Goal: Task Accomplishment & Management: Complete application form

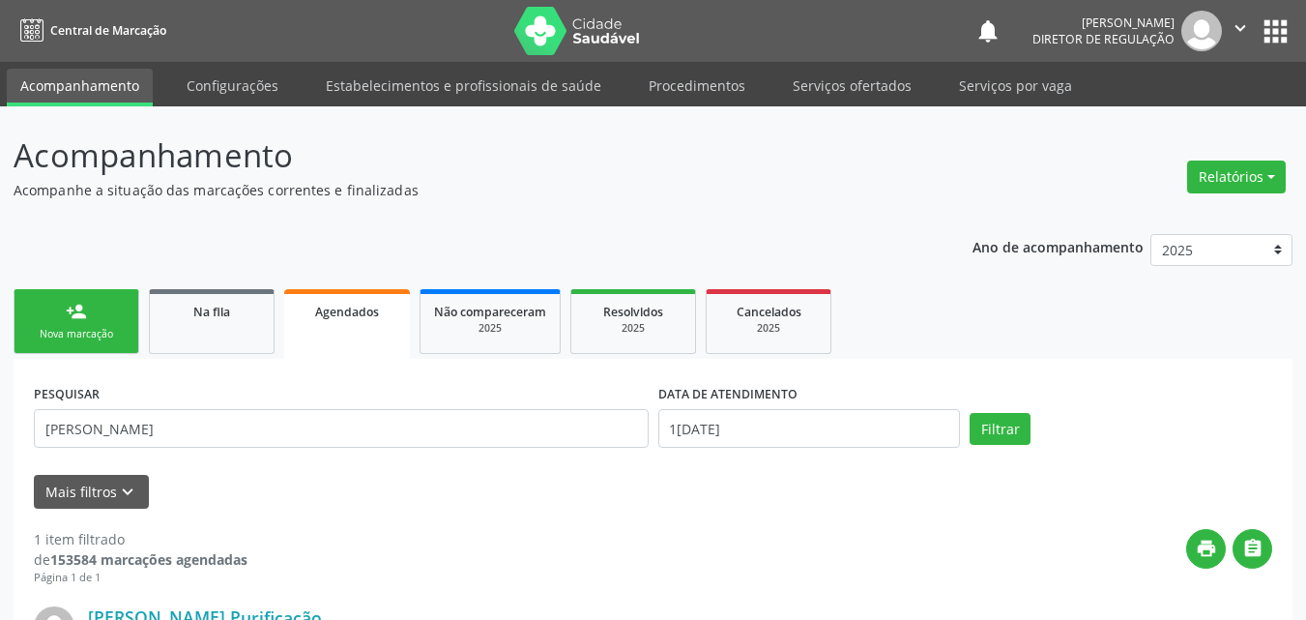
scroll to position [25, 0]
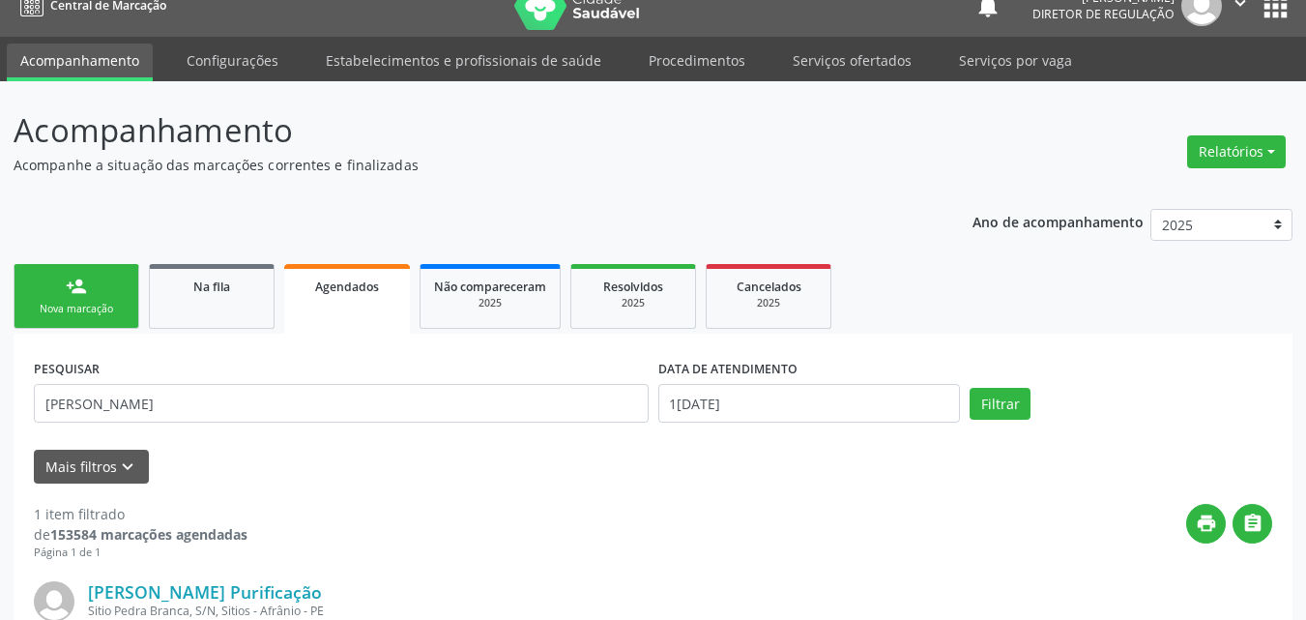
click at [108, 295] on link "person_add Nova marcação" at bounding box center [77, 296] width 126 height 65
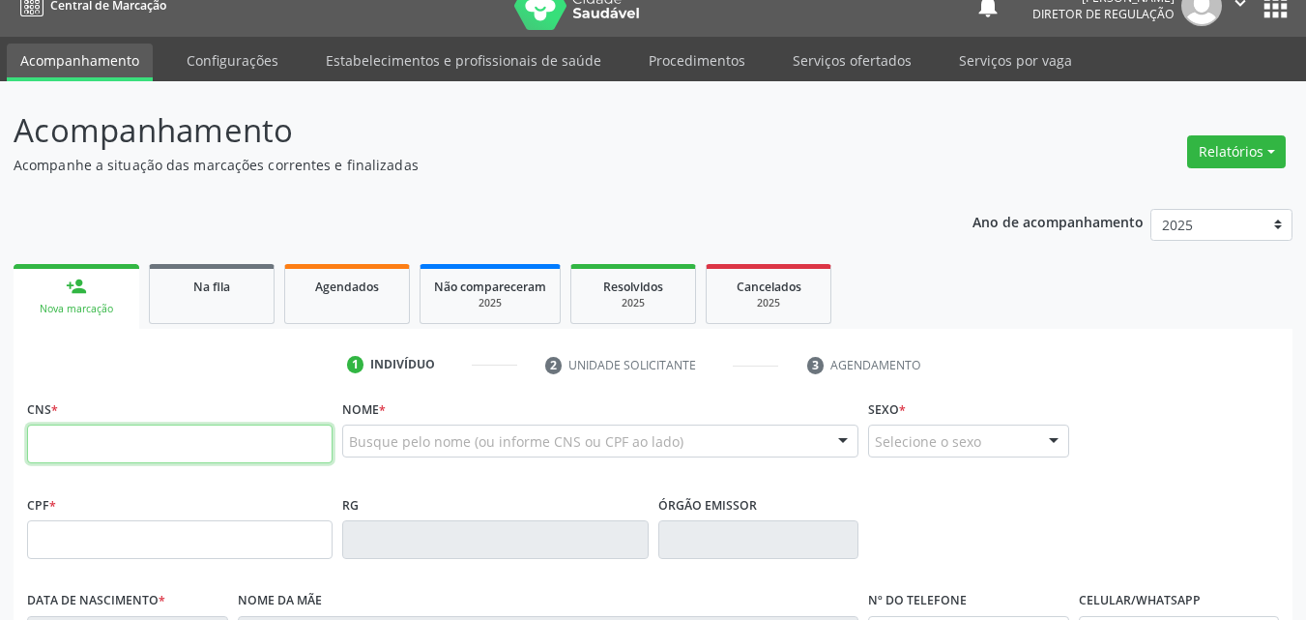
click at [263, 448] on input "text" at bounding box center [180, 444] width 306 height 39
type input "700 0088 1911 3508"
type input "248.816.944-72"
type input "01/10/1950"
type input "Petronila Rodrigues da Paixão"
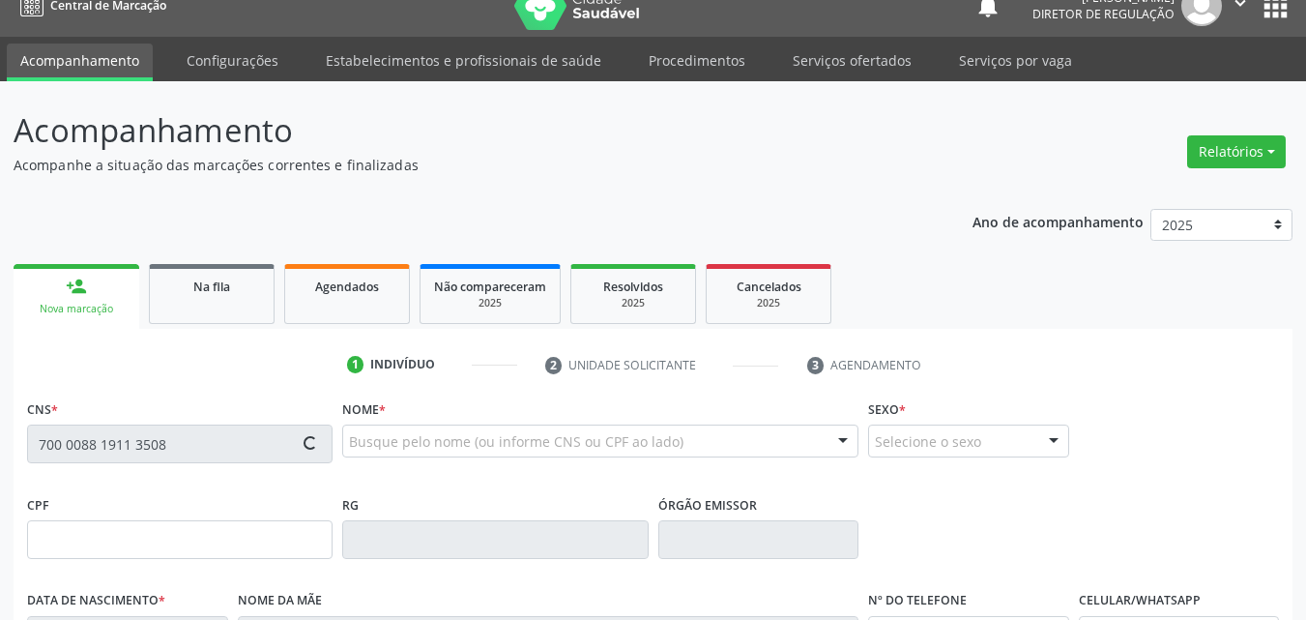
type input "(87) 98858-5539"
type input "S/N"
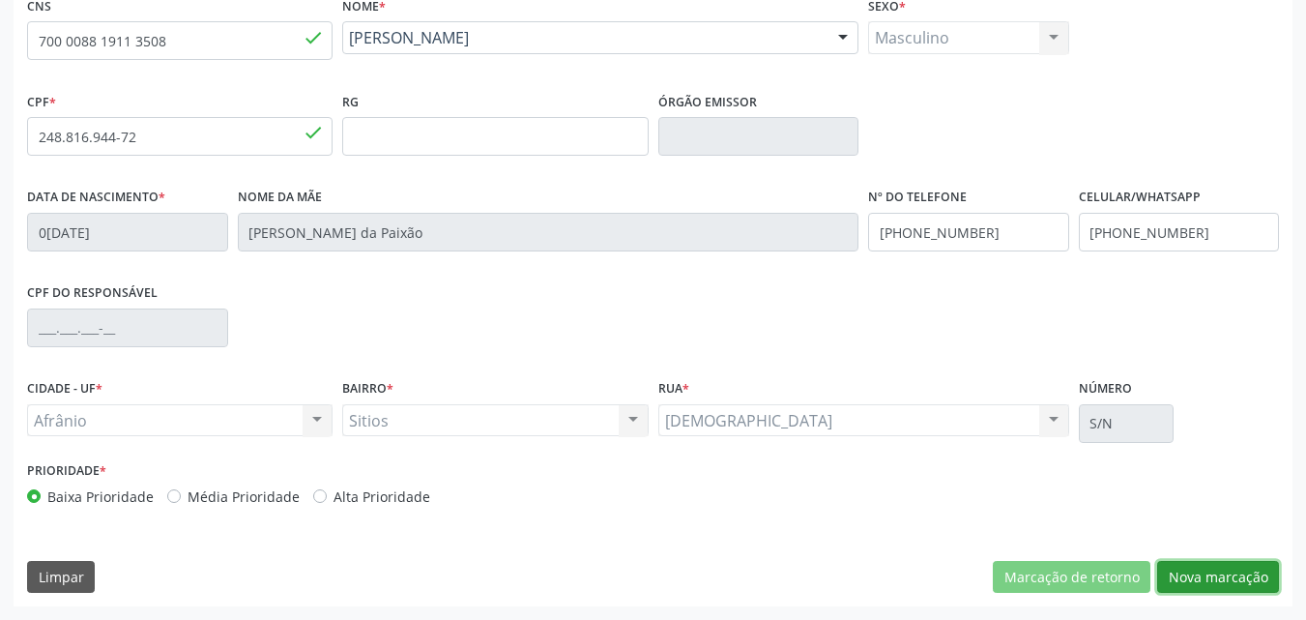
click at [1208, 577] on button "Nova marcação" at bounding box center [1219, 577] width 122 height 33
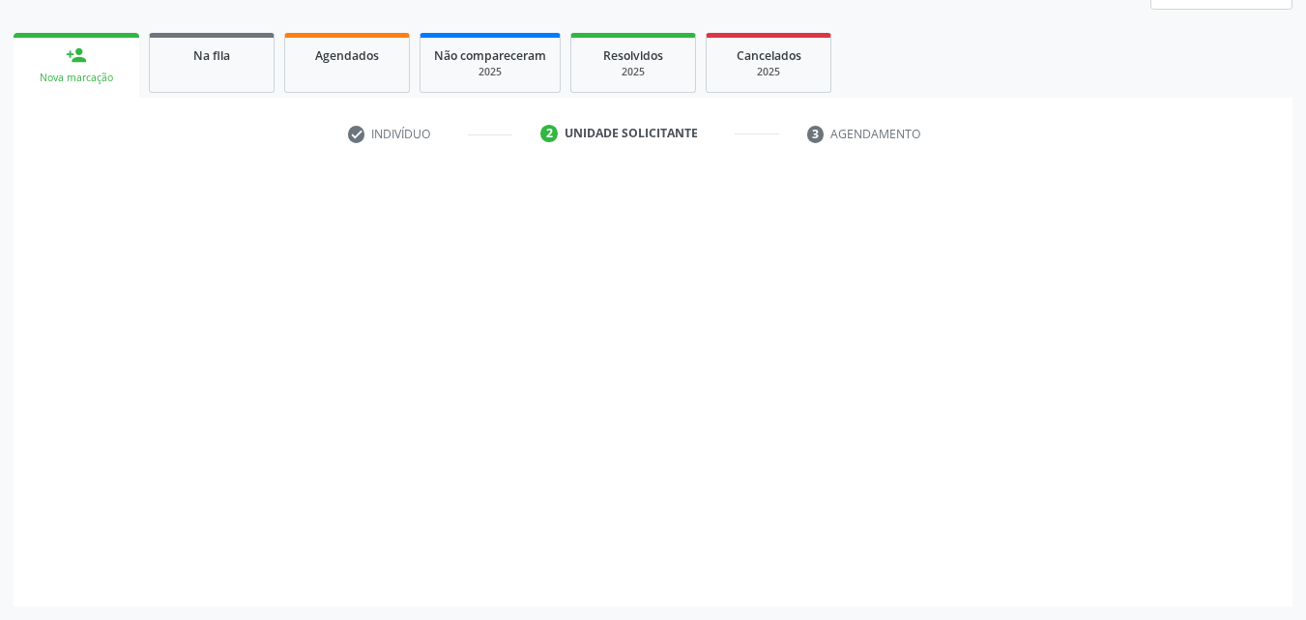
scroll to position [256, 0]
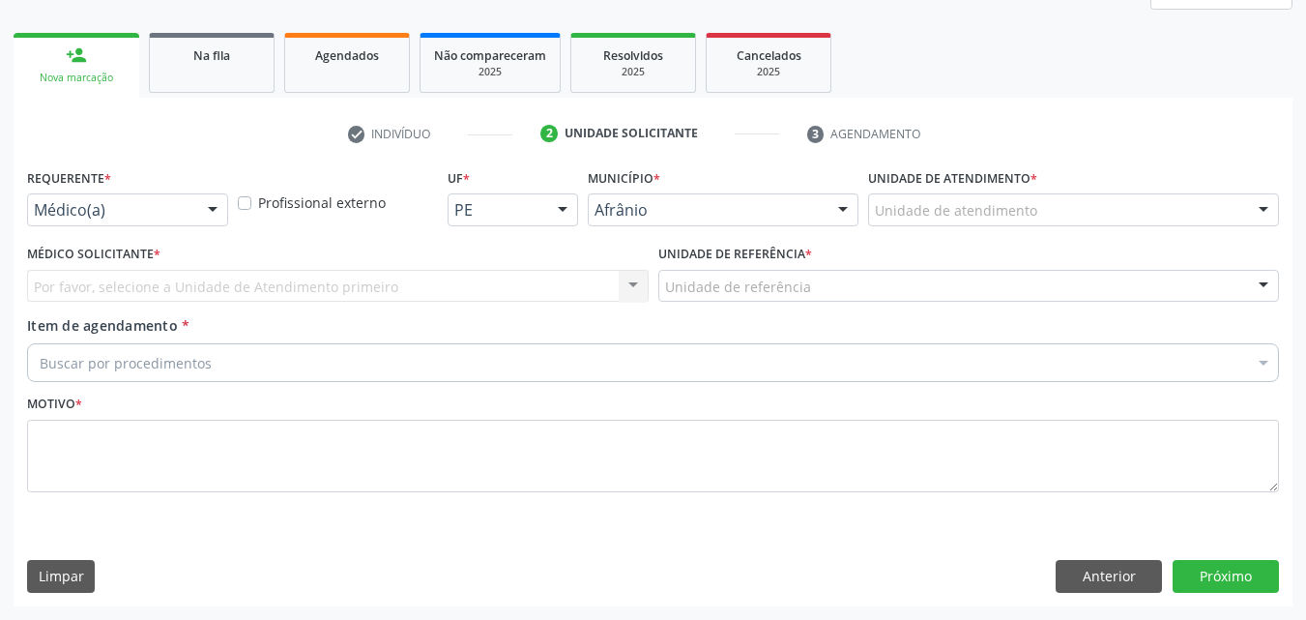
click at [1065, 205] on div "Unidade de atendimento" at bounding box center [1073, 209] width 411 height 33
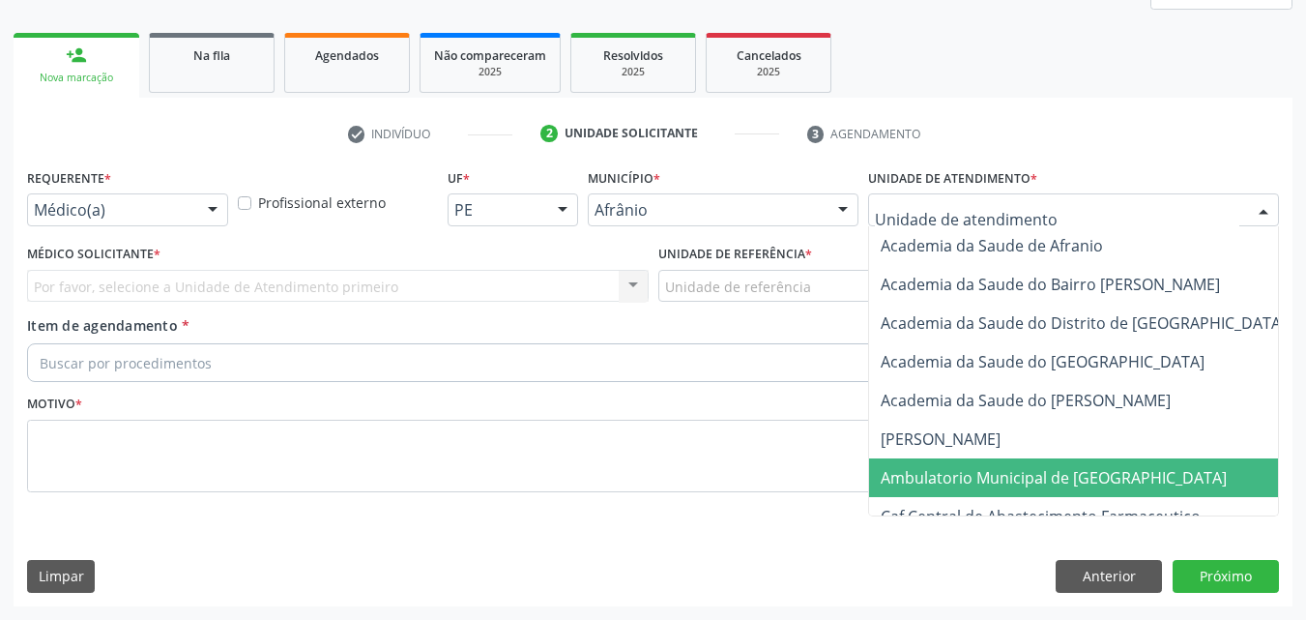
click at [1090, 474] on span "Ambulatorio Municipal de [GEOGRAPHIC_DATA]" at bounding box center [1054, 477] width 346 height 21
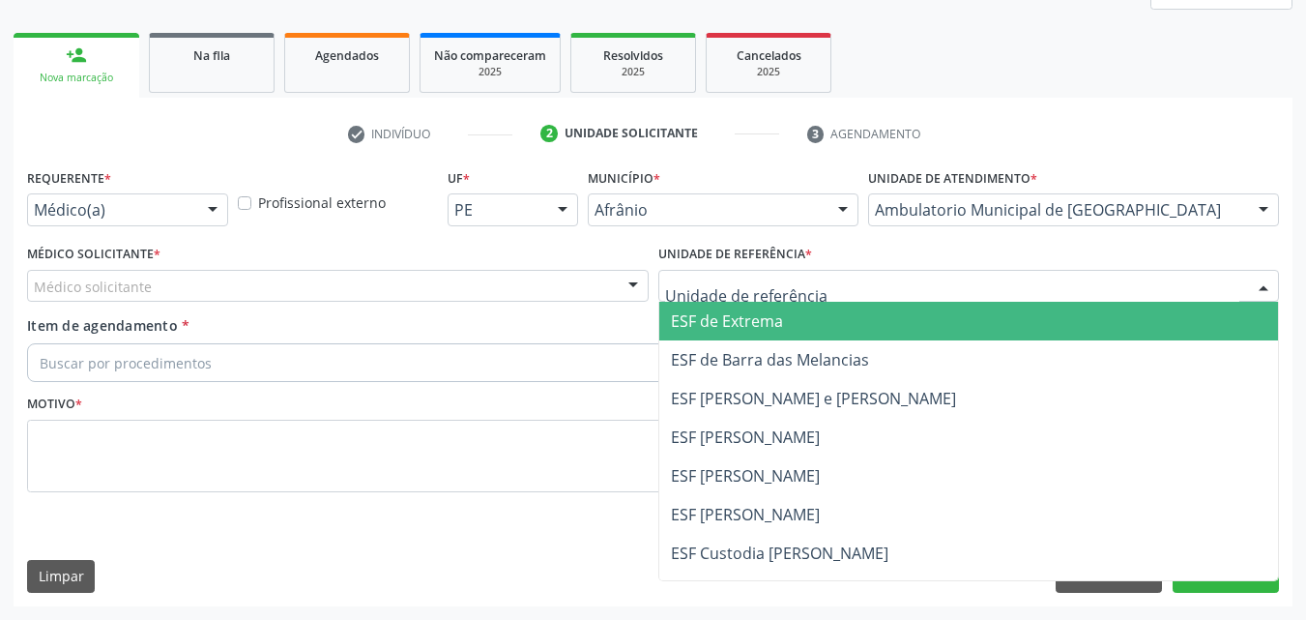
click at [868, 280] on div at bounding box center [970, 286] width 622 height 33
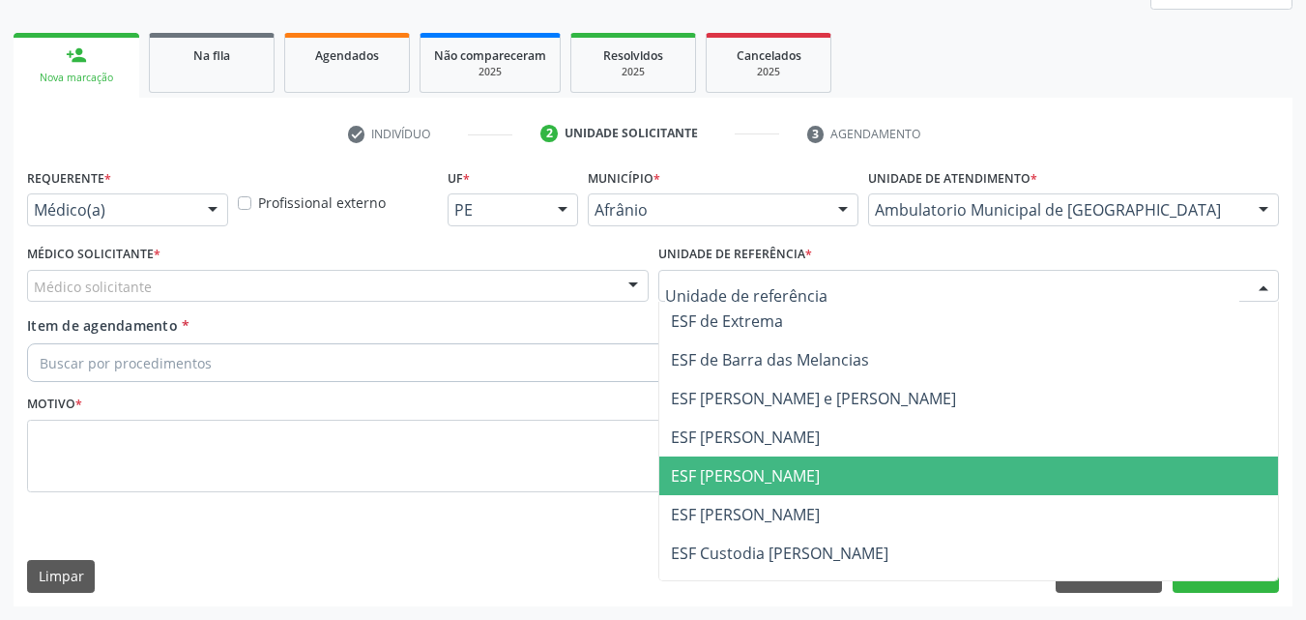
drag, startPoint x: 863, startPoint y: 474, endPoint x: 834, endPoint y: 459, distance: 32.4
click at [862, 474] on span "ESF [PERSON_NAME]" at bounding box center [969, 475] width 620 height 39
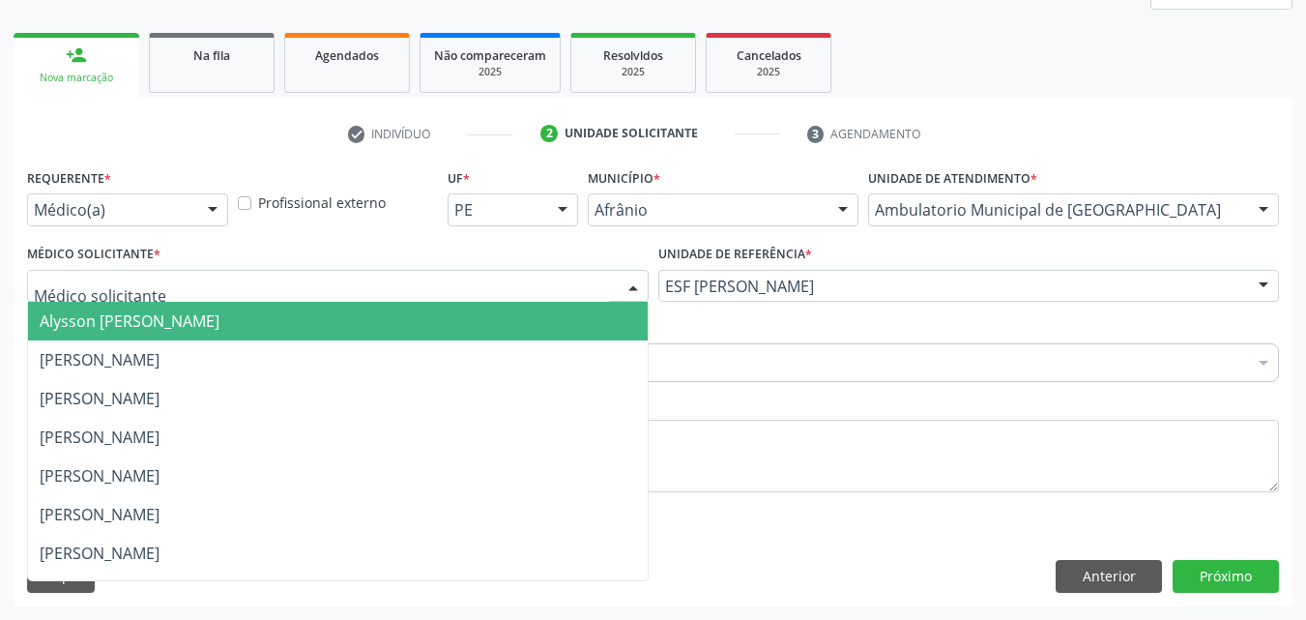
click at [549, 278] on div at bounding box center [338, 286] width 622 height 33
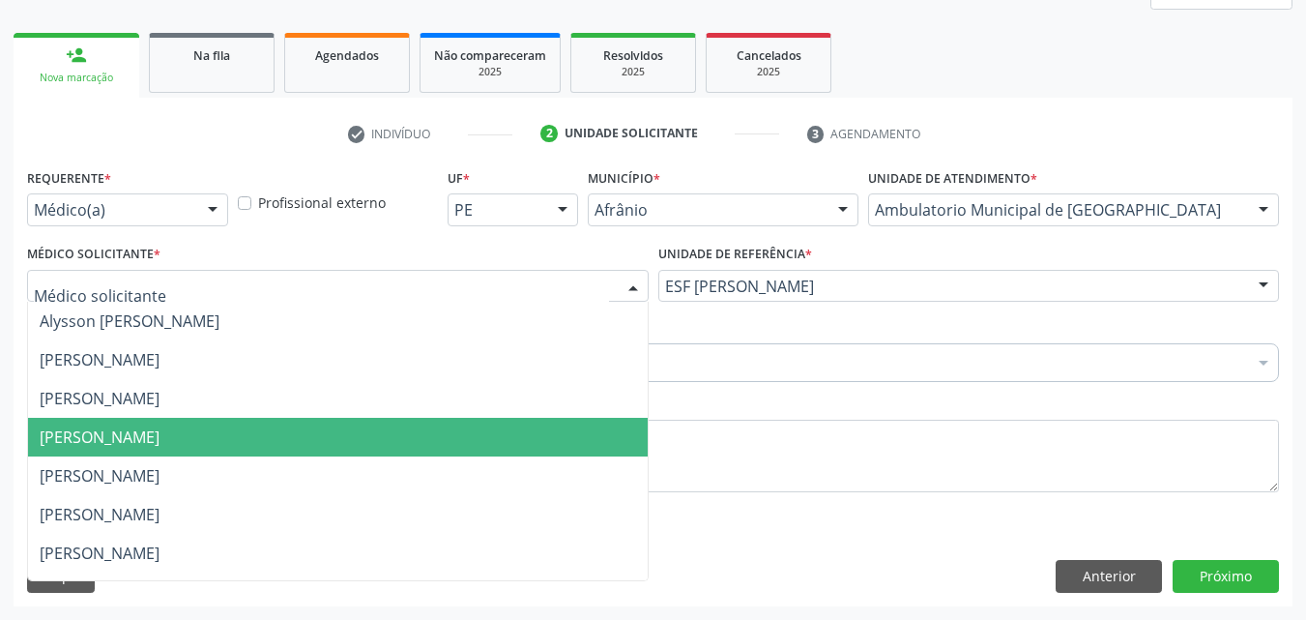
drag, startPoint x: 535, startPoint y: 433, endPoint x: 518, endPoint y: 426, distance: 17.8
click at [532, 432] on span "Diego Ramon Ferreira Belem" at bounding box center [338, 437] width 620 height 39
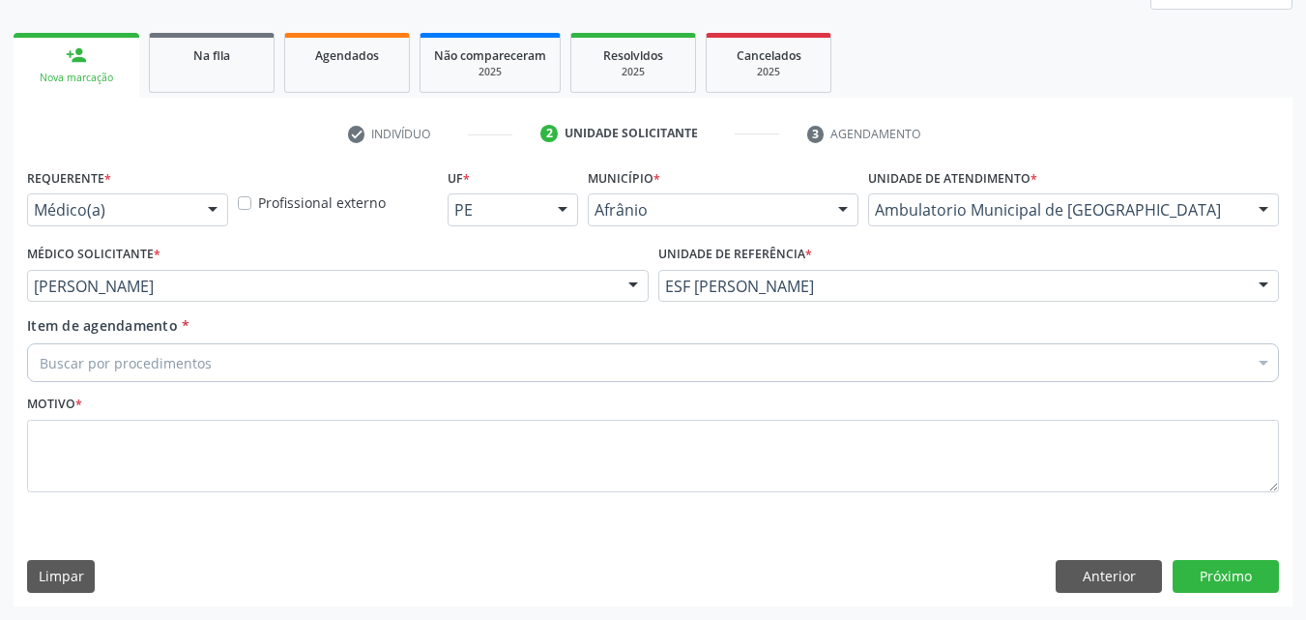
click at [380, 358] on div "Buscar por procedimentos" at bounding box center [653, 362] width 1252 height 39
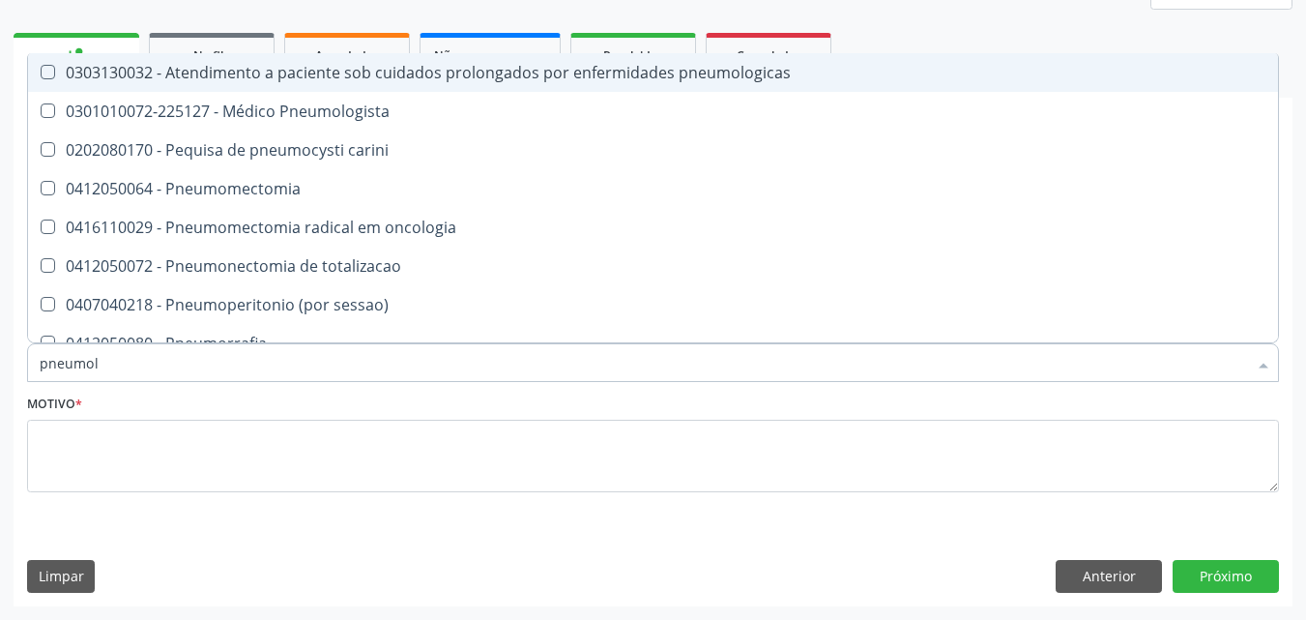
type input "pneumolo"
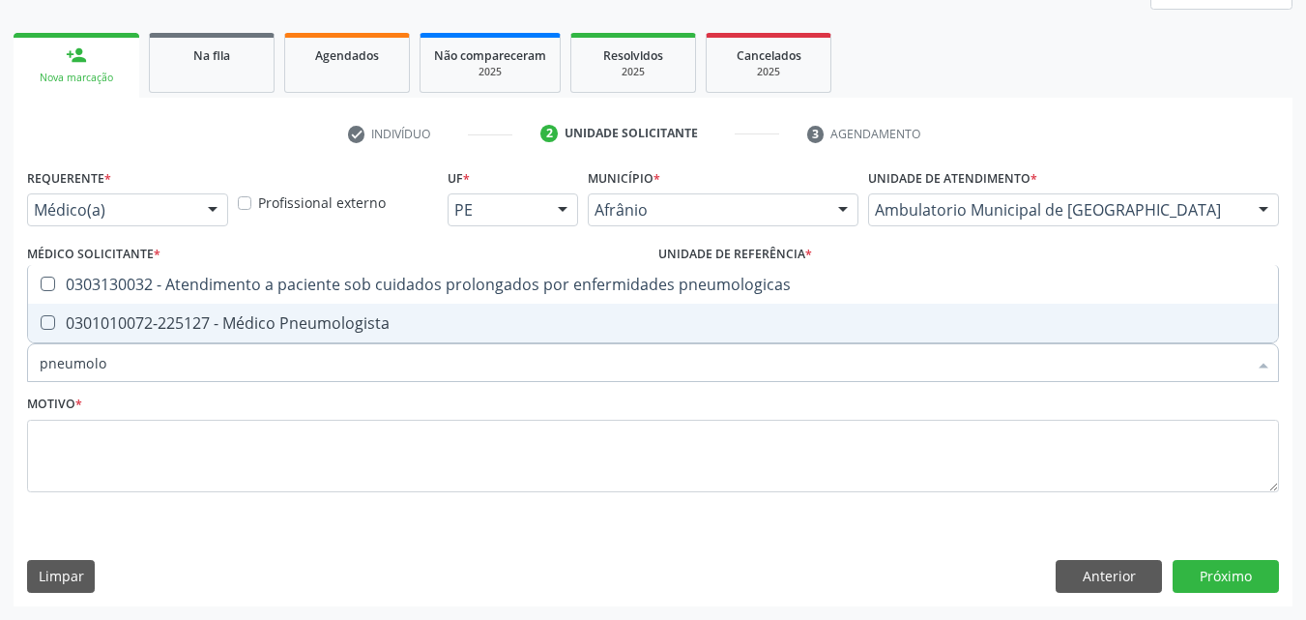
click at [340, 324] on div "0301010072-225127 - Médico Pneumologista" at bounding box center [653, 322] width 1227 height 15
checkbox Pneumologista "true"
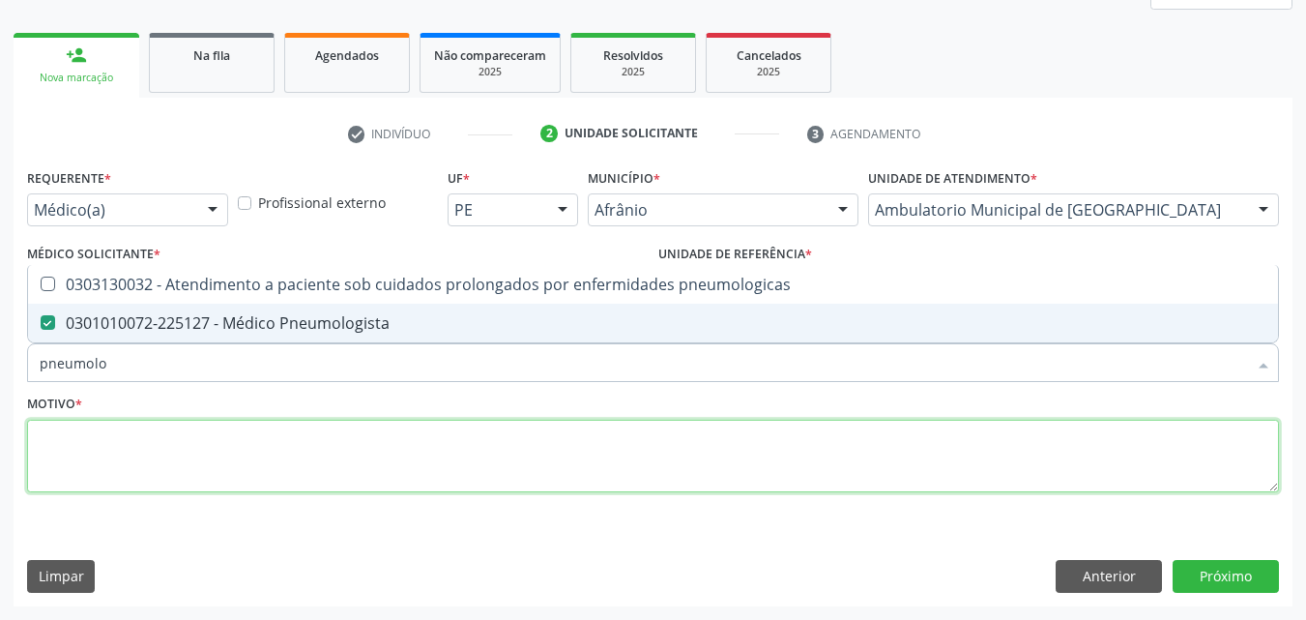
click at [366, 445] on textarea at bounding box center [653, 456] width 1252 height 73
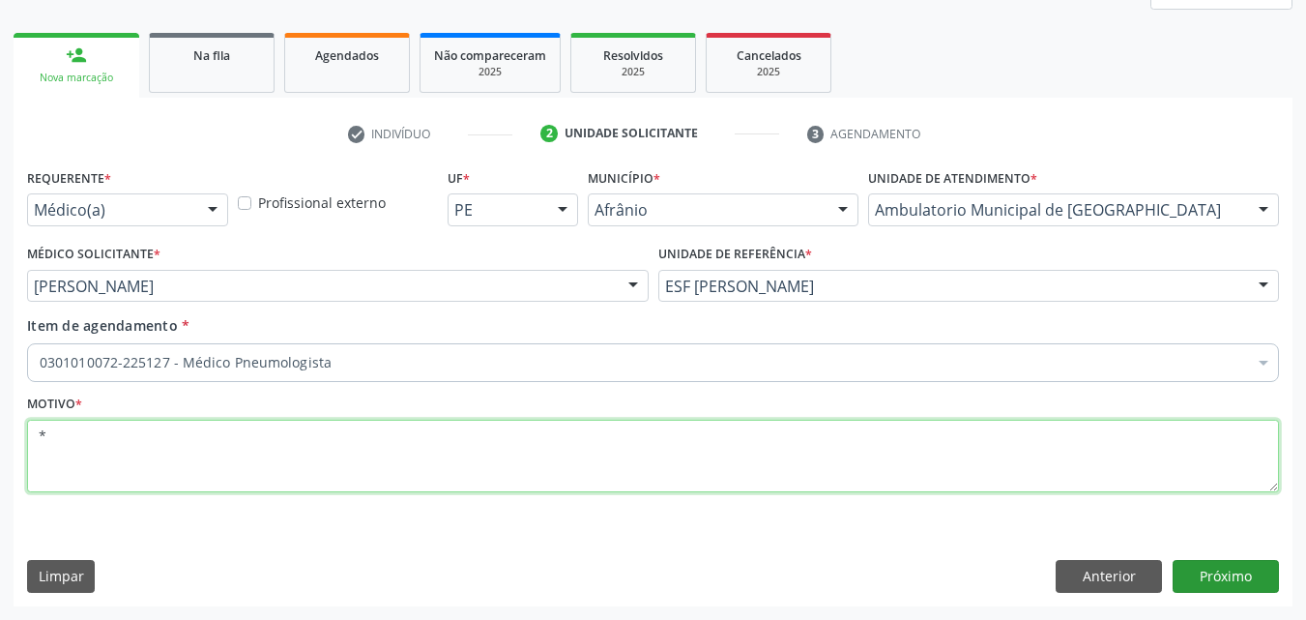
type textarea "*"
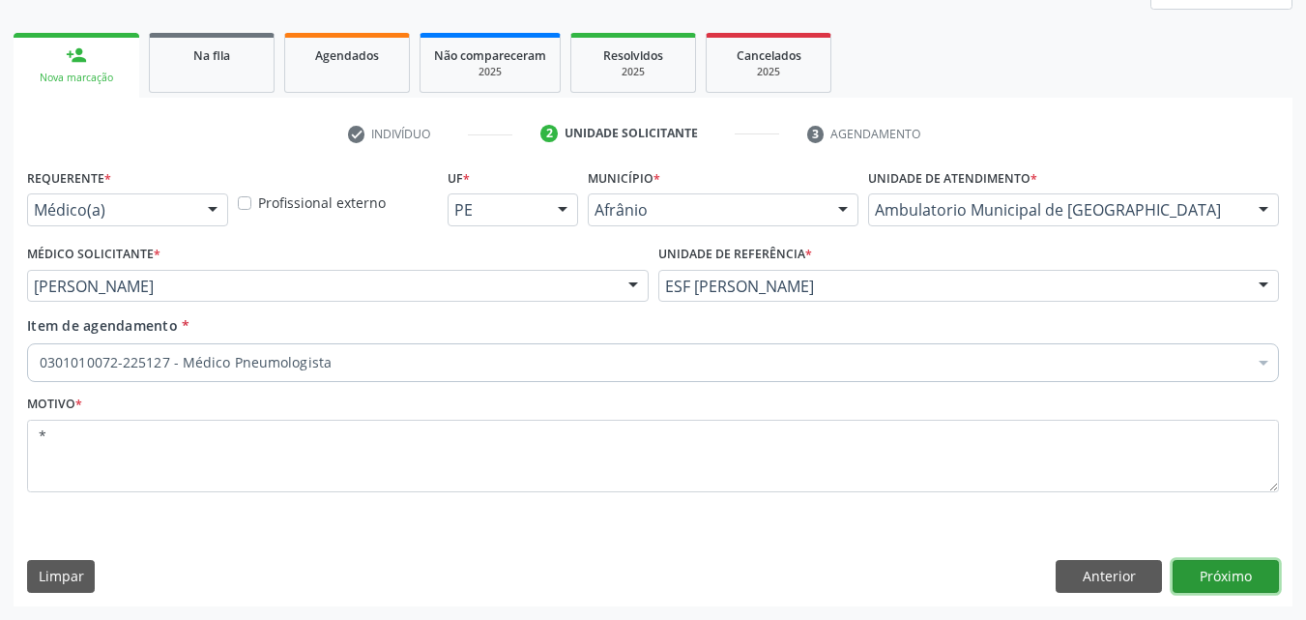
click at [1241, 572] on button "Próximo" at bounding box center [1226, 576] width 106 height 33
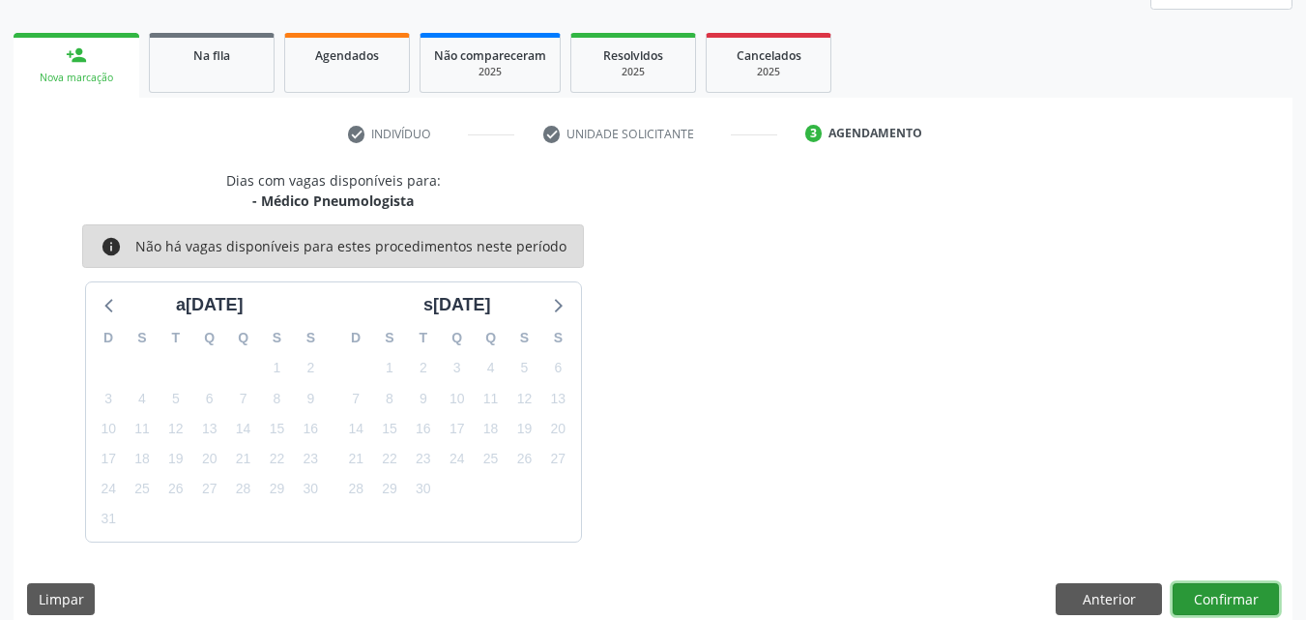
click at [1240, 604] on button "Confirmar" at bounding box center [1226, 599] width 106 height 33
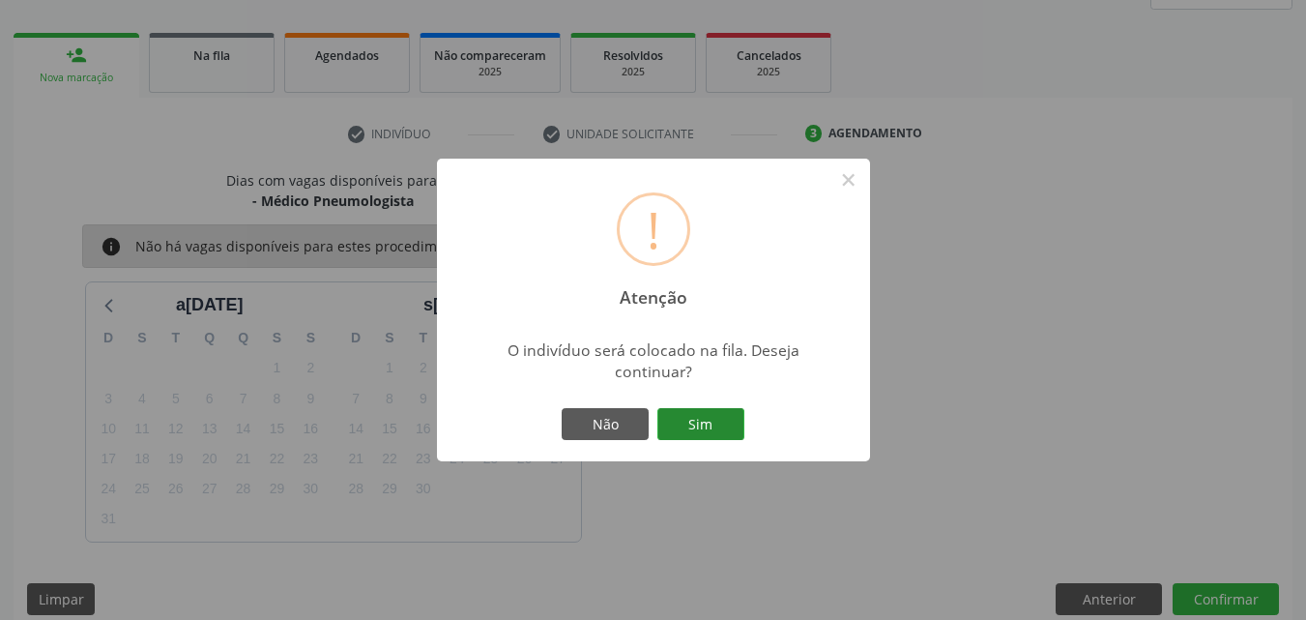
click at [719, 419] on button "Sim" at bounding box center [701, 424] width 87 height 33
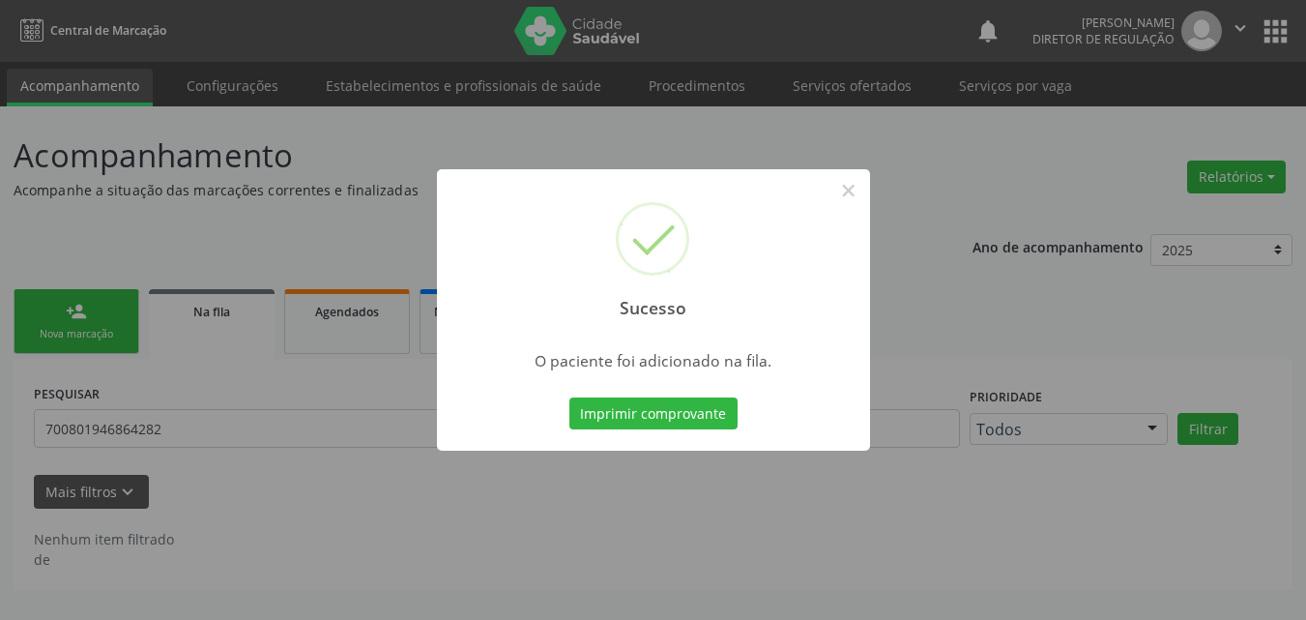
scroll to position [0, 0]
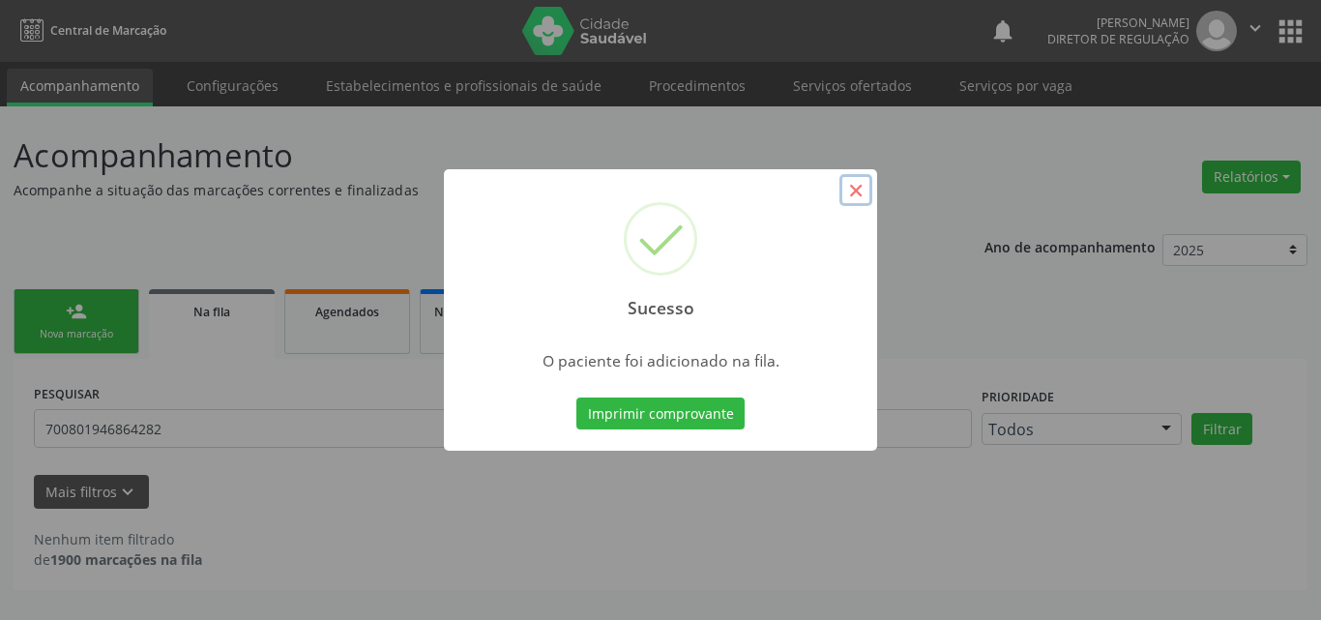
click at [858, 191] on button "×" at bounding box center [855, 190] width 33 height 33
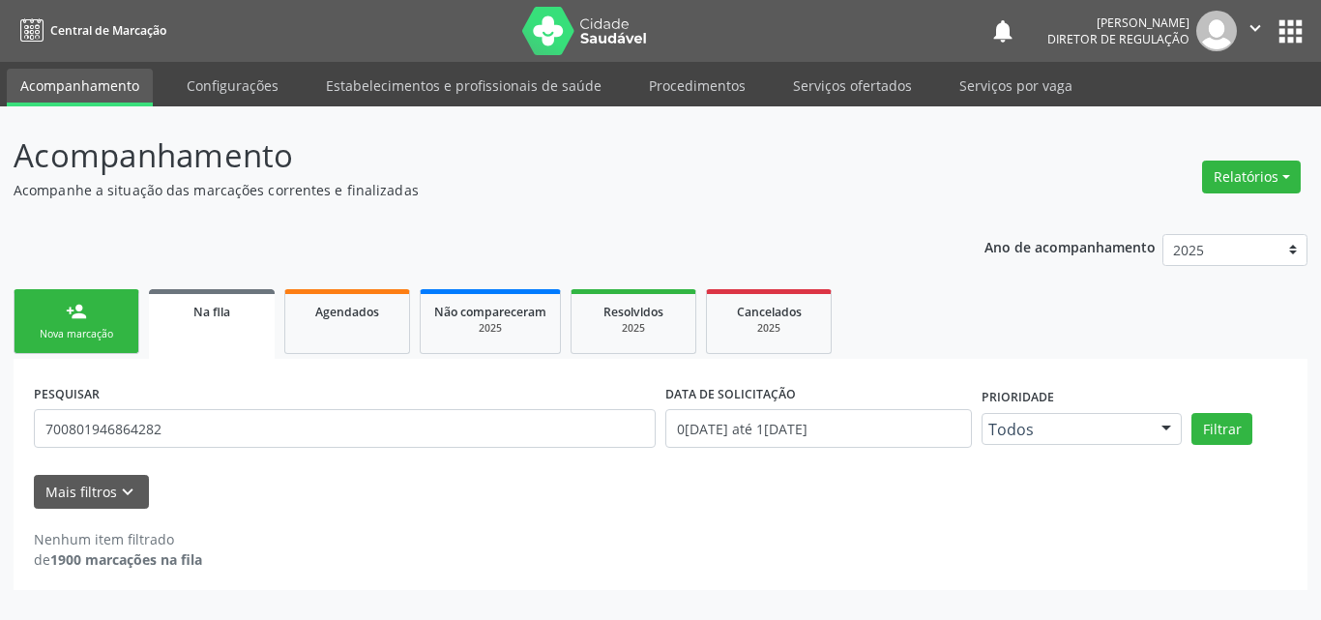
click at [106, 324] on link "person_add Nova marcação" at bounding box center [77, 321] width 126 height 65
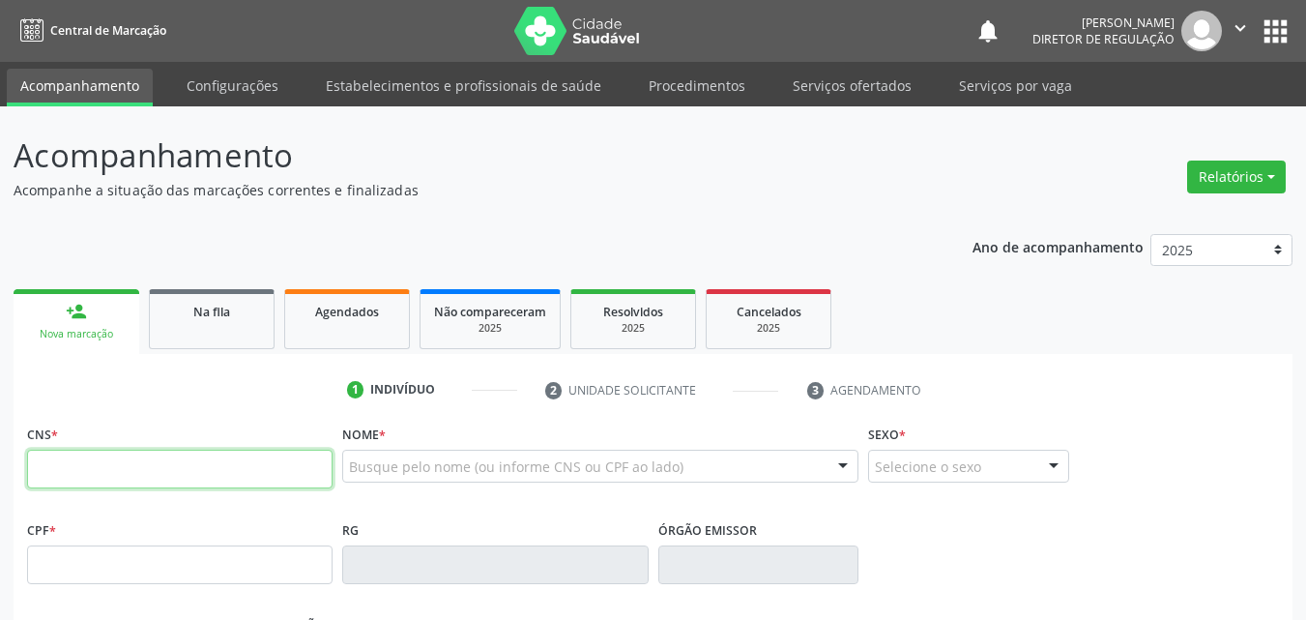
click at [177, 476] on input "text" at bounding box center [180, 469] width 306 height 39
type input "705 6024 3308 5519"
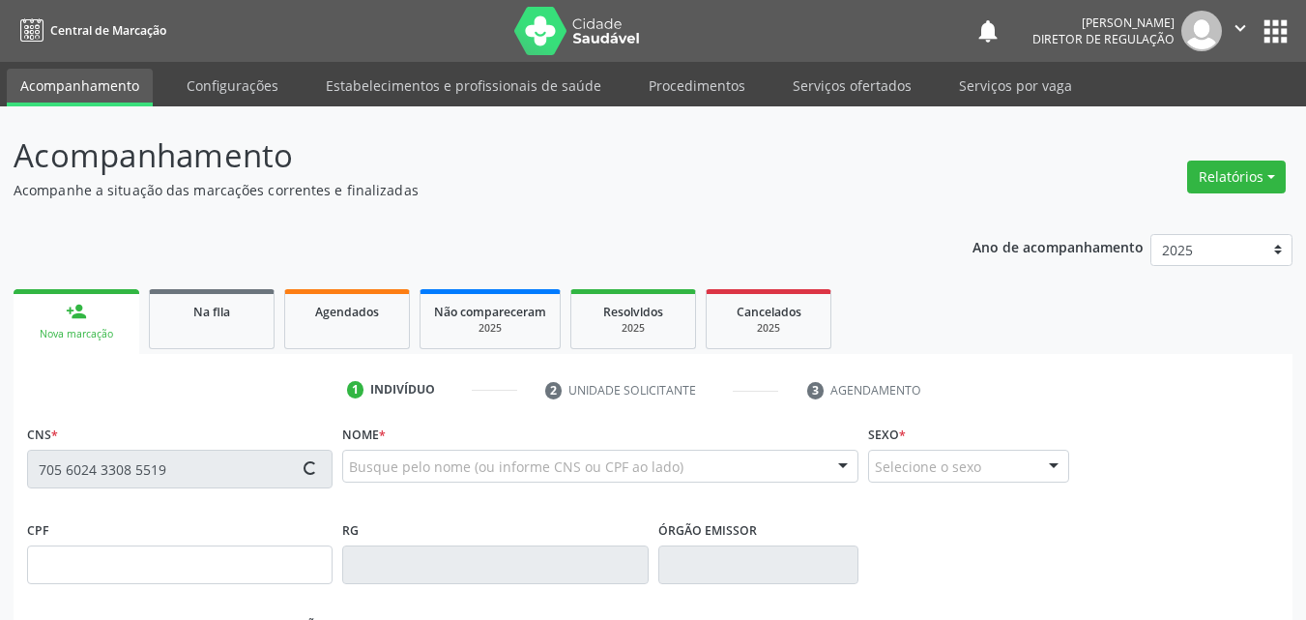
type input "084.997.944-75"
type input "11/08/1989"
type input "Rita Antonia da Silva"
type input "(87) 98819-4259"
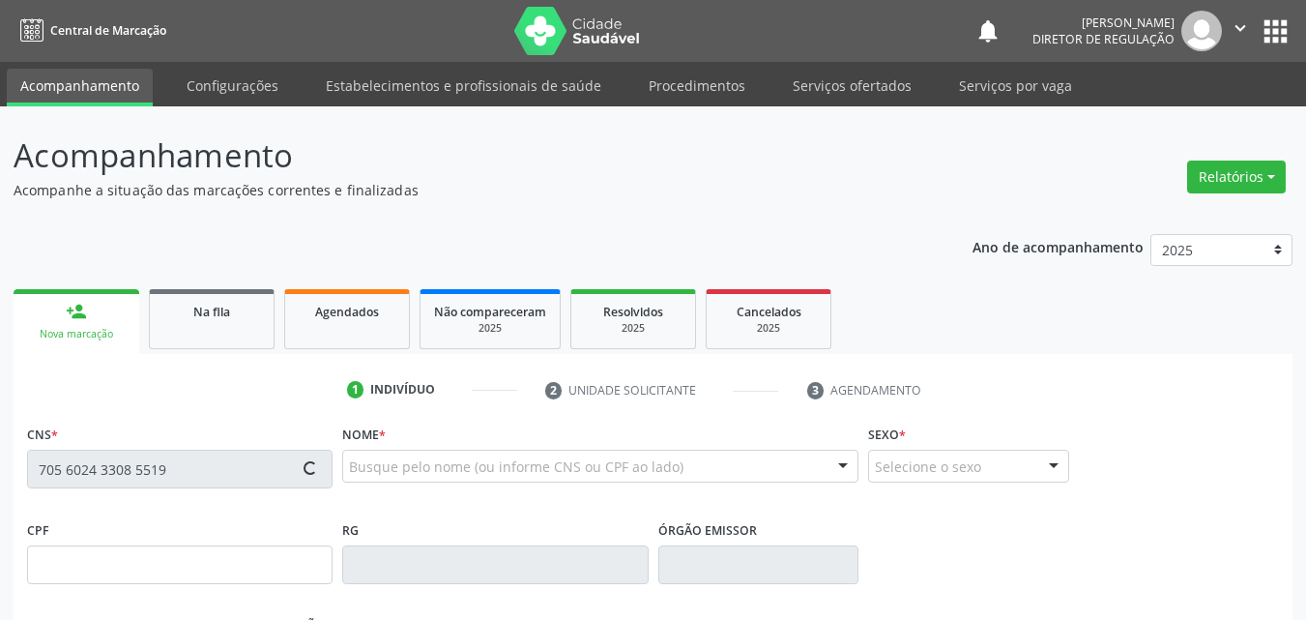
type input "S/N"
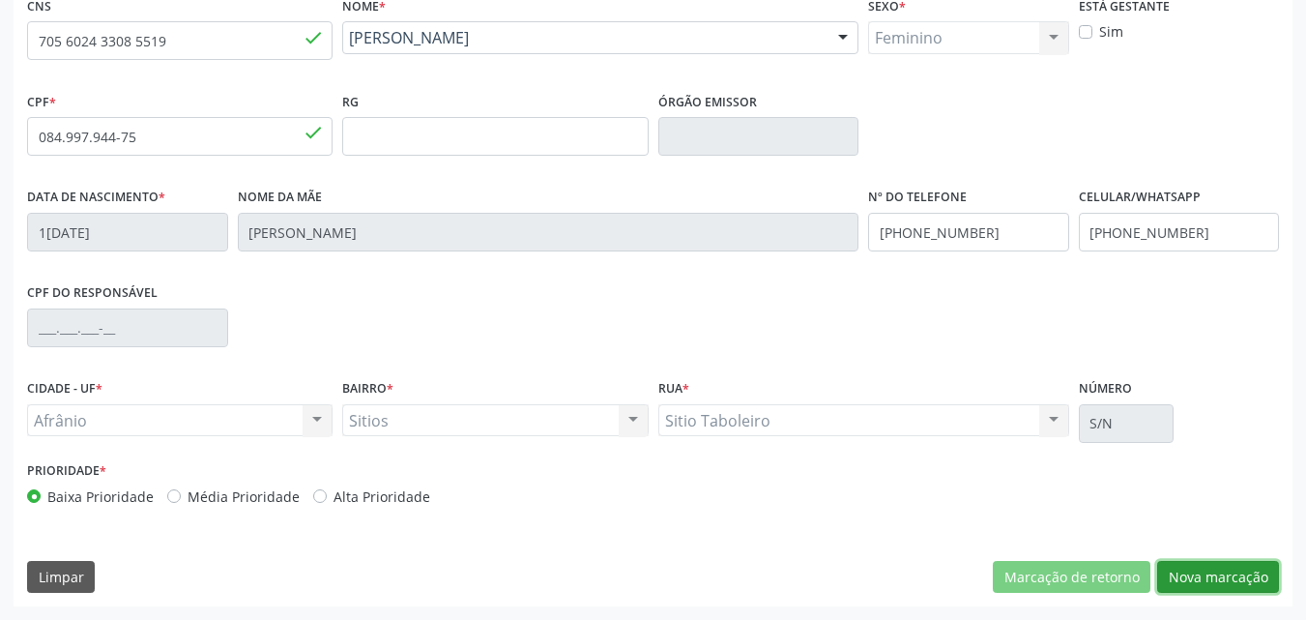
click at [1219, 576] on button "Nova marcação" at bounding box center [1219, 577] width 122 height 33
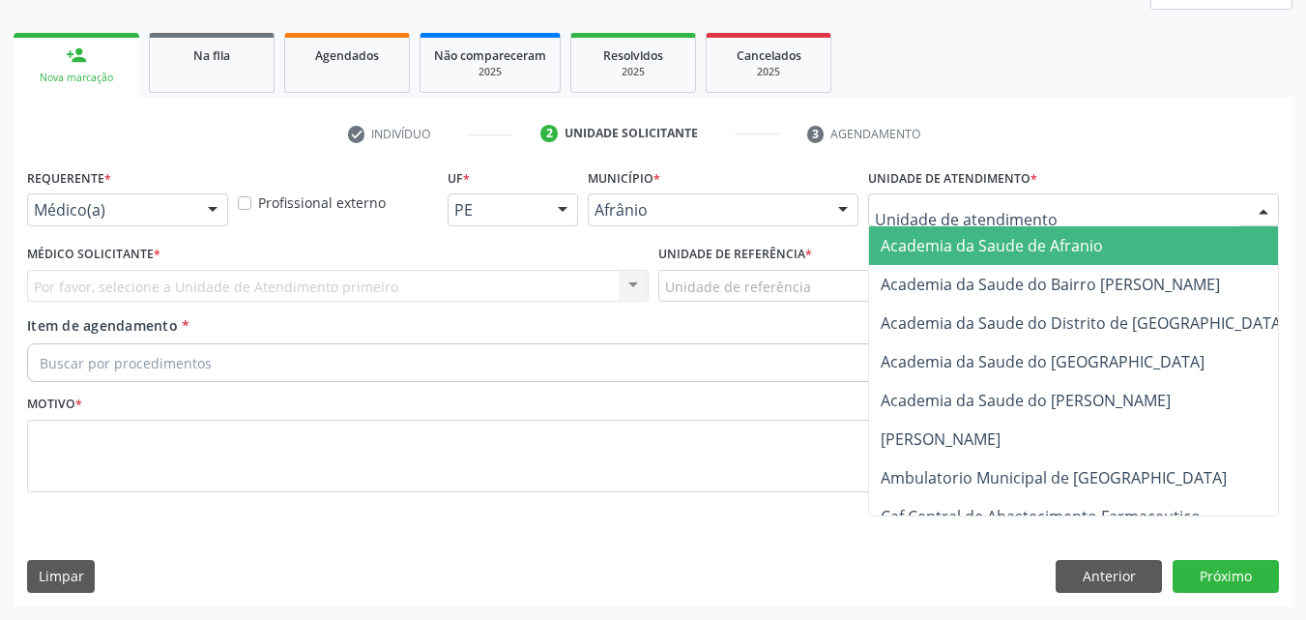
click at [1059, 210] on div at bounding box center [1073, 209] width 411 height 33
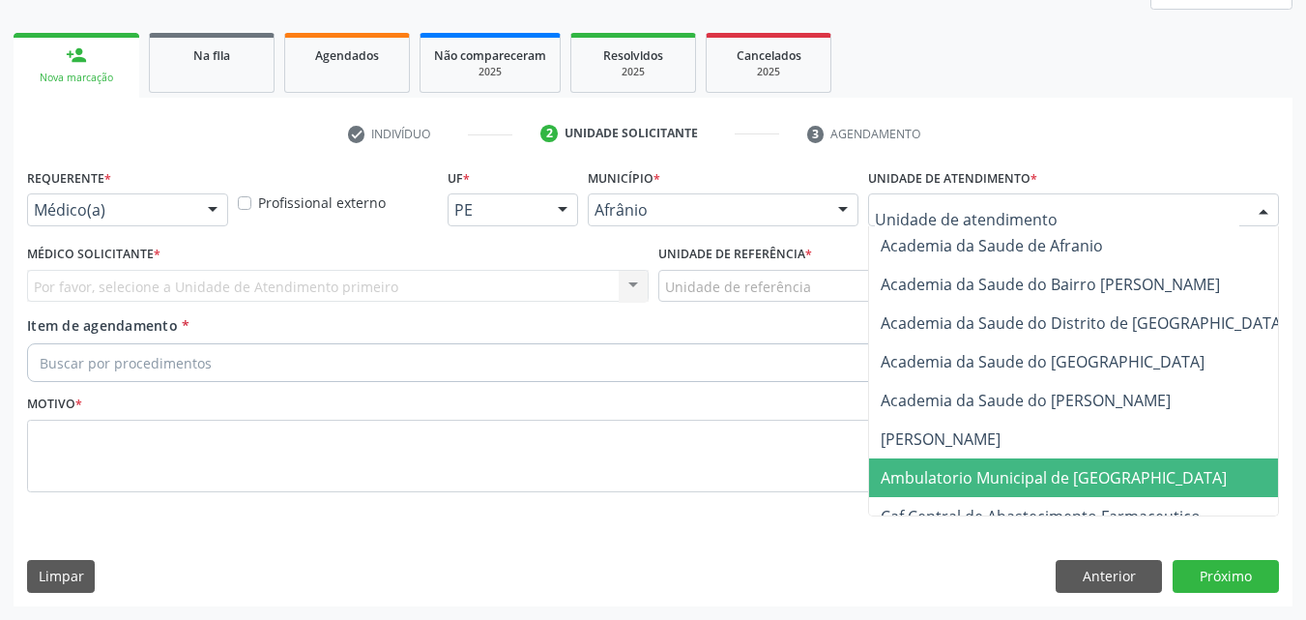
click at [1115, 477] on span "Ambulatorio Municipal de [GEOGRAPHIC_DATA]" at bounding box center [1054, 477] width 346 height 21
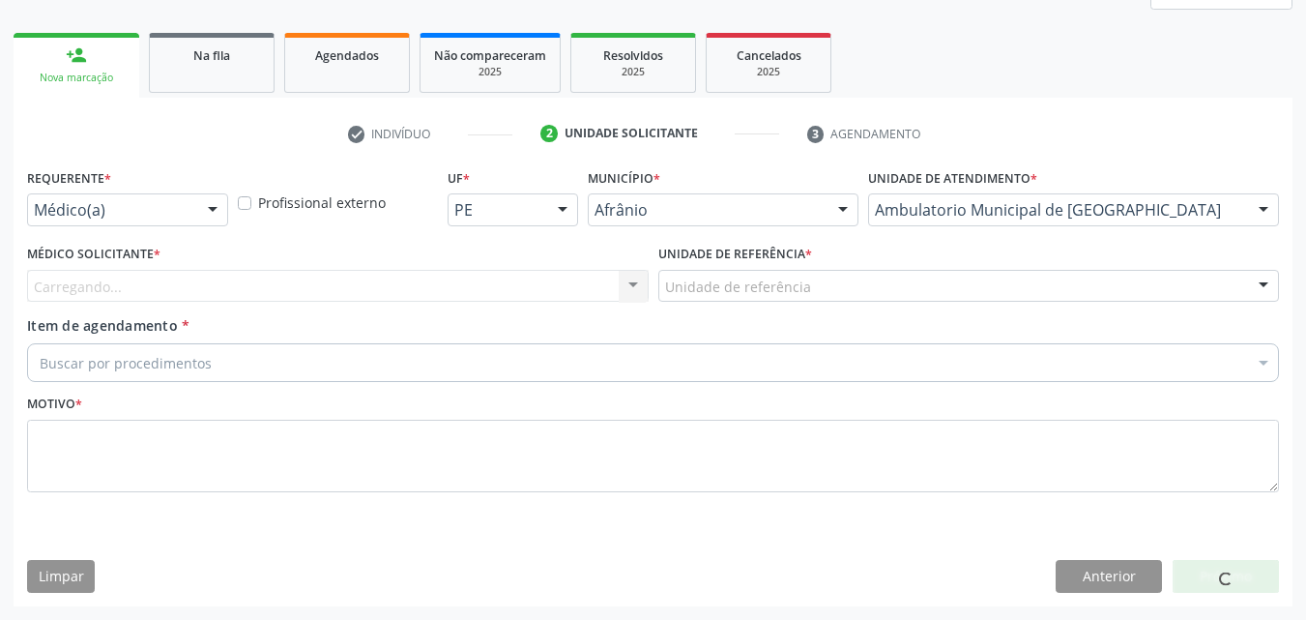
click at [854, 284] on div "Unidade de referência" at bounding box center [970, 286] width 622 height 33
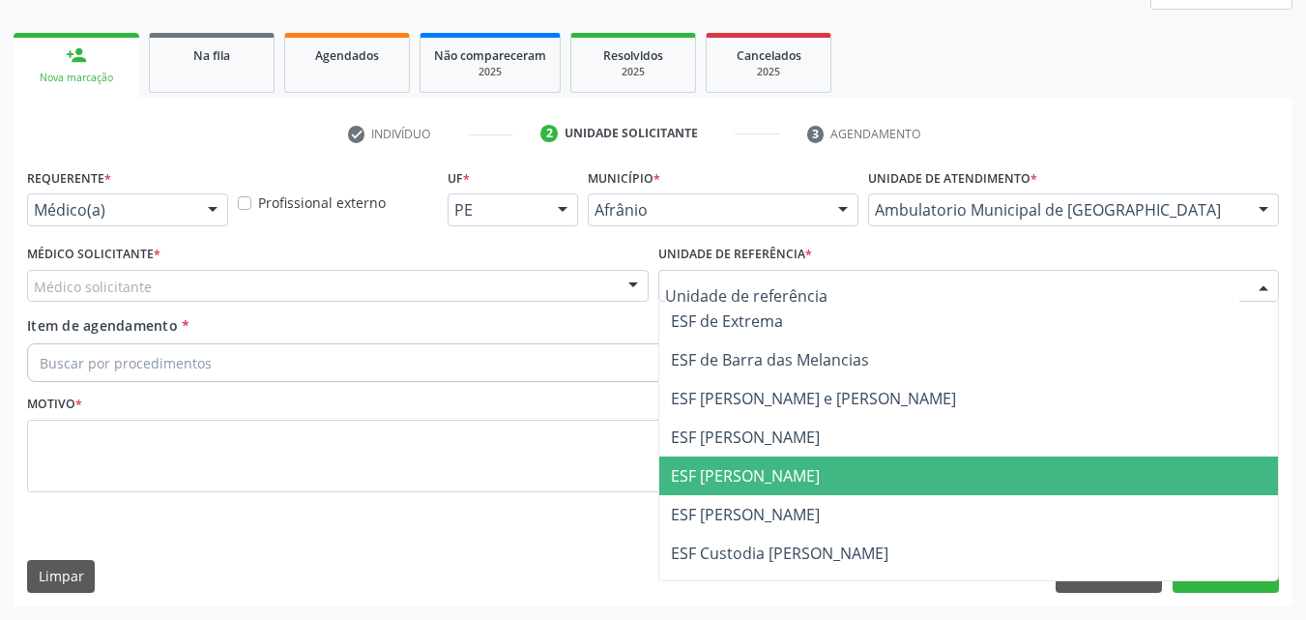
click at [871, 477] on span "ESF [PERSON_NAME]" at bounding box center [969, 475] width 620 height 39
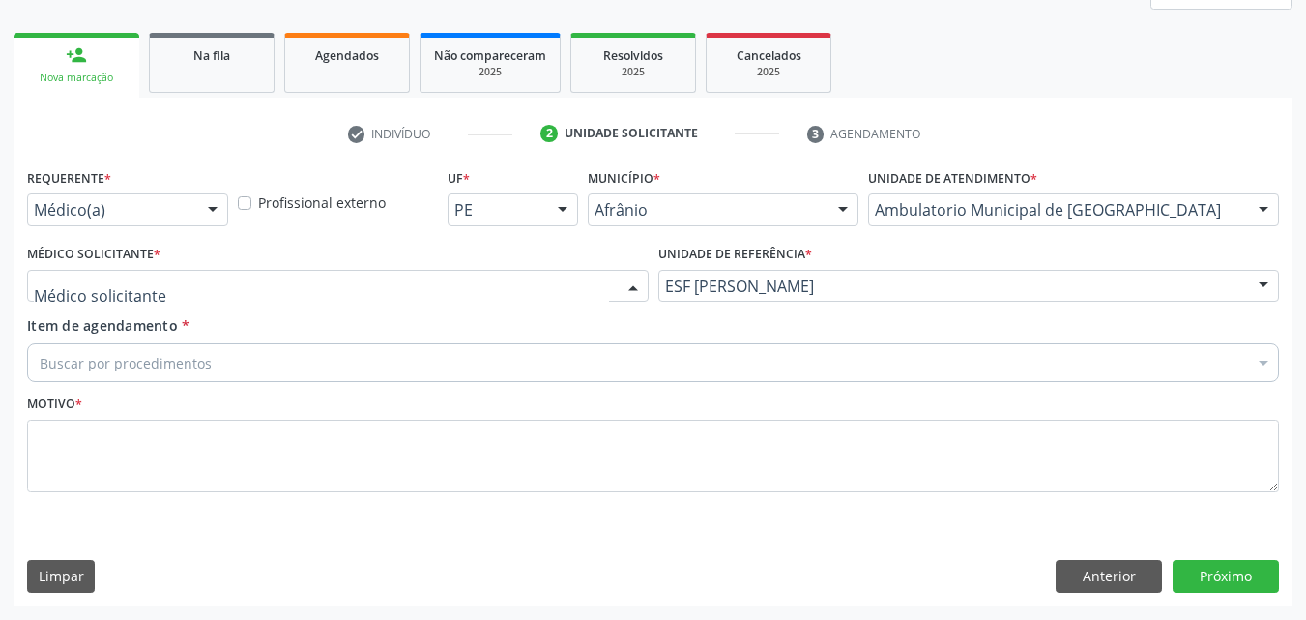
click at [579, 281] on div at bounding box center [338, 286] width 622 height 33
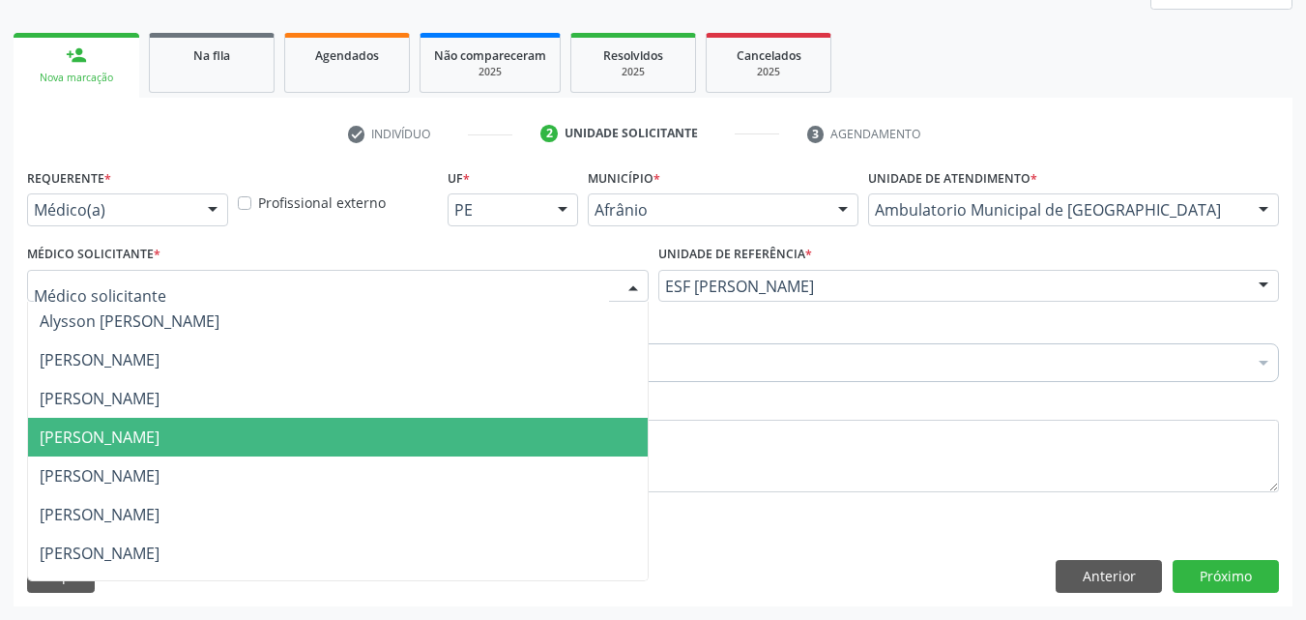
click at [583, 442] on span "Diego Ramon Ferreira Belem" at bounding box center [338, 437] width 620 height 39
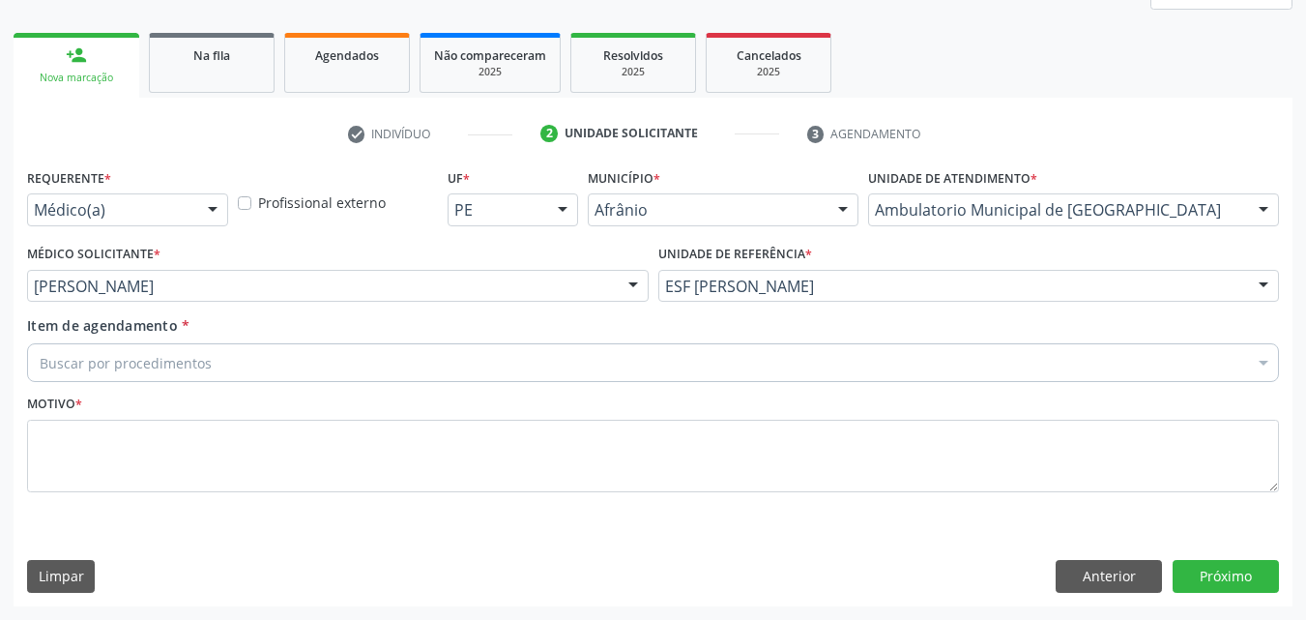
click at [477, 366] on div "Buscar por procedimentos" at bounding box center [653, 362] width 1252 height 39
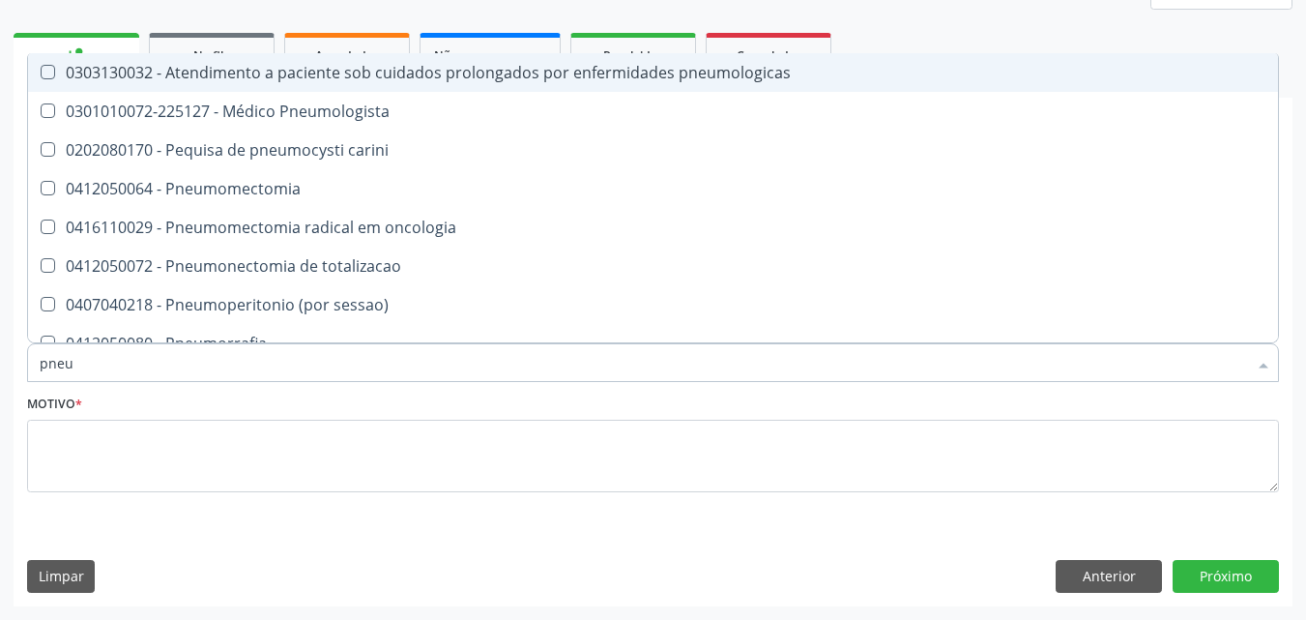
type input "pneum"
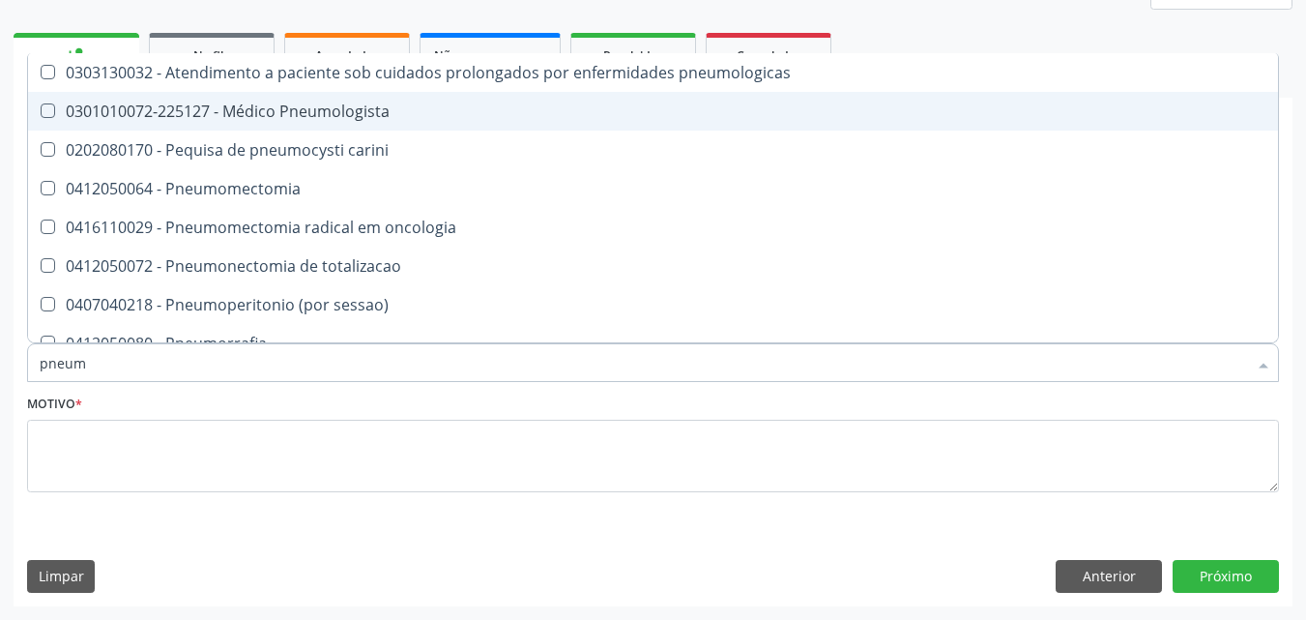
click at [433, 100] on span "0301010072-225127 - Médico Pneumologista" at bounding box center [653, 111] width 1250 height 39
checkbox Pneumologista "true"
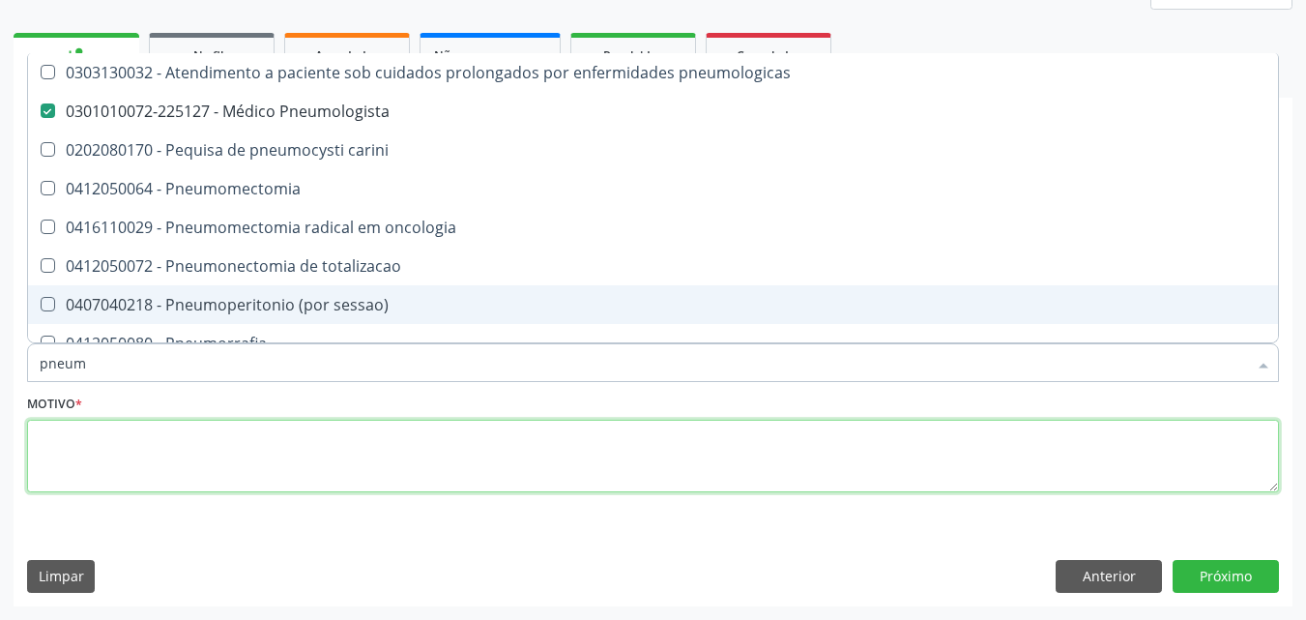
click at [454, 465] on textarea at bounding box center [653, 456] width 1252 height 73
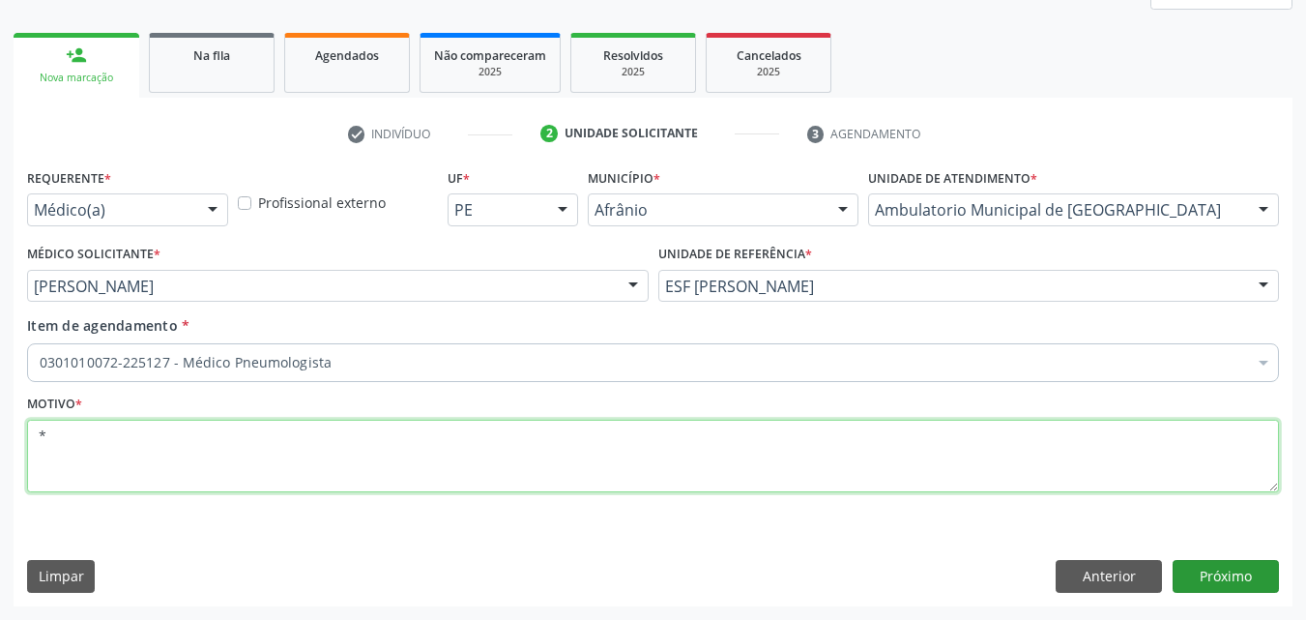
type textarea "*"
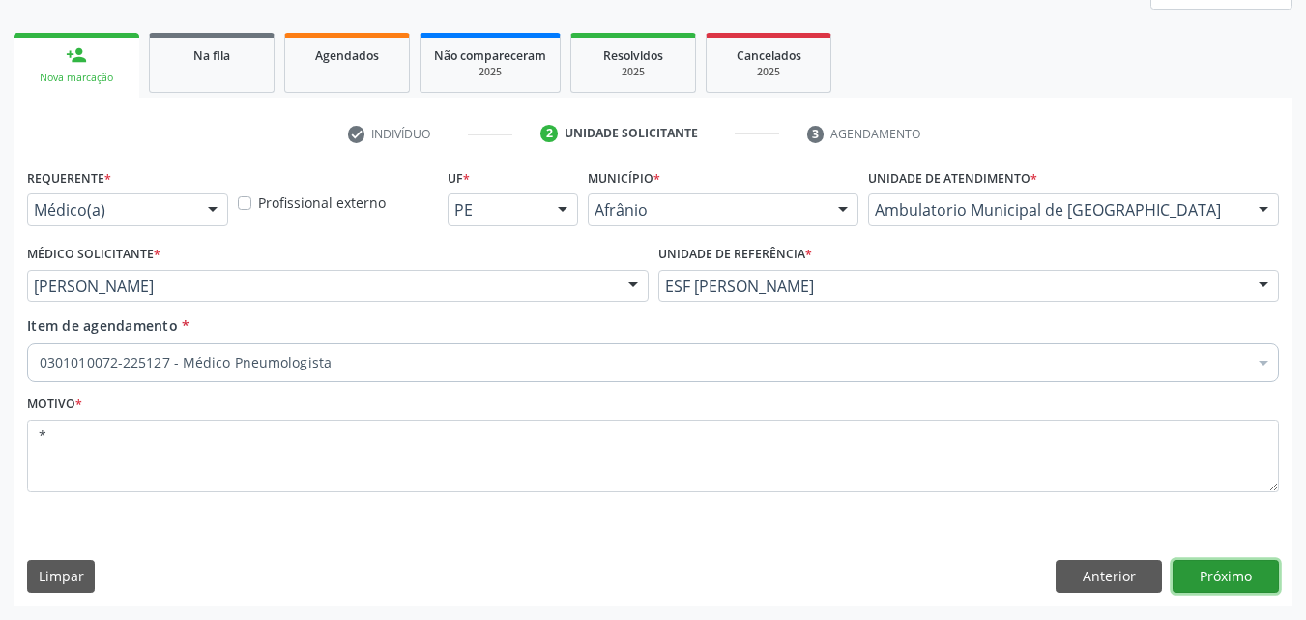
click at [1243, 572] on button "Próximo" at bounding box center [1226, 576] width 106 height 33
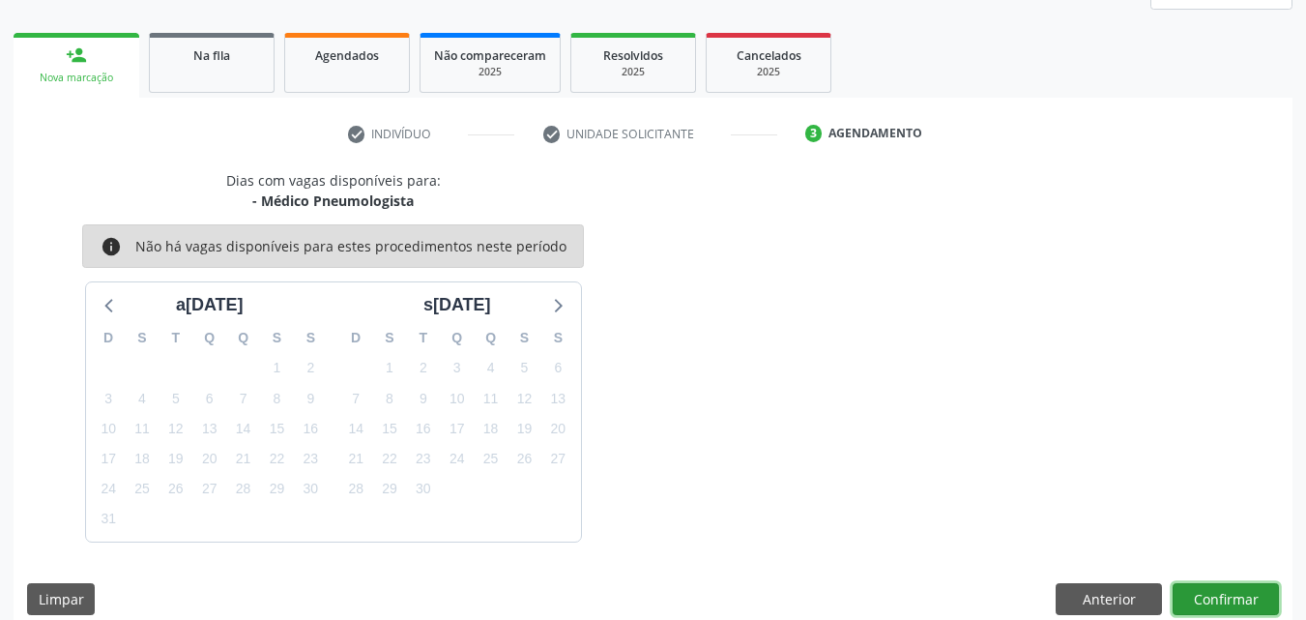
click at [1224, 596] on button "Confirmar" at bounding box center [1226, 599] width 106 height 33
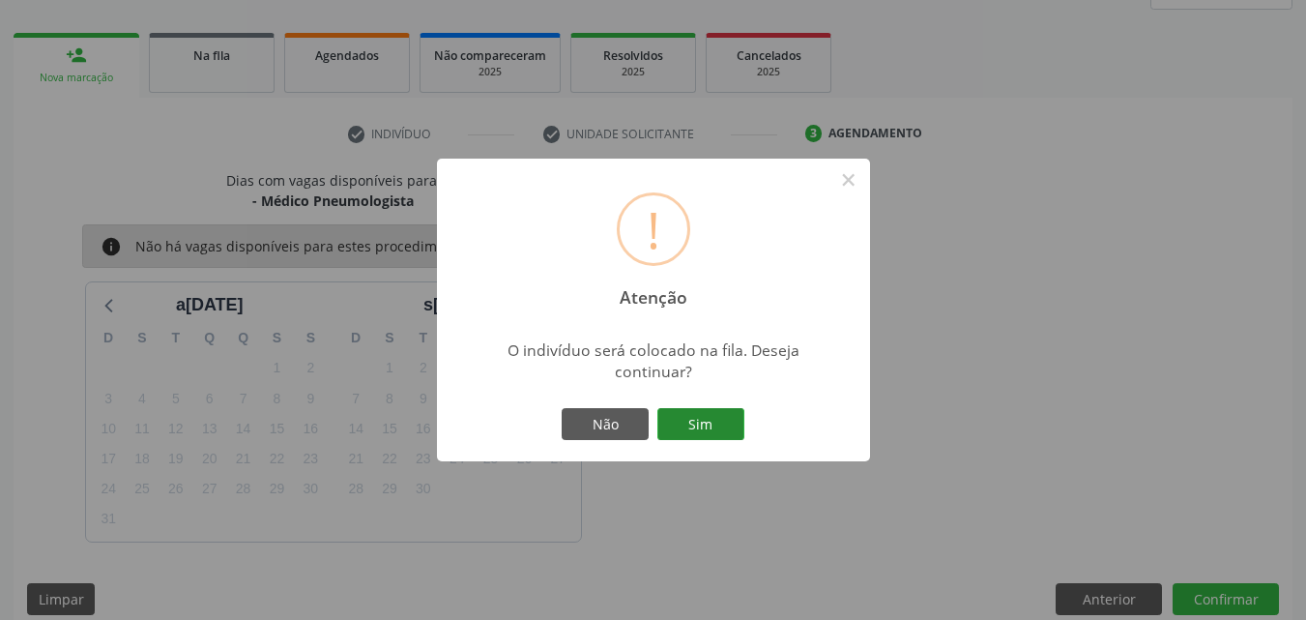
click at [703, 425] on button "Sim" at bounding box center [701, 424] width 87 height 33
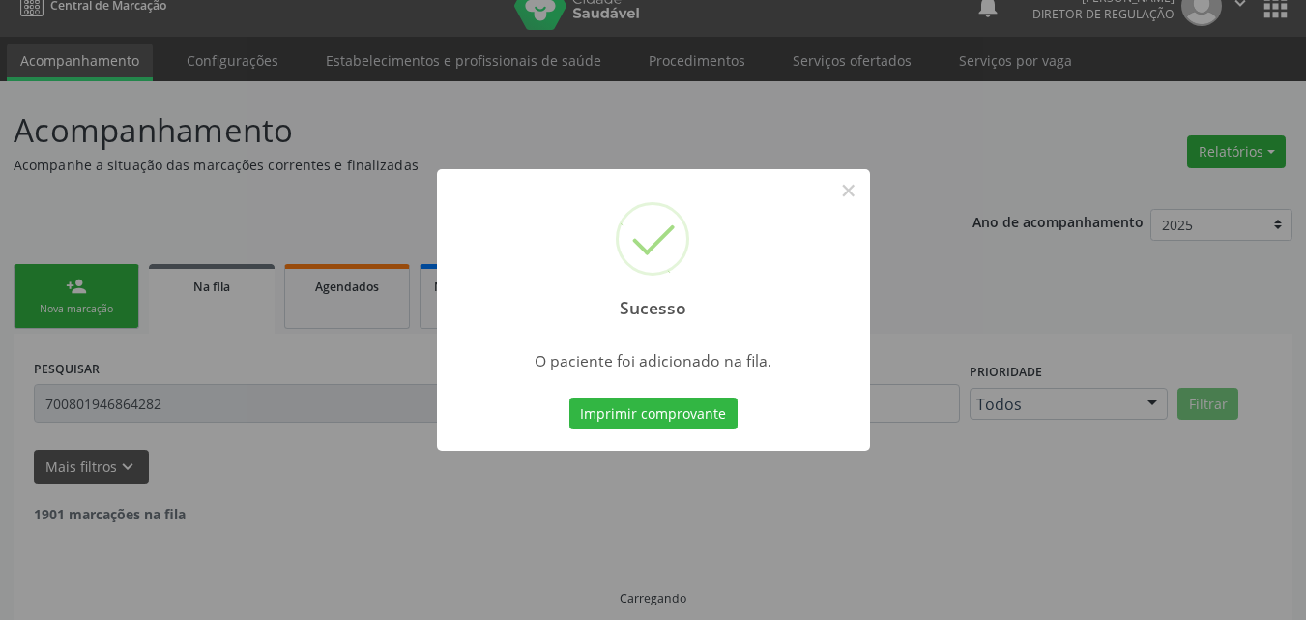
scroll to position [0, 0]
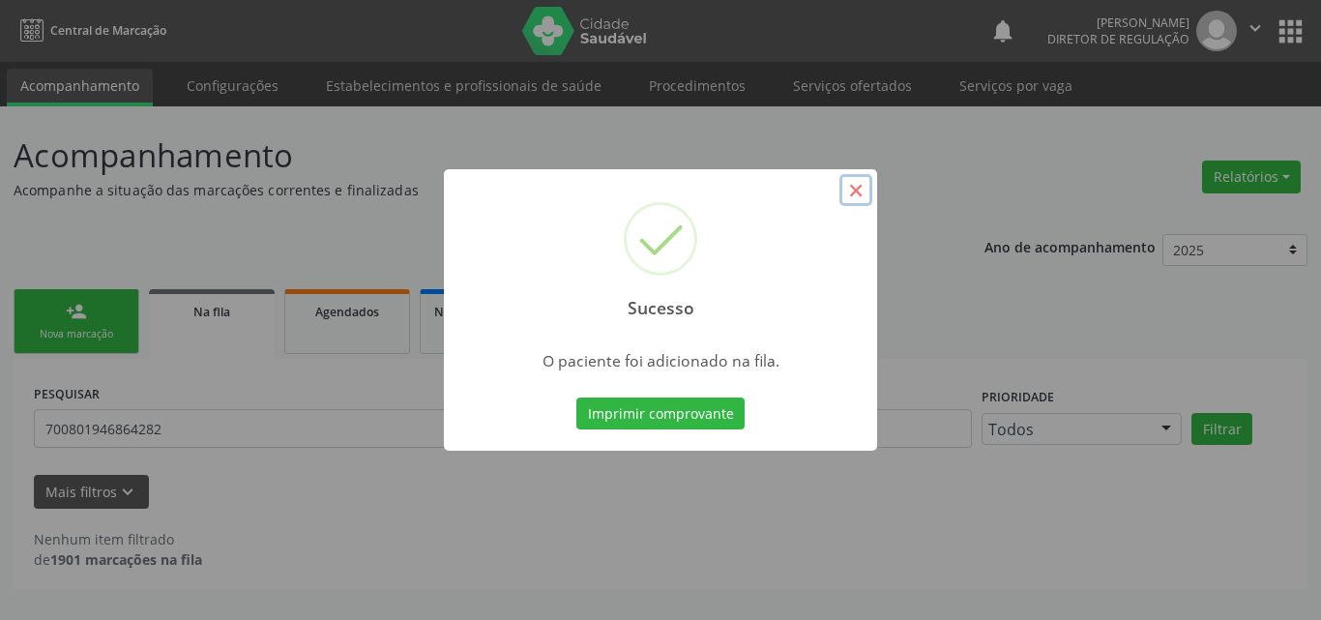
click at [853, 194] on button "×" at bounding box center [855, 190] width 33 height 33
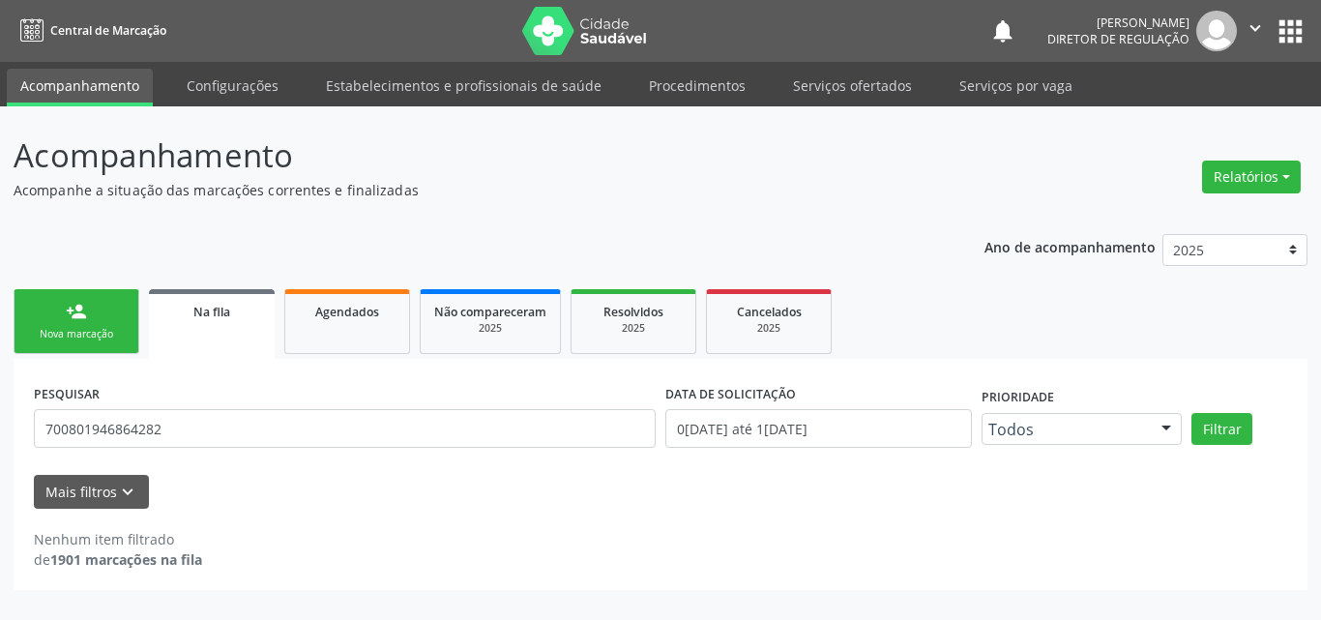
click at [118, 339] on div "Nova marcação" at bounding box center [76, 334] width 97 height 15
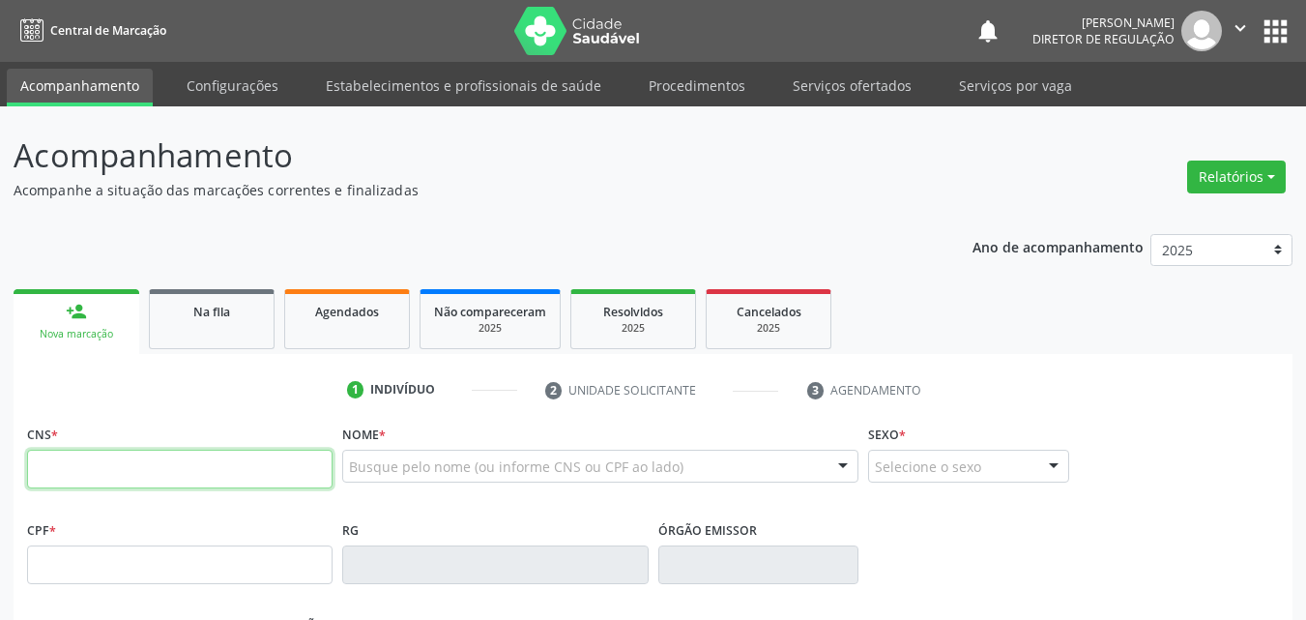
click at [154, 477] on input "text" at bounding box center [180, 469] width 306 height 39
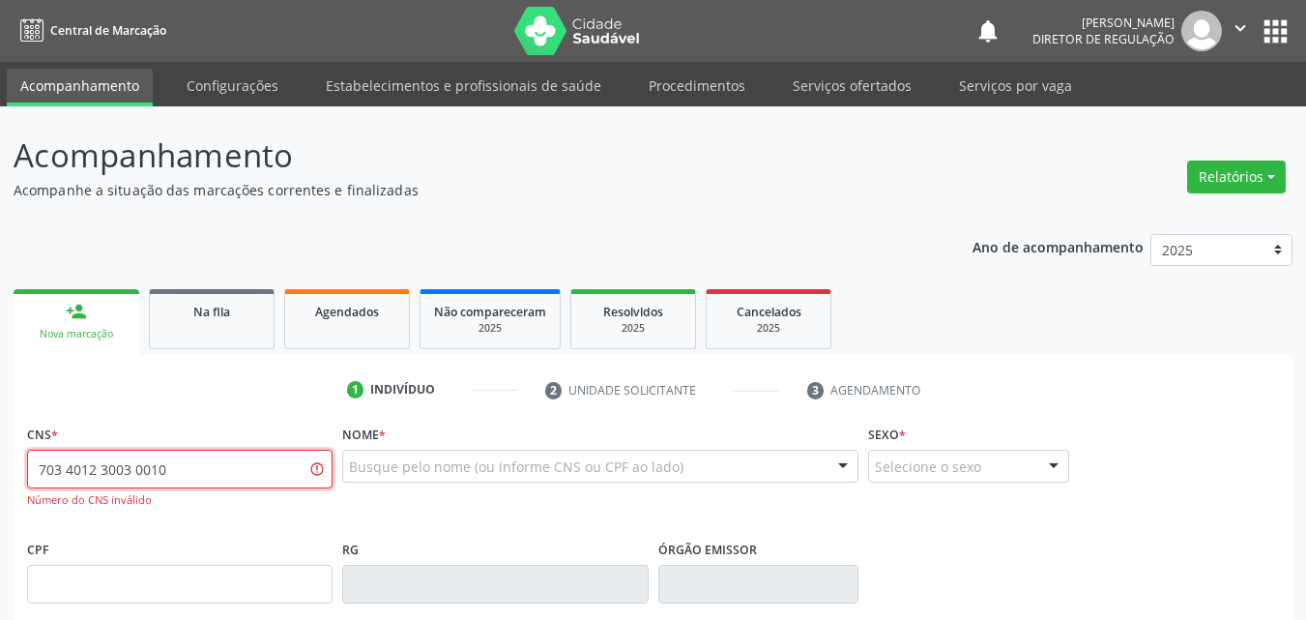
click at [140, 467] on input "703 4012 3003 0010" at bounding box center [180, 469] width 306 height 39
click at [132, 466] on input "703 4012 3003 010" at bounding box center [180, 469] width 306 height 39
type input "703 4012 3003 9010"
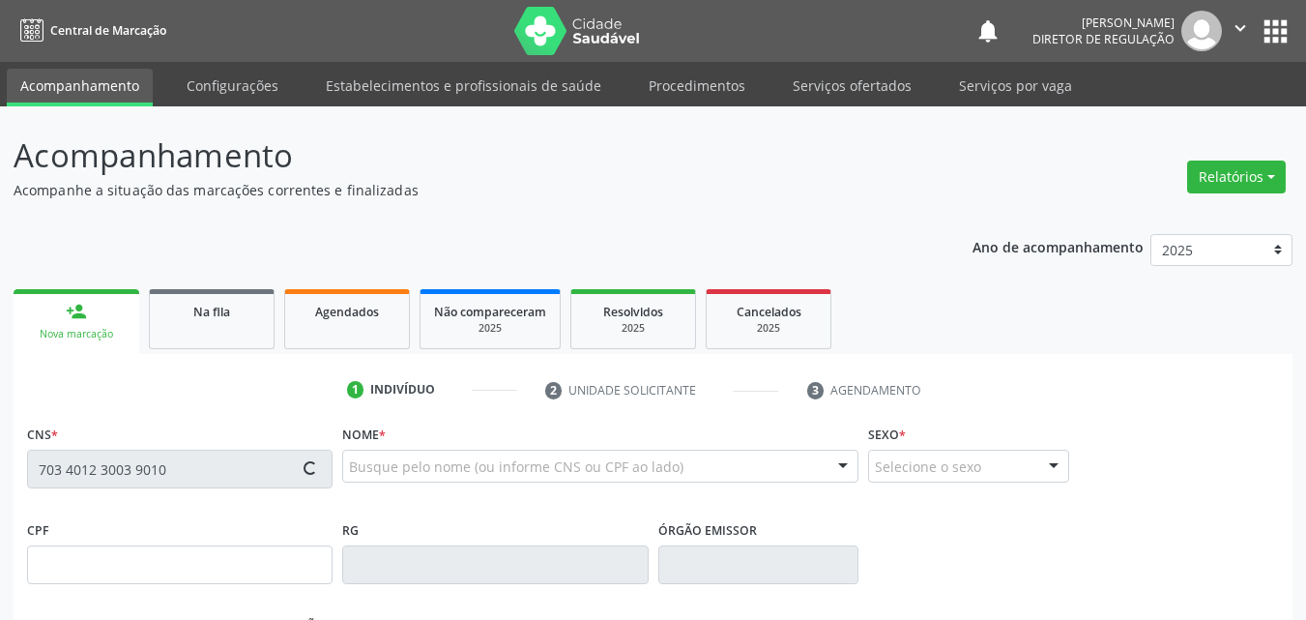
type input "032.231.214-04"
type input "02/01/1977"
type input "Gercina da Luz Santana"
type input "(87) 98817-7283"
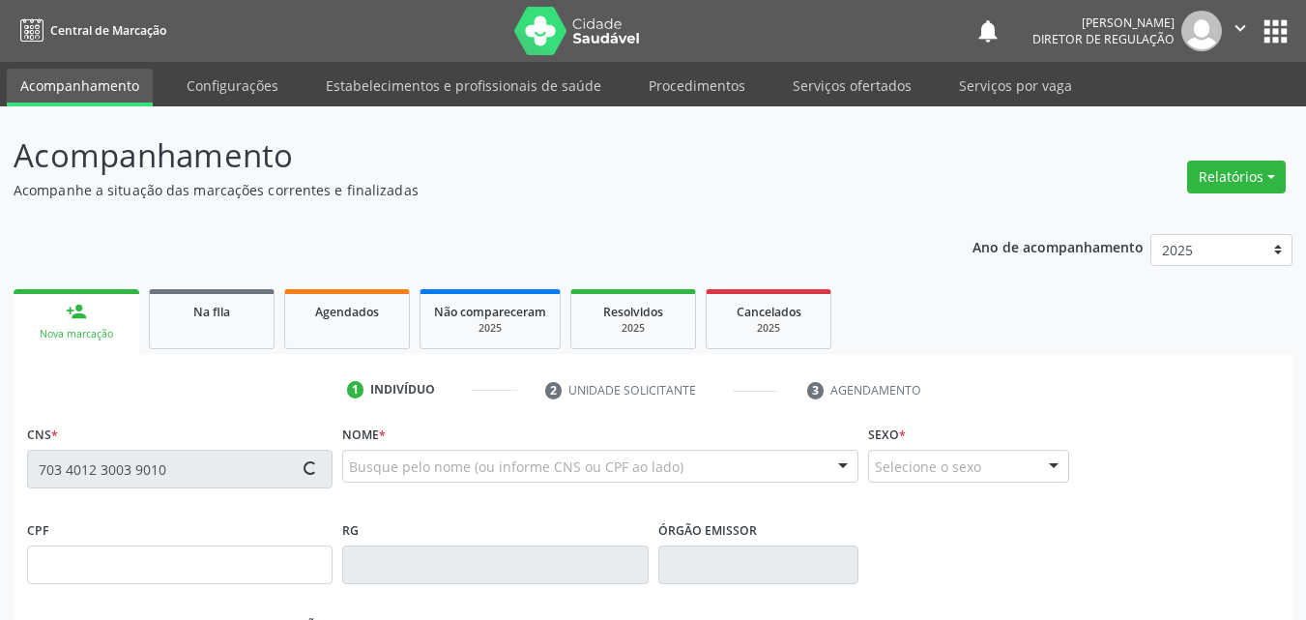
type input "S/N"
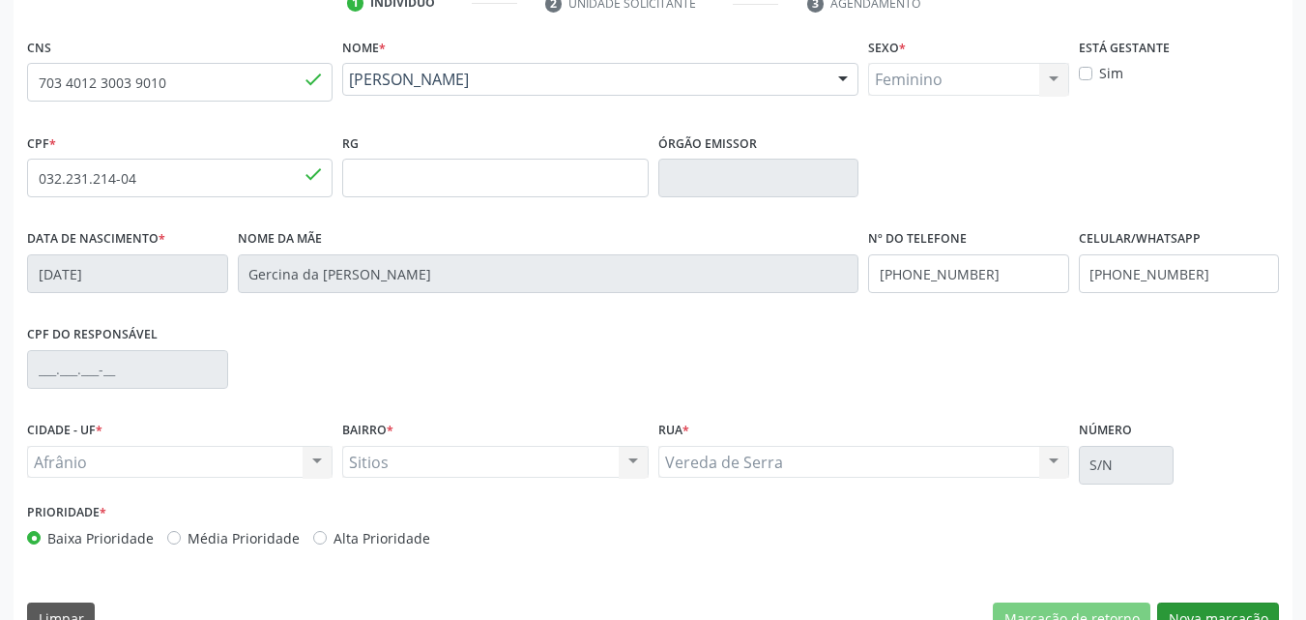
scroll to position [428, 0]
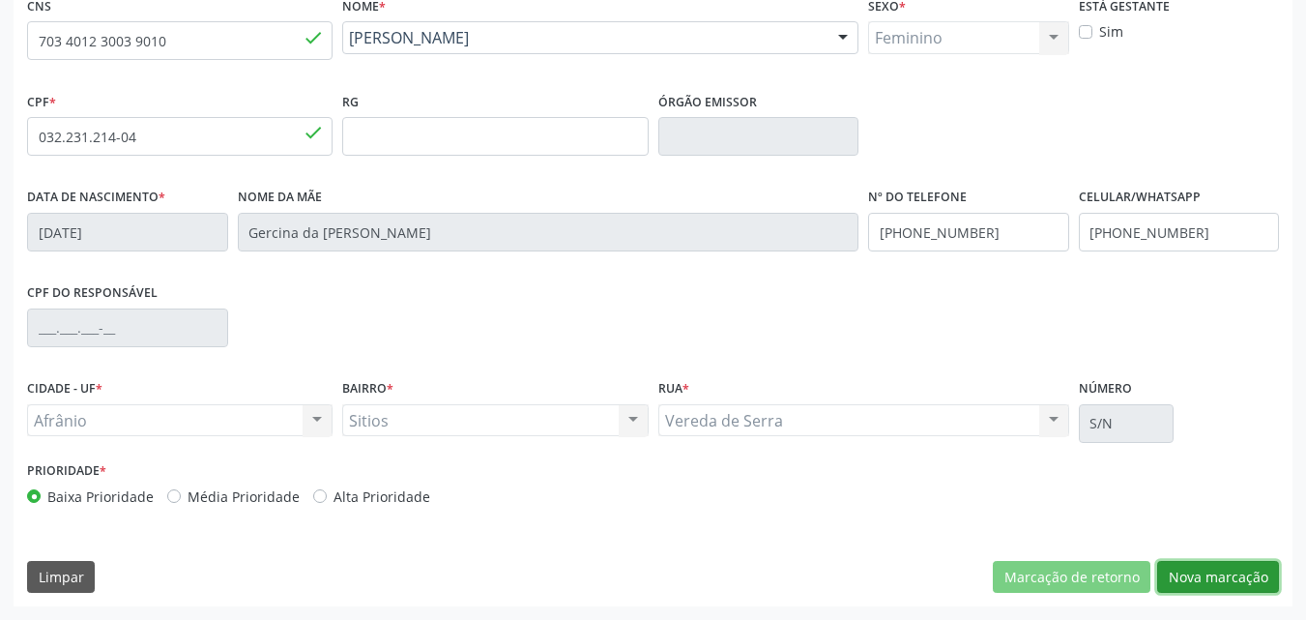
click at [1186, 576] on button "Nova marcação" at bounding box center [1219, 577] width 122 height 33
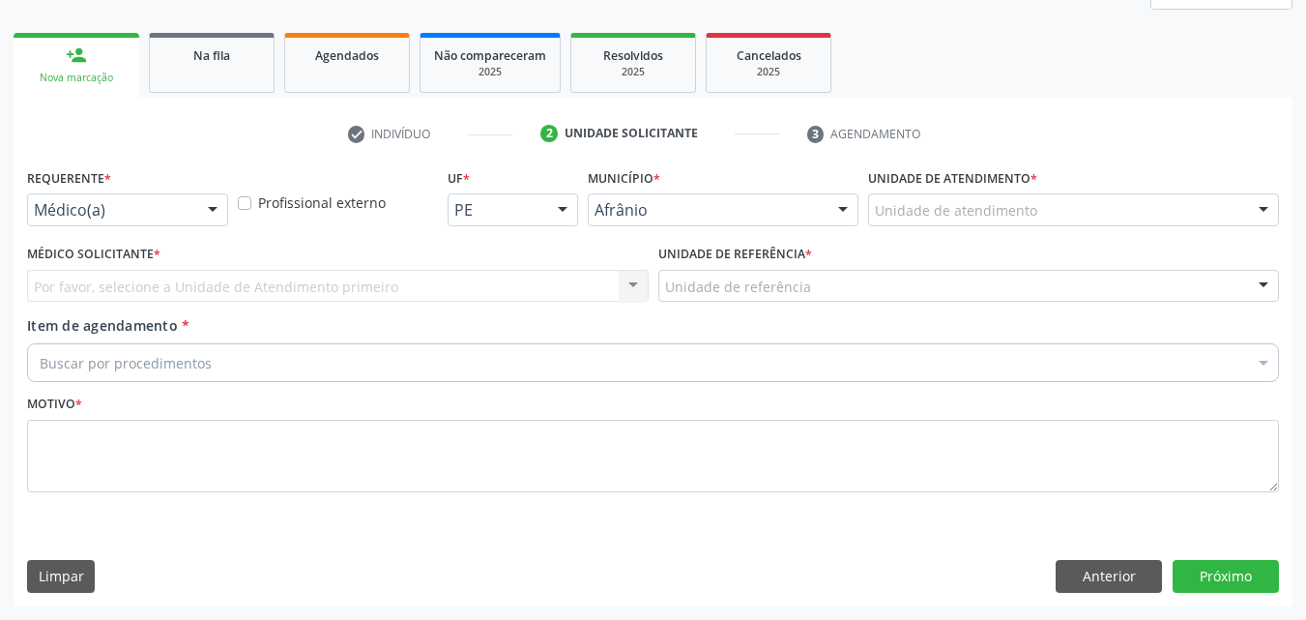
scroll to position [256, 0]
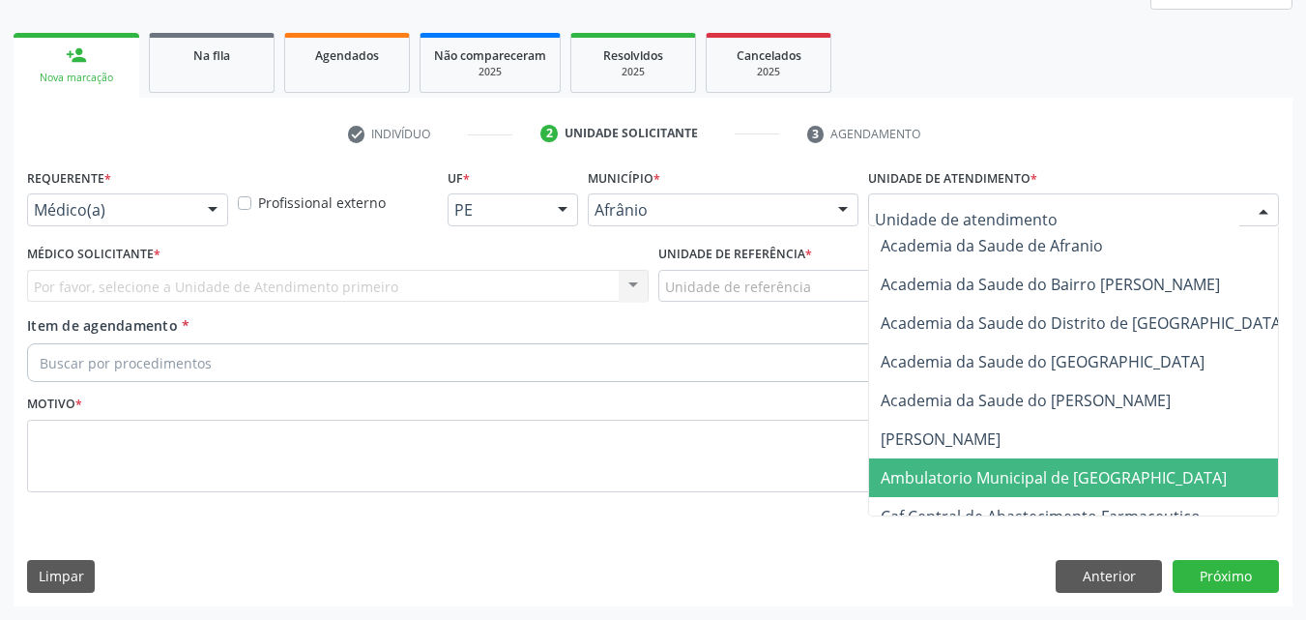
drag, startPoint x: 1073, startPoint y: 480, endPoint x: 1042, endPoint y: 463, distance: 35.0
click at [1072, 479] on span "Ambulatorio Municipal de [GEOGRAPHIC_DATA]" at bounding box center [1054, 477] width 346 height 21
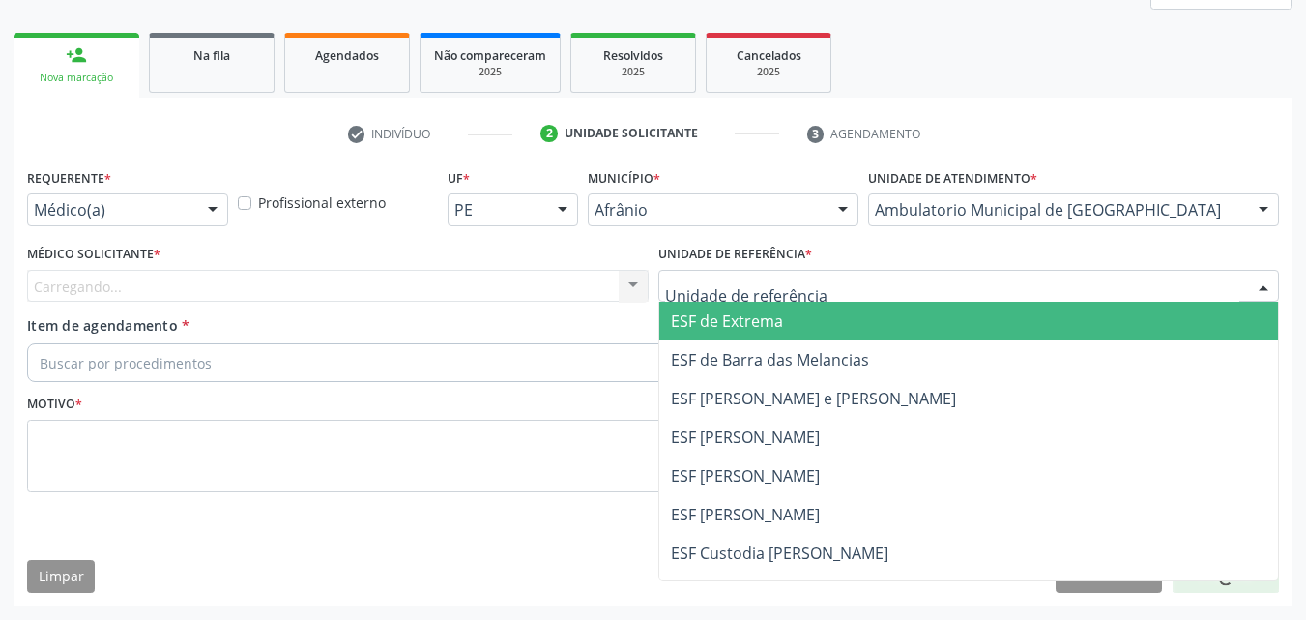
click at [811, 285] on div at bounding box center [970, 286] width 622 height 33
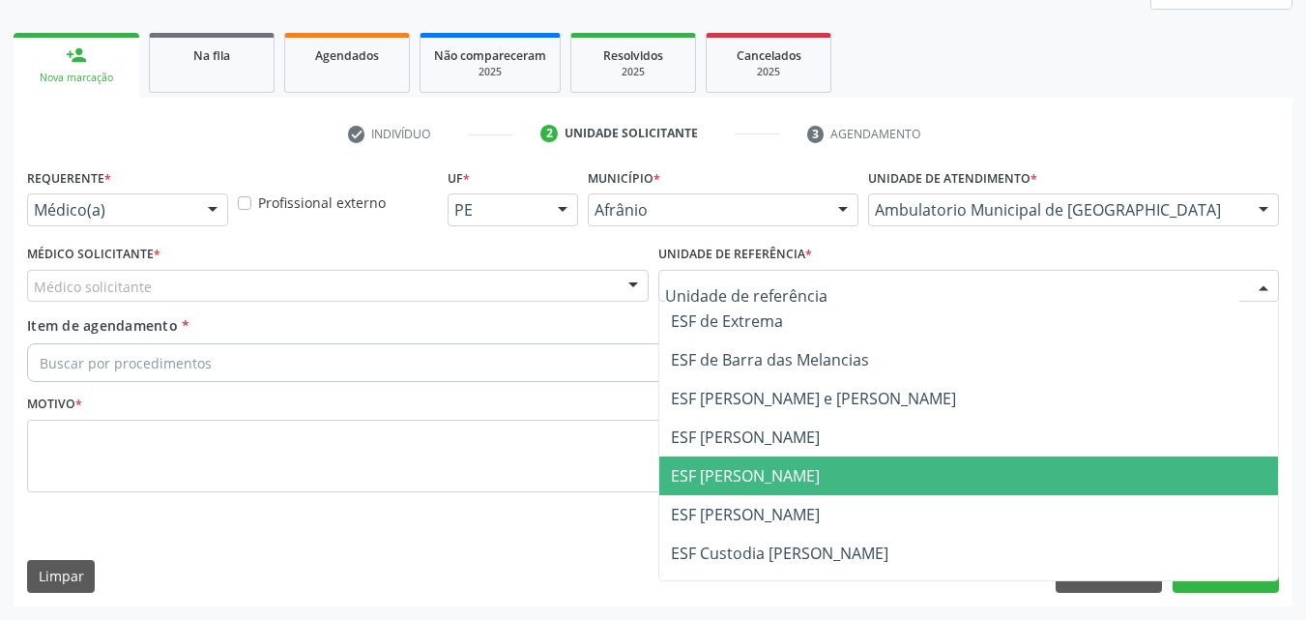
drag, startPoint x: 829, startPoint y: 482, endPoint x: 810, endPoint y: 473, distance: 20.3
click at [827, 481] on span "ESF [PERSON_NAME]" at bounding box center [969, 475] width 620 height 39
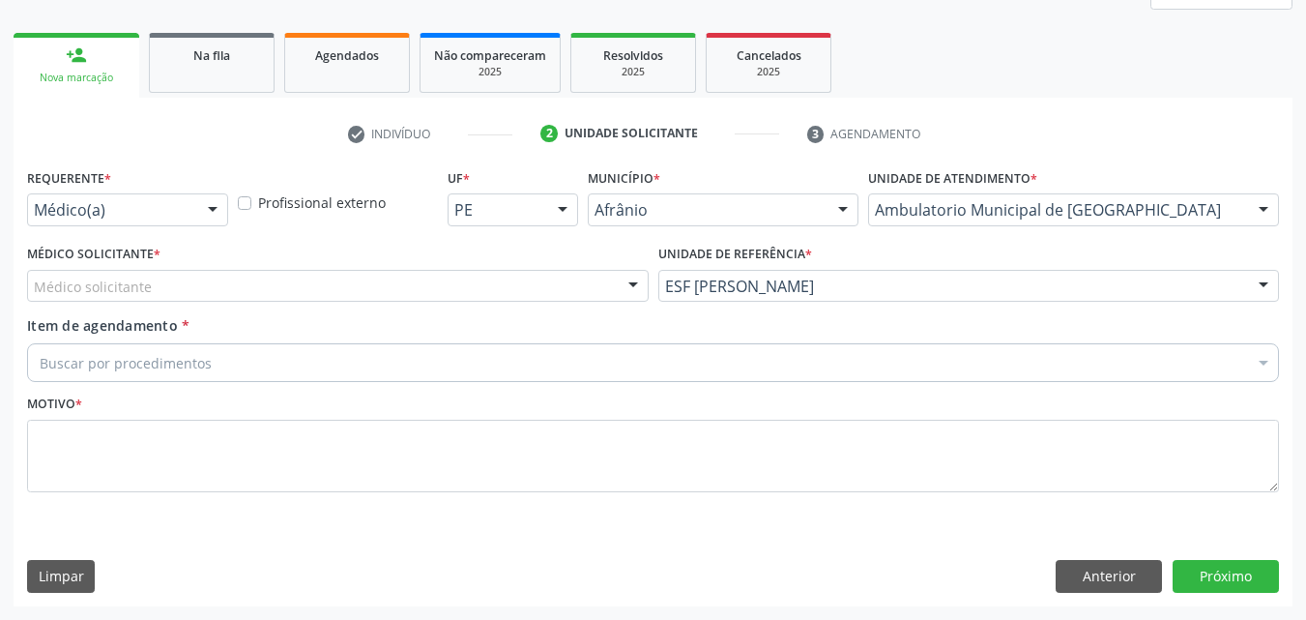
click at [473, 279] on div "Médico solicitante" at bounding box center [338, 286] width 622 height 33
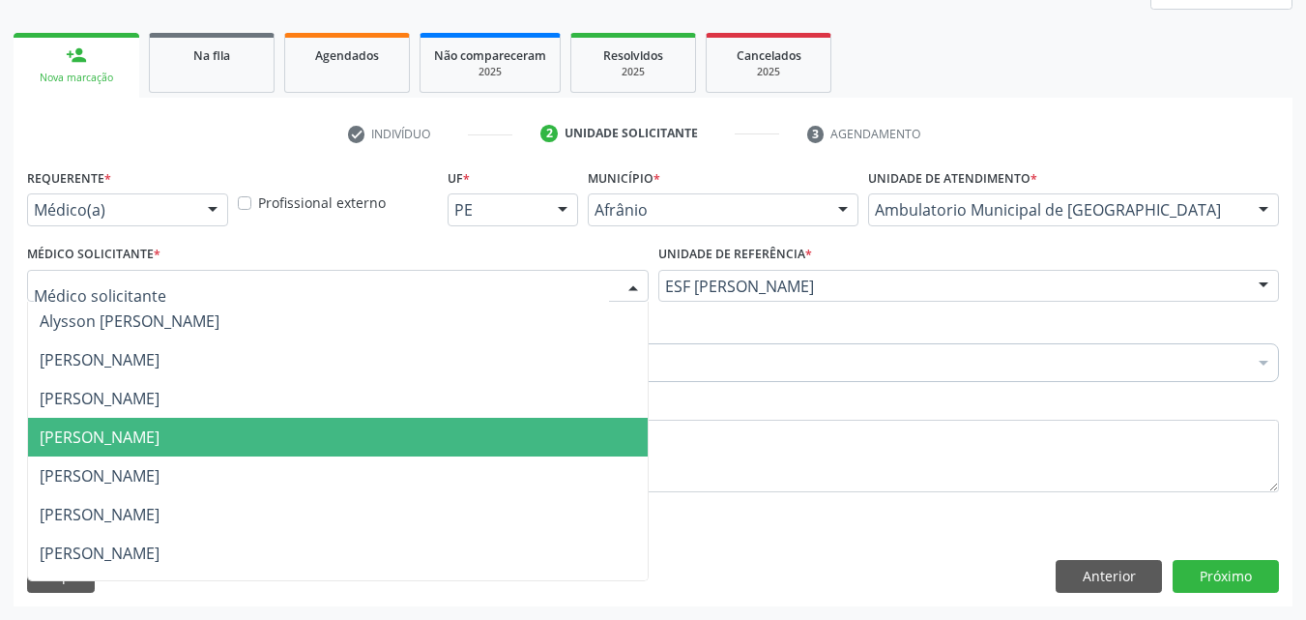
click at [472, 430] on span "Diego Ramon Ferreira Belem" at bounding box center [338, 437] width 620 height 39
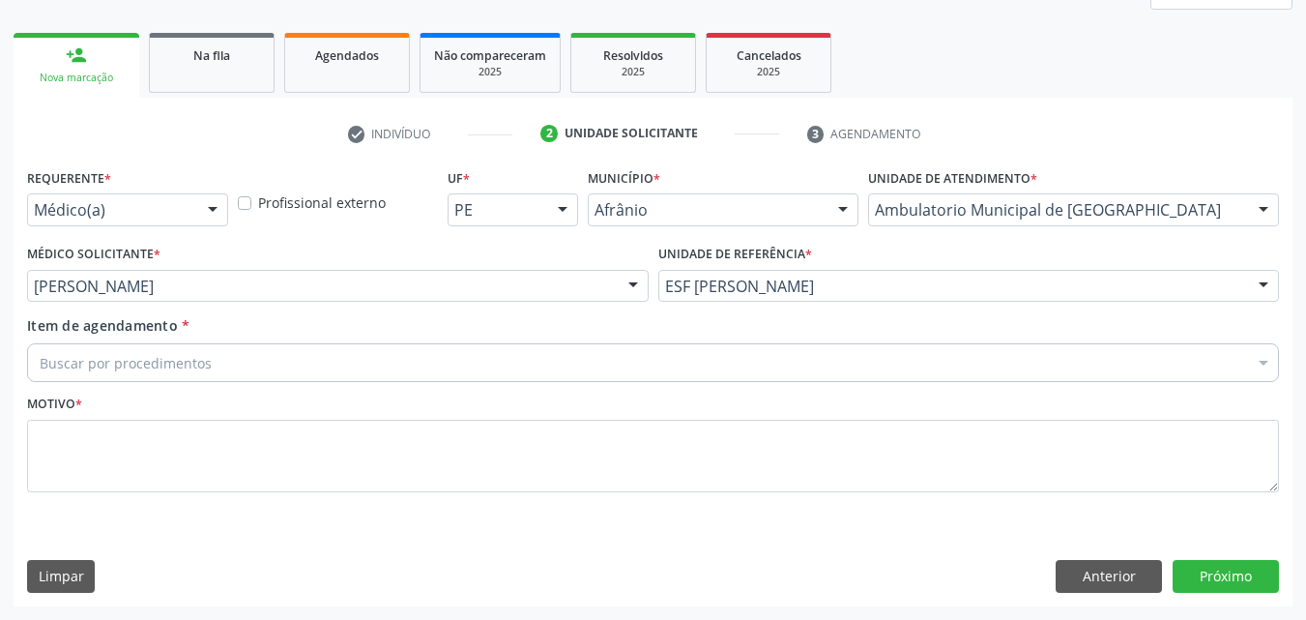
click at [379, 355] on div "Buscar por procedimentos" at bounding box center [653, 362] width 1252 height 39
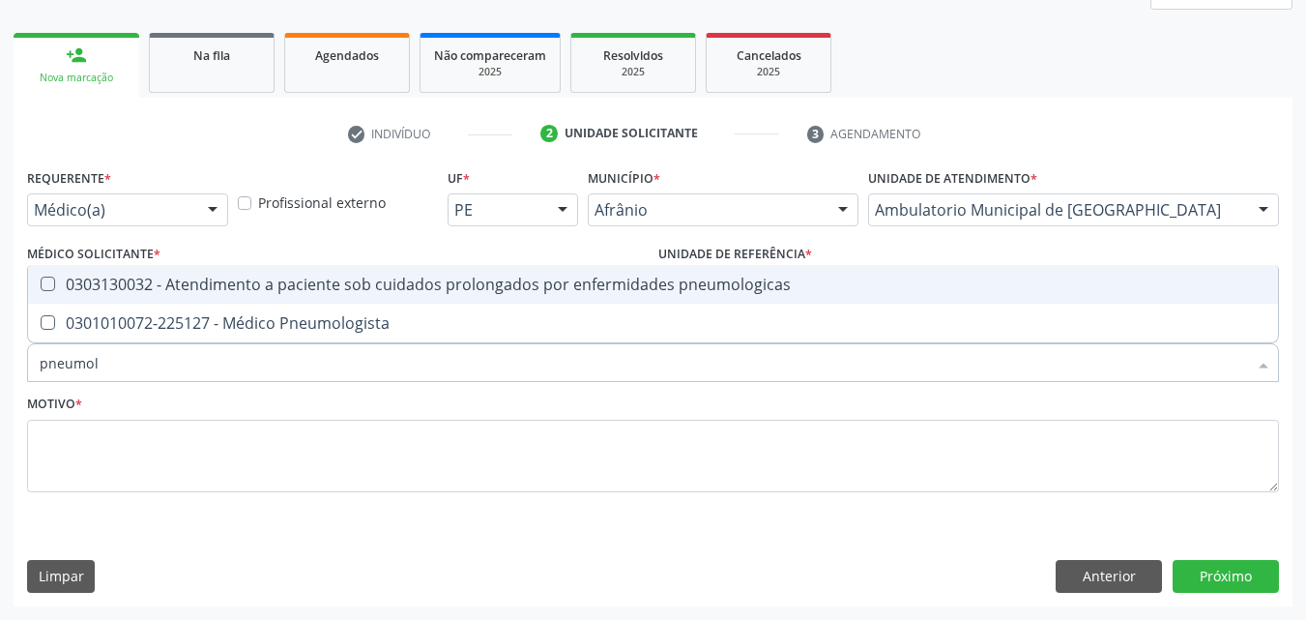
type input "pneumolo"
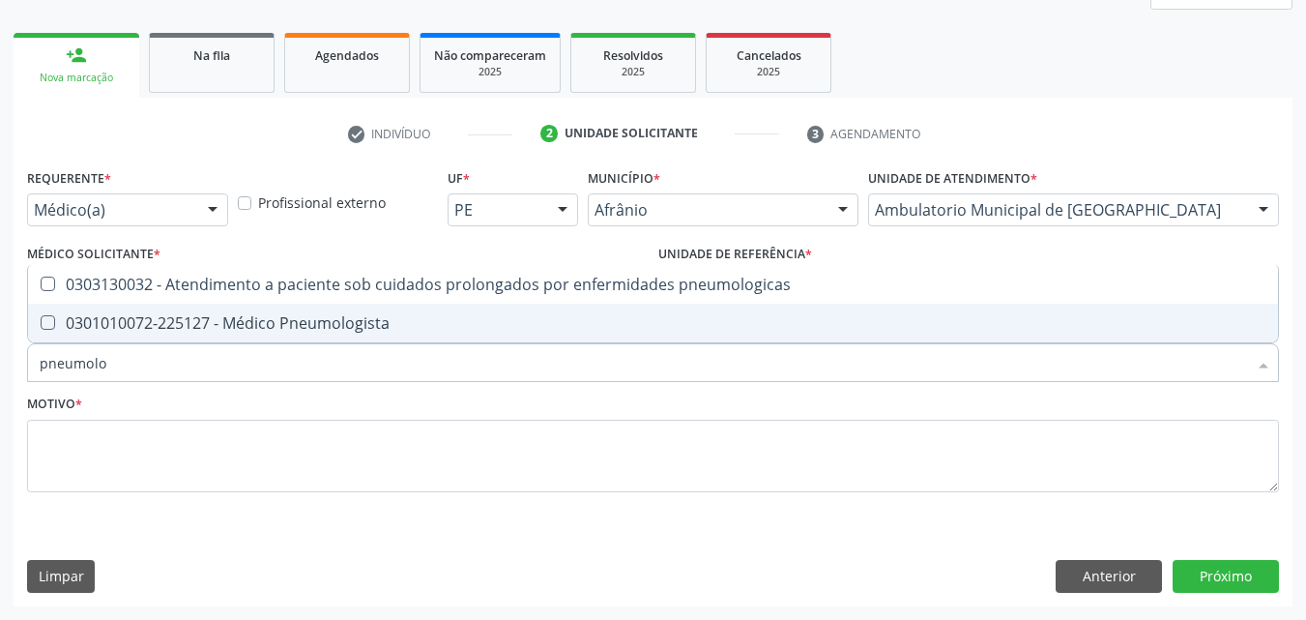
click at [385, 328] on div "0301010072-225127 - Médico Pneumologista" at bounding box center [653, 322] width 1227 height 15
checkbox Pneumologista "true"
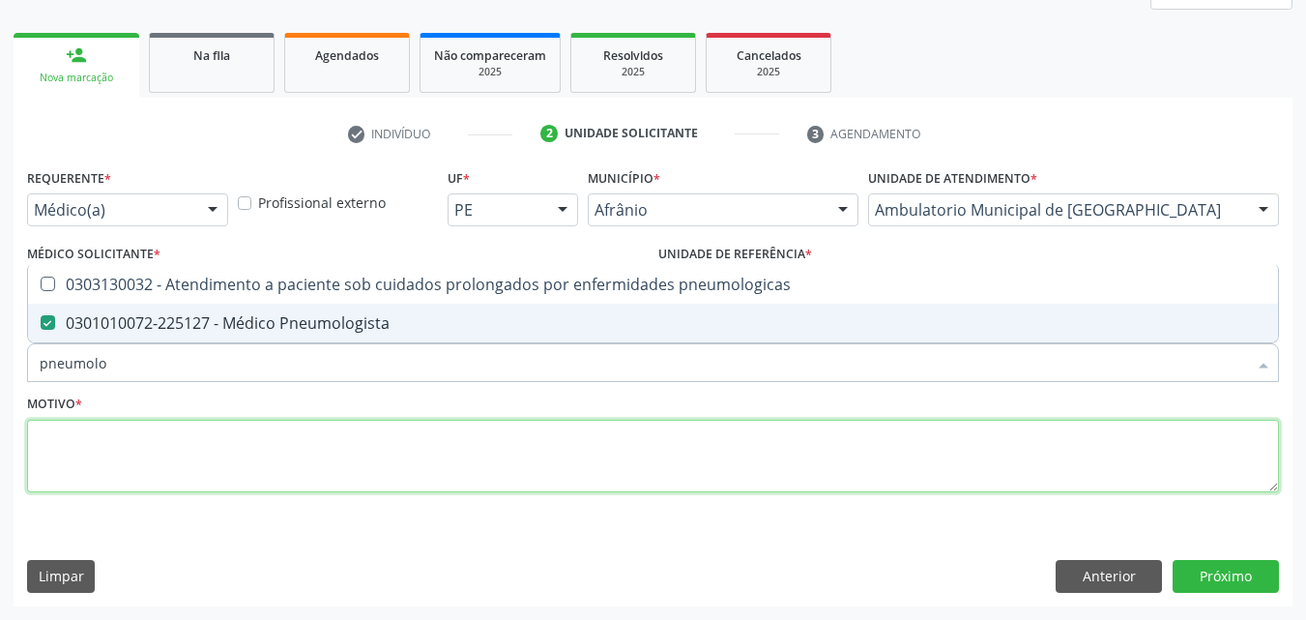
click at [407, 470] on textarea at bounding box center [653, 456] width 1252 height 73
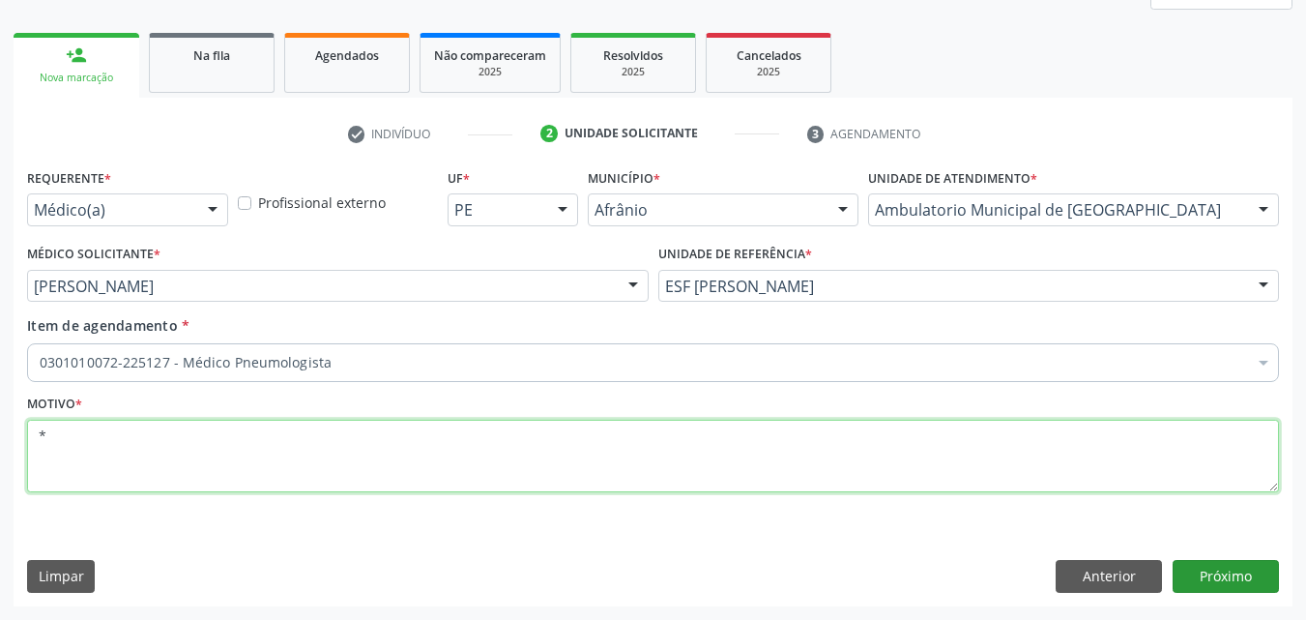
type textarea "*"
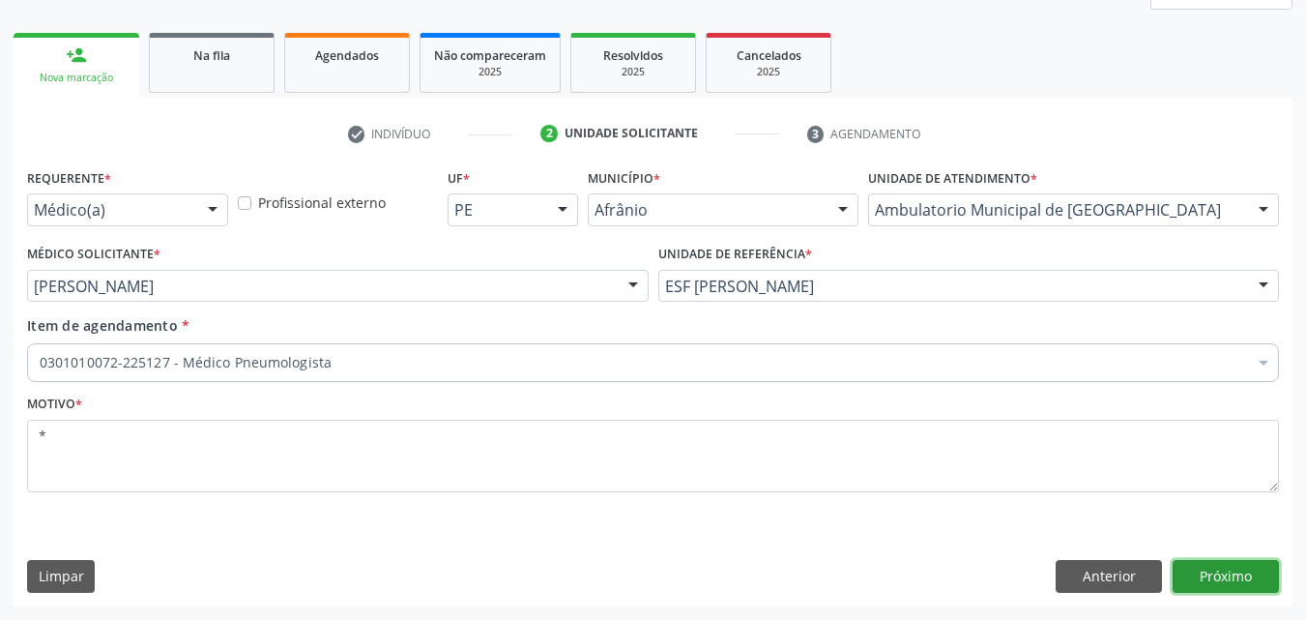
click at [1200, 574] on button "Próximo" at bounding box center [1226, 576] width 106 height 33
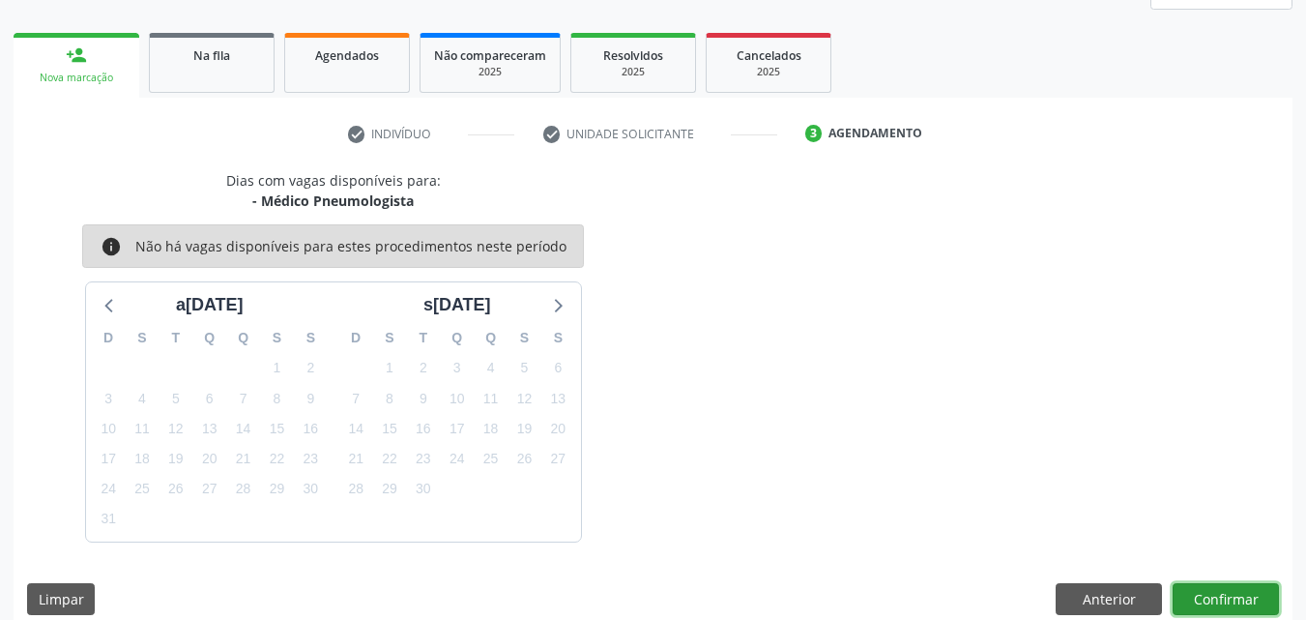
click at [1220, 590] on button "Confirmar" at bounding box center [1226, 599] width 106 height 33
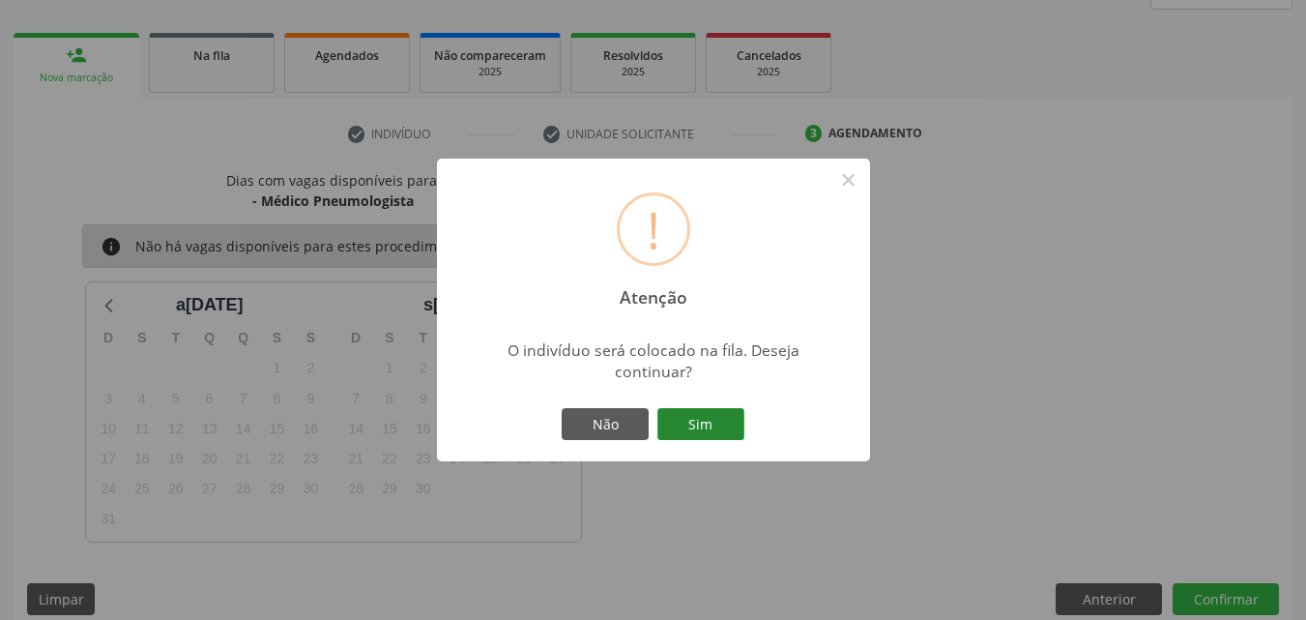
click at [710, 410] on button "Sim" at bounding box center [701, 424] width 87 height 33
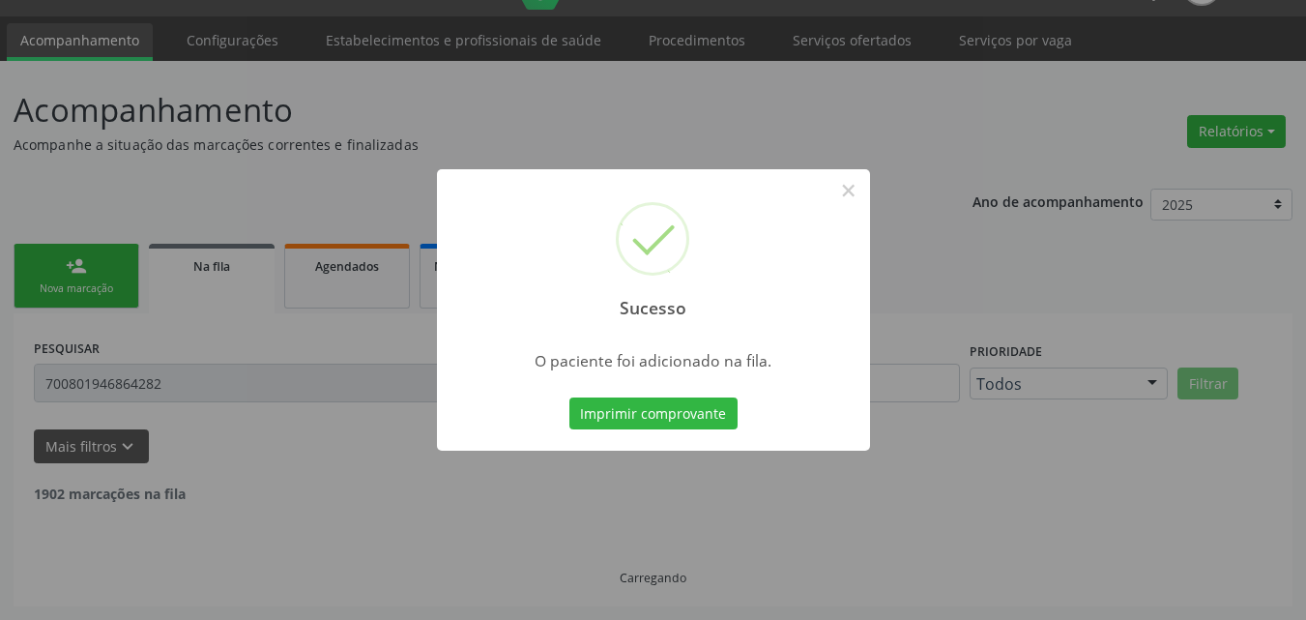
scroll to position [0, 0]
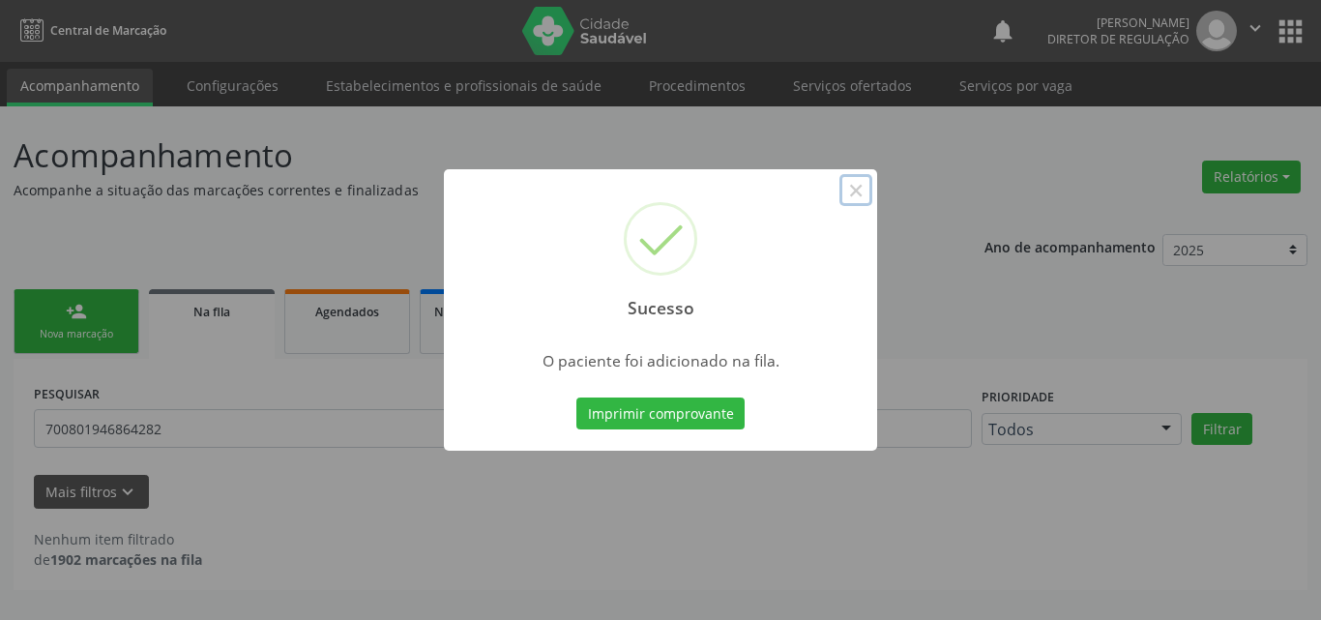
drag, startPoint x: 856, startPoint y: 182, endPoint x: 845, endPoint y: 195, distance: 17.2
click at [856, 185] on button "×" at bounding box center [855, 190] width 33 height 33
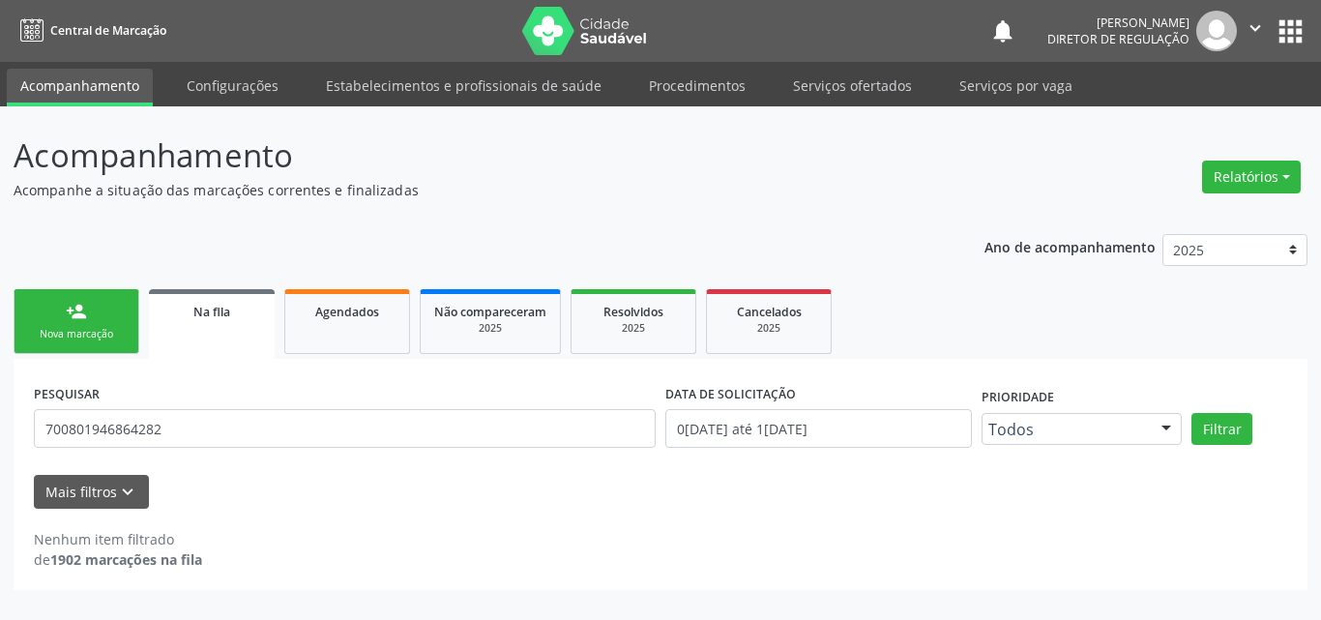
click at [109, 309] on link "person_add Nova marcação" at bounding box center [77, 321] width 126 height 65
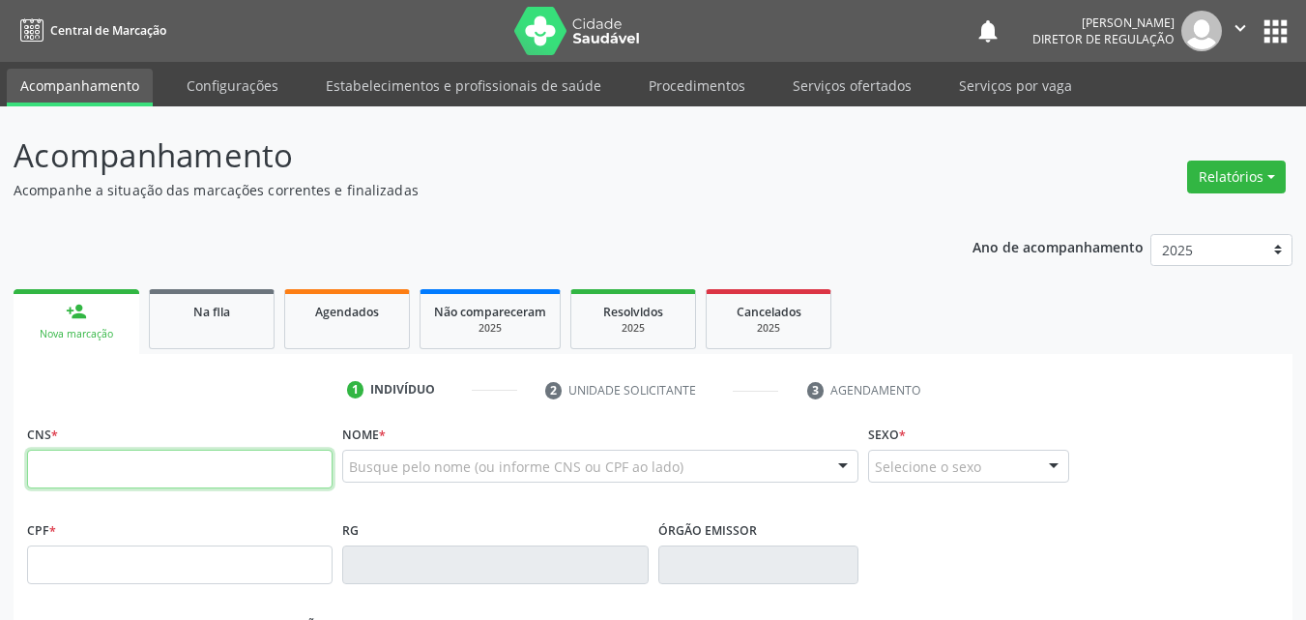
click at [169, 473] on input "text" at bounding box center [180, 469] width 306 height 39
type input "702 0003 1242 8481"
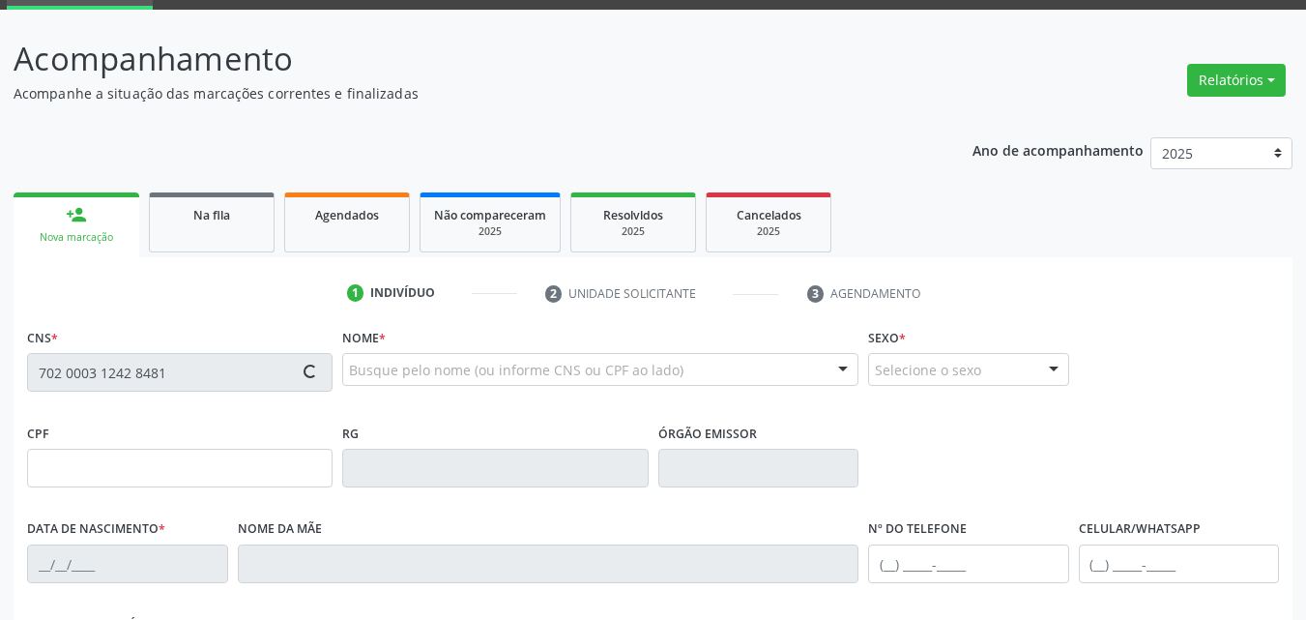
scroll to position [193, 0]
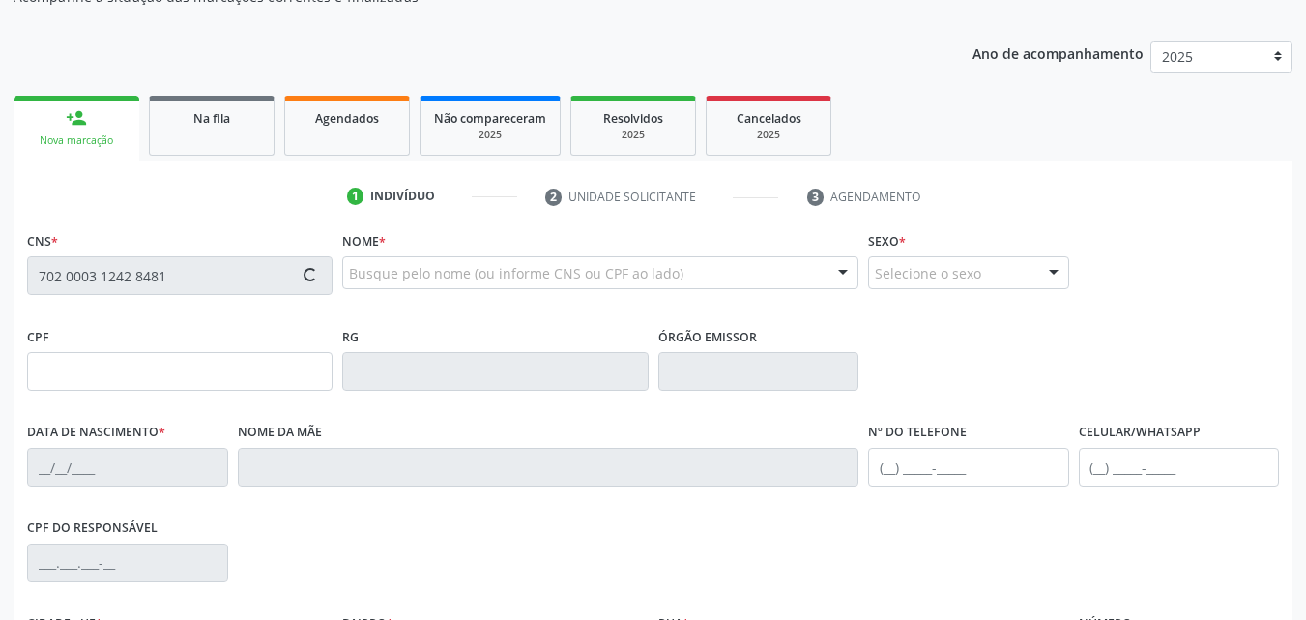
type input "22/06/2011"
type input "Gessica Daiane Marques Barbosa"
type input "(87) 98182-1203"
type input "165"
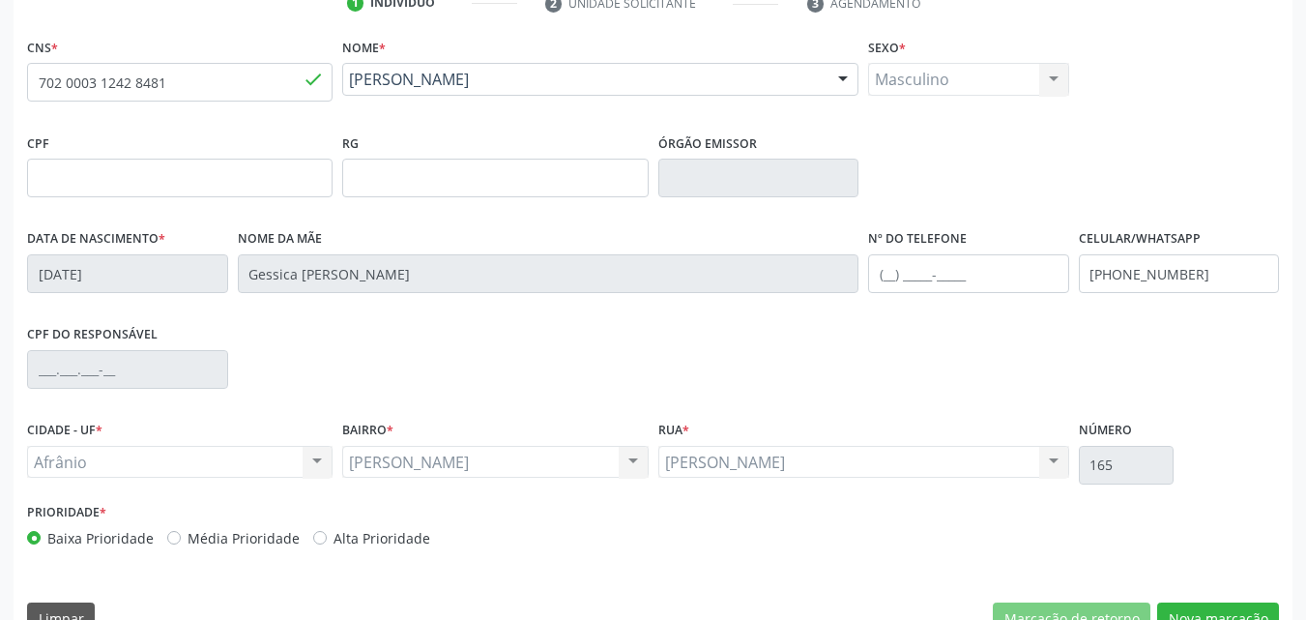
scroll to position [428, 0]
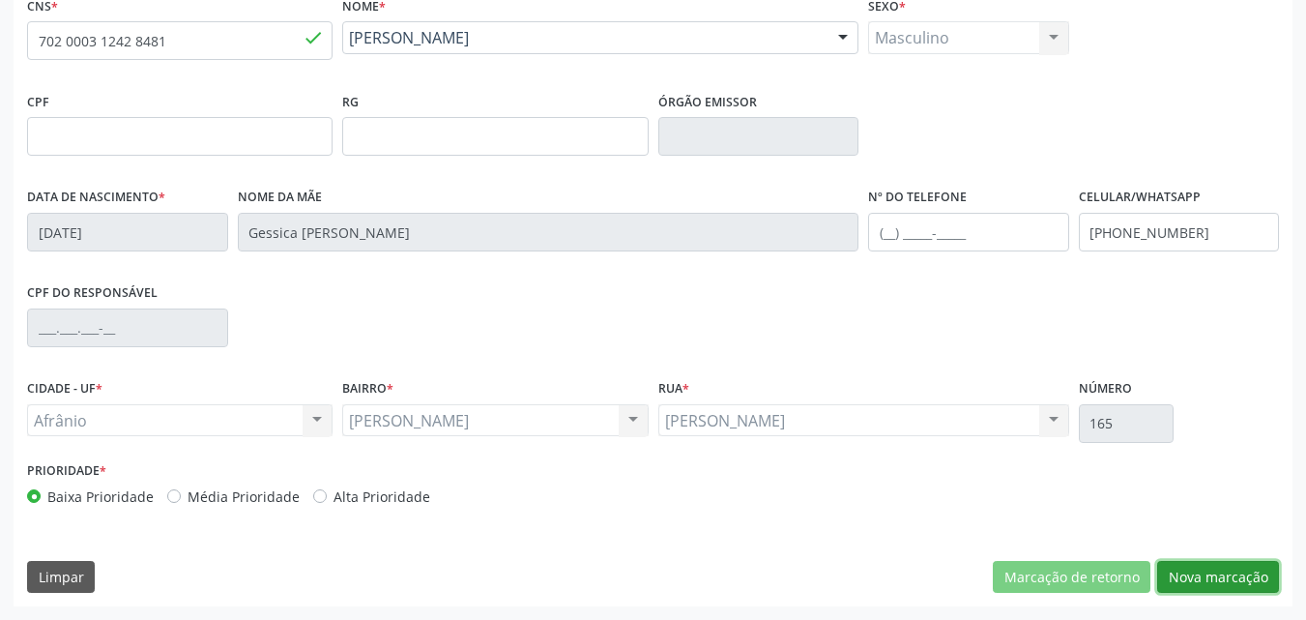
click at [1176, 578] on button "Nova marcação" at bounding box center [1219, 577] width 122 height 33
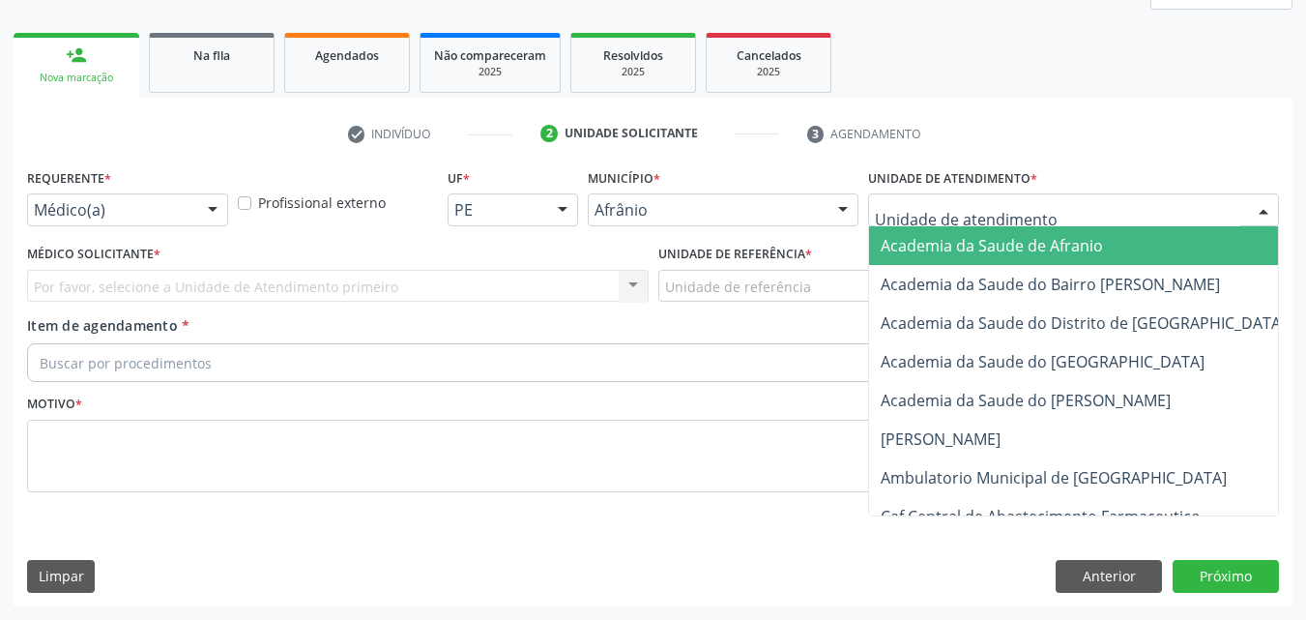
click at [1041, 216] on div at bounding box center [1073, 209] width 411 height 33
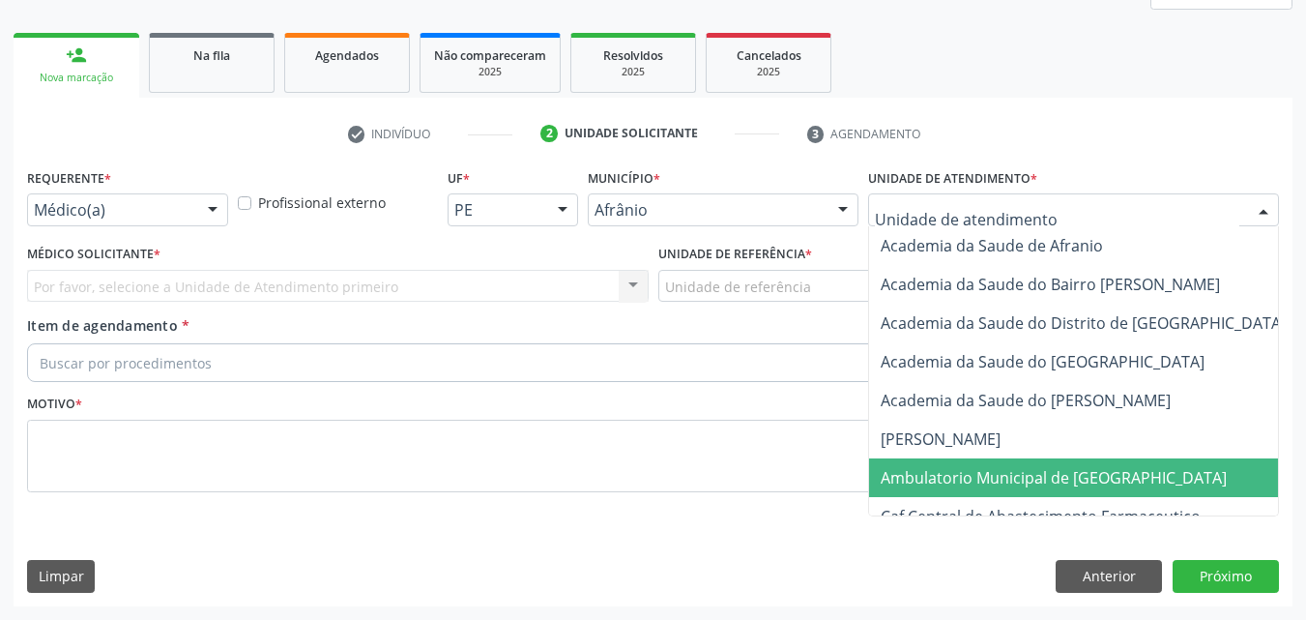
click at [1053, 477] on span "Ambulatorio Municipal de [GEOGRAPHIC_DATA]" at bounding box center [1054, 477] width 346 height 21
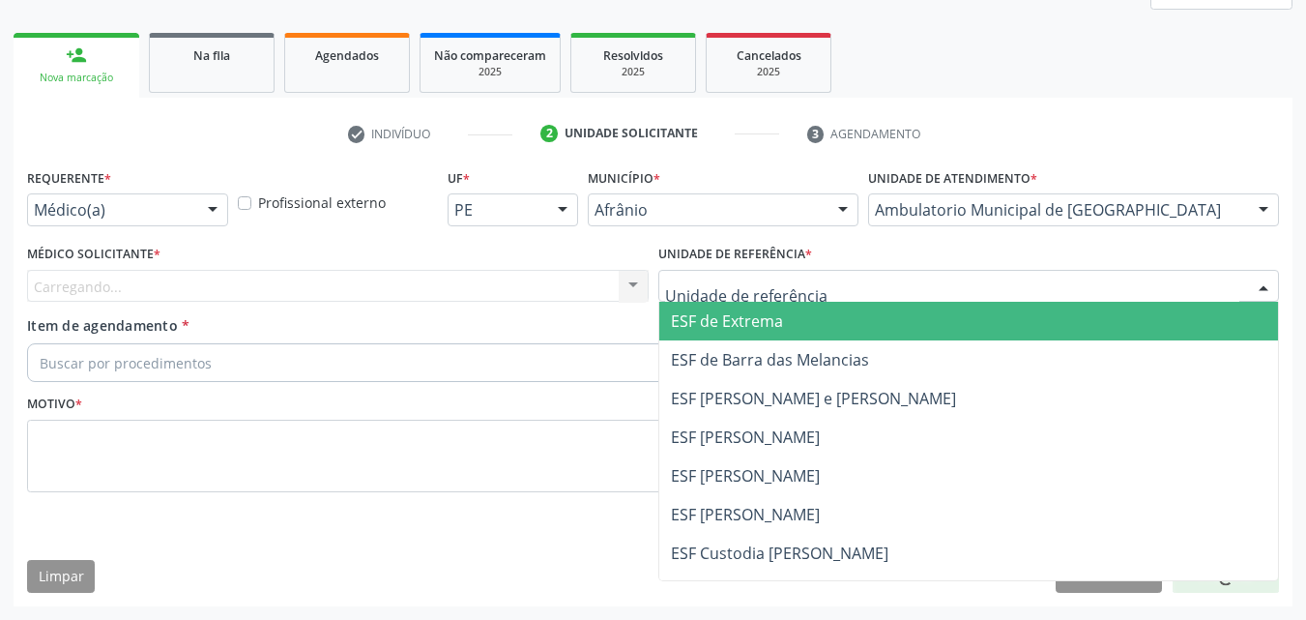
click at [865, 284] on div at bounding box center [970, 286] width 622 height 33
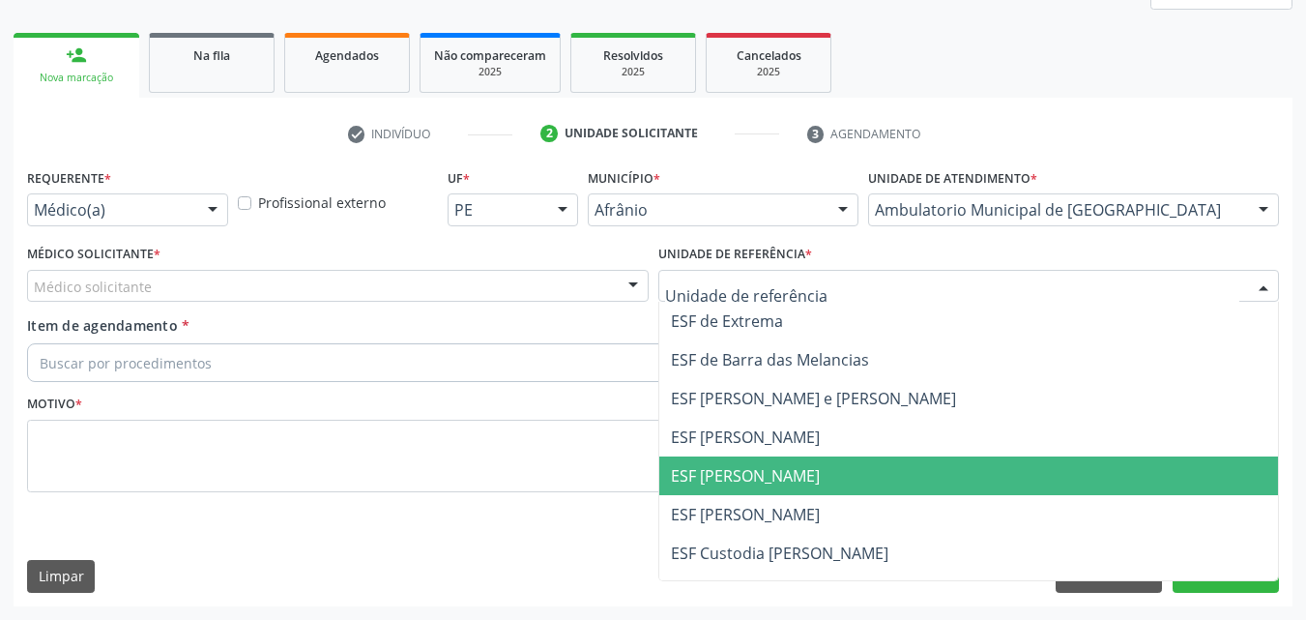
drag, startPoint x: 887, startPoint y: 476, endPoint x: 718, endPoint y: 425, distance: 176.8
click at [885, 476] on span "ESF [PERSON_NAME]" at bounding box center [969, 475] width 620 height 39
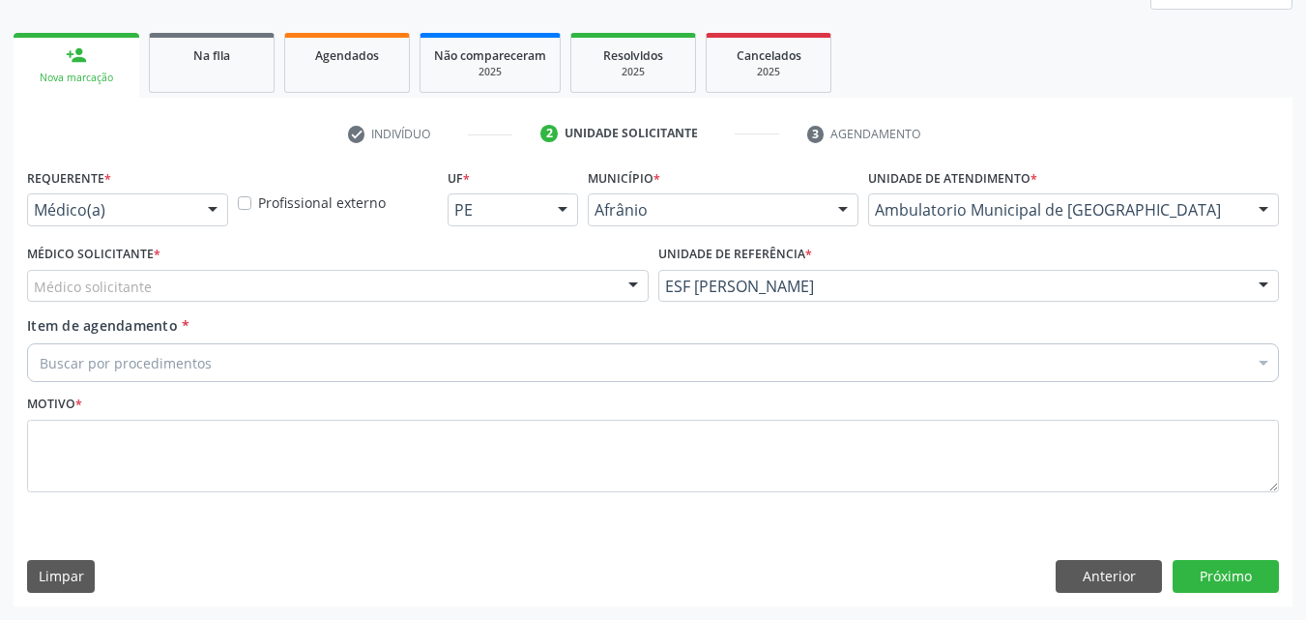
click at [559, 281] on div "Médico solicitante" at bounding box center [338, 286] width 622 height 33
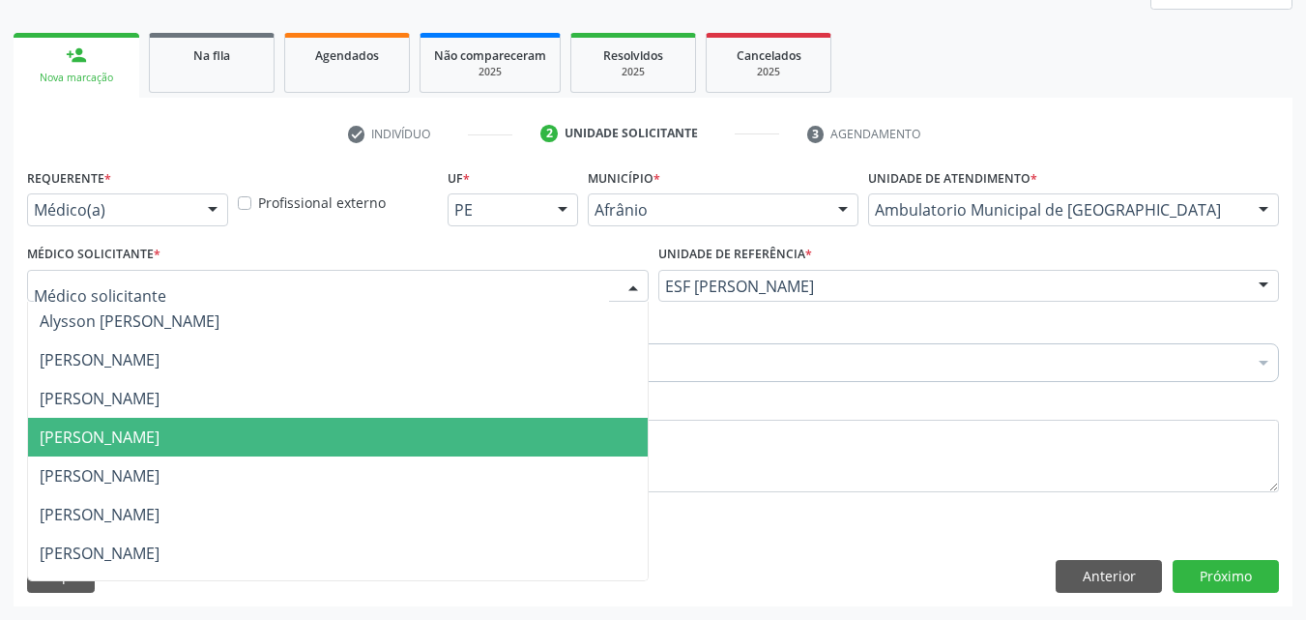
click at [519, 438] on span "[PERSON_NAME]" at bounding box center [338, 437] width 620 height 39
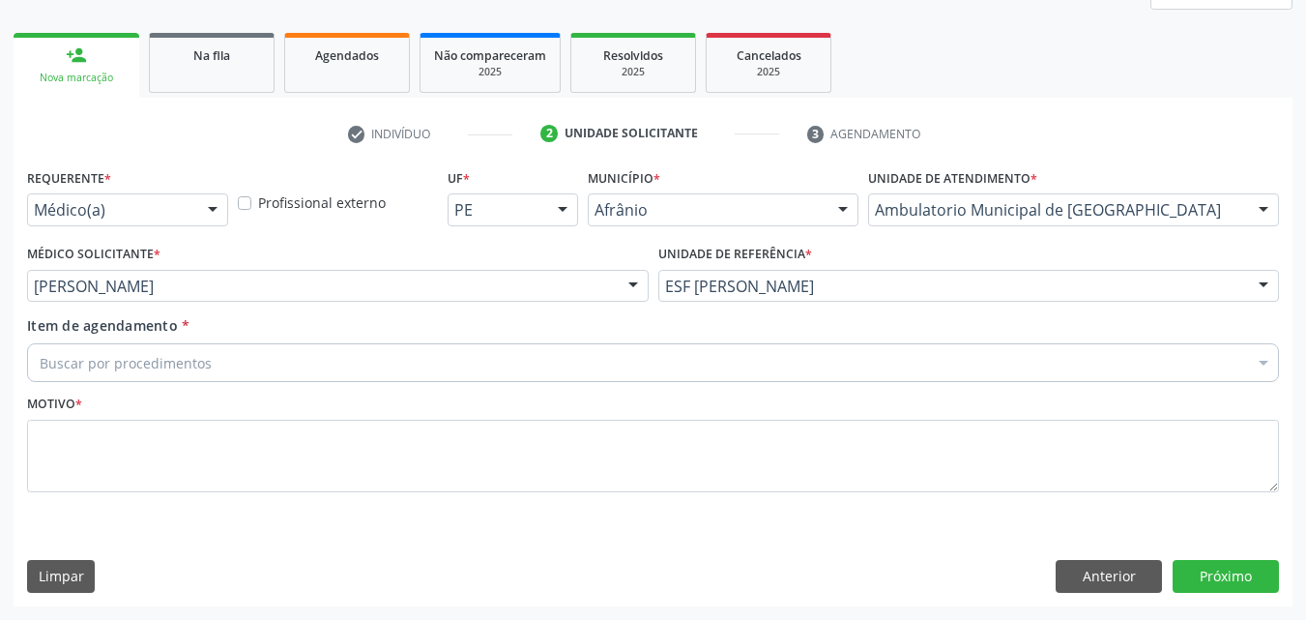
click at [363, 358] on div "Buscar por procedimentos" at bounding box center [653, 362] width 1252 height 39
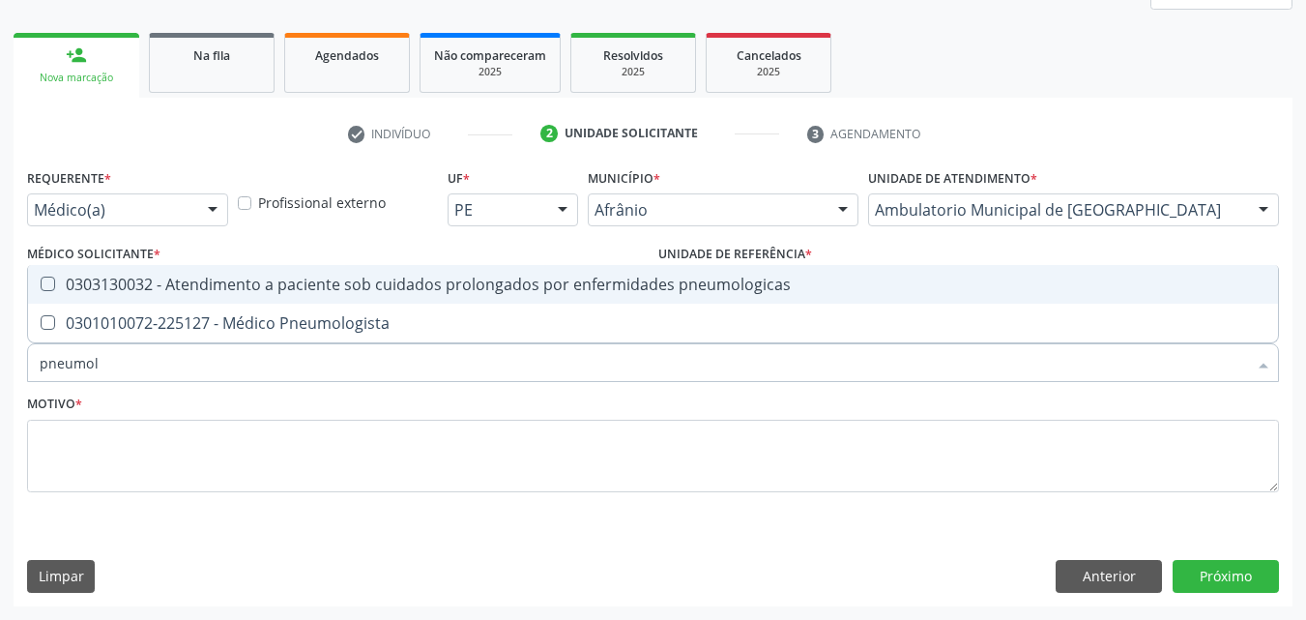
type input "pneumolo"
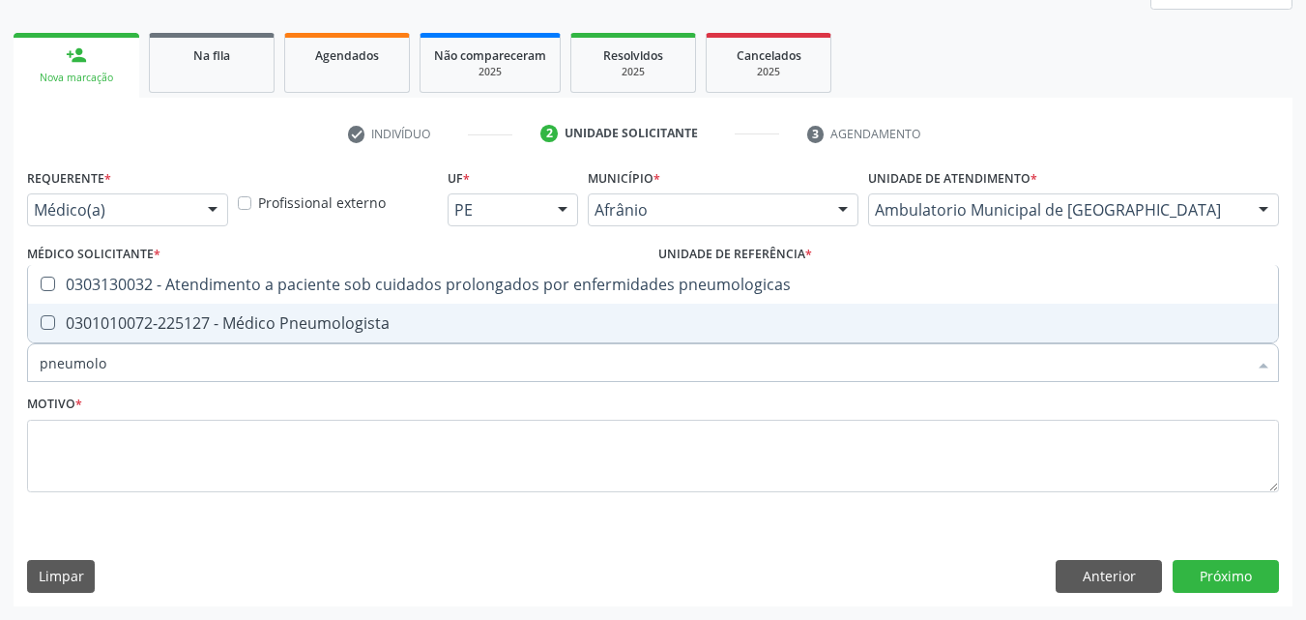
drag, startPoint x: 366, startPoint y: 323, endPoint x: 351, endPoint y: 311, distance: 18.6
click at [366, 321] on div "0301010072-225127 - Médico Pneumologista" at bounding box center [653, 322] width 1227 height 15
checkbox Pneumologista "true"
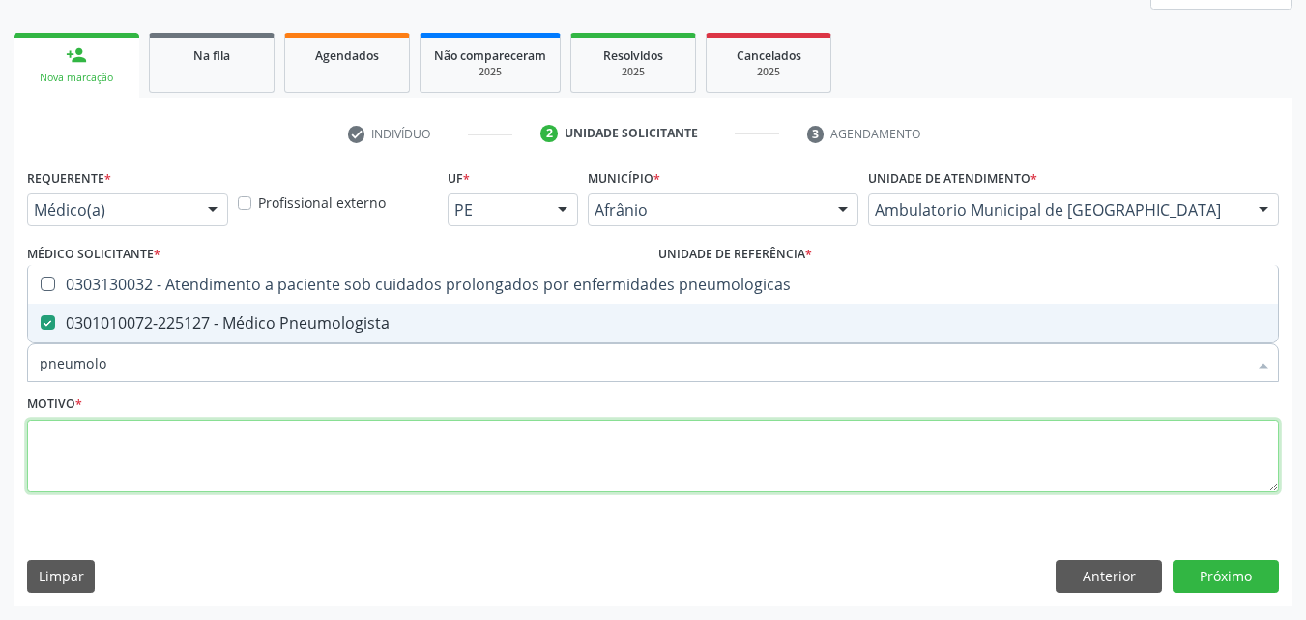
click at [358, 463] on textarea at bounding box center [653, 456] width 1252 height 73
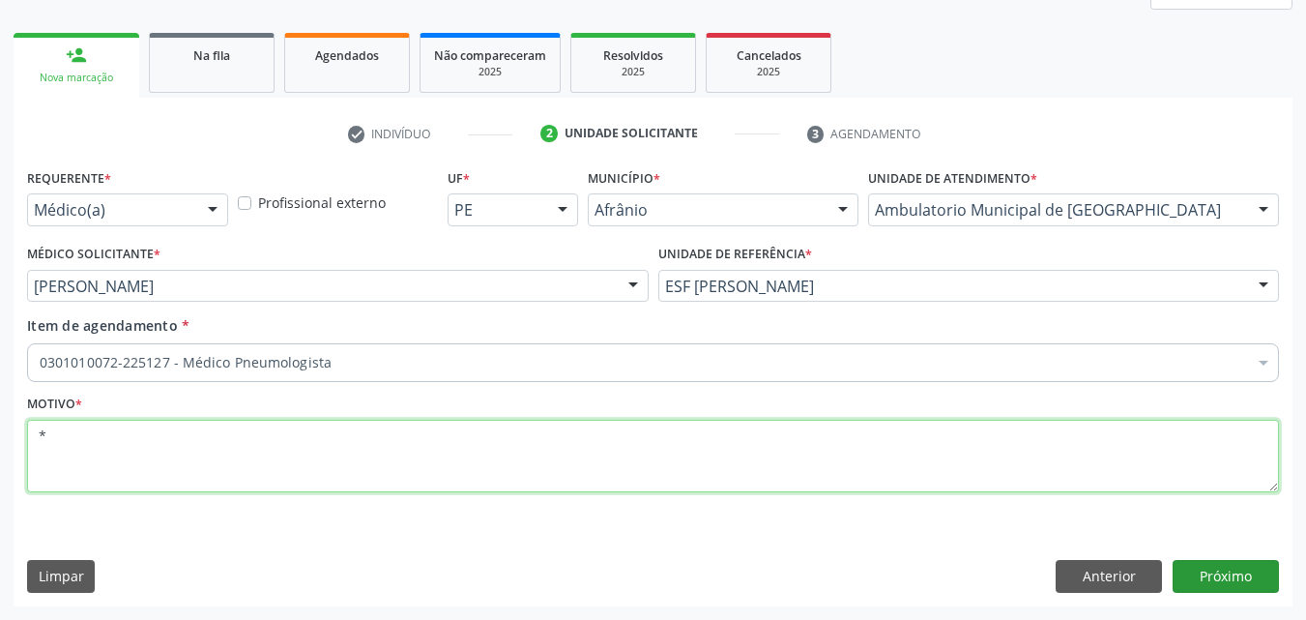
type textarea "*"
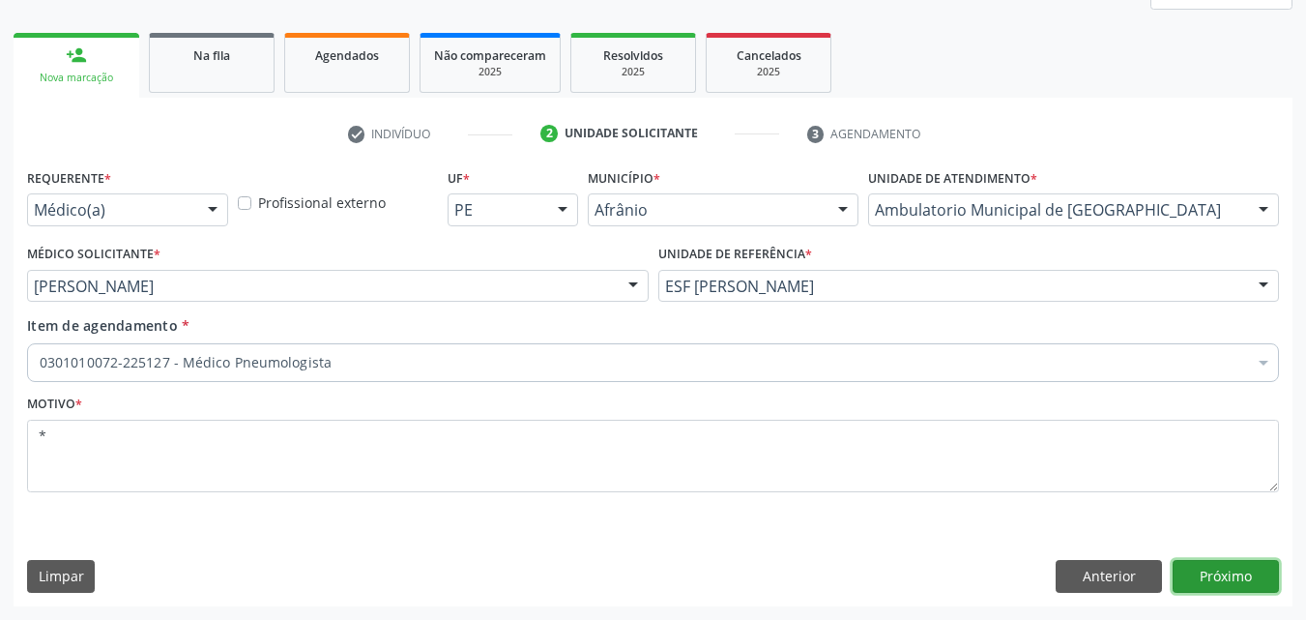
click at [1240, 575] on button "Próximo" at bounding box center [1226, 576] width 106 height 33
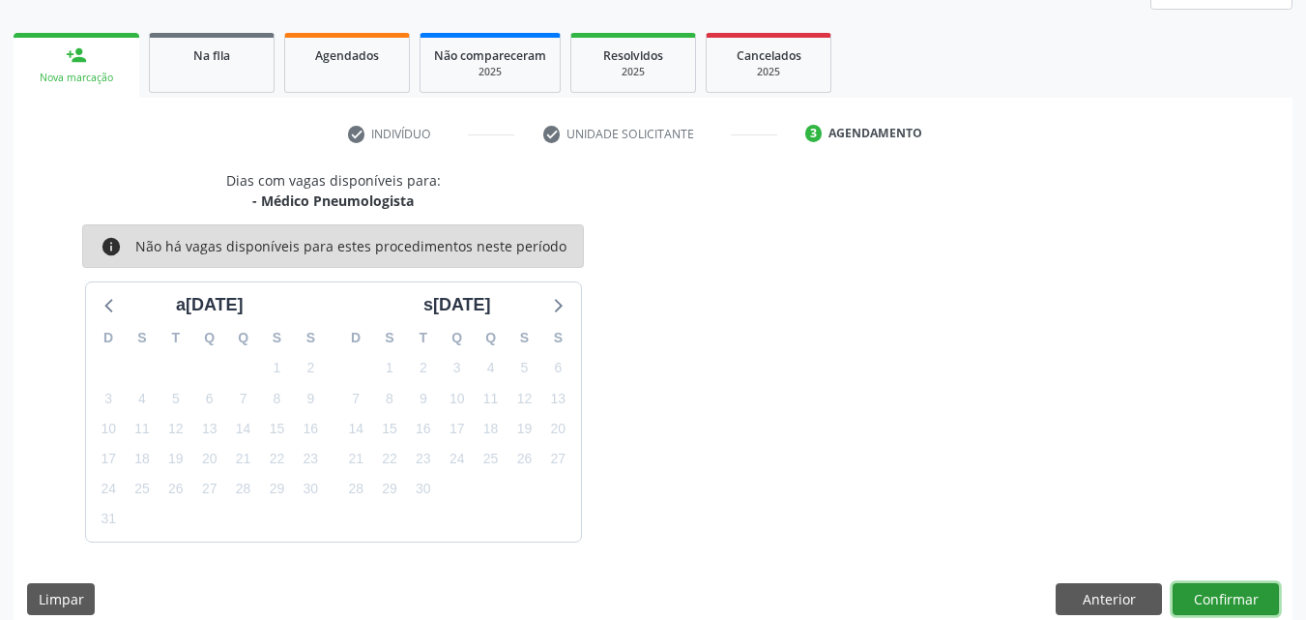
click at [1234, 596] on button "Confirmar" at bounding box center [1226, 599] width 106 height 33
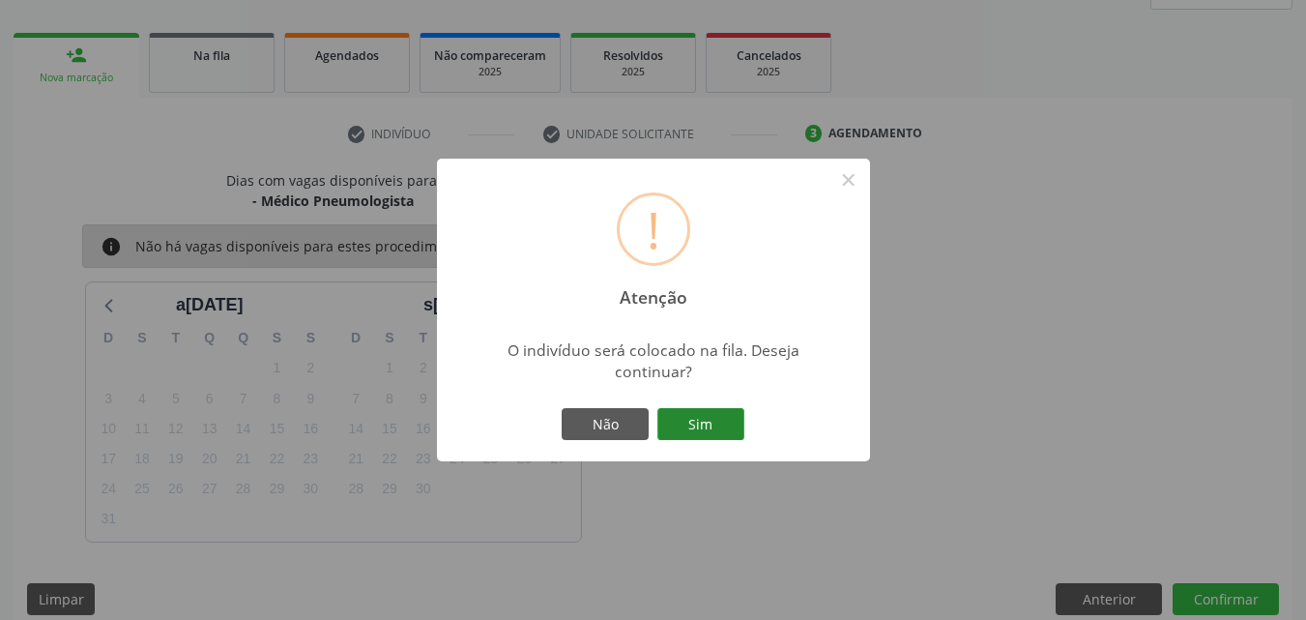
click at [712, 432] on button "Sim" at bounding box center [701, 424] width 87 height 33
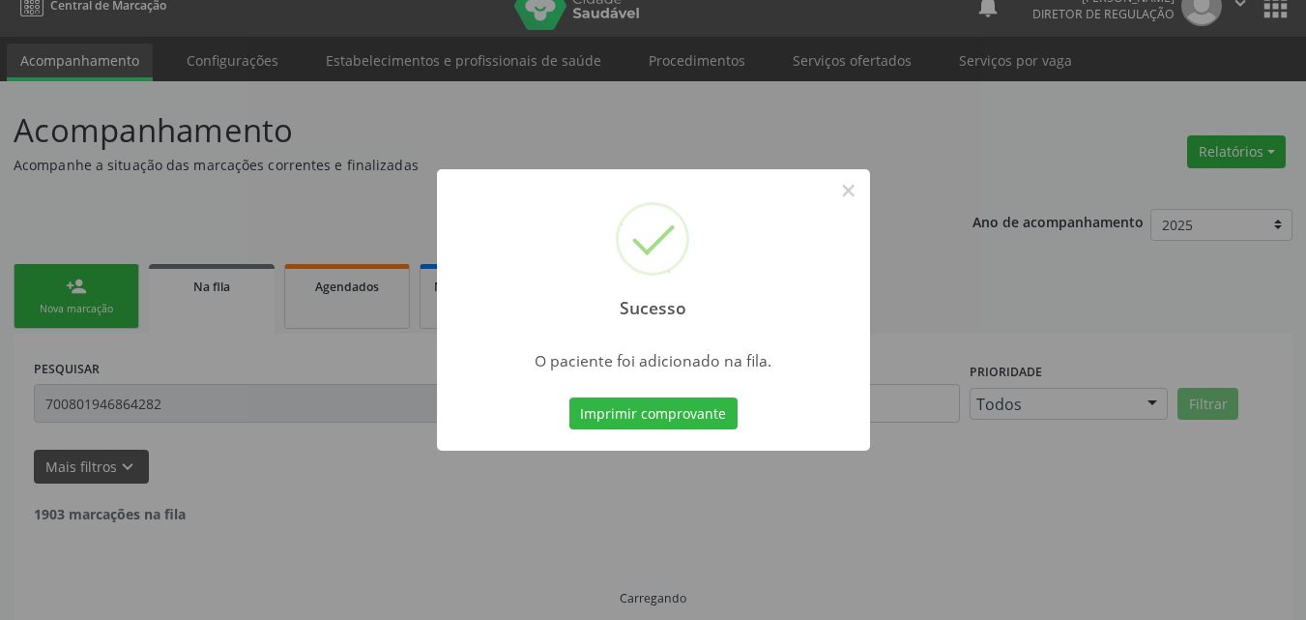
scroll to position [0, 0]
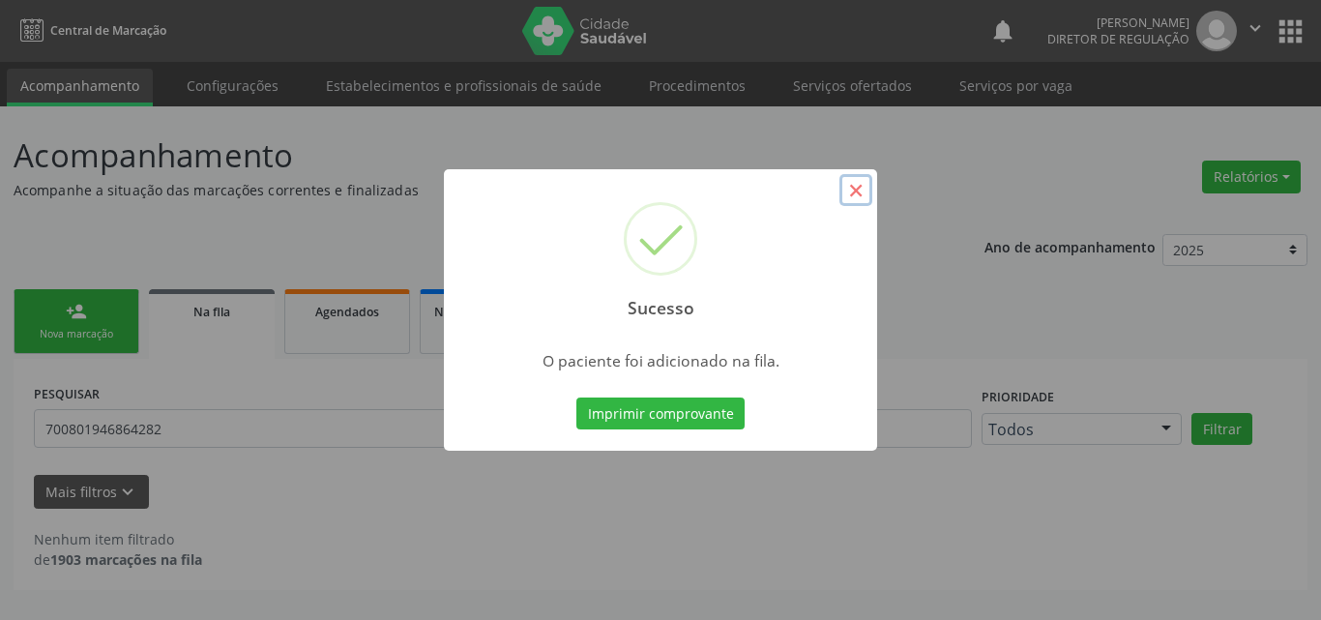
click at [856, 194] on button "×" at bounding box center [855, 190] width 33 height 33
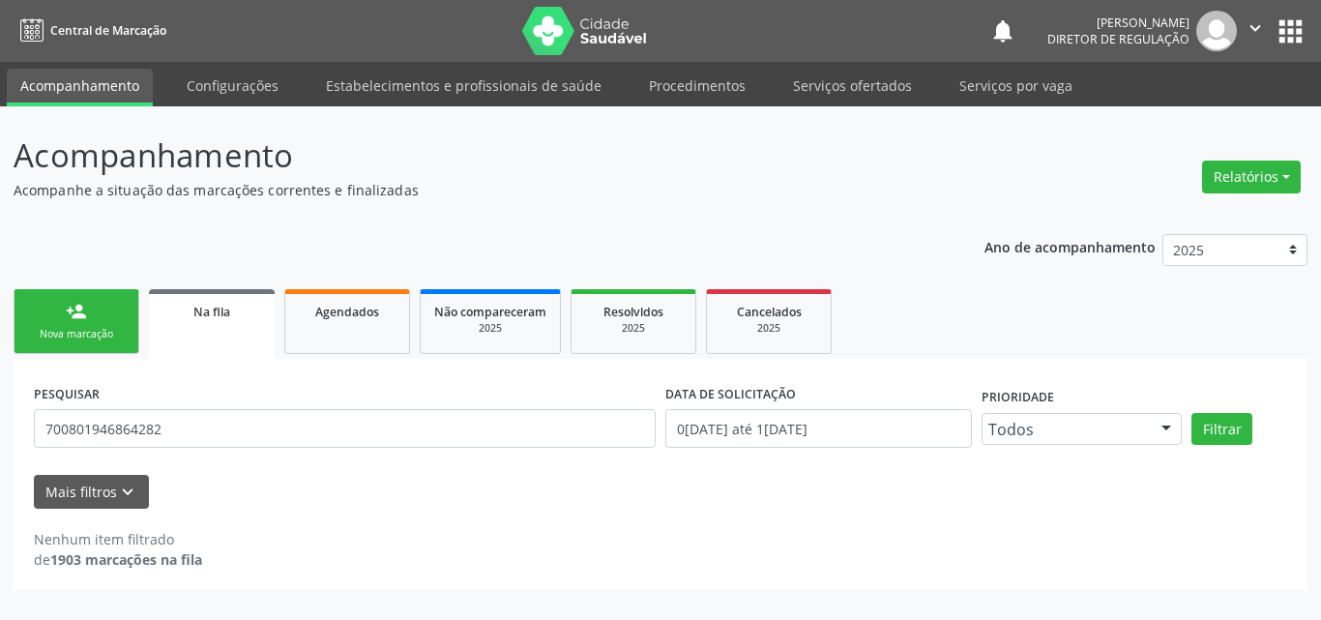
click at [83, 332] on div "Nova marcação" at bounding box center [76, 334] width 97 height 15
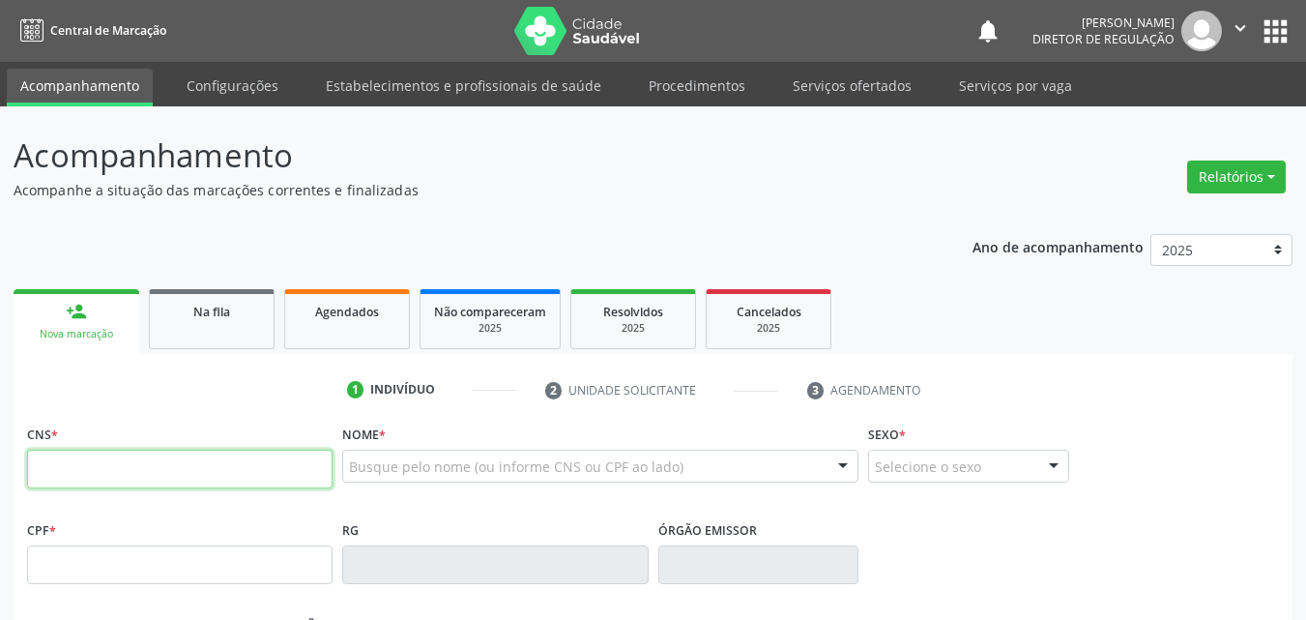
click at [305, 472] on input "text" at bounding box center [180, 469] width 306 height 39
type input "706 4051 5018 4284"
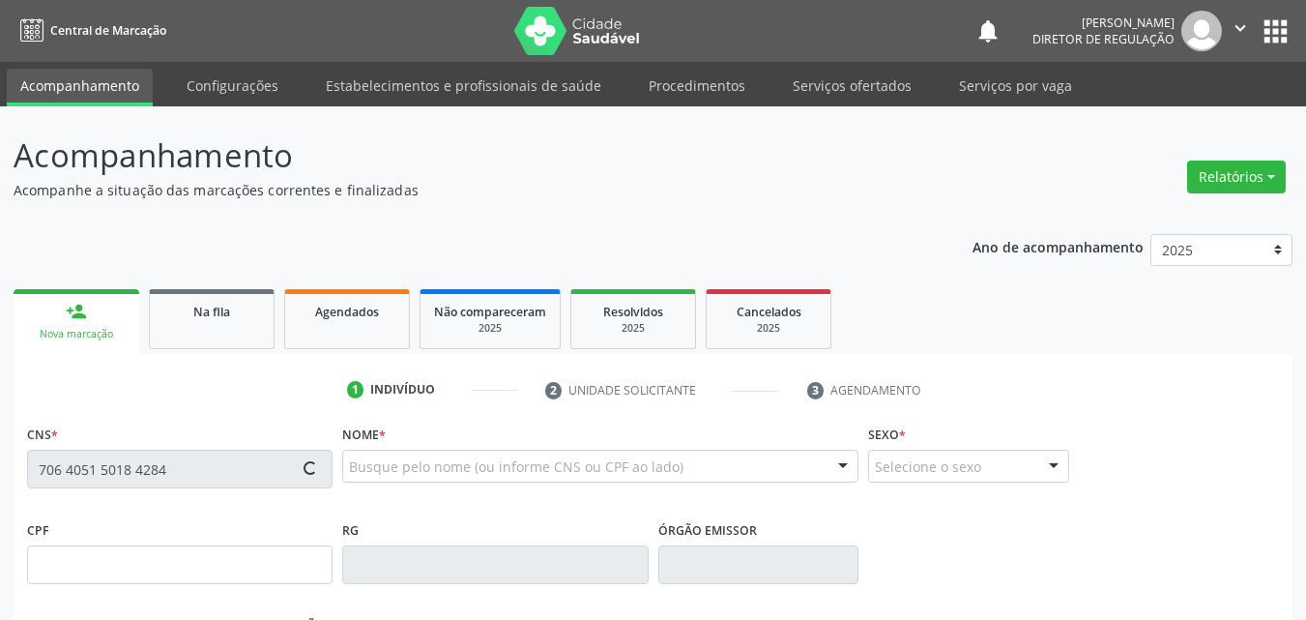
type input "30/11/1943"
type input "S/N"
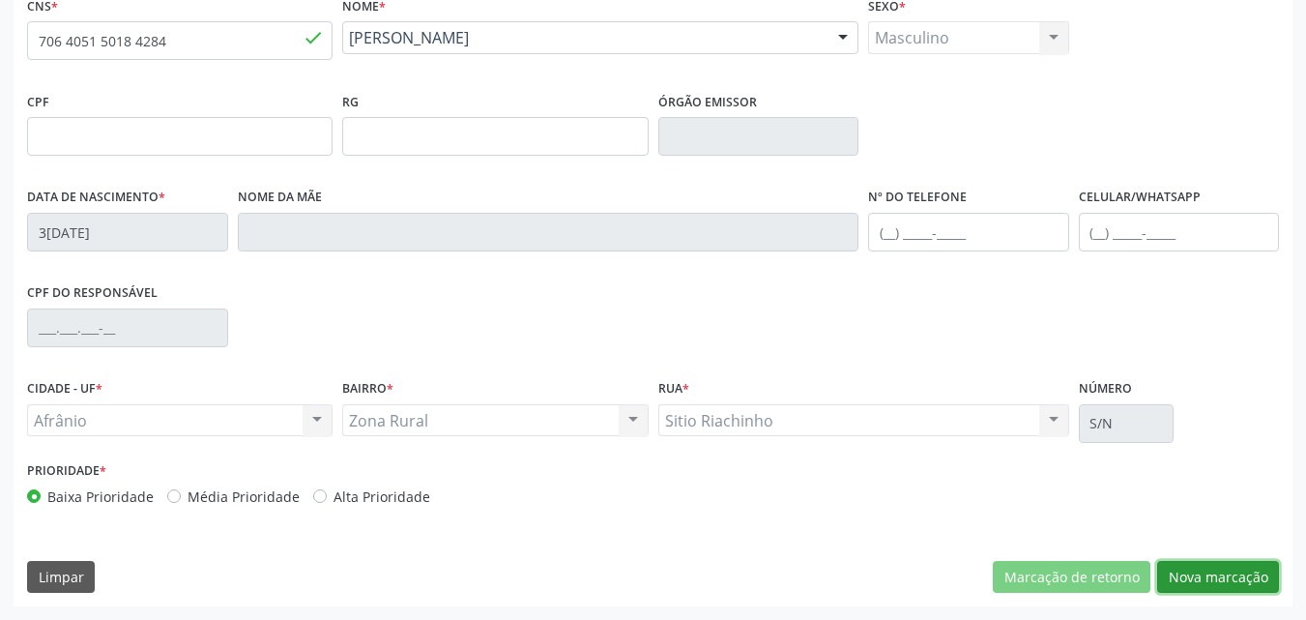
click at [1246, 579] on button "Nova marcação" at bounding box center [1219, 577] width 122 height 33
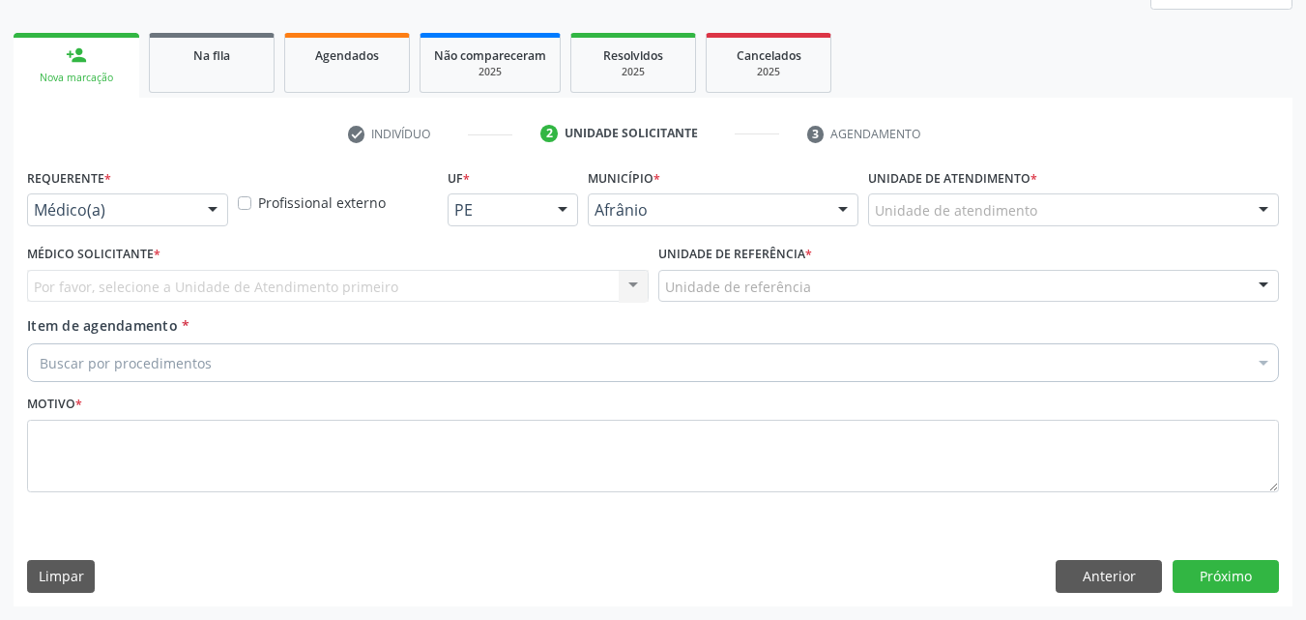
scroll to position [256, 0]
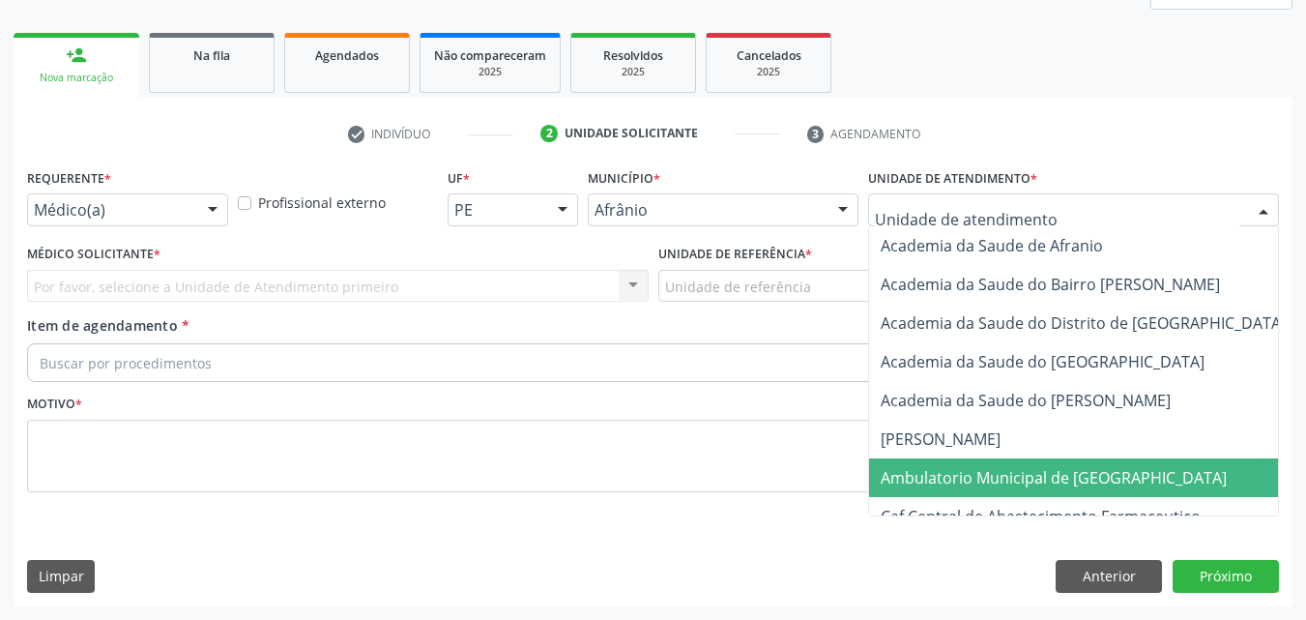
click at [983, 482] on span "Ambulatorio Municipal de [GEOGRAPHIC_DATA]" at bounding box center [1054, 477] width 346 height 21
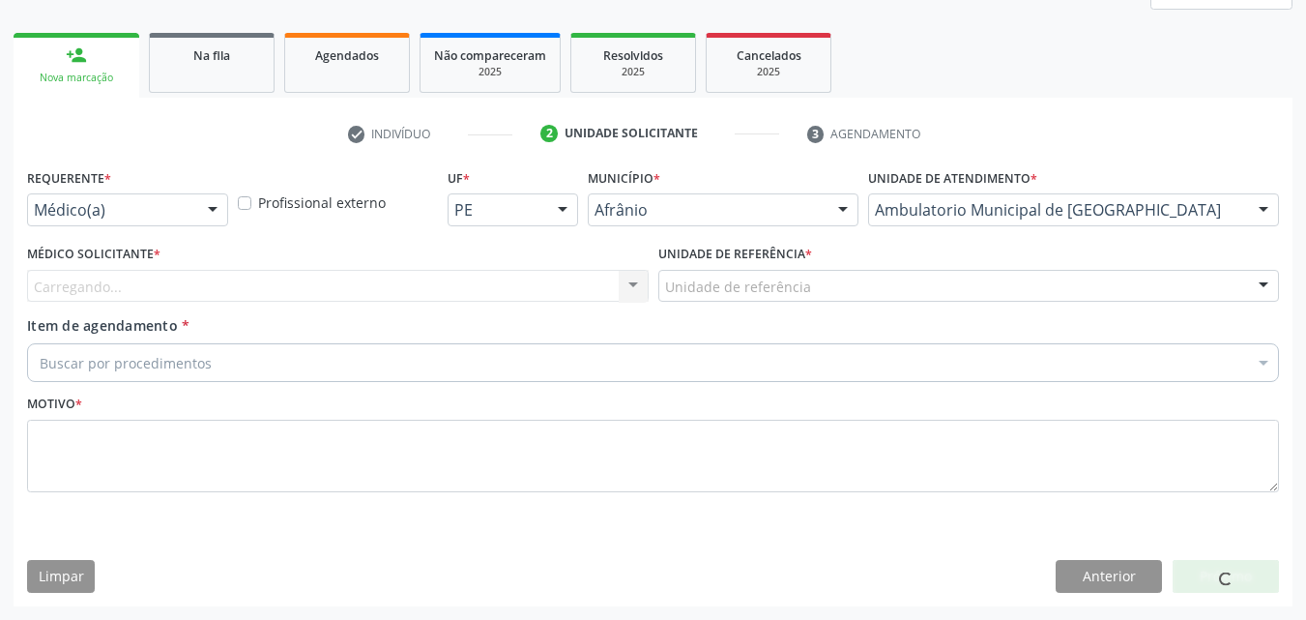
click at [808, 292] on div "Unidade de referência" at bounding box center [970, 286] width 622 height 33
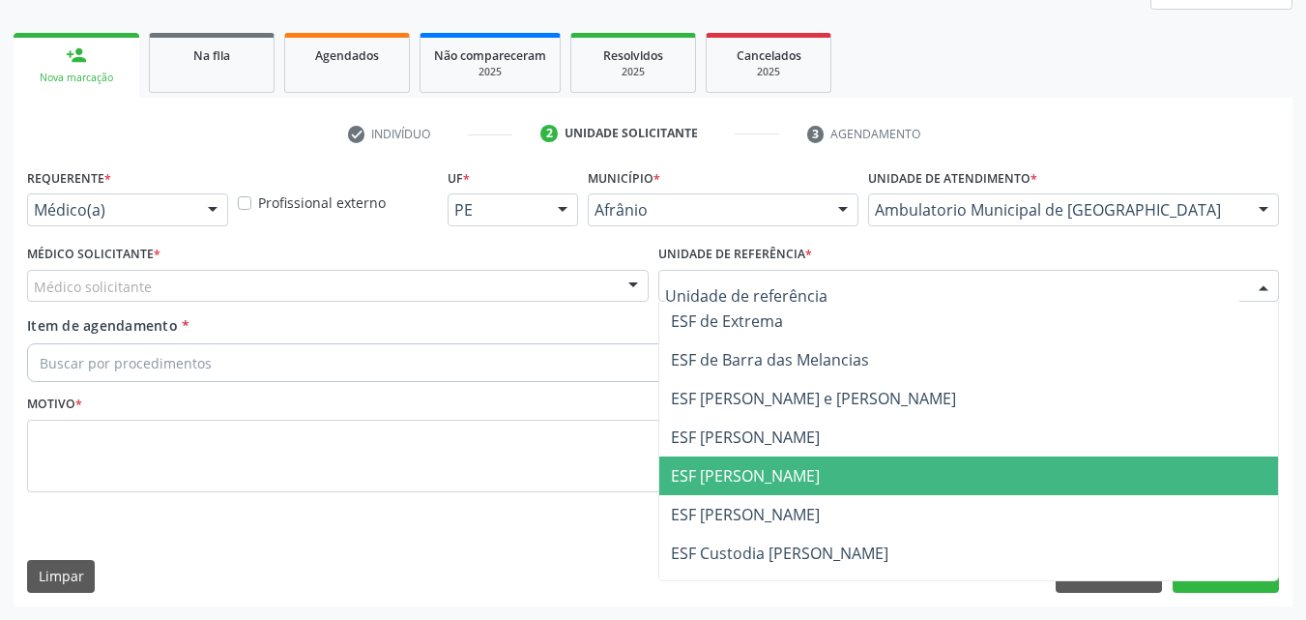
click at [836, 477] on span "ESF [PERSON_NAME]" at bounding box center [969, 475] width 620 height 39
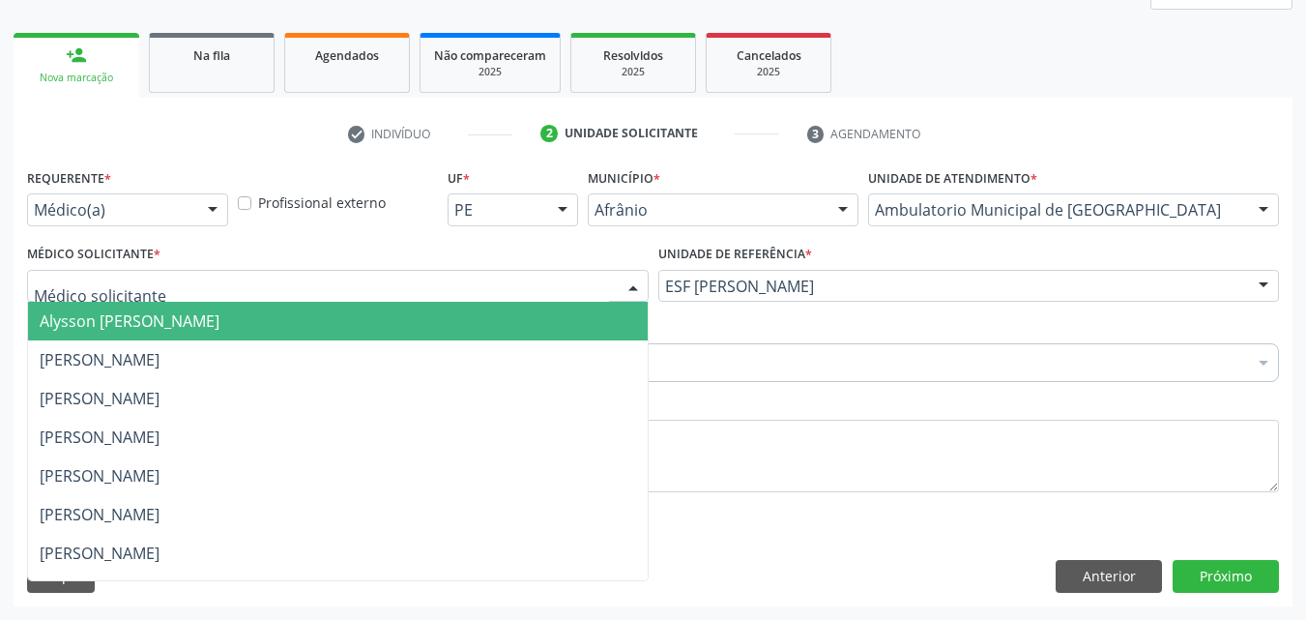
click at [567, 284] on div at bounding box center [338, 286] width 622 height 33
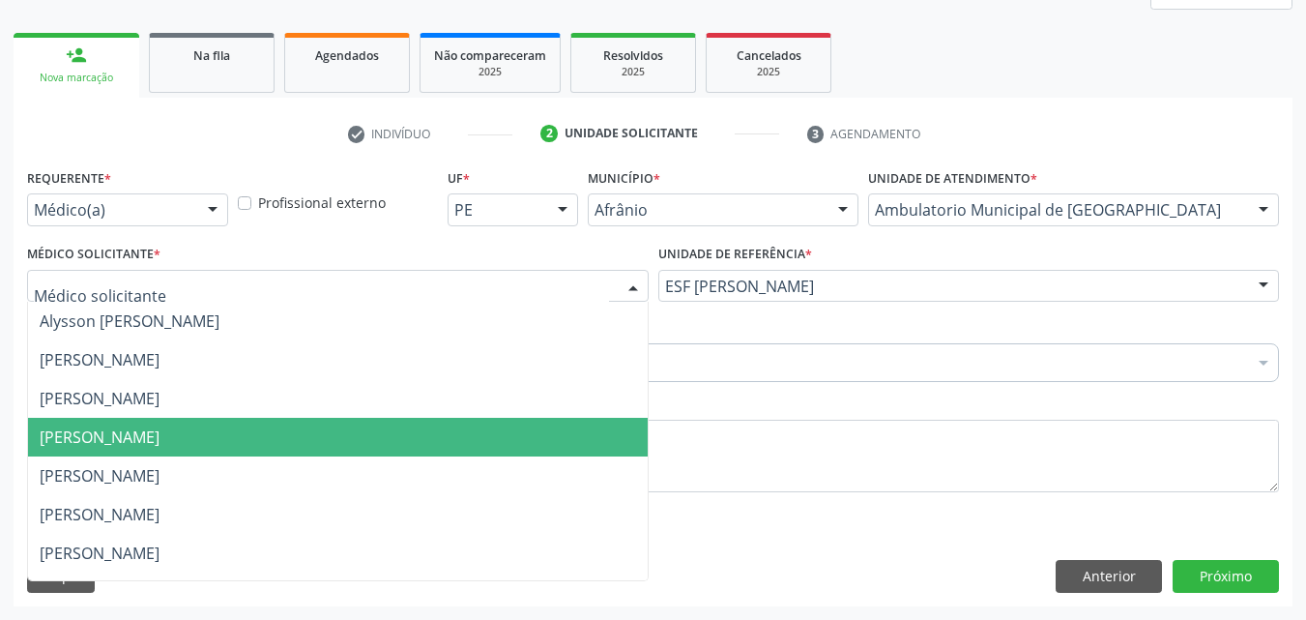
click at [536, 425] on span "[PERSON_NAME]" at bounding box center [338, 437] width 620 height 39
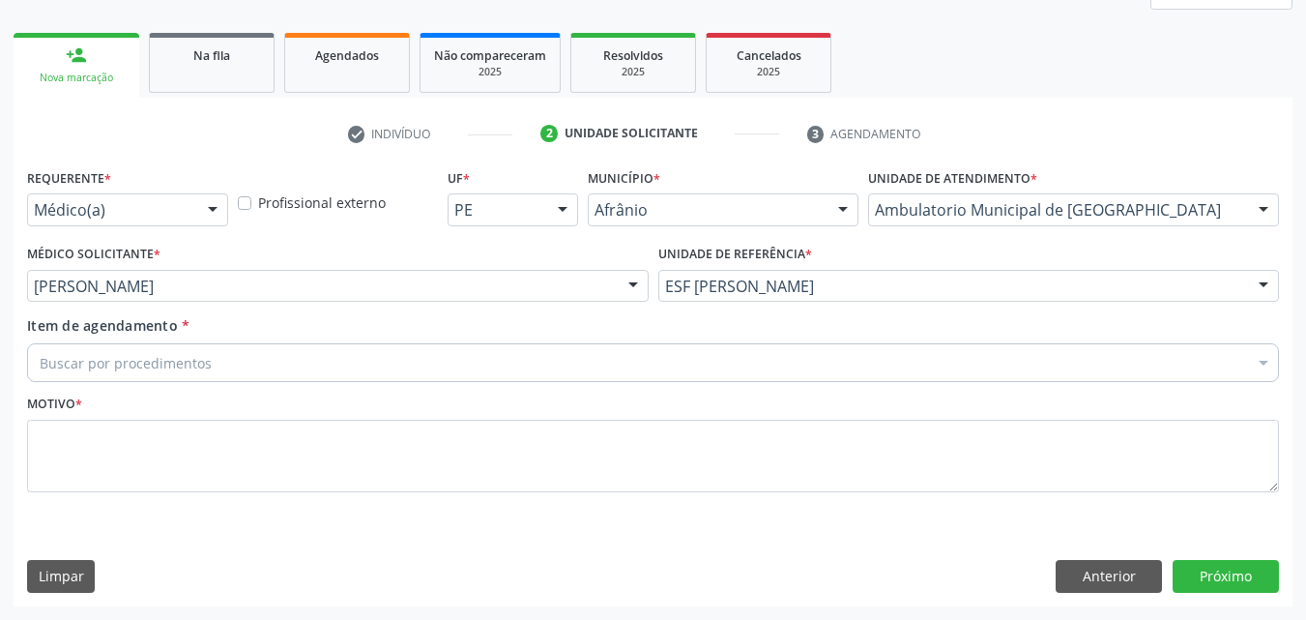
click at [386, 360] on div "Buscar por procedimentos" at bounding box center [653, 362] width 1252 height 39
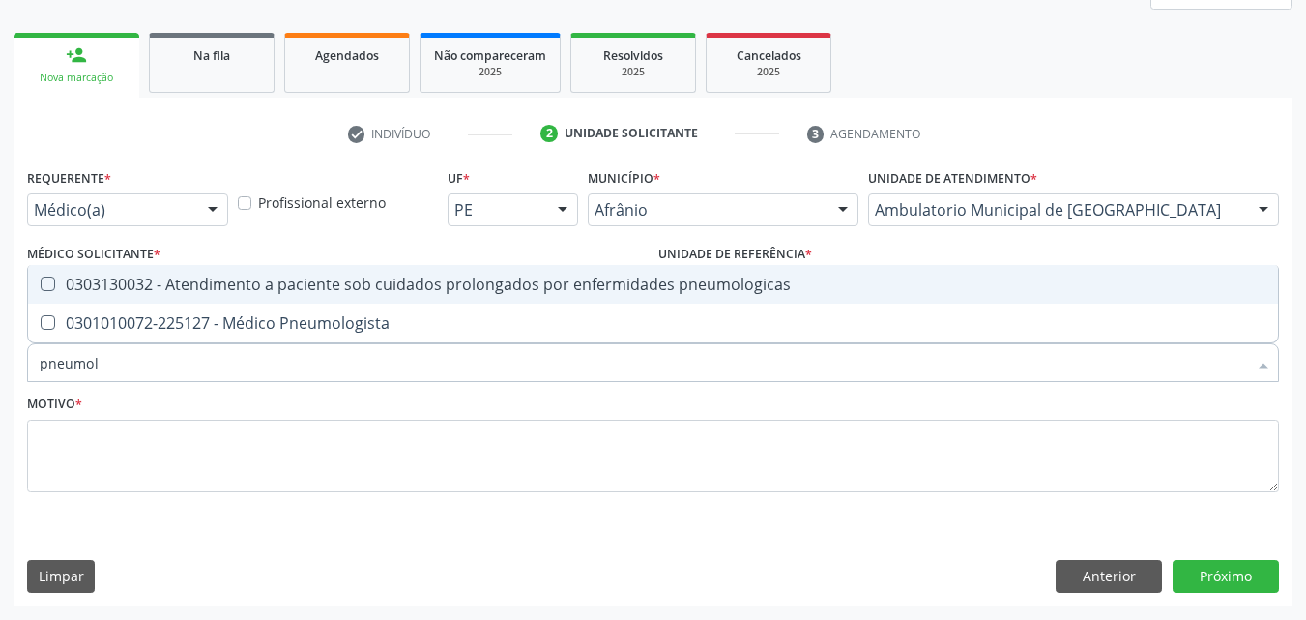
type input "pneumolo"
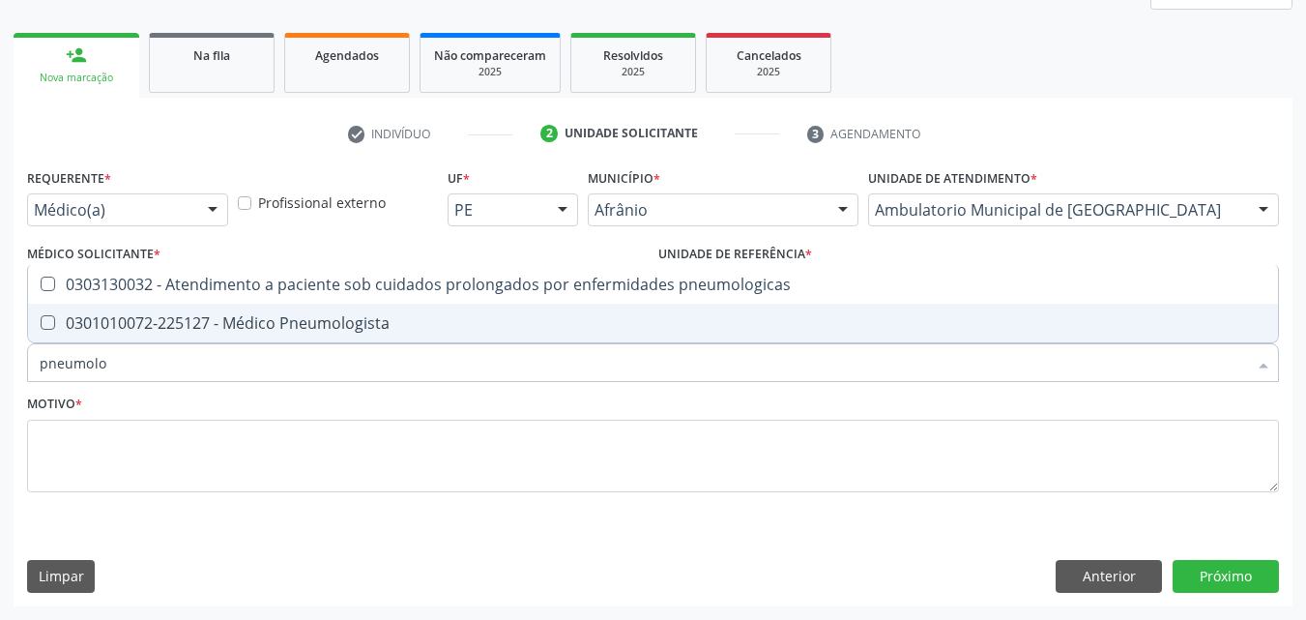
click at [372, 321] on div "0301010072-225127 - Médico Pneumologista" at bounding box center [653, 322] width 1227 height 15
checkbox Pneumologista "true"
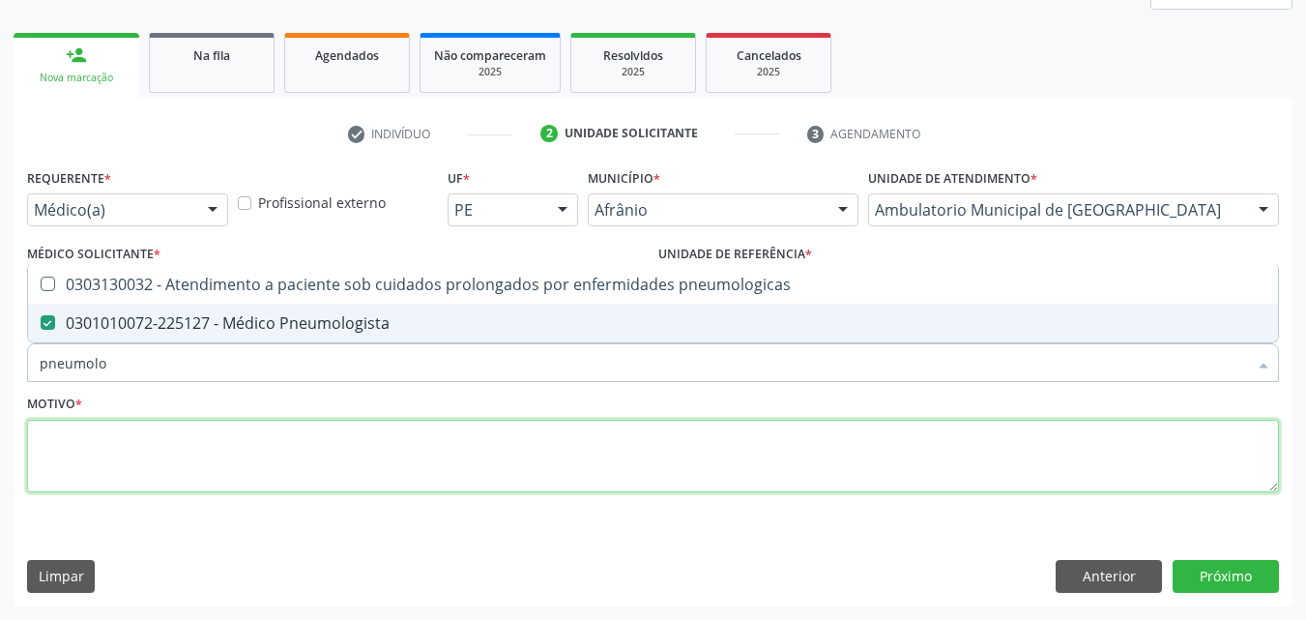
click at [362, 440] on textarea at bounding box center [653, 456] width 1252 height 73
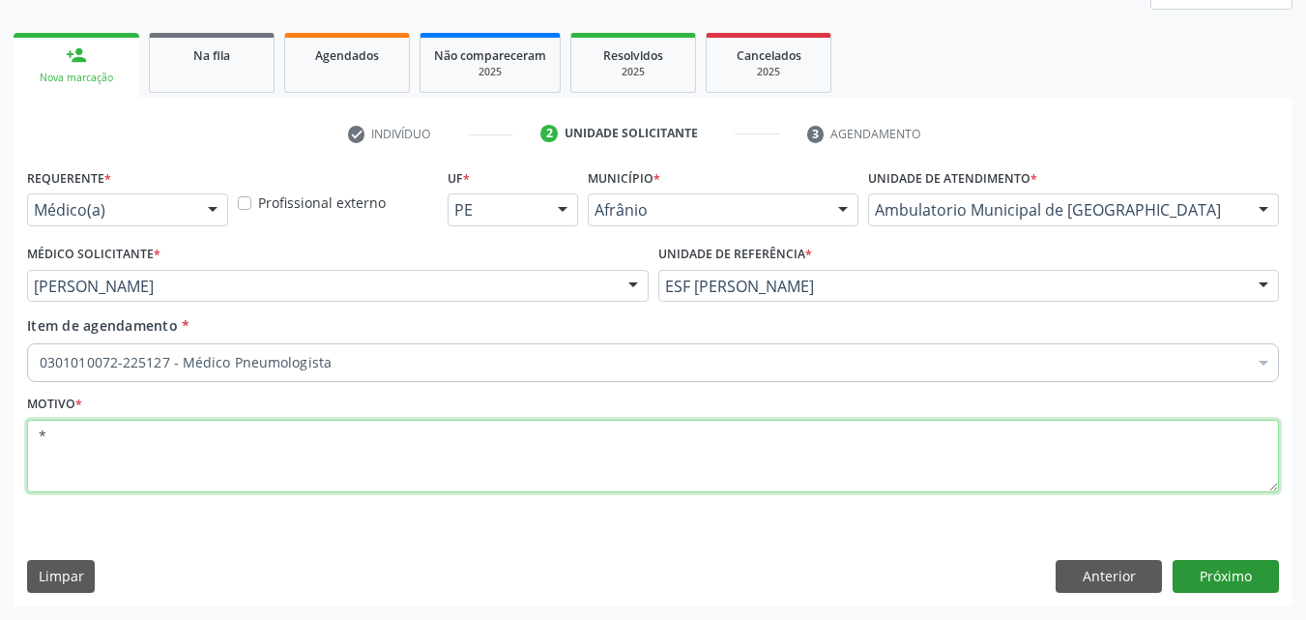
type textarea "*"
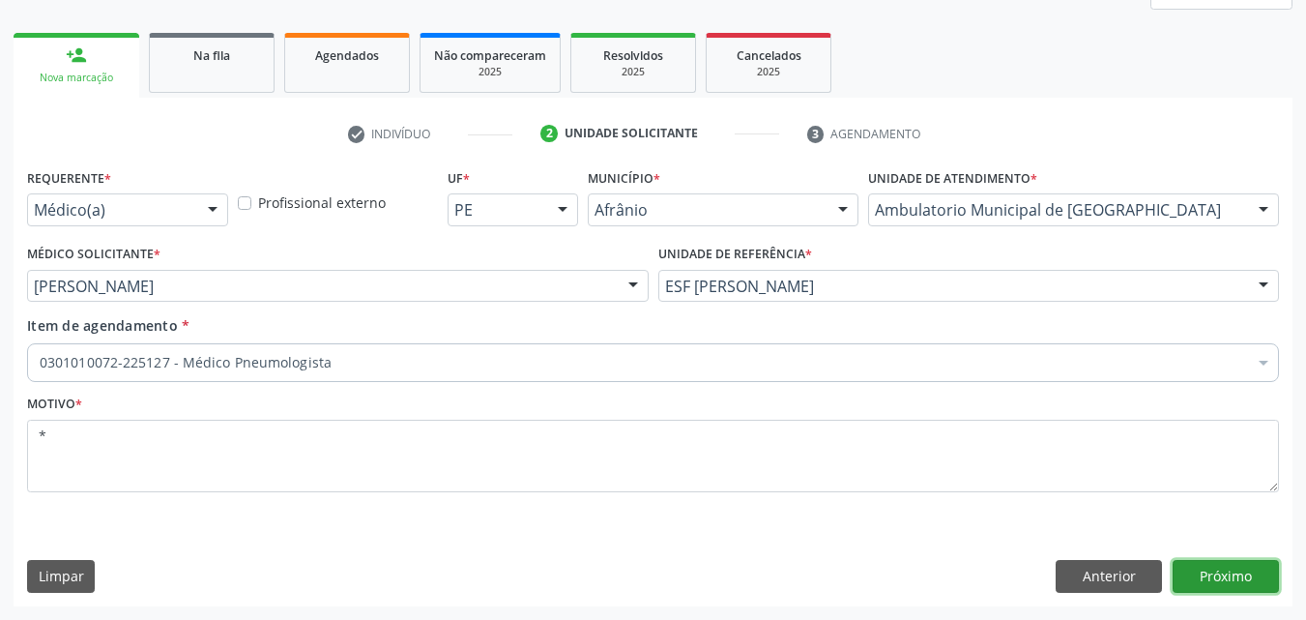
click at [1237, 572] on button "Próximo" at bounding box center [1226, 576] width 106 height 33
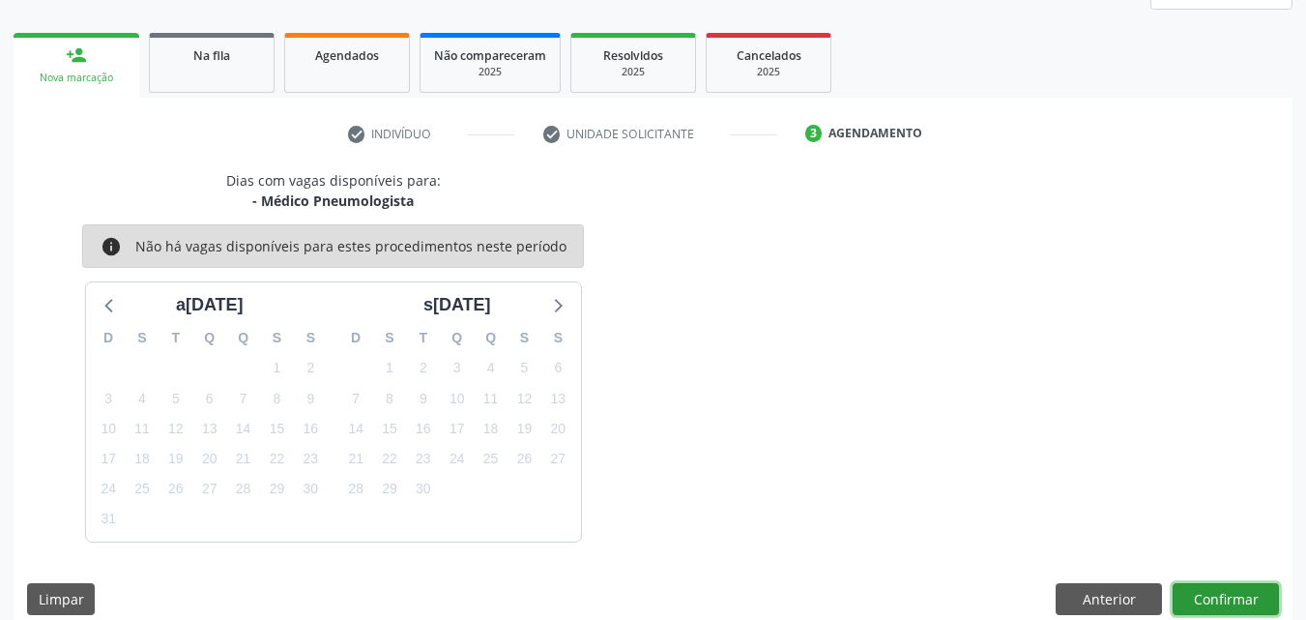
click at [1208, 598] on button "Confirmar" at bounding box center [1226, 599] width 106 height 33
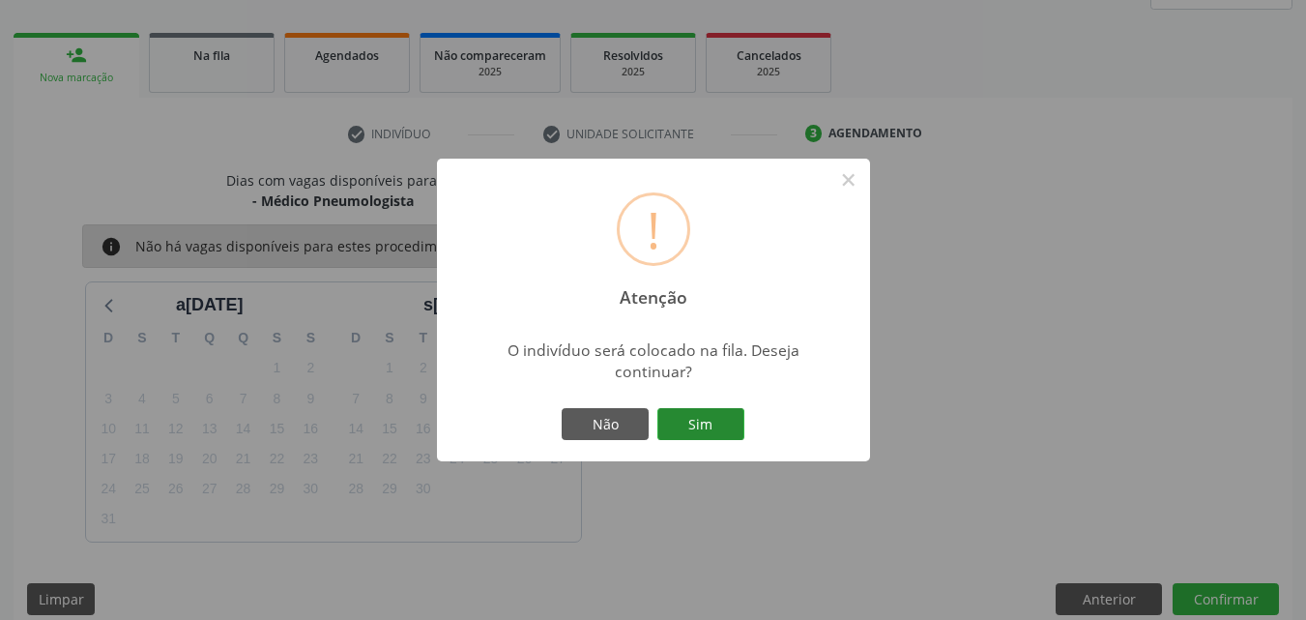
click at [741, 428] on button "Sim" at bounding box center [701, 424] width 87 height 33
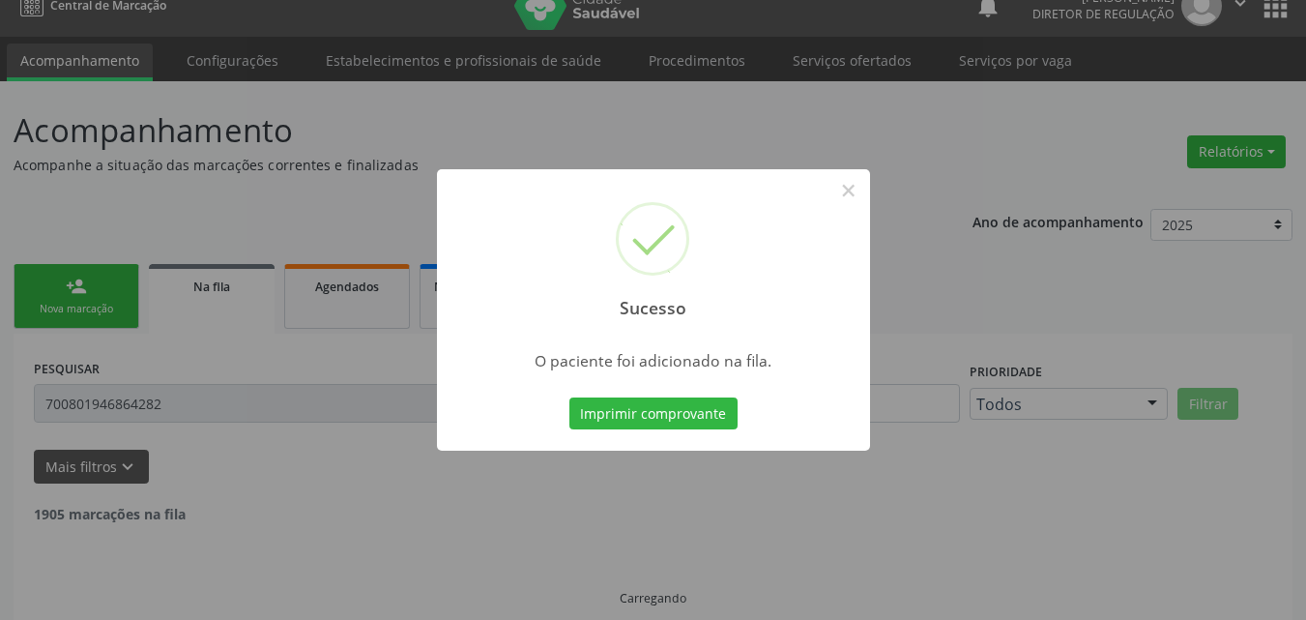
scroll to position [0, 0]
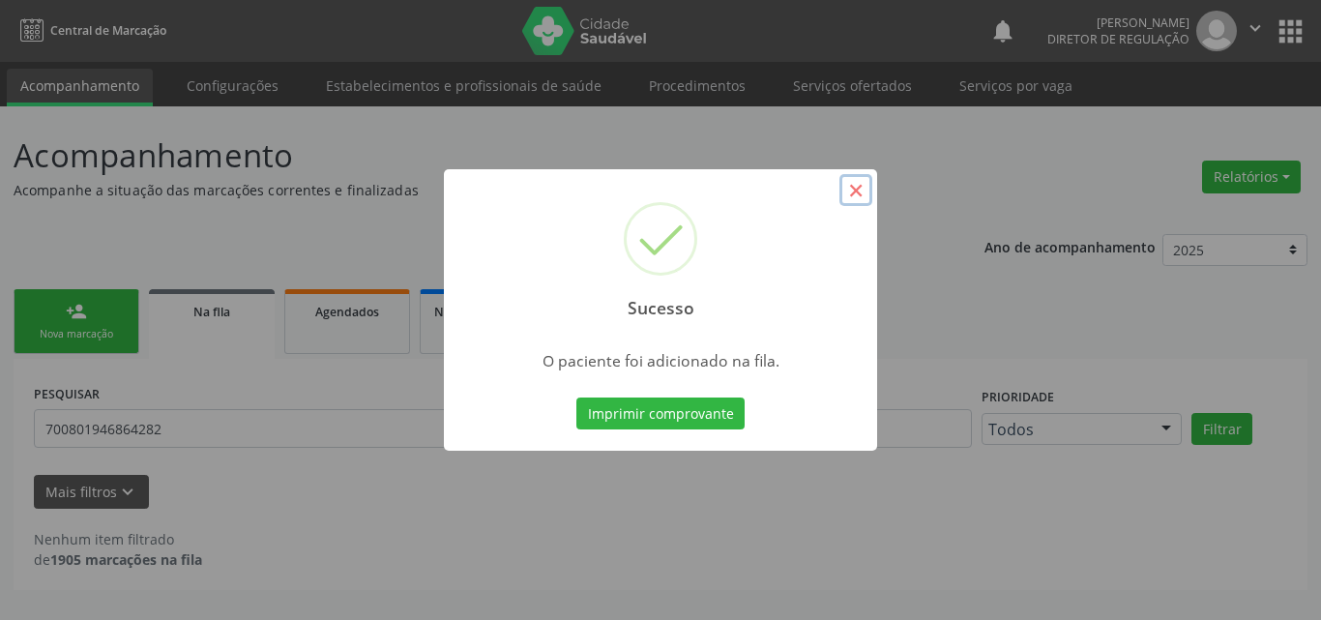
click at [855, 190] on button "×" at bounding box center [855, 190] width 33 height 33
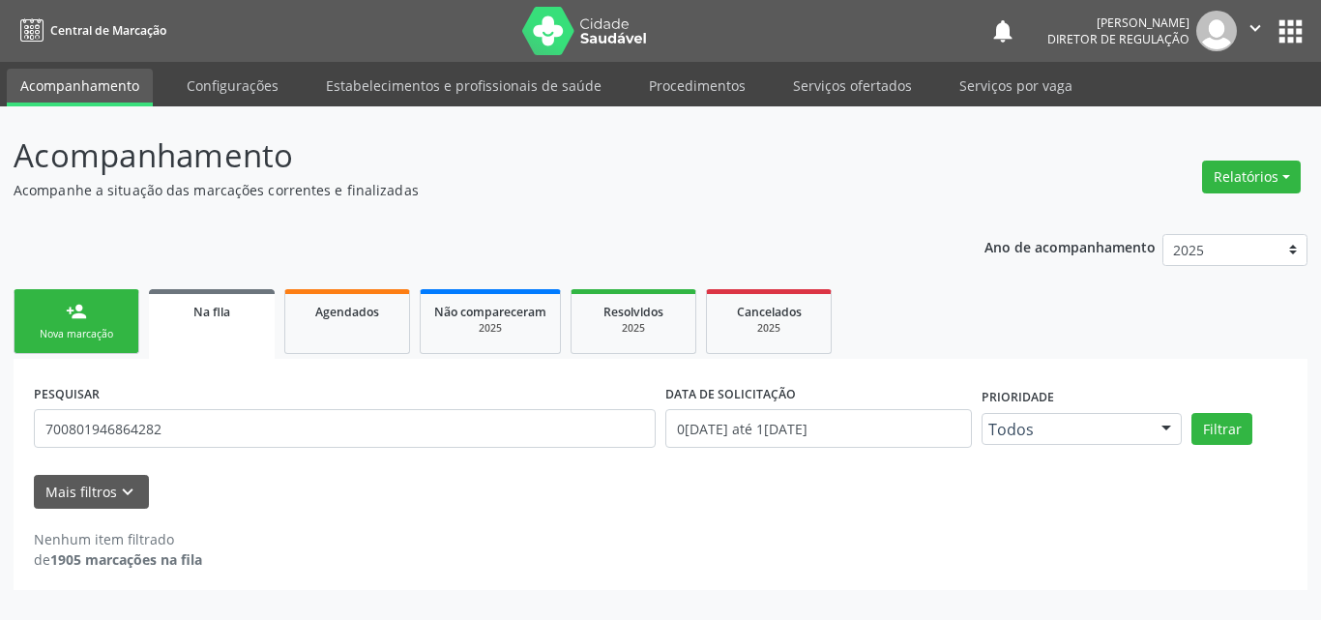
click at [87, 323] on link "person_add Nova marcação" at bounding box center [77, 321] width 126 height 65
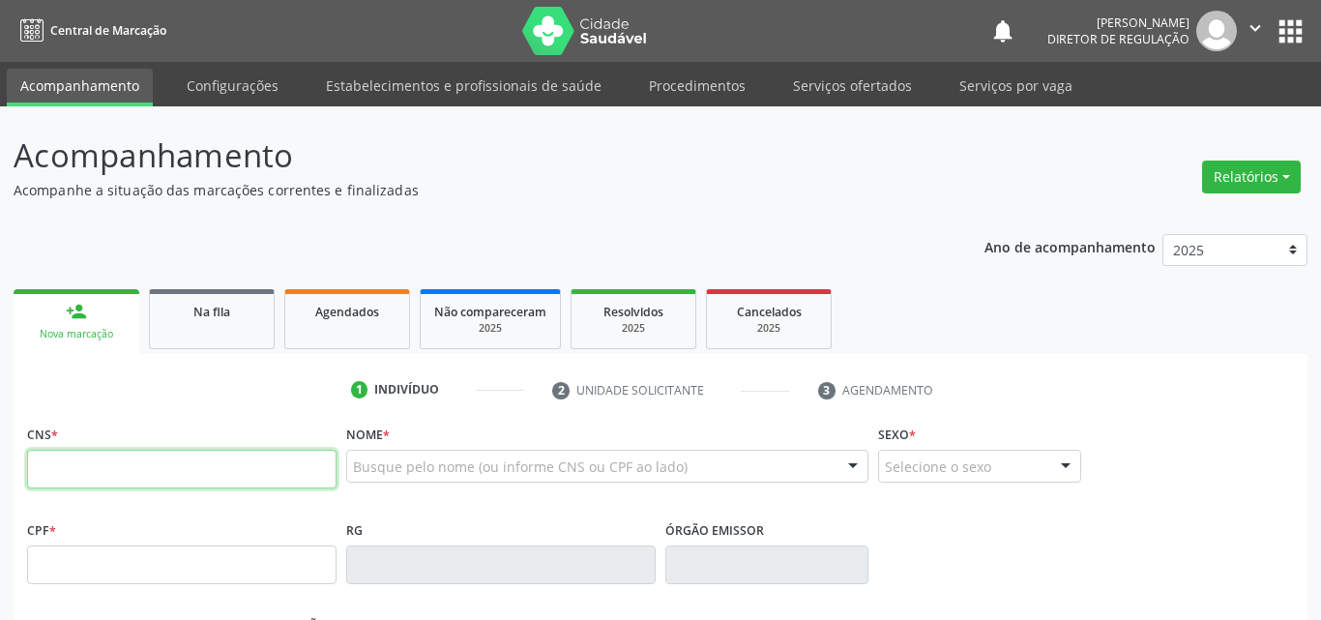
click at [133, 466] on input "text" at bounding box center [181, 469] width 309 height 39
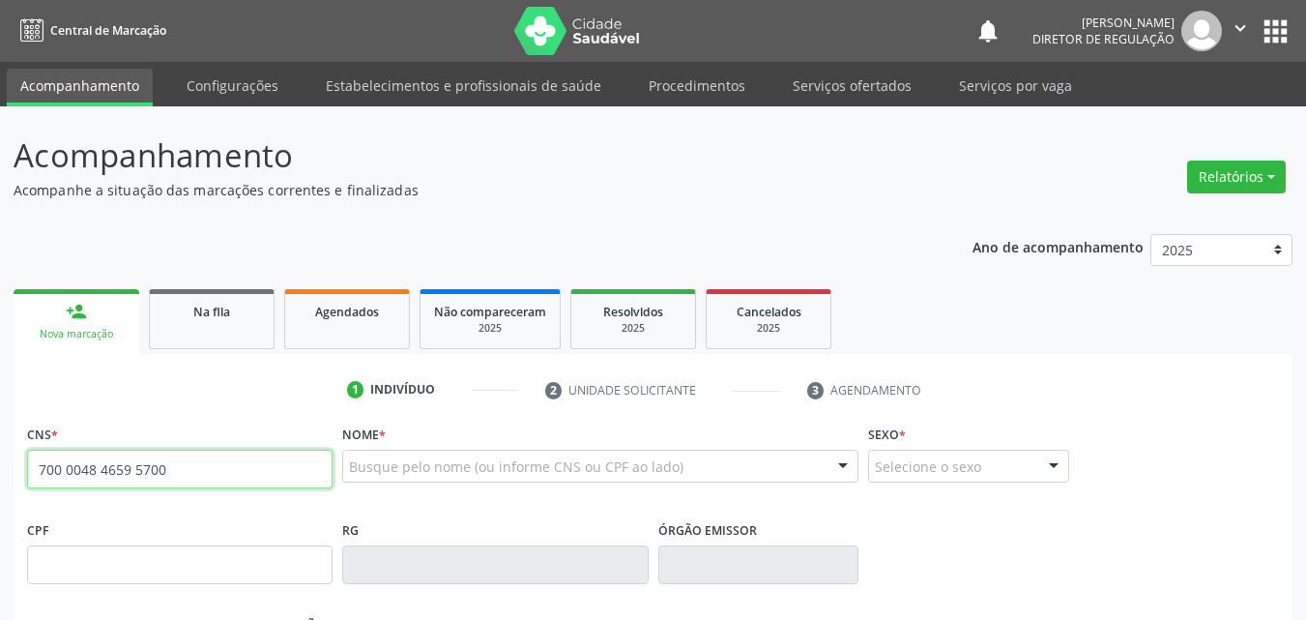
type input "700 0048 4659 5700"
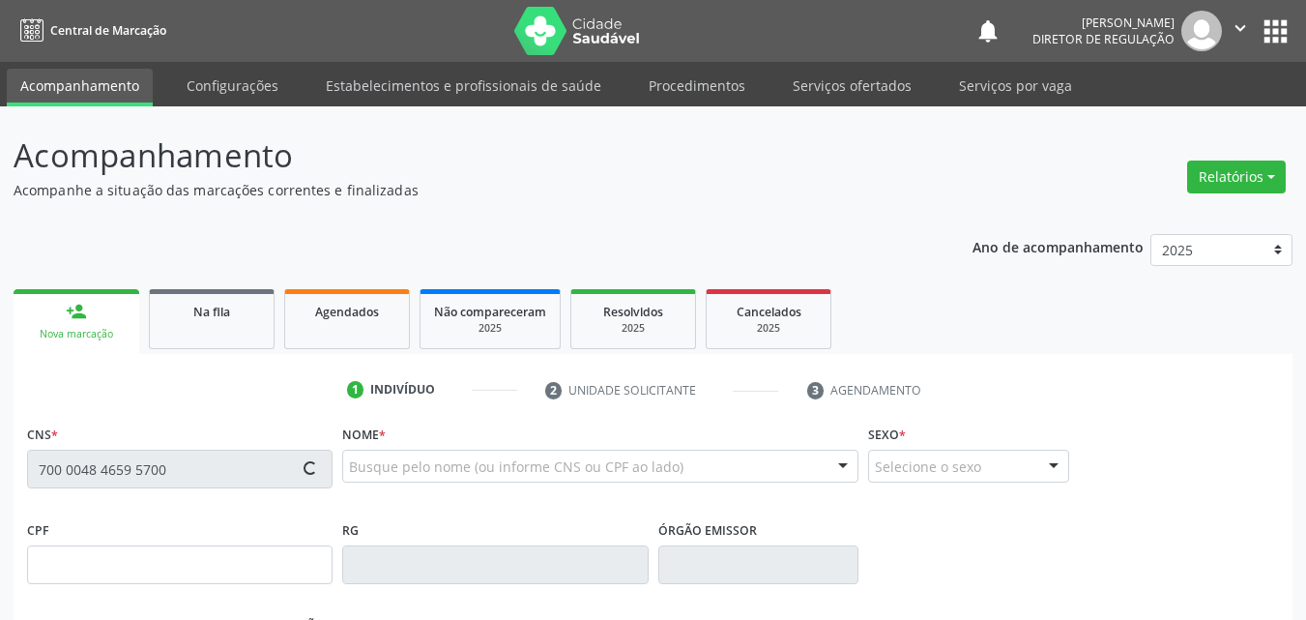
type input "143.979.064-75"
type input "15/09/2005"
type input "Claudete de Souza Silva"
type input "(87) 98807-5197"
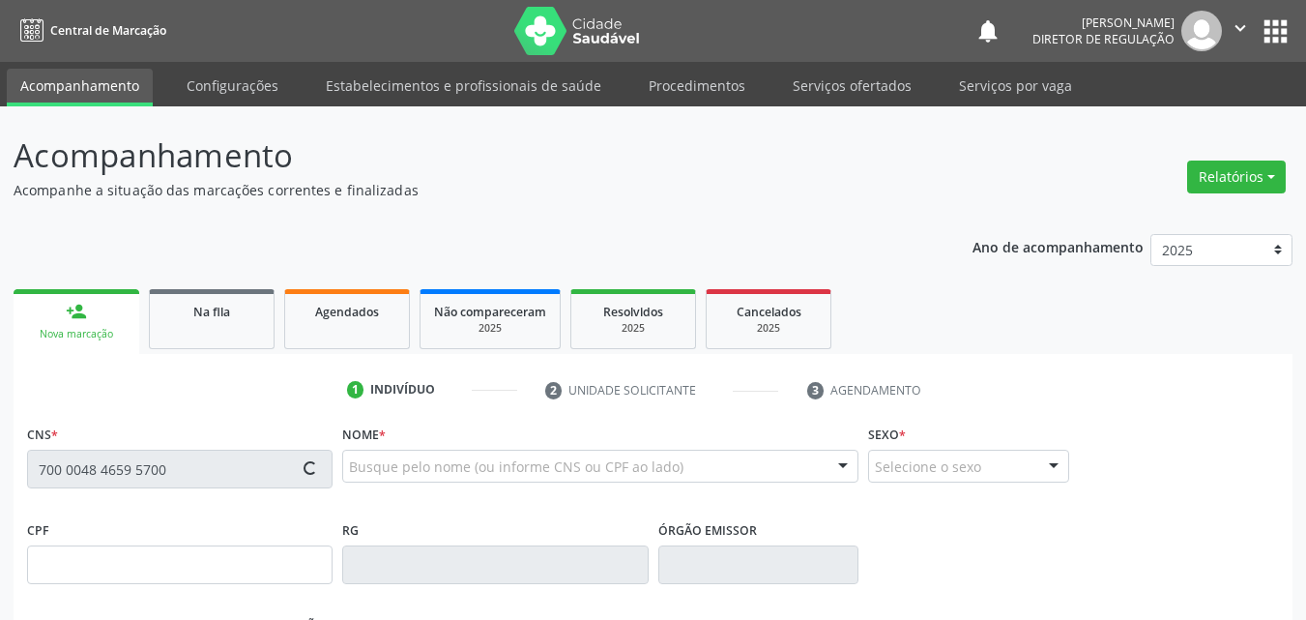
type input "034.590.584-98"
type input "34"
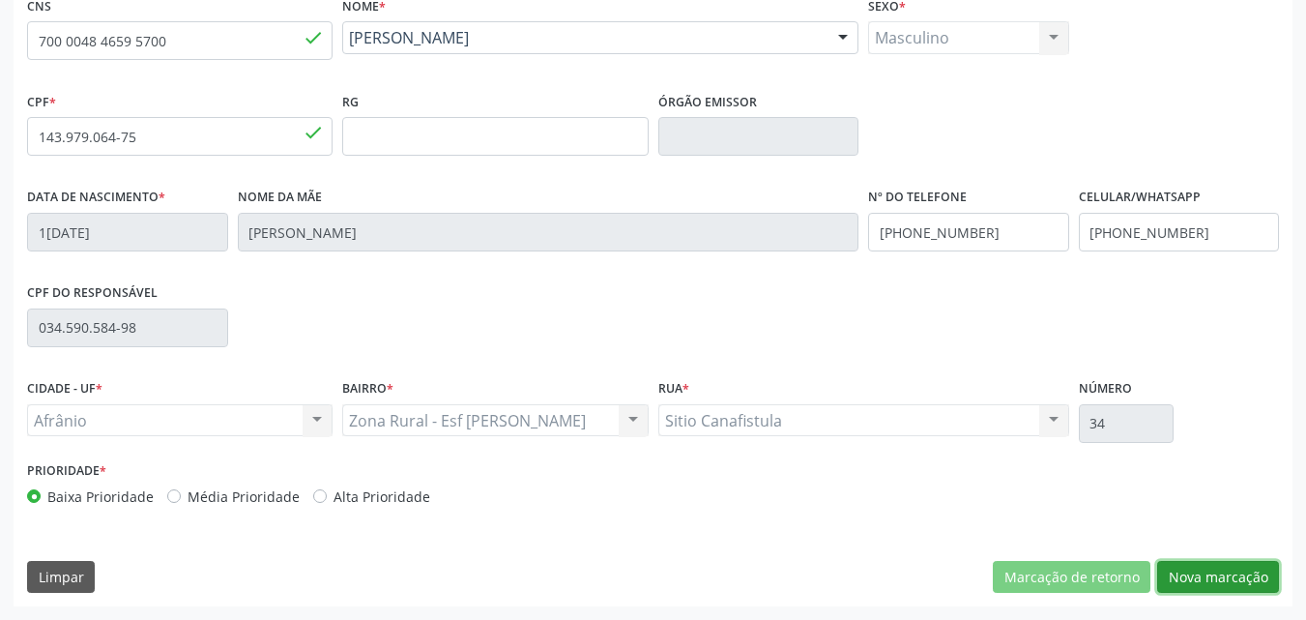
click at [1206, 576] on button "Nova marcação" at bounding box center [1219, 577] width 122 height 33
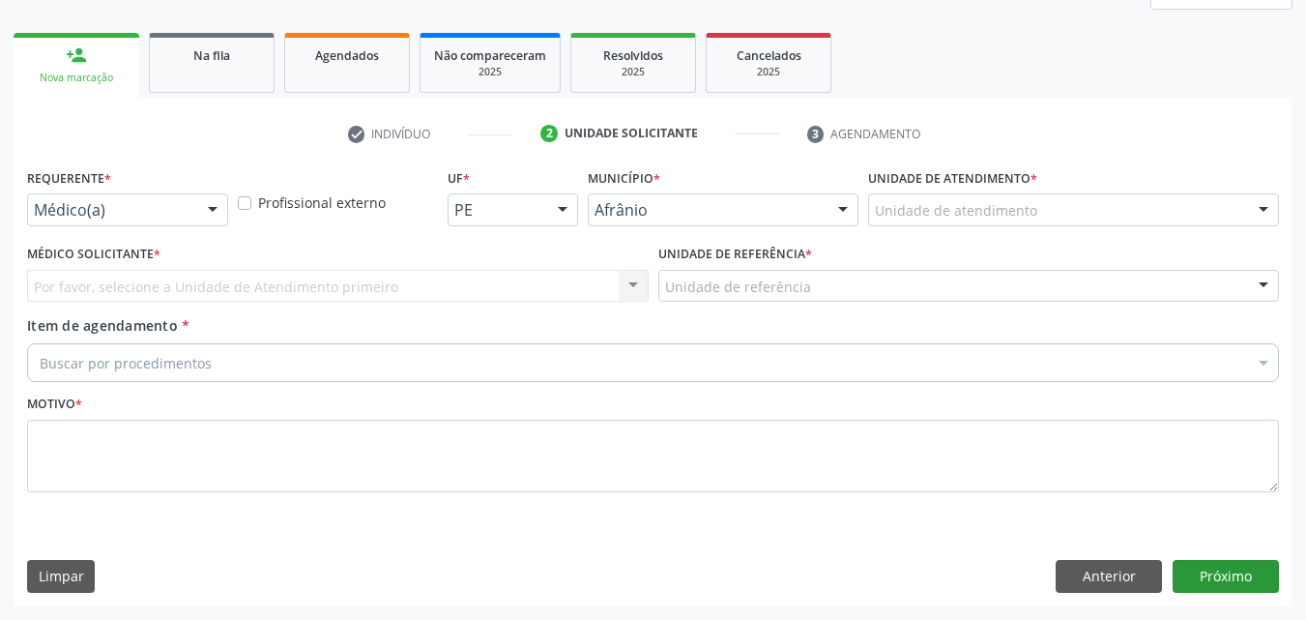
scroll to position [256, 0]
click at [1074, 200] on div "Unidade de atendimento" at bounding box center [1073, 209] width 411 height 33
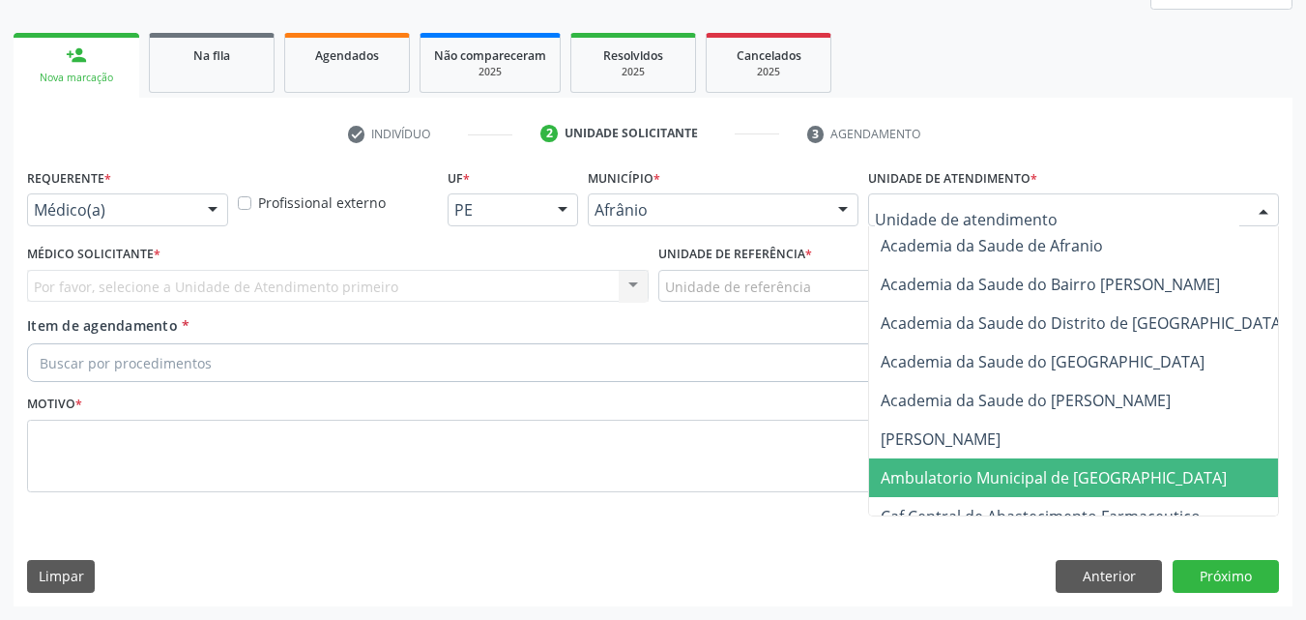
click at [1043, 472] on span "Ambulatorio Municipal de [GEOGRAPHIC_DATA]" at bounding box center [1054, 477] width 346 height 21
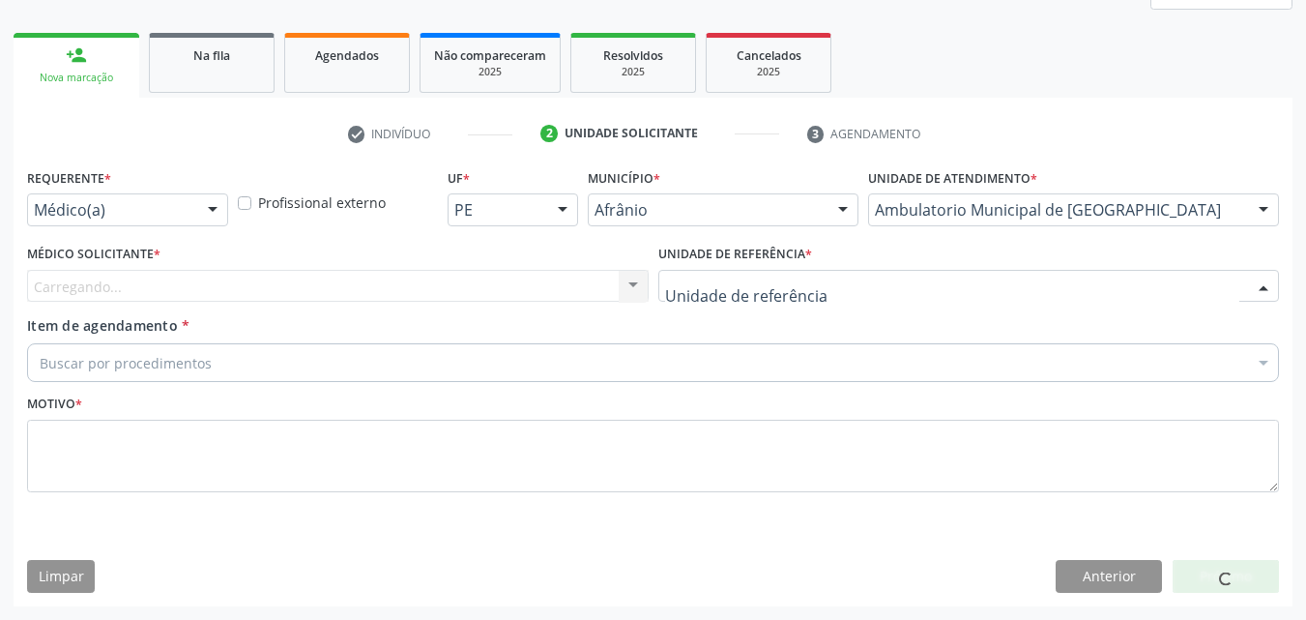
click at [858, 287] on div at bounding box center [970, 286] width 622 height 33
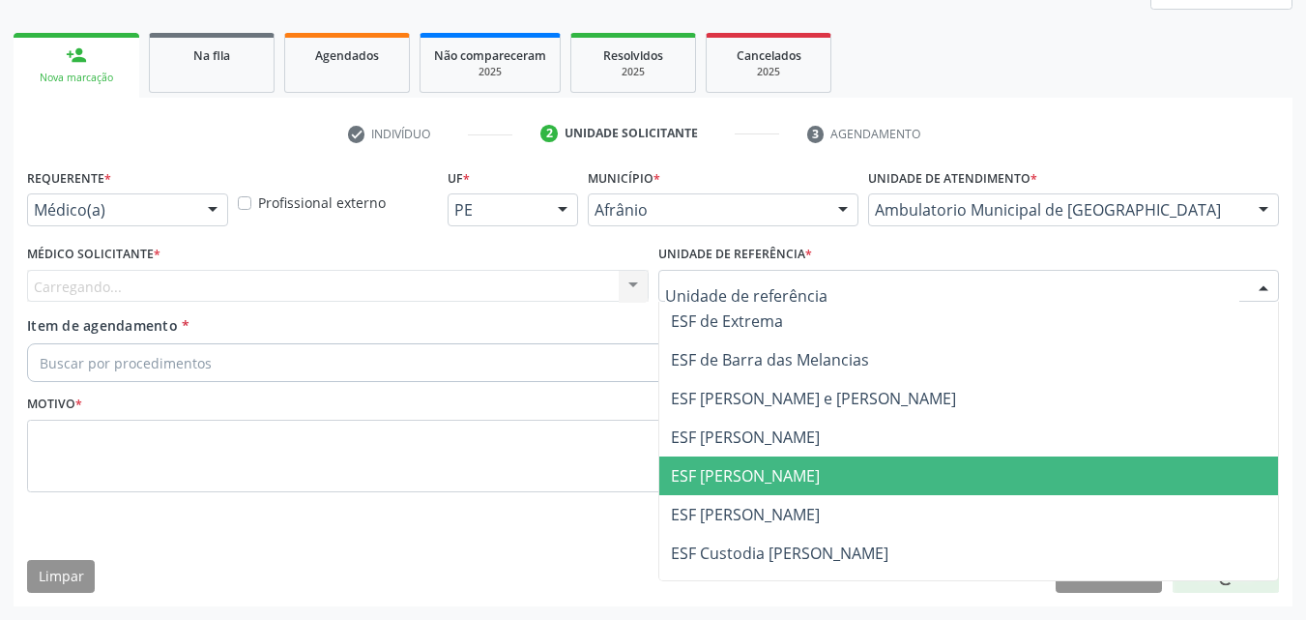
drag, startPoint x: 843, startPoint y: 484, endPoint x: 676, endPoint y: 445, distance: 171.7
click at [842, 484] on span "ESF [PERSON_NAME]" at bounding box center [969, 475] width 620 height 39
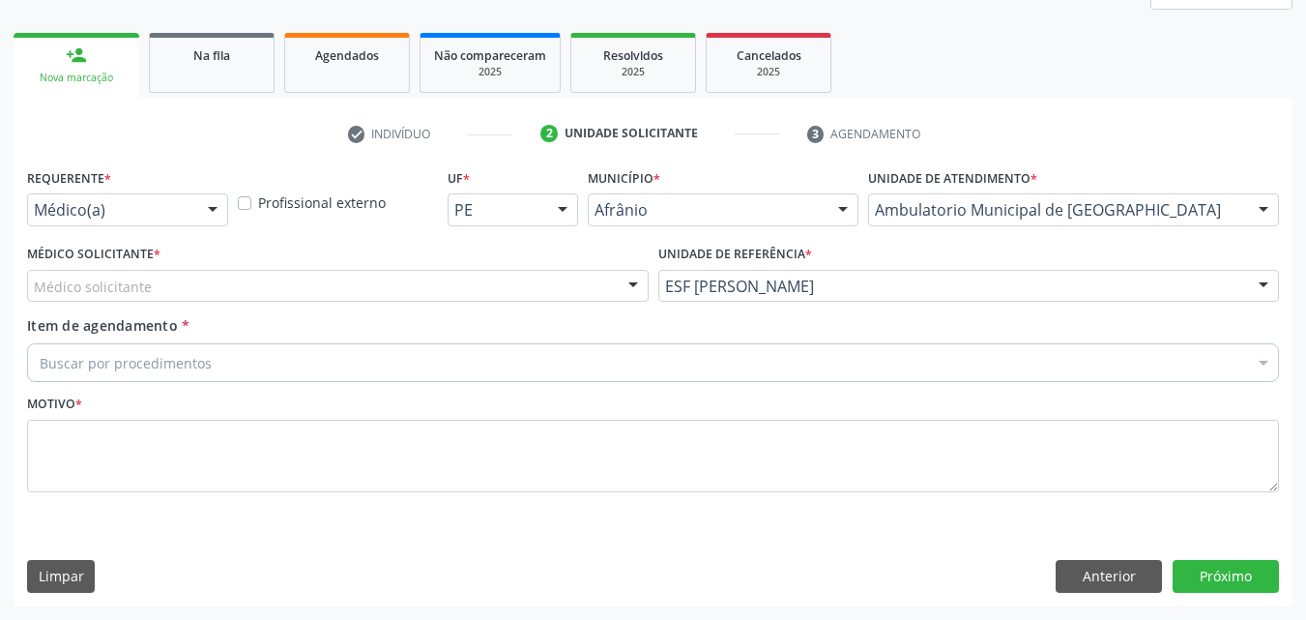
click at [501, 279] on div "Médico solicitante" at bounding box center [338, 286] width 622 height 33
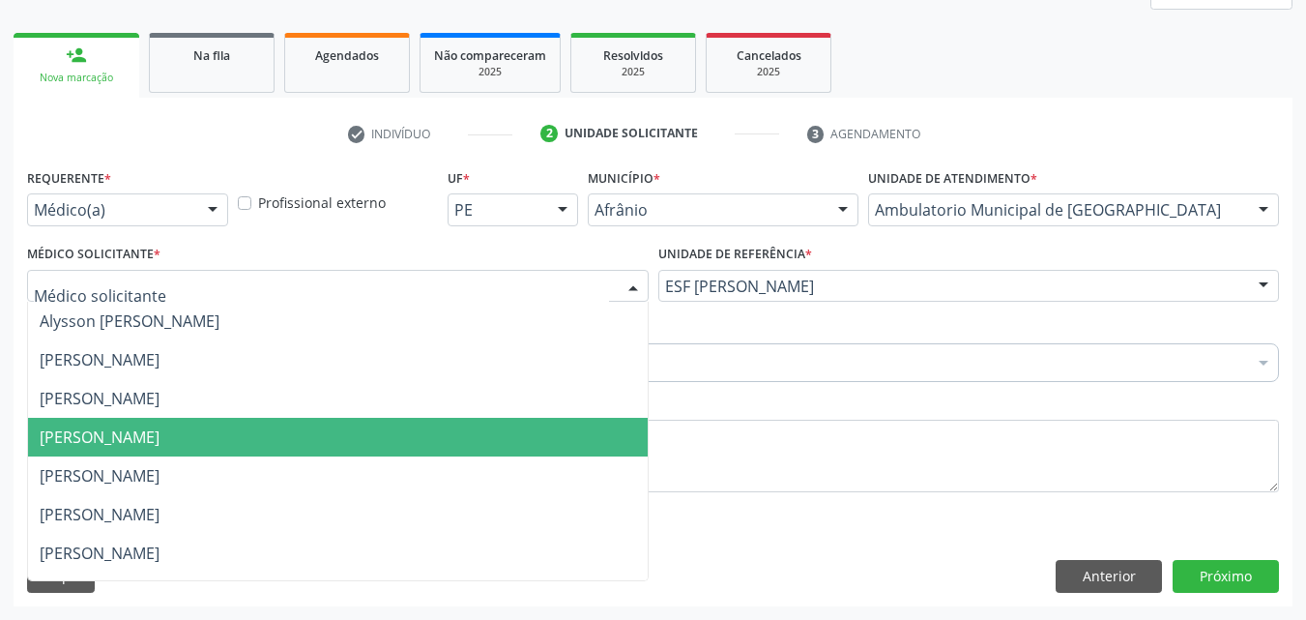
click at [456, 426] on span "[PERSON_NAME]" at bounding box center [338, 437] width 620 height 39
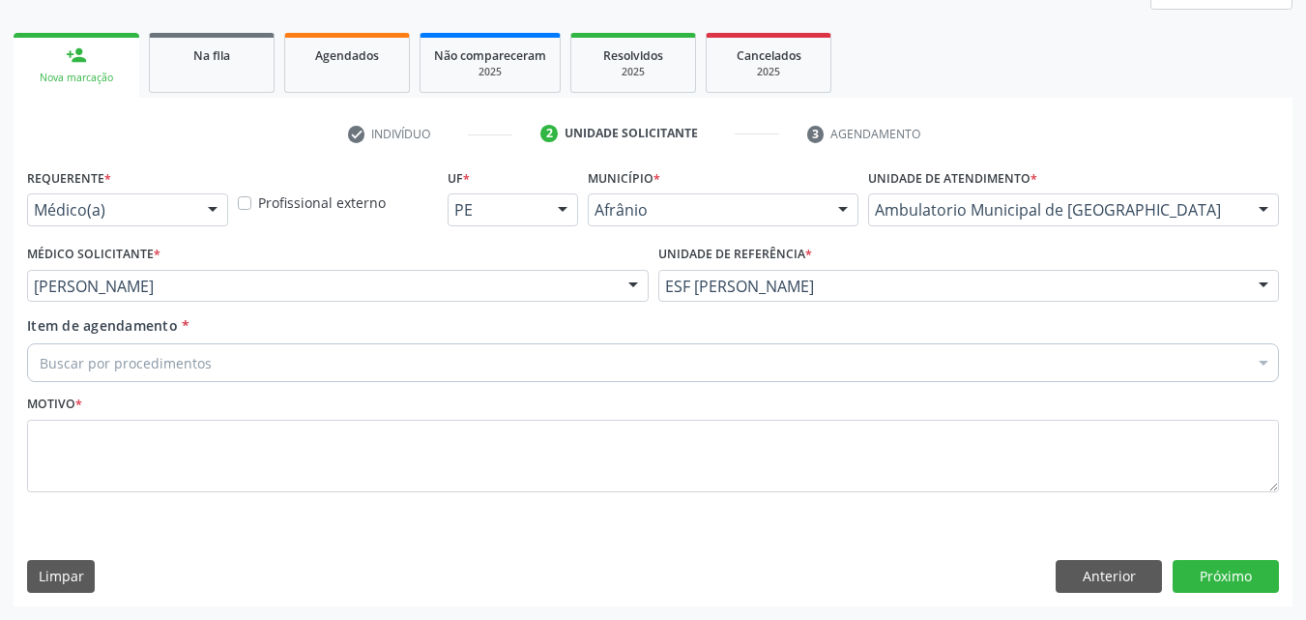
click at [370, 353] on div "Buscar por procedimentos" at bounding box center [653, 362] width 1252 height 39
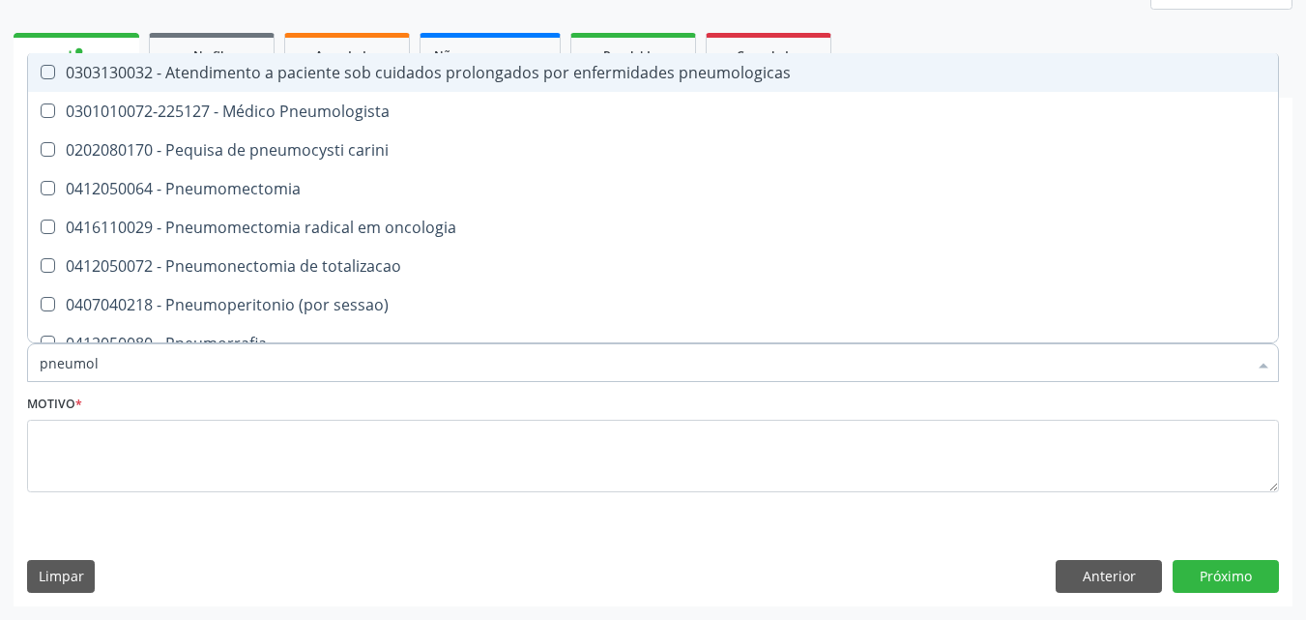
type input "pneumolo"
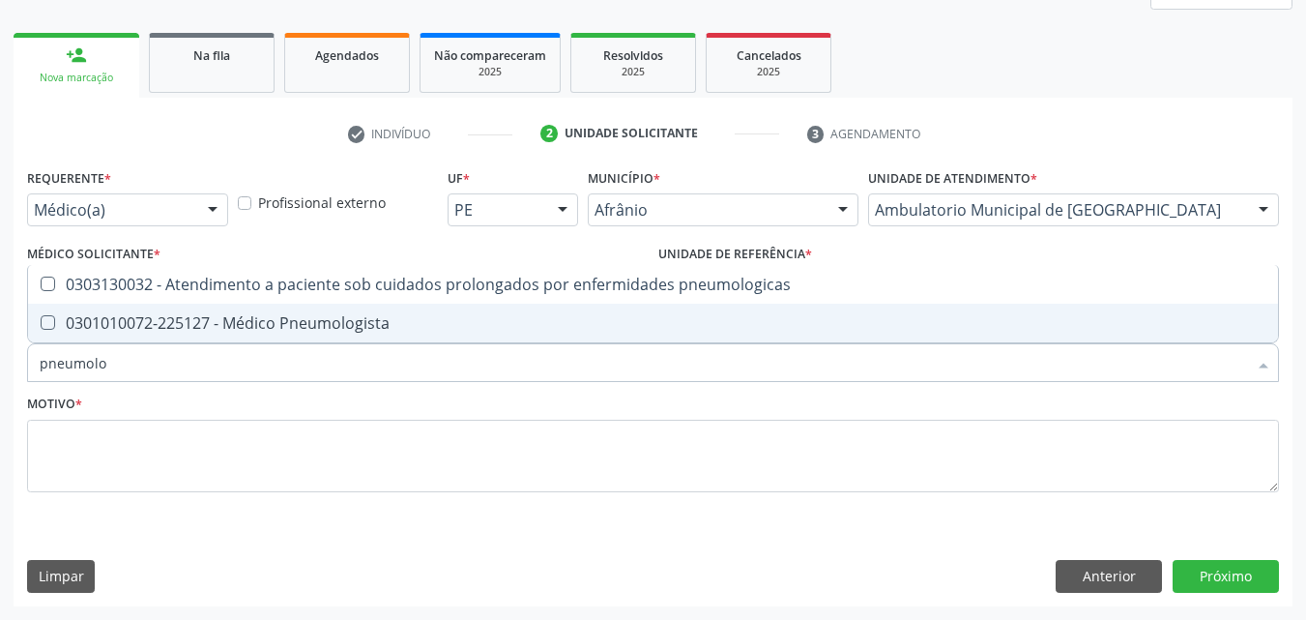
click at [376, 321] on div "0301010072-225127 - Médico Pneumologista" at bounding box center [653, 322] width 1227 height 15
checkbox Pneumologista "true"
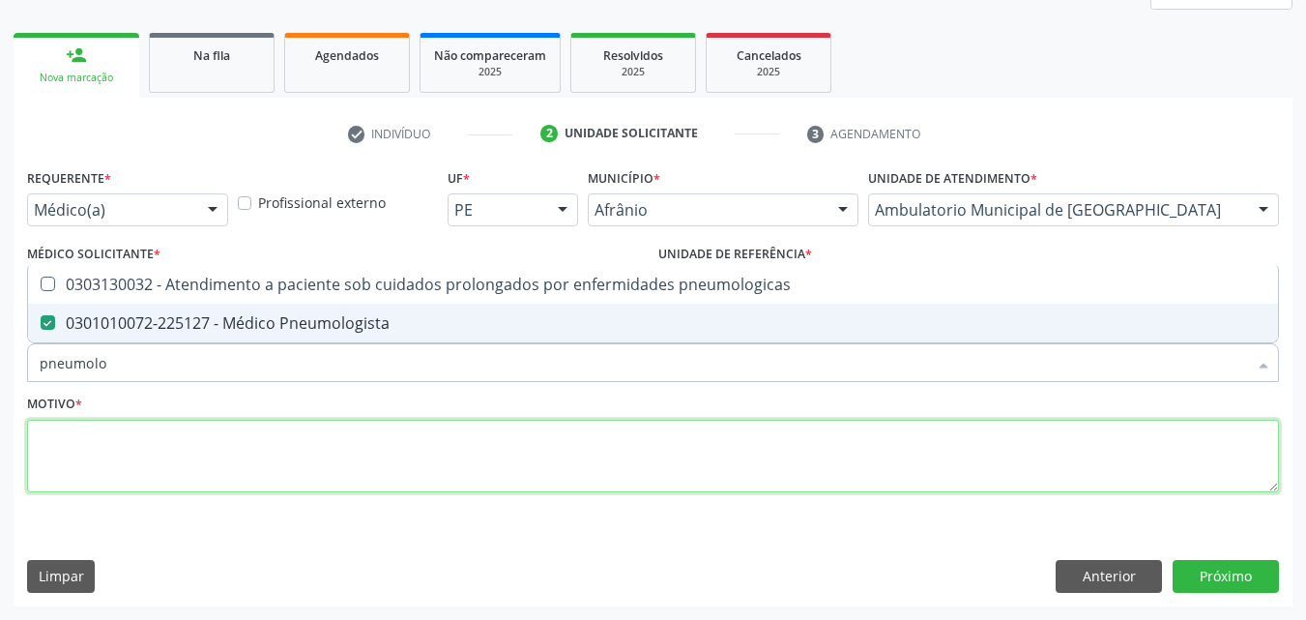
click at [382, 439] on textarea at bounding box center [653, 456] width 1252 height 73
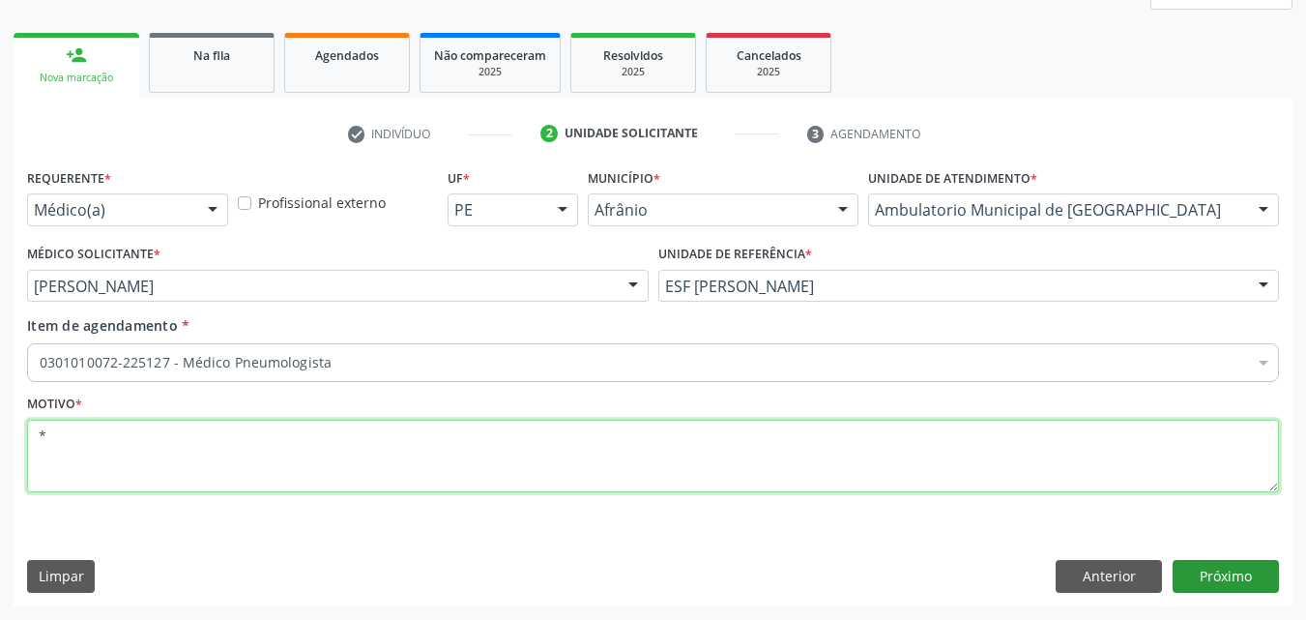
type textarea "*"
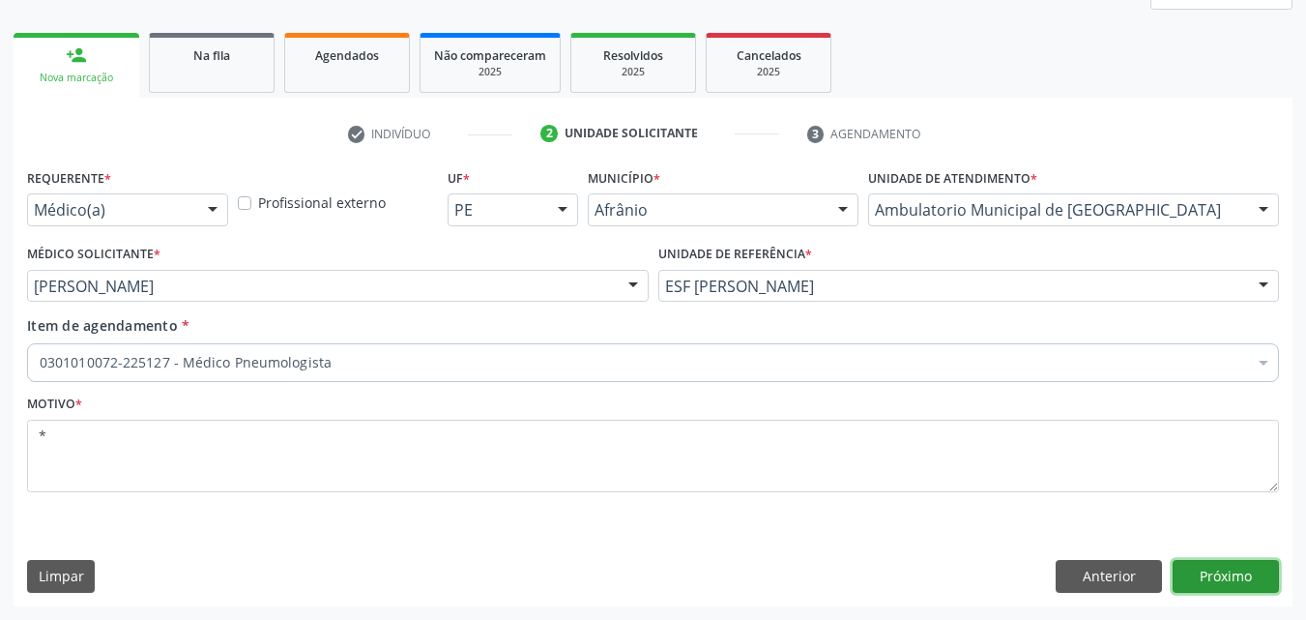
click at [1222, 573] on button "Próximo" at bounding box center [1226, 576] width 106 height 33
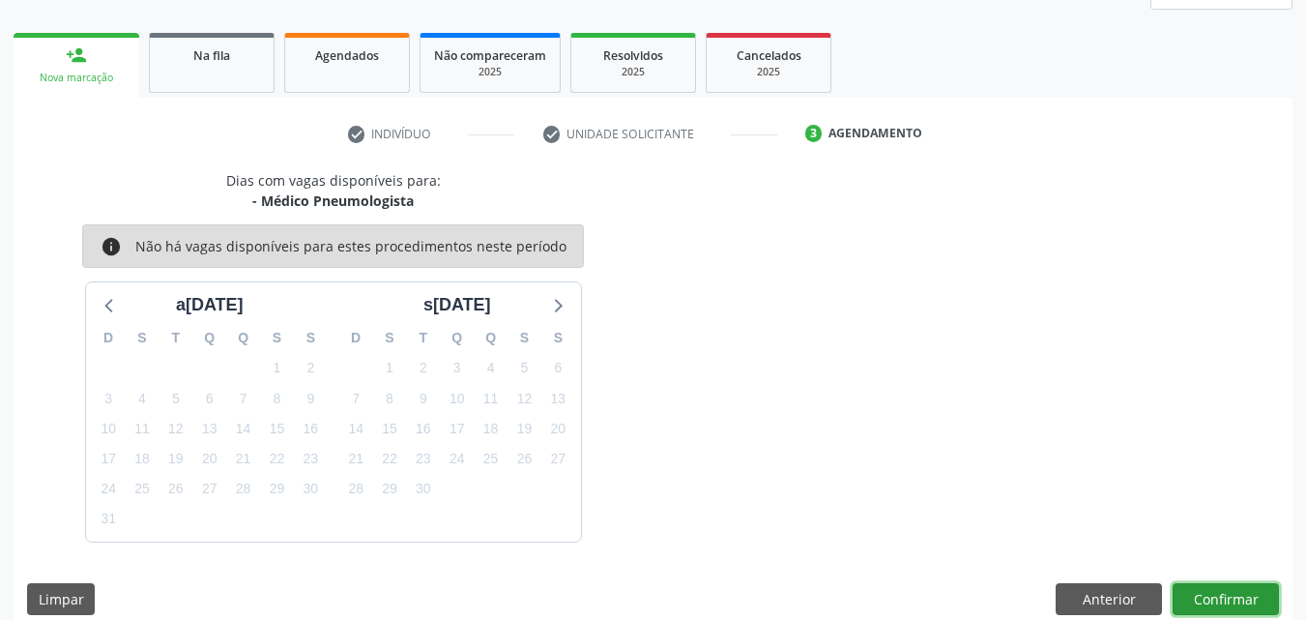
click at [1214, 596] on button "Confirmar" at bounding box center [1226, 599] width 106 height 33
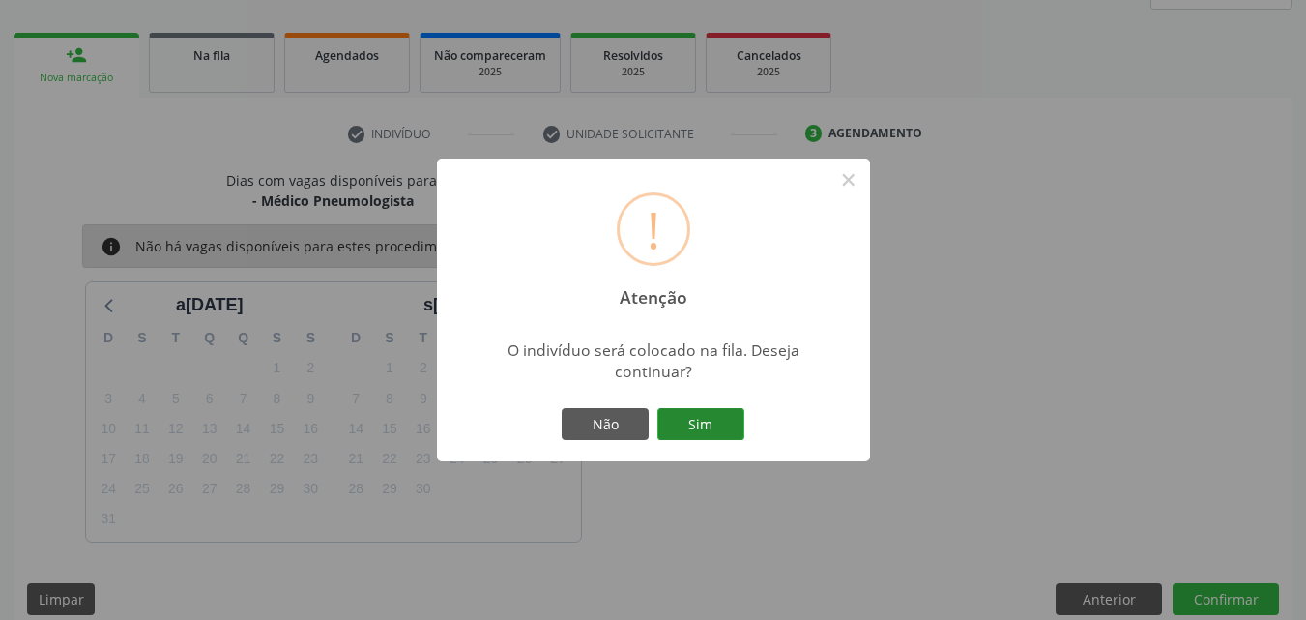
click at [700, 420] on button "Sim" at bounding box center [701, 424] width 87 height 33
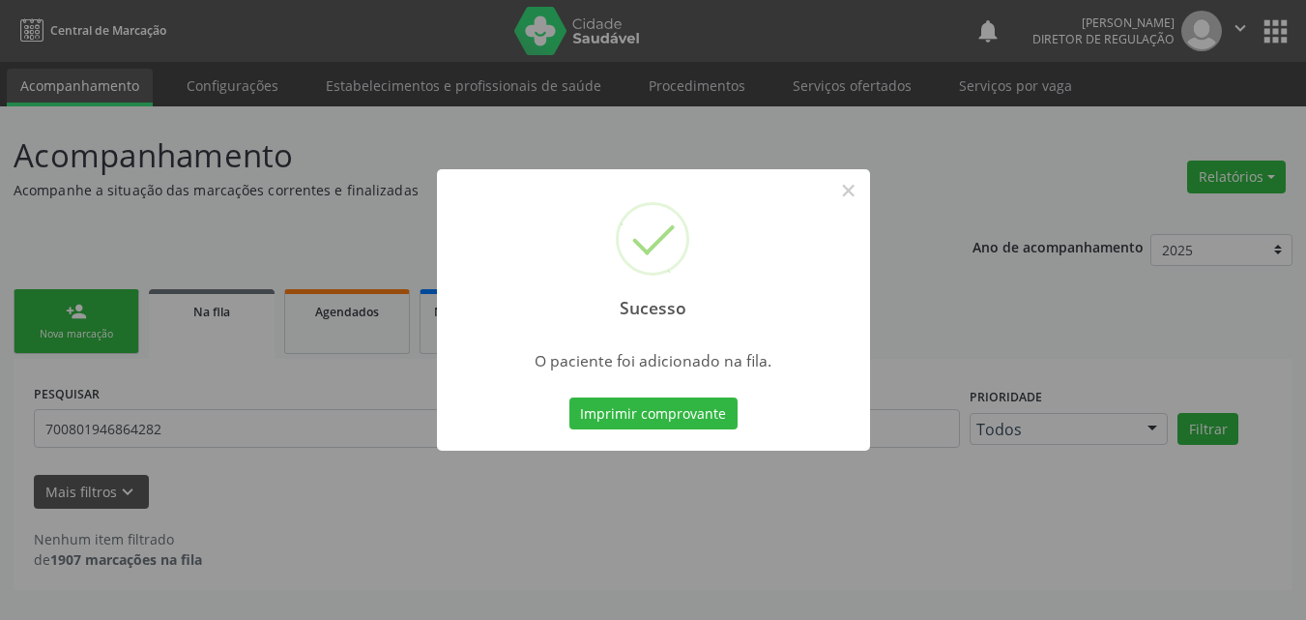
scroll to position [0, 0]
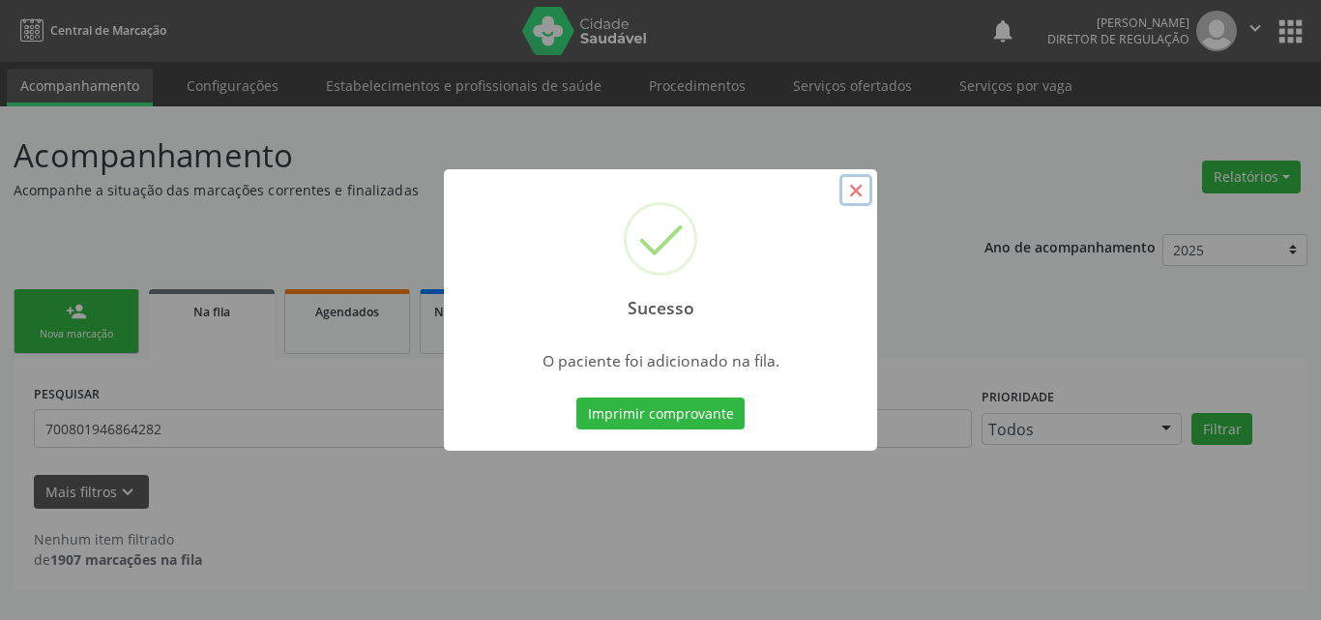
click at [853, 191] on button "×" at bounding box center [855, 190] width 33 height 33
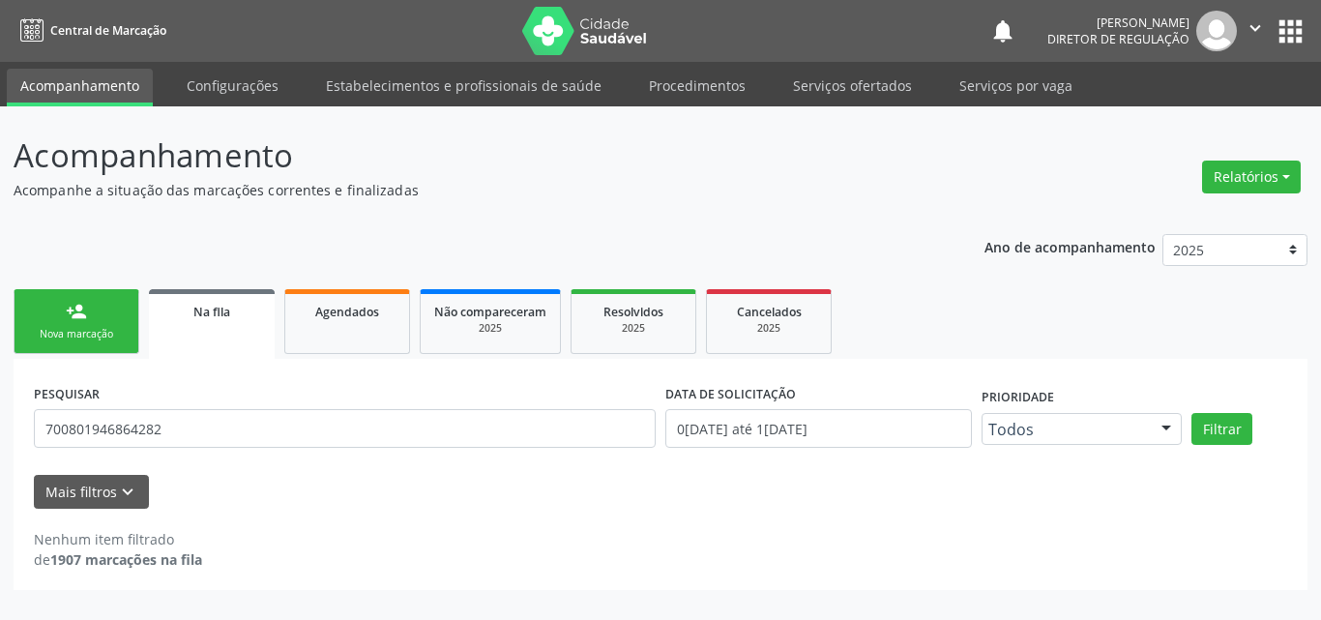
click at [111, 328] on div "Nova marcação" at bounding box center [76, 334] width 97 height 15
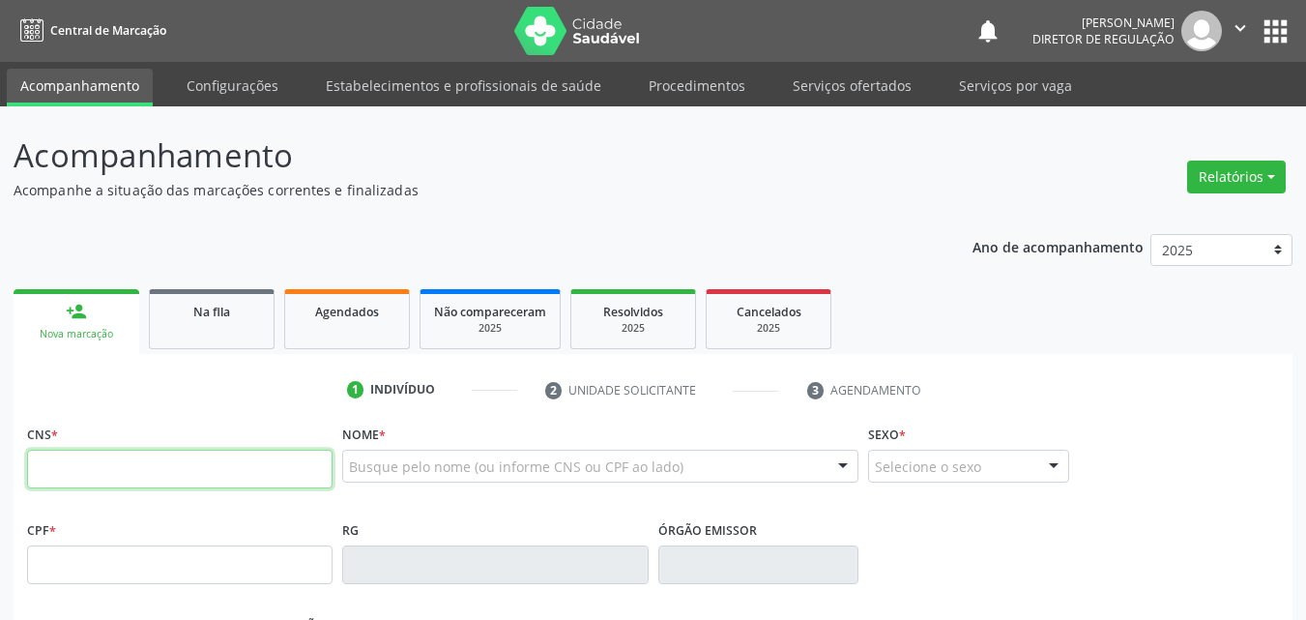
click at [140, 476] on input "text" at bounding box center [180, 469] width 306 height 39
type input "706 0028 5128 6440"
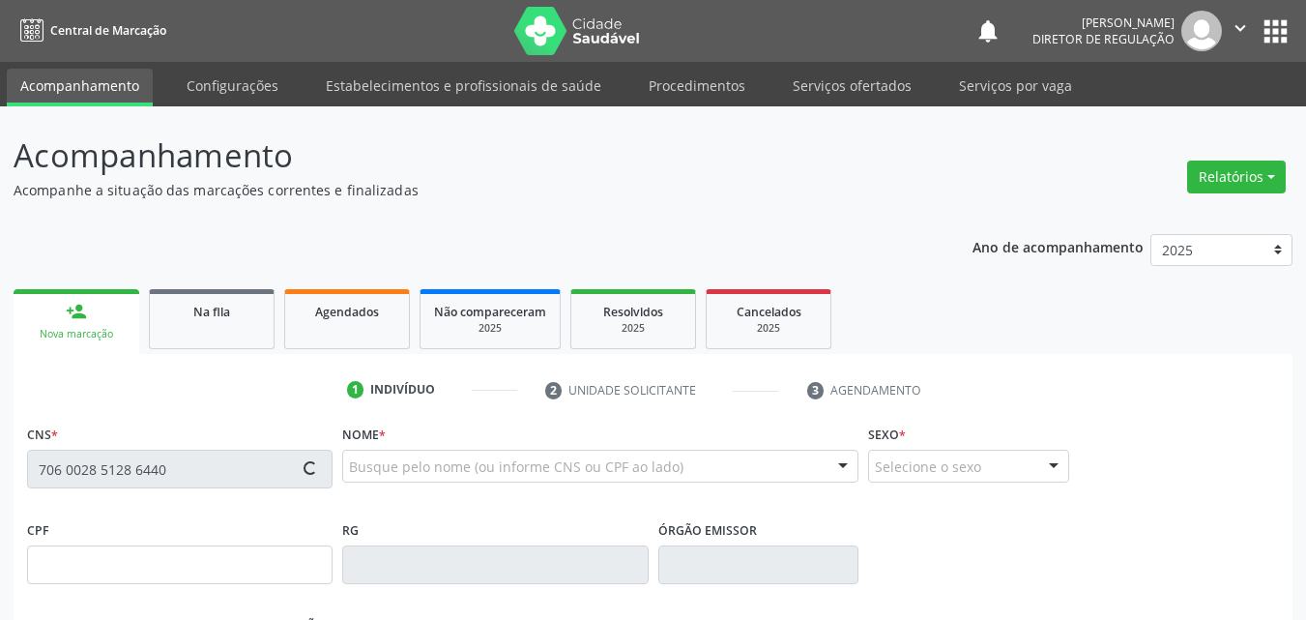
type input "08/12/2001"
type input "S/N"
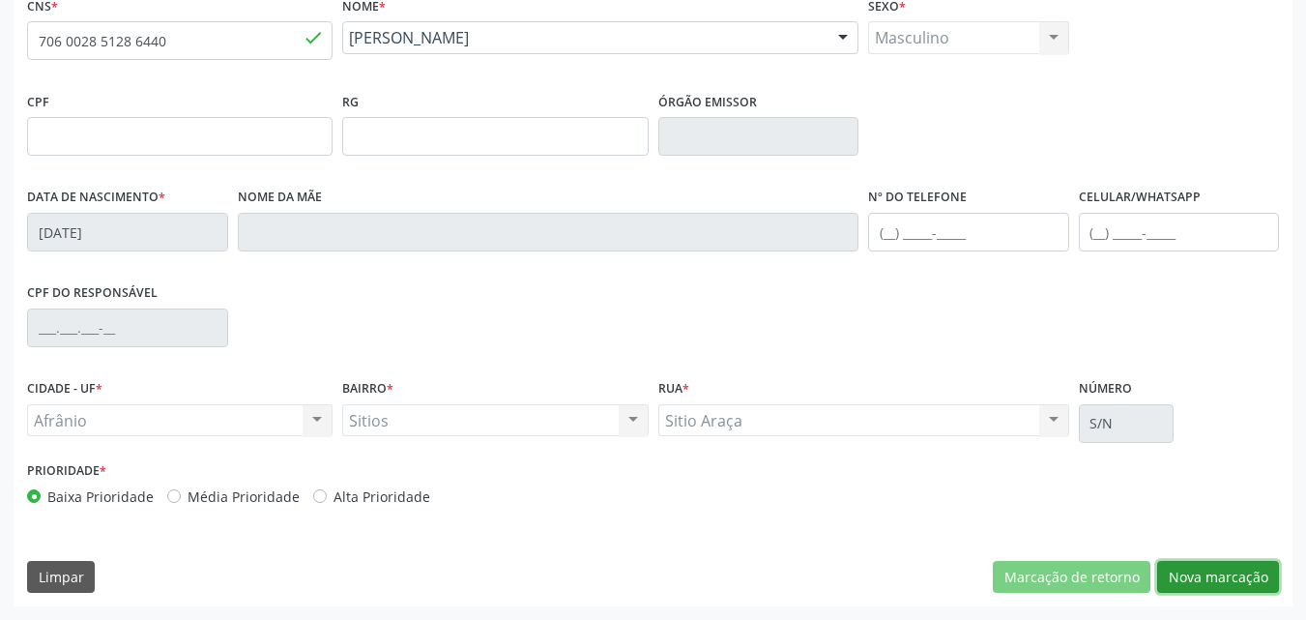
click at [1197, 575] on button "Nova marcação" at bounding box center [1219, 577] width 122 height 33
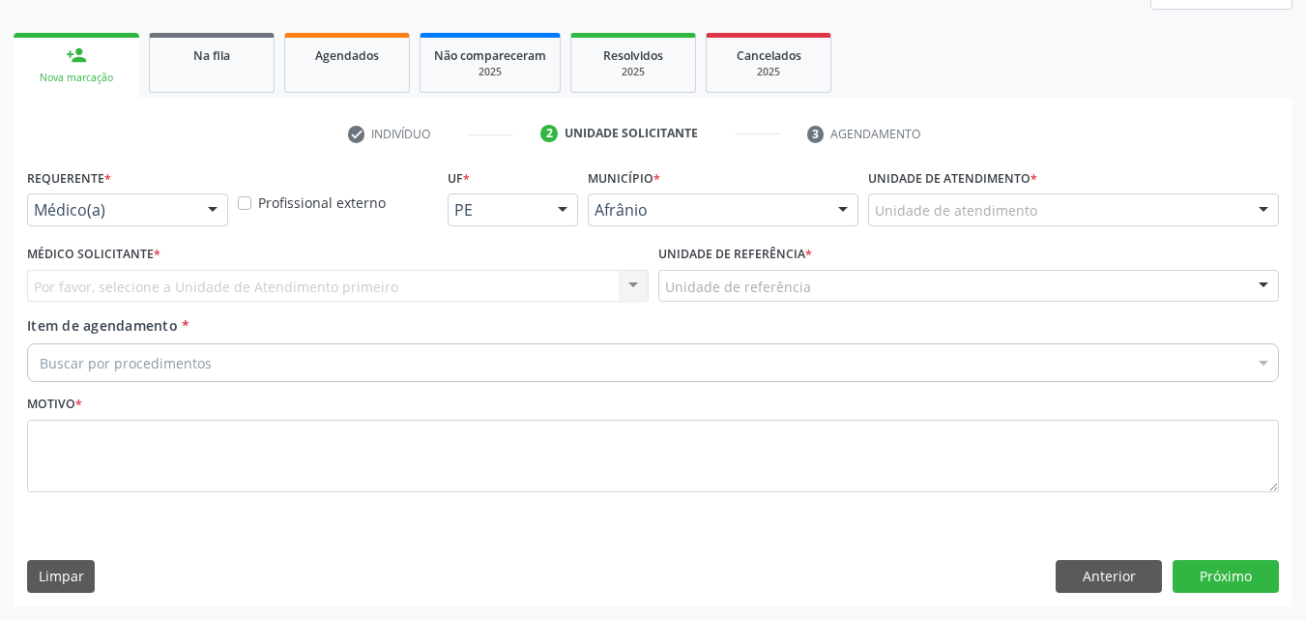
scroll to position [256, 0]
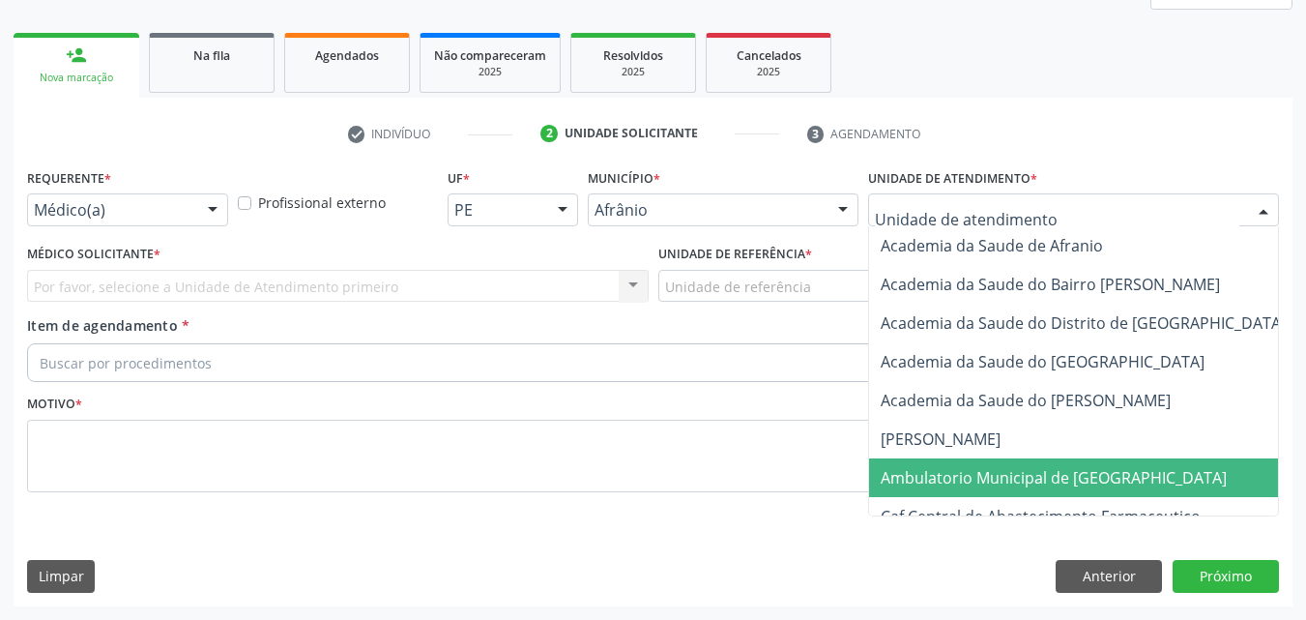
drag, startPoint x: 1012, startPoint y: 476, endPoint x: 968, endPoint y: 476, distance: 44.5
click at [1011, 476] on span "Ambulatorio Municipal de [GEOGRAPHIC_DATA]" at bounding box center [1054, 477] width 346 height 21
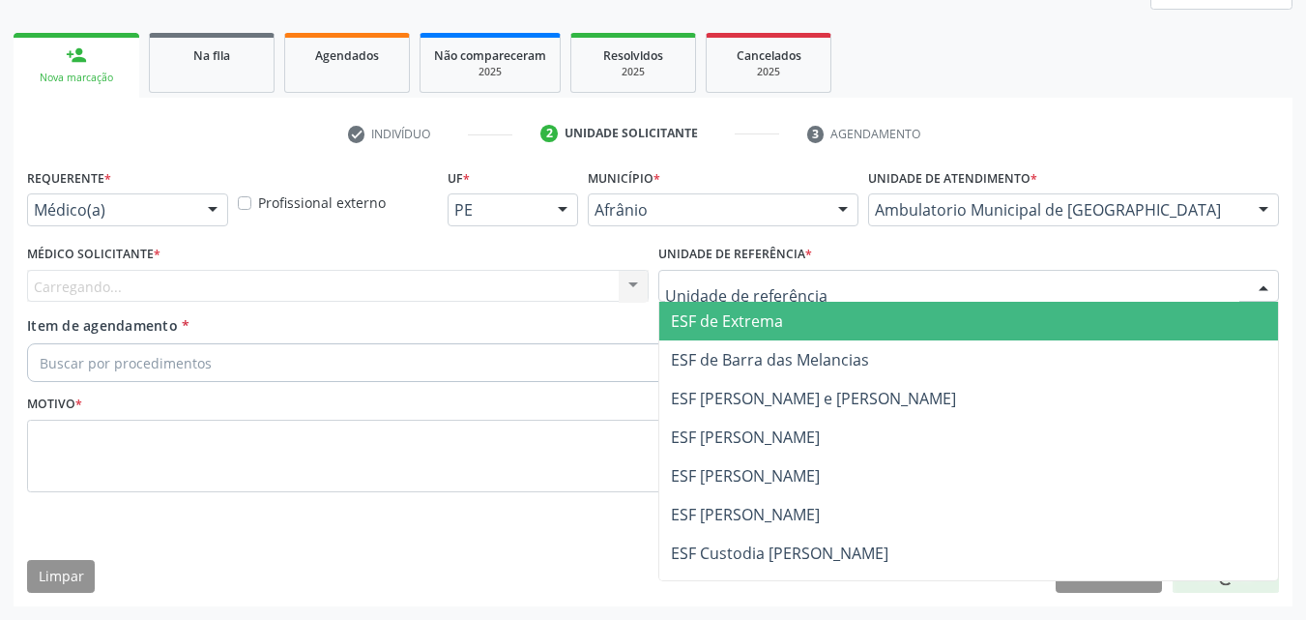
click at [851, 289] on div at bounding box center [970, 286] width 622 height 33
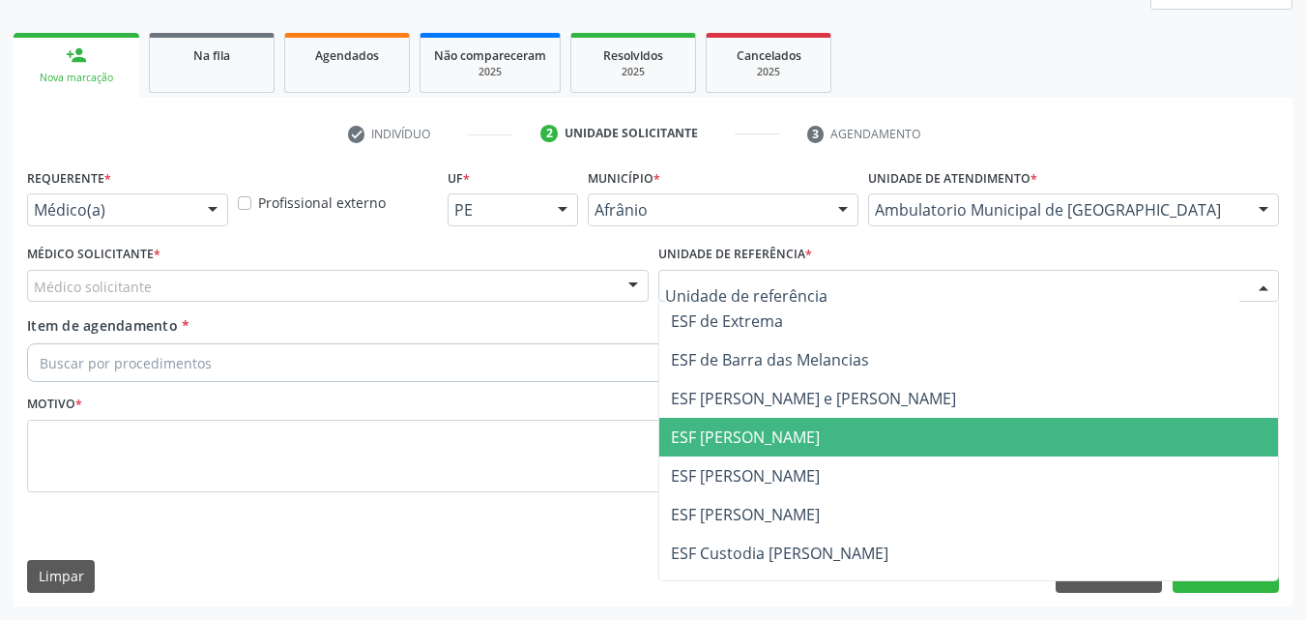
drag, startPoint x: 894, startPoint y: 438, endPoint x: 820, endPoint y: 403, distance: 81.3
click at [893, 435] on span "ESF [PERSON_NAME]" at bounding box center [969, 437] width 620 height 39
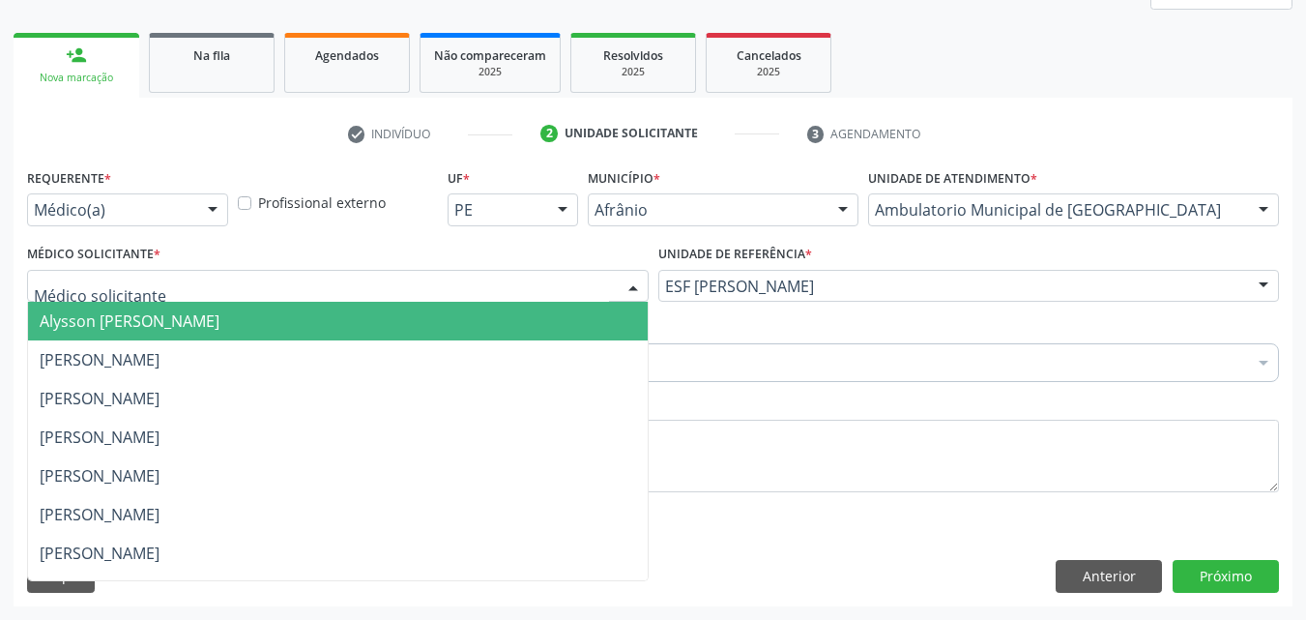
click at [581, 276] on div at bounding box center [338, 286] width 622 height 33
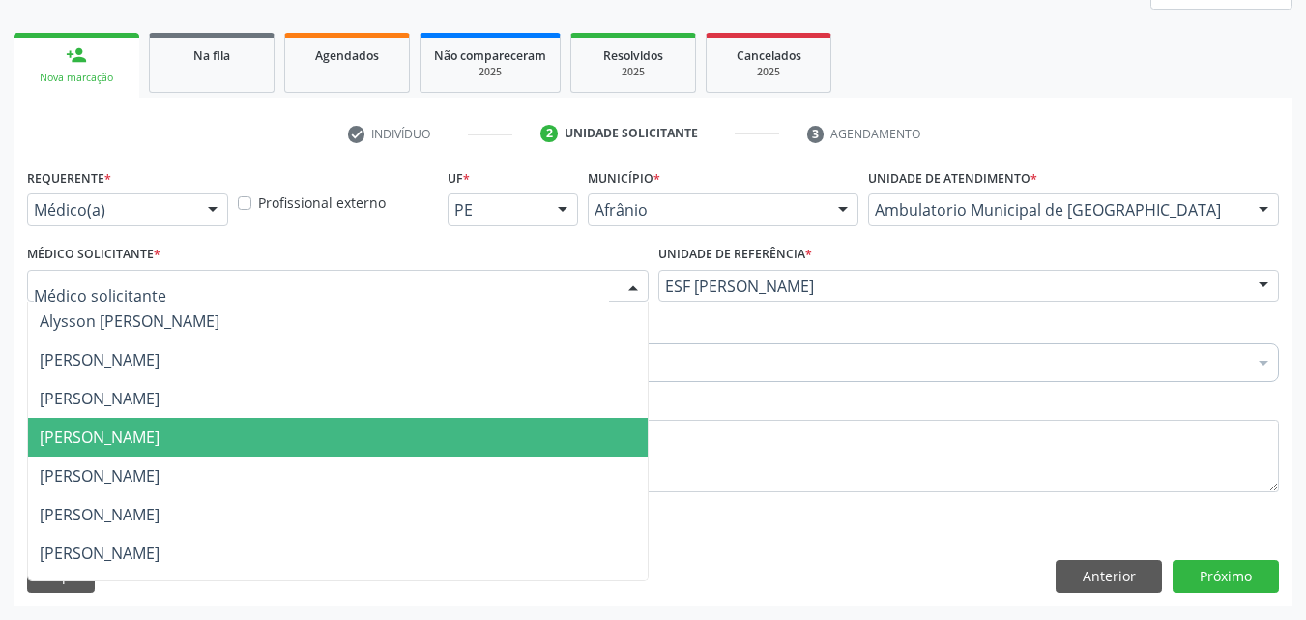
click at [528, 450] on span "[PERSON_NAME]" at bounding box center [338, 437] width 620 height 39
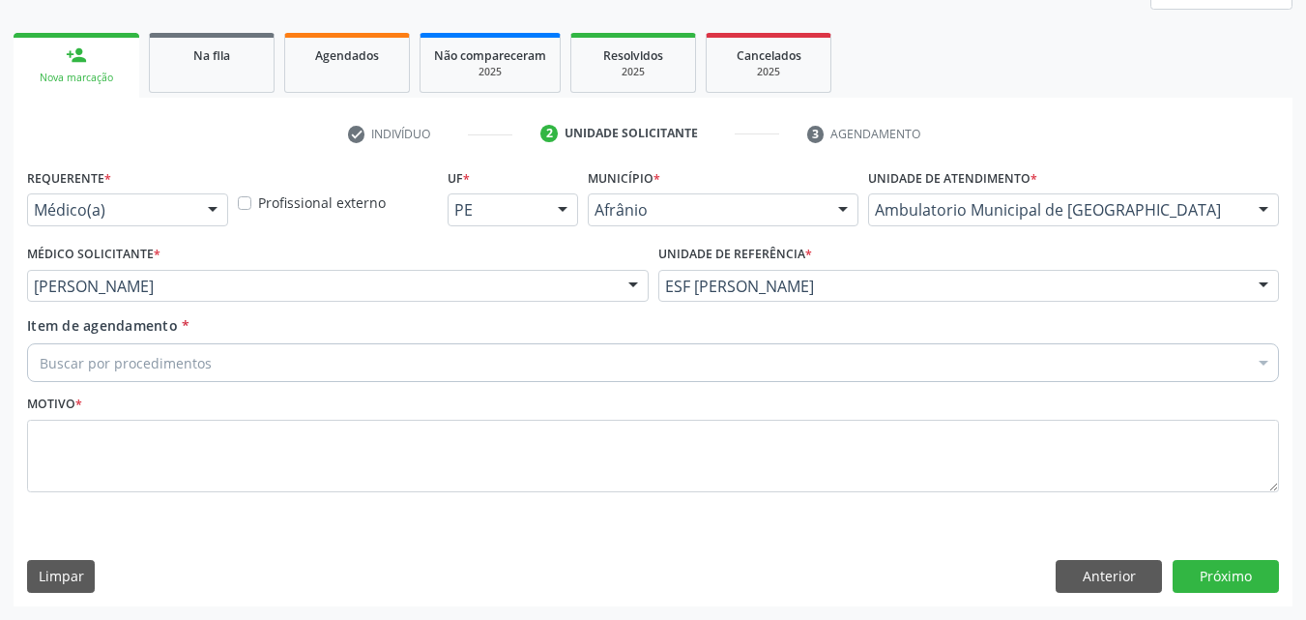
click at [405, 358] on div "Buscar por procedimentos" at bounding box center [653, 362] width 1252 height 39
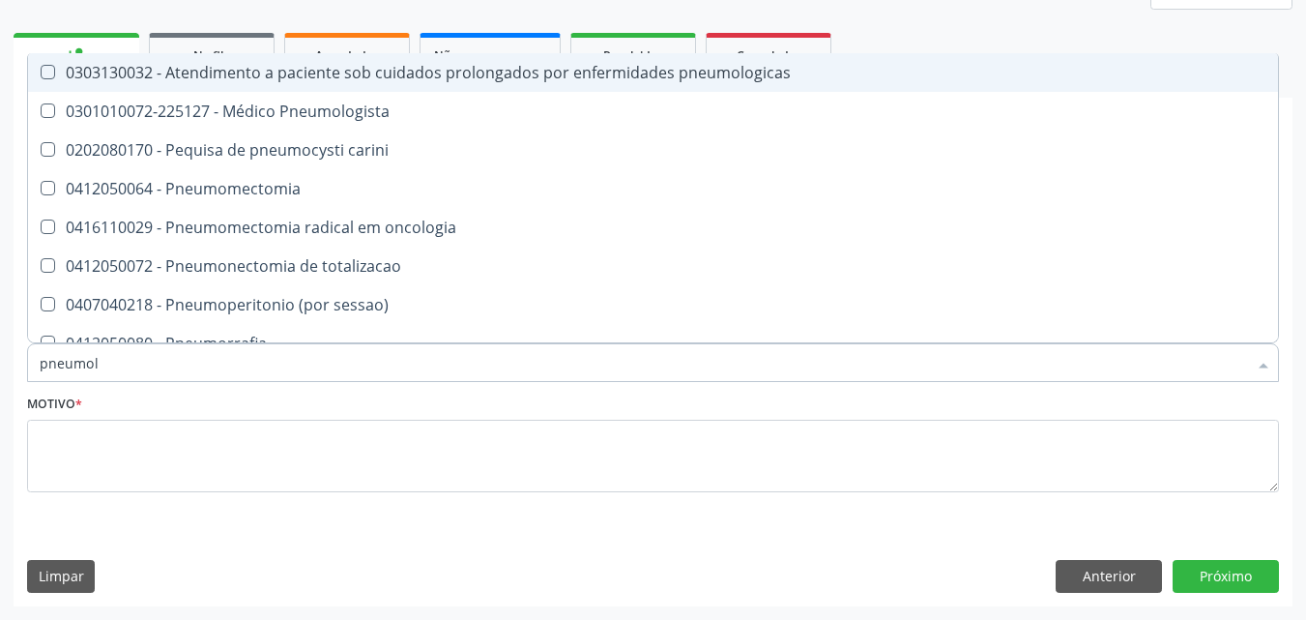
type input "pneumolo"
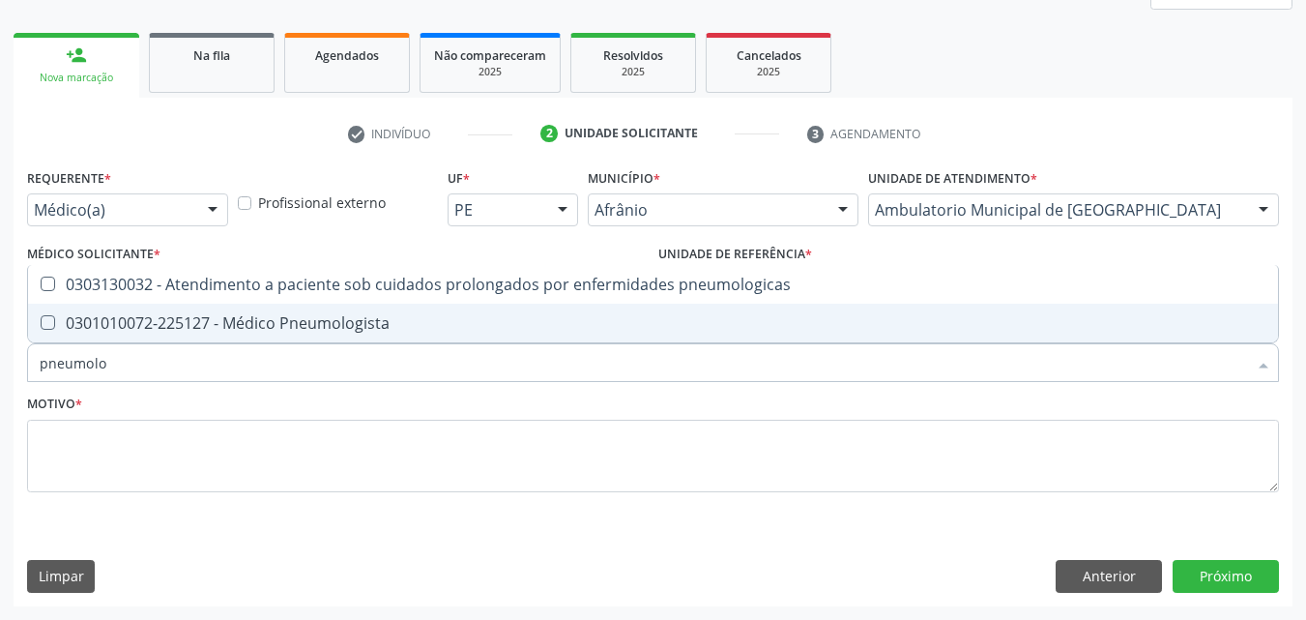
click at [387, 323] on div "0301010072-225127 - Médico Pneumologista" at bounding box center [653, 322] width 1227 height 15
checkbox Pneumologista "true"
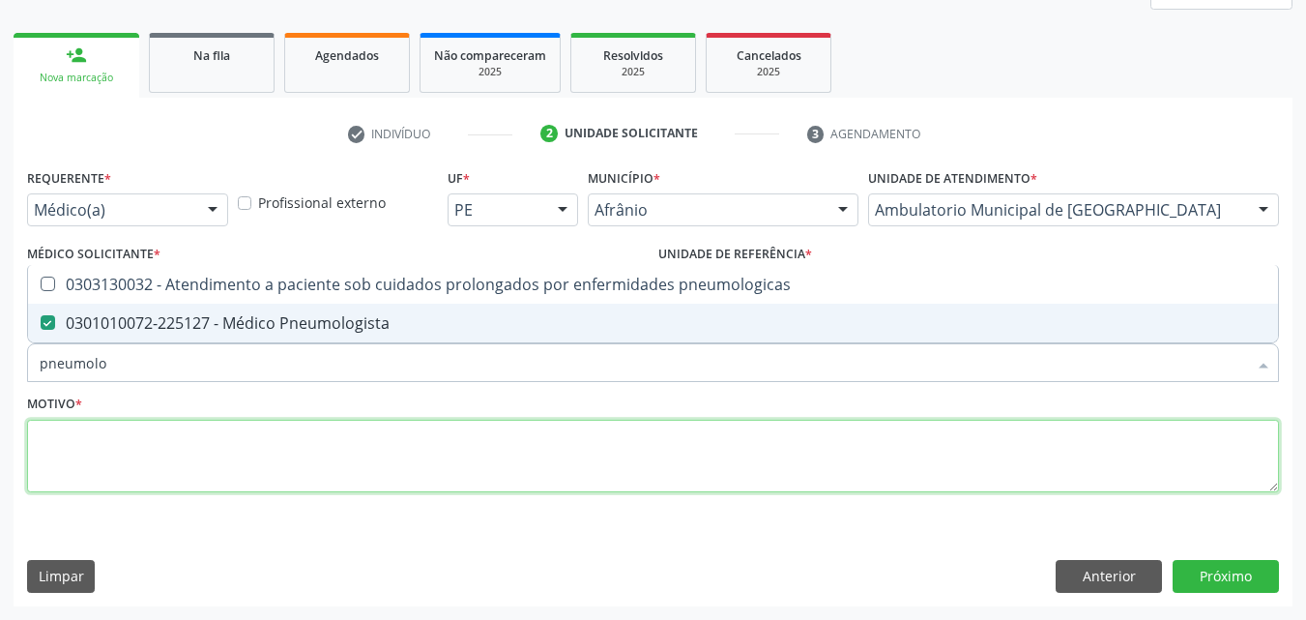
click at [366, 431] on textarea at bounding box center [653, 456] width 1252 height 73
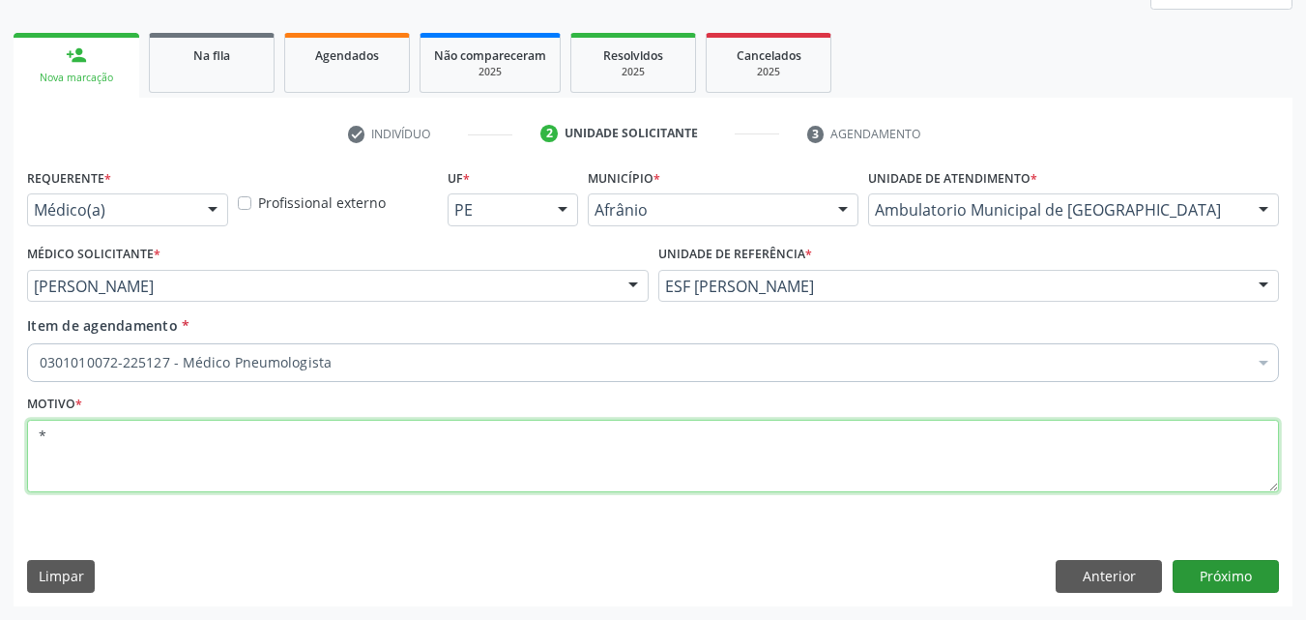
type textarea "*"
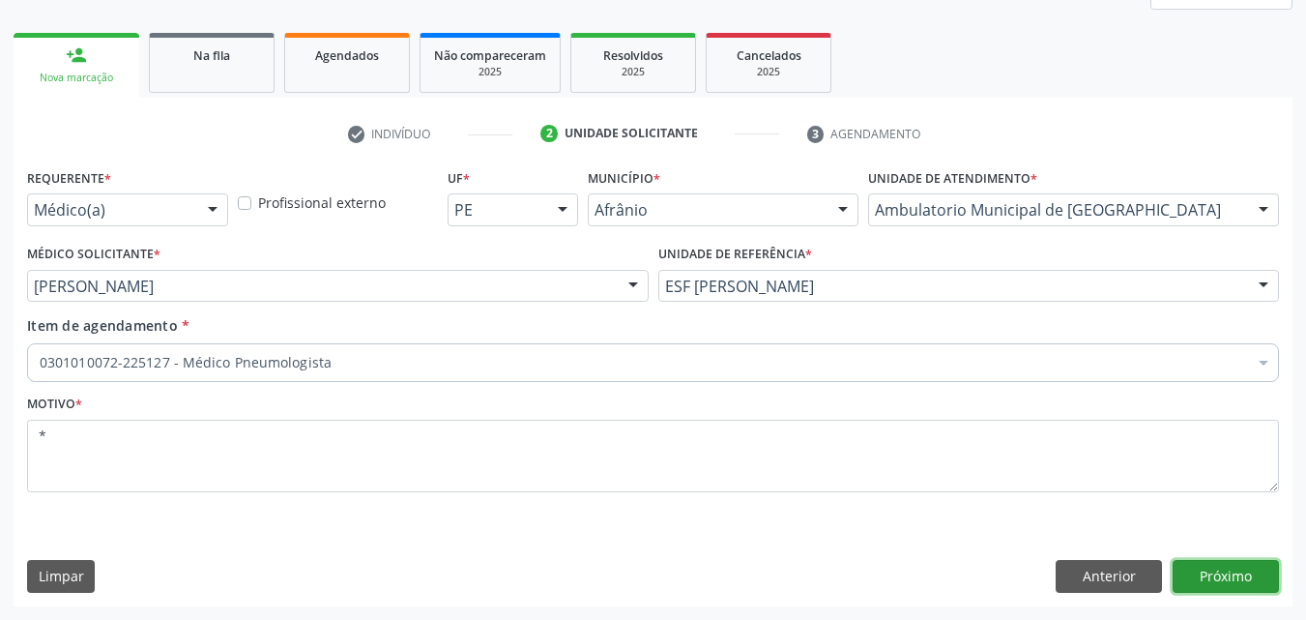
click at [1239, 575] on button "Próximo" at bounding box center [1226, 576] width 106 height 33
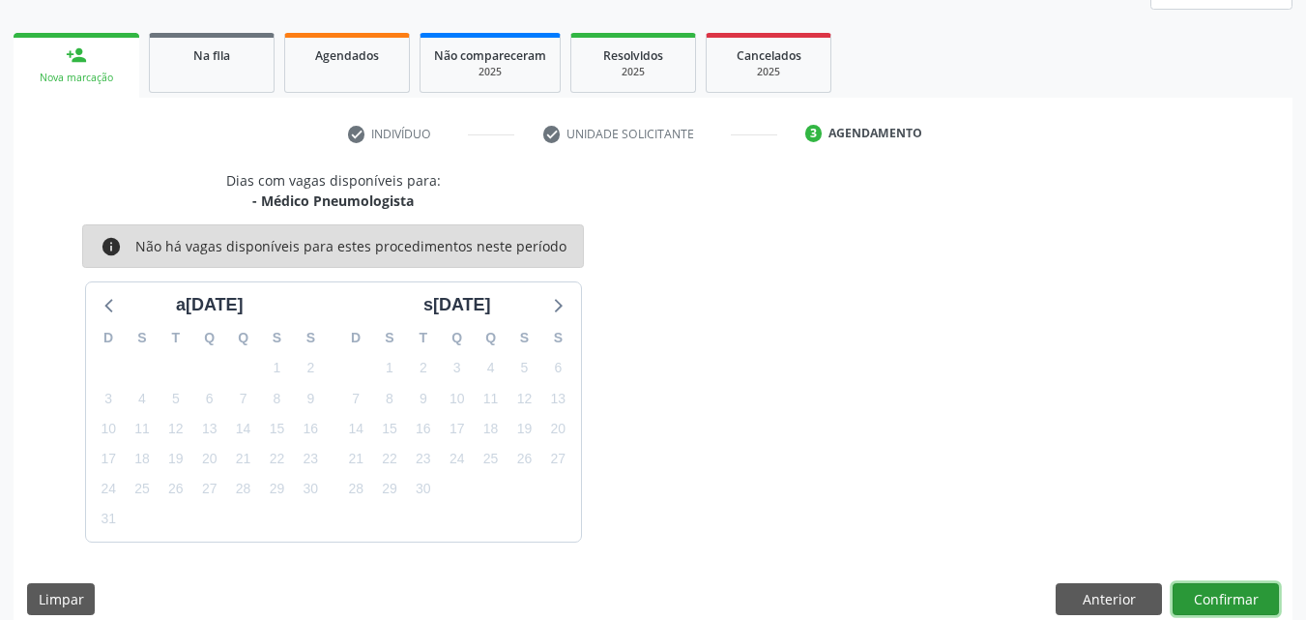
click at [1246, 600] on button "Confirmar" at bounding box center [1226, 599] width 106 height 33
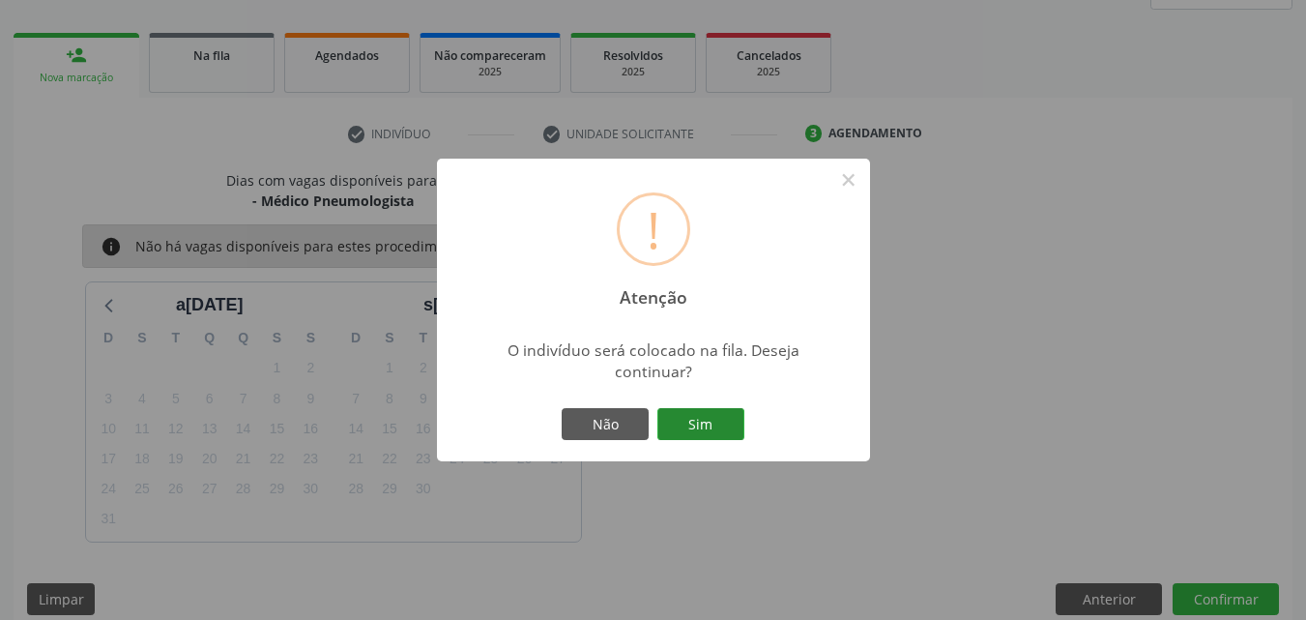
click at [718, 425] on button "Sim" at bounding box center [701, 424] width 87 height 33
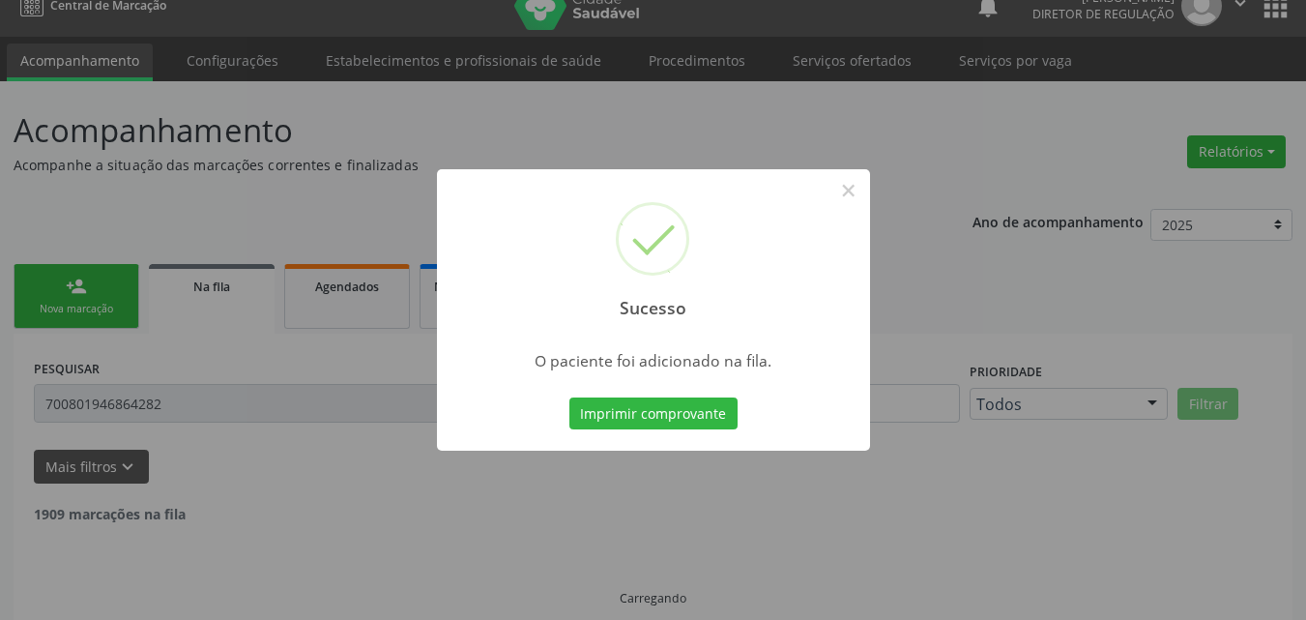
scroll to position [0, 0]
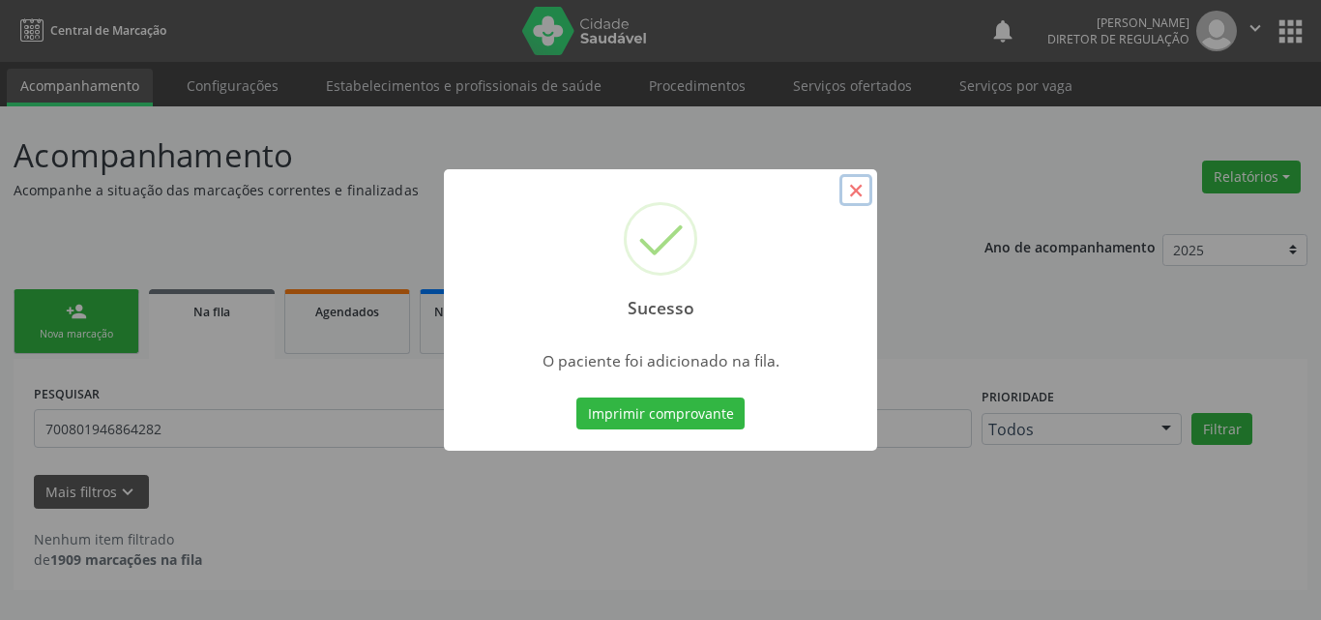
click at [851, 196] on button "×" at bounding box center [855, 190] width 33 height 33
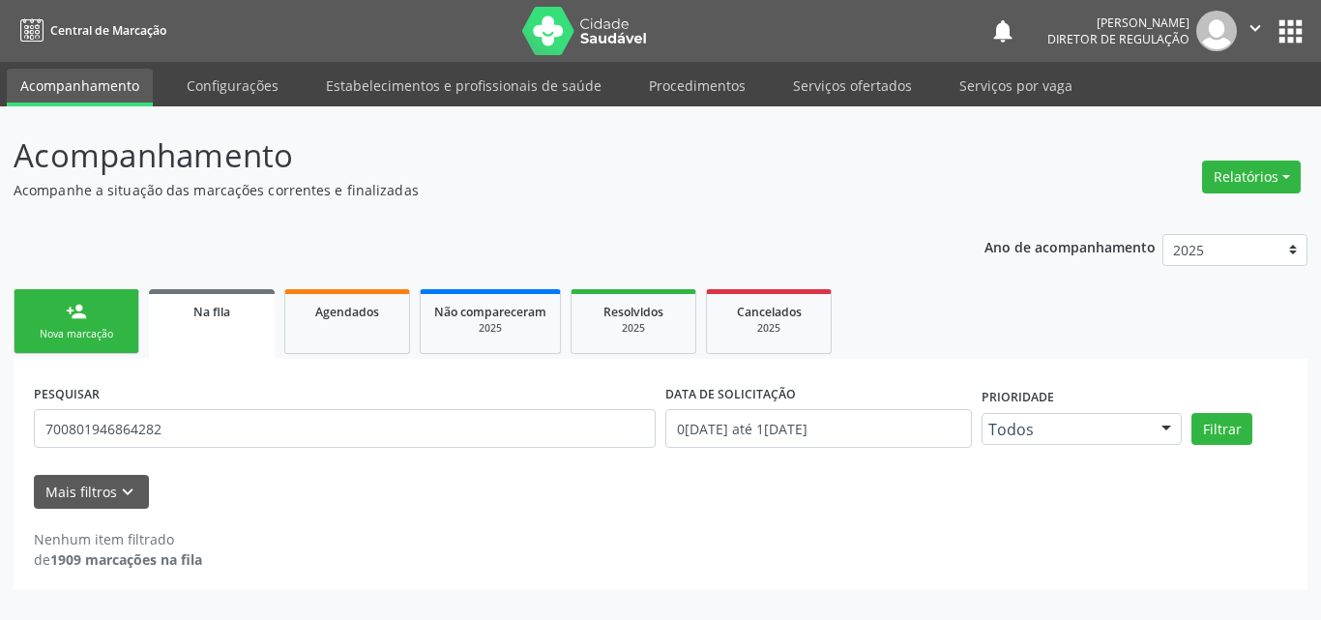
click at [112, 325] on link "person_add Nova marcação" at bounding box center [77, 321] width 126 height 65
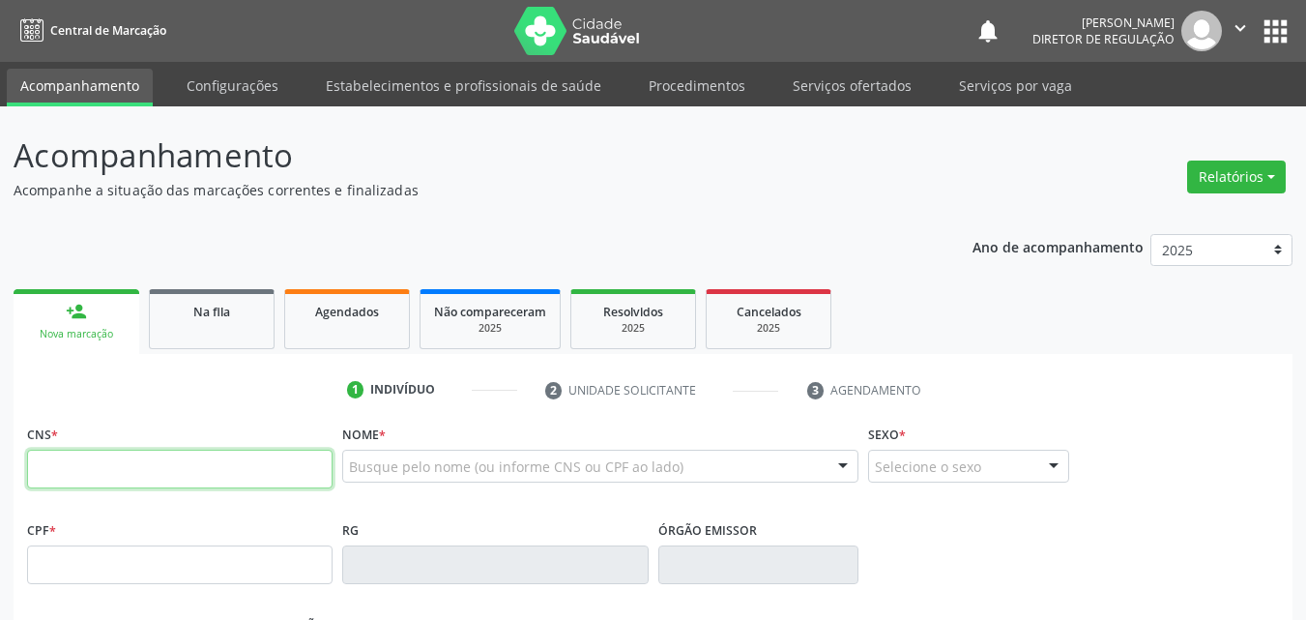
click at [134, 468] on input "text" at bounding box center [180, 469] width 306 height 39
type input "709 2042 3763 1237"
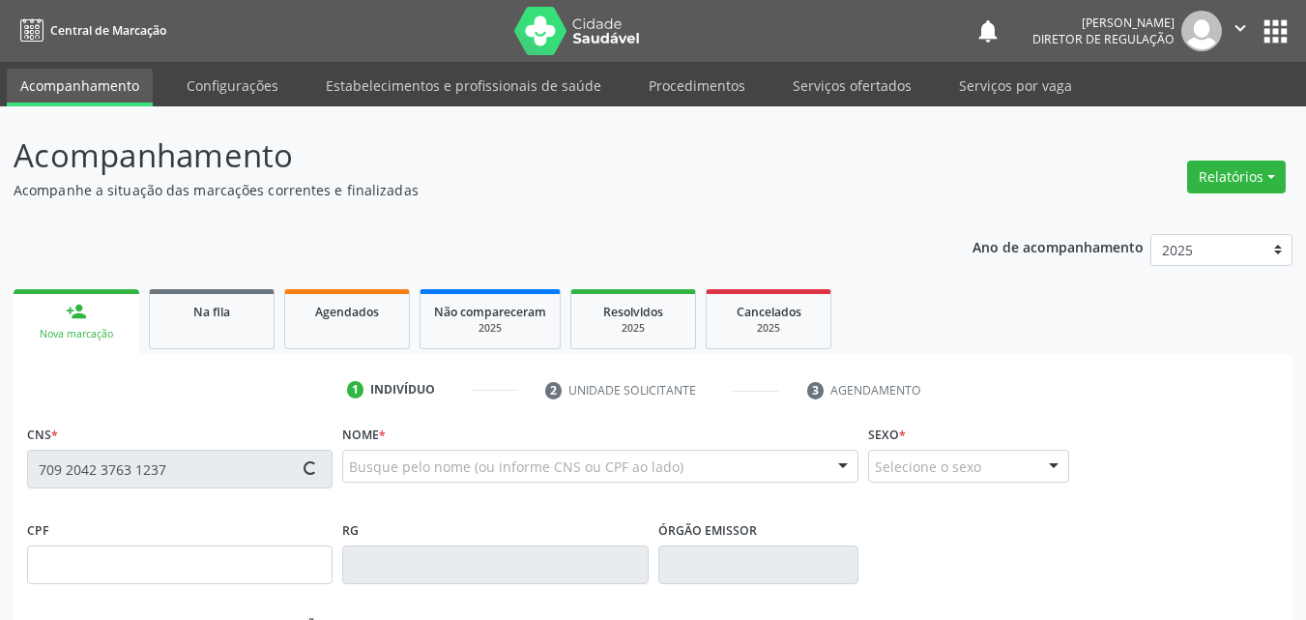
type input "104.379.984-28"
type input "16/10/1993"
type input "Telma Madalena da Silva"
type input "(87) 98855-3615"
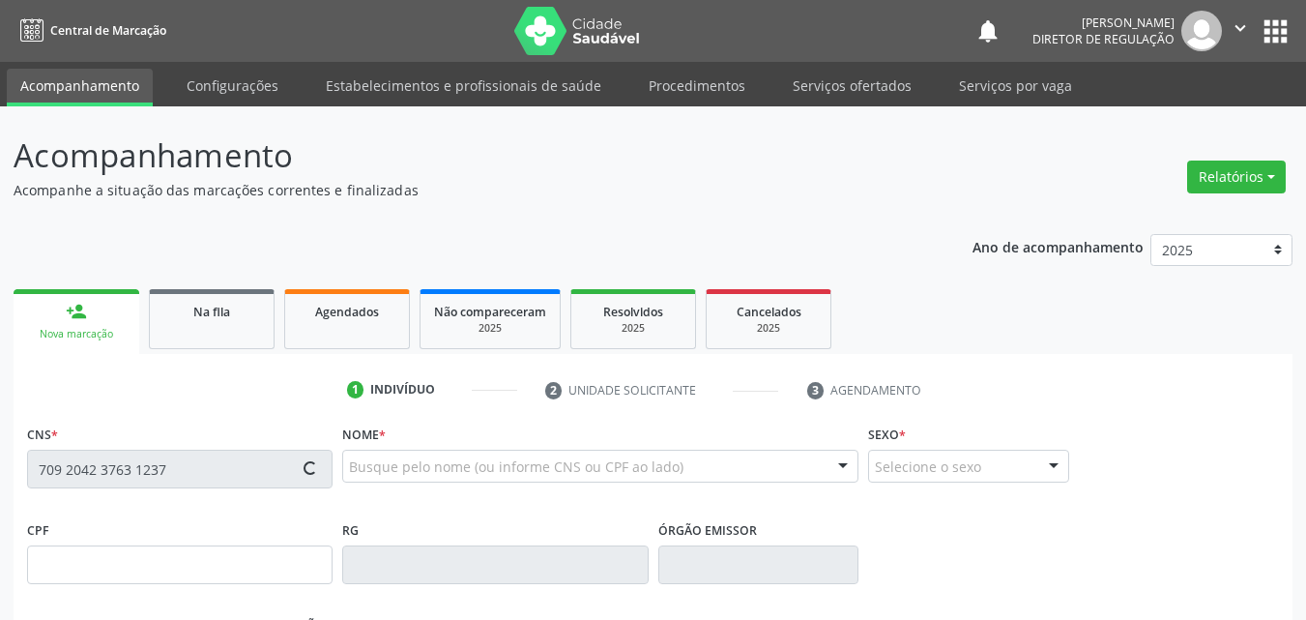
type input "S/N"
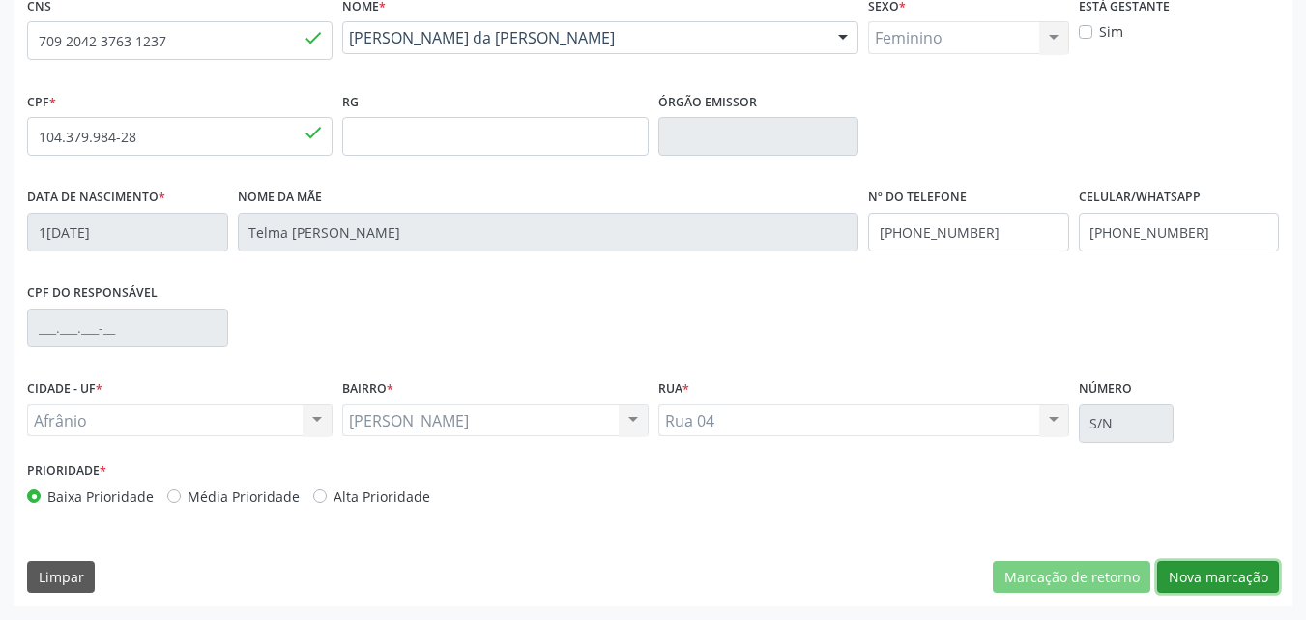
click at [1206, 573] on button "Nova marcação" at bounding box center [1219, 577] width 122 height 33
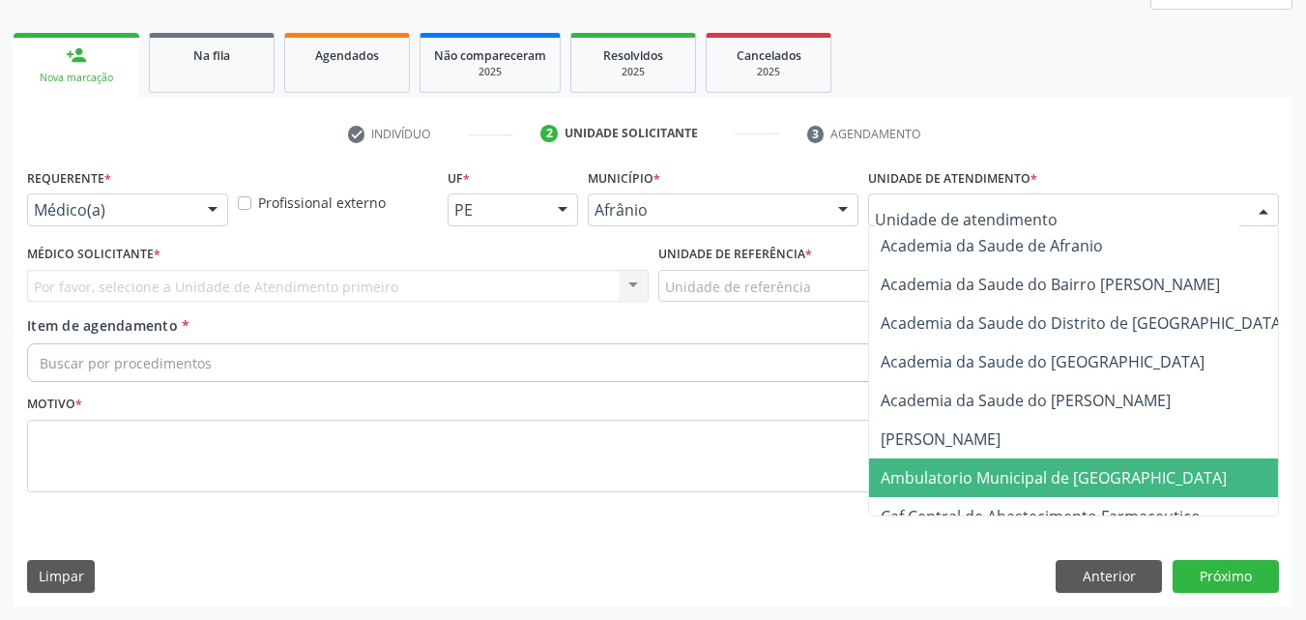
click at [1057, 477] on span "Ambulatorio Municipal de [GEOGRAPHIC_DATA]" at bounding box center [1054, 477] width 346 height 21
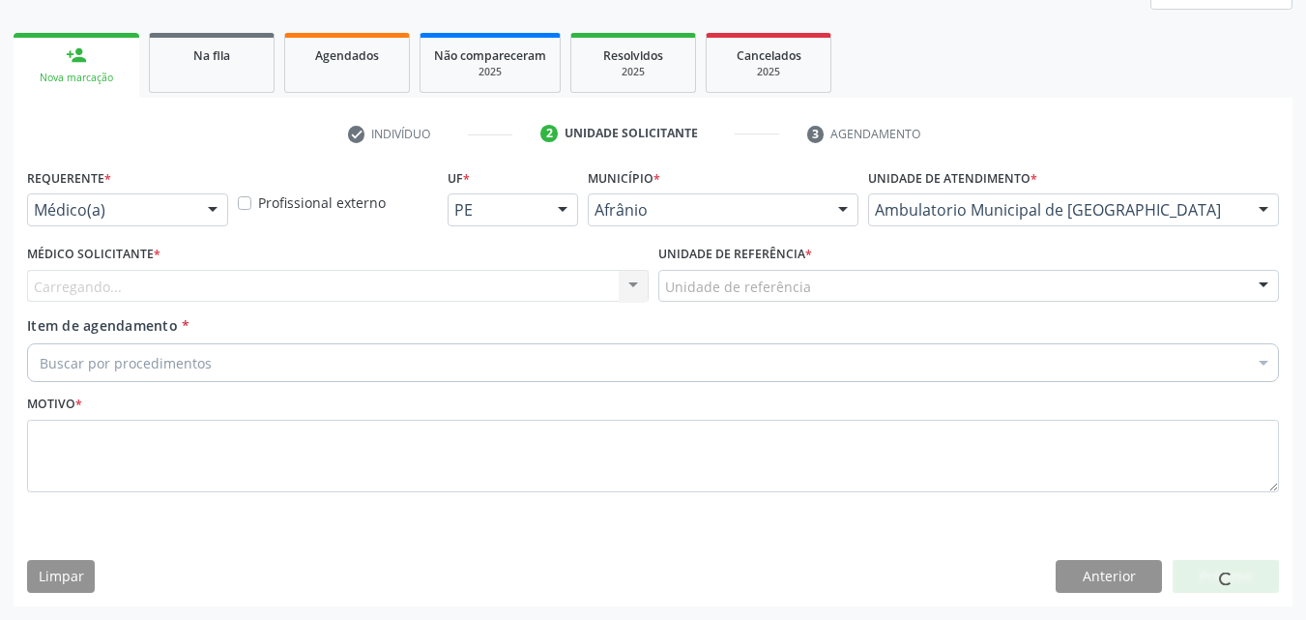
click at [819, 290] on div "Unidade de referência" at bounding box center [970, 286] width 622 height 33
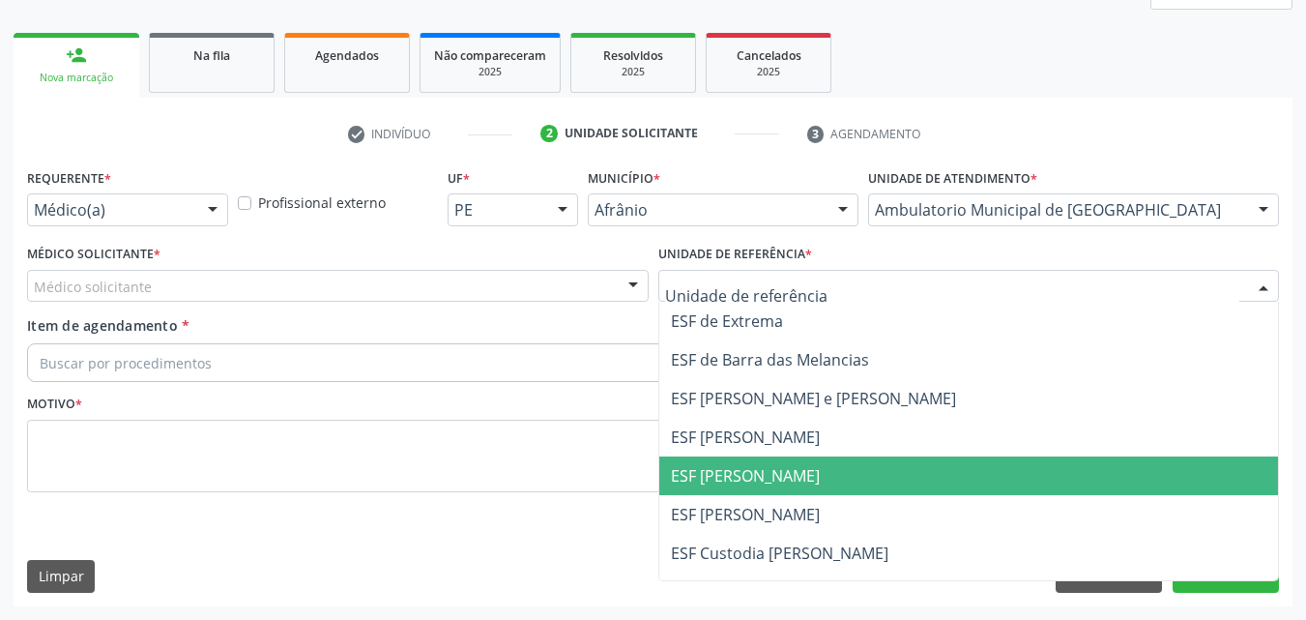
click at [824, 481] on span "ESF [PERSON_NAME]" at bounding box center [969, 475] width 620 height 39
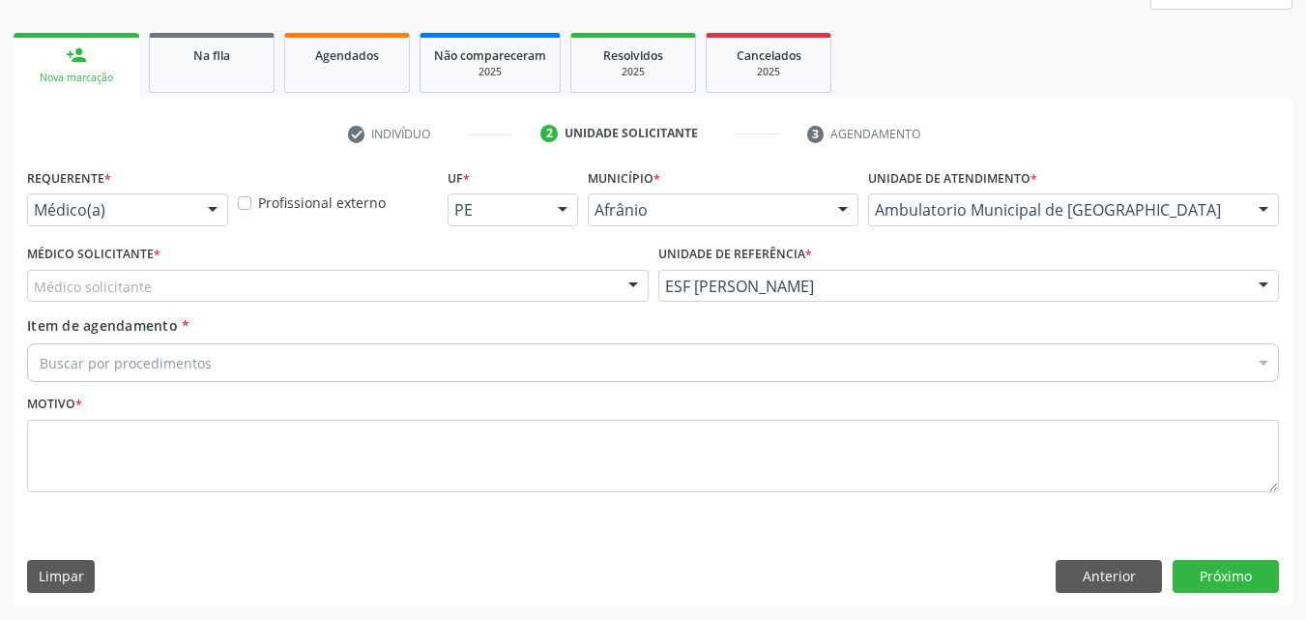
click at [557, 273] on div "Médico solicitante" at bounding box center [338, 286] width 622 height 33
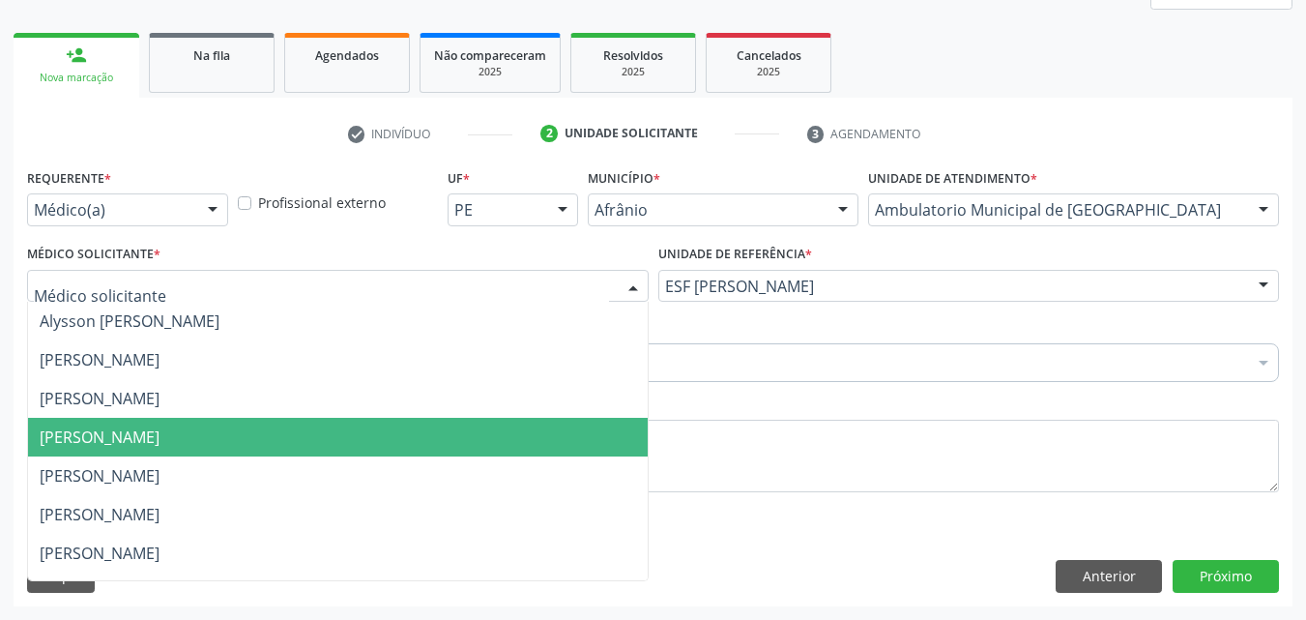
drag, startPoint x: 523, startPoint y: 445, endPoint x: 505, endPoint y: 435, distance: 20.8
click at [521, 445] on span "[PERSON_NAME]" at bounding box center [338, 437] width 620 height 39
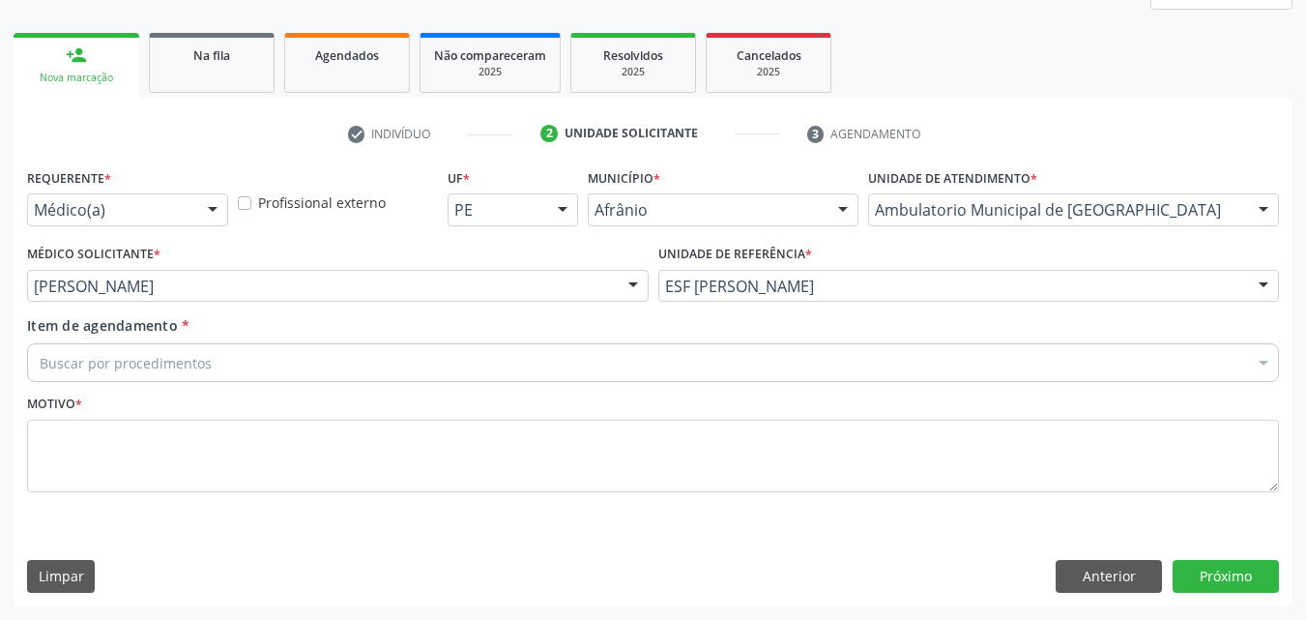
click at [341, 366] on div "Buscar por procedimentos" at bounding box center [653, 362] width 1252 height 39
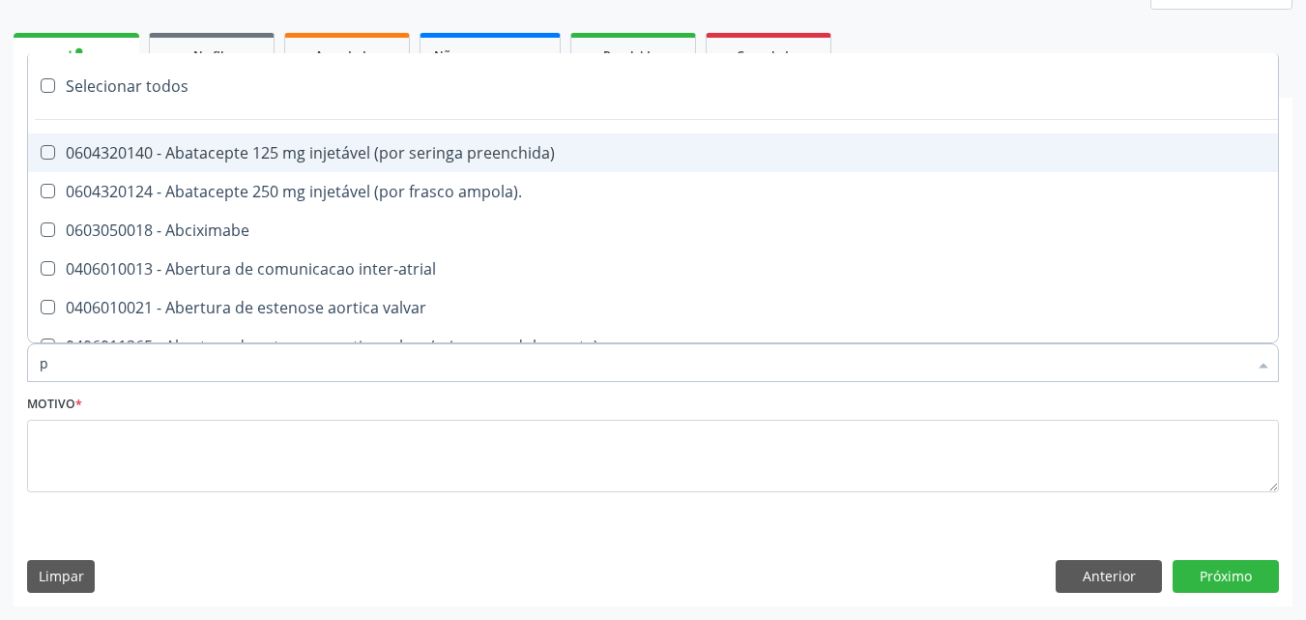
scroll to position [256, 0]
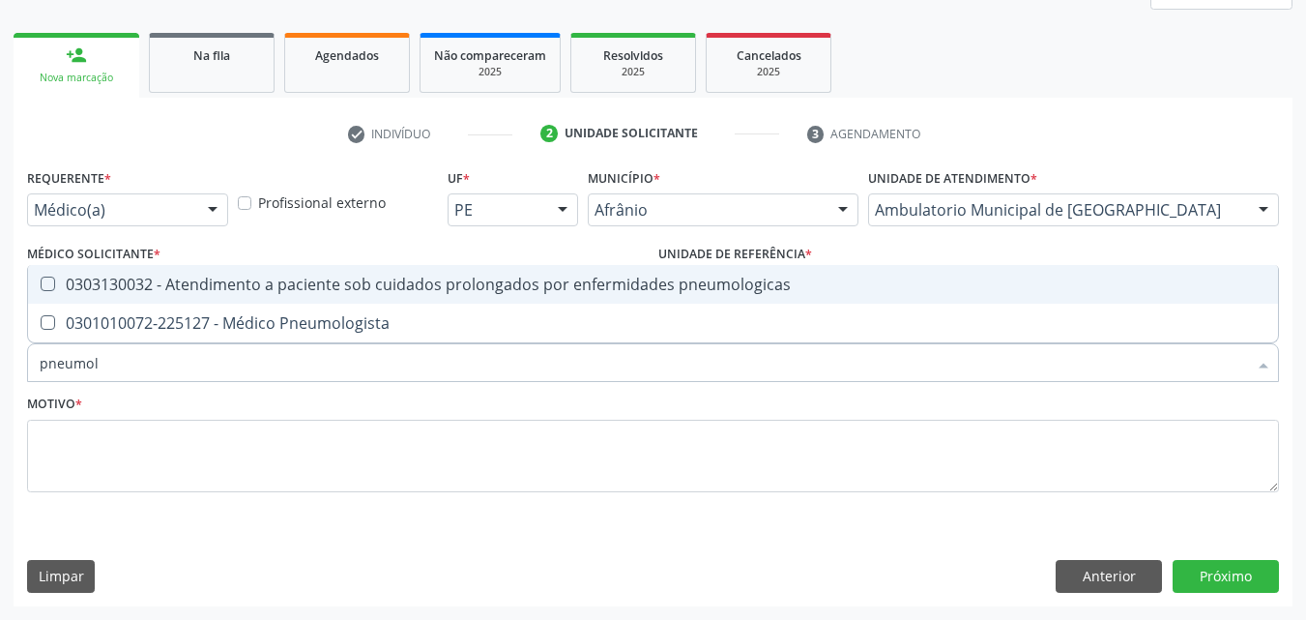
type input "pneumolo"
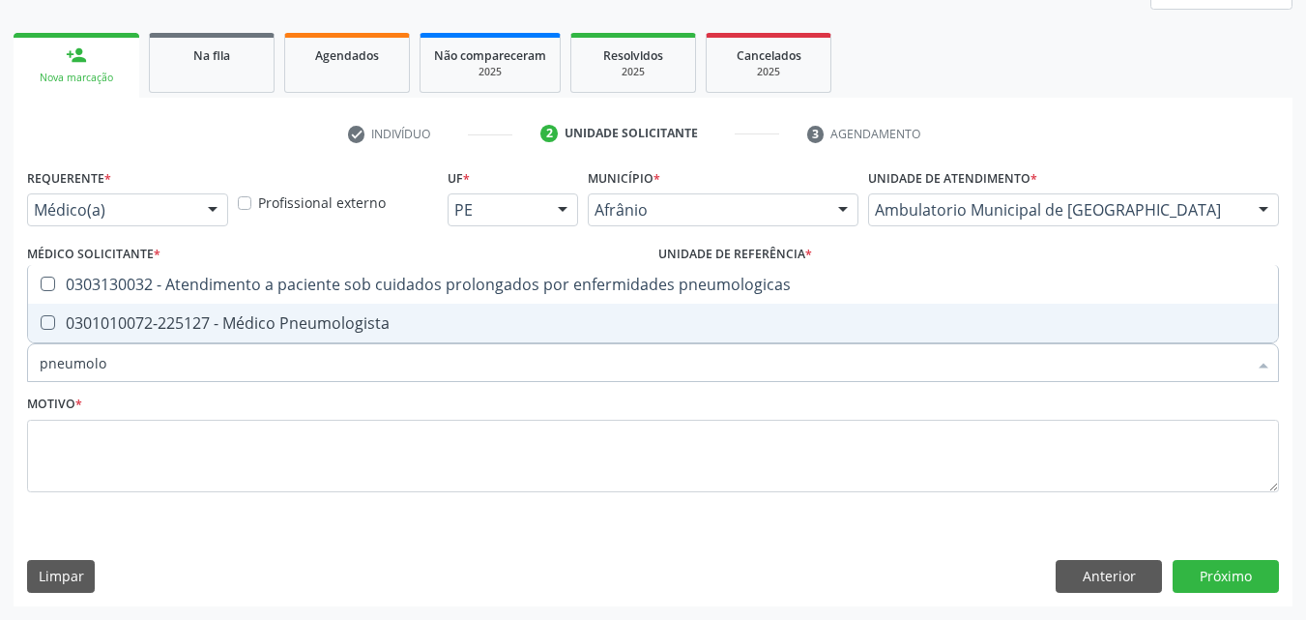
click at [310, 326] on div "0301010072-225127 - Médico Pneumologista" at bounding box center [653, 322] width 1227 height 15
checkbox Pneumologista "true"
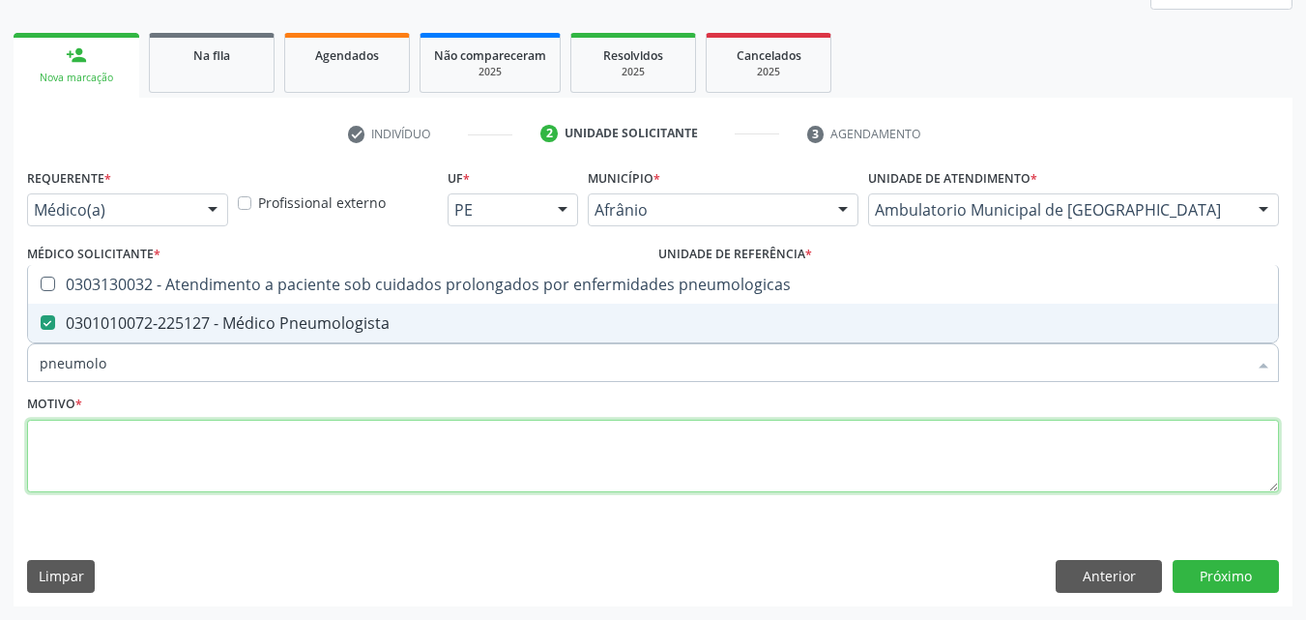
click at [325, 451] on textarea at bounding box center [653, 456] width 1252 height 73
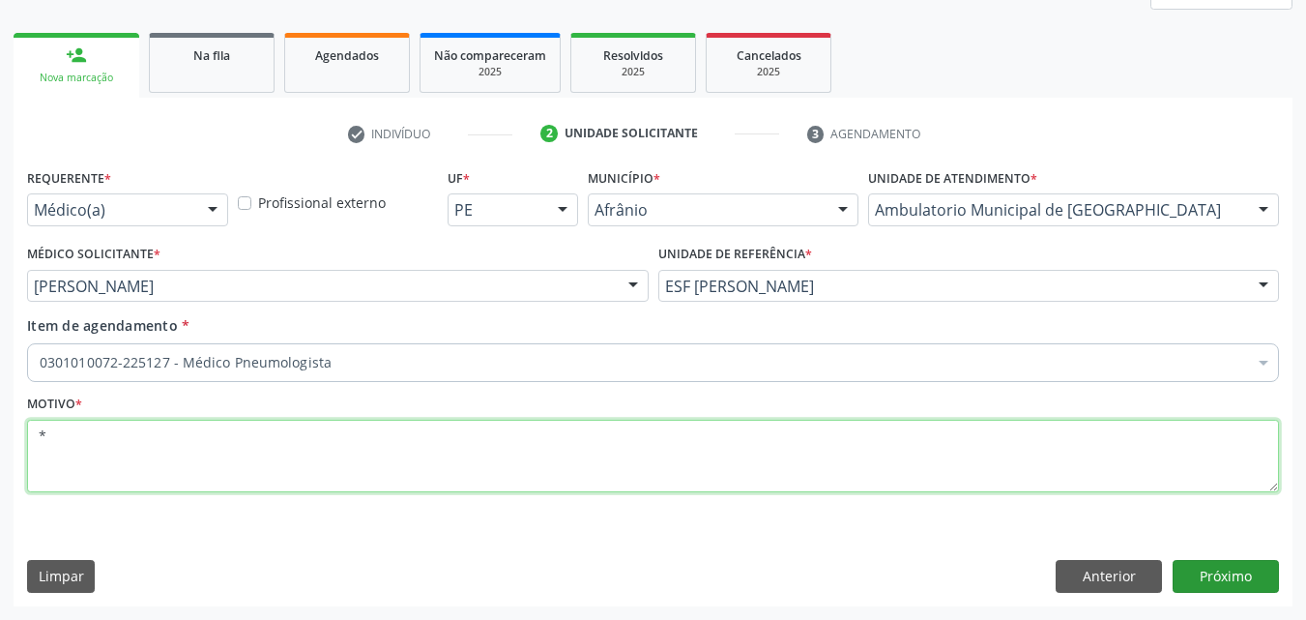
type textarea "*"
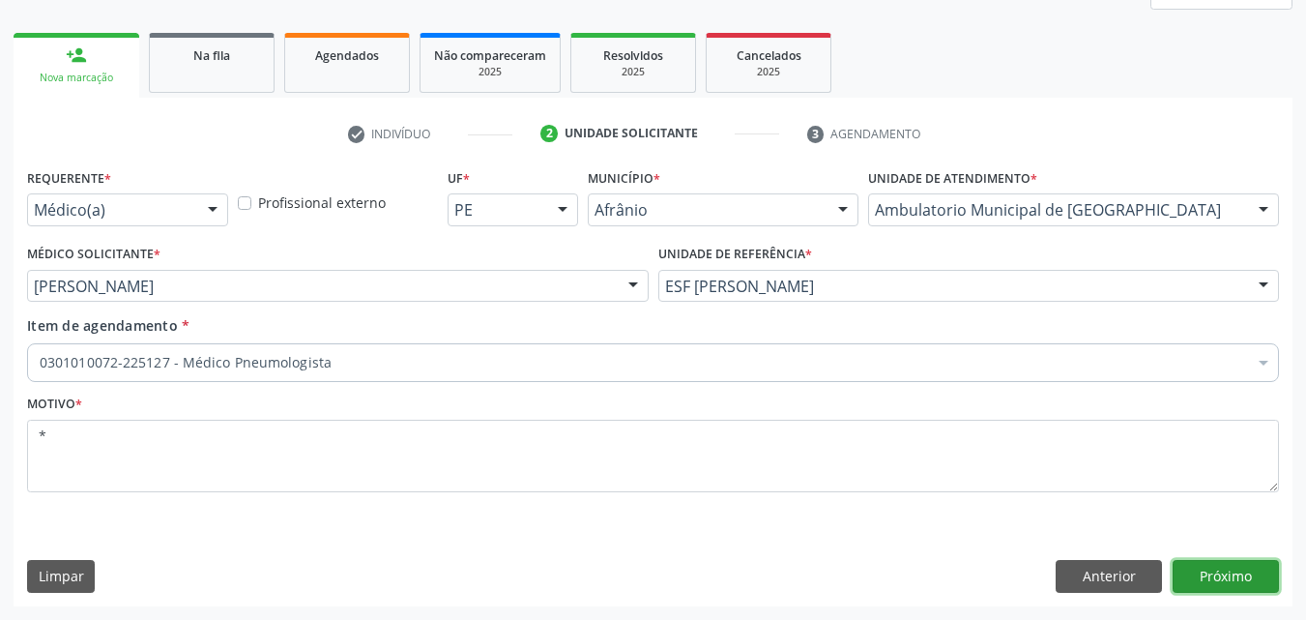
click at [1244, 572] on button "Próximo" at bounding box center [1226, 576] width 106 height 33
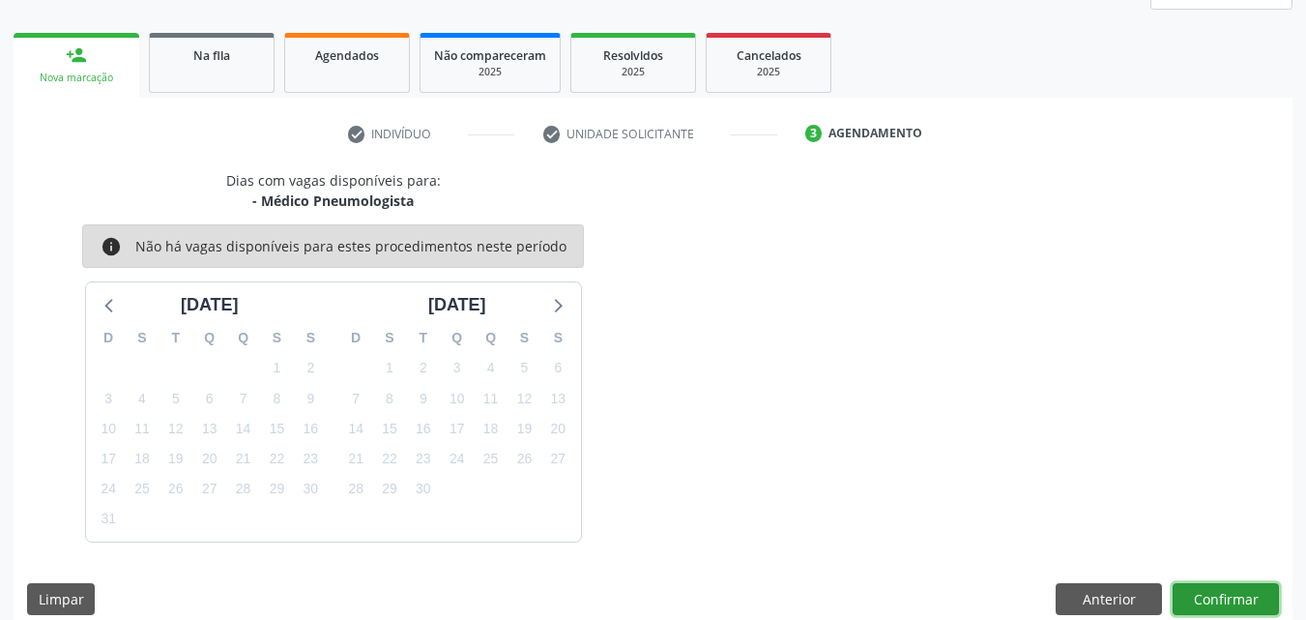
click at [1222, 603] on button "Confirmar" at bounding box center [1226, 599] width 106 height 33
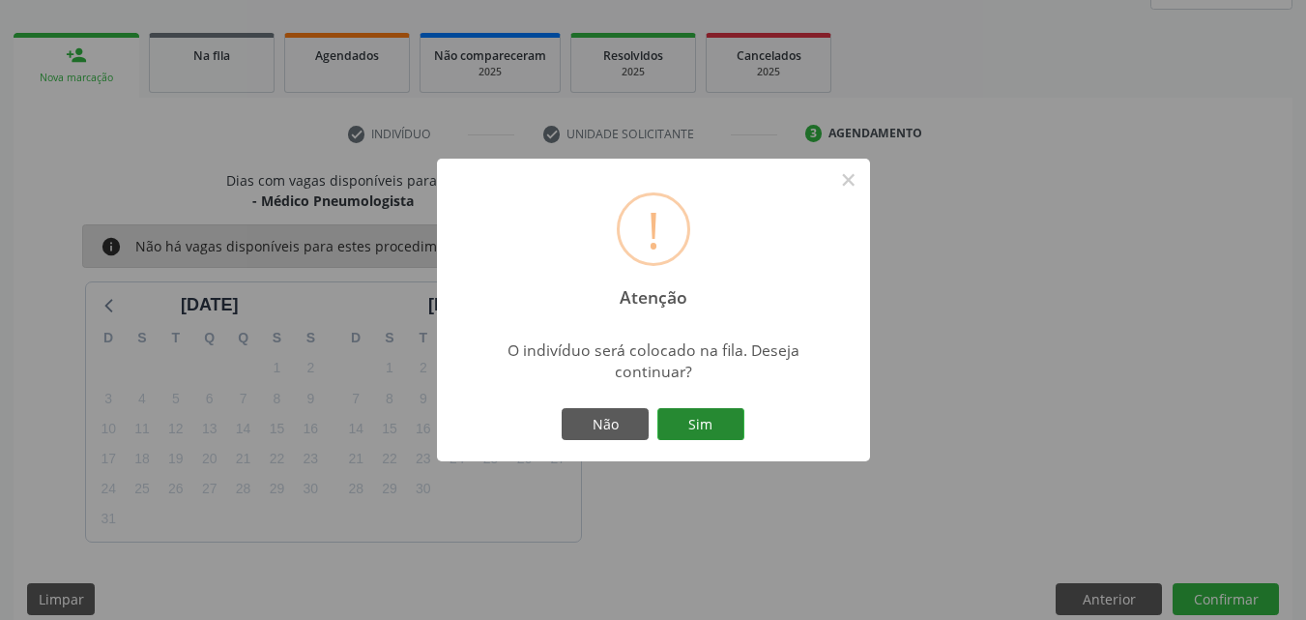
click at [720, 425] on button "Sim" at bounding box center [701, 424] width 87 height 33
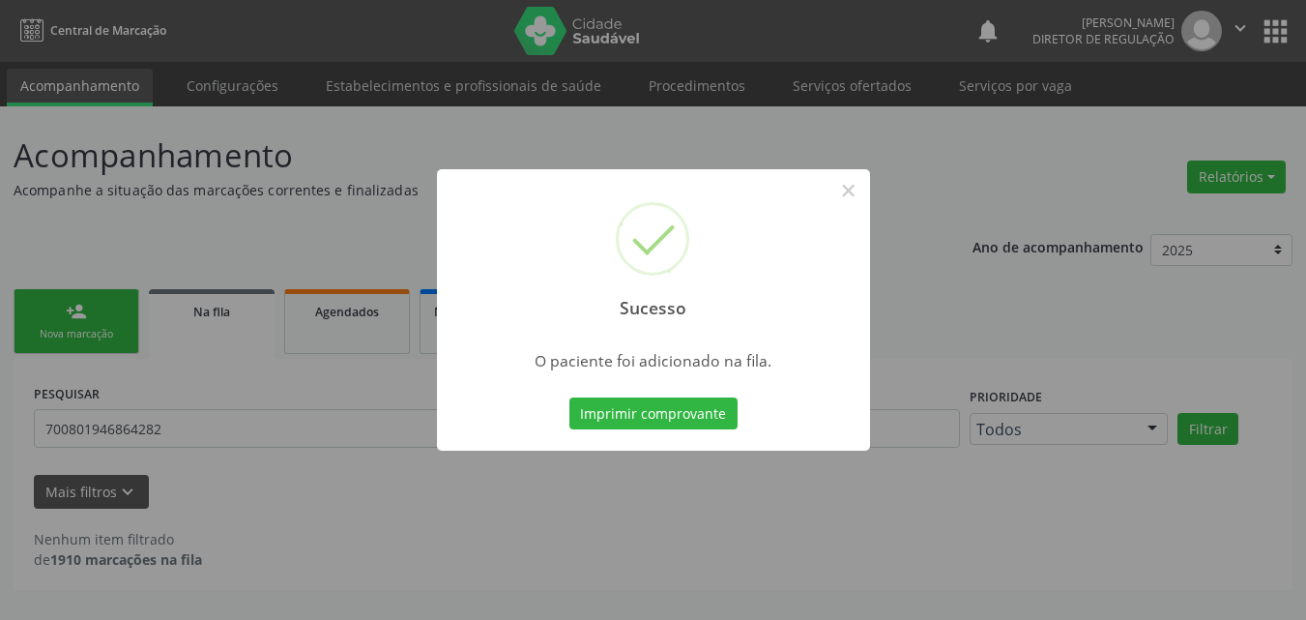
scroll to position [0, 0]
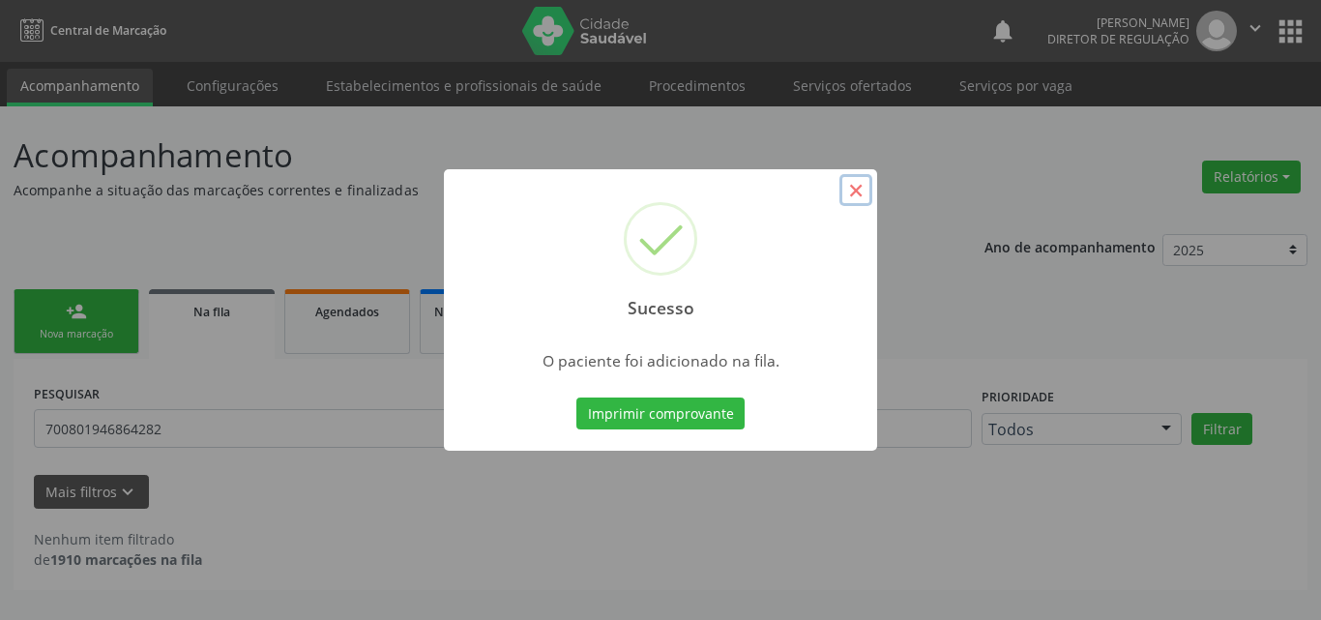
click at [850, 191] on button "×" at bounding box center [855, 190] width 33 height 33
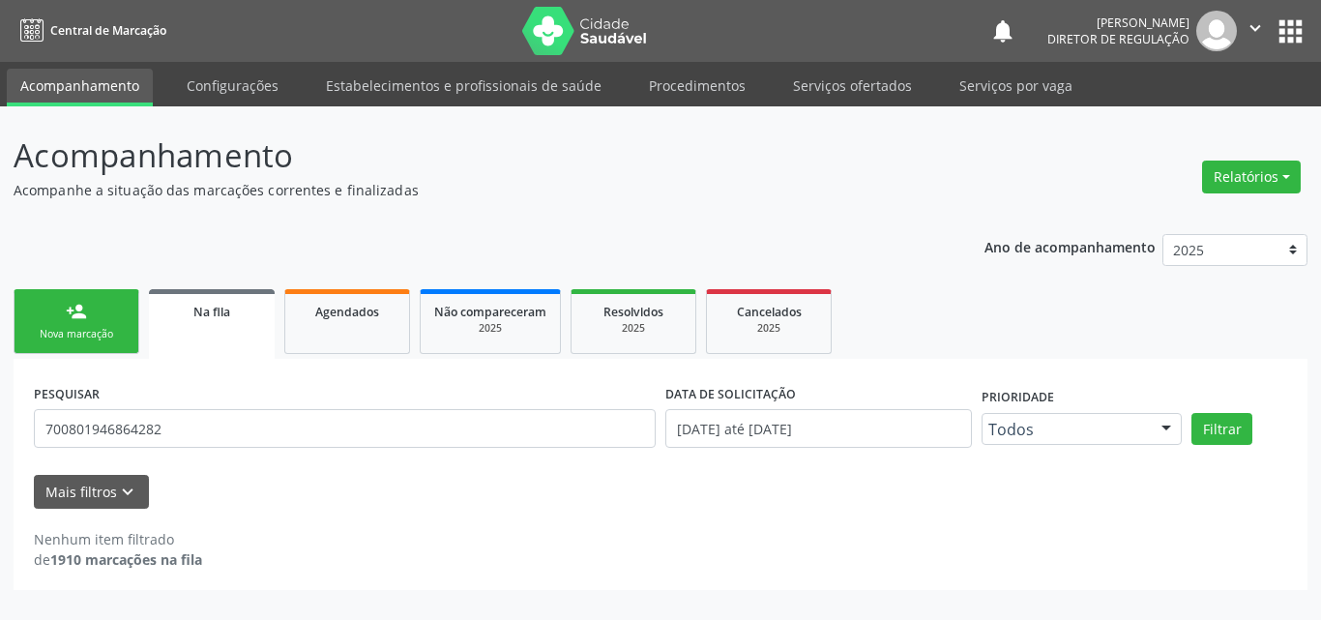
drag, startPoint x: 104, startPoint y: 351, endPoint x: 106, endPoint y: 333, distance: 18.5
click at [104, 348] on link "person_add Nova marcação" at bounding box center [77, 321] width 126 height 65
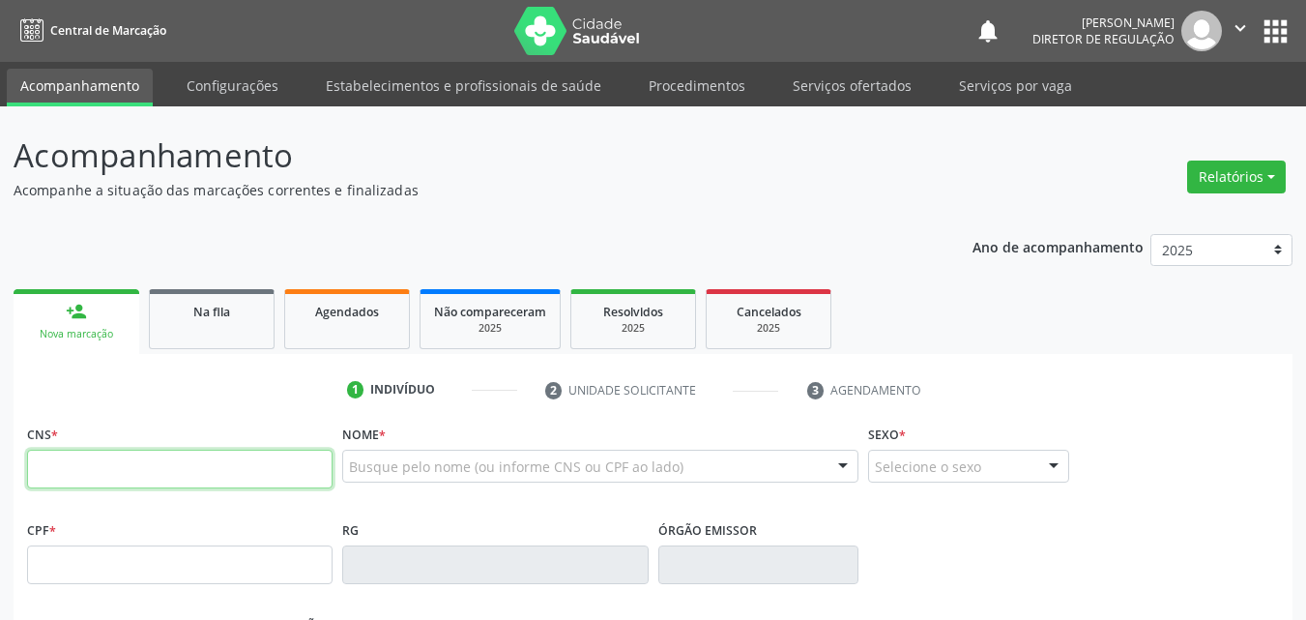
click at [144, 477] on input "text" at bounding box center [180, 469] width 306 height 39
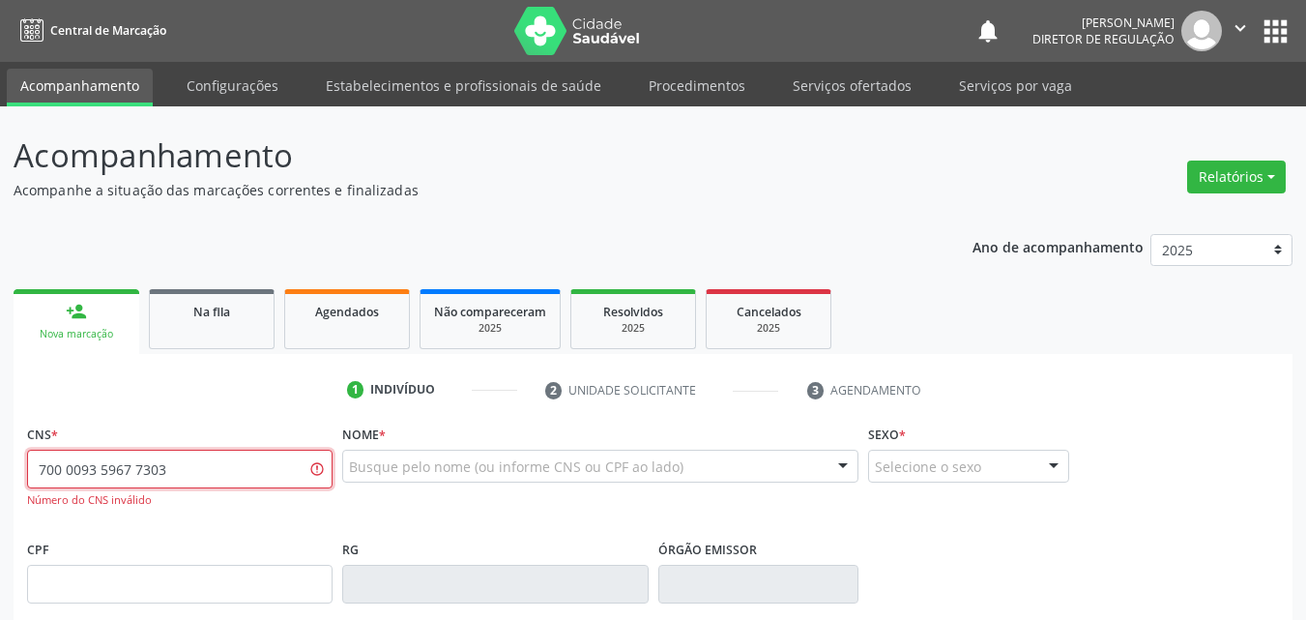
click at [114, 469] on input "700 0093 5967 7303" at bounding box center [180, 469] width 306 height 39
click at [107, 469] on input "700 0093 5677 303" at bounding box center [180, 469] width 306 height 39
type input "700 0093 5867 7303"
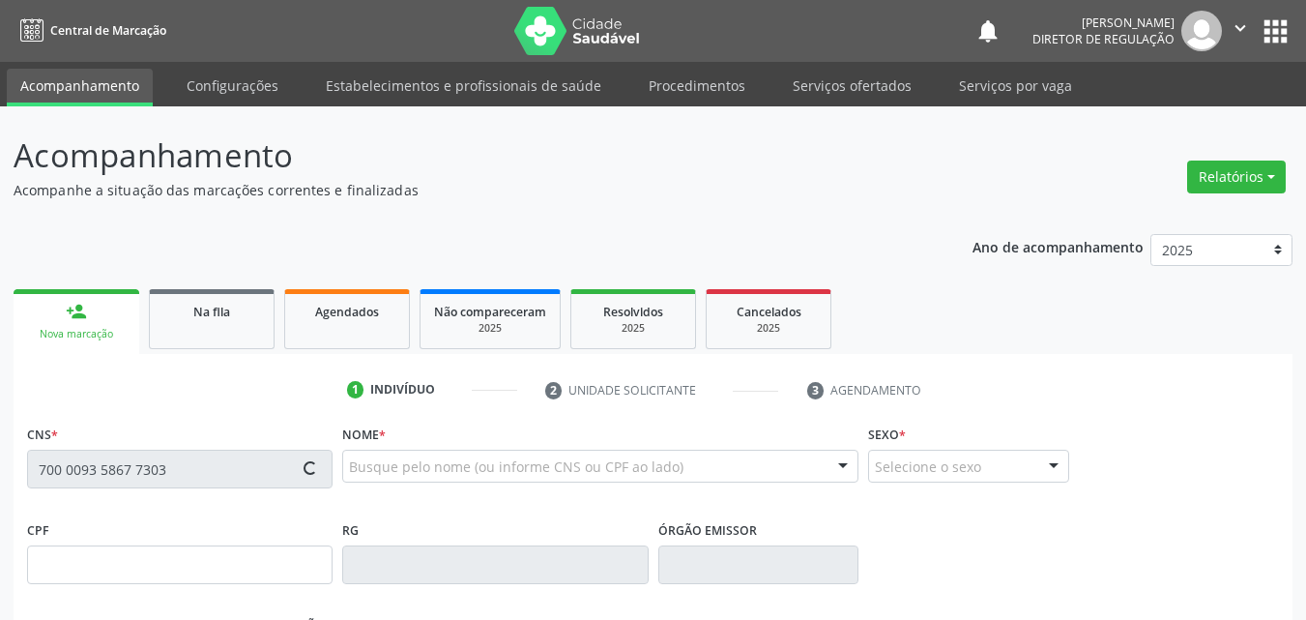
type input "043.361.244-42"
type input "20/12/1978"
type input "Luiza Agostinha da Conceição"
type input "(87) 98842-0995"
type input "(87) 98801-2302"
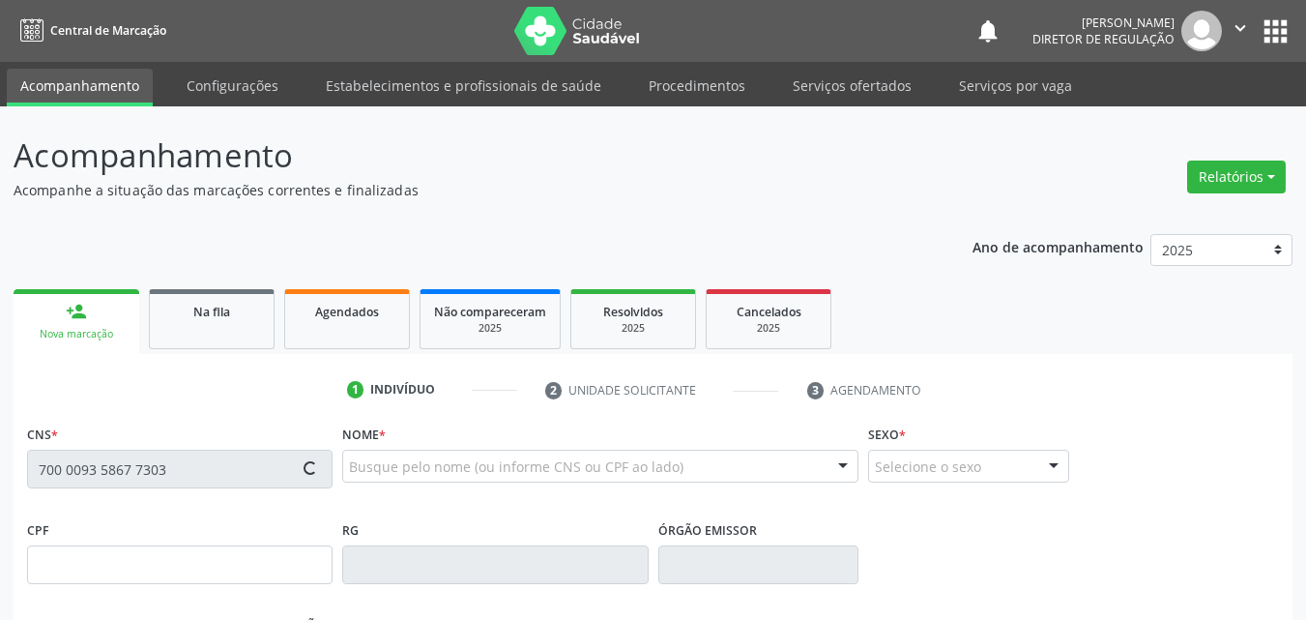
type input "101"
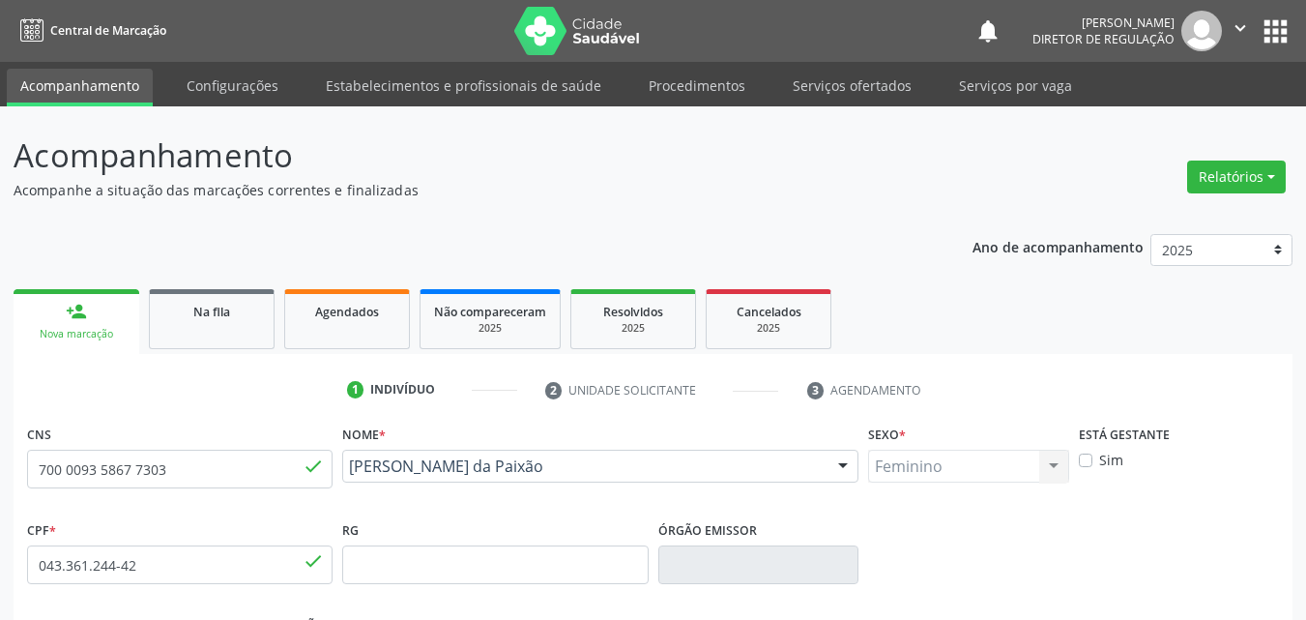
scroll to position [428, 0]
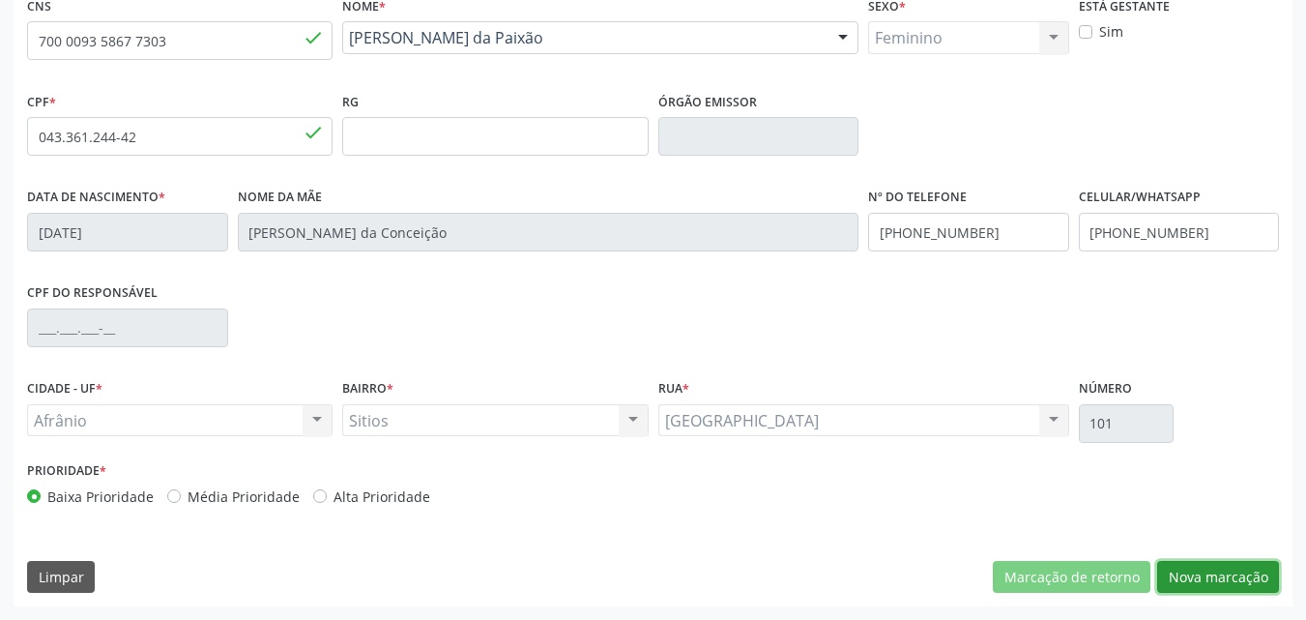
click at [1216, 574] on button "Nova marcação" at bounding box center [1219, 577] width 122 height 33
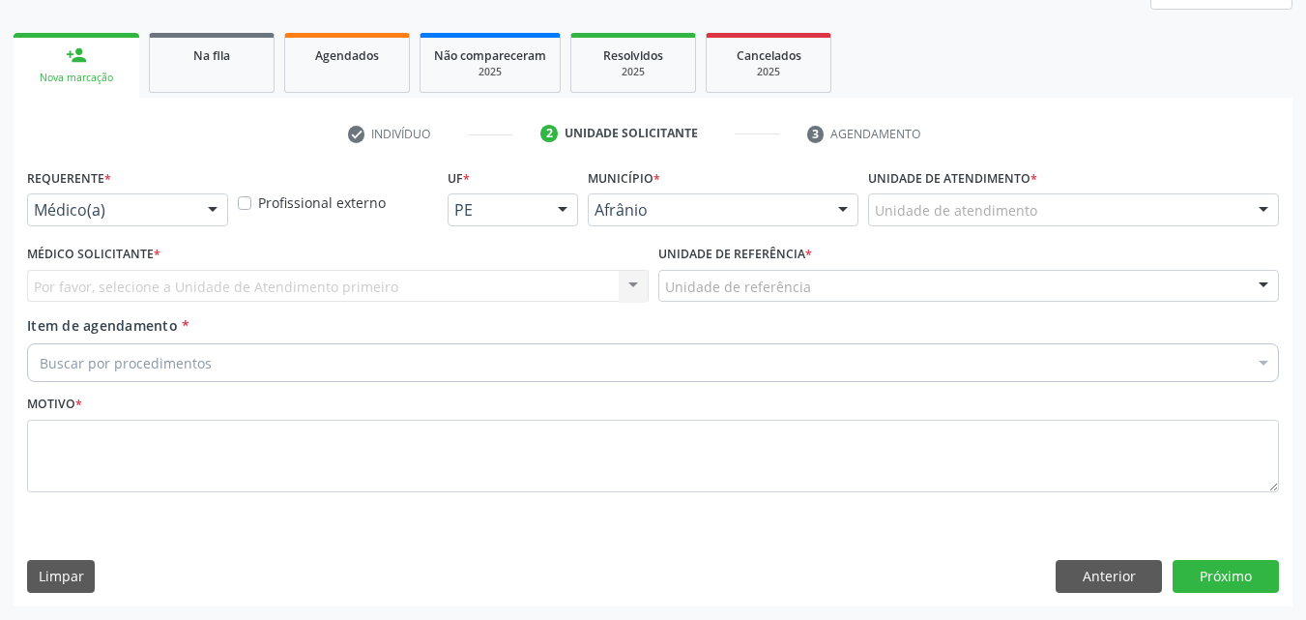
scroll to position [256, 0]
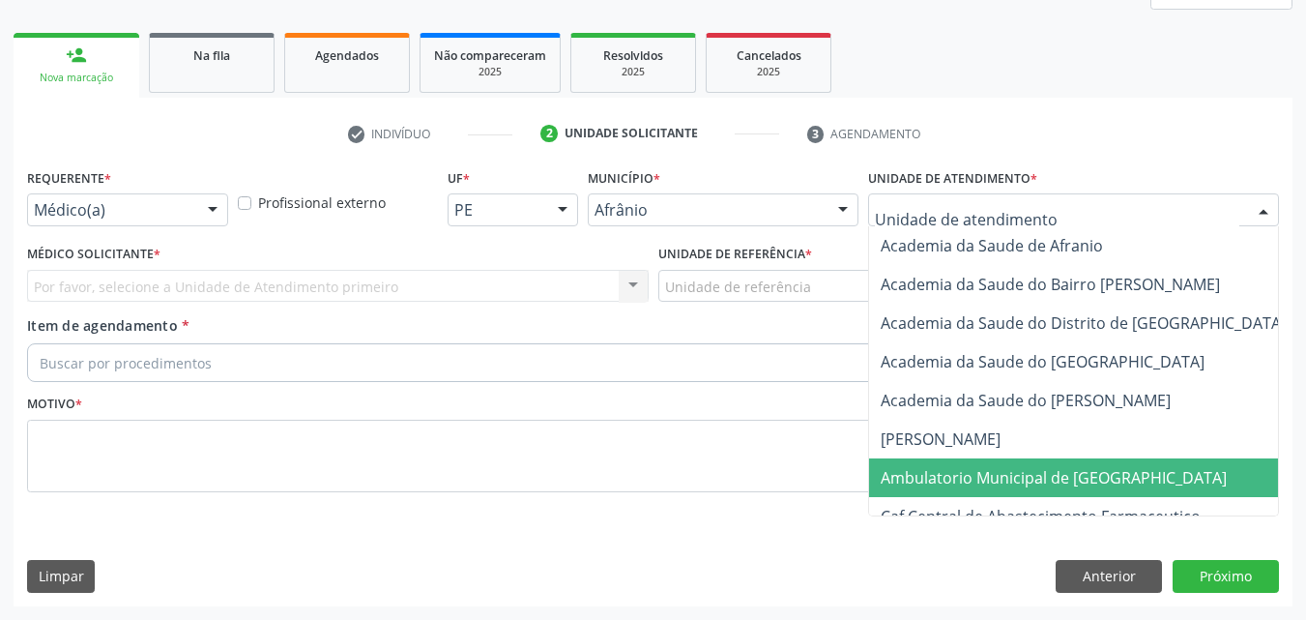
click at [1063, 480] on span "Ambulatorio Municipal de [GEOGRAPHIC_DATA]" at bounding box center [1054, 477] width 346 height 21
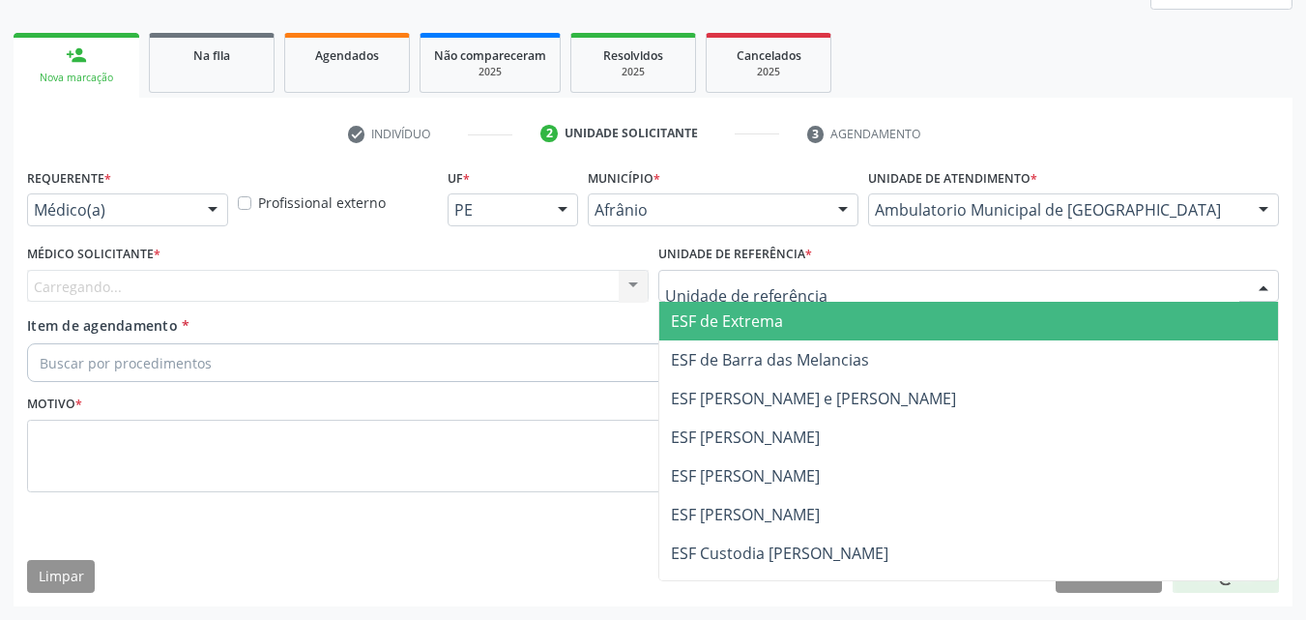
click at [830, 282] on div at bounding box center [970, 286] width 622 height 33
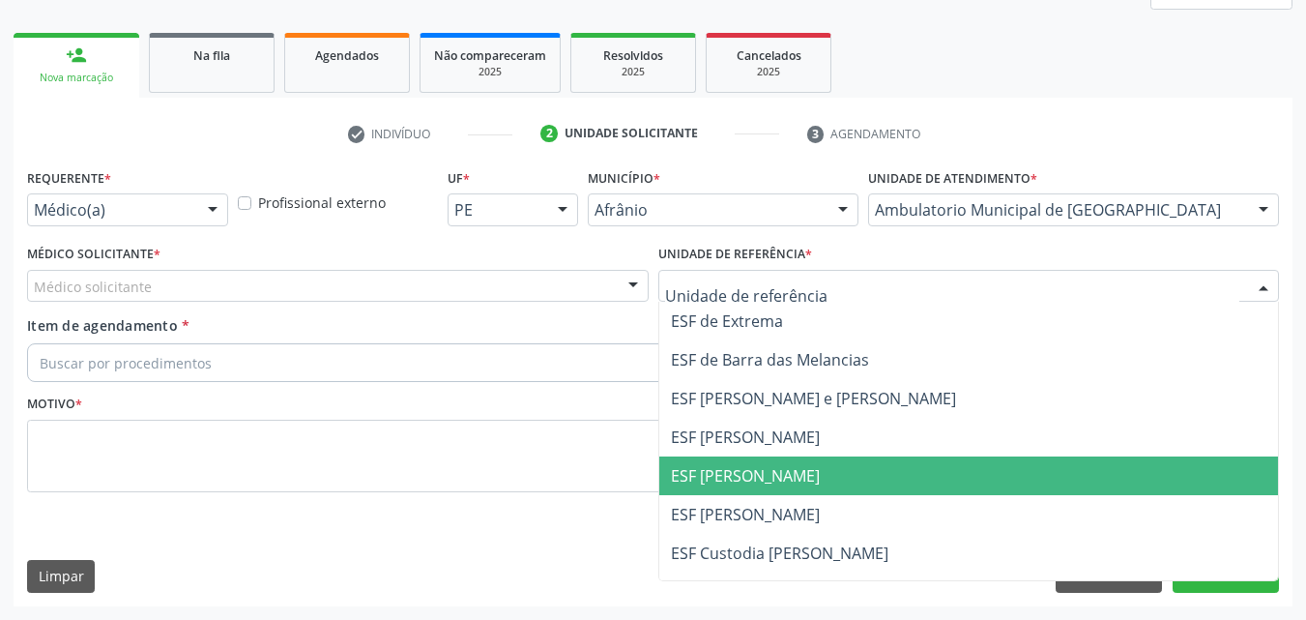
drag, startPoint x: 828, startPoint y: 473, endPoint x: 597, endPoint y: 415, distance: 238.3
click at [825, 474] on span "ESF [PERSON_NAME]" at bounding box center [969, 475] width 620 height 39
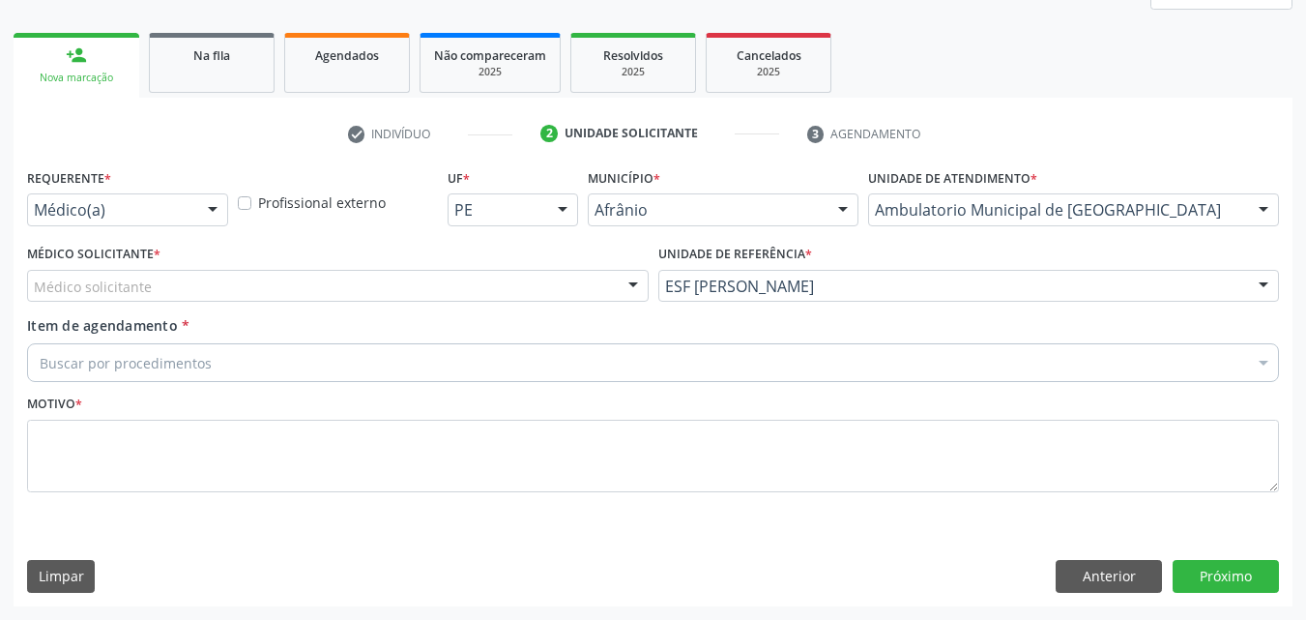
click at [492, 280] on div "Médico solicitante" at bounding box center [338, 286] width 622 height 33
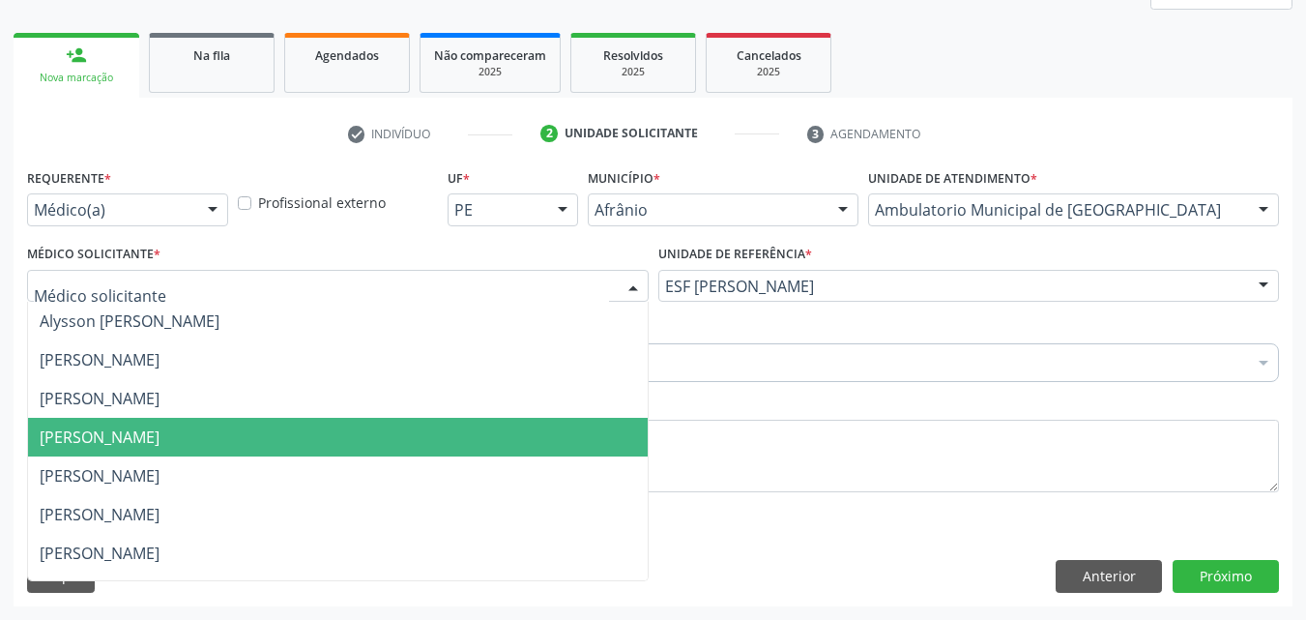
drag, startPoint x: 455, startPoint y: 435, endPoint x: 421, endPoint y: 424, distance: 36.7
click at [455, 434] on span "Diego Ramon Ferreira Belem" at bounding box center [338, 437] width 620 height 39
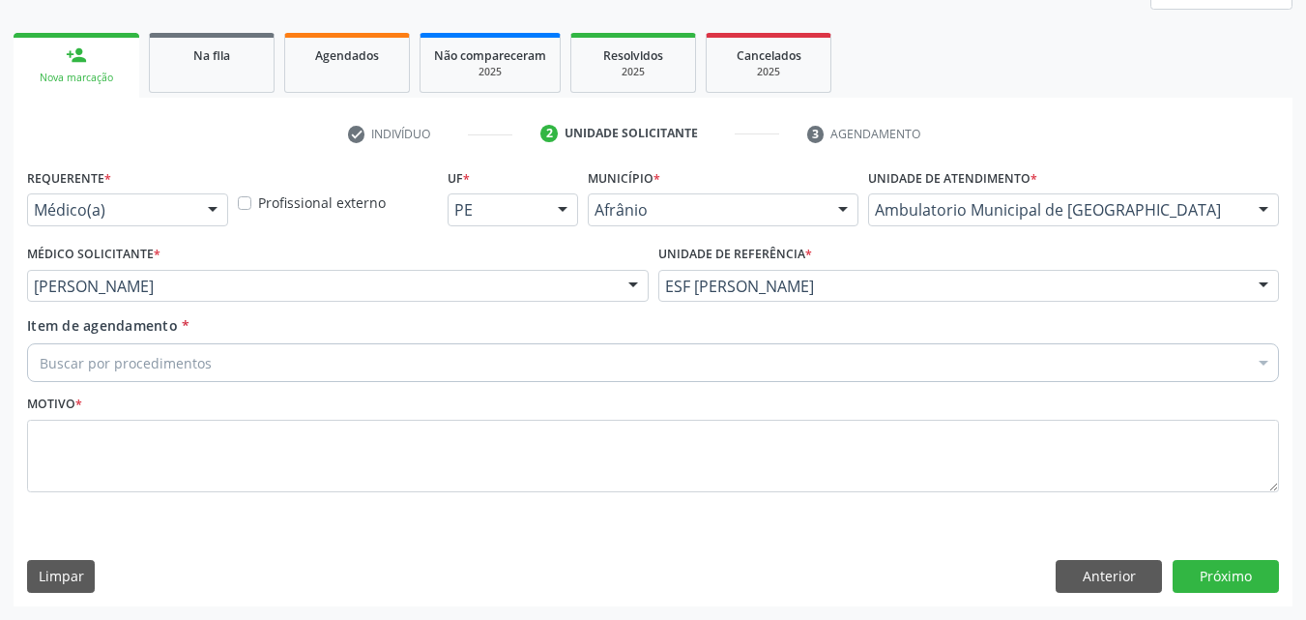
click at [337, 364] on div "Buscar por procedimentos" at bounding box center [653, 362] width 1252 height 39
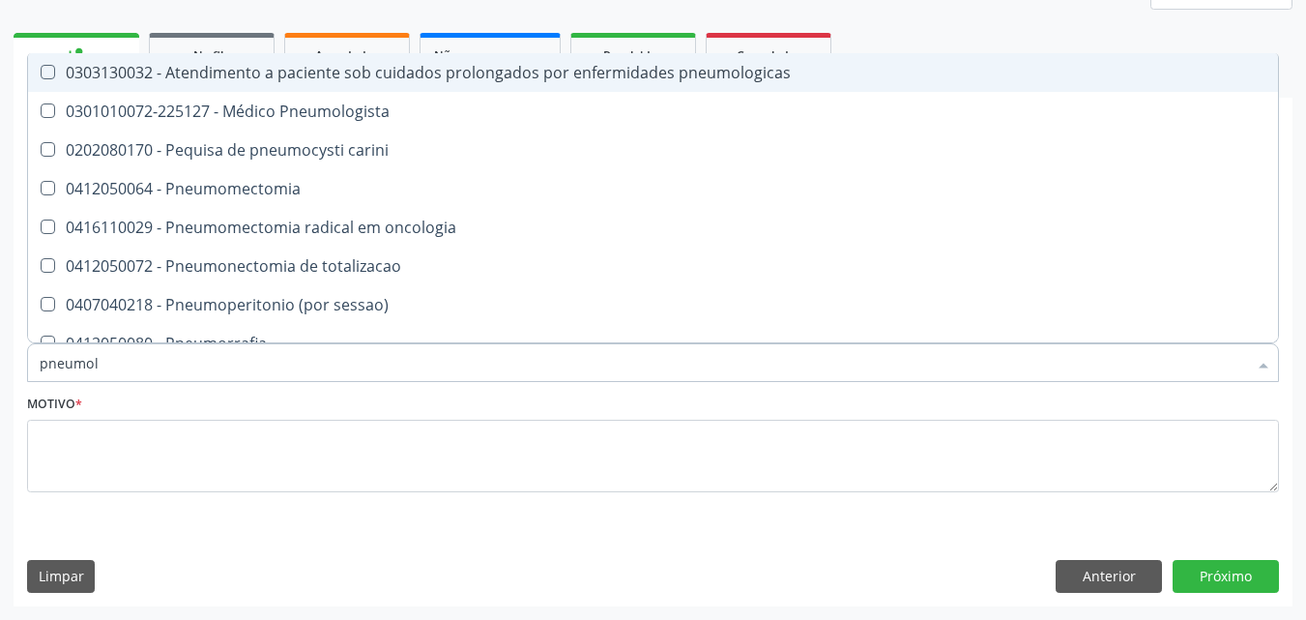
type input "pneumolo"
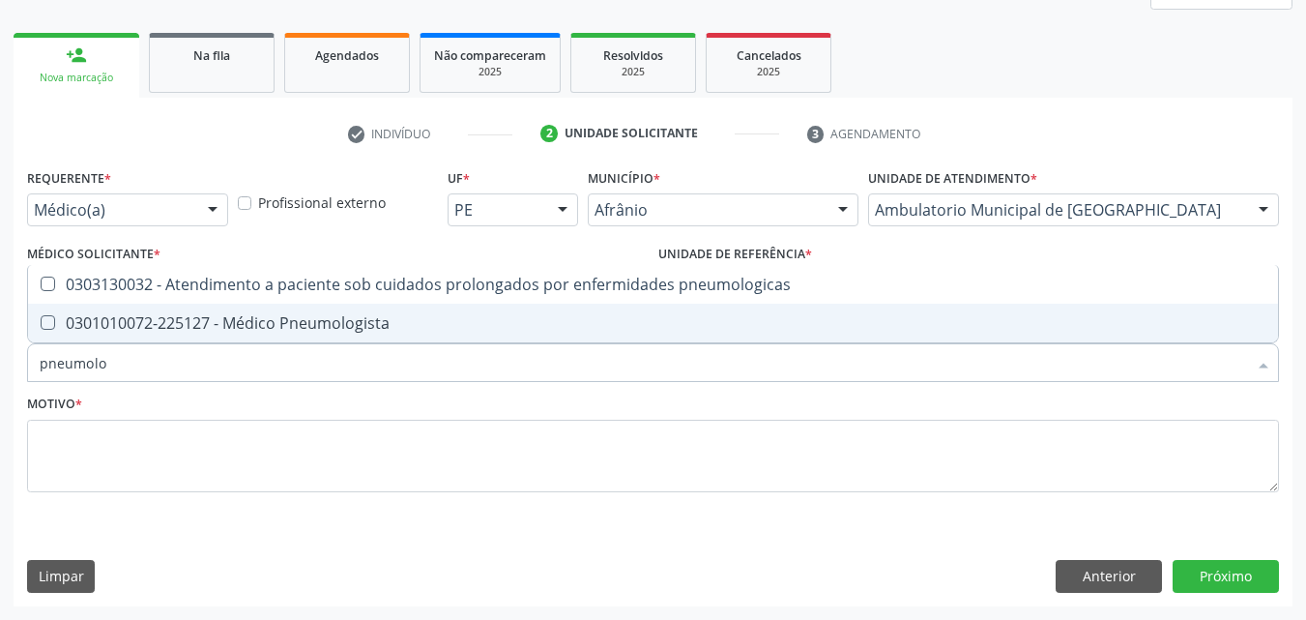
click at [305, 318] on div "0301010072-225127 - Médico Pneumologista" at bounding box center [653, 322] width 1227 height 15
checkbox Pneumologista "true"
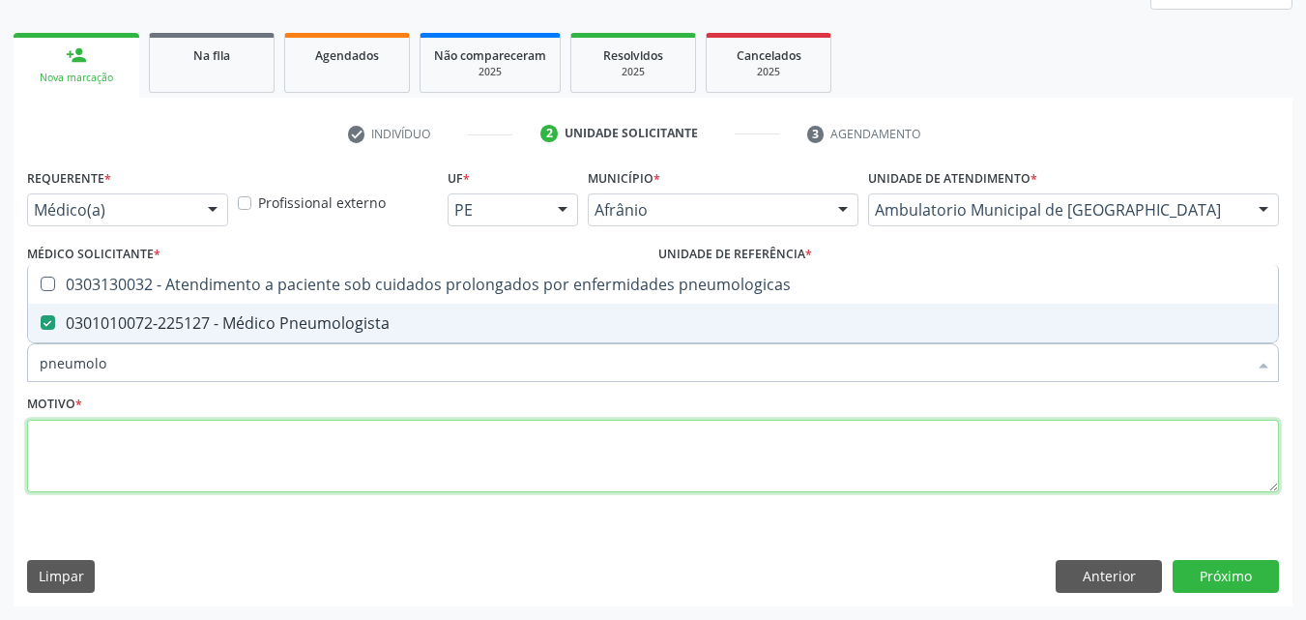
click at [712, 474] on textarea at bounding box center [653, 456] width 1252 height 73
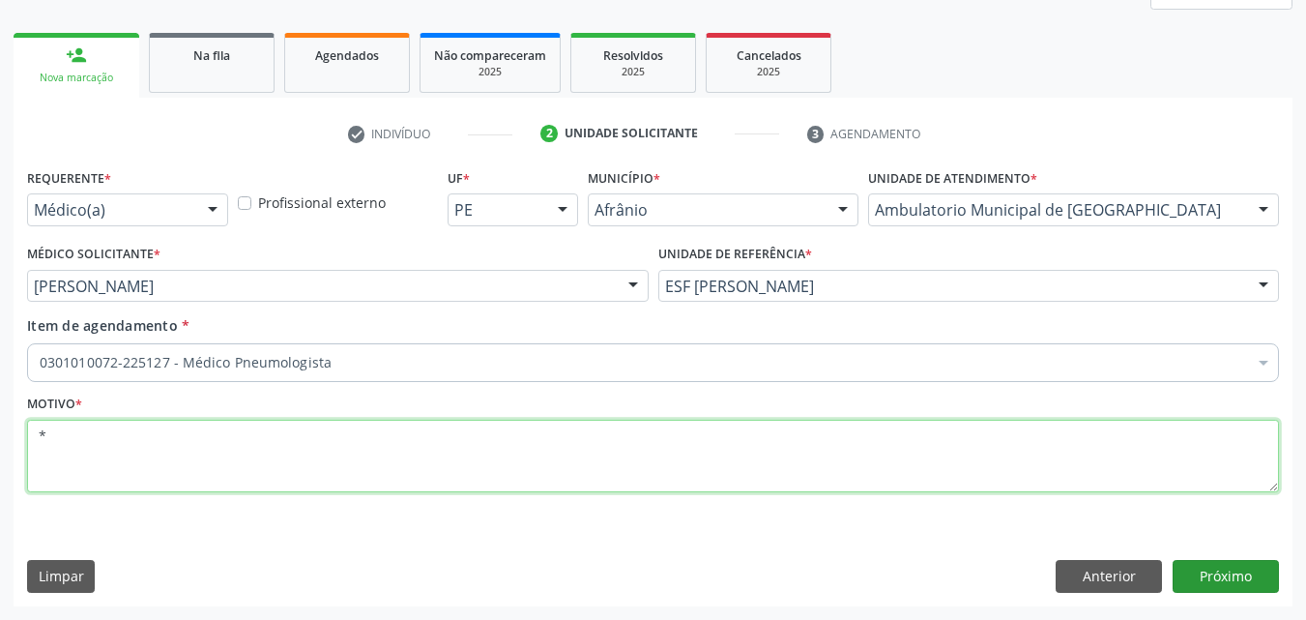
type textarea "*"
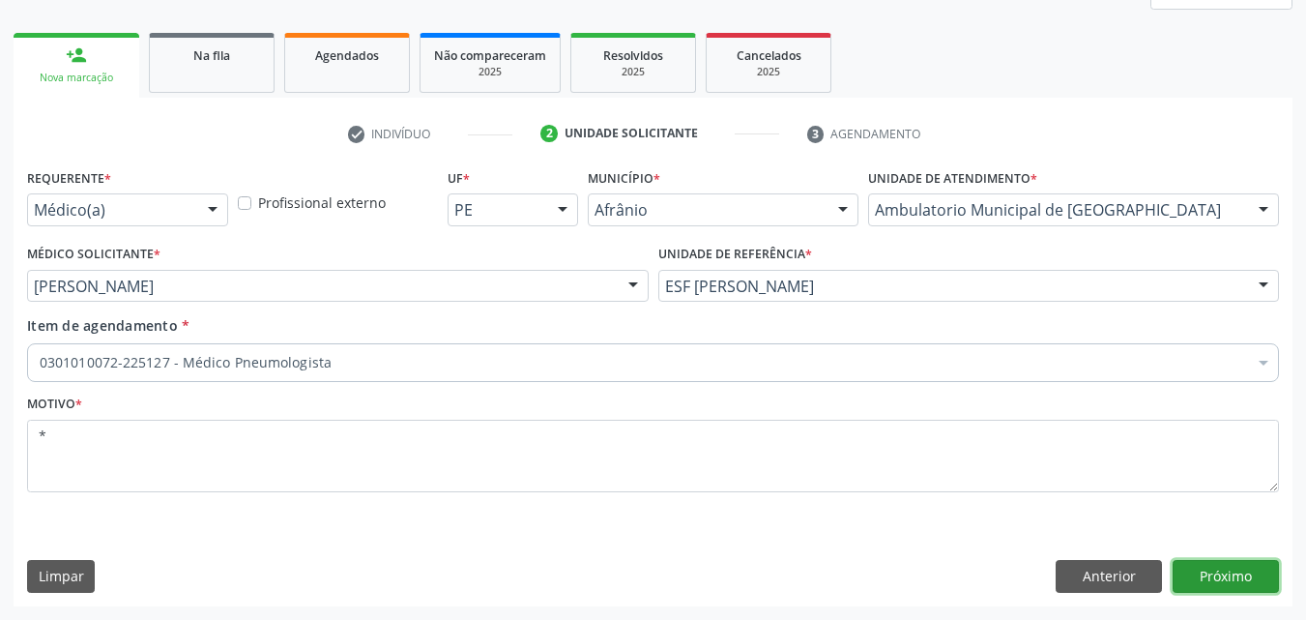
click at [1248, 577] on button "Próximo" at bounding box center [1226, 576] width 106 height 33
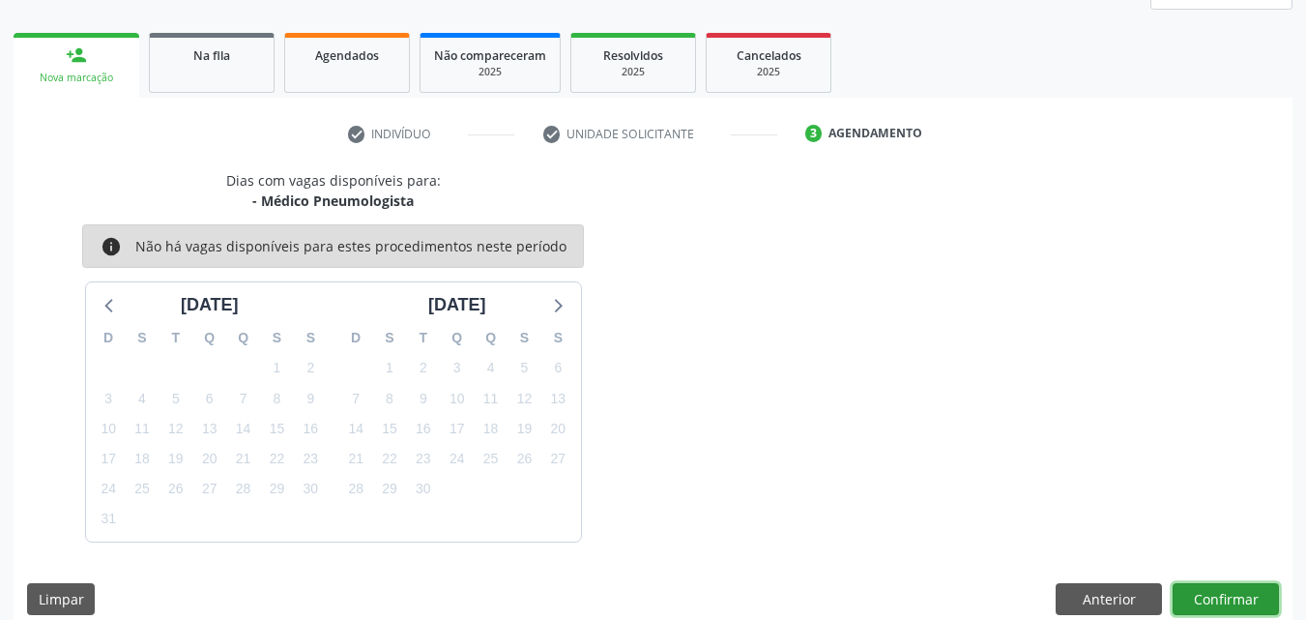
click at [1210, 597] on button "Confirmar" at bounding box center [1226, 599] width 106 height 33
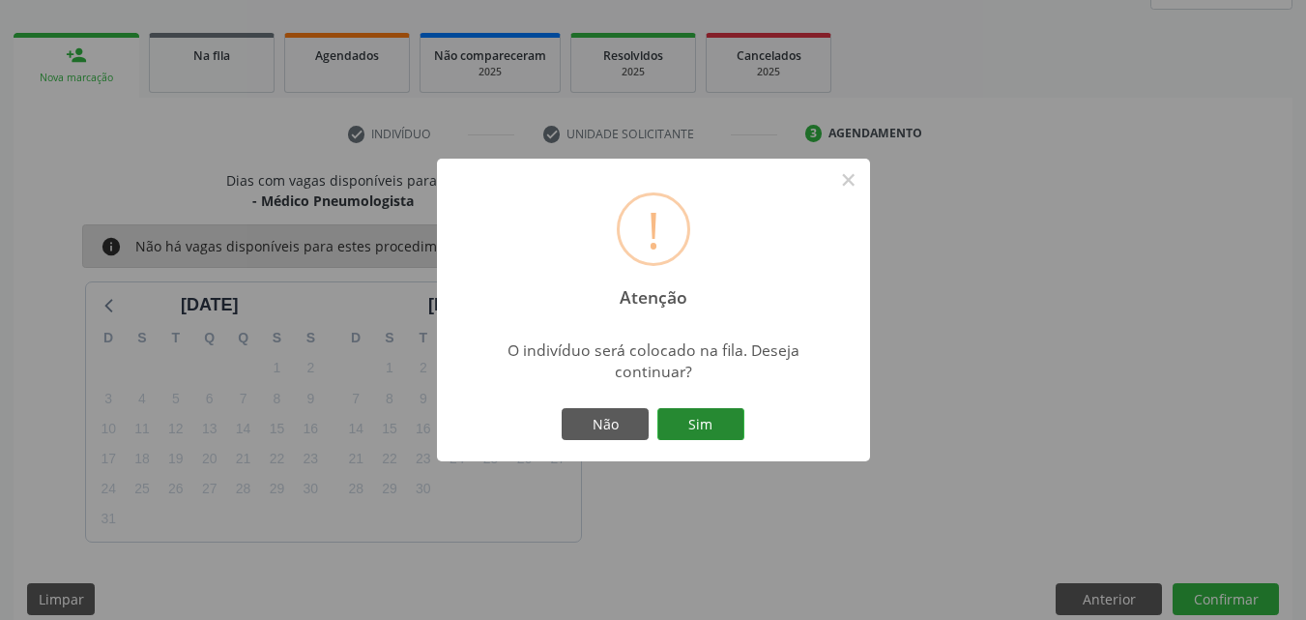
click at [727, 423] on button "Sim" at bounding box center [701, 424] width 87 height 33
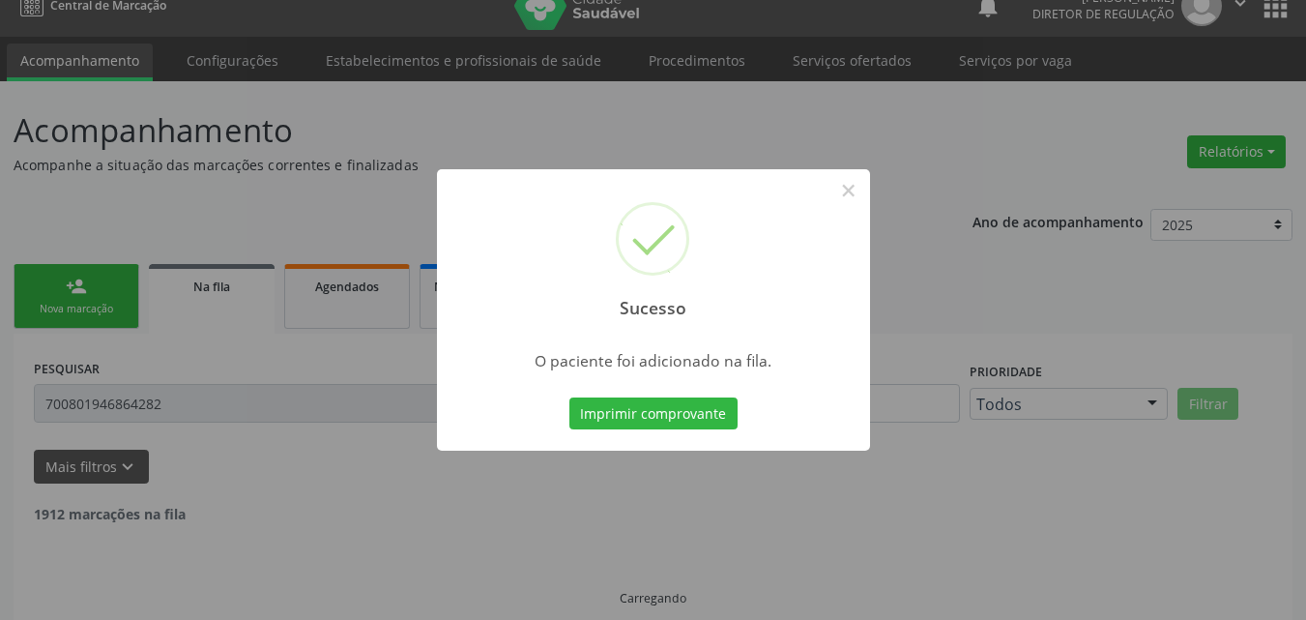
scroll to position [0, 0]
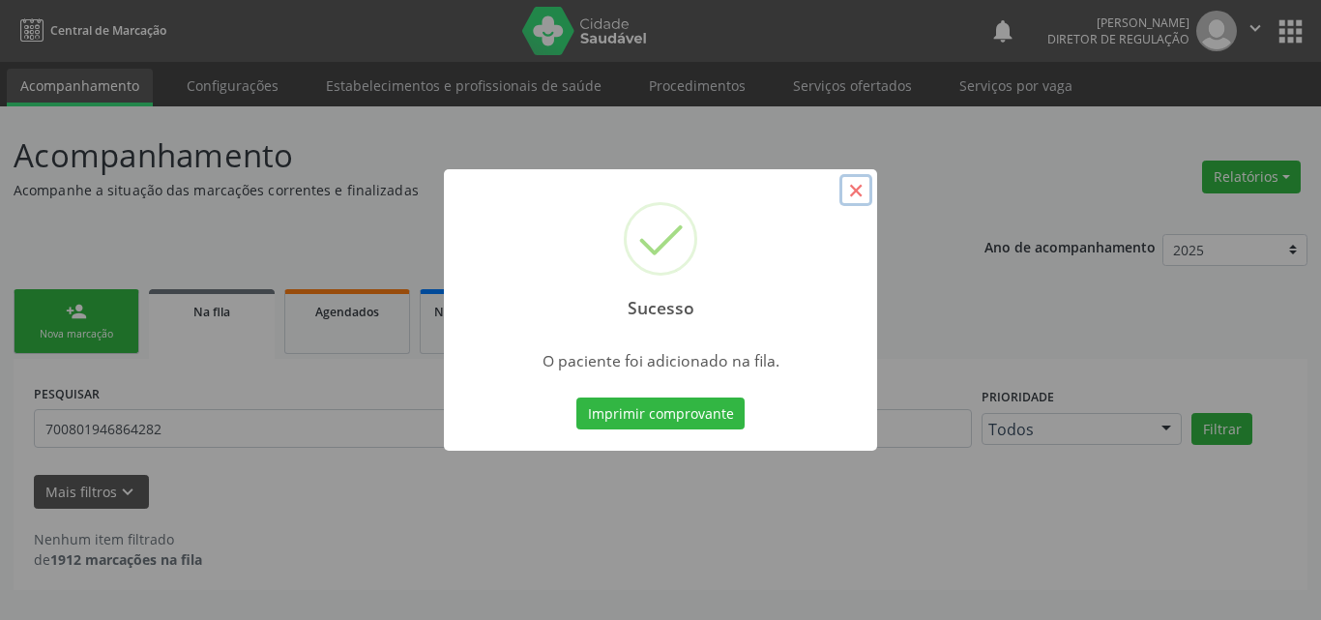
click at [854, 191] on button "×" at bounding box center [855, 190] width 33 height 33
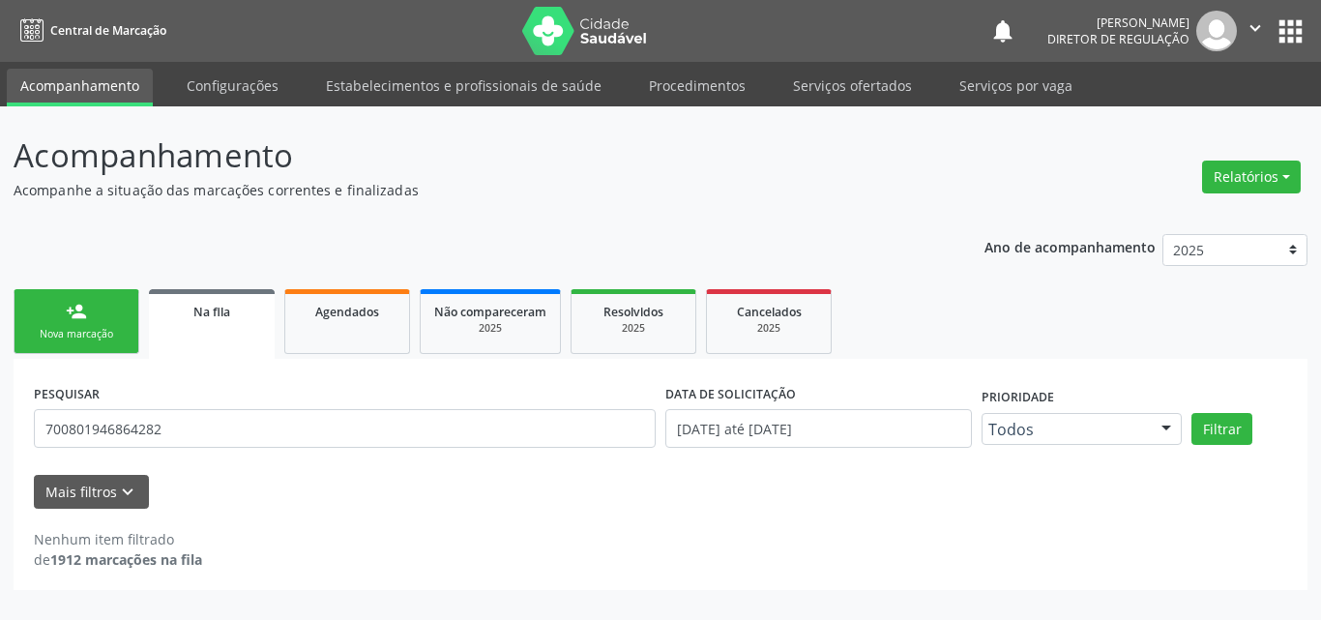
click at [121, 336] on div "Nova marcação" at bounding box center [76, 334] width 97 height 15
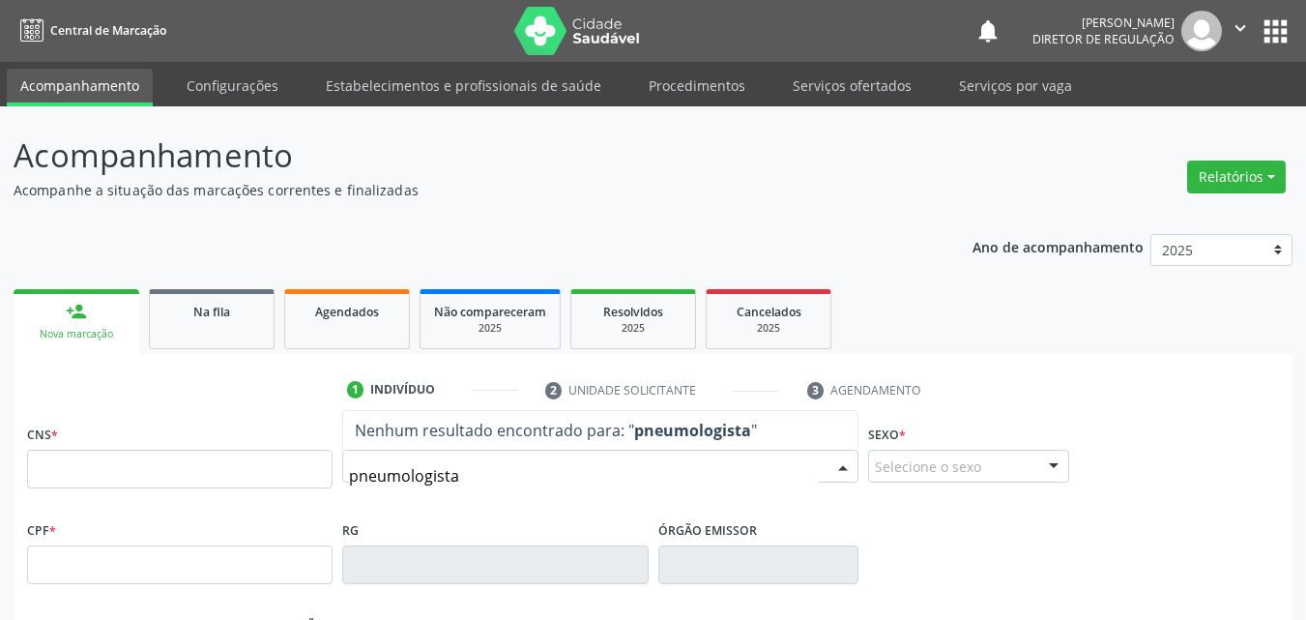
type input "pneumologista"
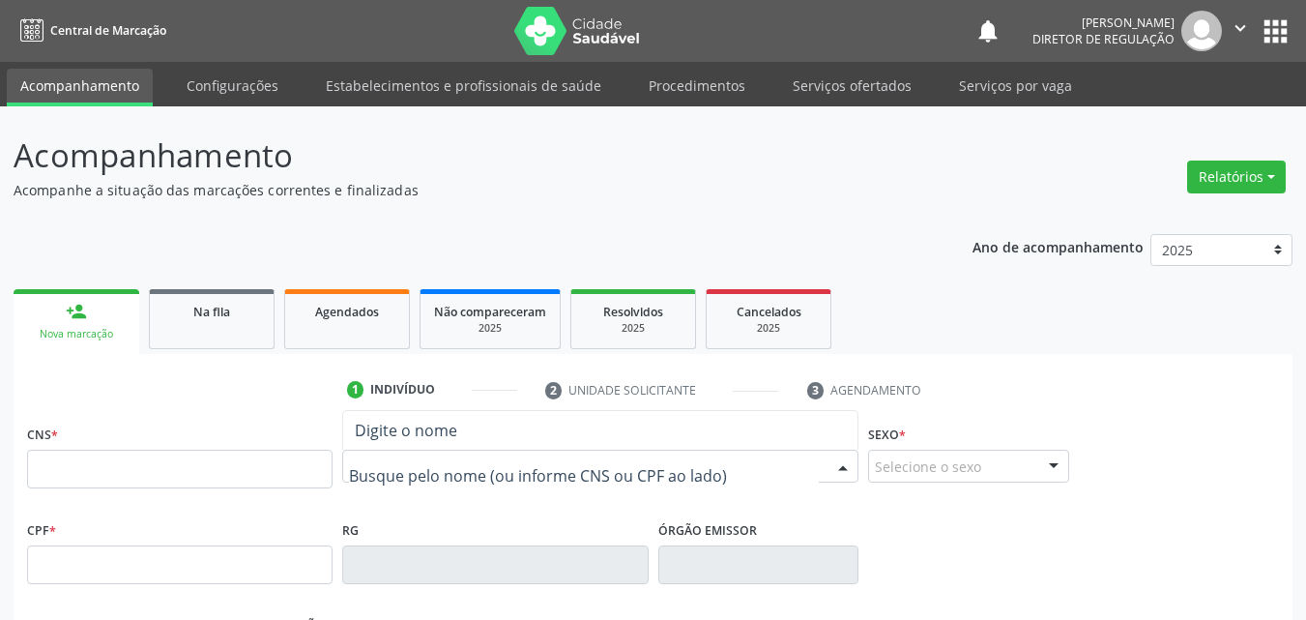
drag, startPoint x: 348, startPoint y: 474, endPoint x: 393, endPoint y: 477, distance: 44.6
click at [376, 477] on div at bounding box center [600, 466] width 516 height 33
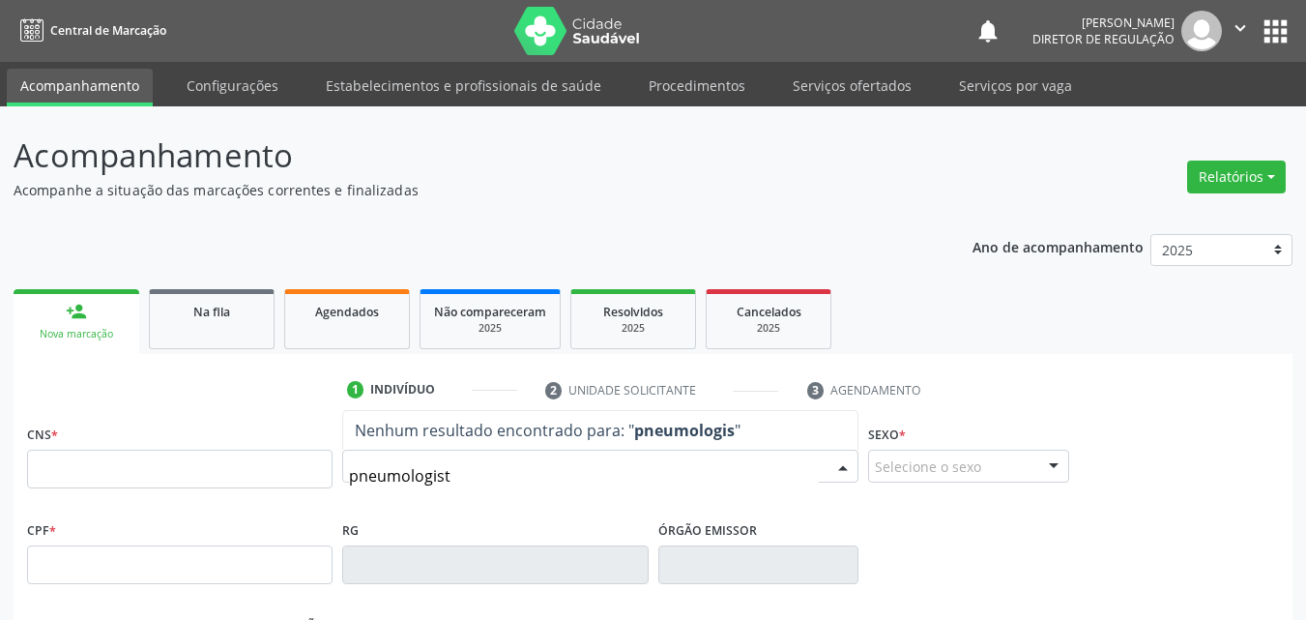
type input "pneumologista"
drag, startPoint x: 458, startPoint y: 474, endPoint x: 344, endPoint y: 474, distance: 114.1
click at [344, 474] on div "pneumologista" at bounding box center [600, 466] width 516 height 33
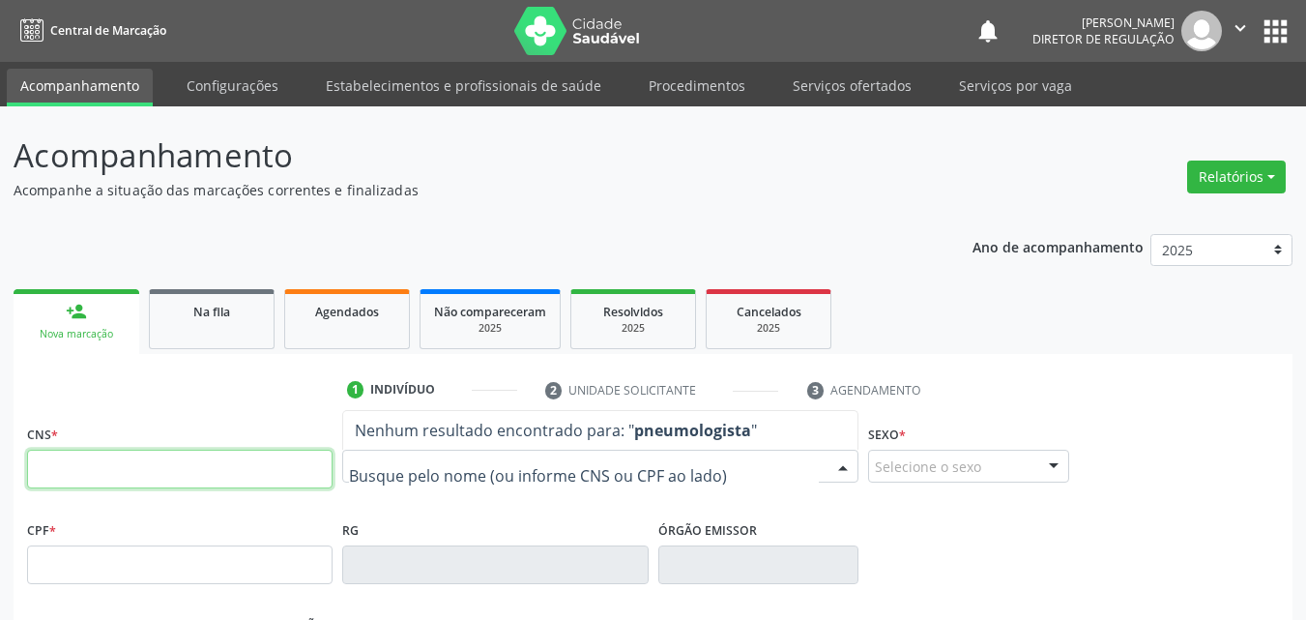
click at [252, 466] on input "text" at bounding box center [180, 469] width 306 height 39
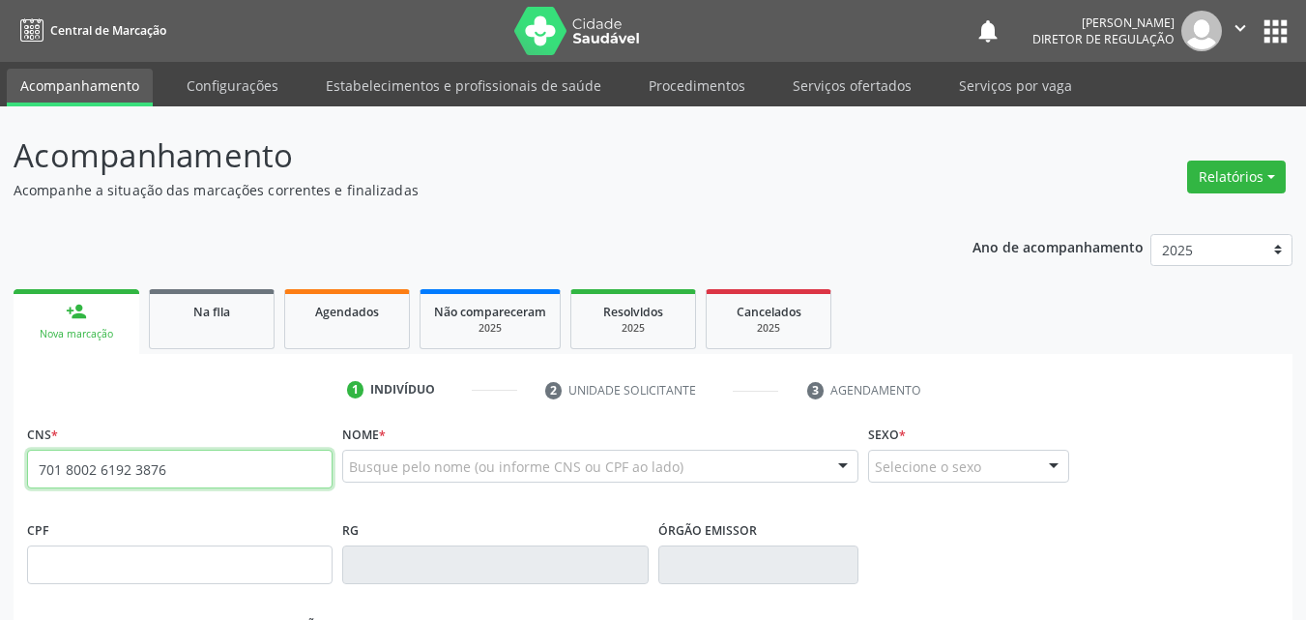
type input "701 8002 6192 3876"
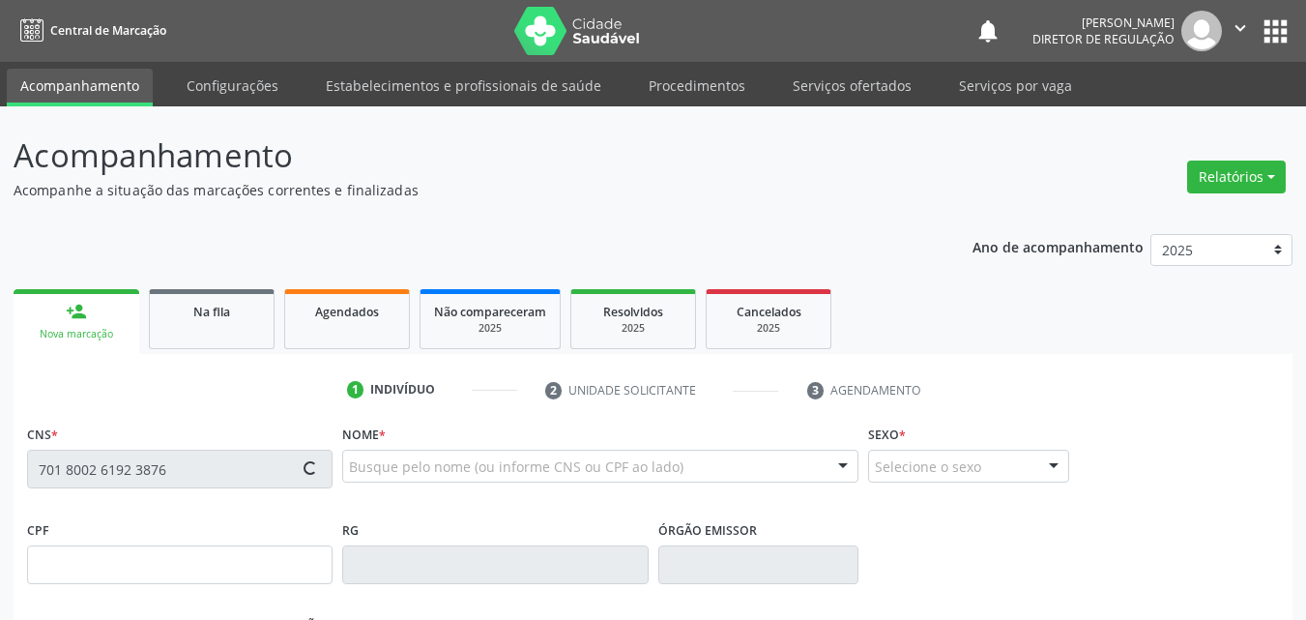
type input "030.864.554-54"
type input "23/03/1952"
type input "Antônia Martins dos Anjos"
type input "(87) 98803-0166"
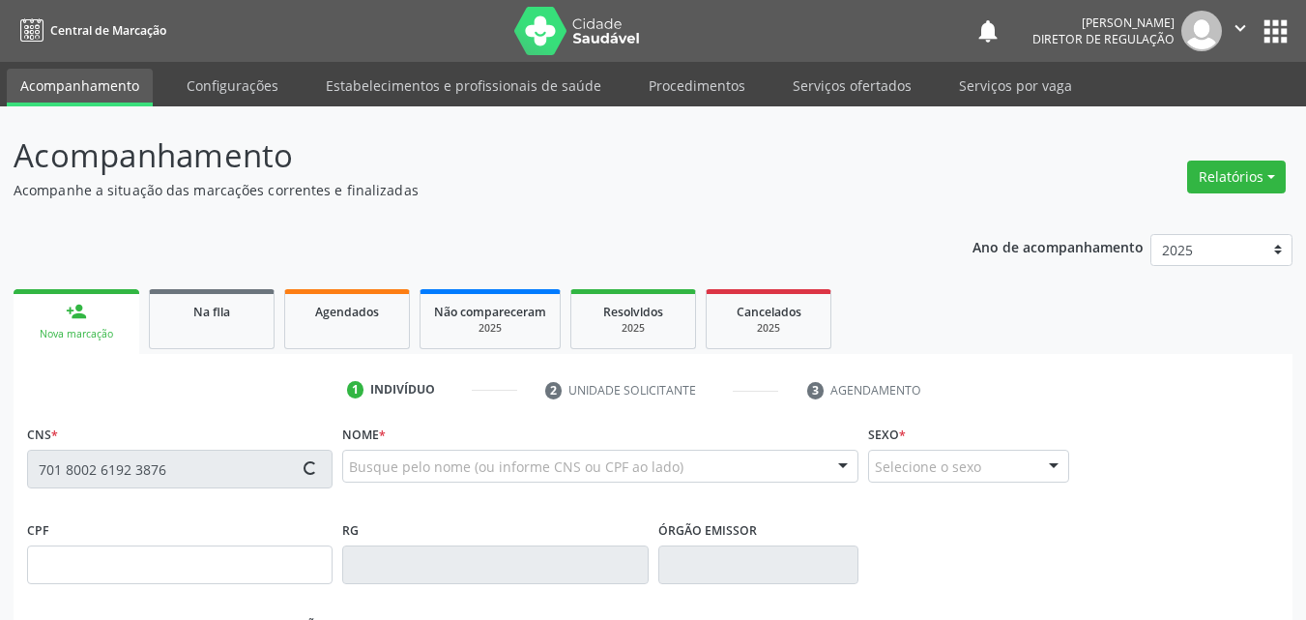
type input "S/N"
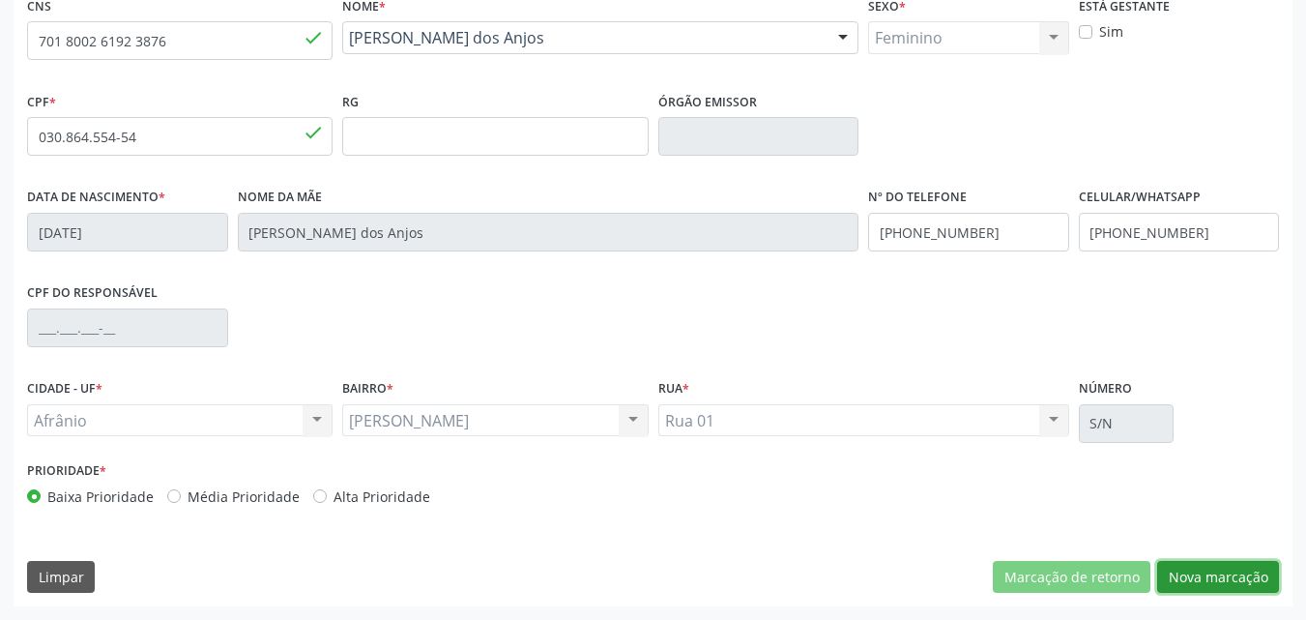
click at [1232, 576] on button "Nova marcação" at bounding box center [1219, 577] width 122 height 33
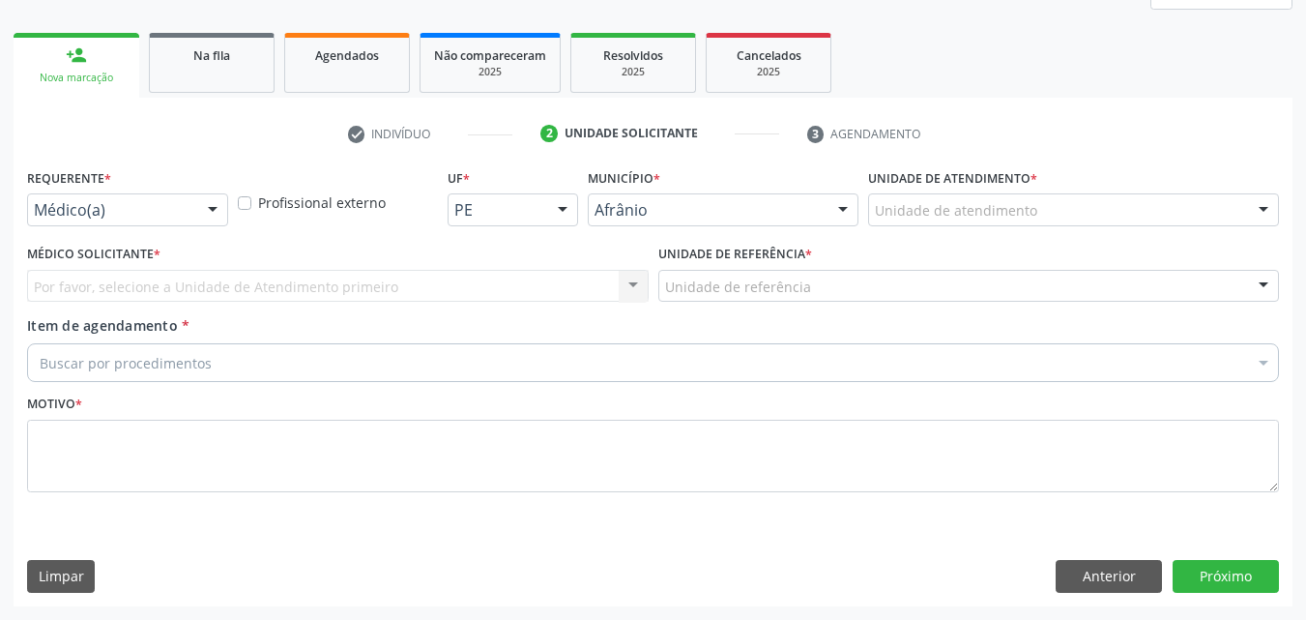
scroll to position [256, 0]
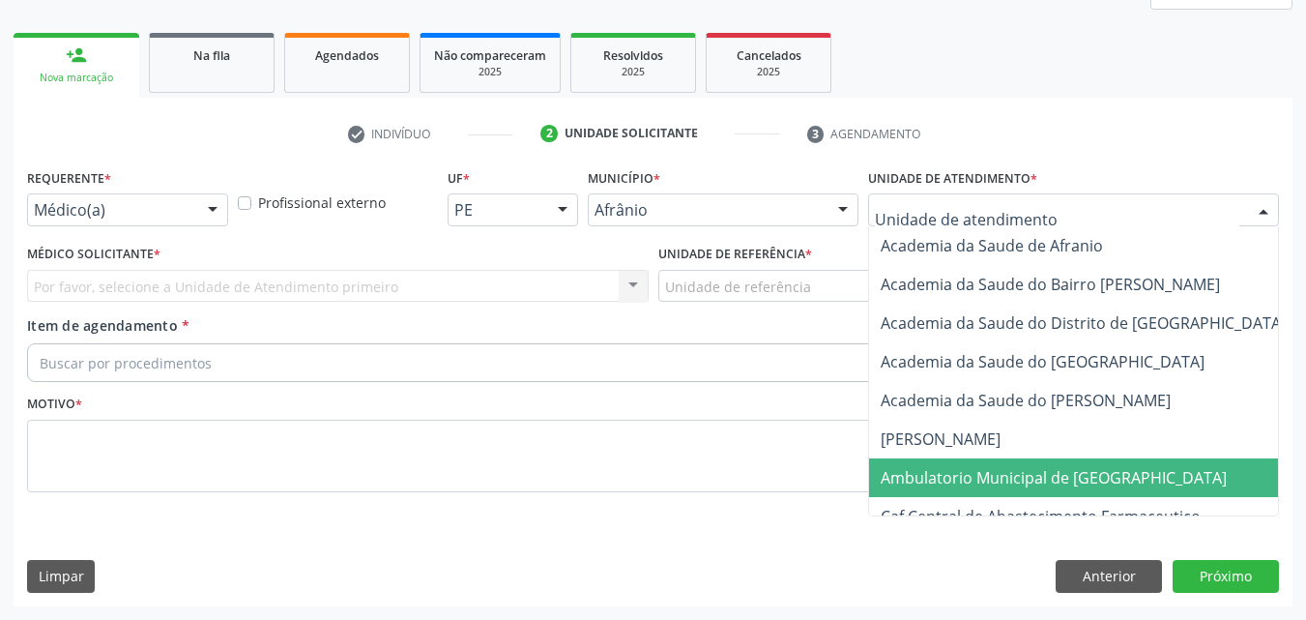
drag, startPoint x: 1046, startPoint y: 475, endPoint x: 982, endPoint y: 470, distance: 64.0
click at [1042, 473] on span "Ambulatorio Municipal de [GEOGRAPHIC_DATA]" at bounding box center [1054, 477] width 346 height 21
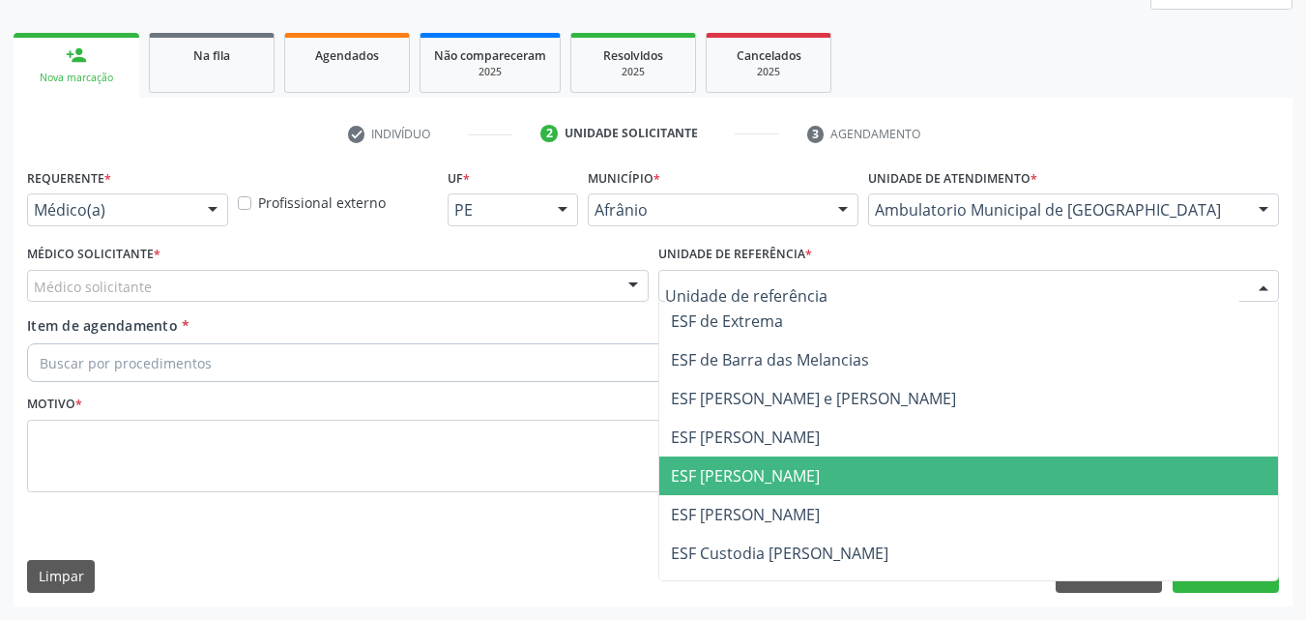
click at [781, 474] on span "ESF [PERSON_NAME]" at bounding box center [745, 475] width 149 height 21
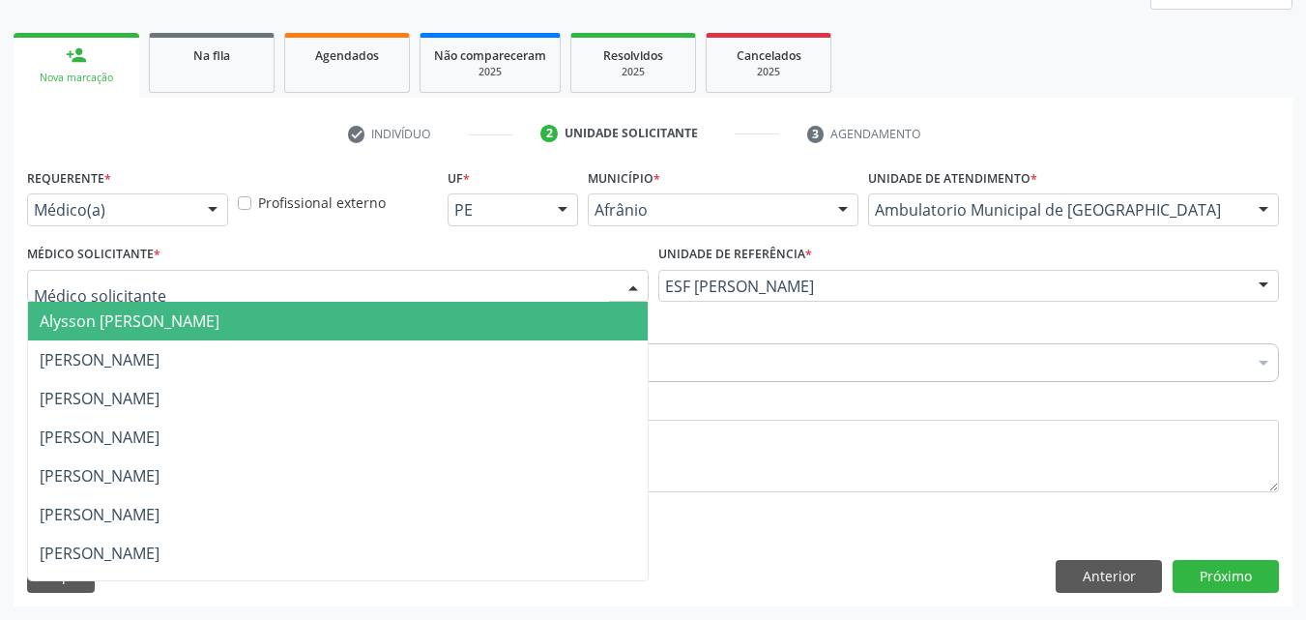
click at [283, 282] on div at bounding box center [338, 286] width 622 height 33
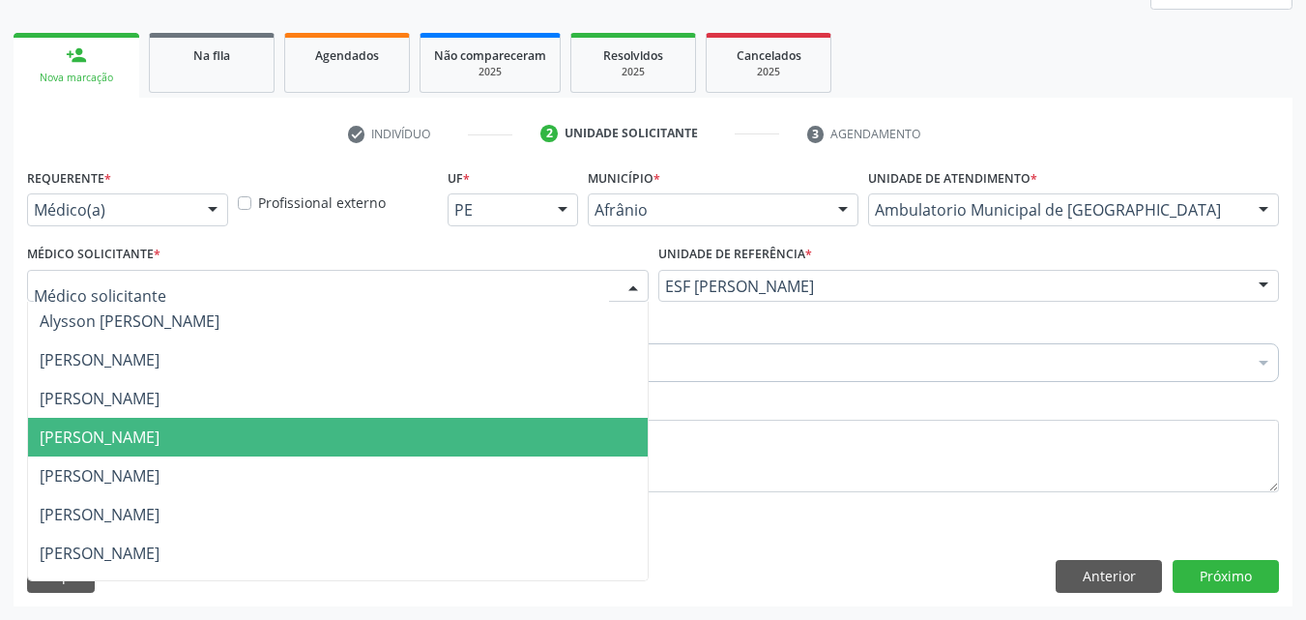
click at [273, 425] on span "[PERSON_NAME]" at bounding box center [338, 437] width 620 height 39
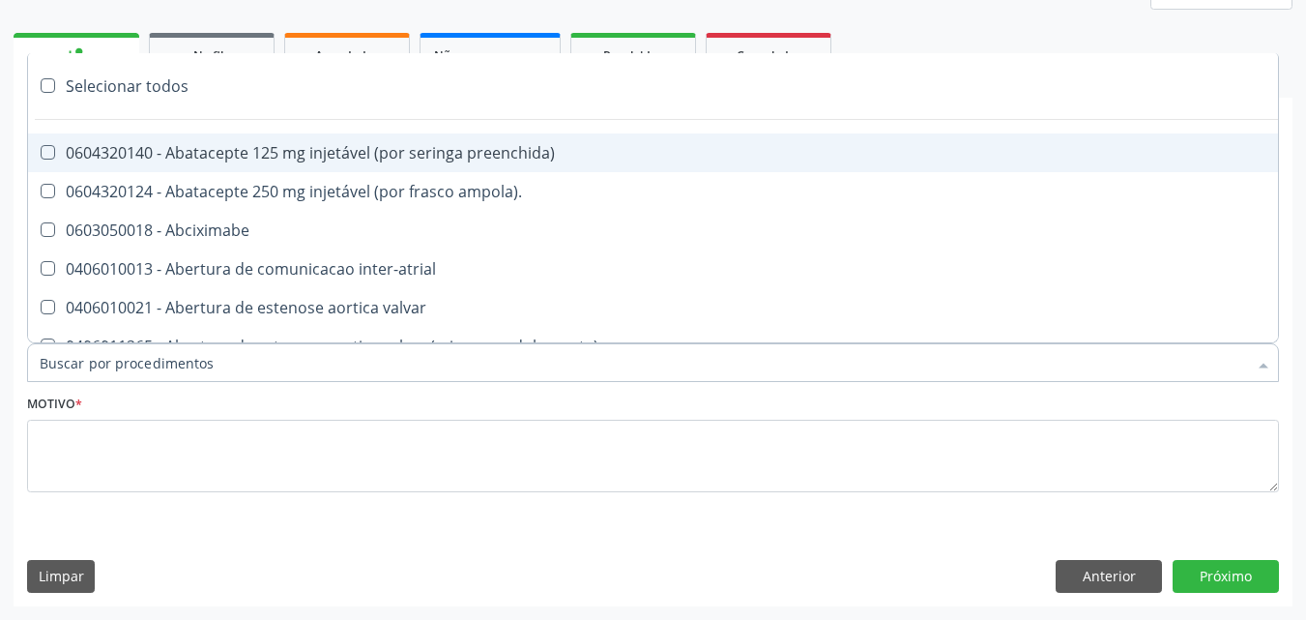
paste input "pneumologista"
type input "pneumologista"
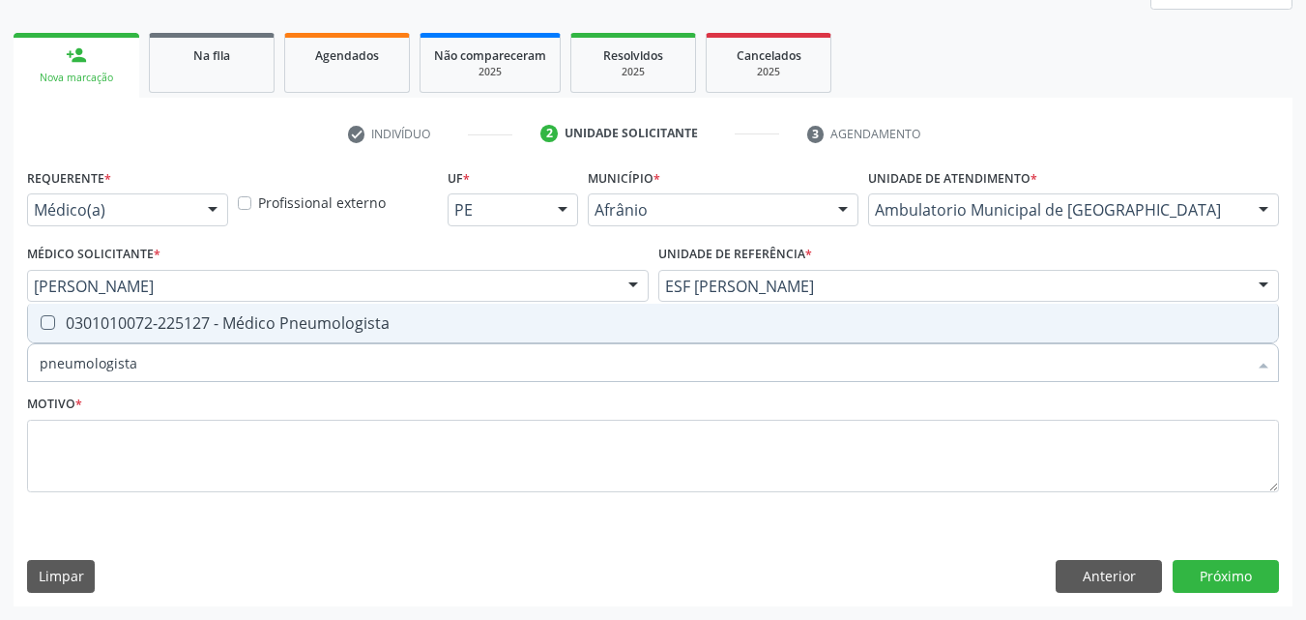
click at [191, 325] on div "0301010072-225127 - Médico Pneumologista" at bounding box center [653, 322] width 1227 height 15
checkbox Pneumologista "true"
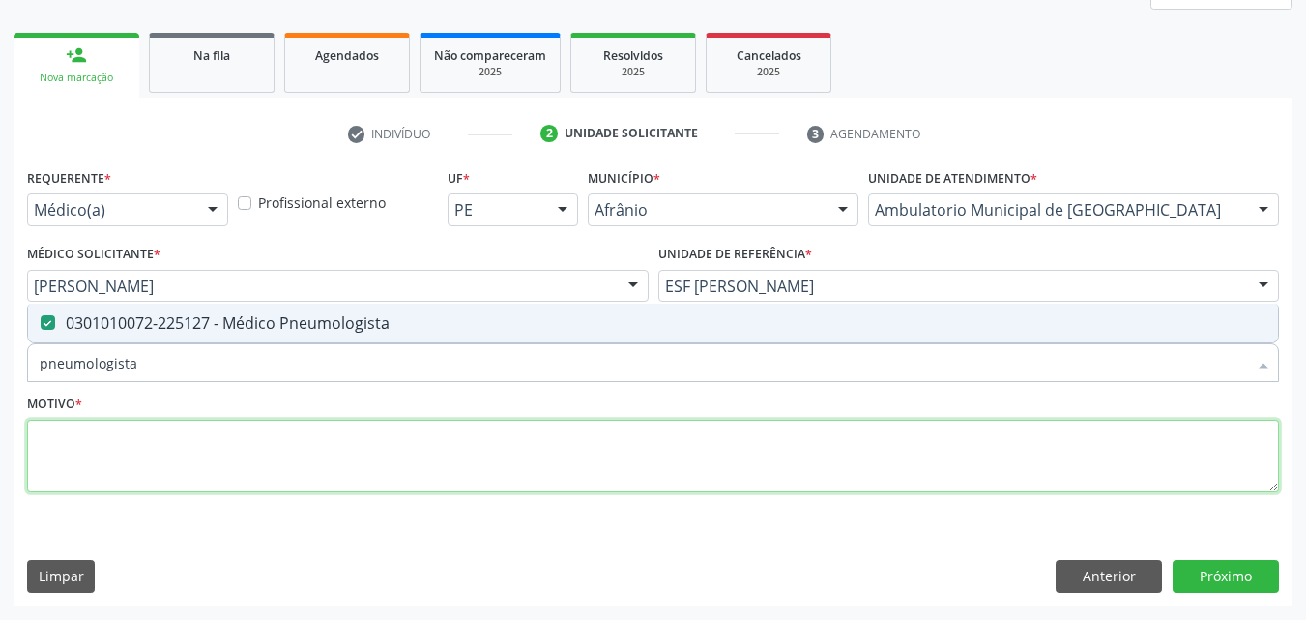
click at [173, 445] on textarea at bounding box center [653, 456] width 1252 height 73
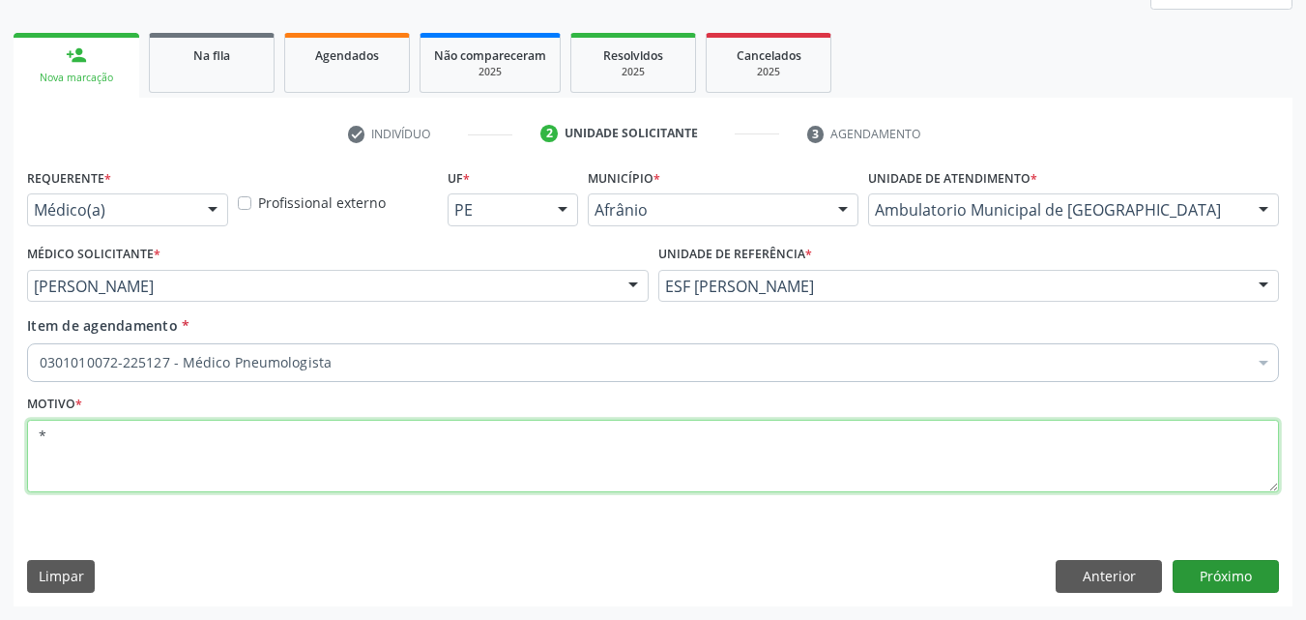
type textarea "*"
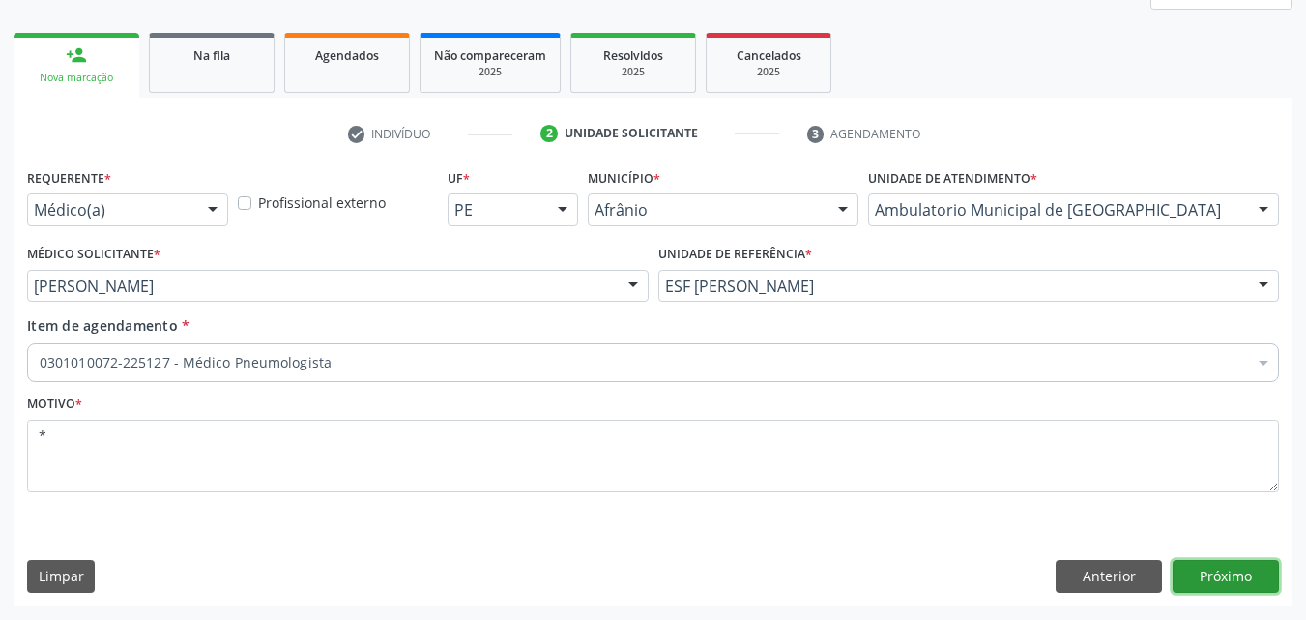
click at [1221, 573] on button "Próximo" at bounding box center [1226, 576] width 106 height 33
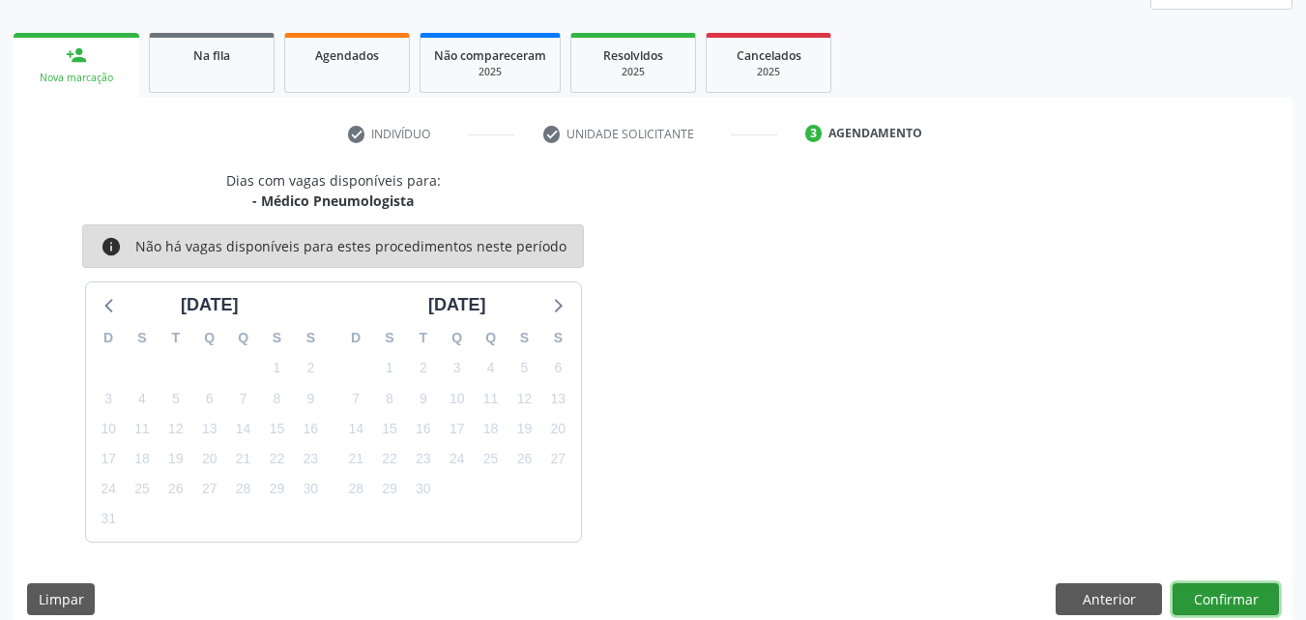
click at [1208, 598] on button "Confirmar" at bounding box center [1226, 599] width 106 height 33
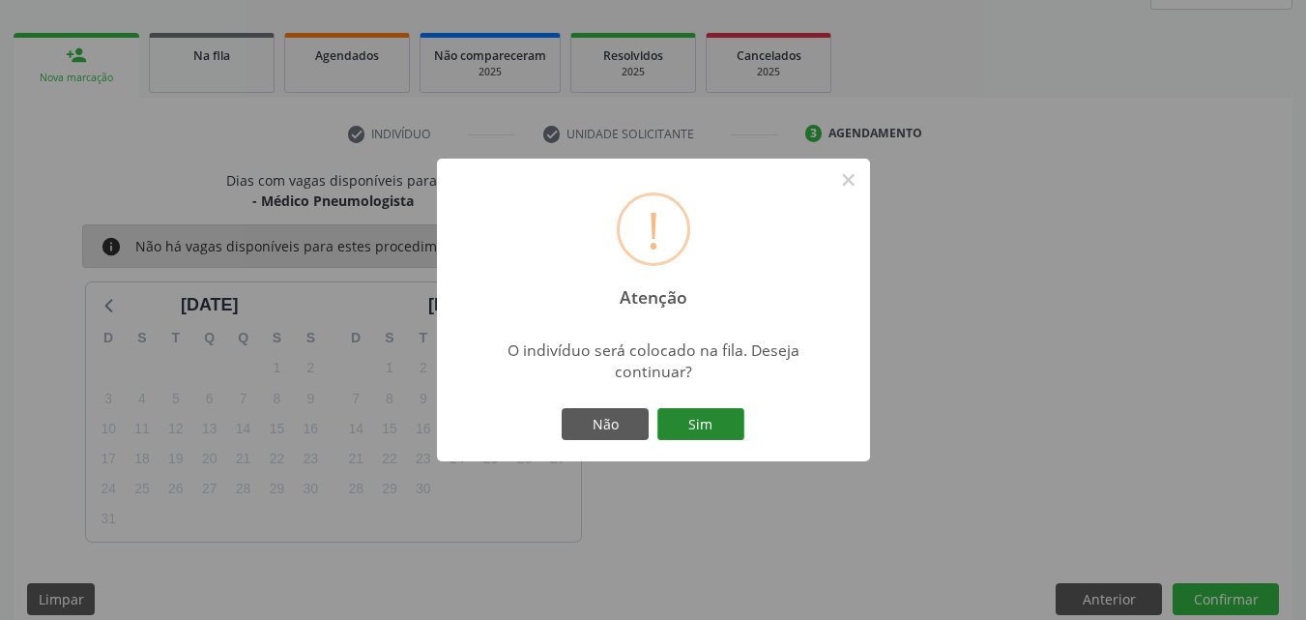
click at [717, 422] on button "Sim" at bounding box center [701, 424] width 87 height 33
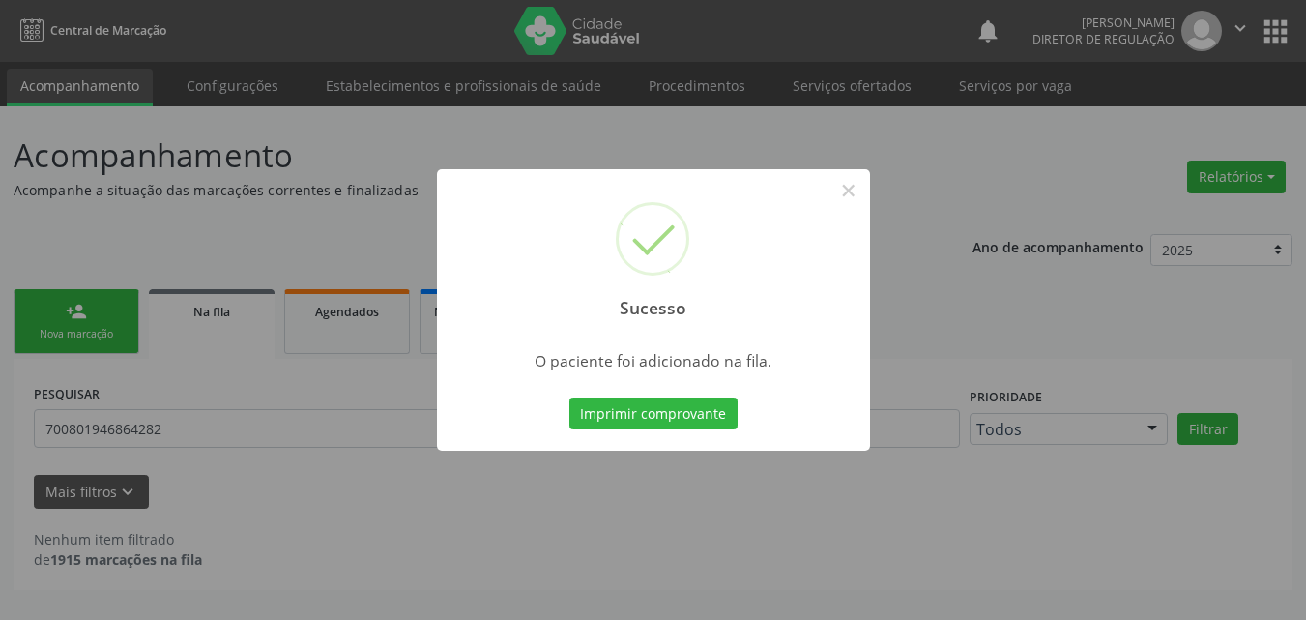
scroll to position [0, 0]
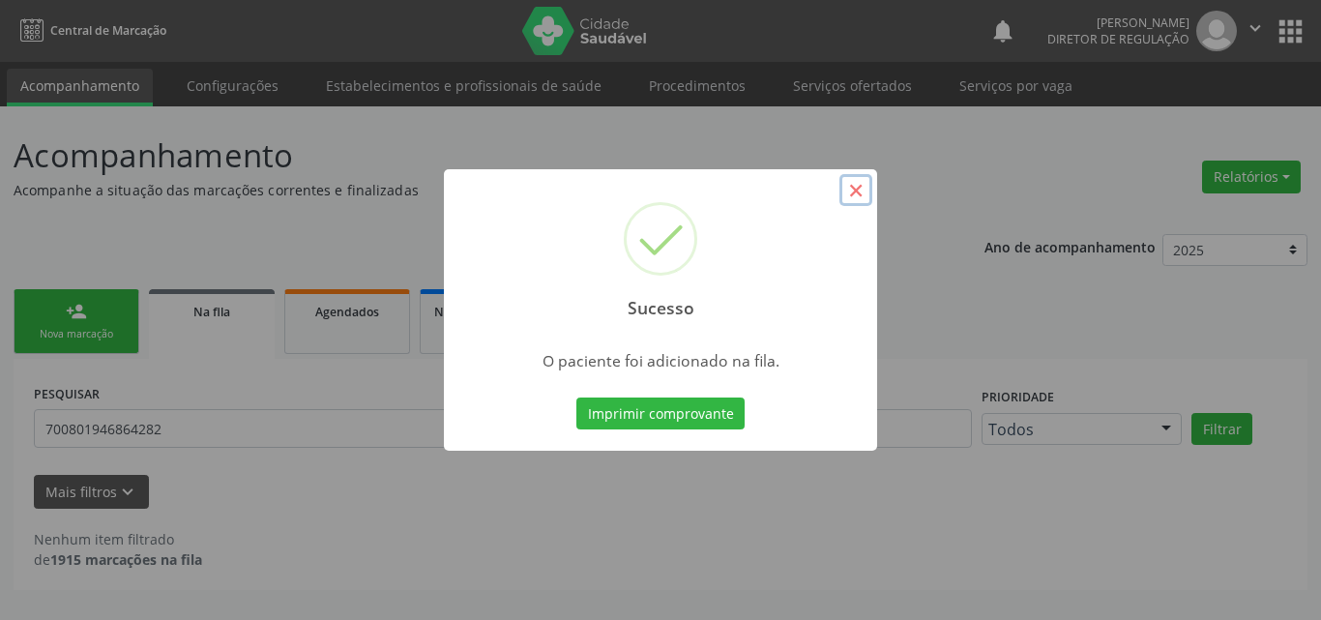
click at [853, 194] on button "×" at bounding box center [855, 190] width 33 height 33
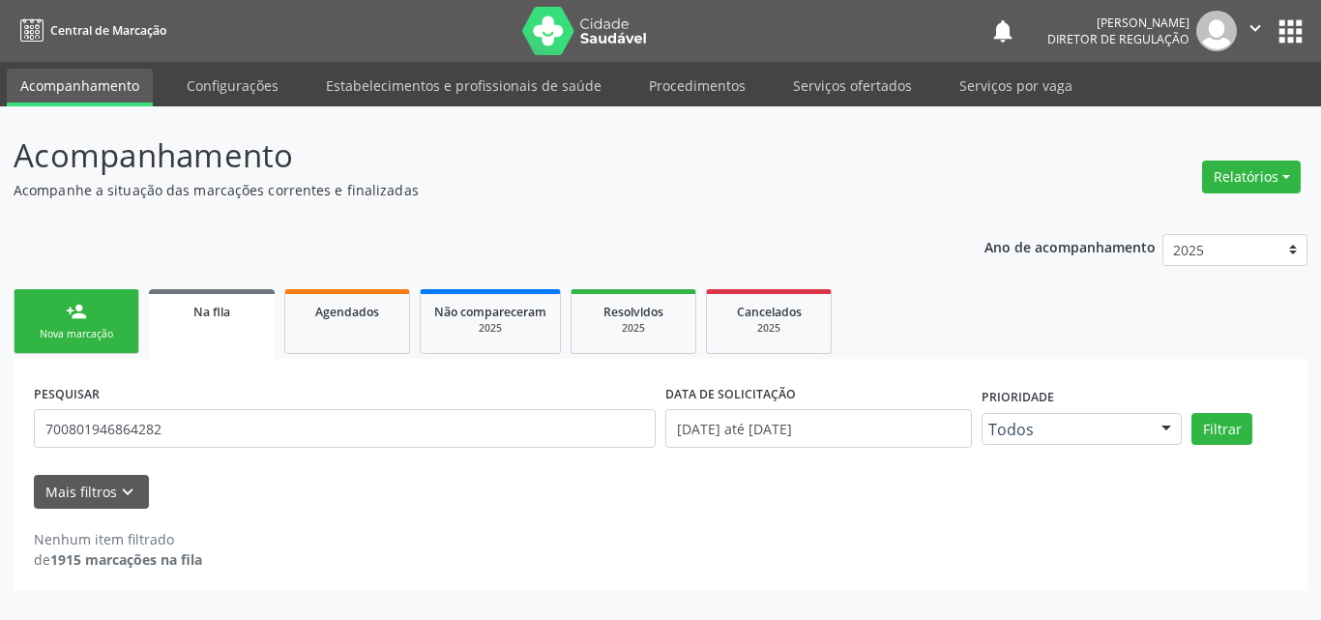
click at [45, 323] on link "person_add Nova marcação" at bounding box center [77, 321] width 126 height 65
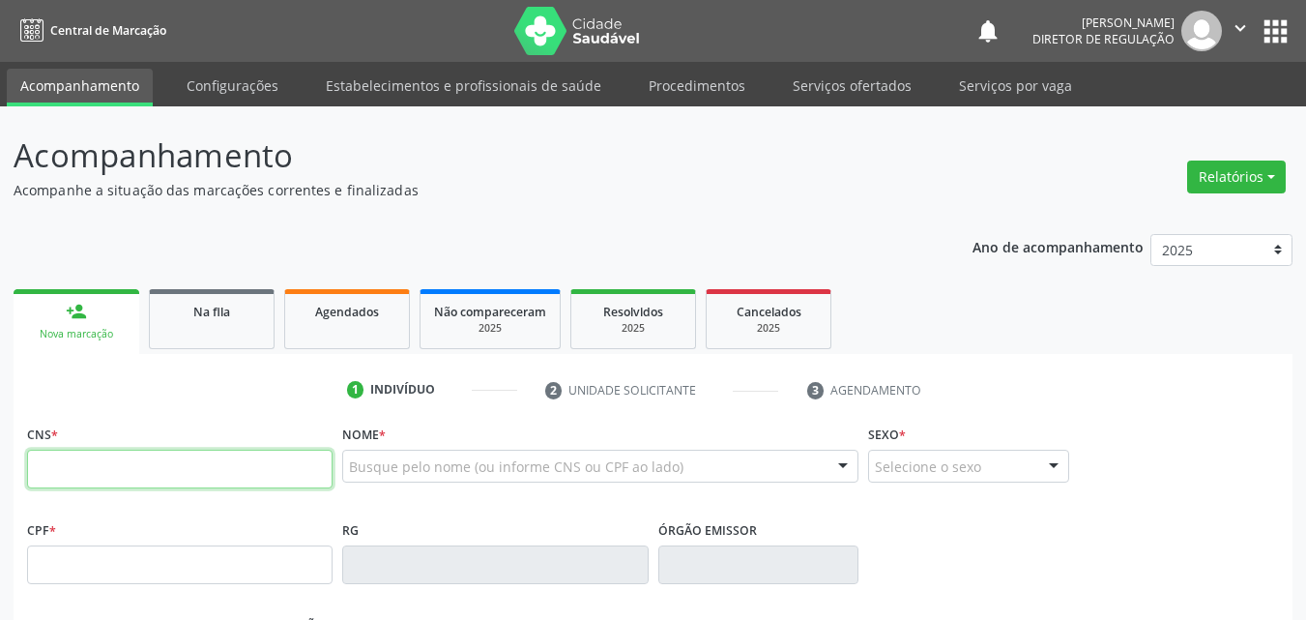
click at [132, 461] on input "text" at bounding box center [180, 469] width 306 height 39
type input "706 8007 9473 5327"
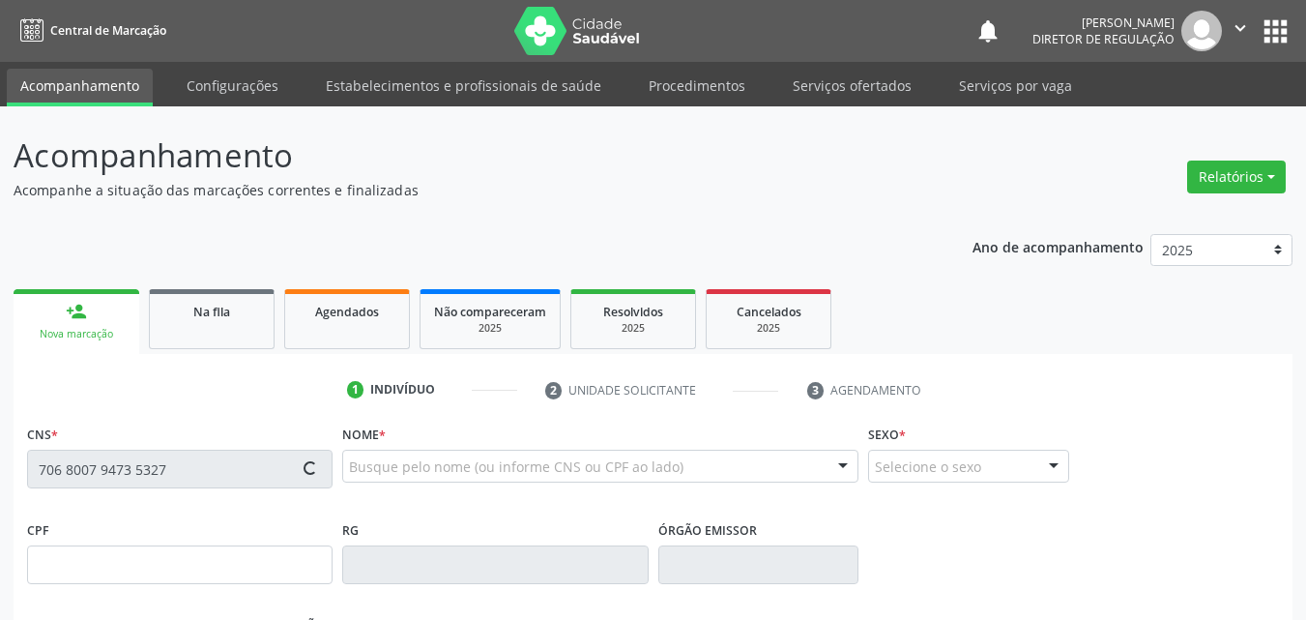
type input "250.181.834-20"
type input "12/08/1957"
type input "Elisa Luiza Gomes"
type input "(87) 98849-3514"
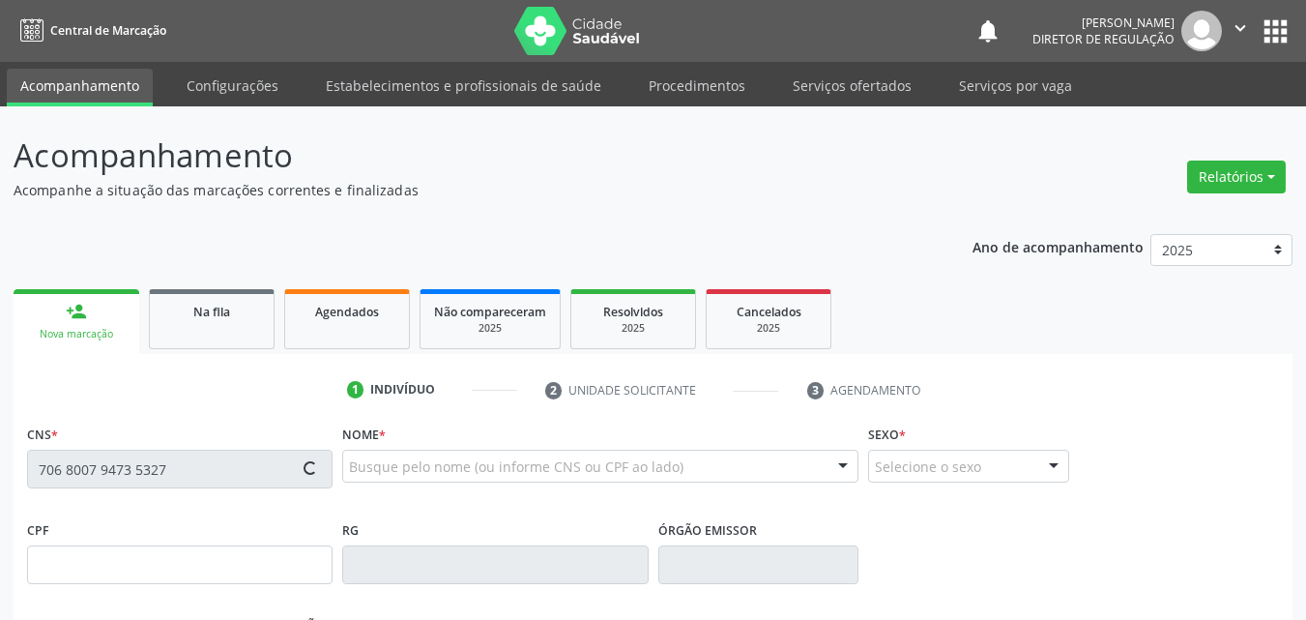
type input "S/N"
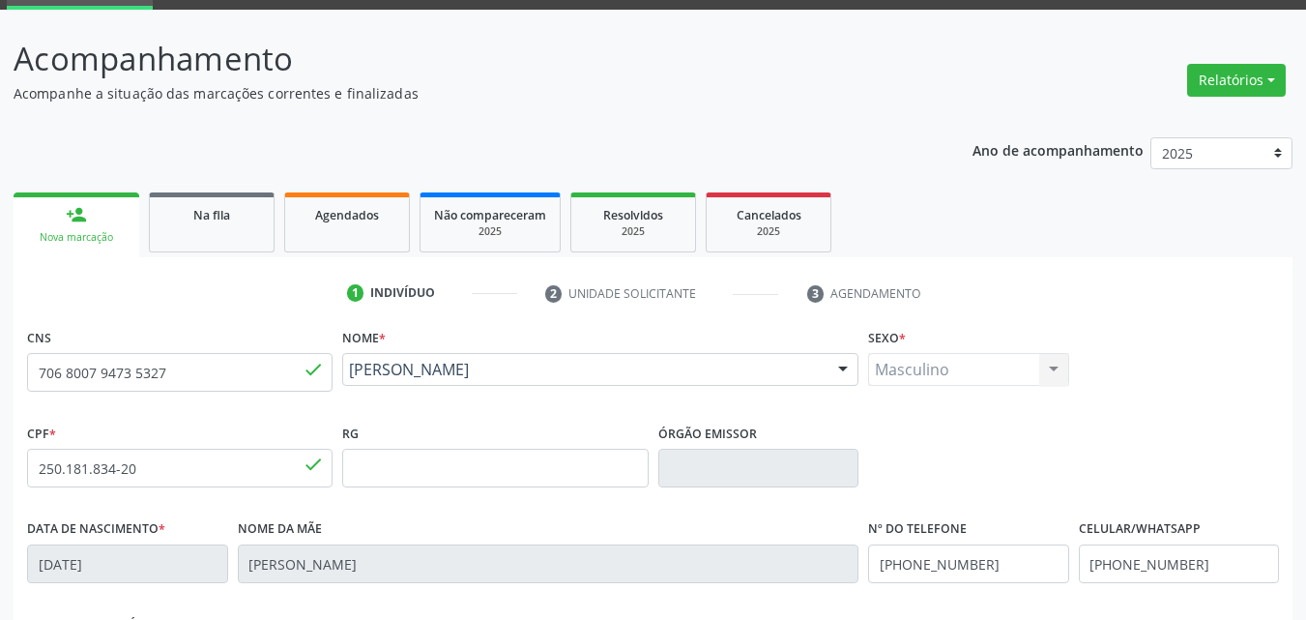
scroll to position [428, 0]
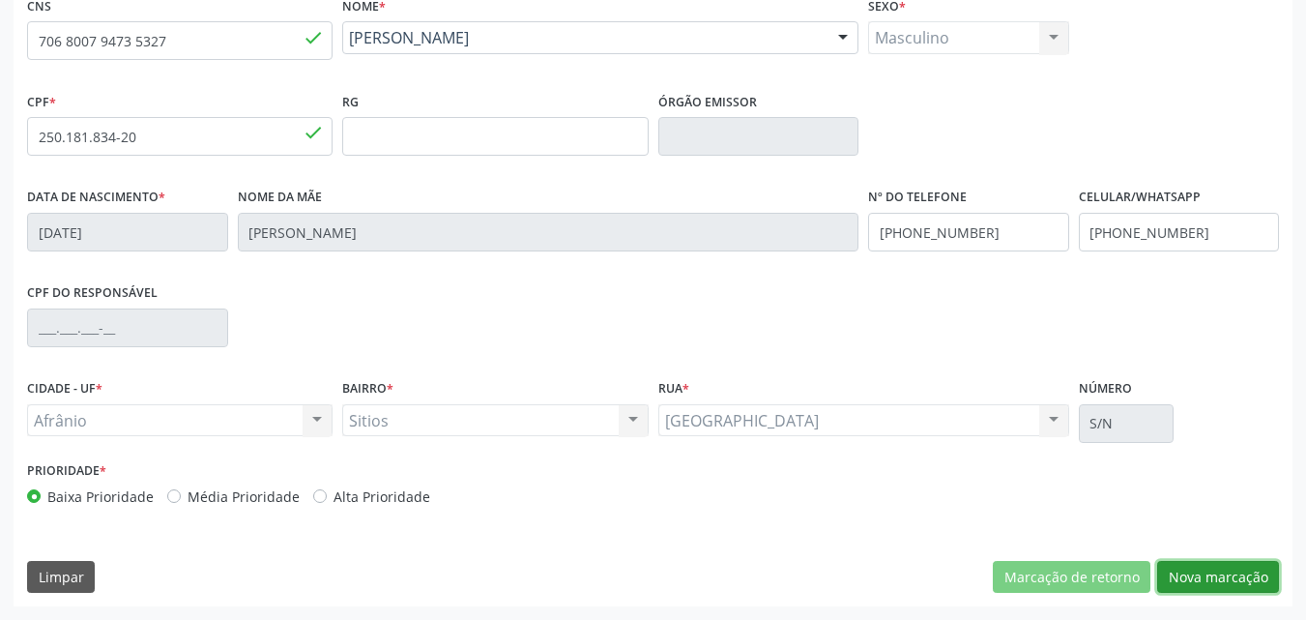
click at [1204, 571] on button "Nova marcação" at bounding box center [1219, 577] width 122 height 33
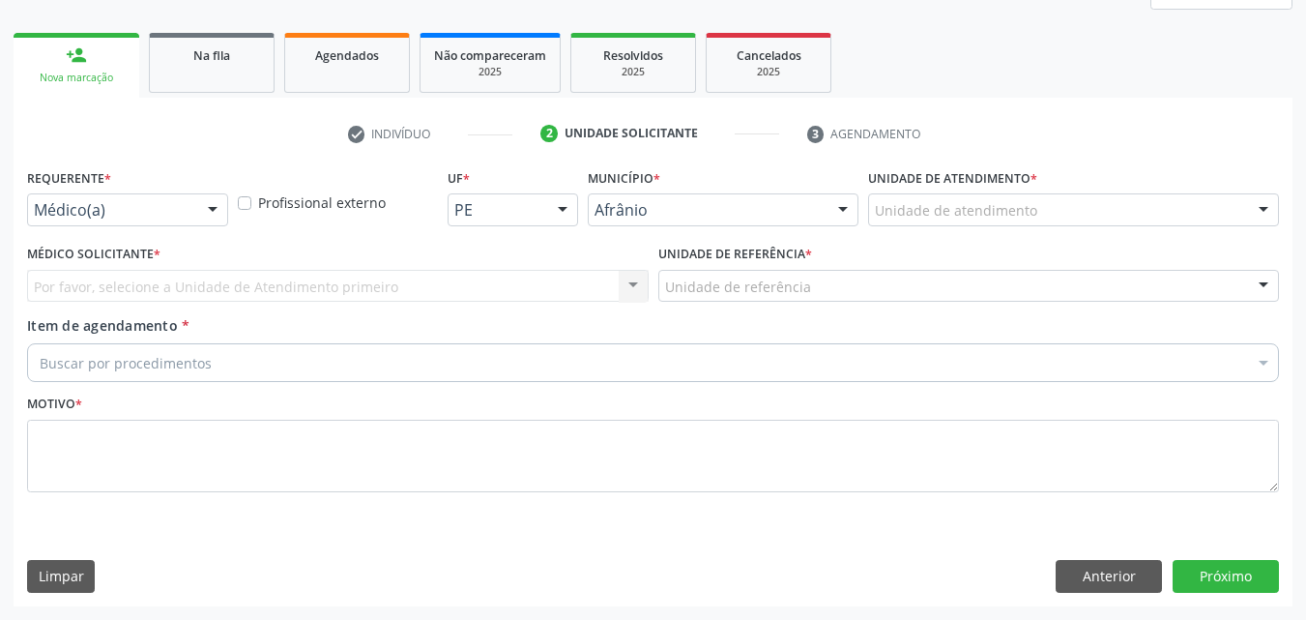
scroll to position [256, 0]
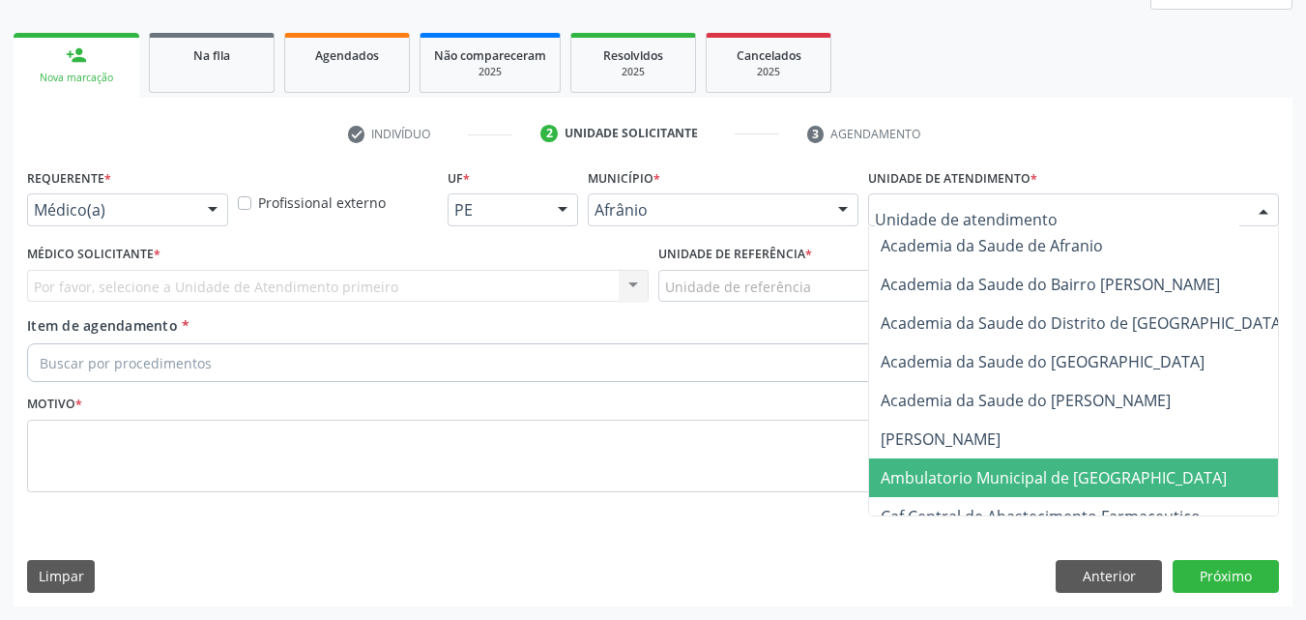
click at [1060, 476] on span "Ambulatorio Municipal de [GEOGRAPHIC_DATA]" at bounding box center [1054, 477] width 346 height 21
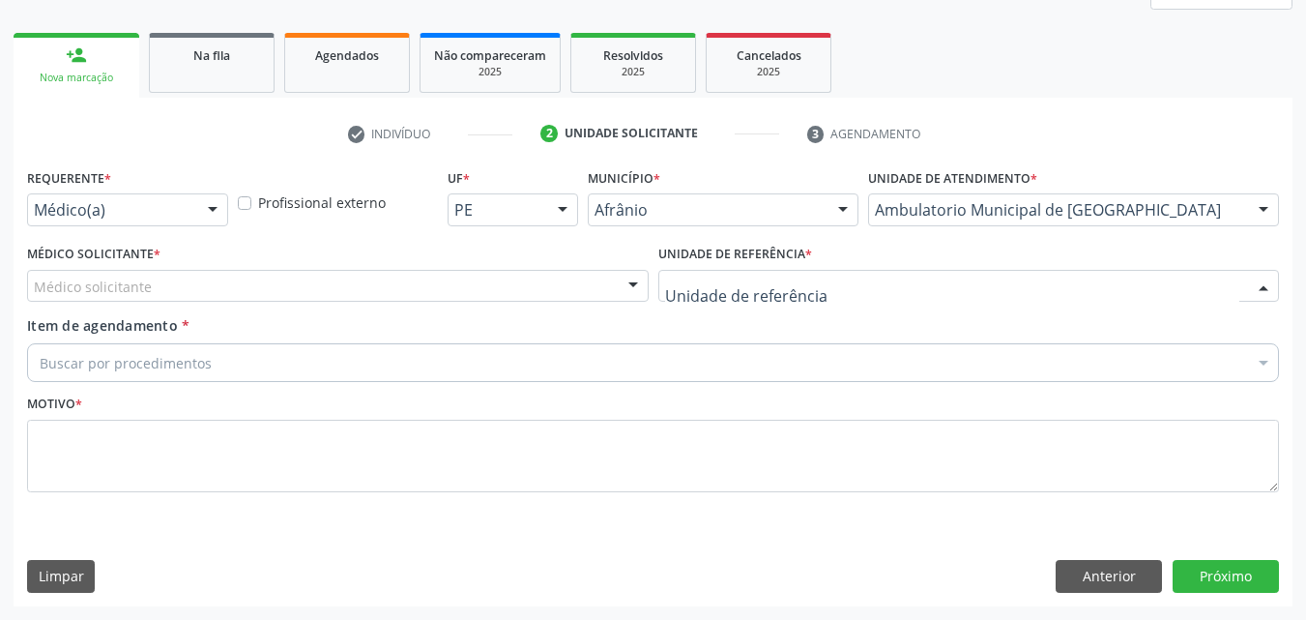
click at [865, 281] on div at bounding box center [970, 286] width 622 height 33
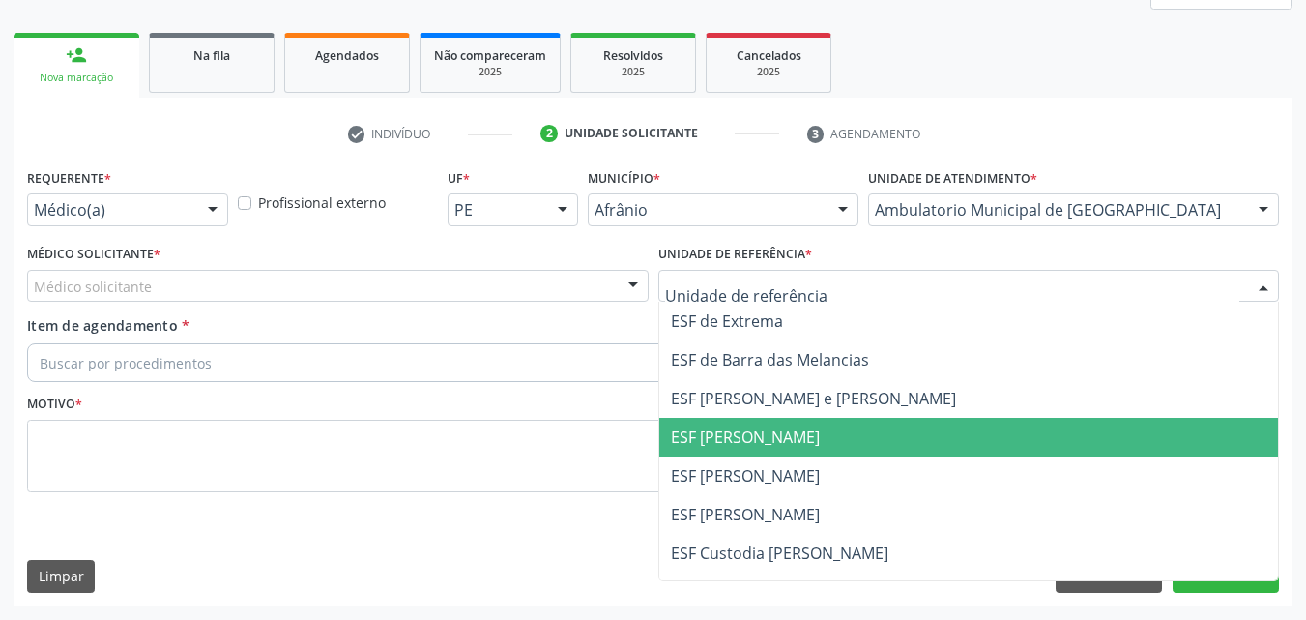
drag, startPoint x: 859, startPoint y: 436, endPoint x: 699, endPoint y: 377, distance: 170.1
click at [858, 436] on span "ESF [PERSON_NAME]" at bounding box center [969, 437] width 620 height 39
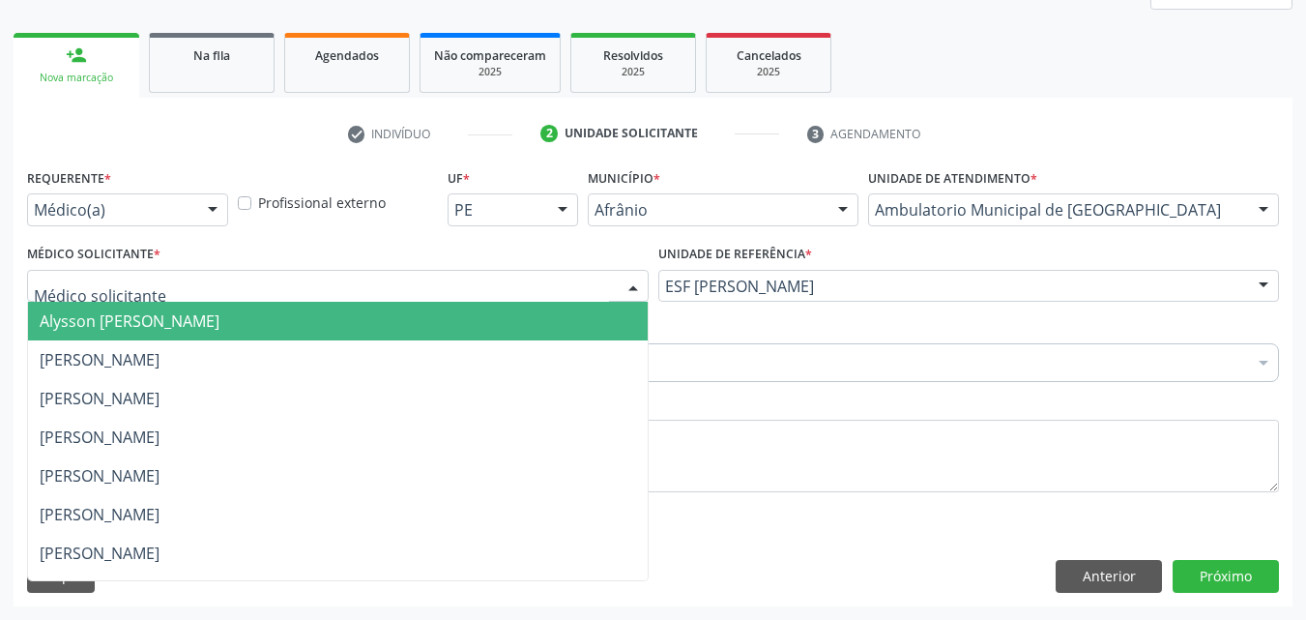
click at [523, 278] on div at bounding box center [338, 286] width 622 height 33
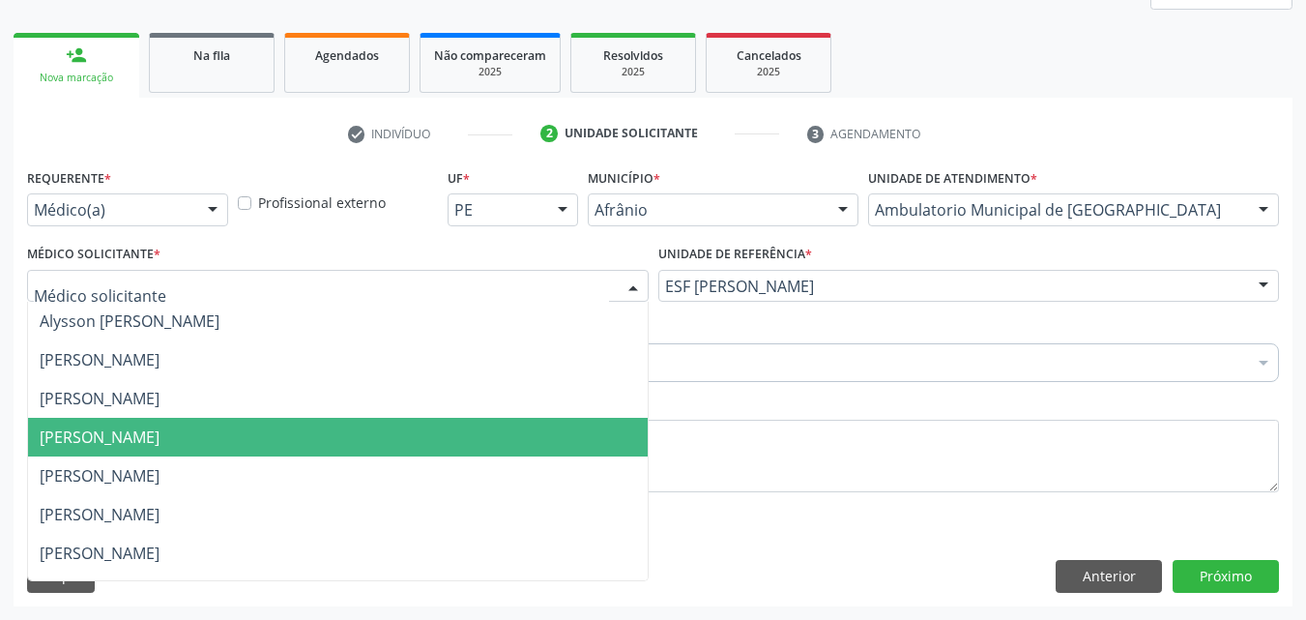
drag, startPoint x: 472, startPoint y: 449, endPoint x: 420, endPoint y: 423, distance: 58.4
click at [471, 448] on span "[PERSON_NAME]" at bounding box center [338, 437] width 620 height 39
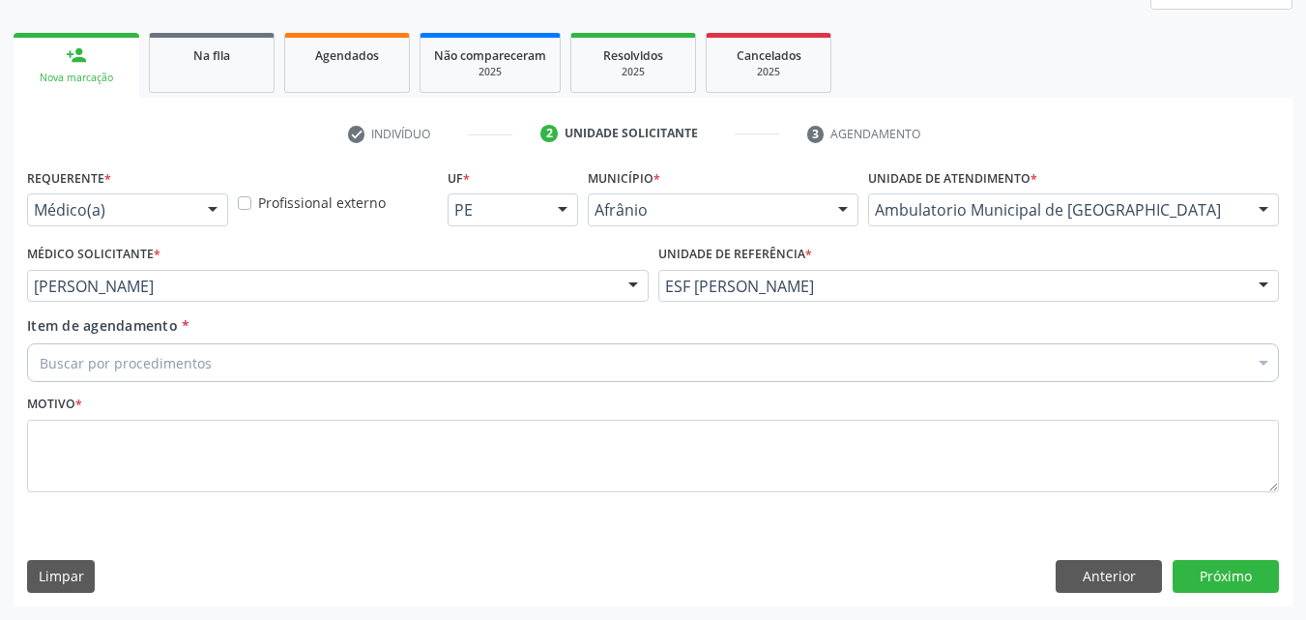
click at [360, 364] on div "Buscar por procedimentos" at bounding box center [653, 362] width 1252 height 39
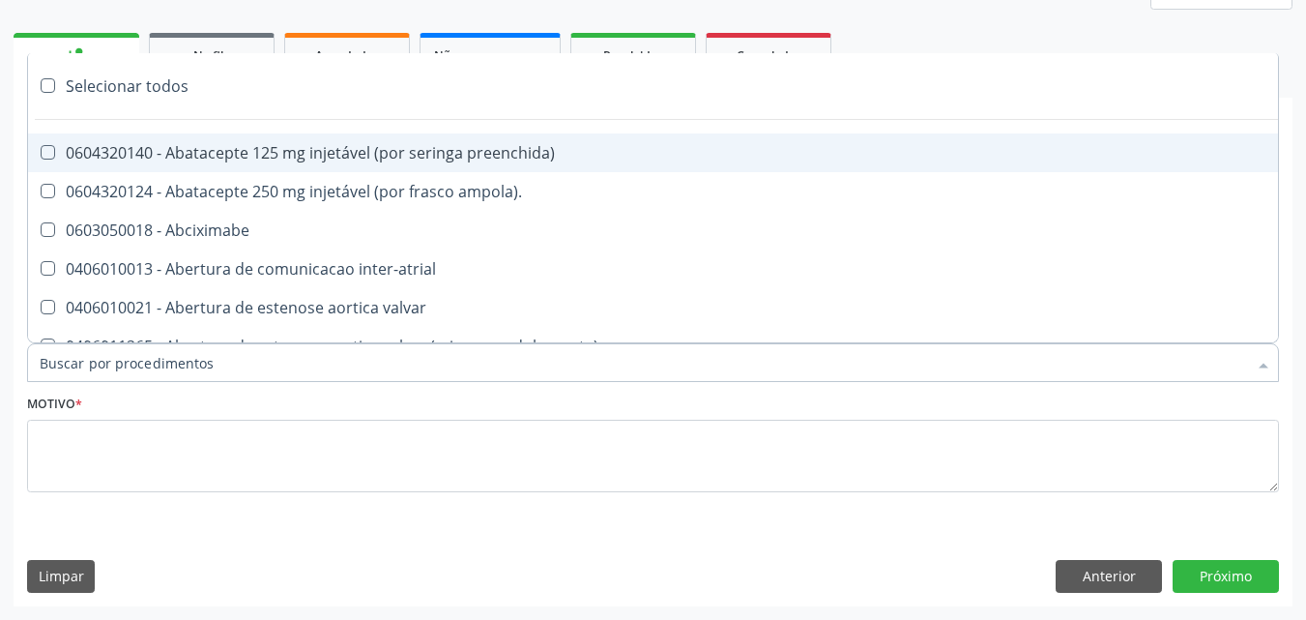
paste input "pneumologista"
type input "pneumologista"
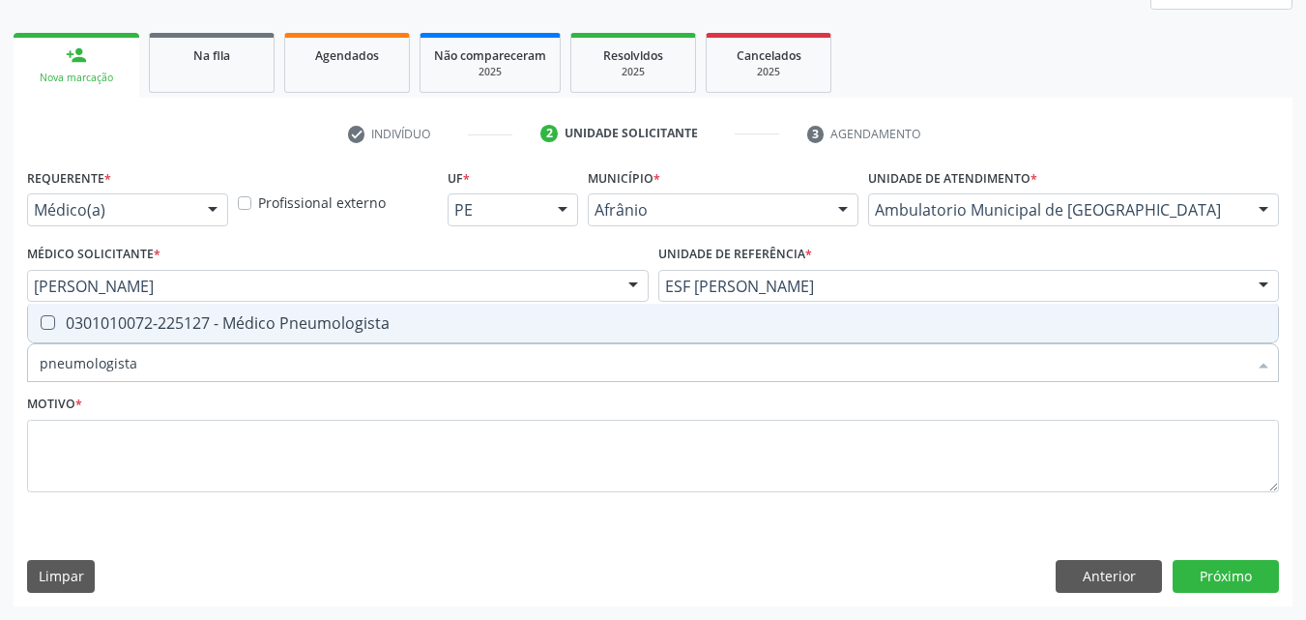
click at [352, 328] on div "0301010072-225127 - Médico Pneumologista" at bounding box center [653, 322] width 1227 height 15
checkbox Pneumologista "true"
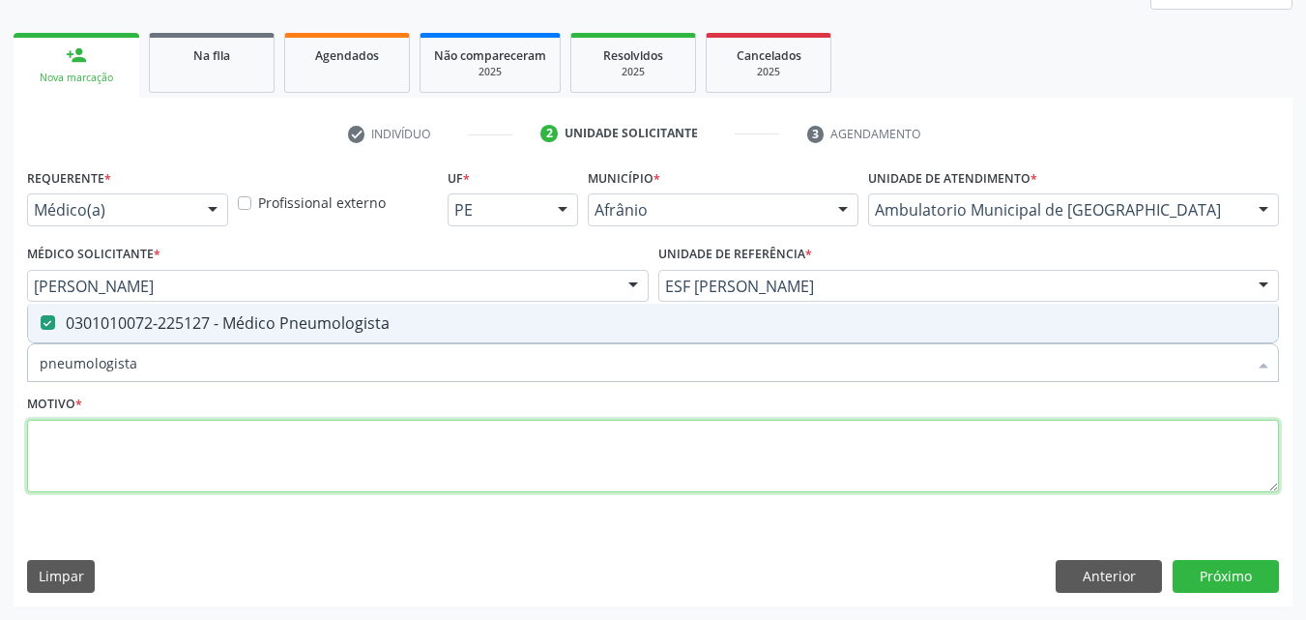
click at [338, 459] on textarea at bounding box center [653, 456] width 1252 height 73
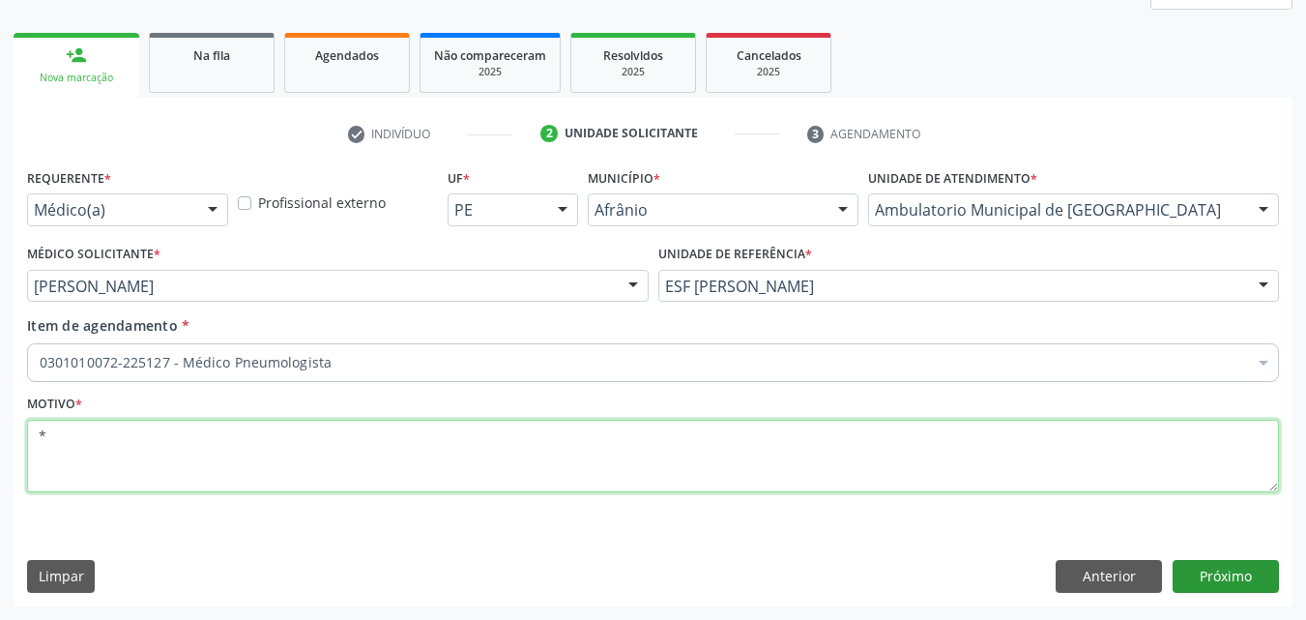
type textarea "*"
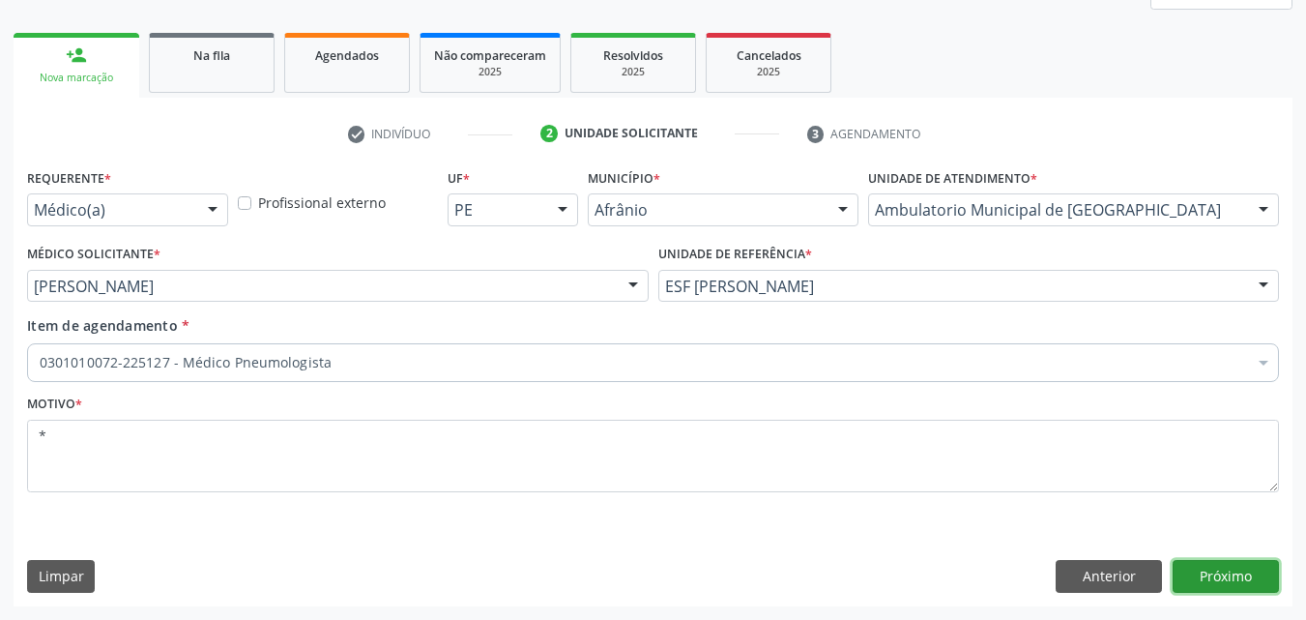
click at [1234, 577] on button "Próximo" at bounding box center [1226, 576] width 106 height 33
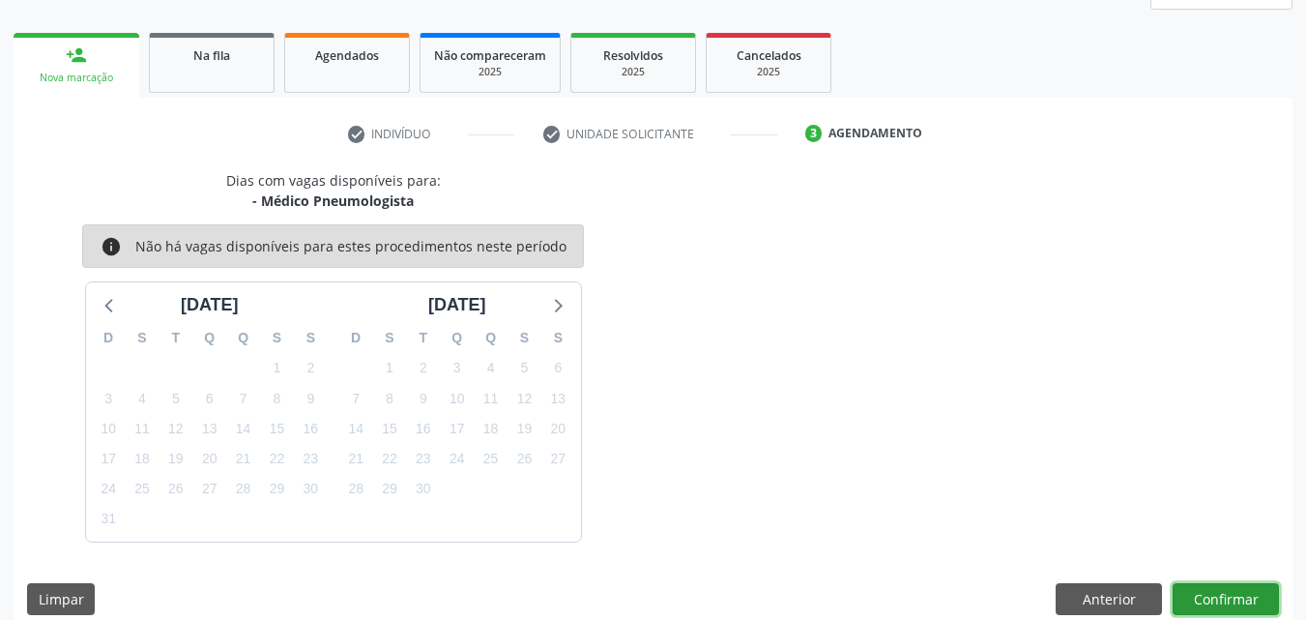
click at [1236, 594] on button "Confirmar" at bounding box center [1226, 599] width 106 height 33
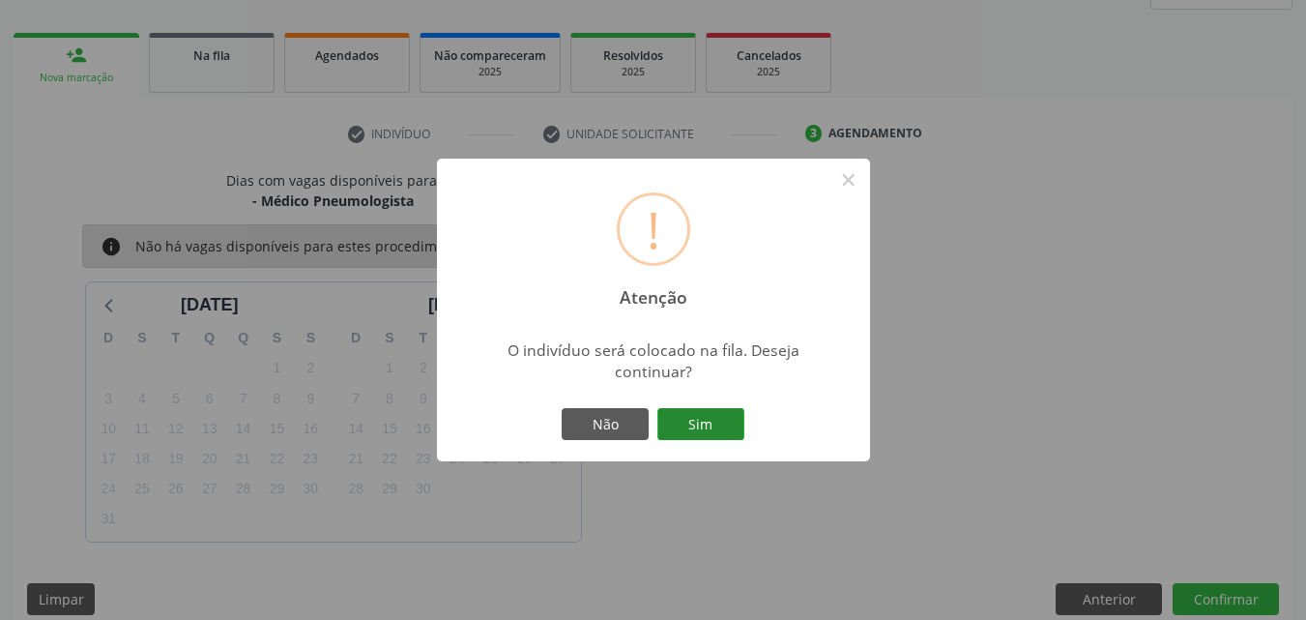
click at [718, 421] on button "Sim" at bounding box center [701, 424] width 87 height 33
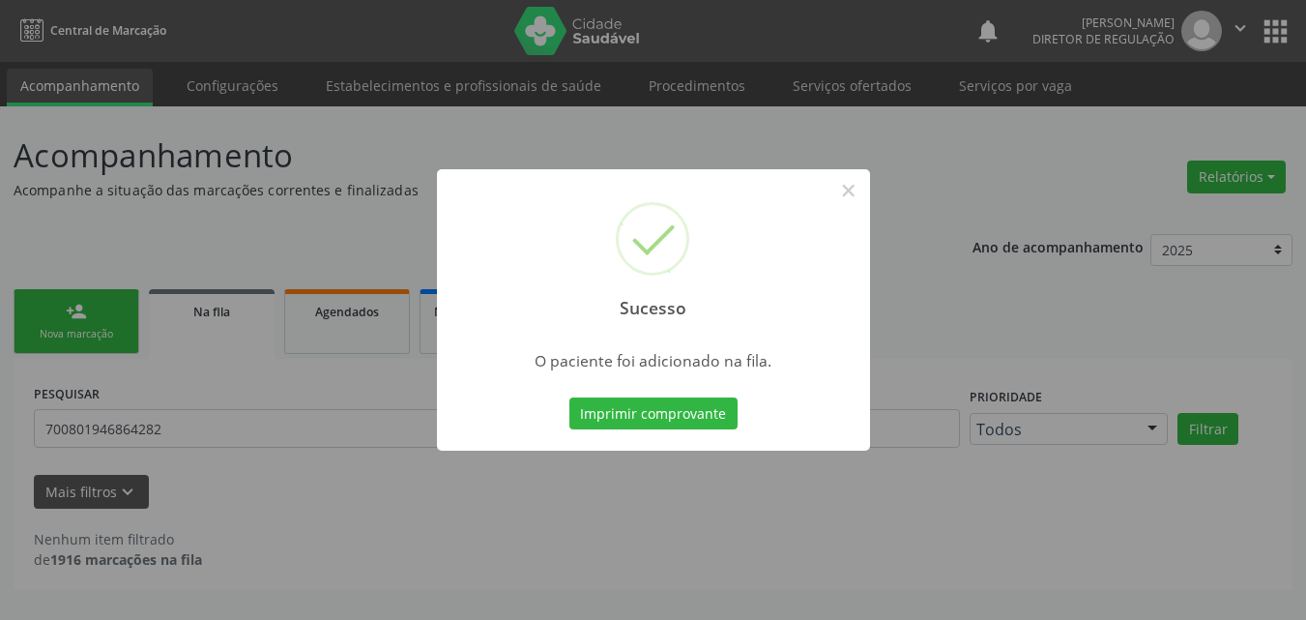
scroll to position [0, 0]
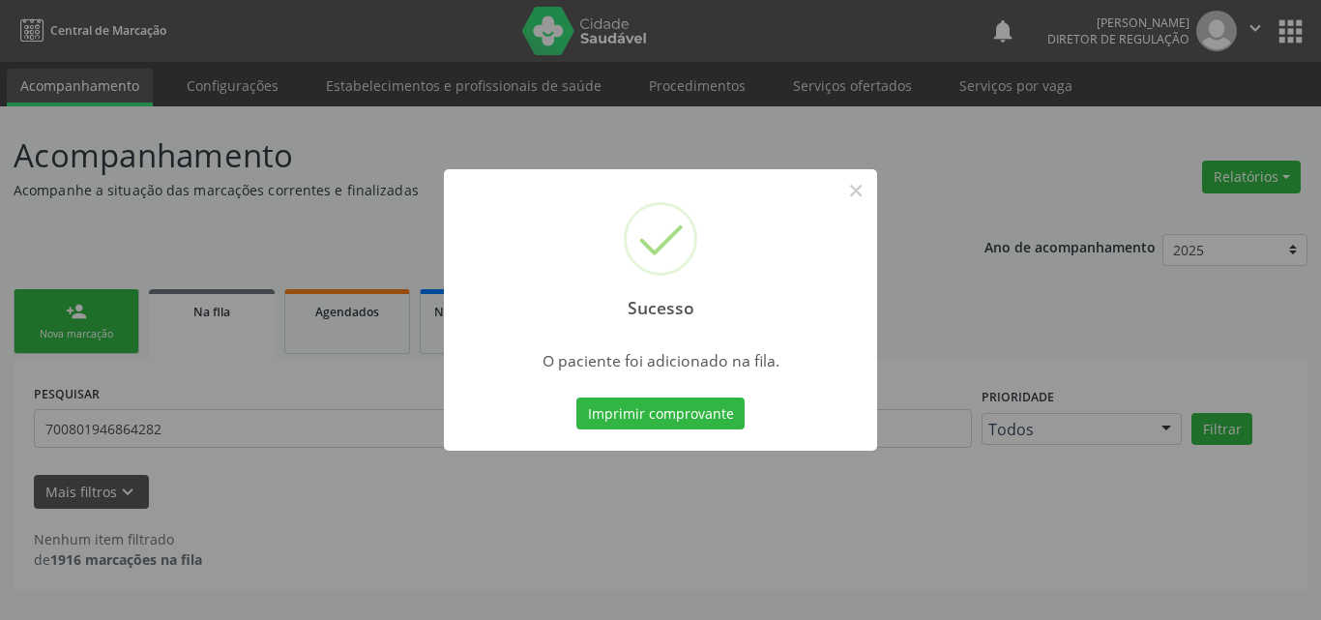
click at [98, 311] on div "Sucesso × O paciente foi adicionado na fila. Imprimir comprovante Cancel" at bounding box center [660, 310] width 1321 height 620
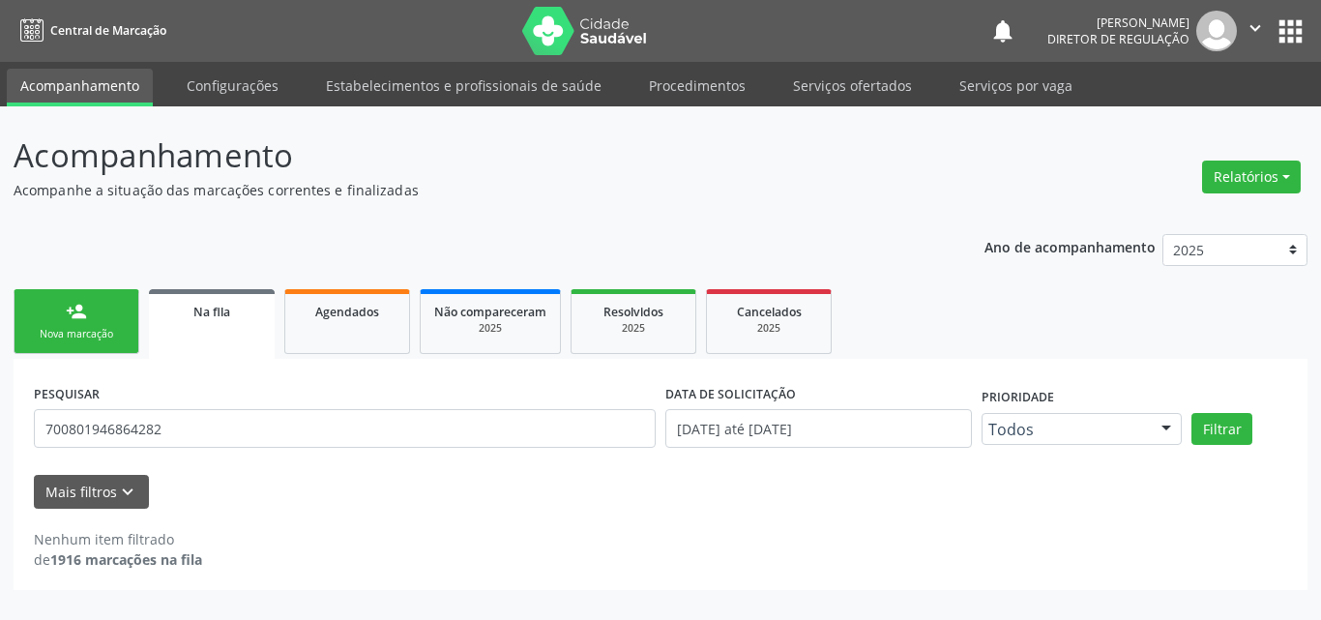
click at [100, 318] on link "person_add Nova marcação" at bounding box center [77, 321] width 126 height 65
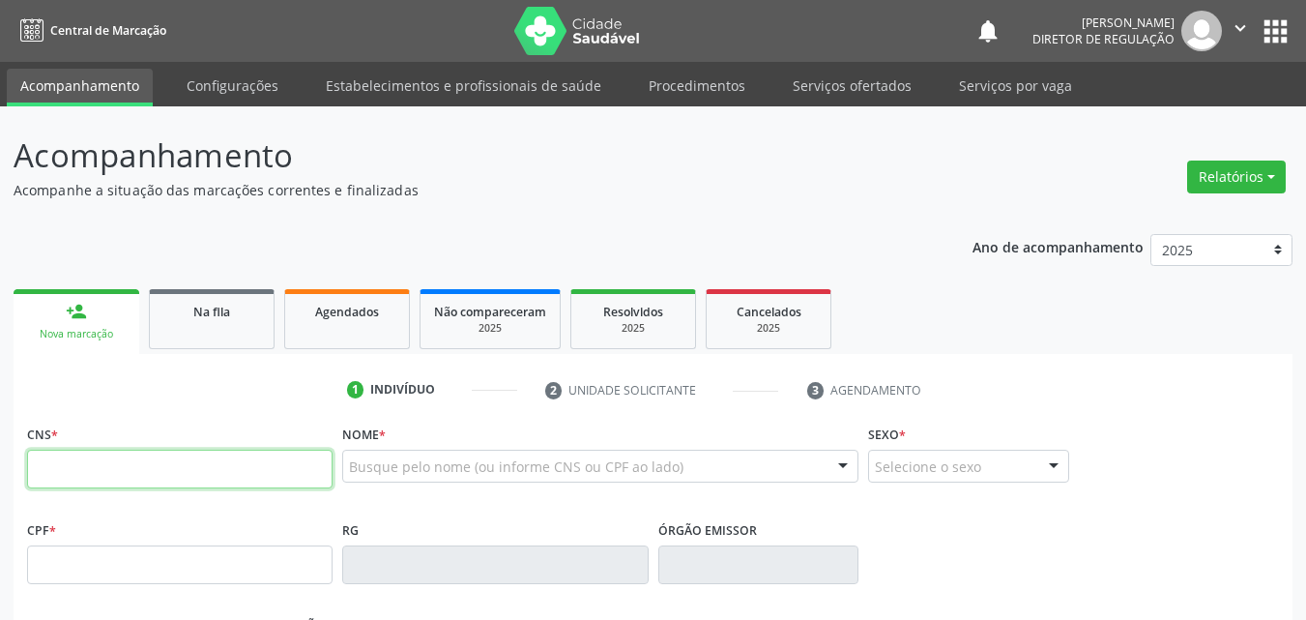
click at [130, 480] on input "text" at bounding box center [180, 469] width 306 height 39
type input "707 6032 3073 7896"
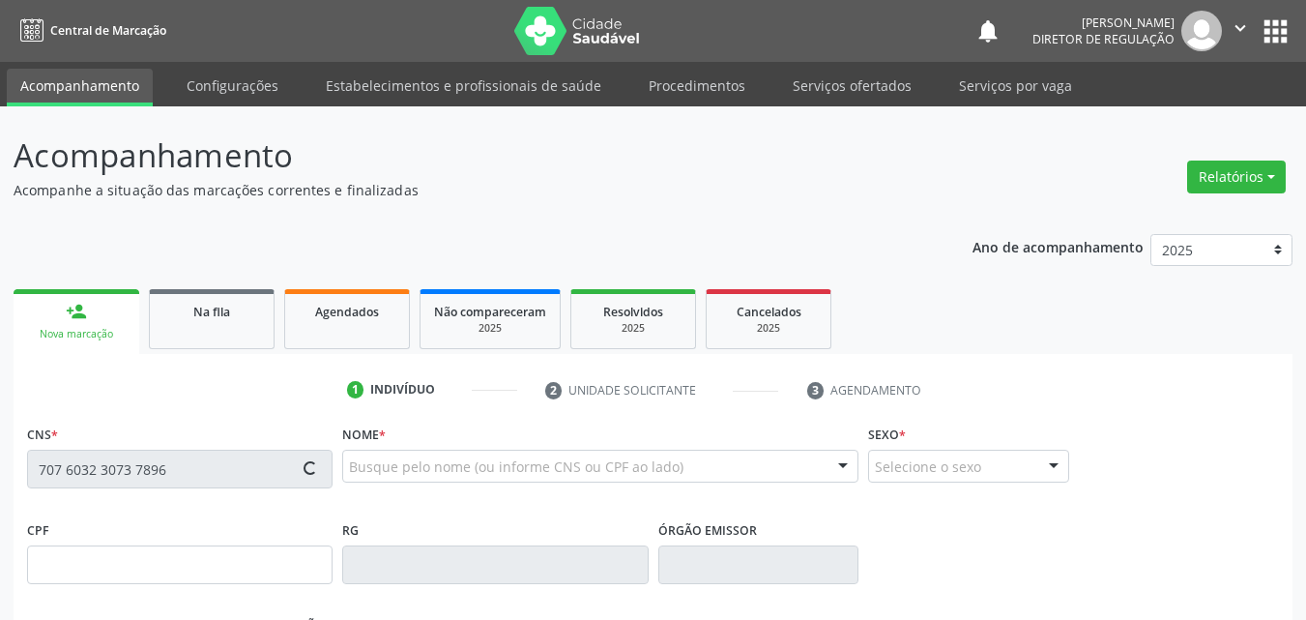
type input "161.563.434-74"
type input "02/02/2009"
type input "Aleni da Silva Bagagim"
type input "(87) 98146-3559"
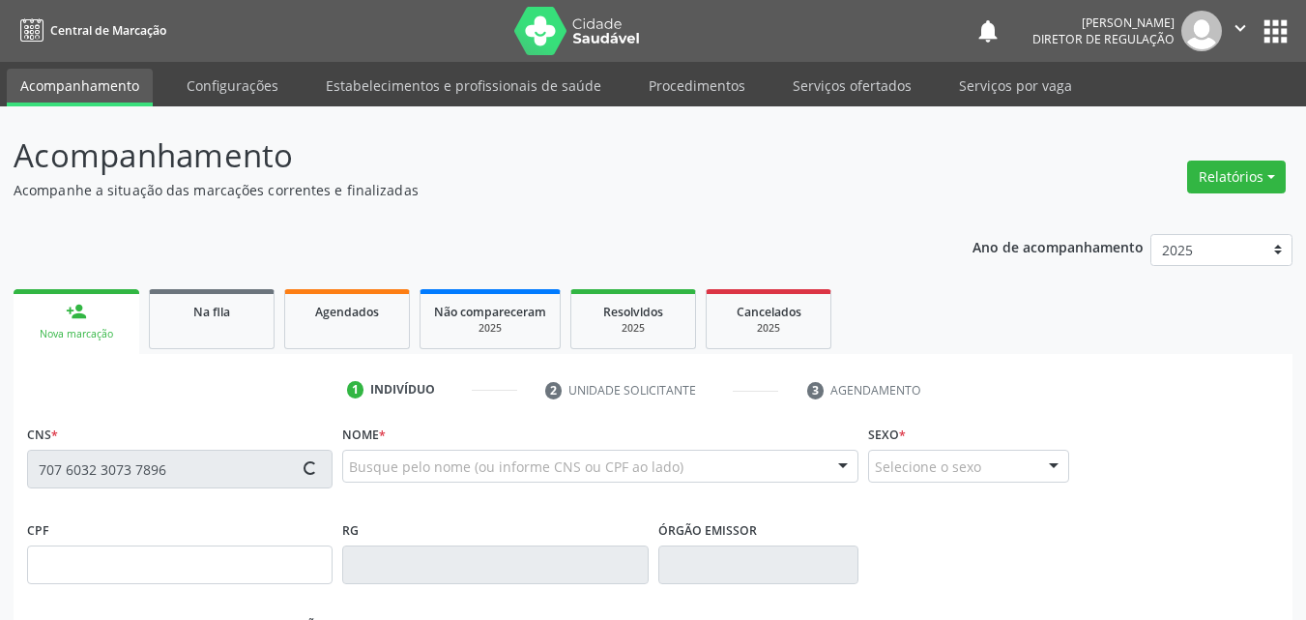
type input "098.258.324-95"
type input "211"
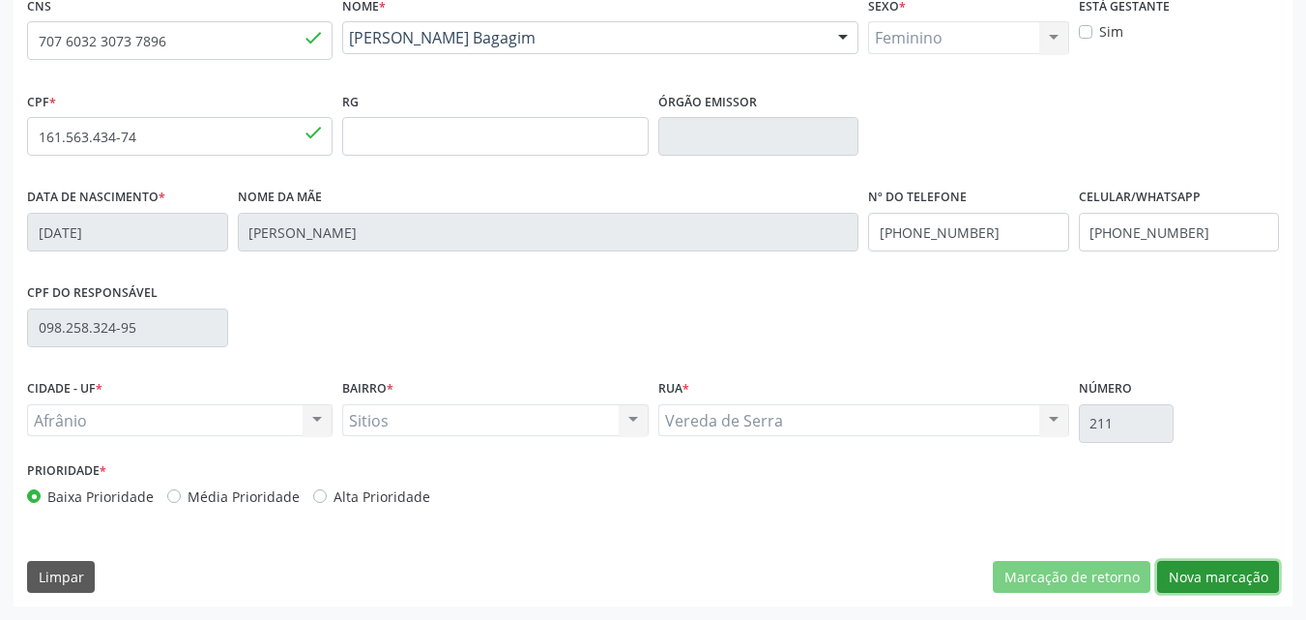
click at [1217, 573] on button "Nova marcação" at bounding box center [1219, 577] width 122 height 33
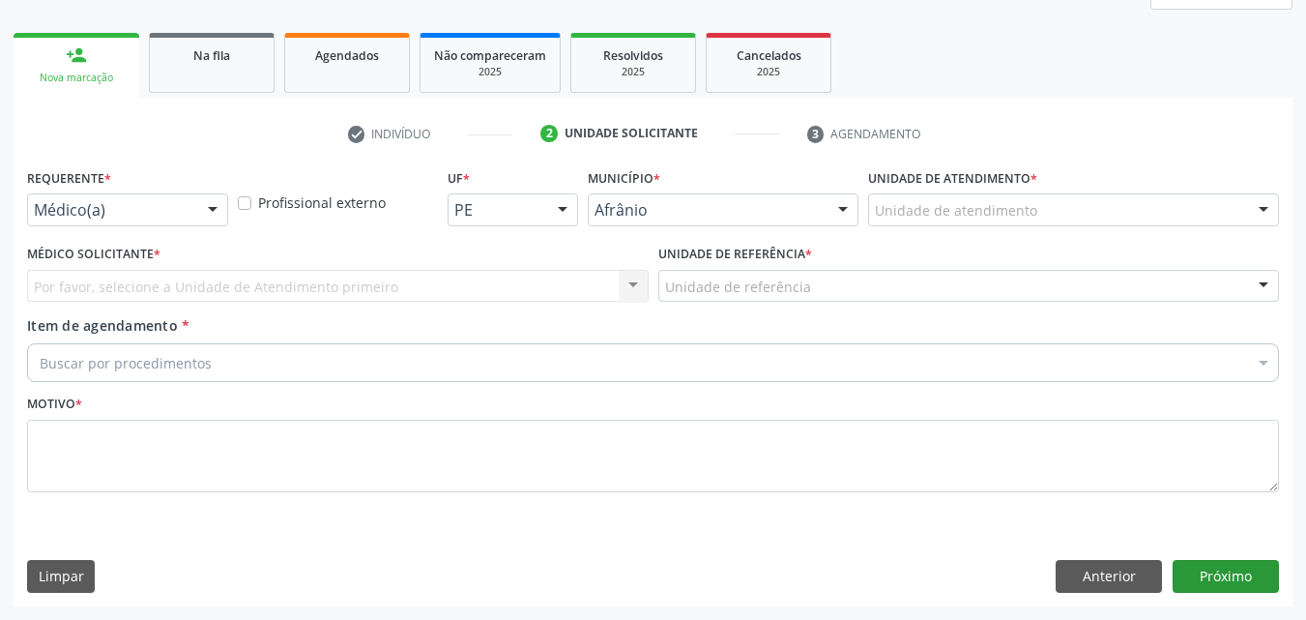
scroll to position [256, 0]
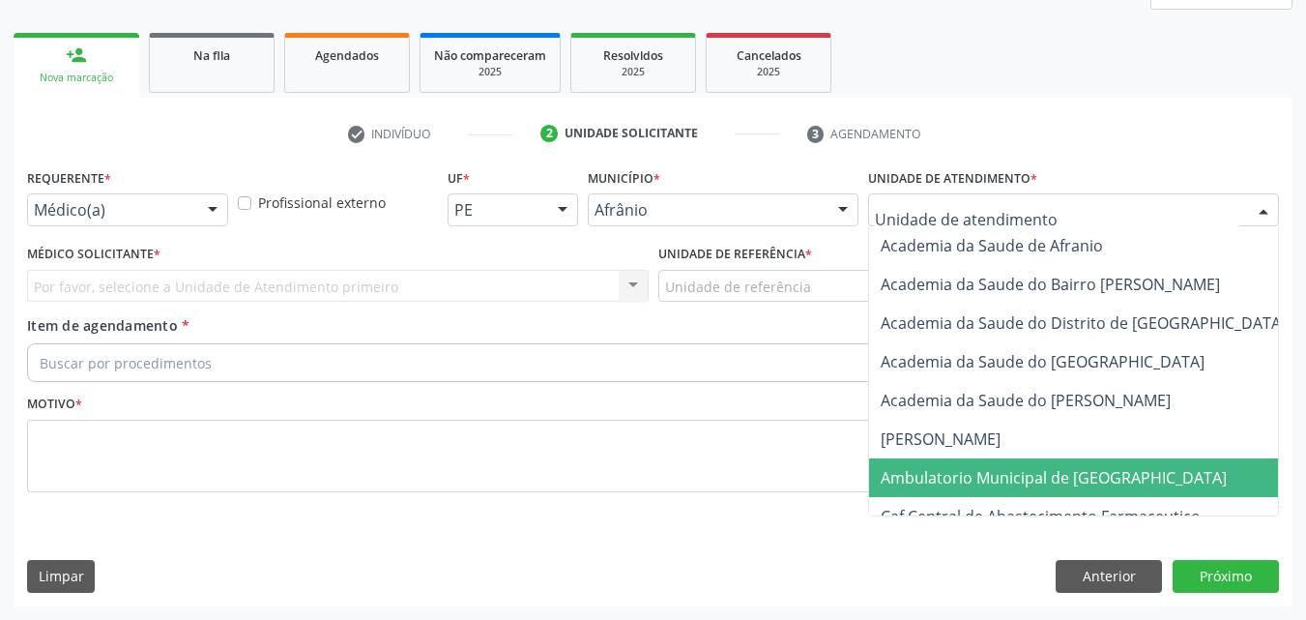
click at [1109, 472] on span "Ambulatorio Municipal de [GEOGRAPHIC_DATA]" at bounding box center [1054, 477] width 346 height 21
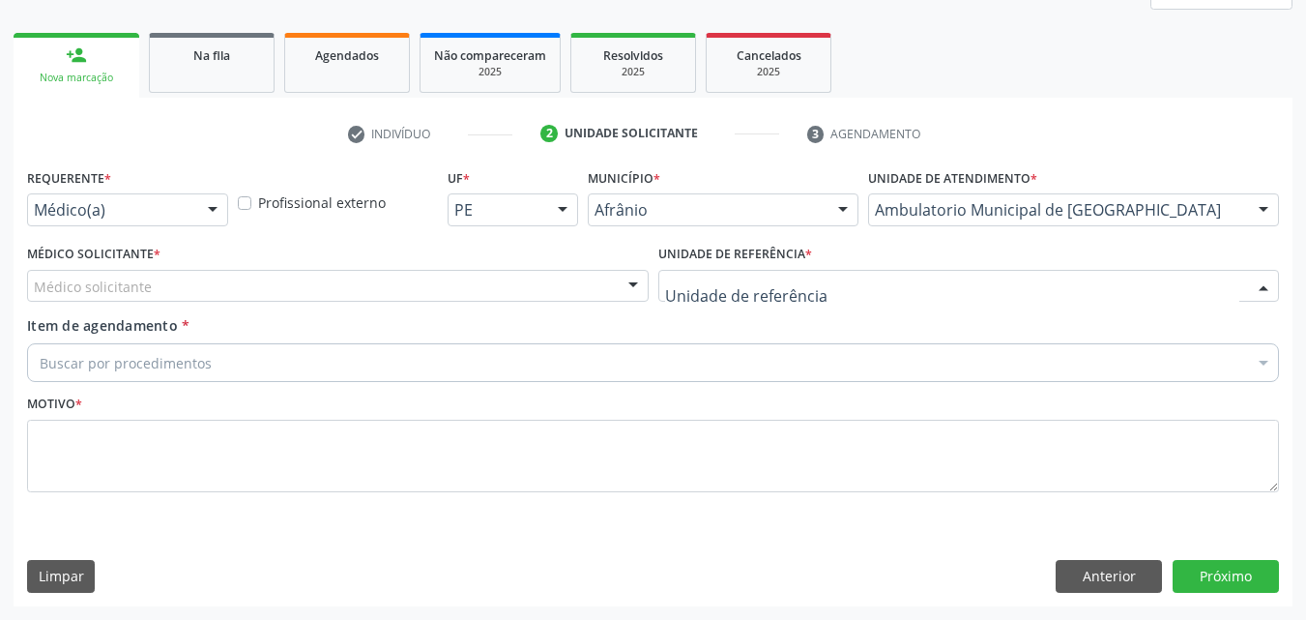
click at [819, 275] on div at bounding box center [970, 286] width 622 height 33
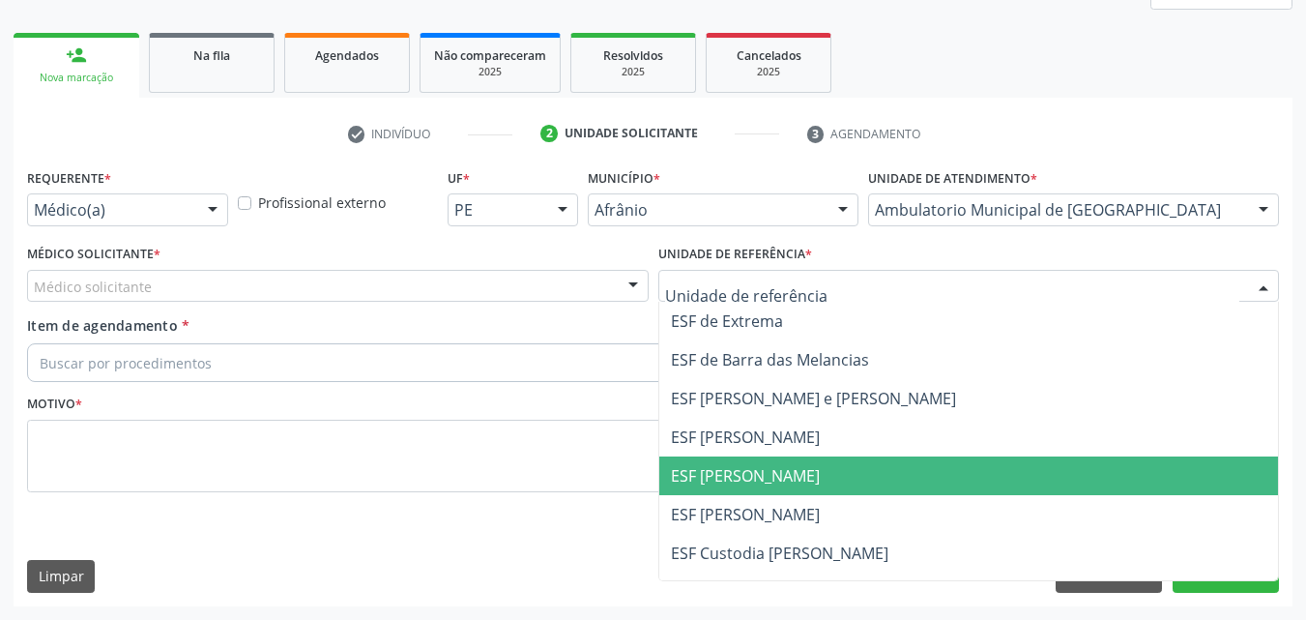
drag, startPoint x: 830, startPoint y: 467, endPoint x: 818, endPoint y: 463, distance: 12.2
click at [825, 467] on span "ESF [PERSON_NAME]" at bounding box center [969, 475] width 620 height 39
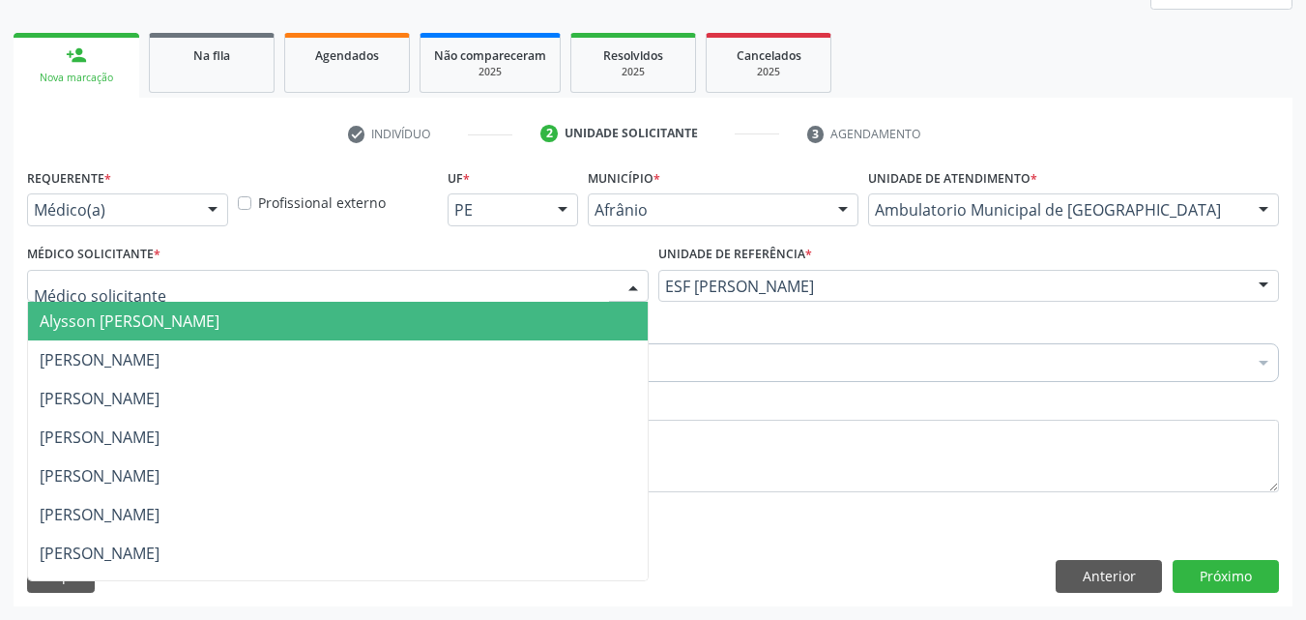
click at [554, 275] on div at bounding box center [338, 286] width 622 height 33
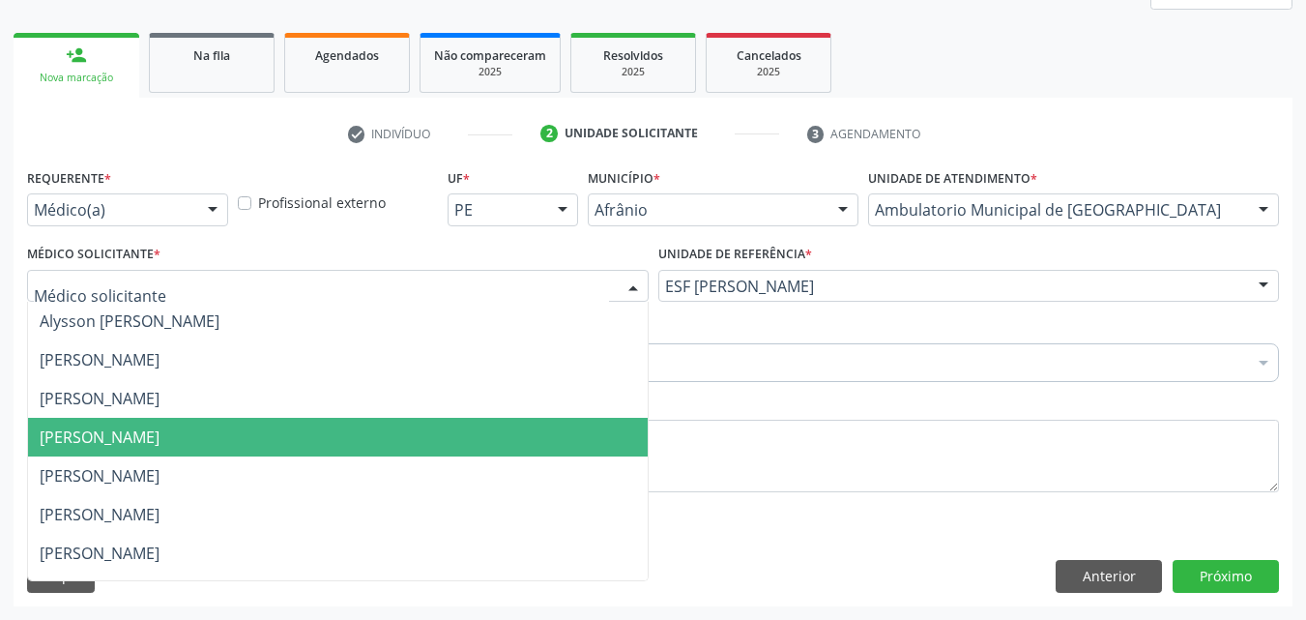
drag, startPoint x: 517, startPoint y: 432, endPoint x: 481, endPoint y: 411, distance: 42.5
click at [513, 432] on span "[PERSON_NAME]" at bounding box center [338, 437] width 620 height 39
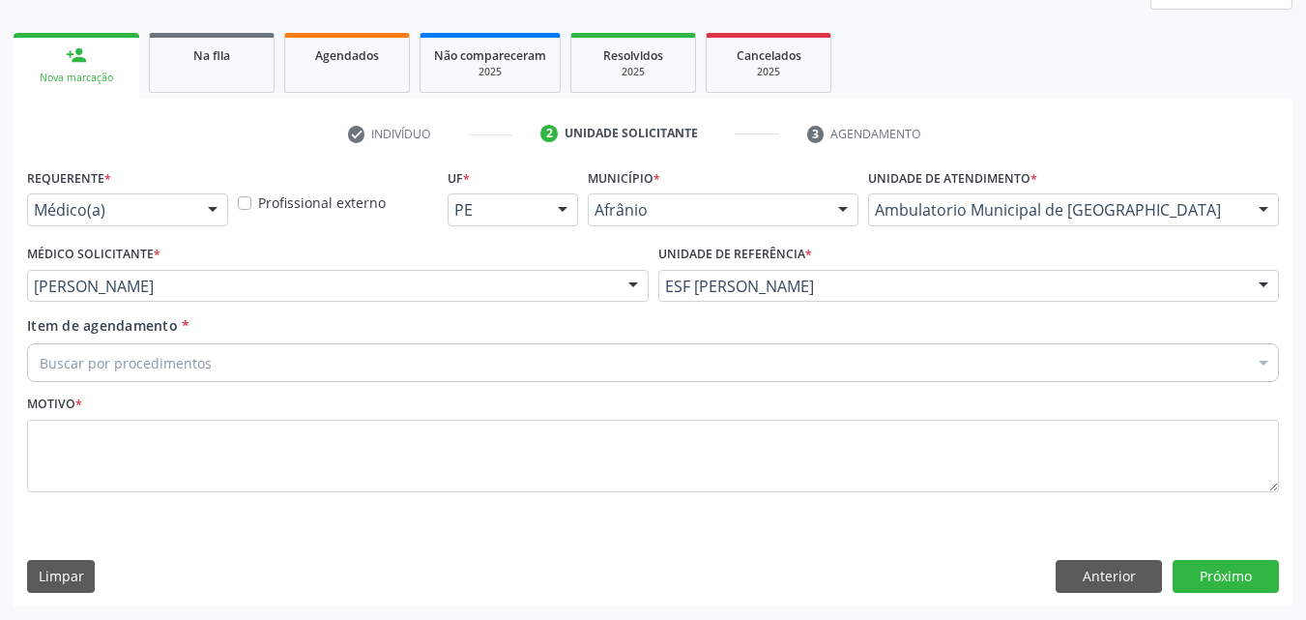
click at [389, 358] on div "Buscar por procedimentos" at bounding box center [653, 362] width 1252 height 39
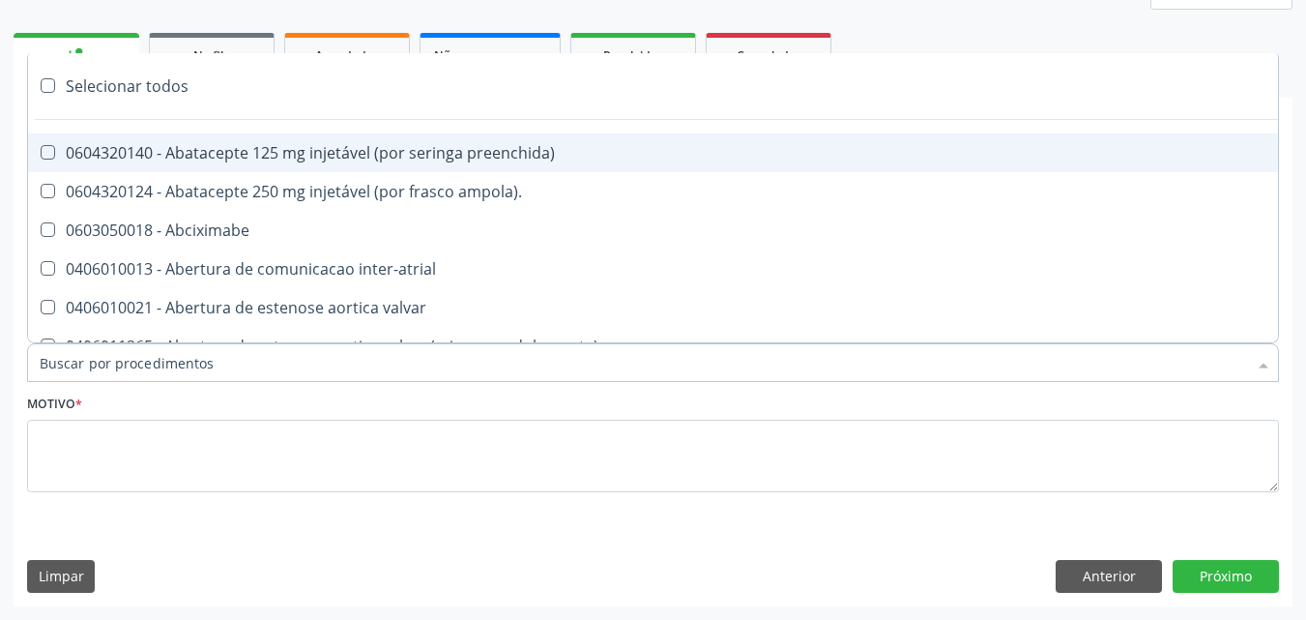
paste input "pneumologista"
type input "pneumologista"
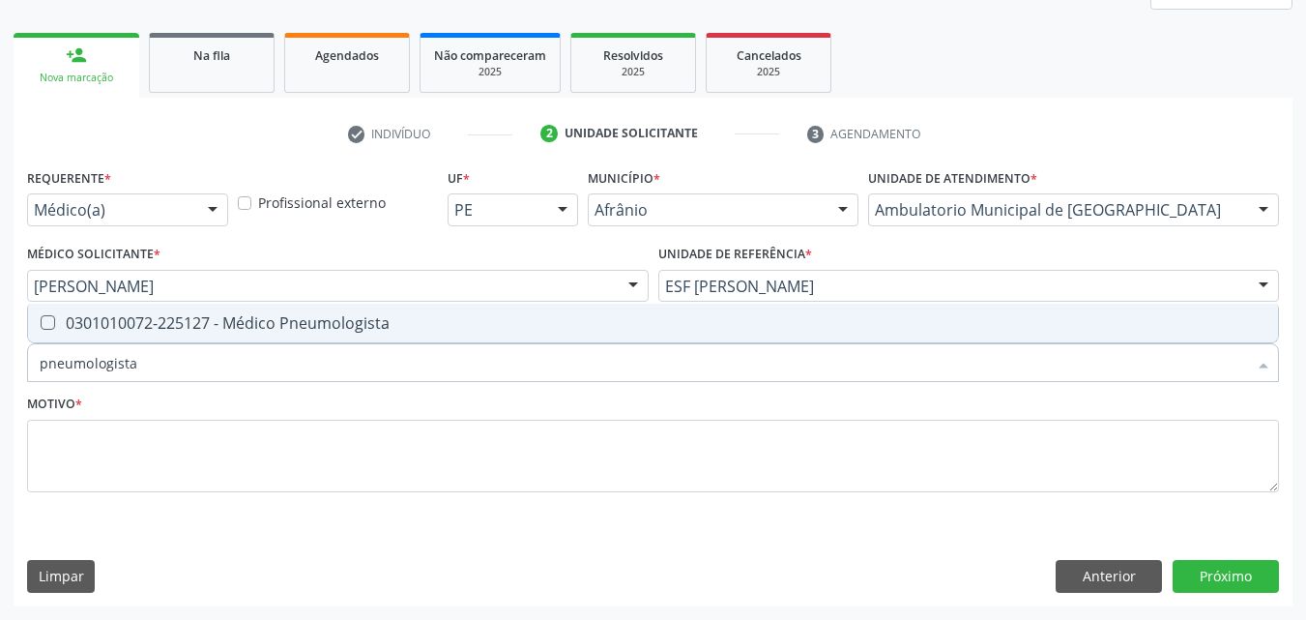
click at [373, 325] on div "0301010072-225127 - Médico Pneumologista" at bounding box center [653, 322] width 1227 height 15
checkbox Pneumologista "true"
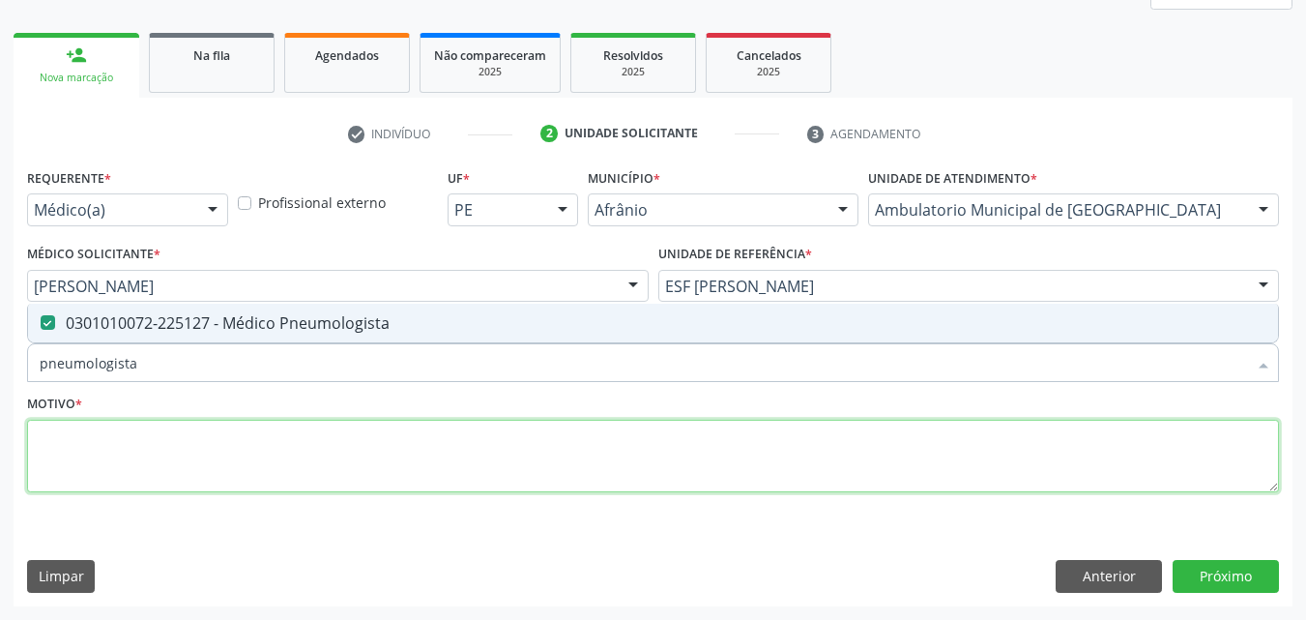
click at [352, 448] on textarea at bounding box center [653, 456] width 1252 height 73
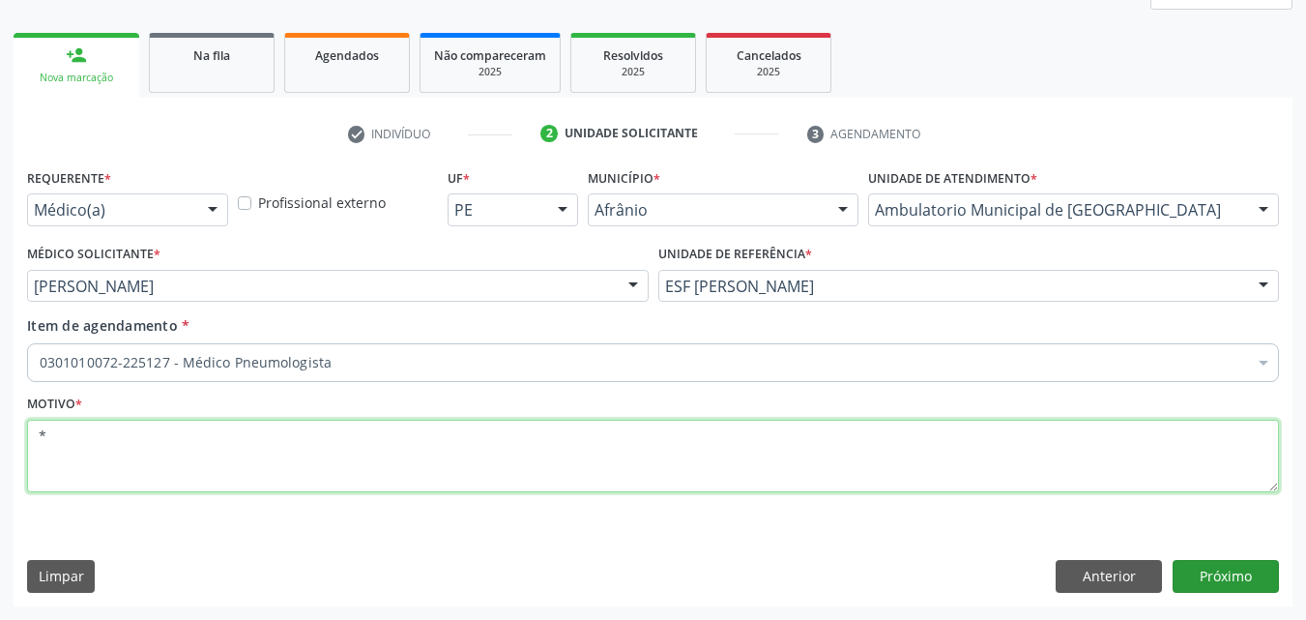
type textarea "*"
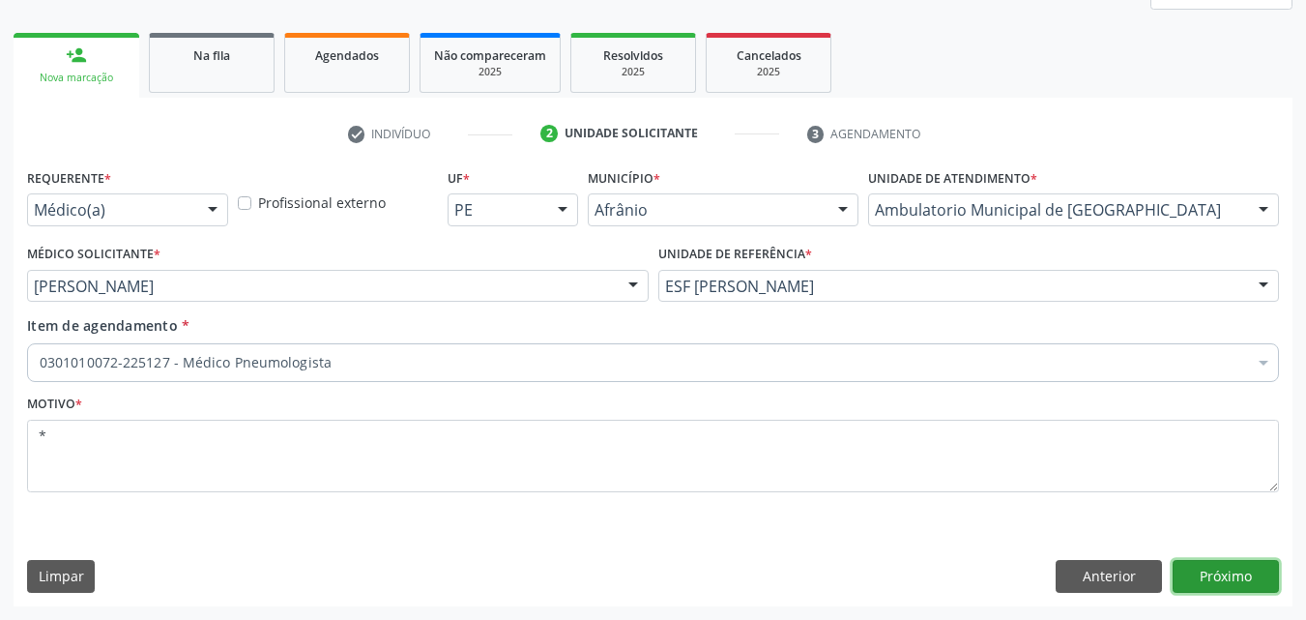
click at [1210, 574] on button "Próximo" at bounding box center [1226, 576] width 106 height 33
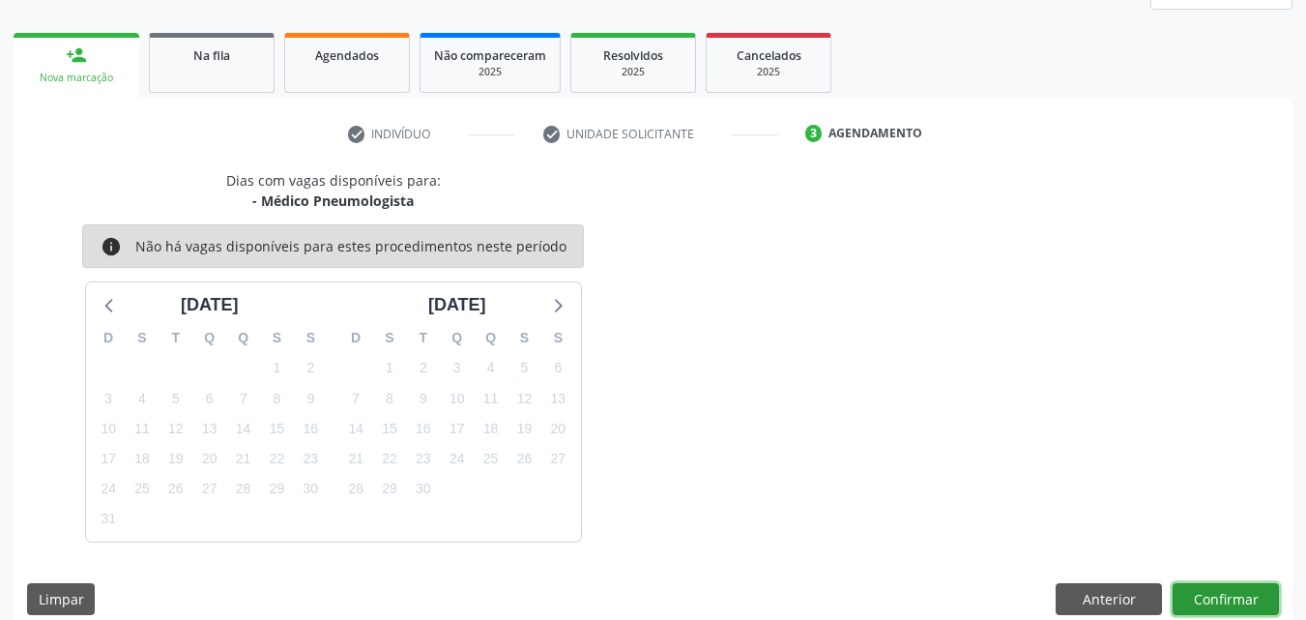
click at [1226, 591] on button "Confirmar" at bounding box center [1226, 599] width 106 height 33
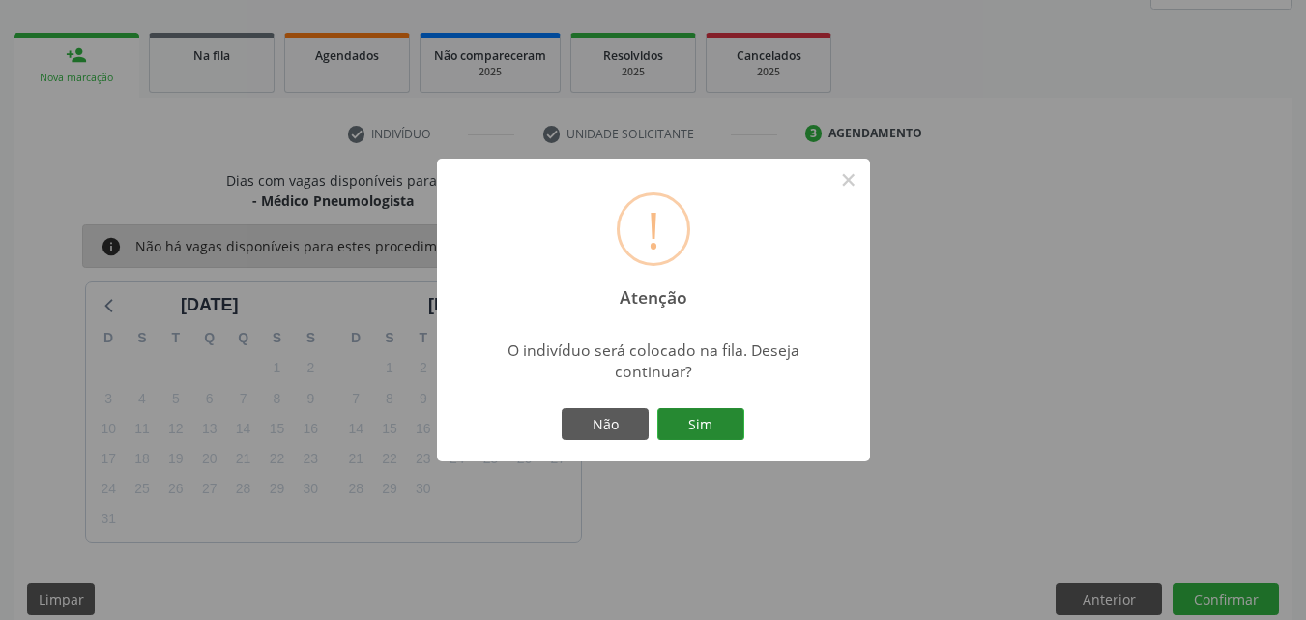
click at [720, 421] on button "Sim" at bounding box center [701, 424] width 87 height 33
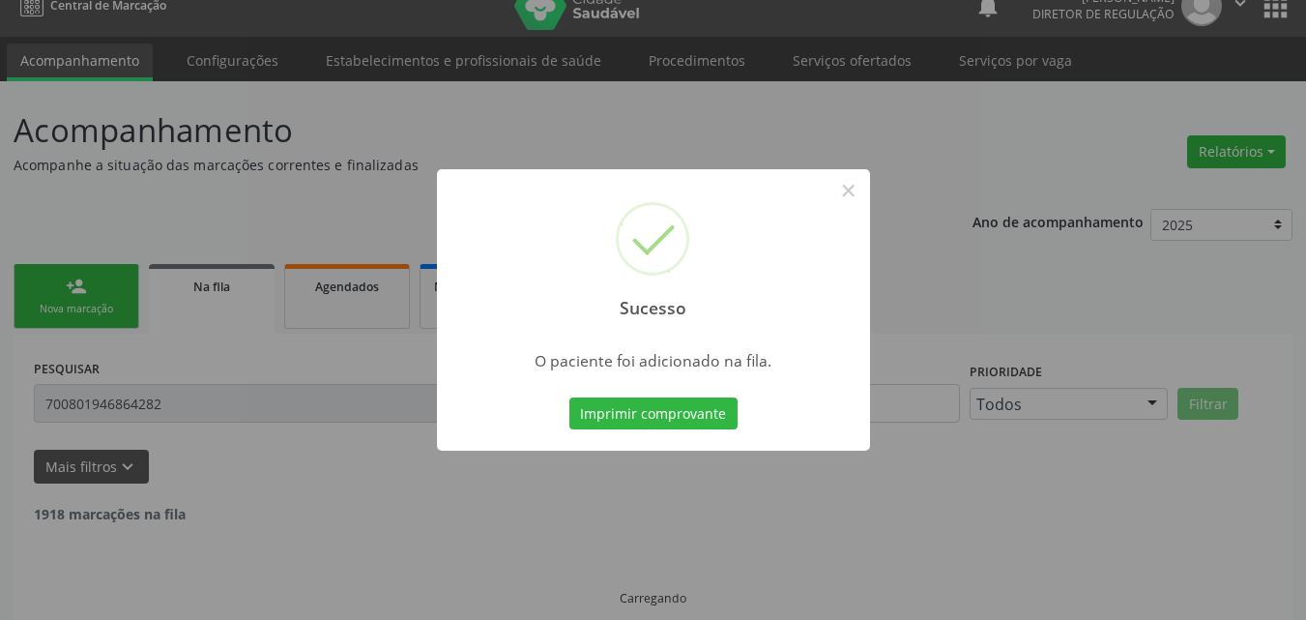
scroll to position [0, 0]
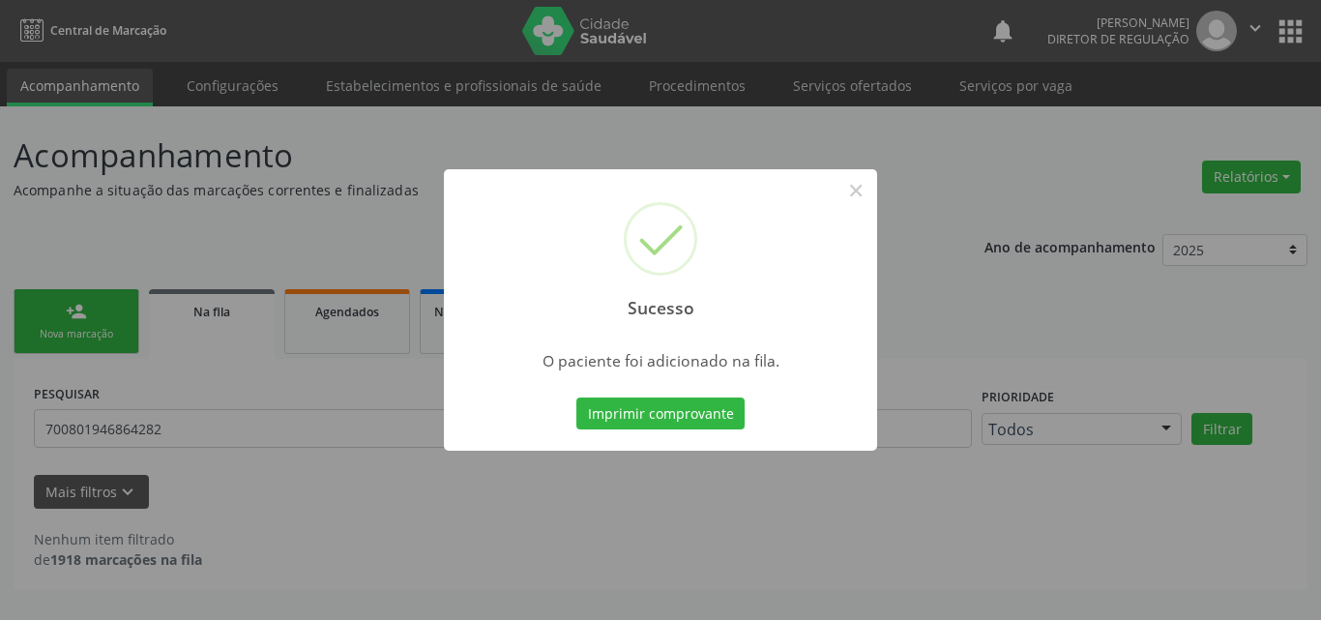
click at [89, 330] on div "Sucesso × O paciente foi adicionado na fila. Imprimir comprovante Cancel" at bounding box center [660, 310] width 1321 height 620
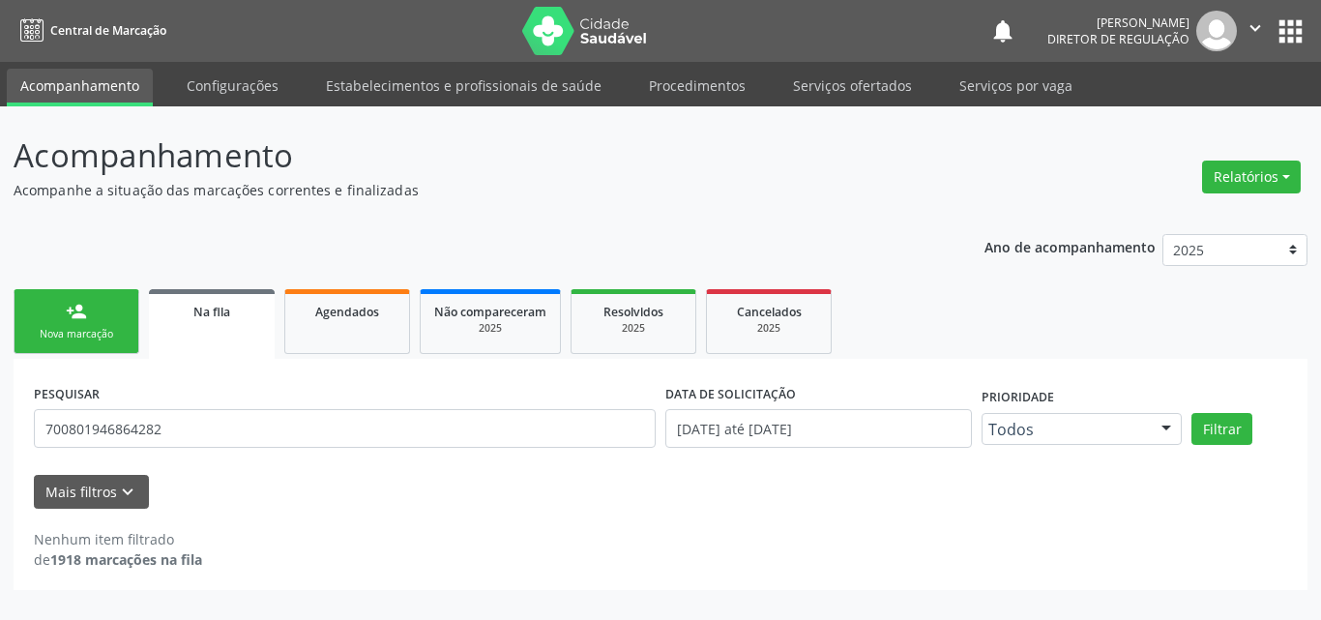
click at [75, 323] on link "person_add Nova marcação" at bounding box center [77, 321] width 126 height 65
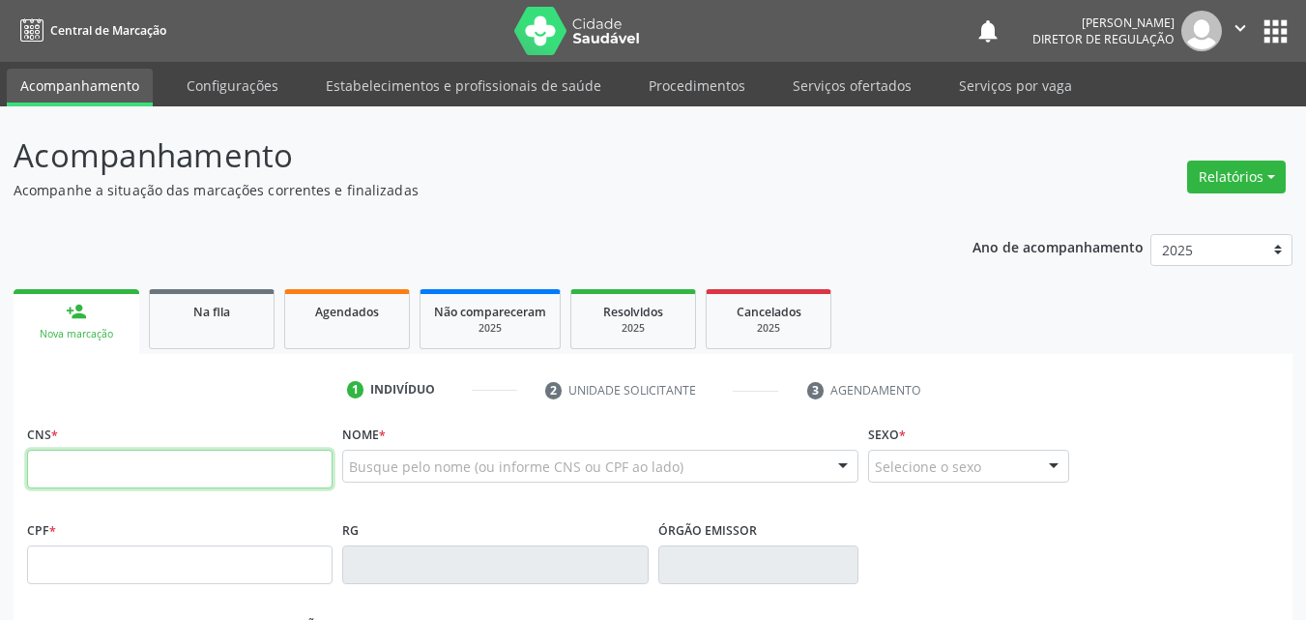
click at [149, 462] on input "text" at bounding box center [180, 469] width 306 height 39
type input "162 3225 9514 0004"
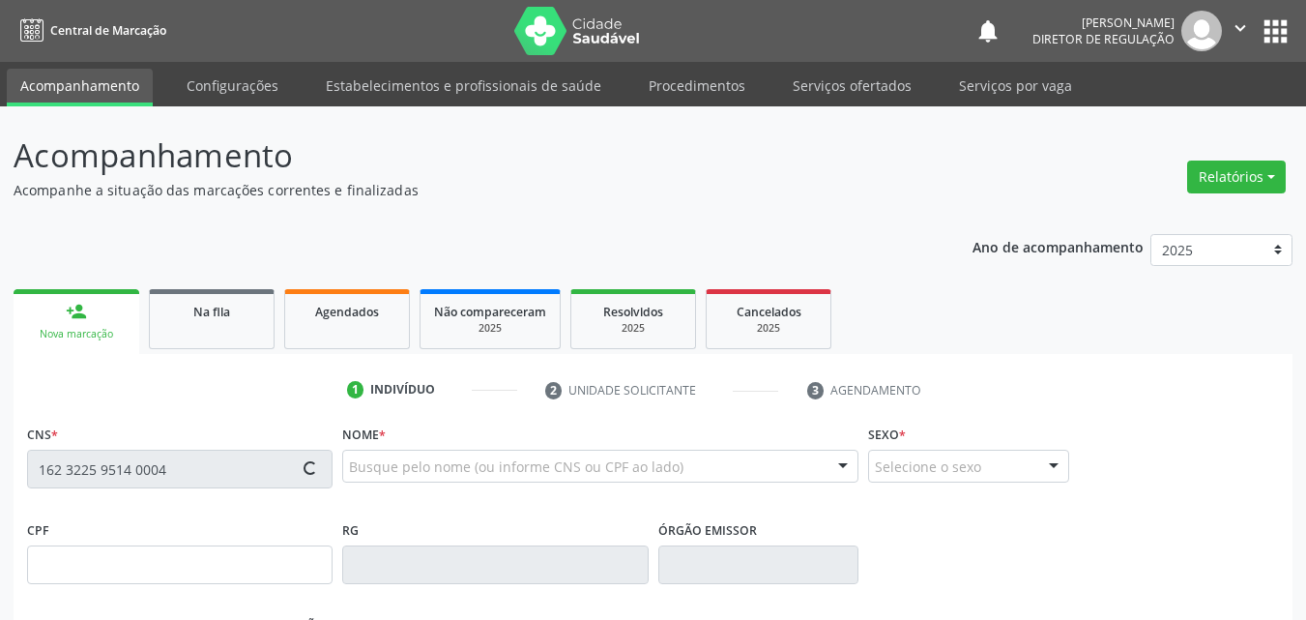
type input "28/11/1961"
type input "Petronila Rodrigues da Paixao"
type input "(87) 98872-5956"
type input "S/N"
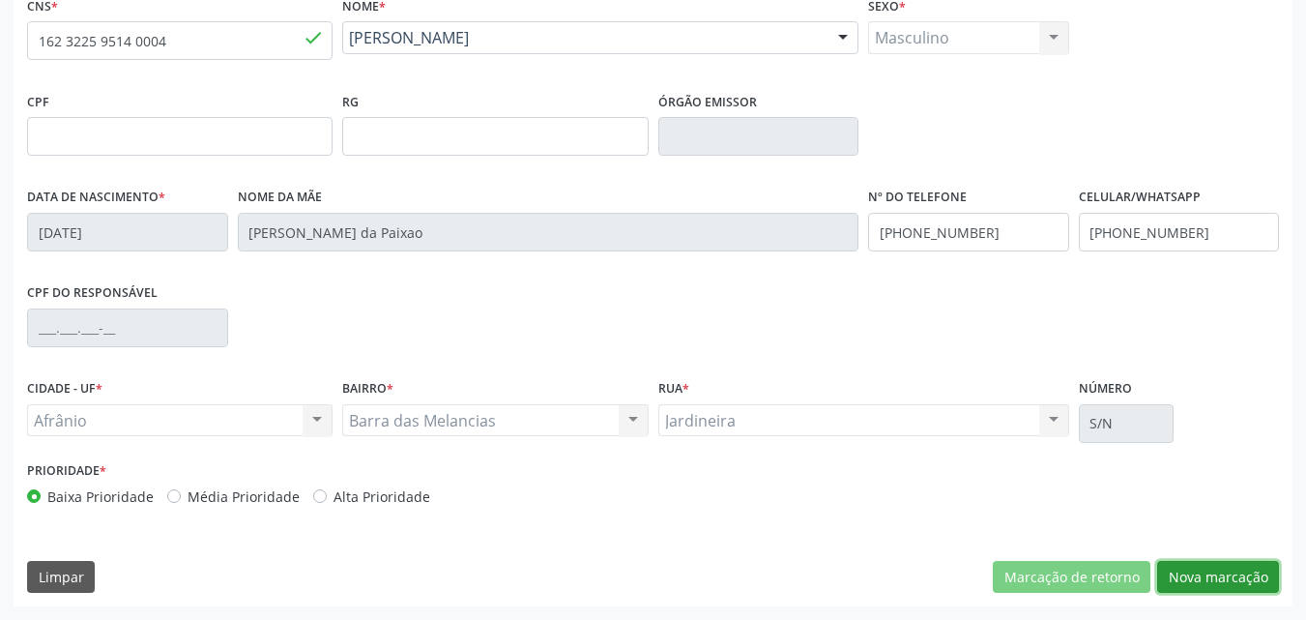
click at [1224, 575] on button "Nova marcação" at bounding box center [1219, 577] width 122 height 33
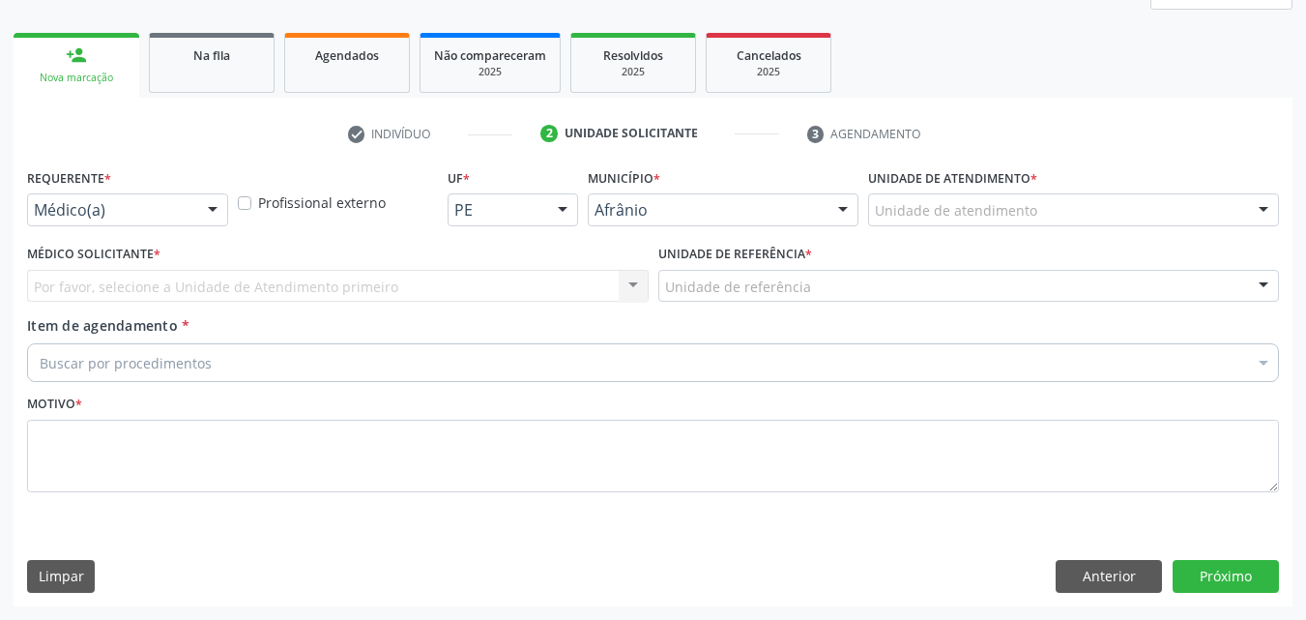
scroll to position [256, 0]
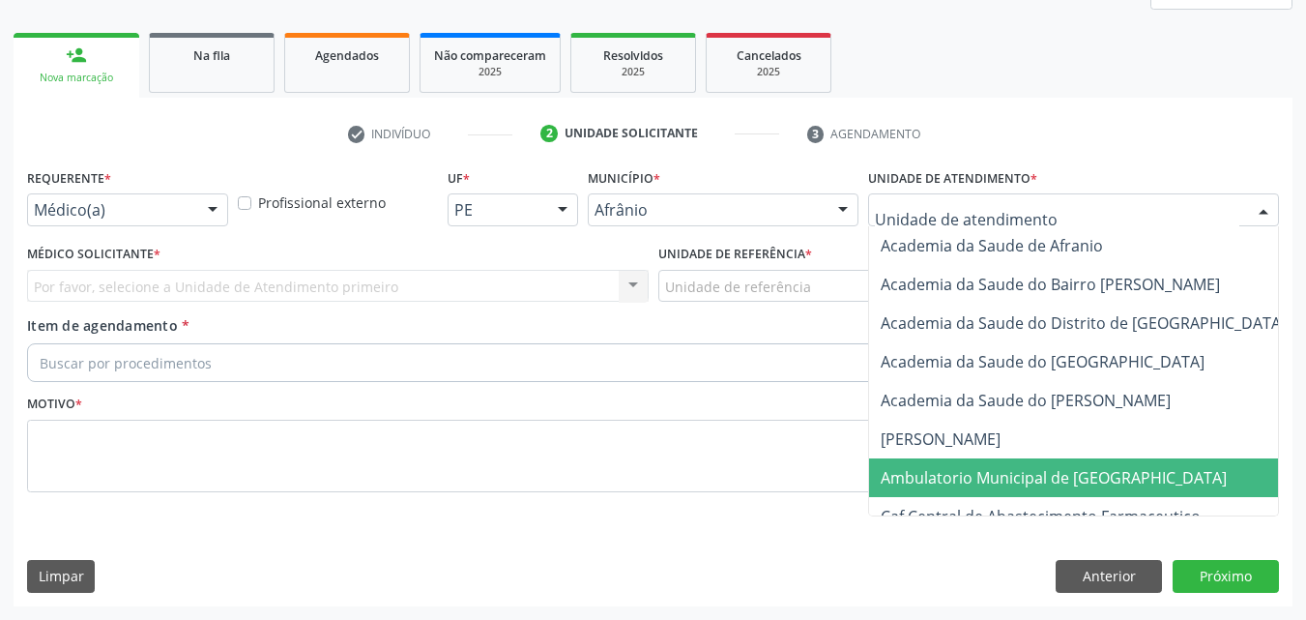
click at [1072, 475] on span "Ambulatorio Municipal de [GEOGRAPHIC_DATA]" at bounding box center [1054, 477] width 346 height 21
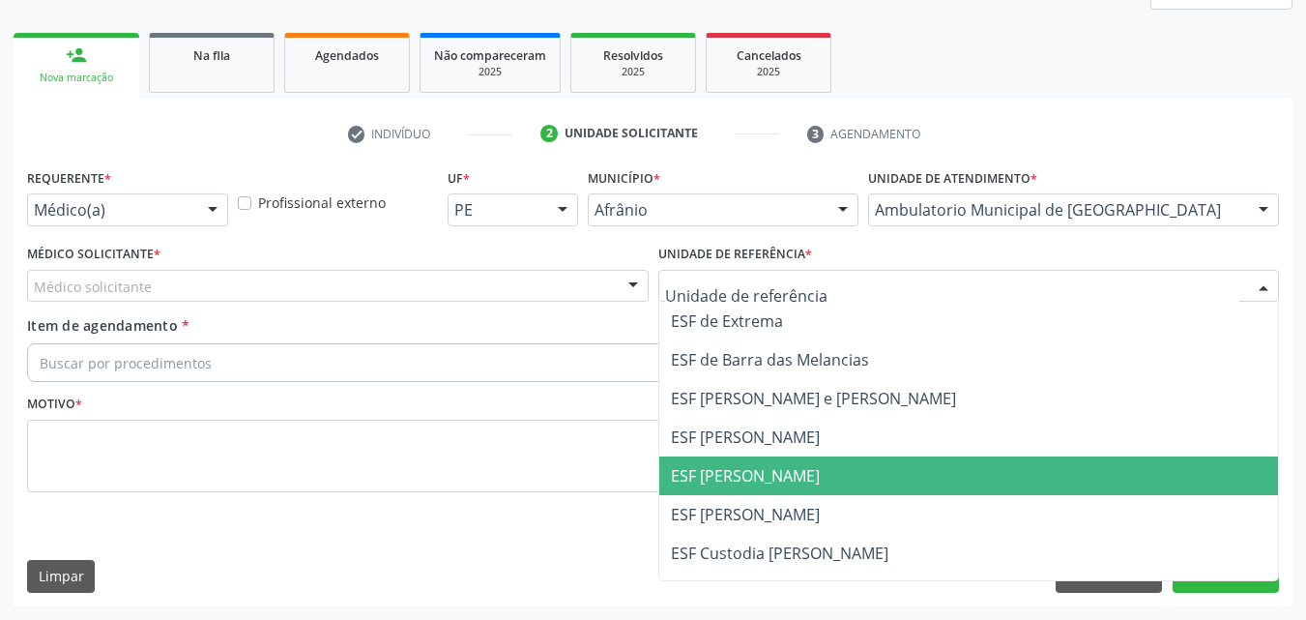
drag, startPoint x: 814, startPoint y: 467, endPoint x: 803, endPoint y: 466, distance: 11.6
click at [811, 468] on span "ESF [PERSON_NAME]" at bounding box center [969, 475] width 620 height 39
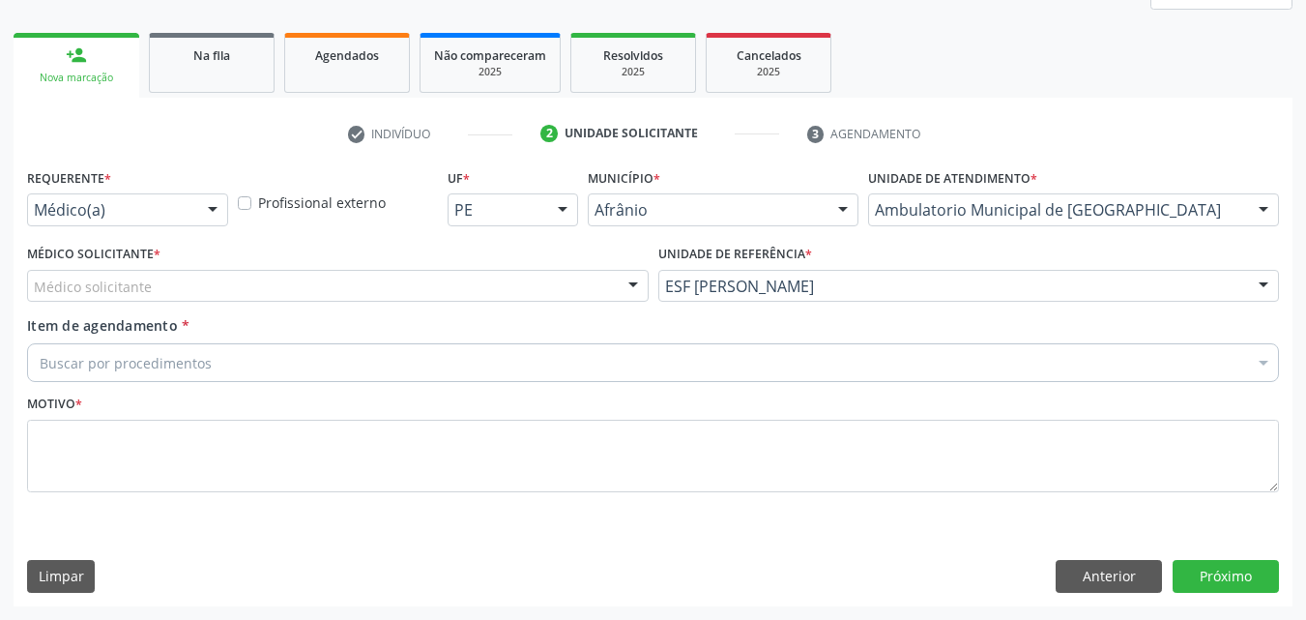
click at [545, 276] on div "Médico solicitante" at bounding box center [338, 286] width 622 height 33
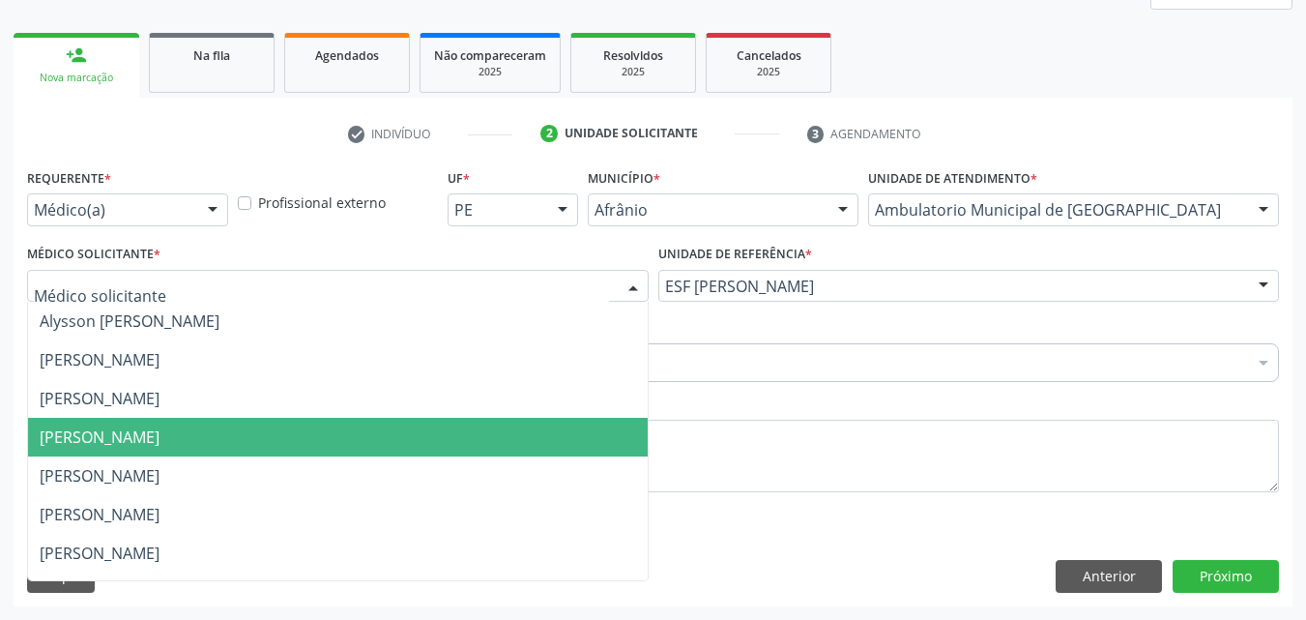
click at [542, 447] on span "[PERSON_NAME]" at bounding box center [338, 437] width 620 height 39
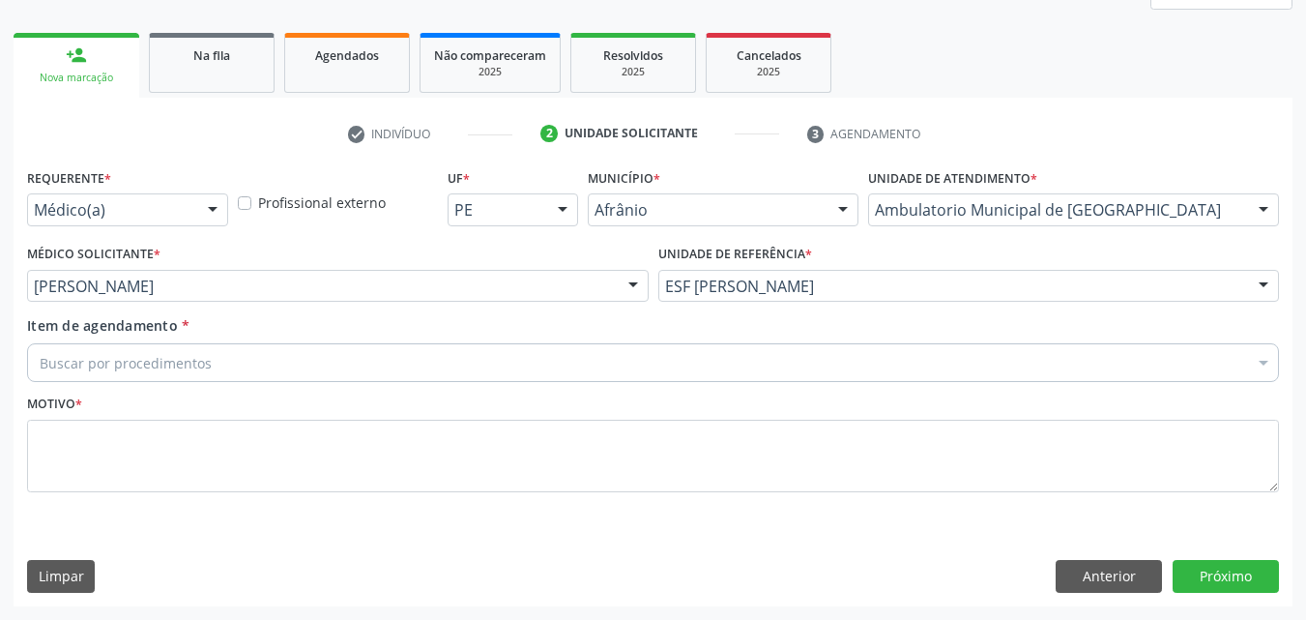
click at [341, 354] on div "Buscar por procedimentos" at bounding box center [653, 362] width 1252 height 39
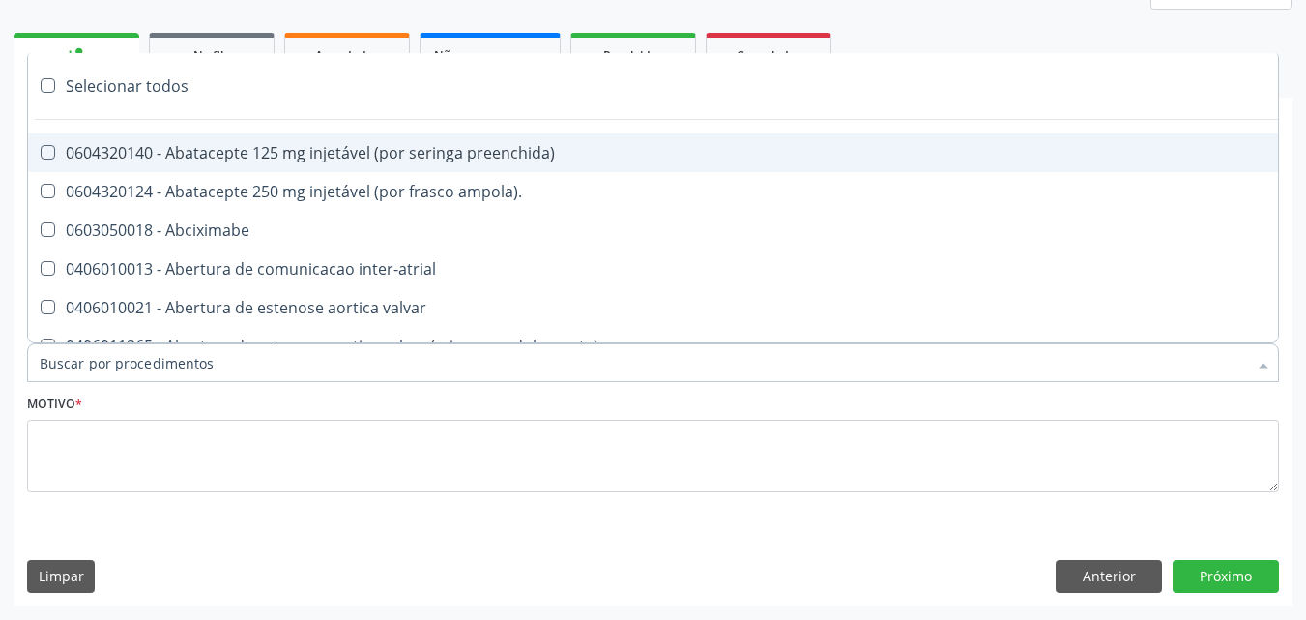
paste input "pneumologista"
type input "pneumologista"
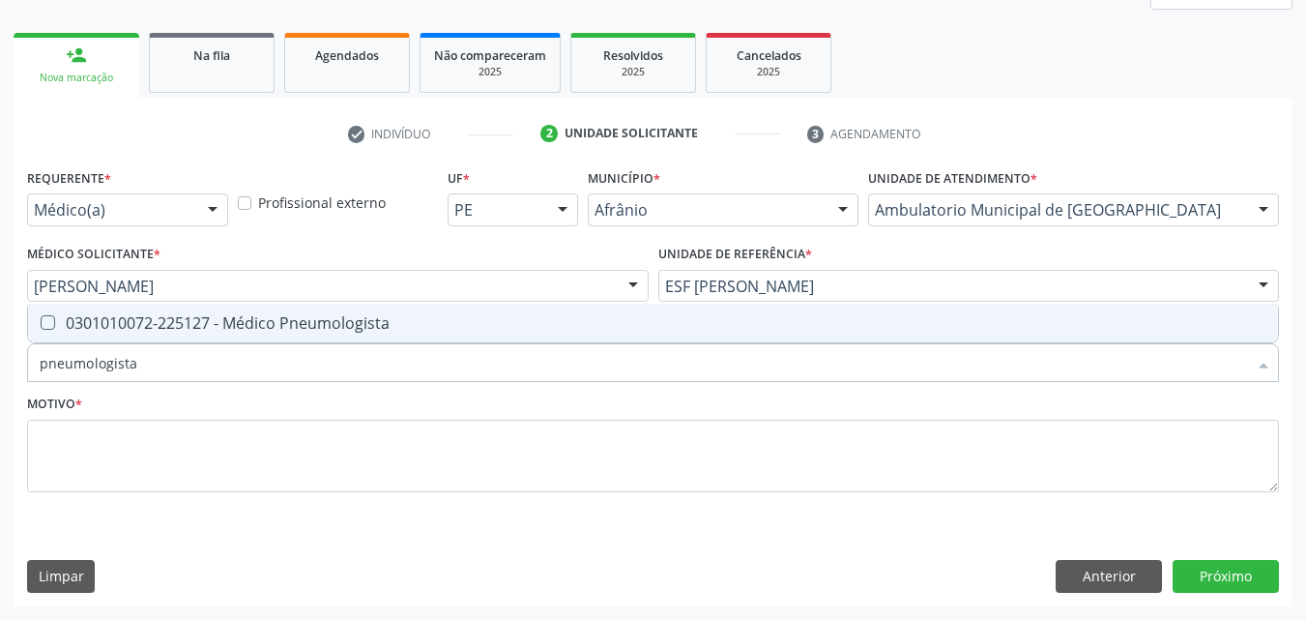
click at [381, 323] on div "0301010072-225127 - Médico Pneumologista" at bounding box center [653, 322] width 1227 height 15
checkbox Pneumologista "true"
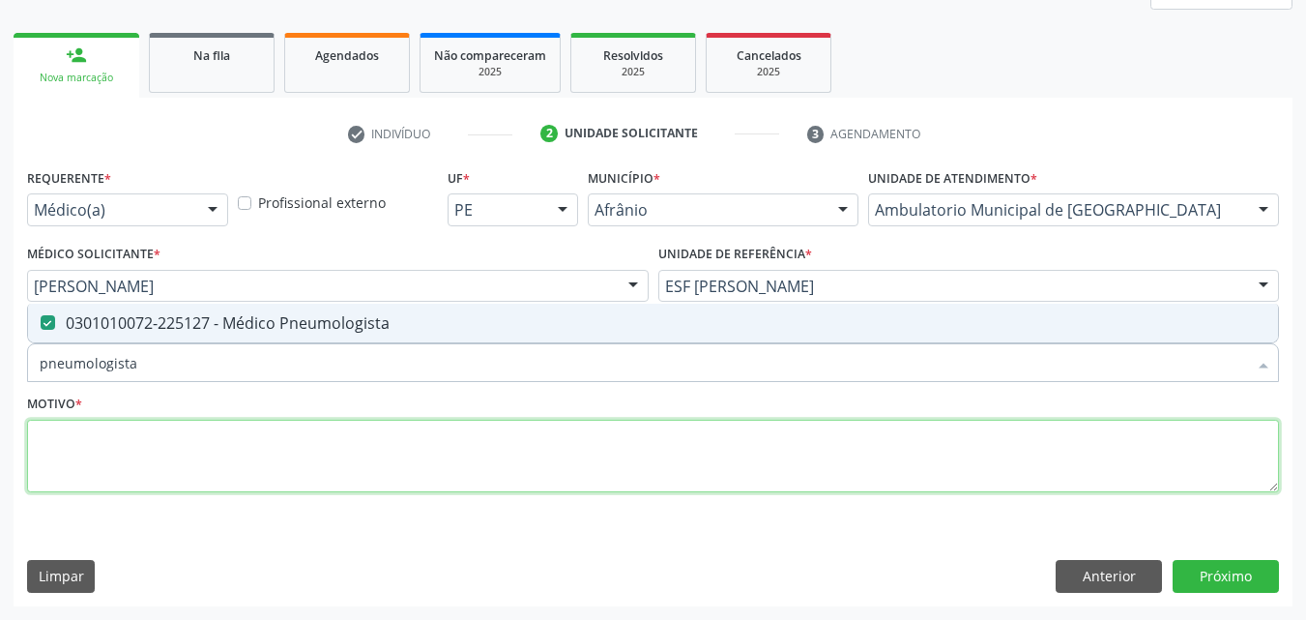
click at [402, 451] on textarea at bounding box center [653, 456] width 1252 height 73
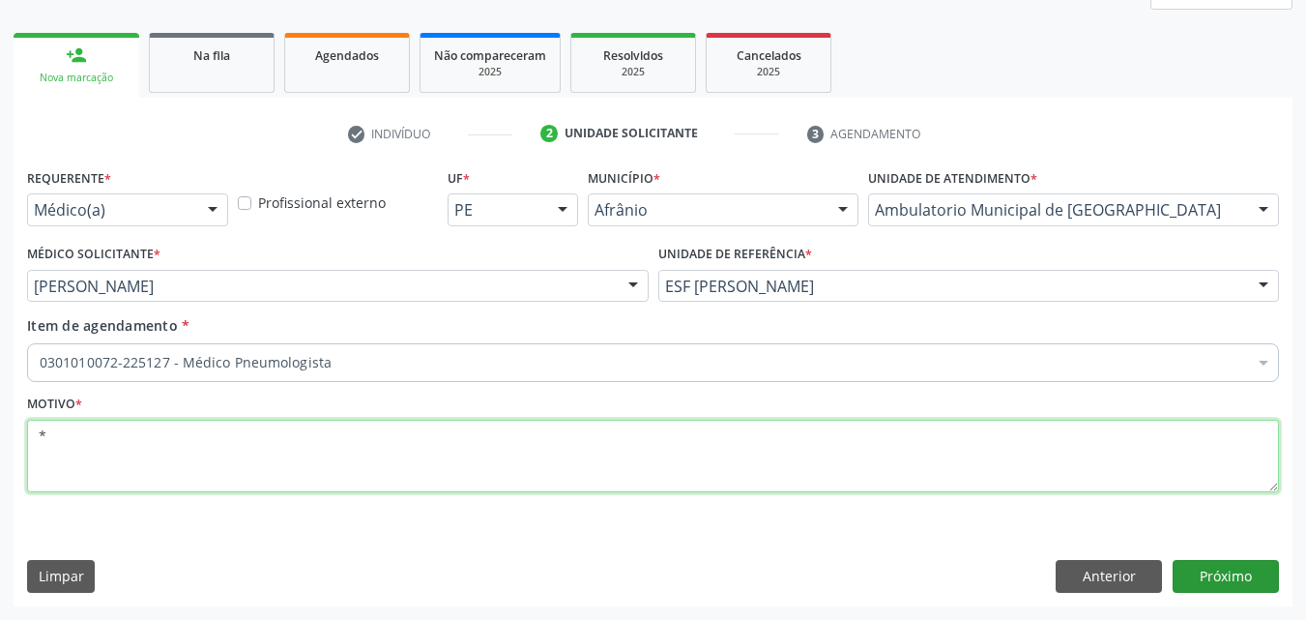
type textarea "*"
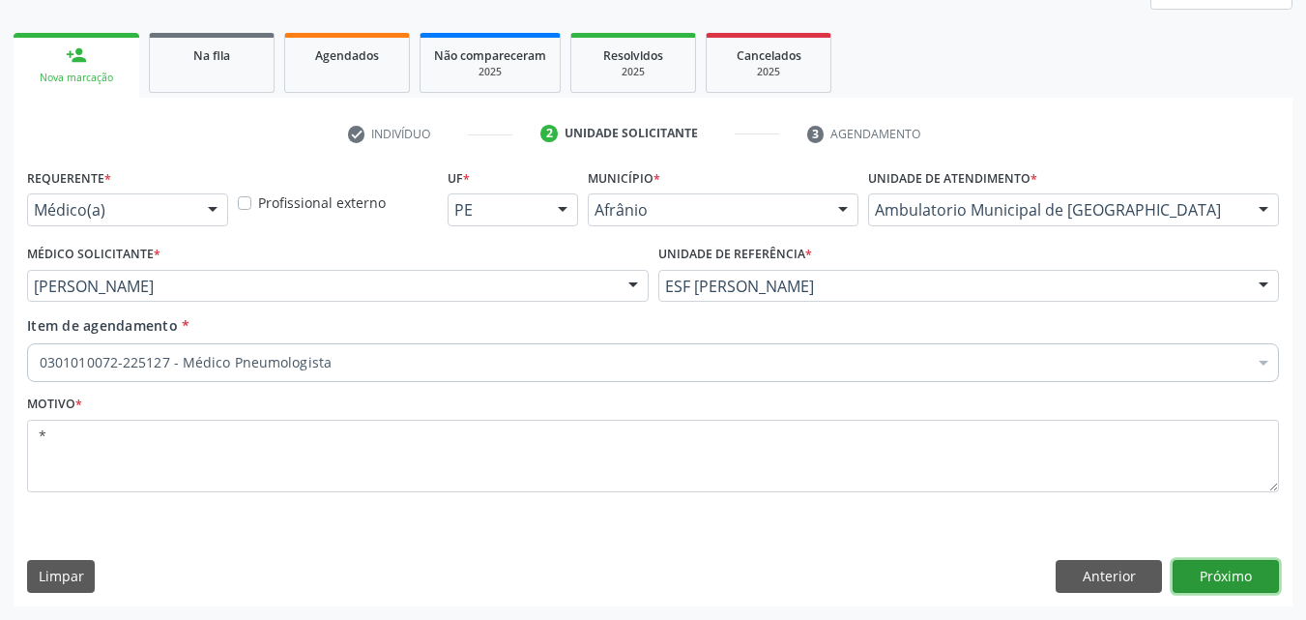
click at [1200, 571] on button "Próximo" at bounding box center [1226, 576] width 106 height 33
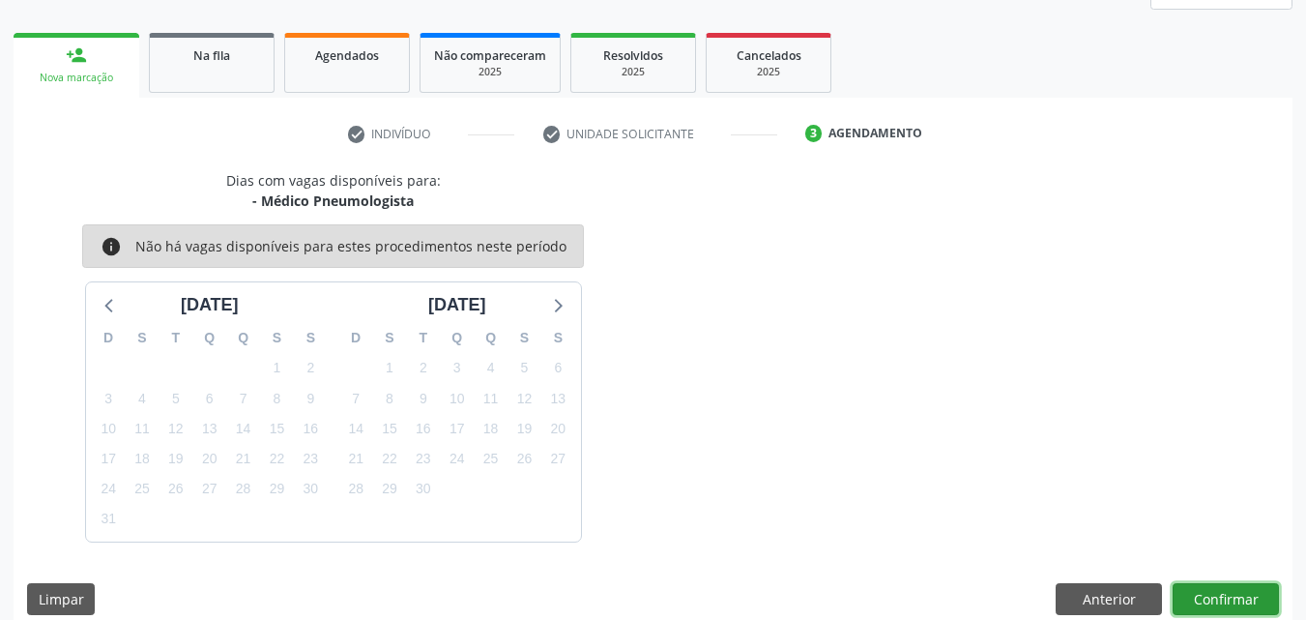
click at [1244, 596] on button "Confirmar" at bounding box center [1226, 599] width 106 height 33
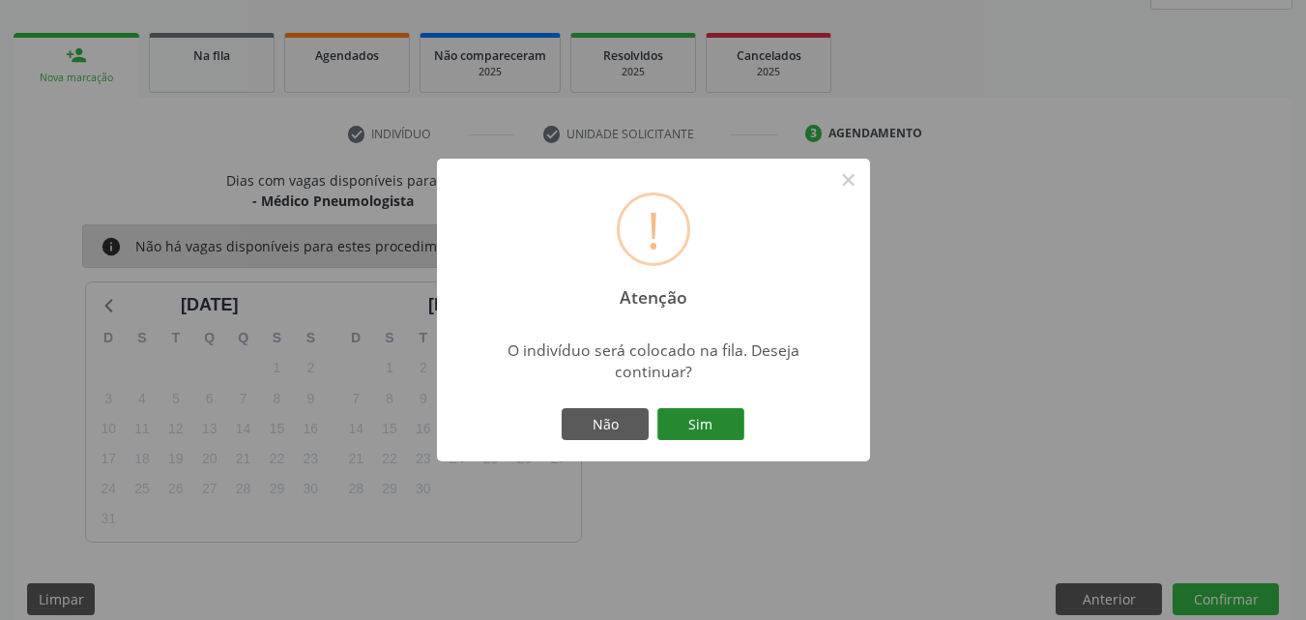
click at [733, 424] on button "Sim" at bounding box center [701, 424] width 87 height 33
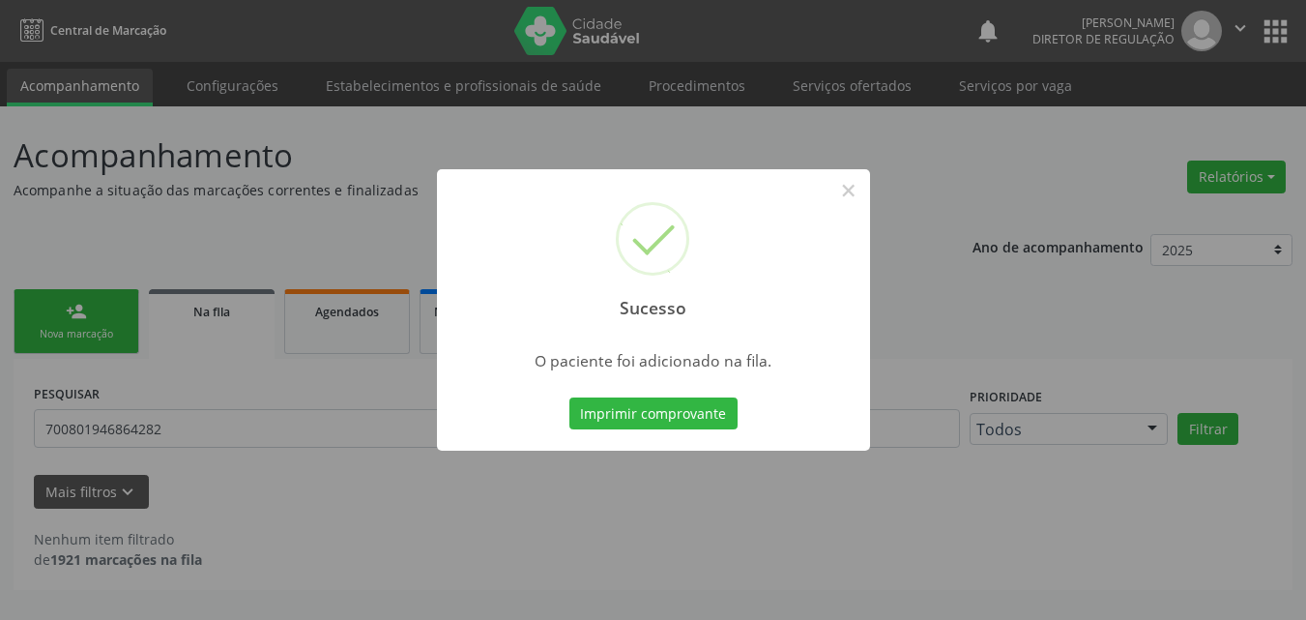
scroll to position [0, 0]
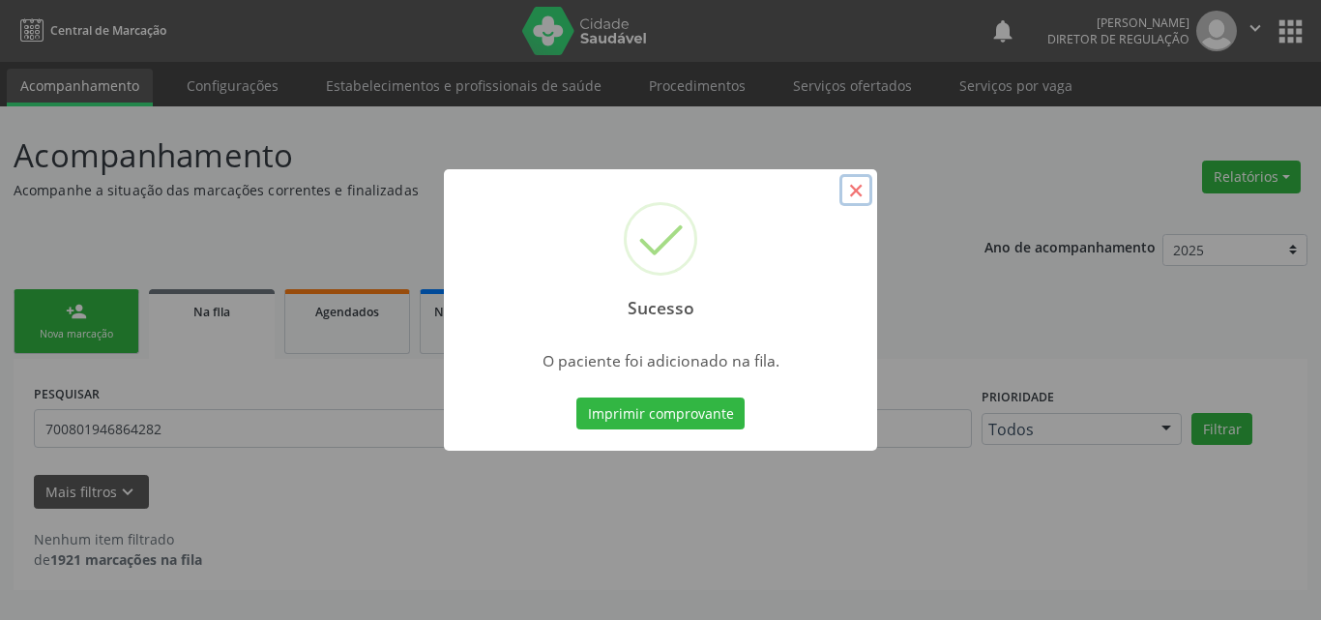
click at [860, 194] on button "×" at bounding box center [855, 190] width 33 height 33
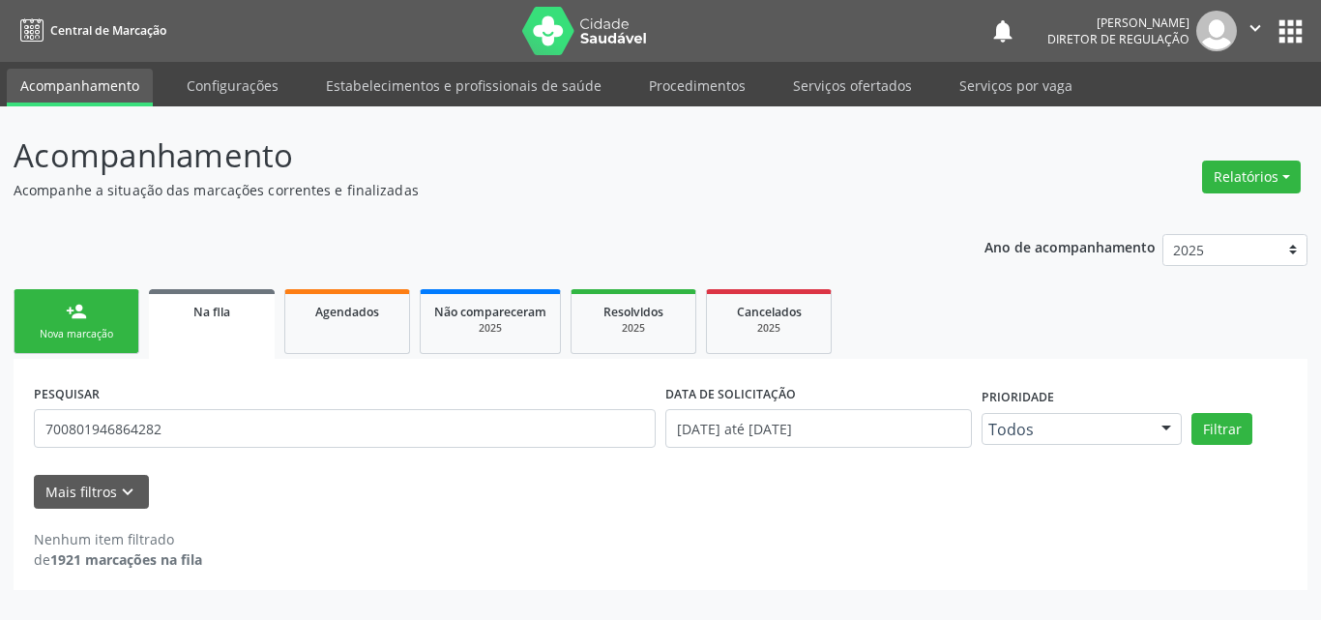
click at [97, 322] on link "person_add Nova marcação" at bounding box center [77, 321] width 126 height 65
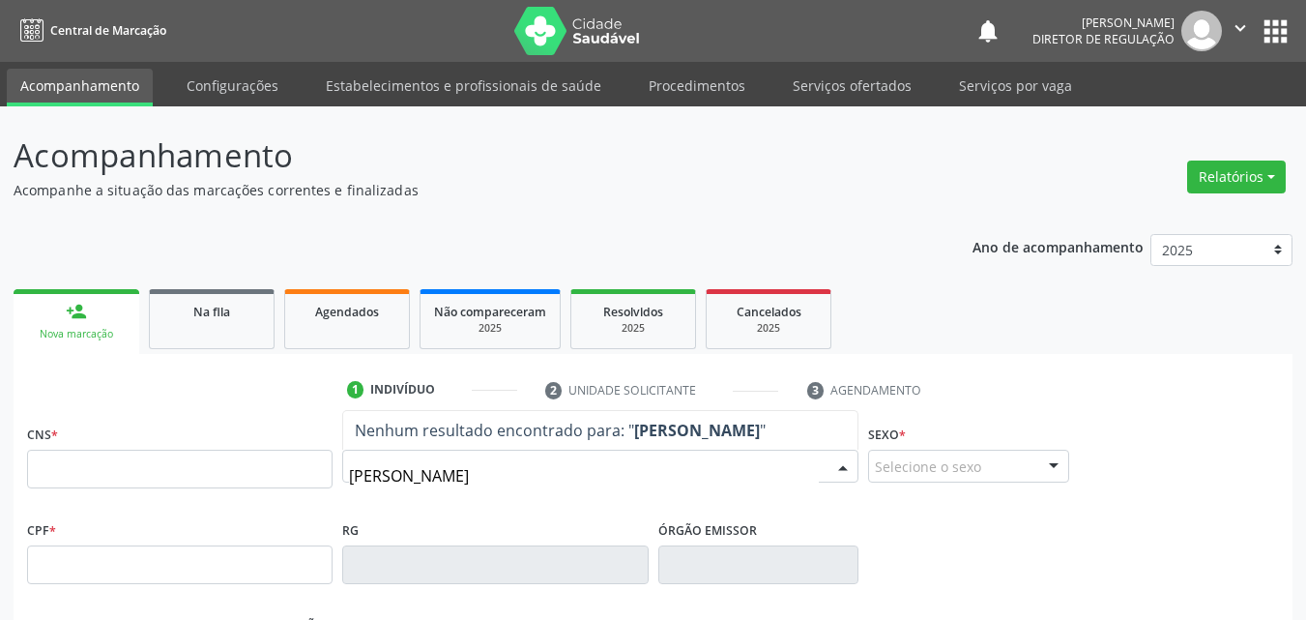
type input "andreia rocha"
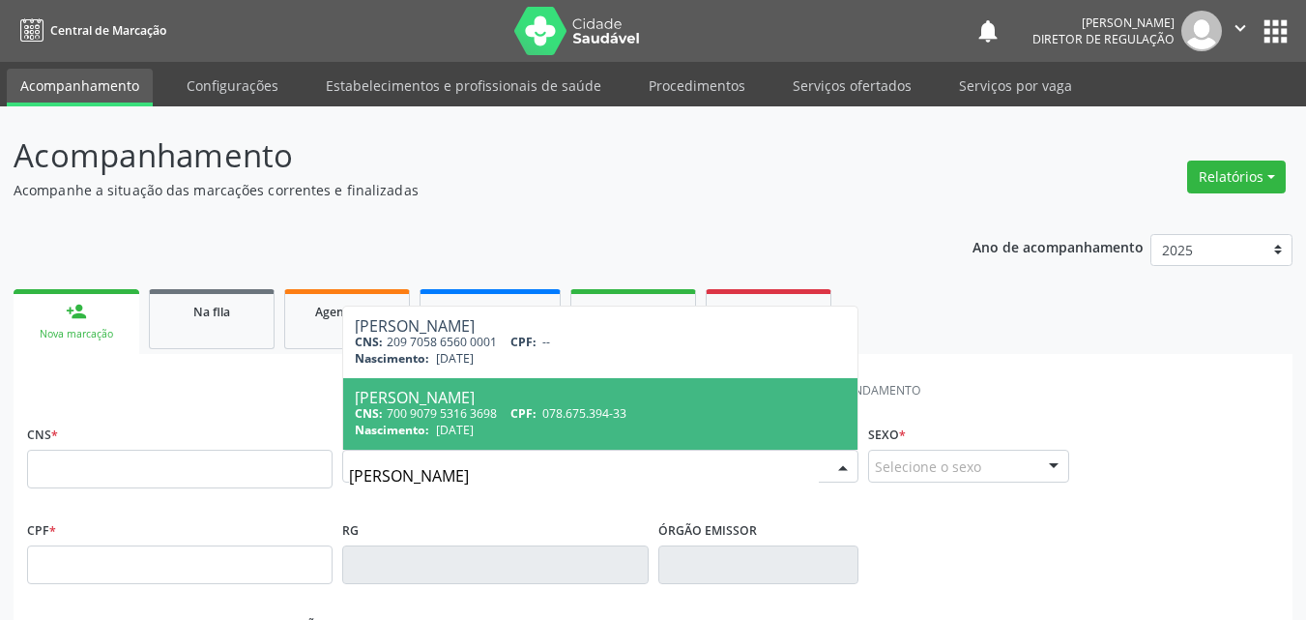
click at [576, 405] on span "078.675.394-33" at bounding box center [584, 413] width 84 height 16
type input "700 9079 5316 3698"
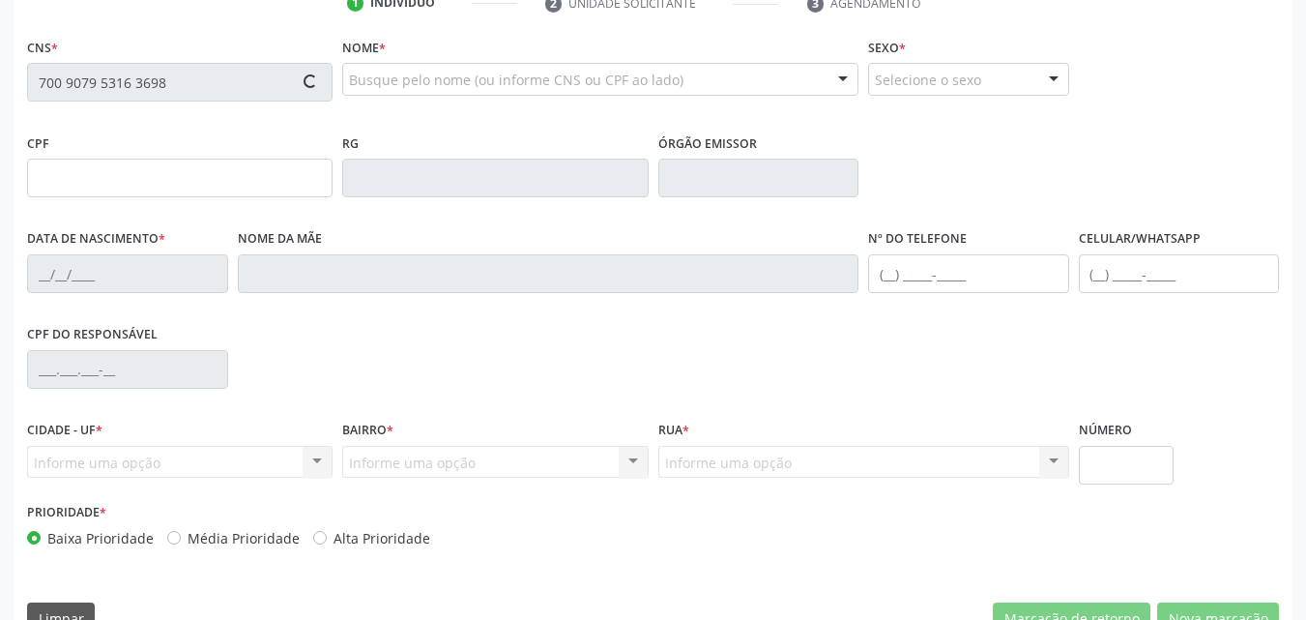
scroll to position [428, 0]
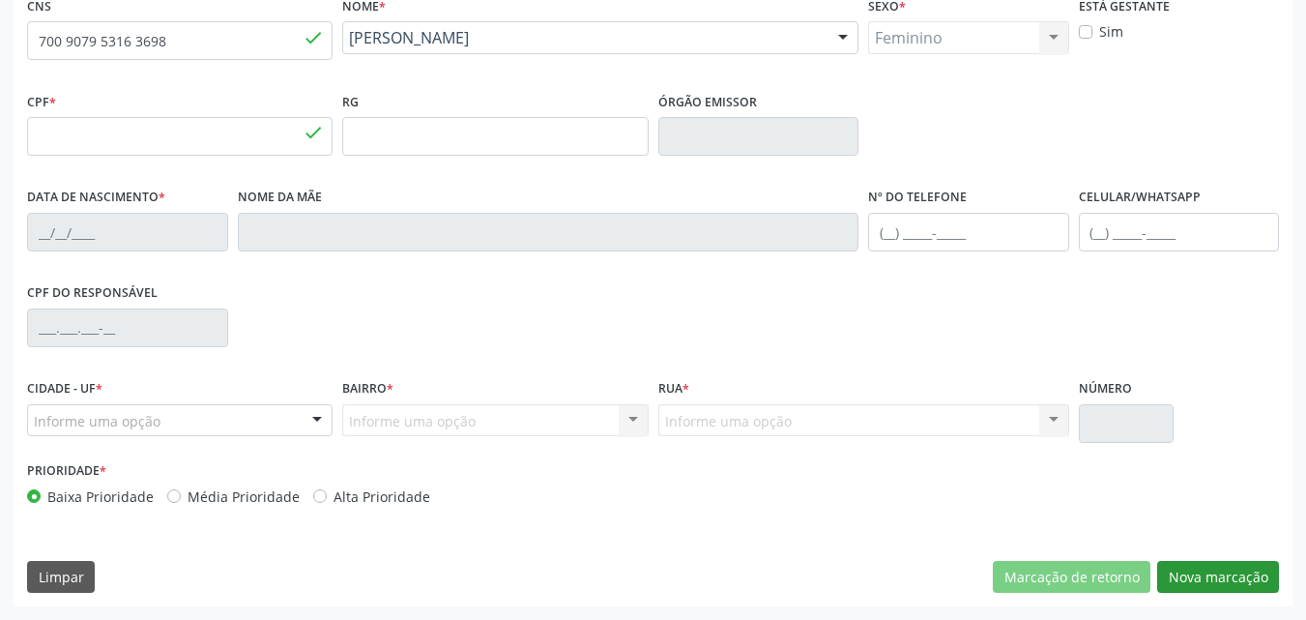
type input "078.675.394-33"
type input "22/04/1990"
type input "Maria da Paz da Silva"
type input "(87) 98107-4155"
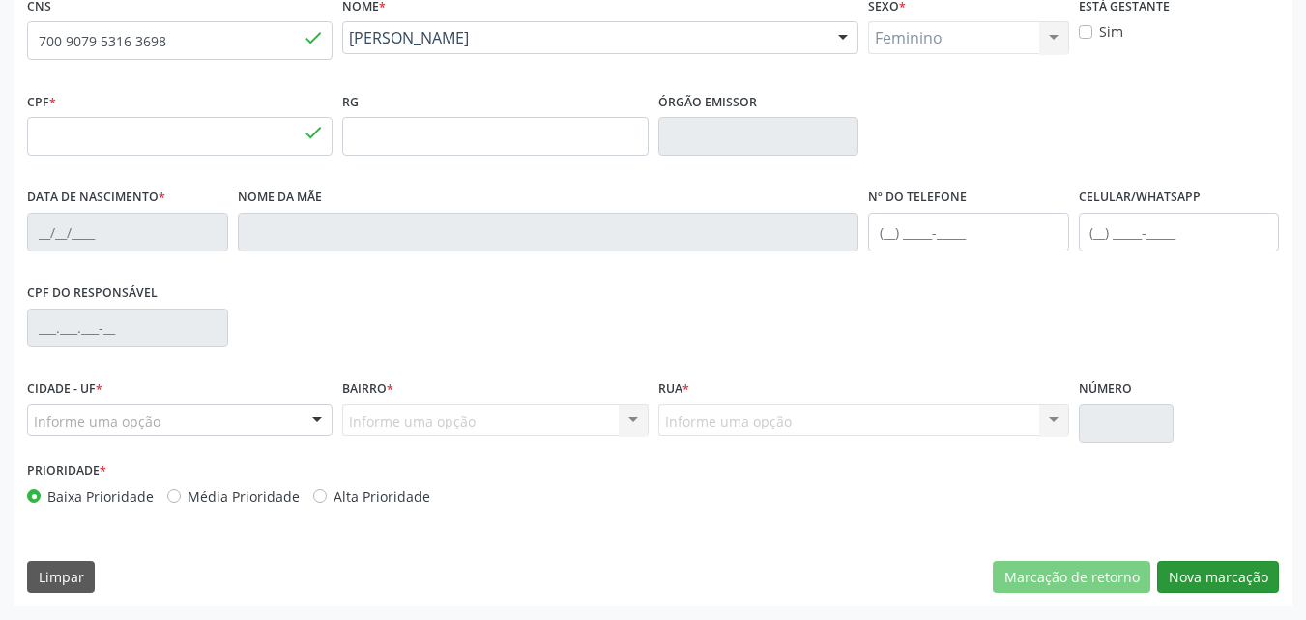
type input "125.312.865-00"
type input "5784490"
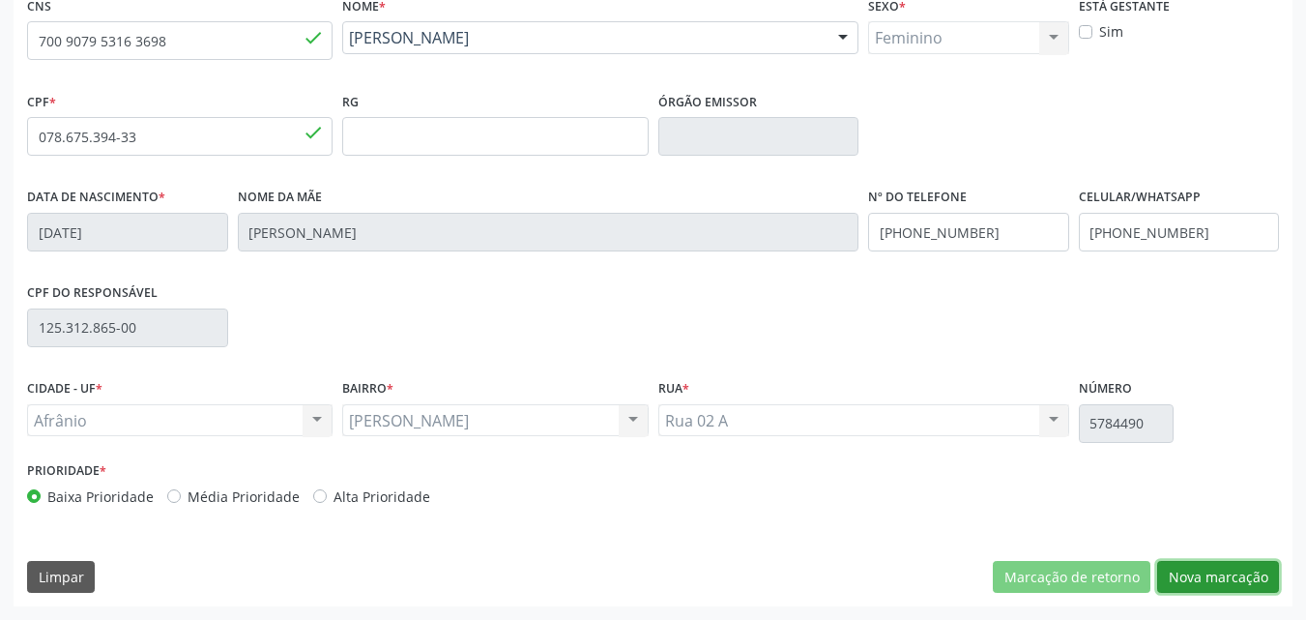
click at [1216, 576] on button "Nova marcação" at bounding box center [1219, 577] width 122 height 33
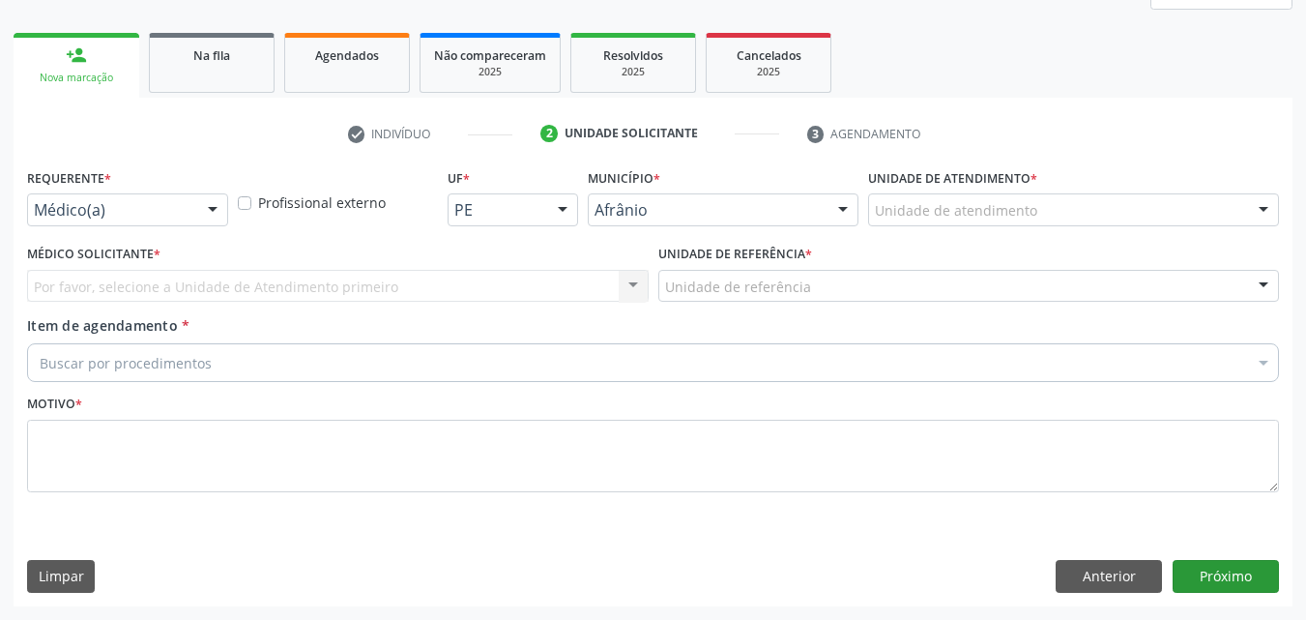
scroll to position [256, 0]
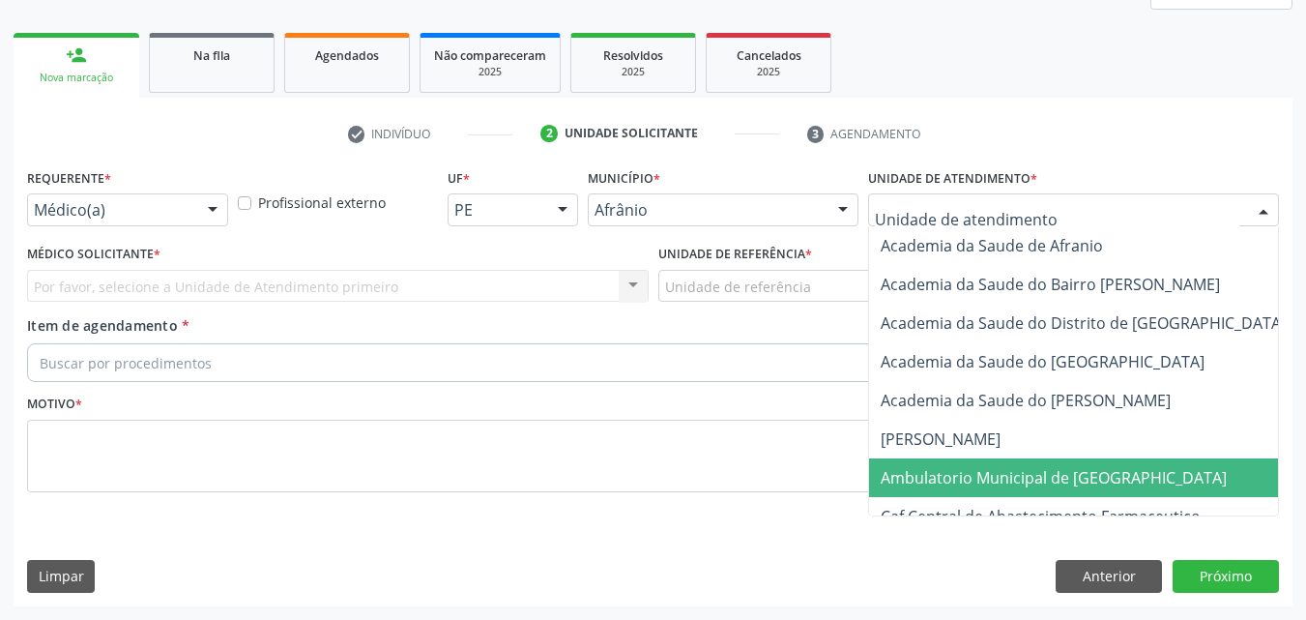
click at [1058, 464] on span "Ambulatorio Municipal de [GEOGRAPHIC_DATA]" at bounding box center [1105, 477] width 472 height 39
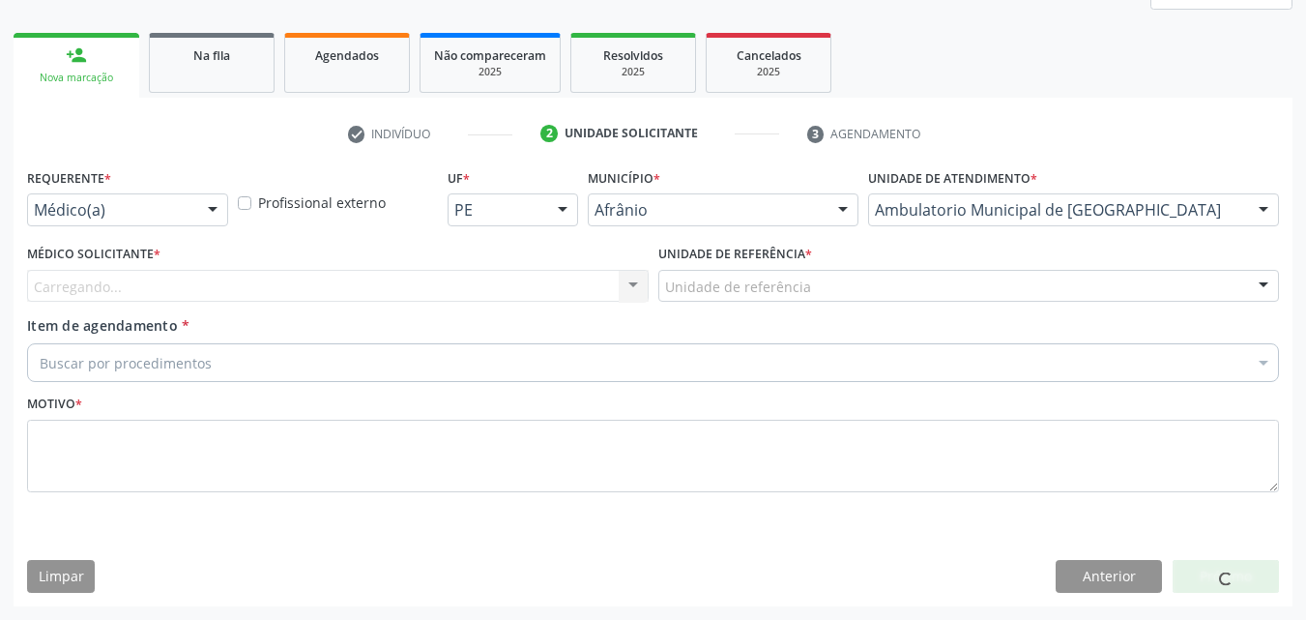
click at [822, 285] on div "Unidade de referência" at bounding box center [970, 286] width 622 height 33
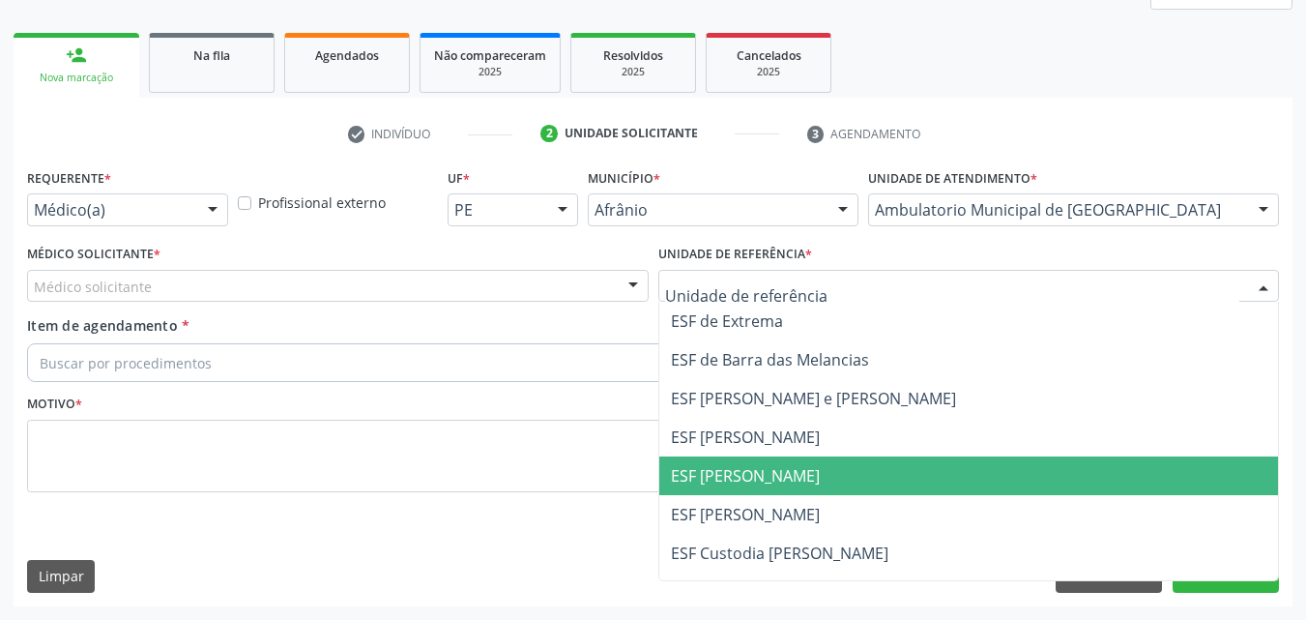
drag, startPoint x: 820, startPoint y: 483, endPoint x: 793, endPoint y: 469, distance: 30.3
click at [819, 483] on span "ESF [PERSON_NAME]" at bounding box center [969, 475] width 620 height 39
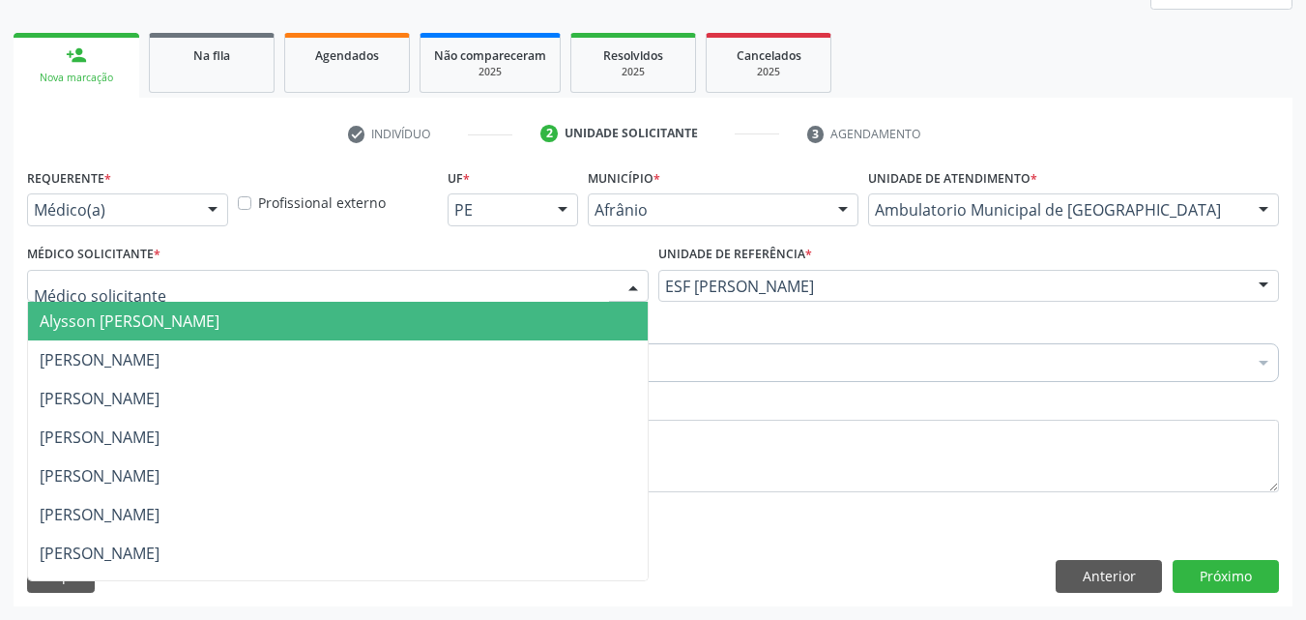
click at [477, 284] on div at bounding box center [338, 286] width 622 height 33
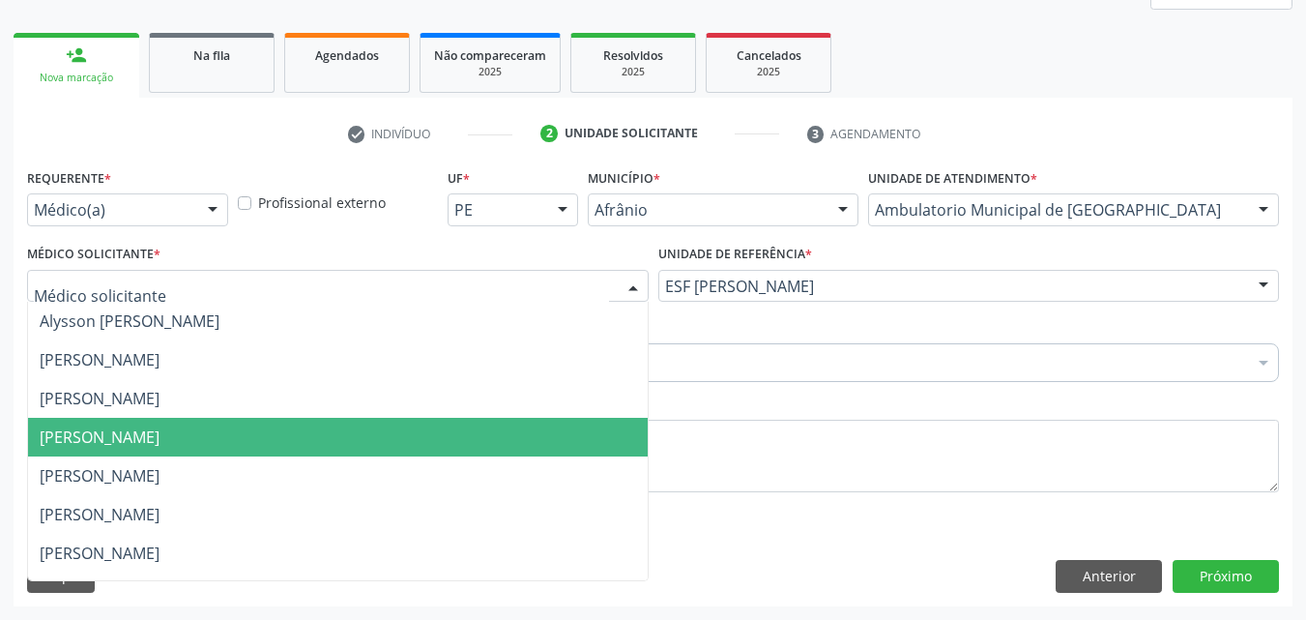
click at [454, 430] on span "[PERSON_NAME]" at bounding box center [338, 437] width 620 height 39
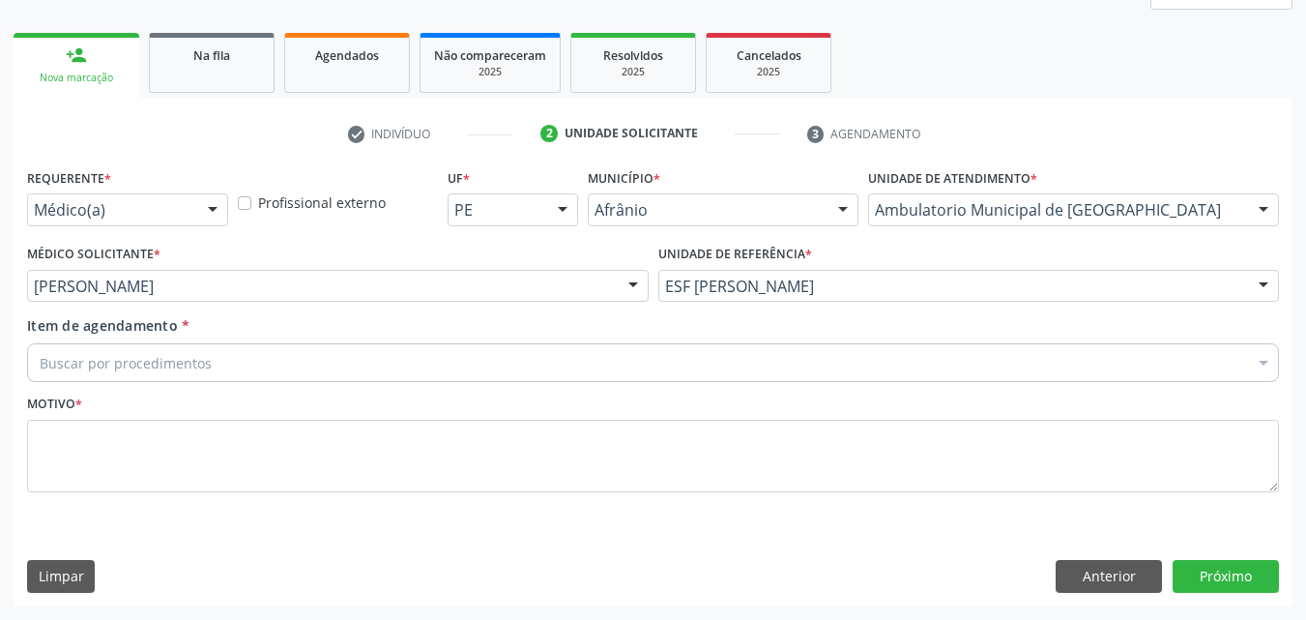
click at [303, 361] on div "Buscar por procedimentos" at bounding box center [653, 362] width 1252 height 39
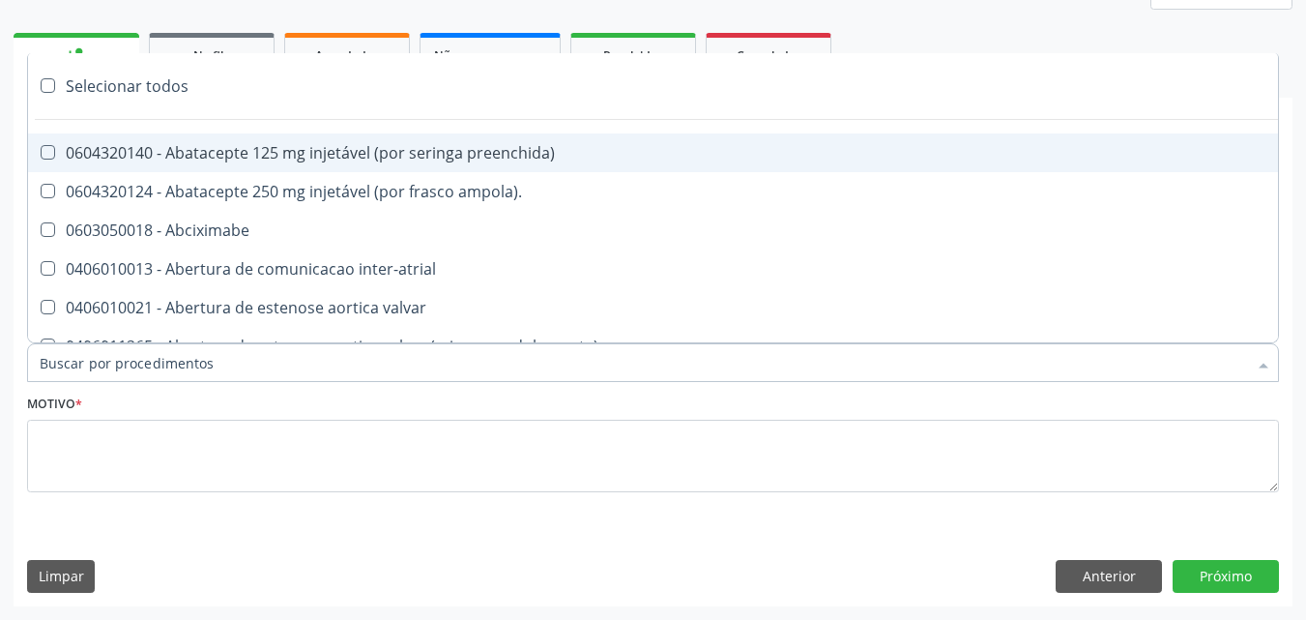
paste input "pneumologista"
type input "pneumologista"
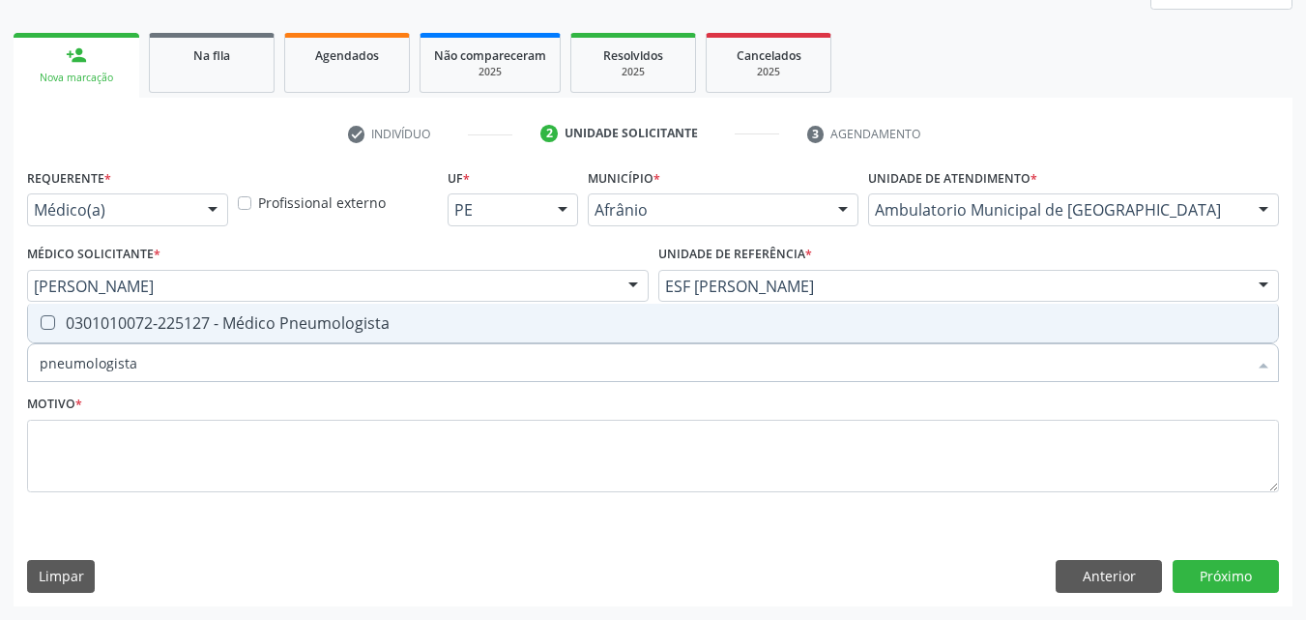
click at [321, 317] on div "0301010072-225127 - Médico Pneumologista" at bounding box center [653, 322] width 1227 height 15
checkbox Pneumologista "true"
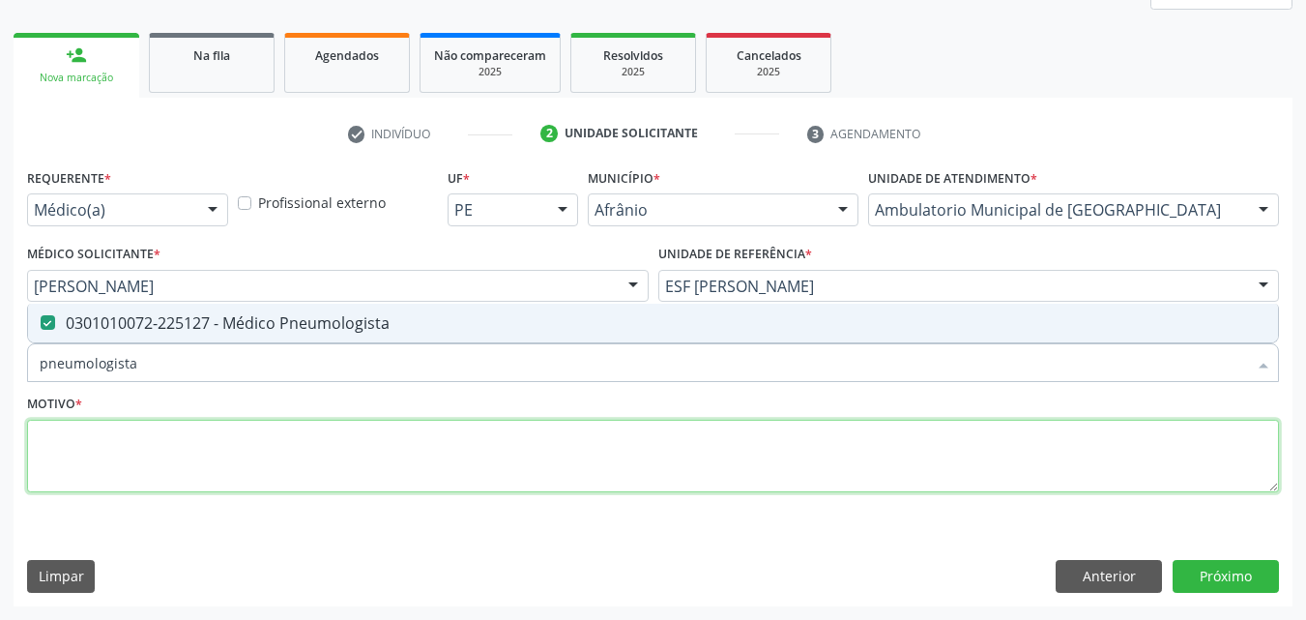
click at [333, 461] on textarea at bounding box center [653, 456] width 1252 height 73
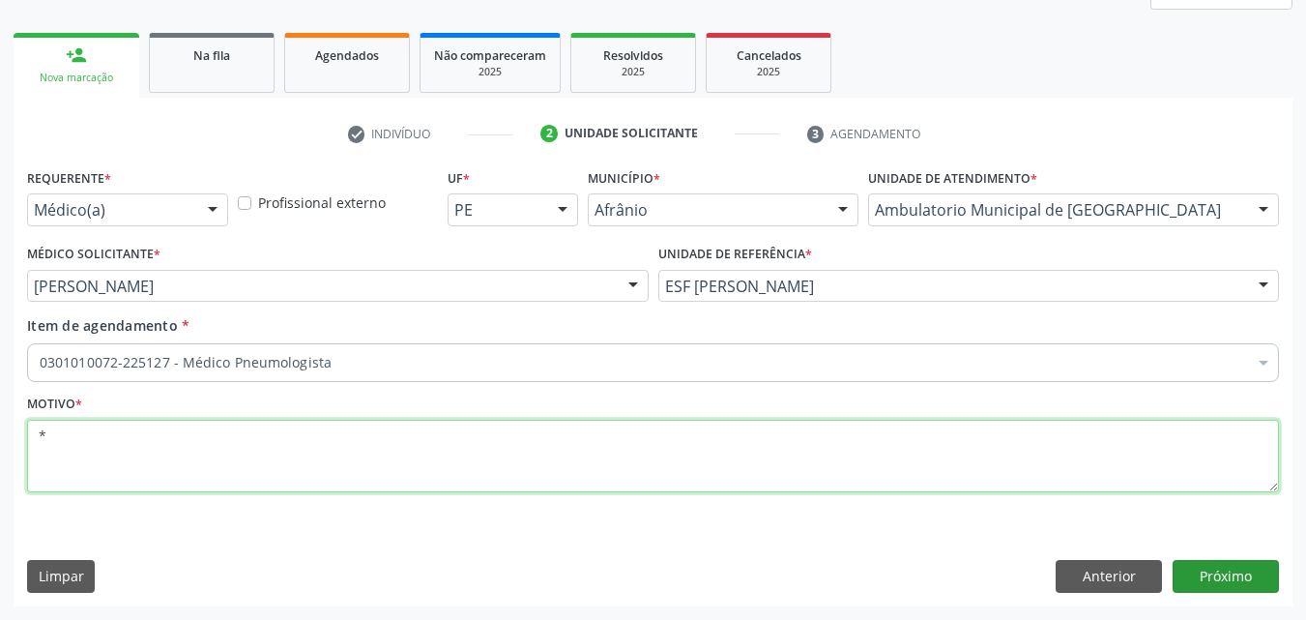
type textarea "*"
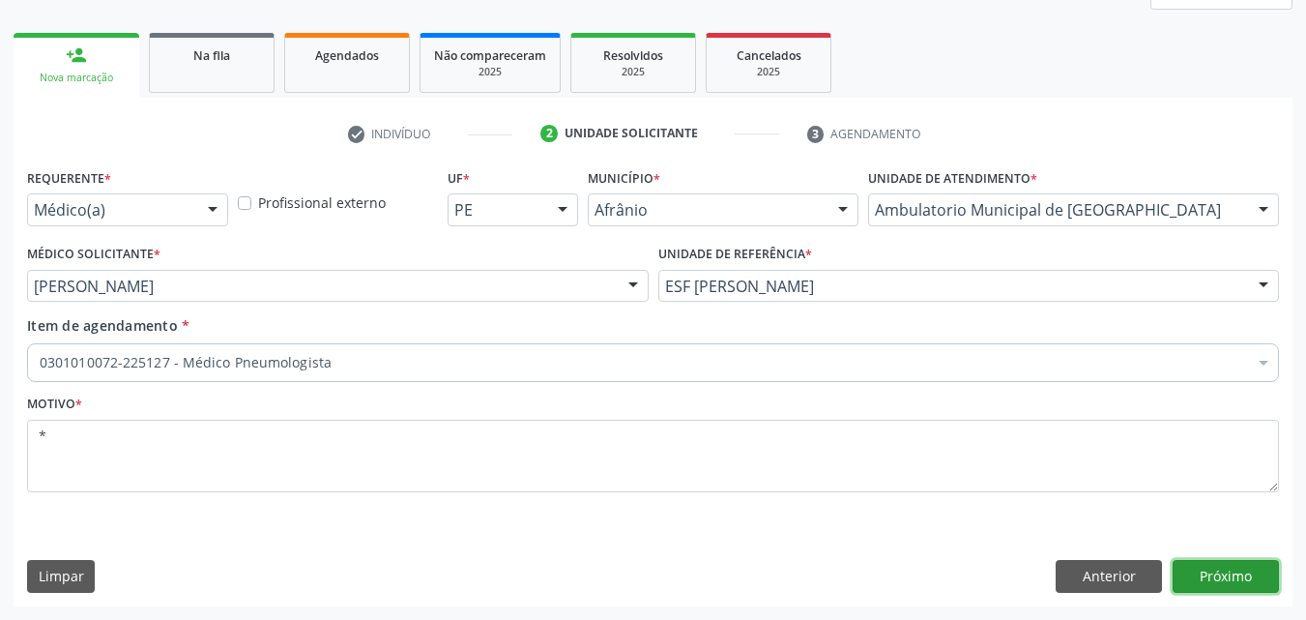
click at [1221, 574] on button "Próximo" at bounding box center [1226, 576] width 106 height 33
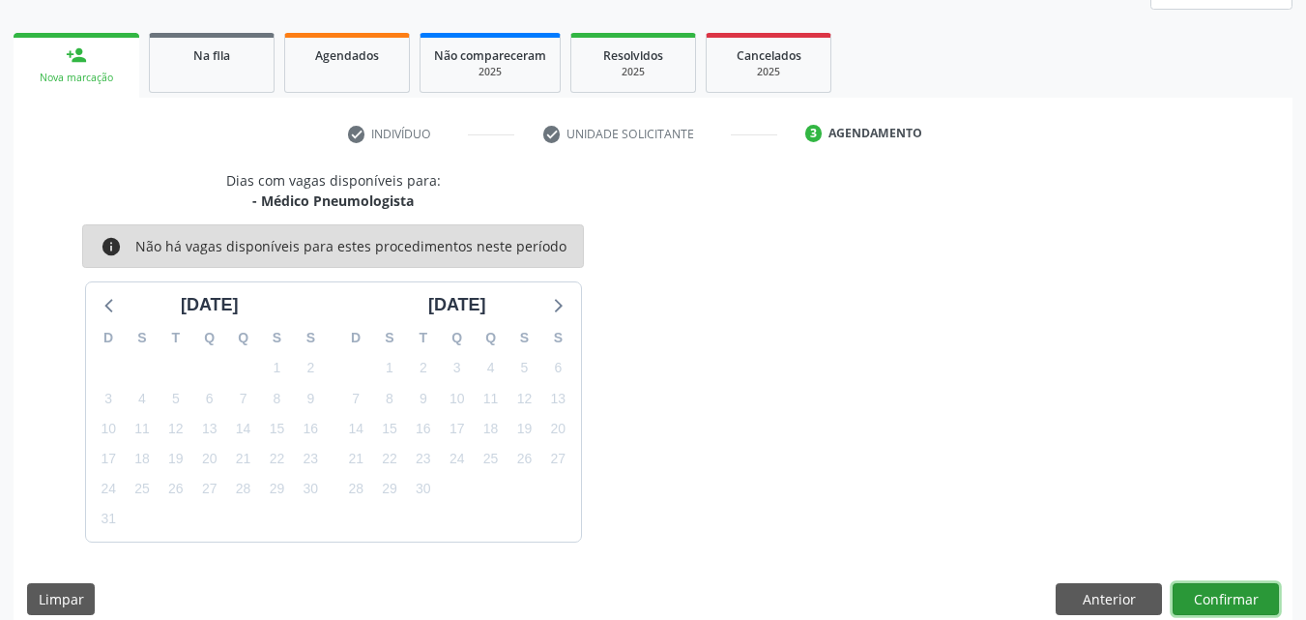
click at [1228, 596] on button "Confirmar" at bounding box center [1226, 599] width 106 height 33
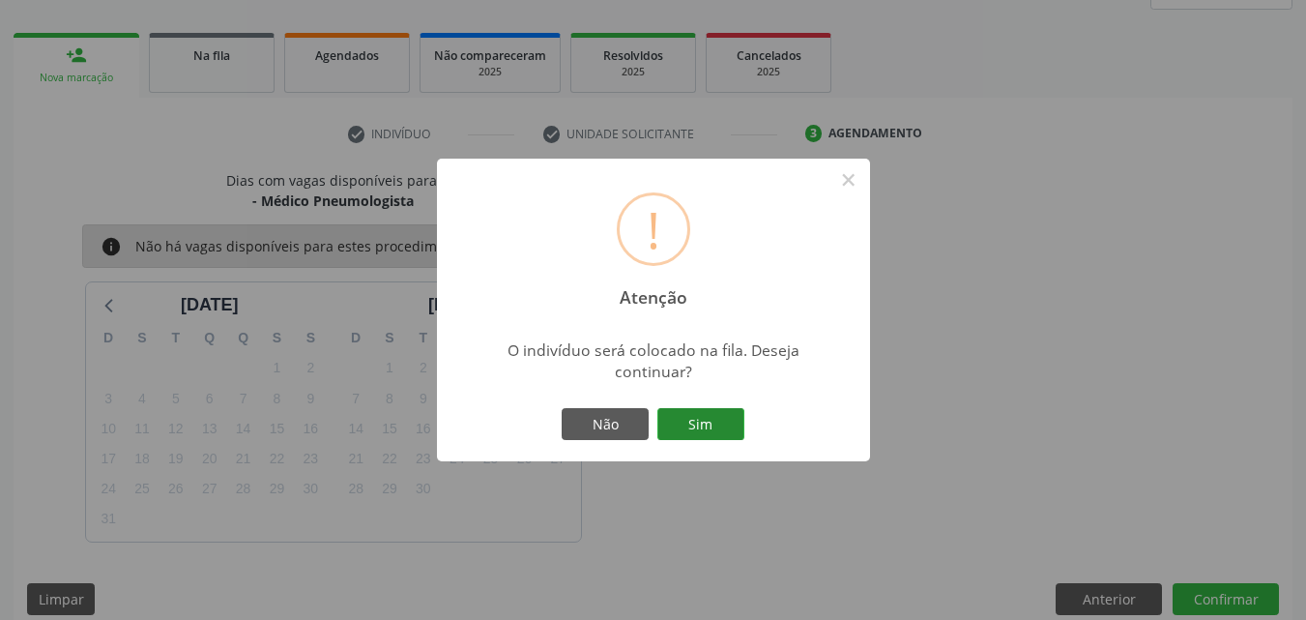
click at [694, 416] on button "Sim" at bounding box center [701, 424] width 87 height 33
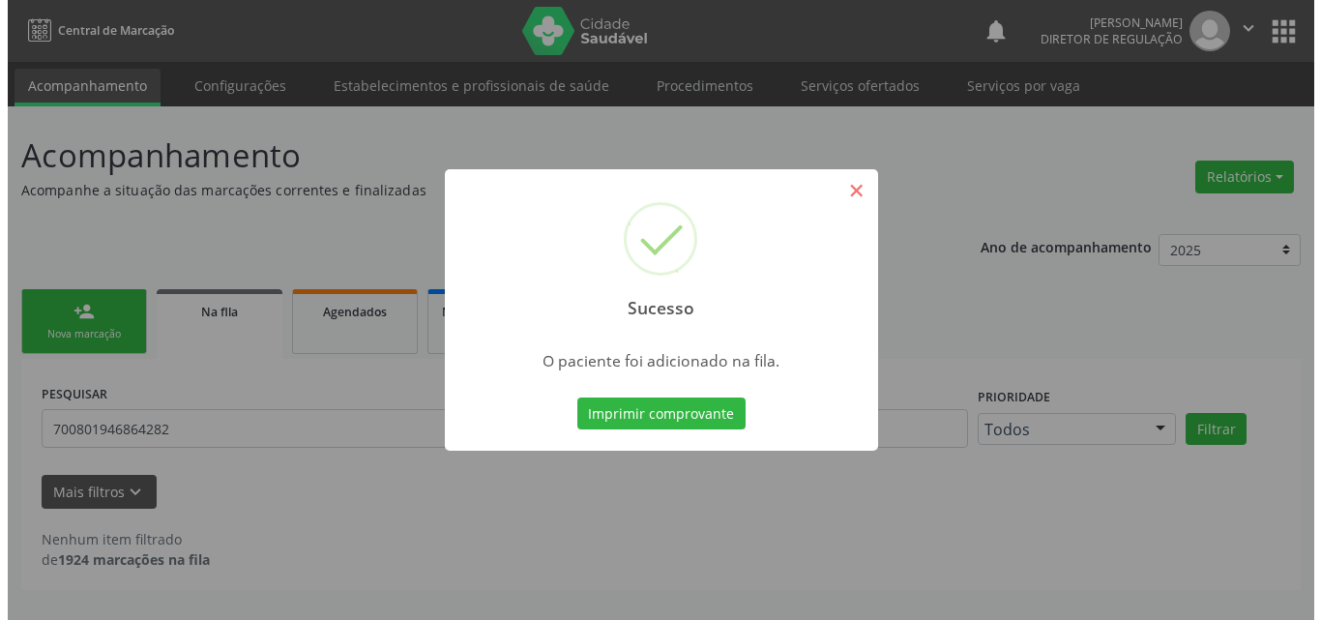
scroll to position [0, 0]
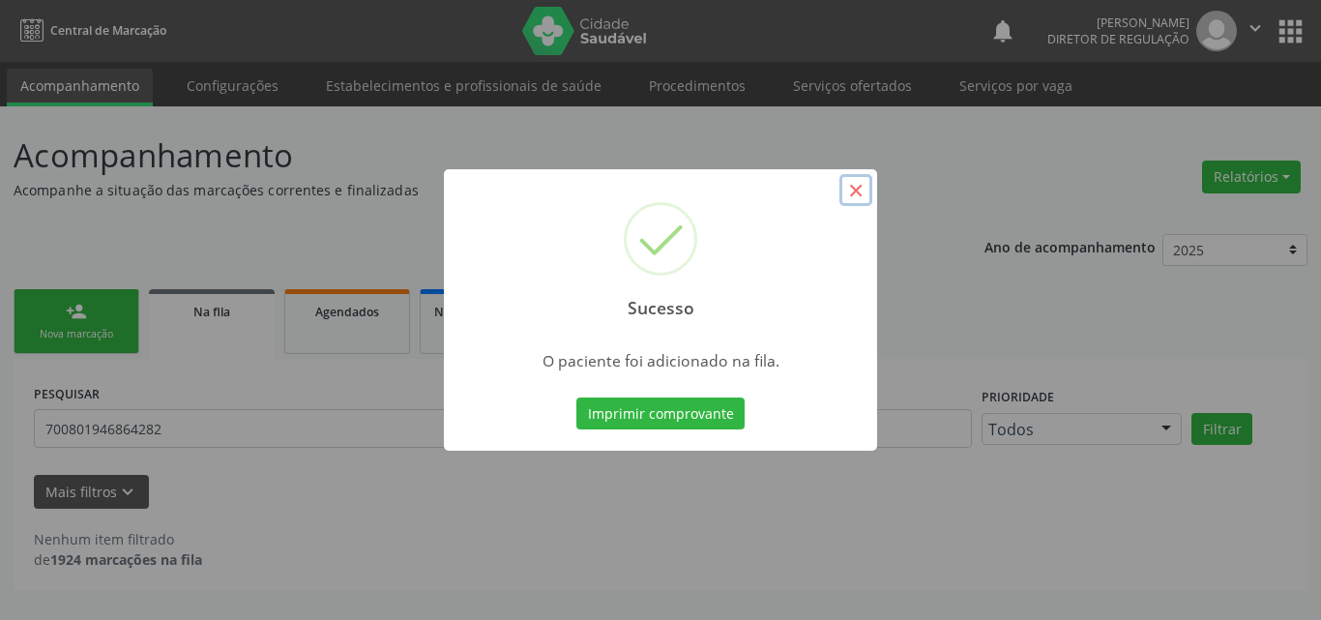
click at [852, 191] on button "×" at bounding box center [855, 190] width 33 height 33
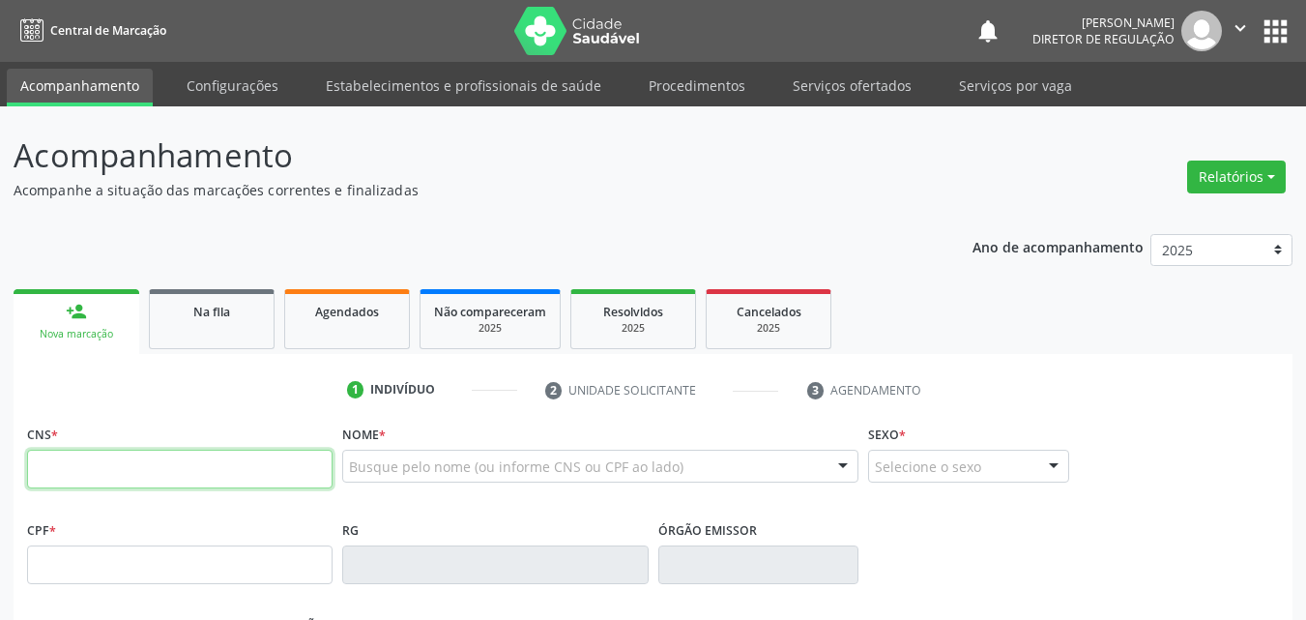
click at [260, 472] on input "text" at bounding box center [180, 469] width 306 height 39
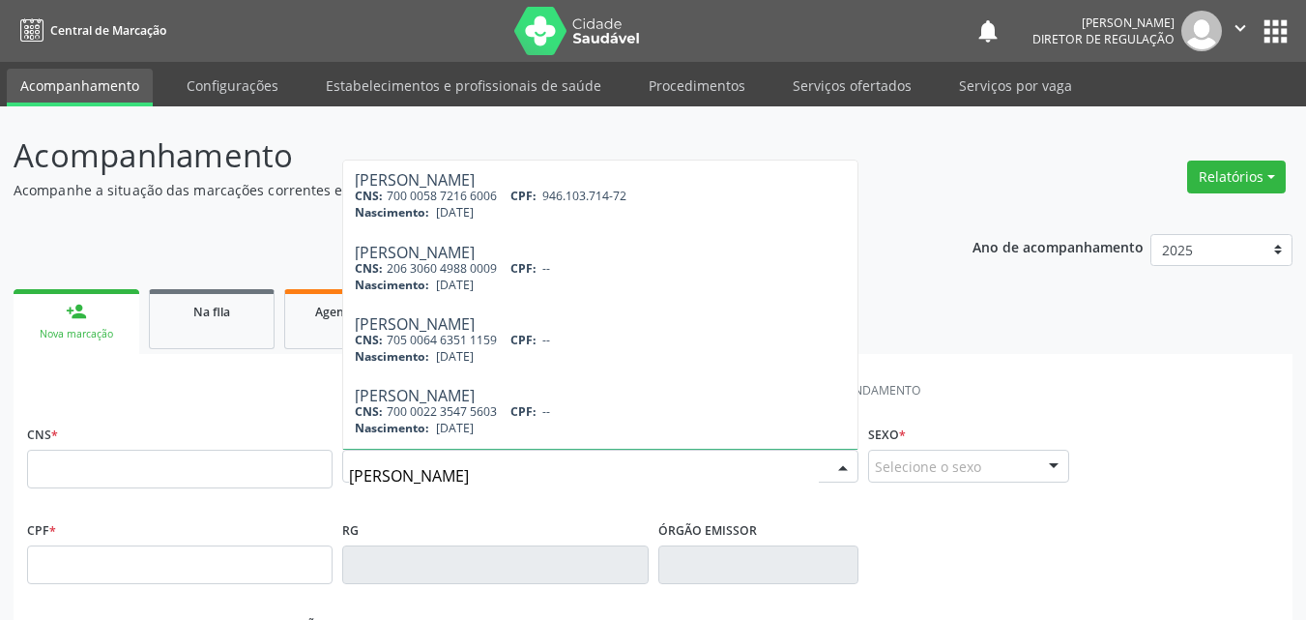
type input "[PERSON_NAME] da c"
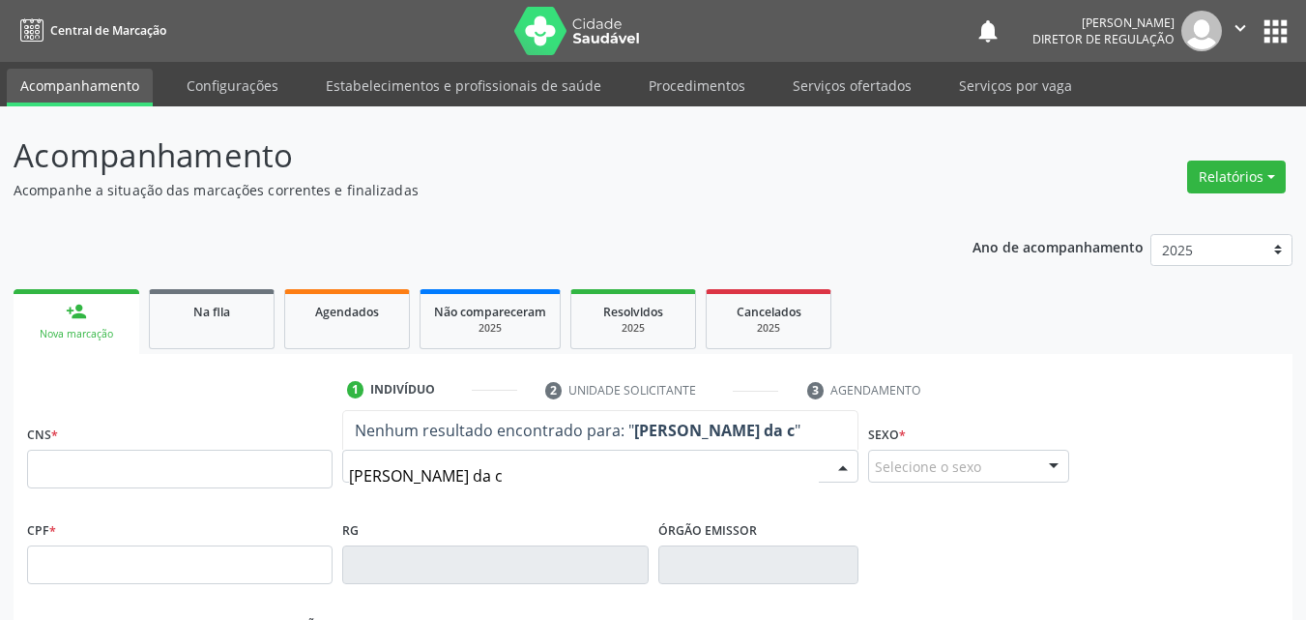
click at [431, 478] on input "maria de fatima da c" at bounding box center [584, 475] width 470 height 39
type input "maria de fátima da c"
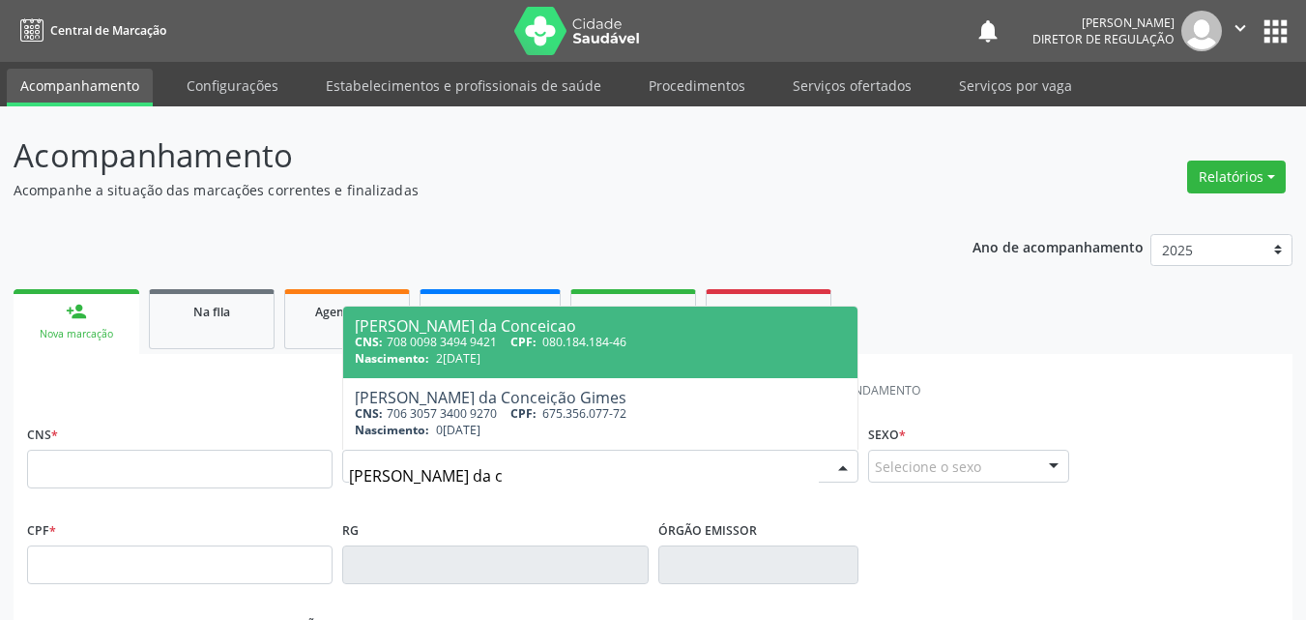
click at [505, 340] on div "CNS: 708 0098 3494 9421 CPF: 080.184.184-46" at bounding box center [600, 342] width 491 height 16
type input "708 0098 3494 9421"
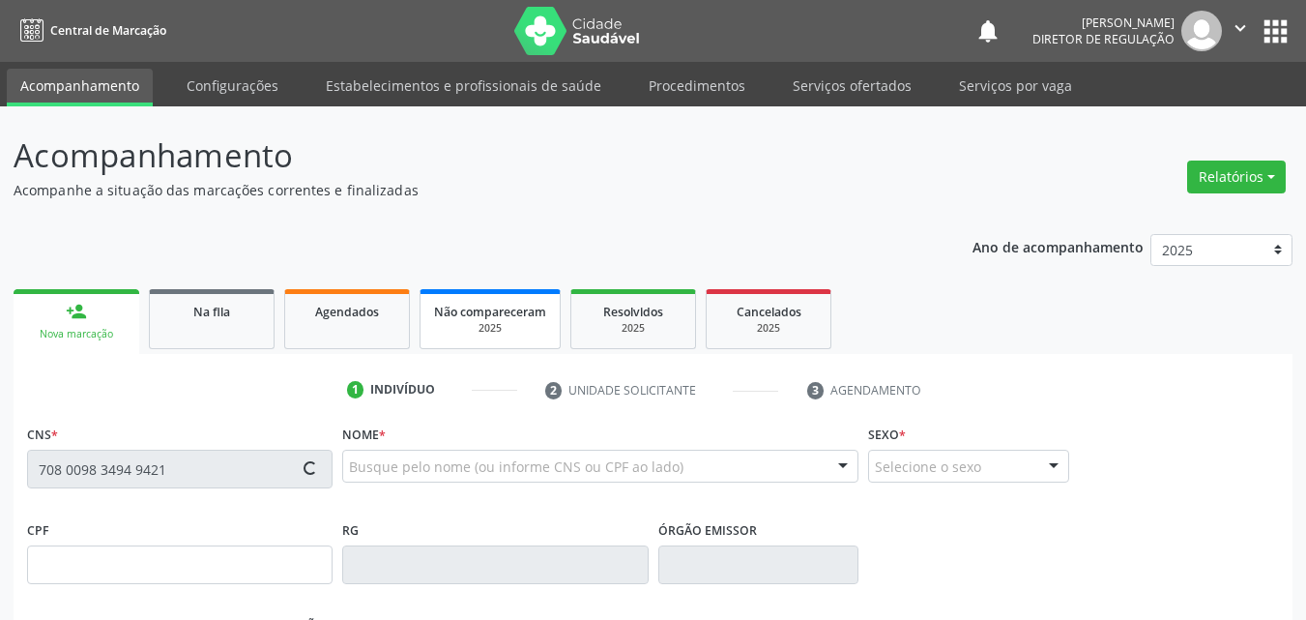
type input "080.184.184-46"
type input "25/12/1955"
type input "Maria Angela da Conceicao"
type input "(87) 98831-6310"
type input "S/N"
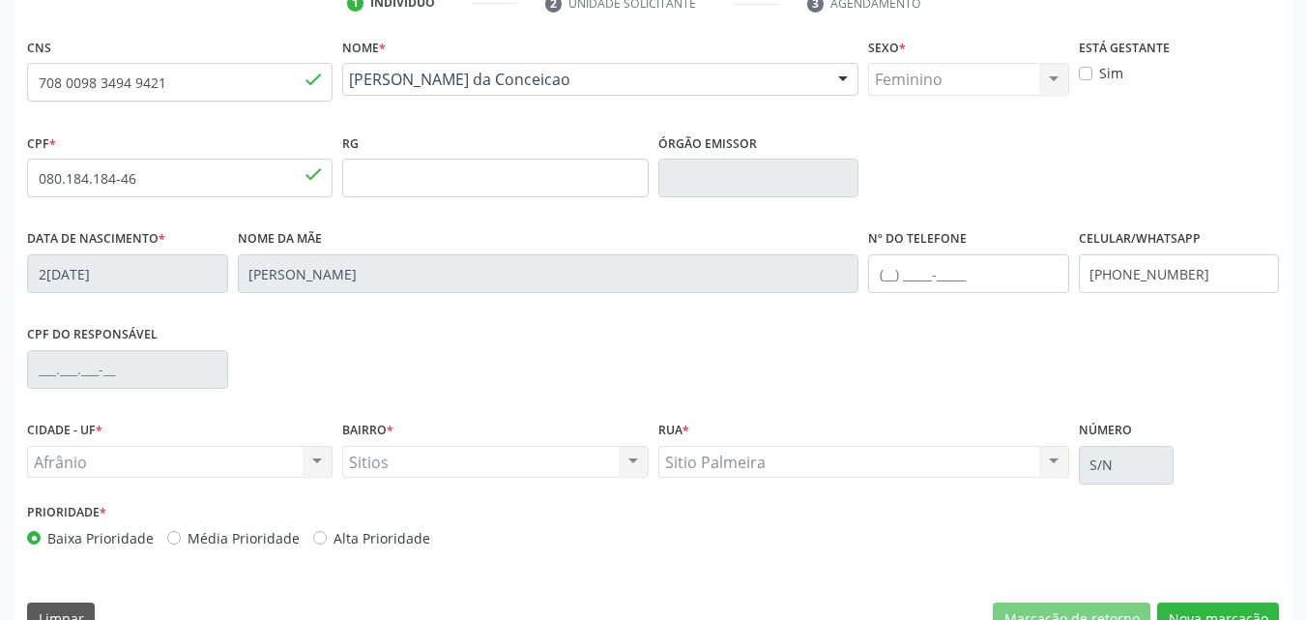
scroll to position [428, 0]
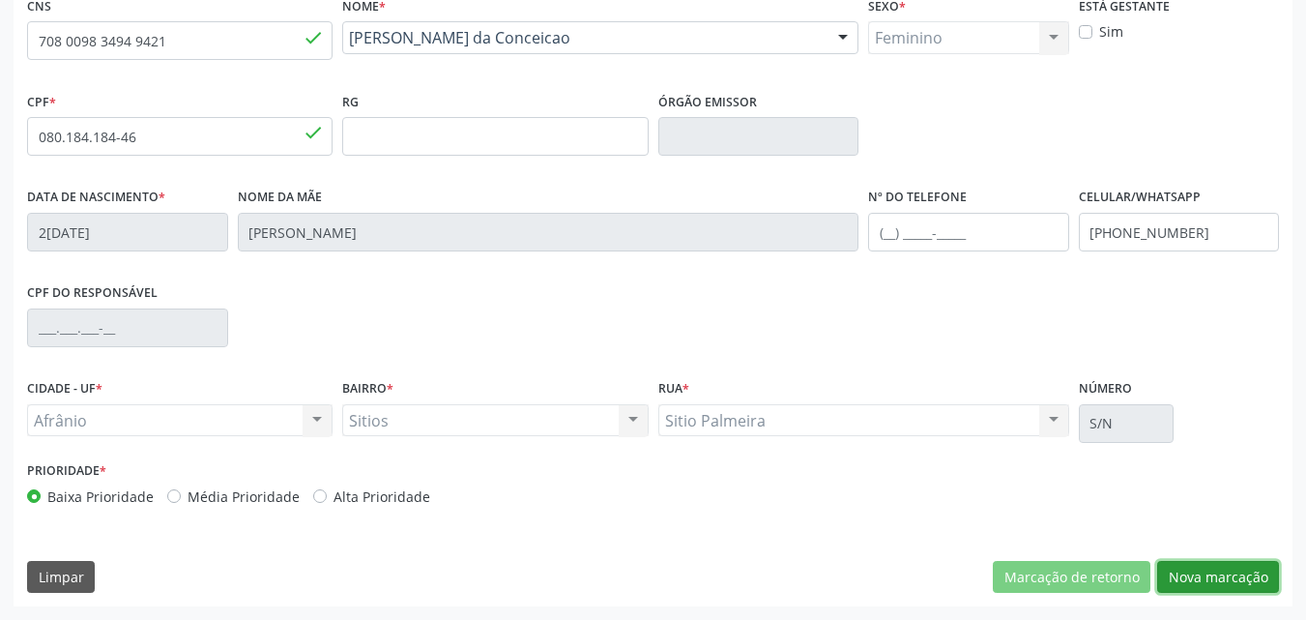
click at [1211, 578] on button "Nova marcação" at bounding box center [1219, 577] width 122 height 33
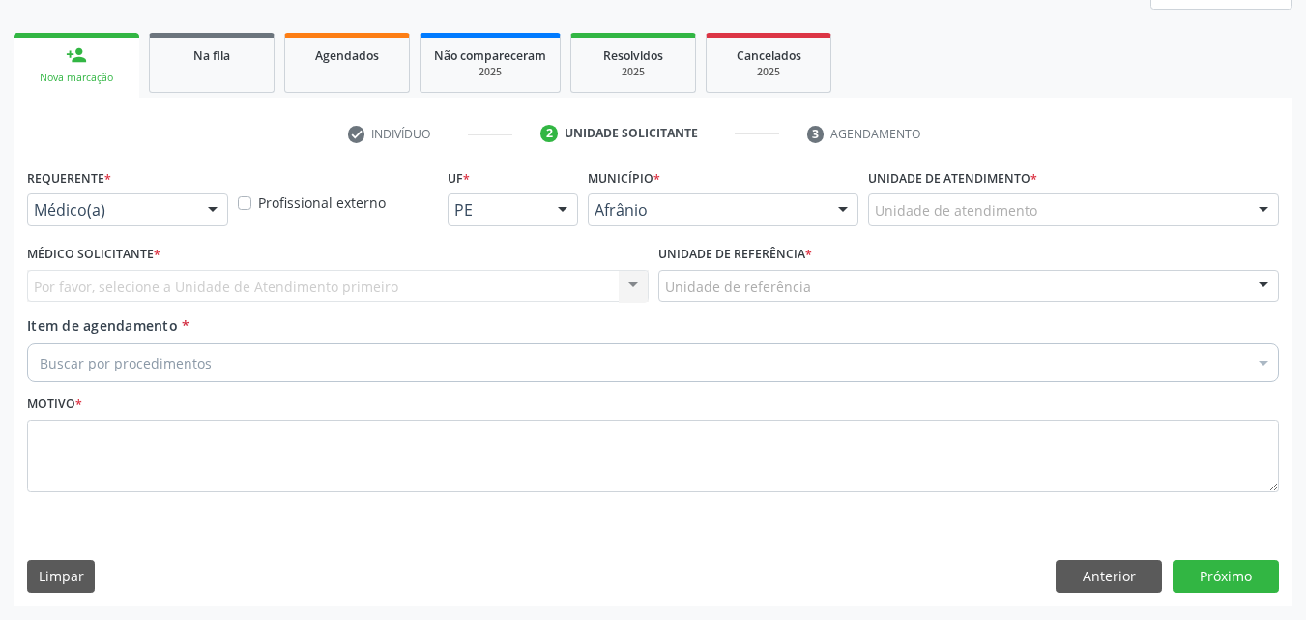
click at [1092, 200] on div "Unidade de atendimento" at bounding box center [1073, 209] width 411 height 33
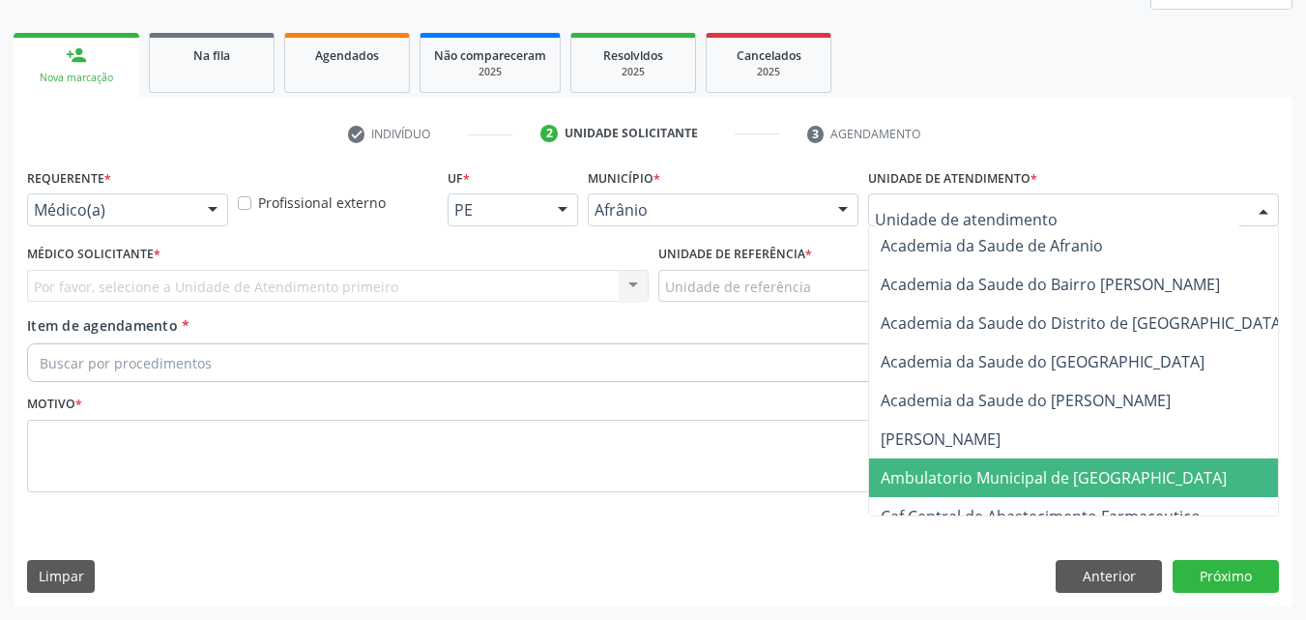
drag, startPoint x: 1021, startPoint y: 477, endPoint x: 962, endPoint y: 416, distance: 84.8
click at [1021, 470] on span "Ambulatorio Municipal de [GEOGRAPHIC_DATA]" at bounding box center [1054, 477] width 346 height 21
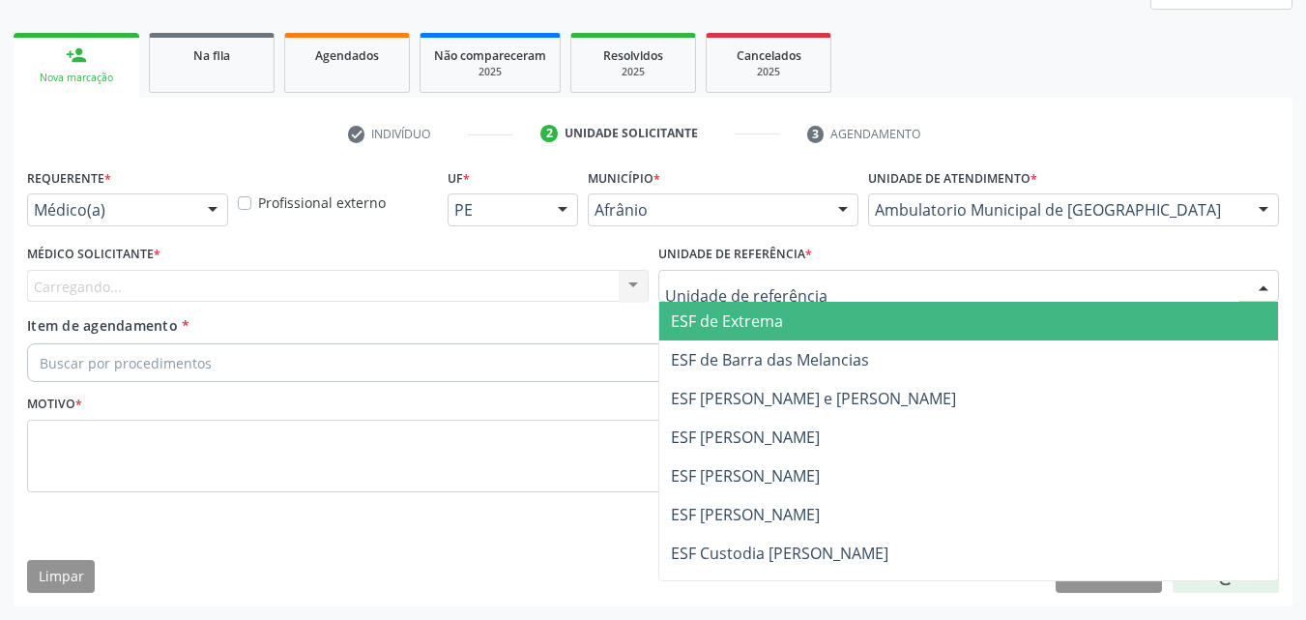
click at [822, 287] on div at bounding box center [970, 286] width 622 height 33
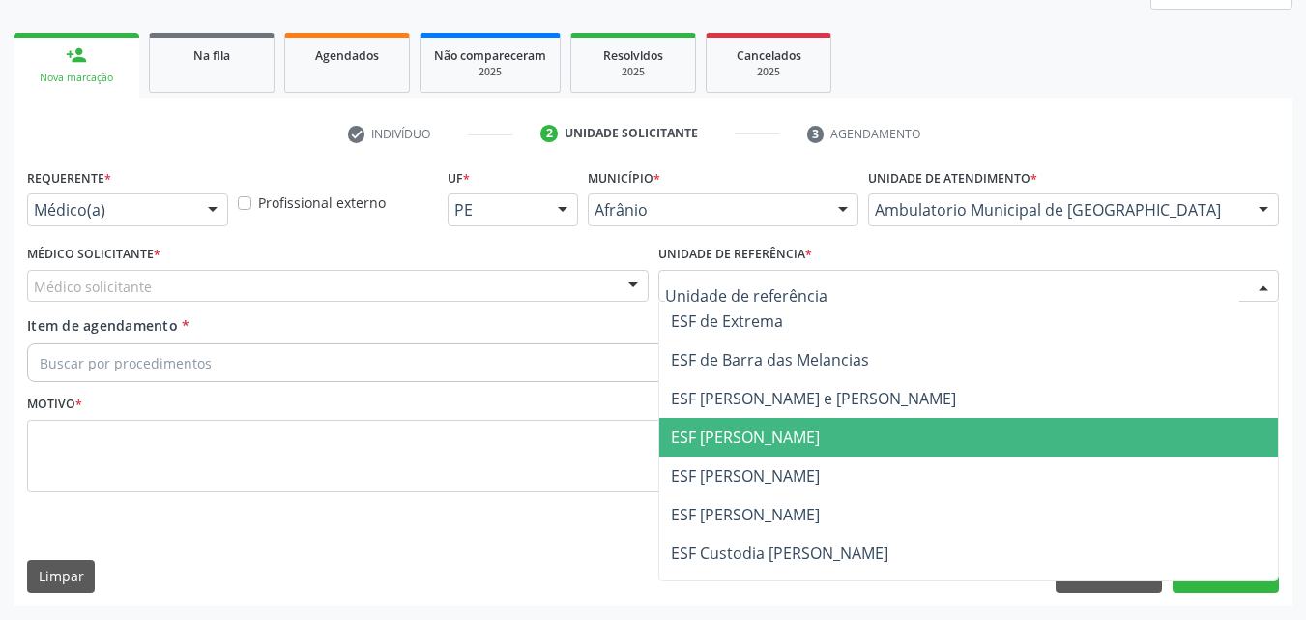
click at [820, 436] on span "ESF [PERSON_NAME]" at bounding box center [745, 436] width 149 height 21
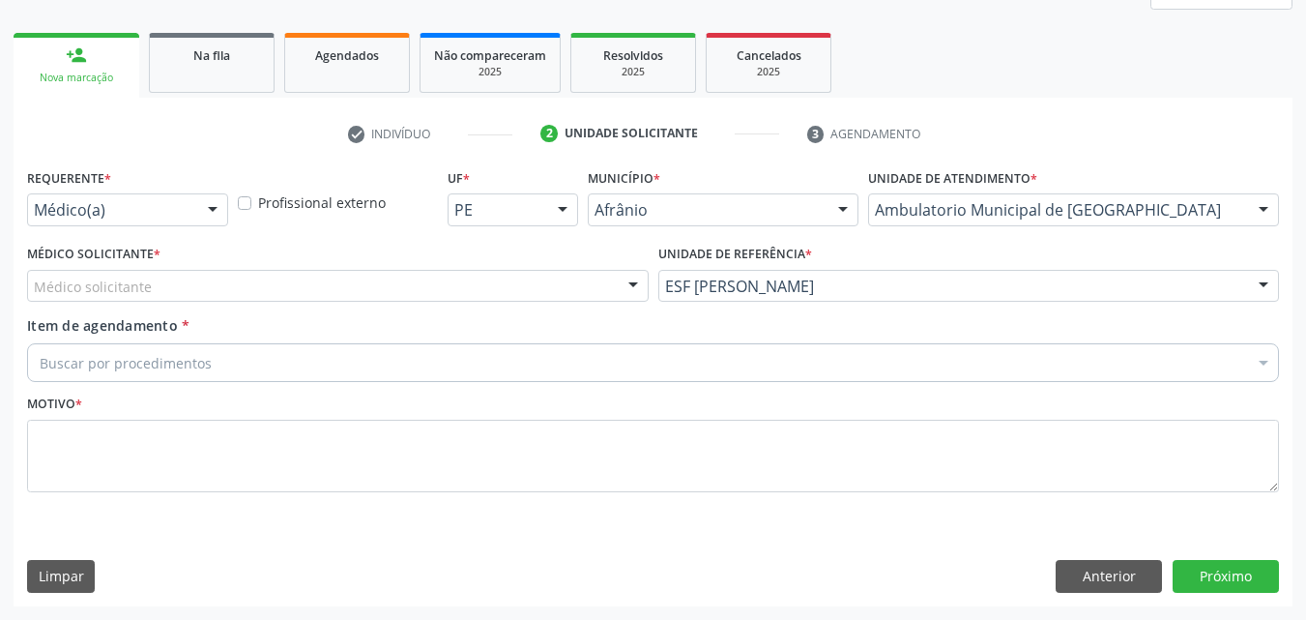
click at [546, 283] on div "Médico solicitante" at bounding box center [338, 286] width 622 height 33
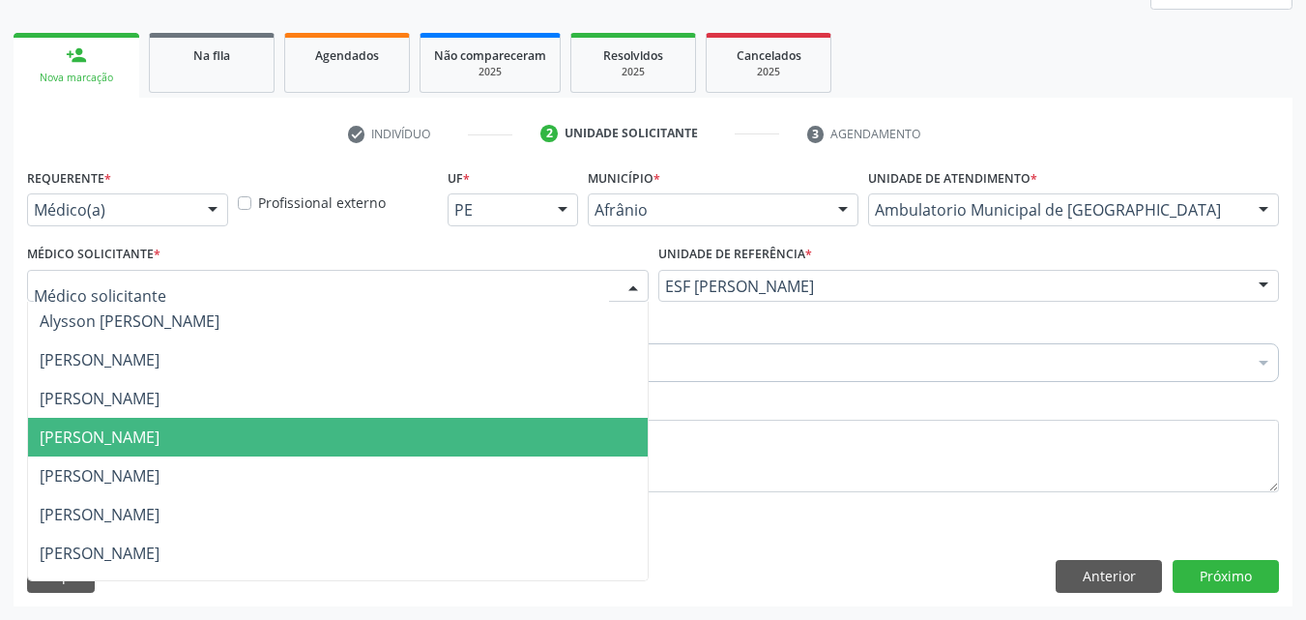
click at [518, 444] on span "Diego Ramon Ferreira Belem" at bounding box center [338, 437] width 620 height 39
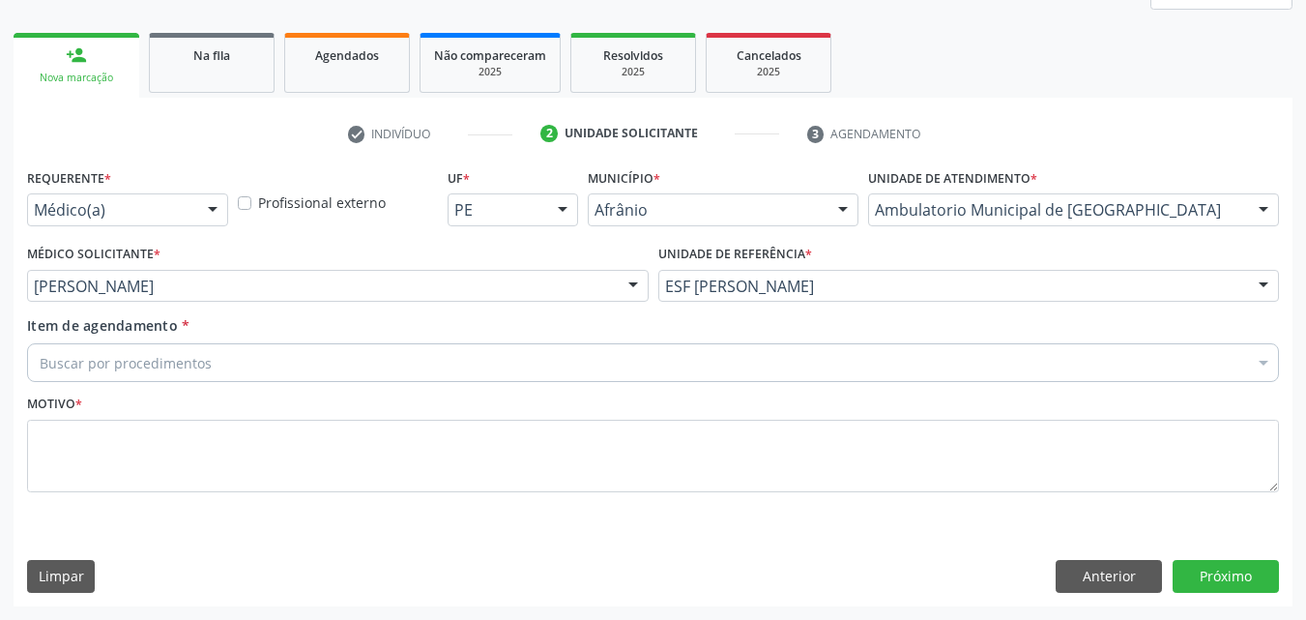
click at [378, 361] on div "Buscar por procedimentos" at bounding box center [653, 362] width 1252 height 39
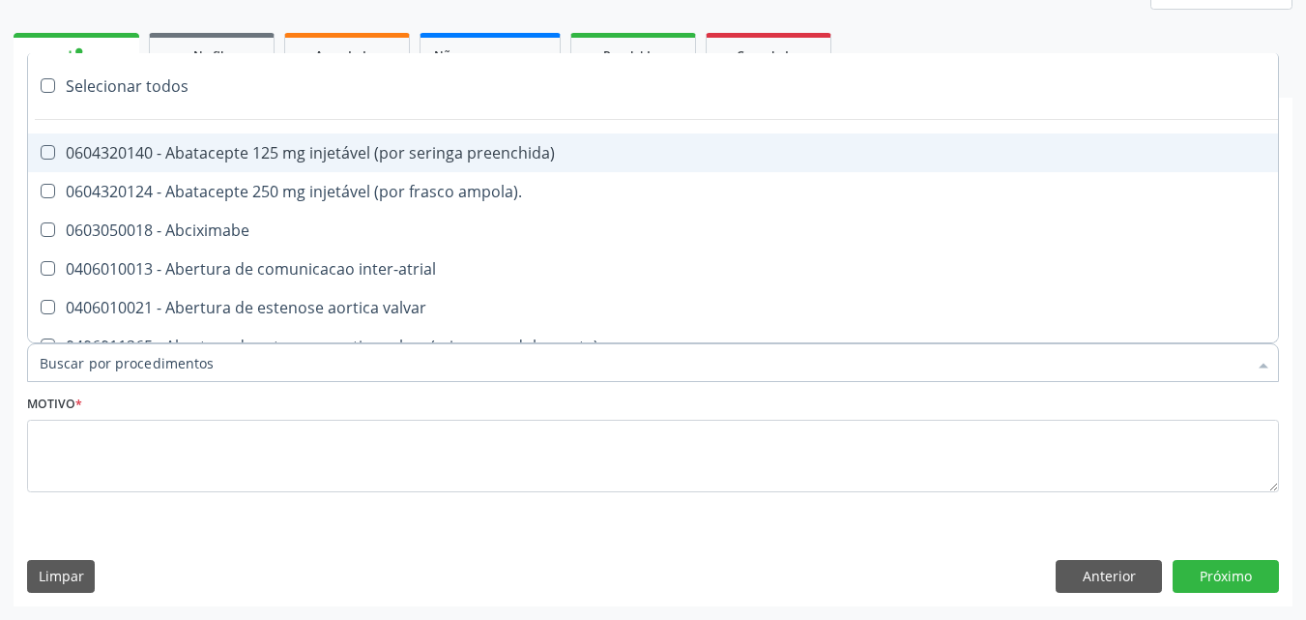
paste input "pneumologista"
type input "pneumologista"
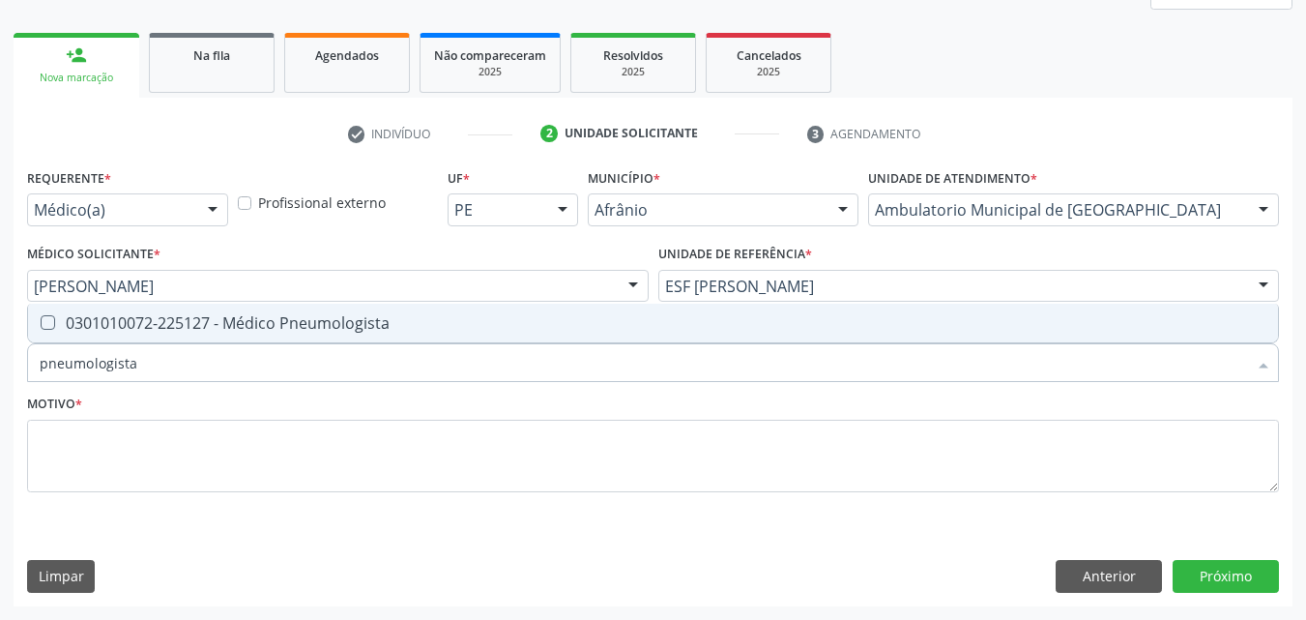
click at [406, 328] on div "0301010072-225127 - Médico Pneumologista" at bounding box center [653, 322] width 1227 height 15
checkbox Pneumologista "true"
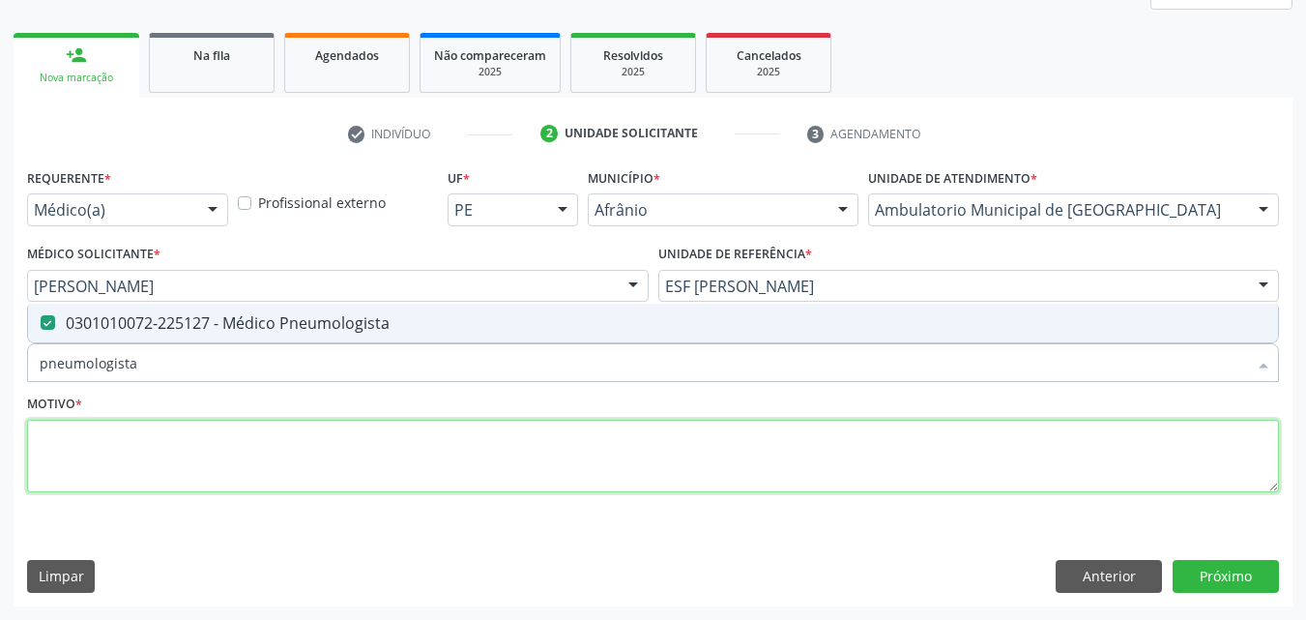
click at [385, 450] on textarea at bounding box center [653, 456] width 1252 height 73
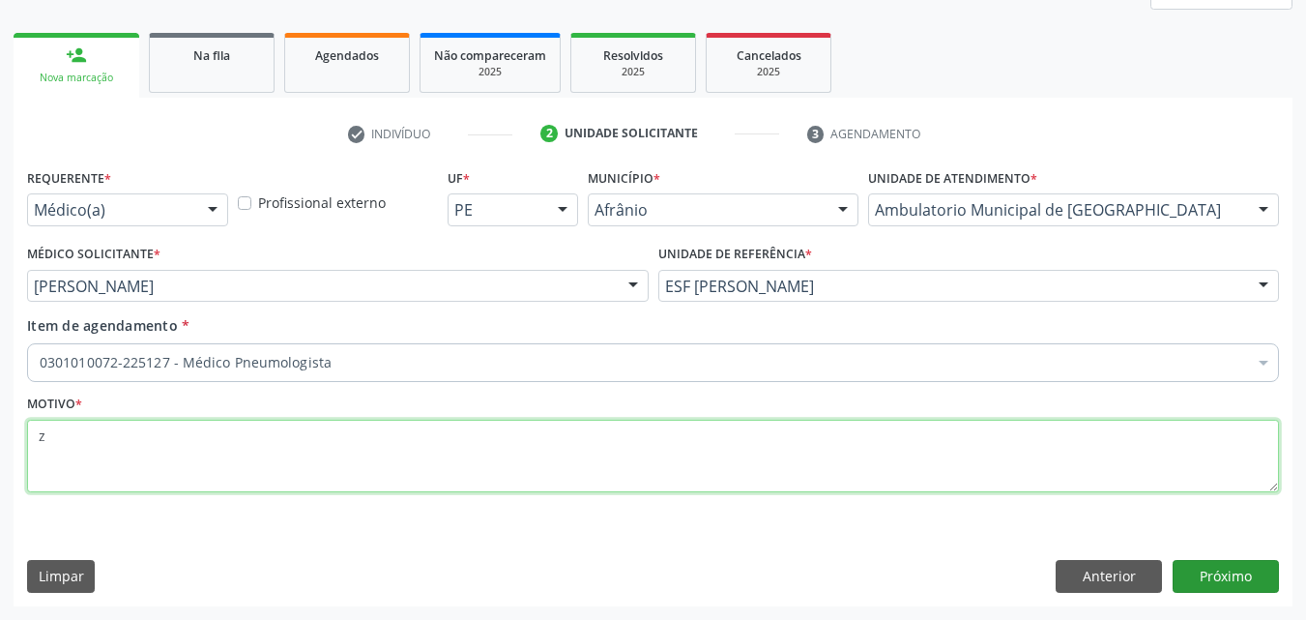
type textarea "z"
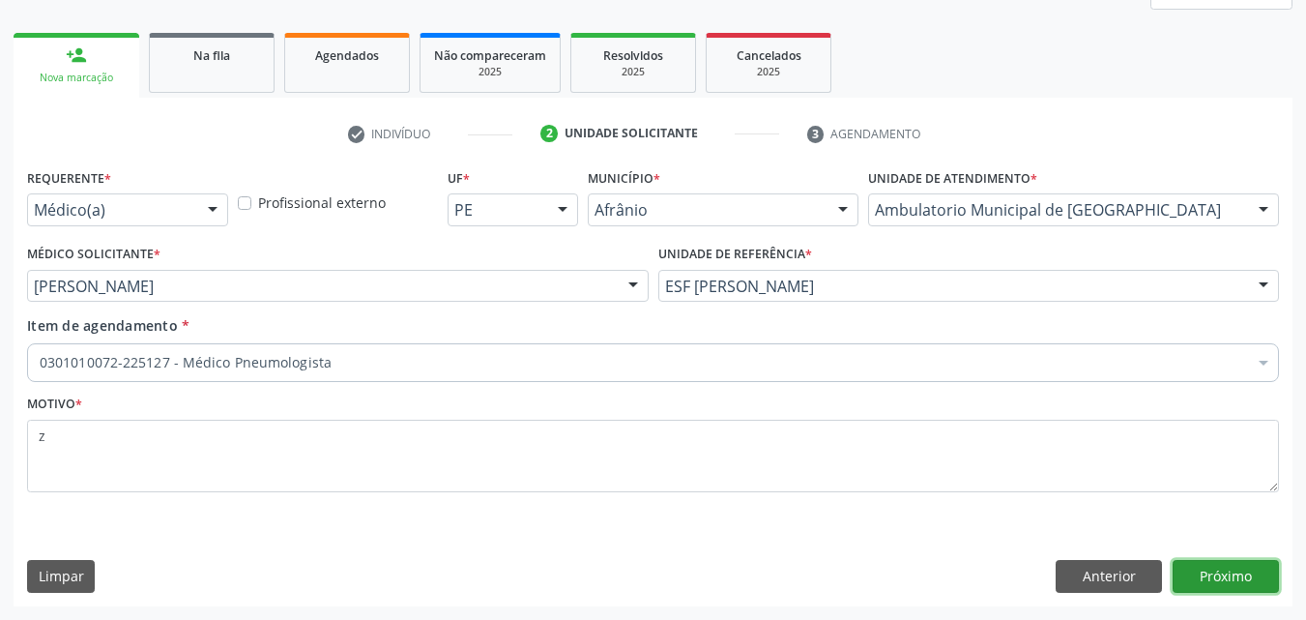
click at [1238, 575] on button "Próximo" at bounding box center [1226, 576] width 106 height 33
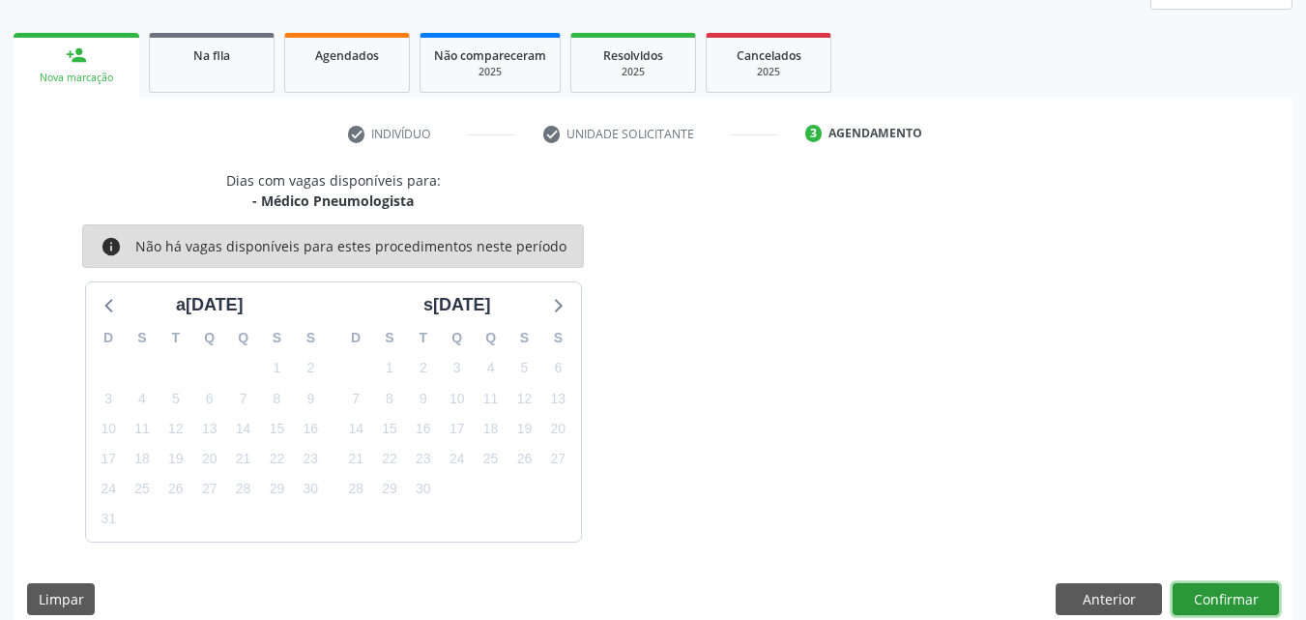
click at [1219, 597] on button "Confirmar" at bounding box center [1226, 599] width 106 height 33
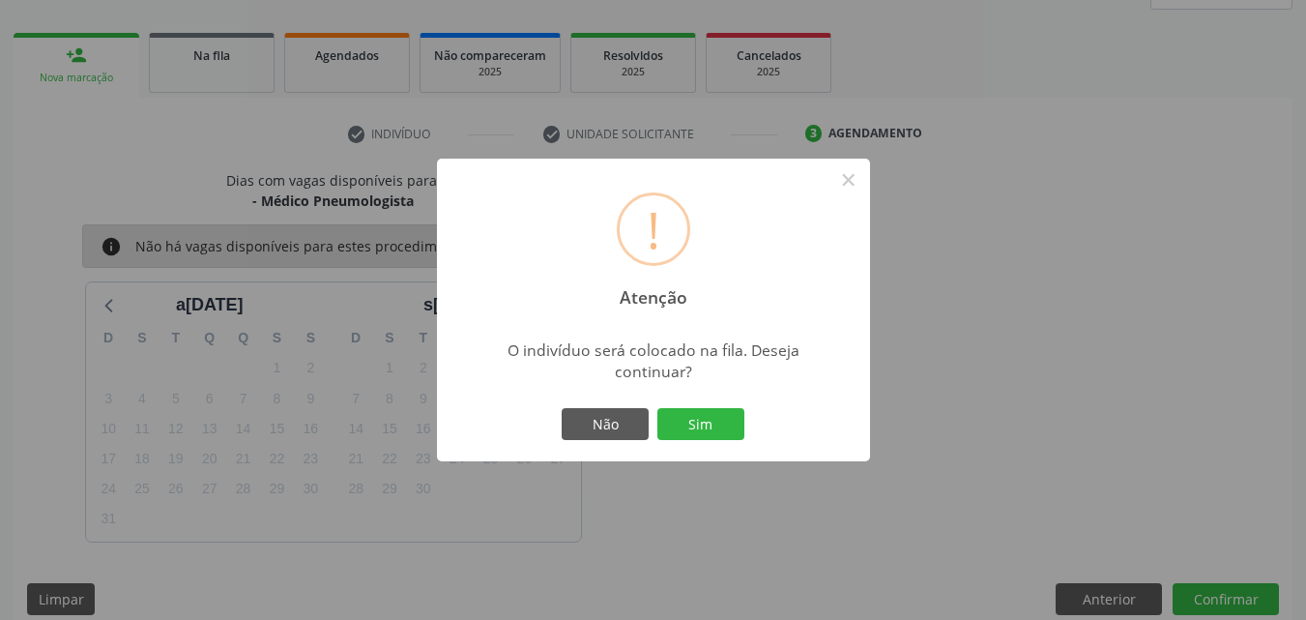
click at [723, 429] on button "Sim" at bounding box center [701, 424] width 87 height 33
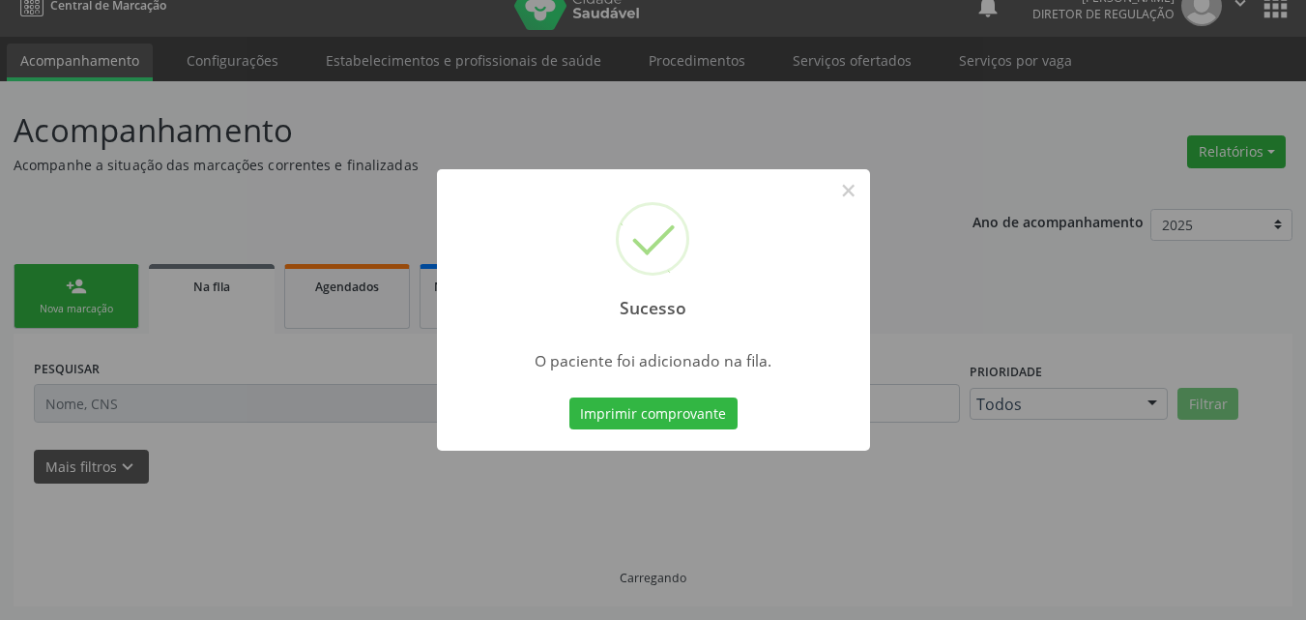
scroll to position [25, 0]
click at [852, 188] on button "×" at bounding box center [849, 190] width 33 height 33
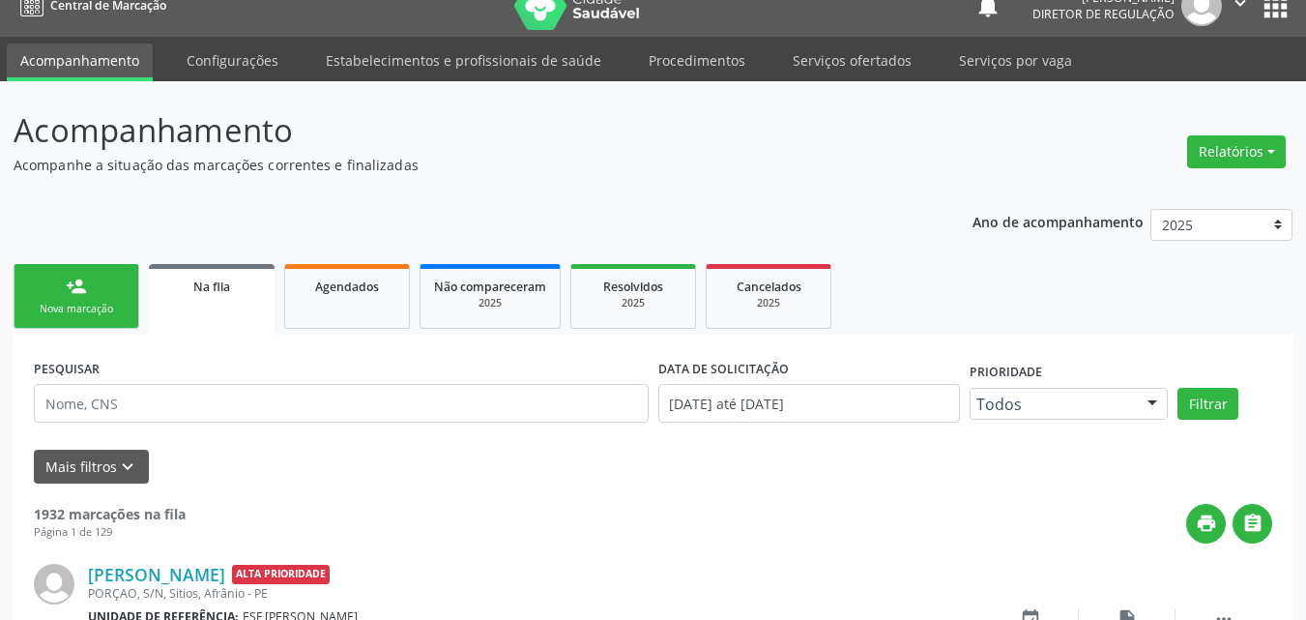
click at [112, 297] on link "person_add Nova marcação" at bounding box center [77, 296] width 126 height 65
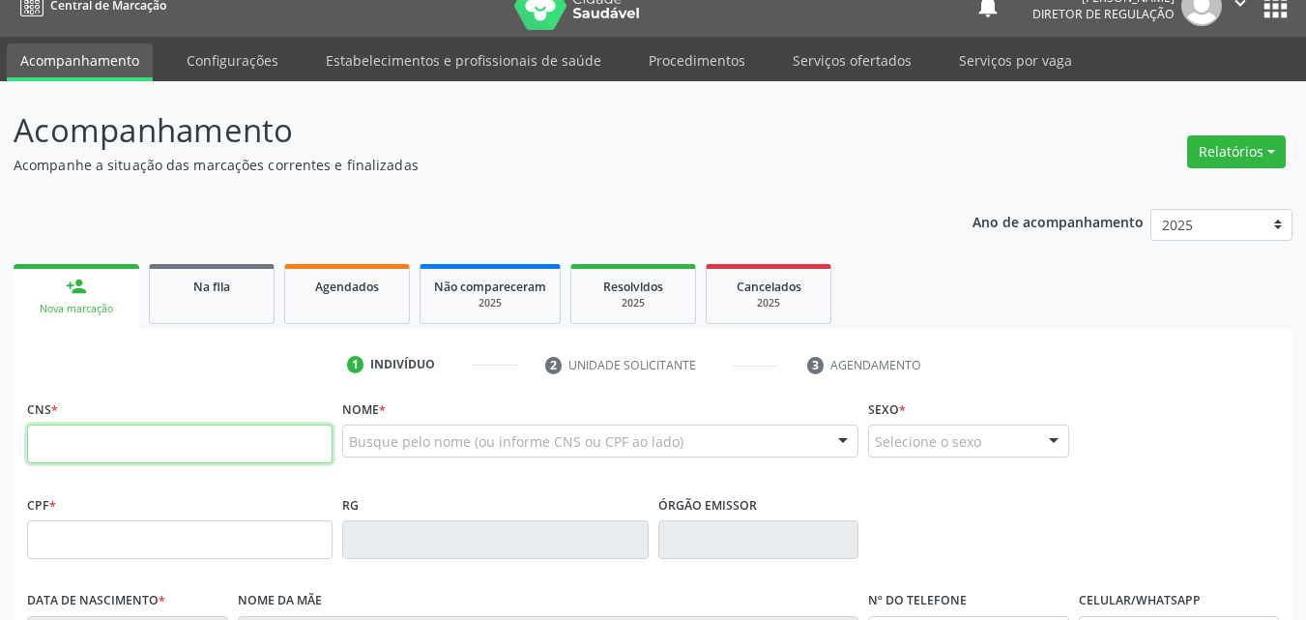
drag, startPoint x: 148, startPoint y: 425, endPoint x: 134, endPoint y: 409, distance: 21.3
click at [134, 409] on div "CNS *" at bounding box center [180, 429] width 306 height 69
type input "705 8034 6431 4837"
type input "19/07/1965"
type input "Raimunda Maria Rodrigues"
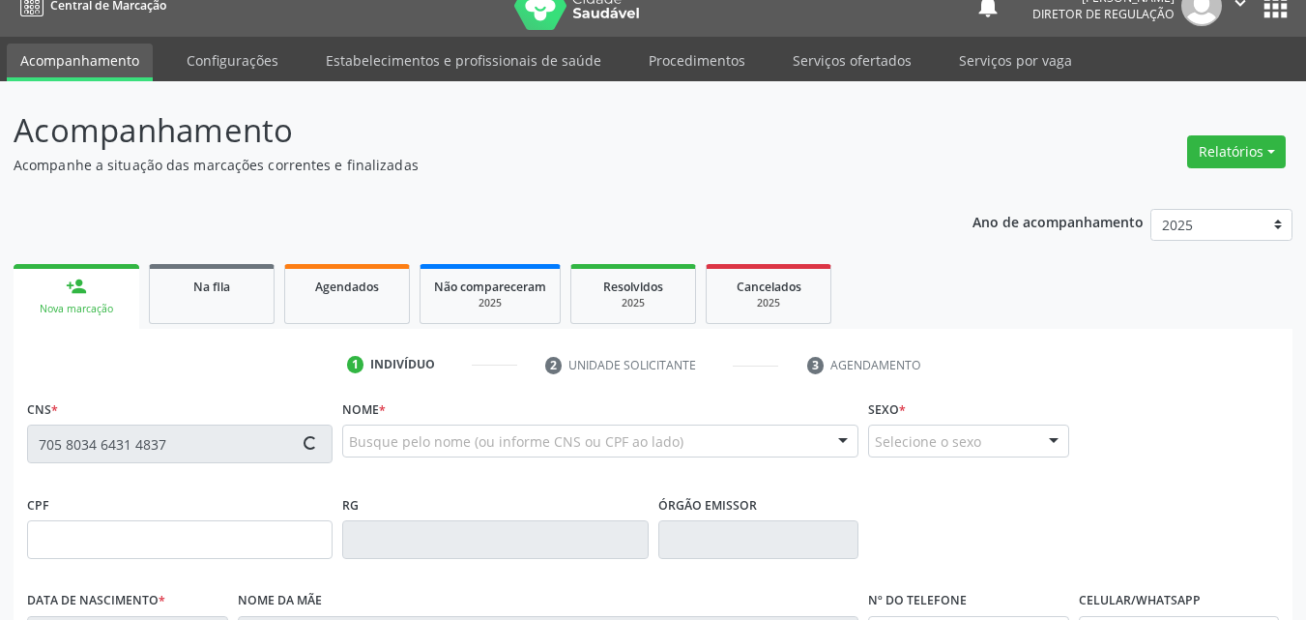
type input "(87) 98831-0274"
type input "S/N"
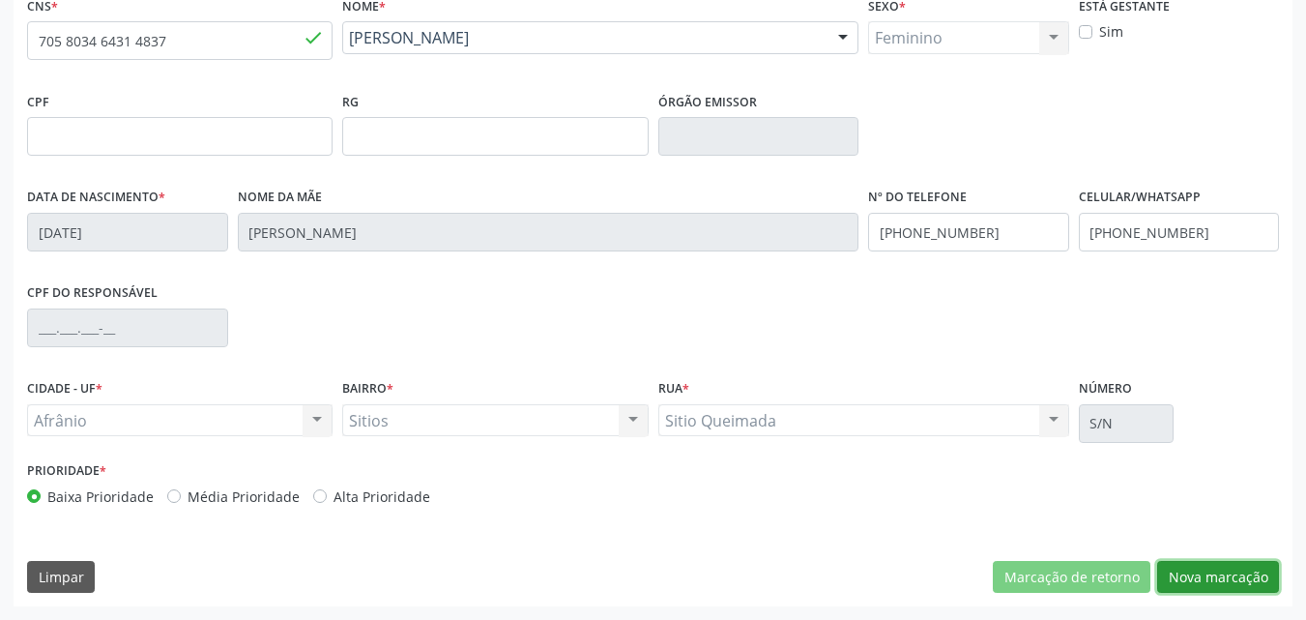
click at [1179, 573] on button "Nova marcação" at bounding box center [1219, 577] width 122 height 33
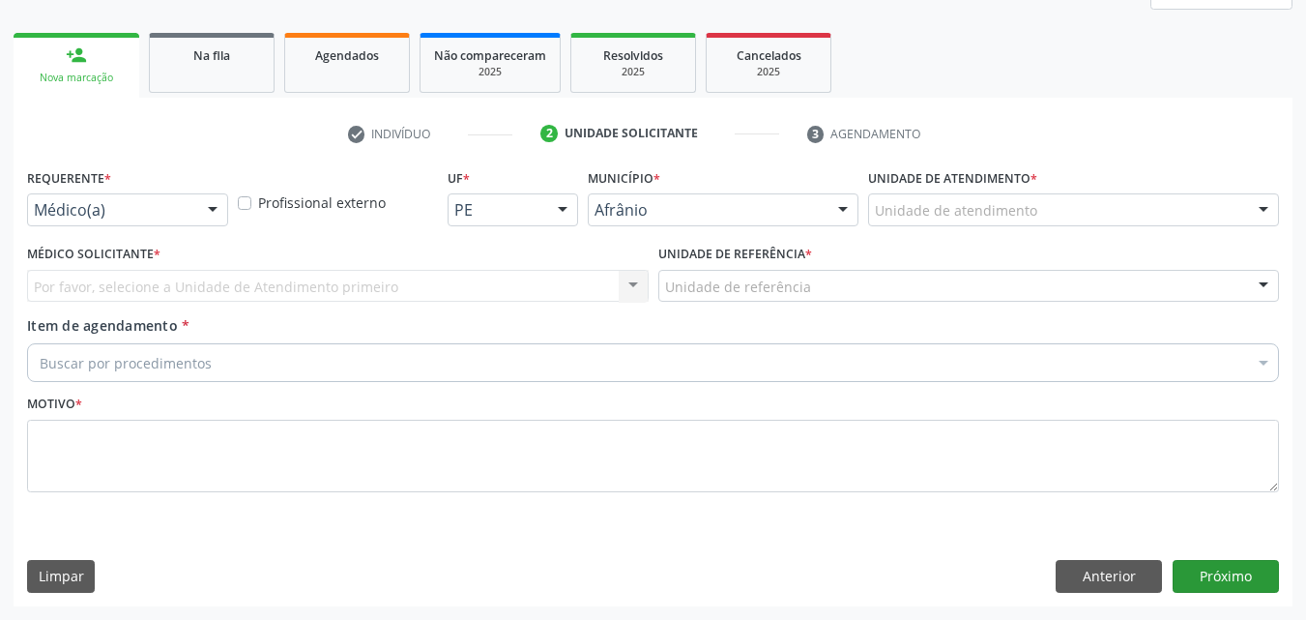
scroll to position [256, 0]
click at [1041, 204] on div "Unidade de atendimento" at bounding box center [1073, 209] width 411 height 33
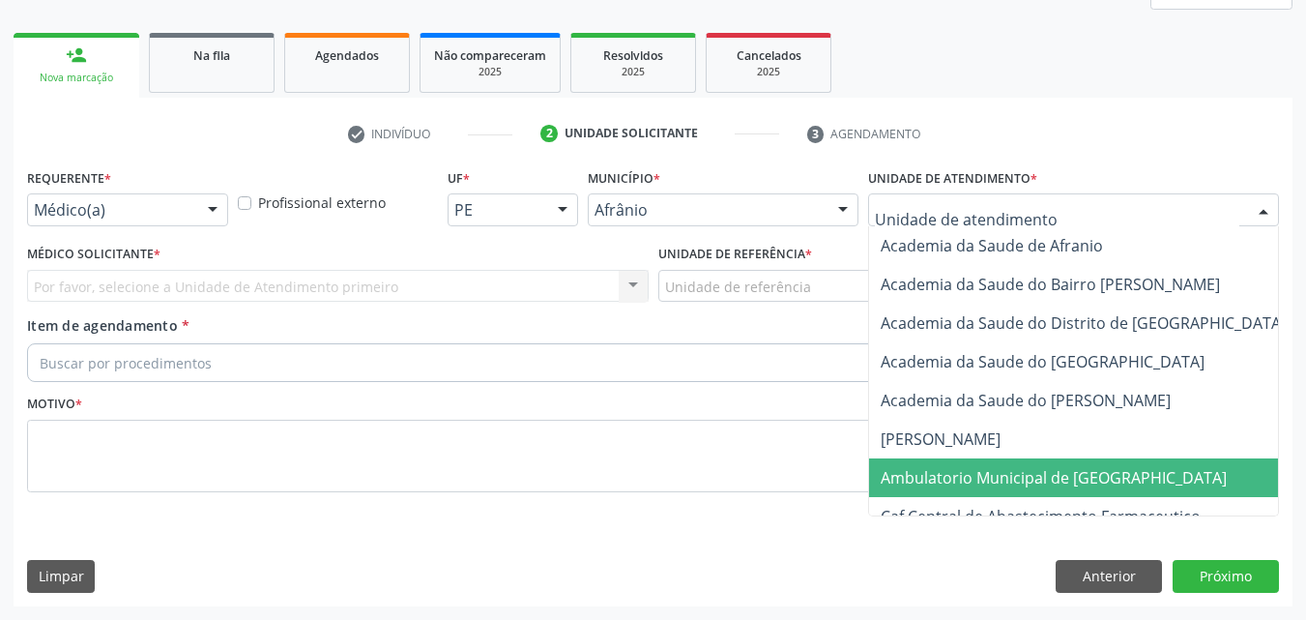
click at [996, 482] on span "Ambulatorio Municipal de [GEOGRAPHIC_DATA]" at bounding box center [1054, 477] width 346 height 21
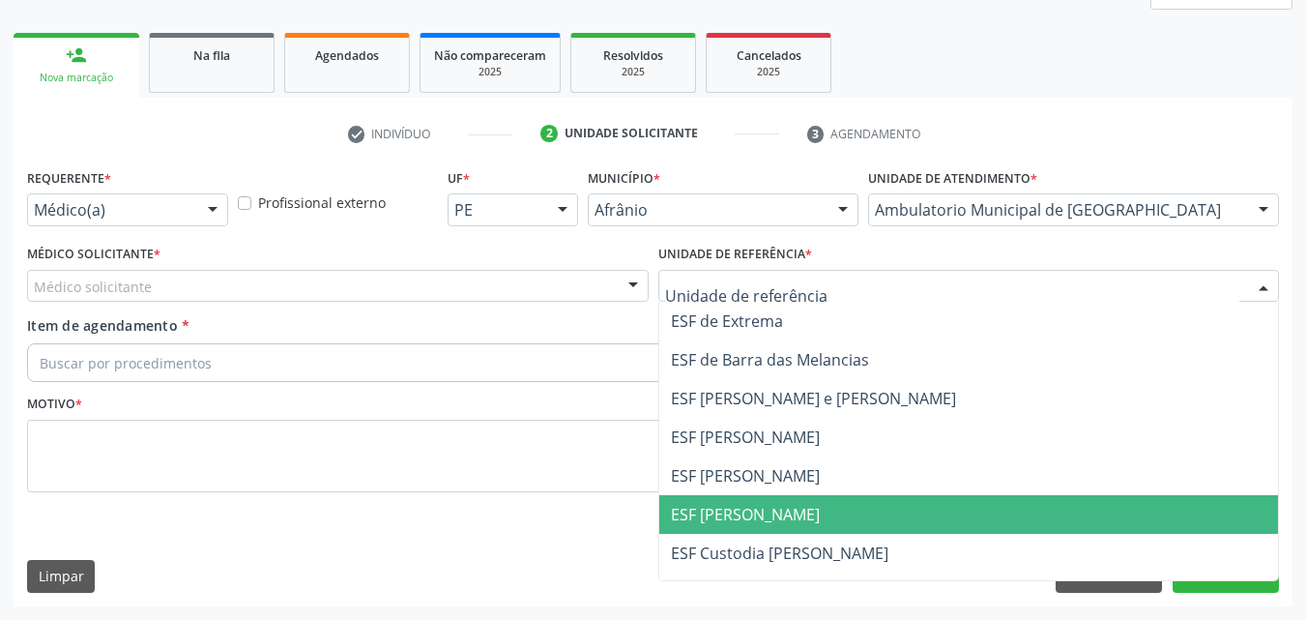
click at [751, 520] on span "ESF [PERSON_NAME]" at bounding box center [745, 514] width 149 height 21
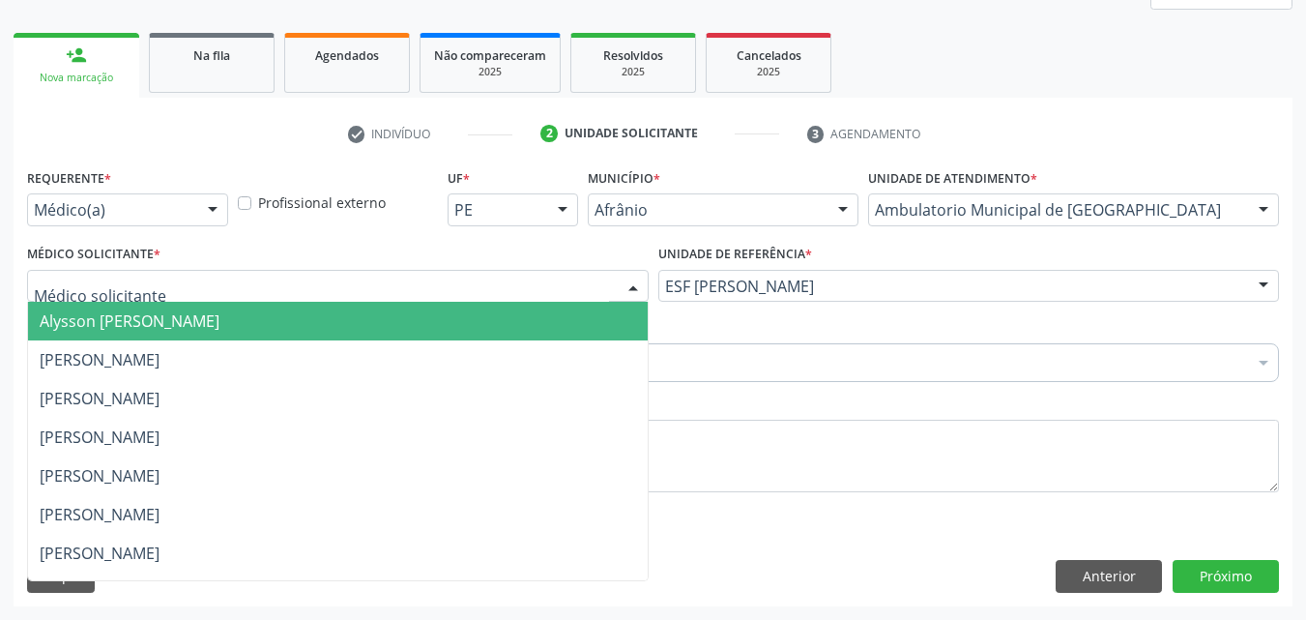
click at [246, 283] on div at bounding box center [338, 286] width 622 height 33
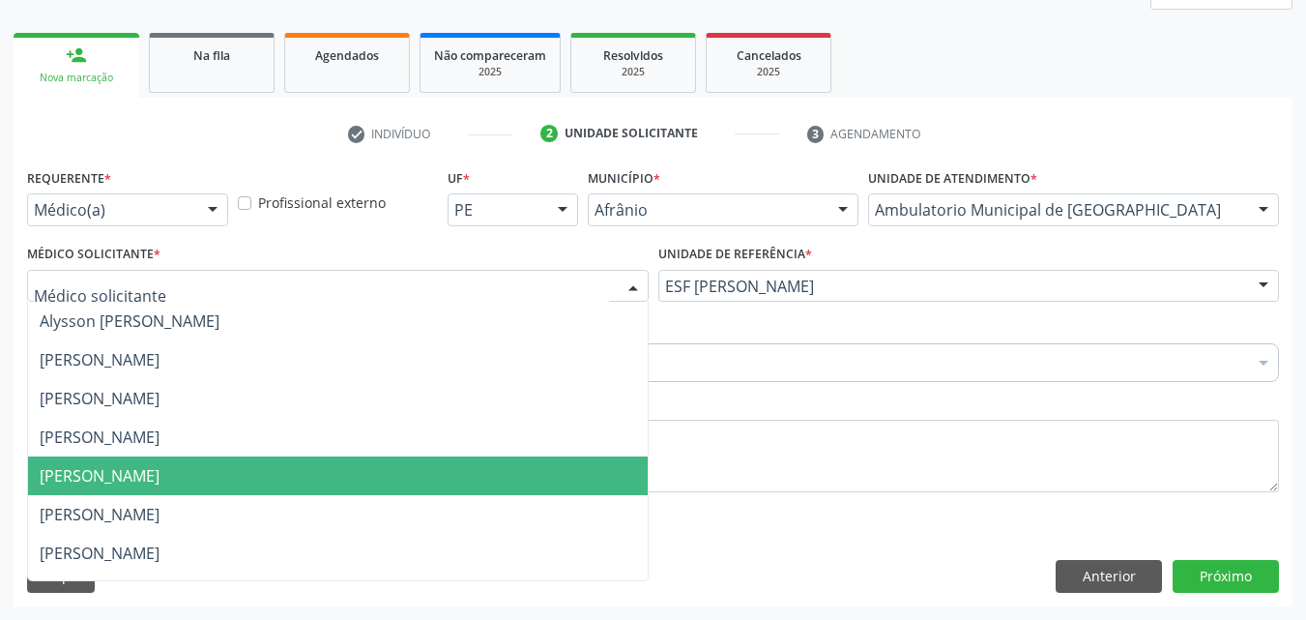
click at [290, 470] on span "Francisco Henrique Ferraz" at bounding box center [338, 475] width 620 height 39
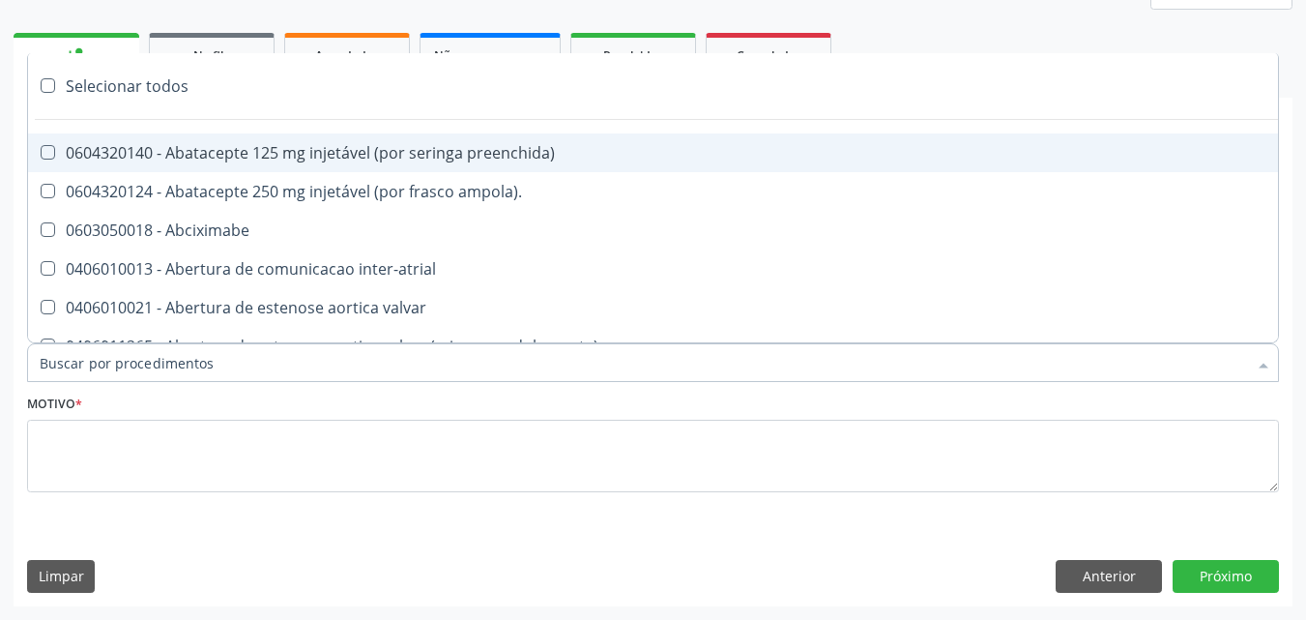
paste input "pneumologista"
type input "pneumologista"
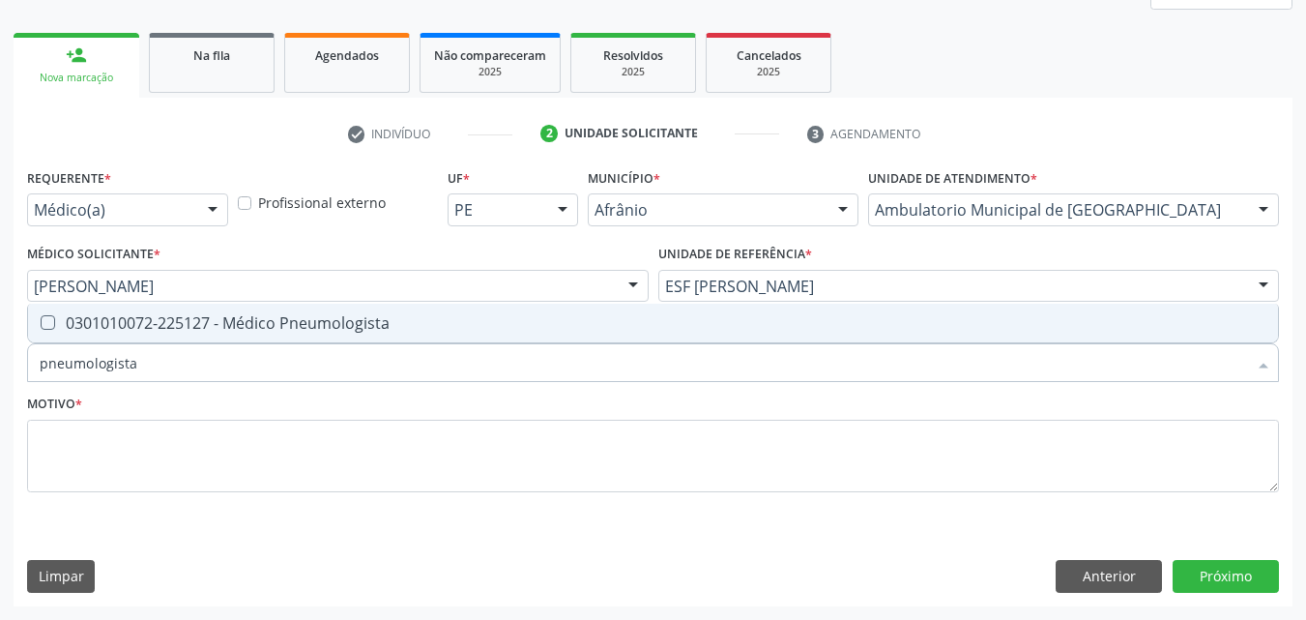
click at [240, 311] on span "0301010072-225127 - Médico Pneumologista" at bounding box center [653, 323] width 1250 height 39
checkbox Pneumologista "true"
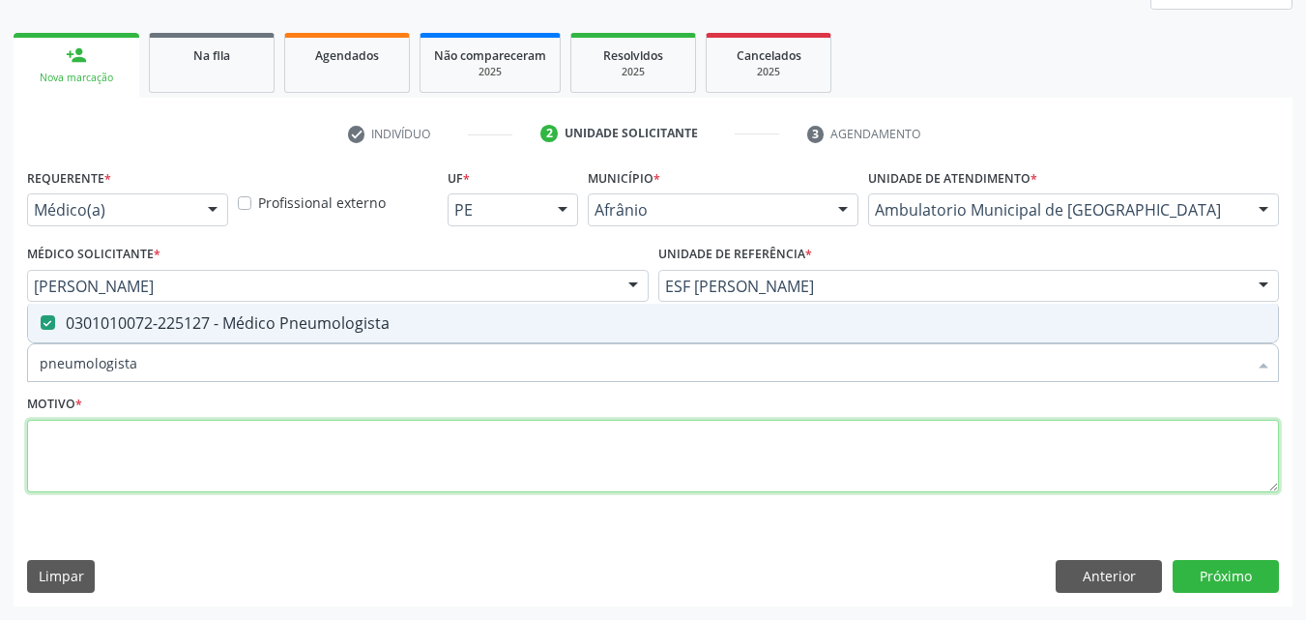
click at [222, 466] on textarea at bounding box center [653, 456] width 1252 height 73
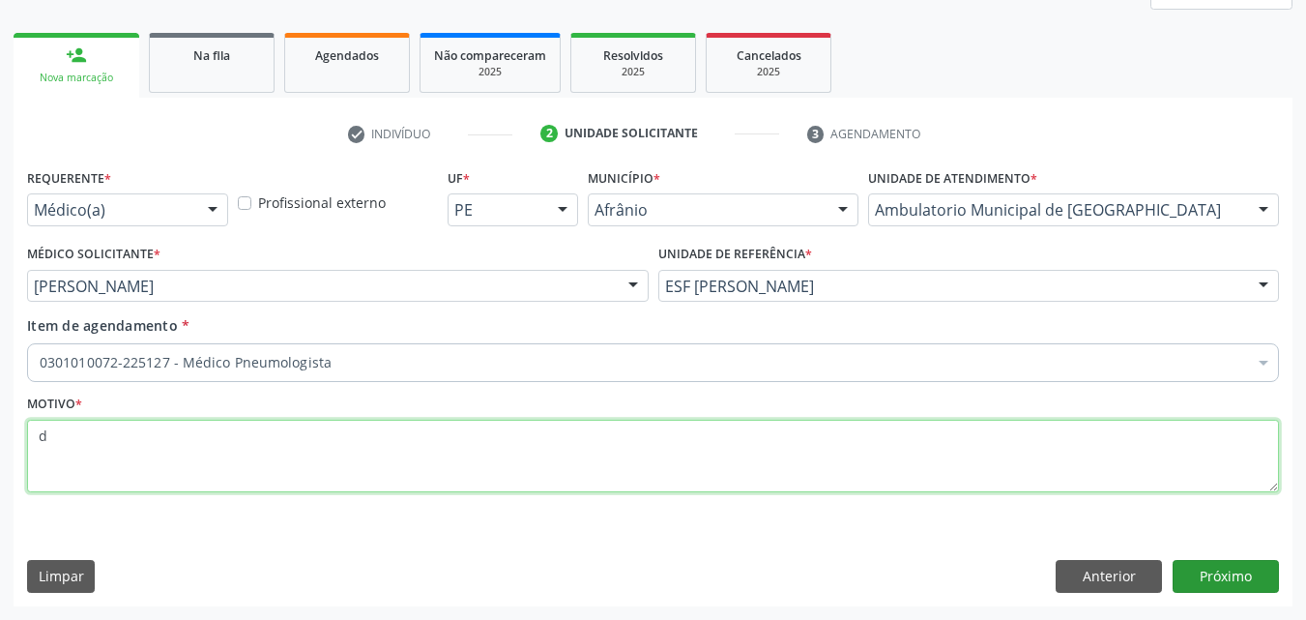
type textarea "d"
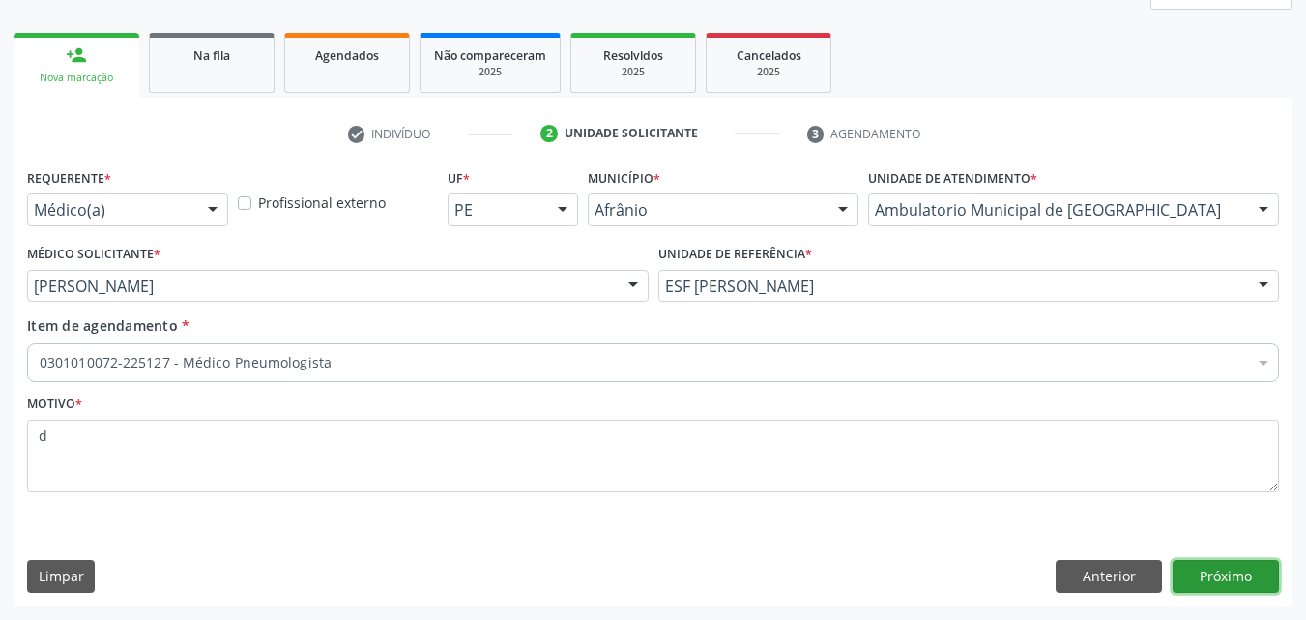
click at [1225, 576] on button "Próximo" at bounding box center [1226, 576] width 106 height 33
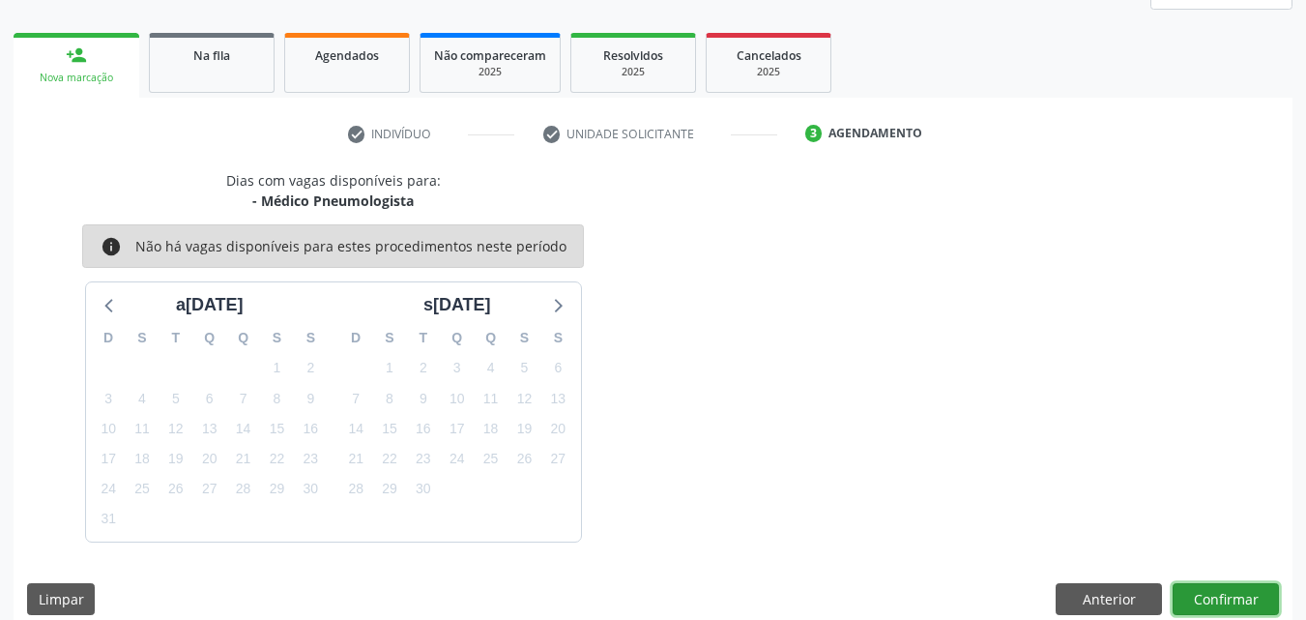
click at [1246, 599] on button "Confirmar" at bounding box center [1226, 599] width 106 height 33
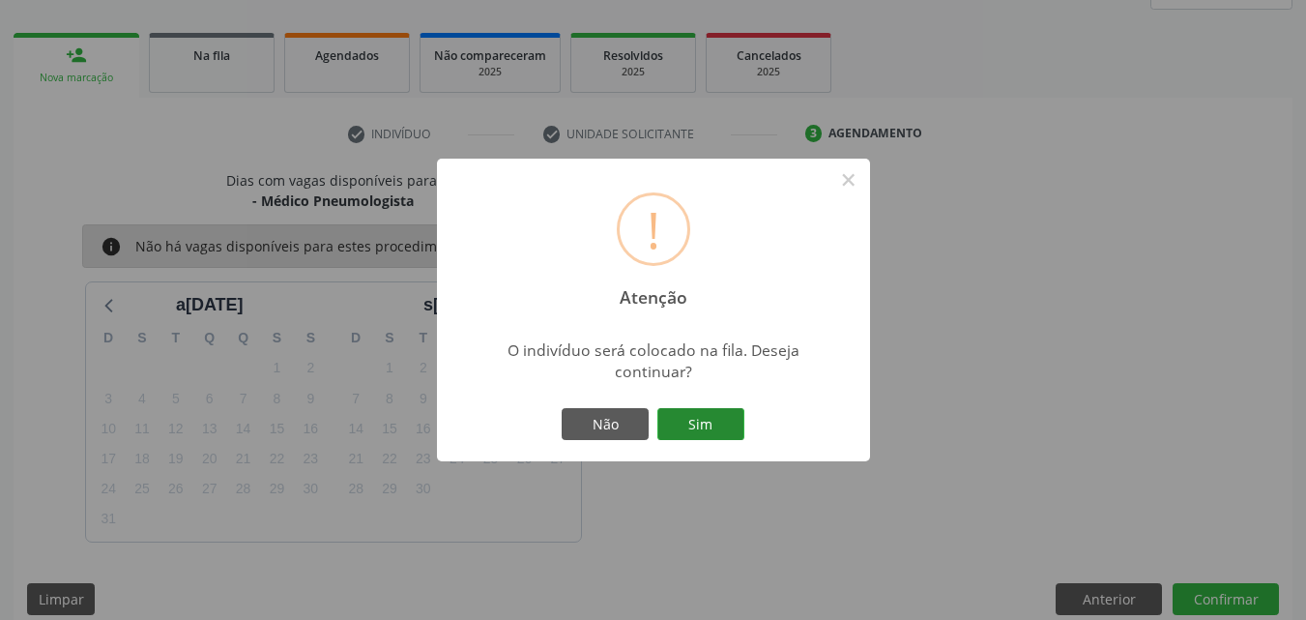
click at [713, 428] on button "Sim" at bounding box center [701, 424] width 87 height 33
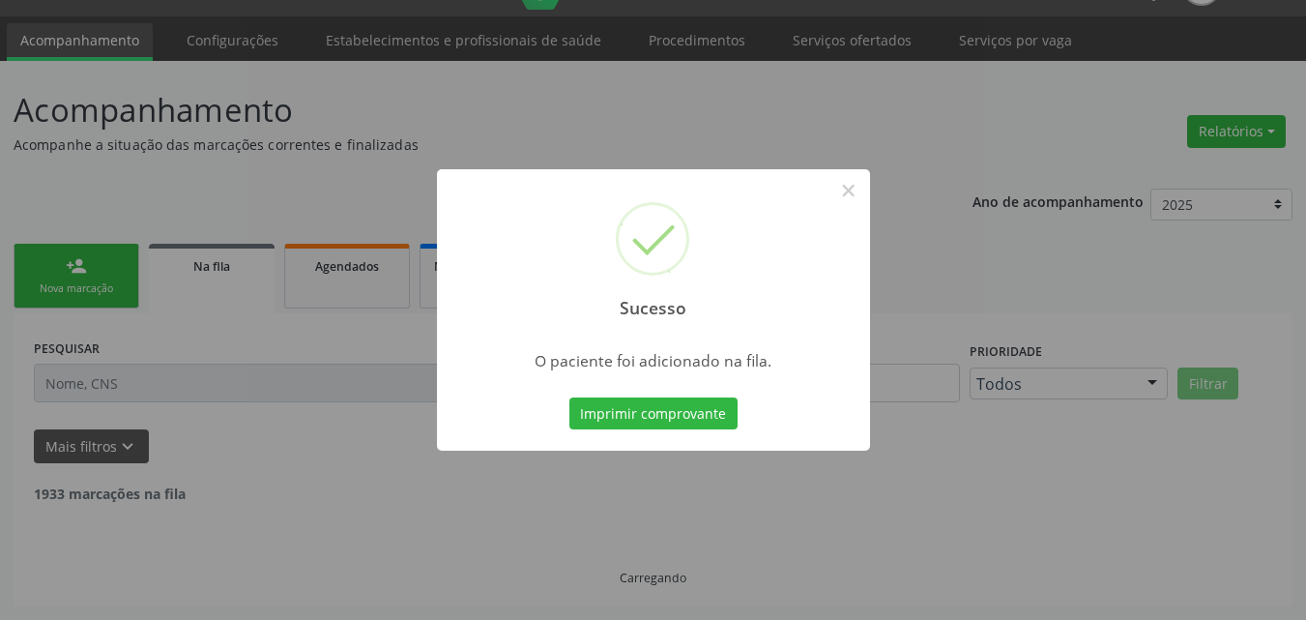
scroll to position [25, 0]
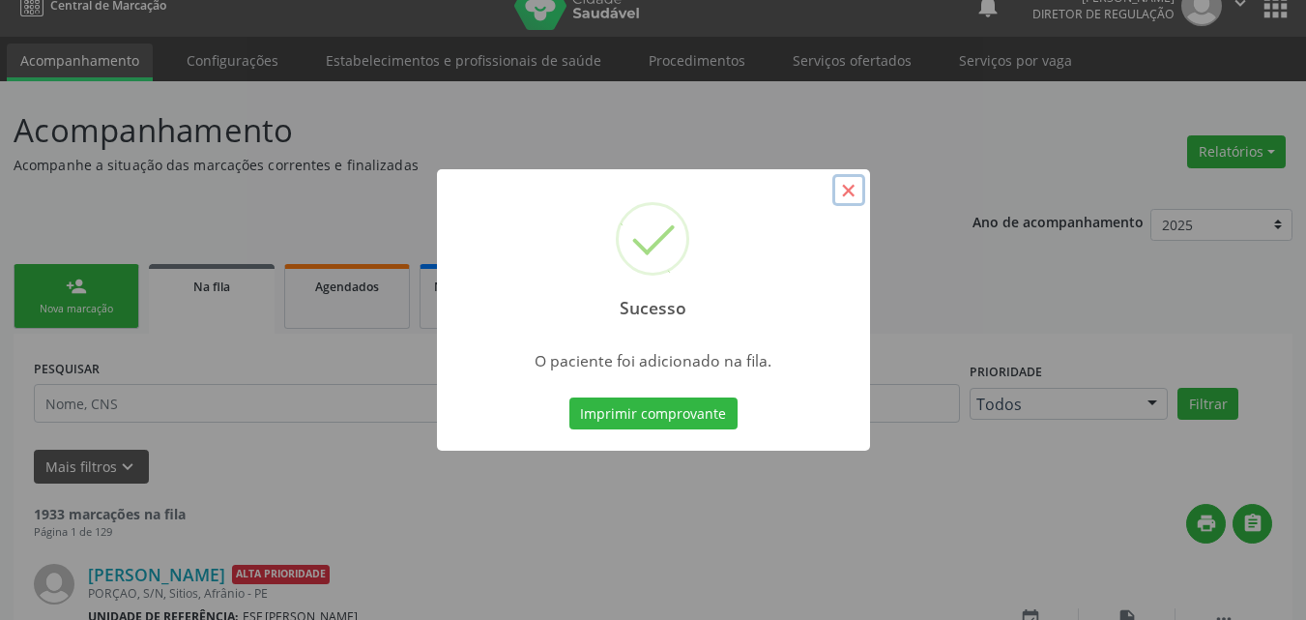
click at [839, 192] on button "×" at bounding box center [849, 190] width 33 height 33
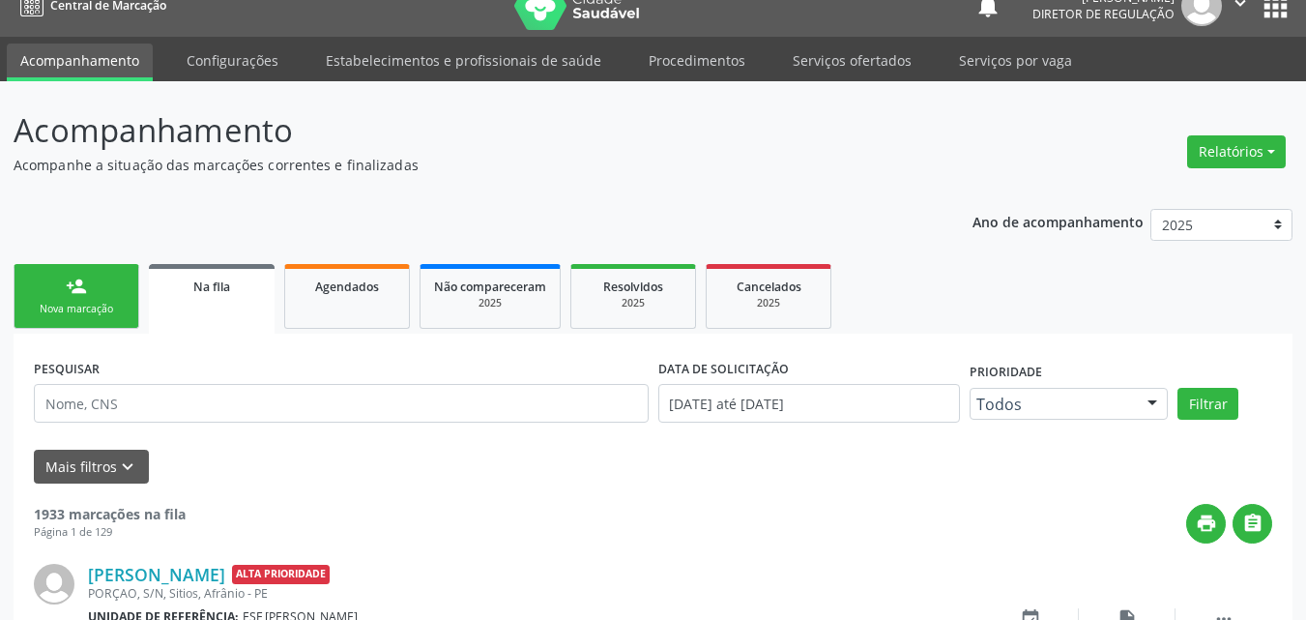
click at [109, 298] on link "person_add Nova marcação" at bounding box center [77, 296] width 126 height 65
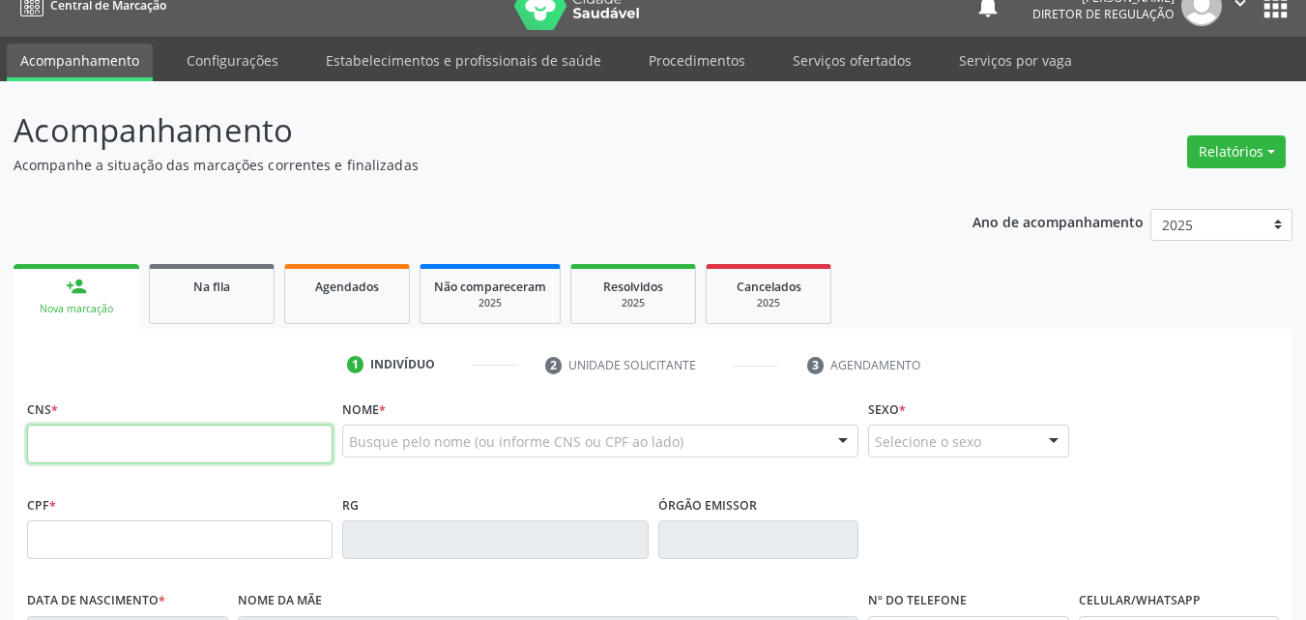
click at [166, 450] on input "text" at bounding box center [180, 444] width 306 height 39
type input "706 4026 7259 0885"
type input "18/12/1959"
type input "Jesuina Josefa Rodrigues"
type input "(87) 98859-2989"
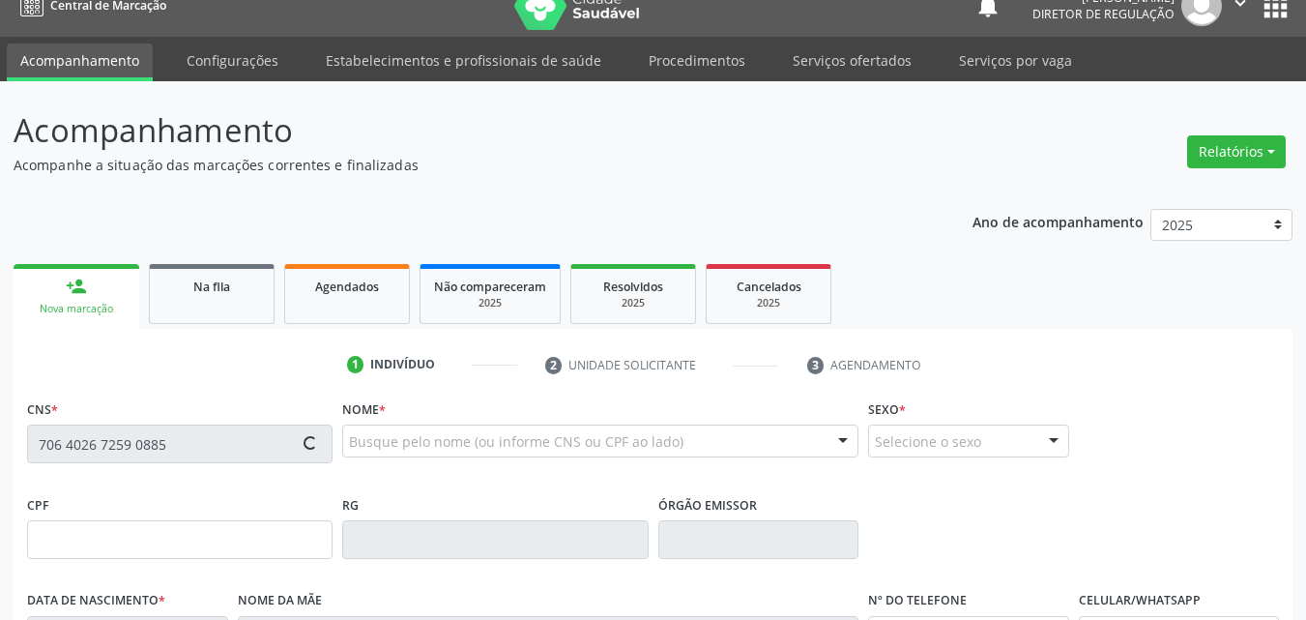
type input "(87) 98859-2989"
type input "S/N"
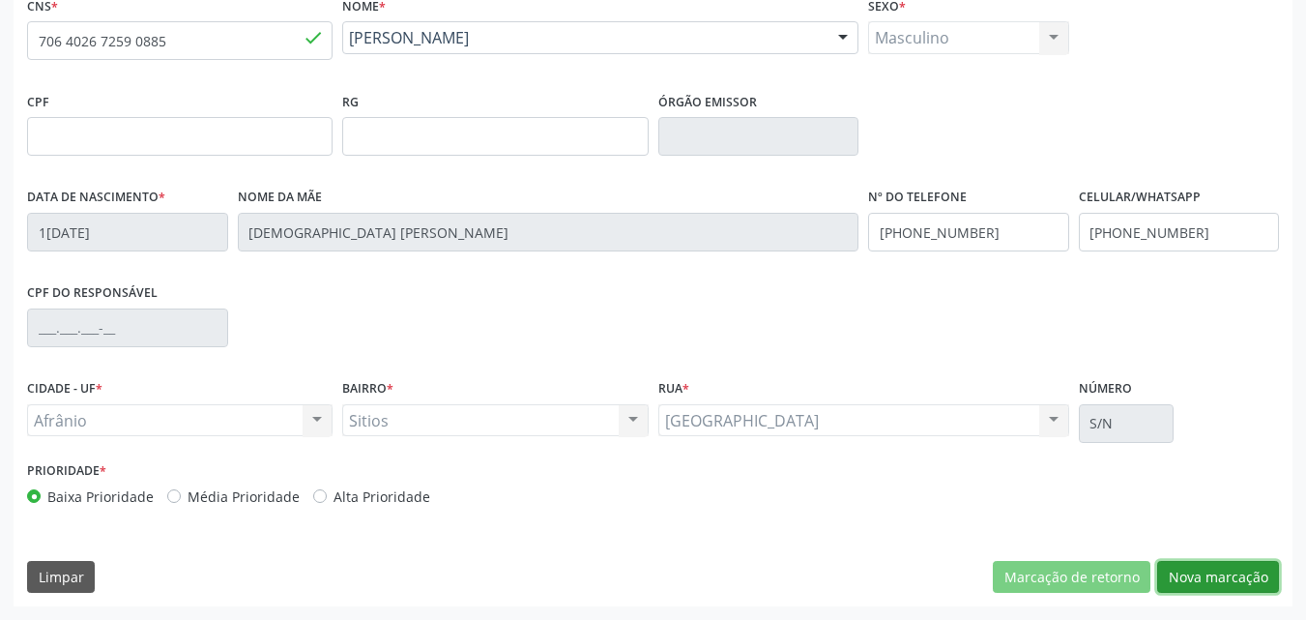
drag, startPoint x: 1237, startPoint y: 570, endPoint x: 1224, endPoint y: 562, distance: 14.8
click at [1231, 568] on button "Nova marcação" at bounding box center [1219, 577] width 122 height 33
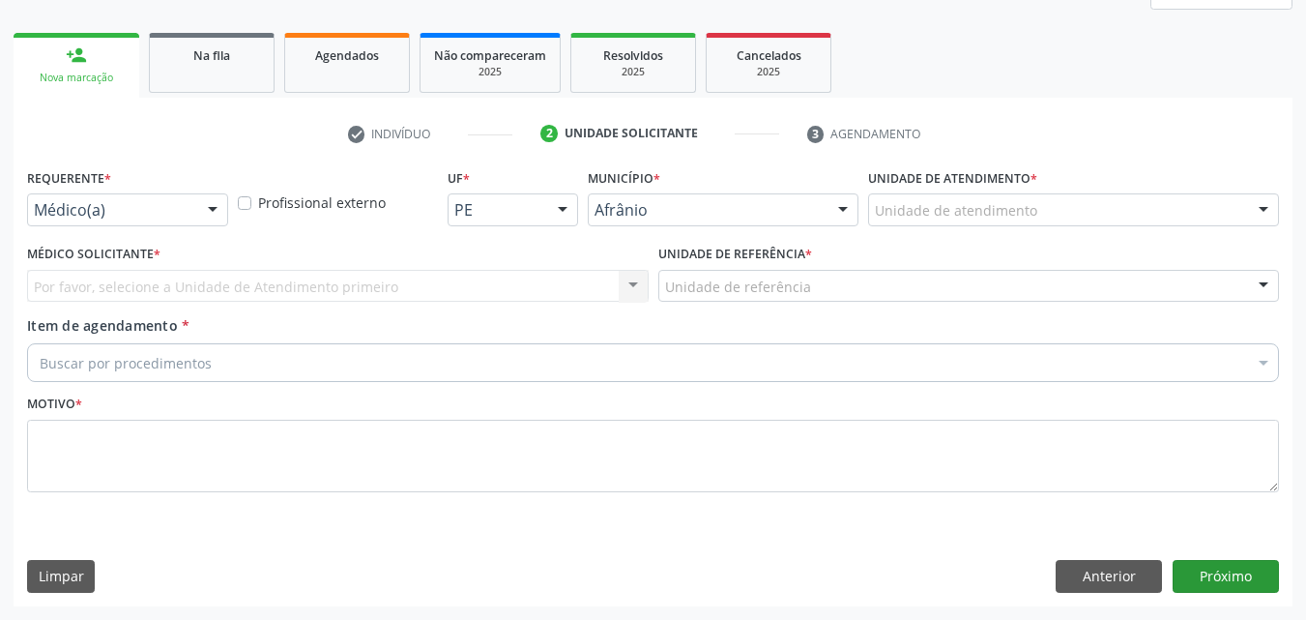
scroll to position [256, 0]
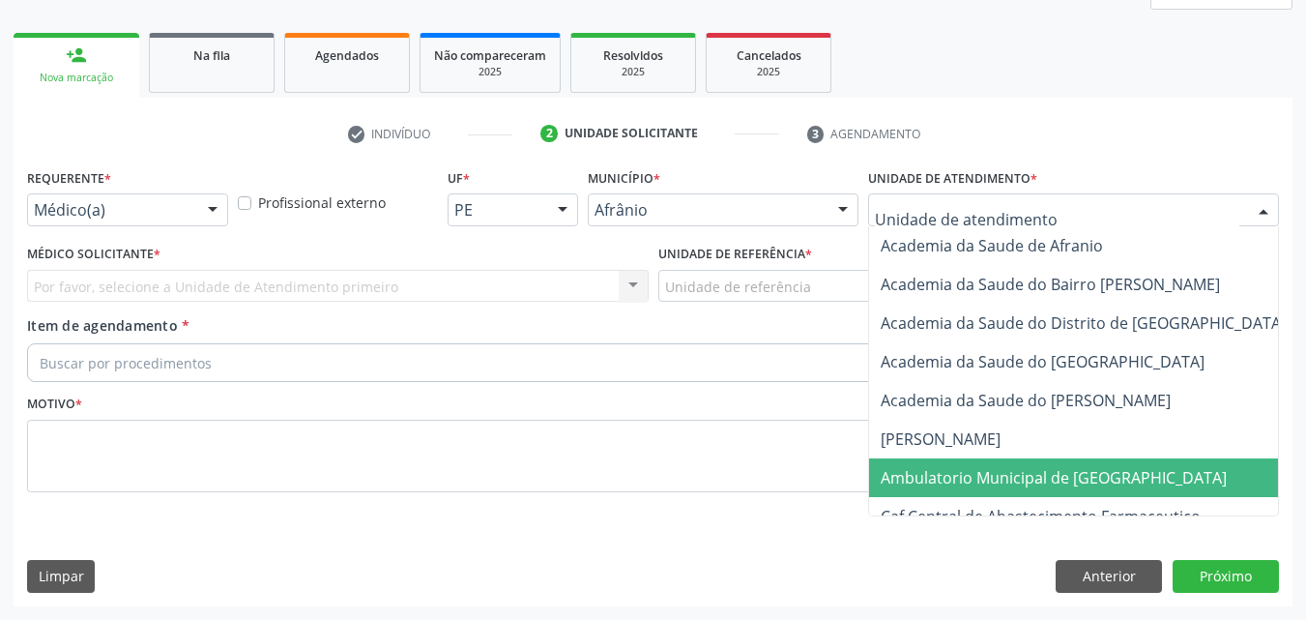
click at [1052, 479] on span "Ambulatorio Municipal de [GEOGRAPHIC_DATA]" at bounding box center [1054, 477] width 346 height 21
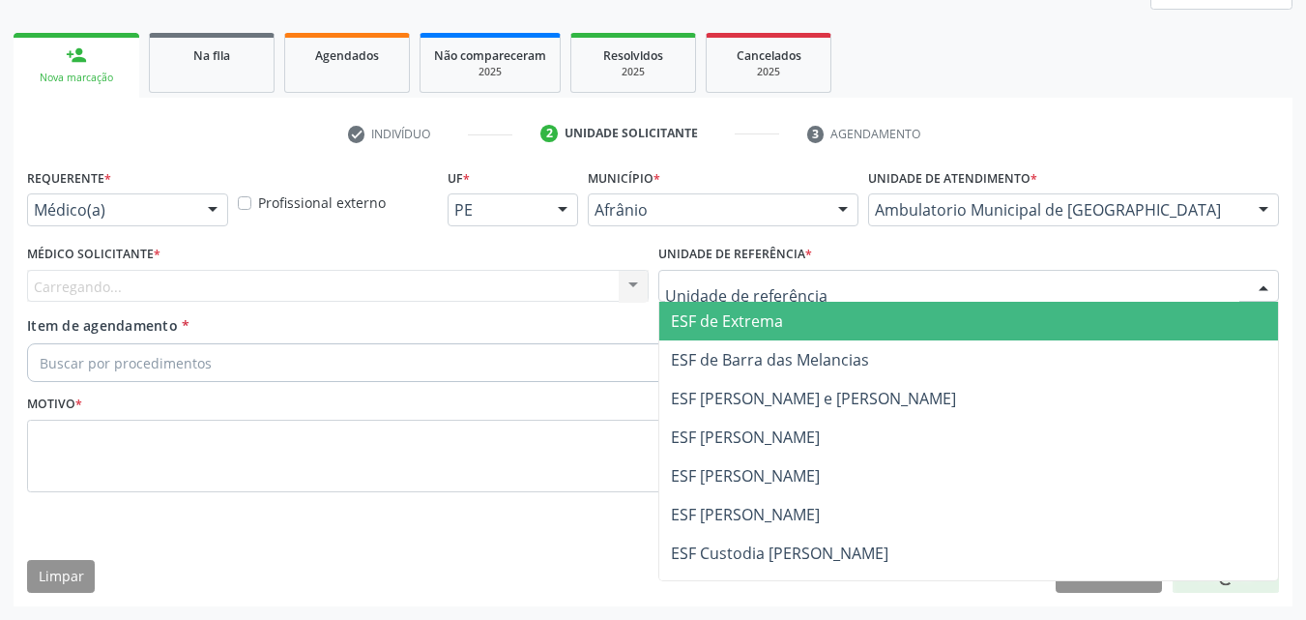
click at [835, 287] on div at bounding box center [970, 286] width 622 height 33
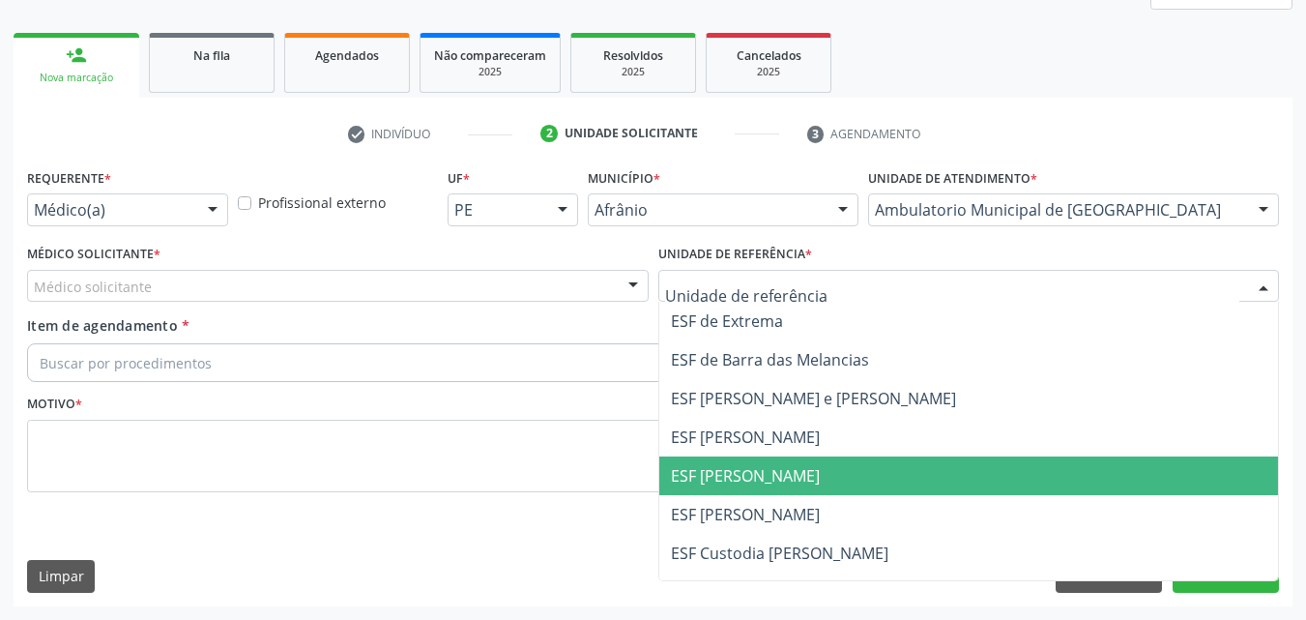
drag, startPoint x: 834, startPoint y: 474, endPoint x: 801, endPoint y: 458, distance: 36.3
click at [830, 472] on span "ESF [PERSON_NAME]" at bounding box center [969, 475] width 620 height 39
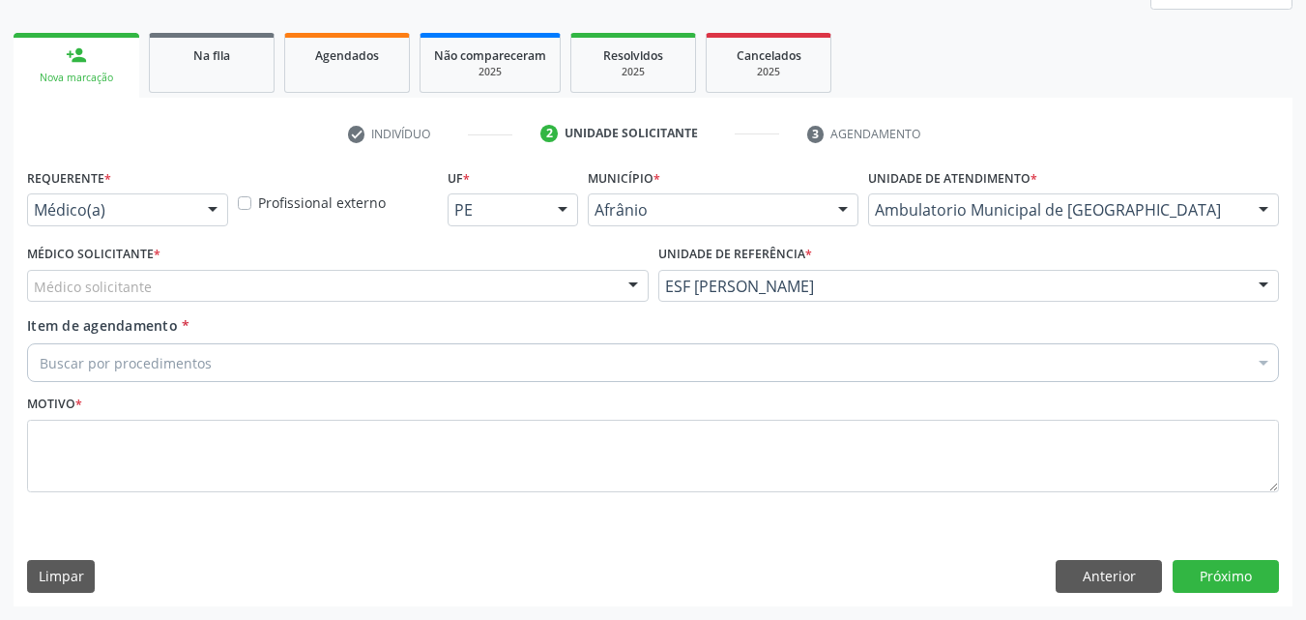
click at [532, 281] on div "Médico solicitante" at bounding box center [338, 286] width 622 height 33
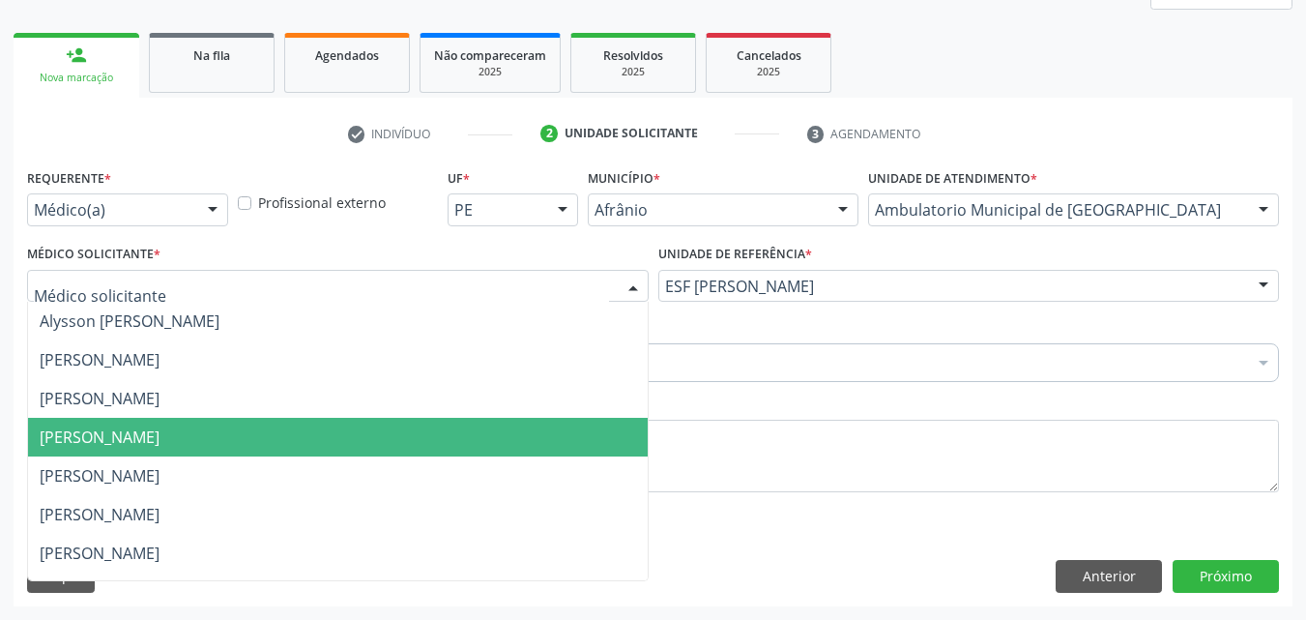
click at [519, 437] on span "Diego Ramon Ferreira Belem" at bounding box center [338, 437] width 620 height 39
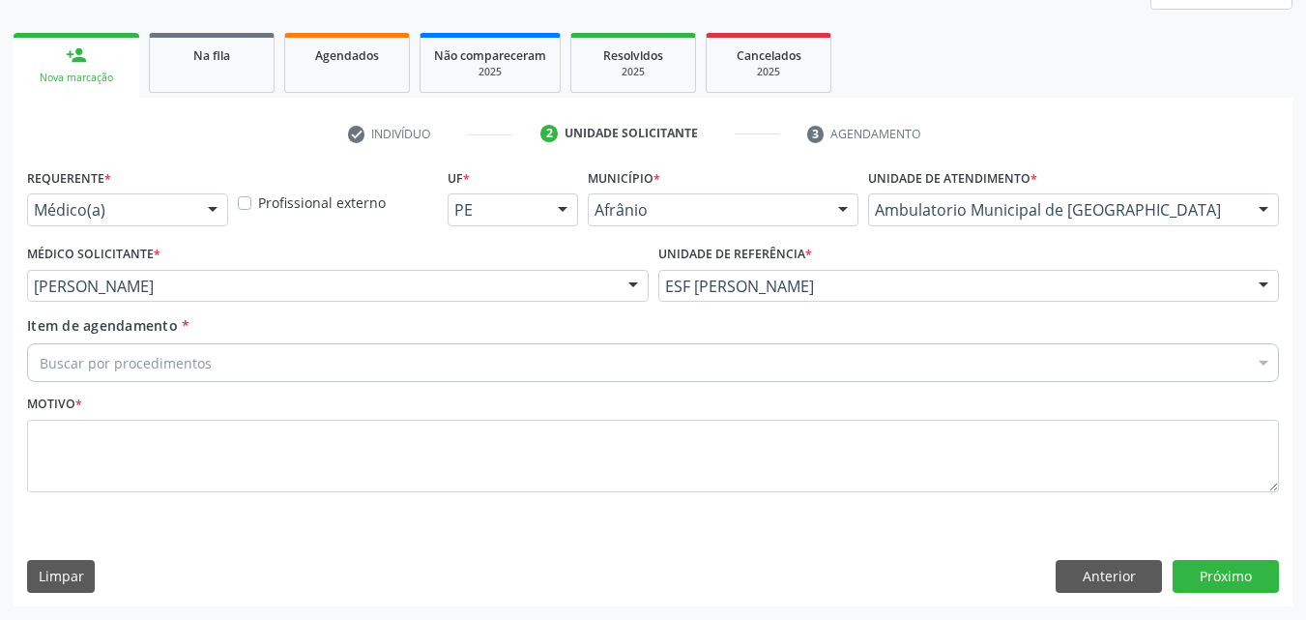
click at [379, 356] on div "Buscar por procedimentos" at bounding box center [653, 362] width 1252 height 39
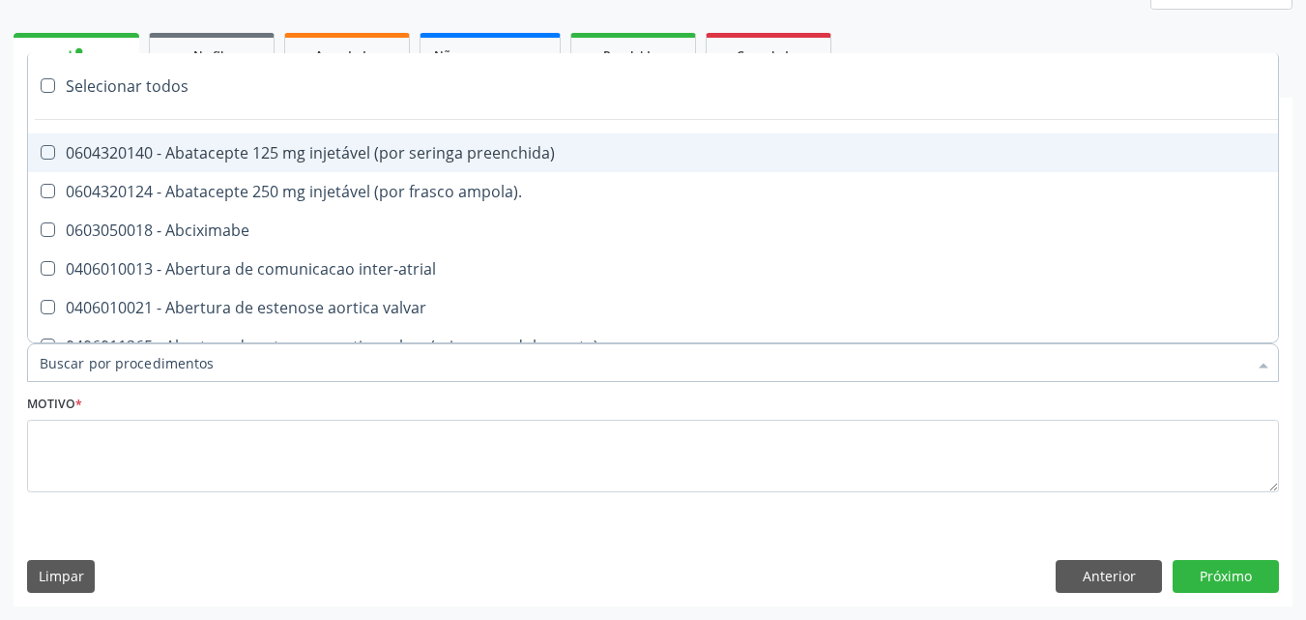
paste input "pneumologista"
type input "pneumologista"
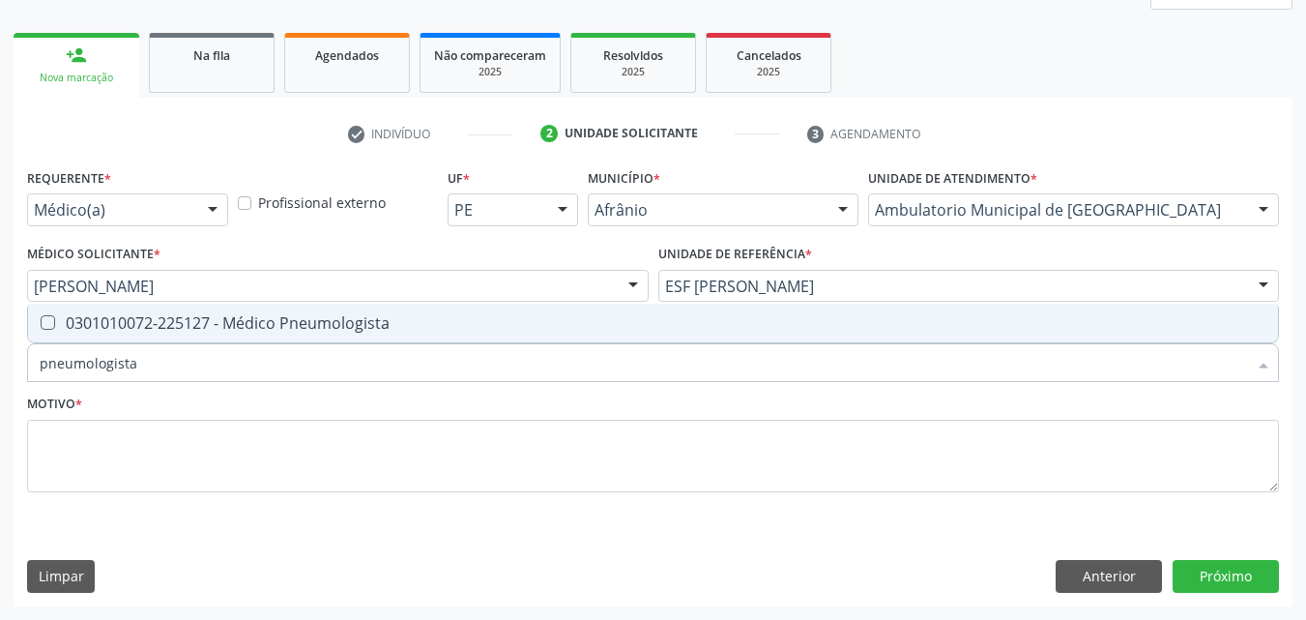
click at [386, 324] on div "0301010072-225127 - Médico Pneumologista" at bounding box center [653, 322] width 1227 height 15
checkbox Pneumologista "true"
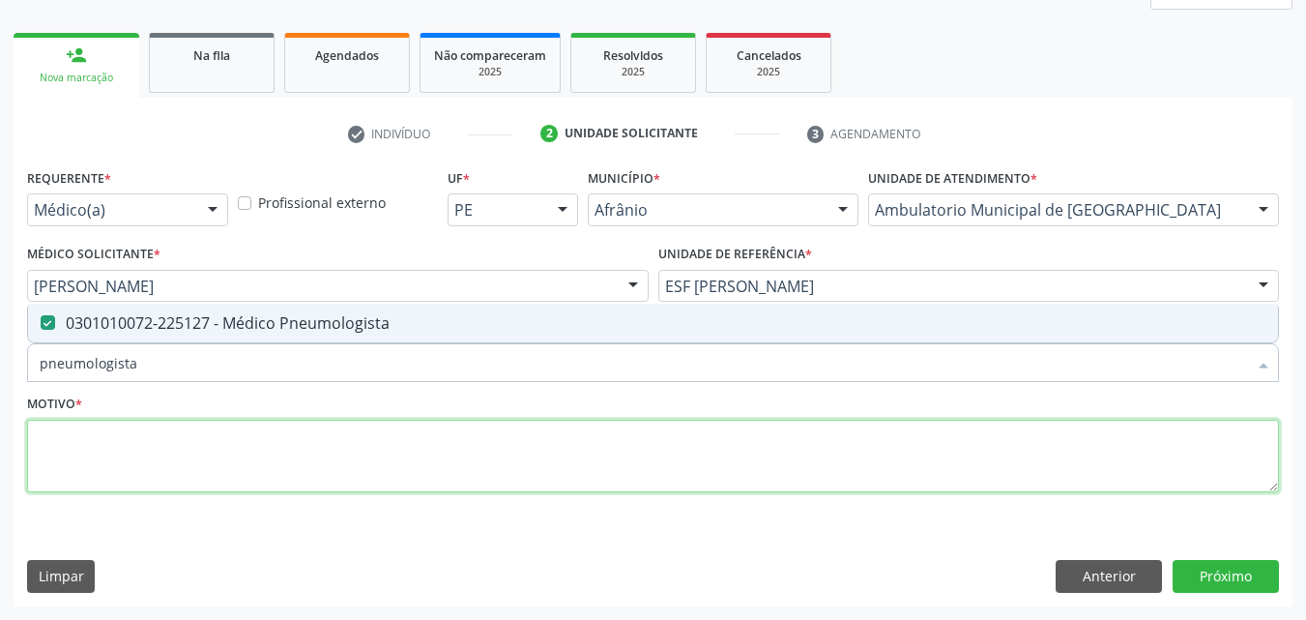
click at [382, 463] on textarea at bounding box center [653, 456] width 1252 height 73
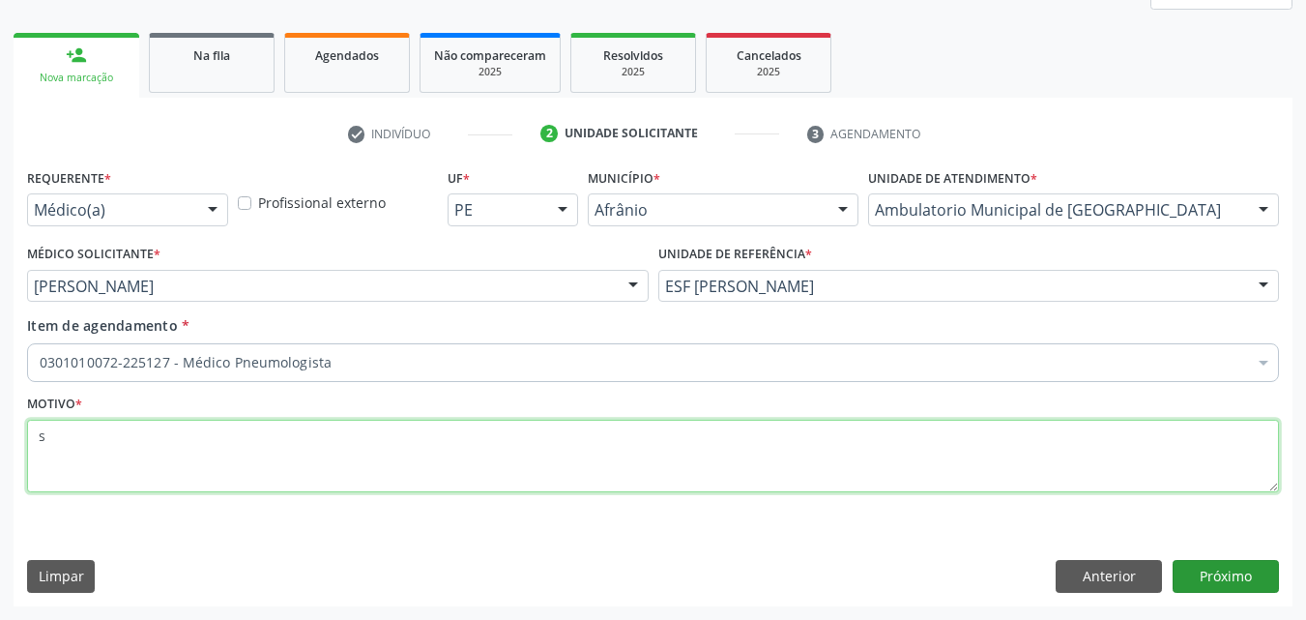
type textarea "s"
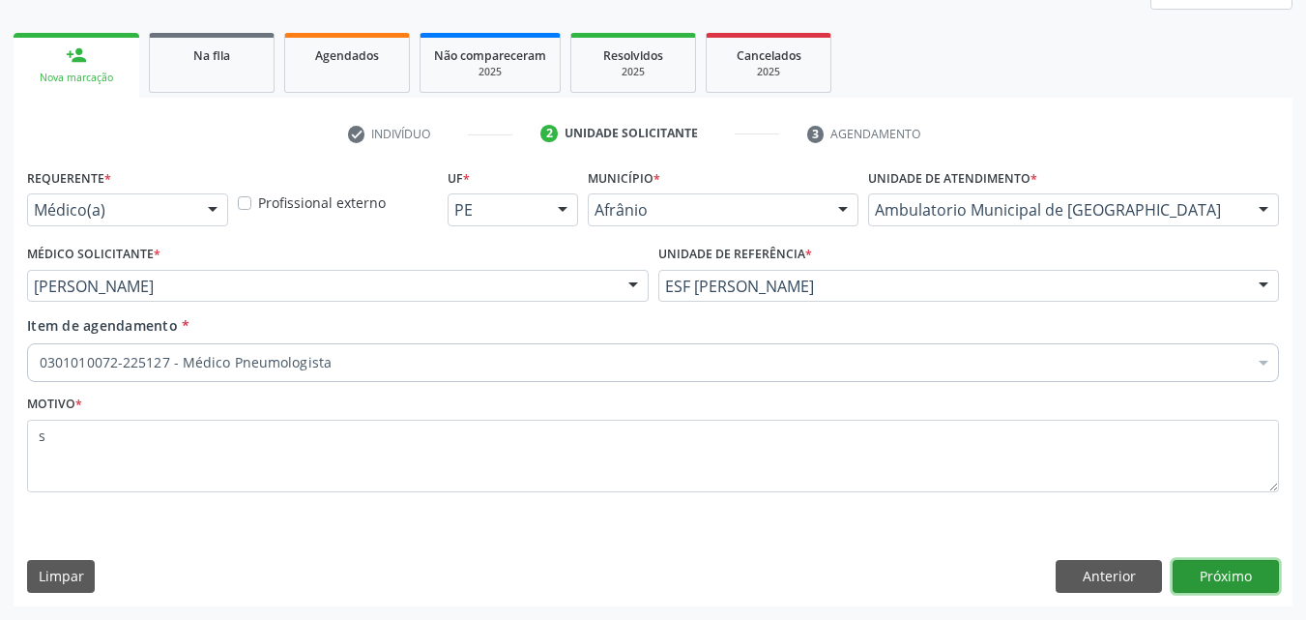
click at [1237, 567] on button "Próximo" at bounding box center [1226, 576] width 106 height 33
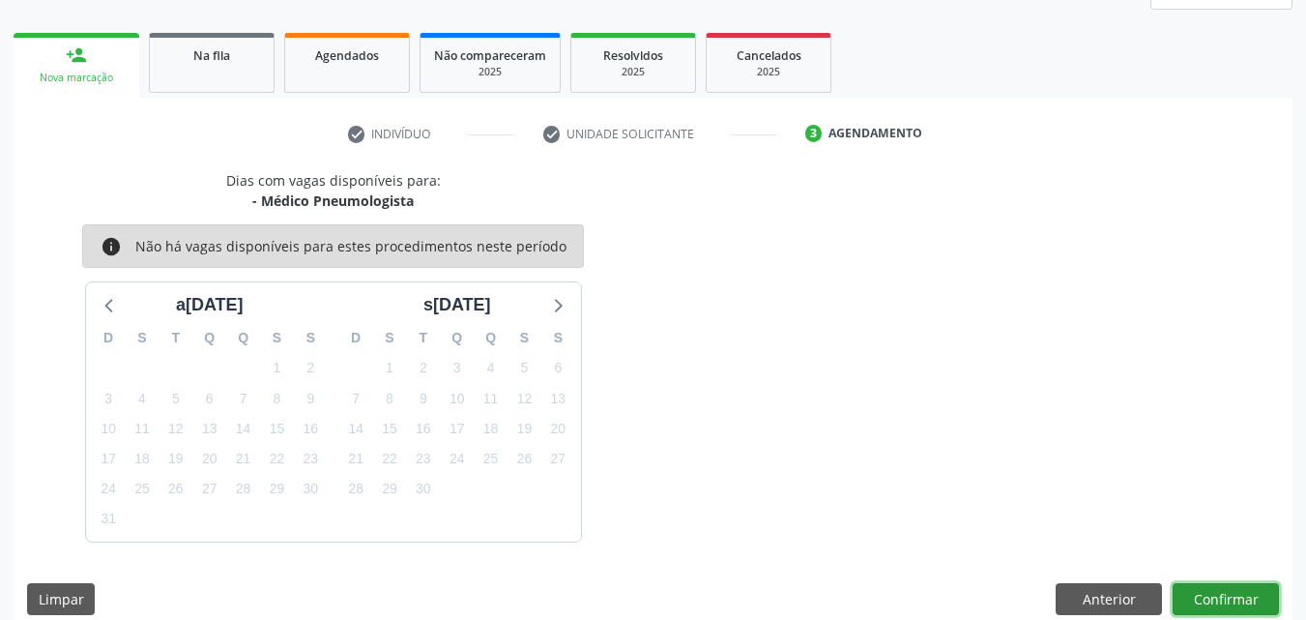
click at [1216, 600] on button "Confirmar" at bounding box center [1226, 599] width 106 height 33
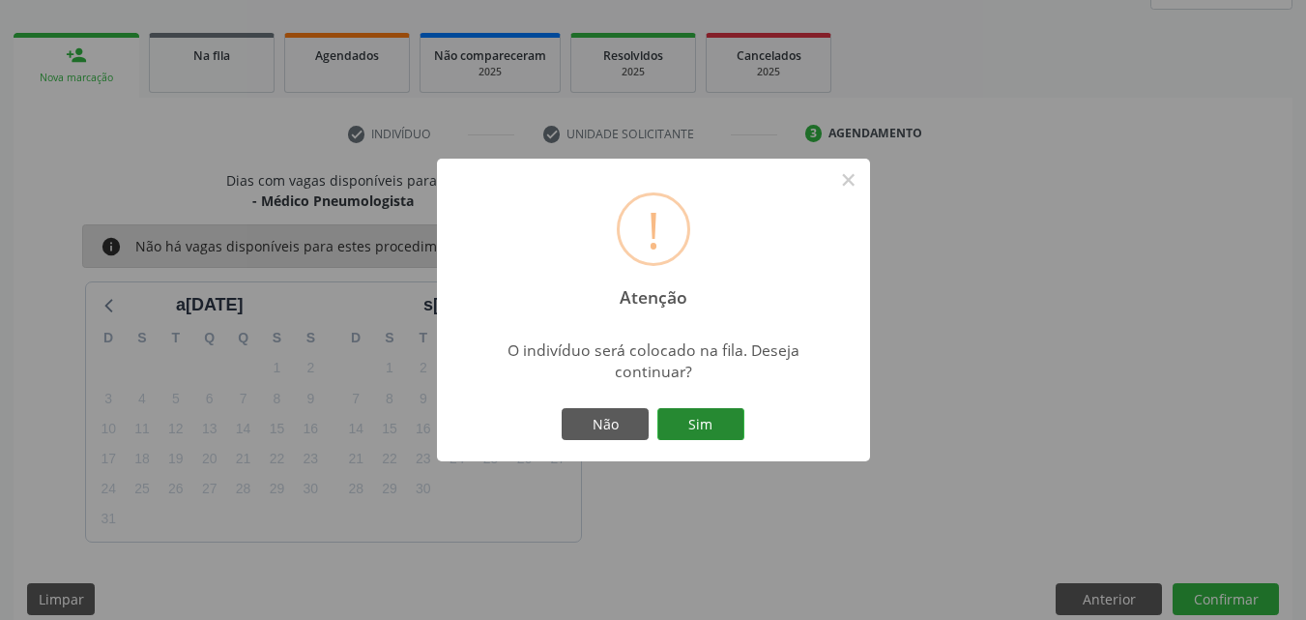
click at [724, 430] on button "Sim" at bounding box center [701, 424] width 87 height 33
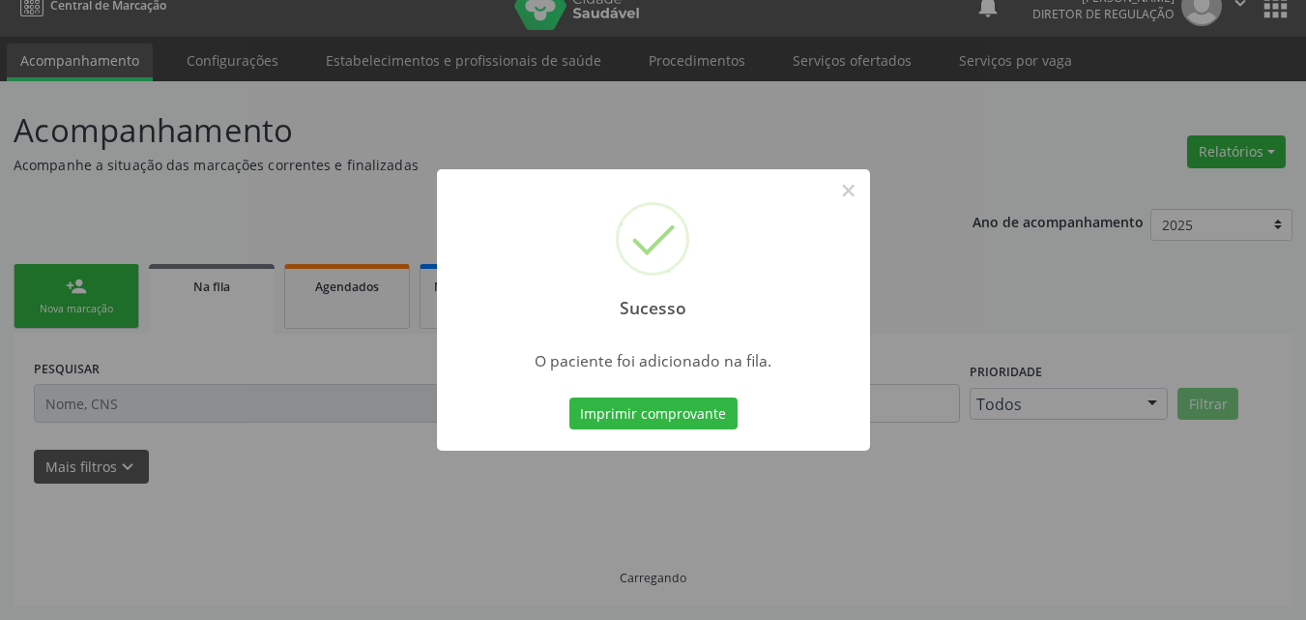
scroll to position [25, 0]
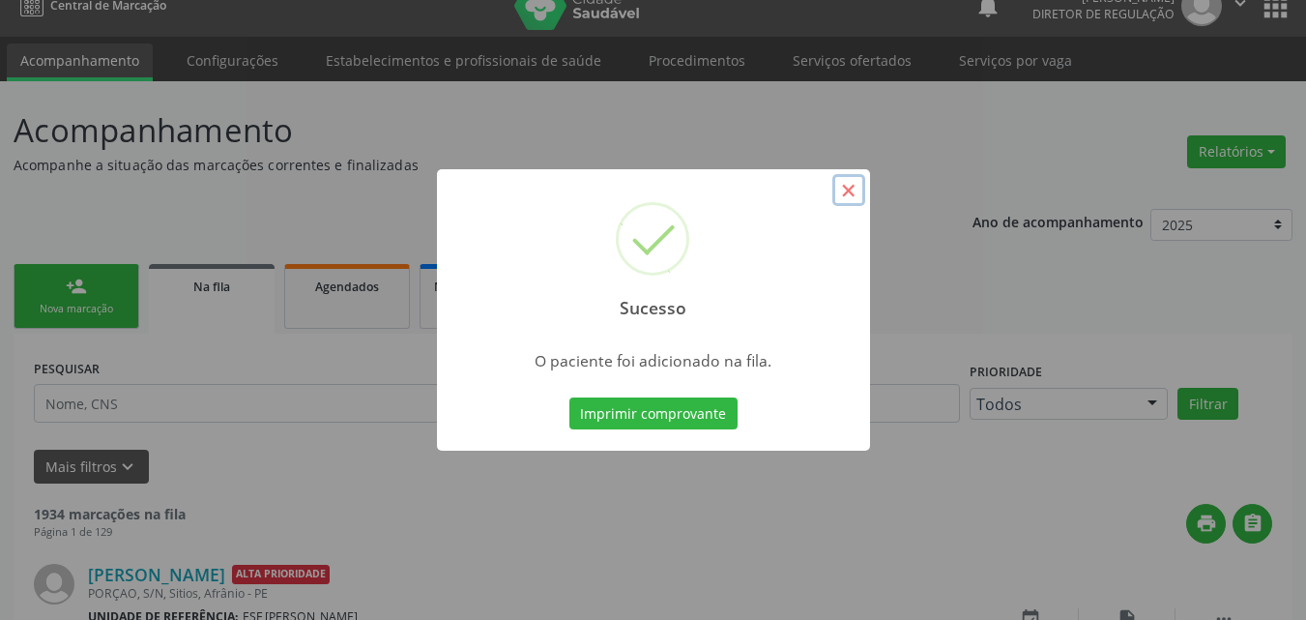
click at [841, 190] on button "×" at bounding box center [849, 190] width 33 height 33
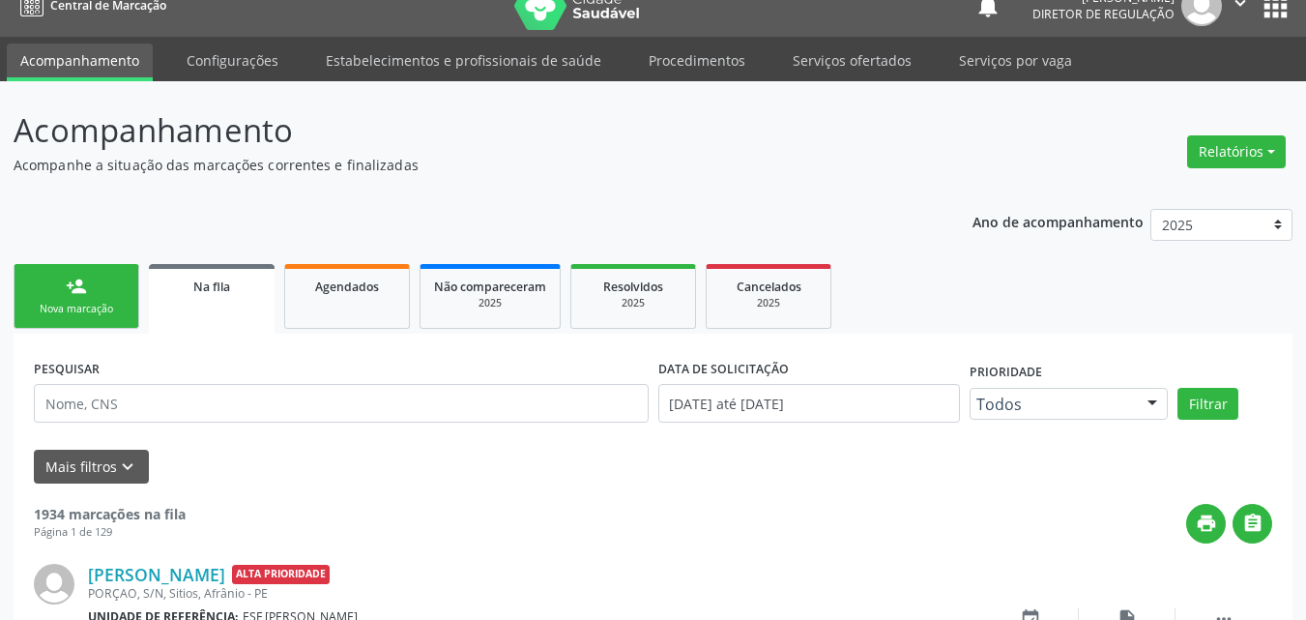
click at [109, 299] on link "person_add Nova marcação" at bounding box center [77, 296] width 126 height 65
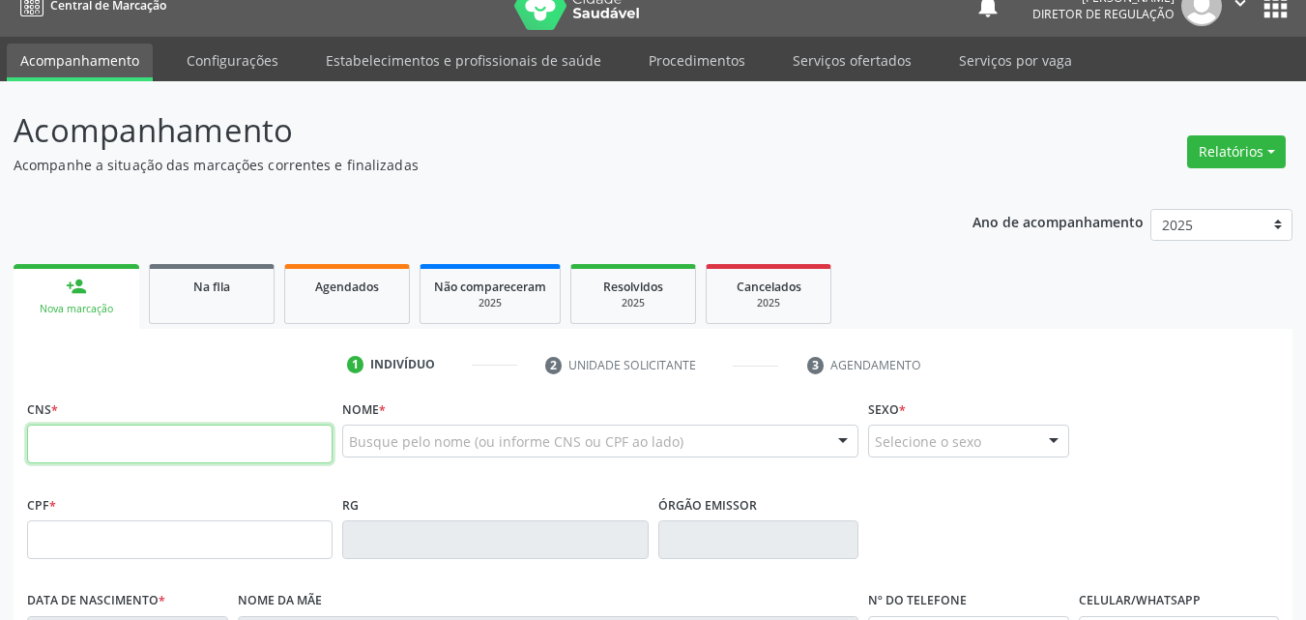
click at [165, 442] on input "text" at bounding box center [180, 444] width 306 height 39
type input "706 9011 3928 8232"
type input "02/08/2014"
type input "Michele Assucena Purificação Feitoza"
type input "(87) 98865-3012"
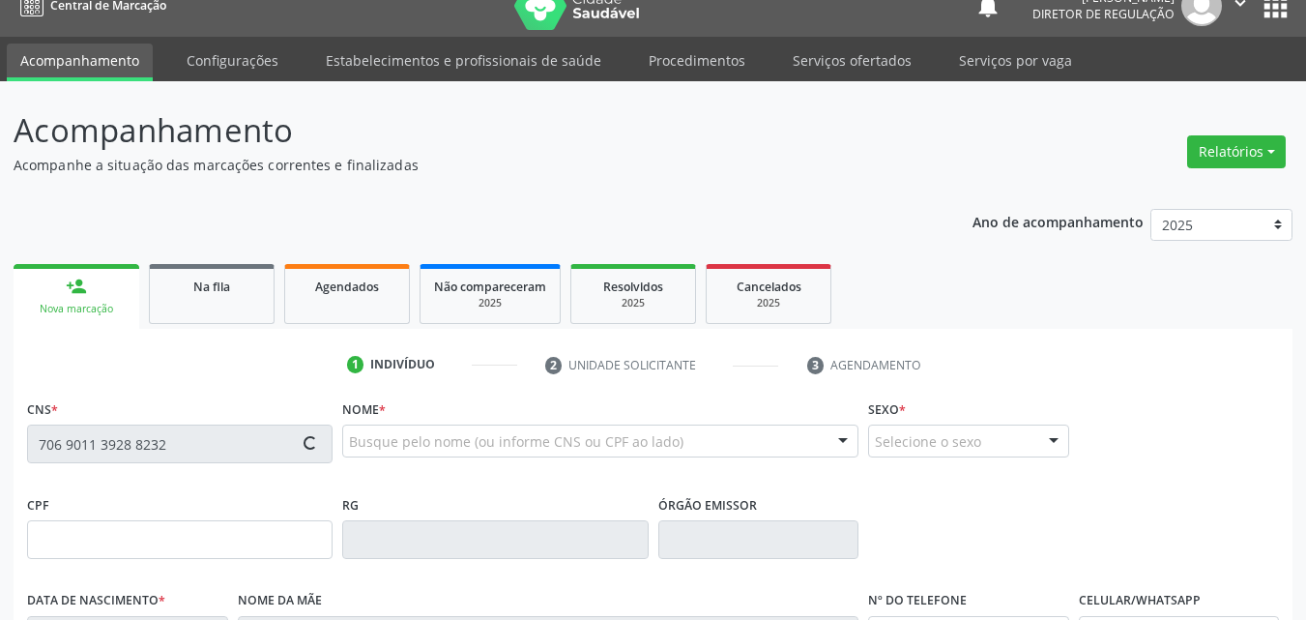
type input "(87) 98865-3012"
type input "--"
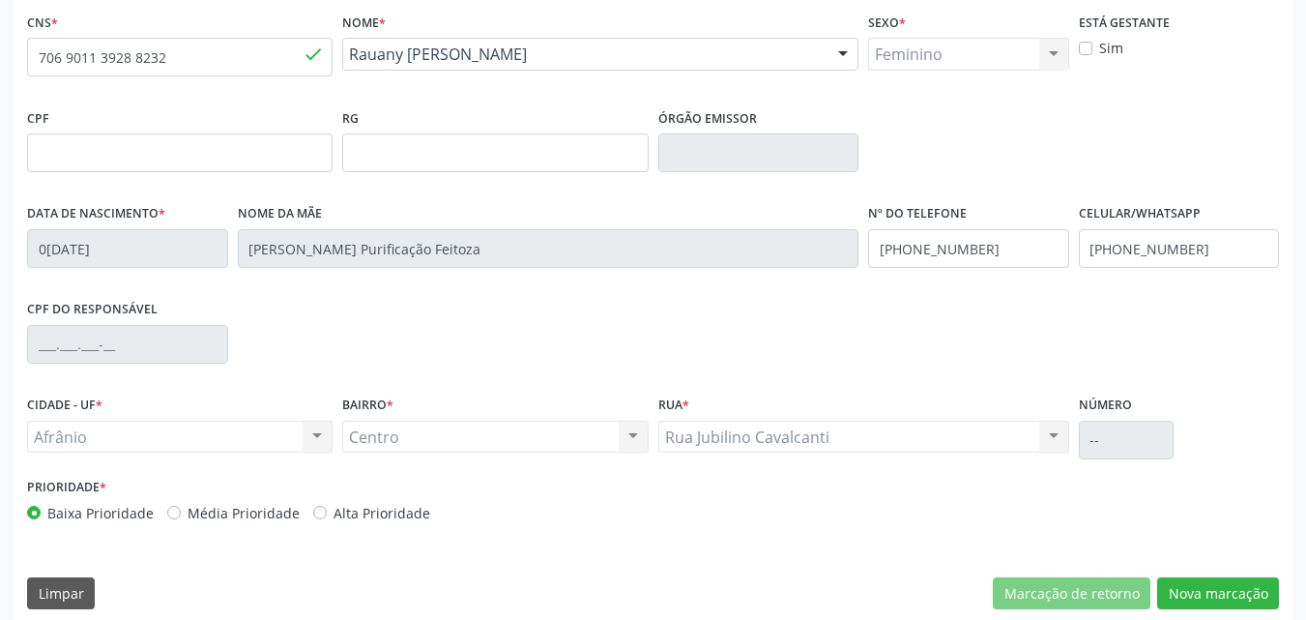
scroll to position [428, 0]
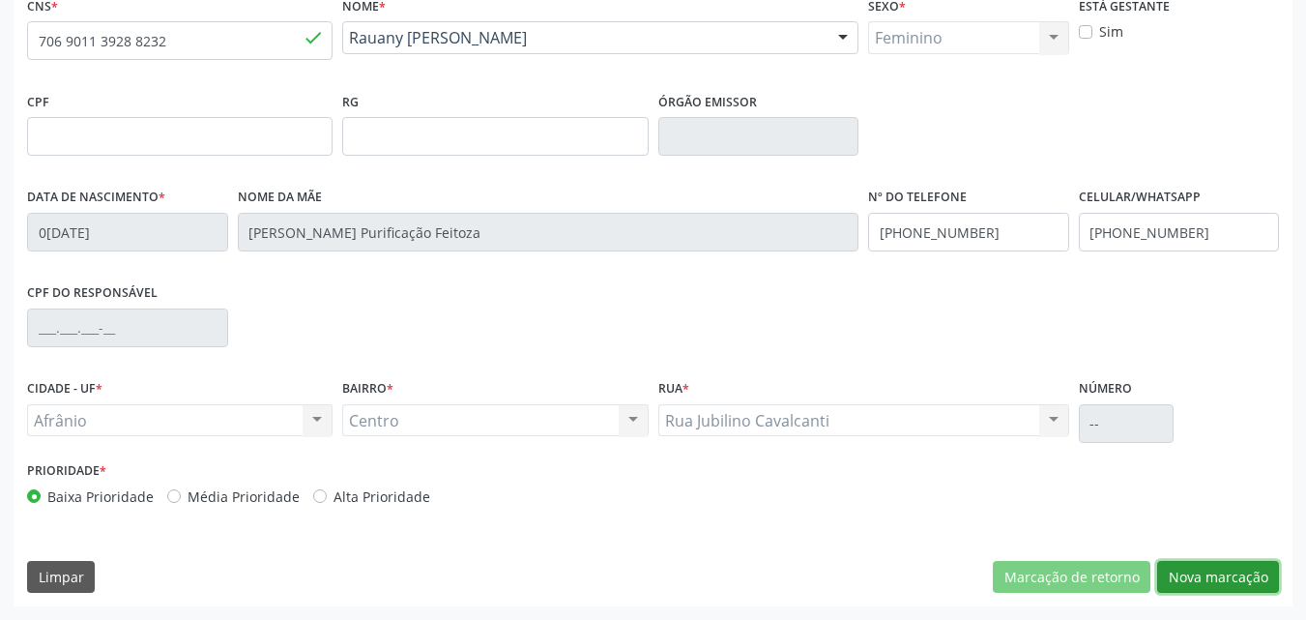
click at [1226, 574] on button "Nova marcação" at bounding box center [1219, 577] width 122 height 33
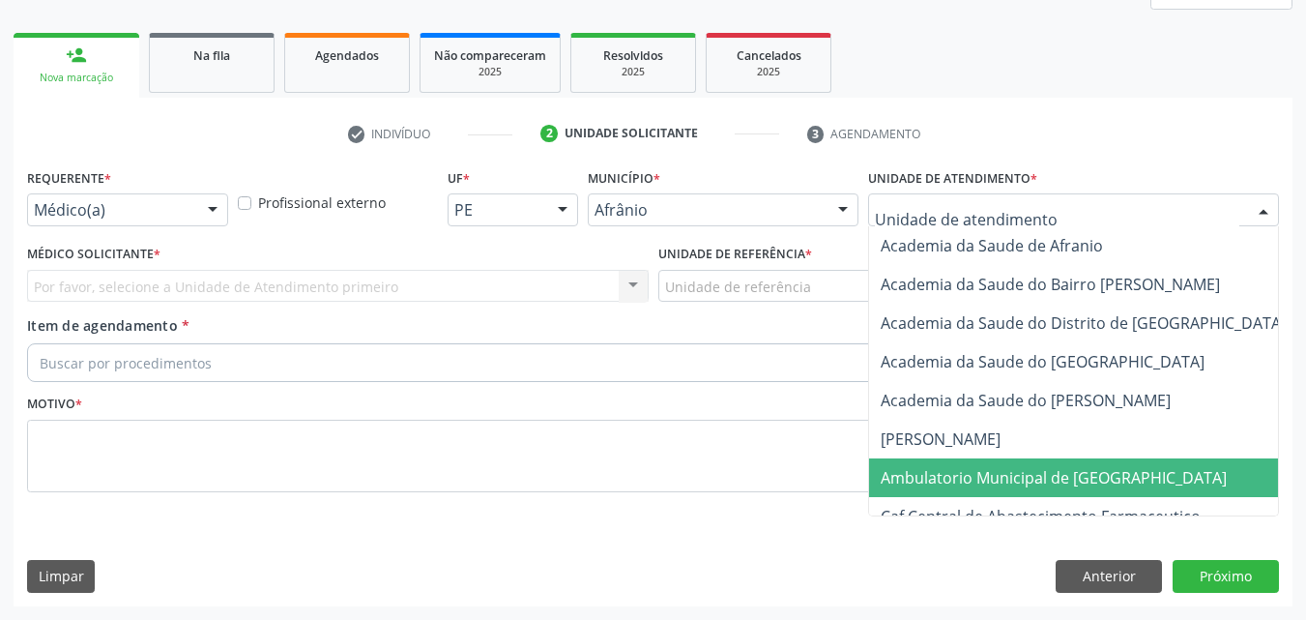
drag, startPoint x: 972, startPoint y: 476, endPoint x: 959, endPoint y: 471, distance: 13.5
click at [970, 474] on span "Ambulatorio Municipal de [GEOGRAPHIC_DATA]" at bounding box center [1054, 477] width 346 height 21
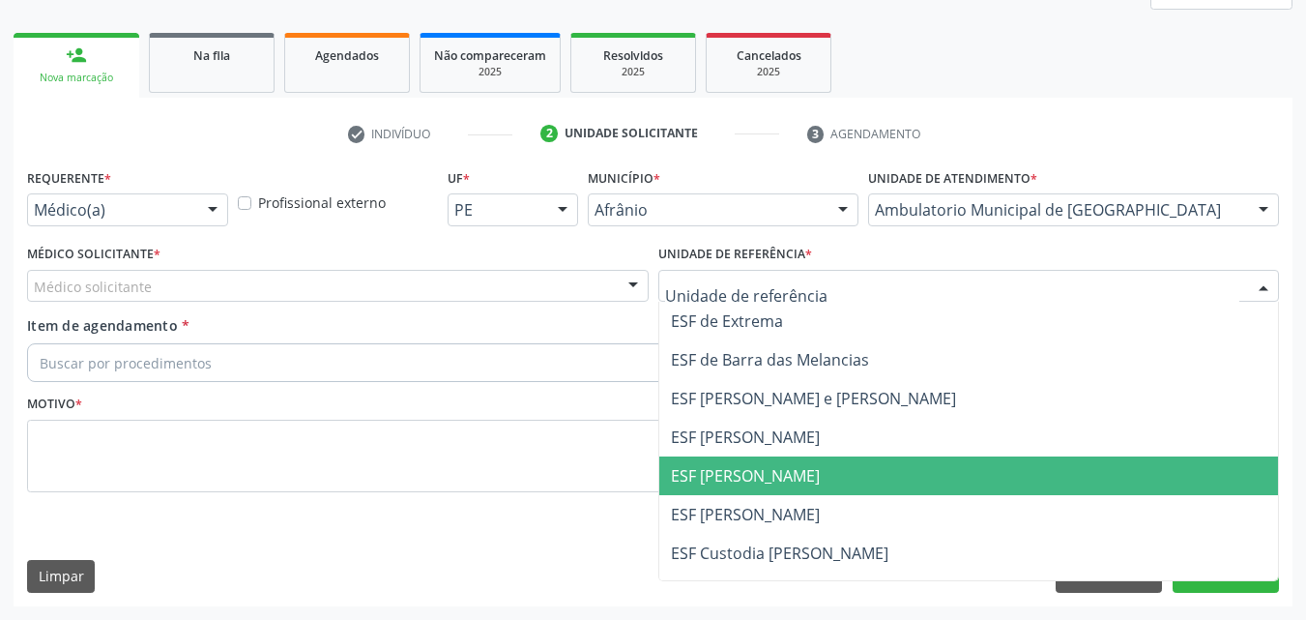
drag, startPoint x: 780, startPoint y: 469, endPoint x: 733, endPoint y: 460, distance: 48.2
click at [774, 469] on span "ESF [PERSON_NAME]" at bounding box center [745, 475] width 149 height 21
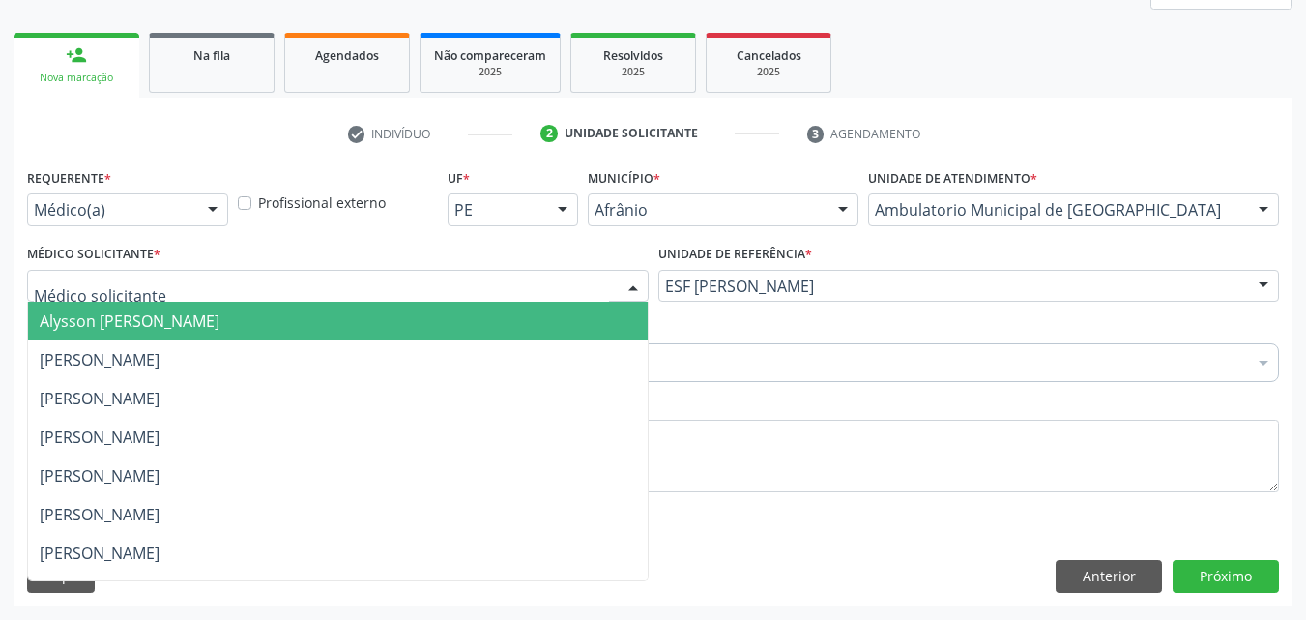
click at [386, 280] on div at bounding box center [338, 286] width 622 height 33
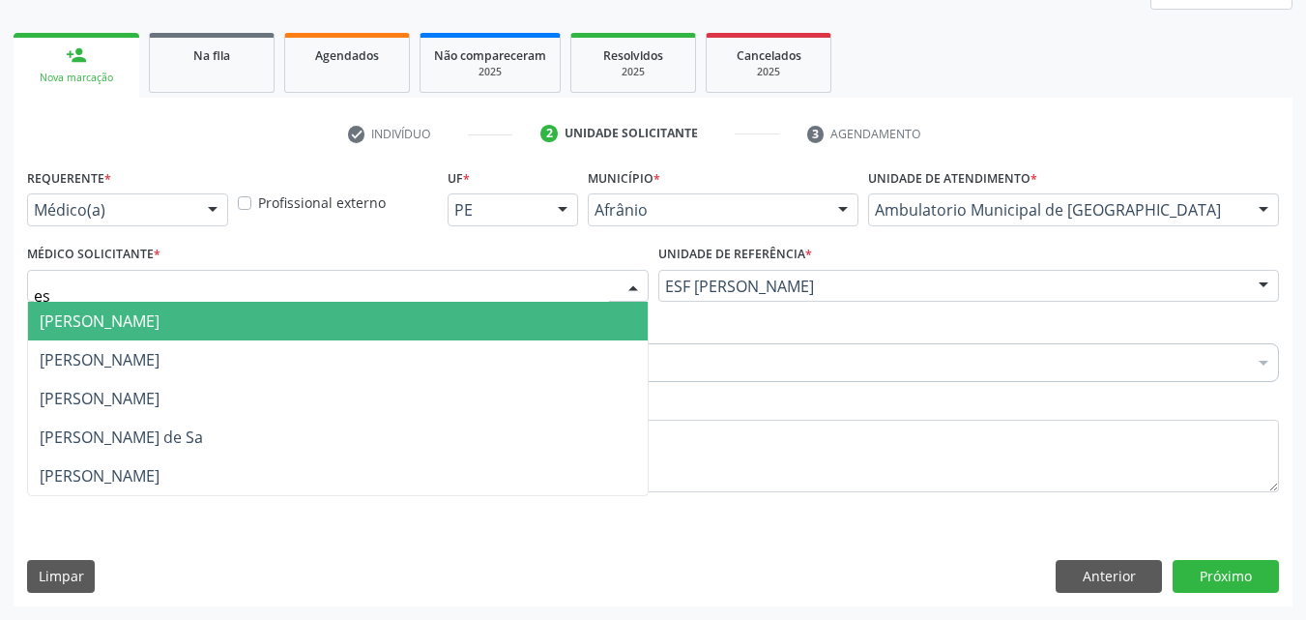
click at [181, 277] on input "es" at bounding box center [321, 296] width 575 height 39
type input "e"
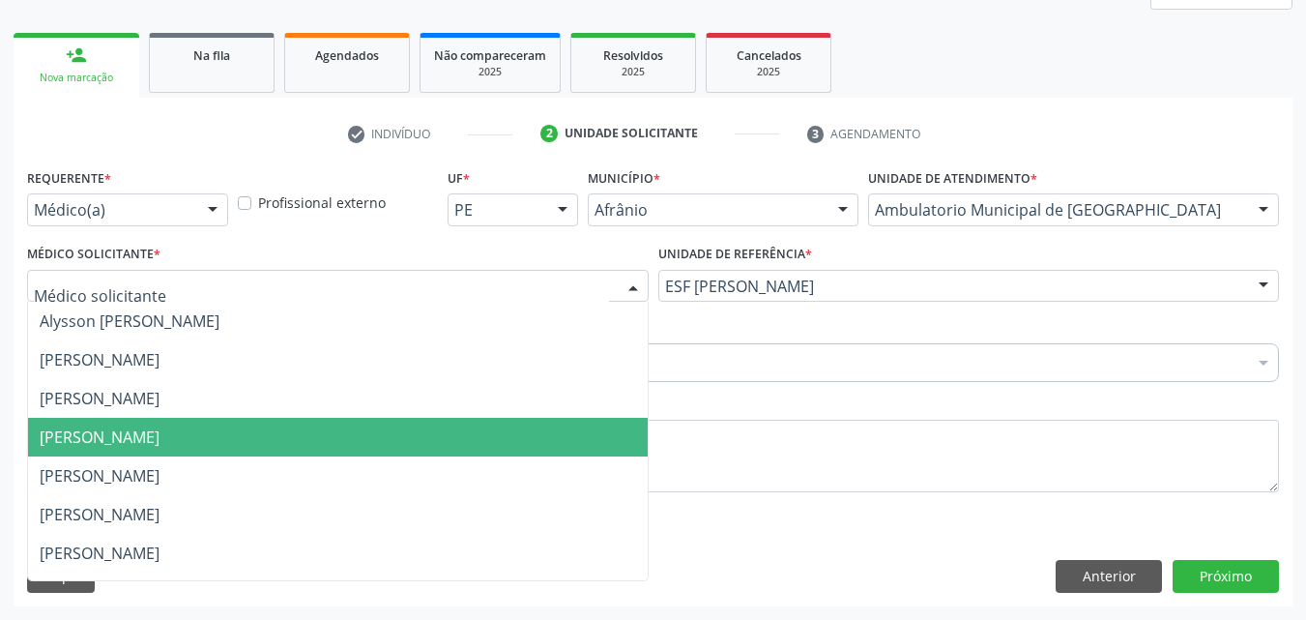
click at [100, 436] on span "[PERSON_NAME]" at bounding box center [100, 436] width 120 height 21
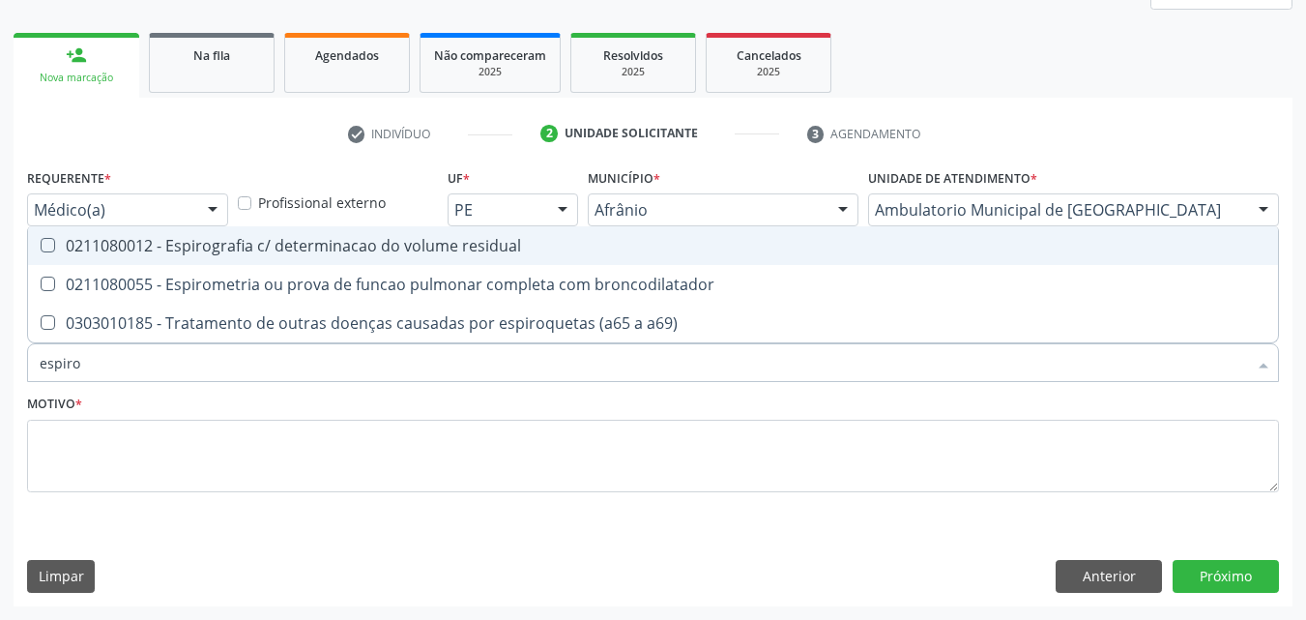
type input "espirom"
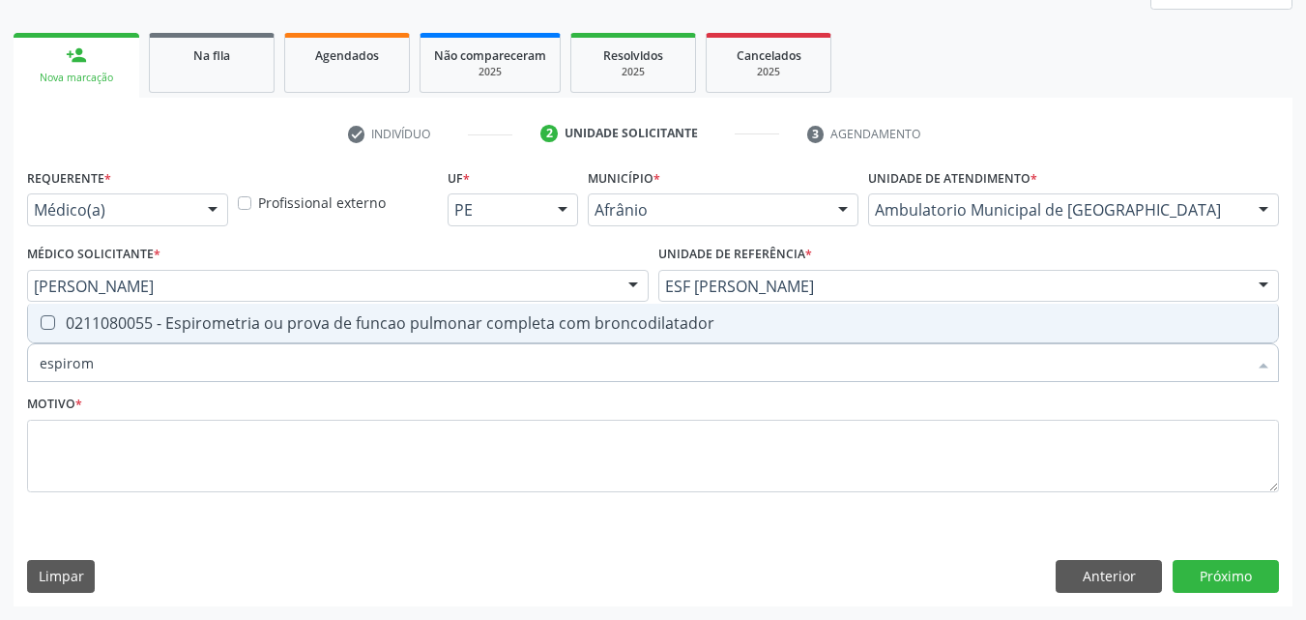
click at [151, 329] on div "0211080055 - Espirometria ou prova de funcao pulmonar completa com broncodilata…" at bounding box center [653, 322] width 1227 height 15
checkbox broncodilatador "true"
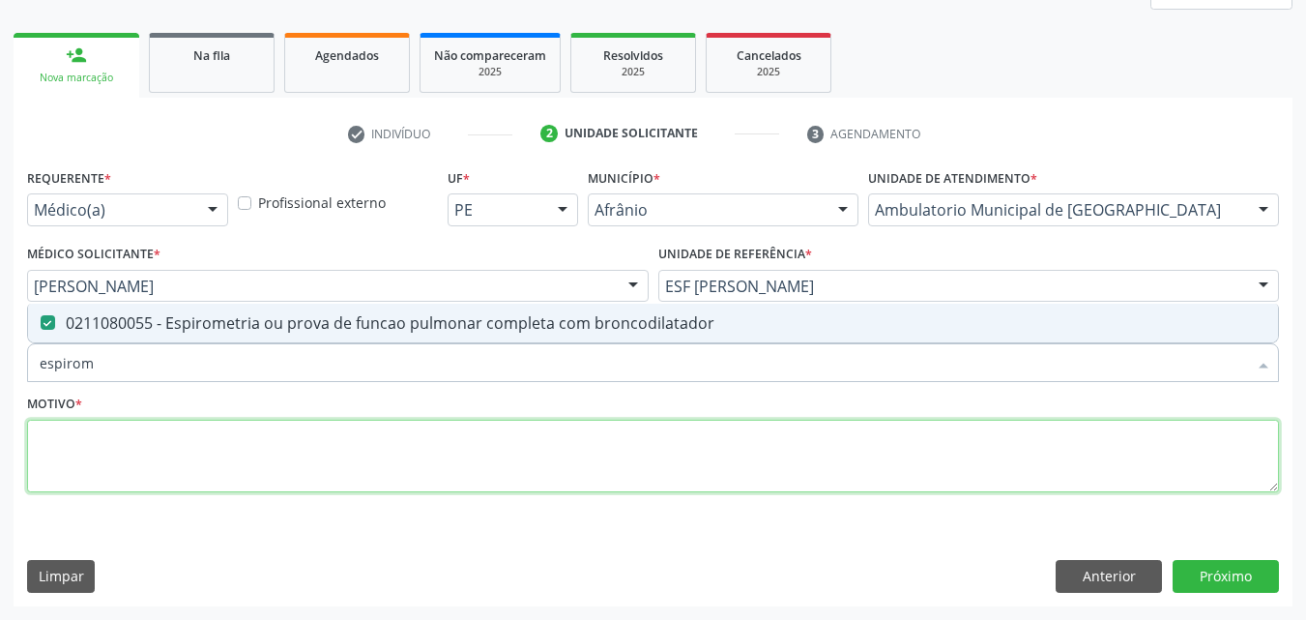
click at [176, 457] on textarea at bounding box center [653, 456] width 1252 height 73
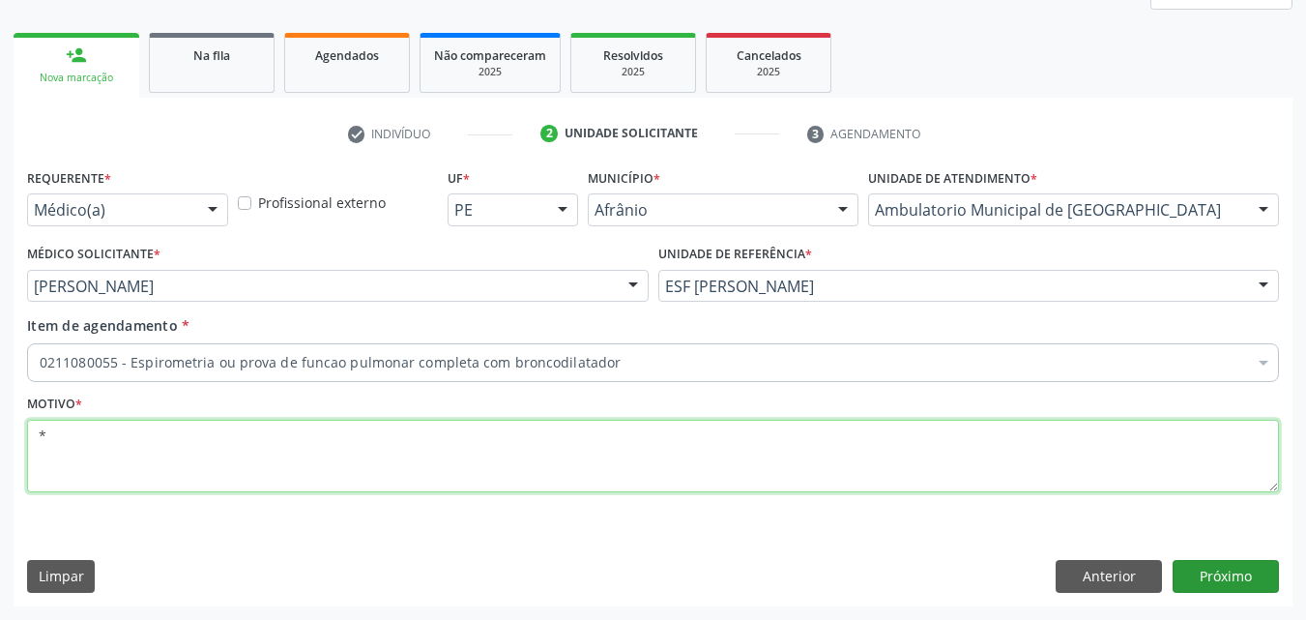
type textarea "*"
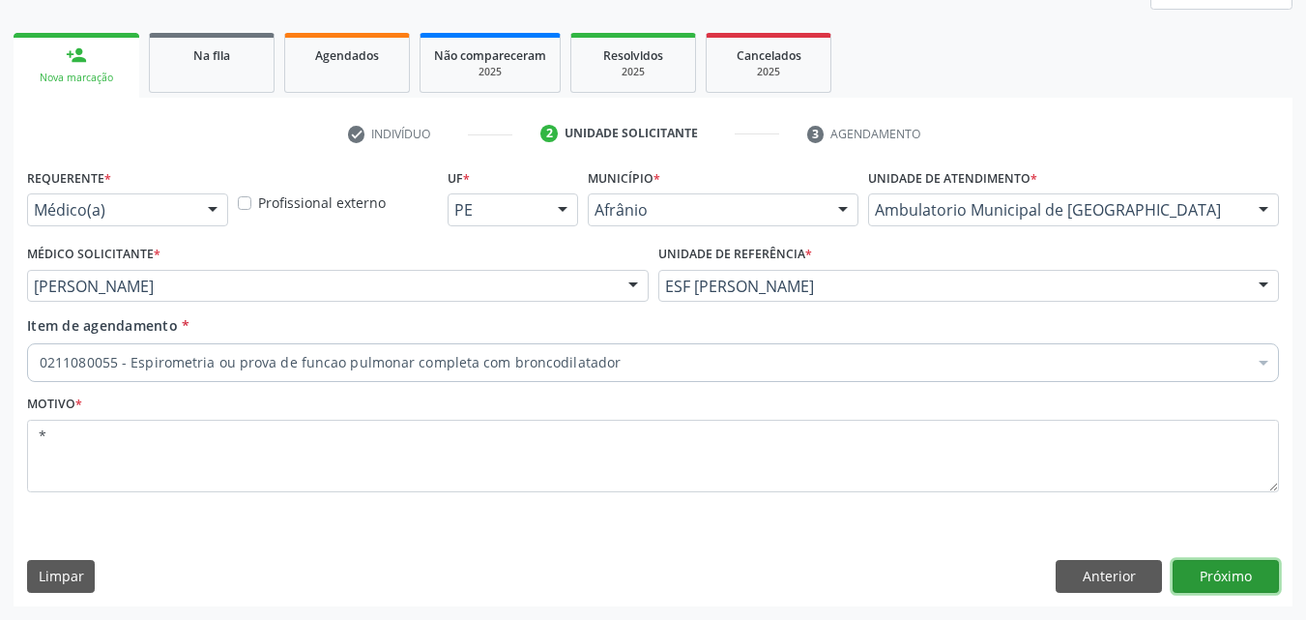
click at [1239, 570] on button "Próximo" at bounding box center [1226, 576] width 106 height 33
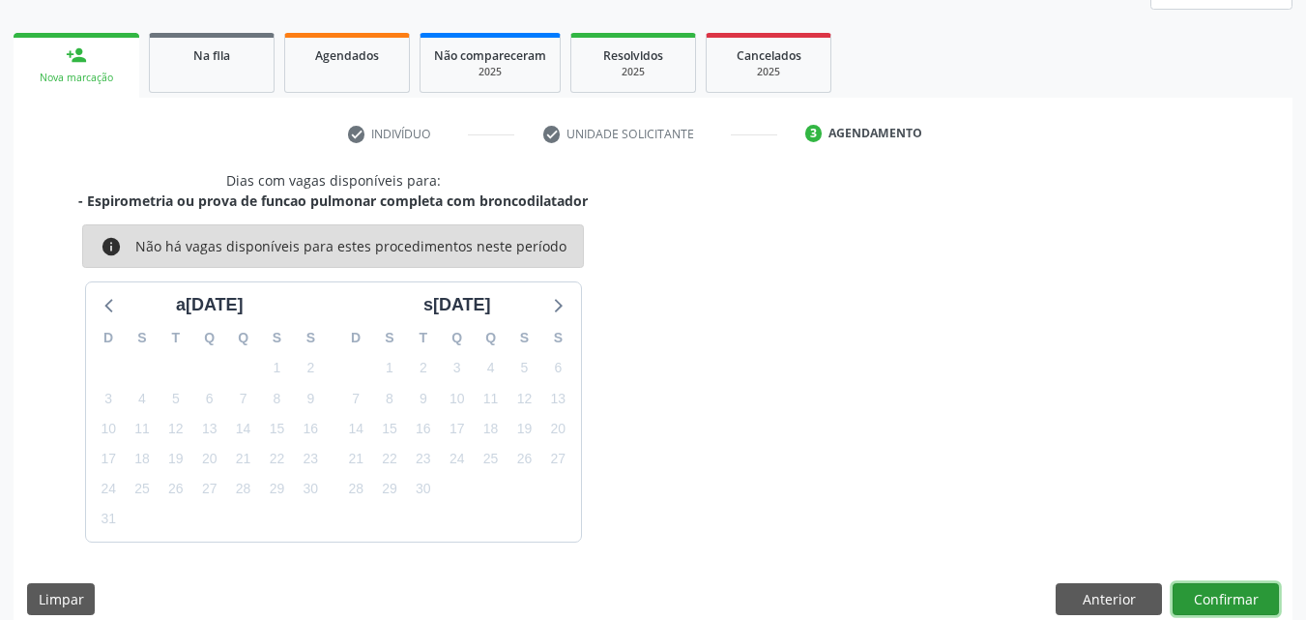
click at [1225, 592] on button "Confirmar" at bounding box center [1226, 599] width 106 height 33
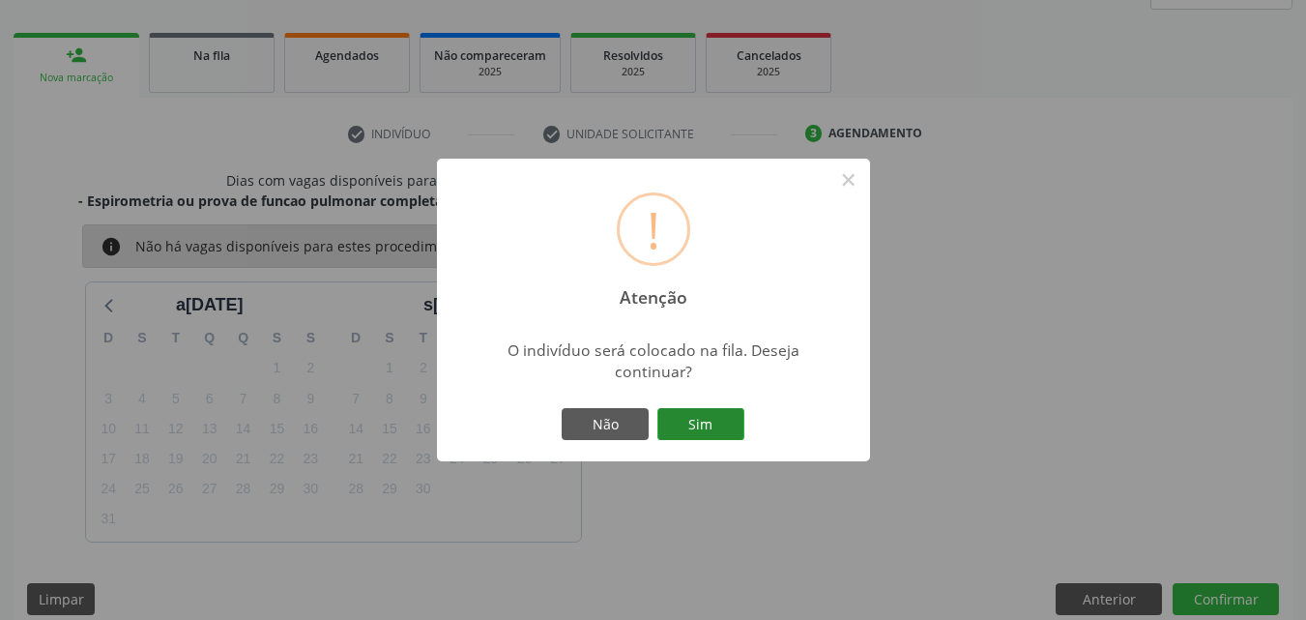
click at [721, 430] on button "Sim" at bounding box center [701, 424] width 87 height 33
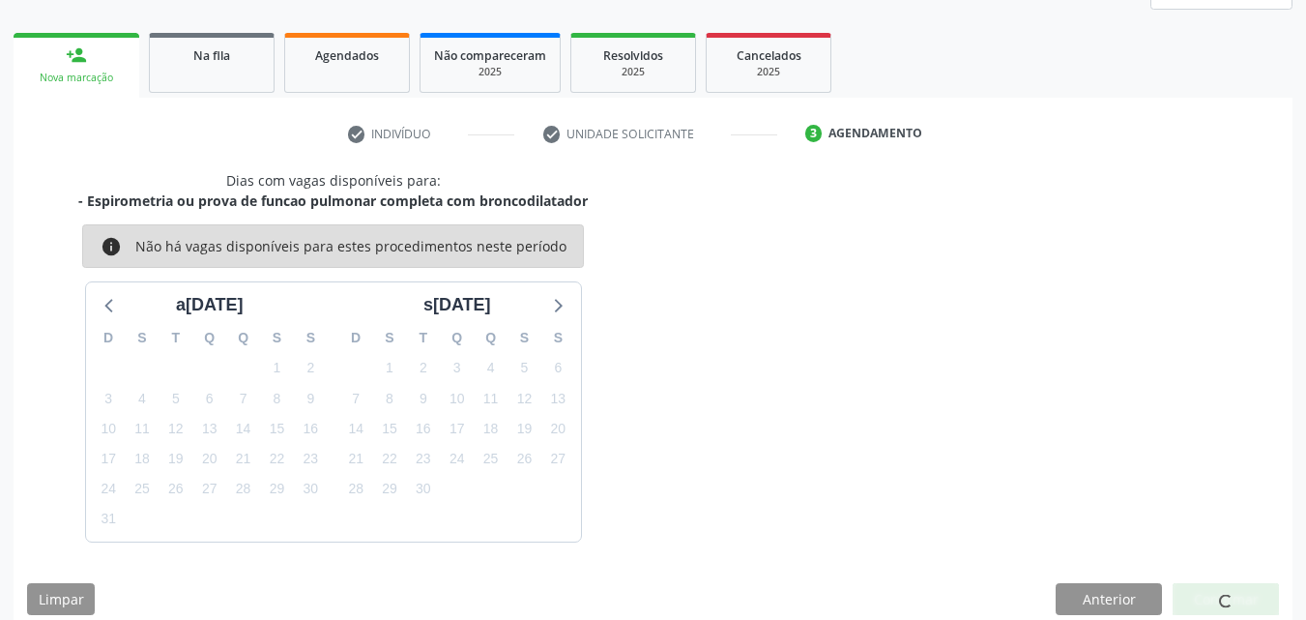
scroll to position [25, 0]
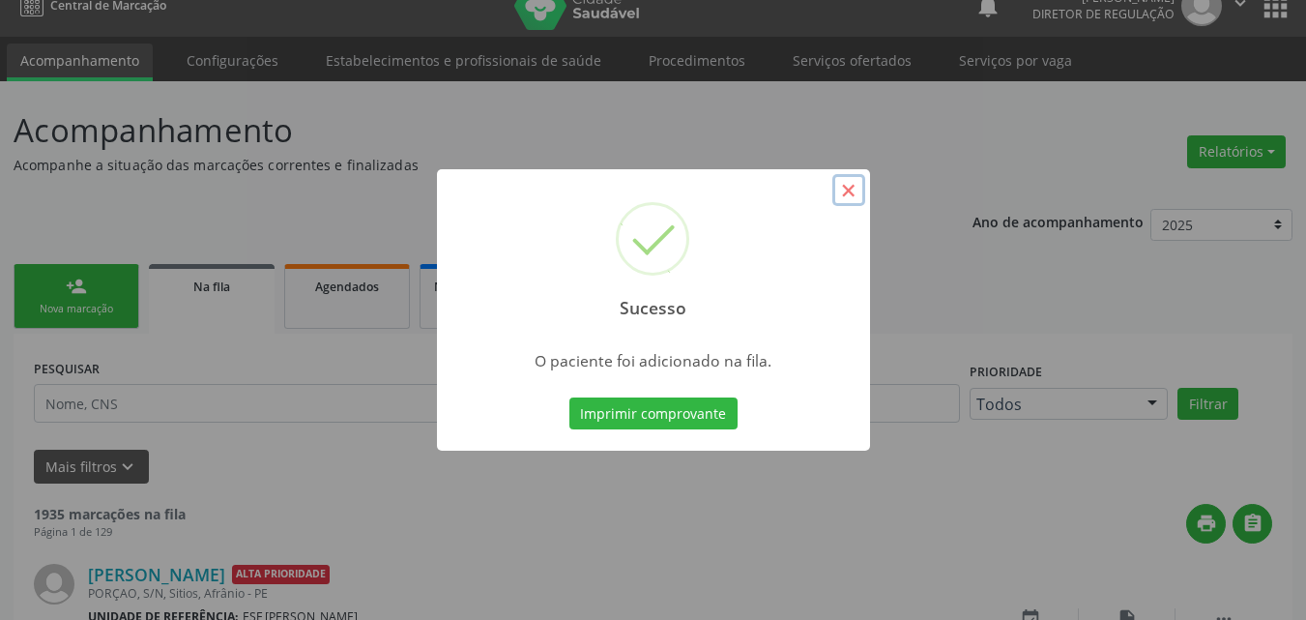
click at [847, 190] on button "×" at bounding box center [849, 190] width 33 height 33
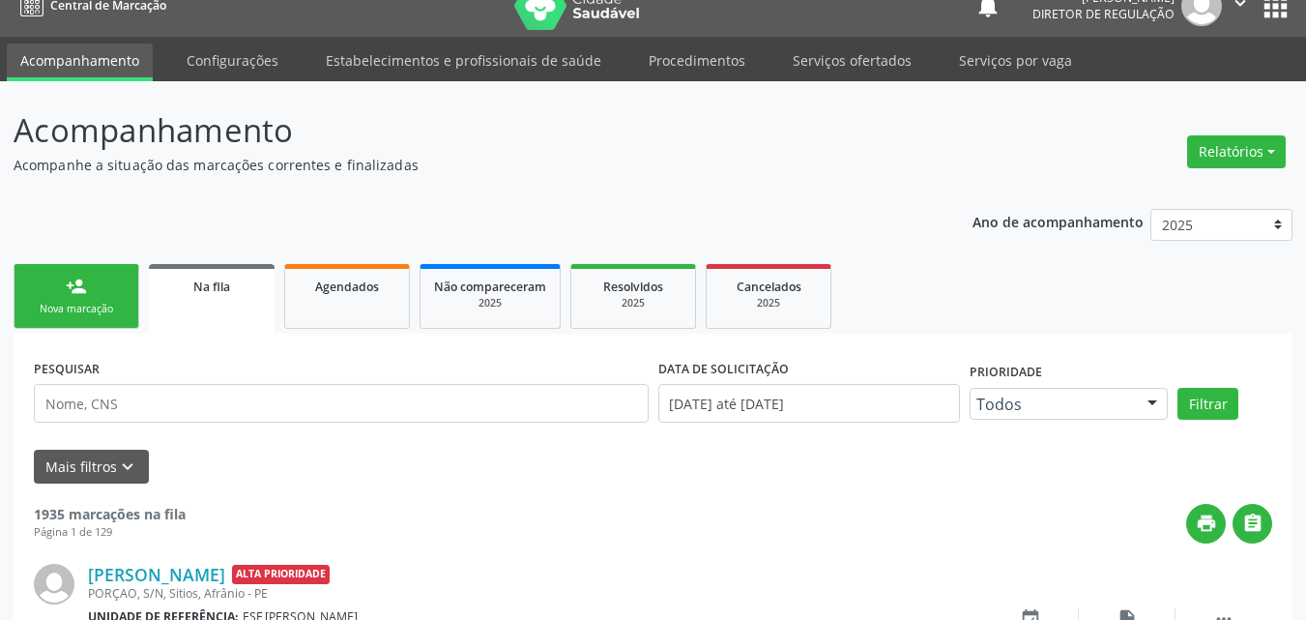
click at [107, 289] on link "person_add Nova marcação" at bounding box center [77, 296] width 126 height 65
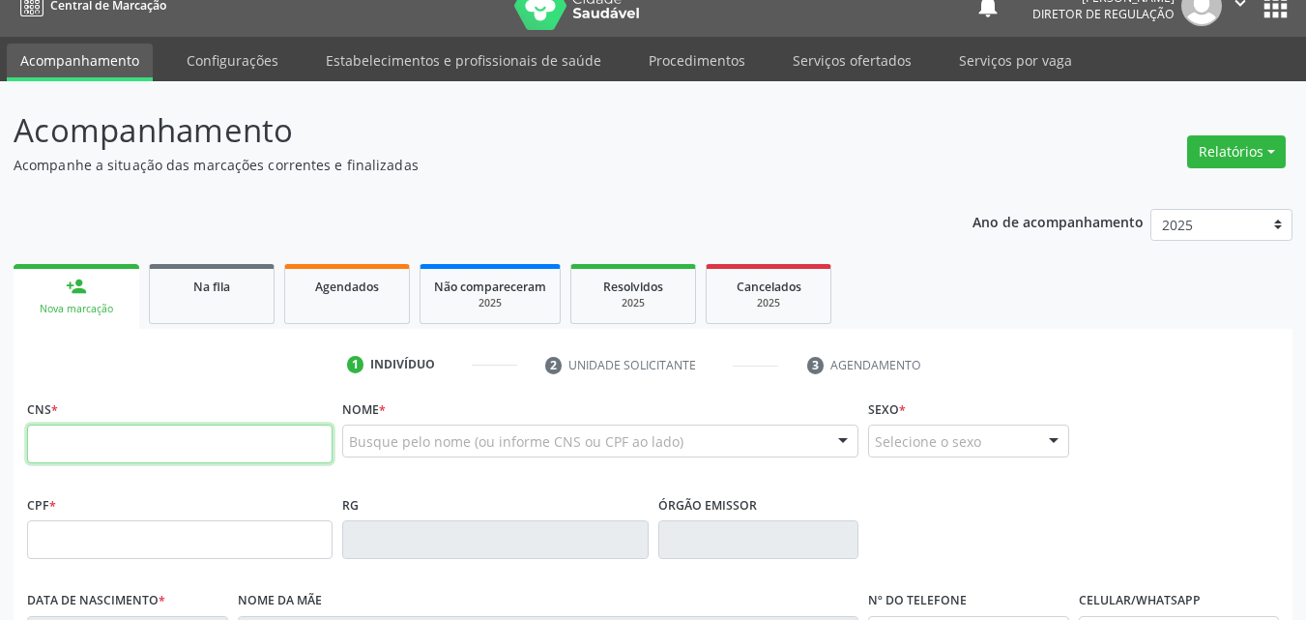
click at [157, 451] on input "text" at bounding box center [180, 444] width 306 height 39
type input "700 0064 0213 6403"
type input "113.716.464-65"
type input "28/03/2002"
type input "Lucivana Lucas da Cruz"
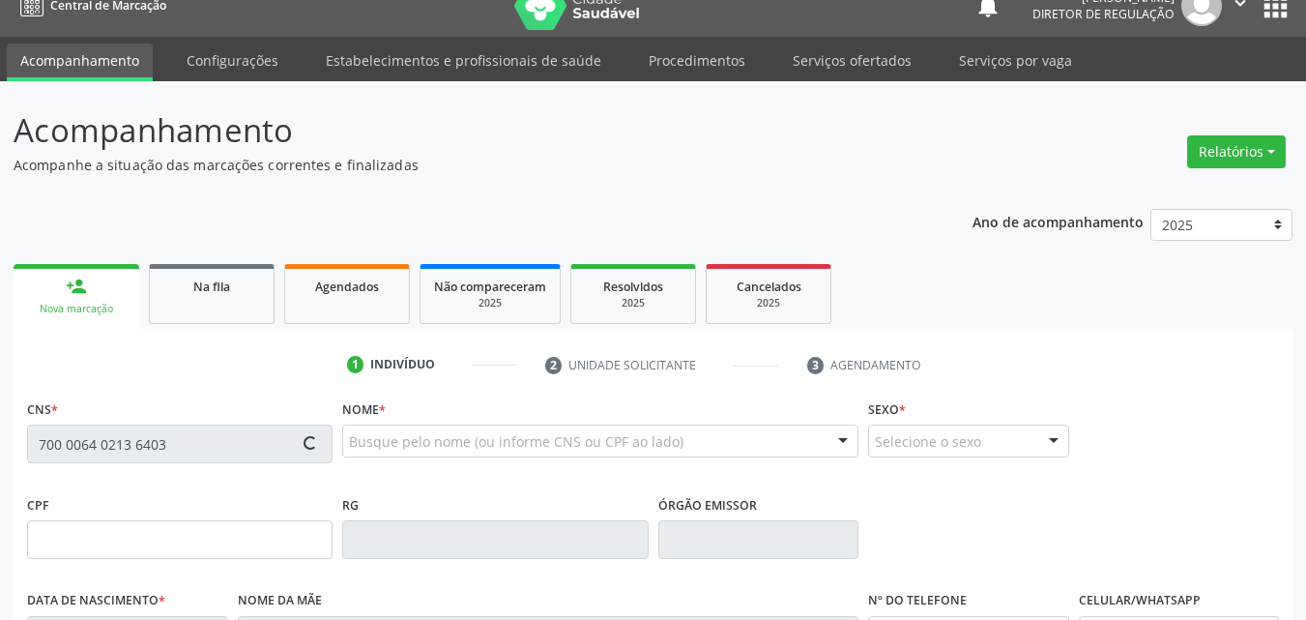
type input "(87) 98157-7233"
type input "011.354.394-86"
type input "48"
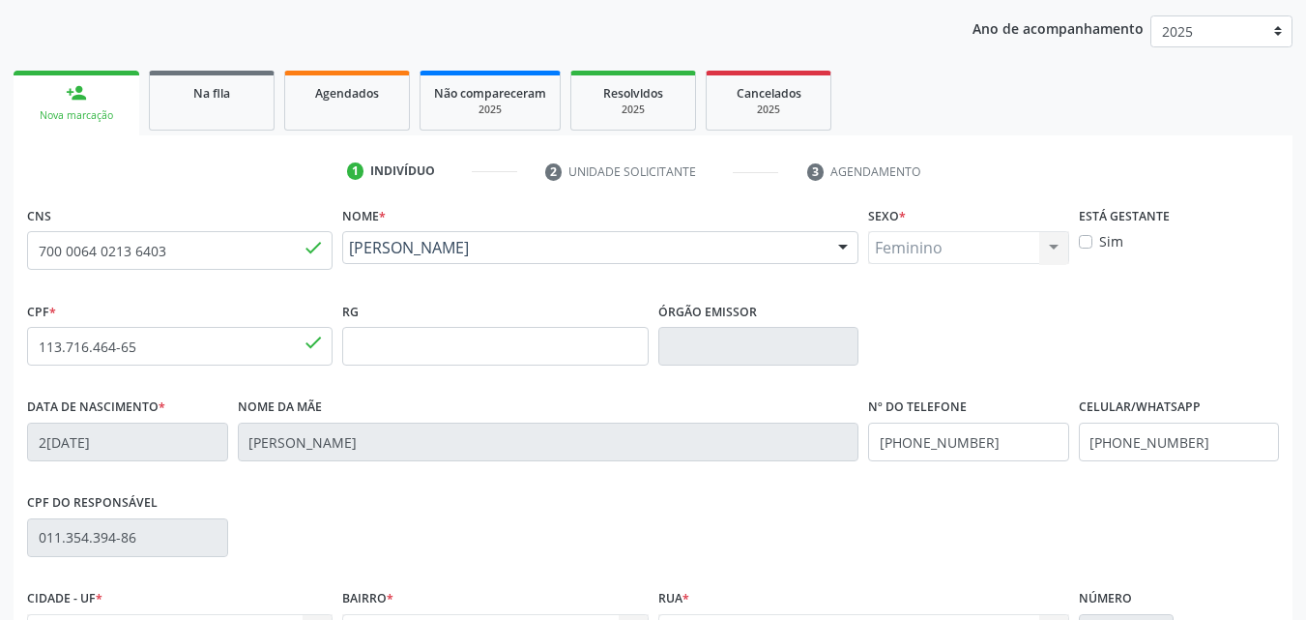
scroll to position [428, 0]
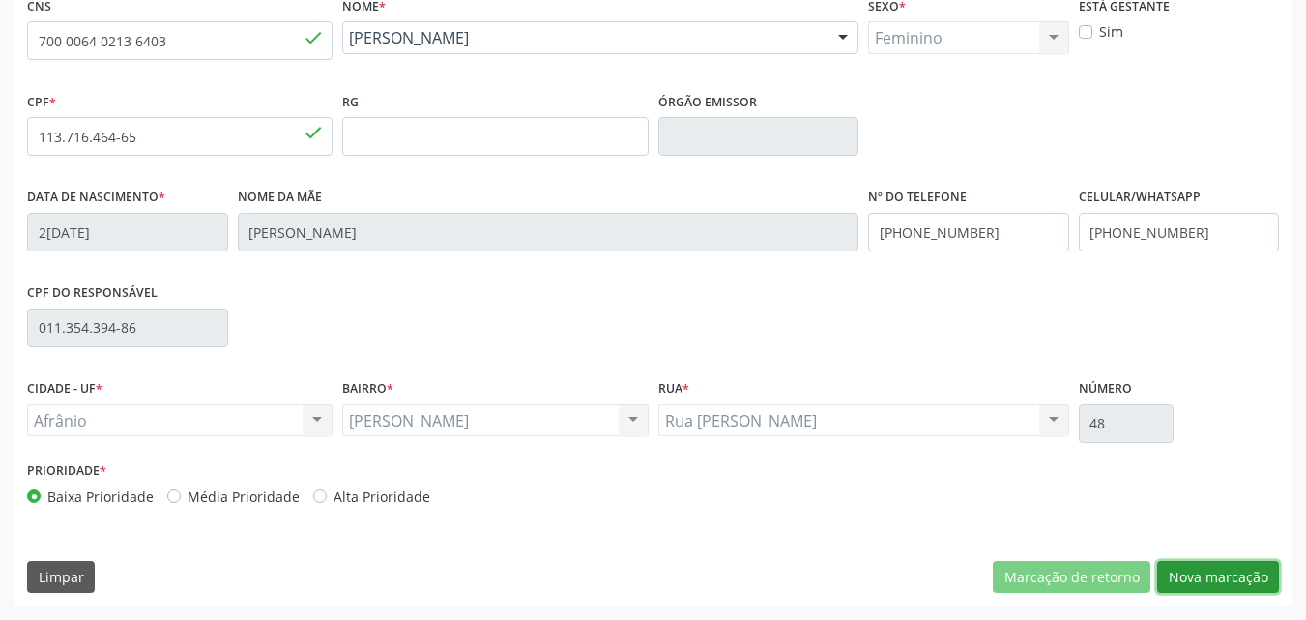
click at [1233, 570] on button "Nova marcação" at bounding box center [1219, 577] width 122 height 33
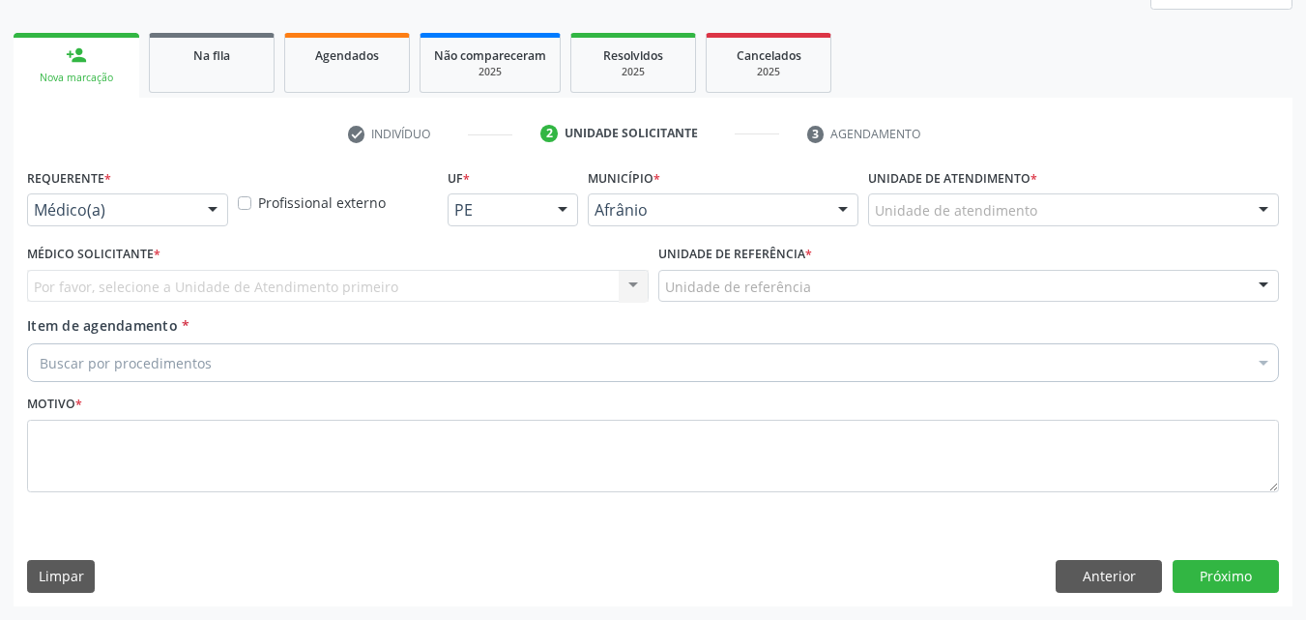
scroll to position [256, 0]
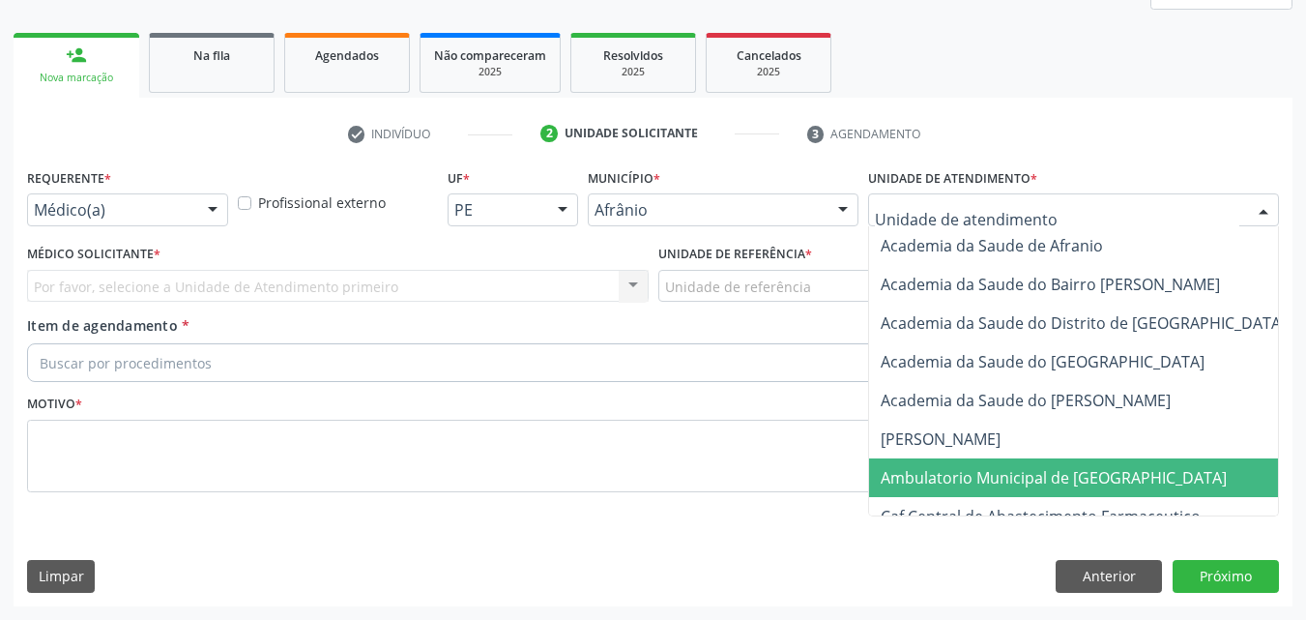
click at [956, 475] on span "Ambulatorio Municipal de [GEOGRAPHIC_DATA]" at bounding box center [1054, 477] width 346 height 21
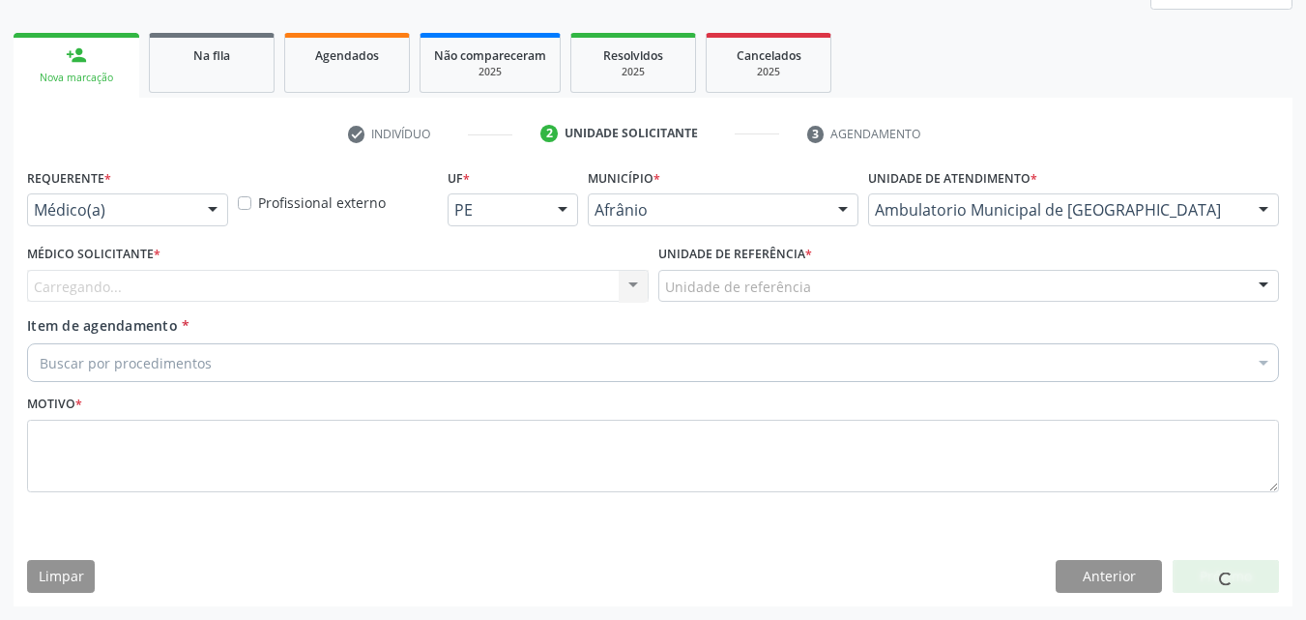
click at [811, 283] on div "Unidade de referência" at bounding box center [970, 286] width 622 height 33
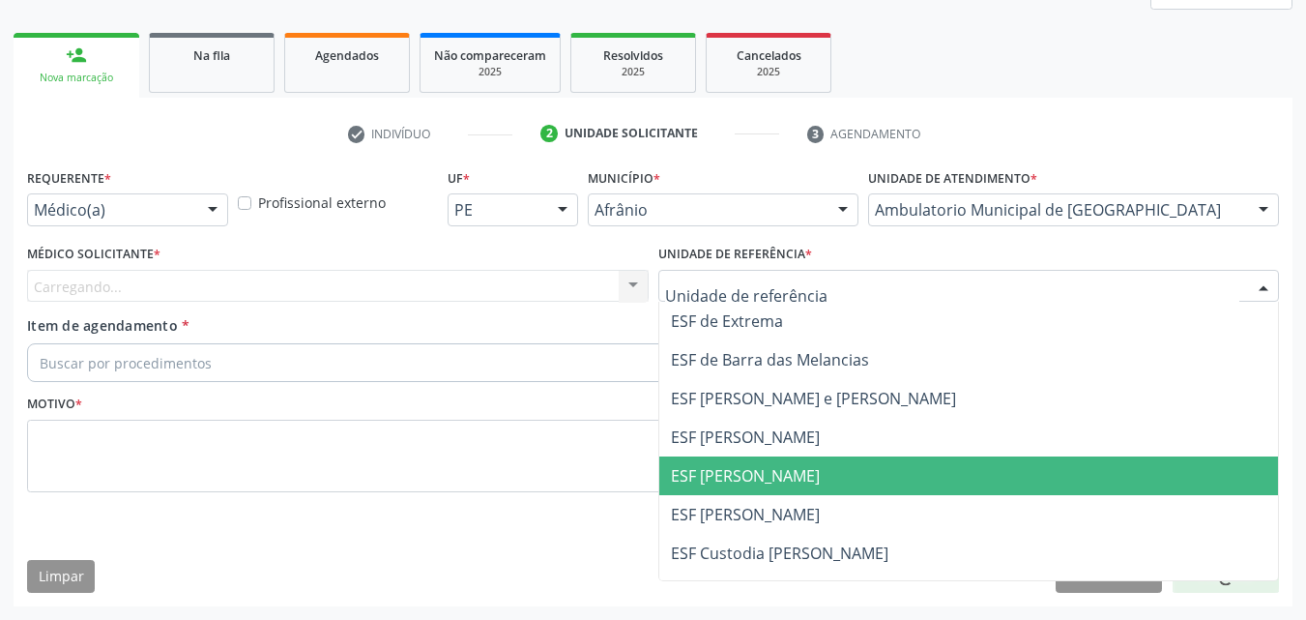
drag, startPoint x: 833, startPoint y: 466, endPoint x: 813, endPoint y: 464, distance: 19.4
click at [832, 467] on span "ESF [PERSON_NAME]" at bounding box center [969, 475] width 620 height 39
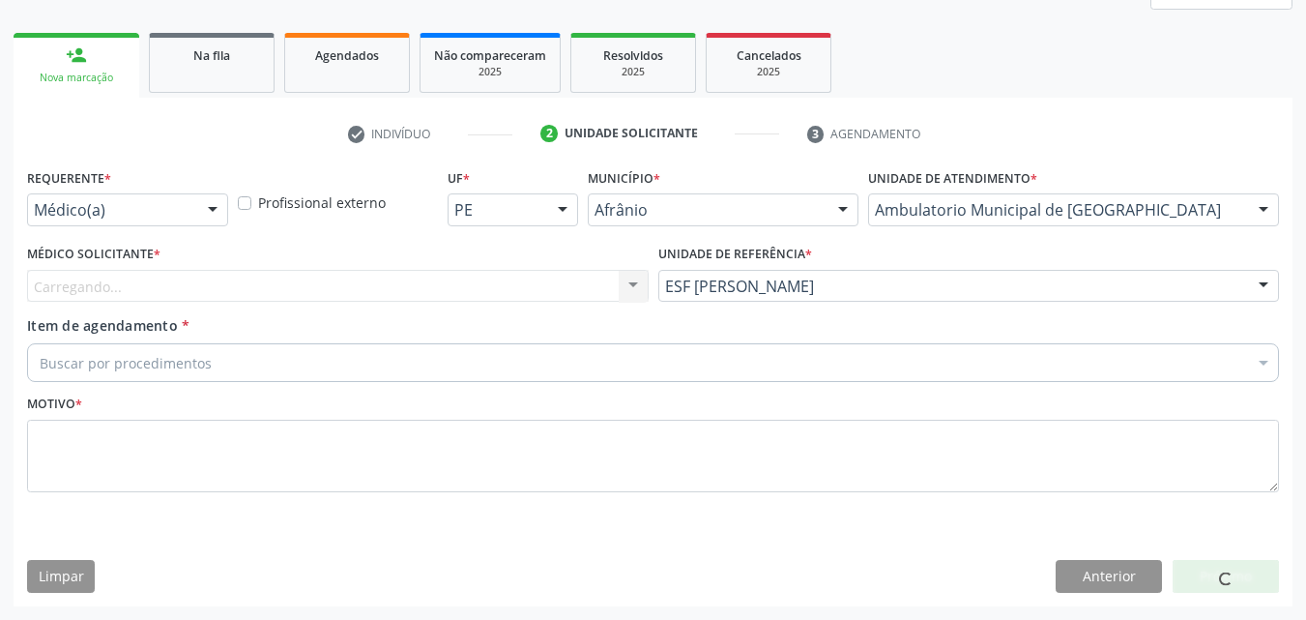
click at [559, 277] on div "Carregando... Nenhum resultado encontrado para: " " Não há nenhuma opção para s…" at bounding box center [338, 286] width 622 height 33
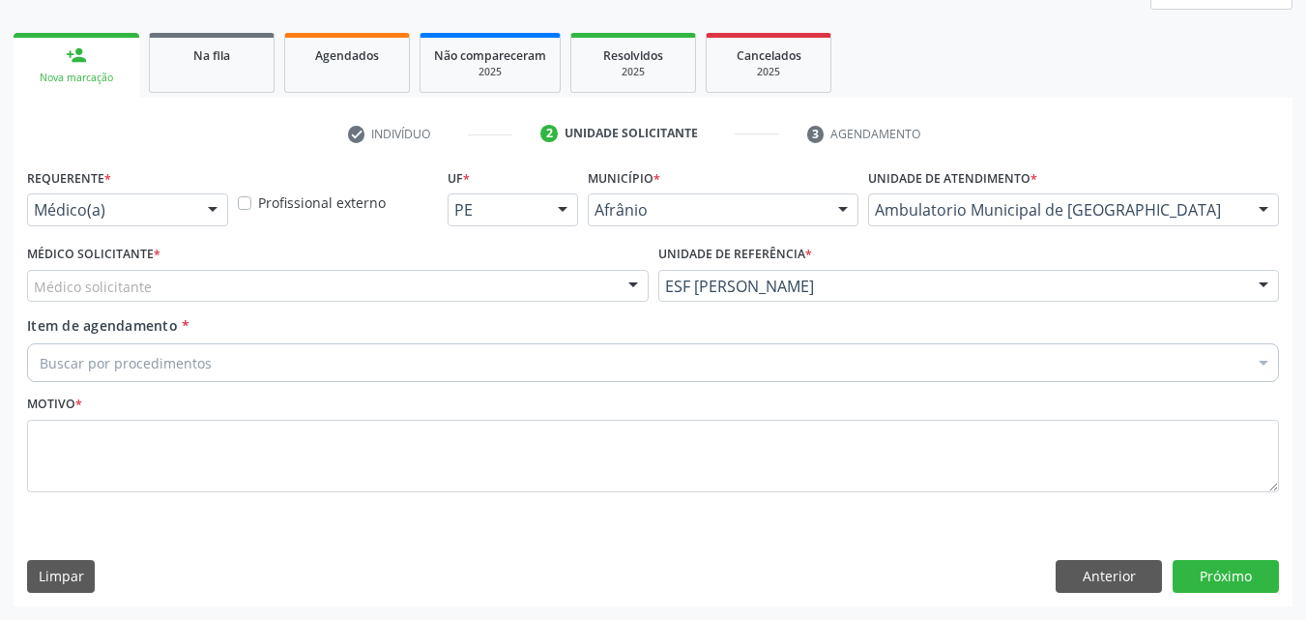
click at [457, 285] on div "Médico solicitante" at bounding box center [338, 286] width 622 height 33
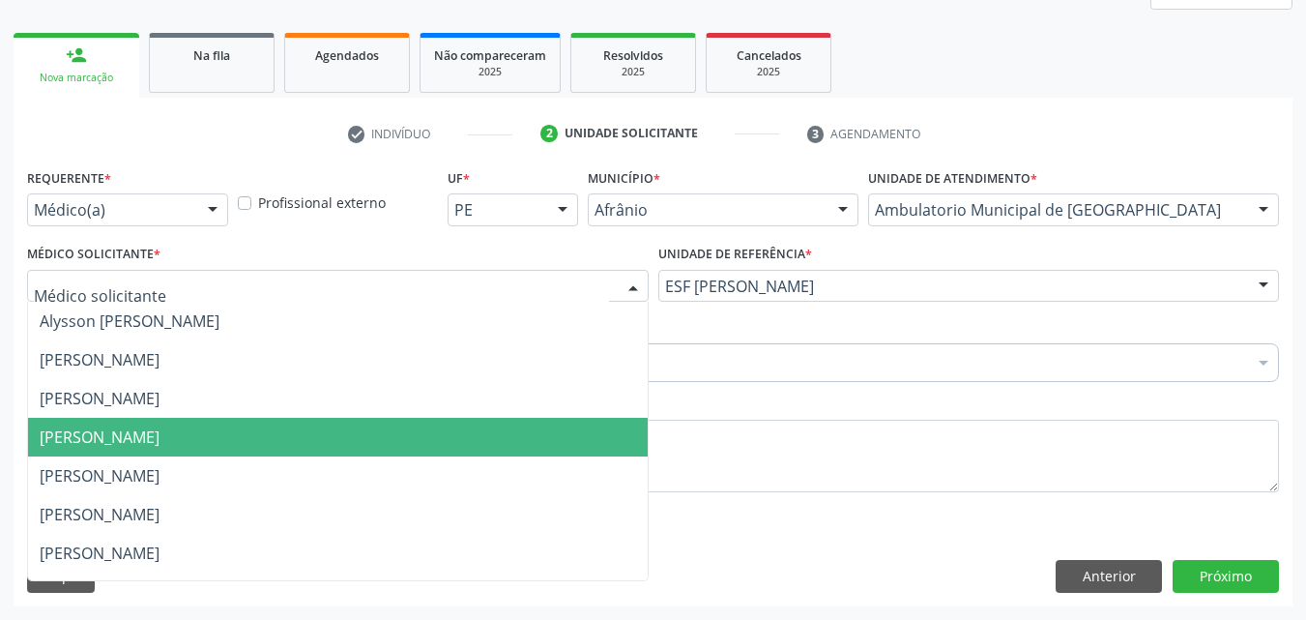
click at [445, 442] on span "[PERSON_NAME]" at bounding box center [338, 437] width 620 height 39
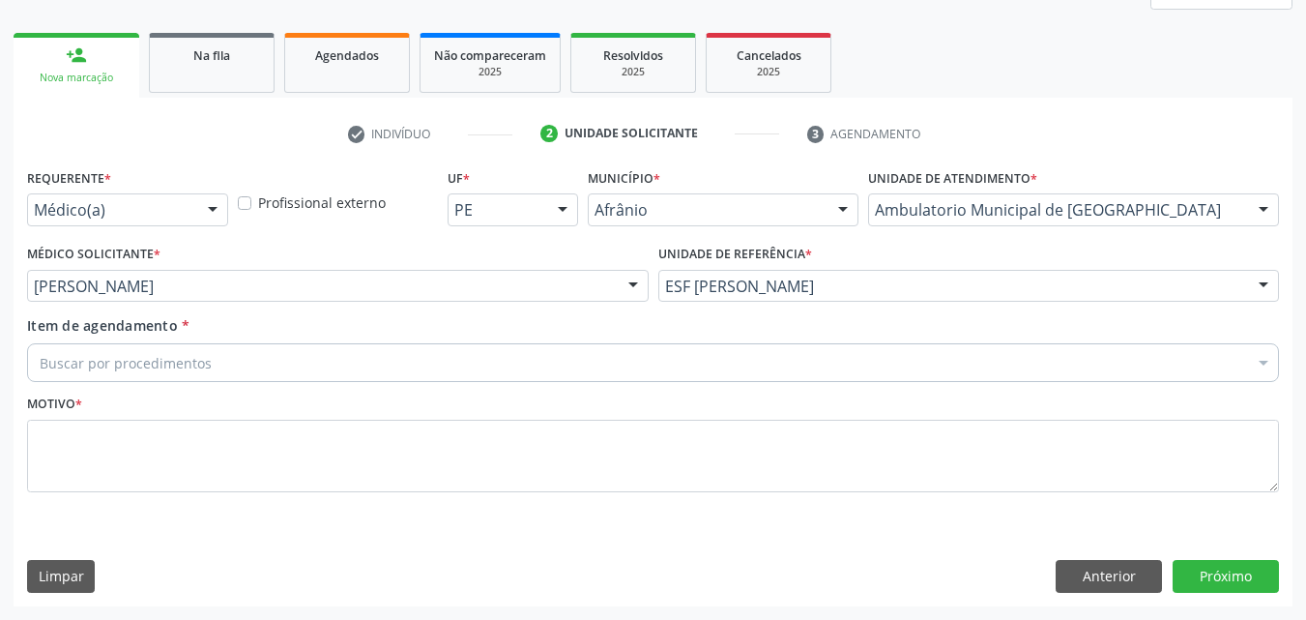
click at [326, 360] on div "Buscar por procedimentos" at bounding box center [653, 362] width 1252 height 39
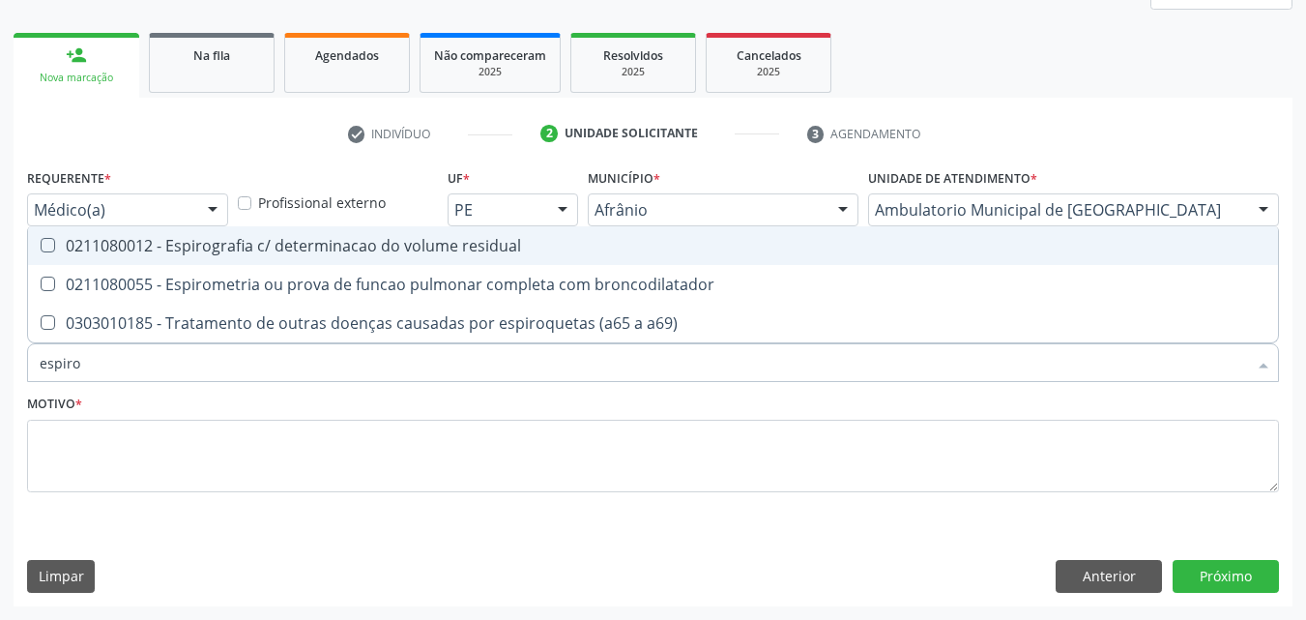
type input "espirom"
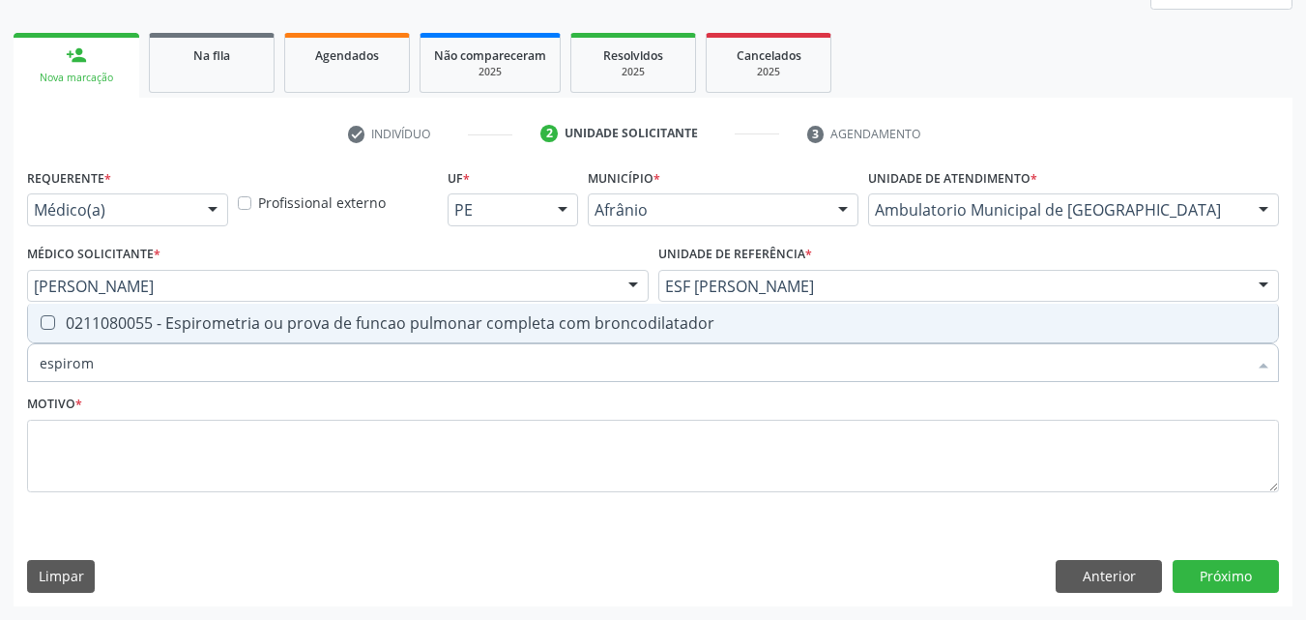
click at [337, 323] on div "0211080055 - Espirometria ou prova de funcao pulmonar completa com broncodilata…" at bounding box center [653, 322] width 1227 height 15
checkbox broncodilatador "true"
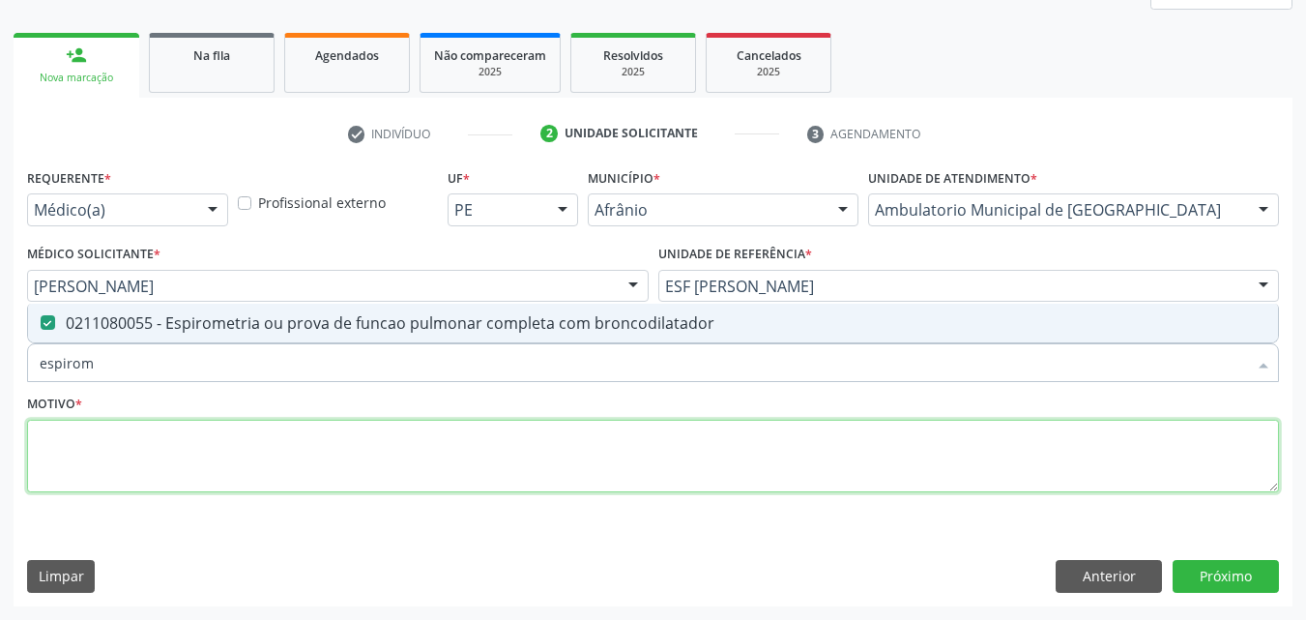
click at [352, 448] on textarea at bounding box center [653, 456] width 1252 height 73
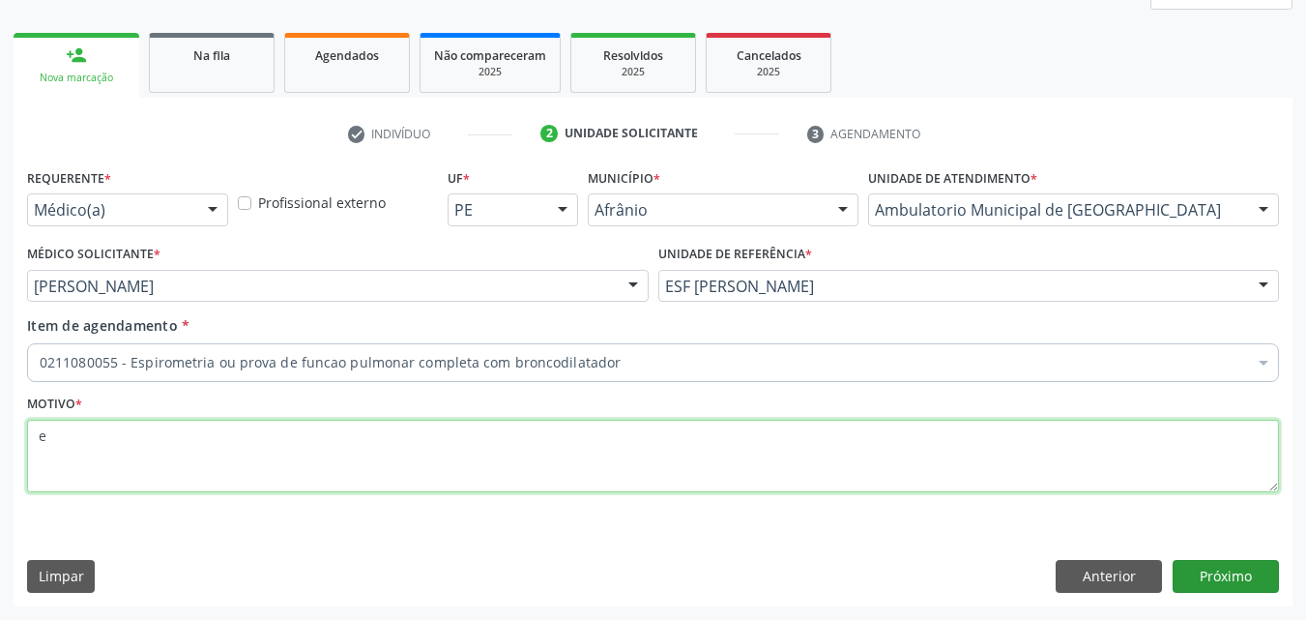
type textarea "e"
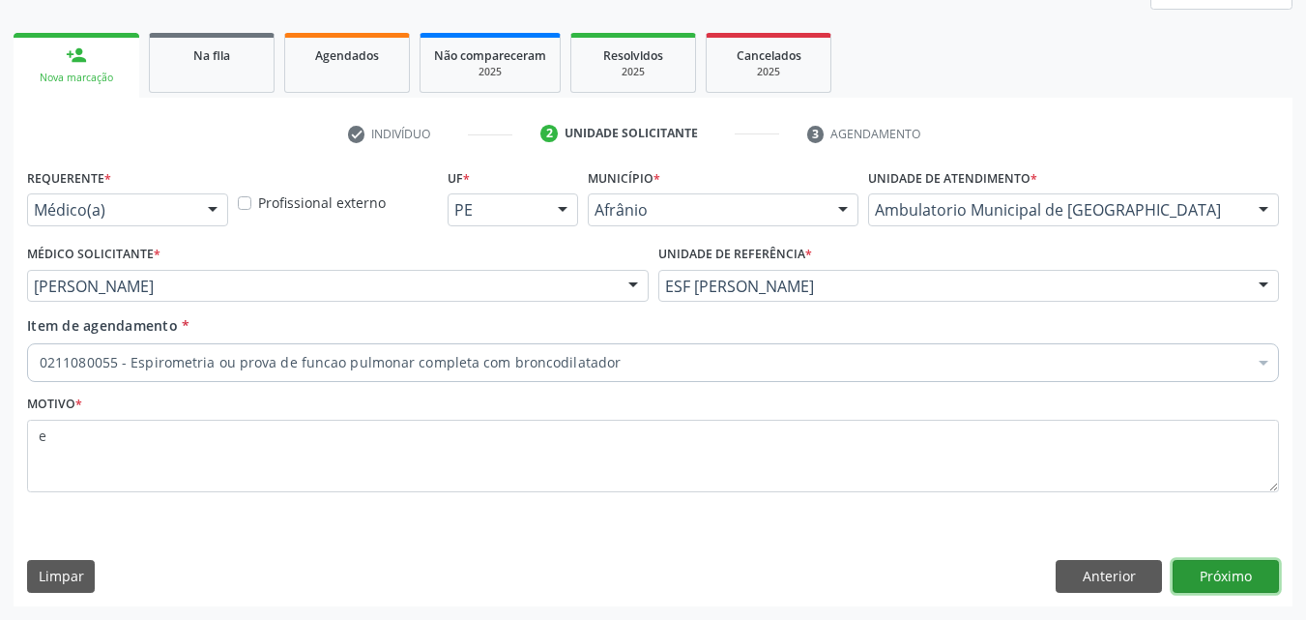
click at [1220, 578] on button "Próximo" at bounding box center [1226, 576] width 106 height 33
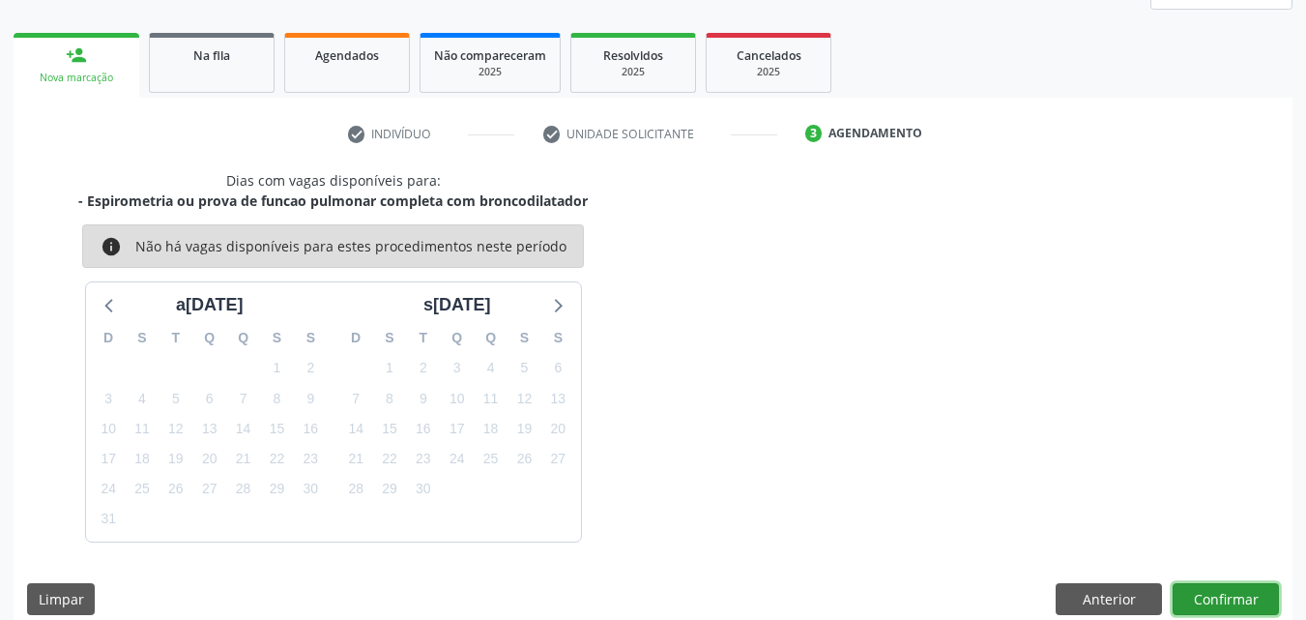
click at [1225, 603] on button "Confirmar" at bounding box center [1226, 599] width 106 height 33
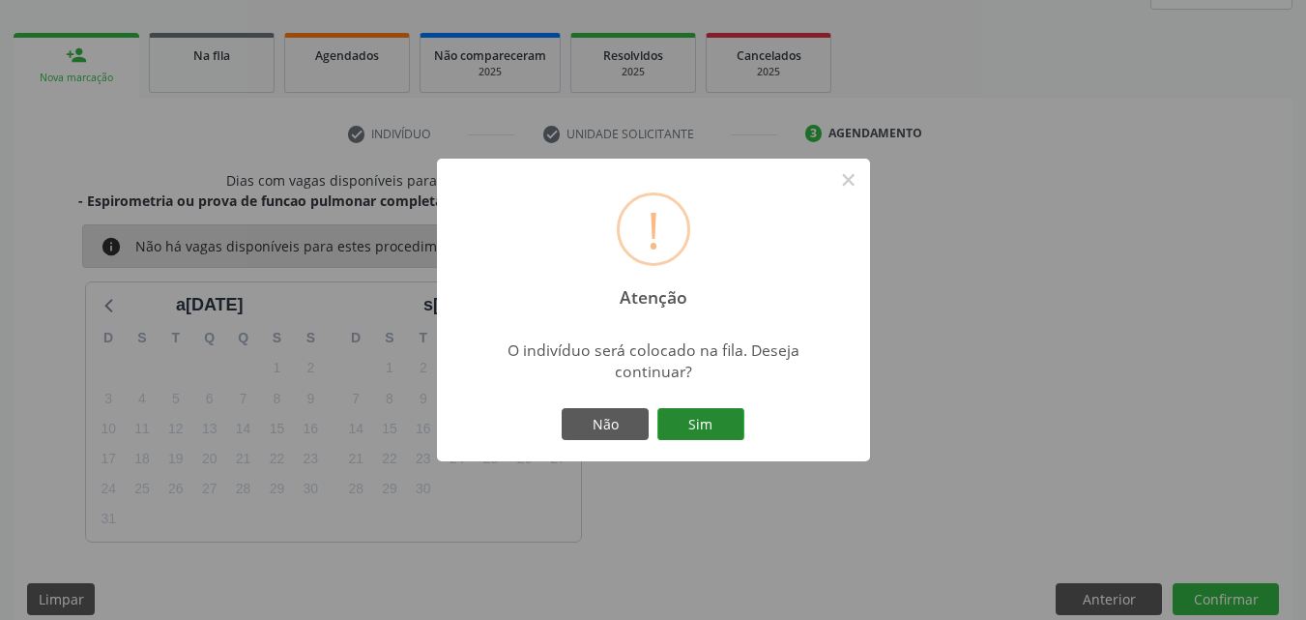
click at [717, 421] on button "Sim" at bounding box center [701, 424] width 87 height 33
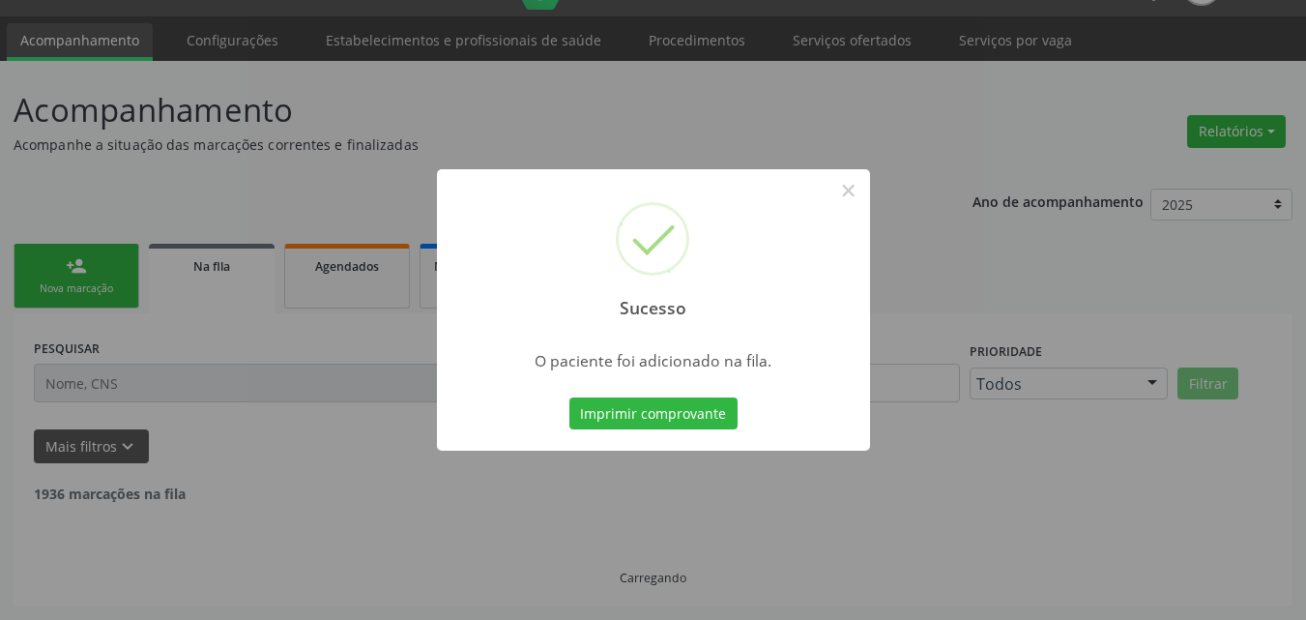
scroll to position [25, 0]
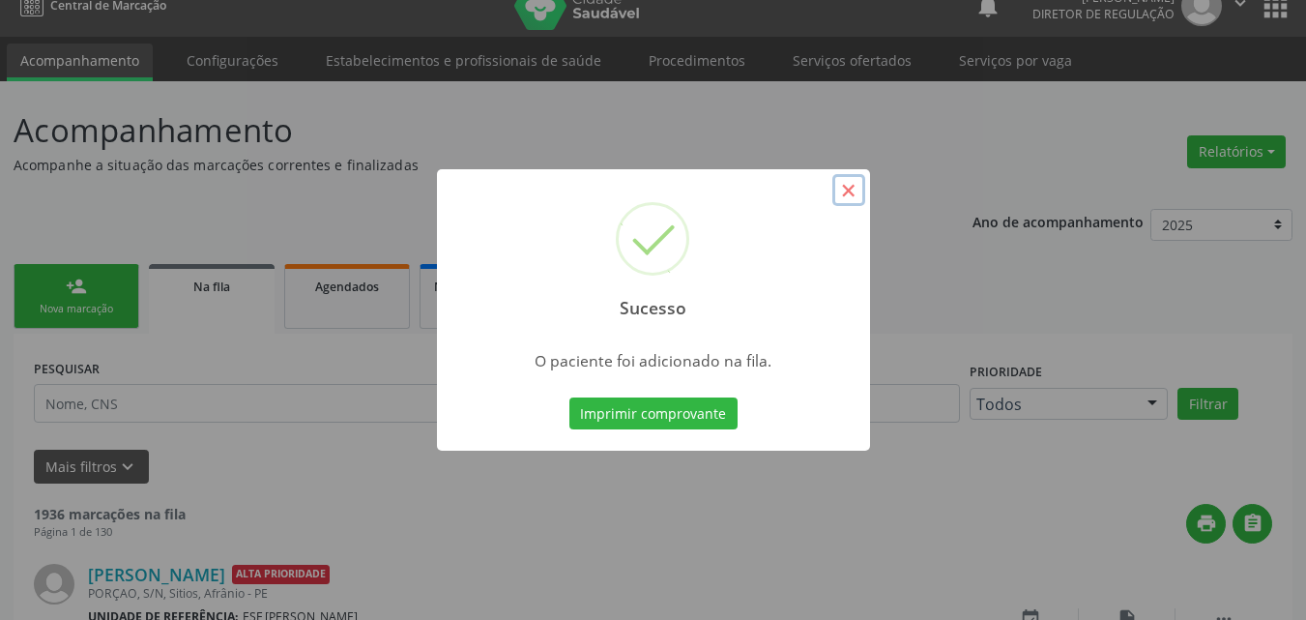
click at [852, 192] on button "×" at bounding box center [849, 190] width 33 height 33
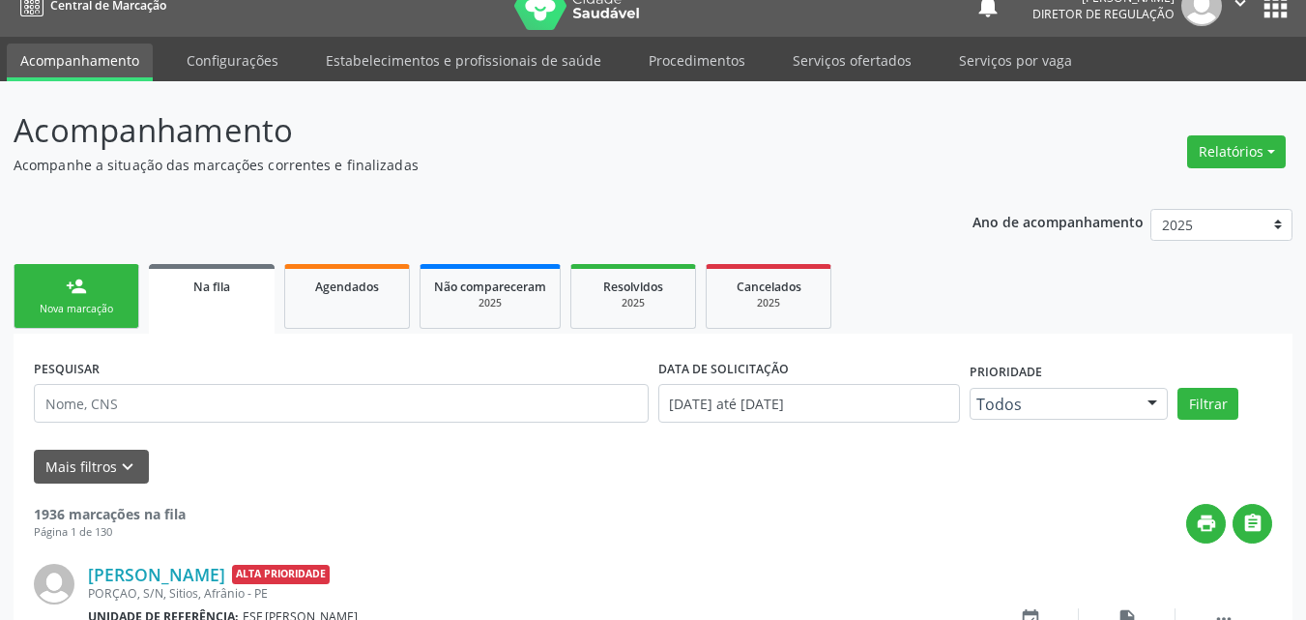
click at [125, 301] on link "person_add Nova marcação" at bounding box center [77, 296] width 126 height 65
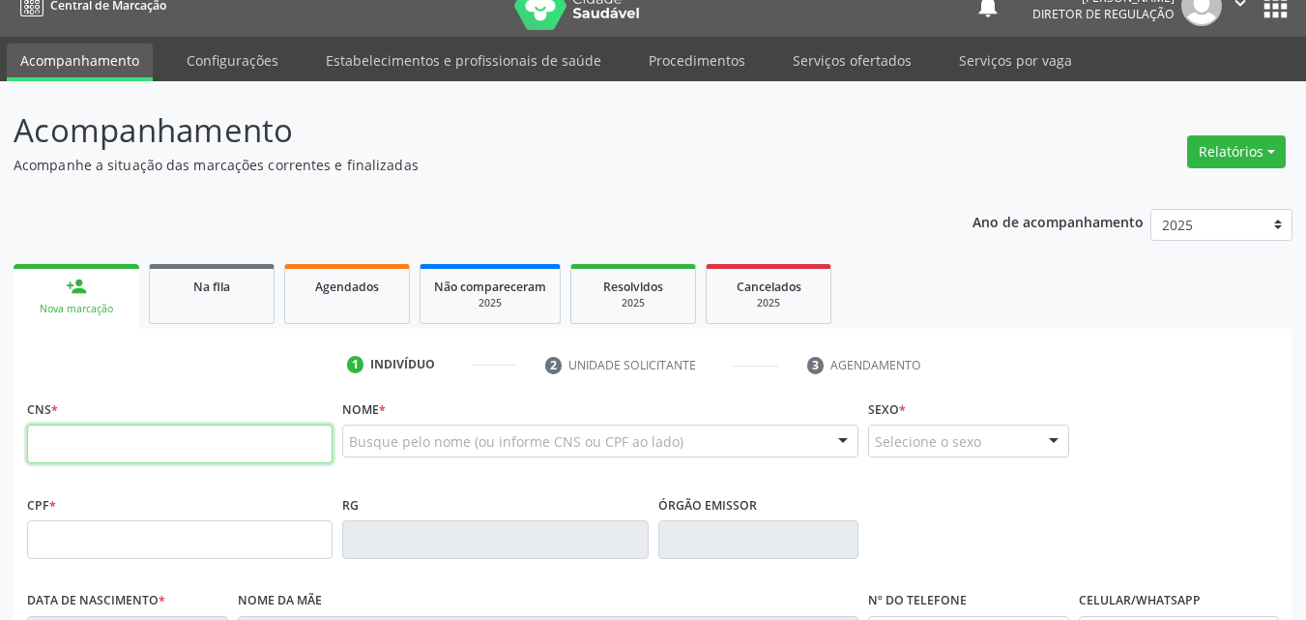
click at [210, 443] on input "text" at bounding box center [180, 444] width 306 height 39
type input "700 9049 0309 3294"
type input "02/08/1969"
type input "Madalena Macedo Rodrigues"
type input "(87) 98841-1289"
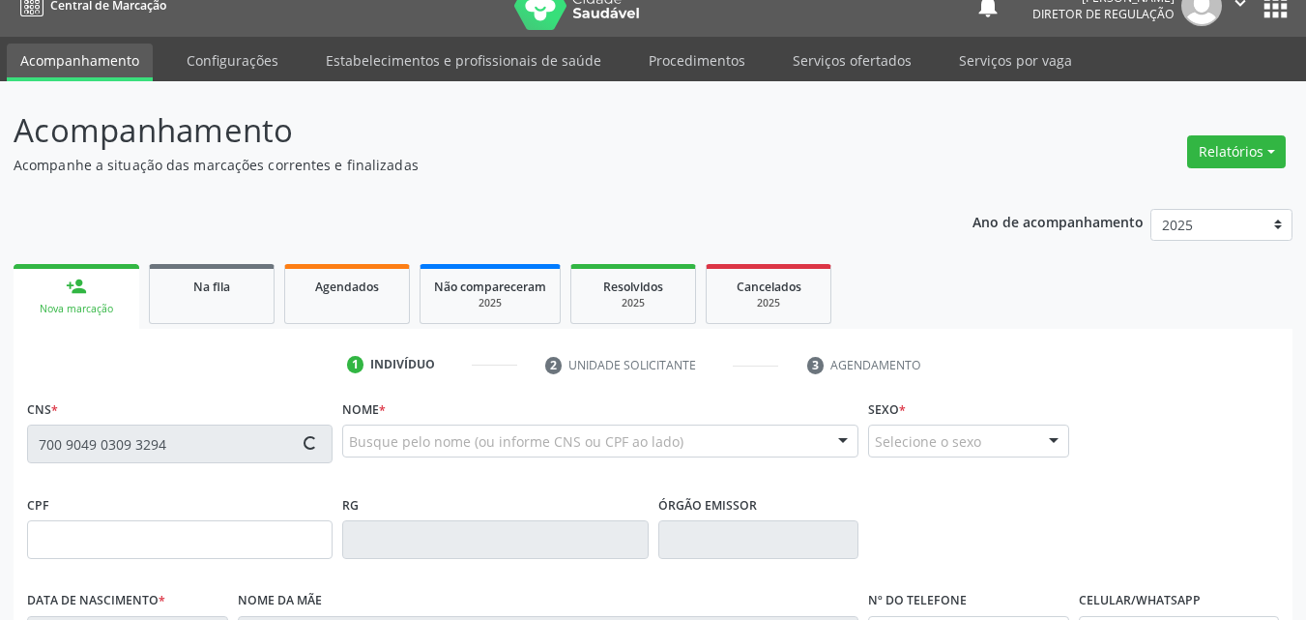
type input "(87) 98841-1289"
type input "10"
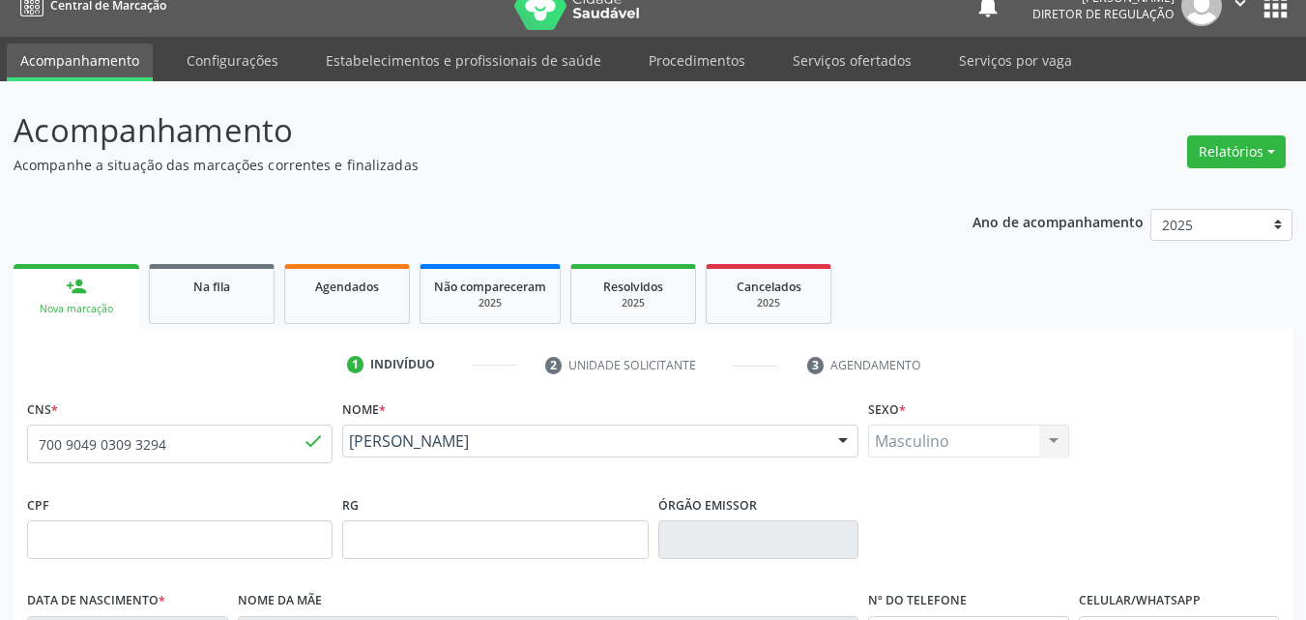
scroll to position [428, 0]
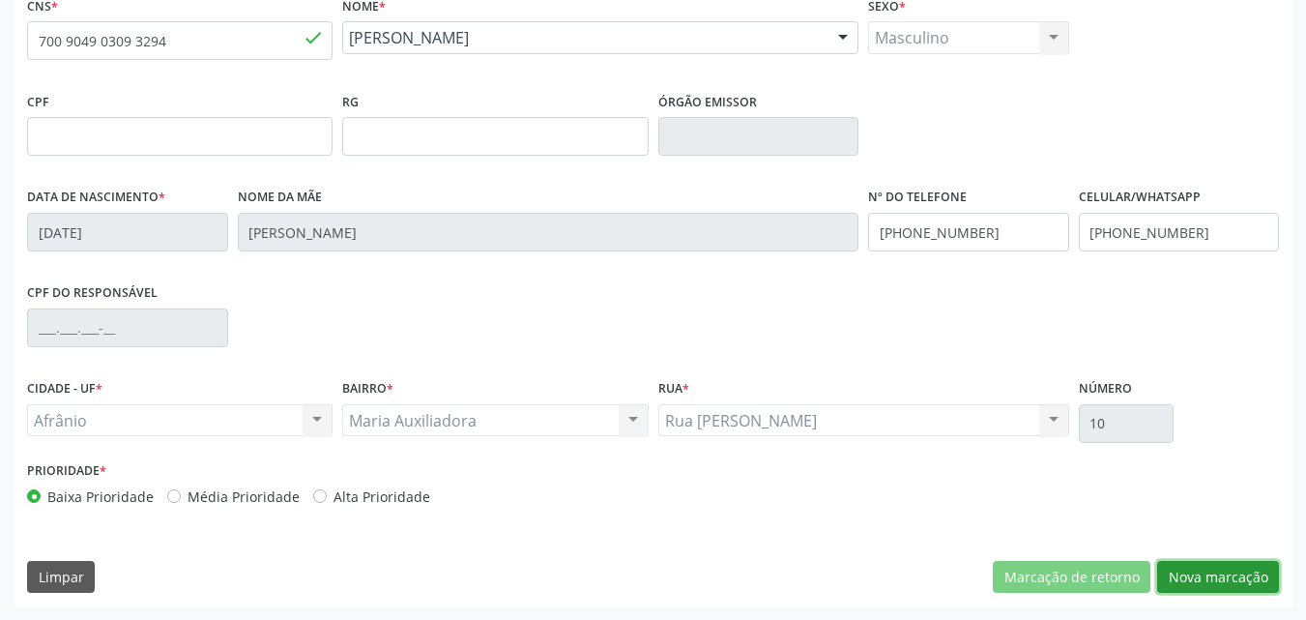
click at [1215, 577] on button "Nova marcação" at bounding box center [1219, 577] width 122 height 33
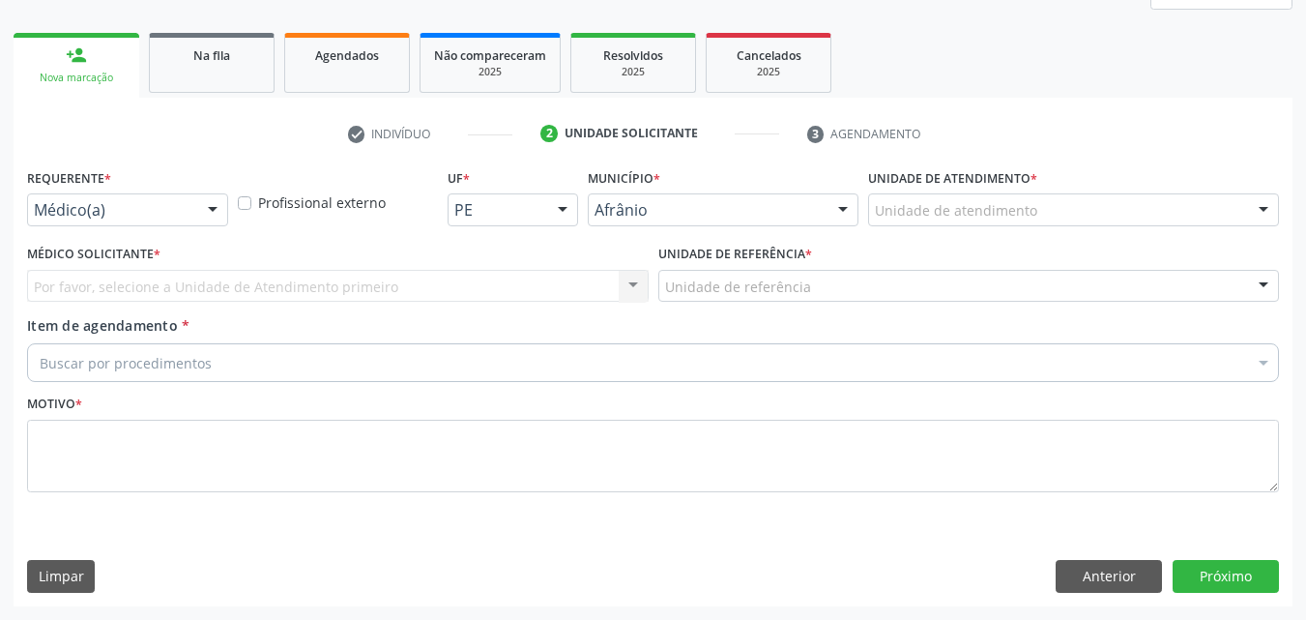
scroll to position [256, 0]
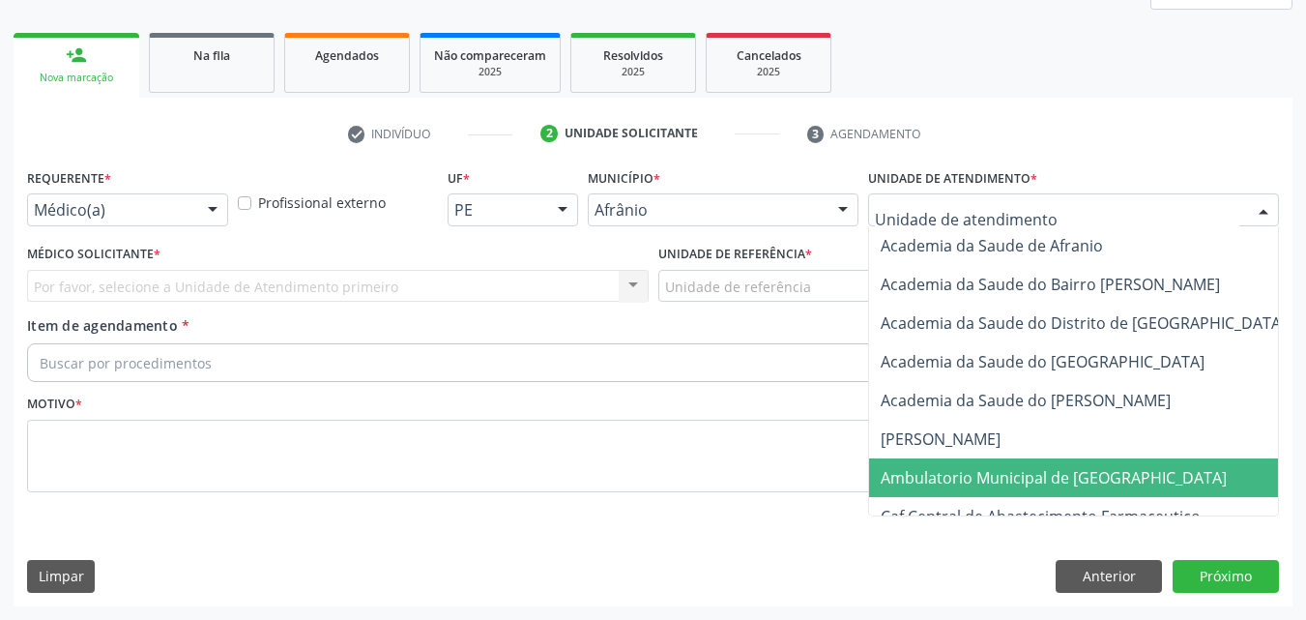
click at [999, 473] on span "Ambulatorio Municipal de [GEOGRAPHIC_DATA]" at bounding box center [1054, 477] width 346 height 21
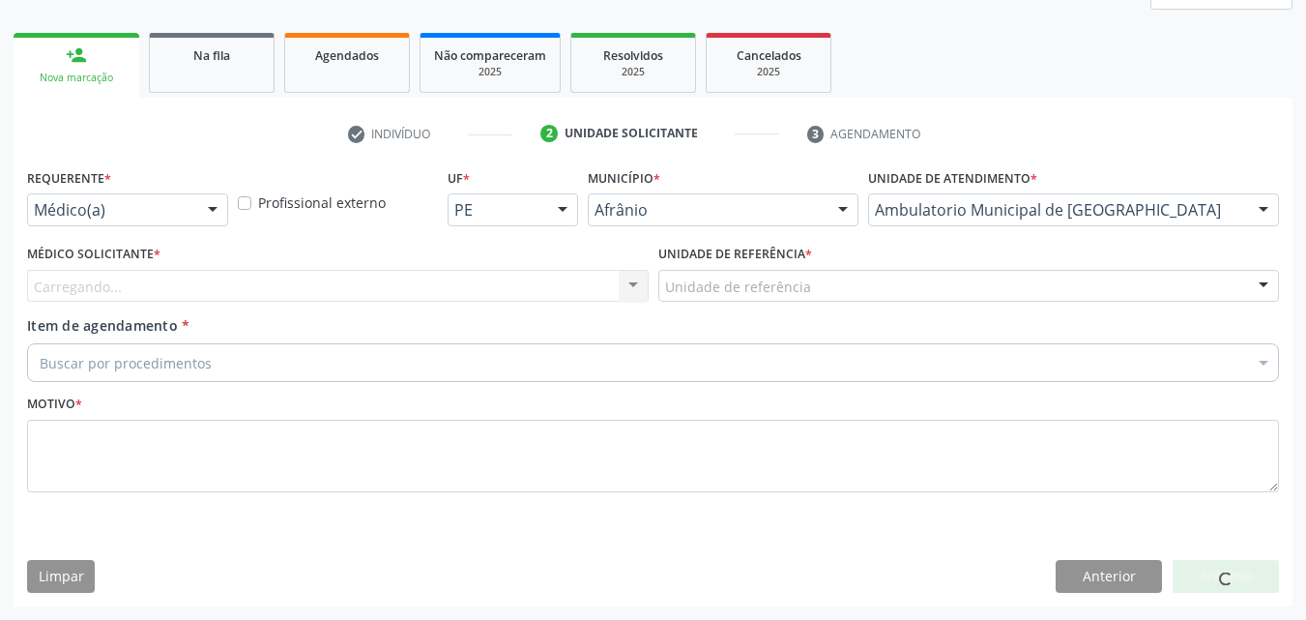
drag, startPoint x: 798, startPoint y: 283, endPoint x: 815, endPoint y: 325, distance: 45.1
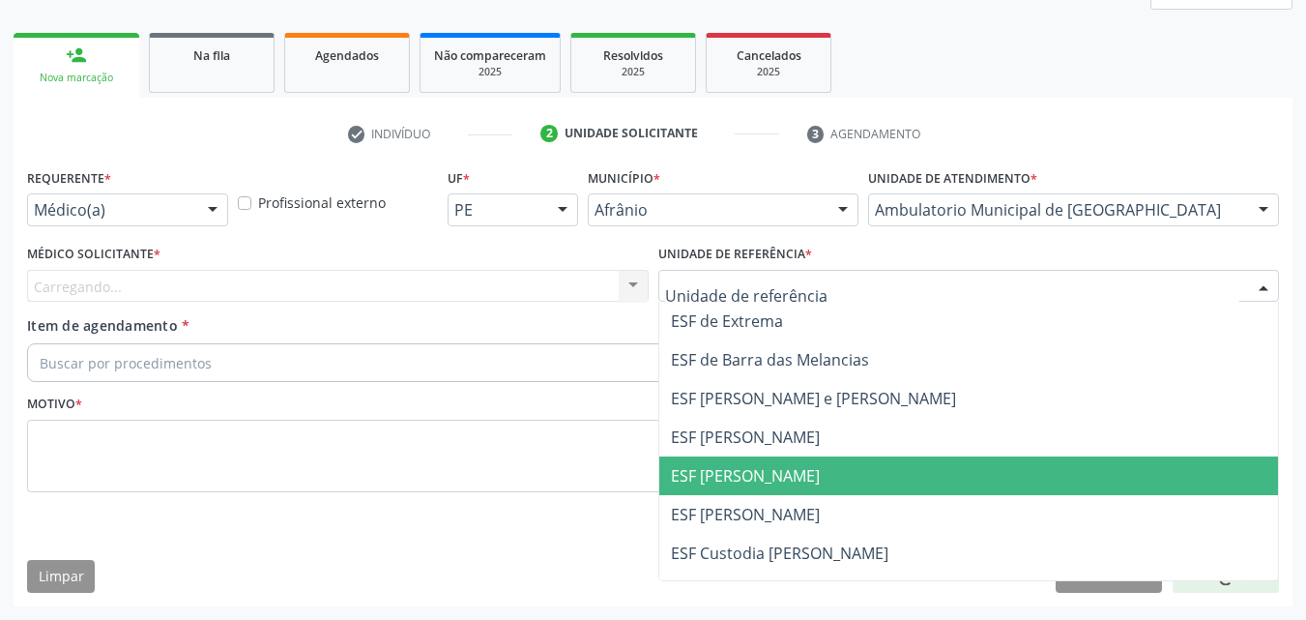
drag, startPoint x: 835, startPoint y: 470, endPoint x: 704, endPoint y: 443, distance: 134.3
click at [833, 469] on span "ESF [PERSON_NAME]" at bounding box center [969, 475] width 620 height 39
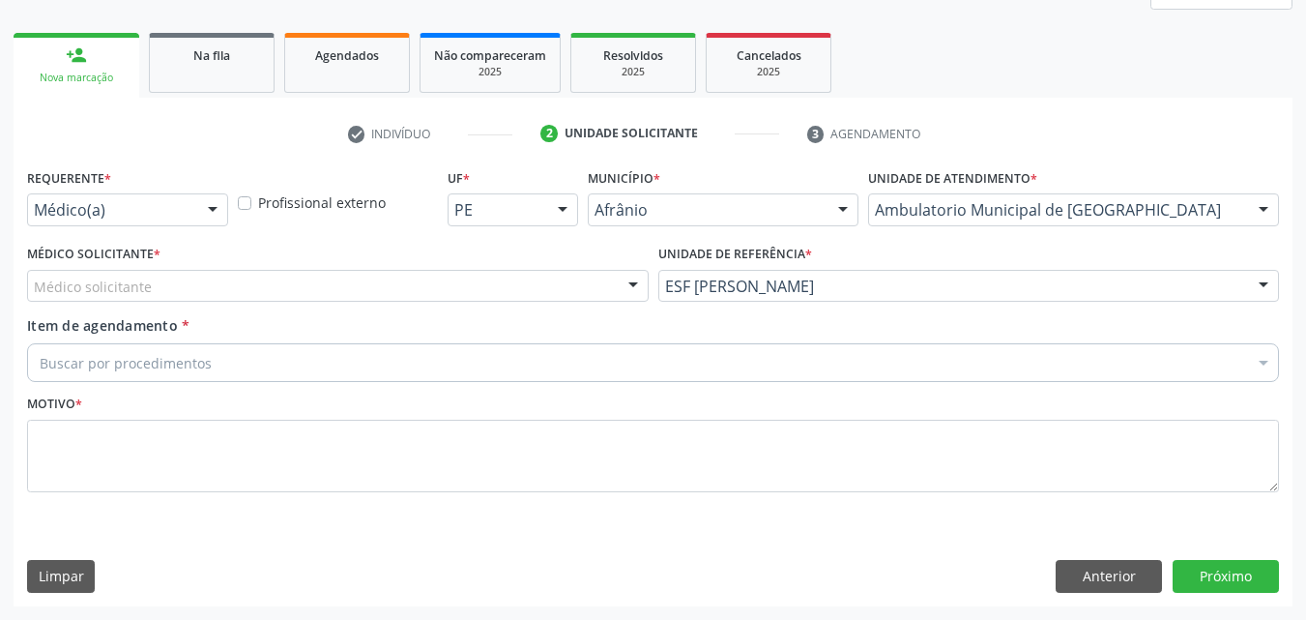
click at [536, 272] on div "Médico solicitante" at bounding box center [338, 286] width 622 height 33
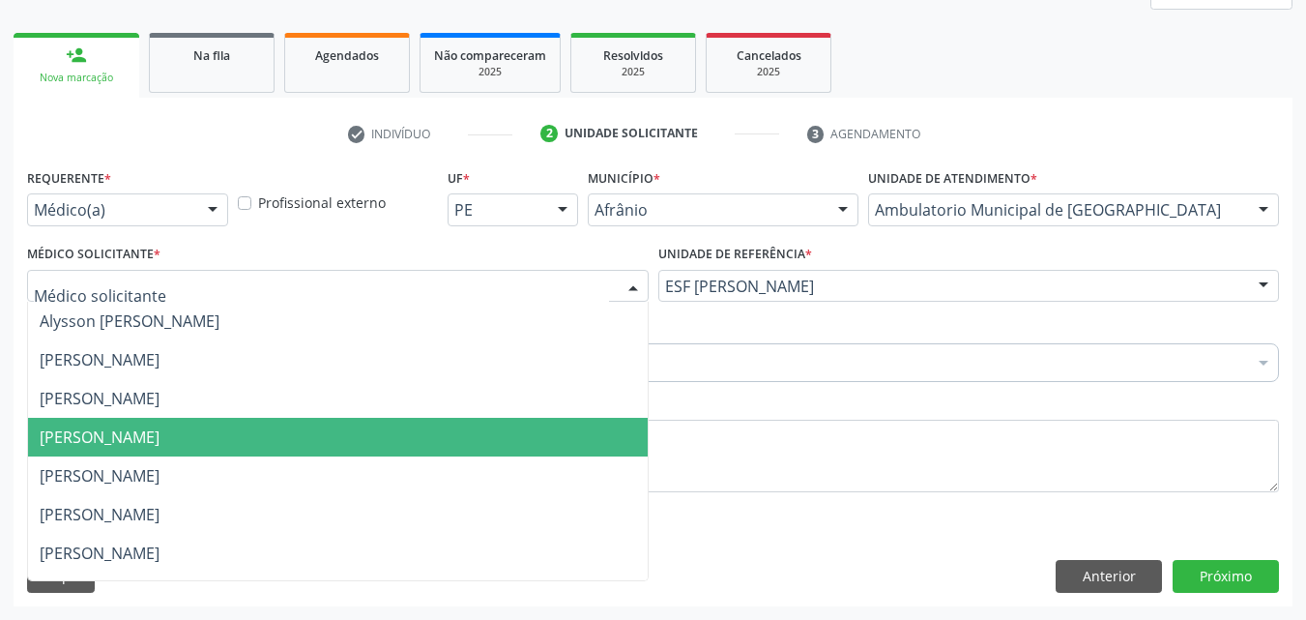
click at [472, 439] on span "[PERSON_NAME]" at bounding box center [338, 437] width 620 height 39
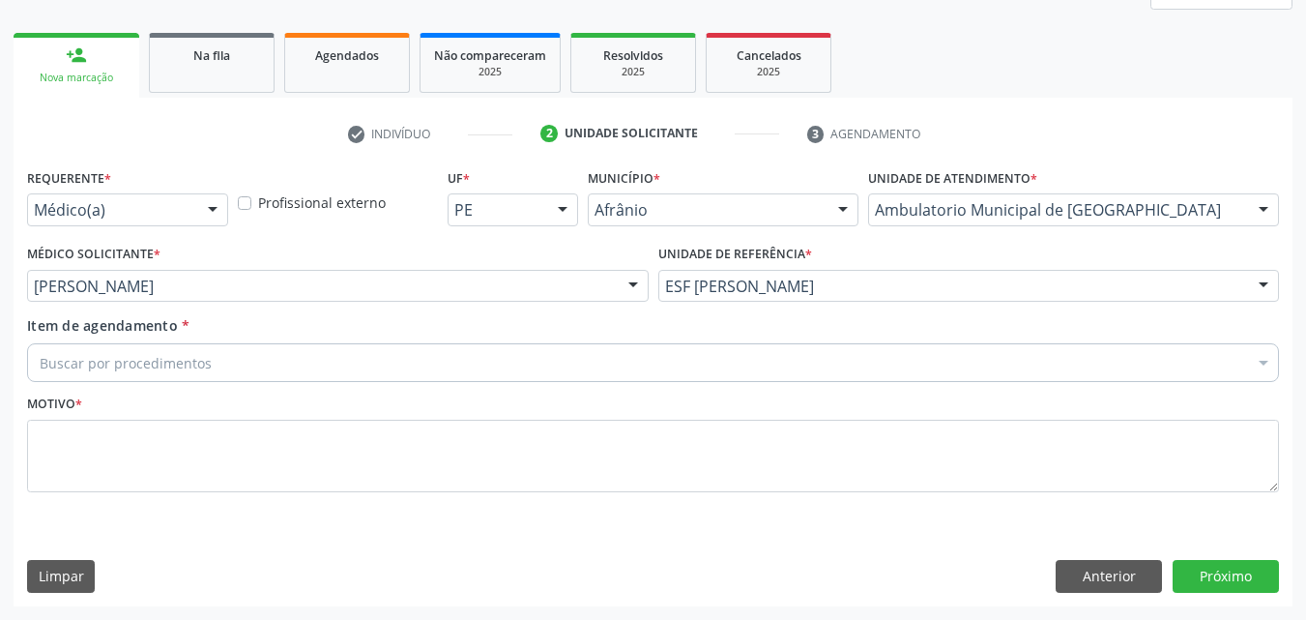
click at [315, 359] on div "Buscar por procedimentos" at bounding box center [653, 362] width 1252 height 39
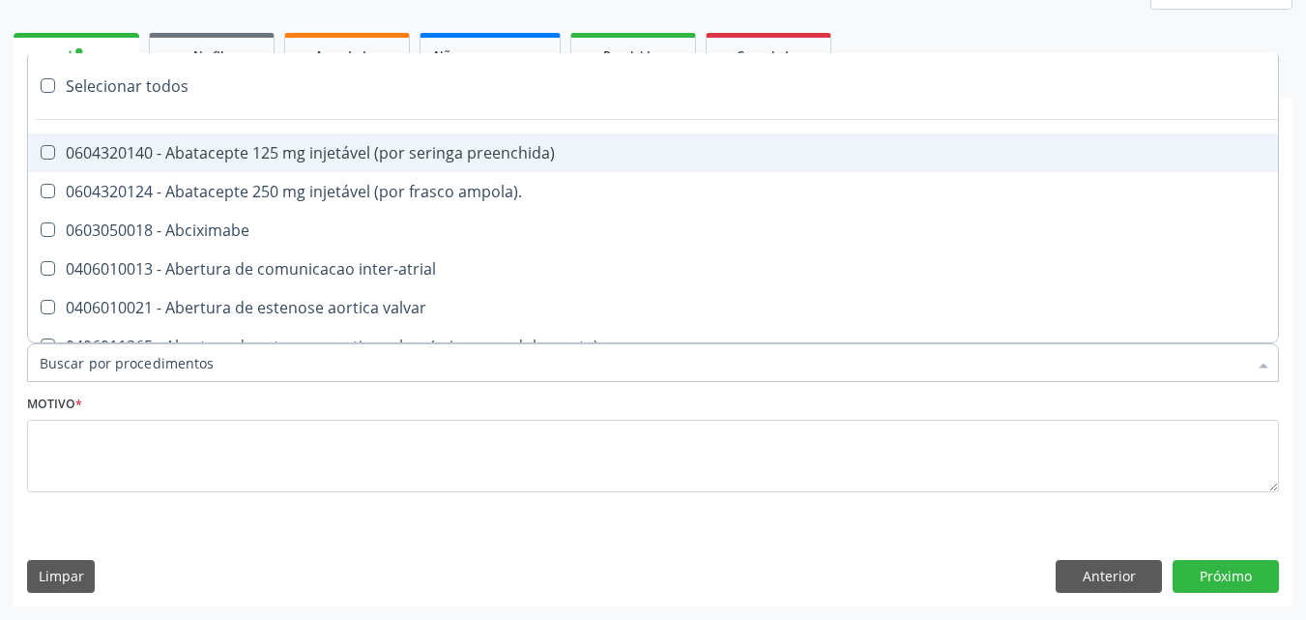
paste input "pneumologista"
type input "pneumologista"
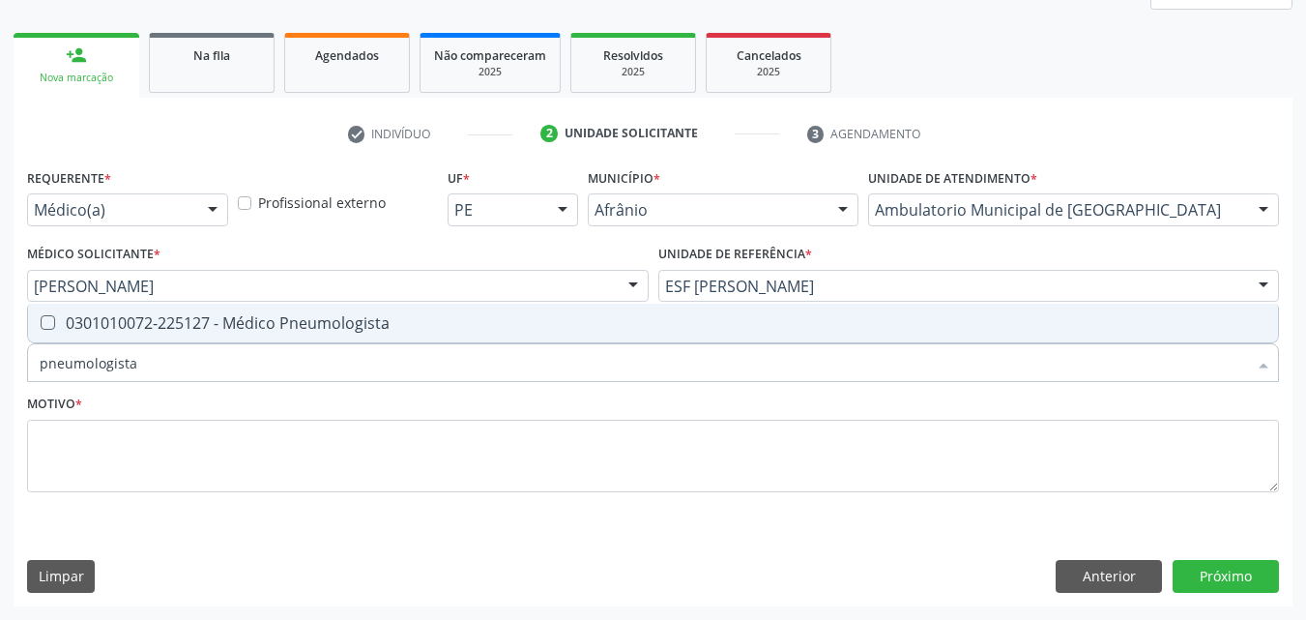
click at [333, 329] on div "0301010072-225127 - Médico Pneumologista" at bounding box center [653, 322] width 1227 height 15
checkbox Pneumologista "true"
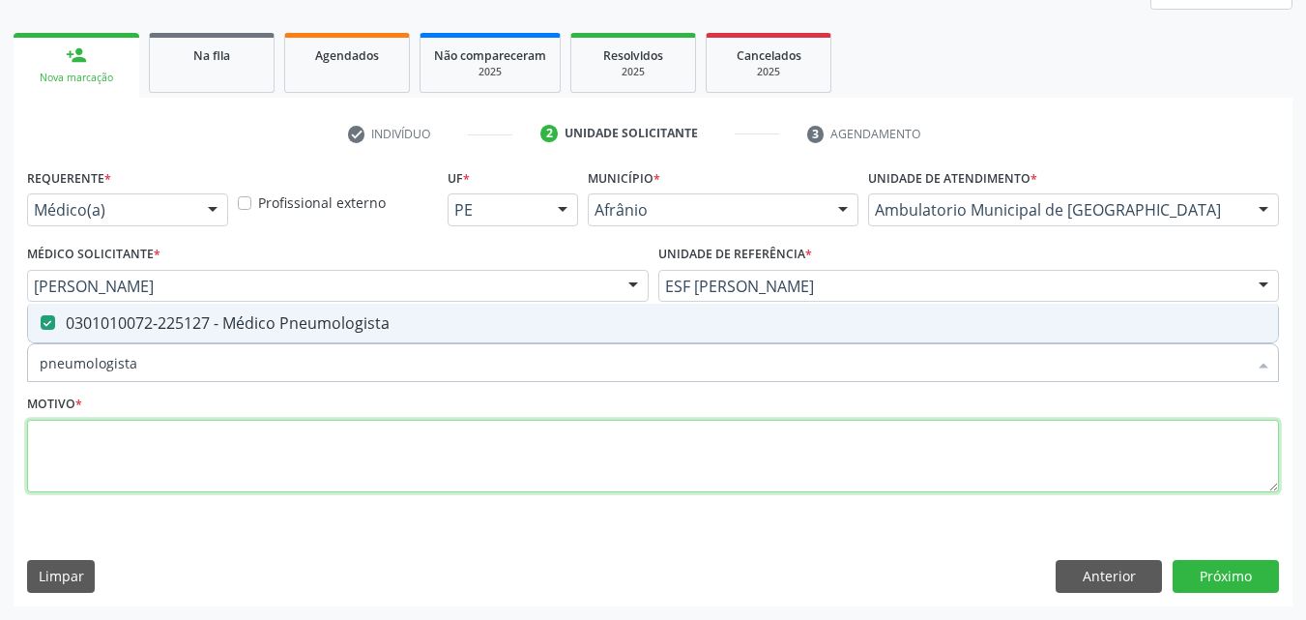
click at [346, 462] on textarea at bounding box center [653, 456] width 1252 height 73
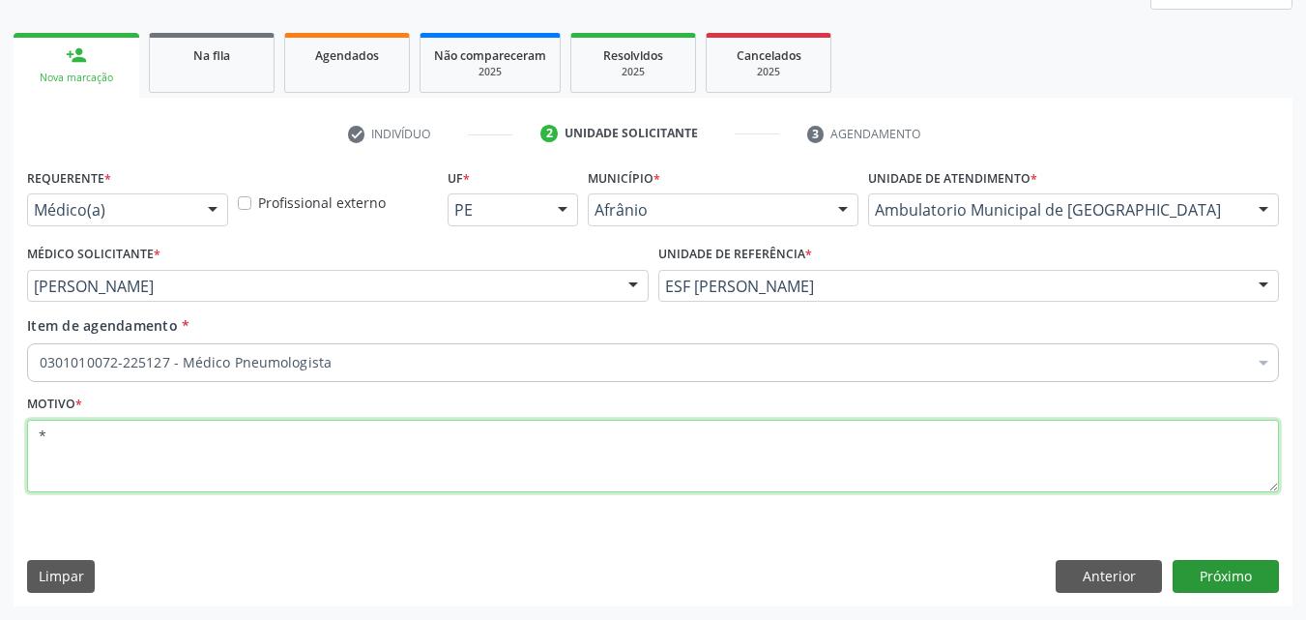
type textarea "*"
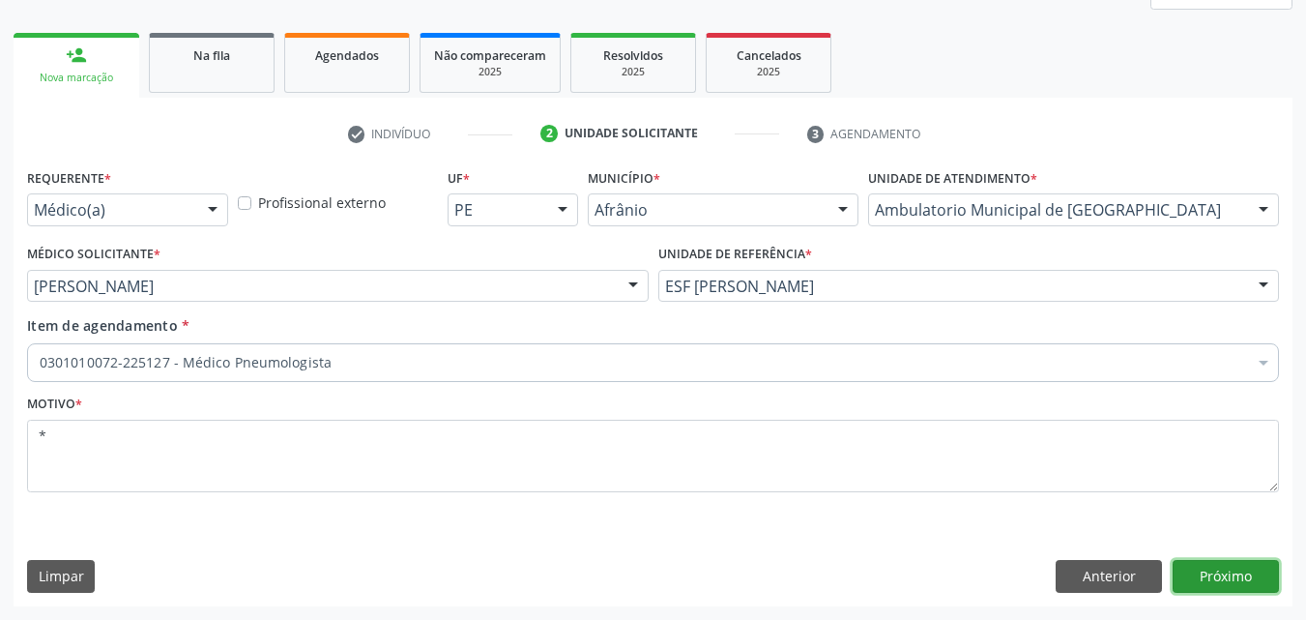
click at [1226, 574] on button "Próximo" at bounding box center [1226, 576] width 106 height 33
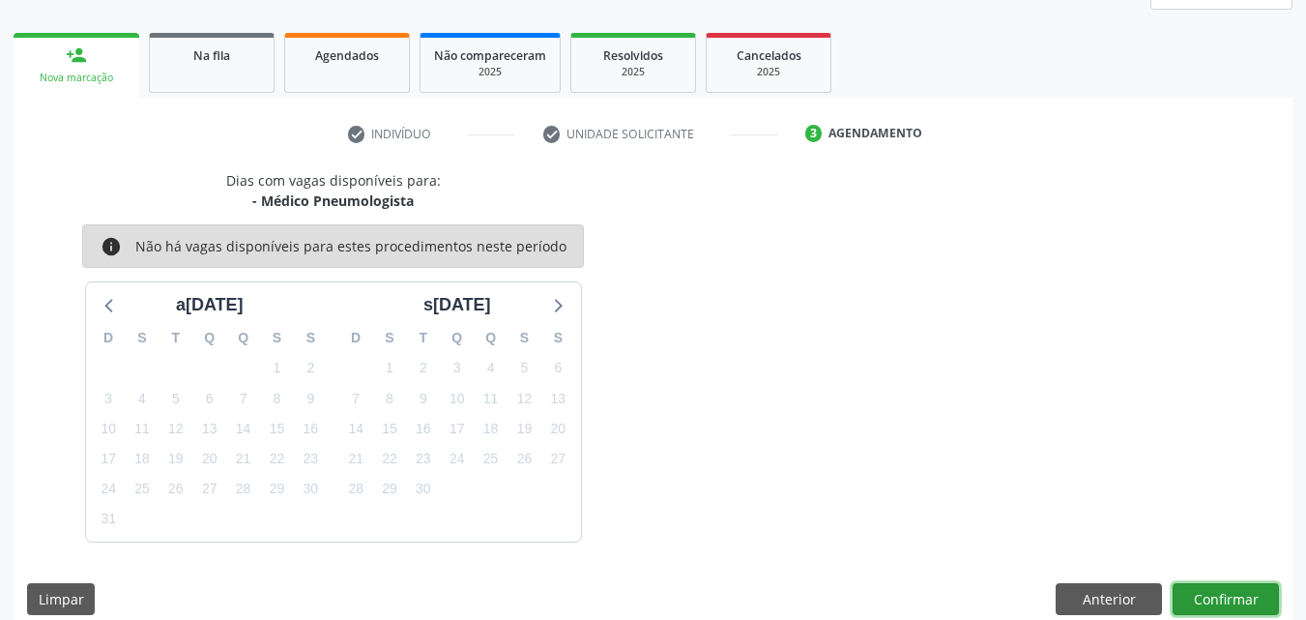
click at [1212, 599] on button "Confirmar" at bounding box center [1226, 599] width 106 height 33
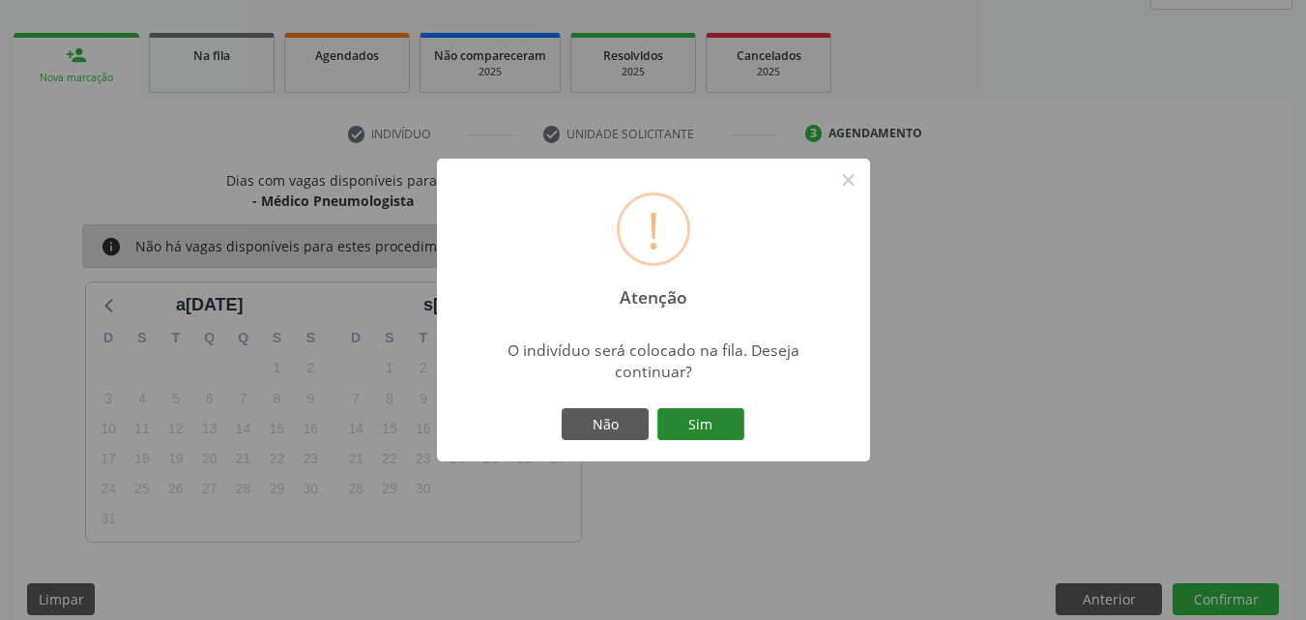
click at [695, 425] on button "Sim" at bounding box center [701, 424] width 87 height 33
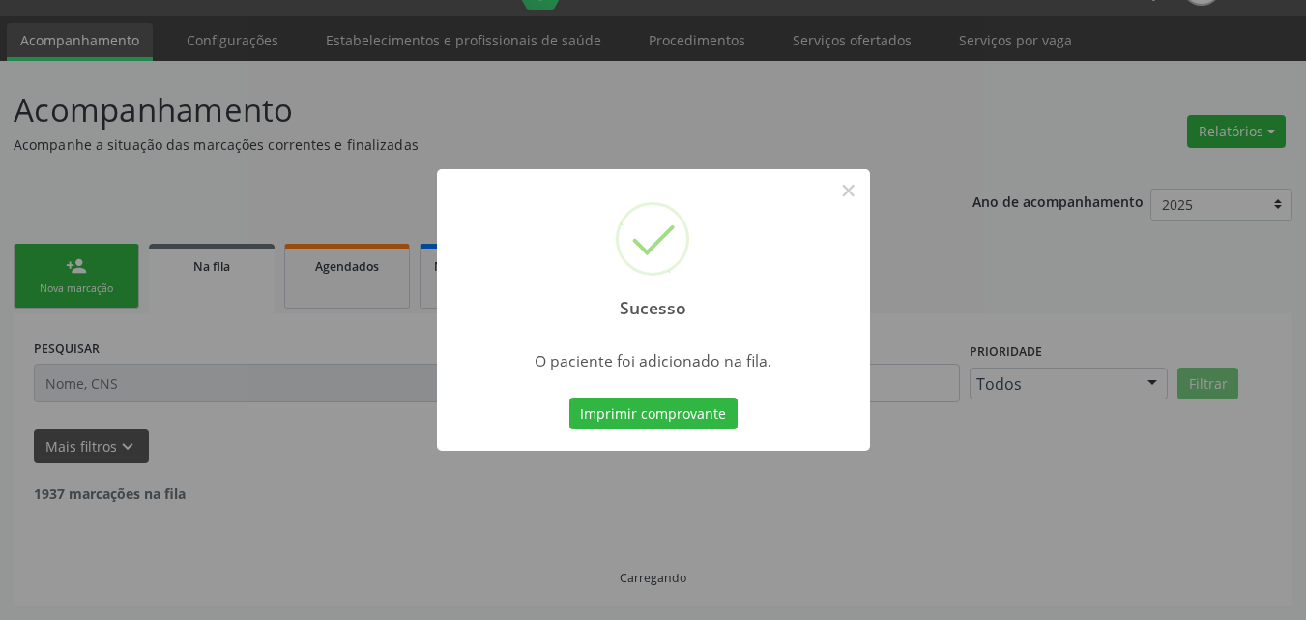
scroll to position [25, 0]
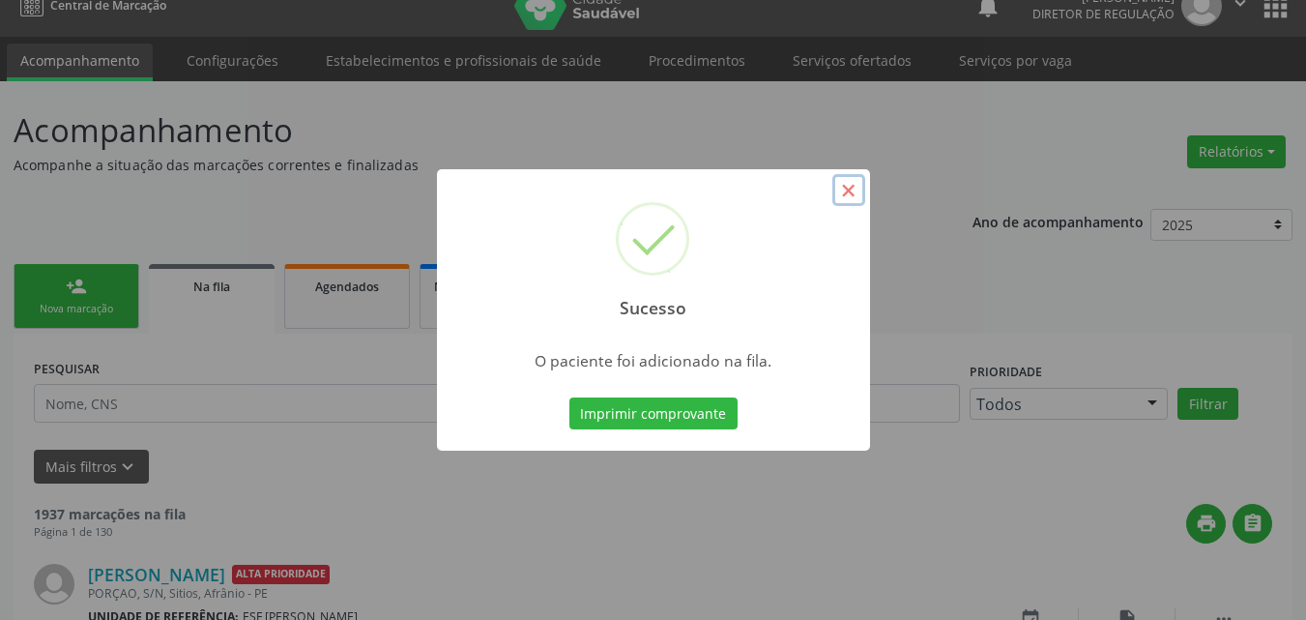
click at [846, 190] on button "×" at bounding box center [849, 190] width 33 height 33
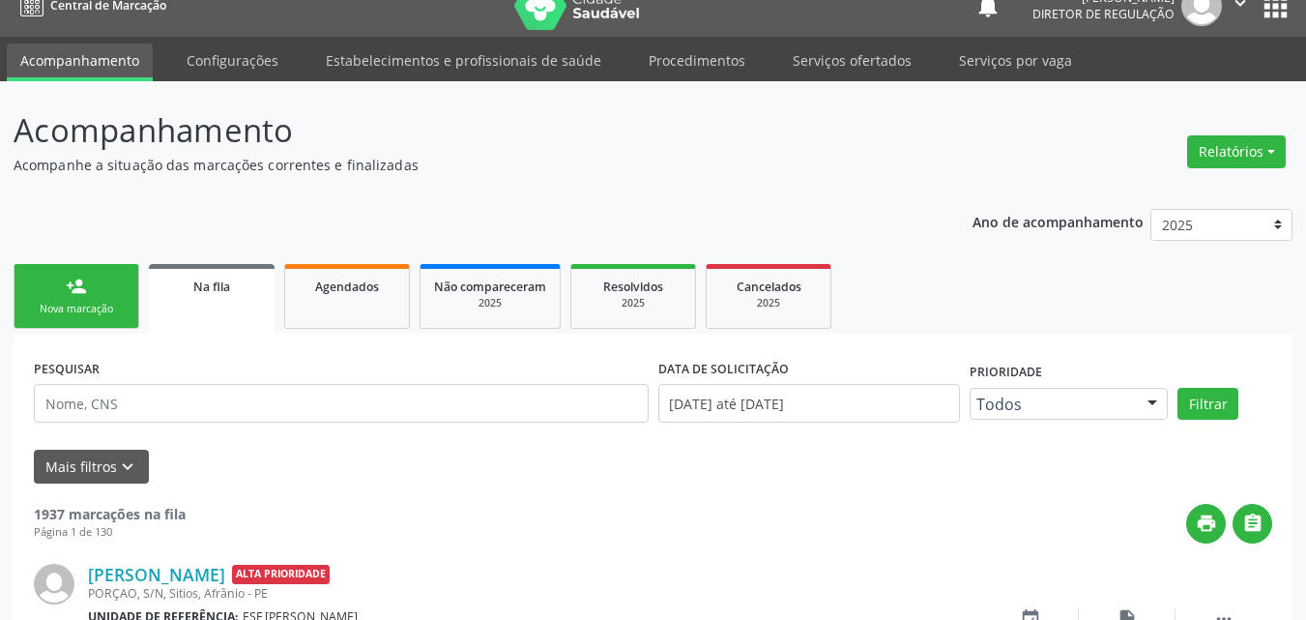
click at [101, 308] on div "Nova marcação" at bounding box center [76, 309] width 97 height 15
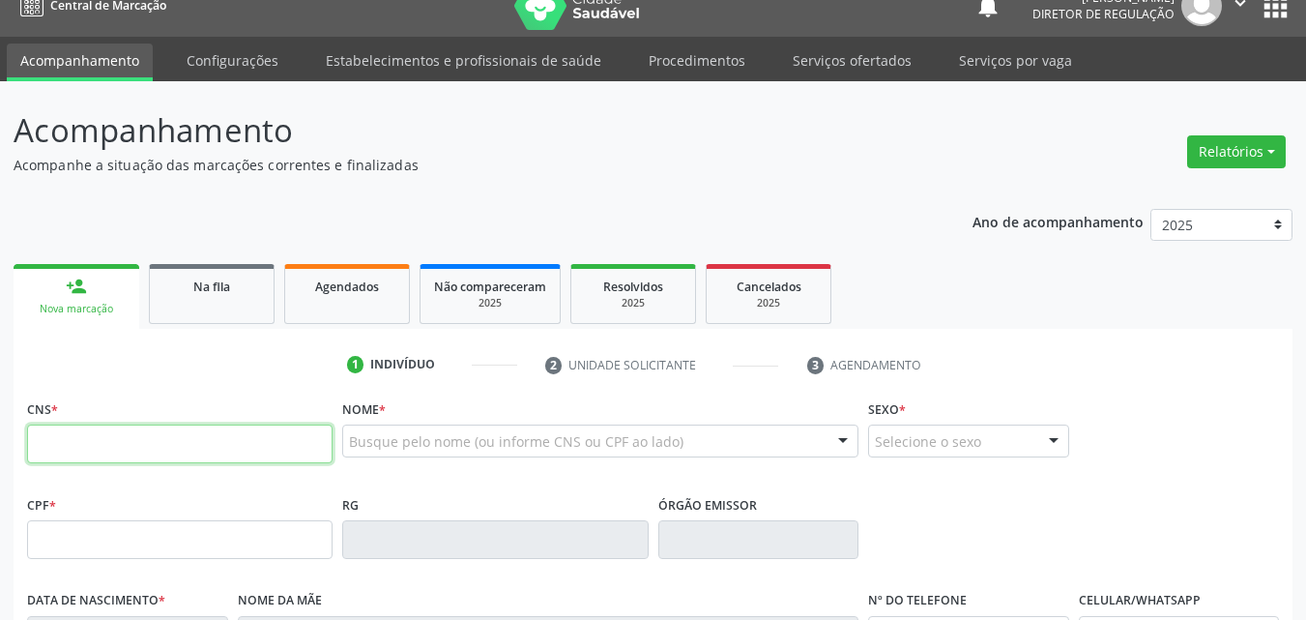
click at [168, 447] on input "text" at bounding box center [180, 444] width 306 height 39
type input "702 4075 0905 7822"
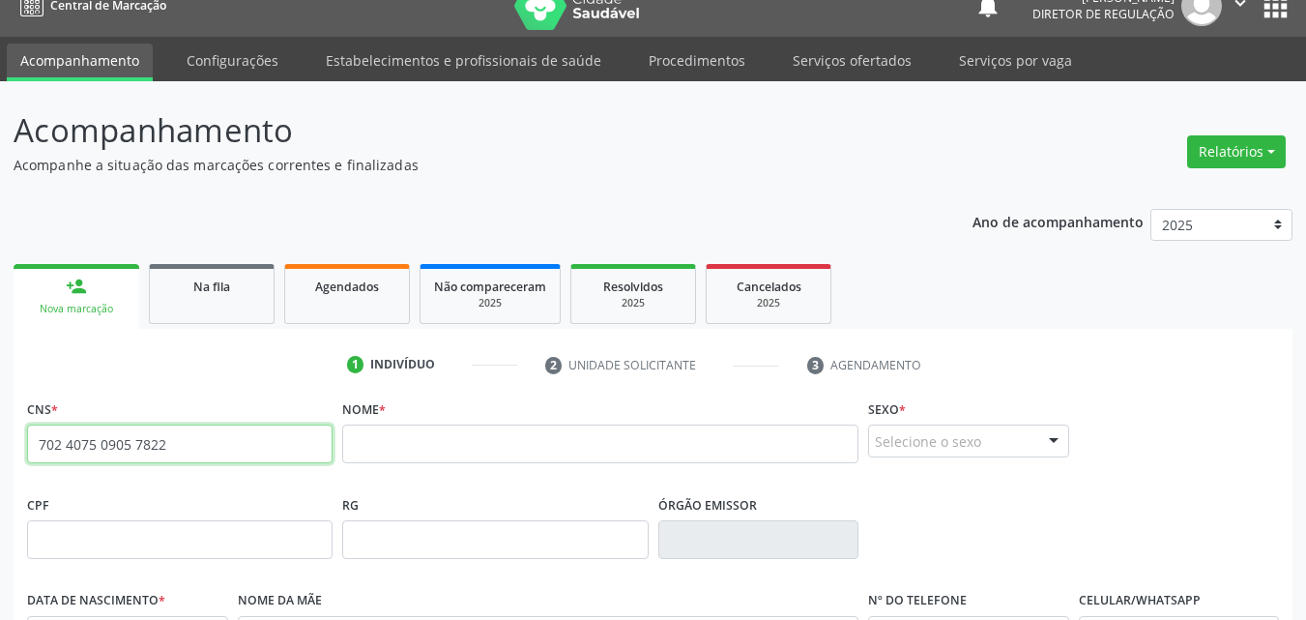
drag, startPoint x: 191, startPoint y: 443, endPoint x: 0, endPoint y: 464, distance: 191.7
click at [0, 463] on div "Acompanhamento Acompanhe a situação das marcações correntes e finalizadas Relat…" at bounding box center [653, 552] width 1306 height 942
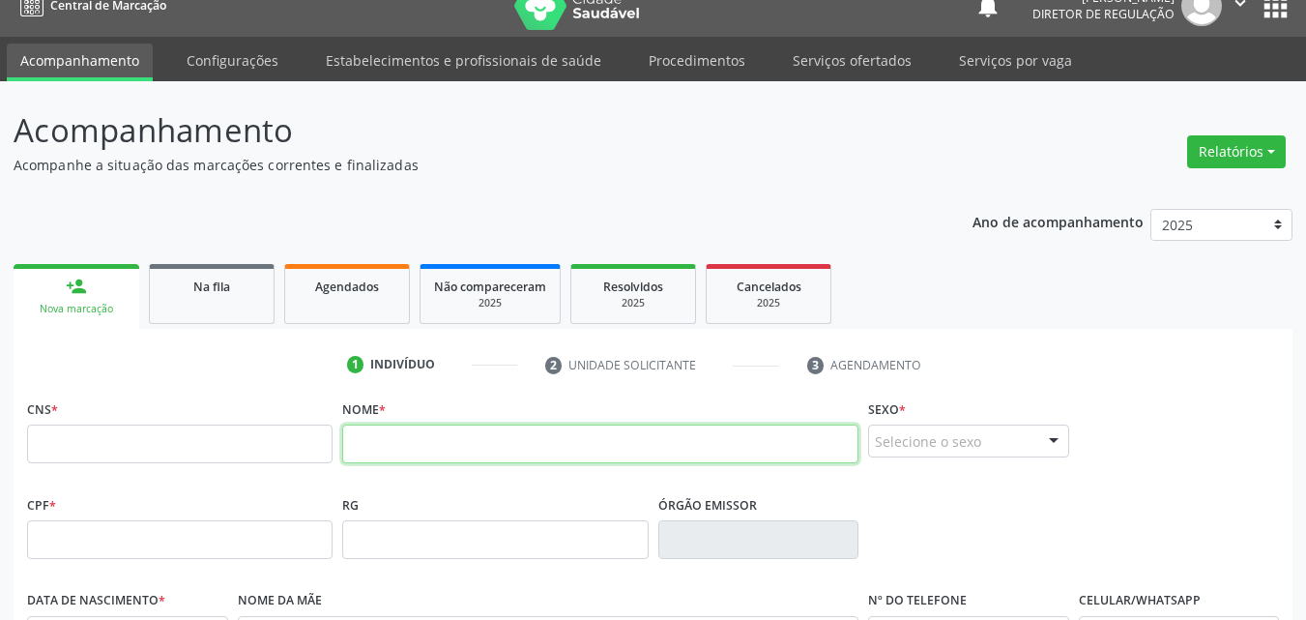
click at [533, 449] on input "text" at bounding box center [600, 444] width 516 height 39
type input "adelmo batista"
drag, startPoint x: 454, startPoint y: 444, endPoint x: 279, endPoint y: 444, distance: 175.0
click at [279, 444] on div "CNS * Nome * adelmo batista Sexo * Selecione o sexo Masculino Feminino Nenhum r…" at bounding box center [653, 443] width 1262 height 96
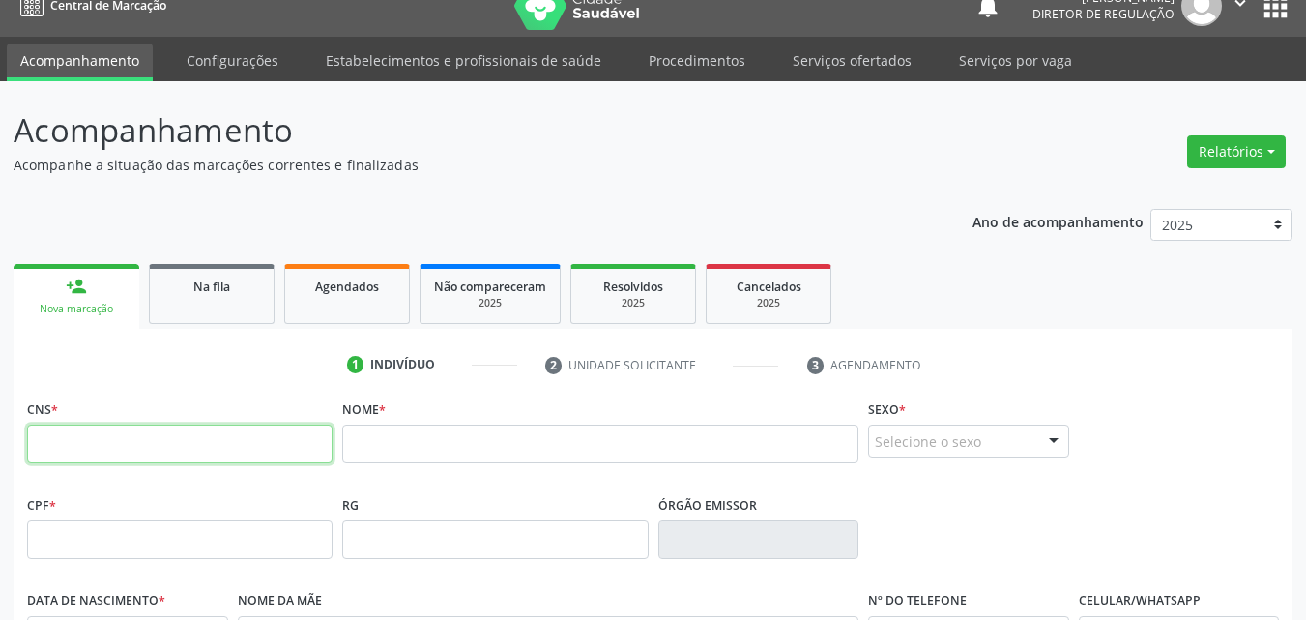
click at [269, 443] on input "text" at bounding box center [180, 444] width 306 height 39
type input "708 3042 4747 5360"
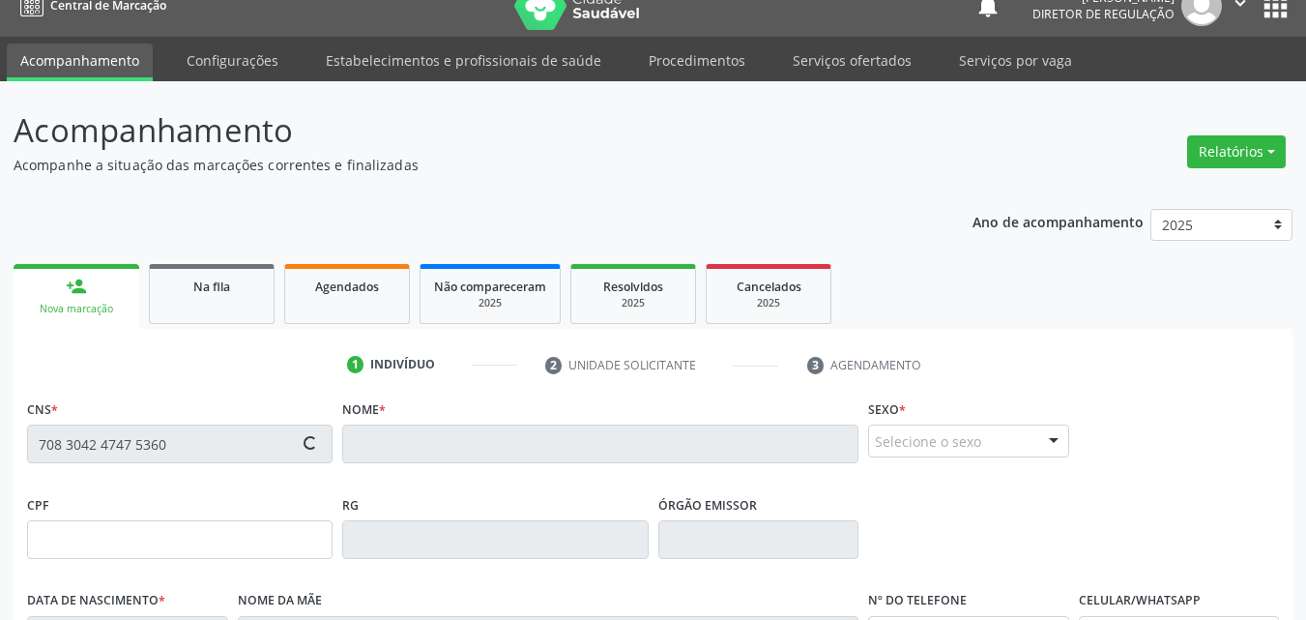
type input "1[DATE]"
type input "[PERSON_NAME]"
type input "[PHONE_NUMBER]"
type input "--"
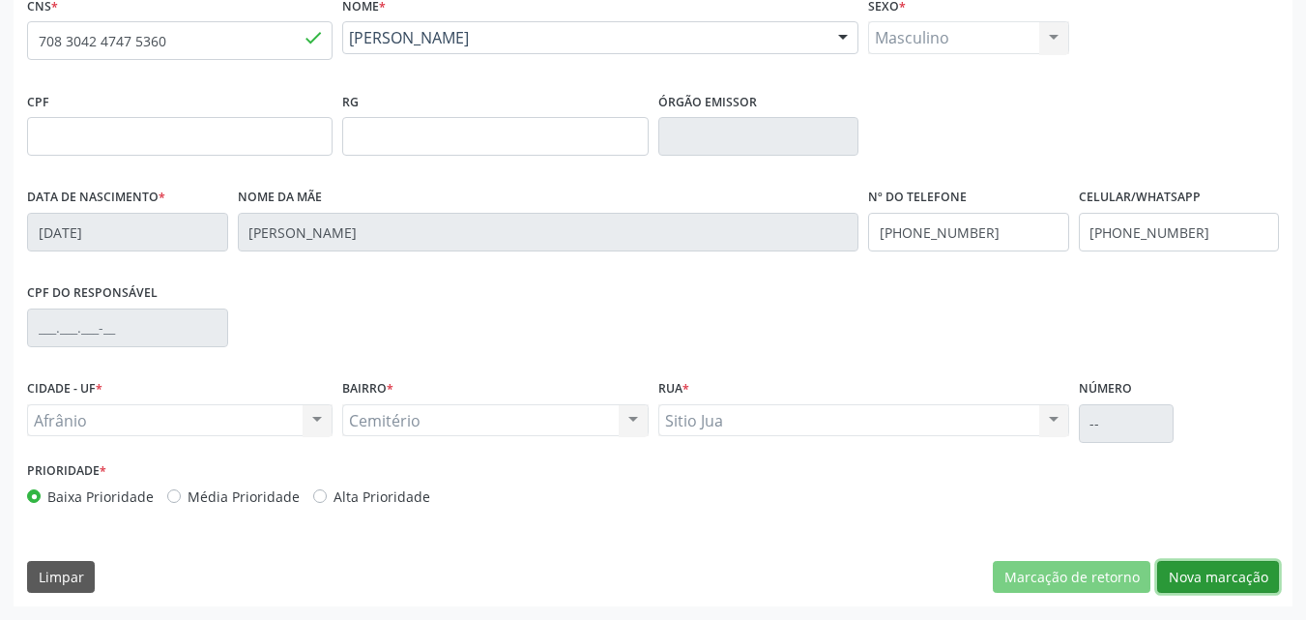
click at [1227, 577] on button "Nova marcação" at bounding box center [1219, 577] width 122 height 33
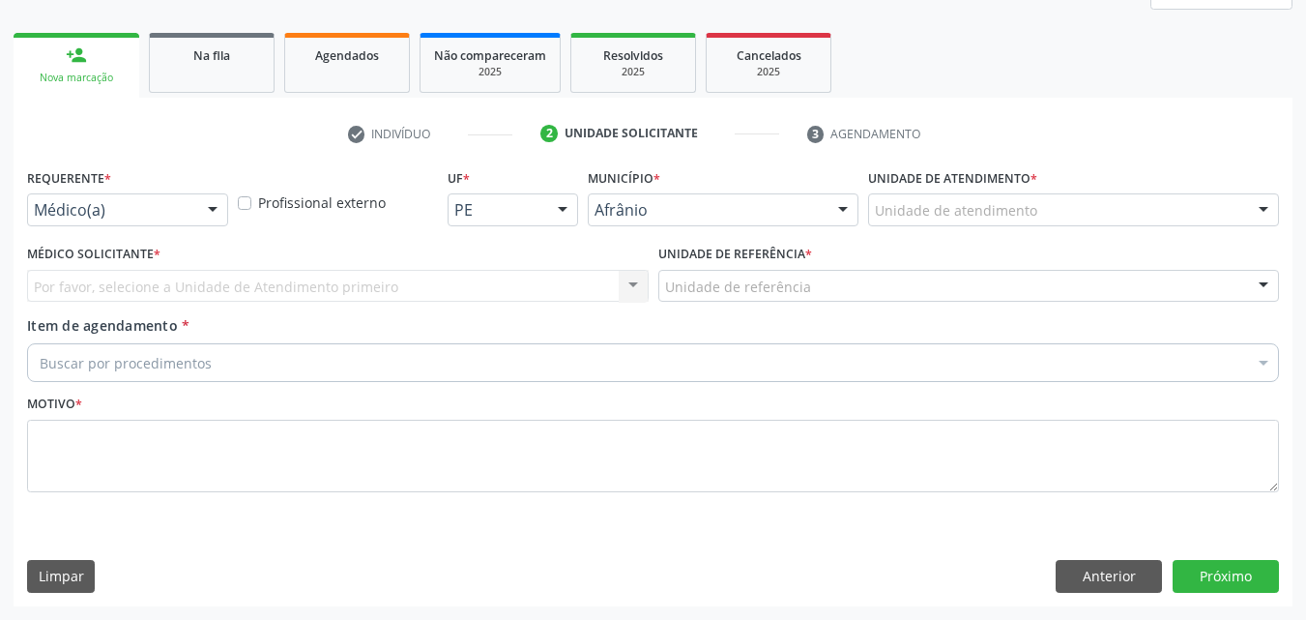
scroll to position [256, 0]
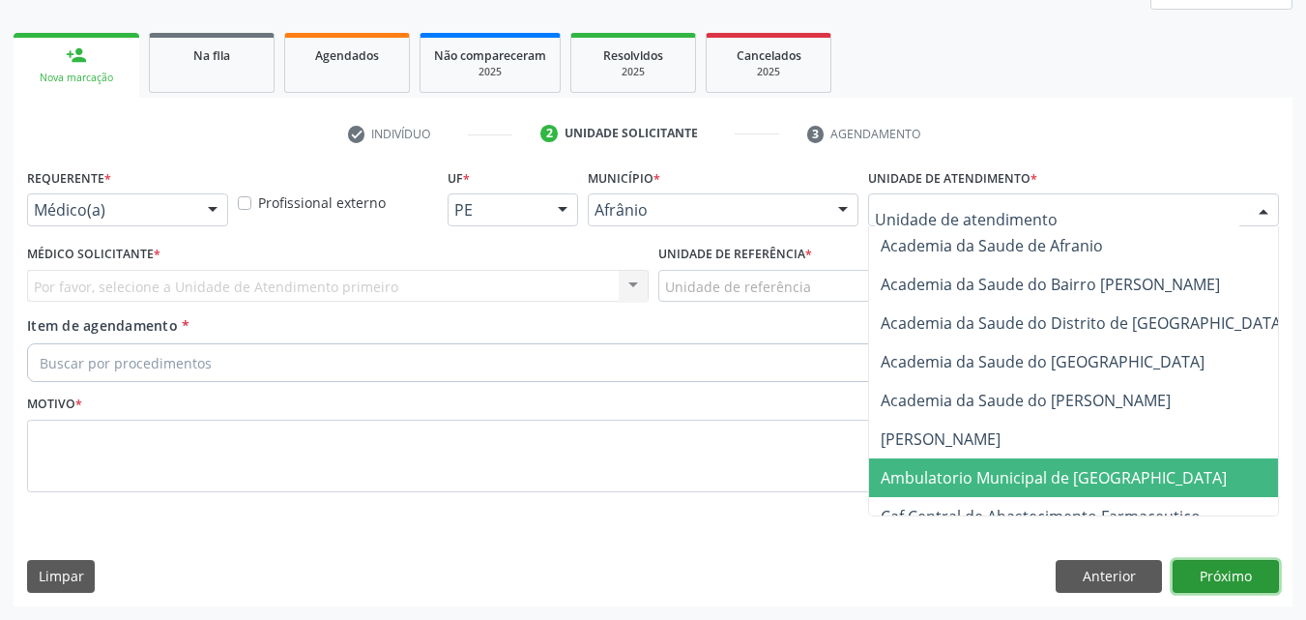
click at [1227, 579] on button "Próximo" at bounding box center [1226, 576] width 106 height 33
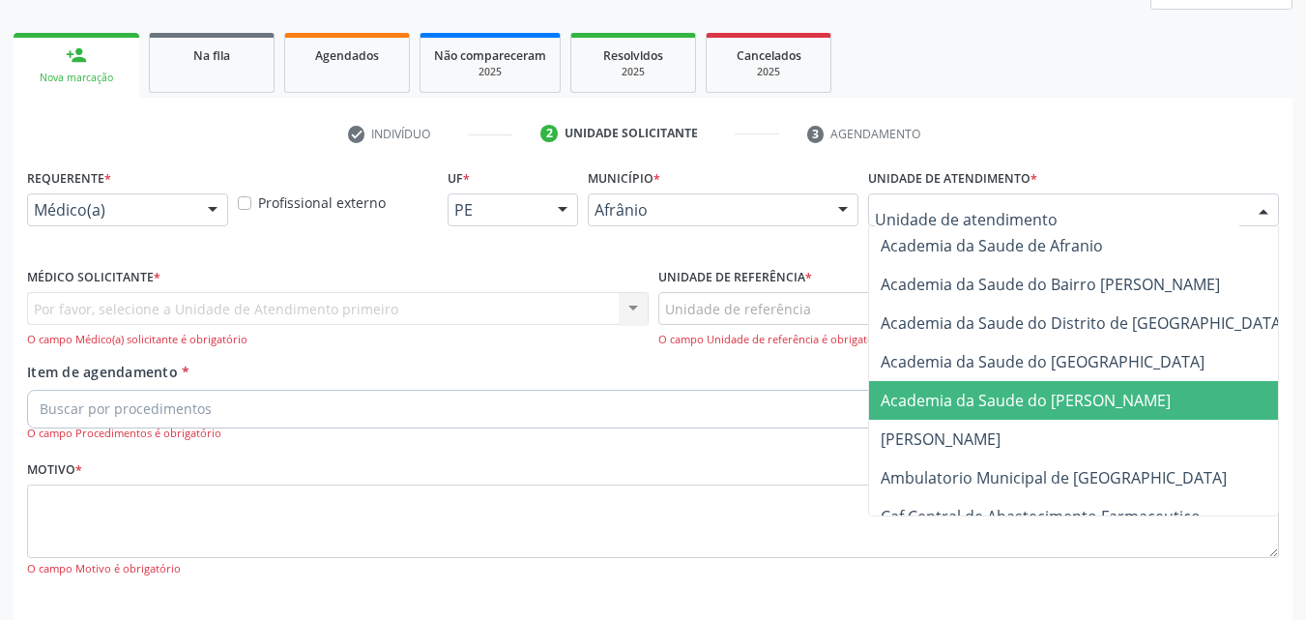
click at [982, 394] on span "Academia da Saude do [PERSON_NAME]" at bounding box center [1026, 400] width 290 height 21
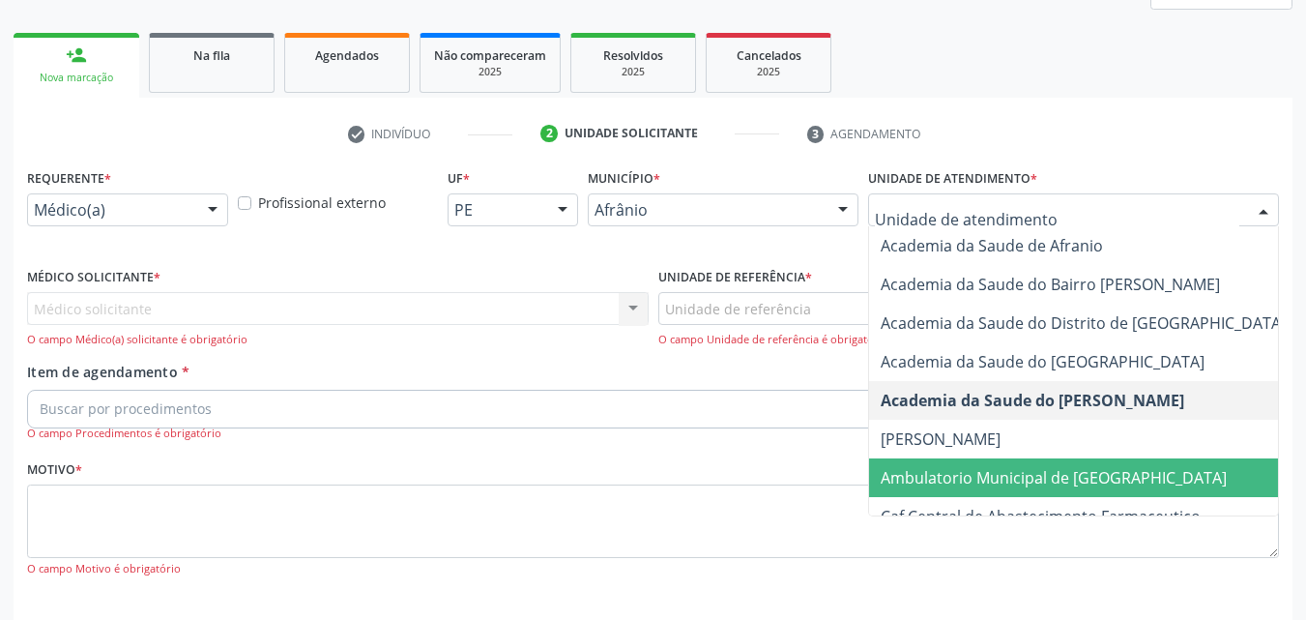
drag, startPoint x: 1000, startPoint y: 482, endPoint x: 957, endPoint y: 444, distance: 56.9
click at [1002, 483] on span "Ambulatorio Municipal de [GEOGRAPHIC_DATA]" at bounding box center [1054, 477] width 346 height 21
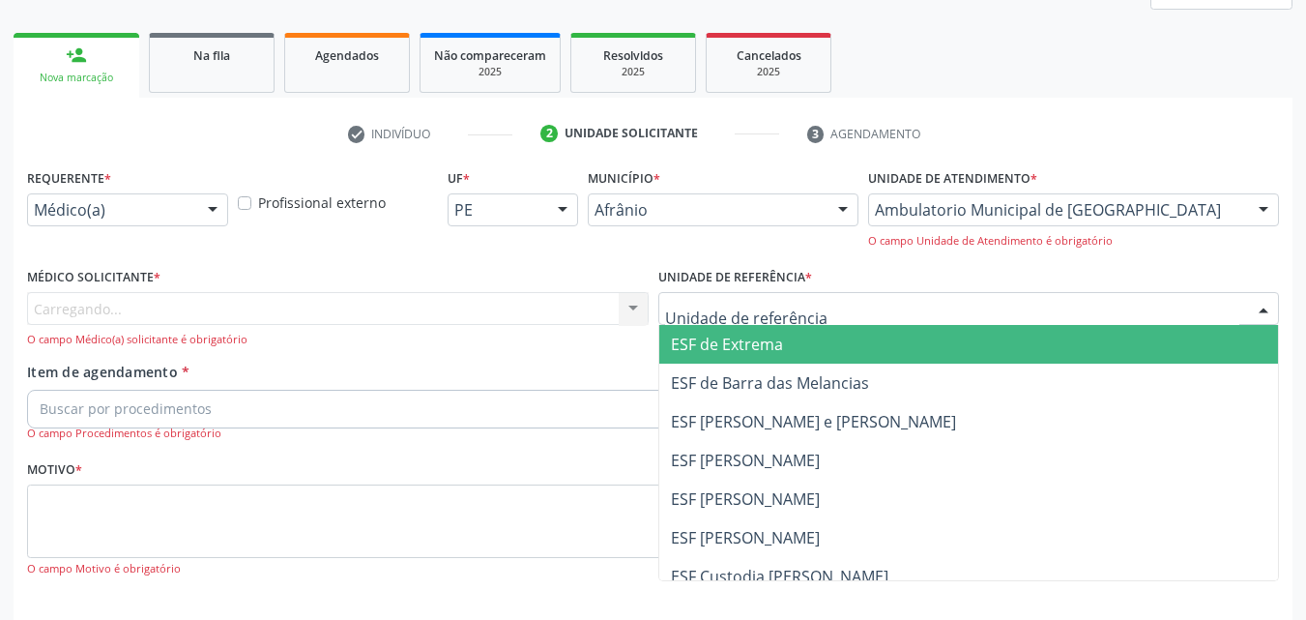
click at [842, 309] on div at bounding box center [970, 308] width 622 height 33
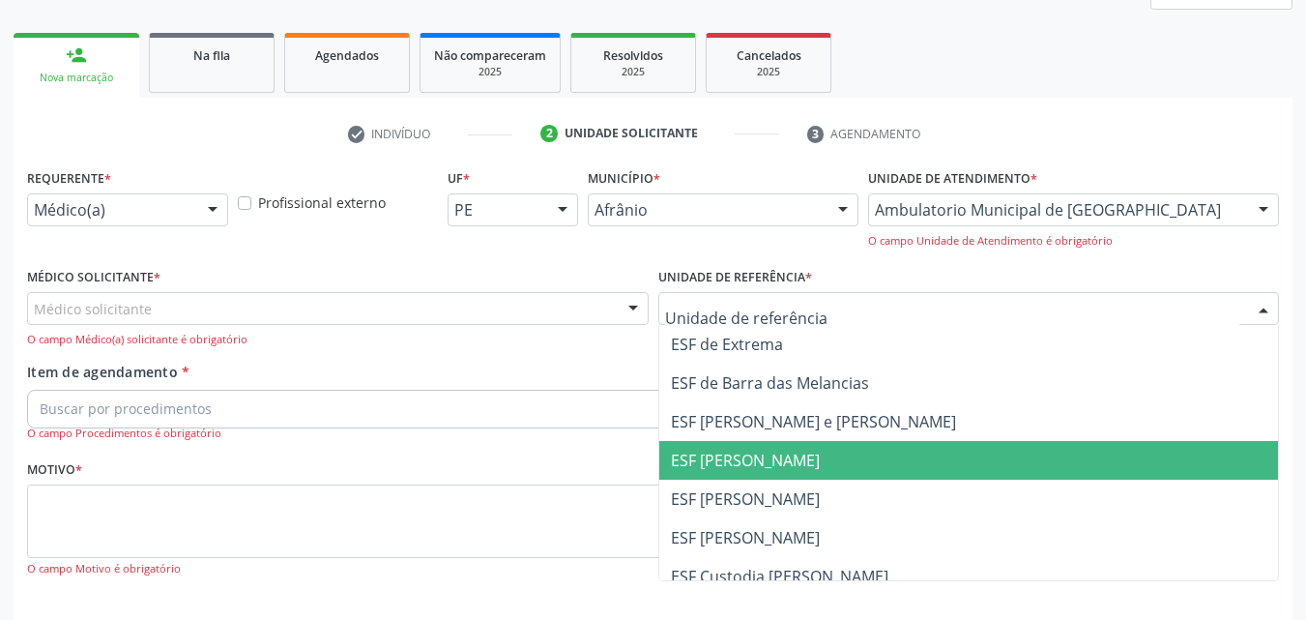
drag, startPoint x: 859, startPoint y: 462, endPoint x: 649, endPoint y: 379, distance: 225.7
click at [856, 459] on span "ESF [PERSON_NAME]" at bounding box center [969, 460] width 620 height 39
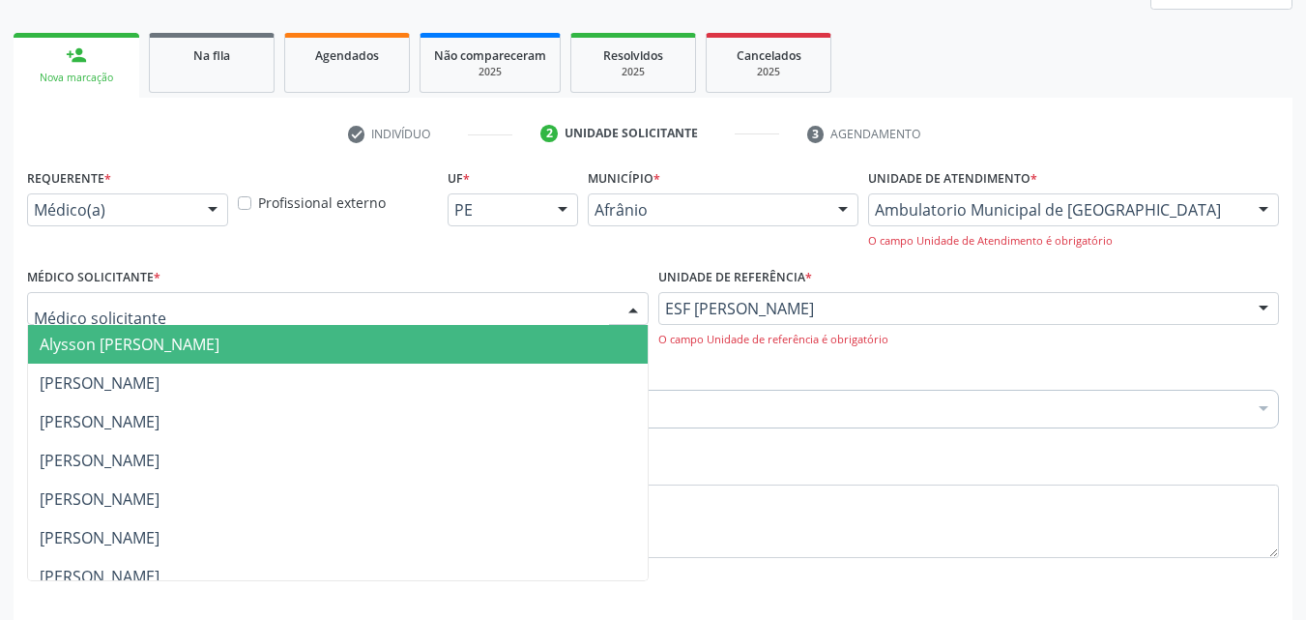
click at [396, 303] on div at bounding box center [338, 308] width 622 height 33
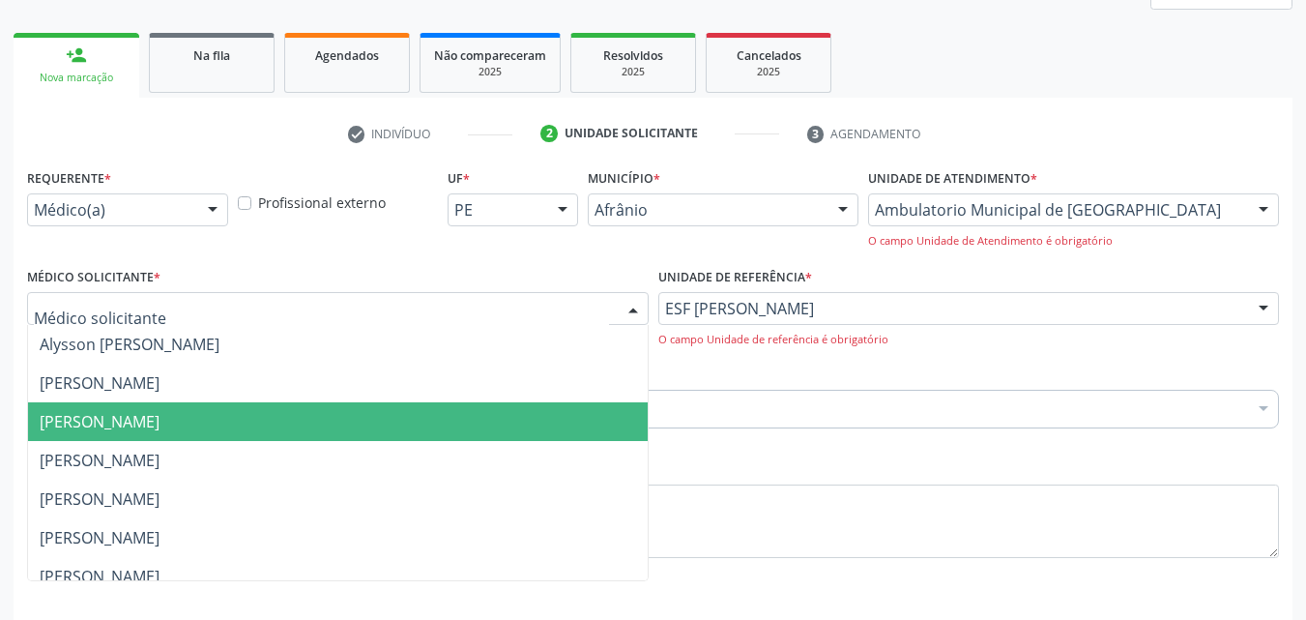
click at [387, 419] on span "[PERSON_NAME]" at bounding box center [338, 421] width 620 height 39
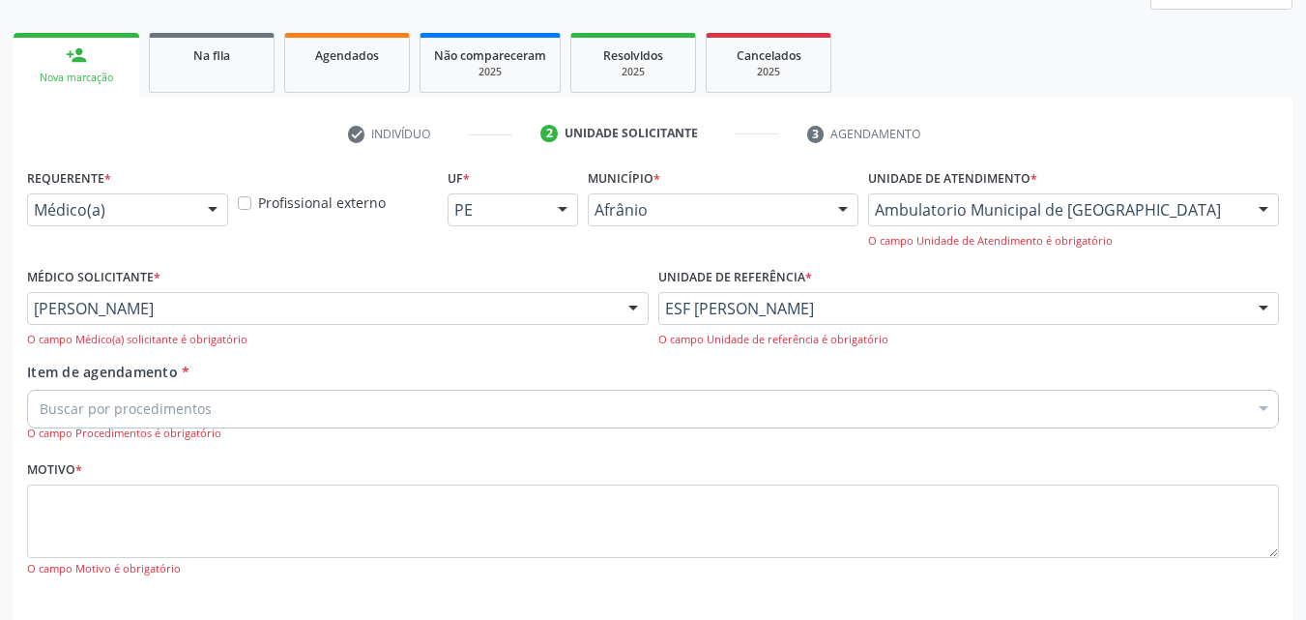
click at [290, 407] on div "Buscar por procedimentos" at bounding box center [653, 409] width 1252 height 39
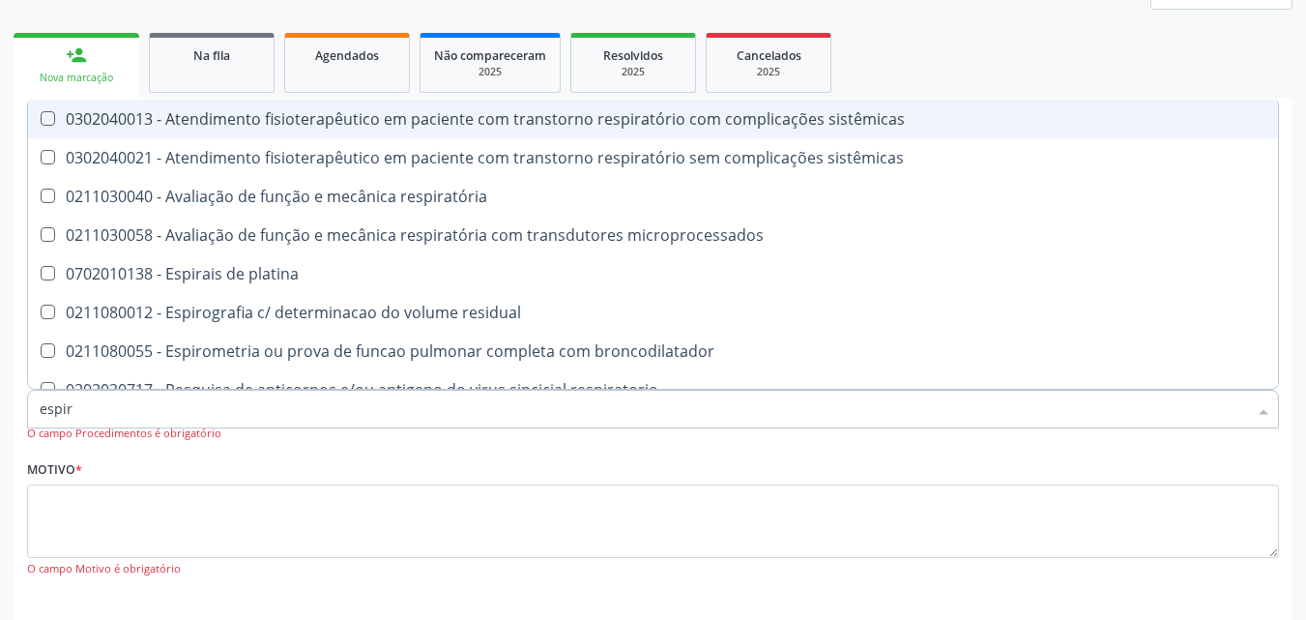
type input "espiro"
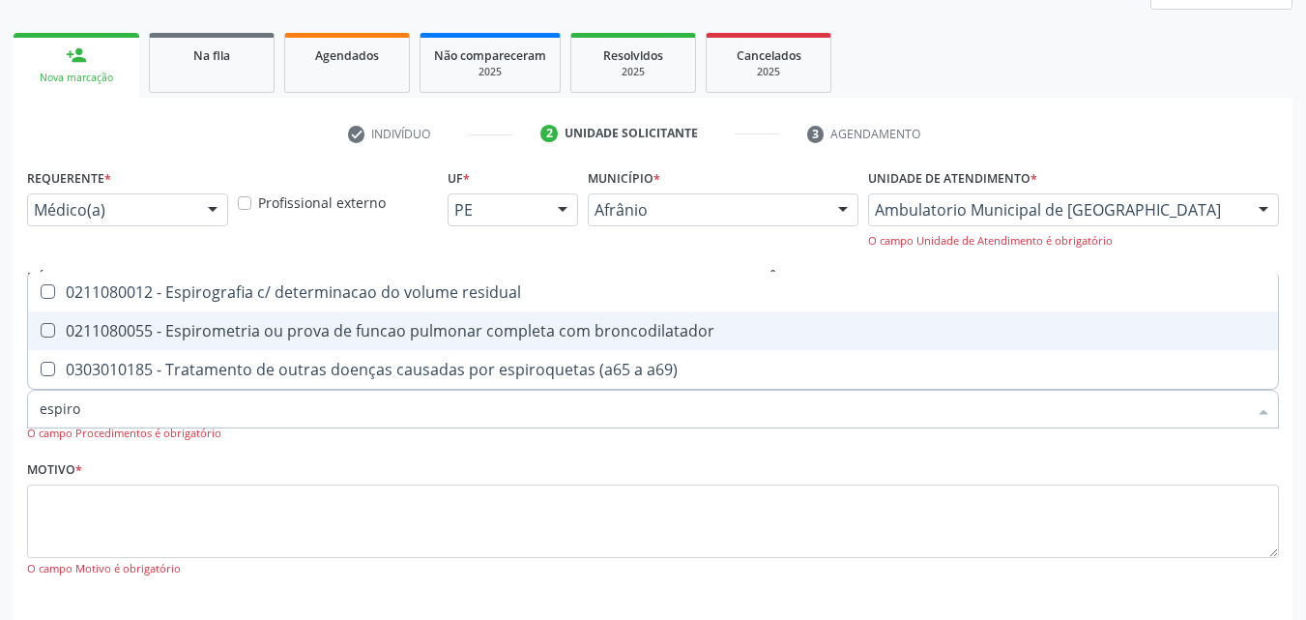
click at [311, 328] on div "0211080055 - Espirometria ou prova de funcao pulmonar completa com broncodilata…" at bounding box center [653, 330] width 1227 height 15
checkbox broncodilatador "true"
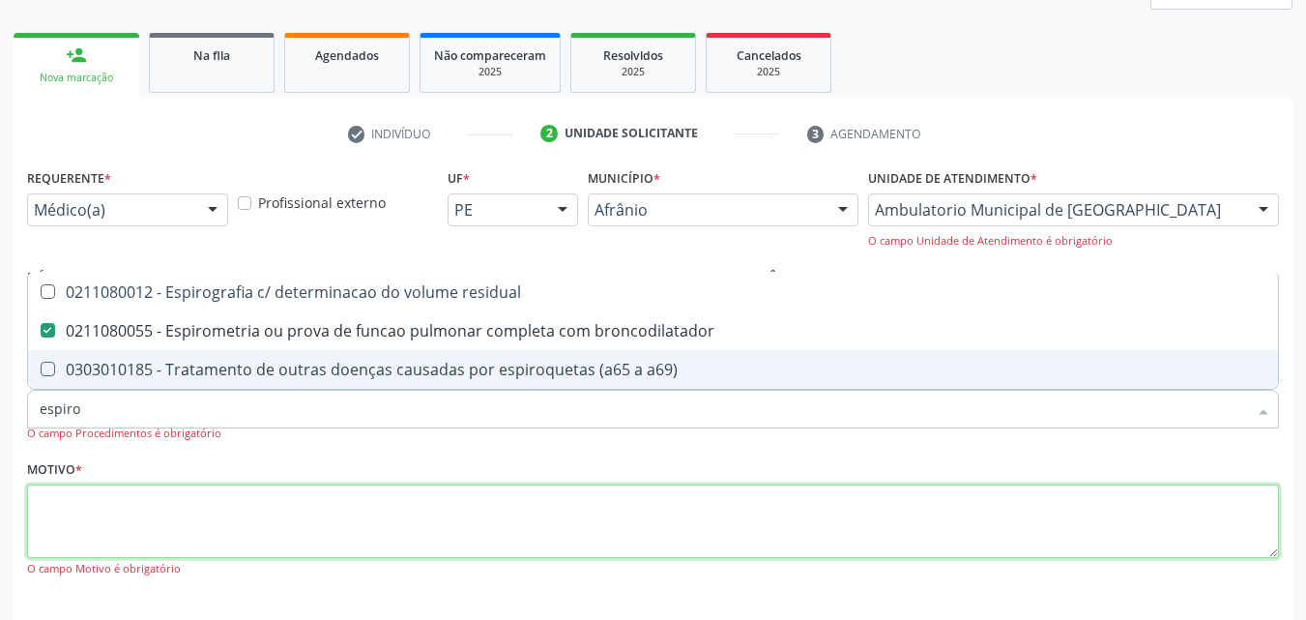
click at [340, 514] on textarea at bounding box center [653, 520] width 1252 height 73
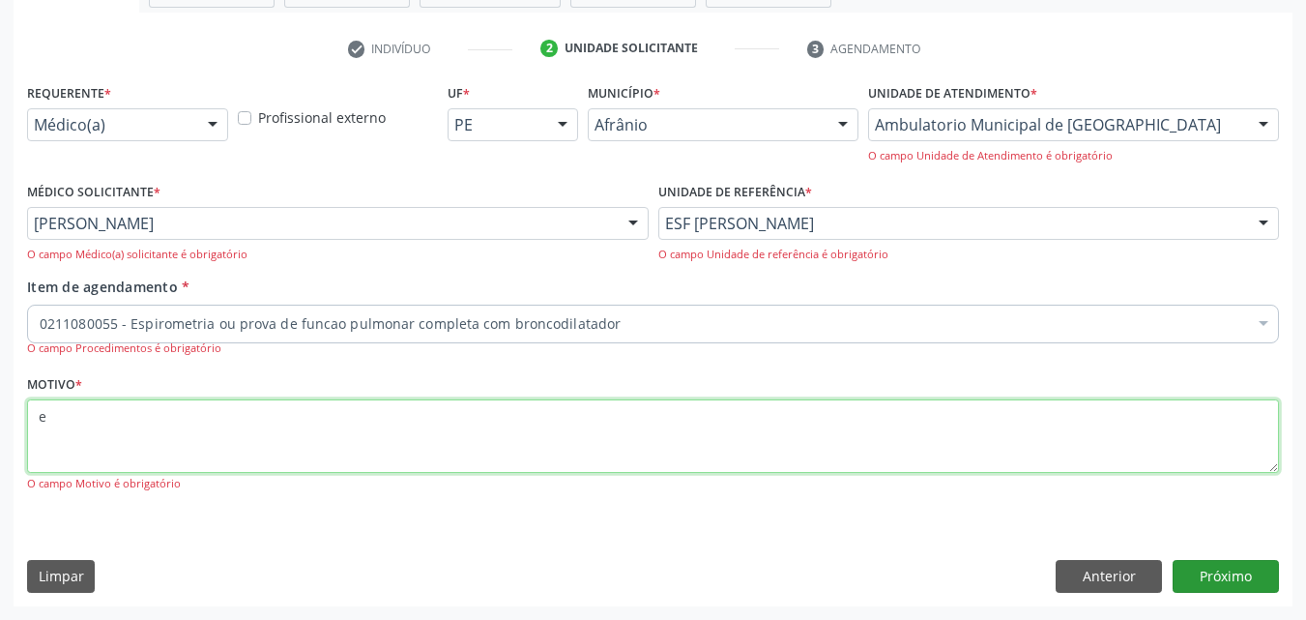
type textarea "e"
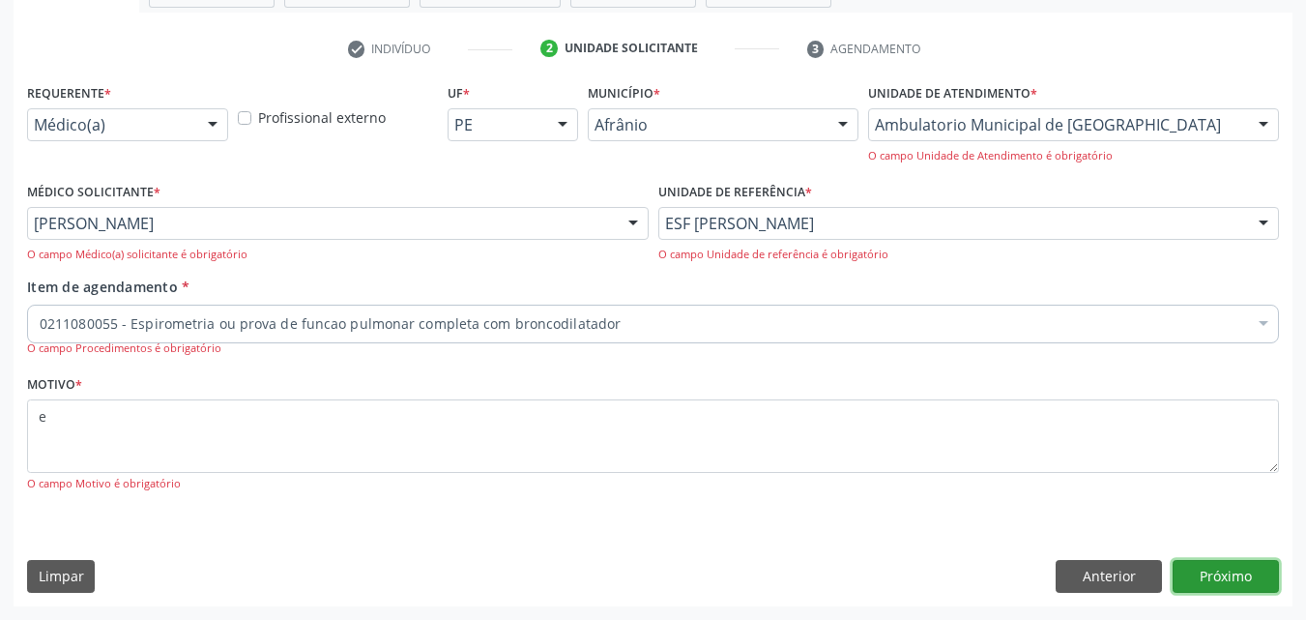
click at [1248, 577] on button "Próximo" at bounding box center [1226, 576] width 106 height 33
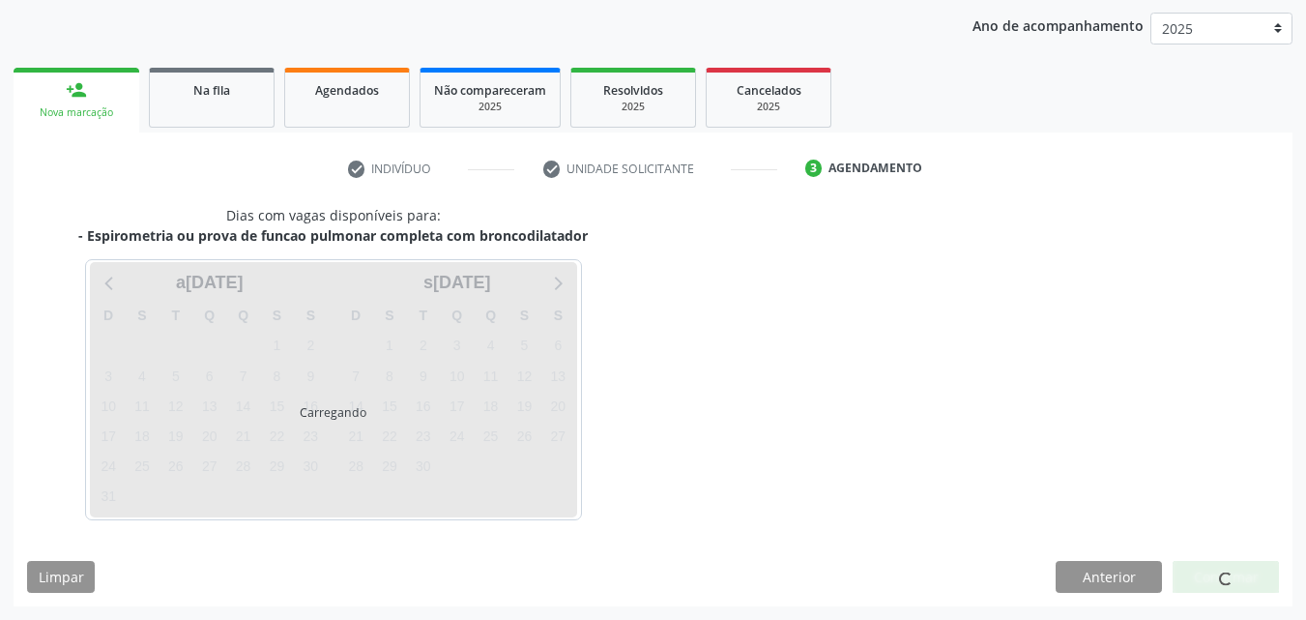
scroll to position [278, 0]
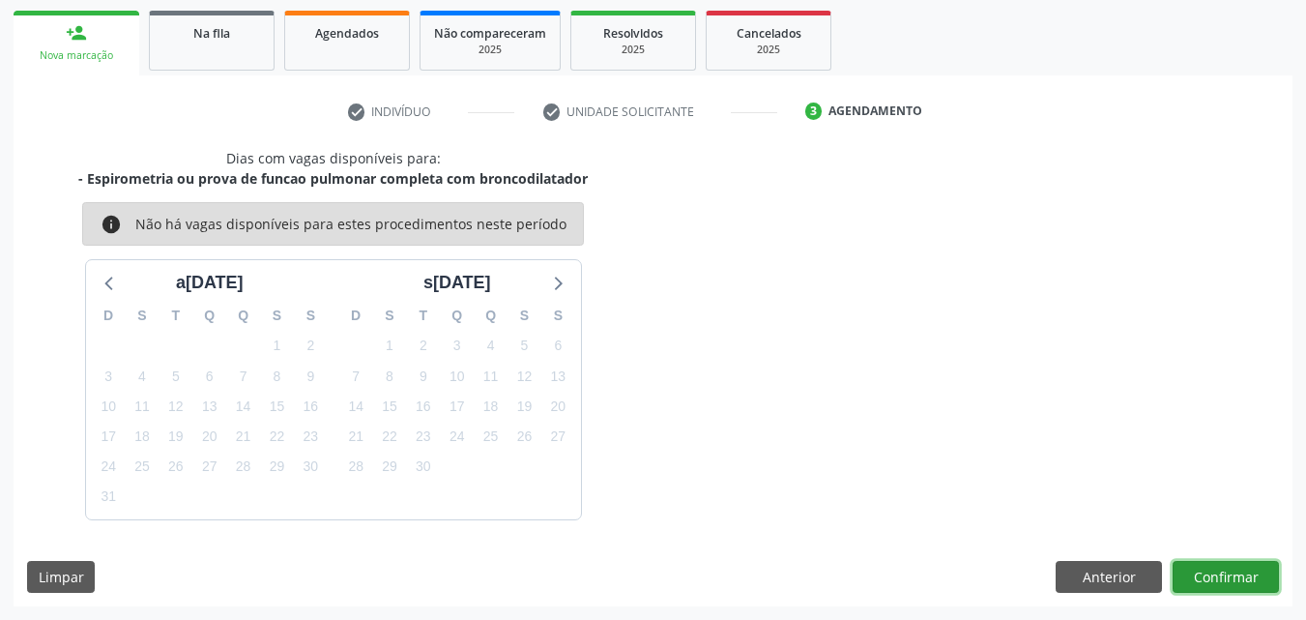
click at [1209, 575] on button "Confirmar" at bounding box center [1226, 577] width 106 height 33
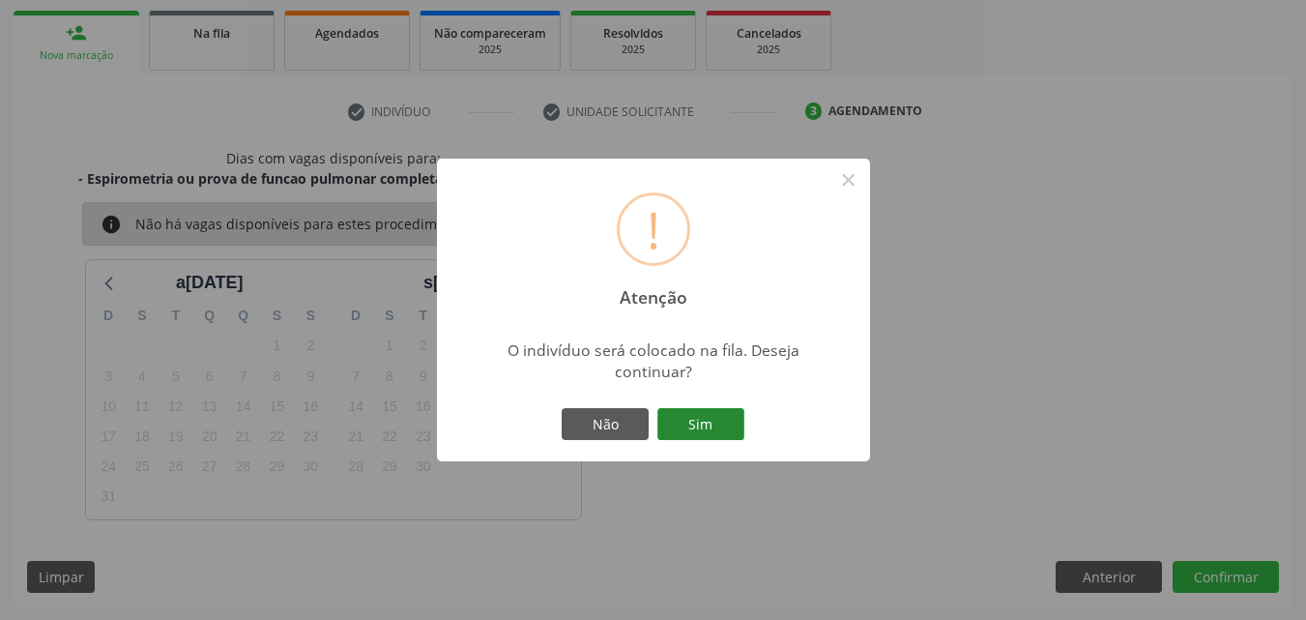
click at [709, 420] on button "Sim" at bounding box center [701, 424] width 87 height 33
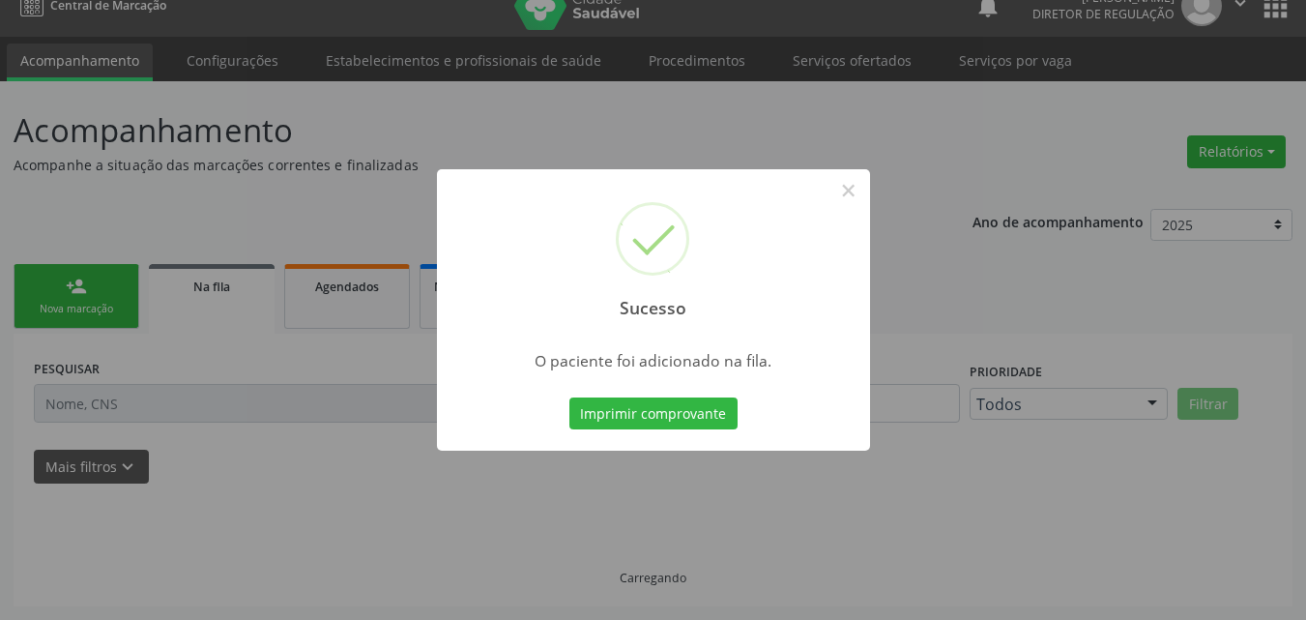
scroll to position [25, 0]
click at [849, 192] on button "×" at bounding box center [849, 190] width 33 height 33
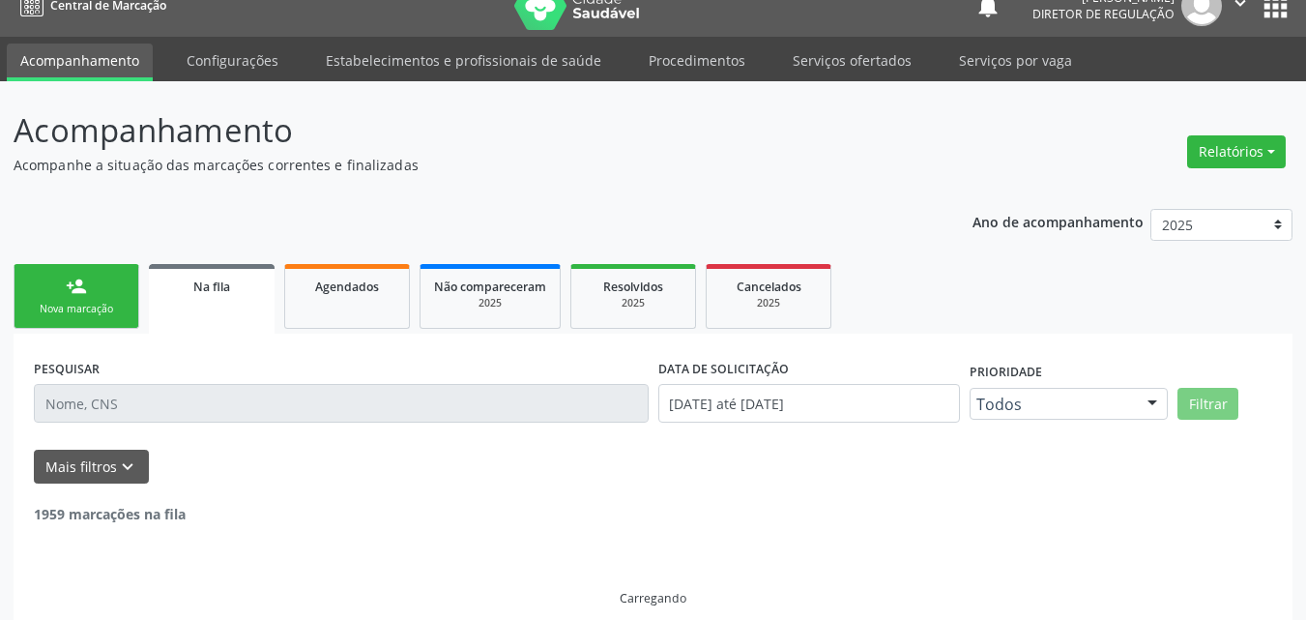
click at [115, 294] on link "person_add Nova marcação" at bounding box center [77, 296] width 126 height 65
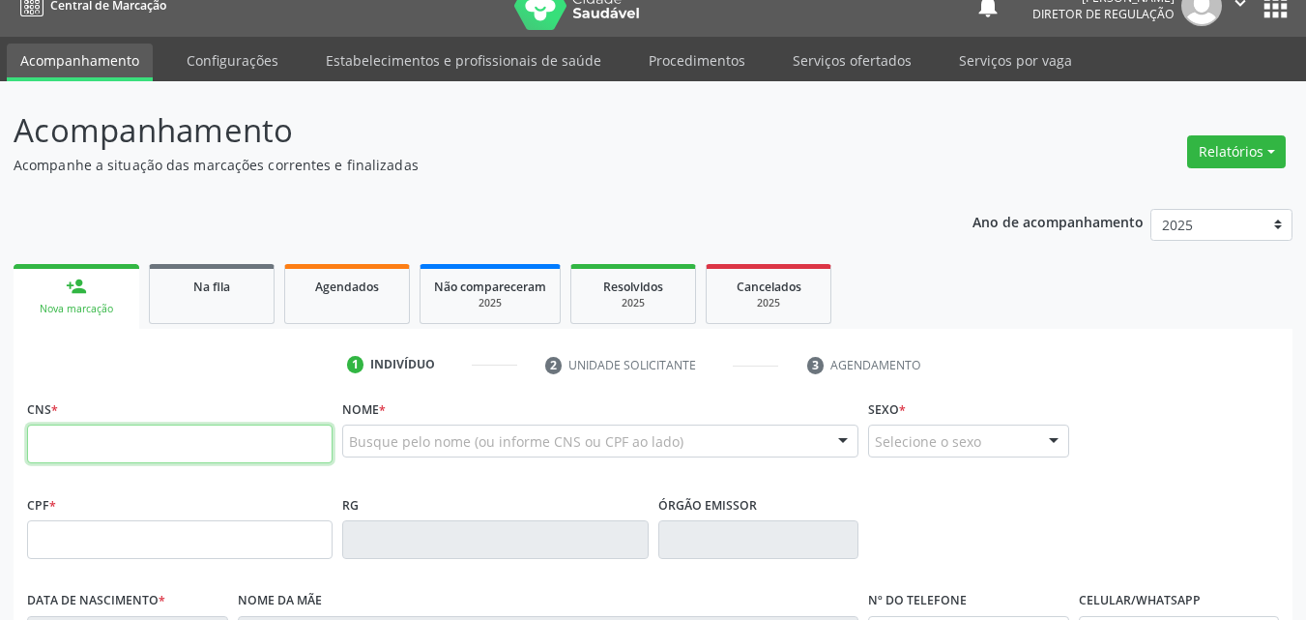
click at [150, 447] on input "text" at bounding box center [180, 444] width 306 height 39
type input "708 3042 4747 5360"
type input "17/04/1962"
type input "Luiza Maria Torres"
type input "(87) 98853-5613"
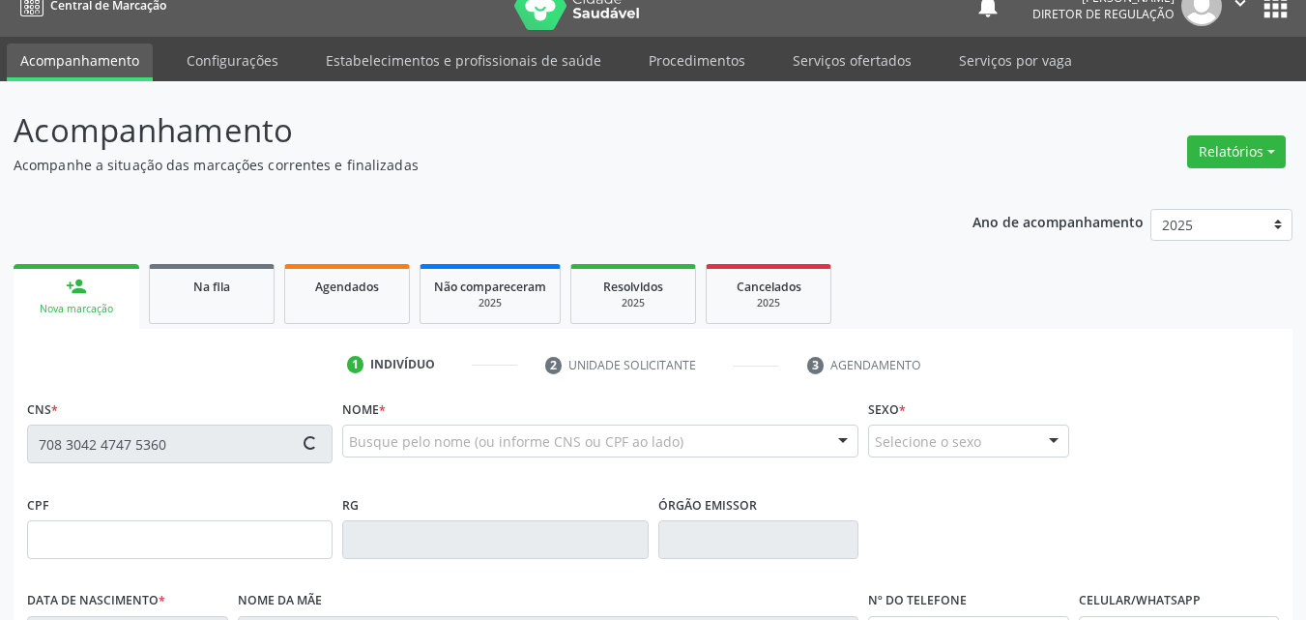
type input "(87) 98826-6980"
type input "--"
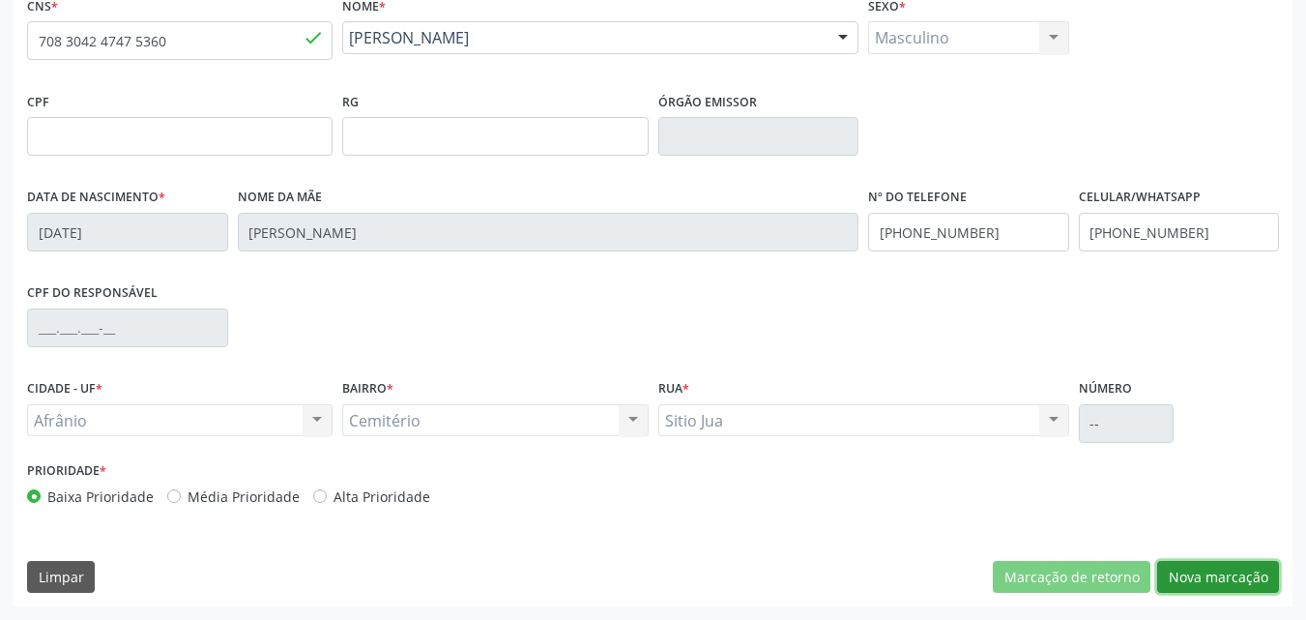
click at [1216, 576] on button "Nova marcação" at bounding box center [1219, 577] width 122 height 33
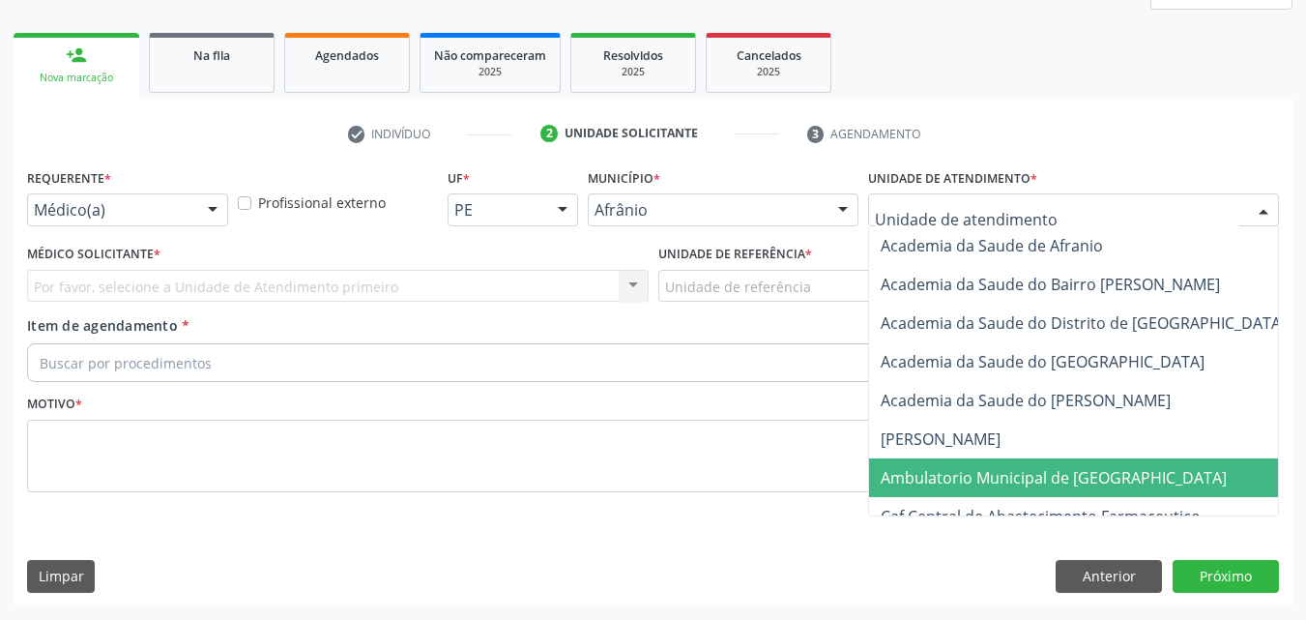
click at [982, 482] on span "Ambulatorio Municipal de [GEOGRAPHIC_DATA]" at bounding box center [1054, 477] width 346 height 21
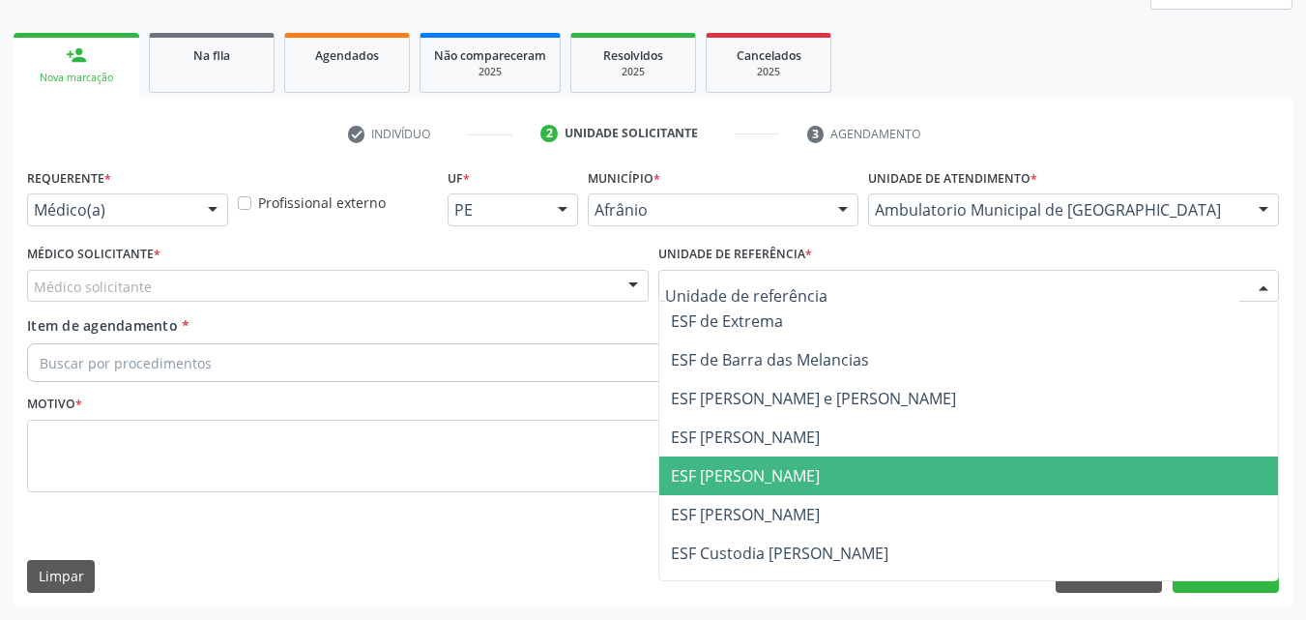
drag, startPoint x: 807, startPoint y: 477, endPoint x: 774, endPoint y: 465, distance: 35.8
click at [806, 475] on span "ESF [PERSON_NAME]" at bounding box center [969, 475] width 620 height 39
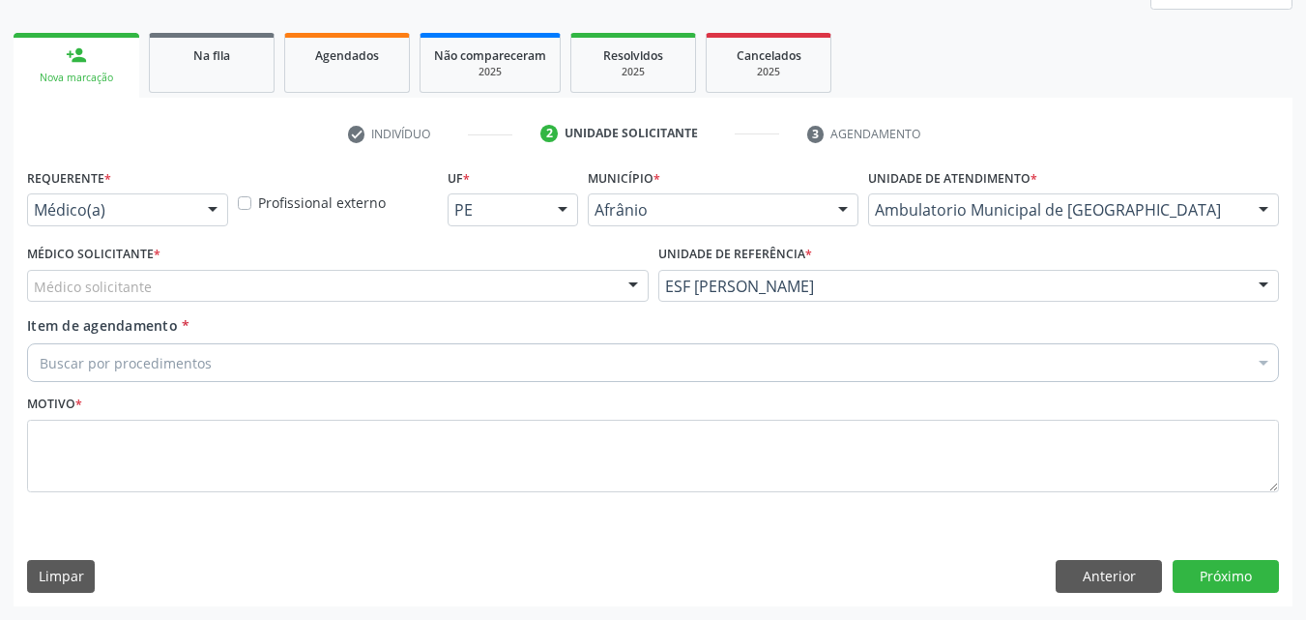
click at [482, 277] on div "Médico solicitante" at bounding box center [338, 286] width 622 height 33
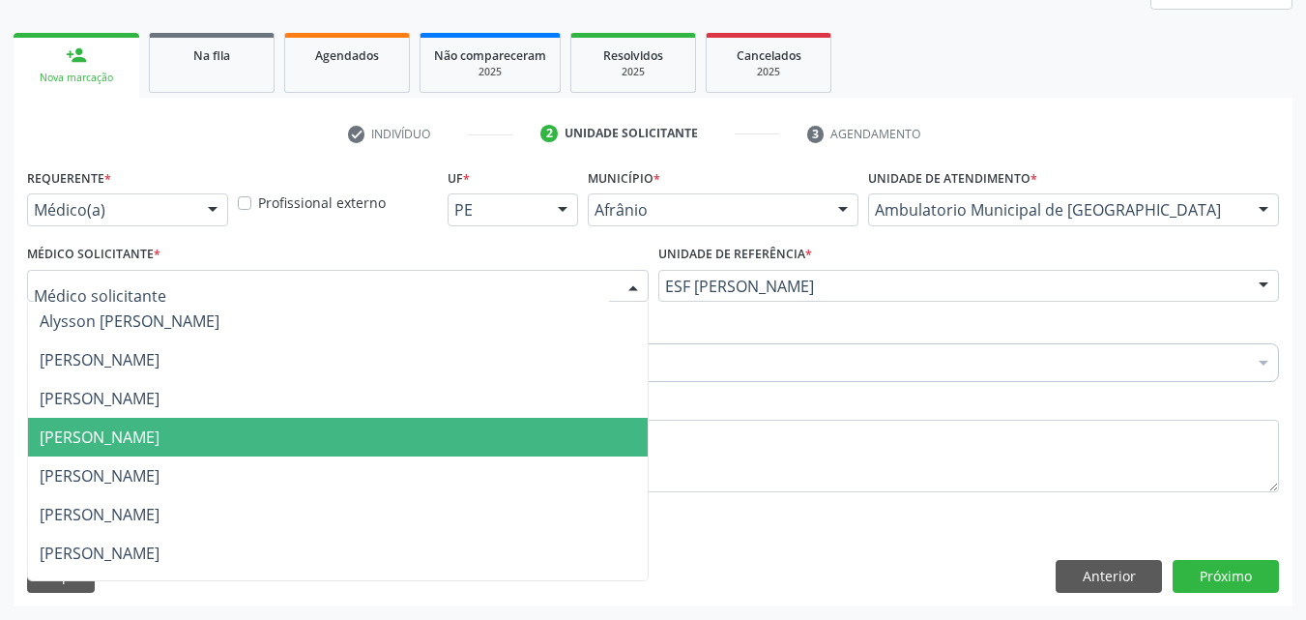
click at [420, 448] on span "[PERSON_NAME]" at bounding box center [338, 437] width 620 height 39
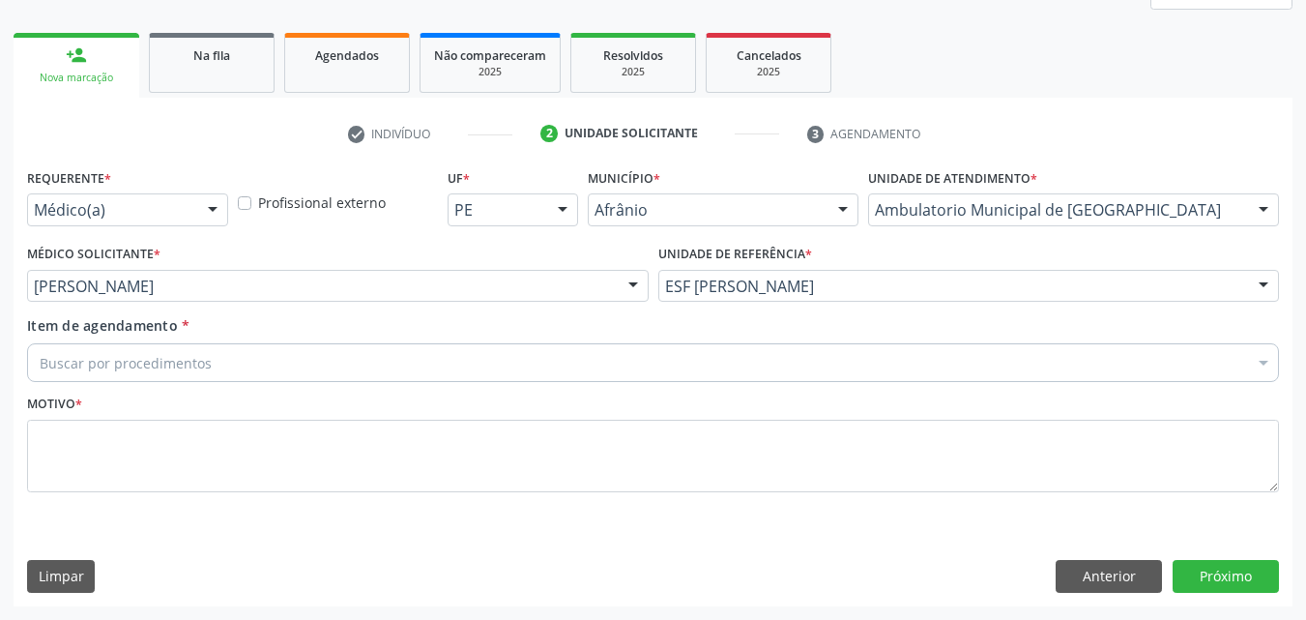
click at [343, 359] on div "Buscar por procedimentos" at bounding box center [653, 362] width 1252 height 39
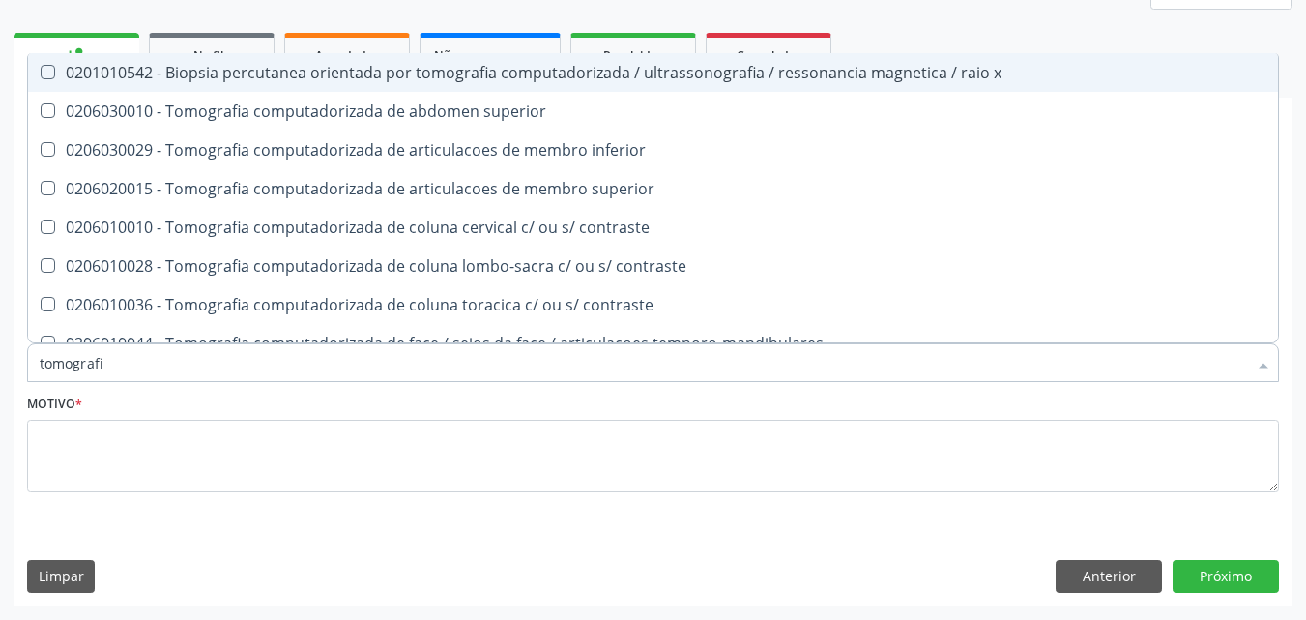
type input "tomografia"
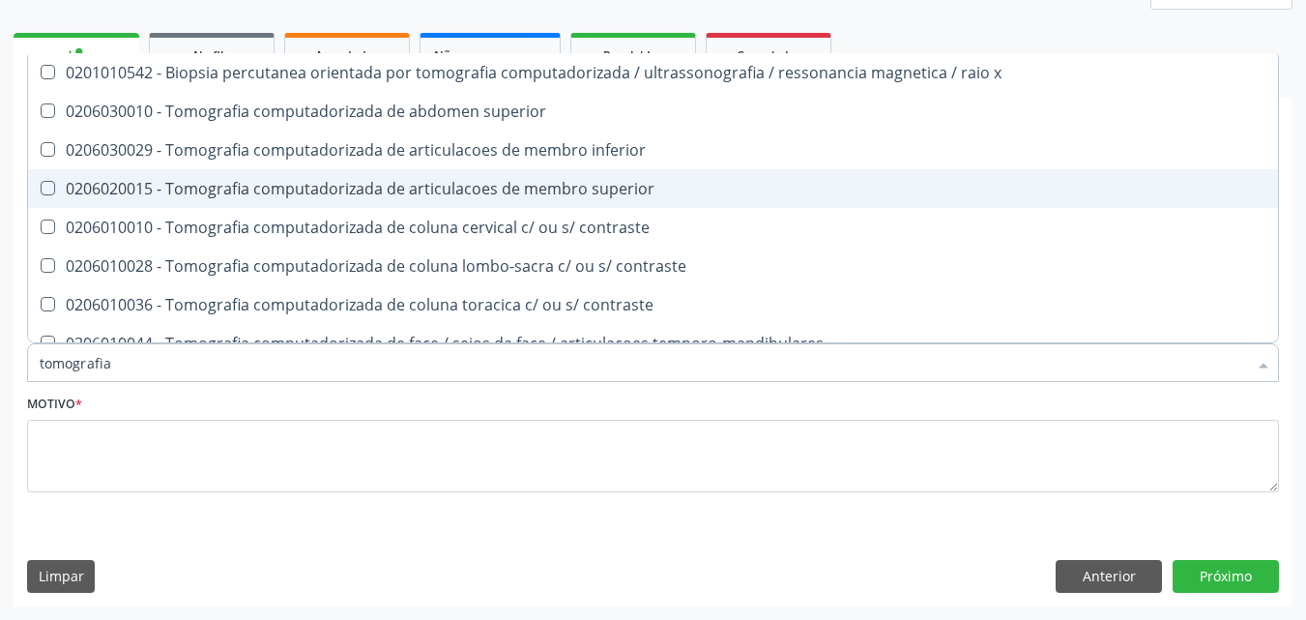
scroll to position [290, 0]
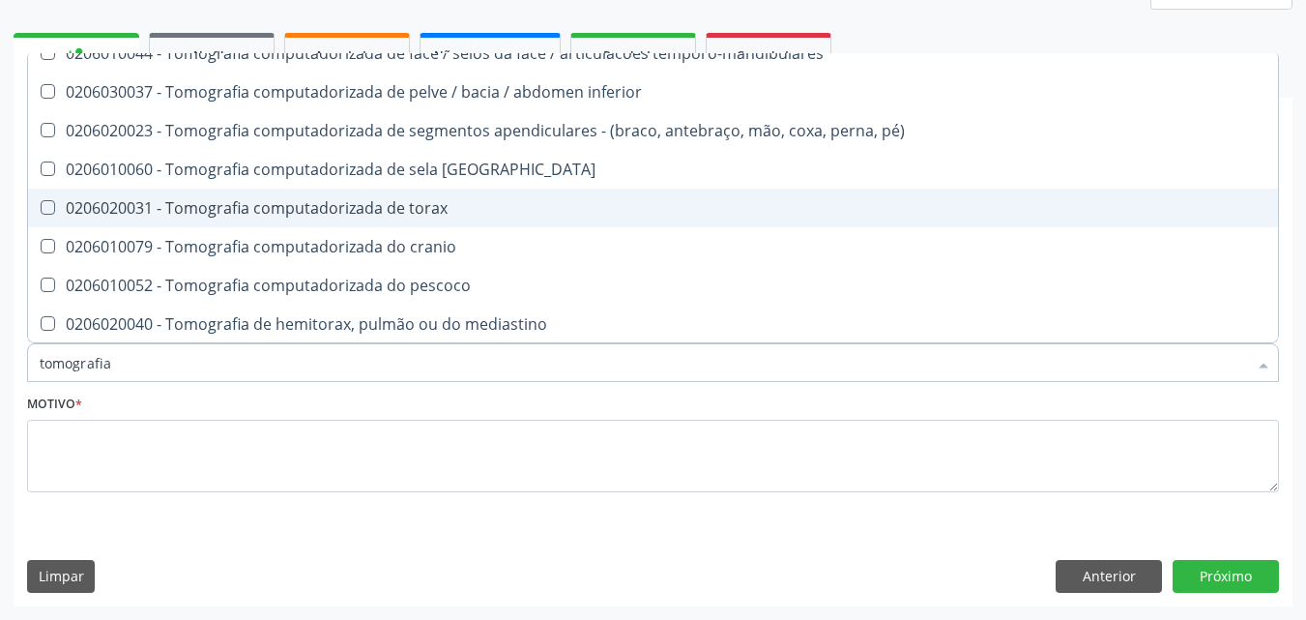
click at [521, 208] on div "0206020031 - Tomografia computadorizada de torax" at bounding box center [653, 207] width 1227 height 15
checkbox torax "true"
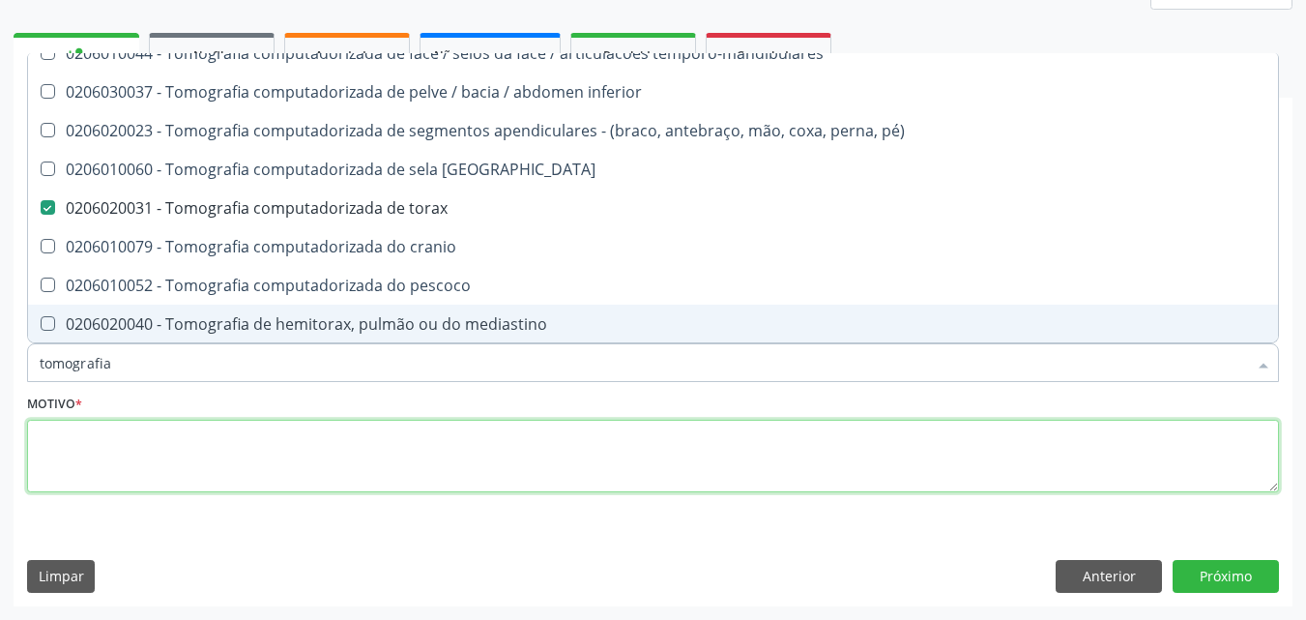
click at [454, 461] on textarea at bounding box center [653, 456] width 1252 height 73
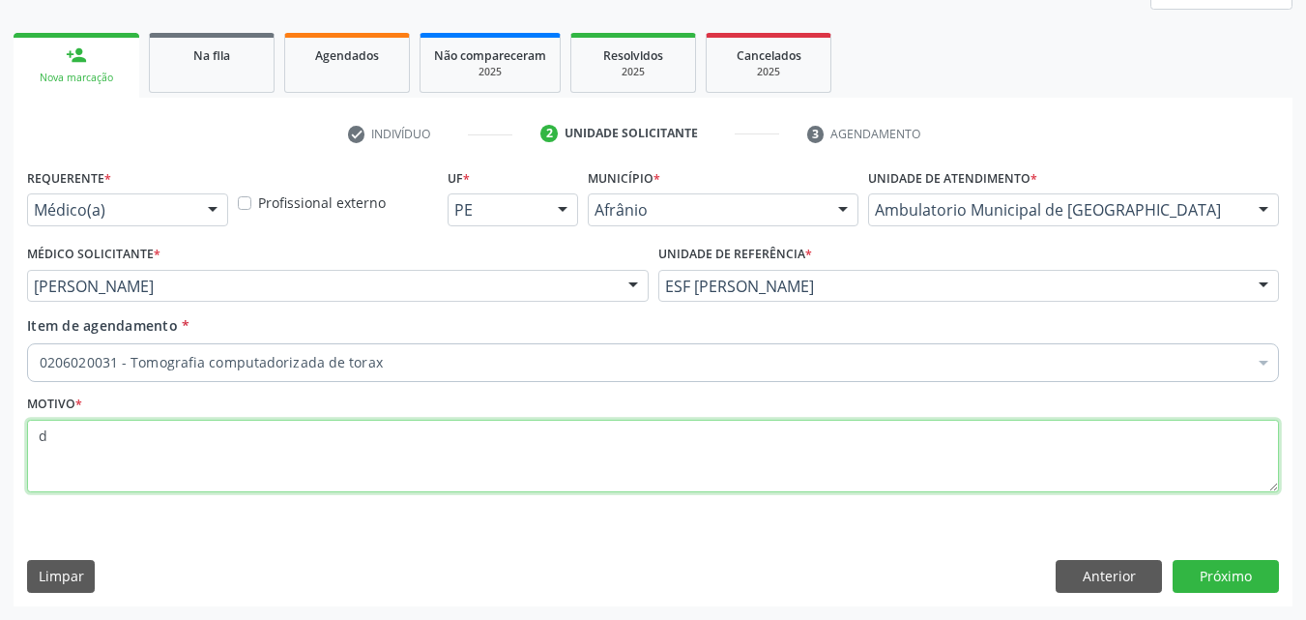
scroll to position [0, 0]
type textarea "d"
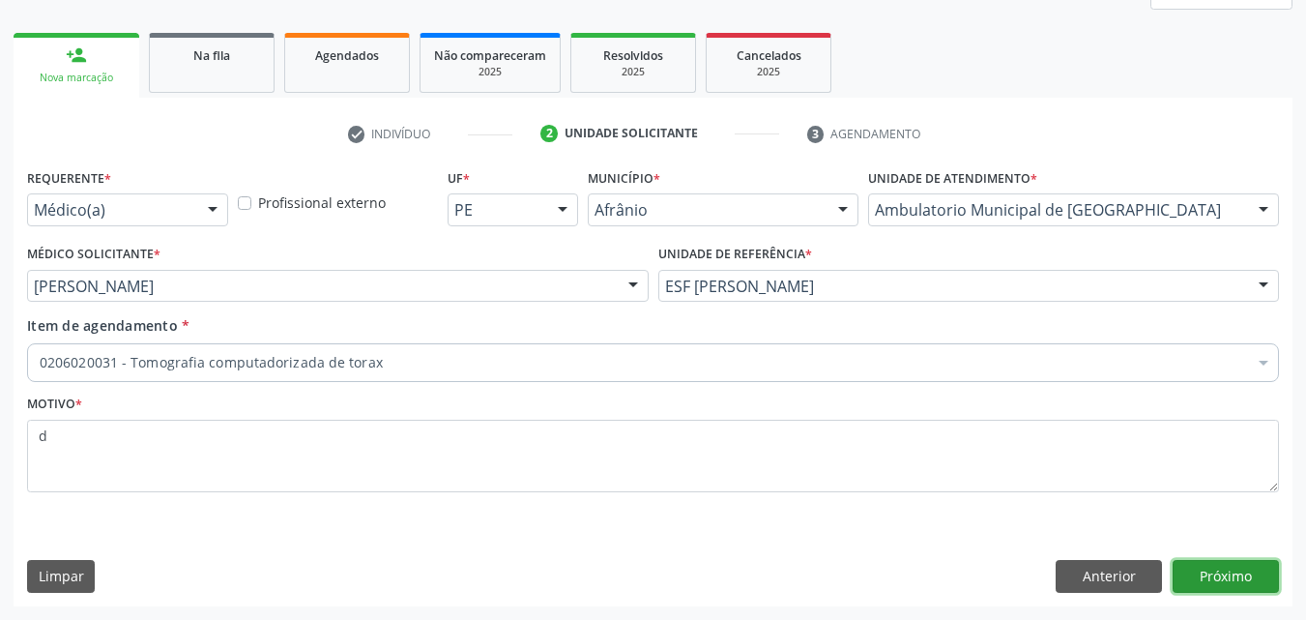
click at [1259, 571] on button "Próximo" at bounding box center [1226, 576] width 106 height 33
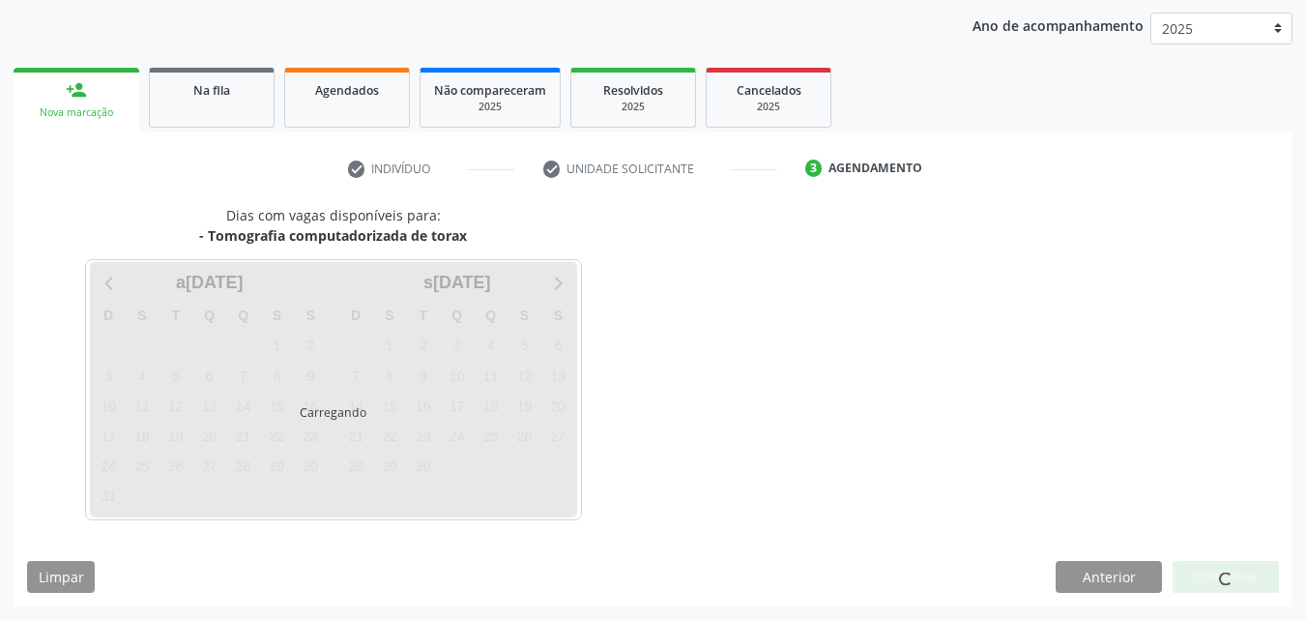
scroll to position [256, 0]
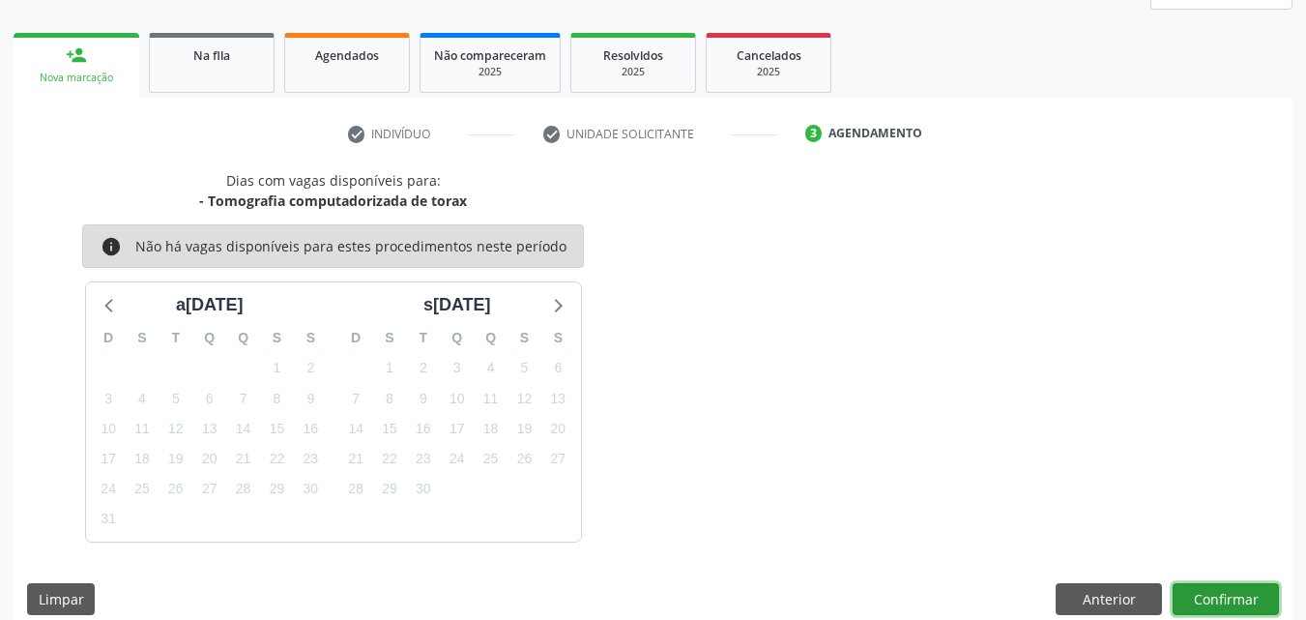
click at [1229, 597] on button "Confirmar" at bounding box center [1226, 599] width 106 height 33
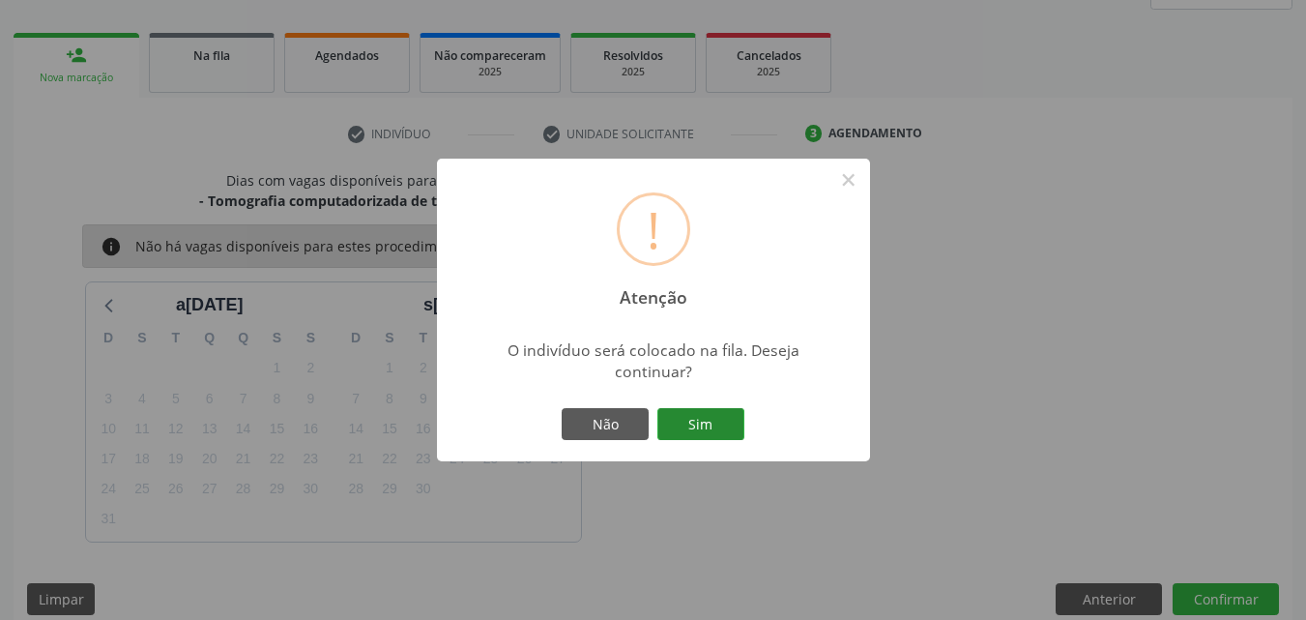
click at [721, 424] on button "Sim" at bounding box center [701, 424] width 87 height 33
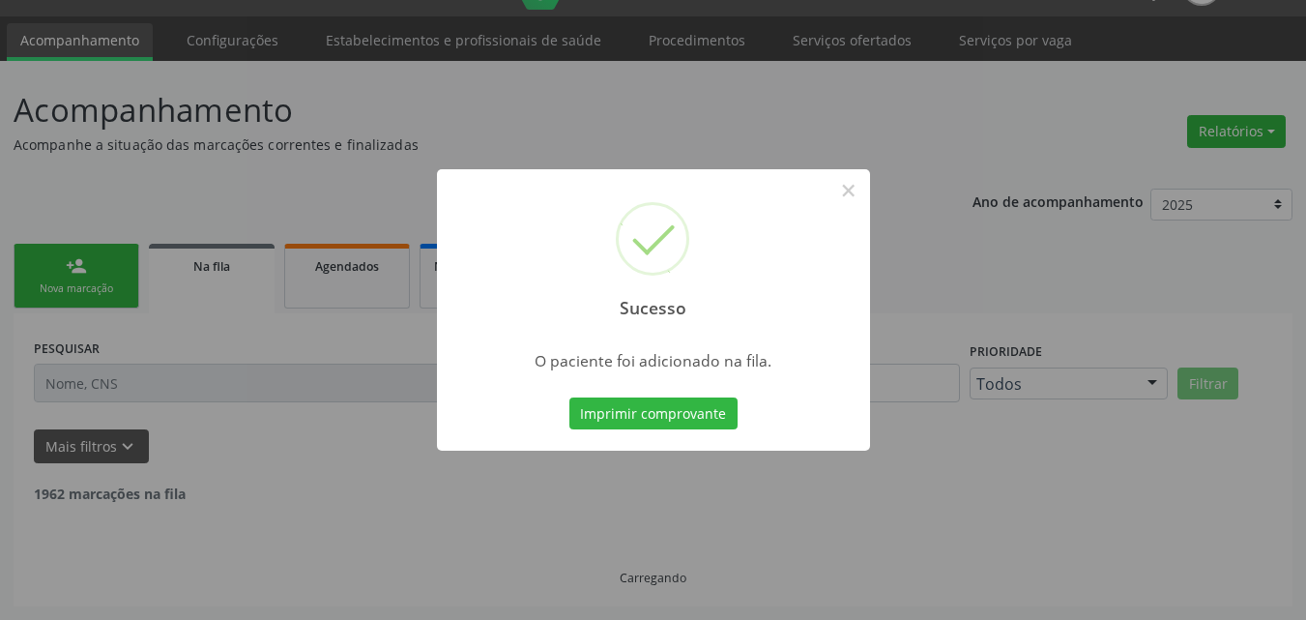
scroll to position [25, 0]
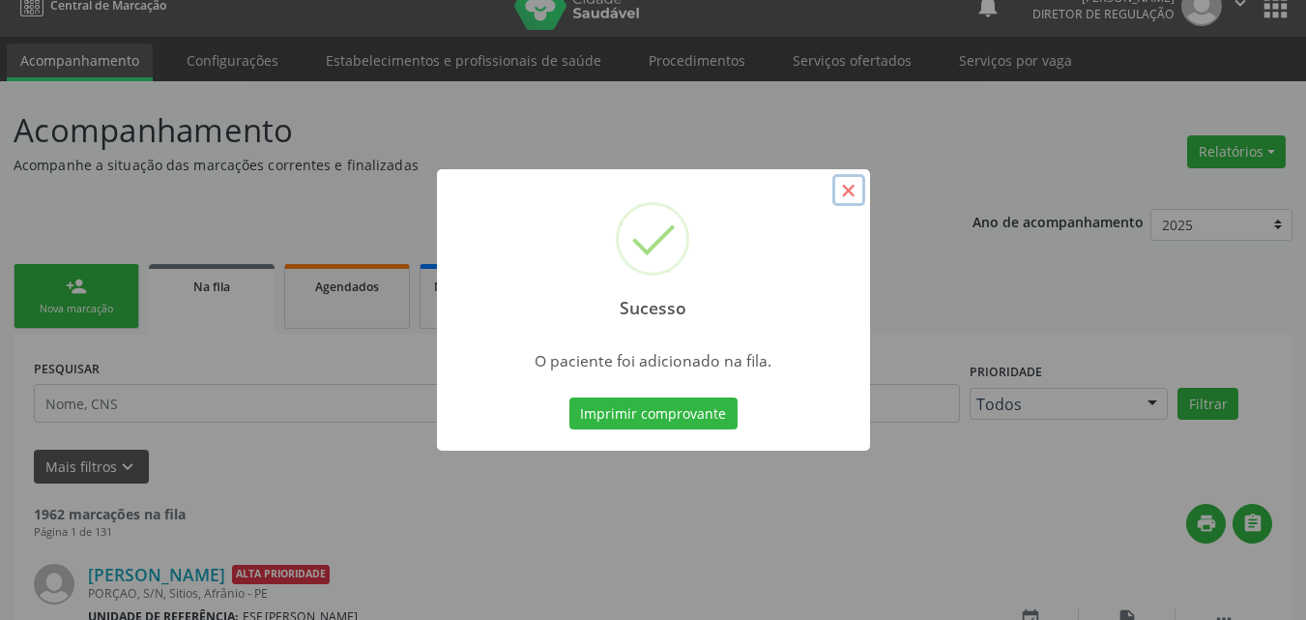
click at [849, 193] on button "×" at bounding box center [849, 190] width 33 height 33
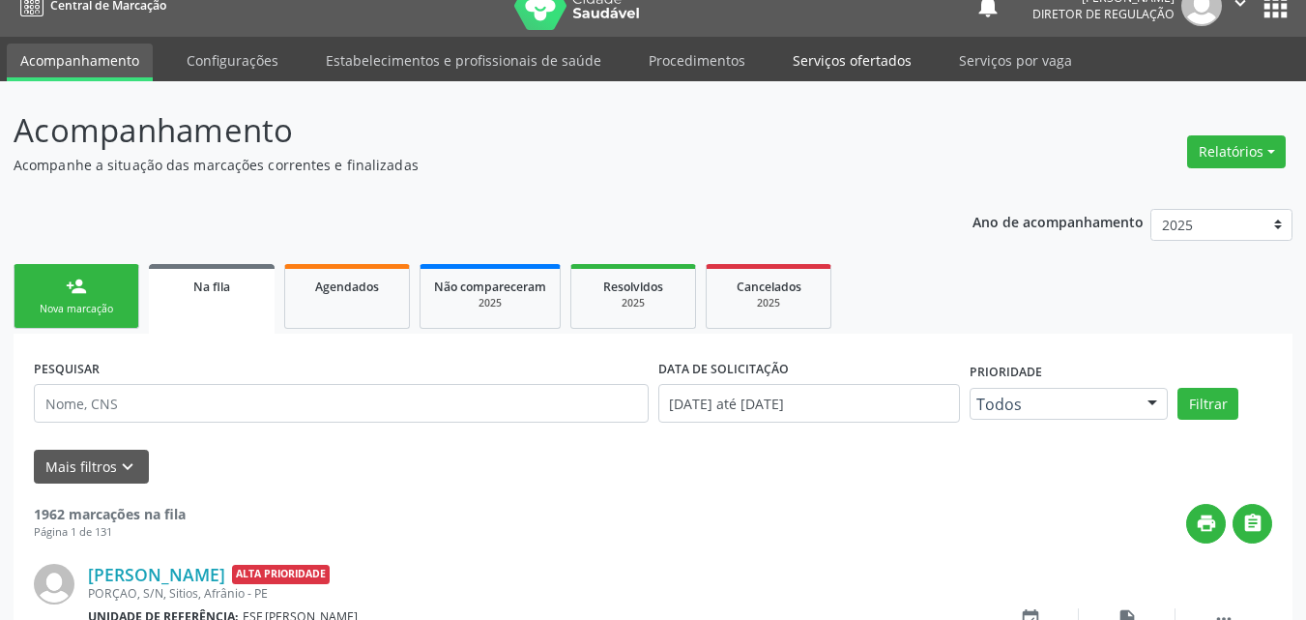
click at [867, 64] on link "Serviços ofertados" at bounding box center [852, 61] width 146 height 34
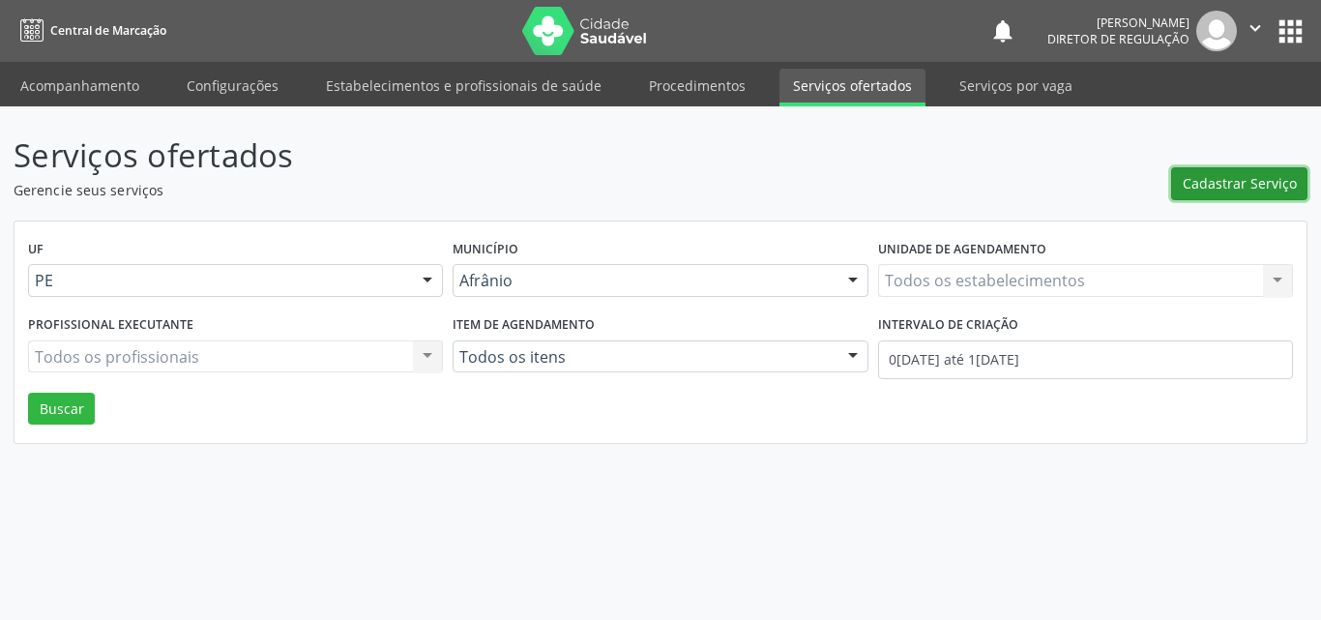
click at [1202, 180] on span "Cadastrar Serviço" at bounding box center [1240, 183] width 114 height 20
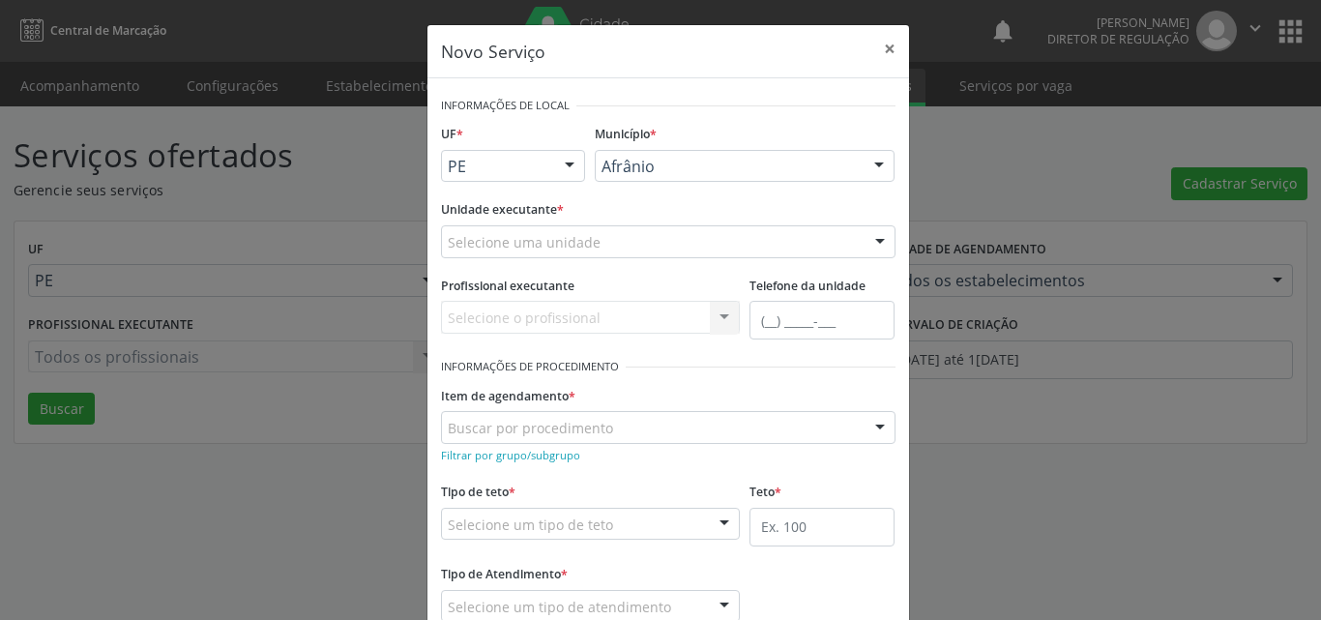
click at [687, 244] on div "Selecione uma unidade" at bounding box center [668, 241] width 454 height 33
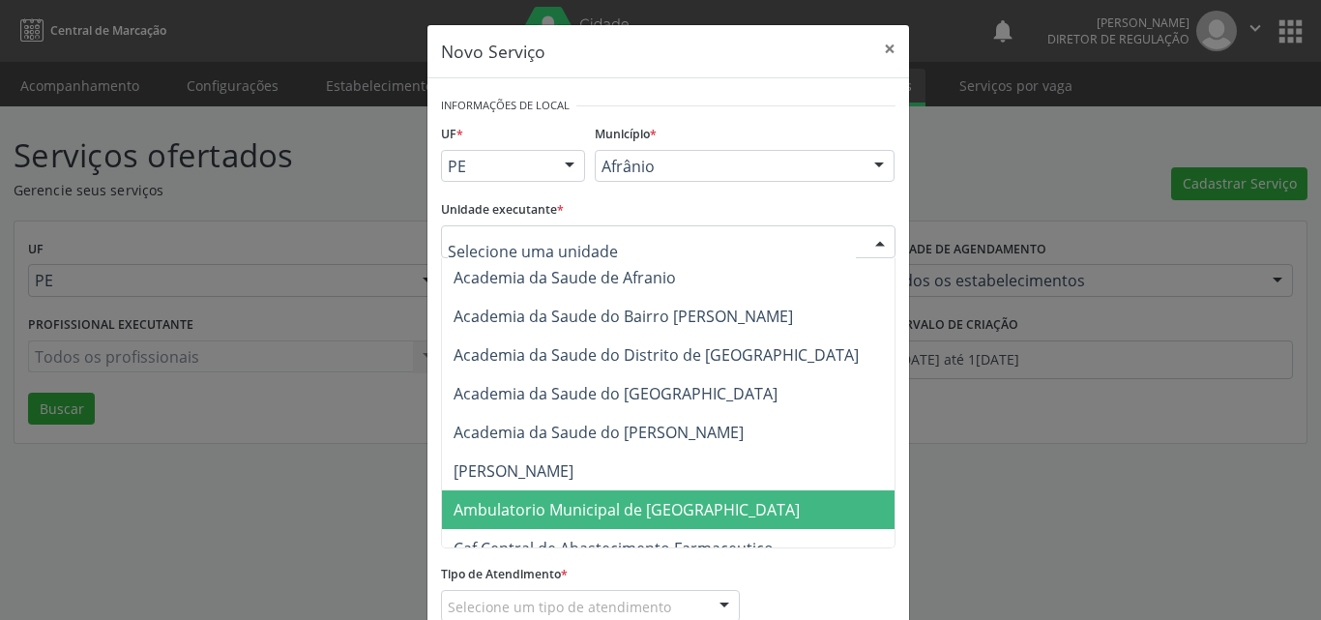
click at [658, 515] on span "Ambulatorio Municipal de [GEOGRAPHIC_DATA]" at bounding box center [627, 509] width 346 height 21
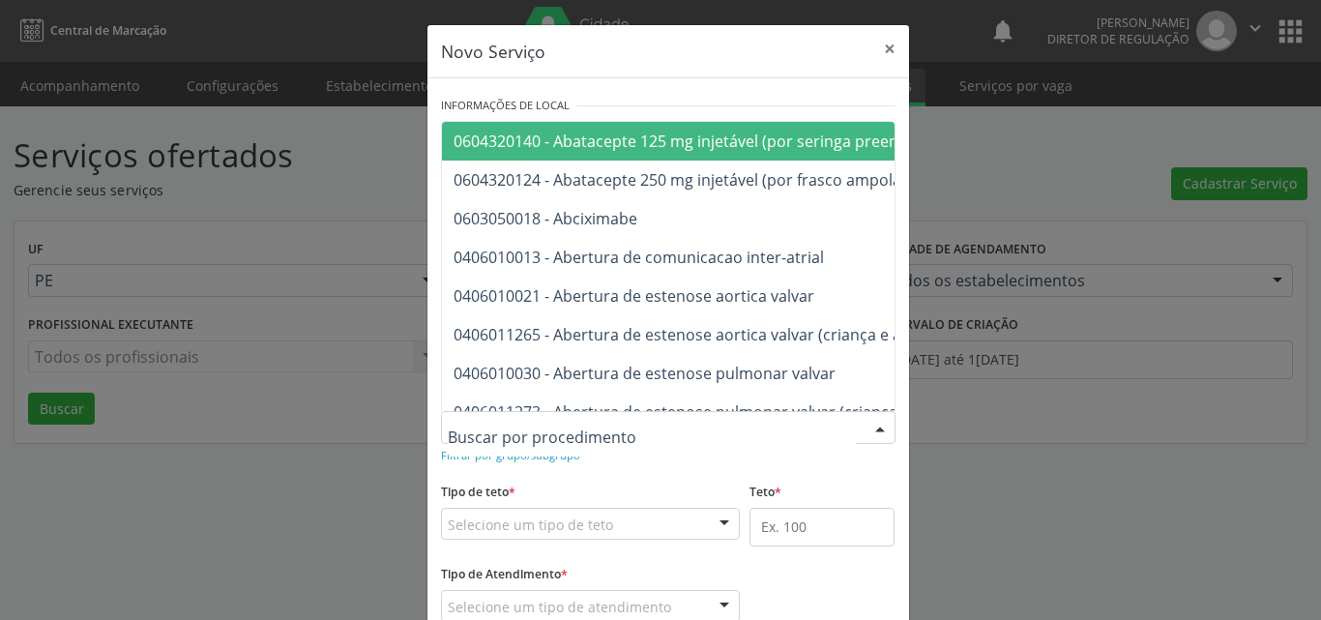
click at [611, 423] on div at bounding box center [668, 427] width 454 height 33
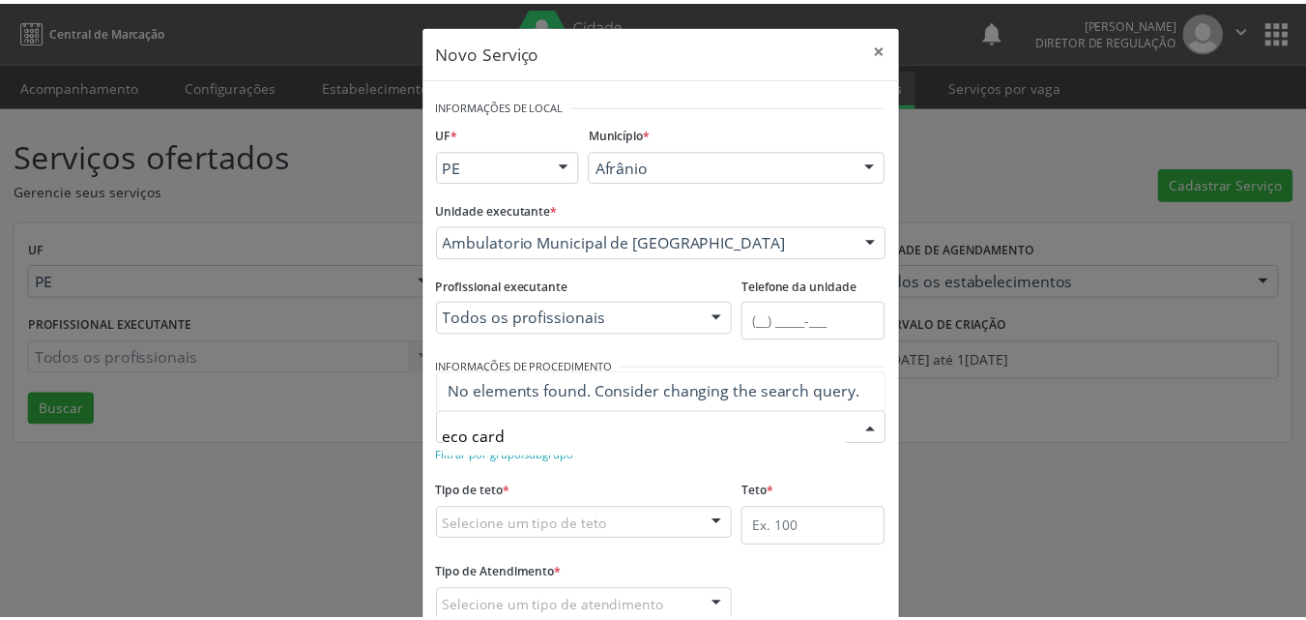
scroll to position [97, 0]
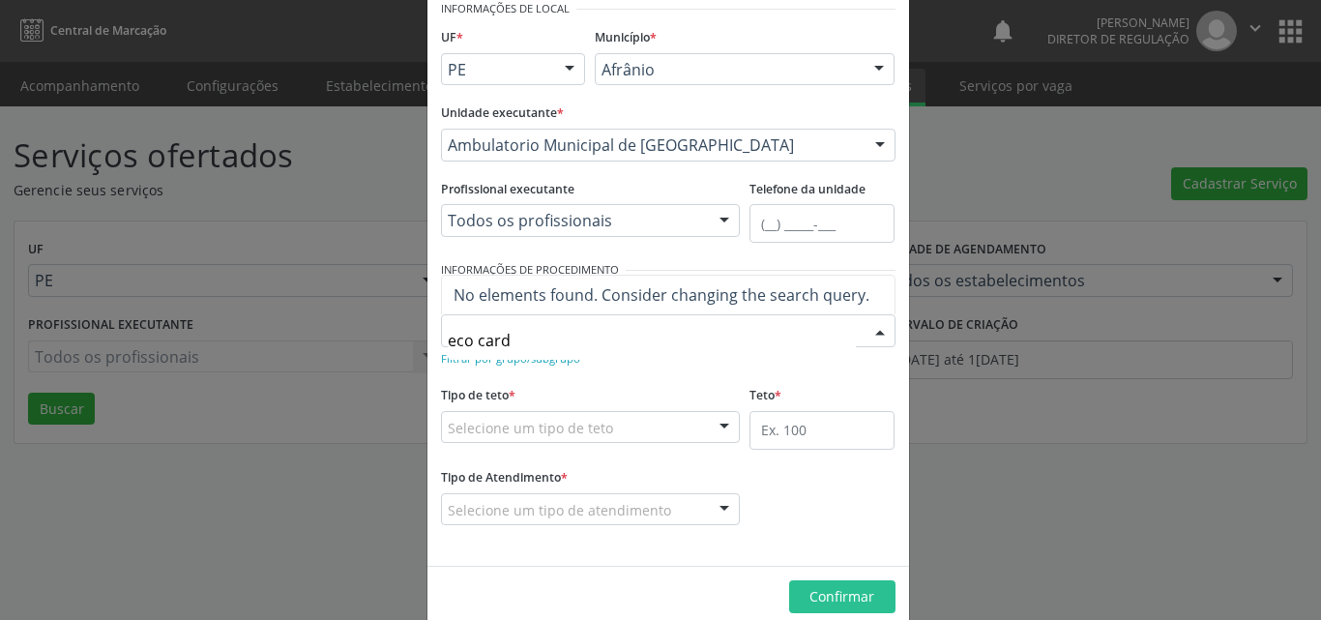
click at [556, 336] on input "eco card" at bounding box center [652, 340] width 408 height 39
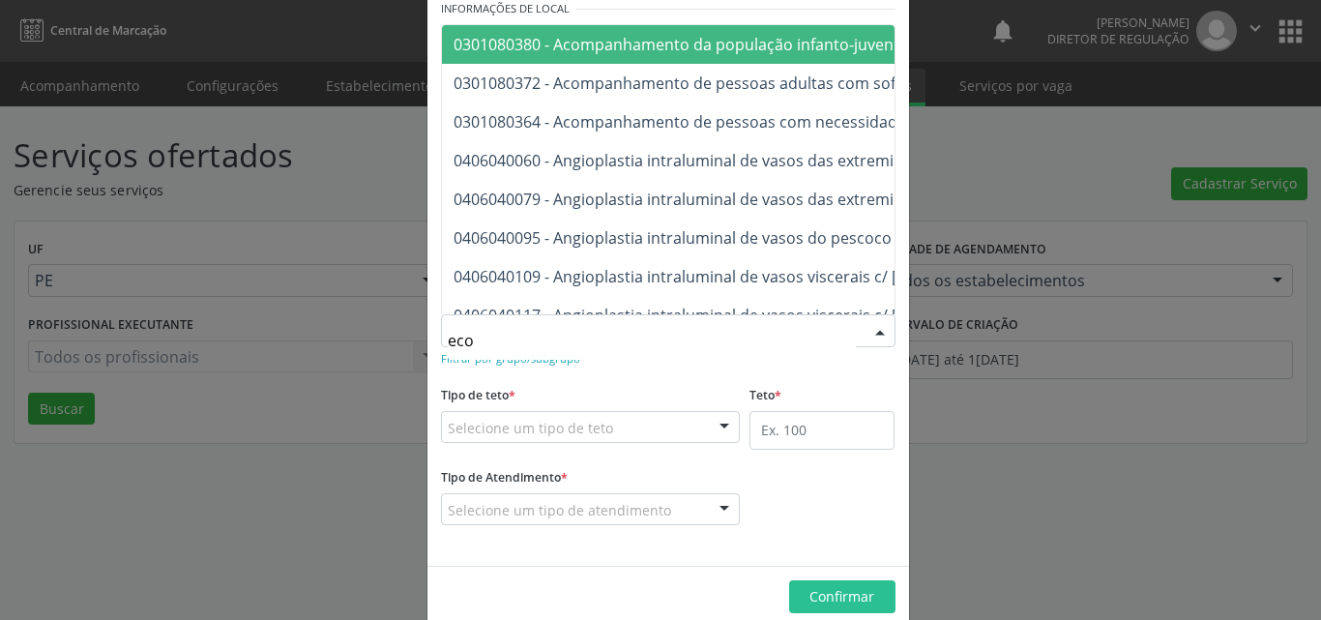
type input "ecoc"
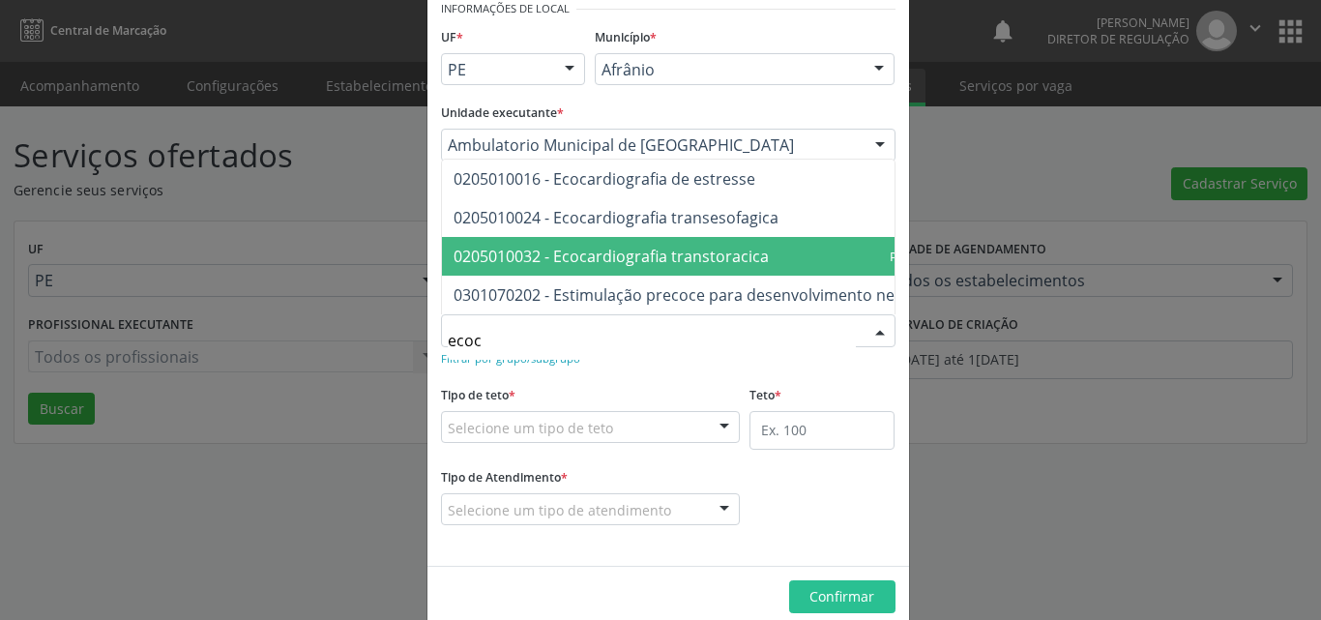
click at [597, 246] on span "0205010032 - Ecocardiografia transtoracica" at bounding box center [611, 256] width 315 height 21
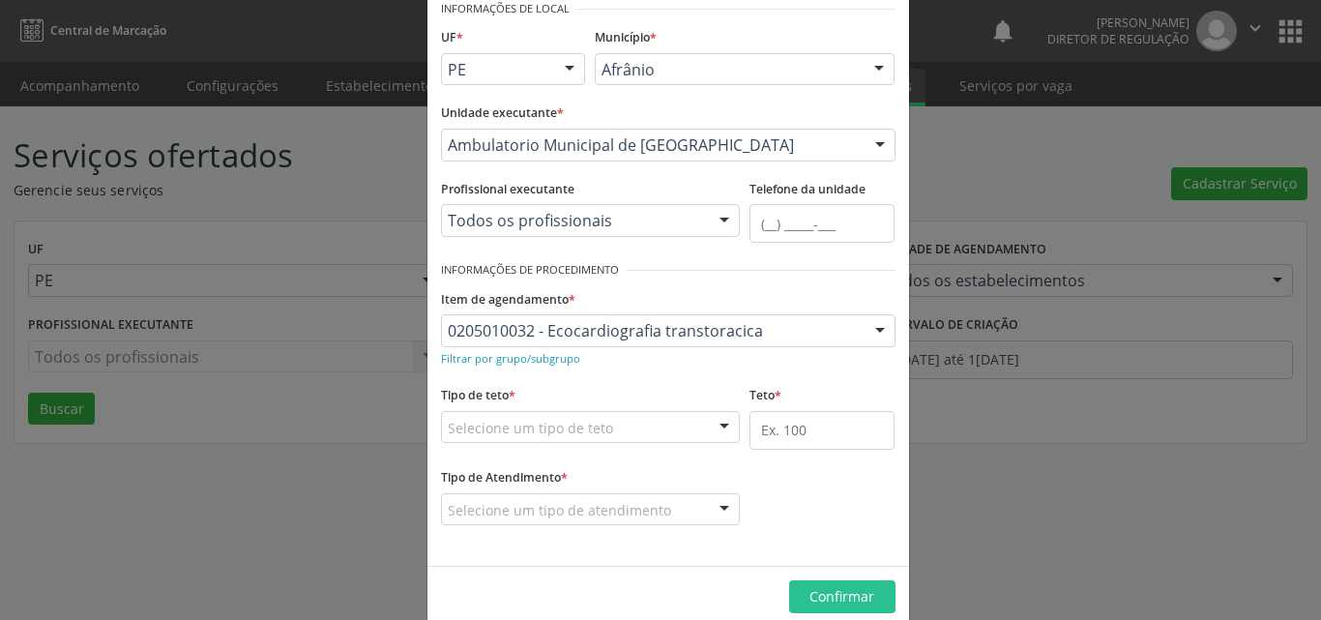
click at [618, 425] on div "Selecione um tipo de teto" at bounding box center [591, 427] width 300 height 33
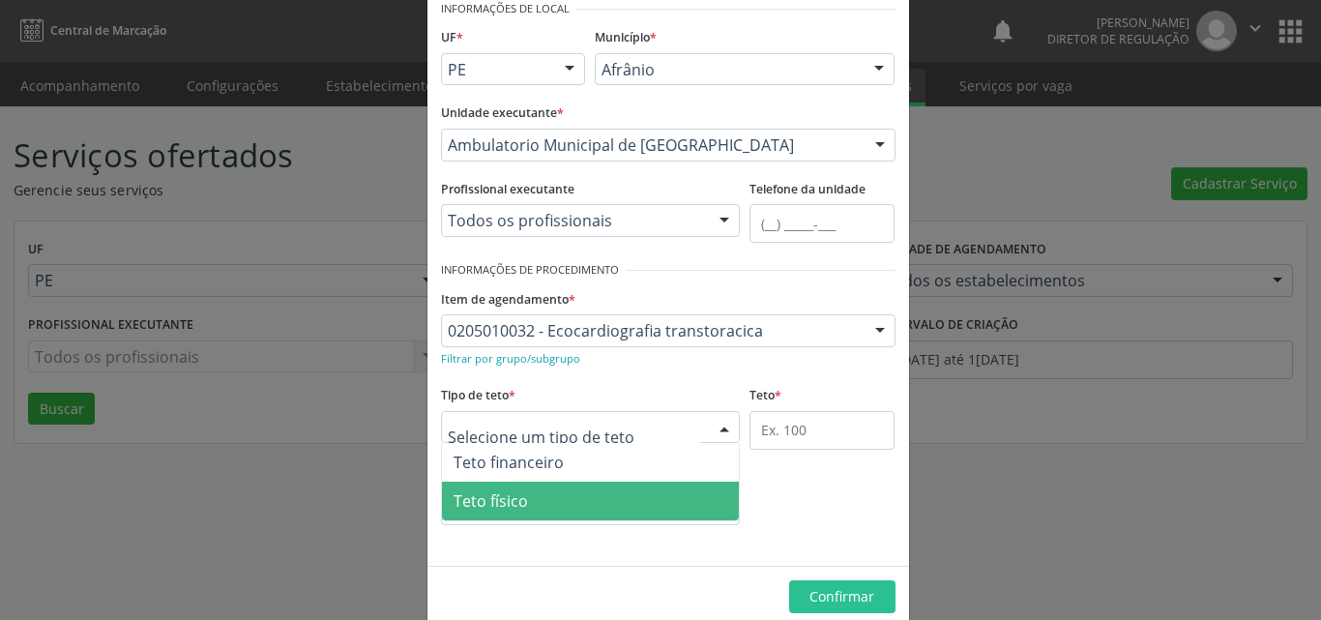
drag, startPoint x: 617, startPoint y: 502, endPoint x: 718, endPoint y: 457, distance: 110.9
click at [621, 501] on span "Teto físico" at bounding box center [591, 501] width 298 height 39
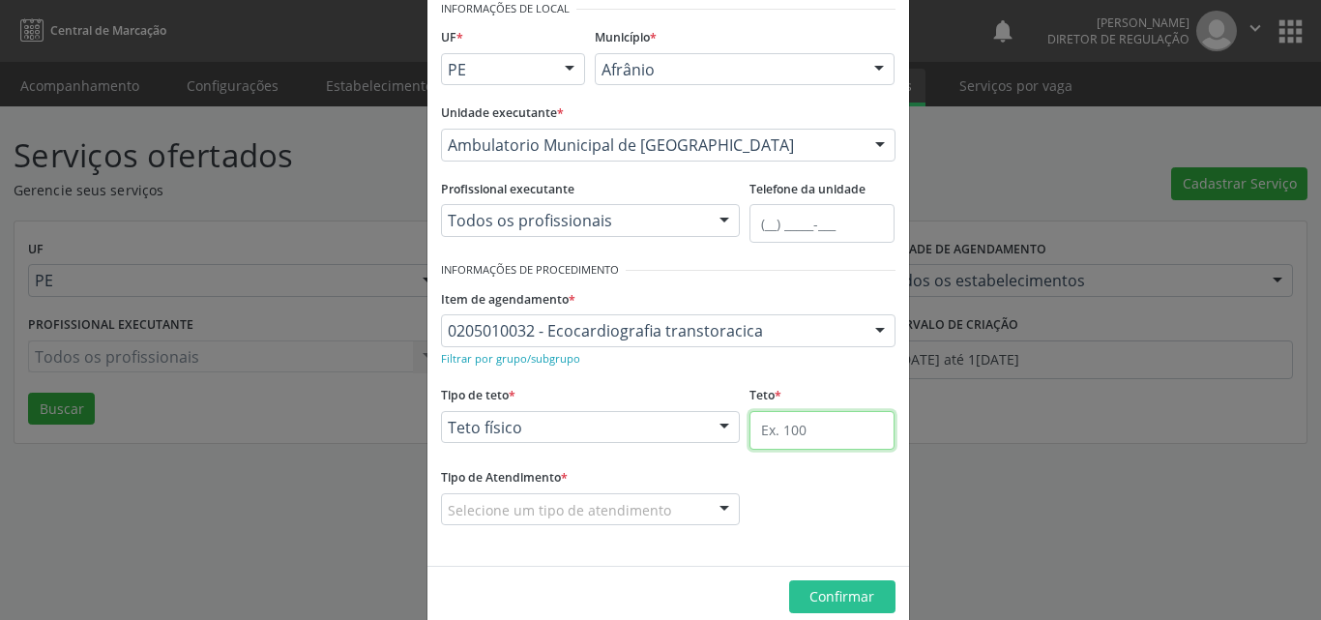
click at [788, 425] on input "text" at bounding box center [821, 430] width 145 height 39
type input "36"
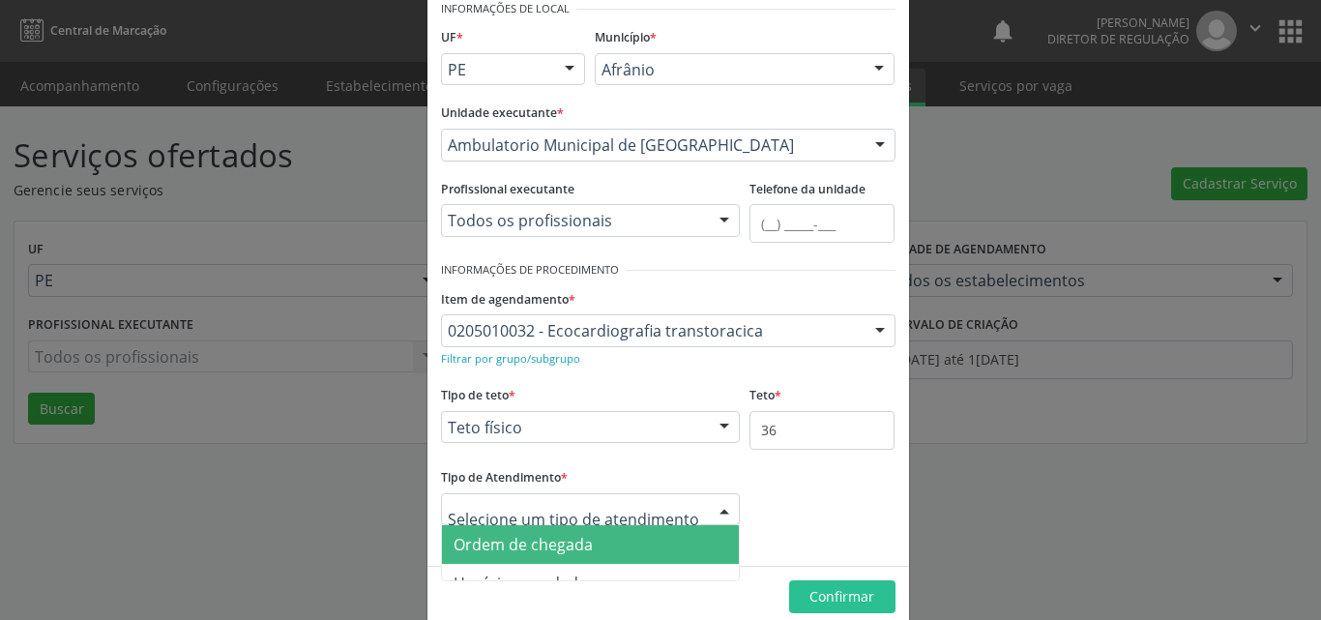
click at [675, 511] on div at bounding box center [591, 509] width 300 height 33
click at [643, 542] on span "Ordem de chegada" at bounding box center [591, 544] width 298 height 39
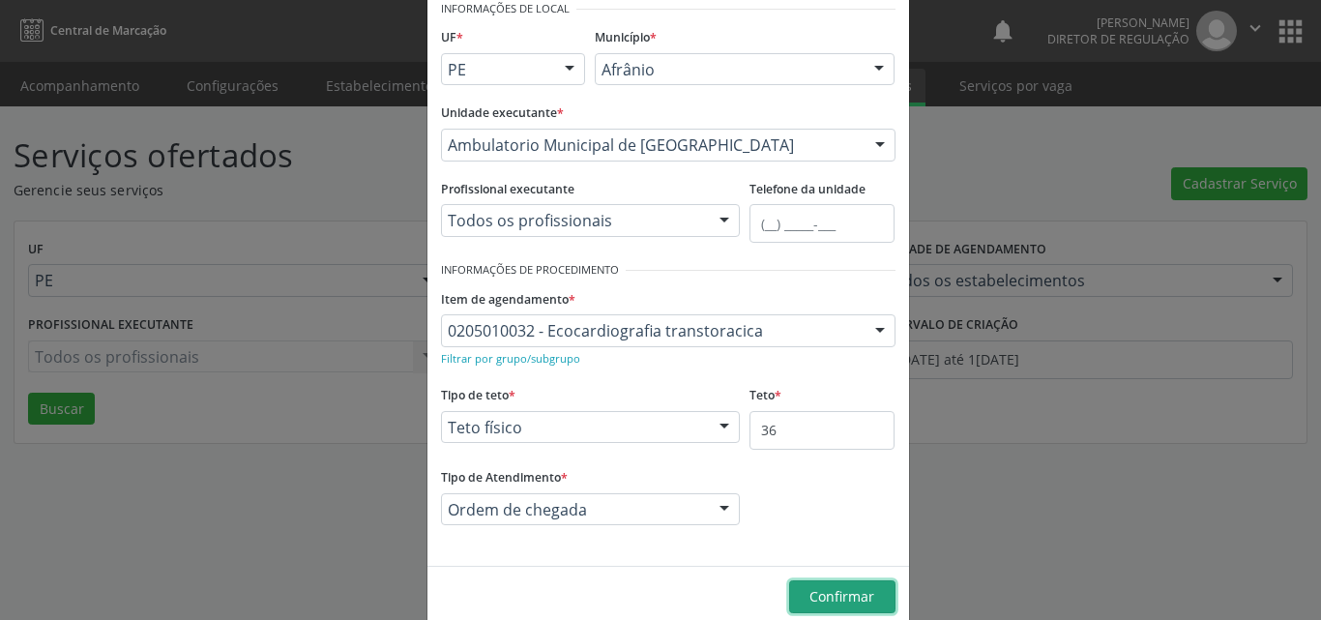
click at [803, 597] on button "Confirmar" at bounding box center [842, 596] width 106 height 33
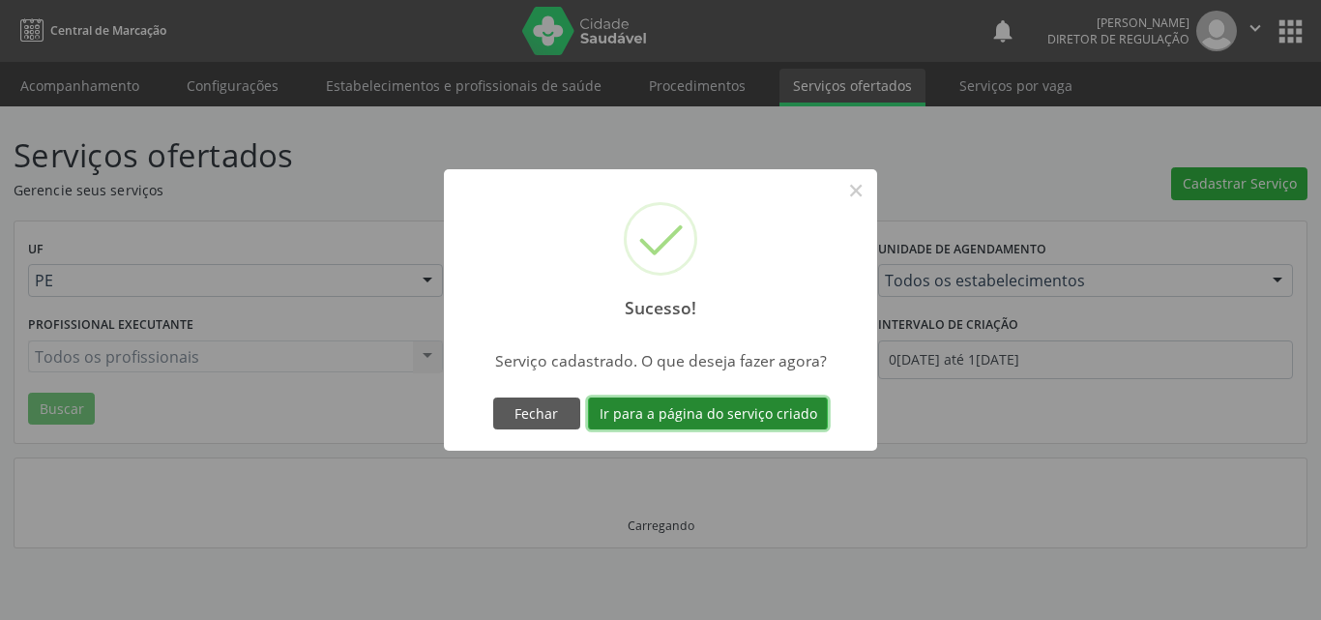
click at [759, 414] on button "Ir para a página do serviço criado" at bounding box center [708, 413] width 240 height 33
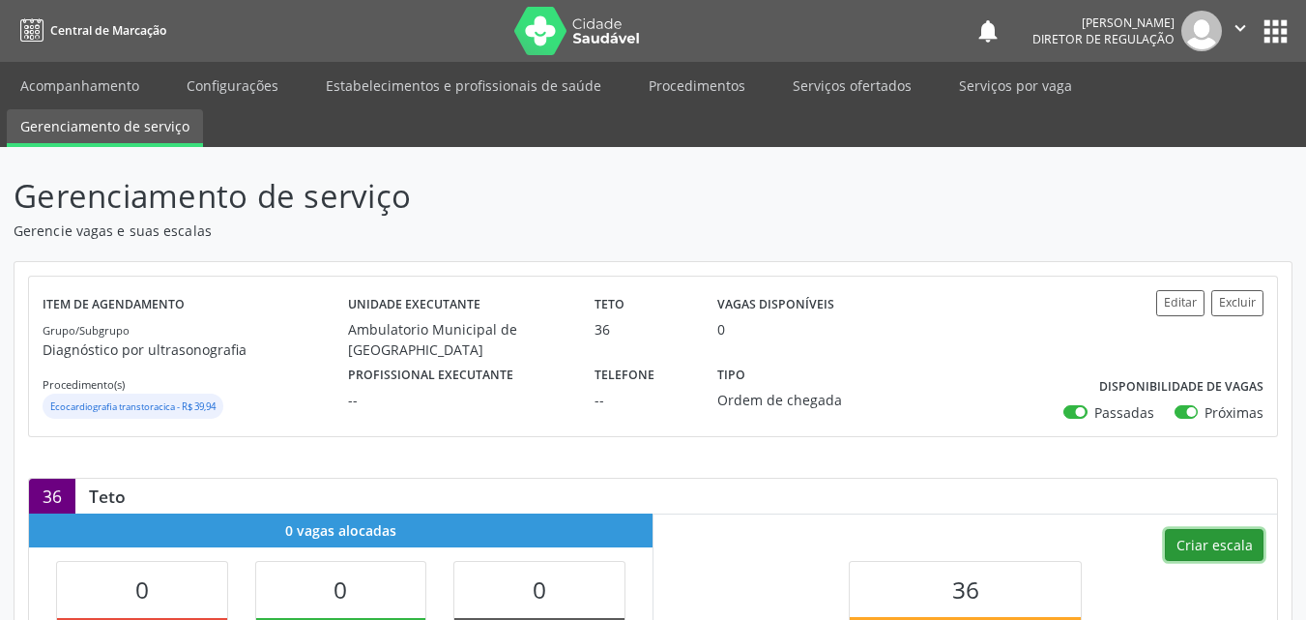
click at [1215, 549] on button "Criar escala" at bounding box center [1214, 545] width 99 height 33
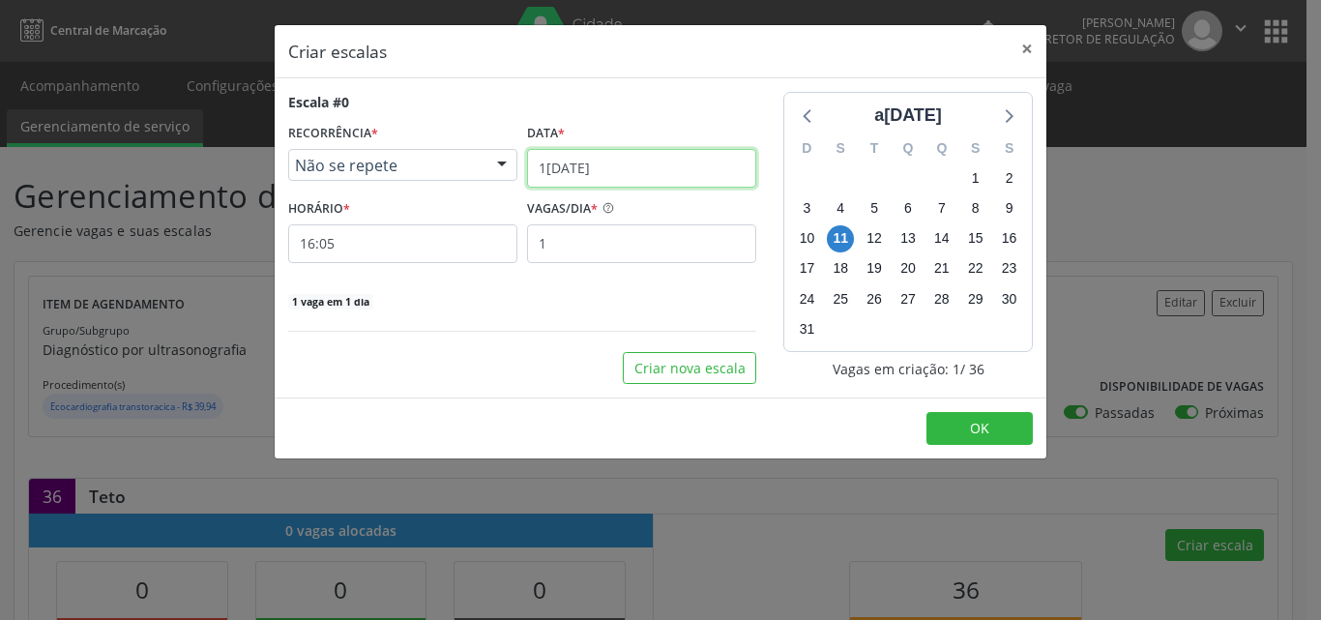
click at [653, 169] on input "[DATE]" at bounding box center [641, 168] width 229 height 39
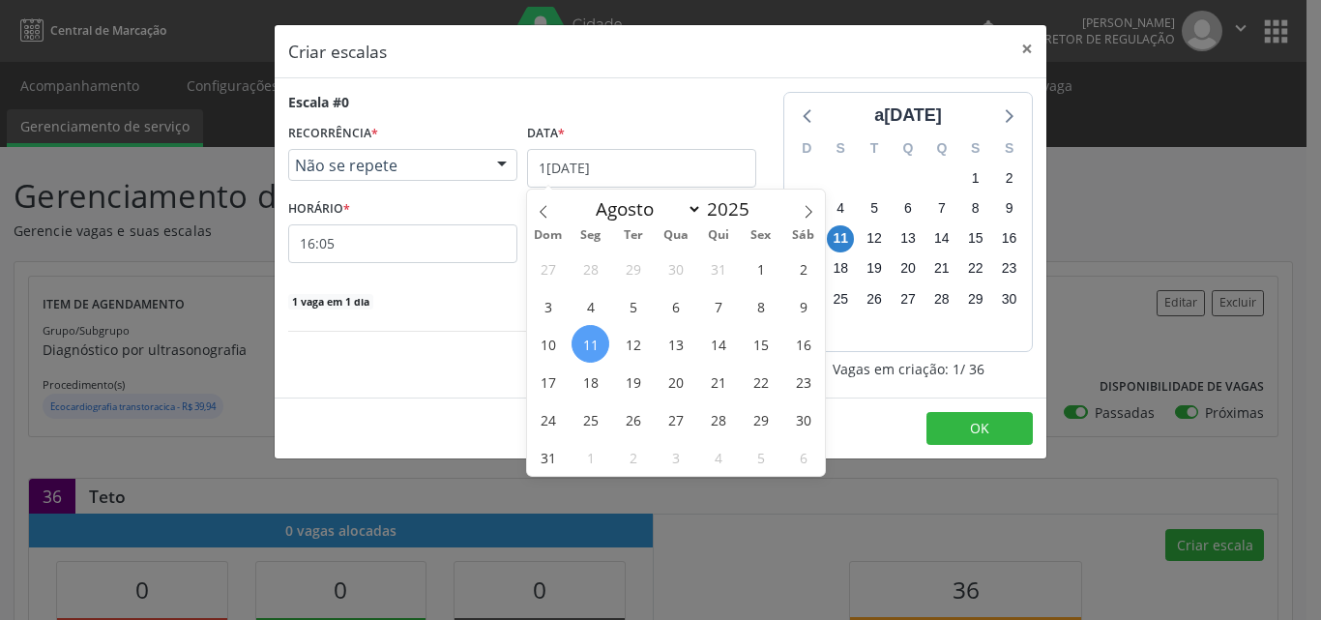
click at [424, 172] on span "Não se repete" at bounding box center [386, 165] width 183 height 19
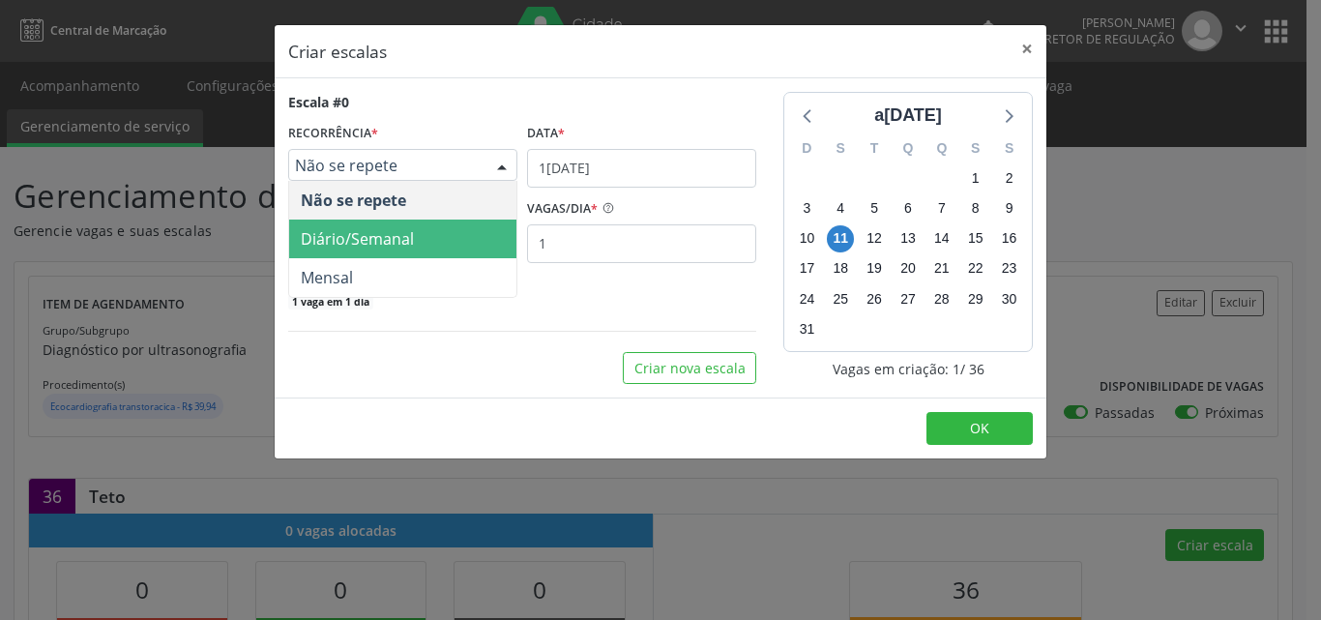
click at [425, 232] on span "Diário/Semanal" at bounding box center [402, 239] width 227 height 39
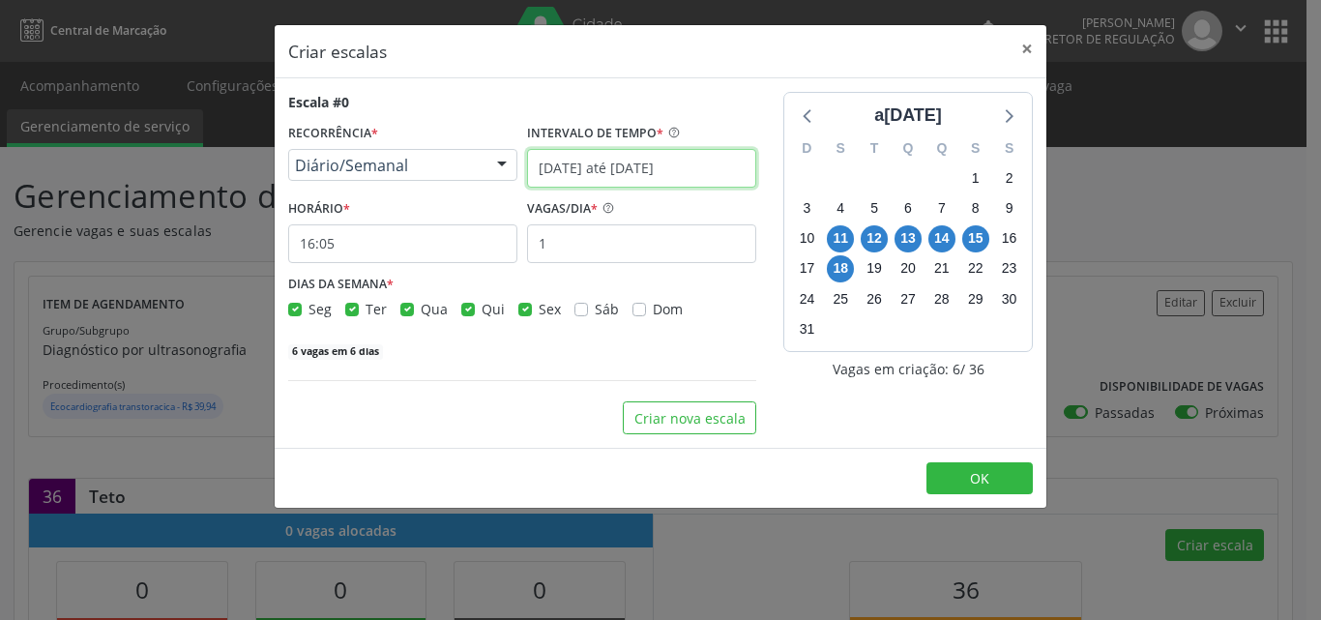
click at [718, 164] on input "11/08/2025 até 18/08/2025" at bounding box center [641, 168] width 229 height 39
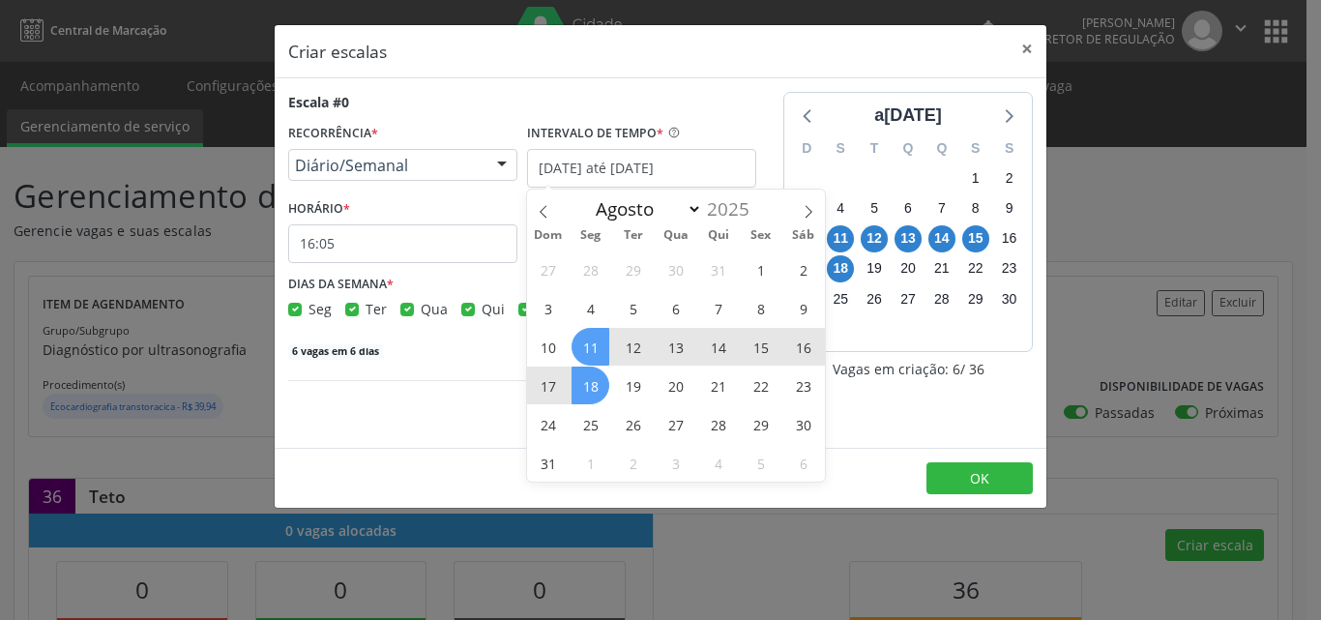
click at [761, 344] on span "15" at bounding box center [761, 347] width 38 height 38
type input "15/08/2025"
checkbox input "true"
select select "7"
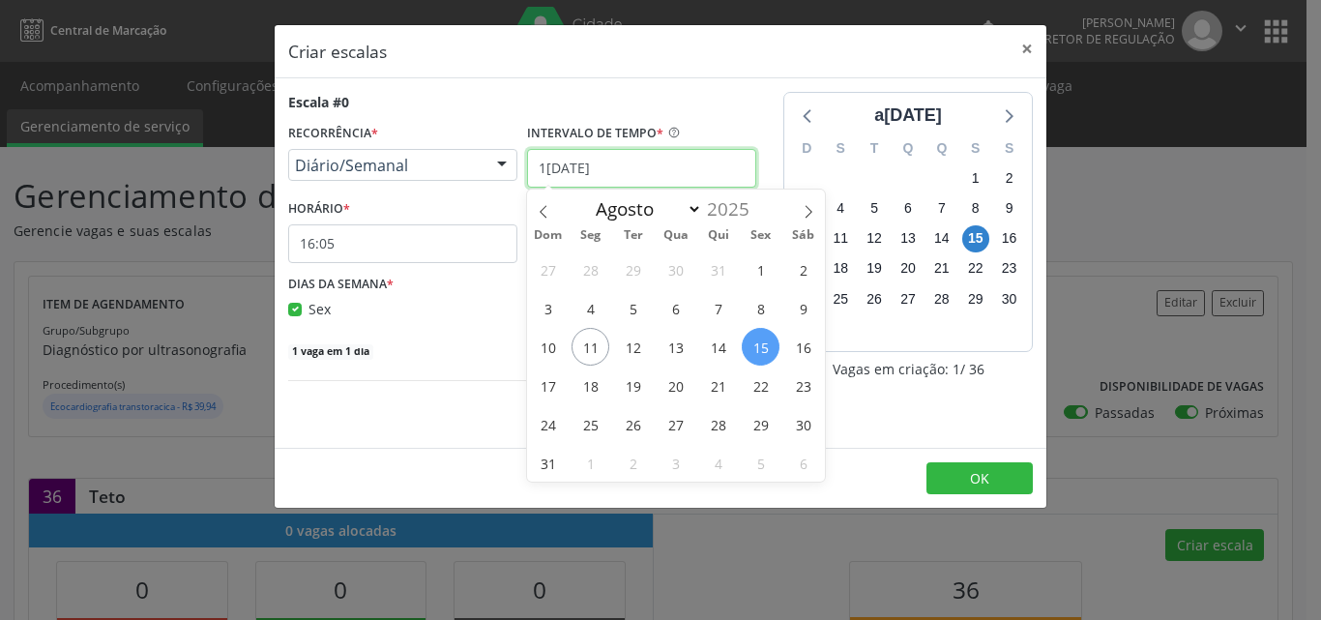
click at [656, 161] on input "15/08/2025" at bounding box center [641, 168] width 229 height 39
drag, startPoint x: 747, startPoint y: 345, endPoint x: 794, endPoint y: 345, distance: 46.4
click at [794, 345] on div "27 28 29 30 31 1 2 3 4 5 6 7 8 9 10 11 12 13 14 15 16 17 18 19 20 21 22 23 24 2…" at bounding box center [676, 365] width 298 height 232
click at [769, 342] on span "15" at bounding box center [761, 347] width 38 height 38
type input "15/08/2025"
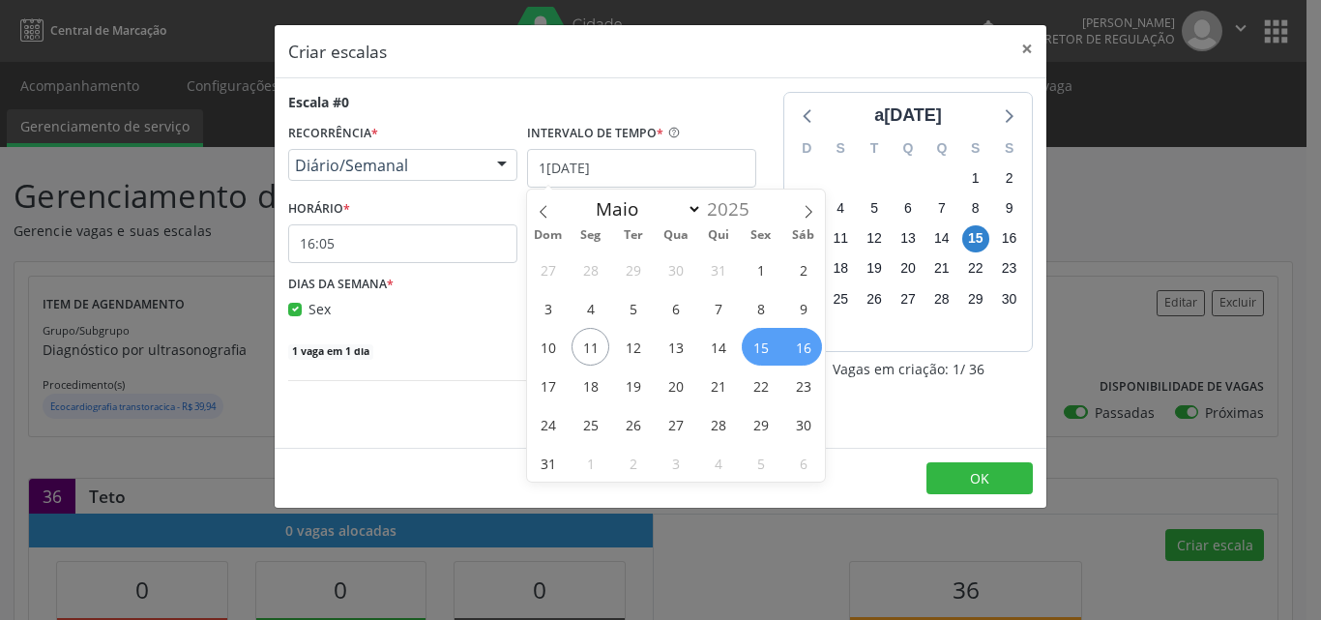
click at [796, 342] on span "16" at bounding box center [803, 347] width 38 height 38
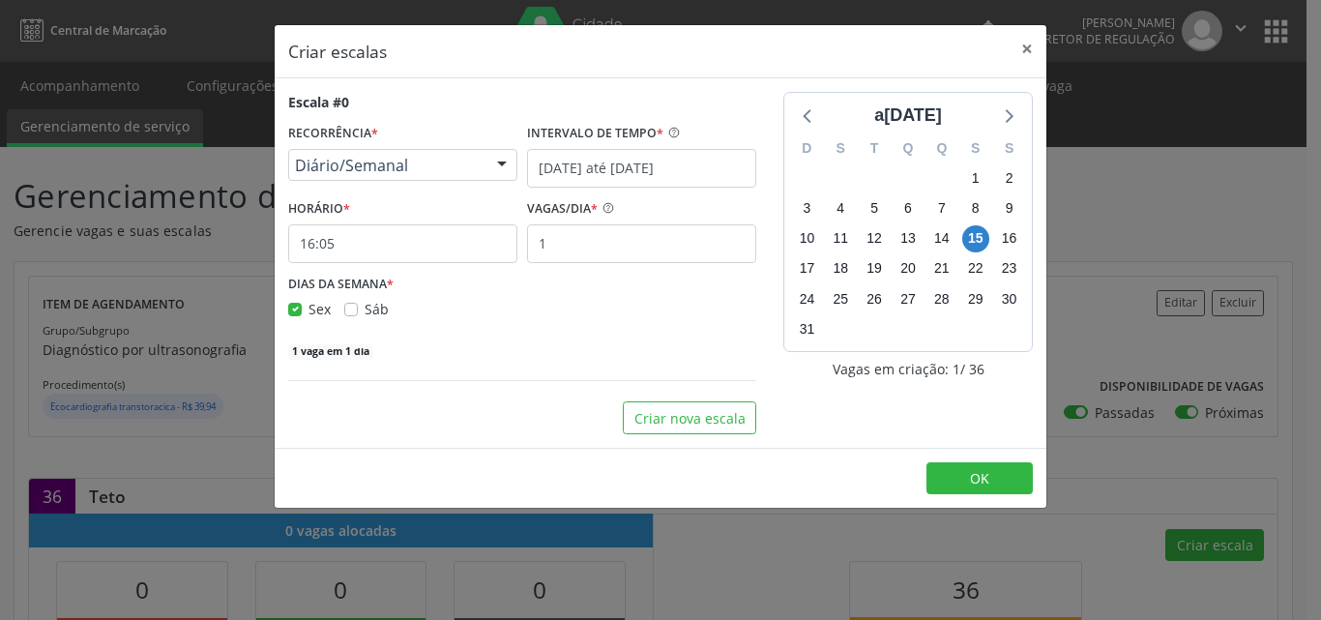
click at [365, 308] on label "Sáb" at bounding box center [377, 309] width 24 height 20
click at [352, 308] on input "Sáb" at bounding box center [351, 307] width 14 height 17
checkbox input "true"
click at [440, 245] on input "16:05" at bounding box center [402, 243] width 229 height 39
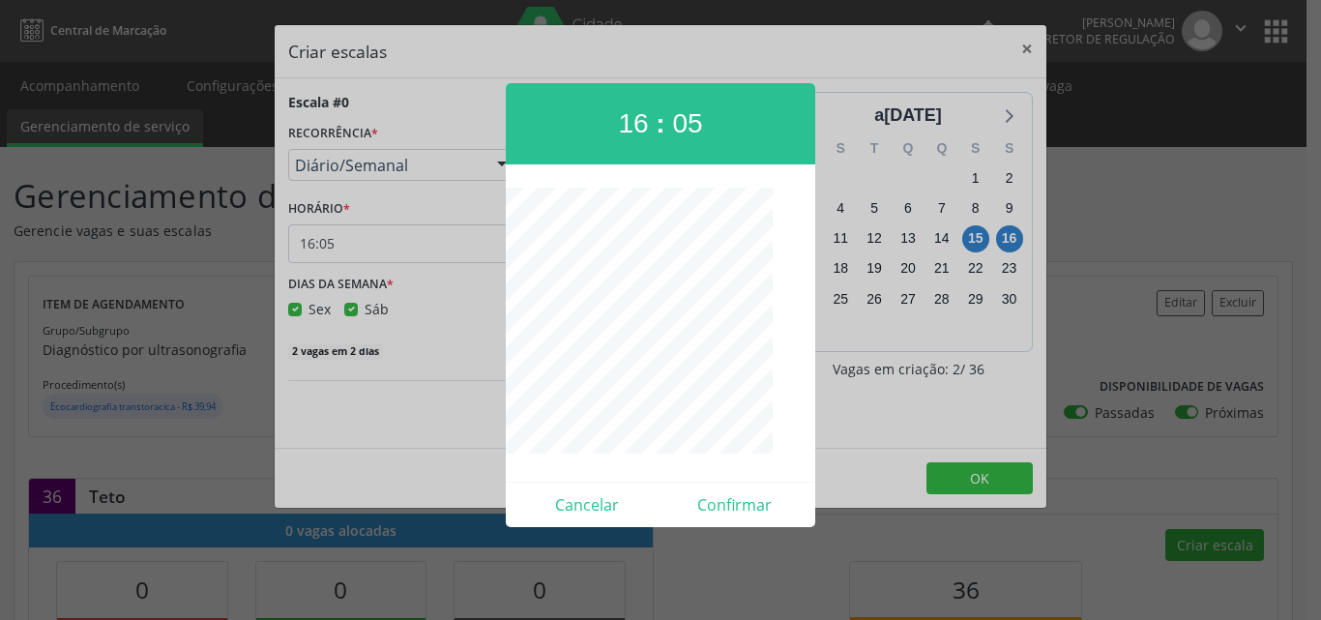
click at [488, 359] on div at bounding box center [660, 310] width 1321 height 620
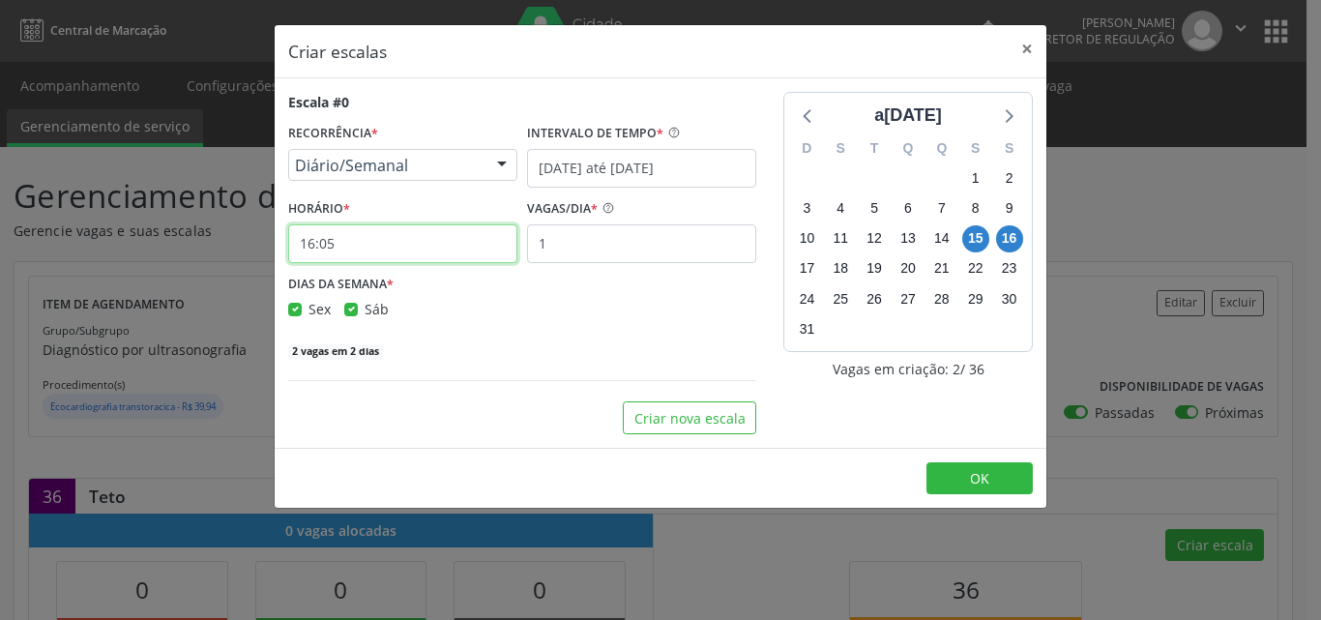
click at [435, 246] on input "16:05" at bounding box center [402, 243] width 229 height 39
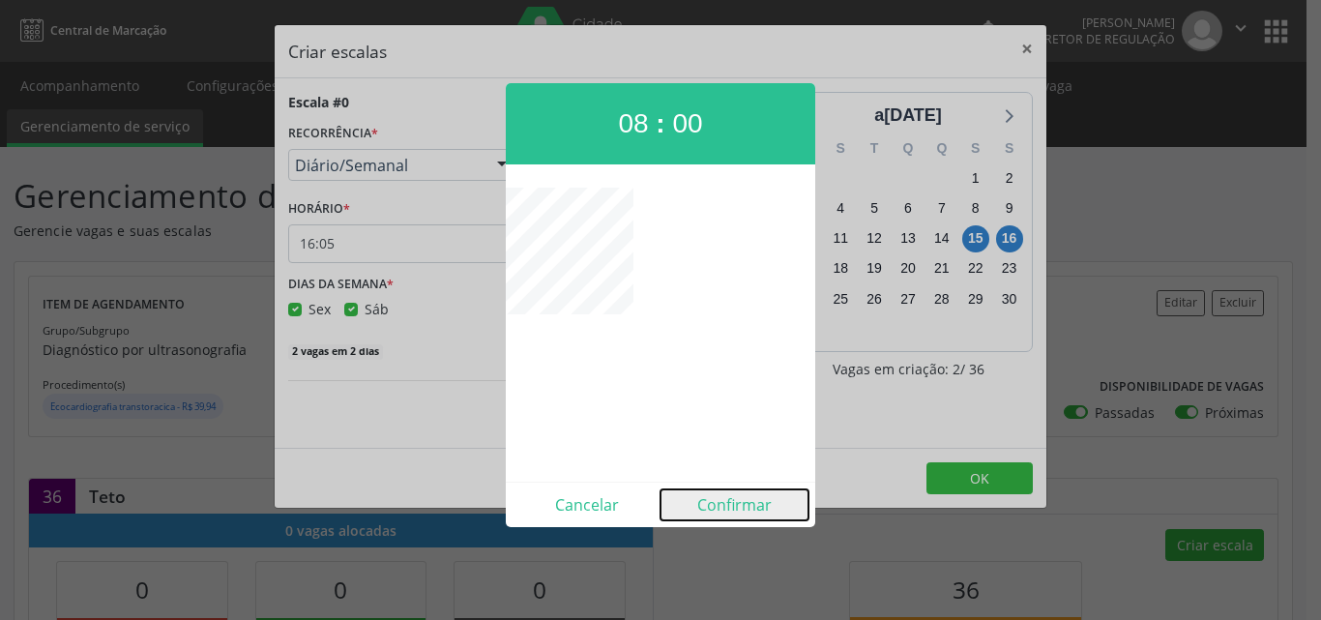
click at [734, 507] on button "Confirmar" at bounding box center [734, 504] width 148 height 31
type input "08:00"
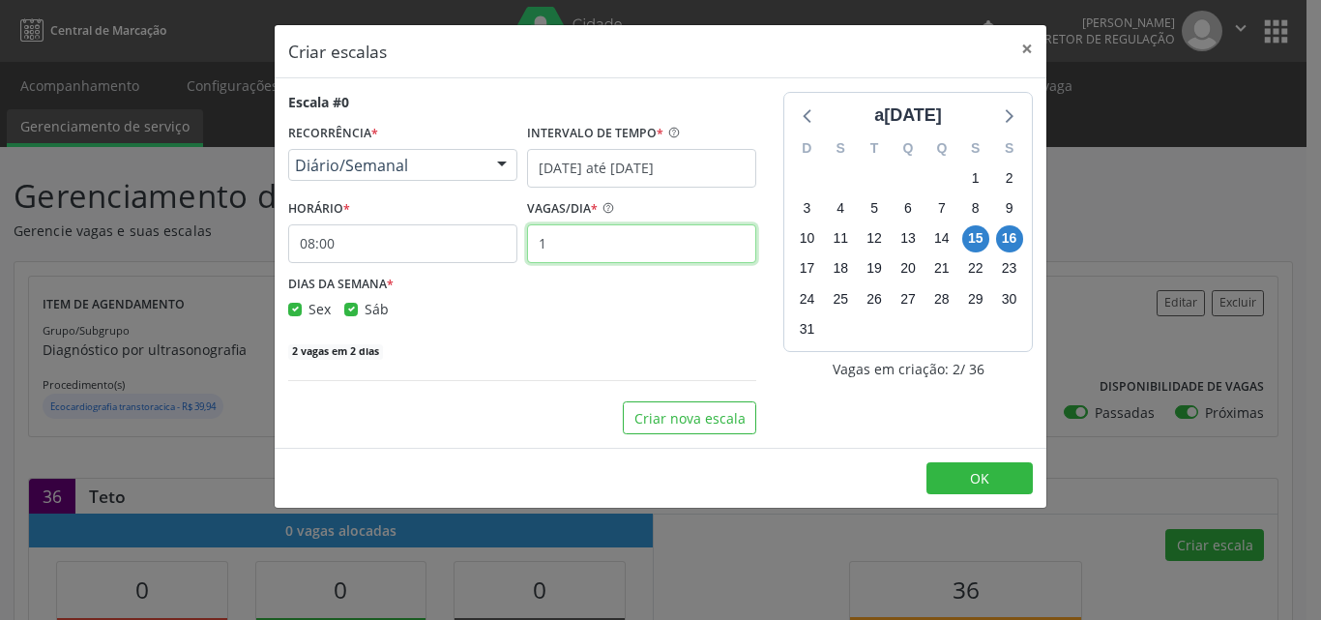
click at [571, 238] on input "1" at bounding box center [641, 243] width 229 height 39
type input "10"
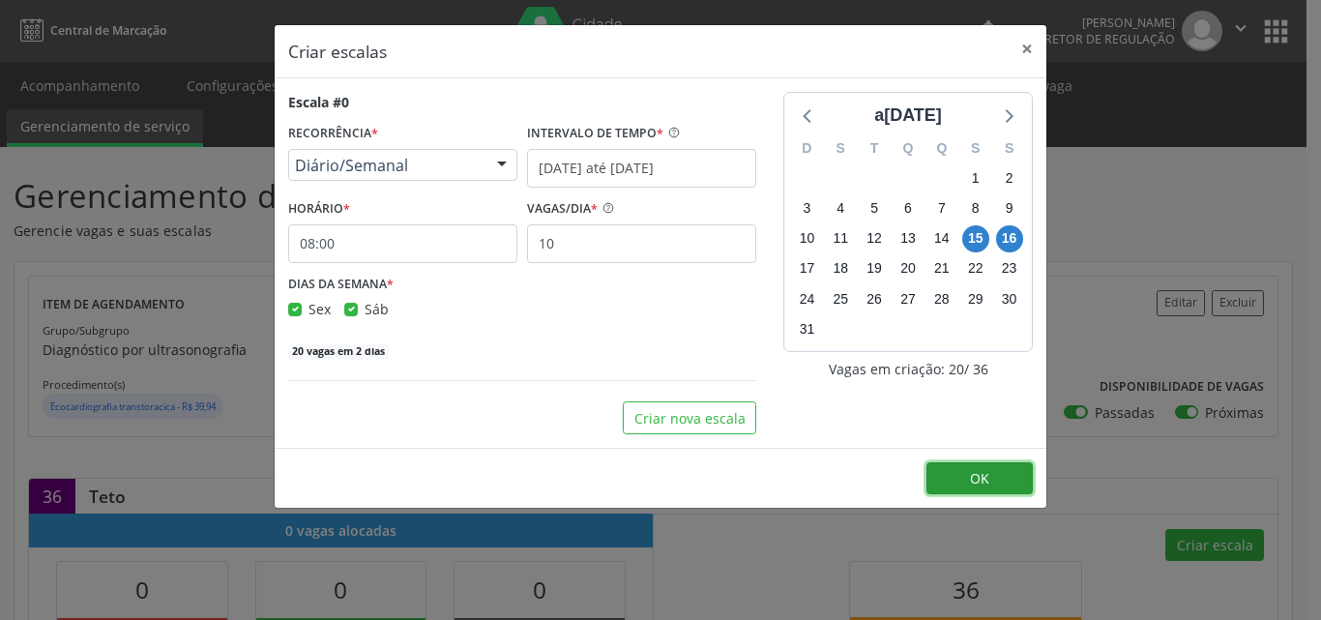
click at [962, 473] on button "OK" at bounding box center [979, 478] width 106 height 33
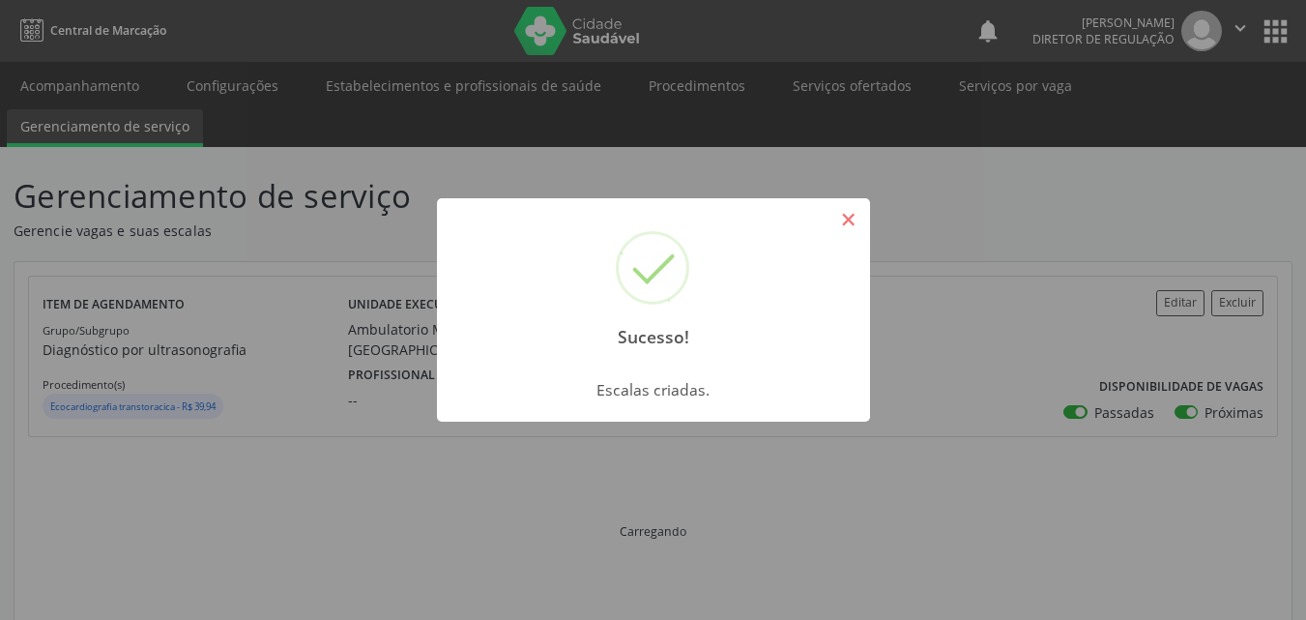
click at [858, 225] on button "×" at bounding box center [849, 219] width 33 height 33
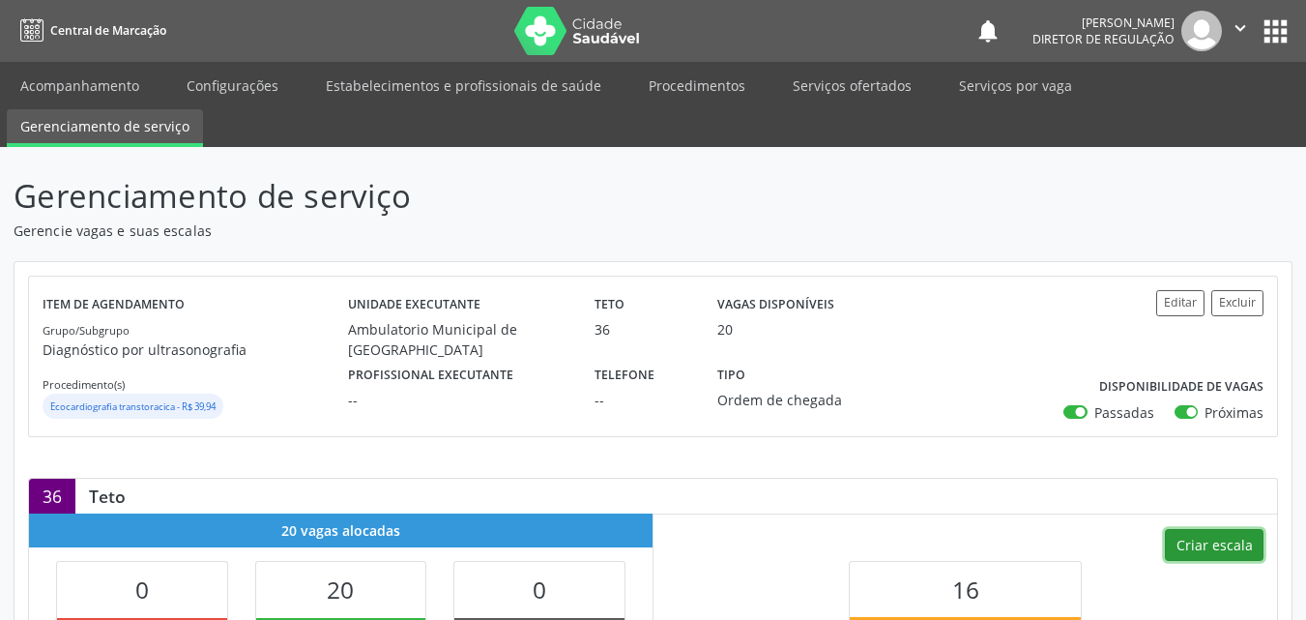
click at [1219, 549] on button "Criar escala" at bounding box center [1214, 545] width 99 height 33
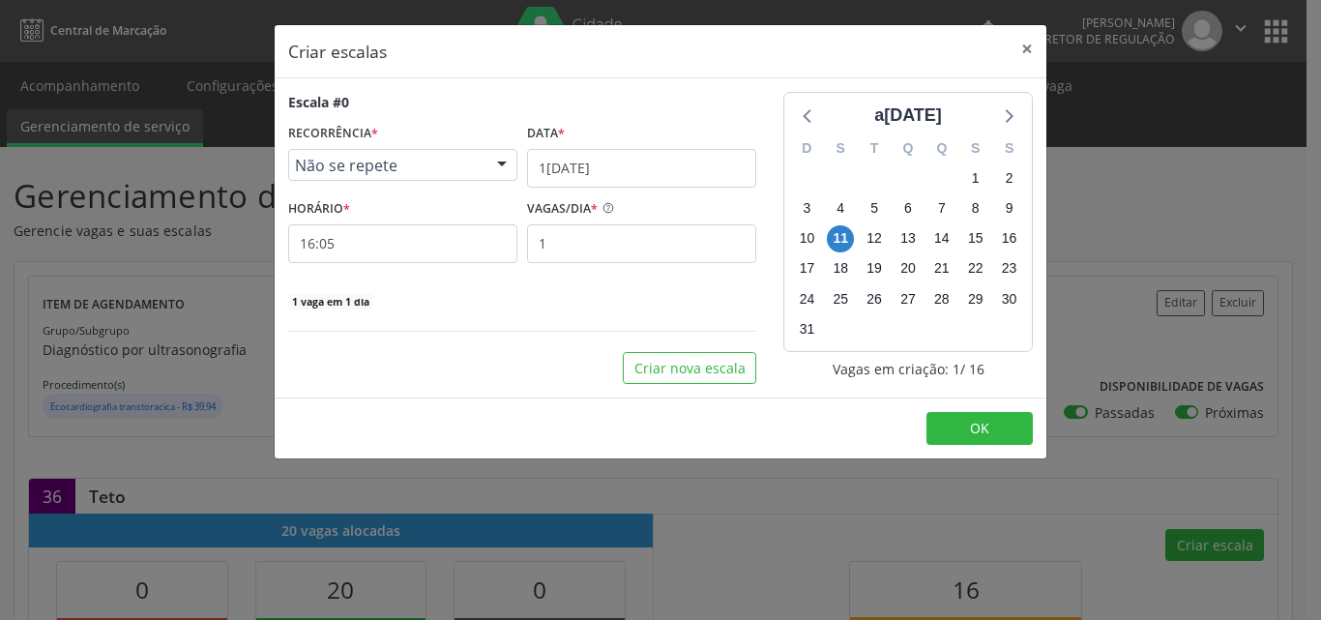
click at [411, 164] on span "Não se repete" at bounding box center [386, 165] width 183 height 19
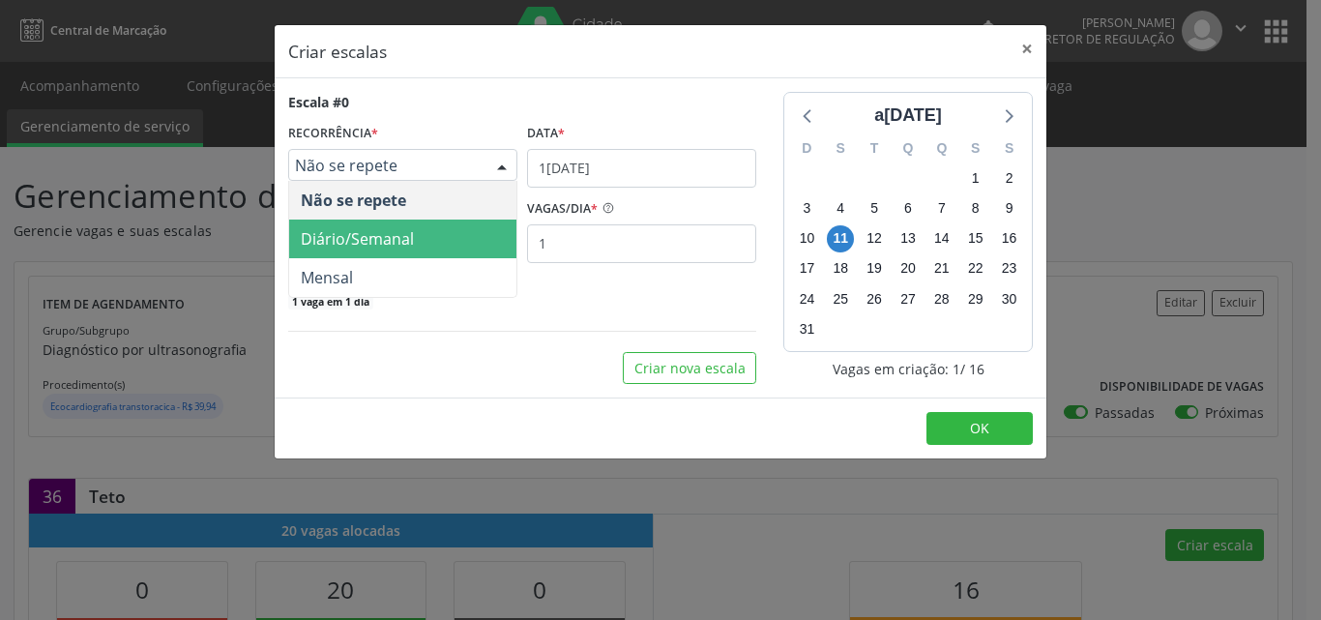
click at [400, 238] on span "Diário/Semanal" at bounding box center [357, 238] width 113 height 21
select select "7"
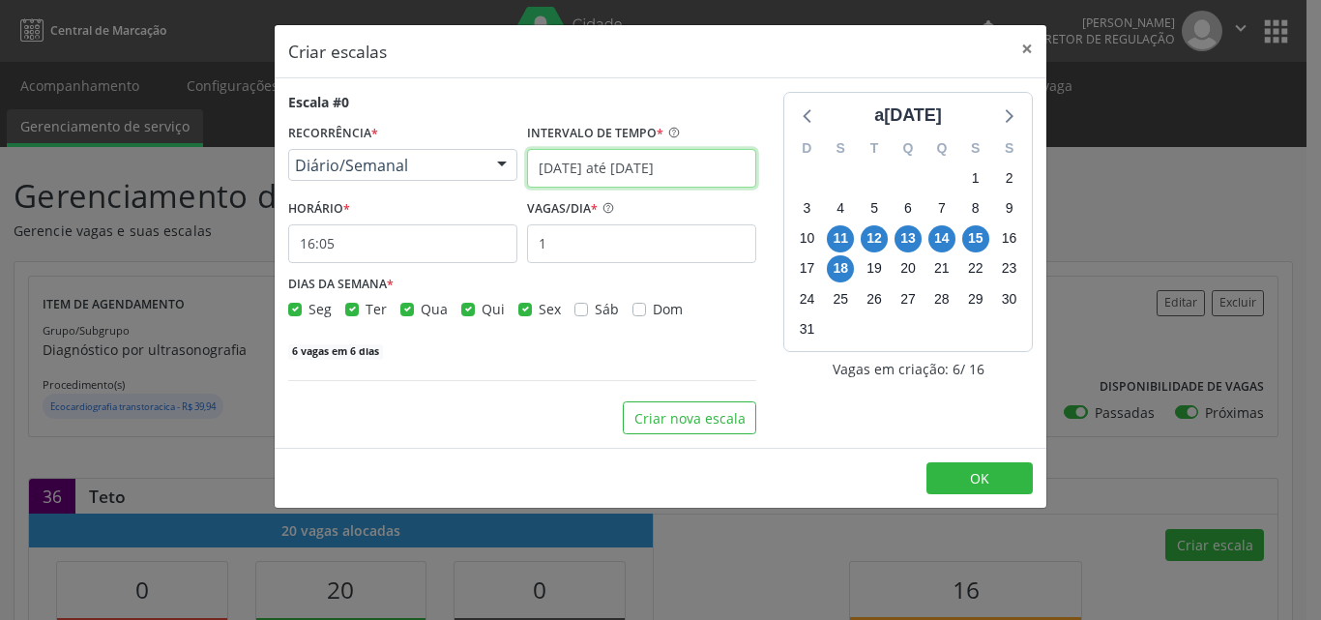
click at [658, 171] on input "11/08/2025 até 18/08/2025" at bounding box center [641, 168] width 229 height 39
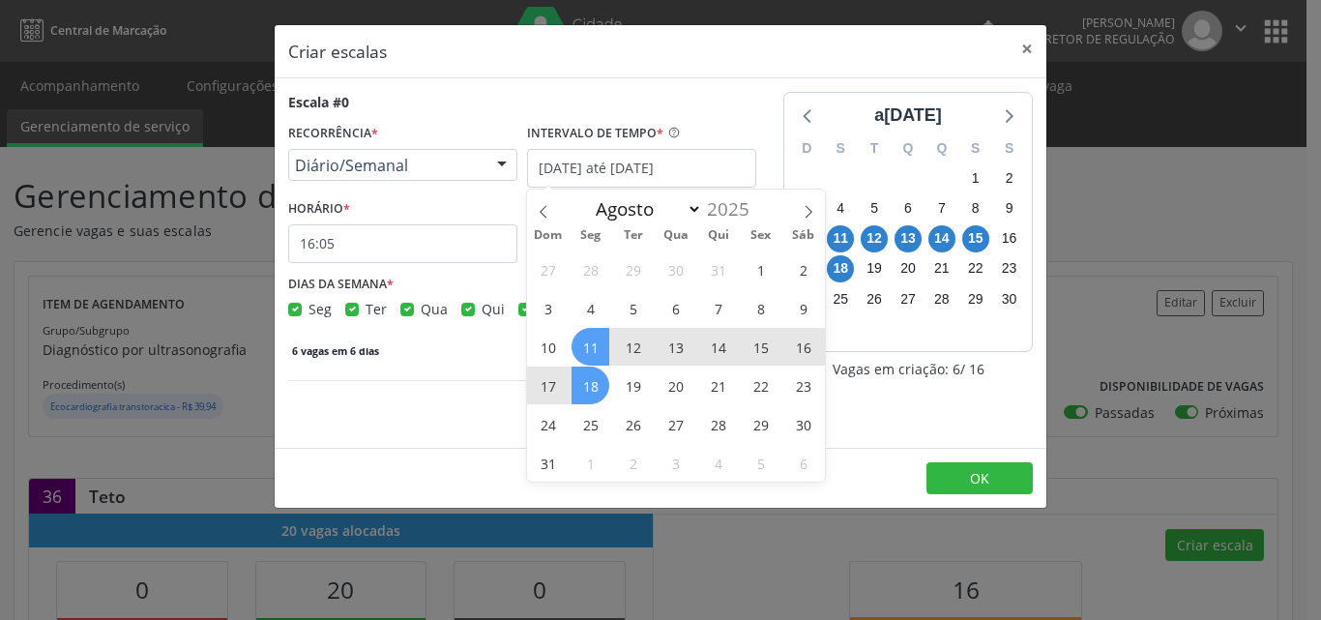
click at [758, 352] on span "15" at bounding box center [761, 347] width 38 height 38
type input "15/08/2025"
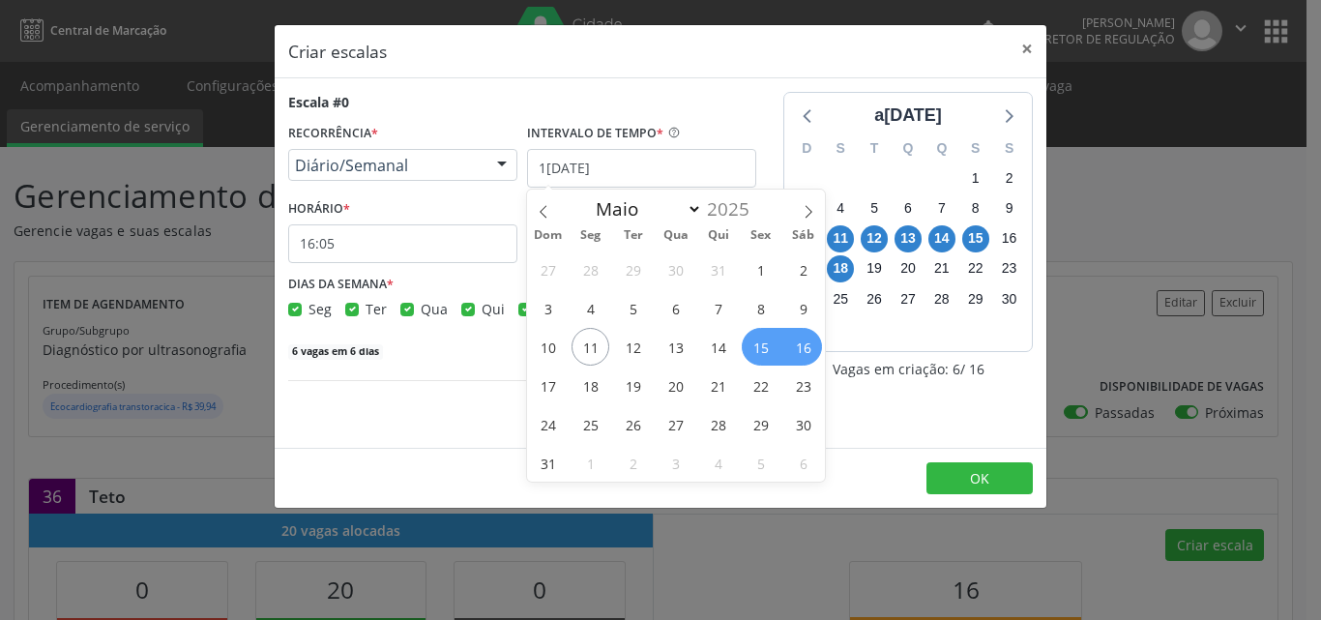
click at [804, 354] on span "16" at bounding box center [803, 347] width 38 height 38
checkbox input "true"
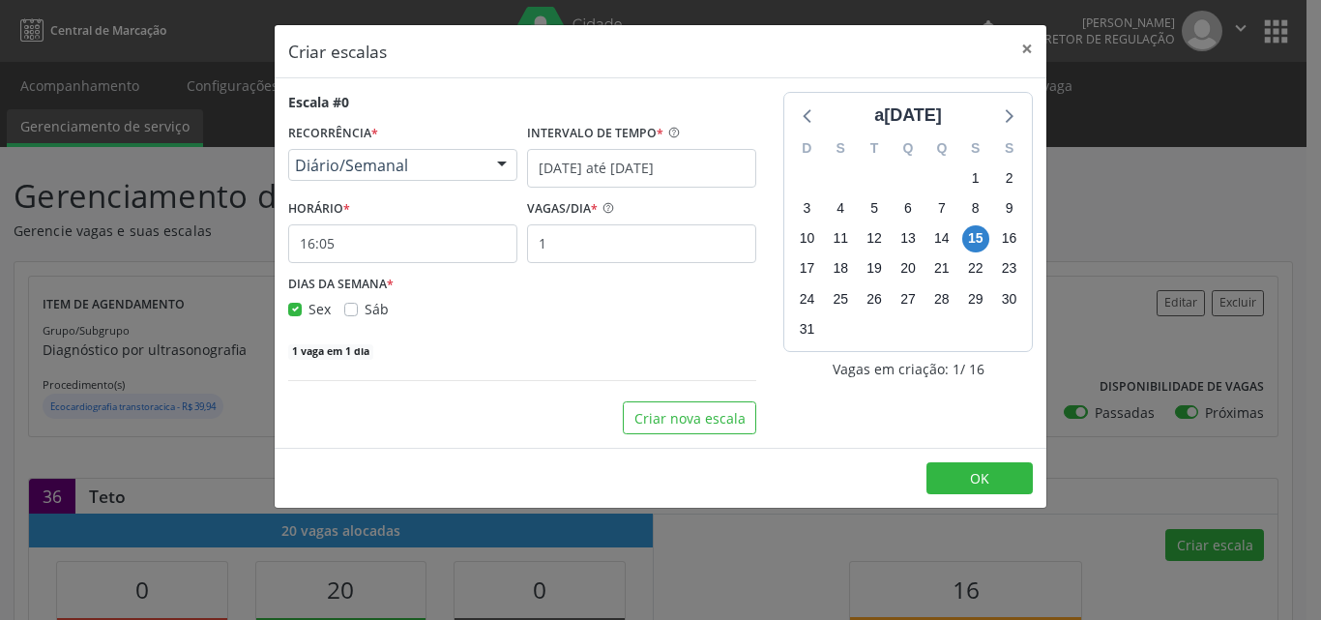
click at [365, 310] on label "Sáb" at bounding box center [377, 309] width 24 height 20
click at [350, 310] on input "Sáb" at bounding box center [351, 307] width 14 height 17
checkbox input "true"
click at [387, 249] on input "16:05" at bounding box center [402, 243] width 229 height 39
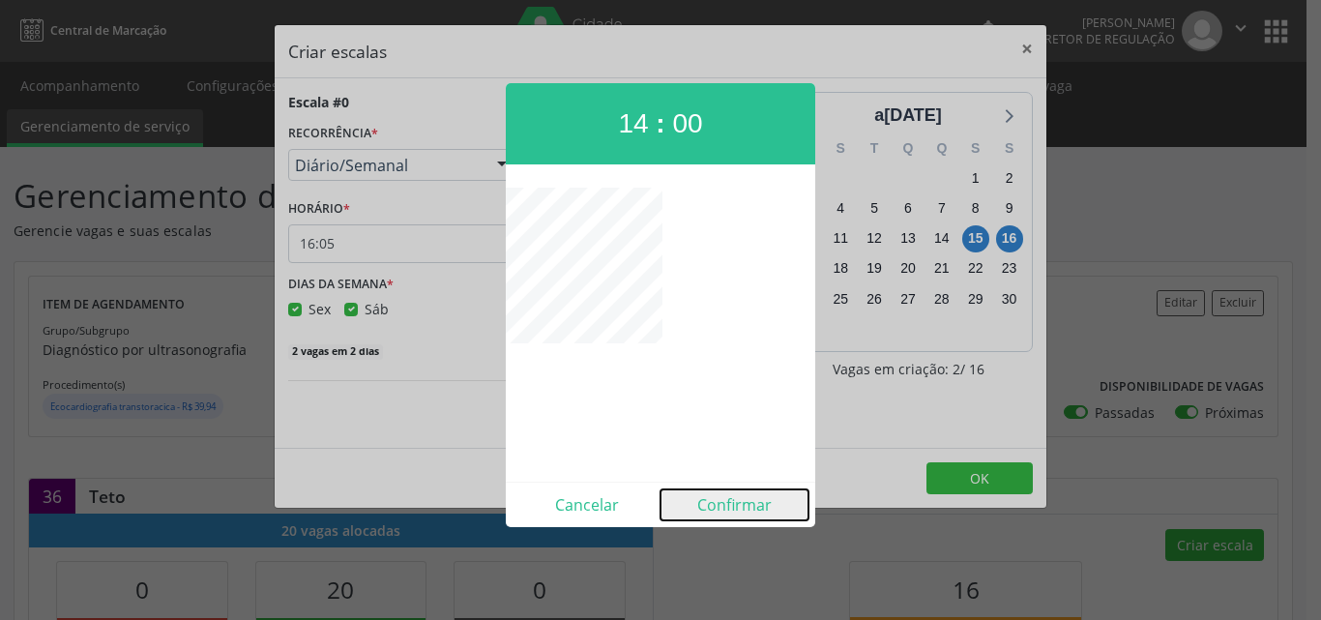
click at [741, 503] on button "Confirmar" at bounding box center [734, 504] width 148 height 31
type input "14:00"
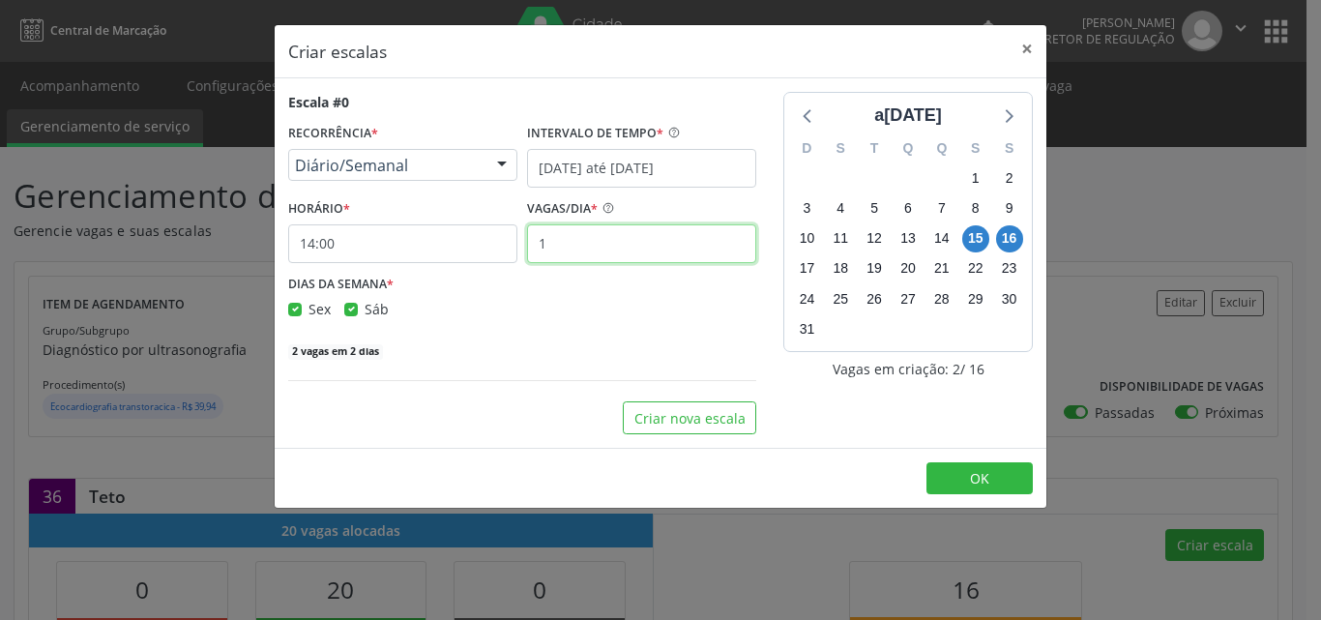
click at [555, 239] on input "1" at bounding box center [641, 243] width 229 height 39
type input "8"
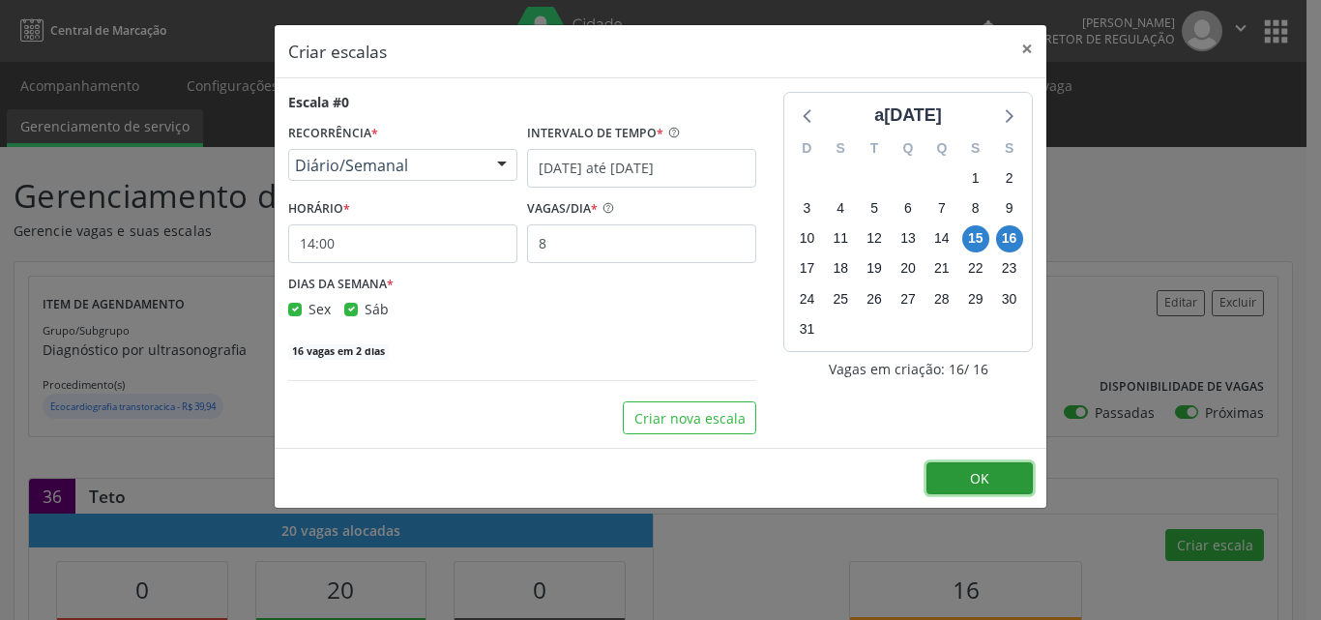
click at [964, 473] on button "OK" at bounding box center [979, 478] width 106 height 33
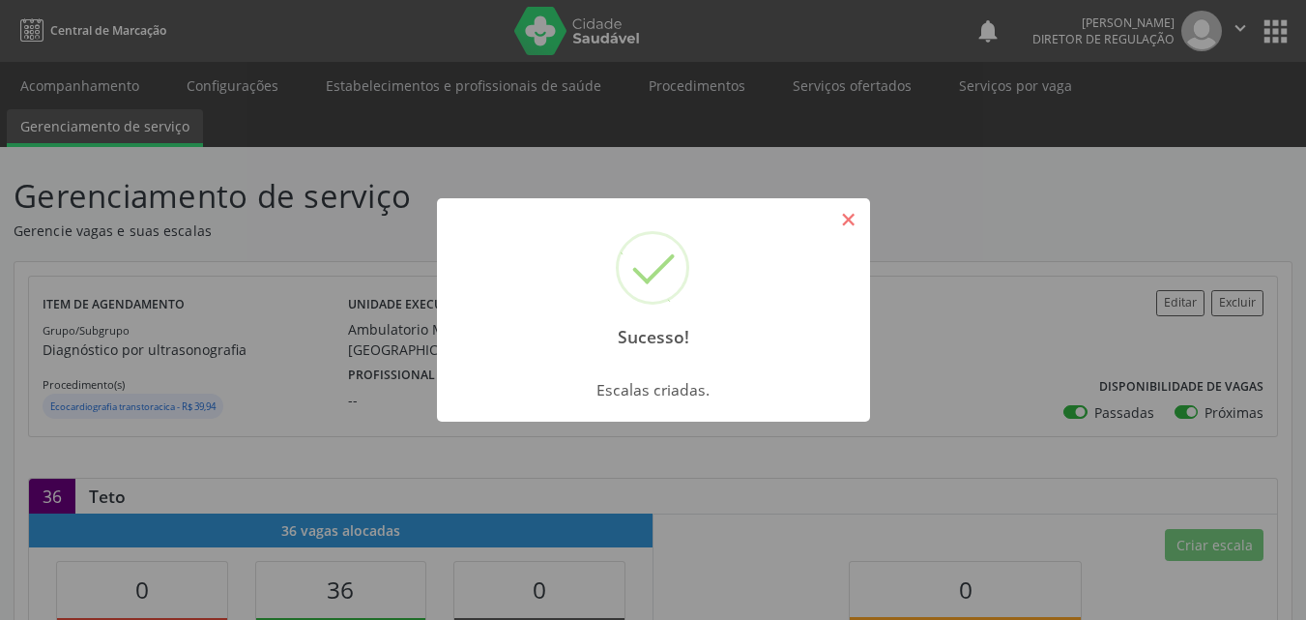
click at [844, 224] on button "×" at bounding box center [849, 219] width 33 height 33
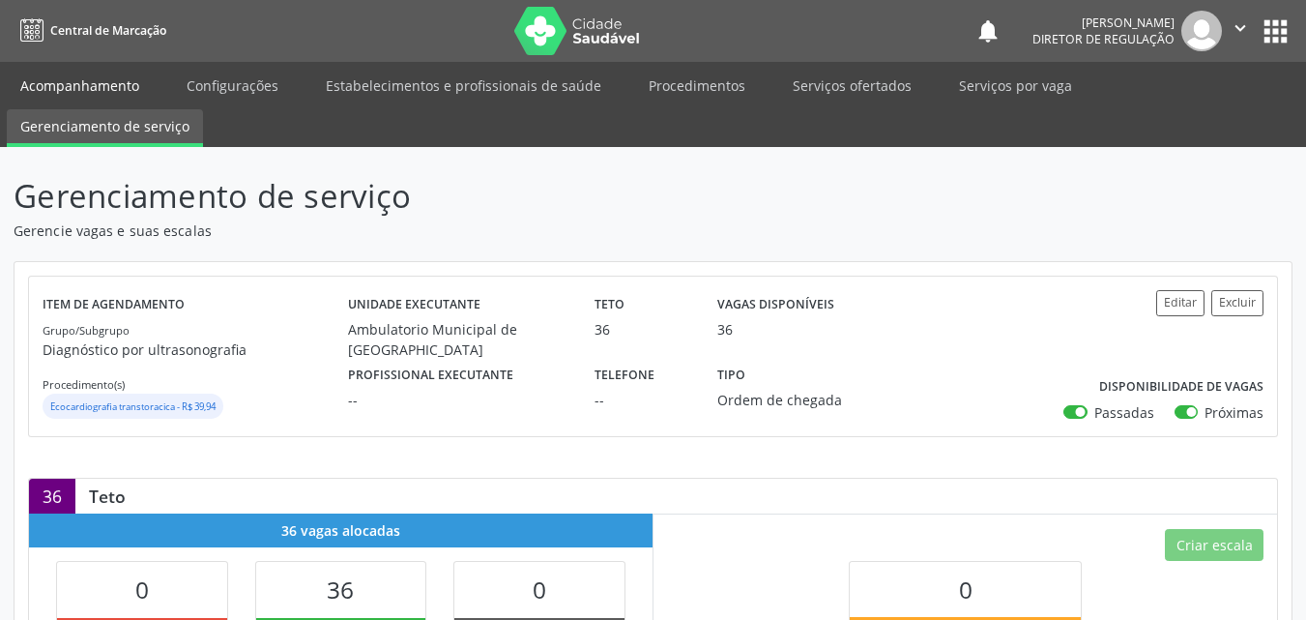
click at [100, 81] on link "Acompanhamento" at bounding box center [80, 86] width 146 height 34
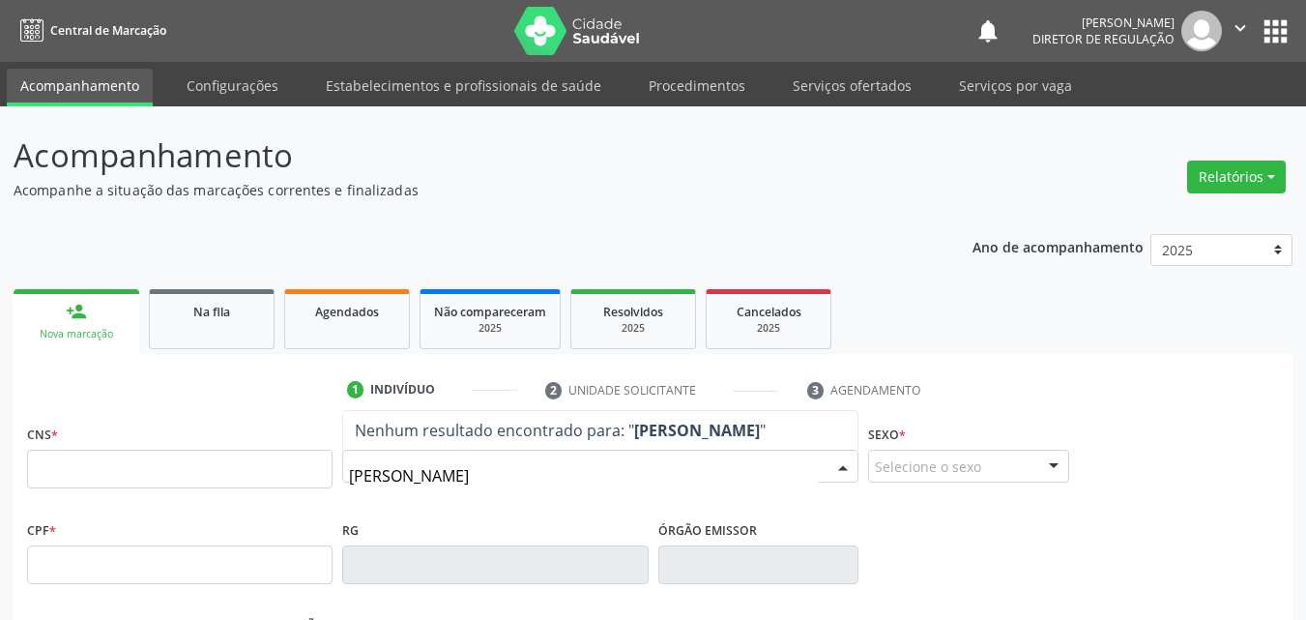
type input "maria aparec"
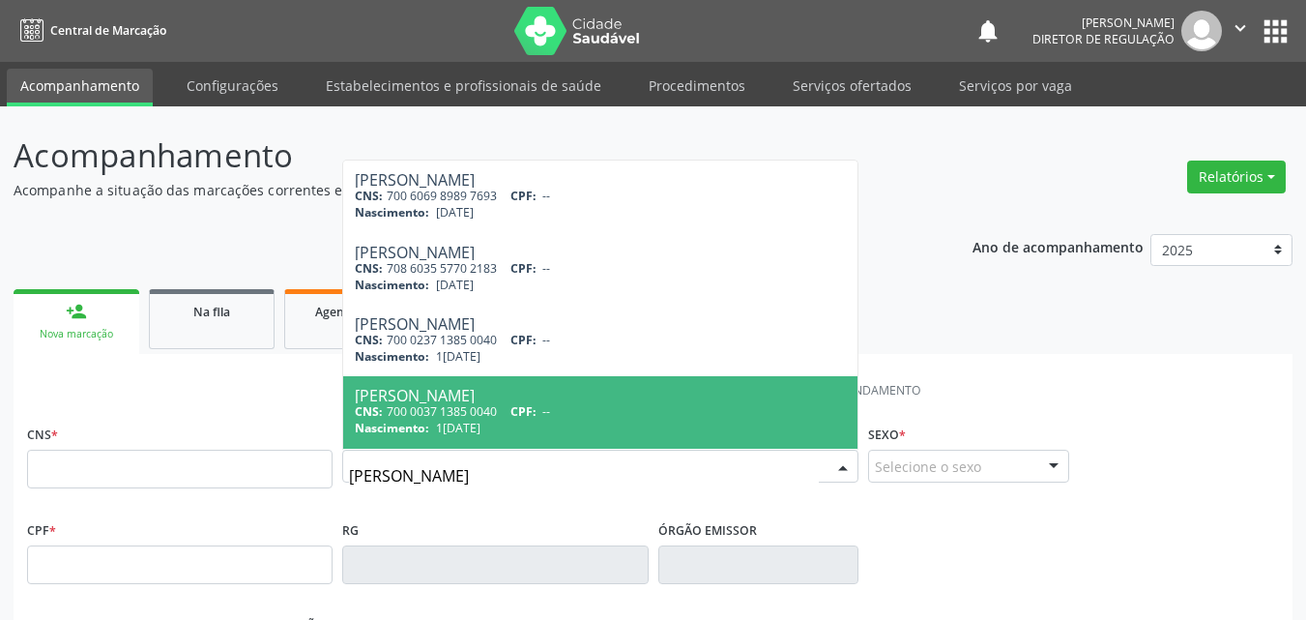
drag, startPoint x: 454, startPoint y: 422, endPoint x: 464, endPoint y: 423, distance: 9.7
click at [456, 422] on span "17/03/1975" at bounding box center [458, 428] width 44 height 16
type input "700 0037 1385 0040"
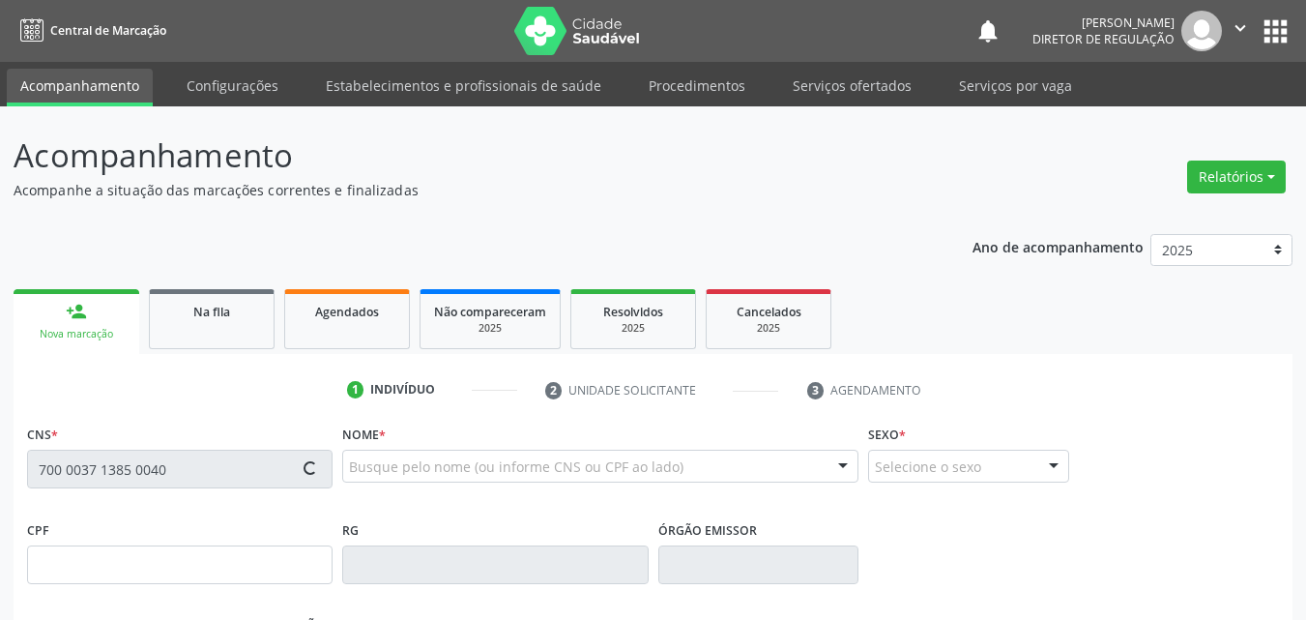
scroll to position [428, 0]
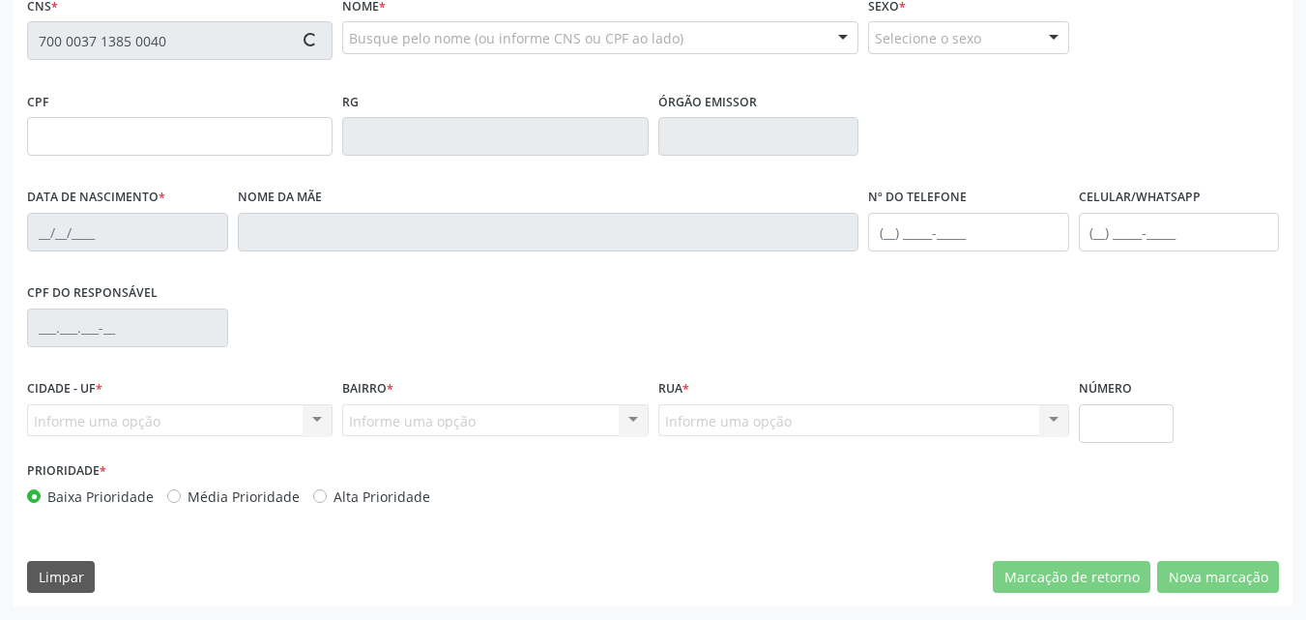
type input "17/03/1975"
type input "S/N"
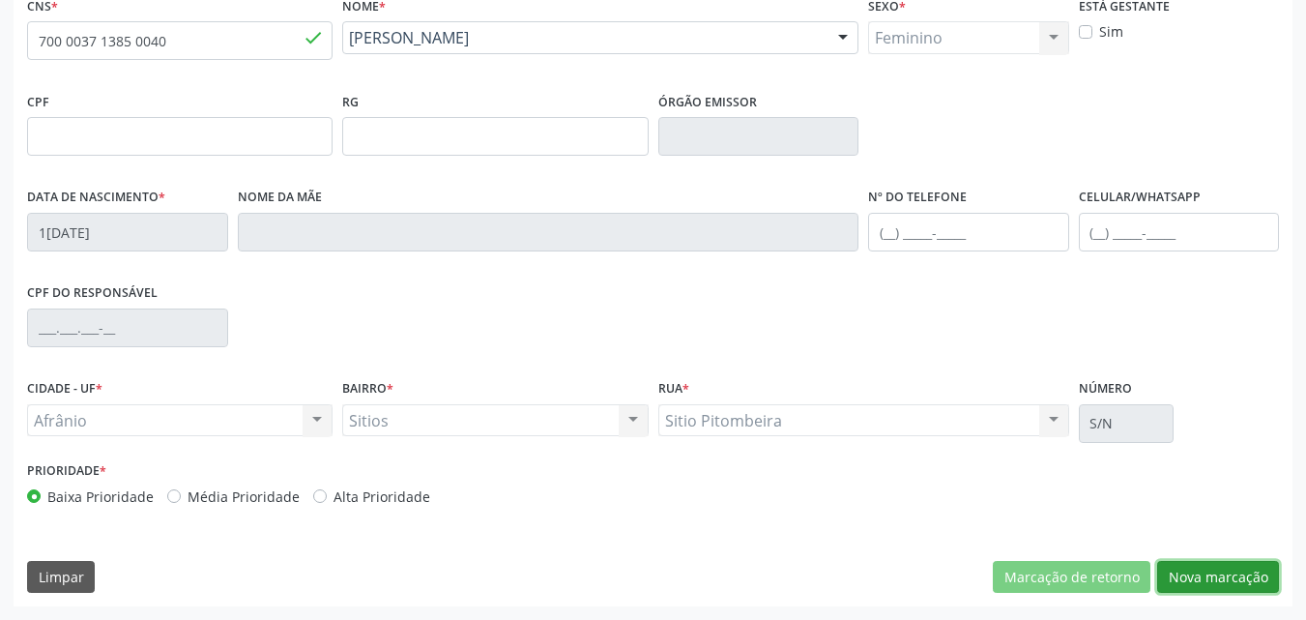
drag, startPoint x: 1202, startPoint y: 579, endPoint x: 1215, endPoint y: 575, distance: 13.2
click at [1210, 577] on button "Nova marcação" at bounding box center [1219, 577] width 122 height 33
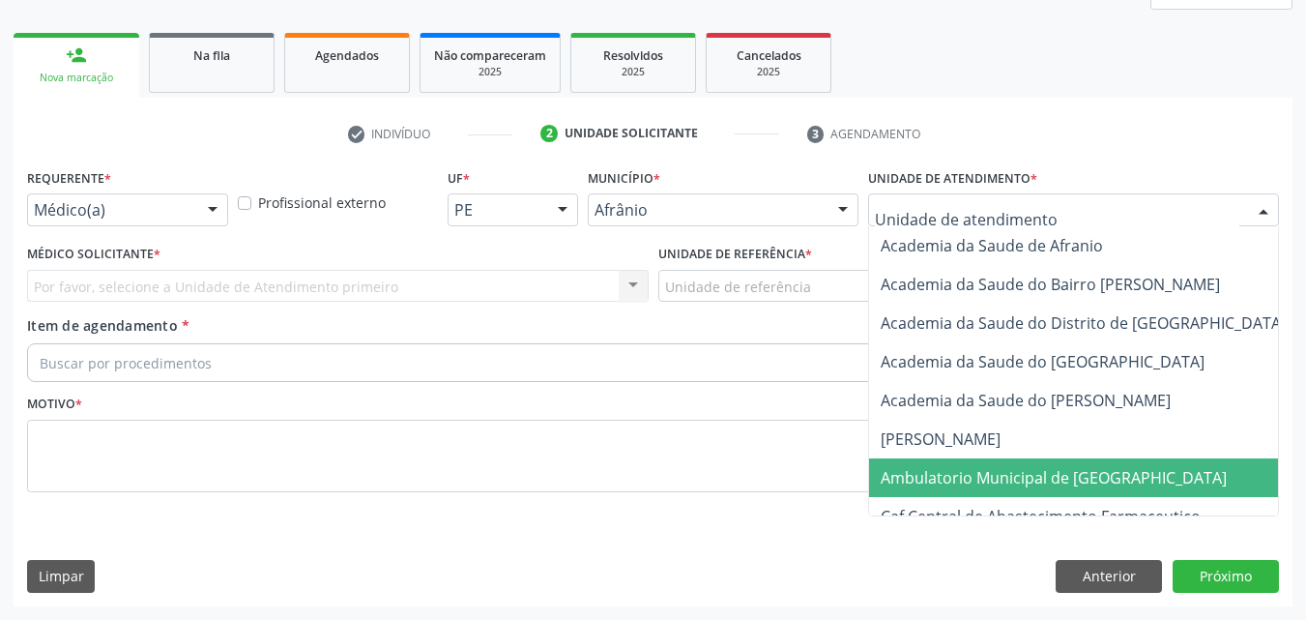
click at [1015, 472] on span "Ambulatorio Municipal de [GEOGRAPHIC_DATA]" at bounding box center [1054, 477] width 346 height 21
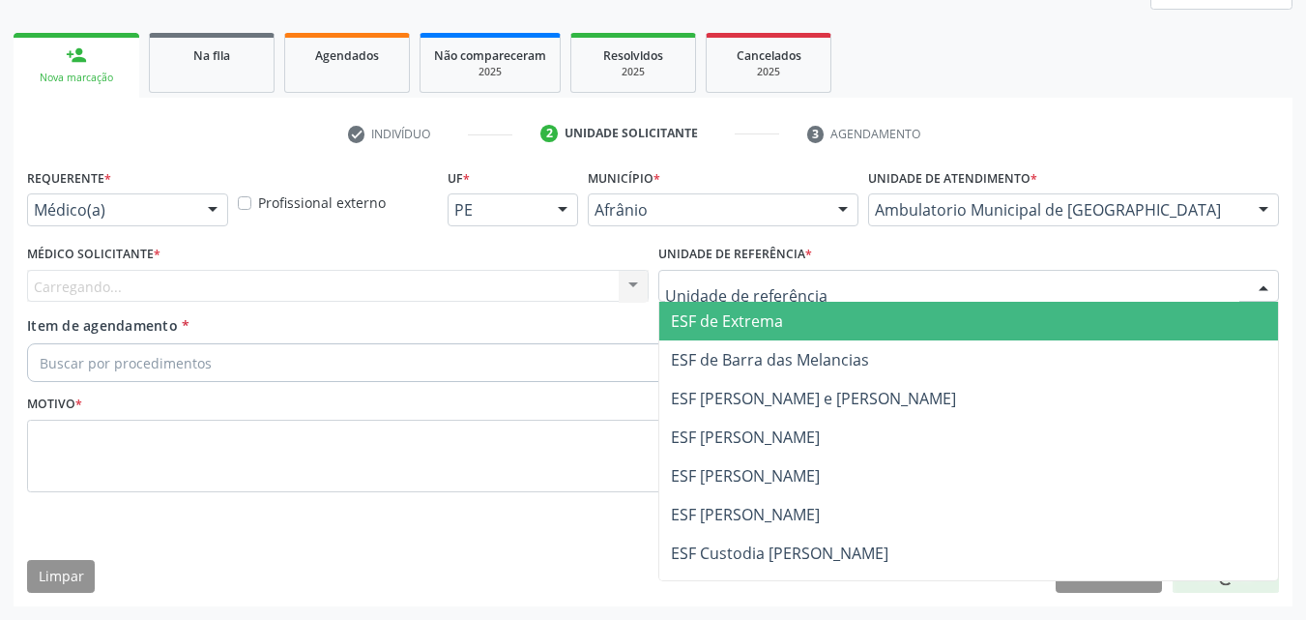
click at [826, 289] on div at bounding box center [970, 286] width 622 height 33
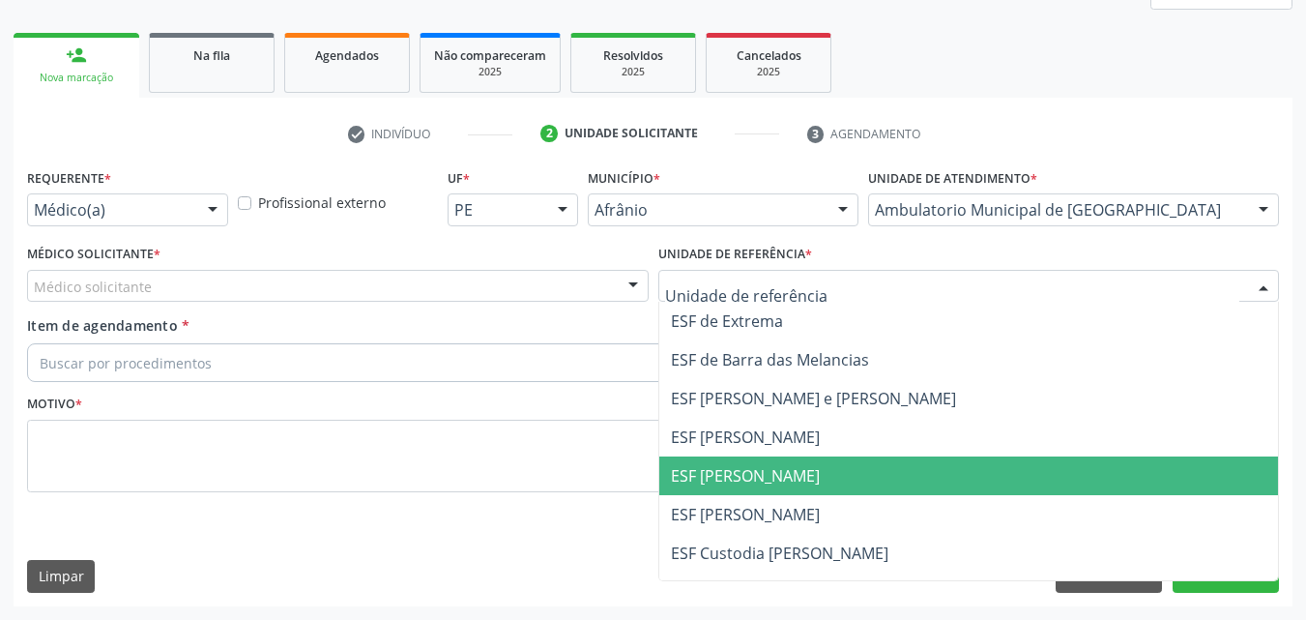
drag, startPoint x: 813, startPoint y: 478, endPoint x: 762, endPoint y: 467, distance: 52.3
click at [813, 479] on span "ESF [PERSON_NAME]" at bounding box center [969, 475] width 620 height 39
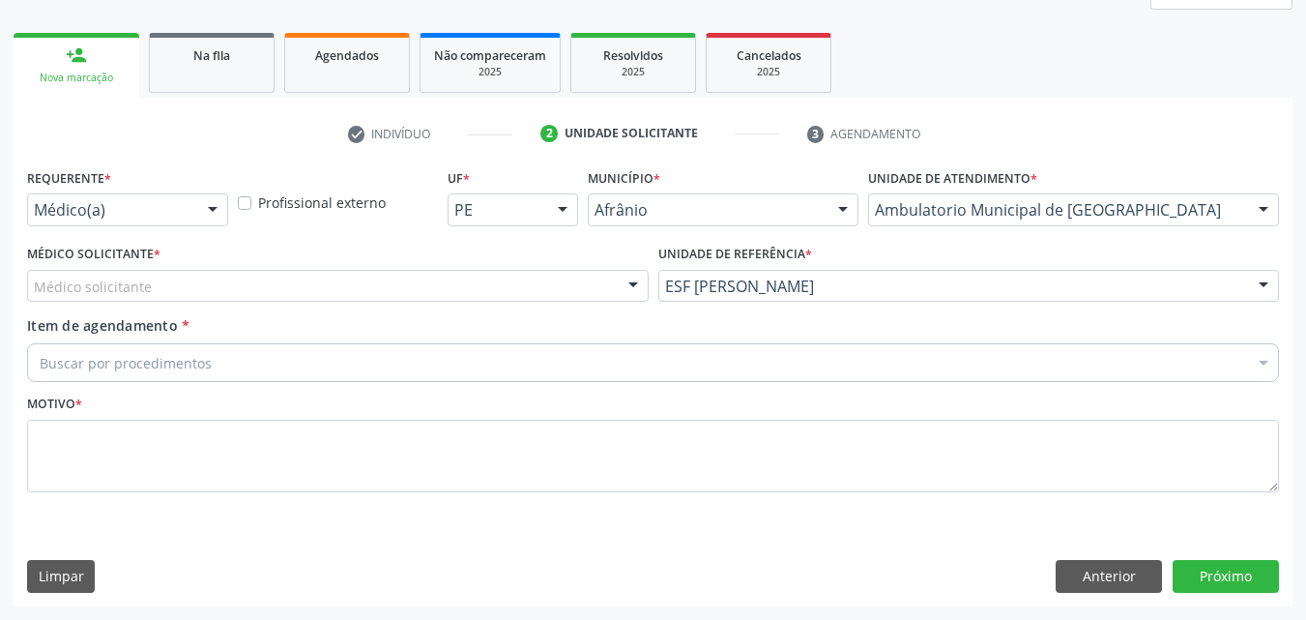
click at [503, 279] on div "Médico solicitante" at bounding box center [338, 286] width 622 height 33
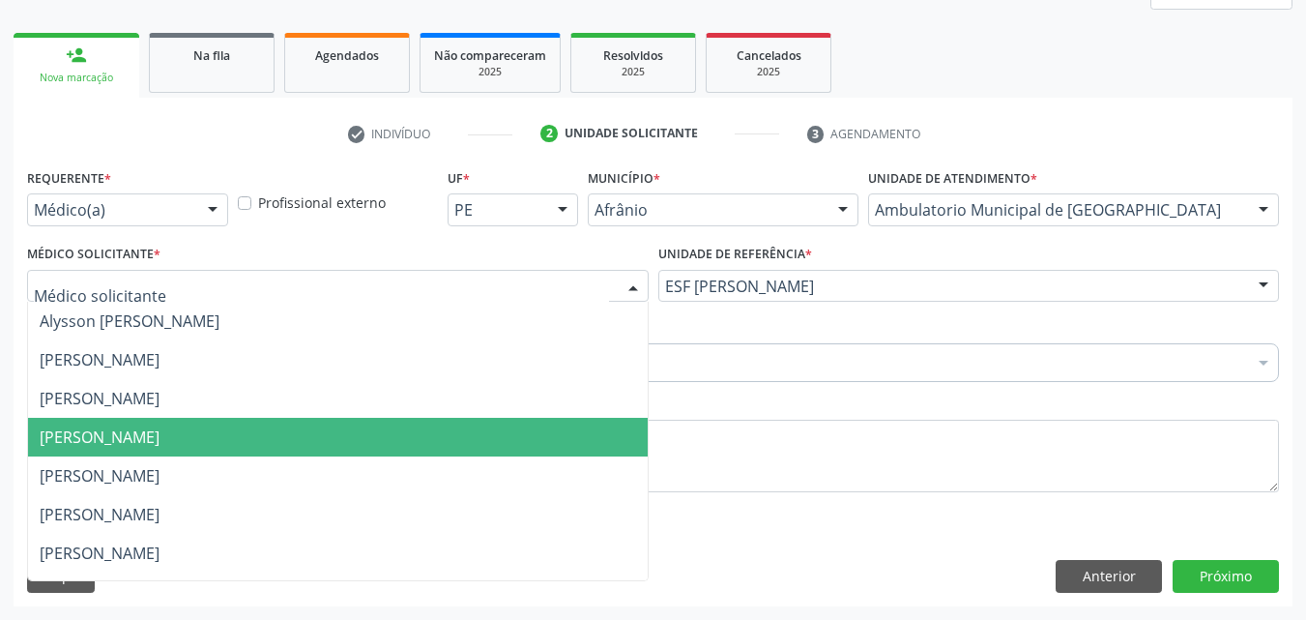
click at [499, 442] on span "[PERSON_NAME]" at bounding box center [338, 437] width 620 height 39
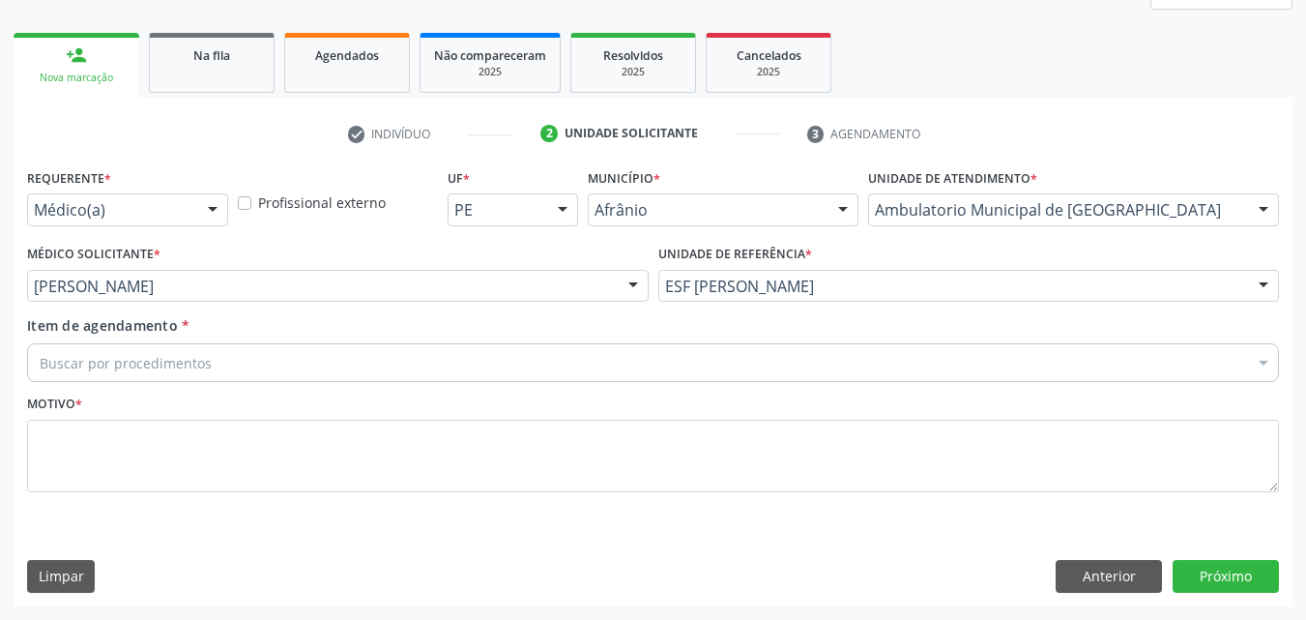
click at [416, 359] on div "Buscar por procedimentos" at bounding box center [653, 362] width 1252 height 39
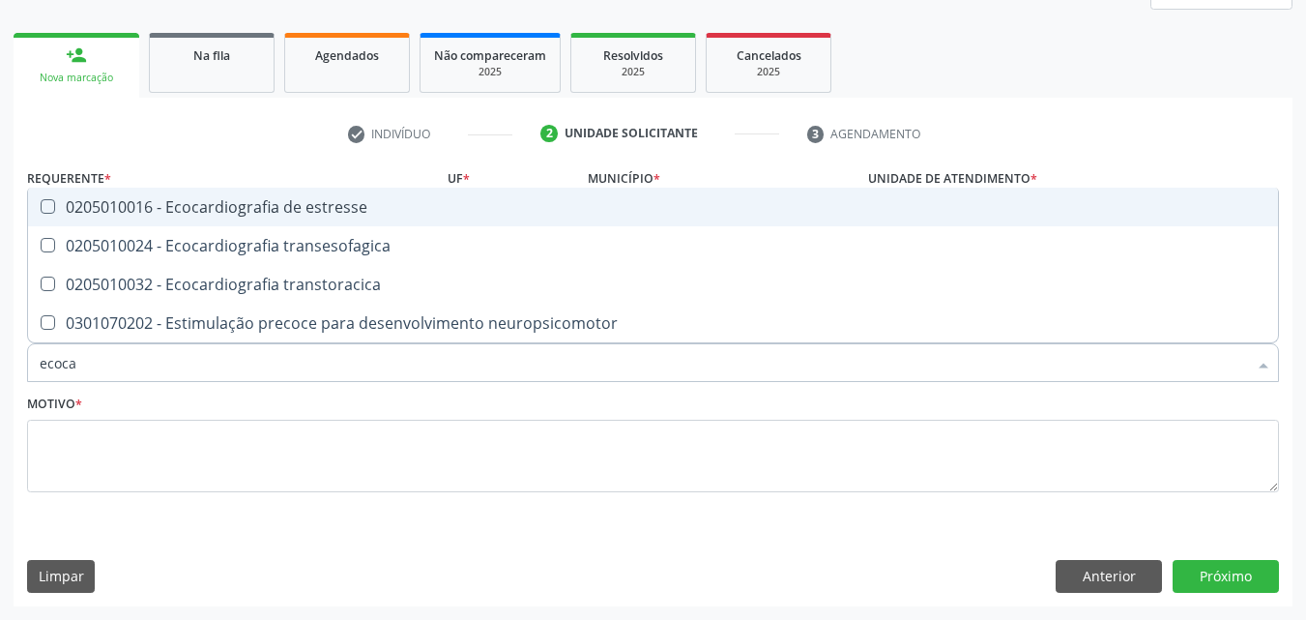
type input "ecocar"
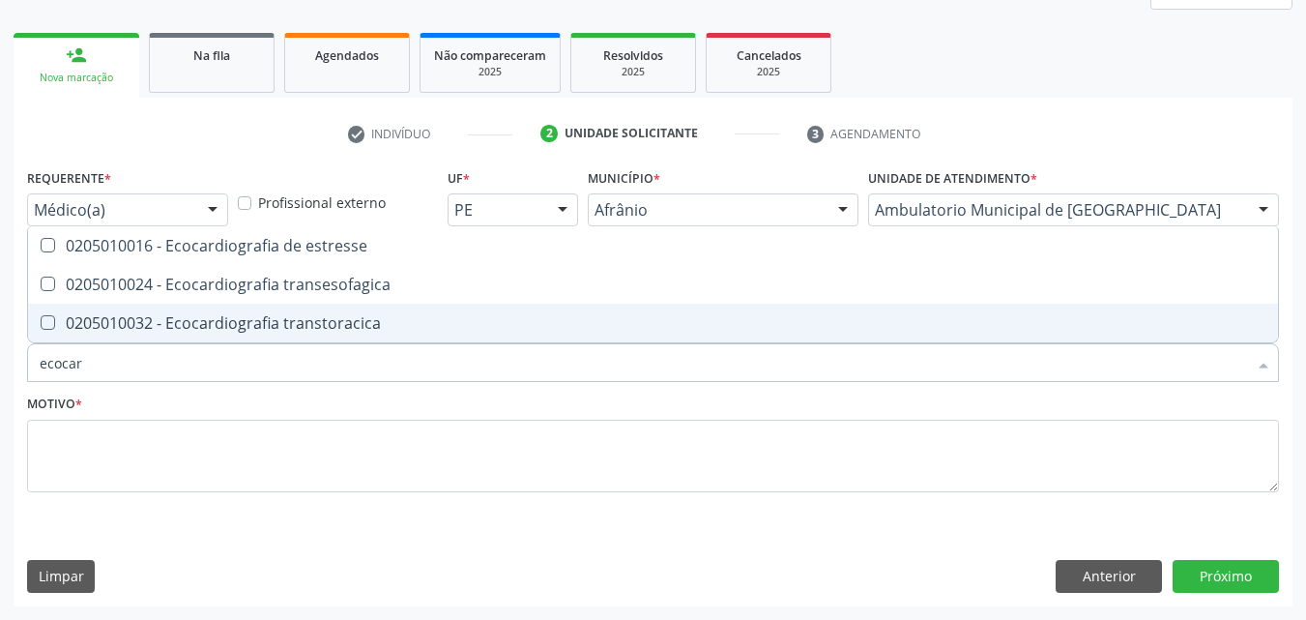
click at [392, 328] on div "0205010032 - Ecocardiografia transtoracica" at bounding box center [653, 322] width 1227 height 15
checkbox transtoracica "true"
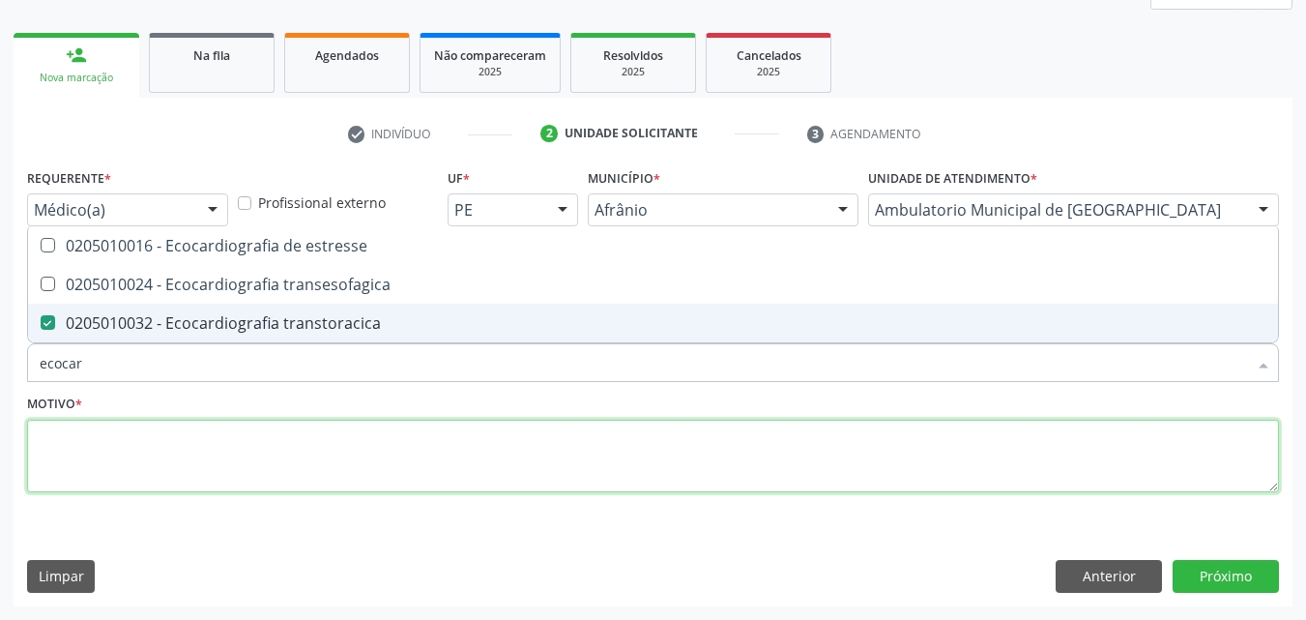
click at [402, 472] on textarea at bounding box center [653, 456] width 1252 height 73
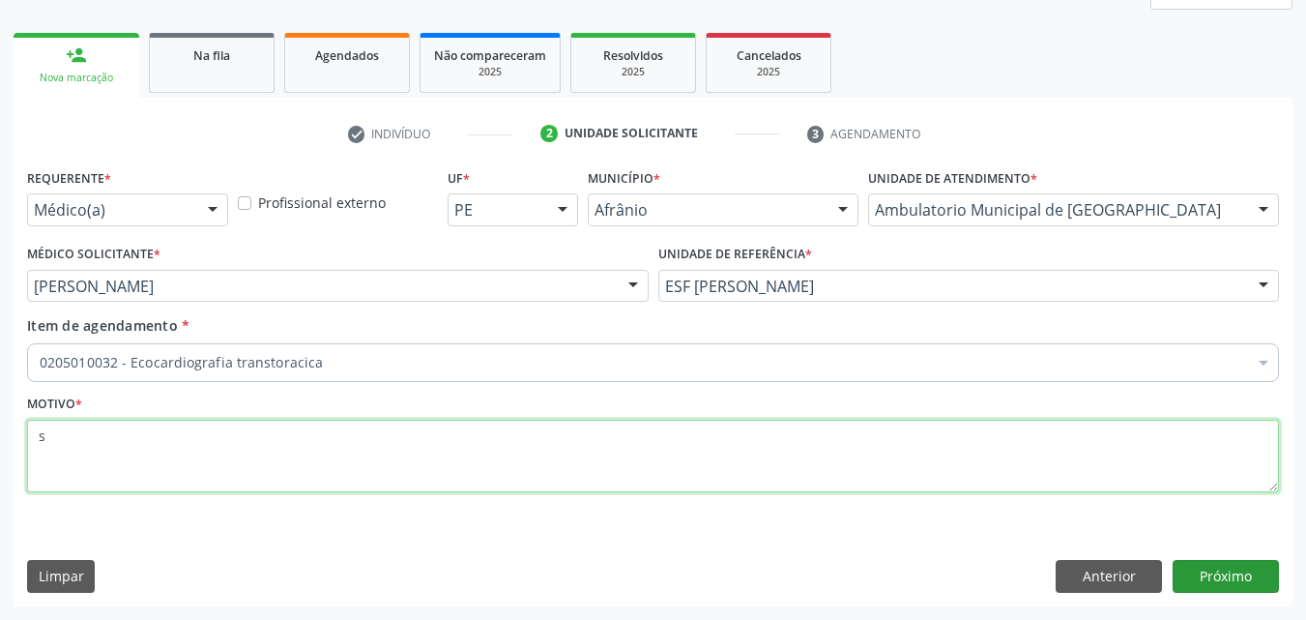
type textarea "s"
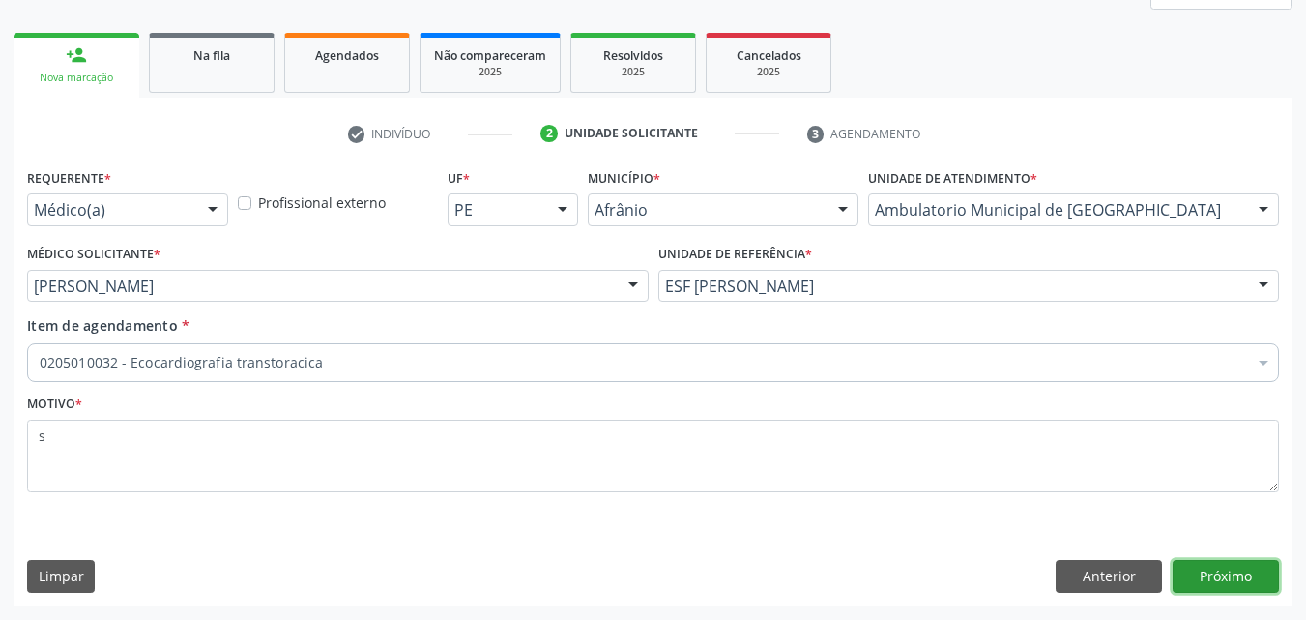
click at [1216, 573] on button "Próximo" at bounding box center [1226, 576] width 106 height 33
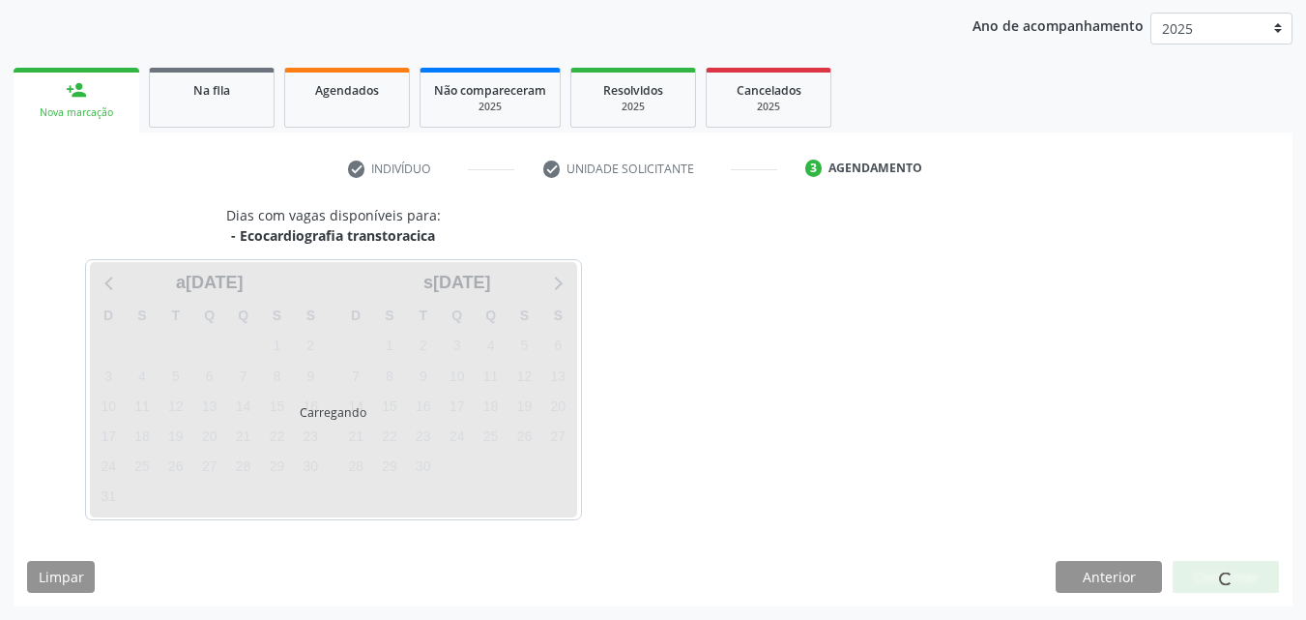
scroll to position [221, 0]
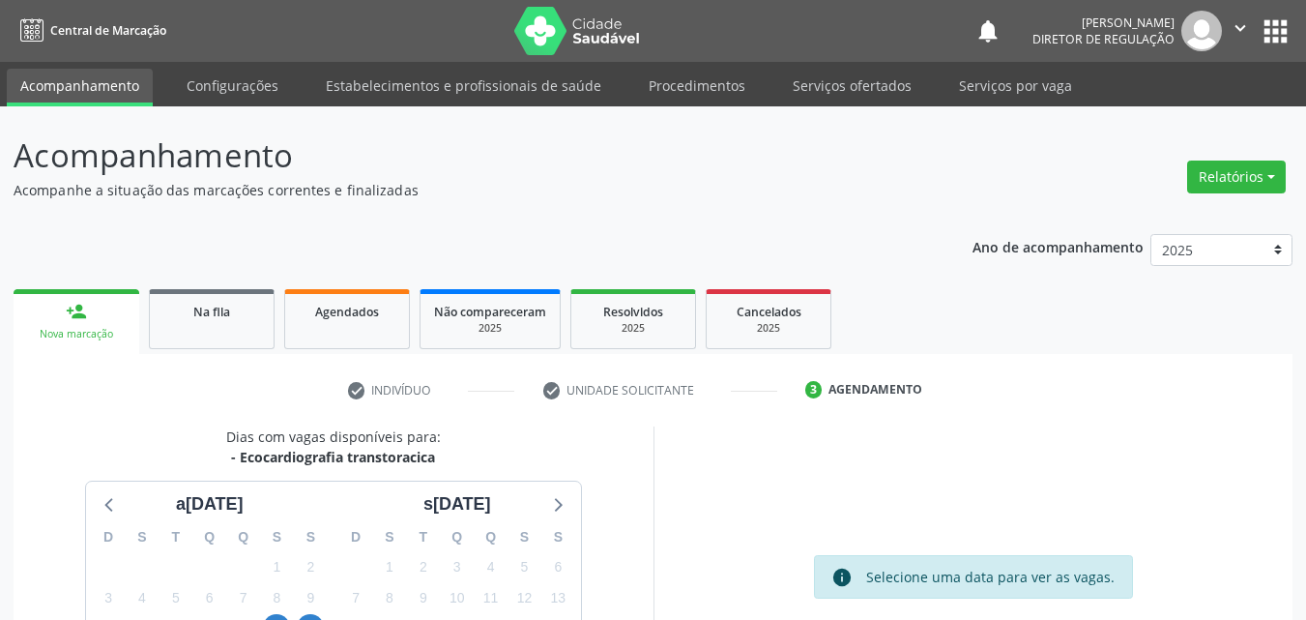
scroll to position [221, 0]
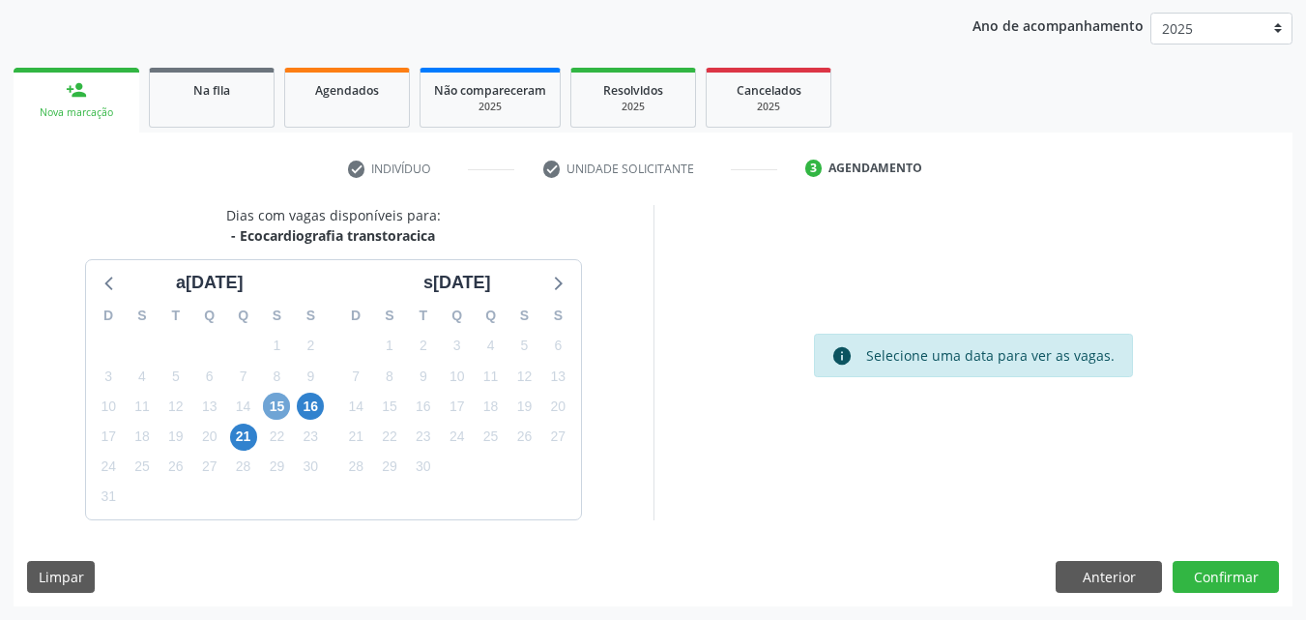
click at [274, 401] on span "15" at bounding box center [276, 406] width 27 height 27
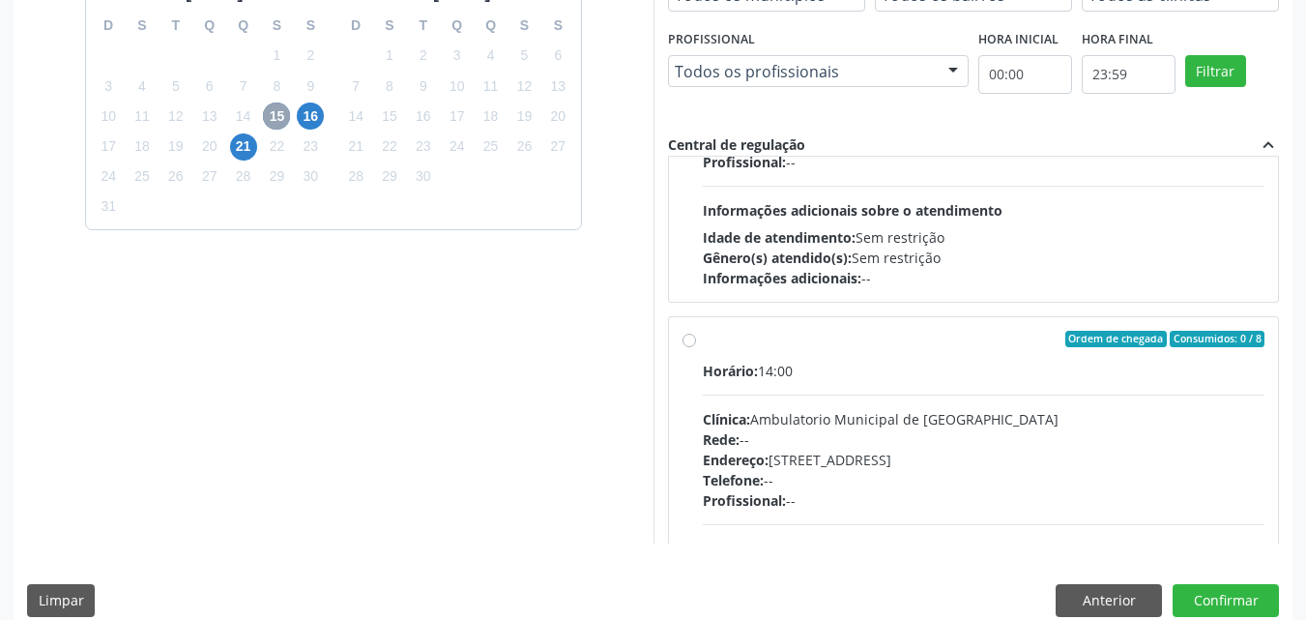
scroll to position [290, 0]
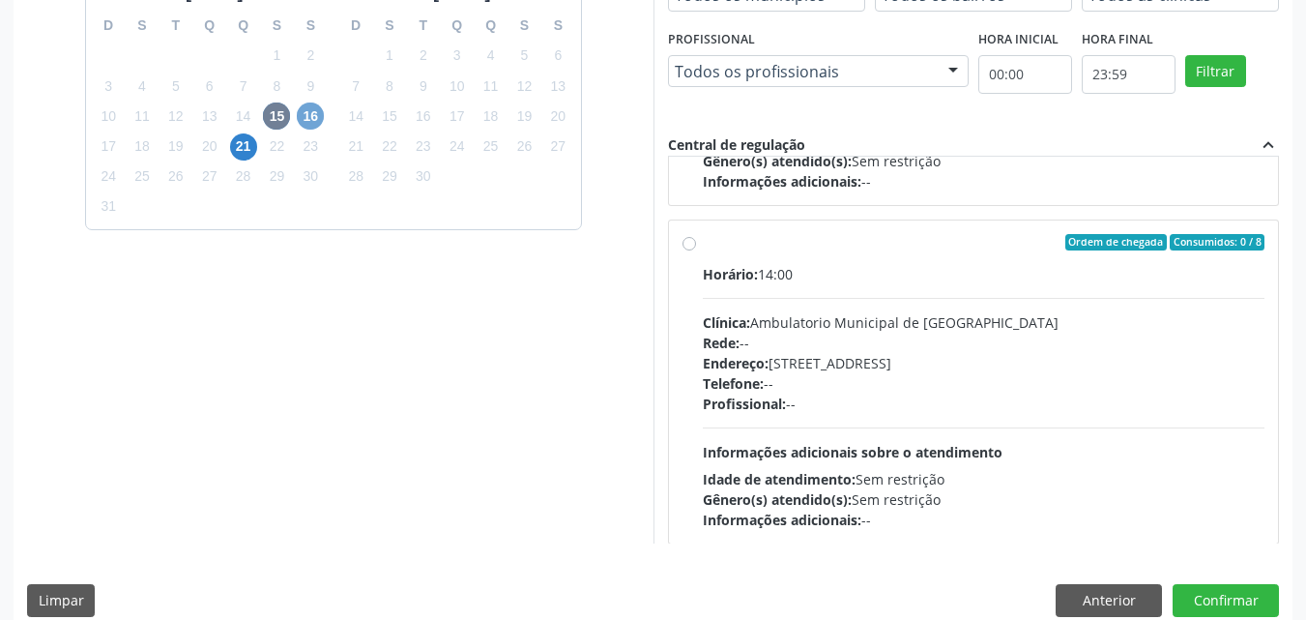
click at [311, 118] on span "16" at bounding box center [310, 116] width 27 height 27
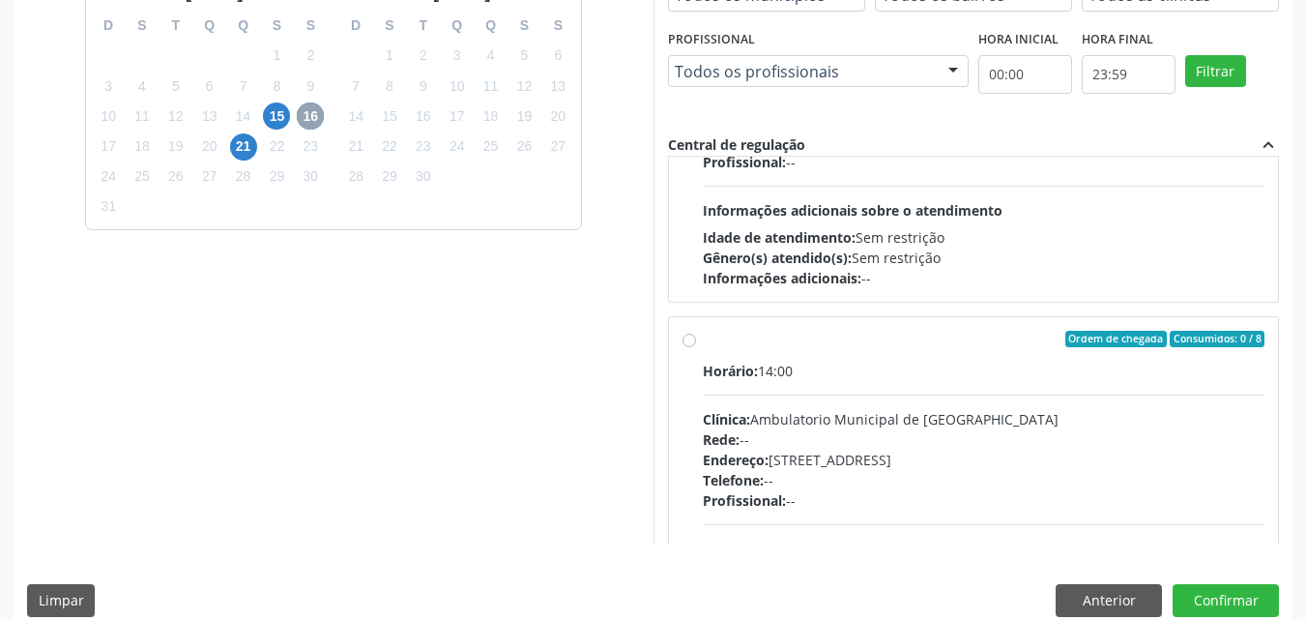
scroll to position [305, 0]
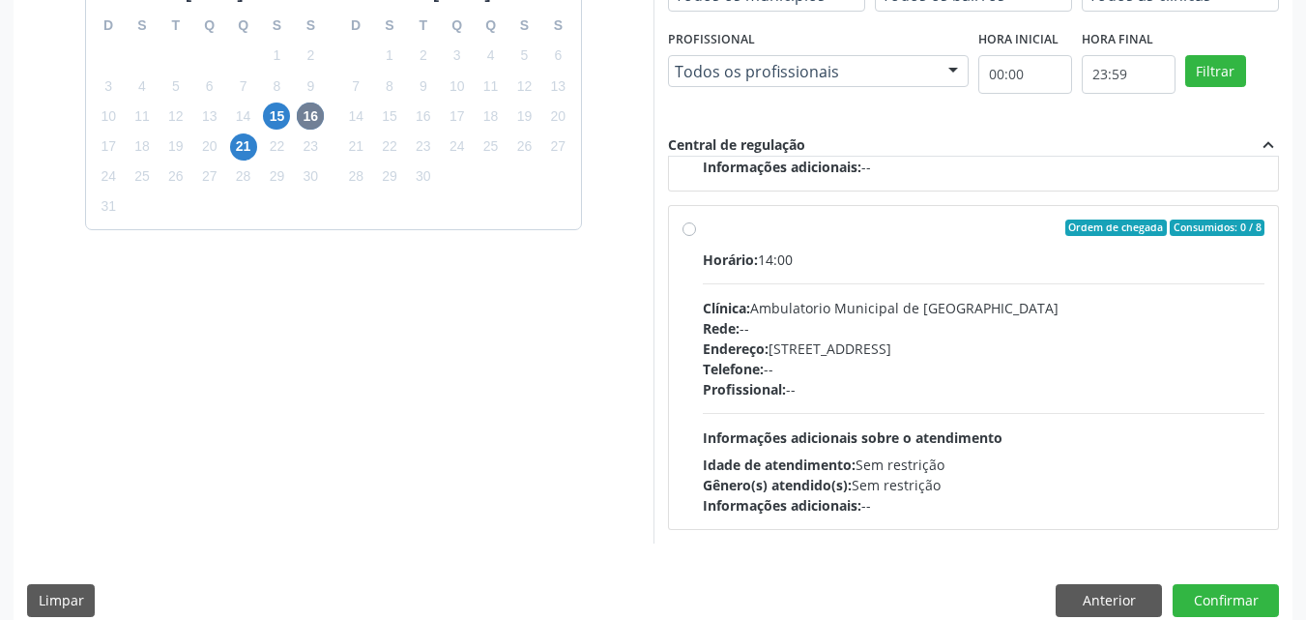
click at [552, 321] on div "Dias com vagas disponíveis para: - Ecocardiografia transtoracica agosto 2025 D …" at bounding box center [334, 229] width 640 height 629
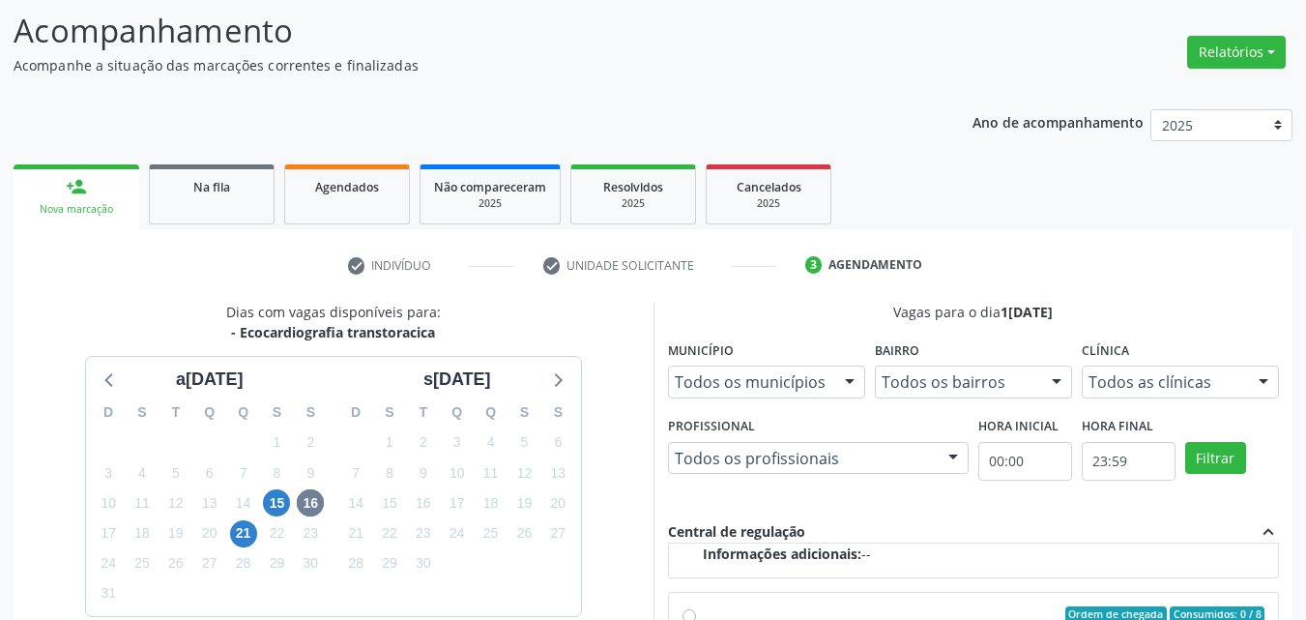
click at [92, 252] on ul "check Indivíduo check Unidade solicitante 3 Agendamento" at bounding box center [653, 265] width 1279 height 32
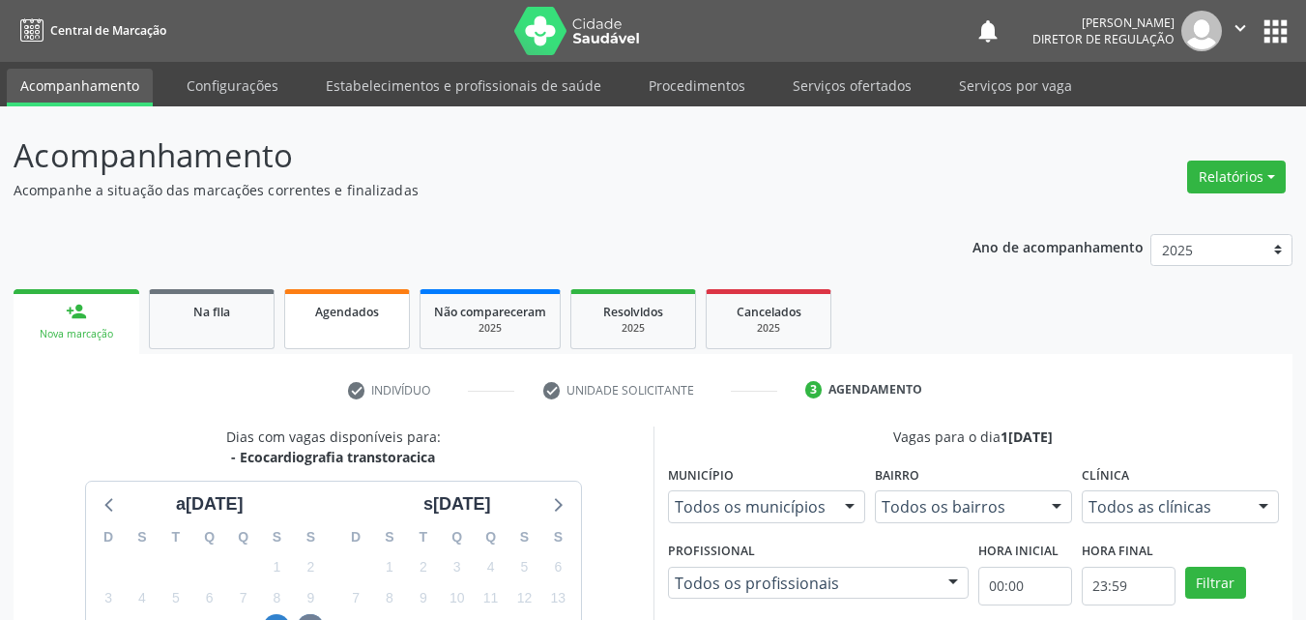
click at [354, 315] on span "Agendados" at bounding box center [347, 312] width 64 height 16
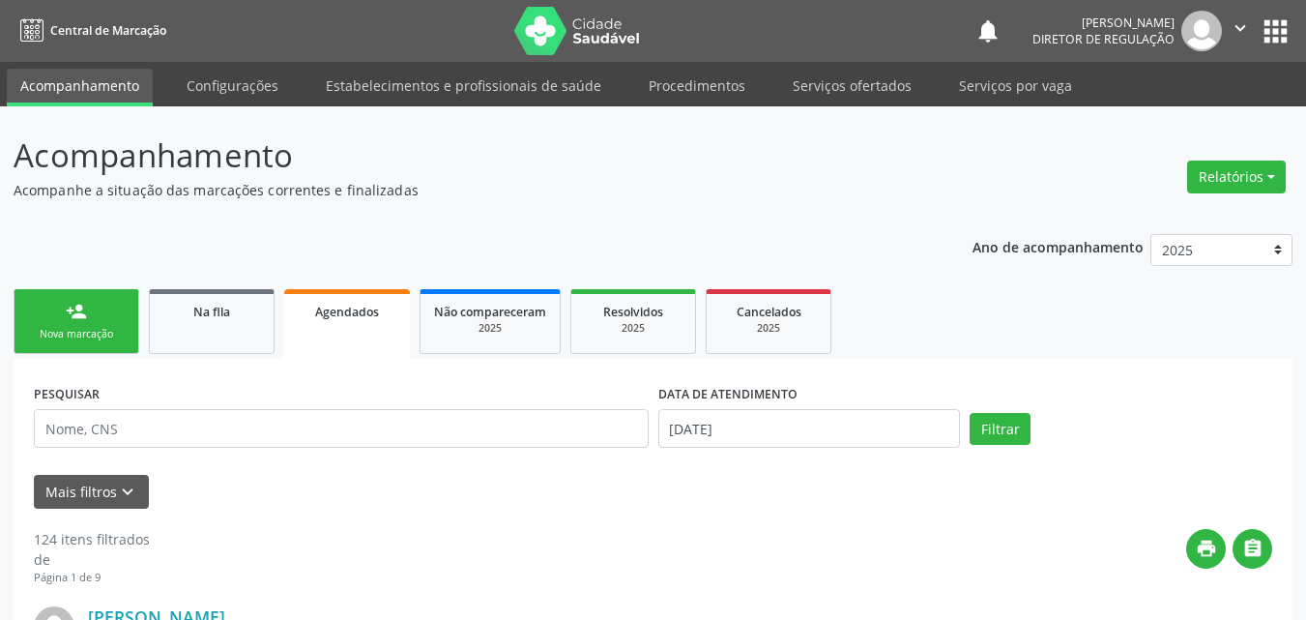
click at [107, 335] on div "Nova marcação" at bounding box center [76, 334] width 97 height 15
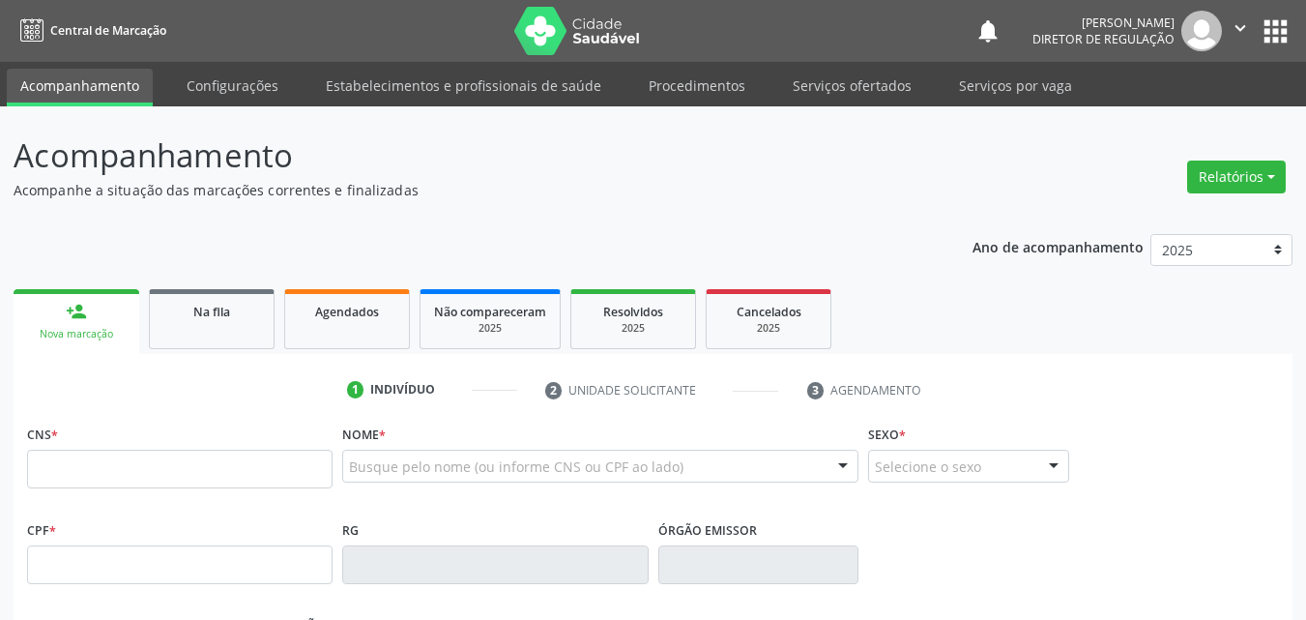
scroll to position [97, 0]
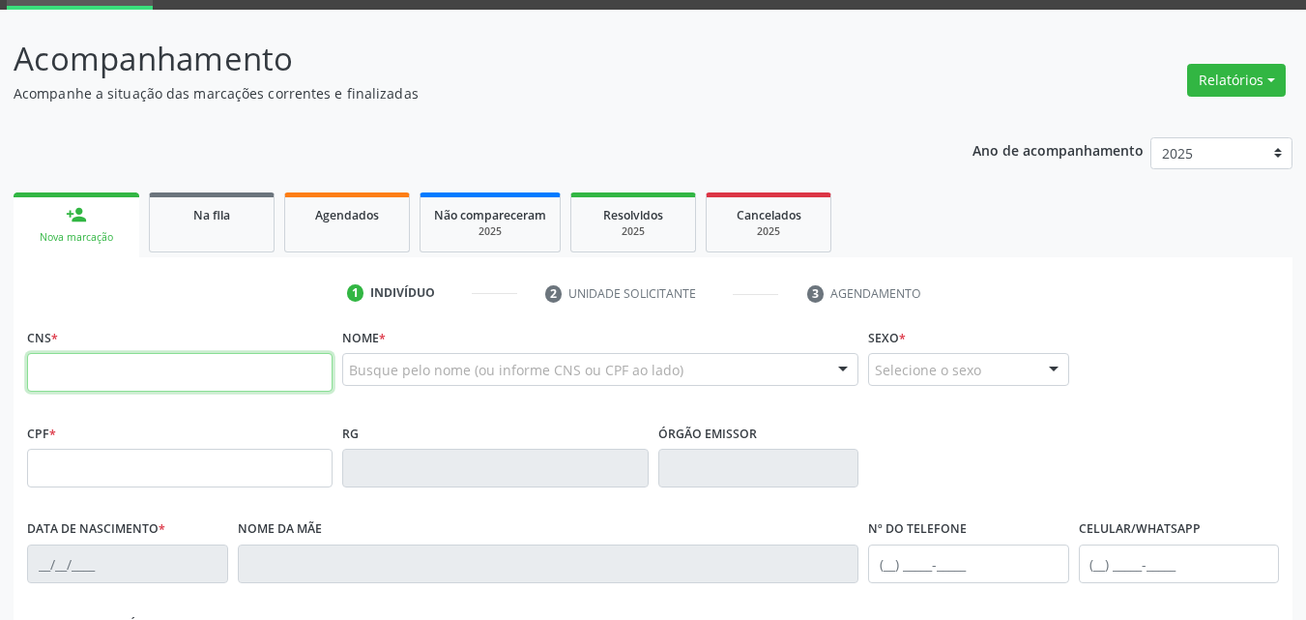
click at [189, 369] on input "text" at bounding box center [180, 372] width 306 height 39
type input "708 3042 4747 5360"
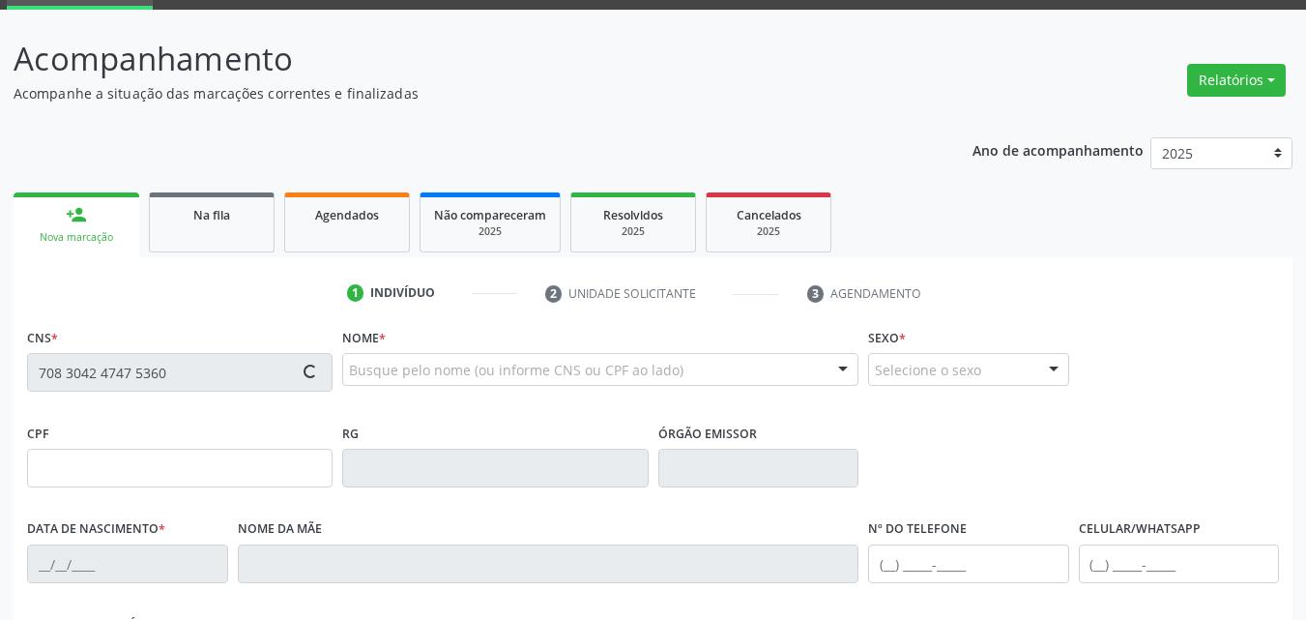
type input "17/04/1962"
type input "Luiza Maria Torres"
type input "(87) 98853-5613"
type input "(87) 98826-6980"
type input "--"
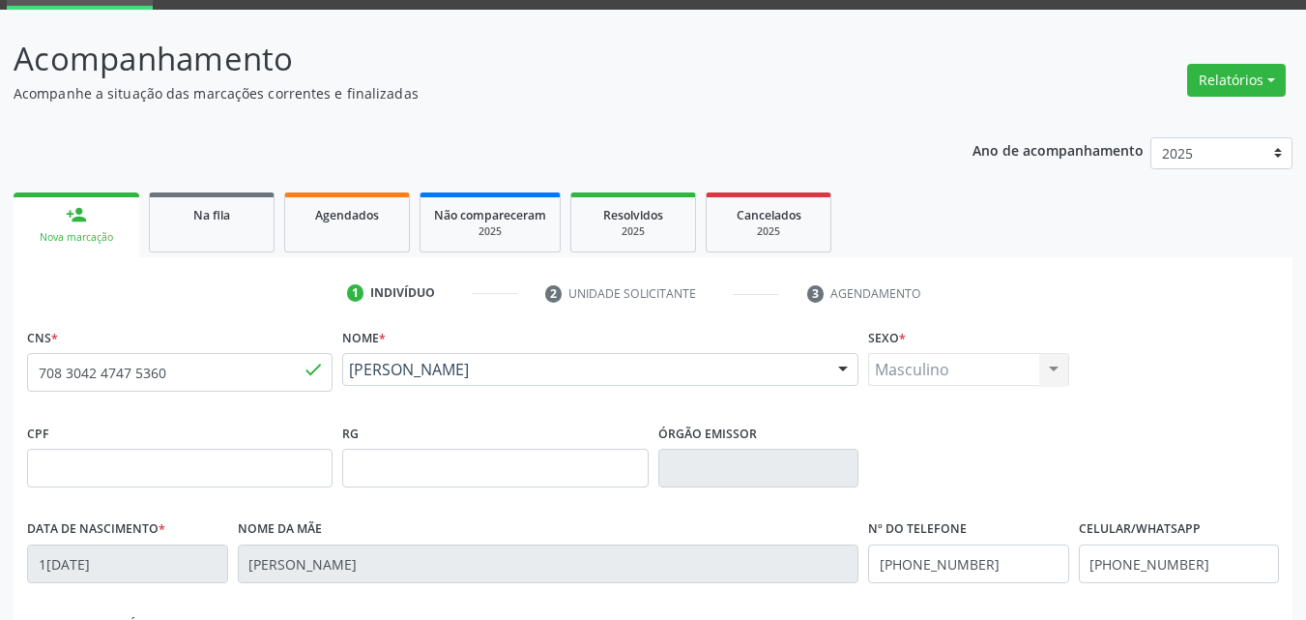
scroll to position [428, 0]
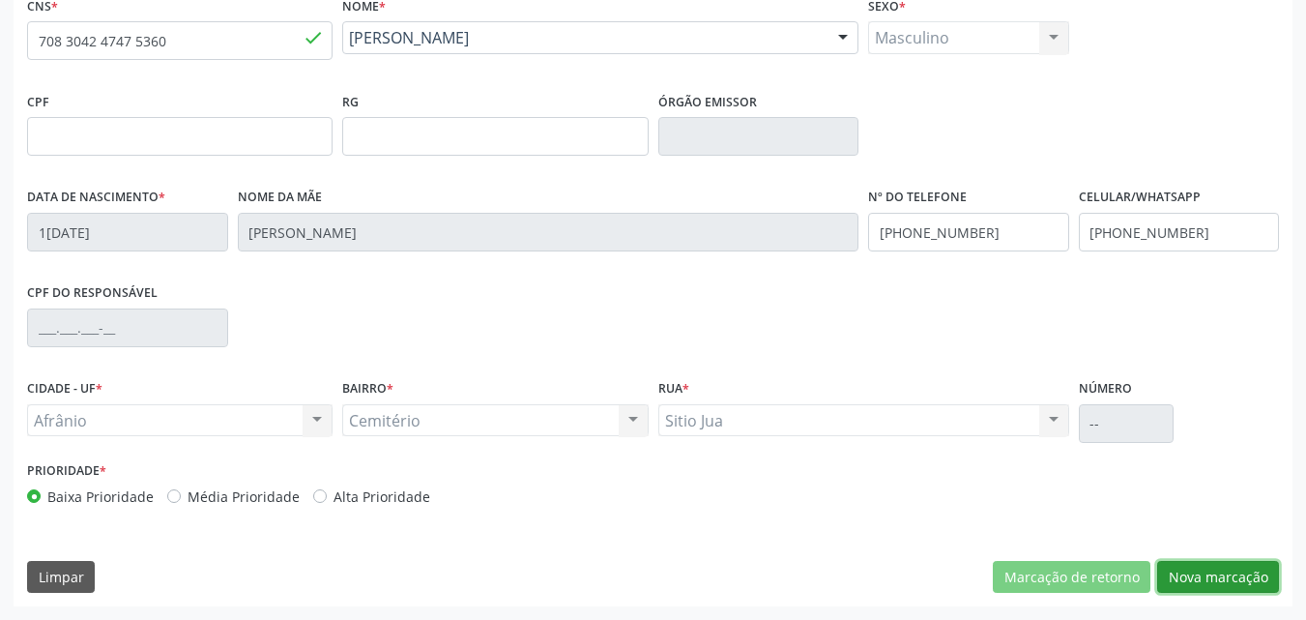
drag, startPoint x: 1241, startPoint y: 573, endPoint x: 1186, endPoint y: 572, distance: 55.1
click at [1221, 572] on button "Nova marcação" at bounding box center [1219, 577] width 122 height 33
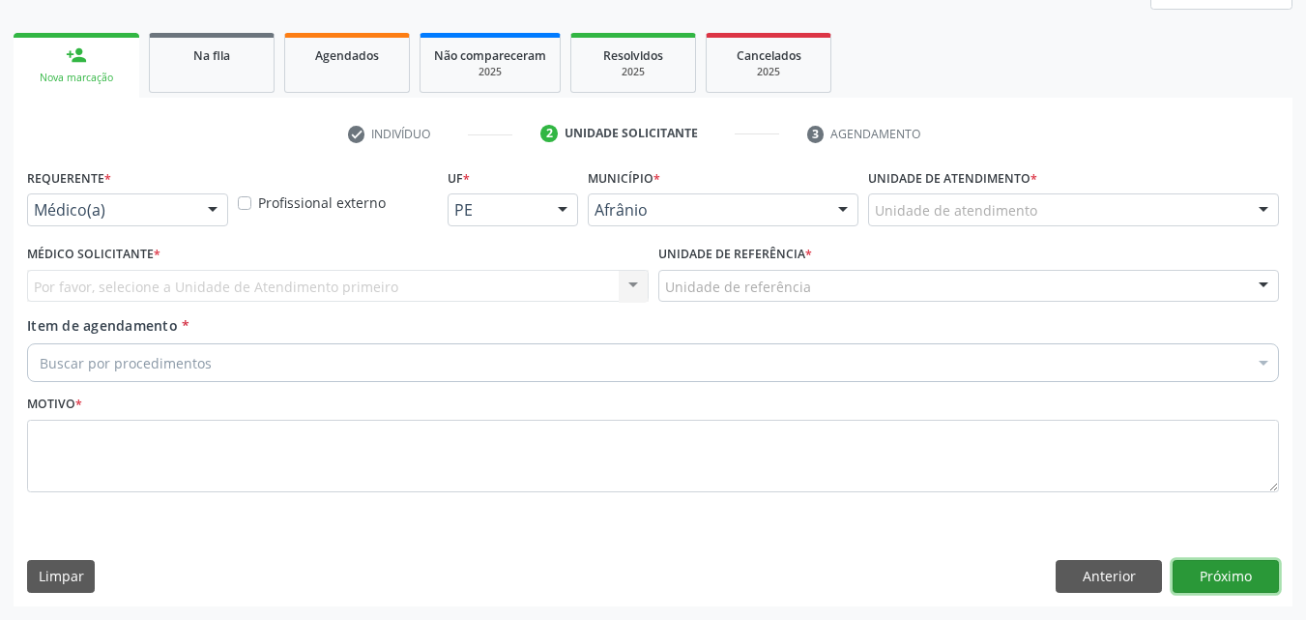
click at [1233, 575] on button "Próximo" at bounding box center [1226, 576] width 106 height 33
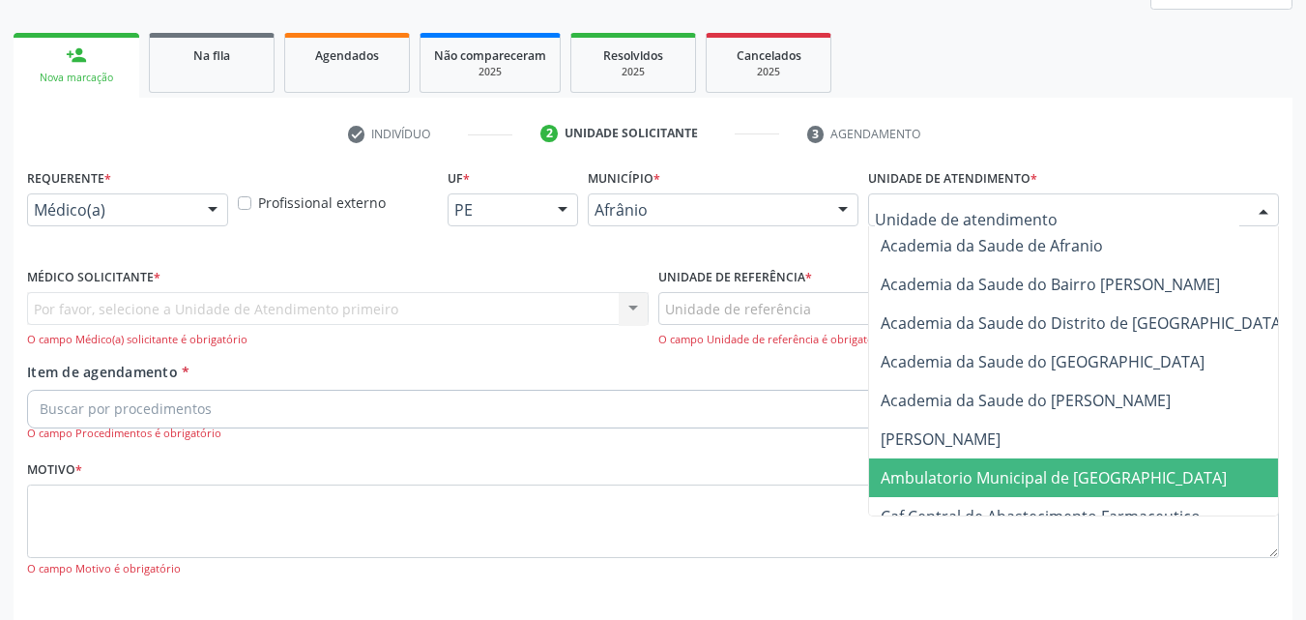
click at [1018, 477] on span "Ambulatorio Municipal de [GEOGRAPHIC_DATA]" at bounding box center [1054, 477] width 346 height 21
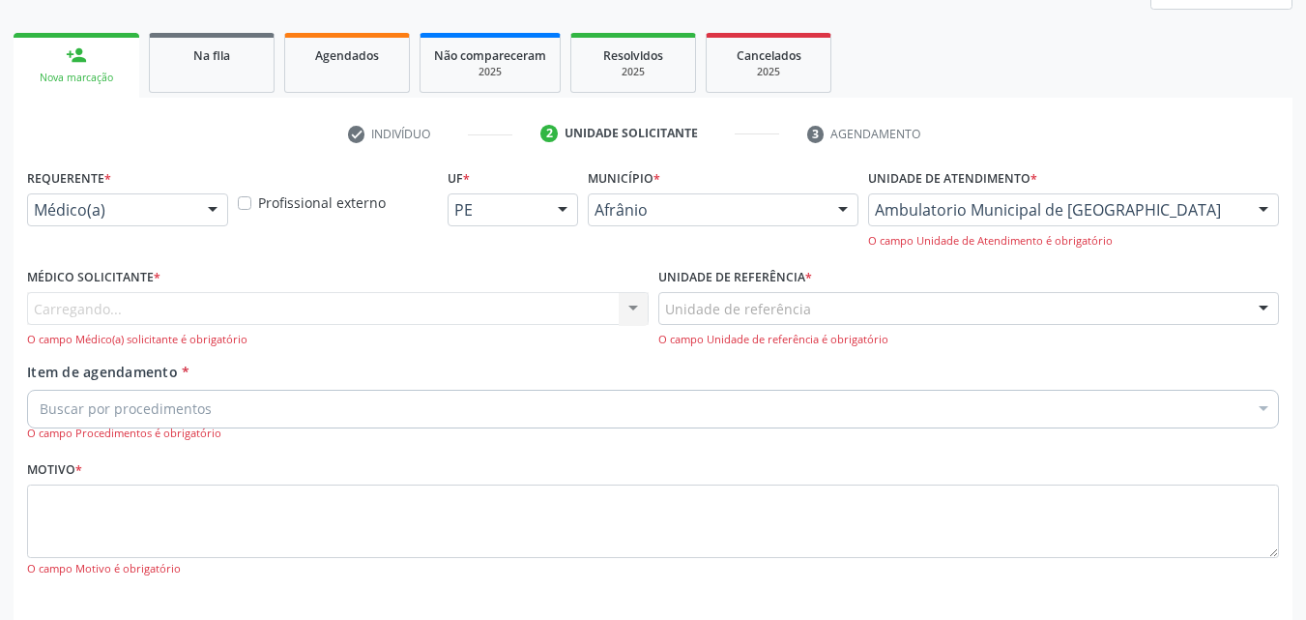
click at [840, 304] on div "Unidade de referência" at bounding box center [970, 308] width 622 height 33
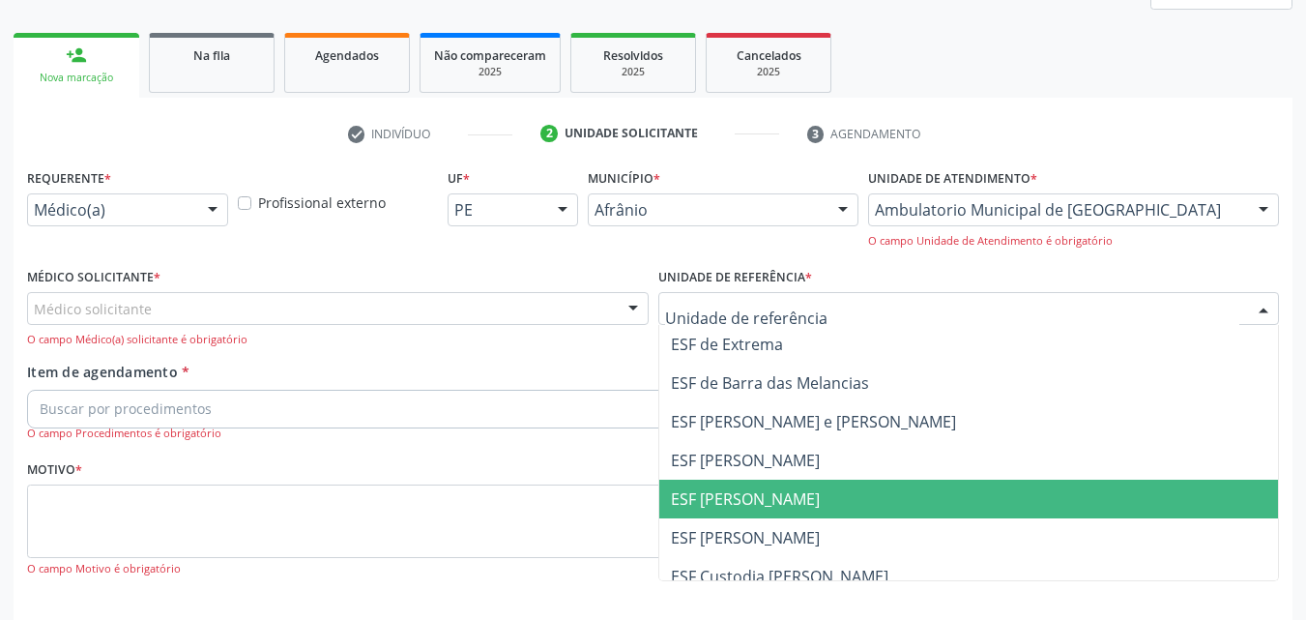
drag, startPoint x: 806, startPoint y: 496, endPoint x: 731, endPoint y: 484, distance: 75.4
click at [806, 495] on span "ESF [PERSON_NAME]" at bounding box center [969, 499] width 620 height 39
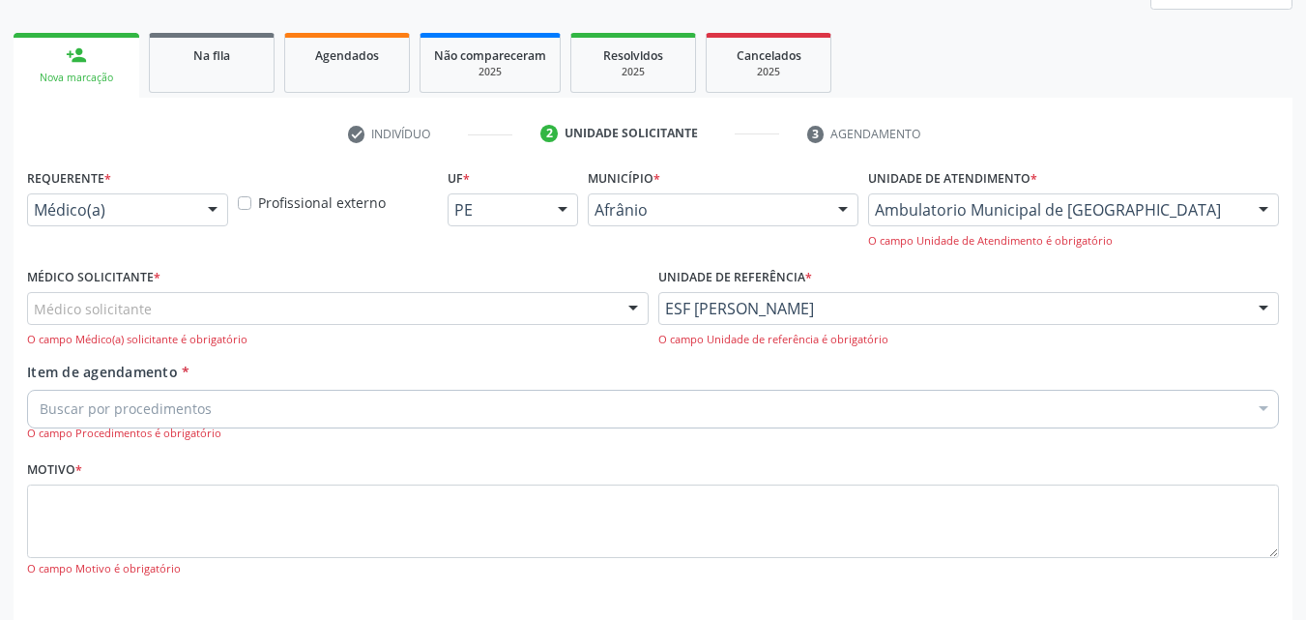
click at [448, 301] on div "Médico solicitante" at bounding box center [338, 308] width 622 height 33
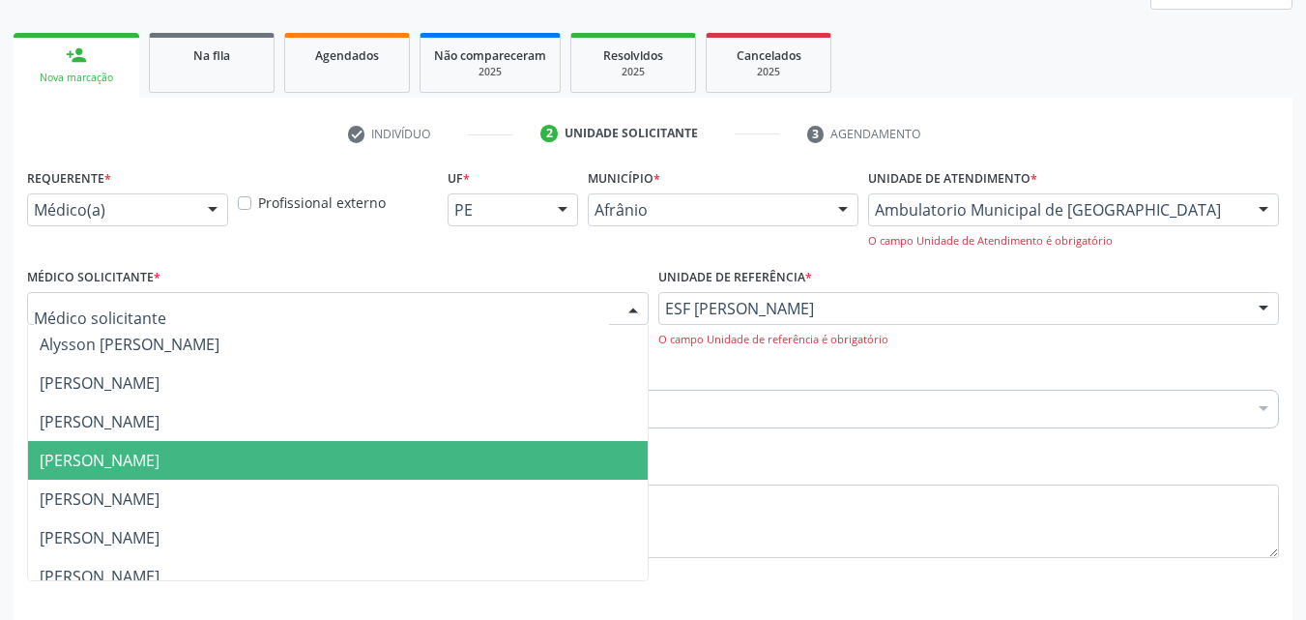
click at [468, 460] on span "[PERSON_NAME]" at bounding box center [338, 460] width 620 height 39
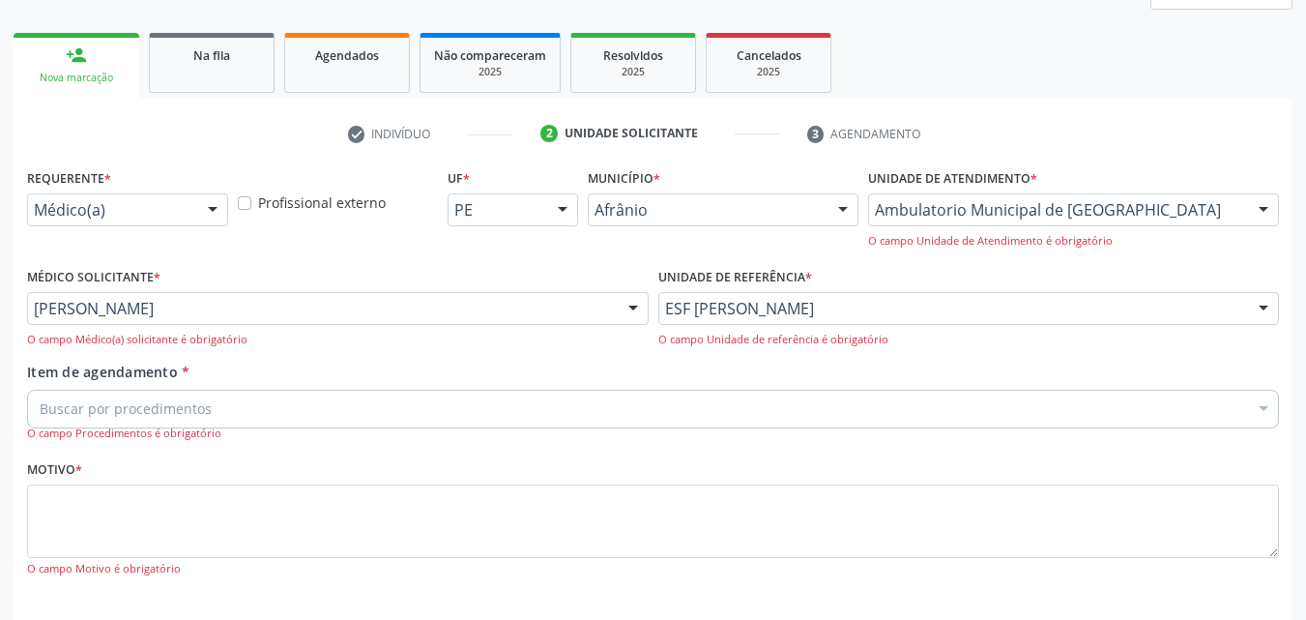
click at [410, 410] on div "Buscar por procedimentos" at bounding box center [653, 409] width 1252 height 39
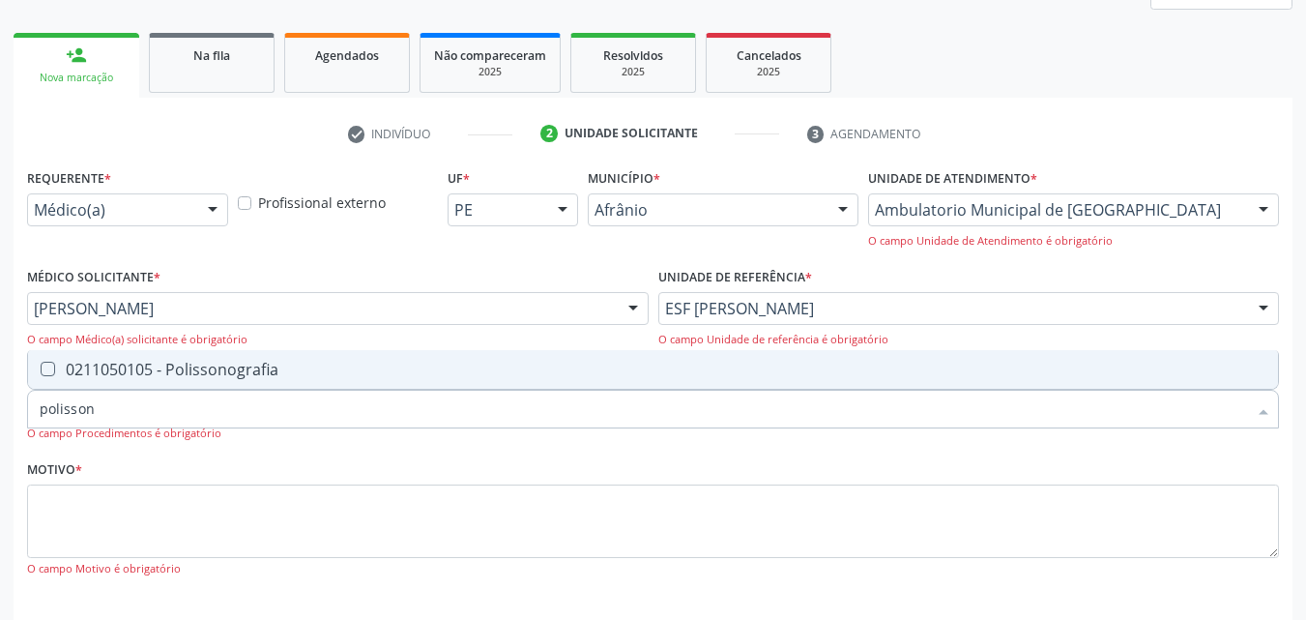
type input "polissono"
click at [381, 367] on div "0211050105 - Polissonografia" at bounding box center [653, 369] width 1227 height 15
checkbox Polissonografia "true"
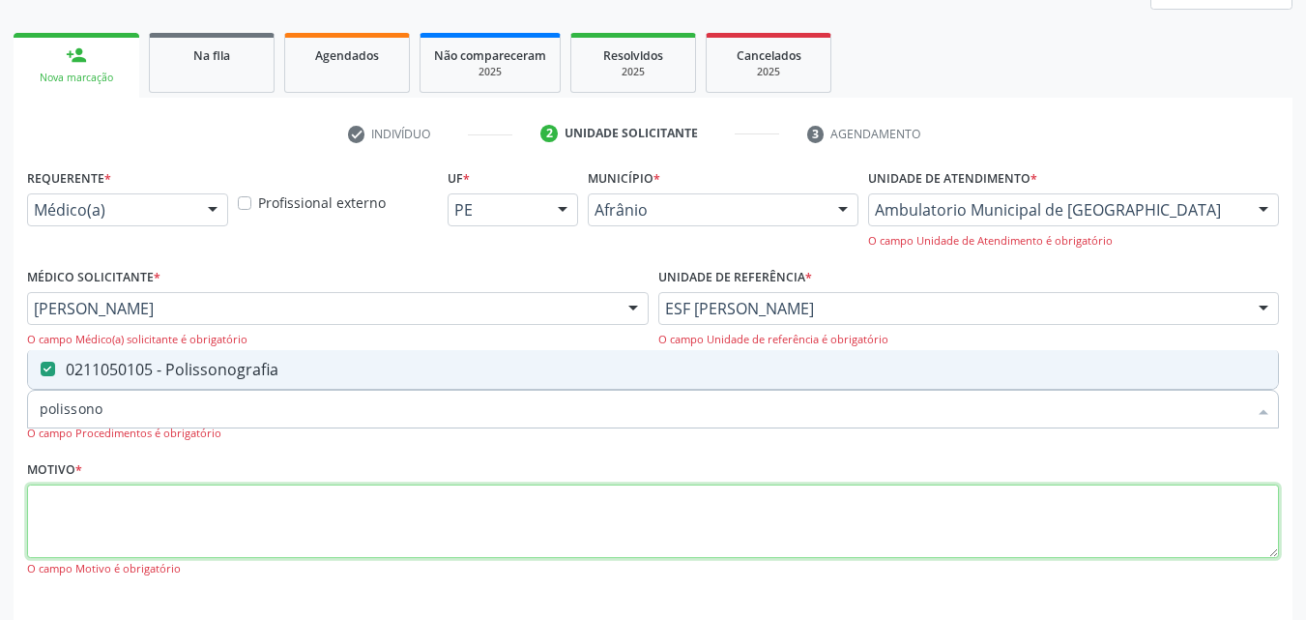
click at [375, 515] on textarea at bounding box center [653, 520] width 1252 height 73
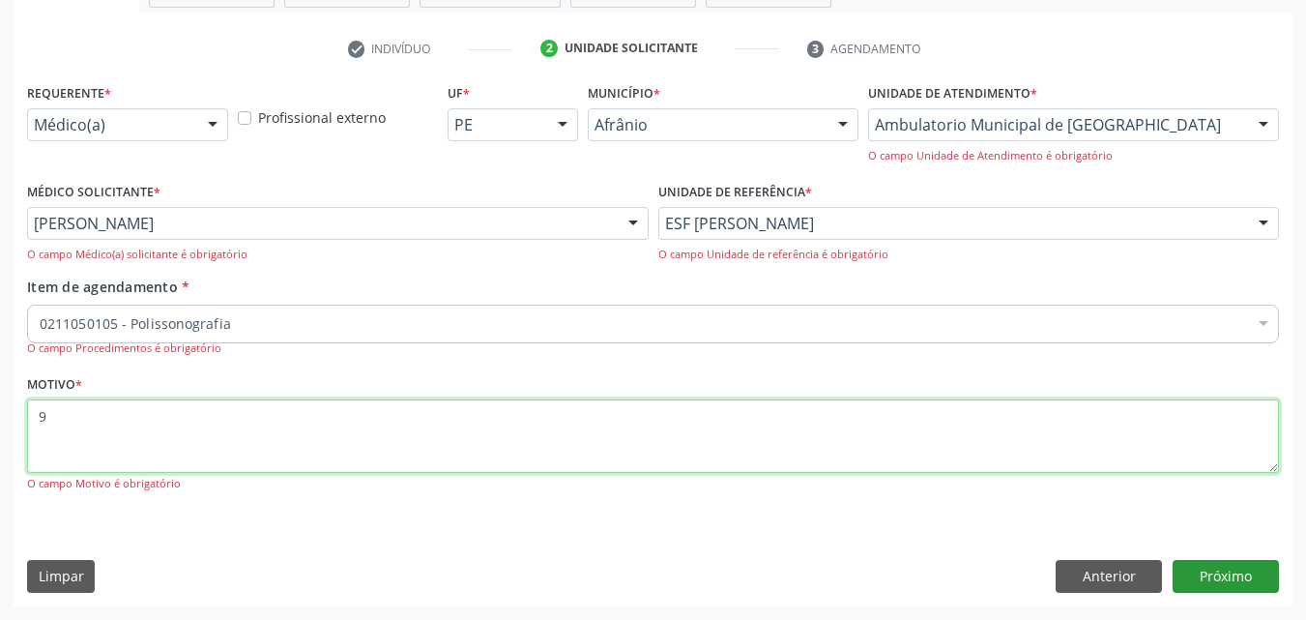
type textarea "9"
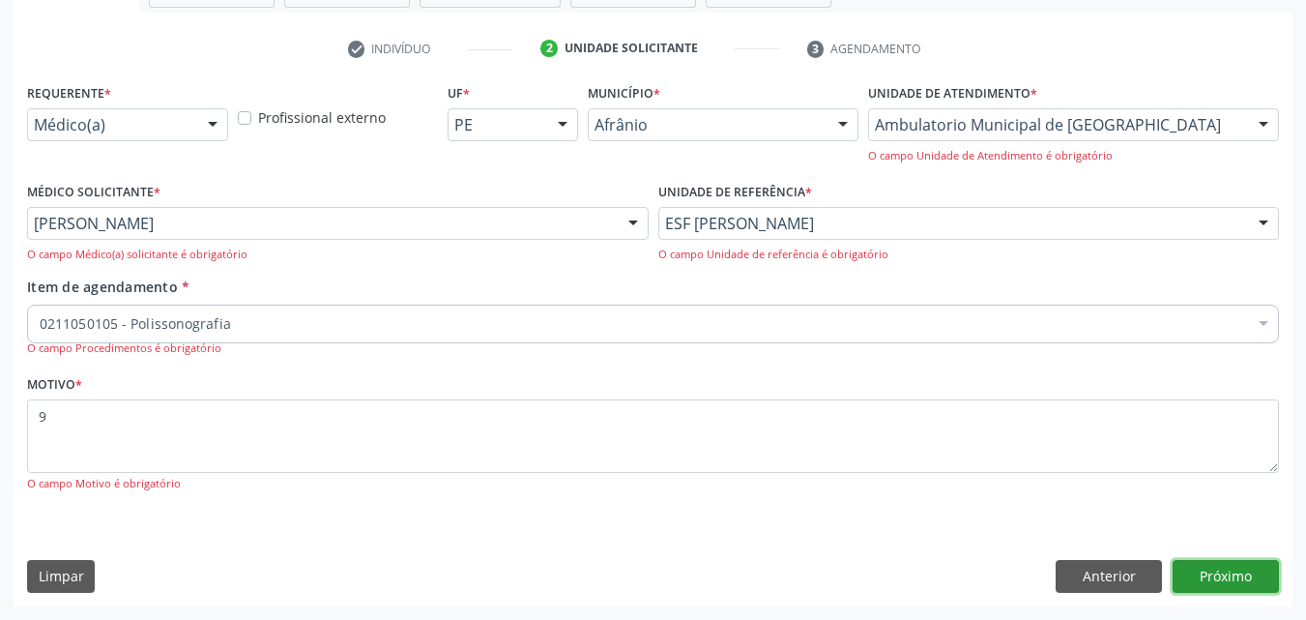
click at [1212, 572] on button "Próximo" at bounding box center [1226, 576] width 106 height 33
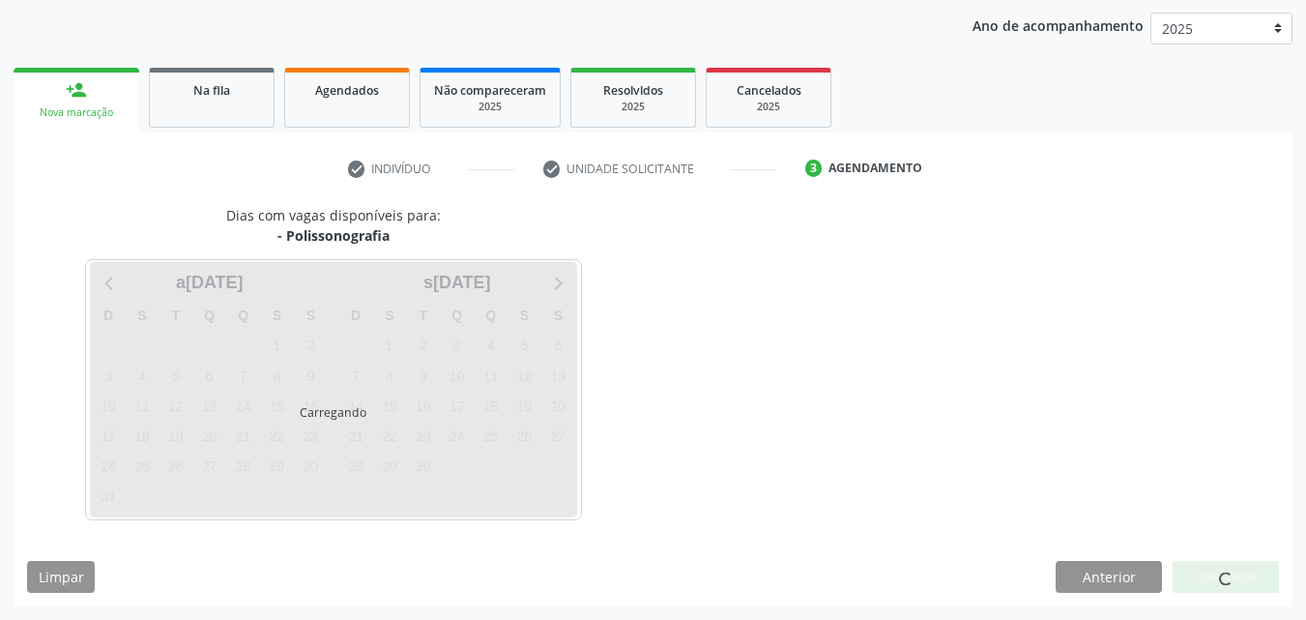
scroll to position [278, 0]
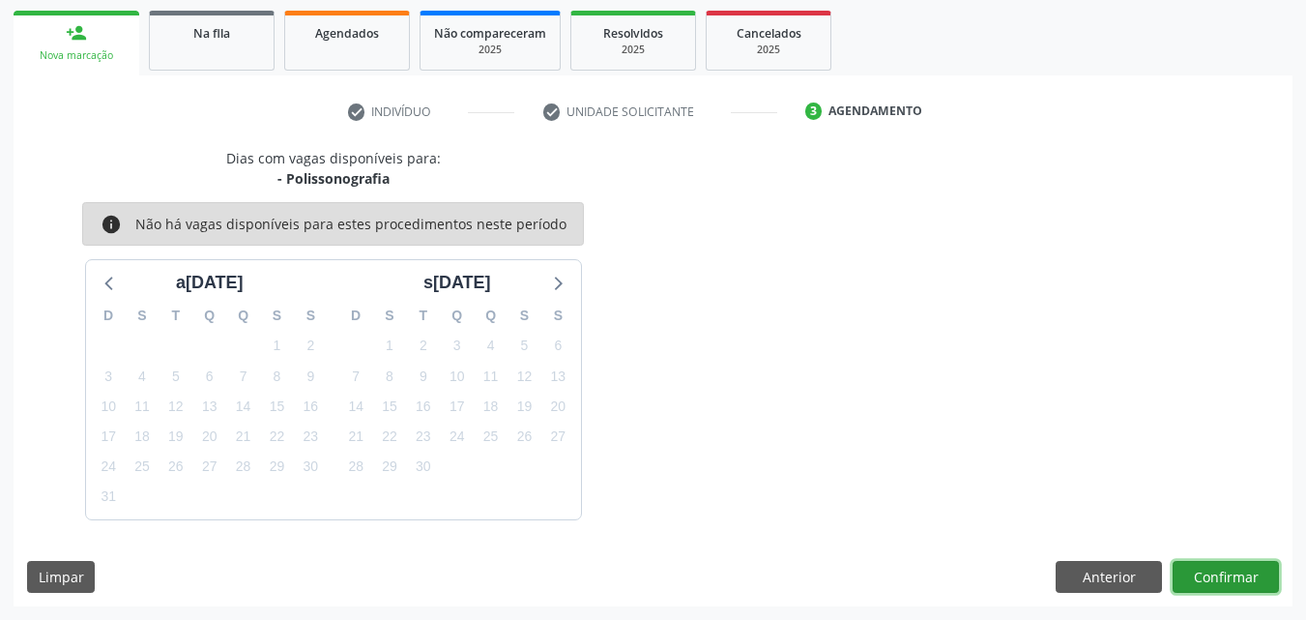
click at [1206, 572] on button "Confirmar" at bounding box center [1226, 577] width 106 height 33
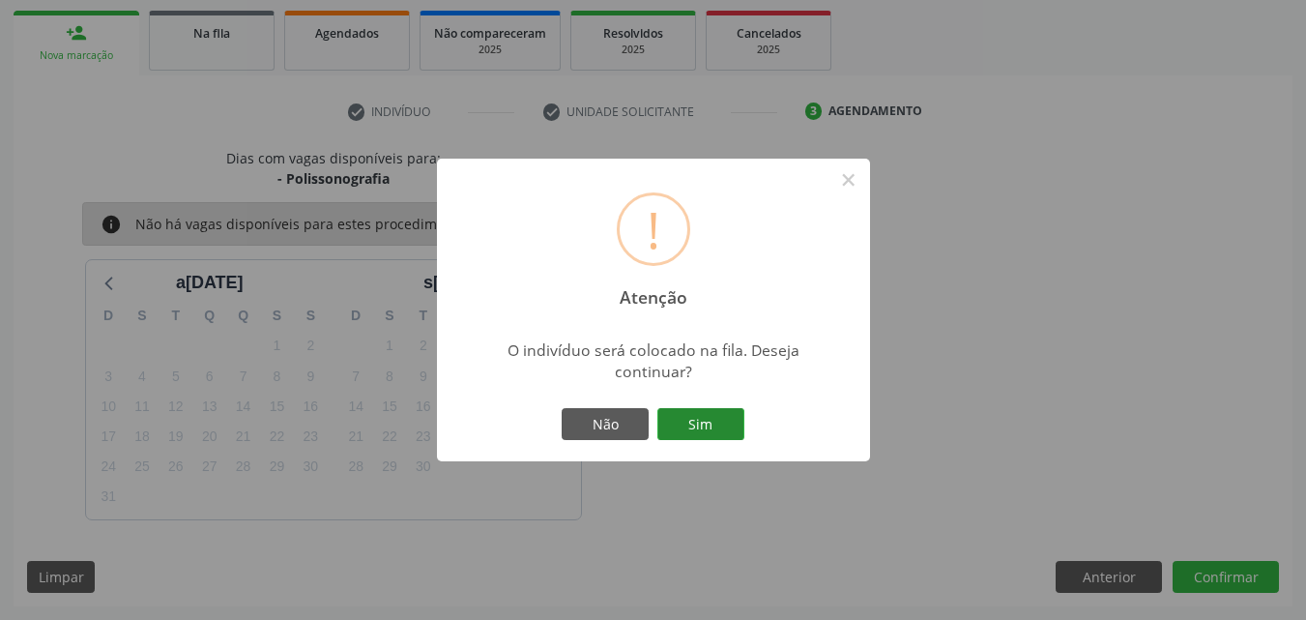
click at [718, 422] on button "Sim" at bounding box center [701, 424] width 87 height 33
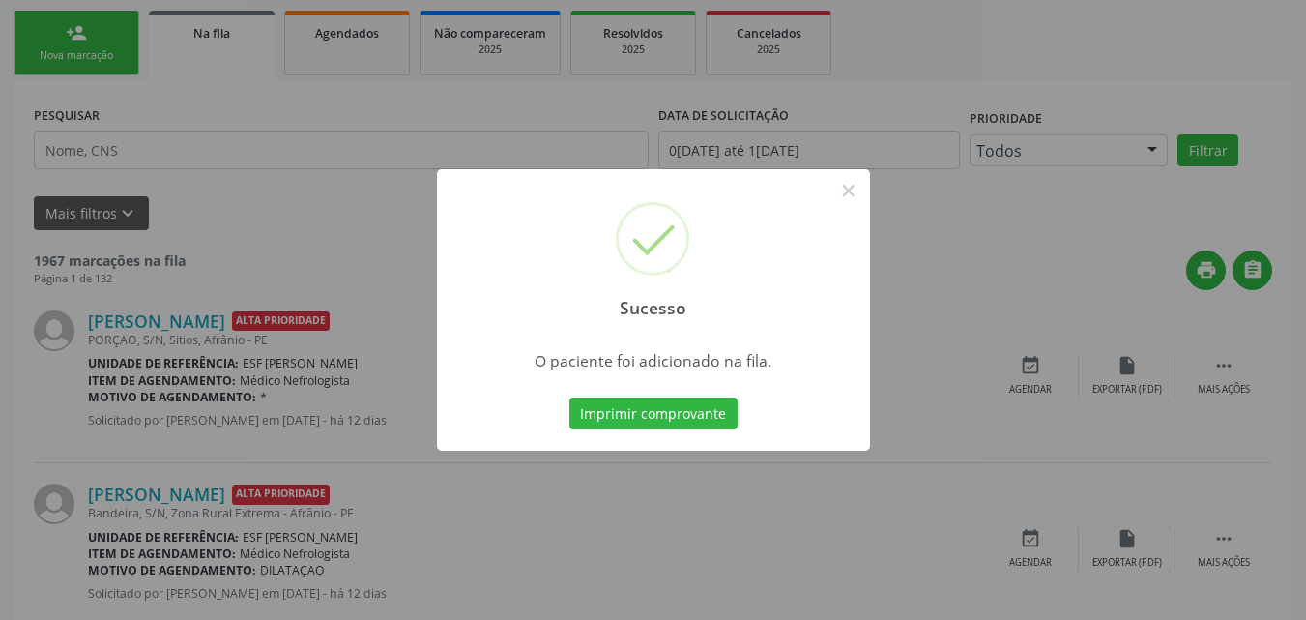
scroll to position [25, 0]
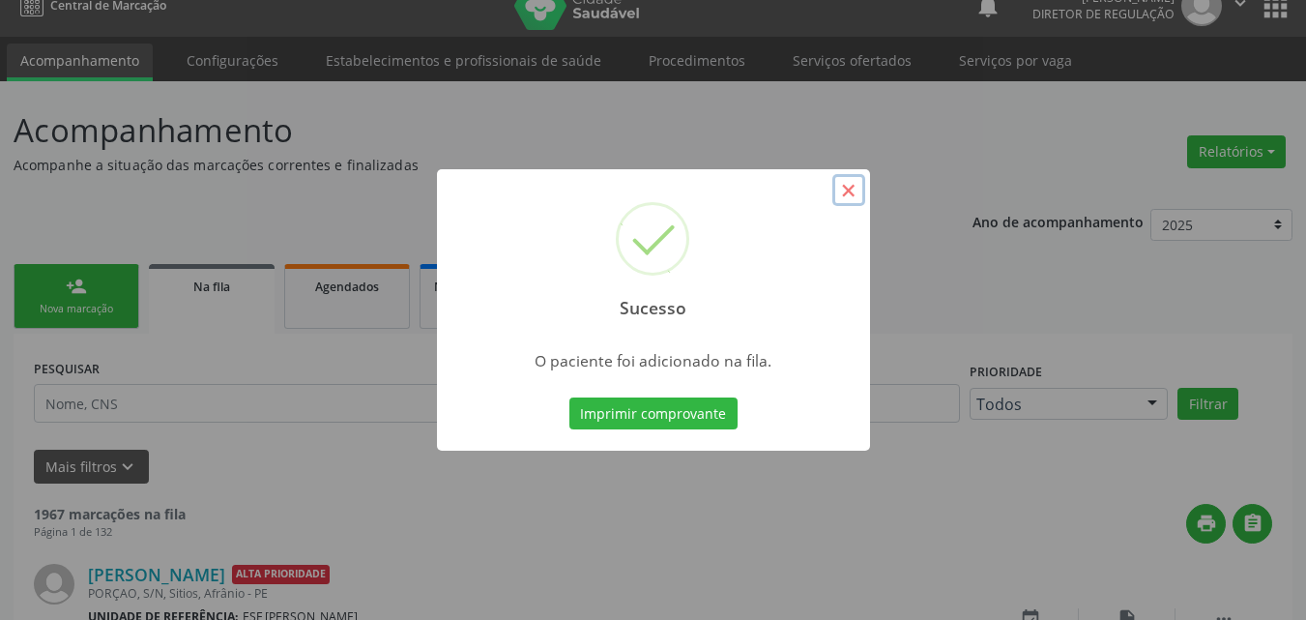
click at [847, 196] on button "×" at bounding box center [849, 190] width 33 height 33
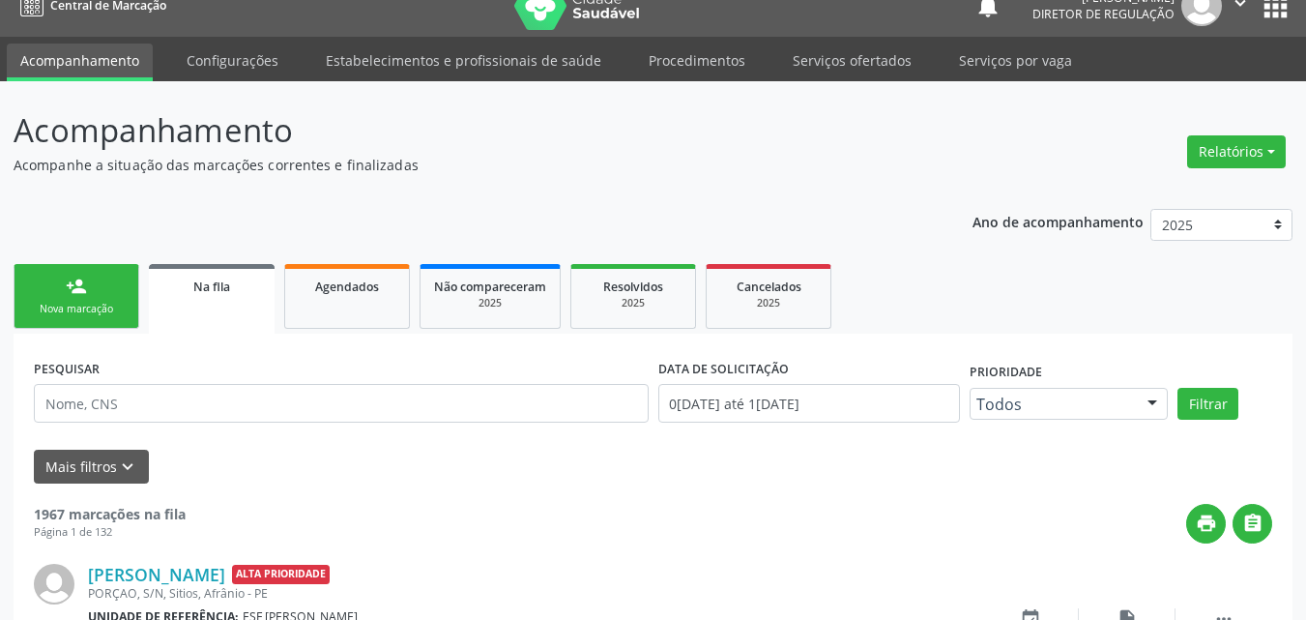
click at [121, 305] on div "Nova marcação" at bounding box center [76, 309] width 97 height 15
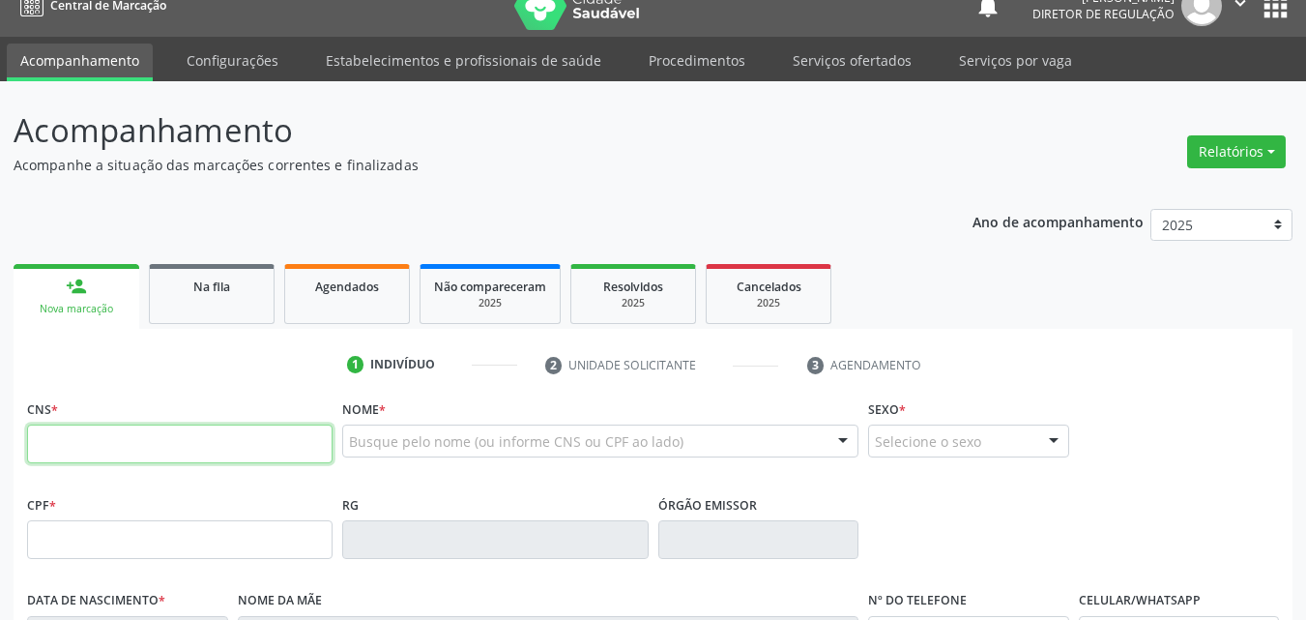
click at [156, 451] on input "text" at bounding box center [180, 444] width 306 height 39
type input "702 6032 1177 9642"
type input "028.748.634-67"
type input "11/08/1944"
type input "Jovina Rodrigues de Macedo"
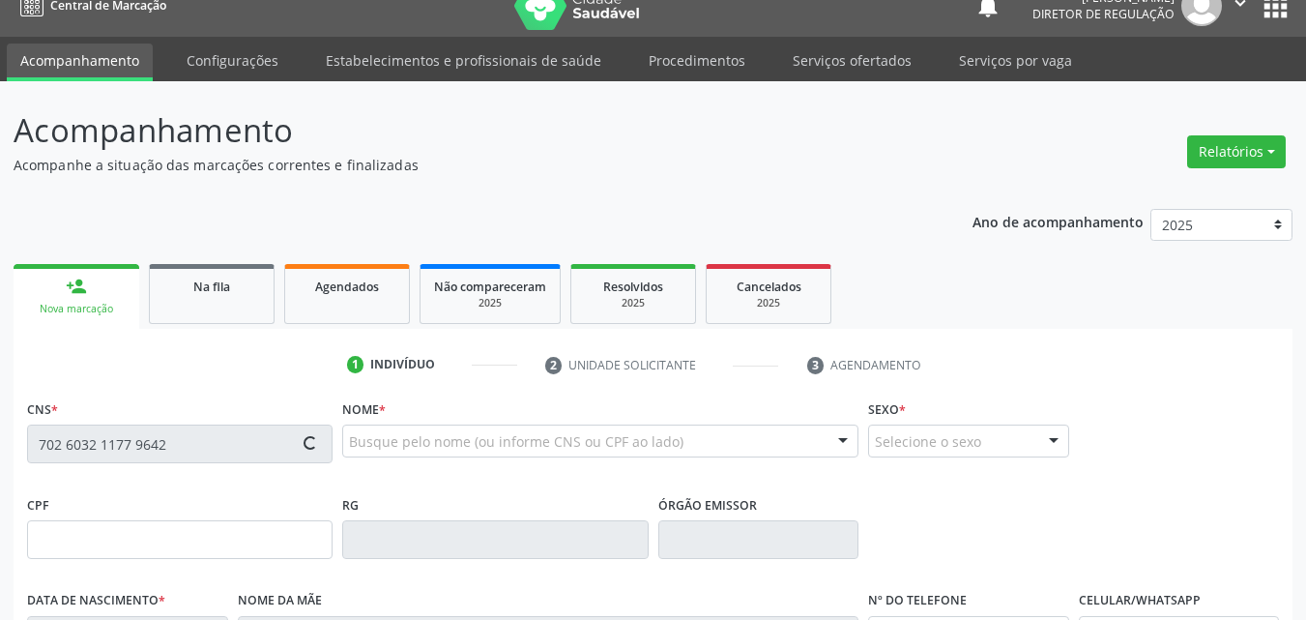
type input "(87) 98869-8499"
type input "157.735.154-15"
type input "S/N"
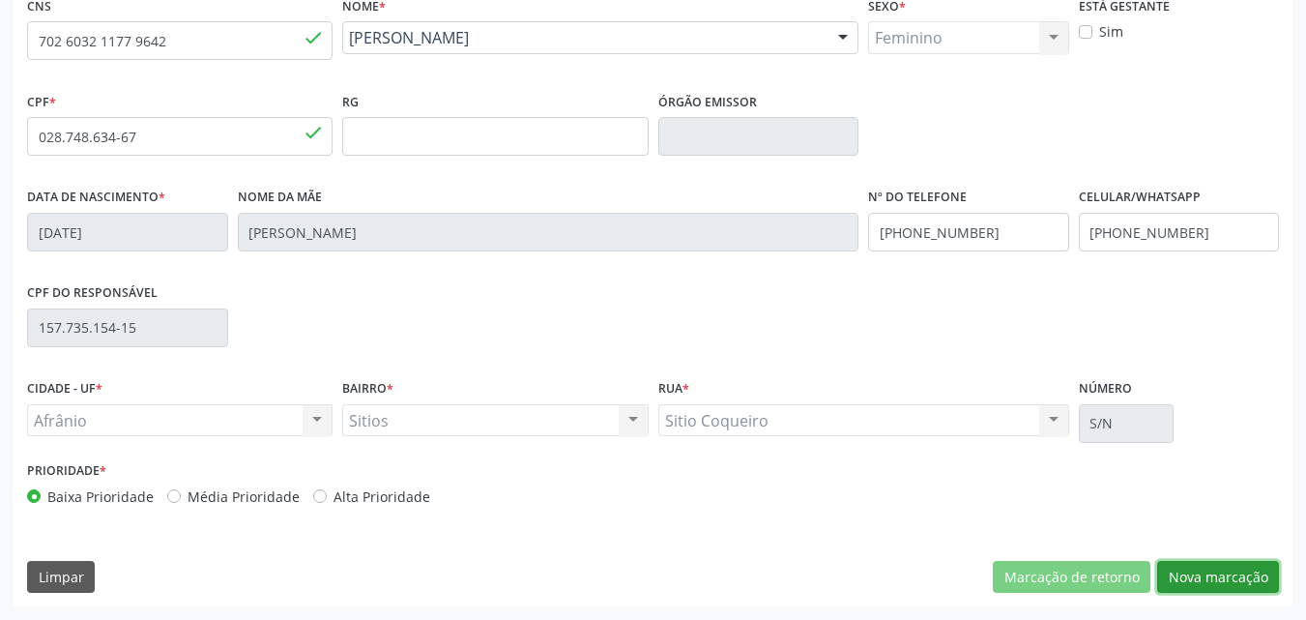
click at [1198, 575] on button "Nova marcação" at bounding box center [1219, 577] width 122 height 33
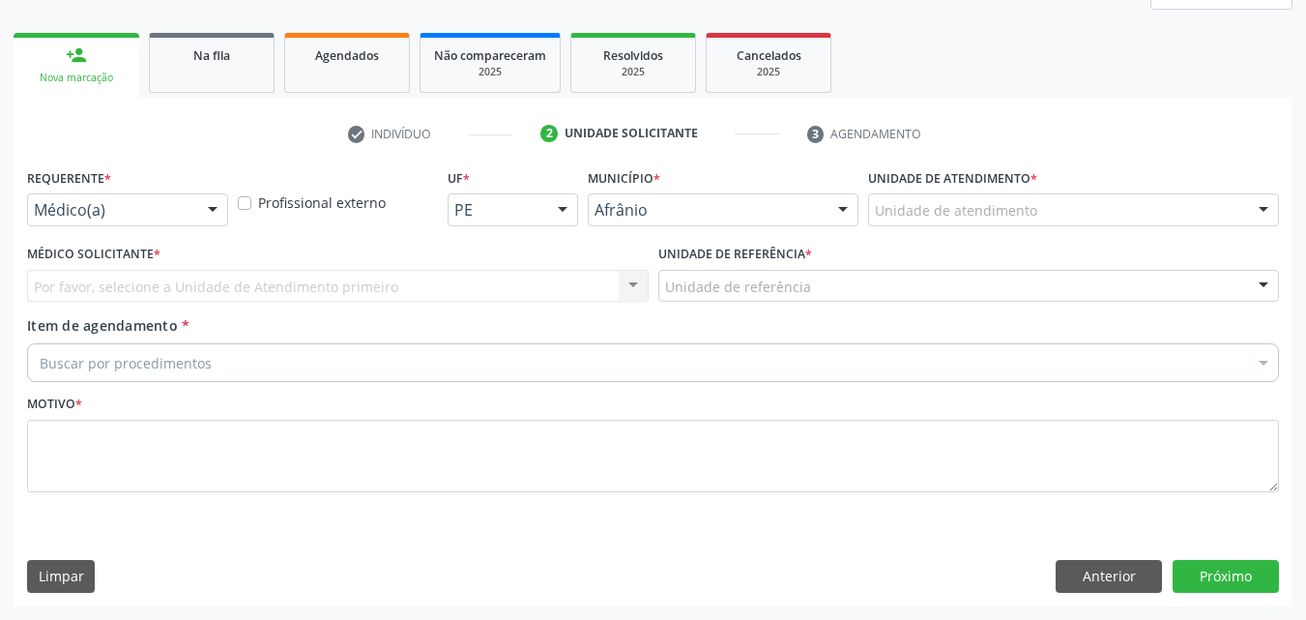
scroll to position [256, 0]
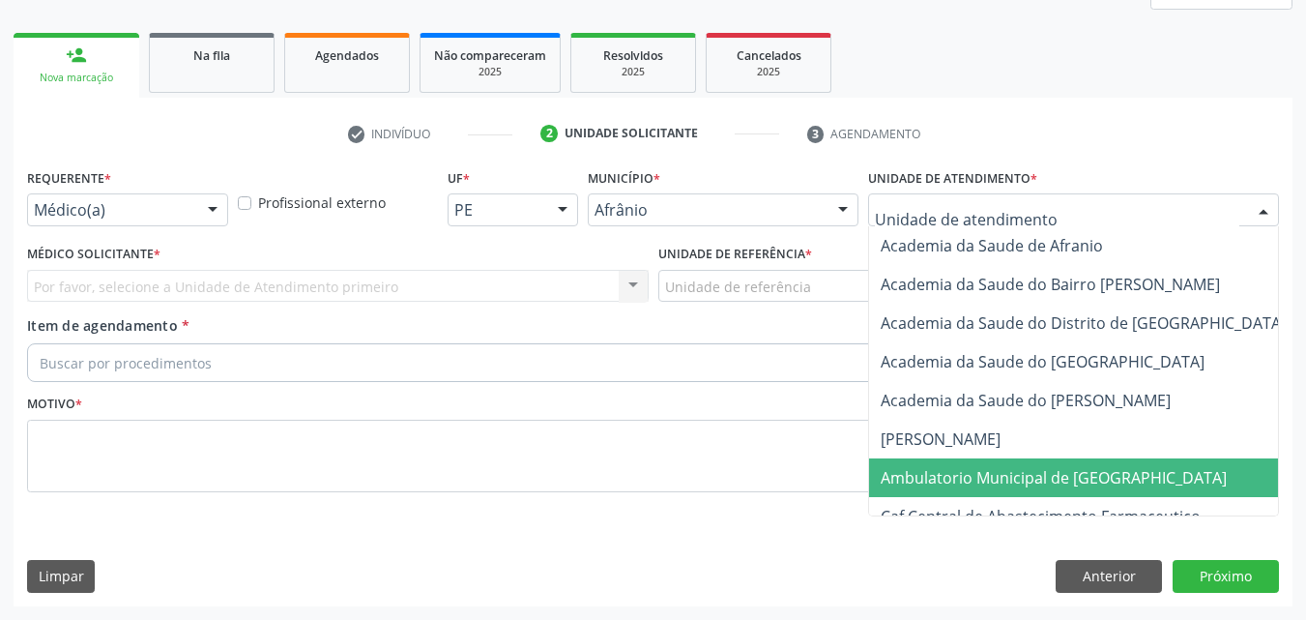
click at [1014, 482] on span "Ambulatorio Municipal de [GEOGRAPHIC_DATA]" at bounding box center [1054, 477] width 346 height 21
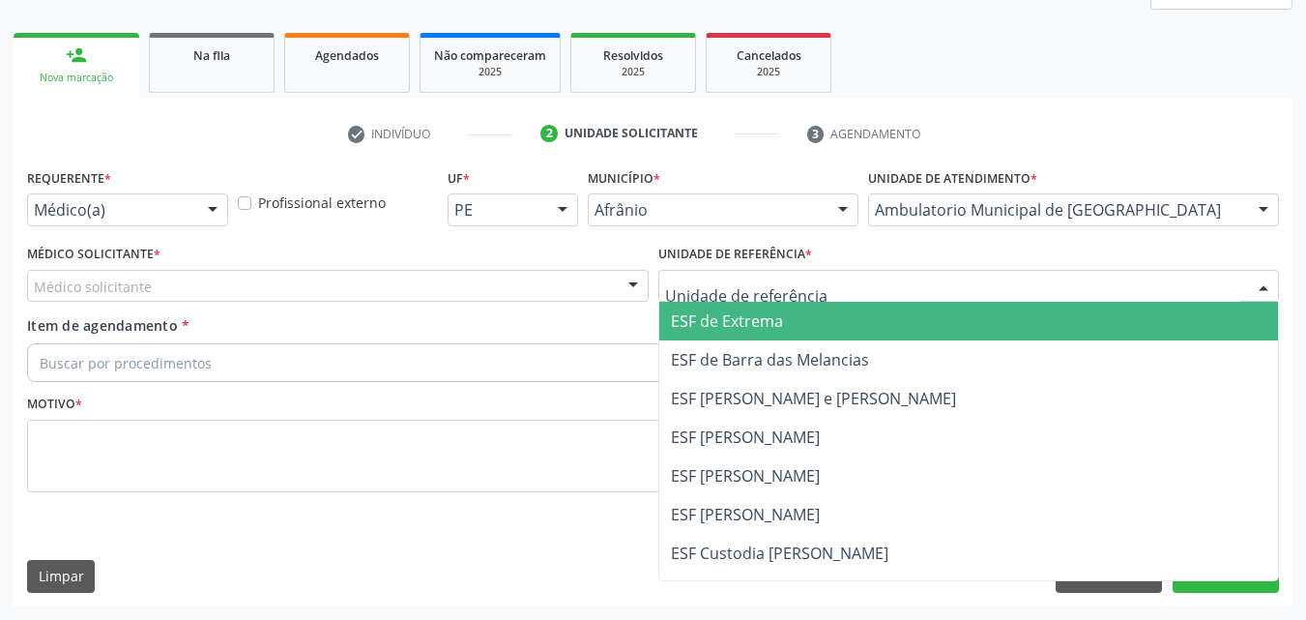
click at [814, 284] on div at bounding box center [970, 286] width 622 height 33
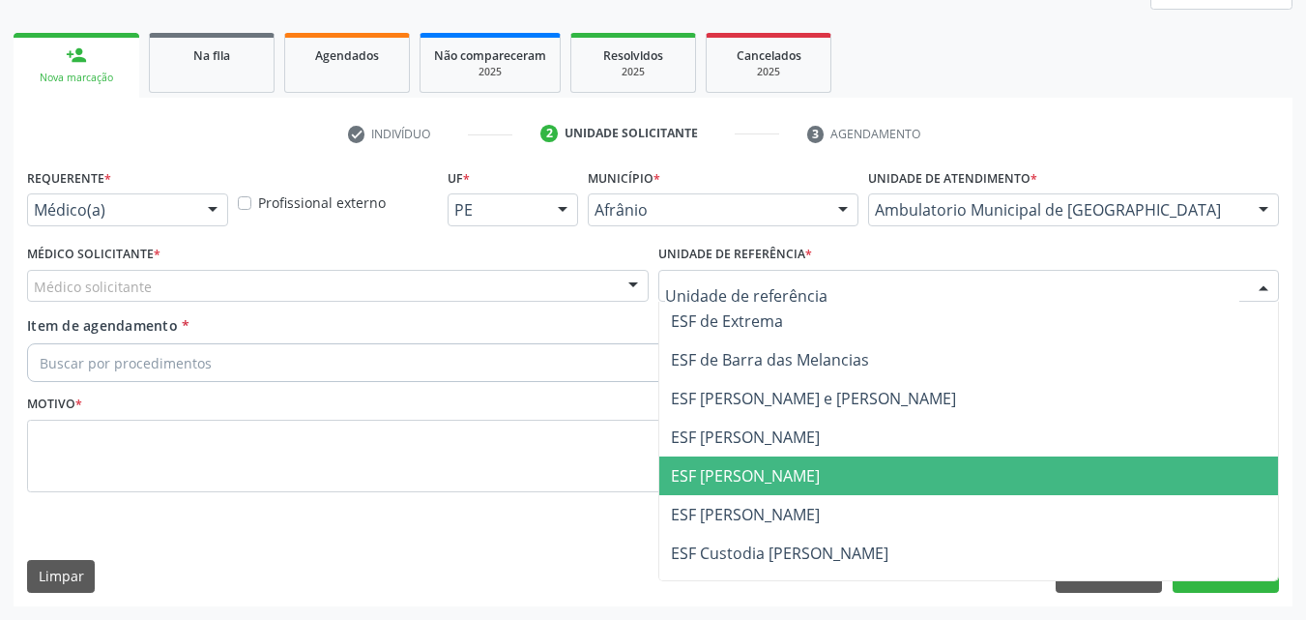
drag, startPoint x: 812, startPoint y: 476, endPoint x: 813, endPoint y: 457, distance: 18.4
click at [812, 475] on span "ESF [PERSON_NAME]" at bounding box center [969, 475] width 620 height 39
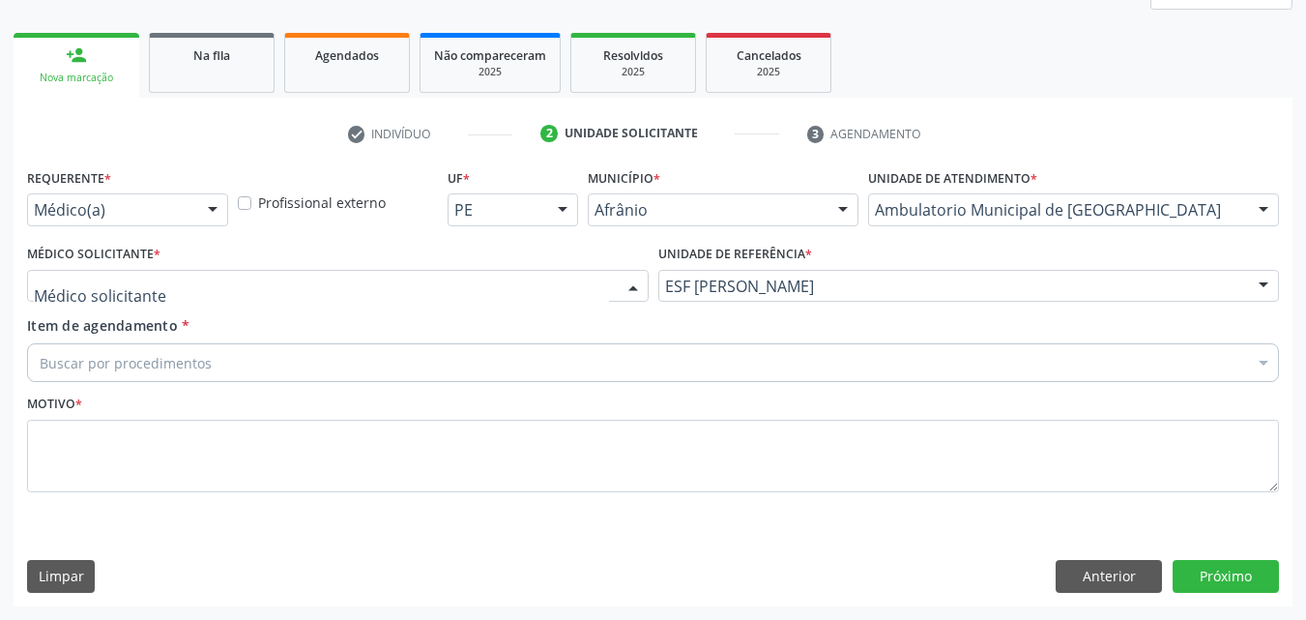
click at [474, 292] on div at bounding box center [338, 286] width 622 height 33
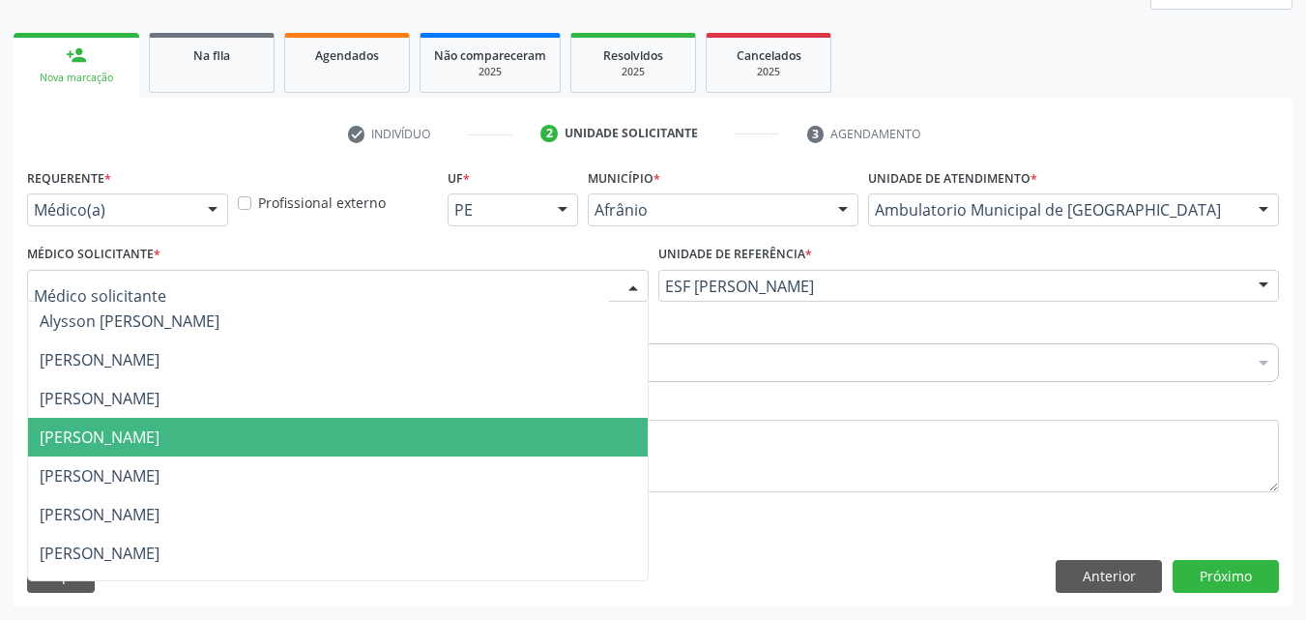
click at [445, 432] on span "[PERSON_NAME]" at bounding box center [338, 437] width 620 height 39
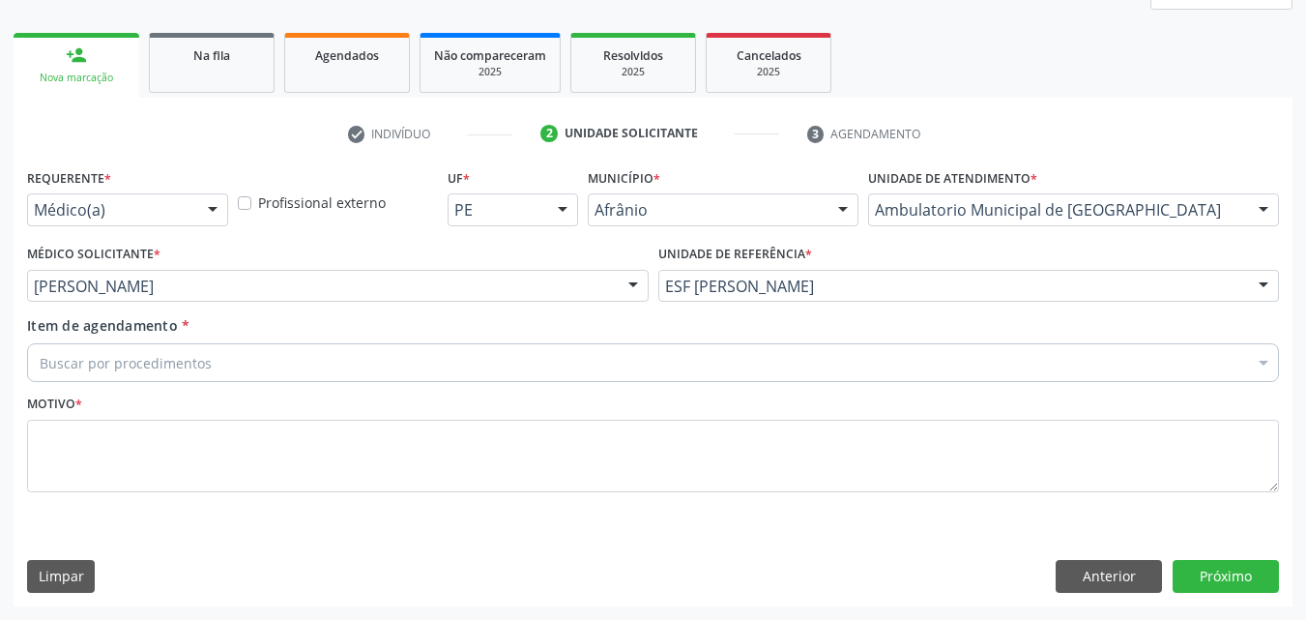
click at [377, 355] on div "Buscar por procedimentos" at bounding box center [653, 362] width 1252 height 39
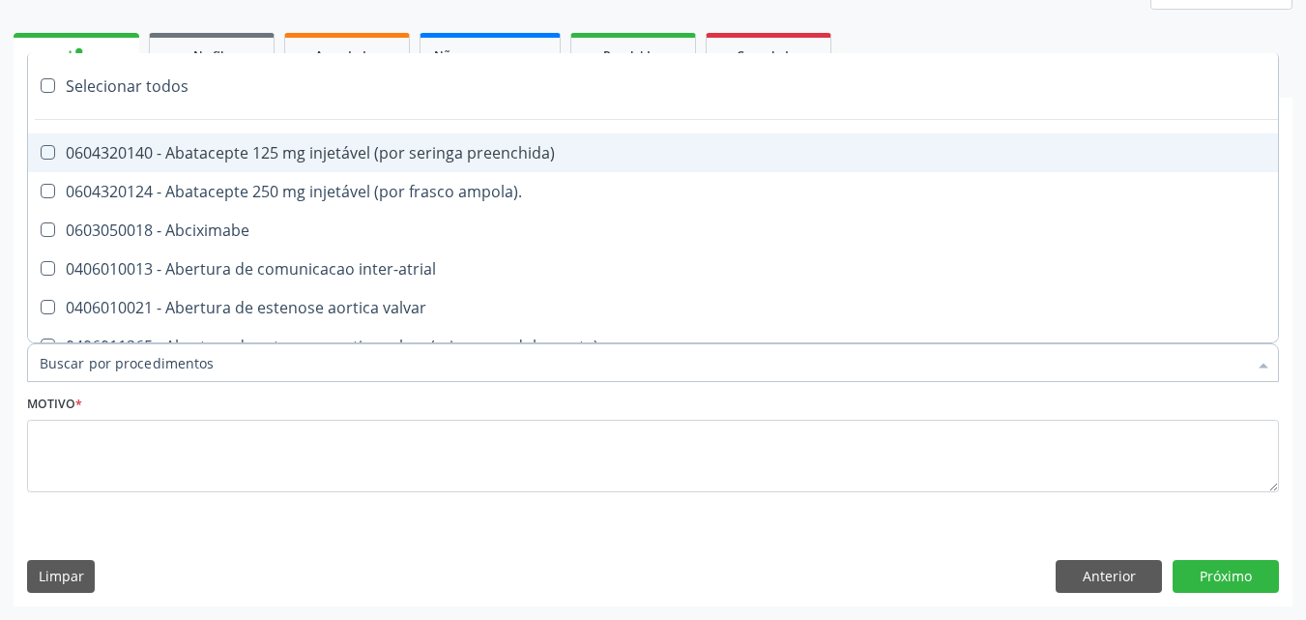
paste input "pneumologista"
type input "pneumologista"
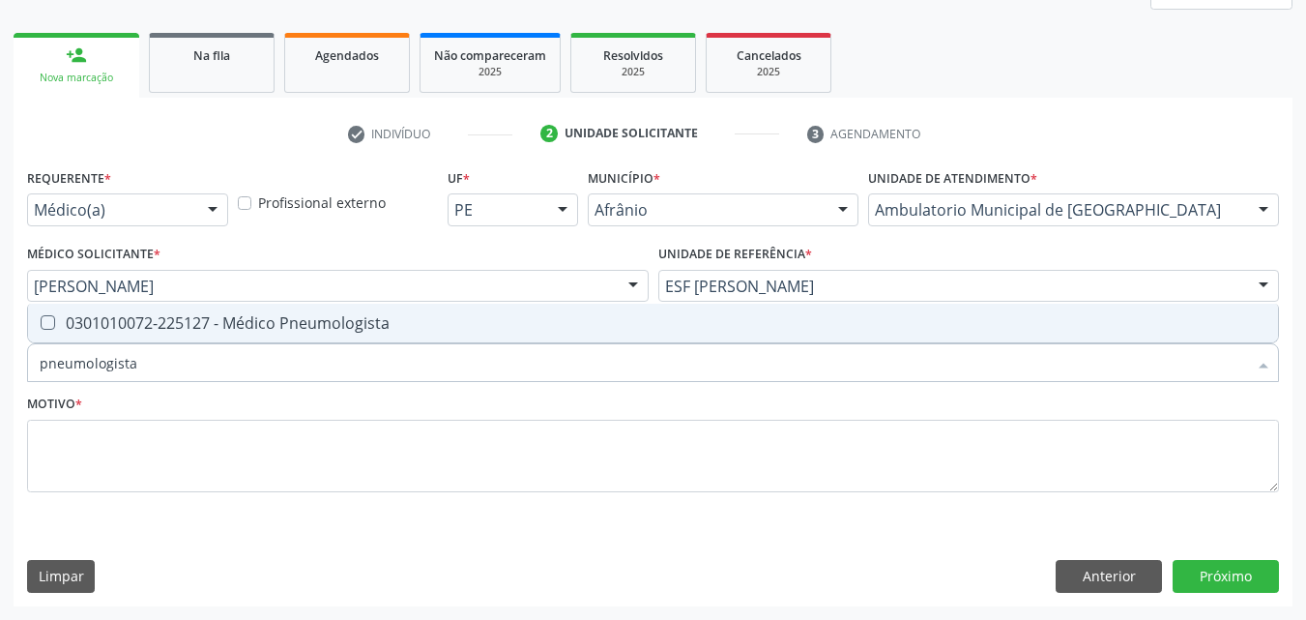
click at [365, 323] on div "0301010072-225127 - Médico Pneumologista" at bounding box center [653, 322] width 1227 height 15
checkbox Pneumologista "true"
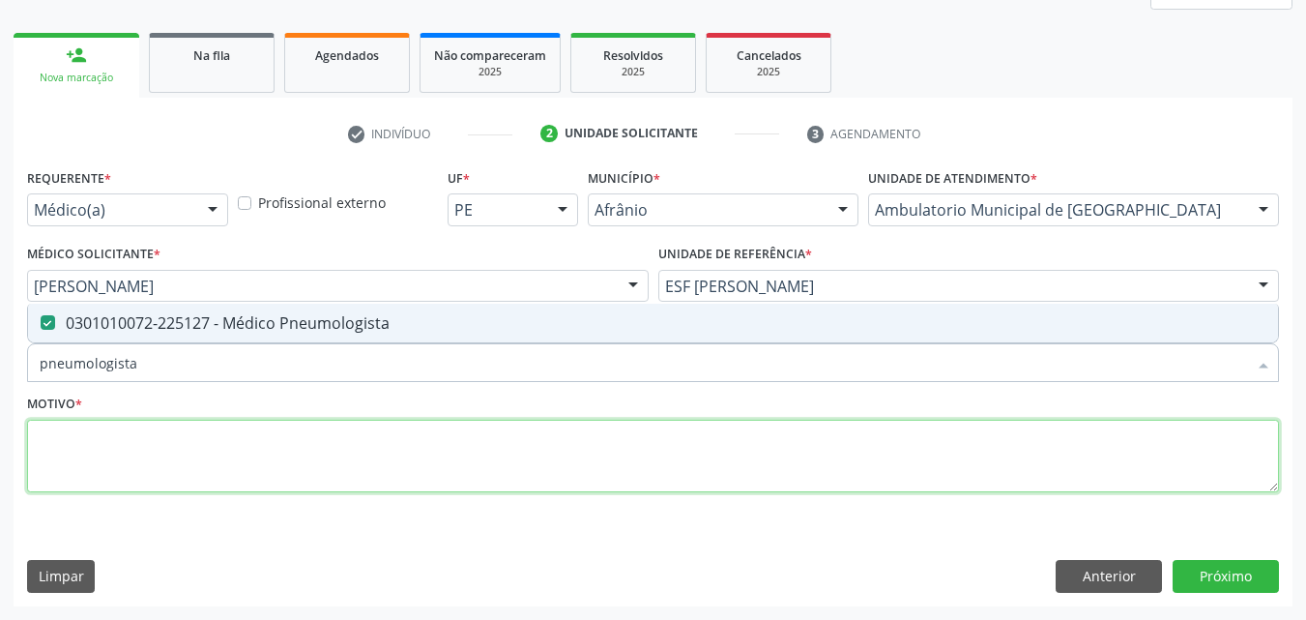
click at [395, 466] on textarea at bounding box center [653, 456] width 1252 height 73
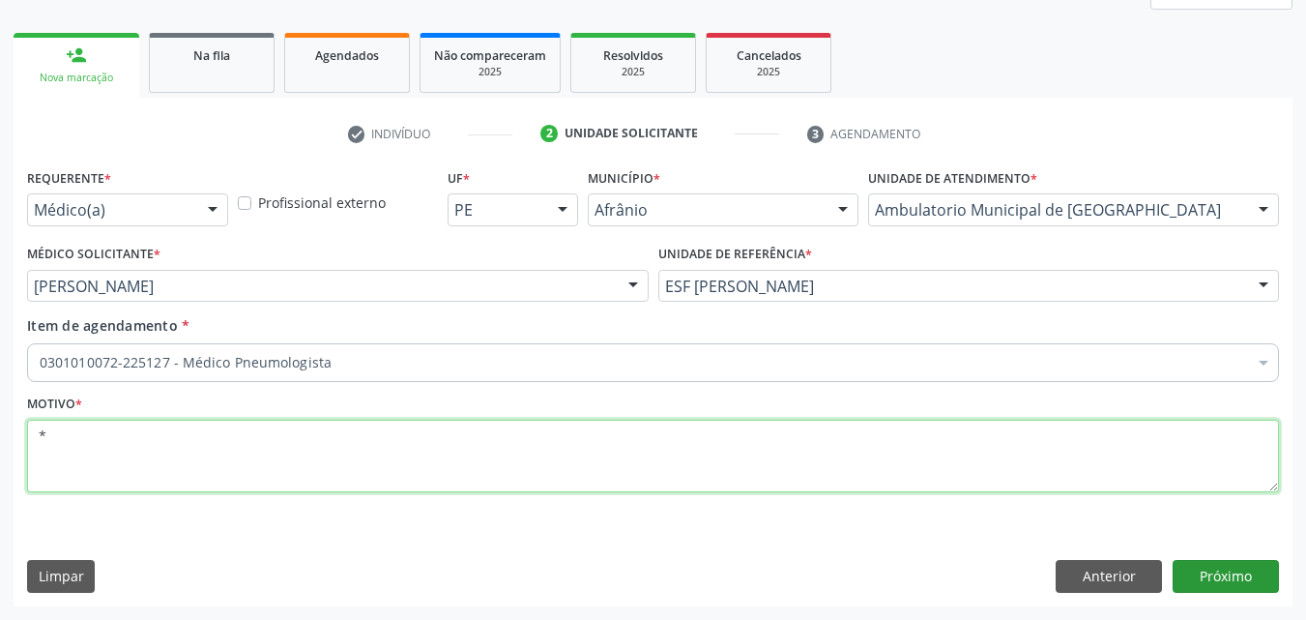
type textarea "*"
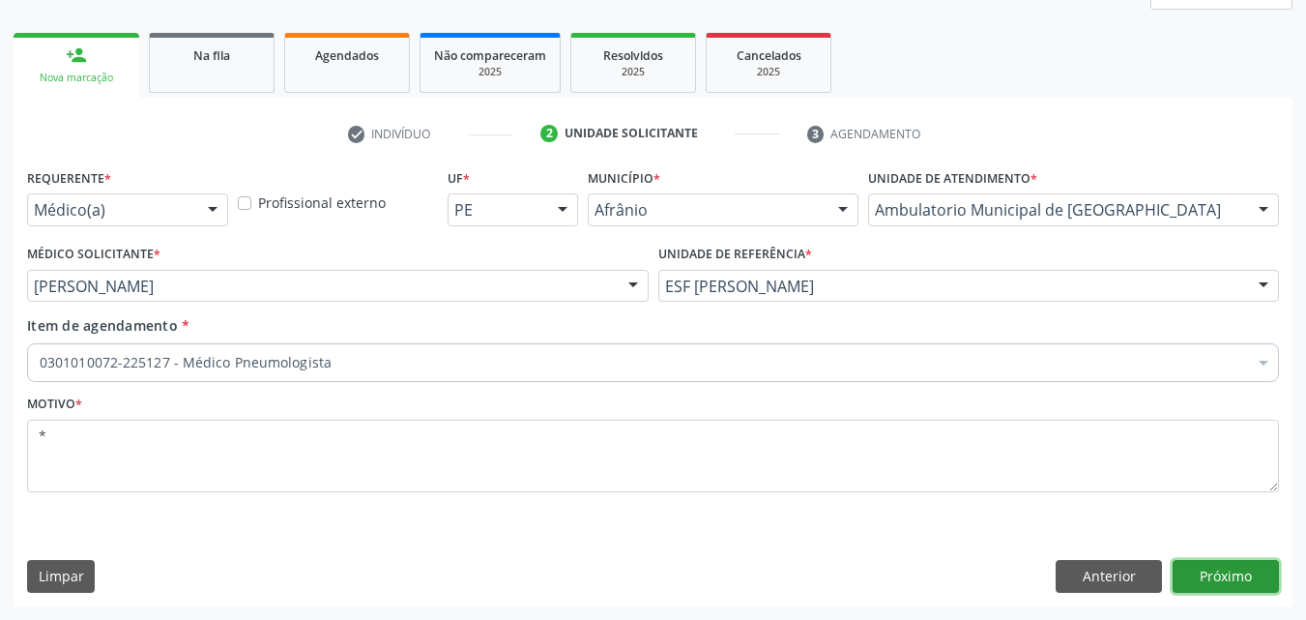
click at [1220, 573] on button "Próximo" at bounding box center [1226, 576] width 106 height 33
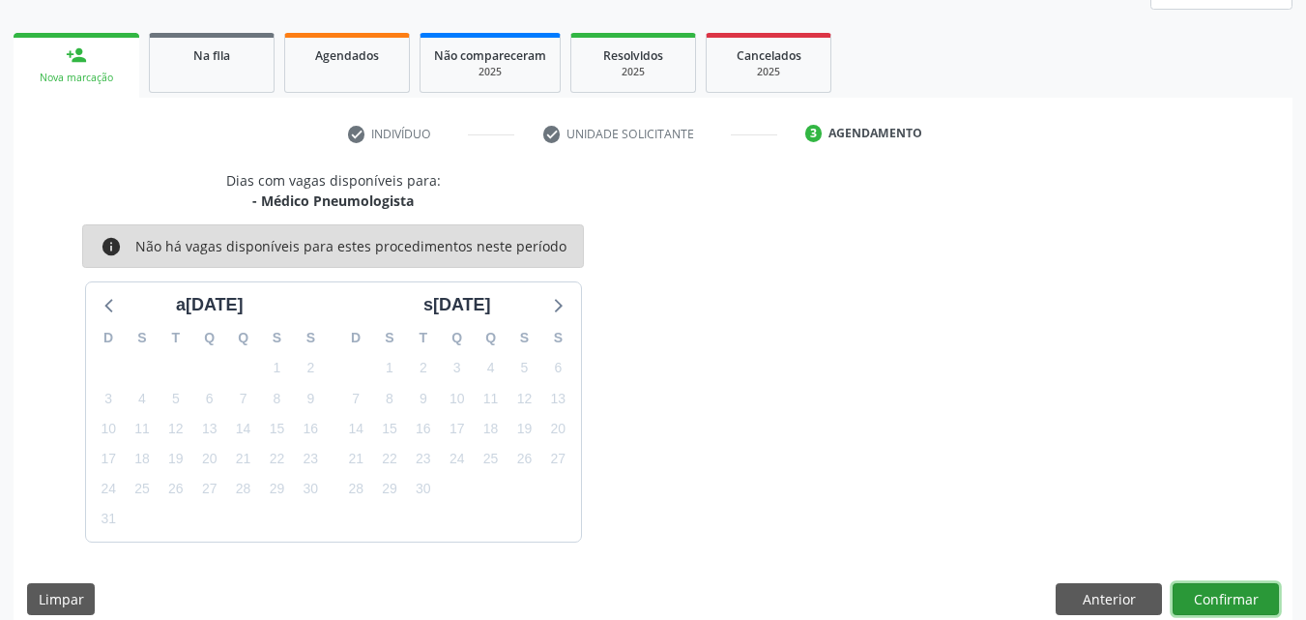
click at [1230, 597] on button "Confirmar" at bounding box center [1226, 599] width 106 height 33
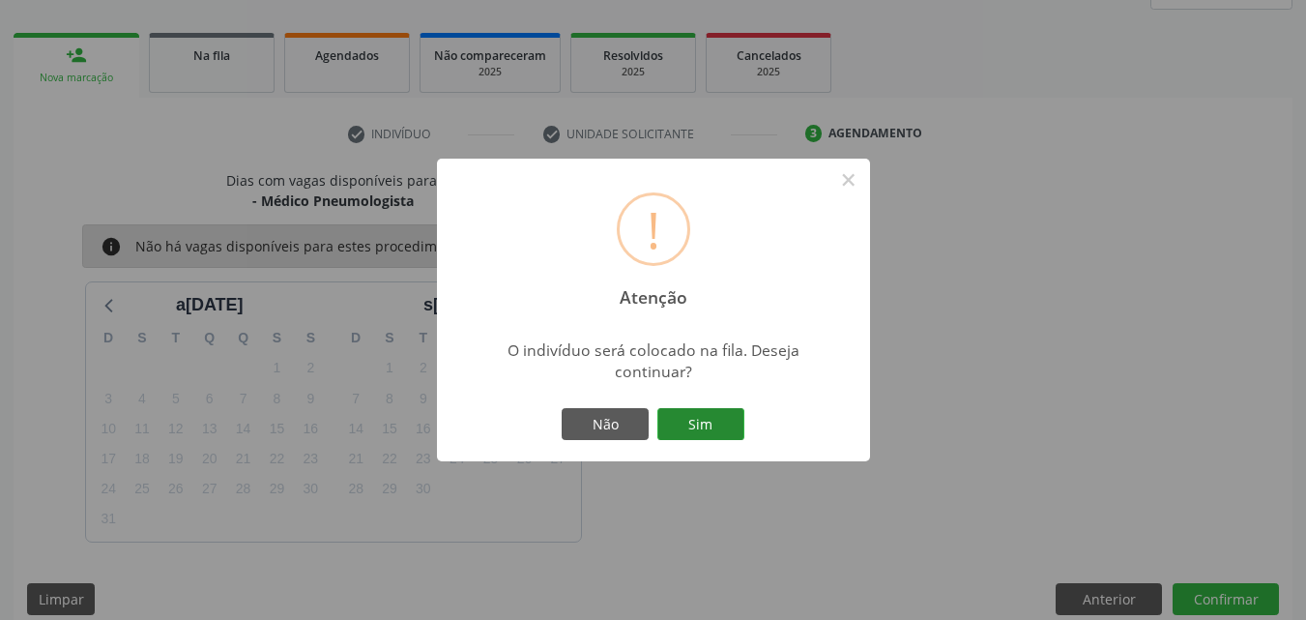
click at [718, 423] on button "Sim" at bounding box center [701, 424] width 87 height 33
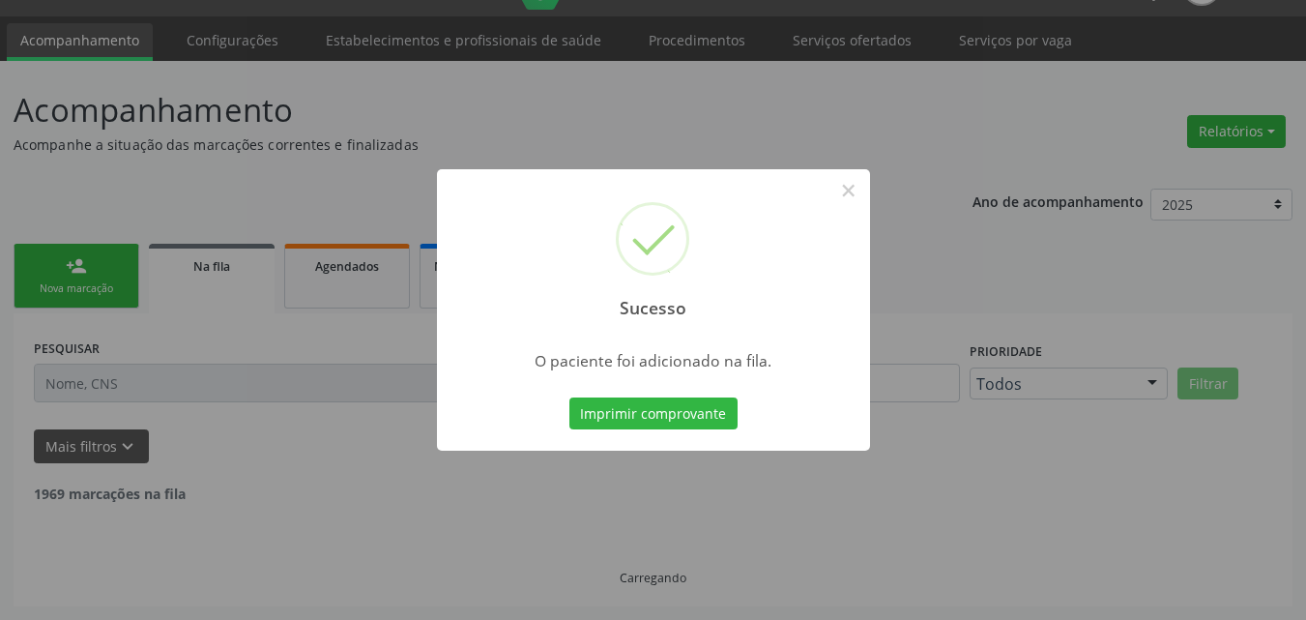
scroll to position [25, 0]
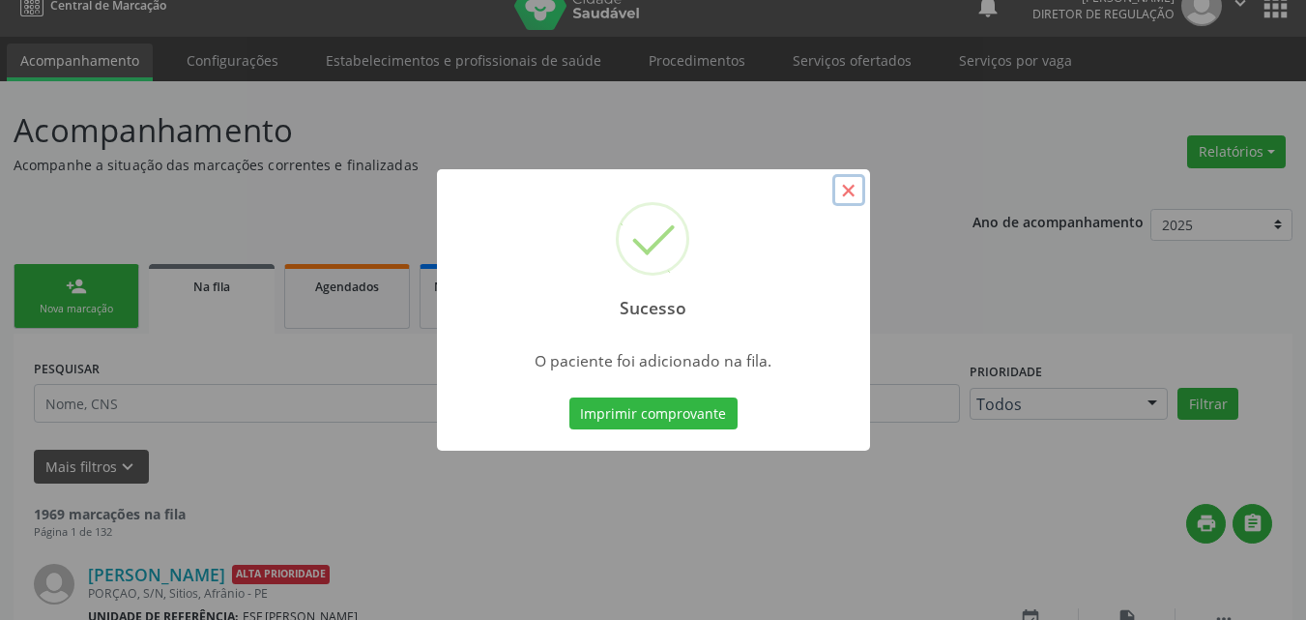
click at [843, 190] on button "×" at bounding box center [849, 190] width 33 height 33
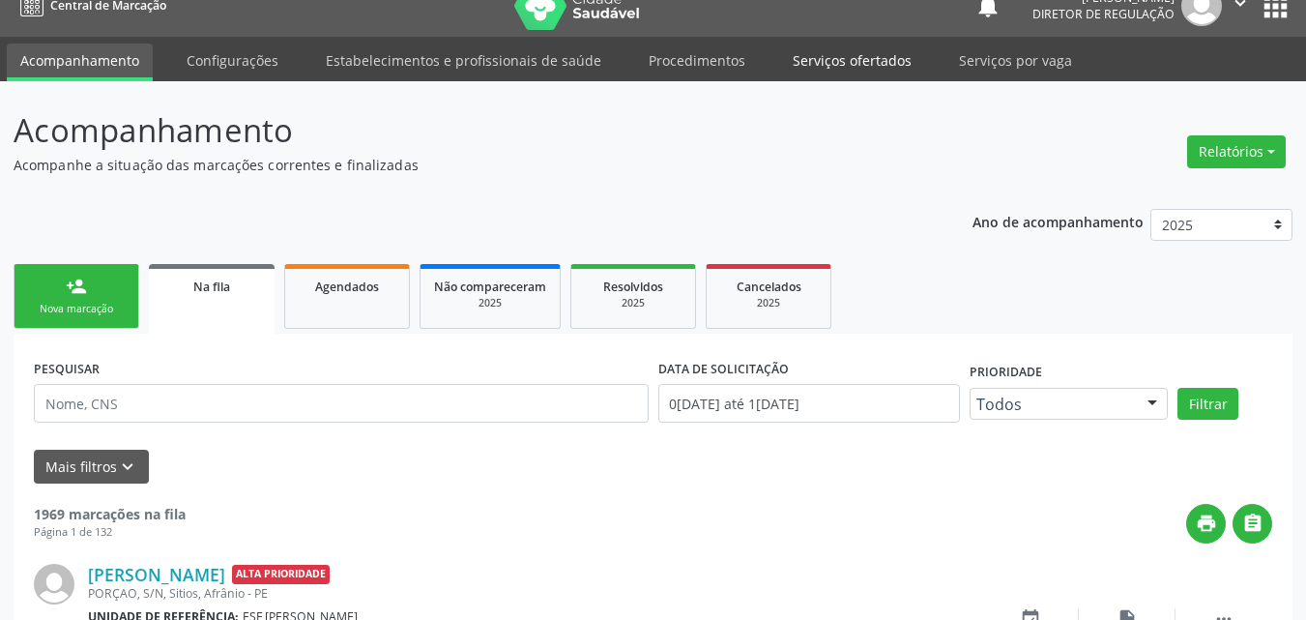
click at [877, 61] on link "Serviços ofertados" at bounding box center [852, 61] width 146 height 34
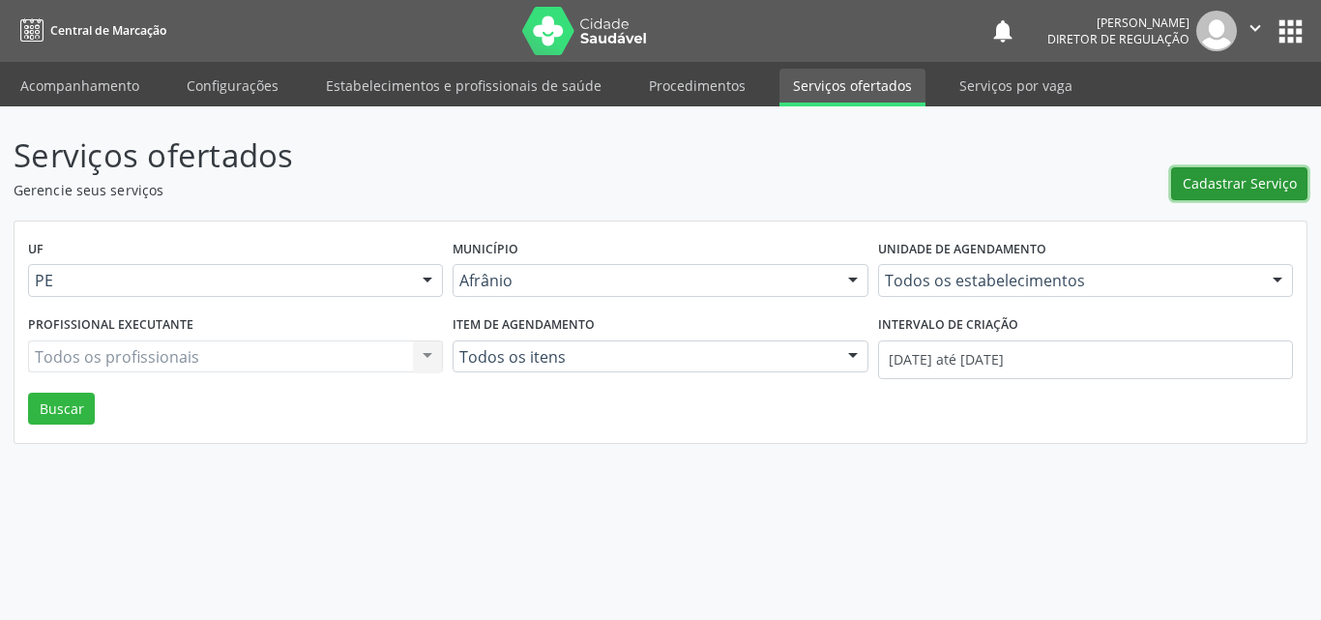
click at [1233, 183] on span "Cadastrar Serviço" at bounding box center [1240, 183] width 114 height 20
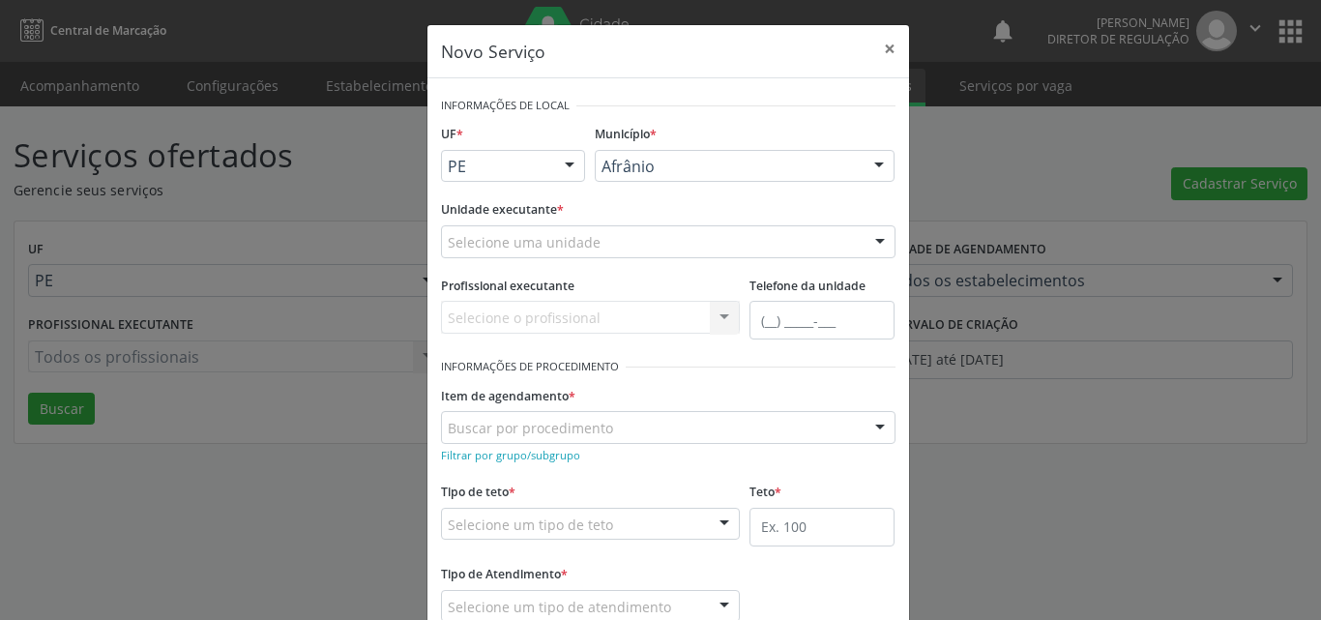
click at [692, 241] on div "Selecione uma unidade" at bounding box center [668, 241] width 454 height 33
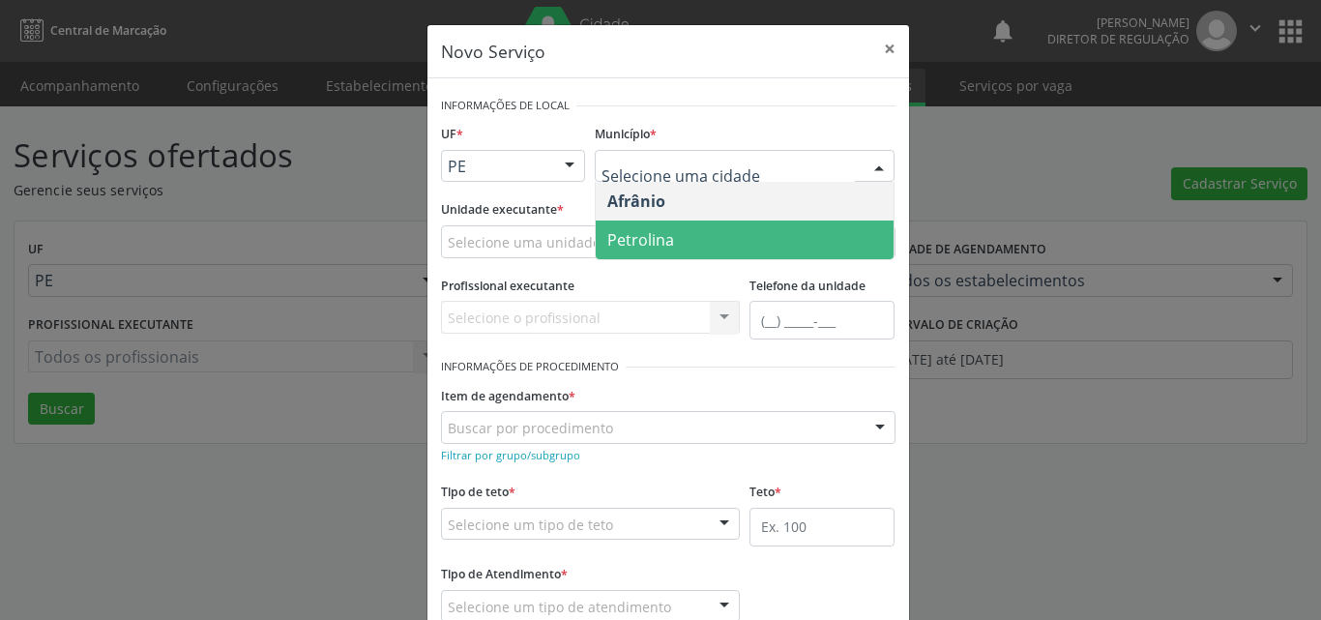
click at [697, 244] on span "Petrolina" at bounding box center [745, 239] width 298 height 39
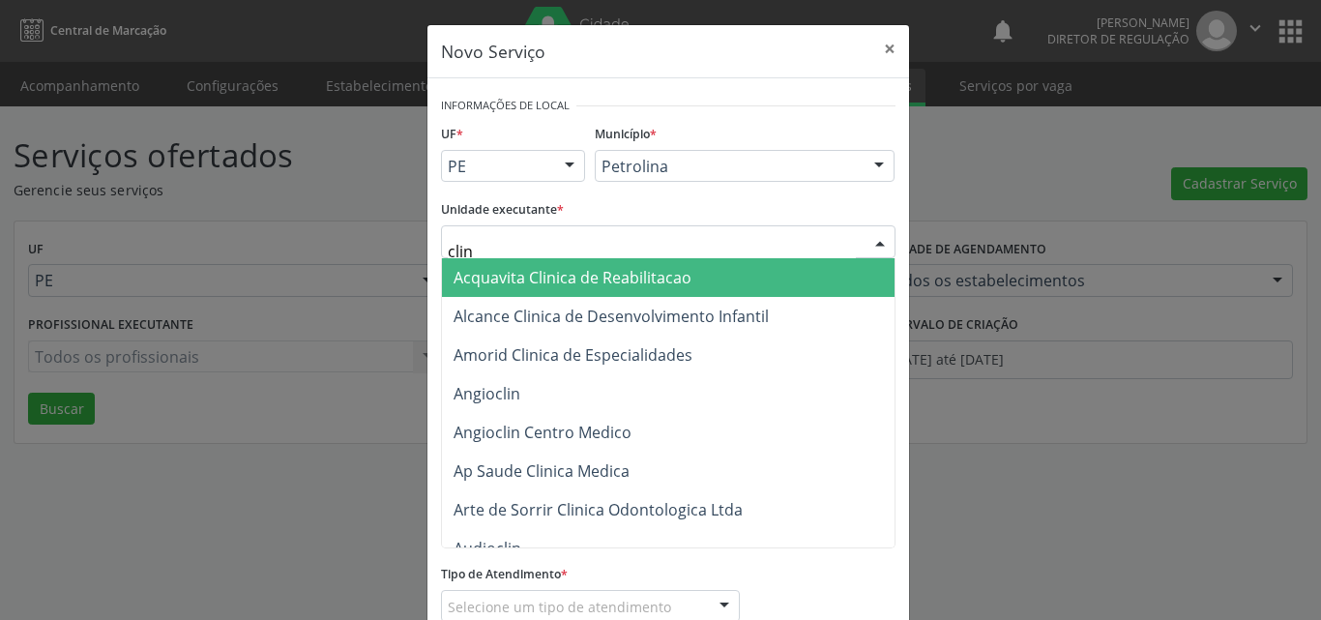
type input "clina"
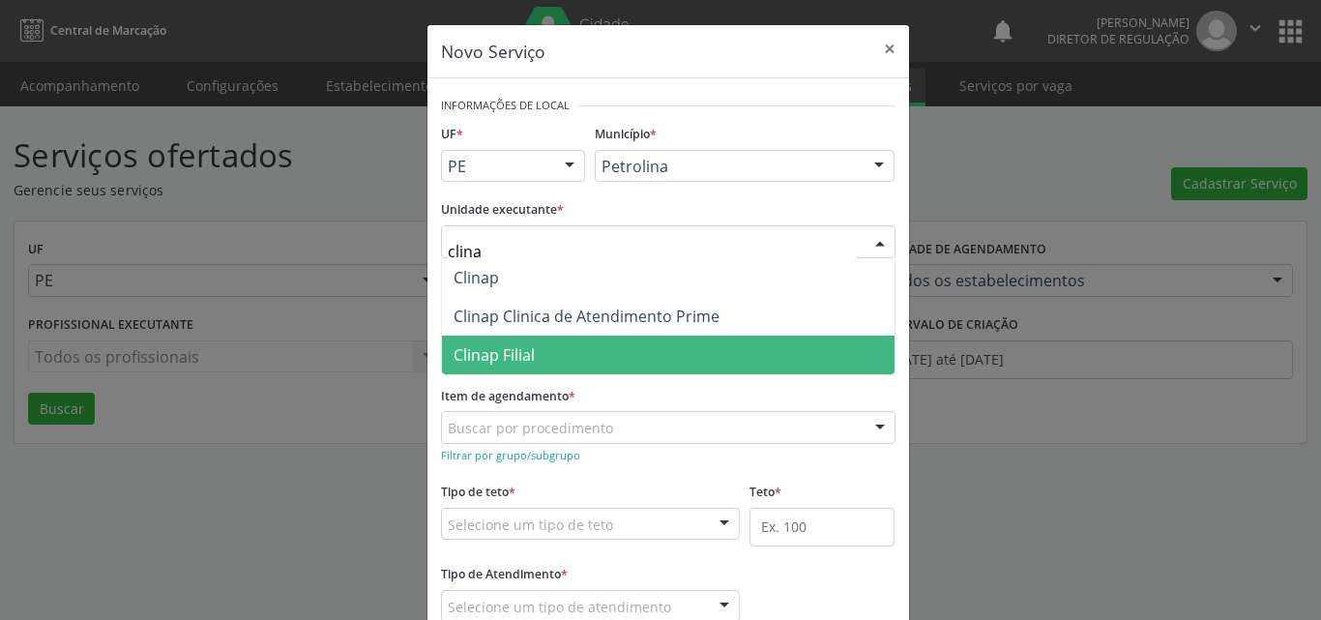
click at [519, 349] on span "Clinap Filial" at bounding box center [494, 354] width 81 height 21
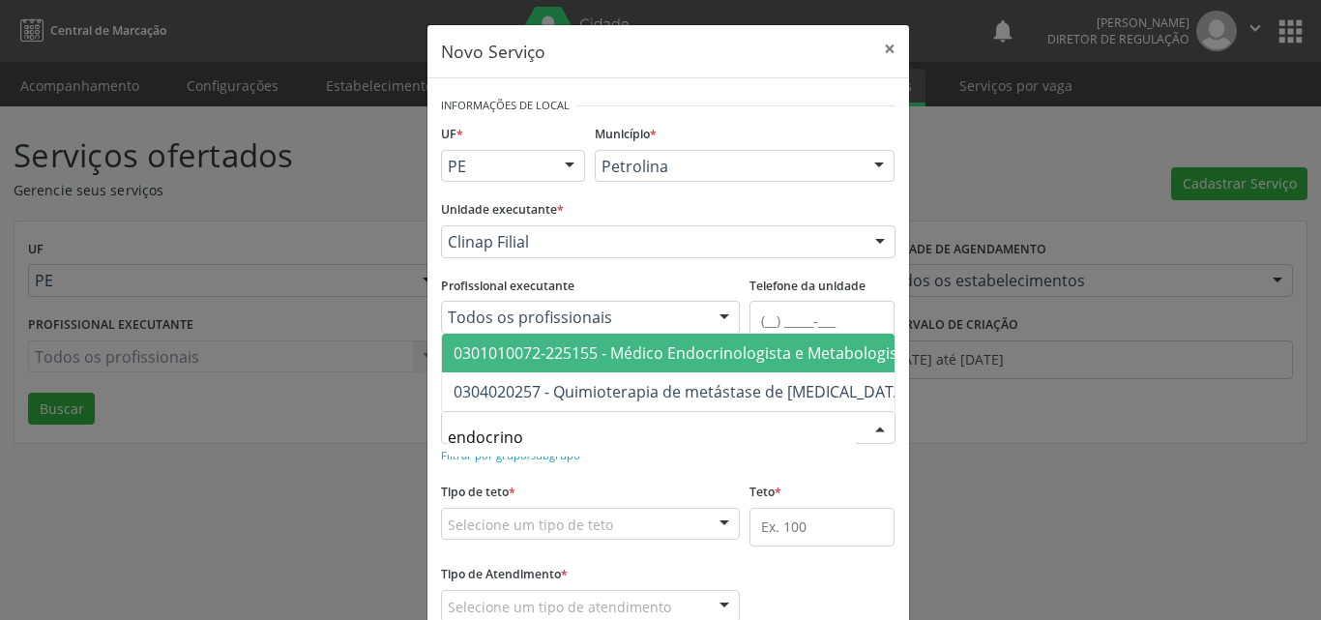
type input "endocrinol"
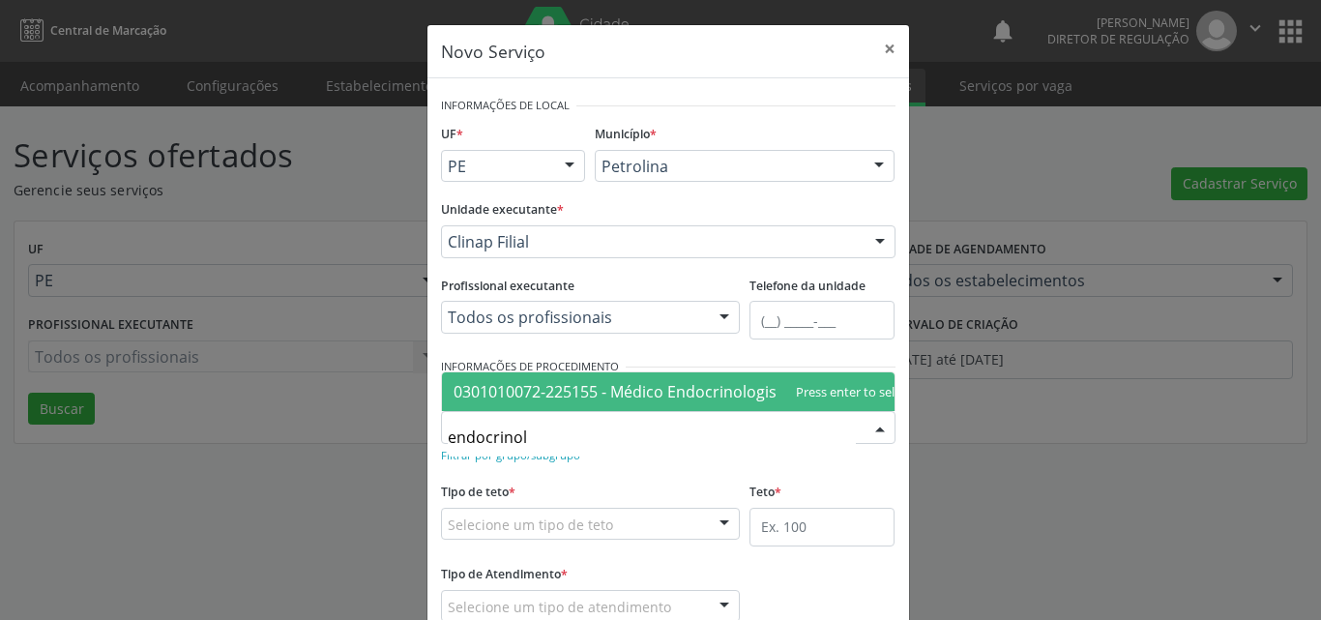
click at [640, 381] on span "0301010072-225155 - Médico Endocrinologista e Metabologista" at bounding box center [683, 391] width 458 height 21
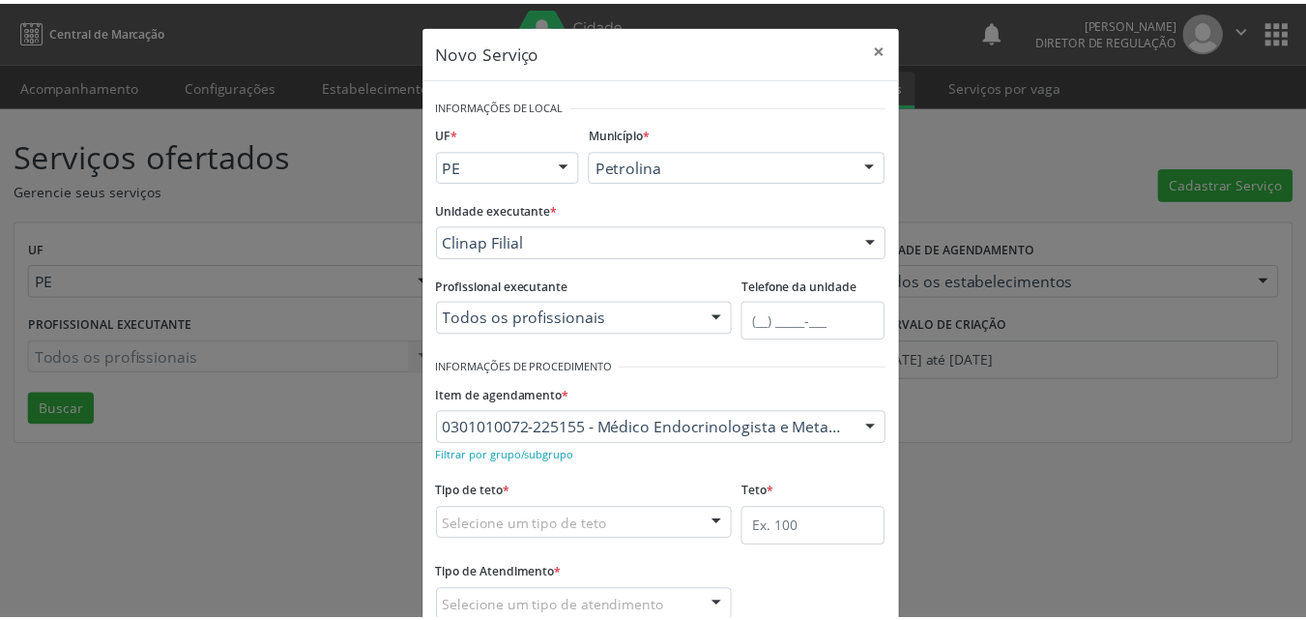
scroll to position [128, 0]
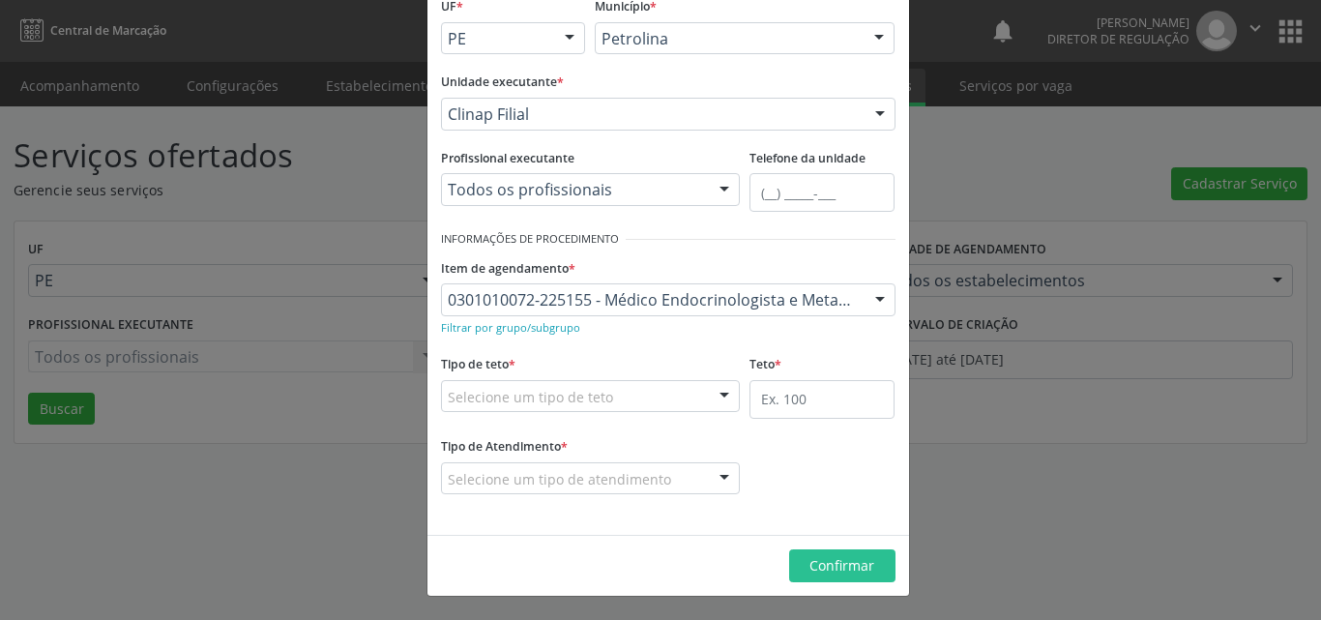
click at [628, 394] on div "Selecione um tipo de teto" at bounding box center [591, 396] width 300 height 33
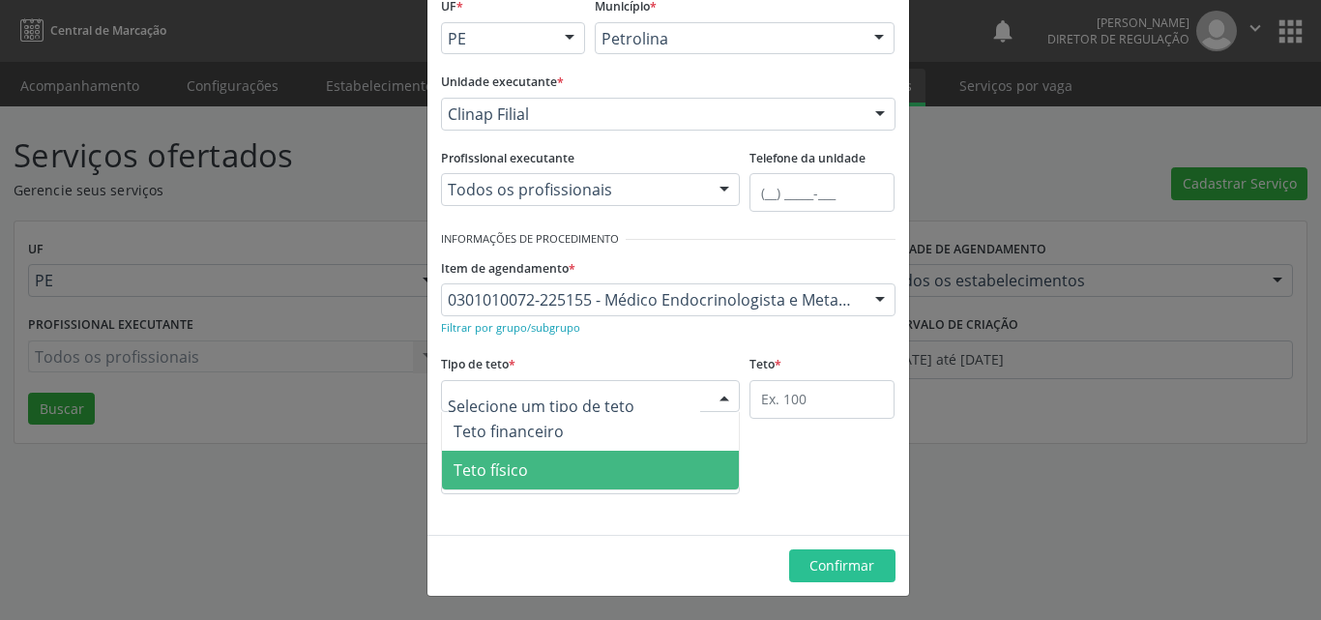
click at [630, 463] on span "Teto físico" at bounding box center [591, 470] width 298 height 39
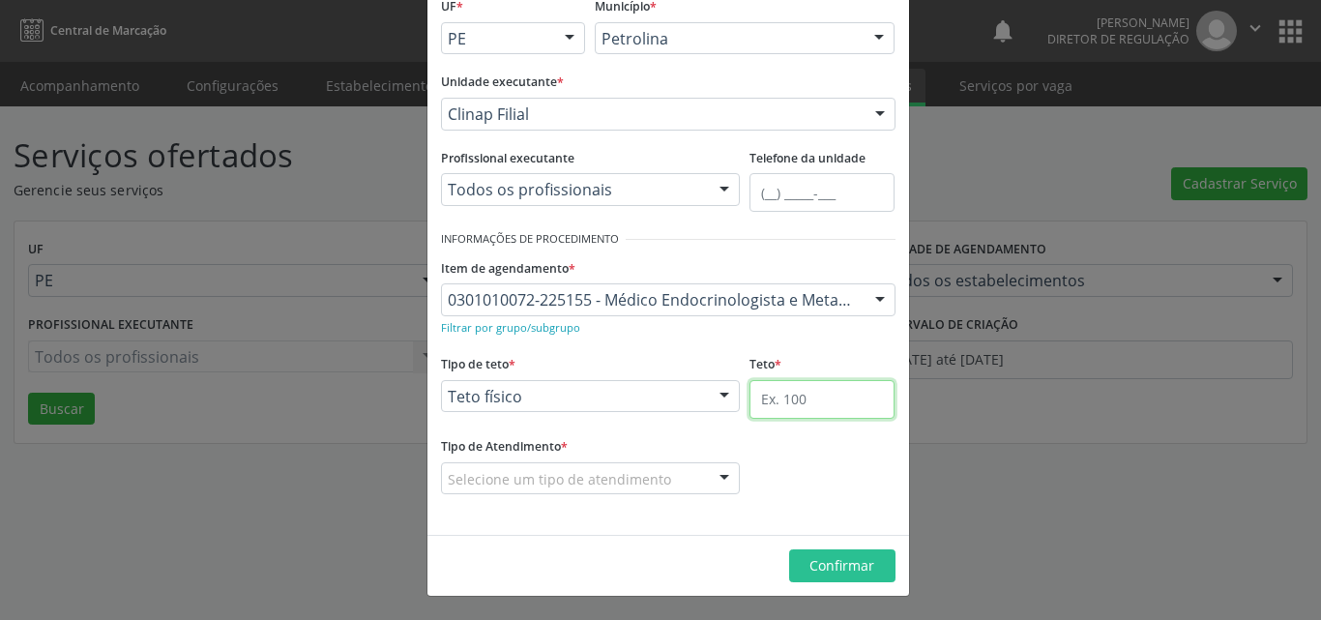
click at [773, 400] on input "text" at bounding box center [821, 399] width 145 height 39
type input "1"
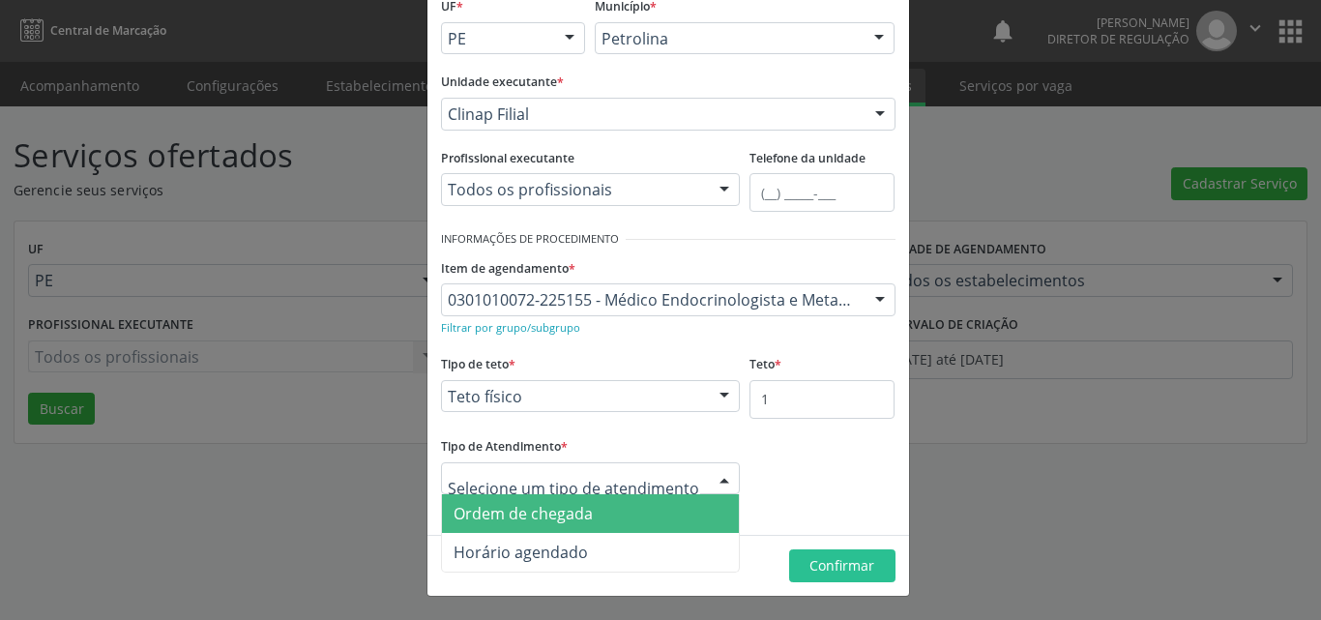
click at [665, 507] on span "Ordem de chegada" at bounding box center [591, 513] width 298 height 39
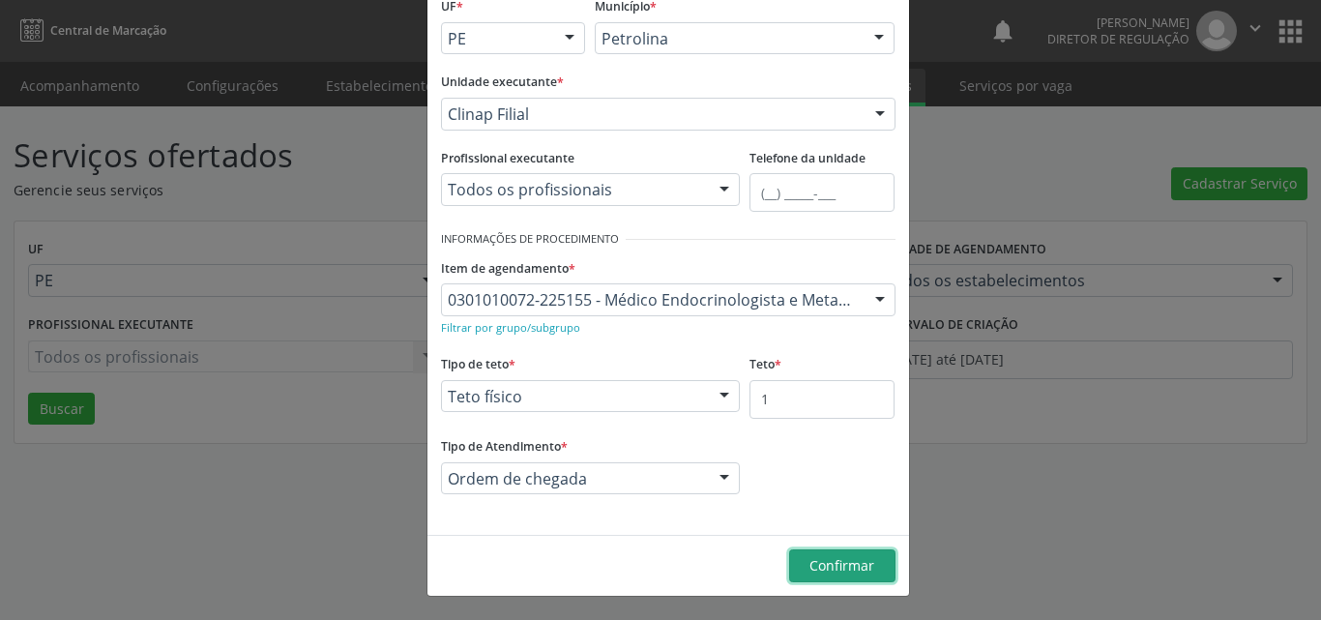
click at [839, 559] on span "Confirmar" at bounding box center [841, 565] width 65 height 18
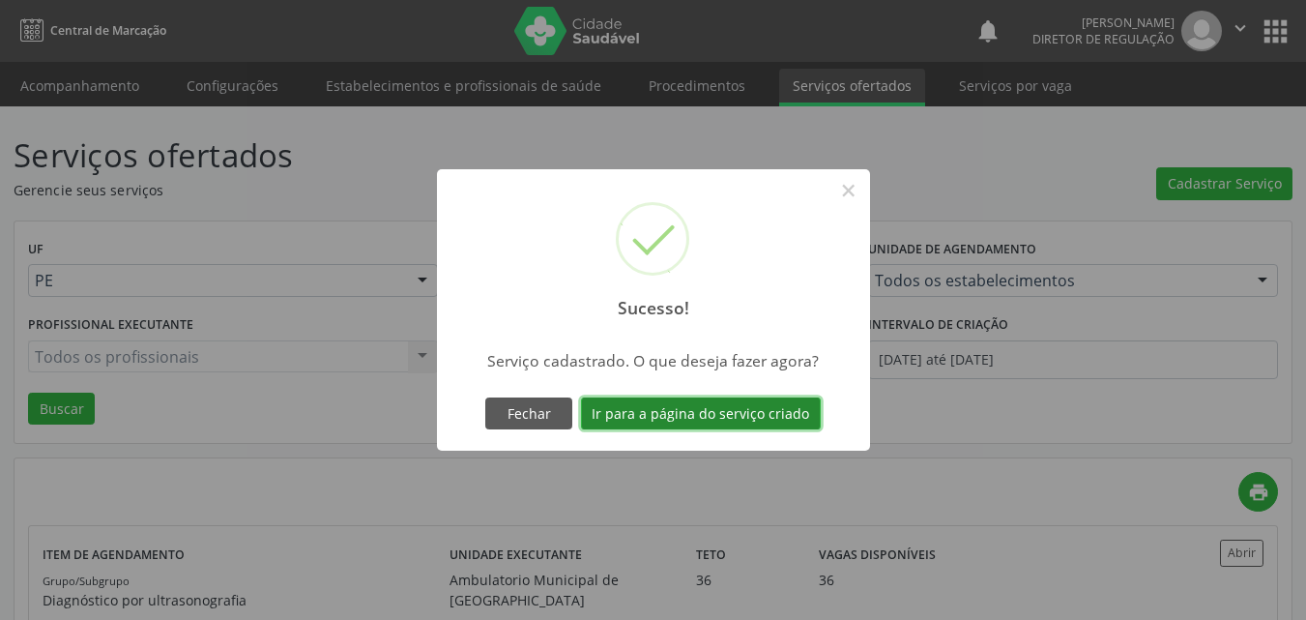
click at [782, 417] on button "Ir para a página do serviço criado" at bounding box center [701, 413] width 240 height 33
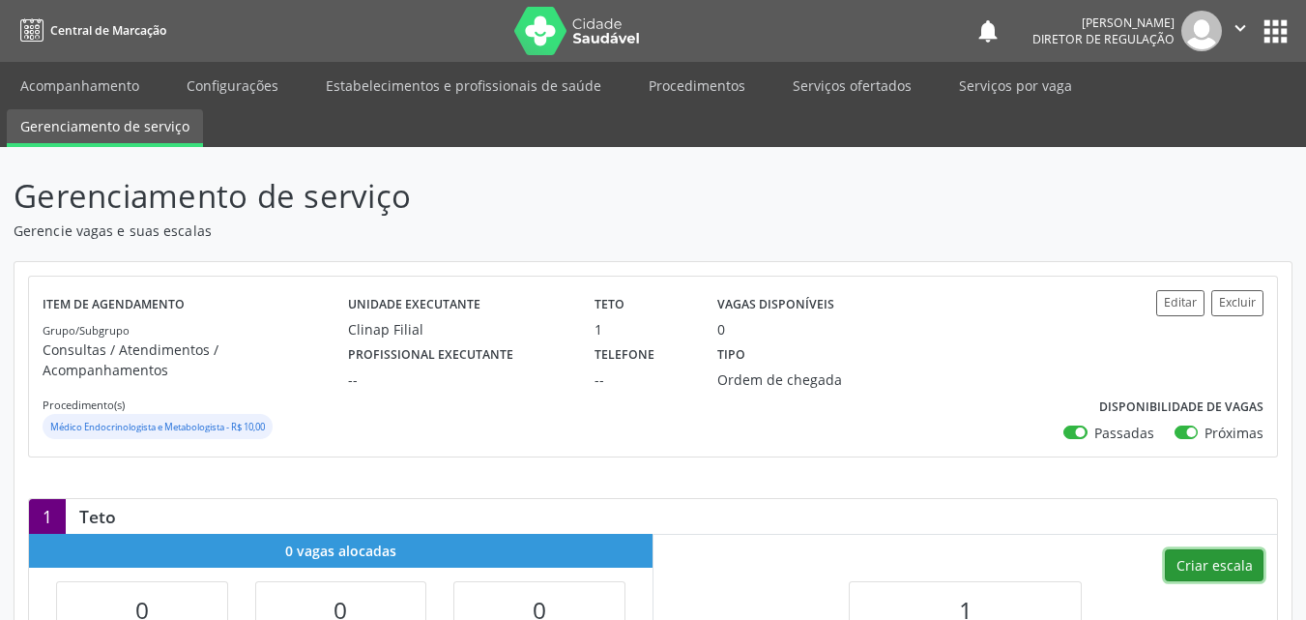
click at [1204, 549] on button "Criar escala" at bounding box center [1214, 565] width 99 height 33
select select "7"
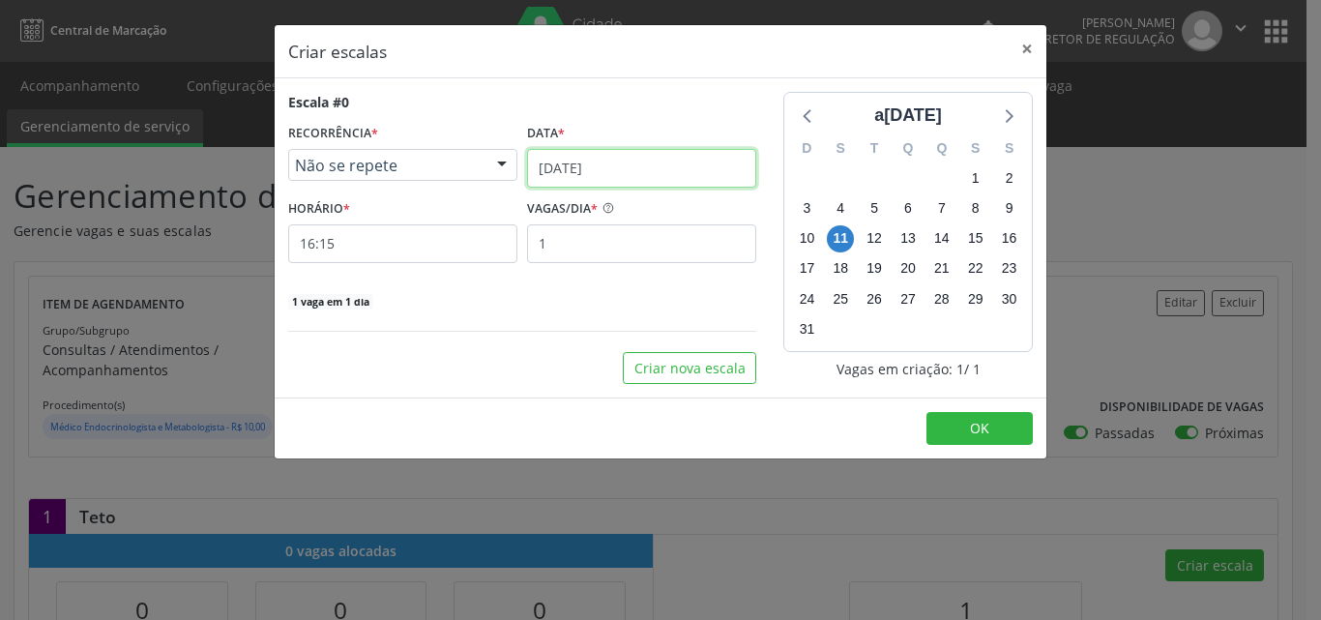
click at [675, 164] on input "11/08/2025" at bounding box center [641, 168] width 229 height 39
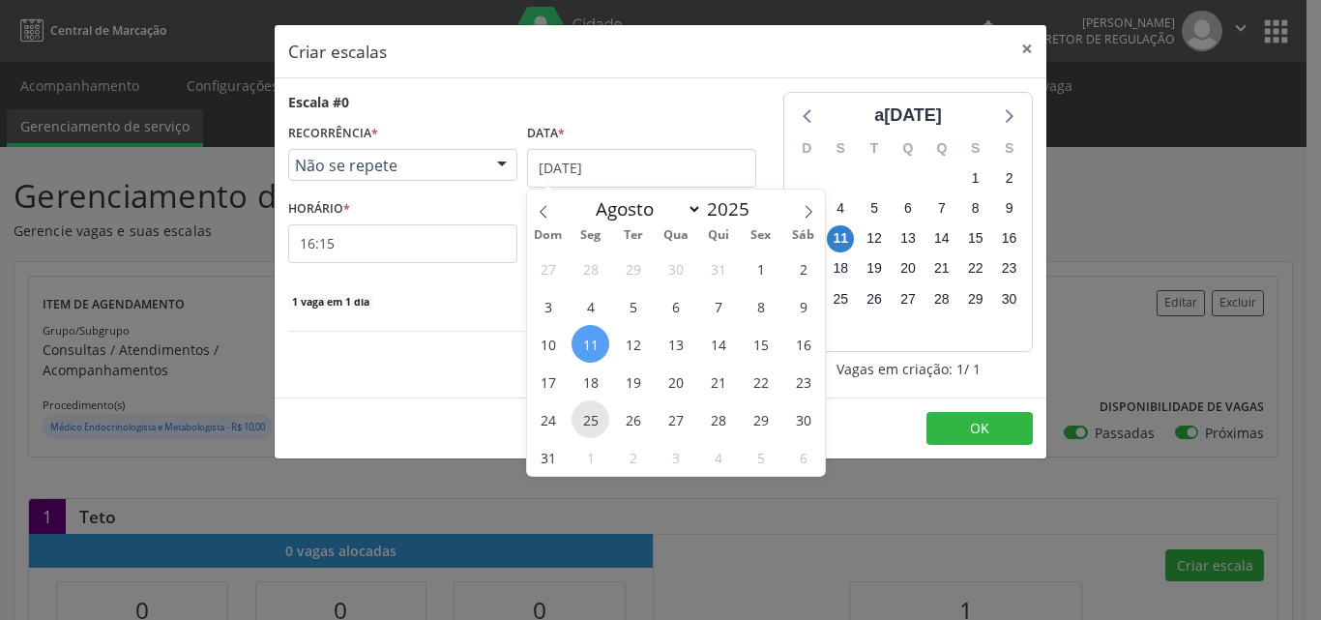
click at [594, 415] on span "25" at bounding box center [591, 419] width 38 height 38
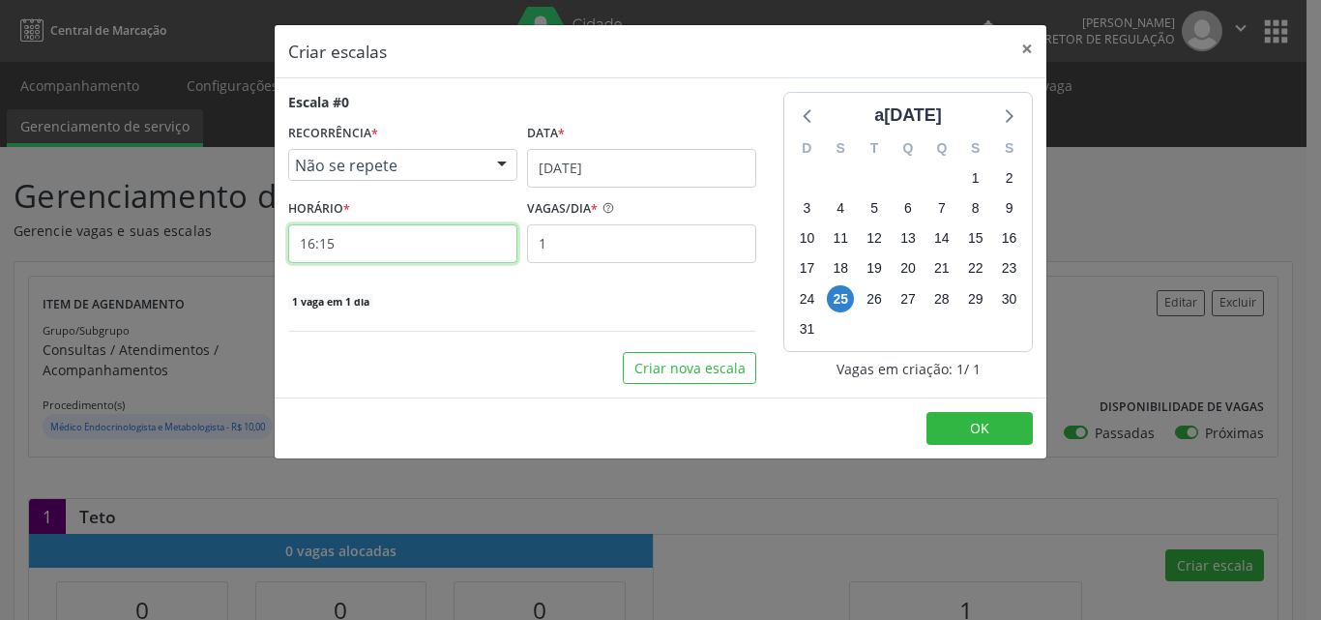
click at [414, 248] on input "16:15" at bounding box center [402, 243] width 229 height 39
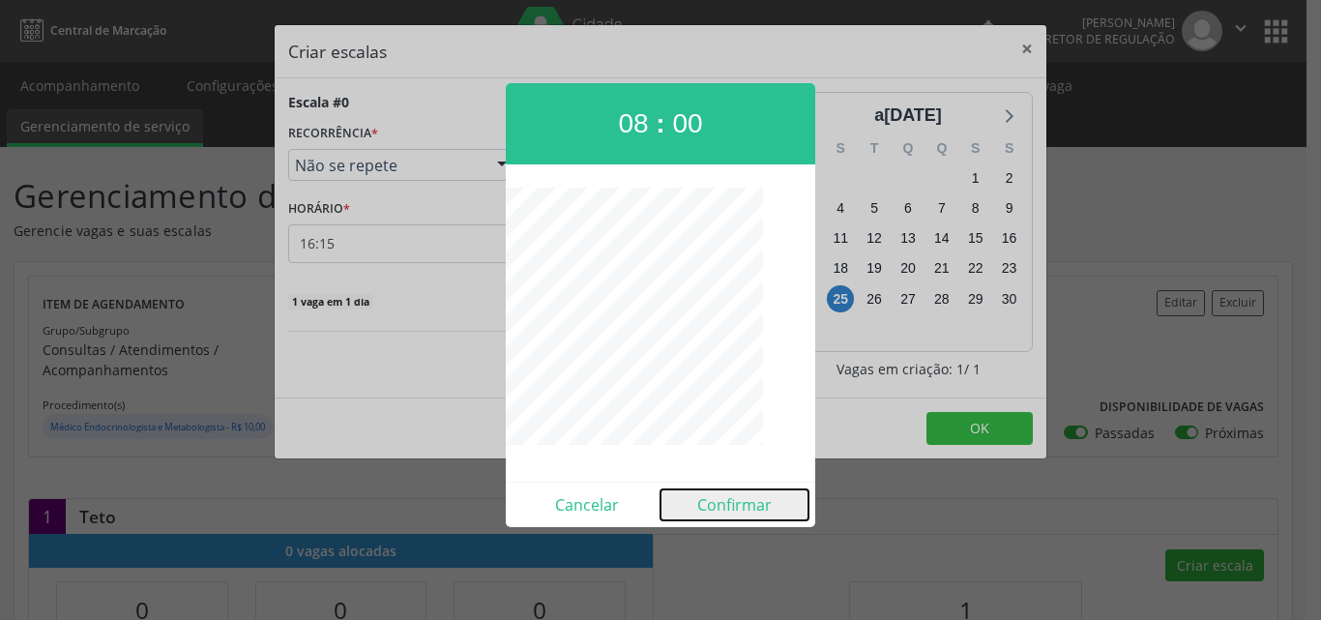
click at [753, 501] on button "Confirmar" at bounding box center [734, 504] width 148 height 31
type input "08:00"
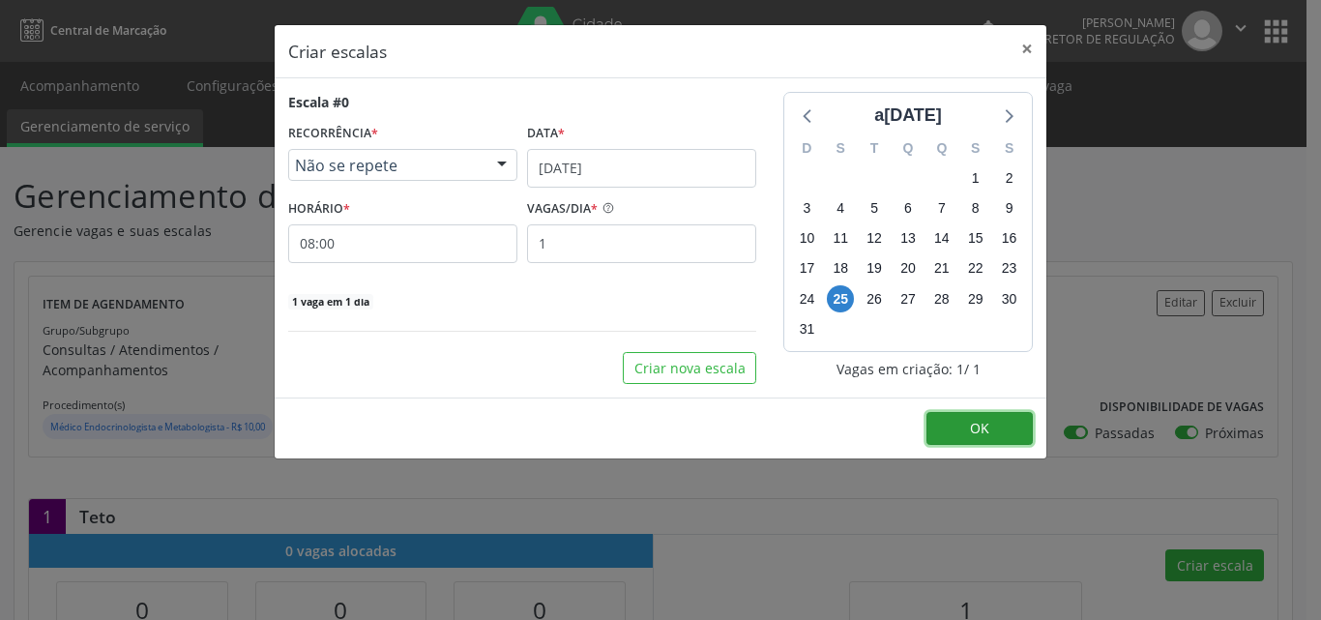
click at [976, 427] on span "OK" at bounding box center [979, 428] width 19 height 18
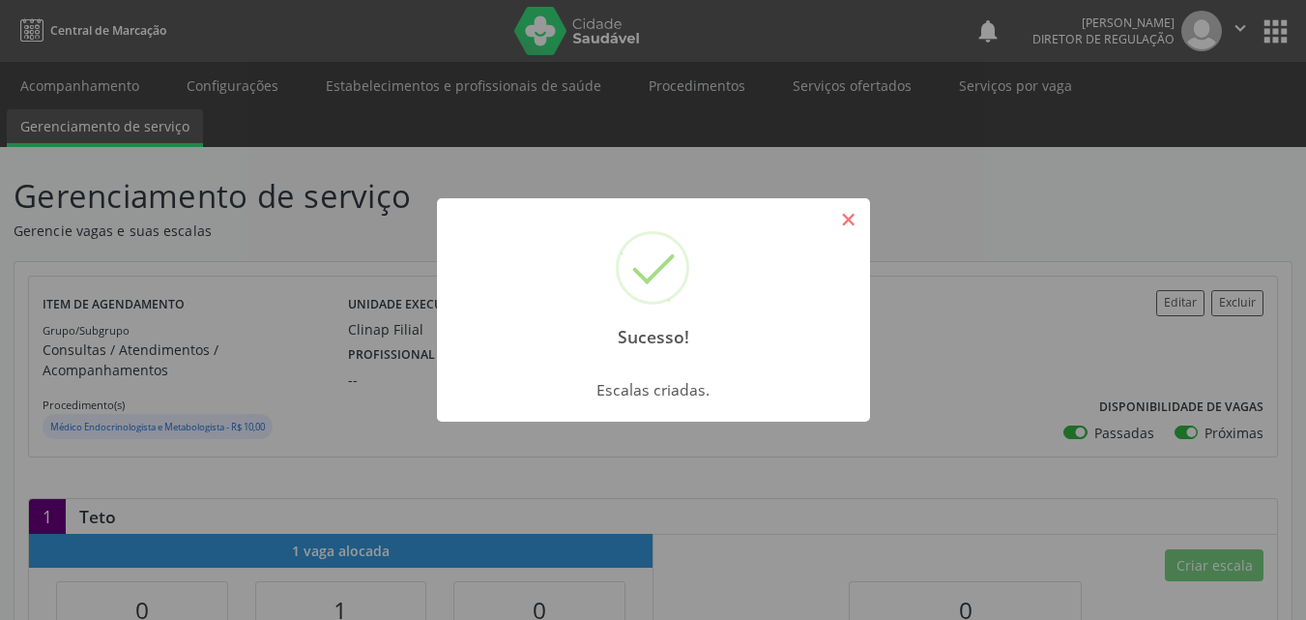
click at [856, 220] on button "×" at bounding box center [849, 219] width 33 height 33
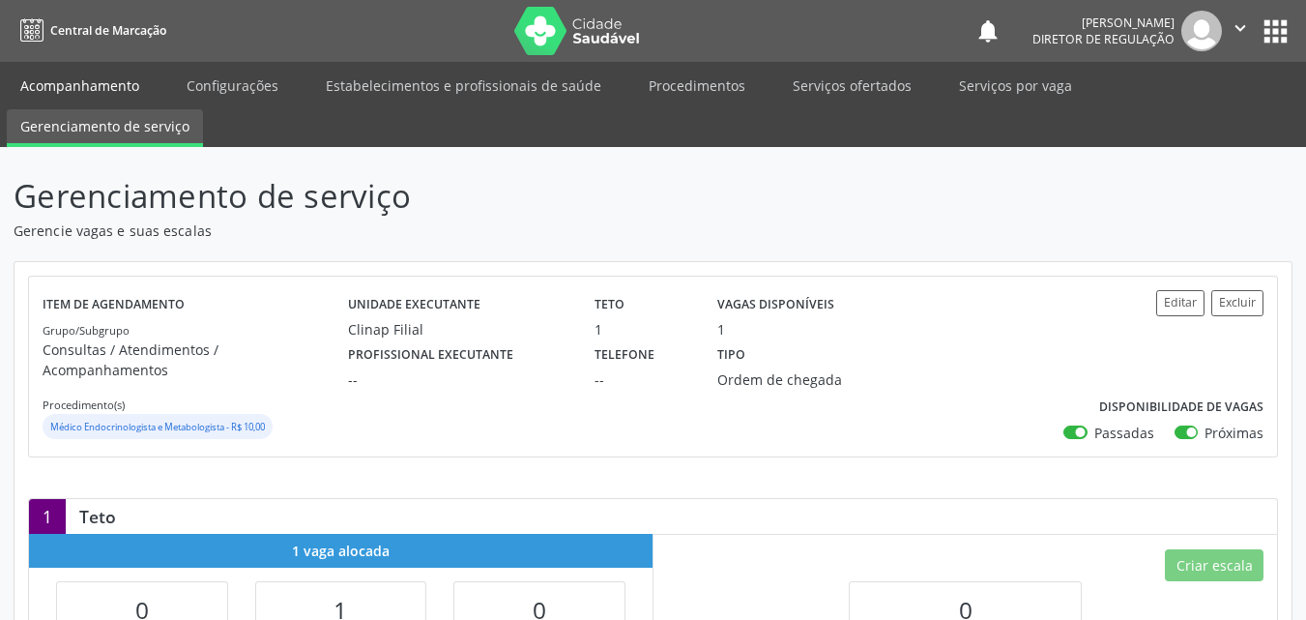
click at [115, 90] on link "Acompanhamento" at bounding box center [80, 86] width 146 height 34
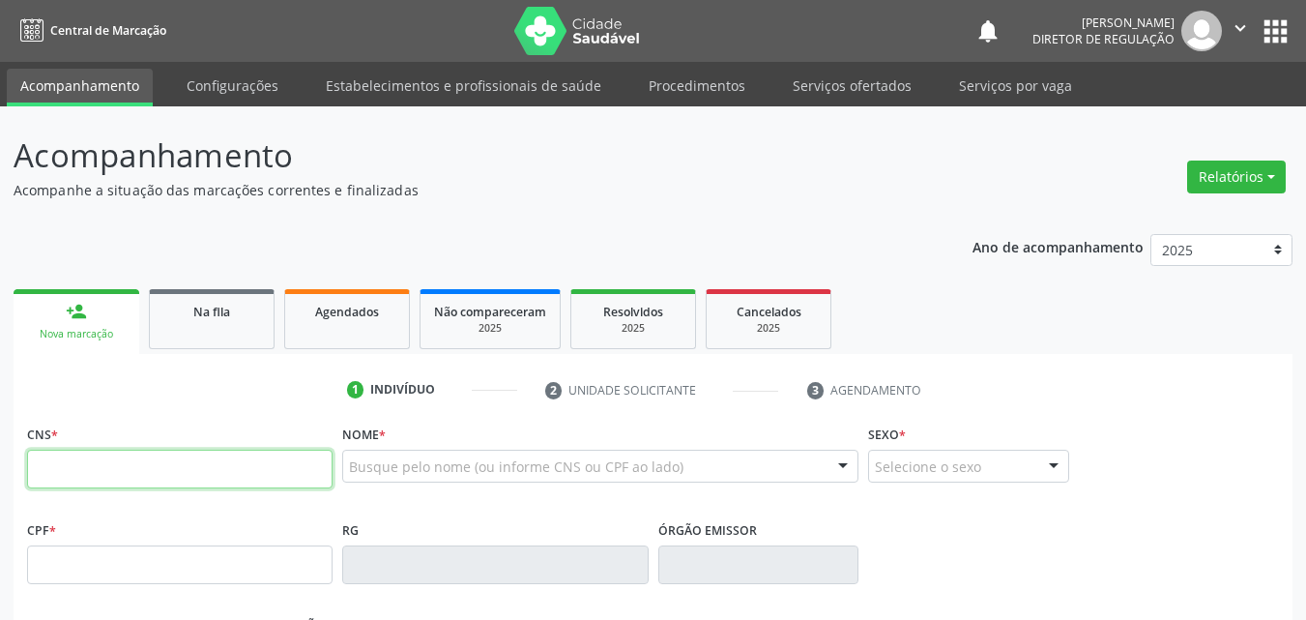
click at [270, 464] on input "text" at bounding box center [180, 469] width 306 height 39
type input "706 2090 2348 6368"
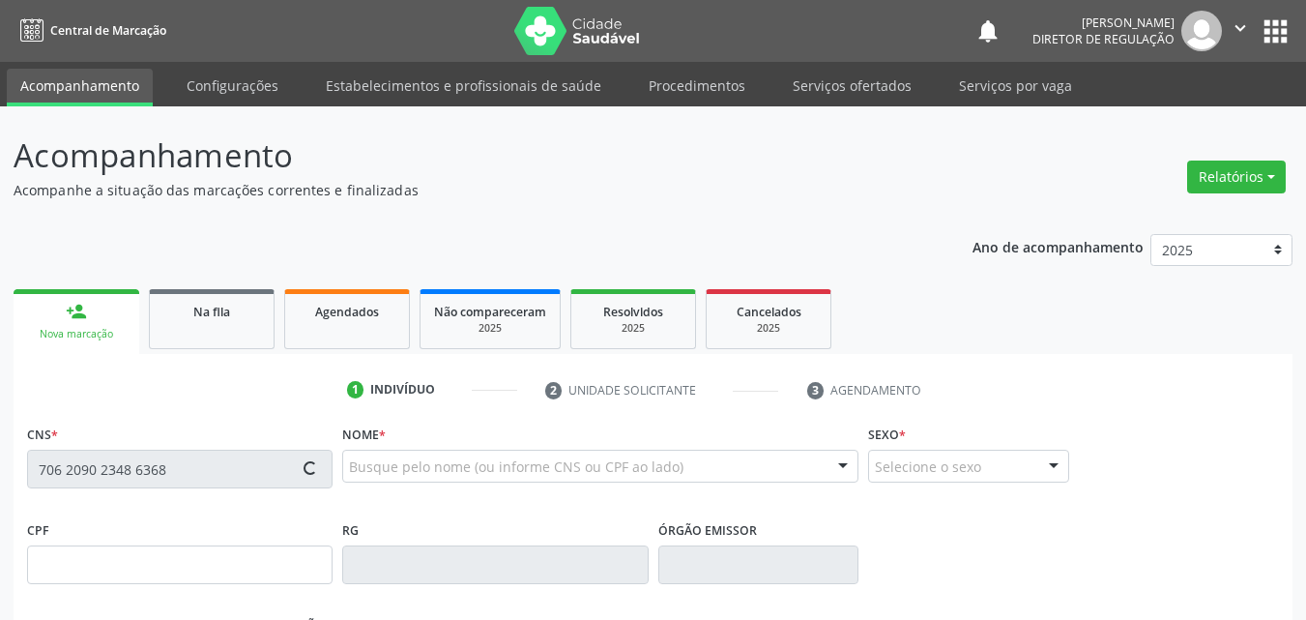
type input "03/02/1967"
type input "S/N"
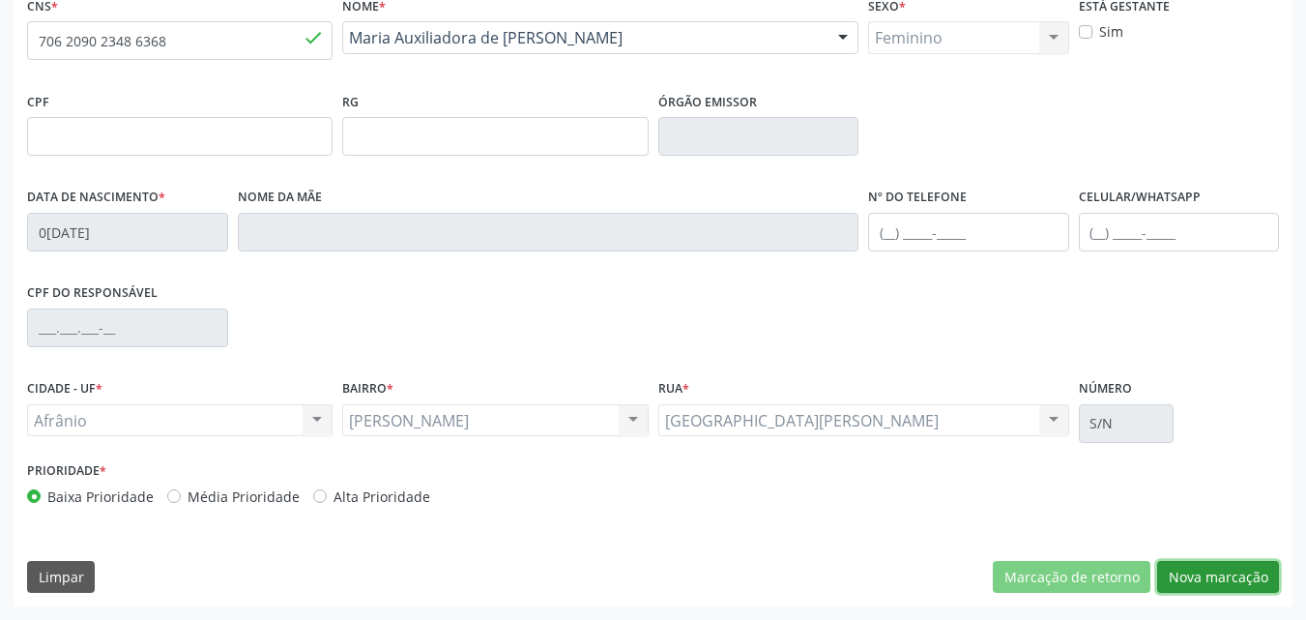
click at [1204, 575] on button "Nova marcação" at bounding box center [1219, 577] width 122 height 33
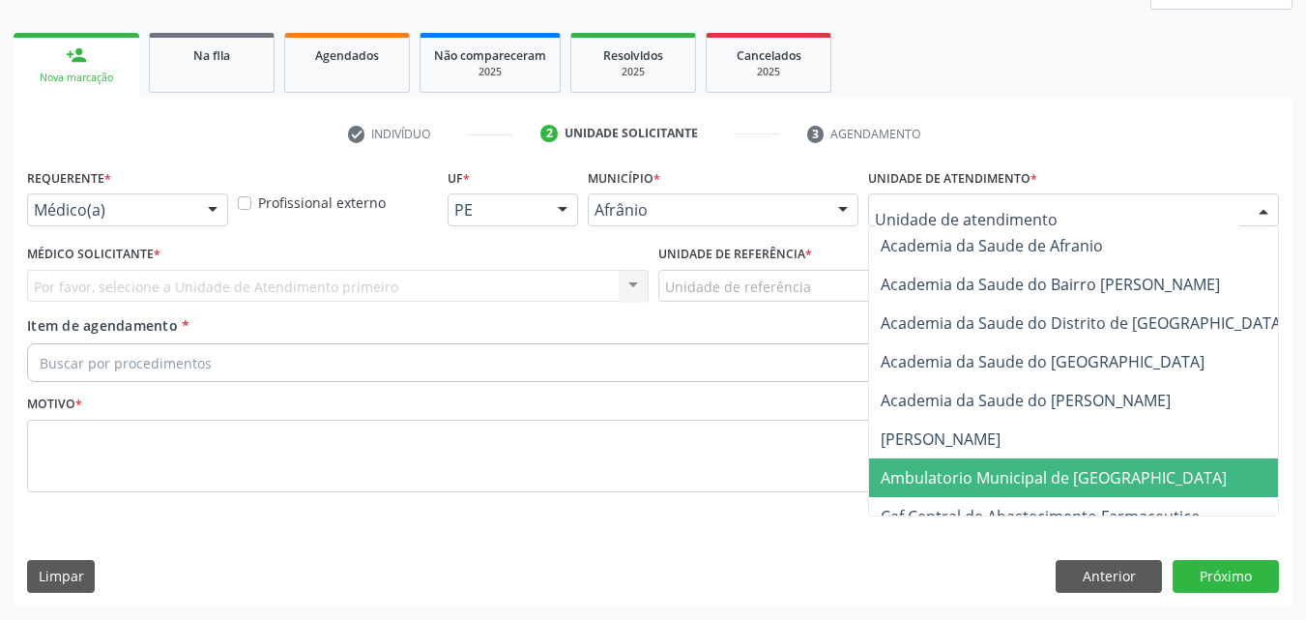
click at [1011, 477] on span "Ambulatorio Municipal de [GEOGRAPHIC_DATA]" at bounding box center [1054, 477] width 346 height 21
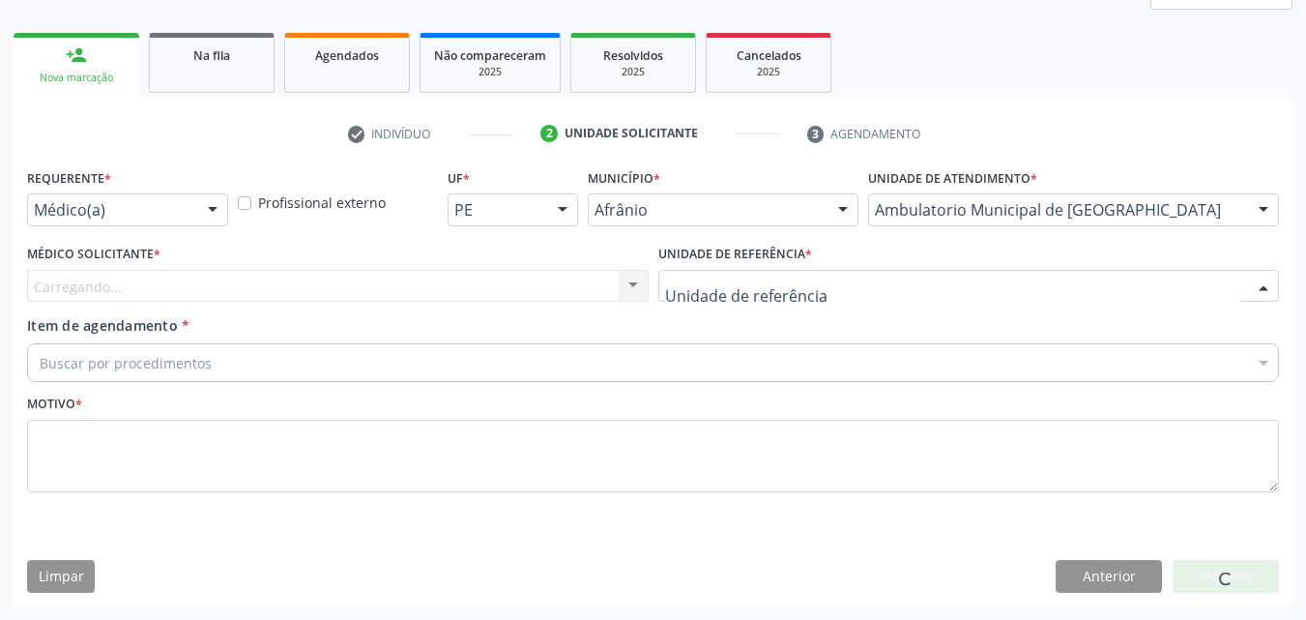
click at [806, 279] on div at bounding box center [970, 286] width 622 height 33
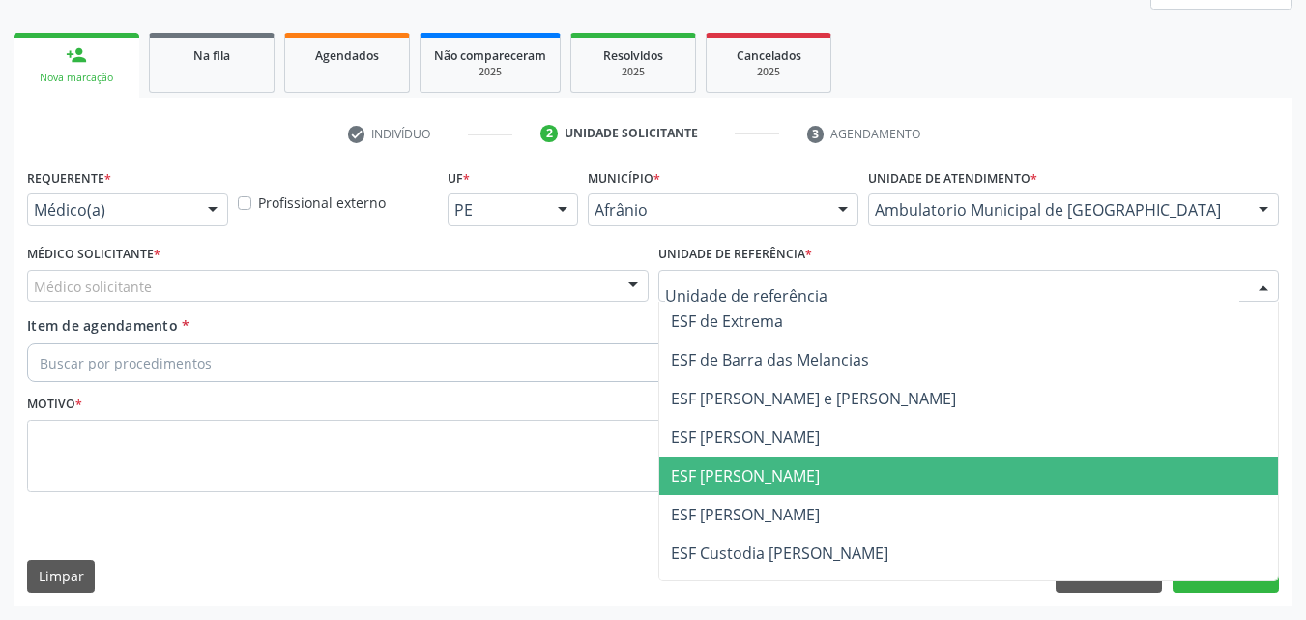
click at [810, 476] on span "ESF [PERSON_NAME]" at bounding box center [969, 475] width 620 height 39
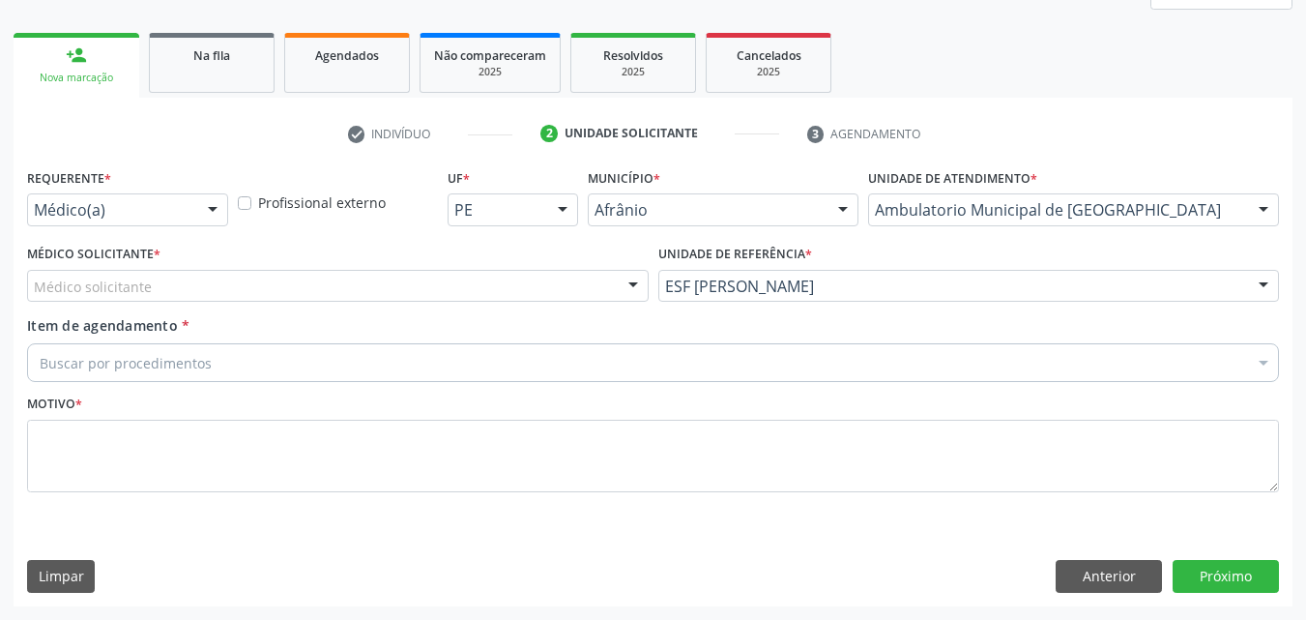
click at [534, 281] on div "Médico solicitante" at bounding box center [338, 286] width 622 height 33
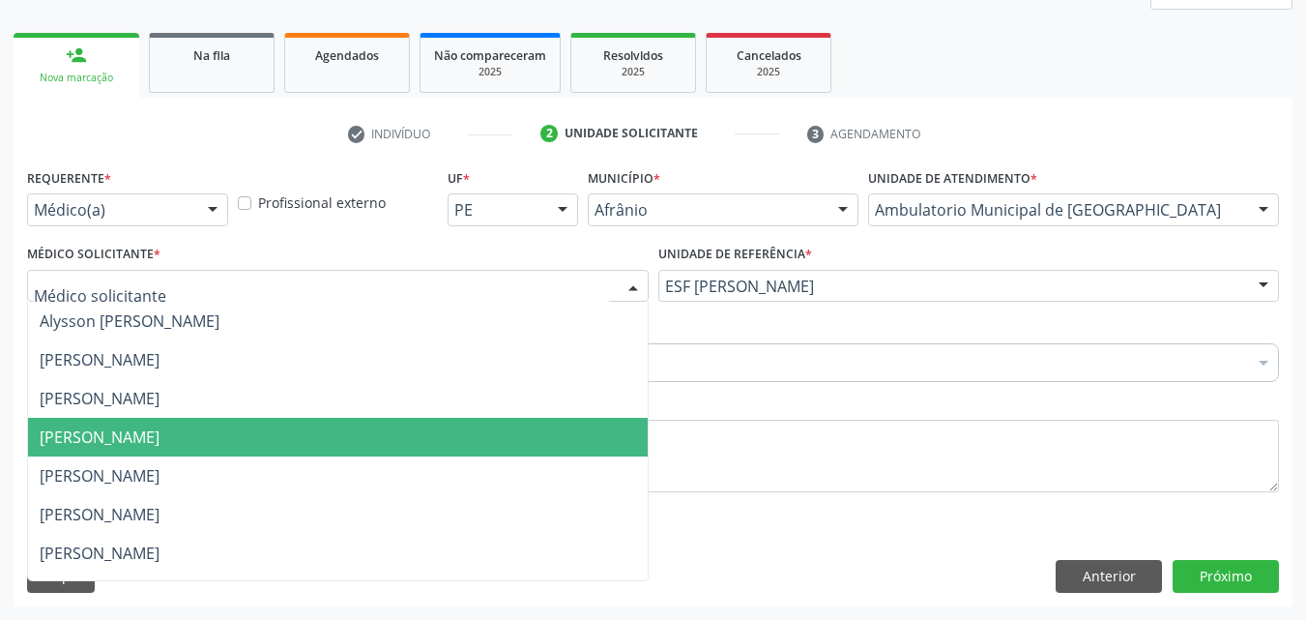
click at [477, 427] on span "[PERSON_NAME]" at bounding box center [338, 437] width 620 height 39
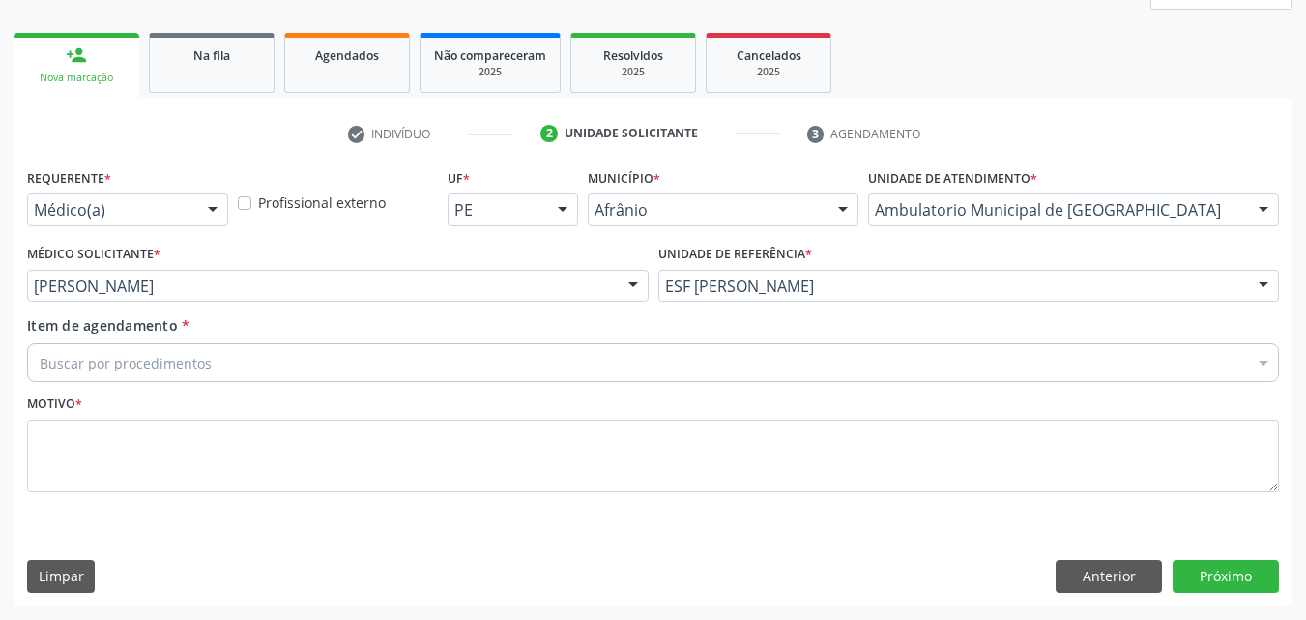
click at [363, 367] on div "Buscar por procedimentos" at bounding box center [653, 362] width 1252 height 39
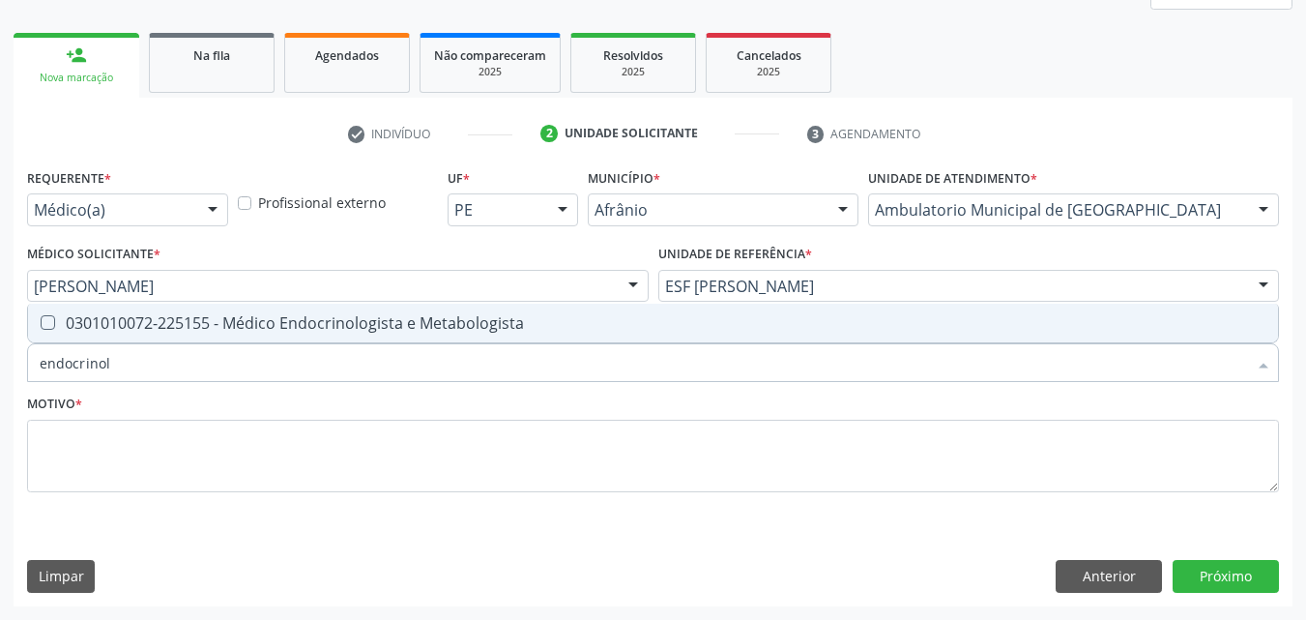
type input "endocrinolo"
click at [343, 322] on div "0301010072-225155 - Médico Endocrinologista e Metabologista" at bounding box center [653, 322] width 1227 height 15
checkbox Metabologista "true"
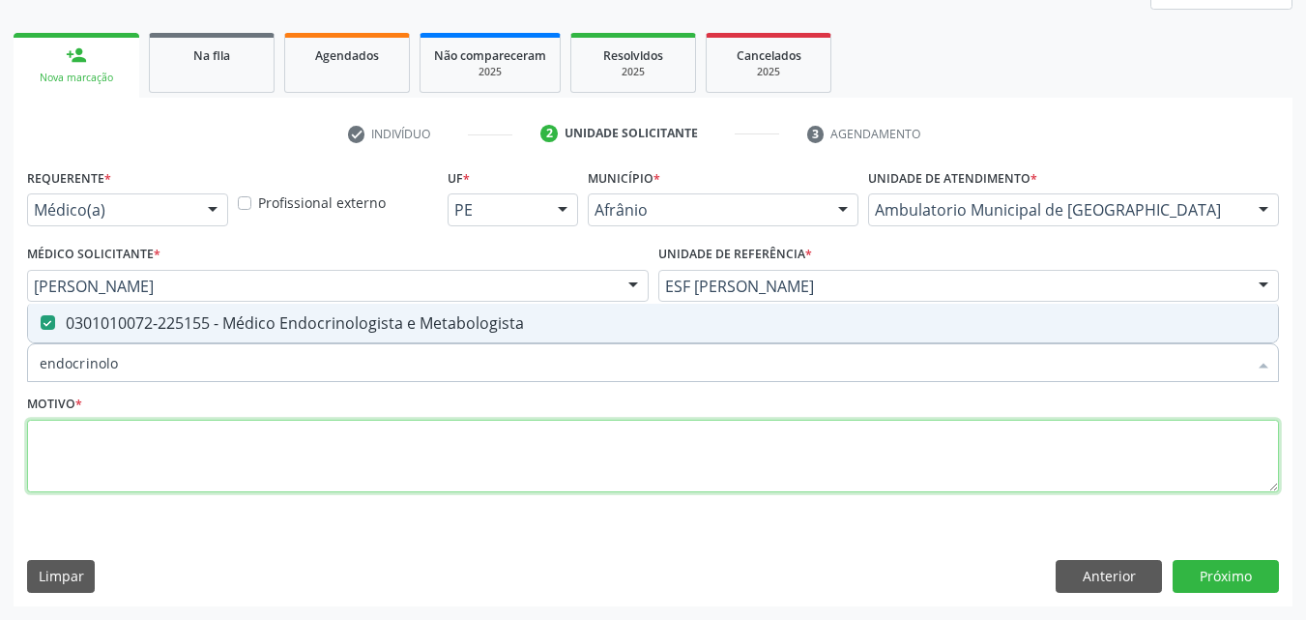
click at [358, 450] on textarea at bounding box center [653, 456] width 1252 height 73
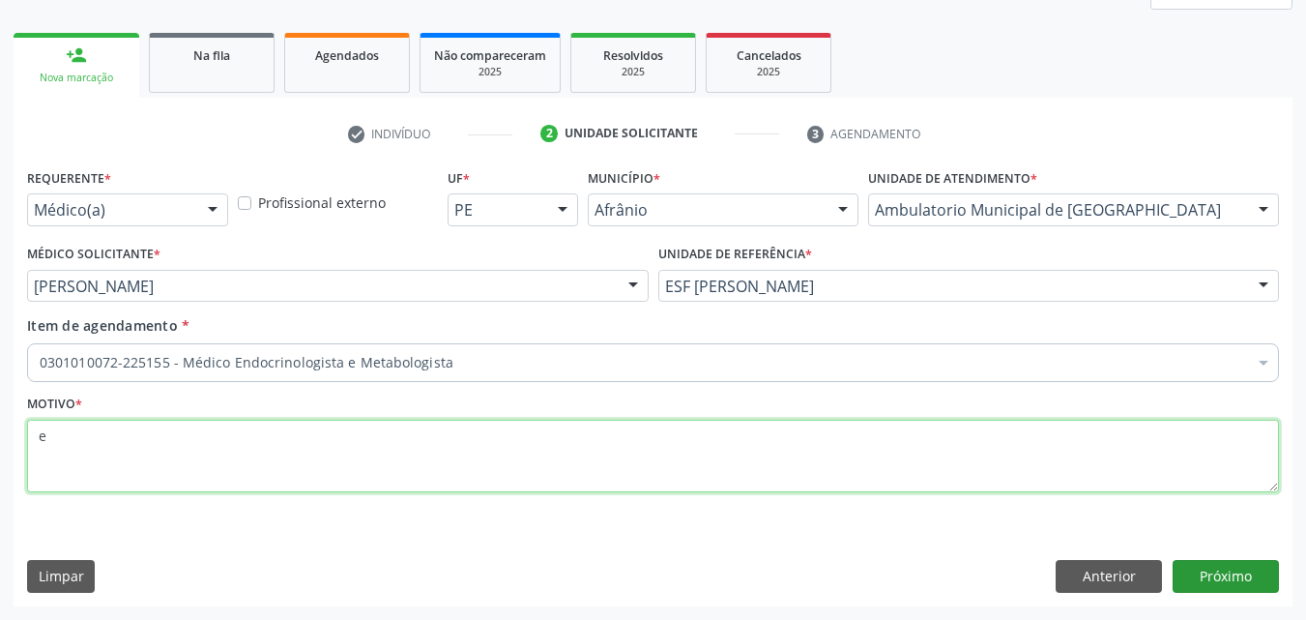
type textarea "e"
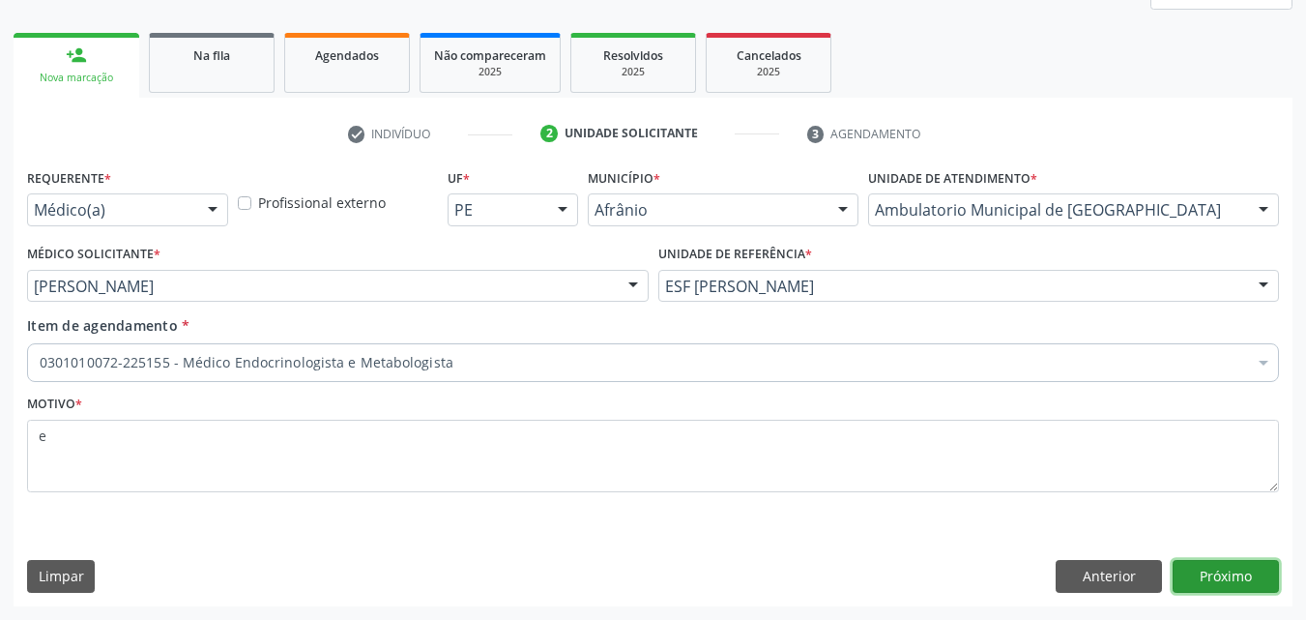
click at [1240, 575] on button "Próximo" at bounding box center [1226, 576] width 106 height 33
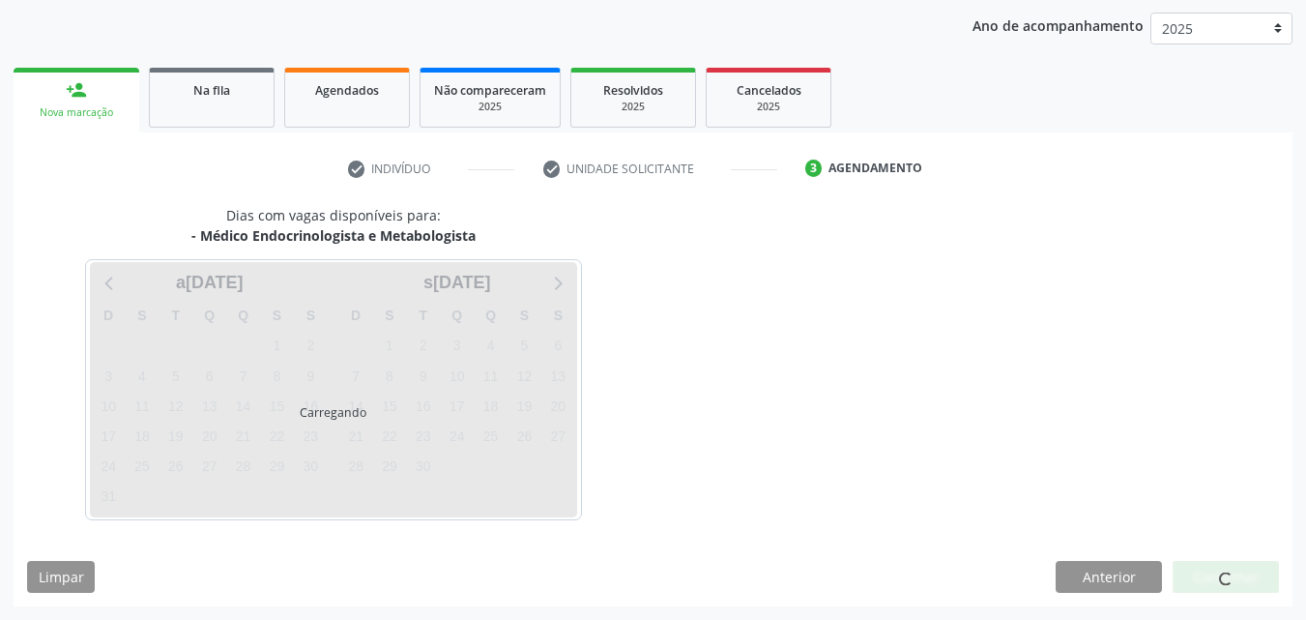
scroll to position [221, 0]
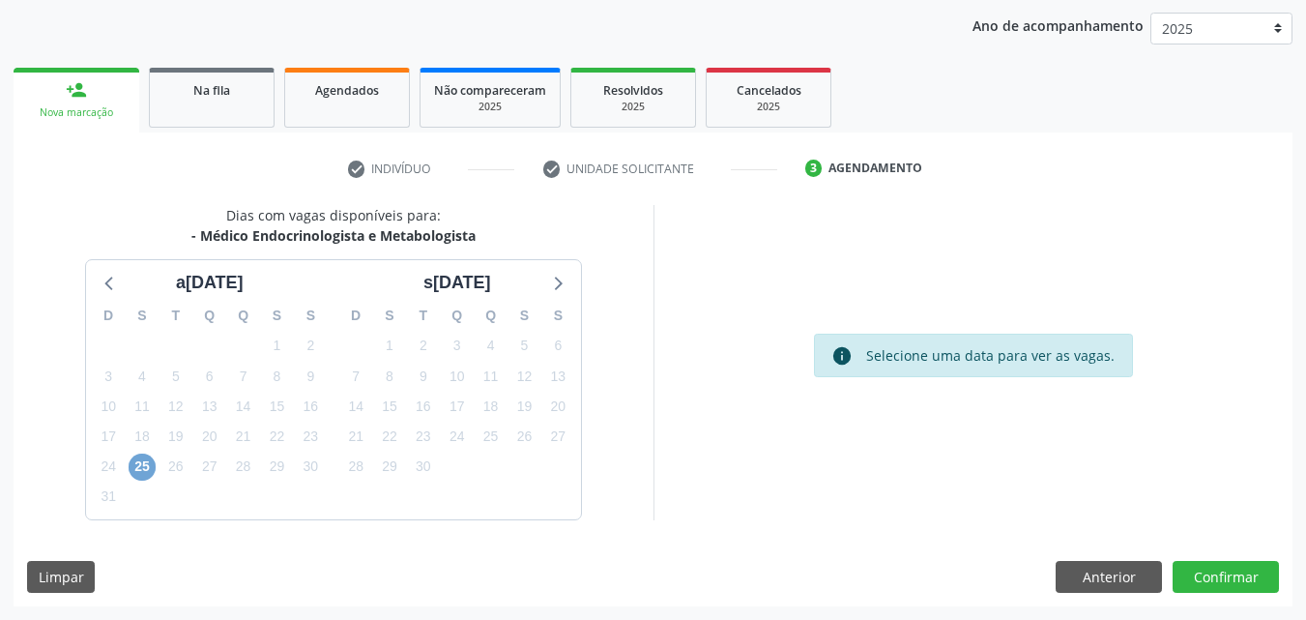
click at [141, 466] on span "25" at bounding box center [142, 467] width 27 height 27
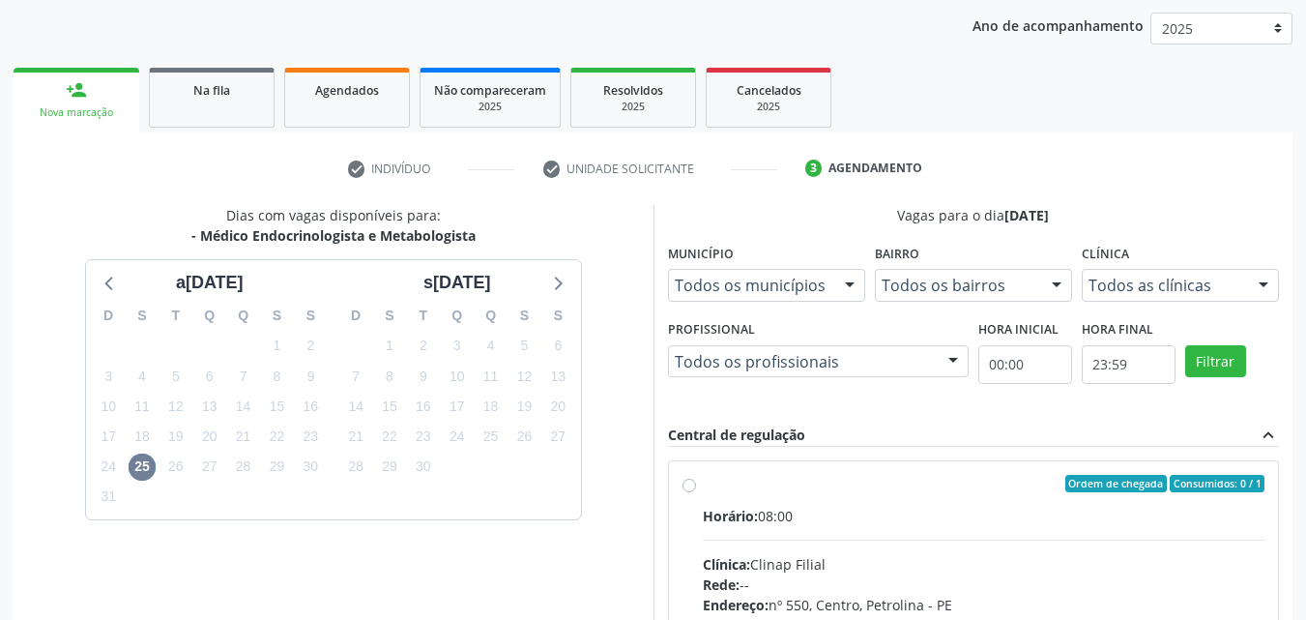
click at [738, 486] on div "Ordem de chegada Consumidos: 0 / 1" at bounding box center [984, 483] width 563 height 17
click at [696, 486] on input "Ordem de chegada Consumidos: 0 / 1 Horário: 08:00 Clínica: Clinap Filial Rede: …" at bounding box center [690, 483] width 14 height 17
radio input "true"
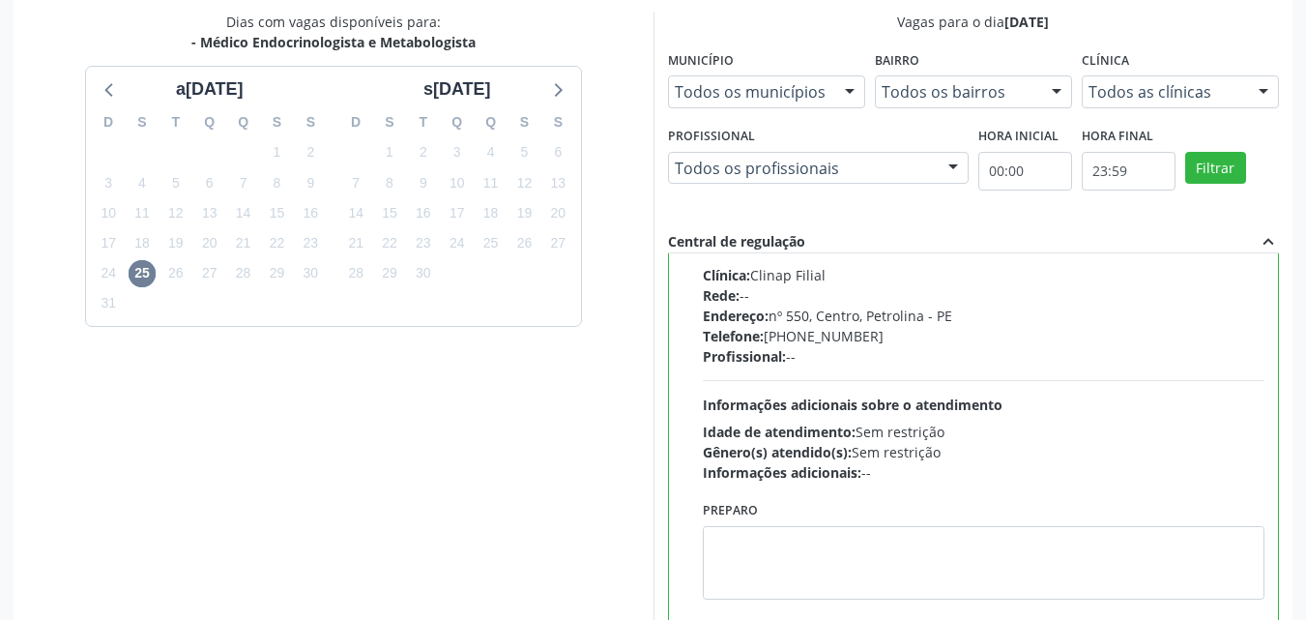
scroll to position [536, 0]
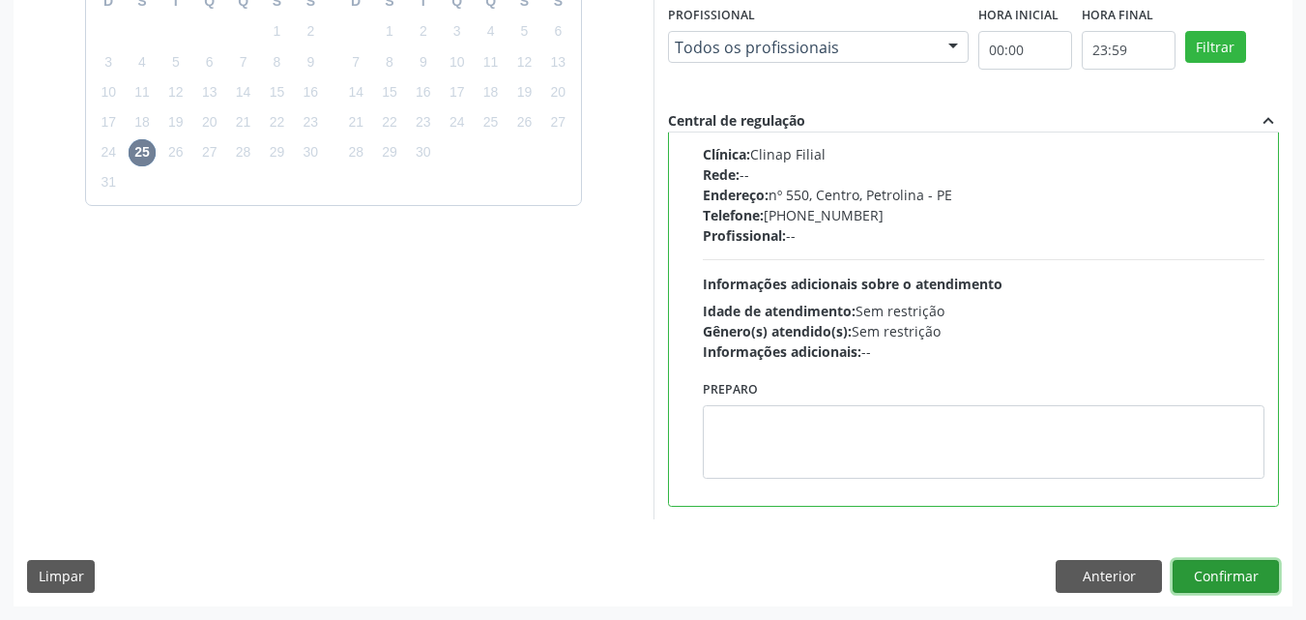
click at [1200, 572] on button "Confirmar" at bounding box center [1226, 576] width 106 height 33
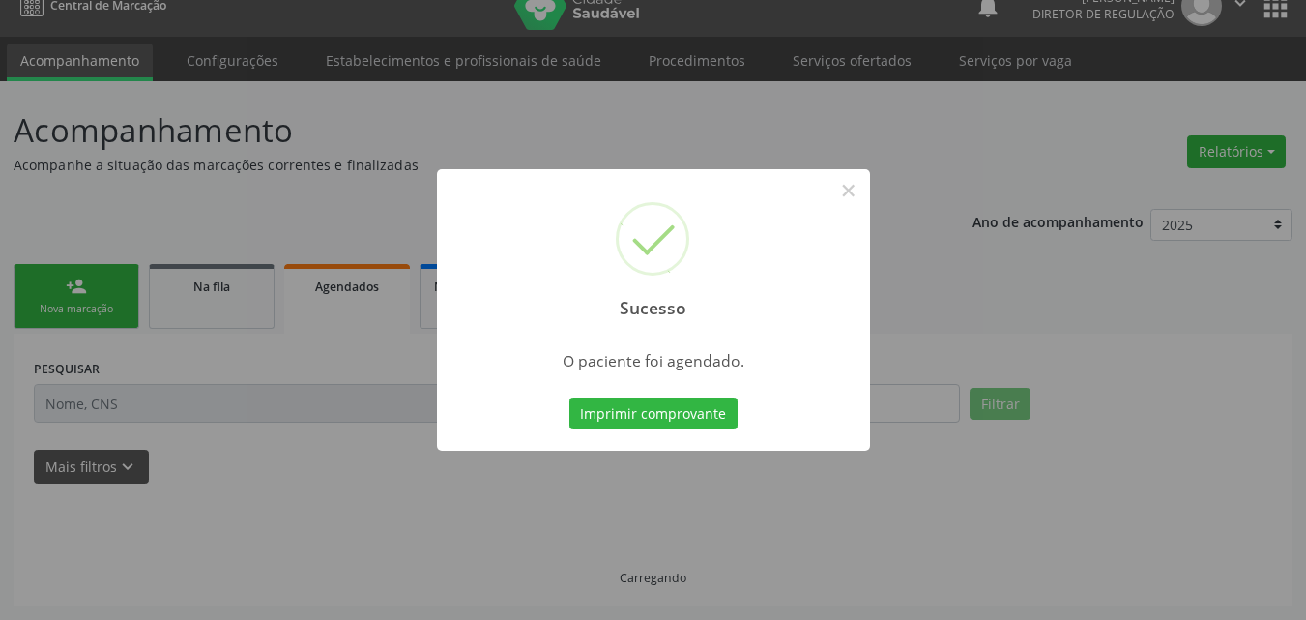
scroll to position [25, 0]
click at [647, 412] on button "Imprimir comprovante" at bounding box center [654, 413] width 168 height 33
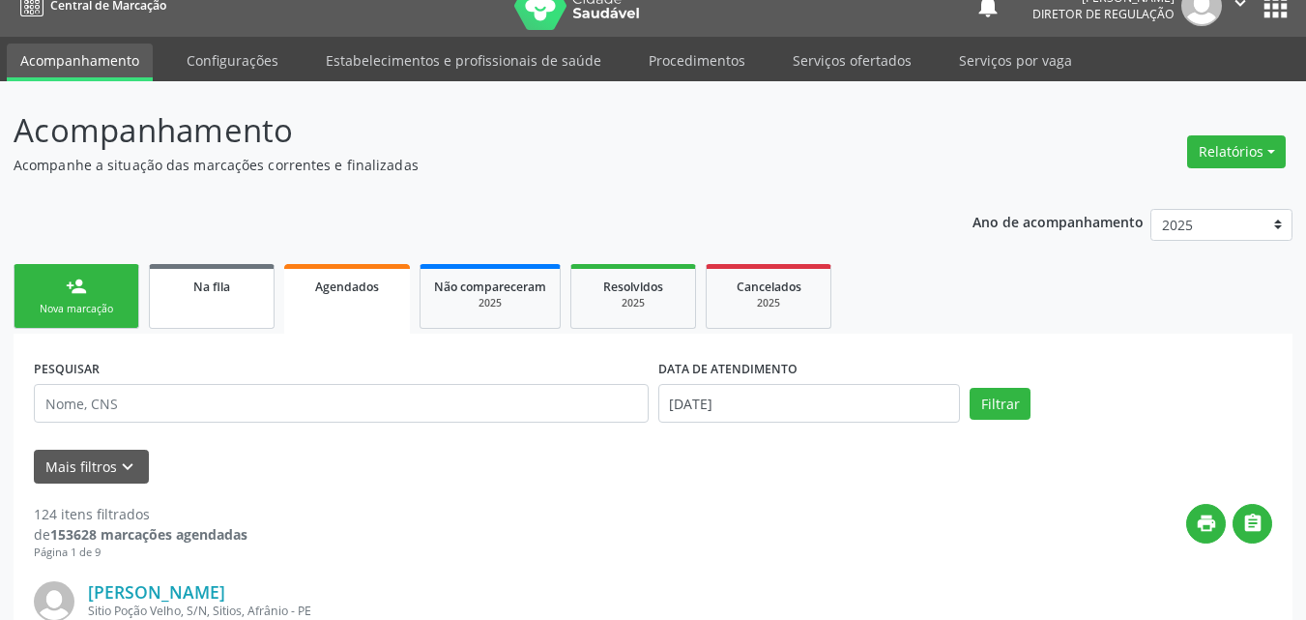
click at [241, 290] on div "Na fila" at bounding box center [211, 286] width 97 height 20
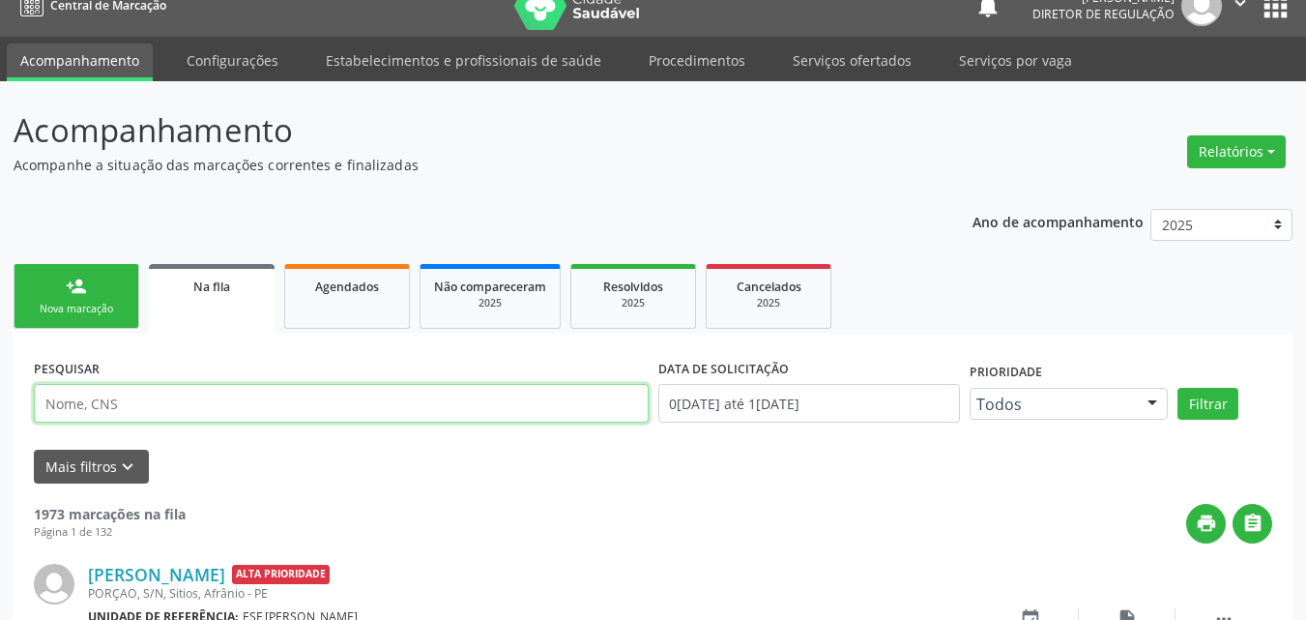
click at [241, 412] on input "text" at bounding box center [341, 403] width 615 height 39
type input "706209023486368"
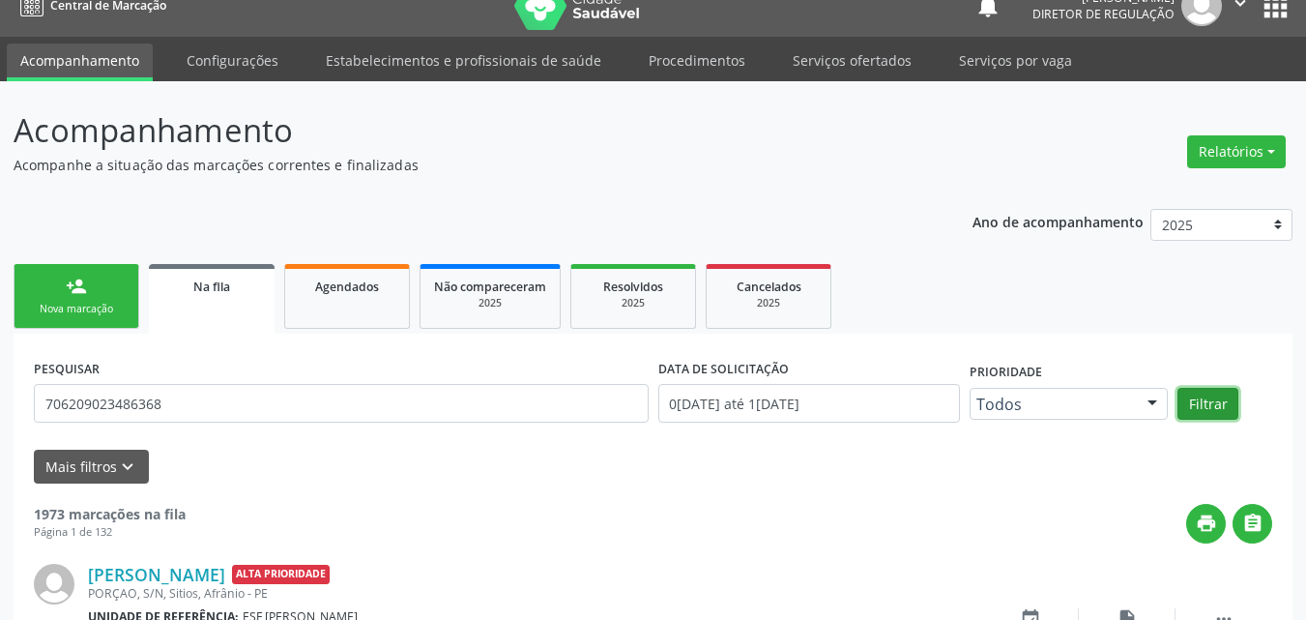
click at [1210, 406] on button "Filtrar" at bounding box center [1208, 404] width 61 height 33
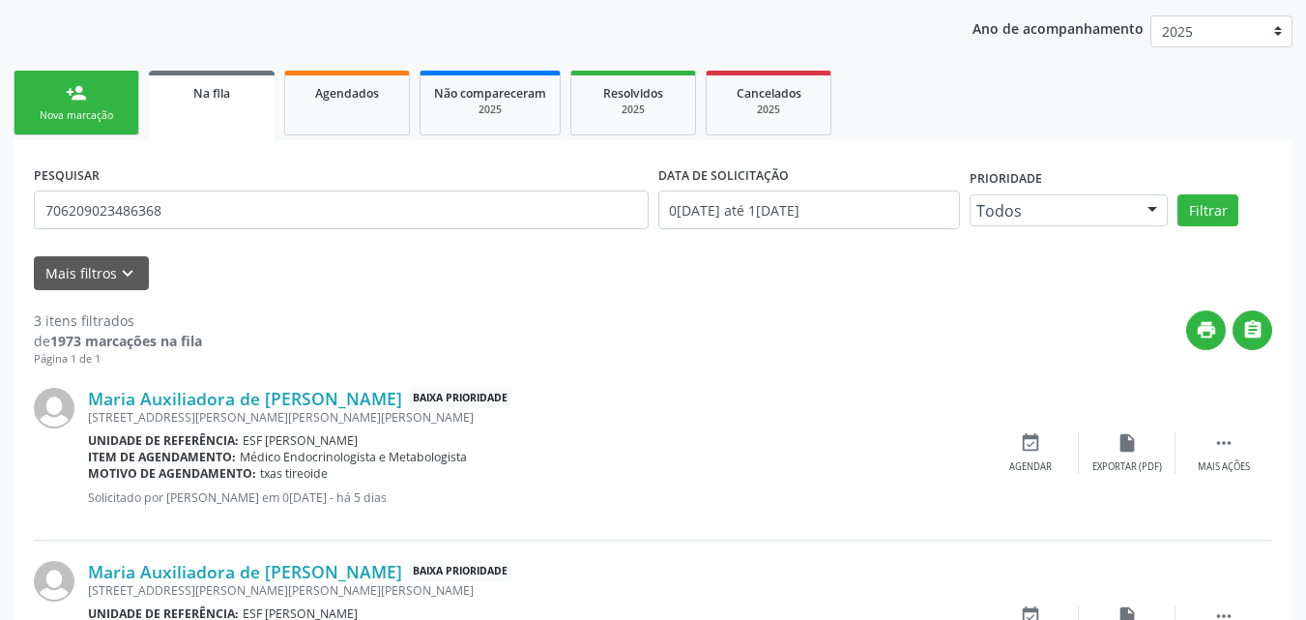
scroll to position [315, 0]
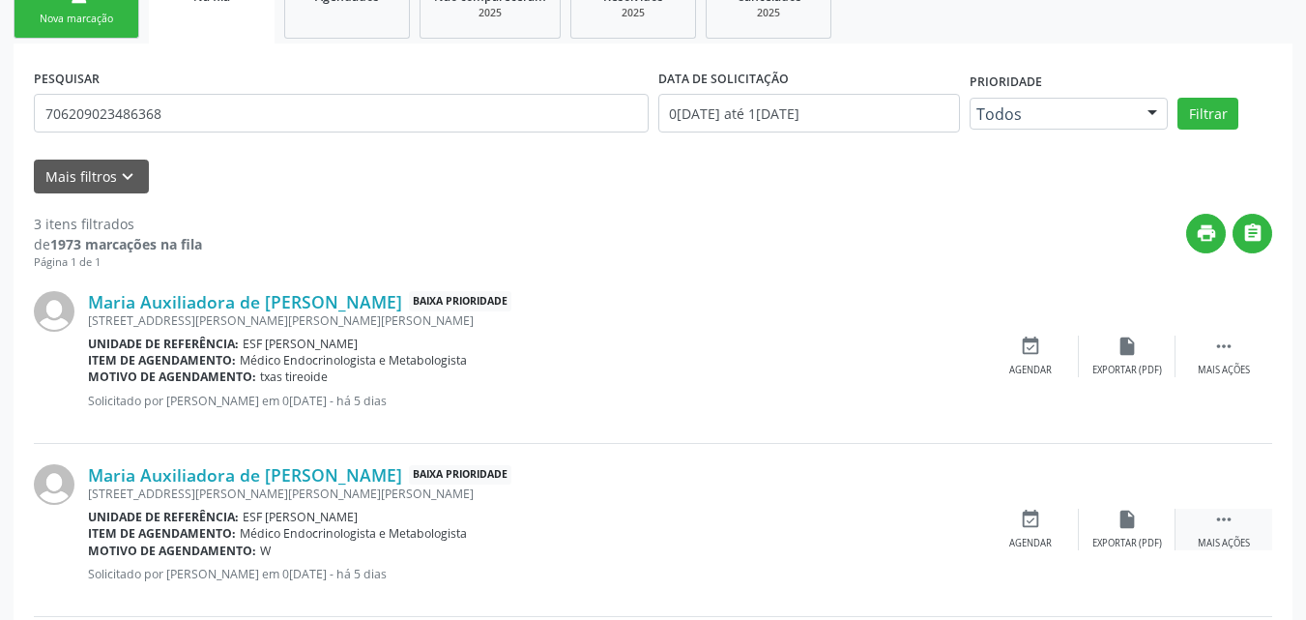
click at [1230, 517] on icon "" at bounding box center [1224, 519] width 21 height 21
click at [740, 526] on icon "event_available" at bounding box center [740, 519] width 21 height 21
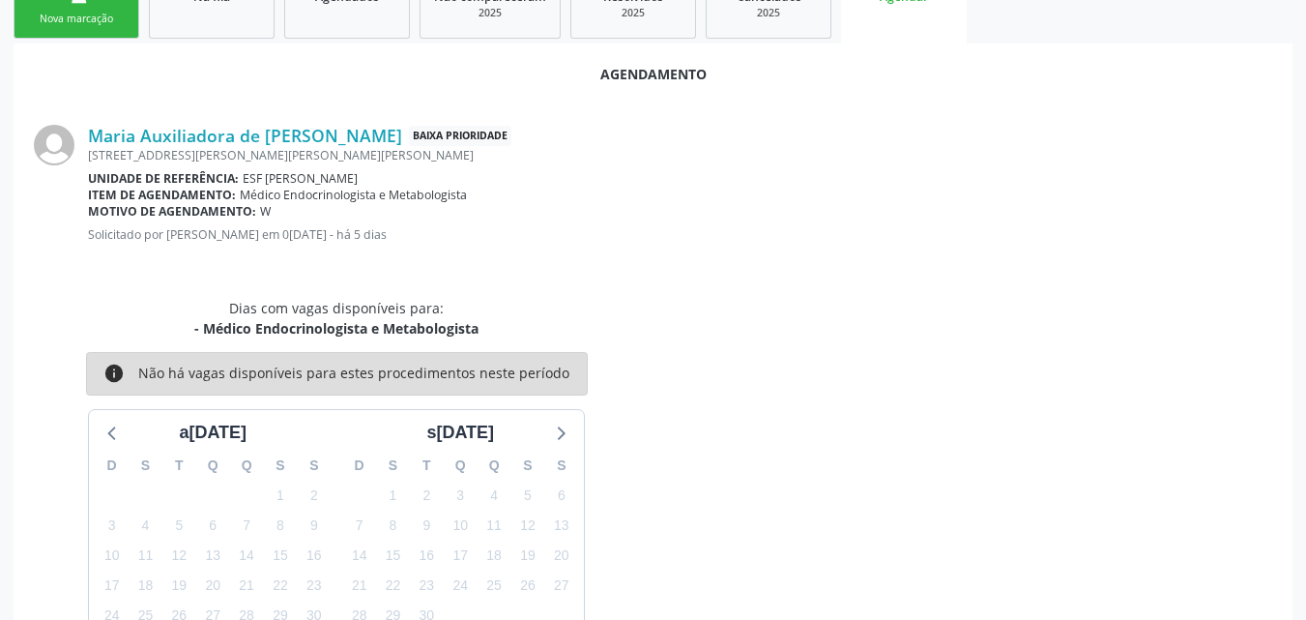
scroll to position [444, 0]
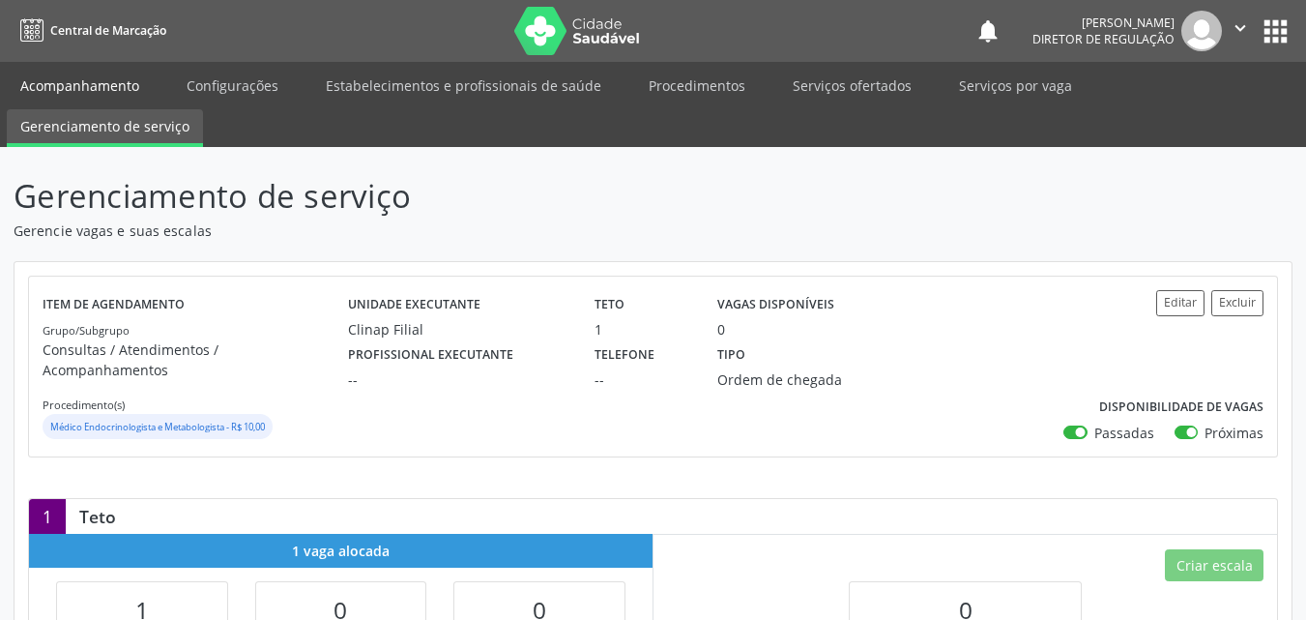
click at [123, 84] on link "Acompanhamento" at bounding box center [80, 86] width 146 height 34
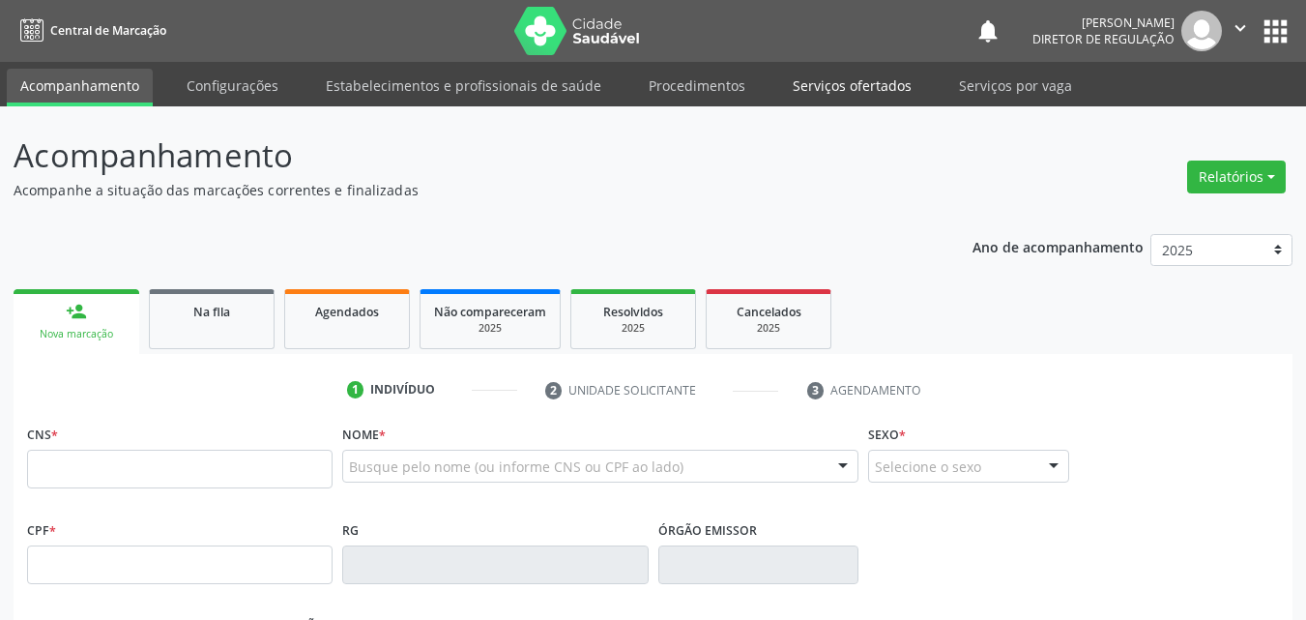
click at [882, 89] on link "Serviços ofertados" at bounding box center [852, 86] width 146 height 34
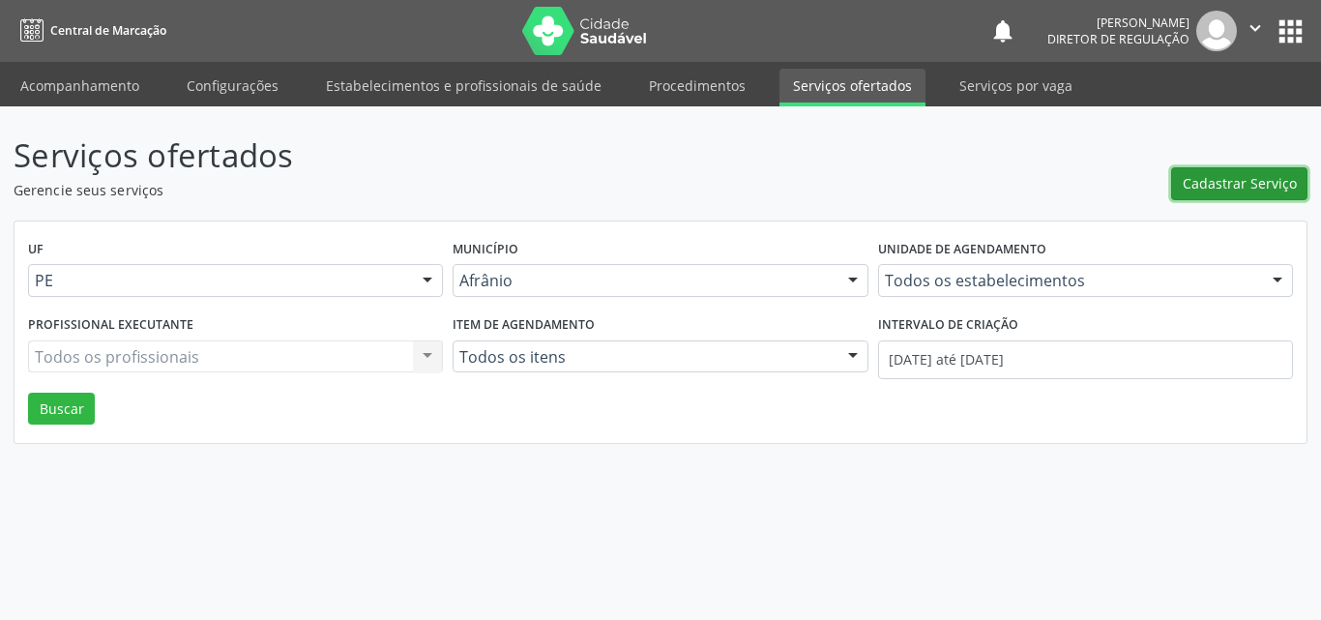
click at [1241, 187] on span "Cadastrar Serviço" at bounding box center [1240, 183] width 114 height 20
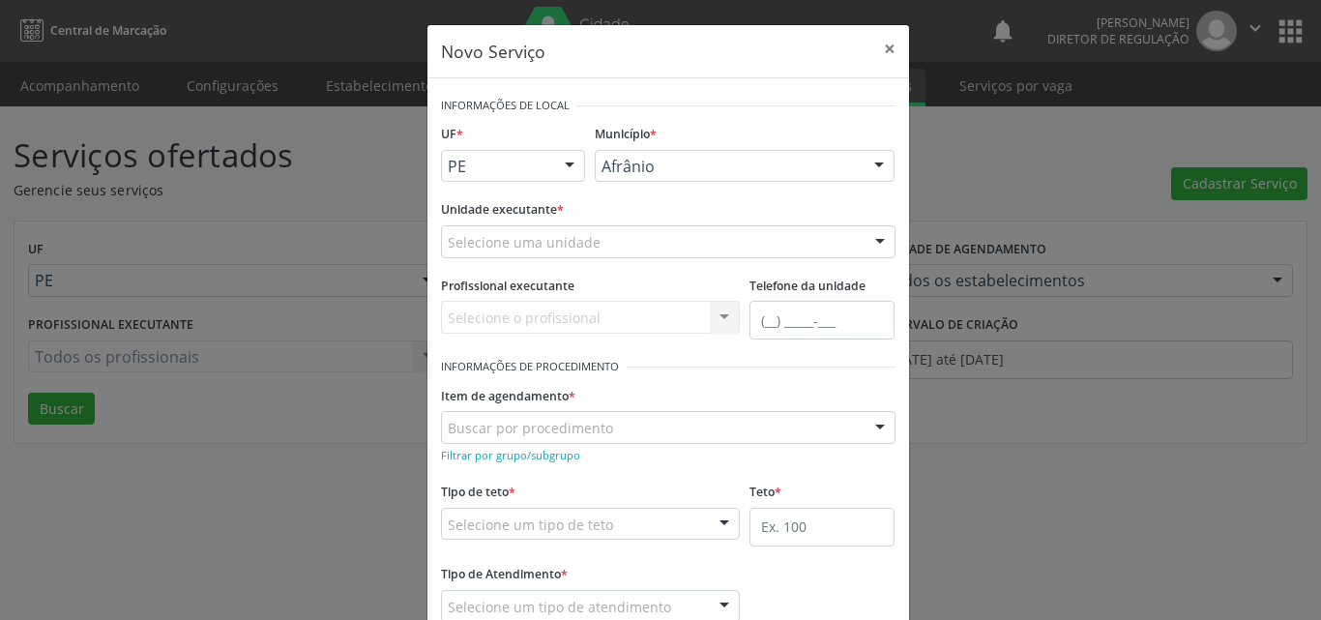
click at [625, 247] on div "Selecione uma unidade" at bounding box center [668, 241] width 454 height 33
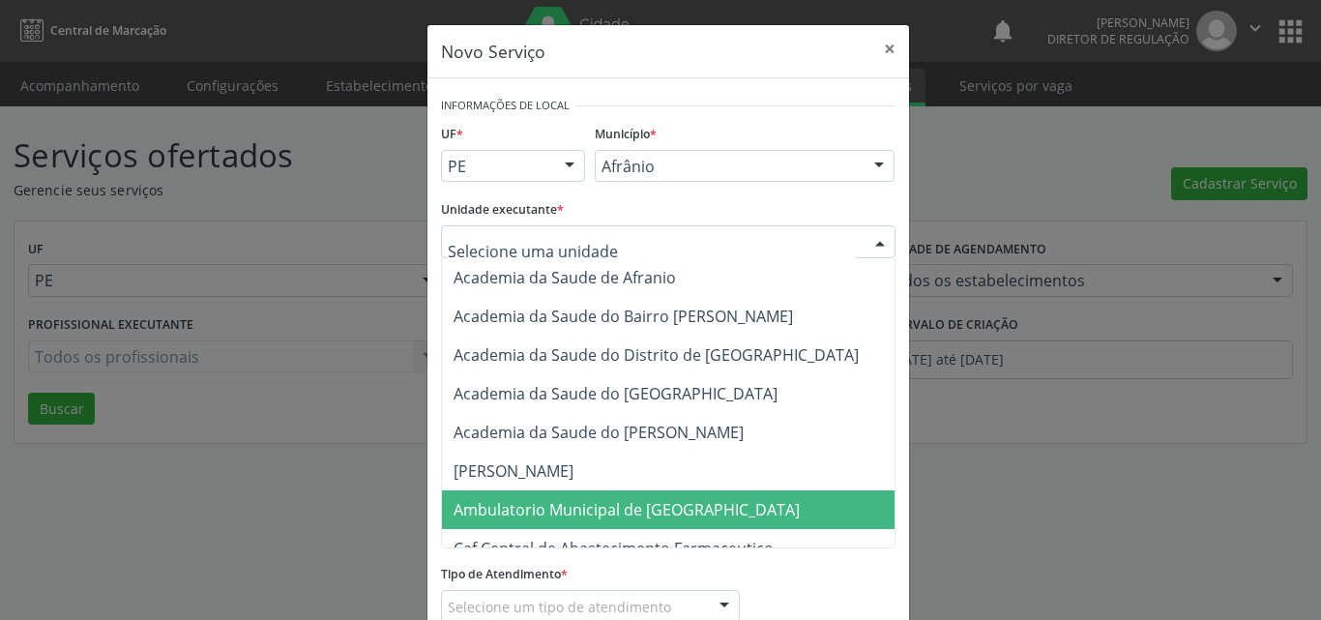
click at [570, 509] on span "Ambulatorio Municipal de [GEOGRAPHIC_DATA]" at bounding box center [627, 509] width 346 height 21
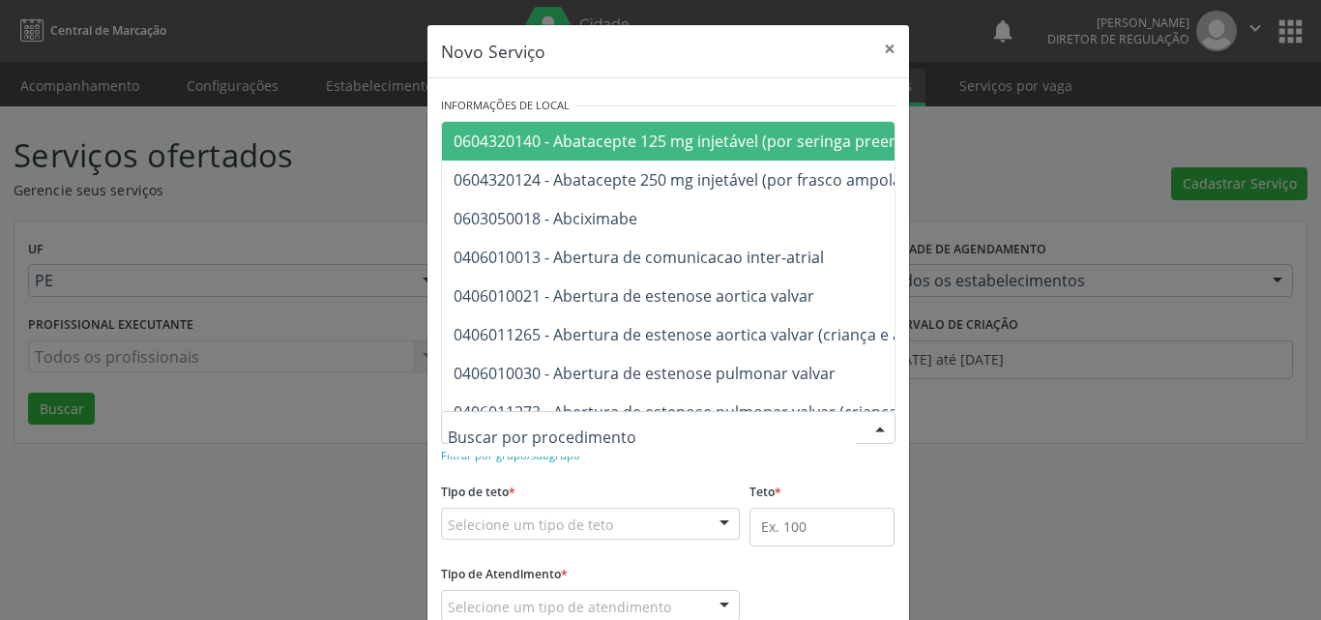
click at [608, 423] on div at bounding box center [668, 427] width 454 height 33
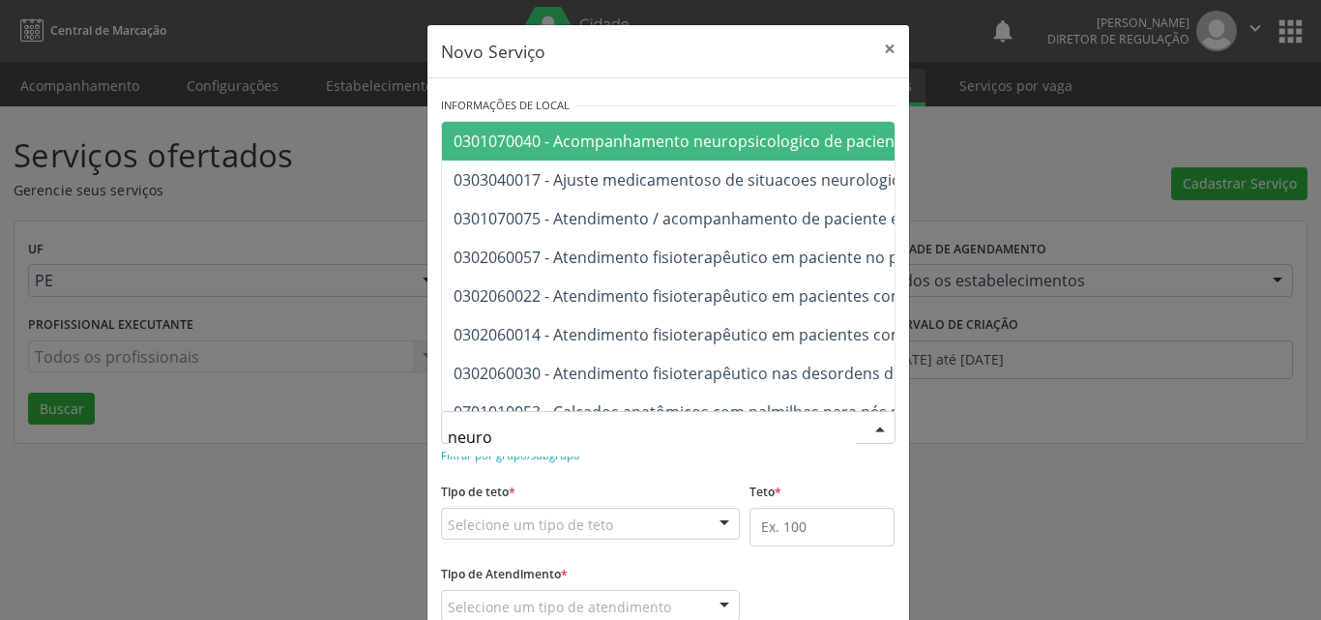
type input "neuroc"
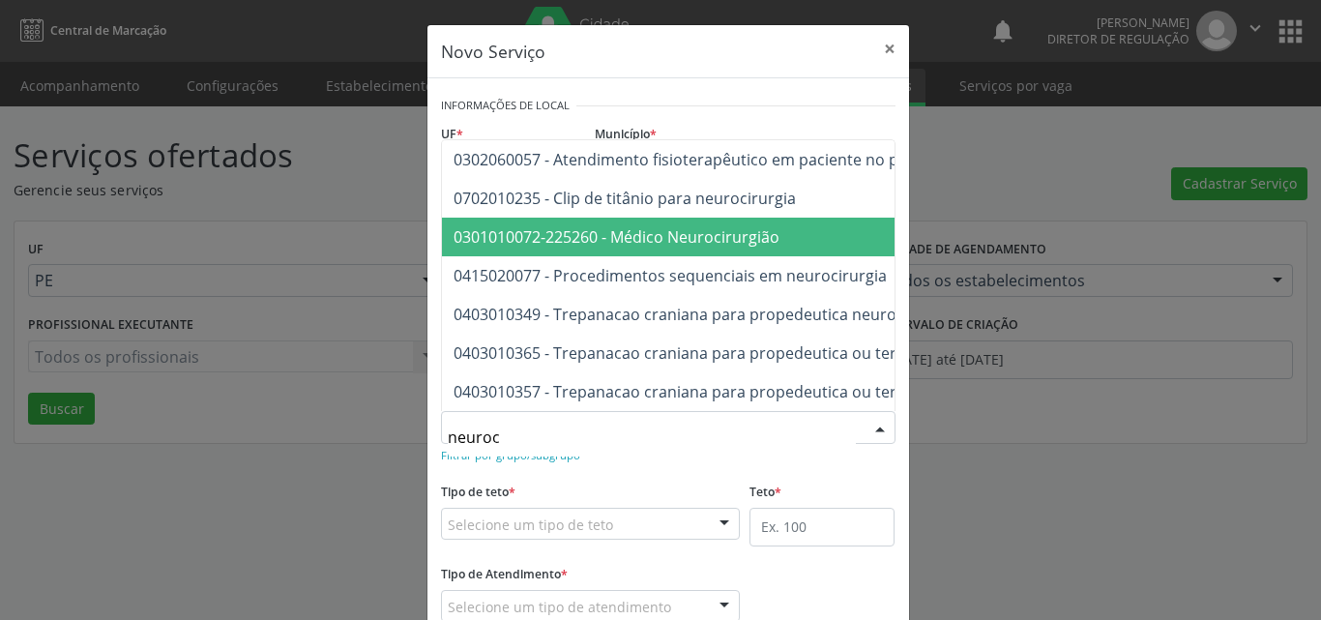
click at [646, 226] on span "0301010072-225260 - Médico Neurocirurgião" at bounding box center [617, 236] width 326 height 21
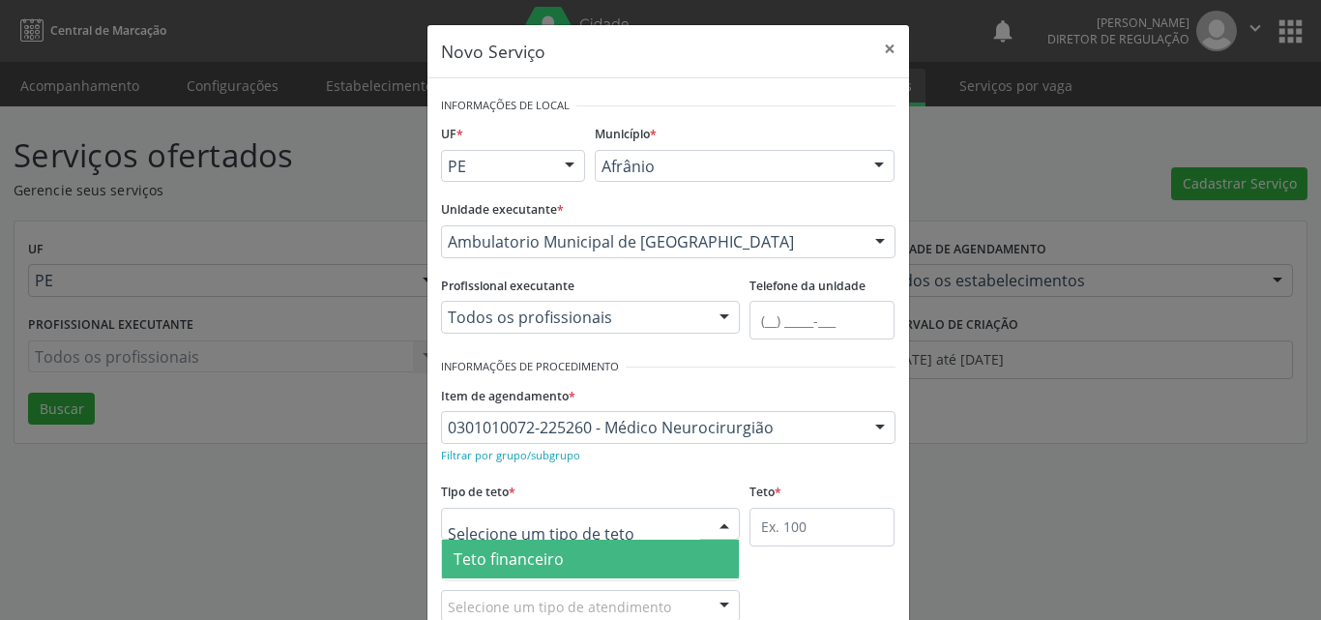
click at [626, 519] on div at bounding box center [591, 524] width 300 height 33
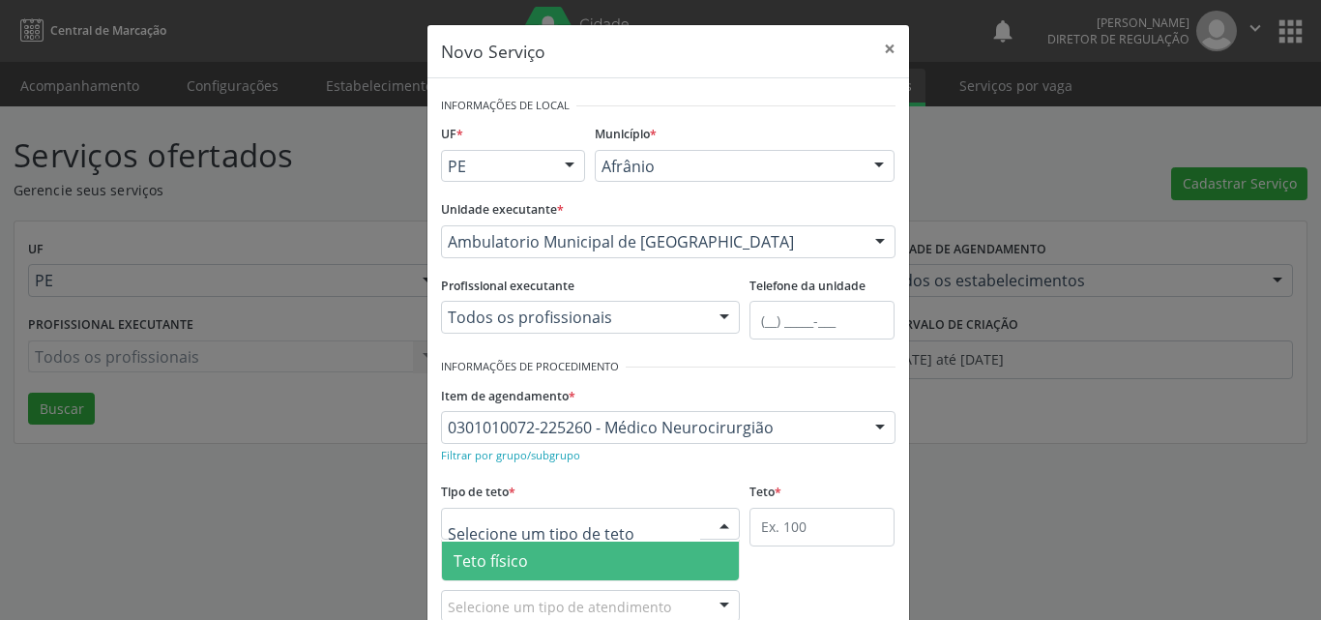
drag, startPoint x: 610, startPoint y: 558, endPoint x: 650, endPoint y: 551, distance: 40.2
click at [611, 558] on span "Teto físico" at bounding box center [591, 561] width 298 height 39
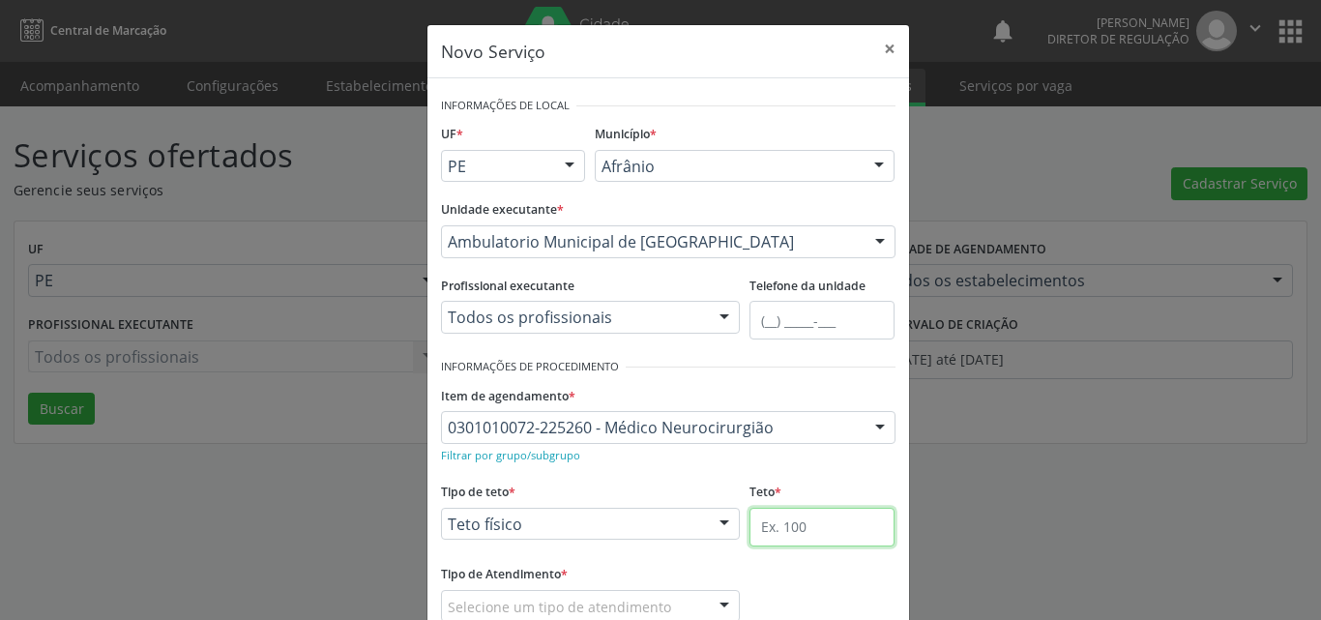
click at [787, 512] on input "text" at bounding box center [821, 527] width 145 height 39
type input "1"
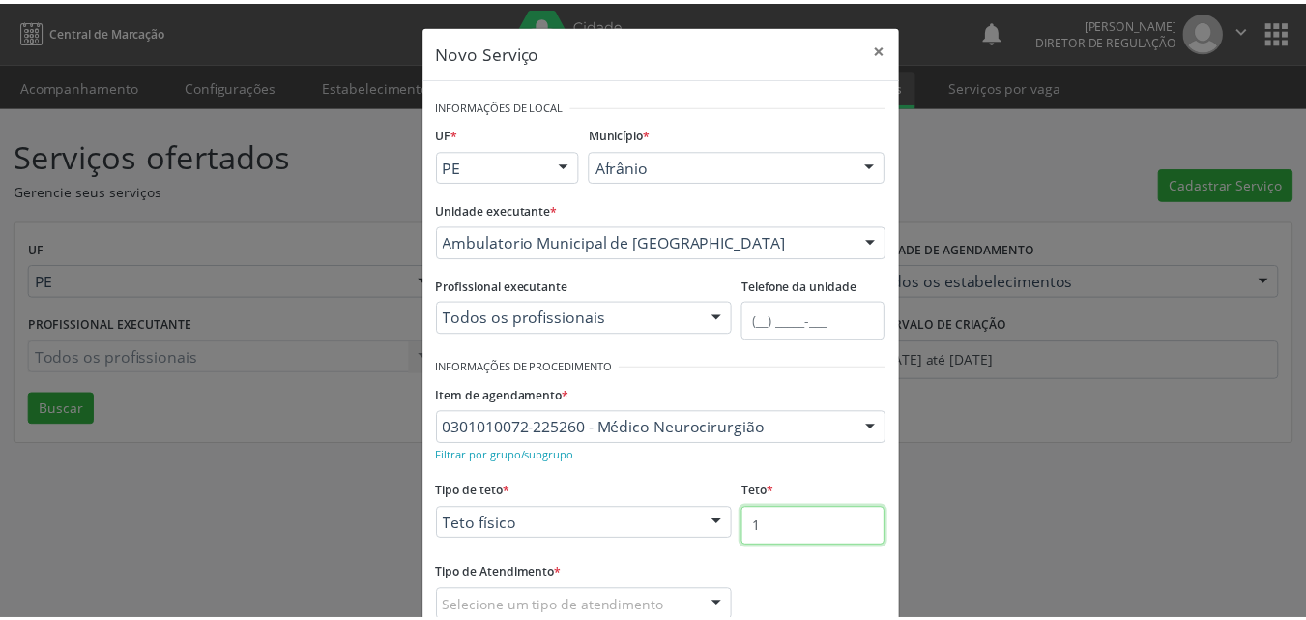
scroll to position [128, 0]
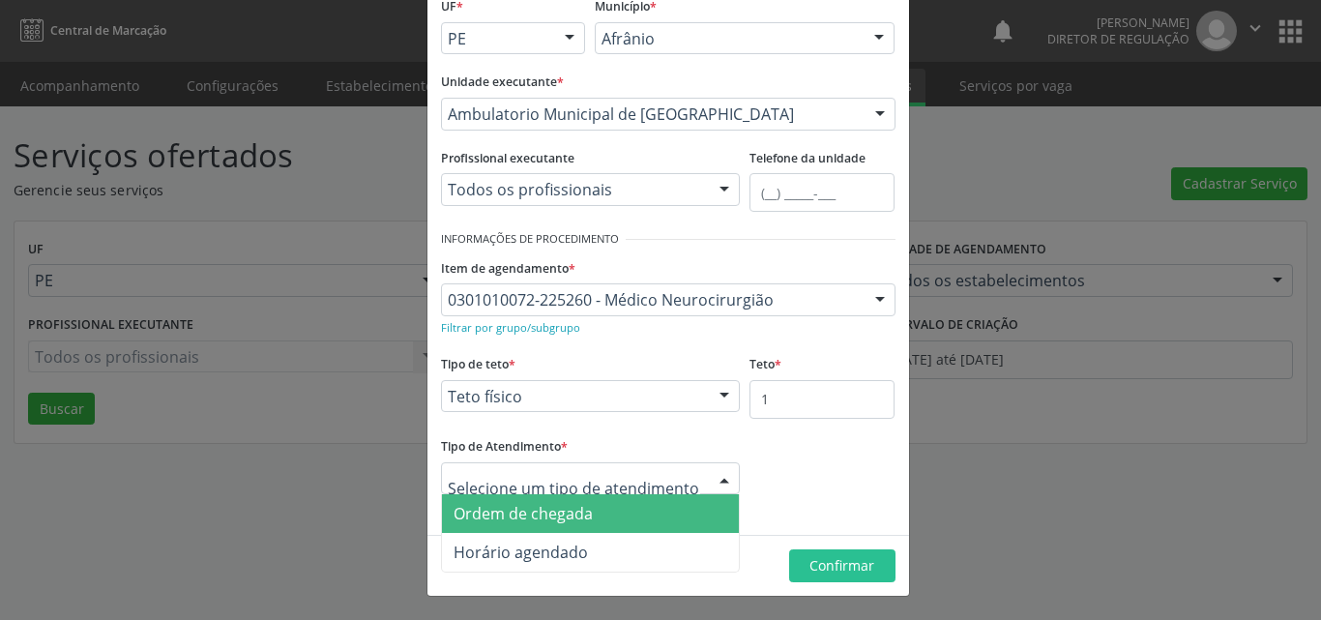
click at [579, 517] on span "Ordem de chegada" at bounding box center [523, 513] width 139 height 21
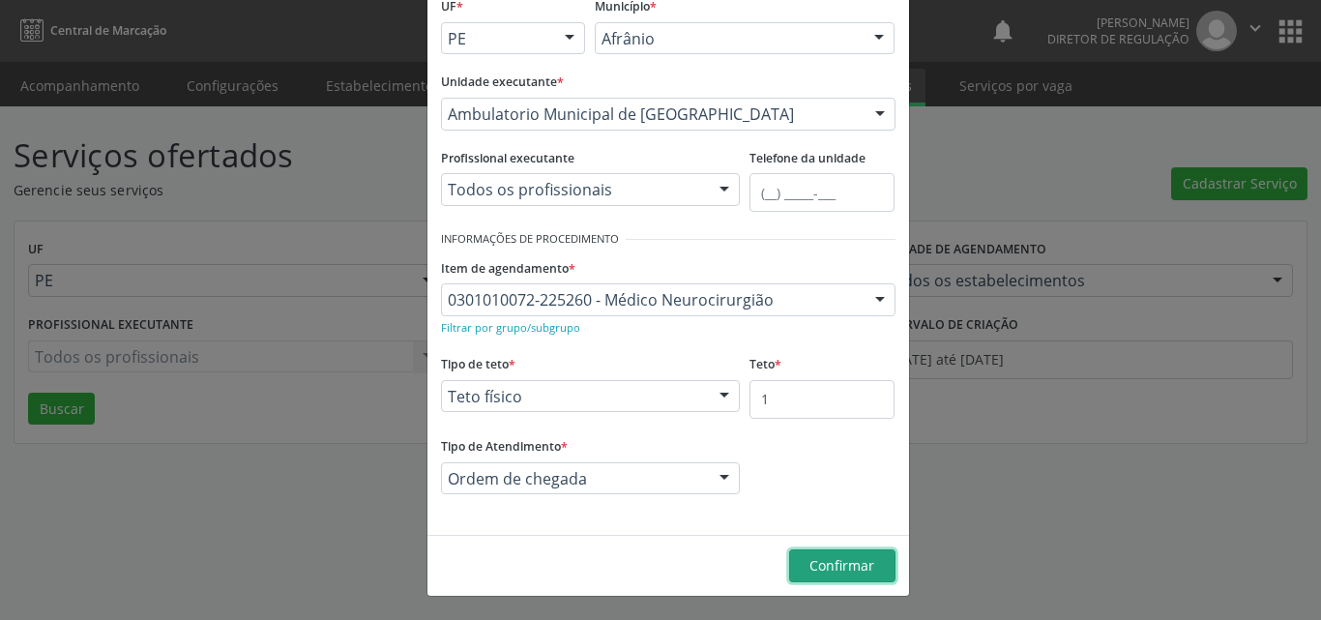
click at [837, 566] on span "Confirmar" at bounding box center [841, 565] width 65 height 18
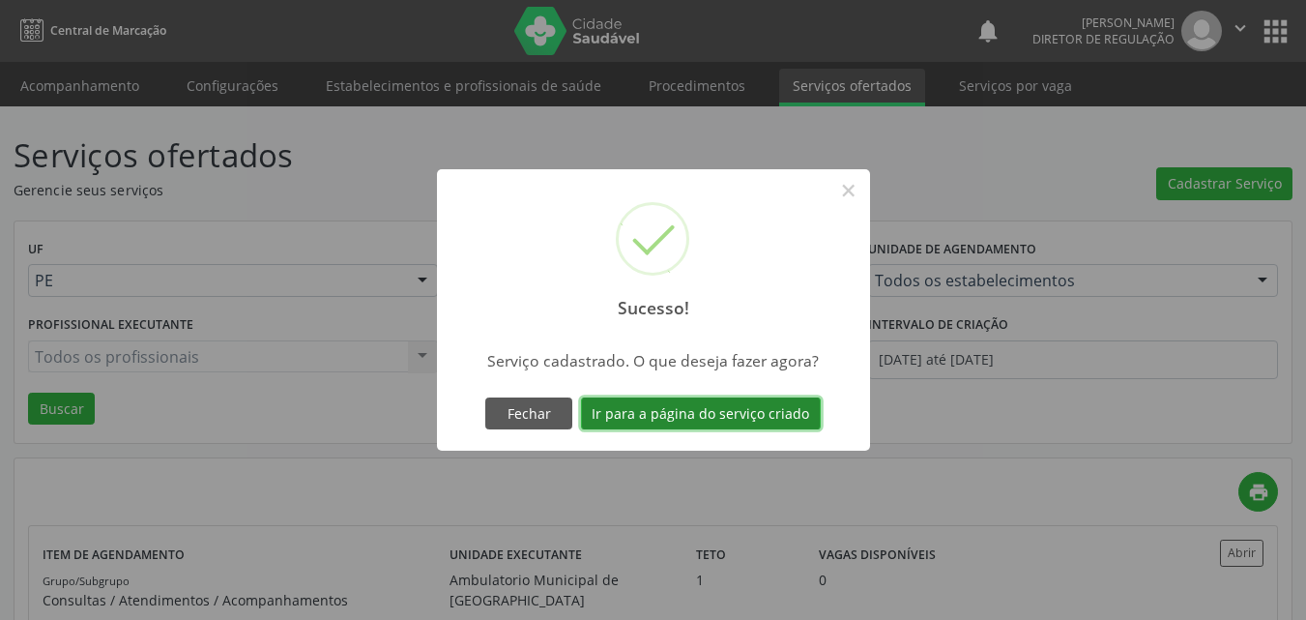
click at [754, 420] on button "Ir para a página do serviço criado" at bounding box center [701, 413] width 240 height 33
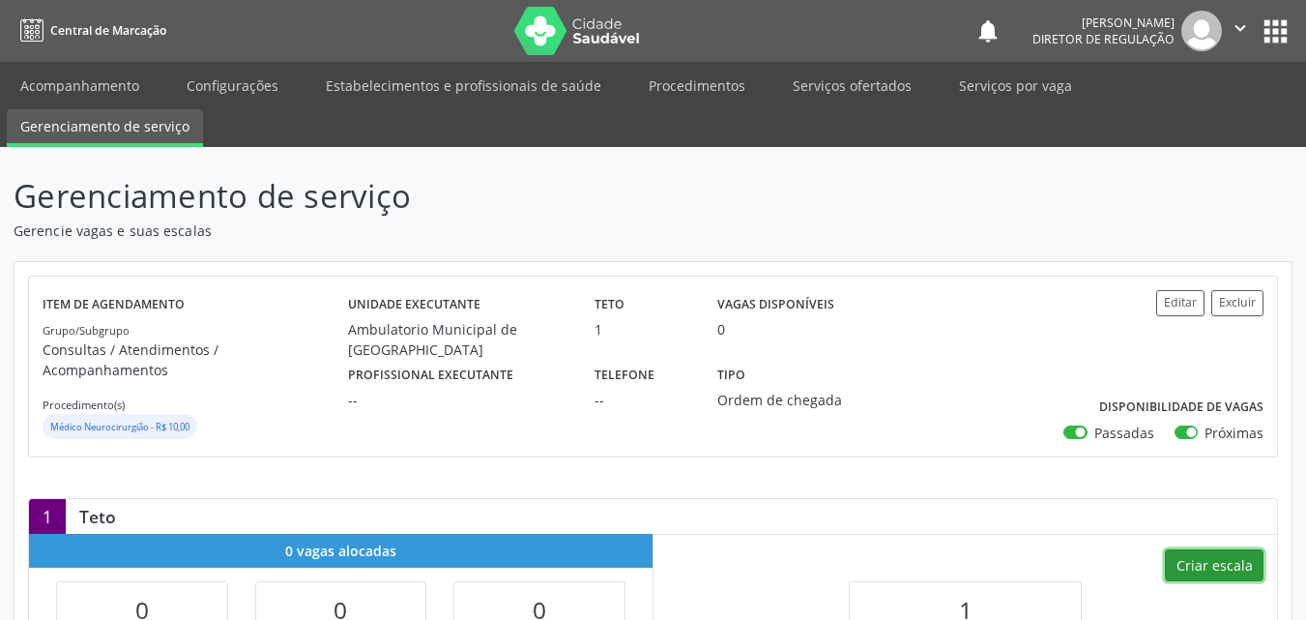
click at [1236, 549] on button "Criar escala" at bounding box center [1214, 565] width 99 height 33
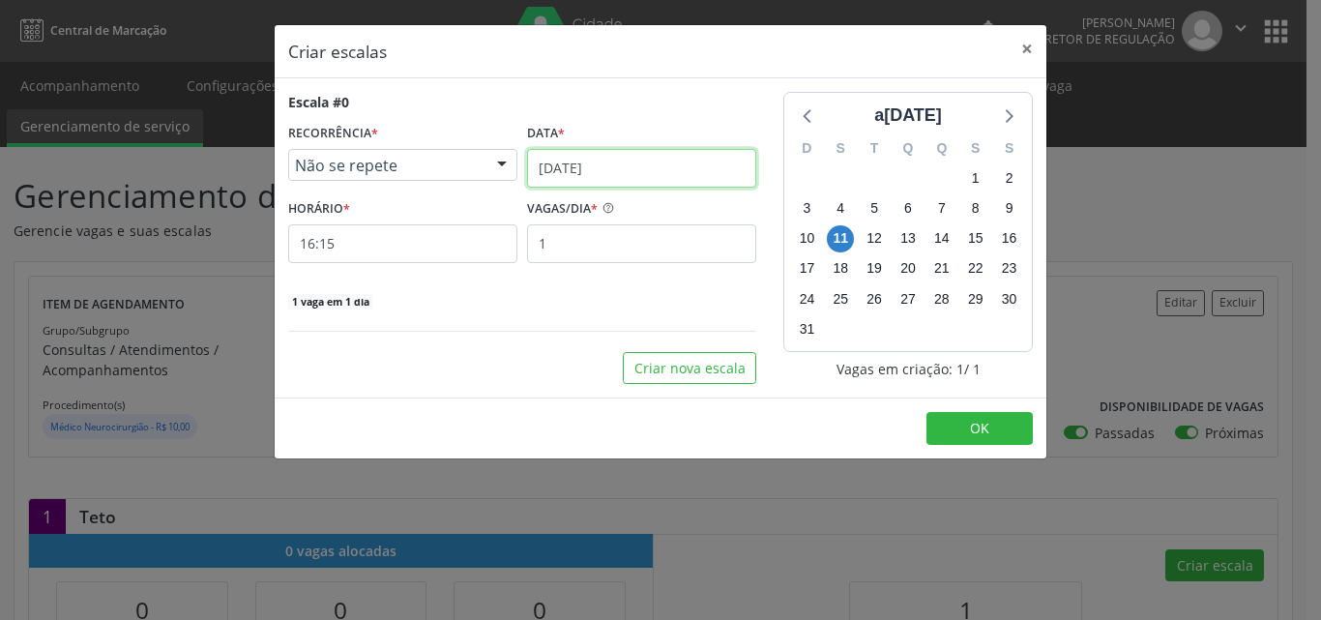
click at [696, 162] on input "11/08/2025" at bounding box center [641, 168] width 229 height 39
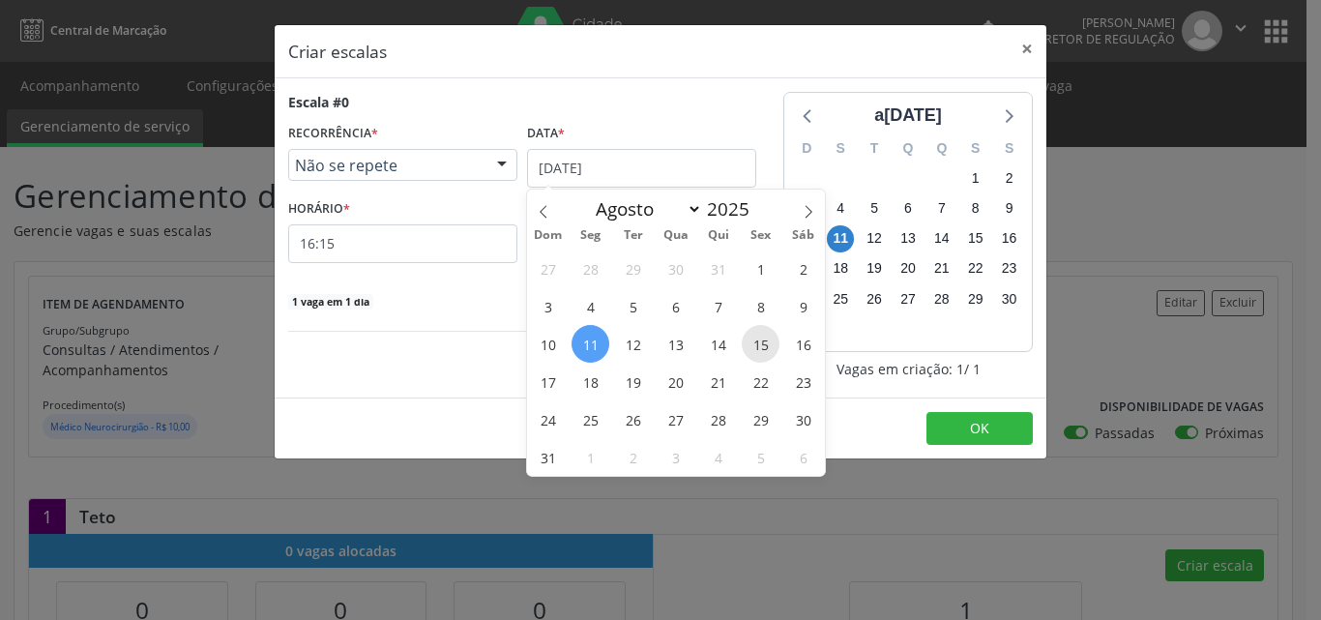
click at [762, 344] on span "15" at bounding box center [761, 344] width 38 height 38
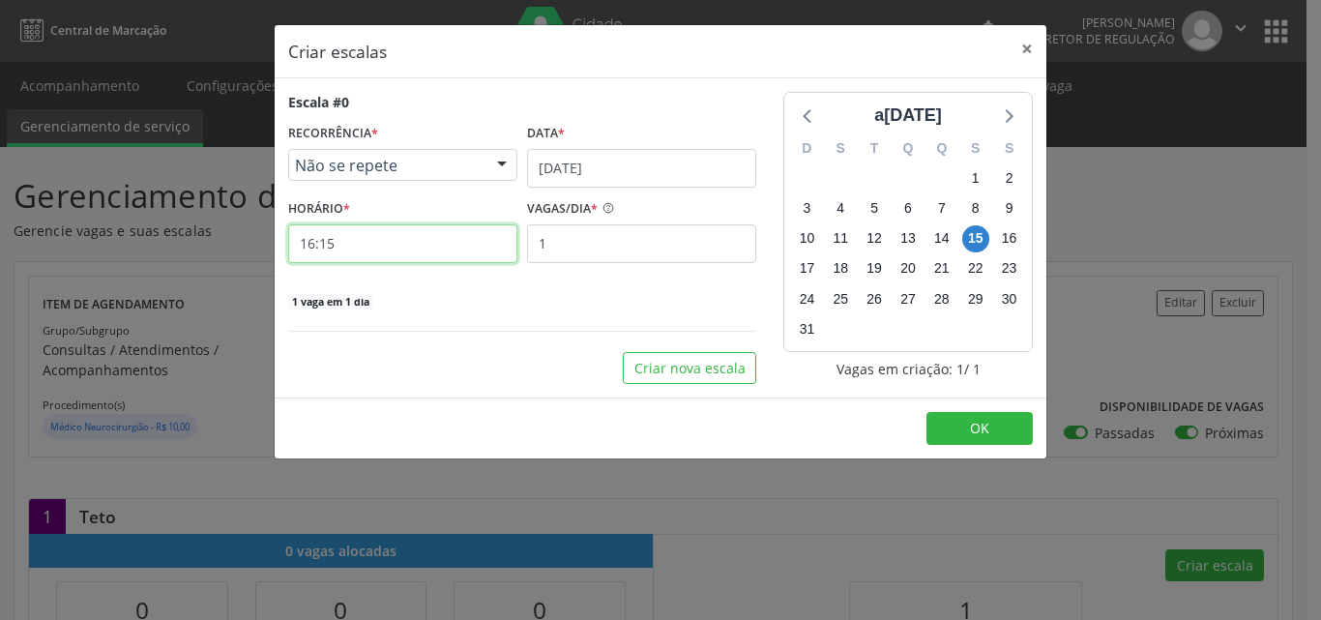
click at [483, 250] on input "16:15" at bounding box center [402, 243] width 229 height 39
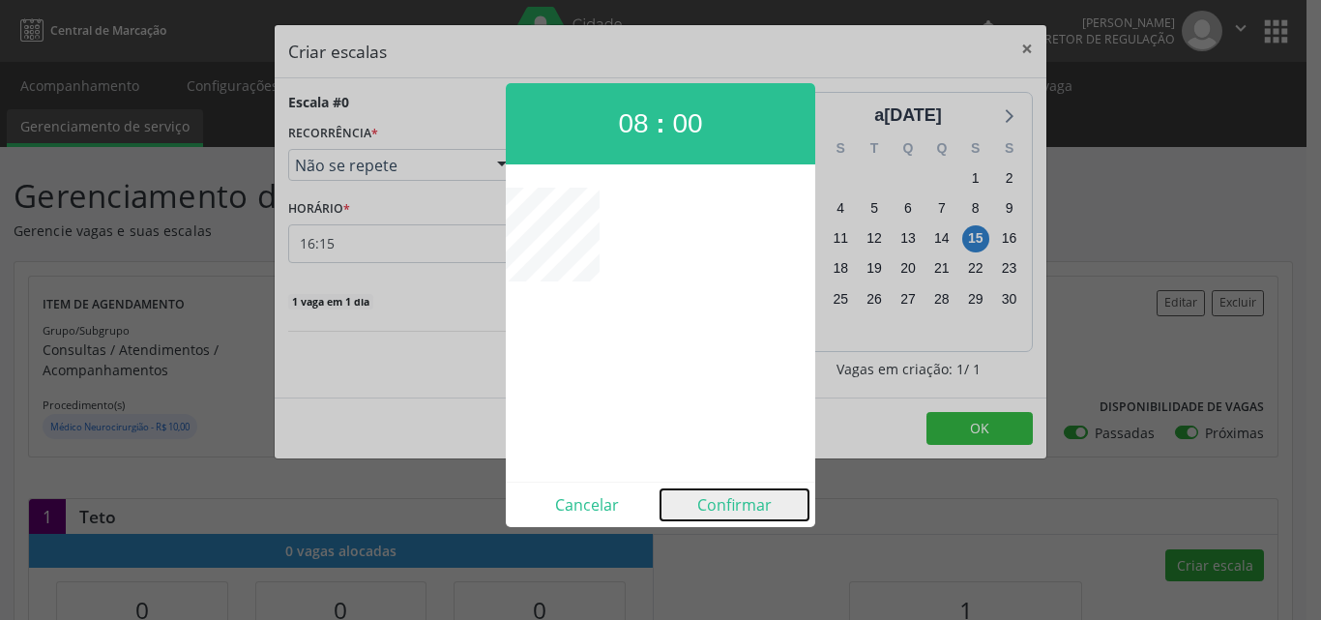
click at [726, 514] on button "Confirmar" at bounding box center [734, 504] width 148 height 31
type input "08:00"
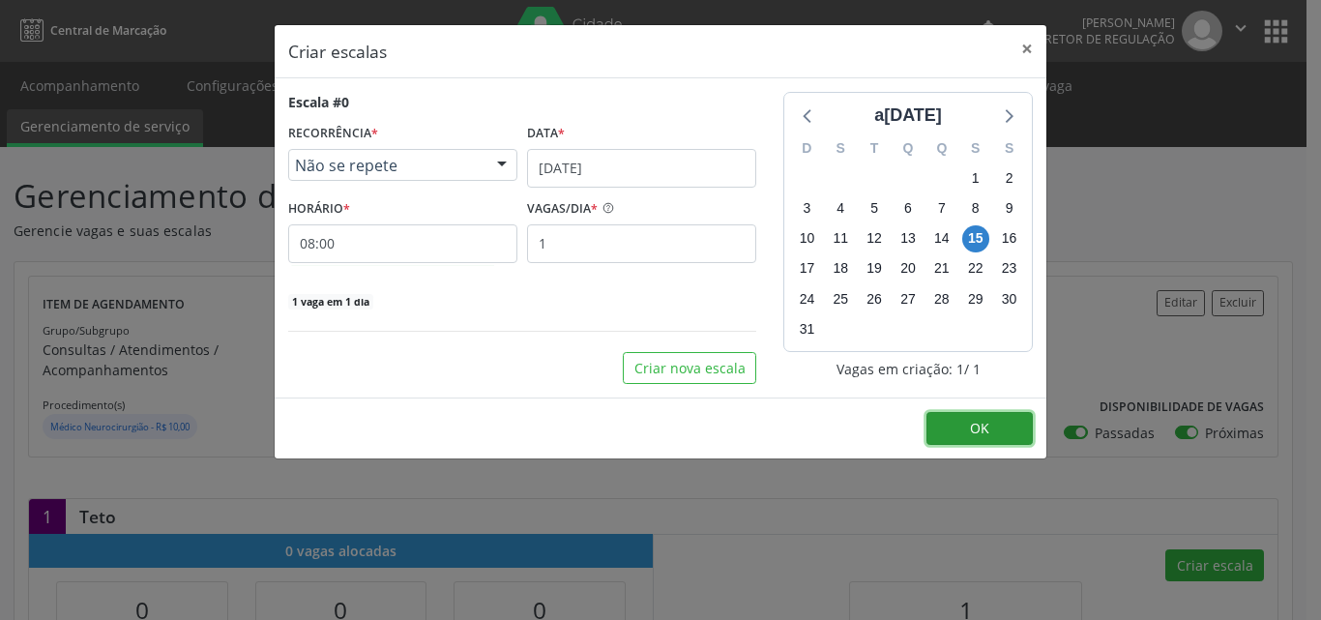
click at [990, 425] on button "OK" at bounding box center [979, 428] width 106 height 33
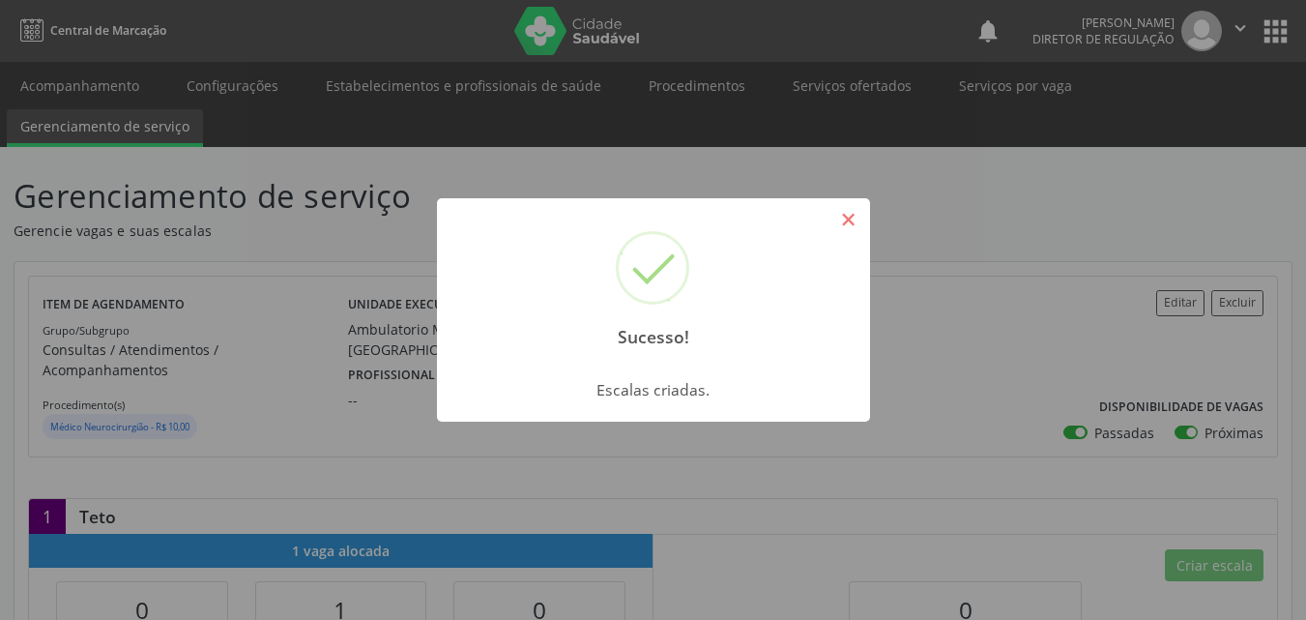
click at [844, 218] on button "×" at bounding box center [849, 219] width 33 height 33
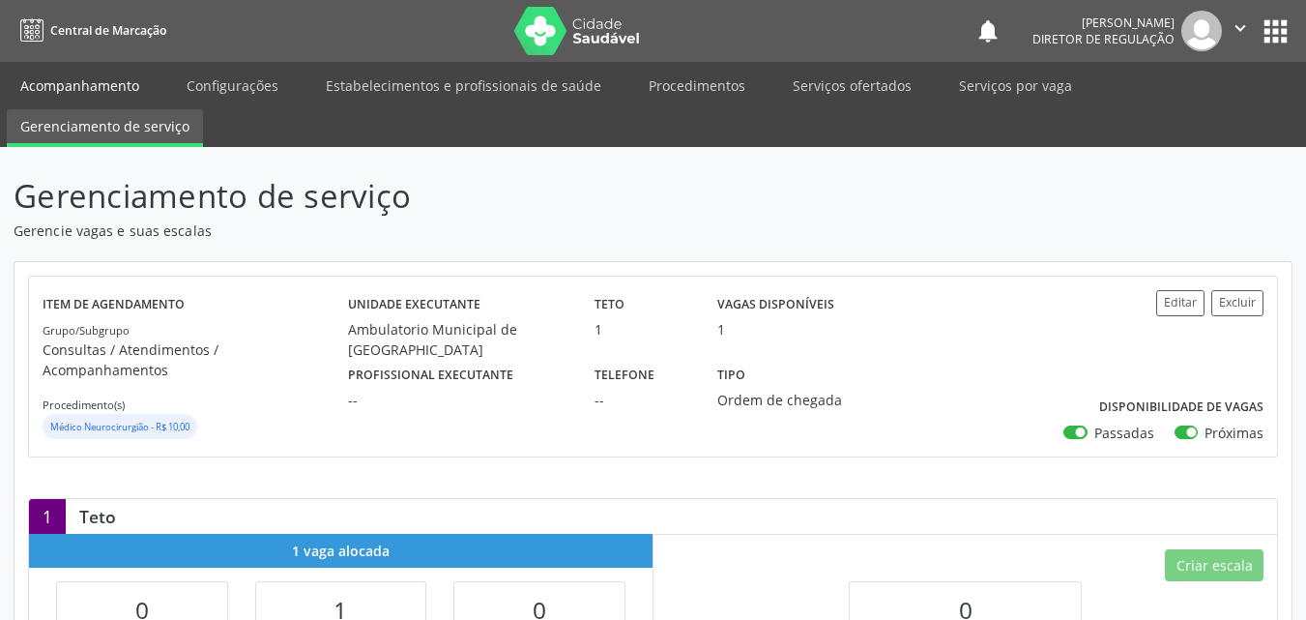
click at [126, 87] on link "Acompanhamento" at bounding box center [80, 86] width 146 height 34
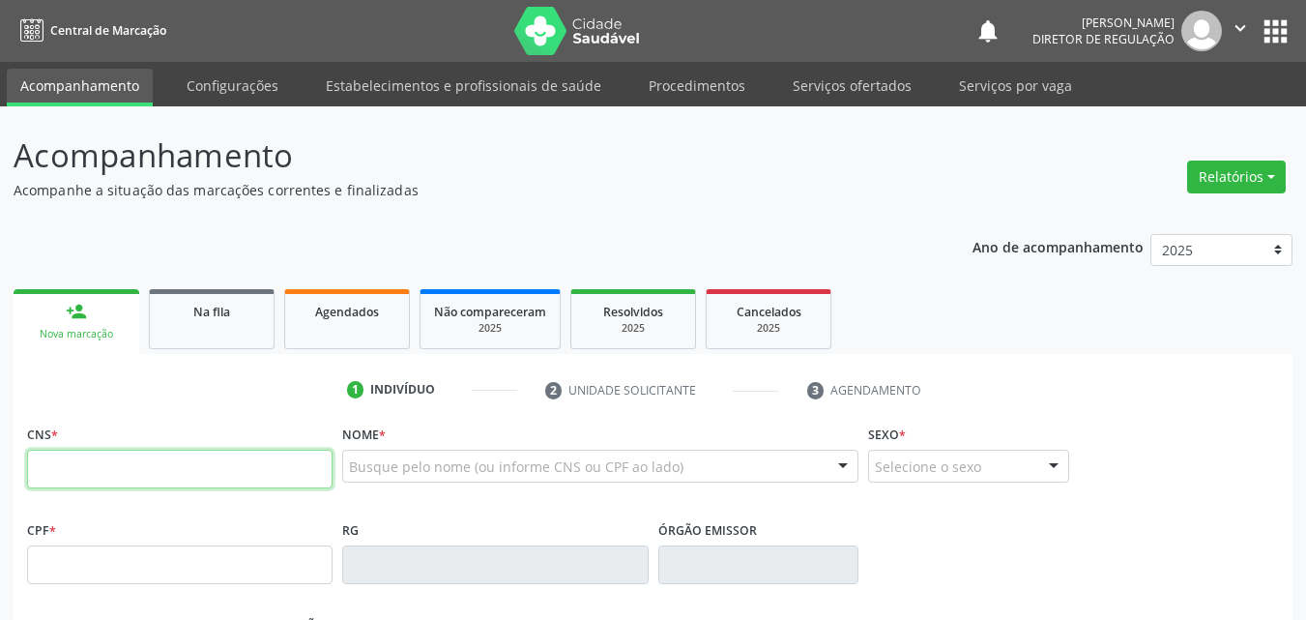
click at [220, 464] on input "text" at bounding box center [180, 469] width 306 height 39
type input "706 2090 2348 6368"
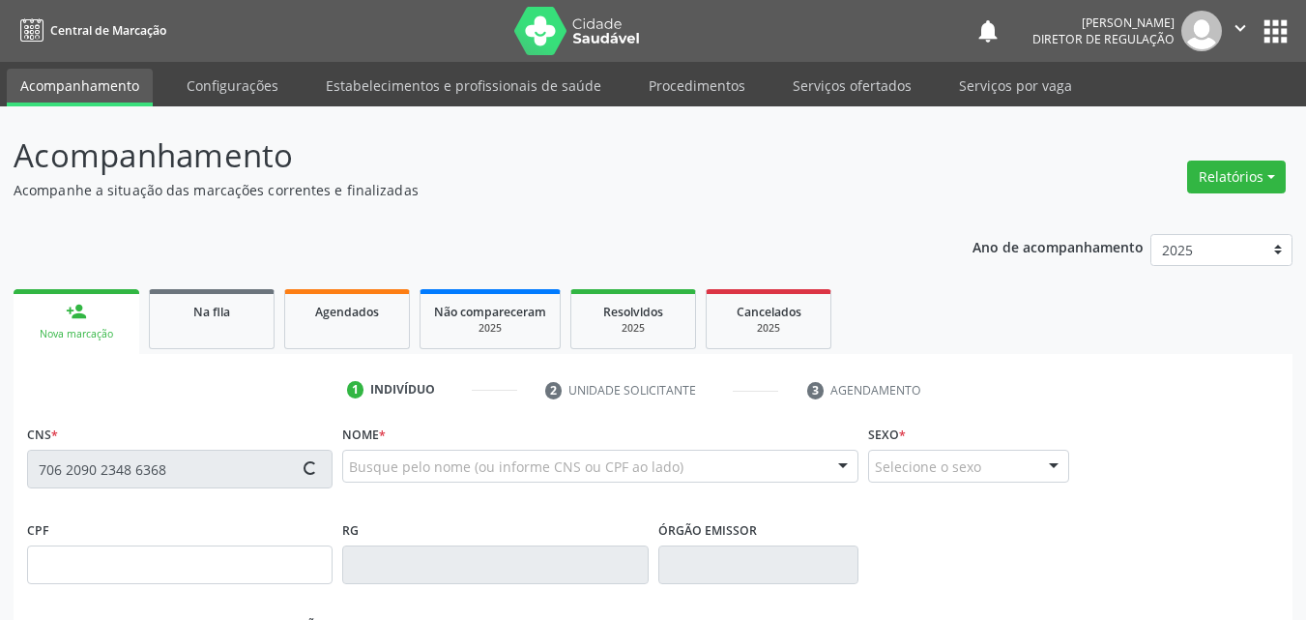
type input "03/02/1967"
type input "S/N"
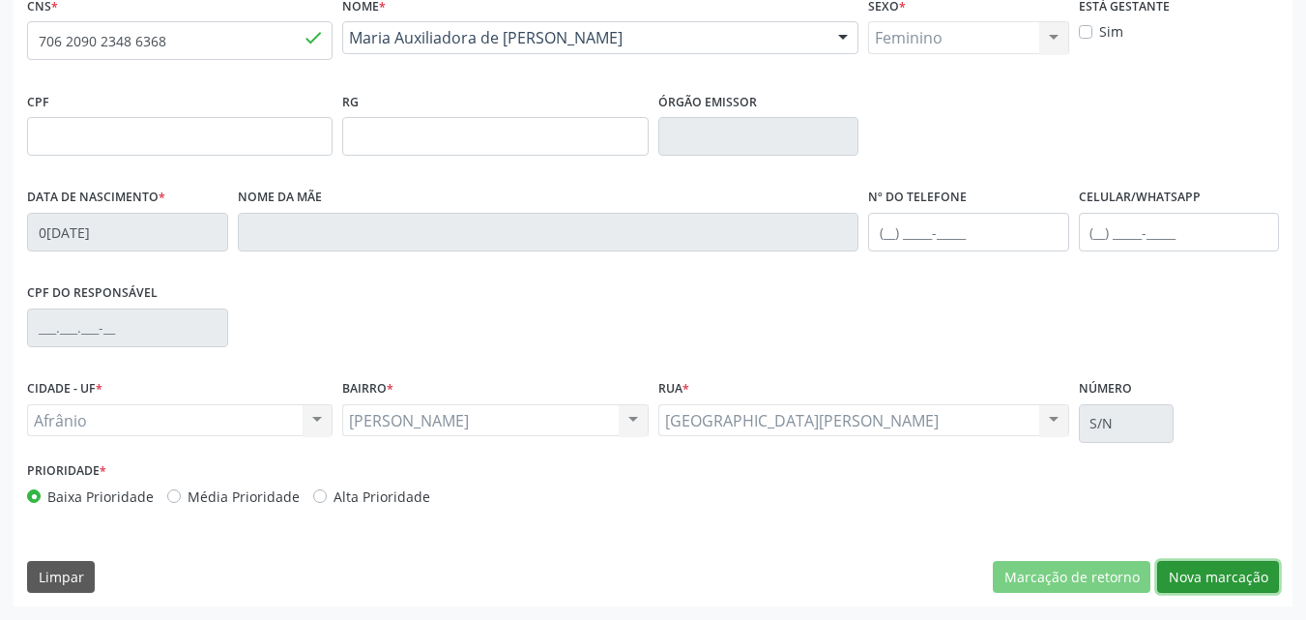
click at [1232, 574] on button "Nova marcação" at bounding box center [1219, 577] width 122 height 33
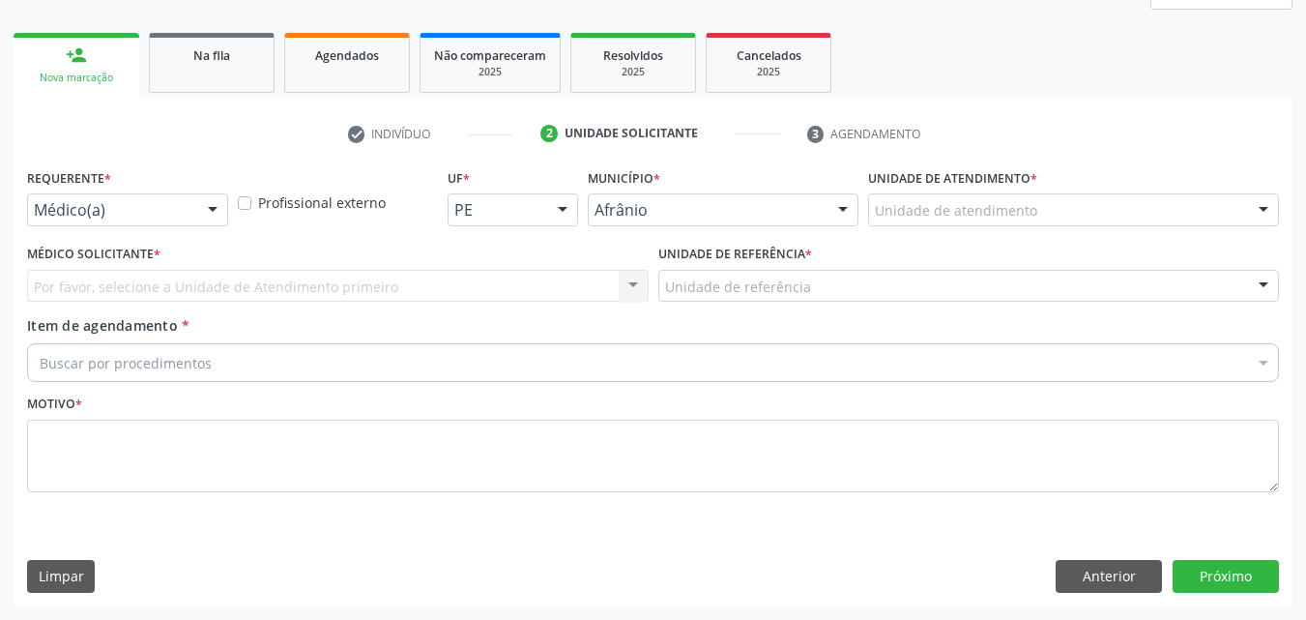
scroll to position [256, 0]
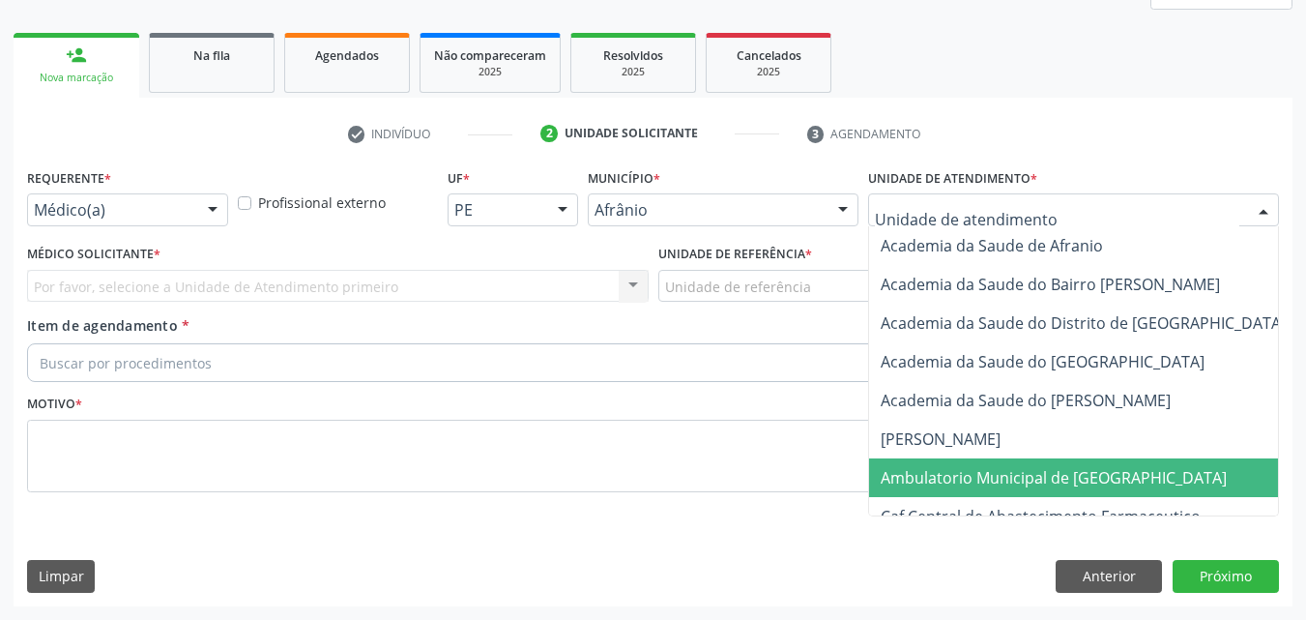
click at [1058, 476] on span "Ambulatorio Municipal de [GEOGRAPHIC_DATA]" at bounding box center [1054, 477] width 346 height 21
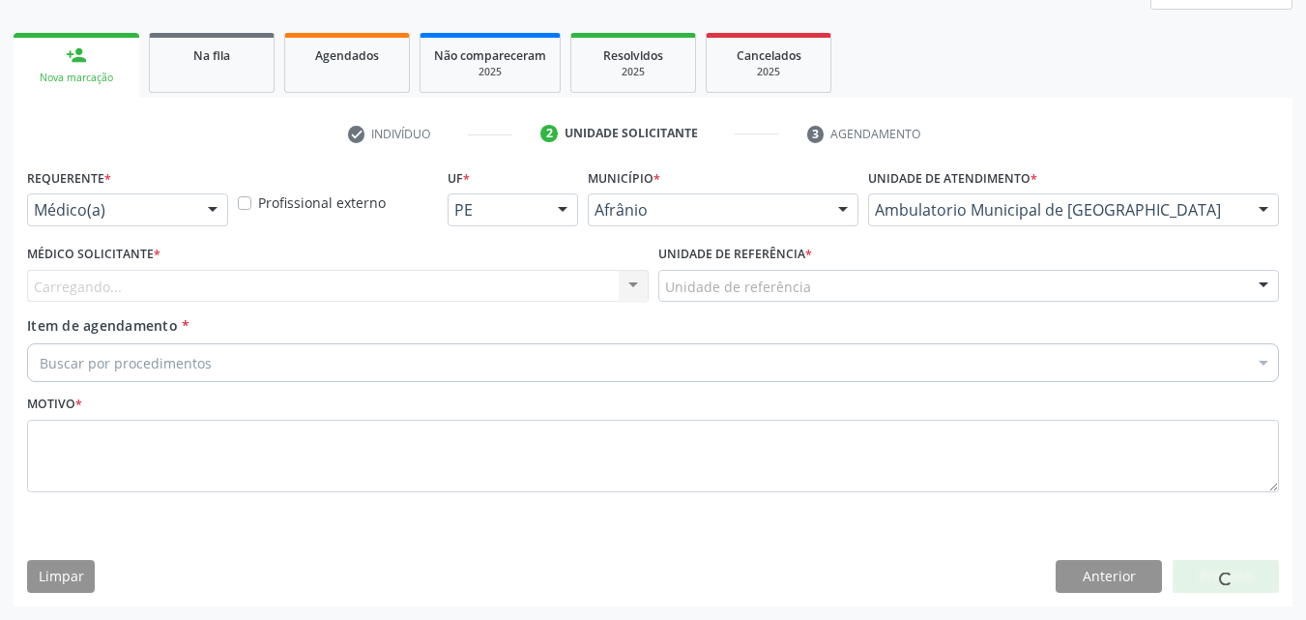
click at [824, 264] on div "Unidade de referência * Unidade de referência ESF de Extrema ESF de Barra das M…" at bounding box center [970, 271] width 622 height 62
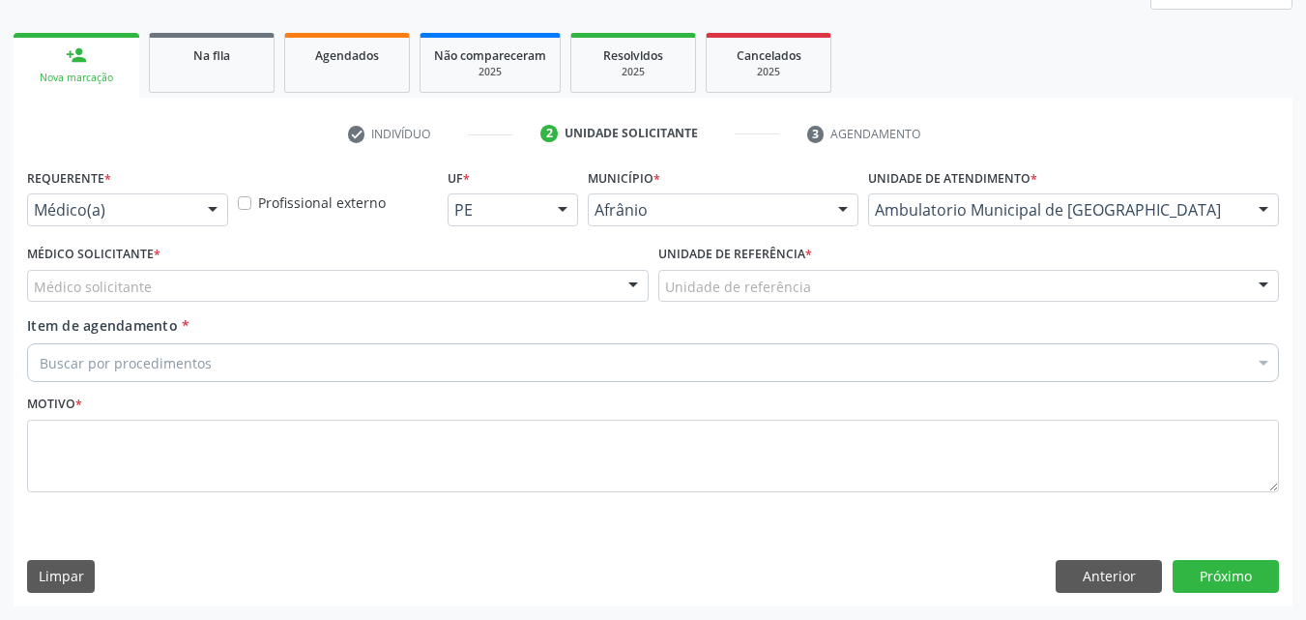
click at [837, 288] on div "Unidade de referência" at bounding box center [970, 286] width 622 height 33
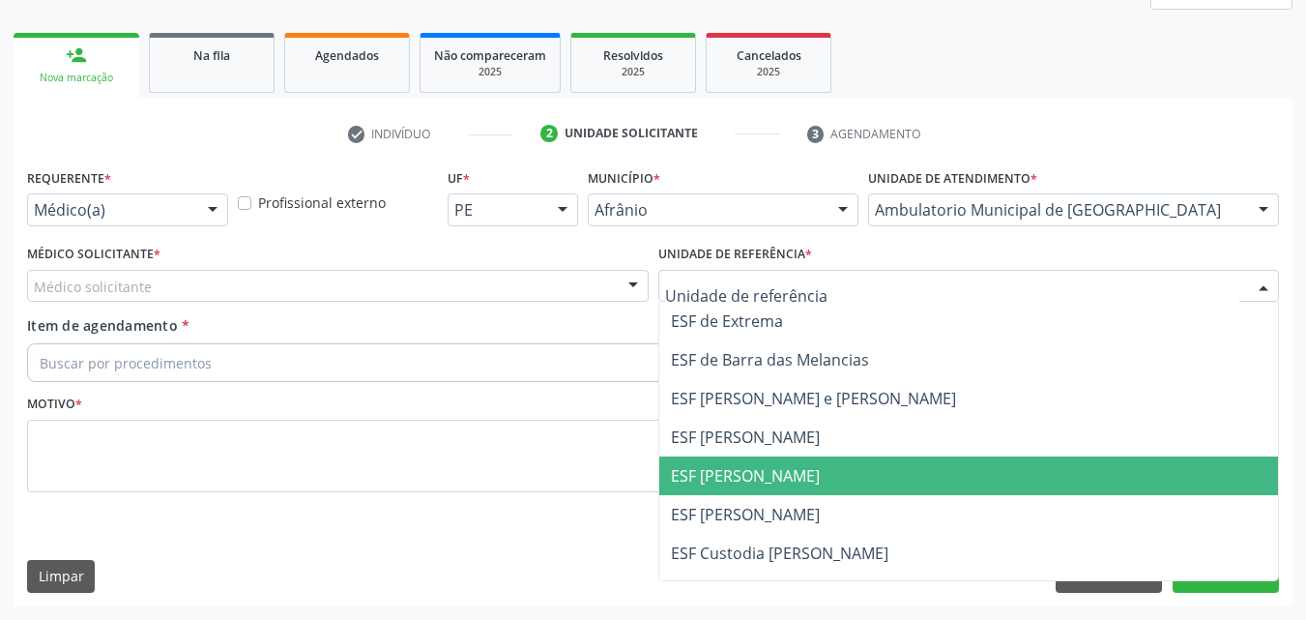
drag, startPoint x: 865, startPoint y: 484, endPoint x: 841, endPoint y: 479, distance: 23.9
click at [864, 484] on span "ESF [PERSON_NAME]" at bounding box center [969, 475] width 620 height 39
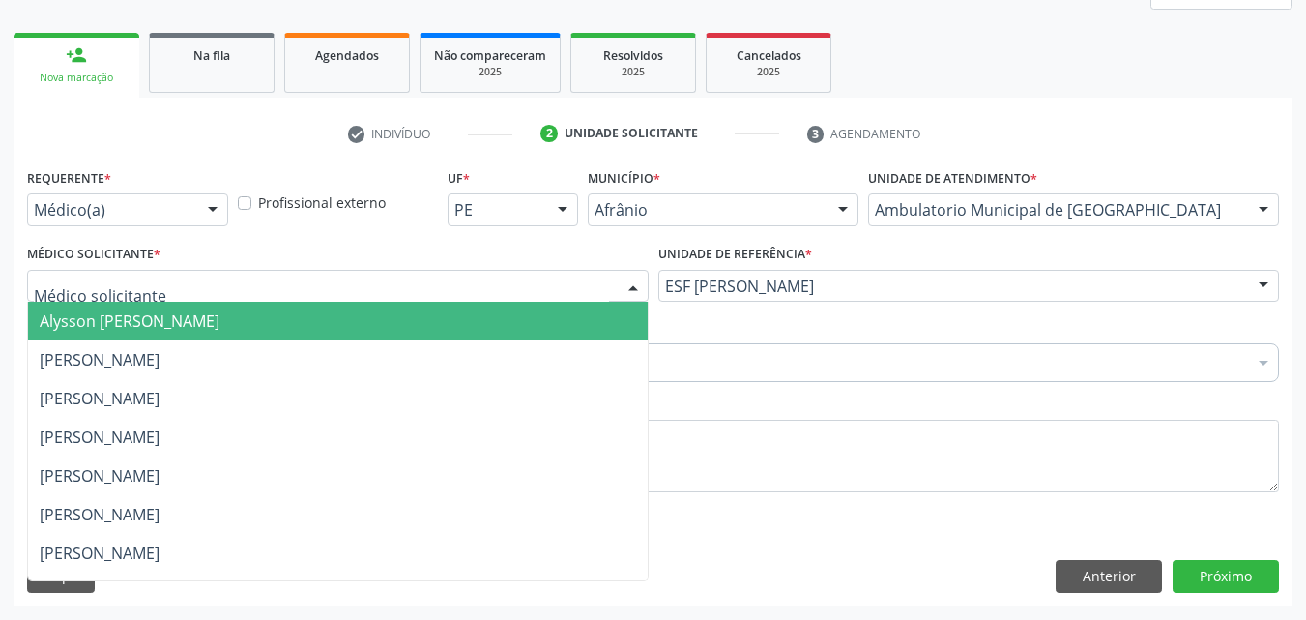
click at [560, 277] on div at bounding box center [338, 286] width 622 height 33
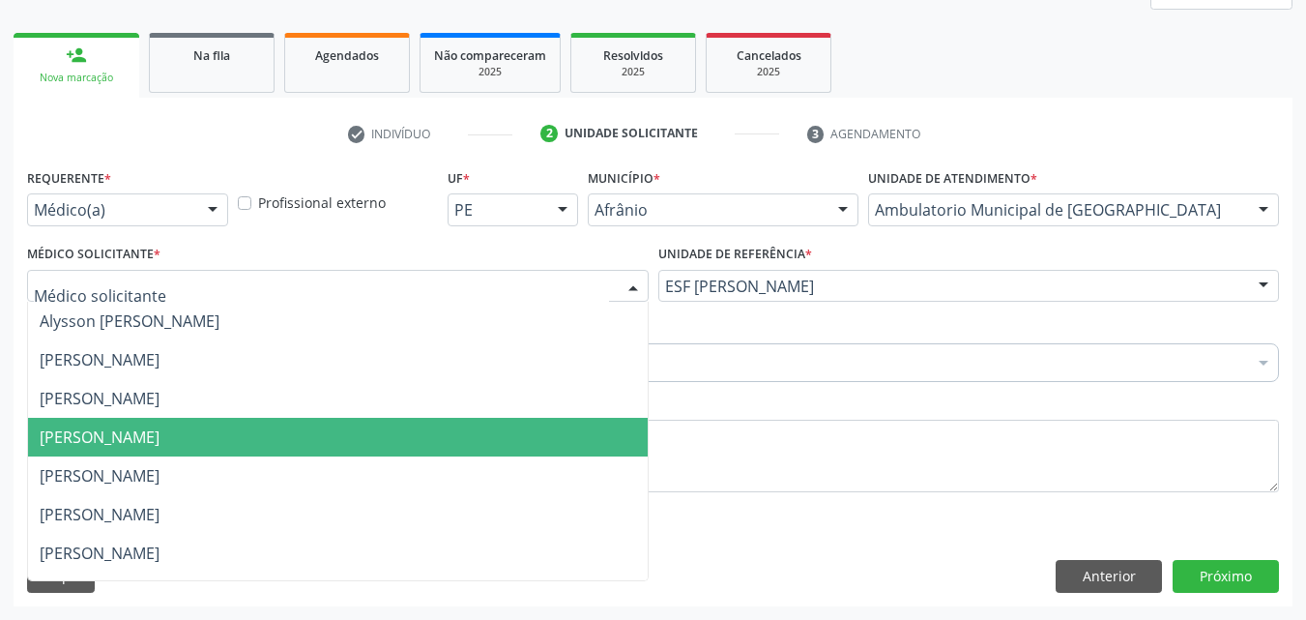
click at [579, 451] on span "[PERSON_NAME]" at bounding box center [338, 437] width 620 height 39
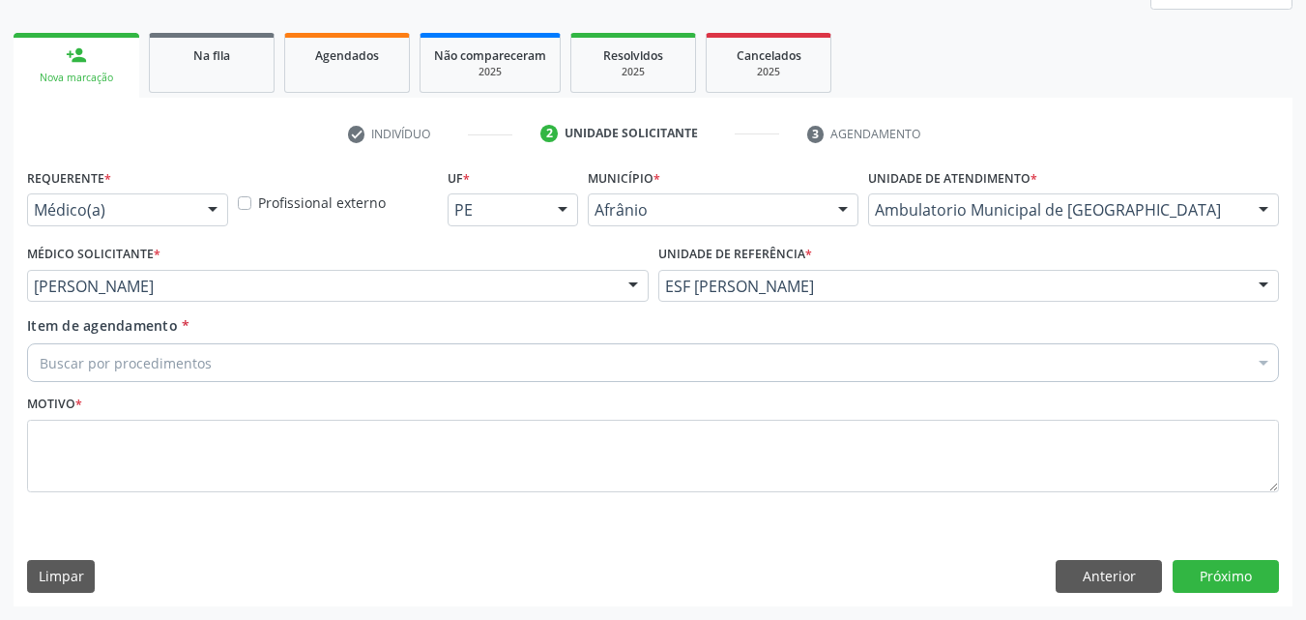
click at [478, 353] on div "Buscar por procedimentos" at bounding box center [653, 362] width 1252 height 39
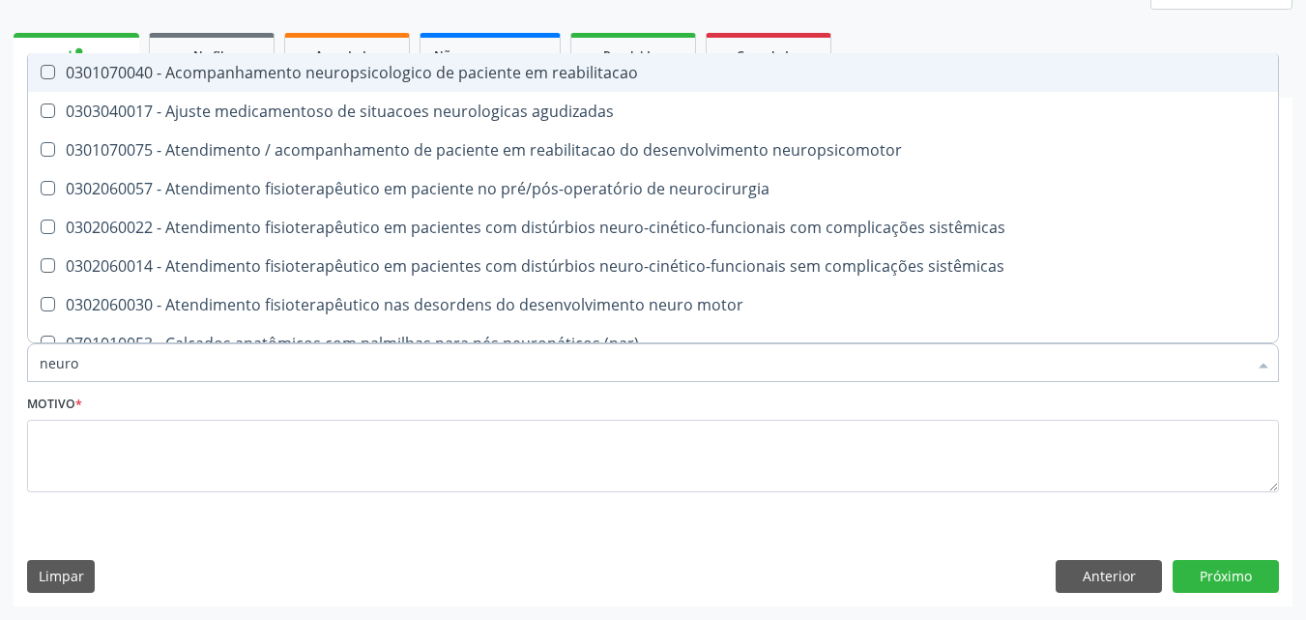
type input "neuroc"
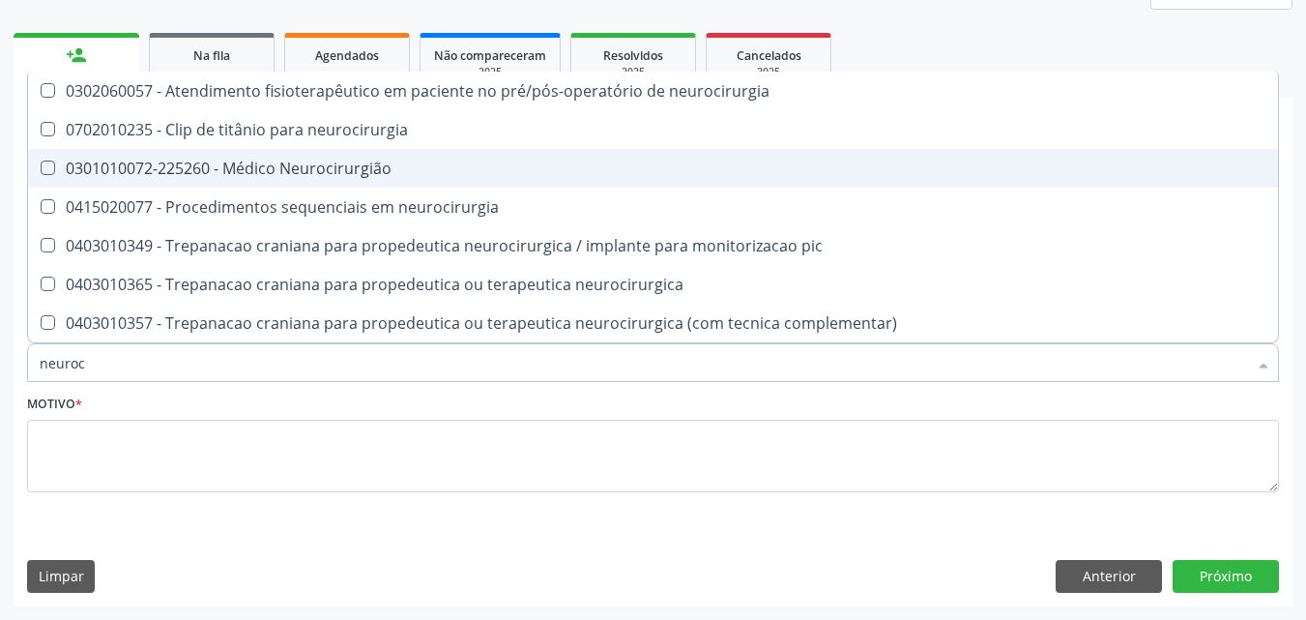
drag, startPoint x: 378, startPoint y: 165, endPoint x: 368, endPoint y: 162, distance: 10.1
click at [377, 164] on div "0301010072-225260 - Médico Neurocirurgião" at bounding box center [653, 168] width 1227 height 15
checkbox Neurocirurgião "true"
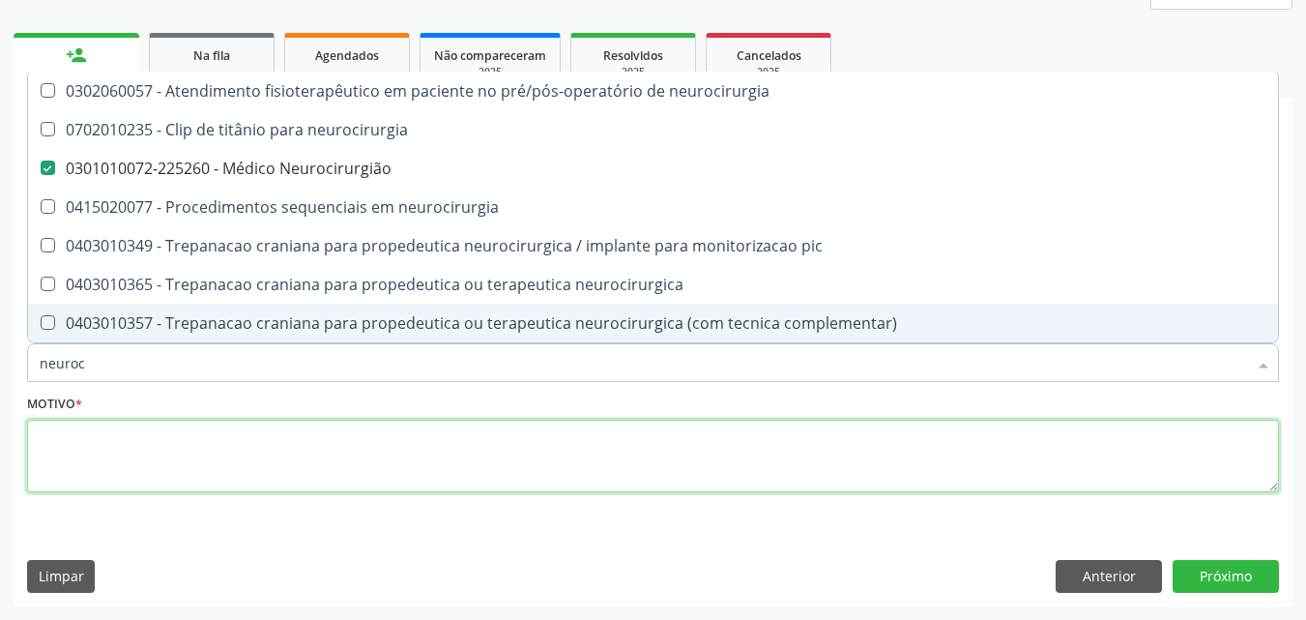
click at [440, 425] on textarea at bounding box center [653, 456] width 1252 height 73
checkbox neurocirurgia "true"
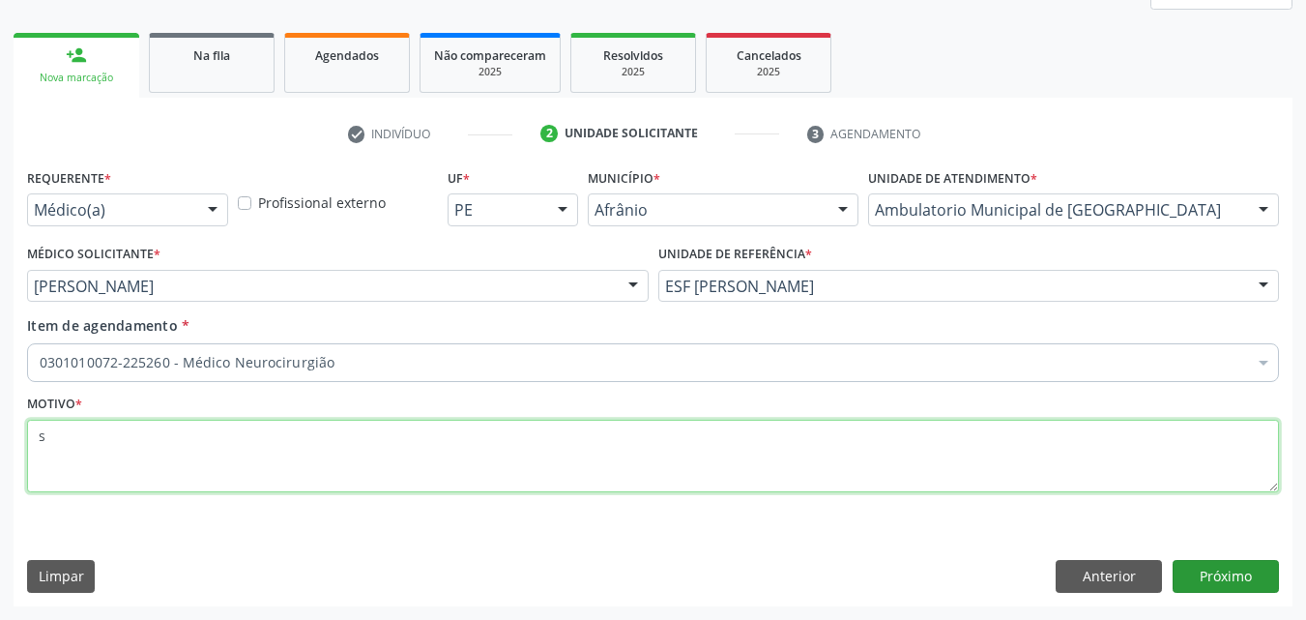
type textarea "s"
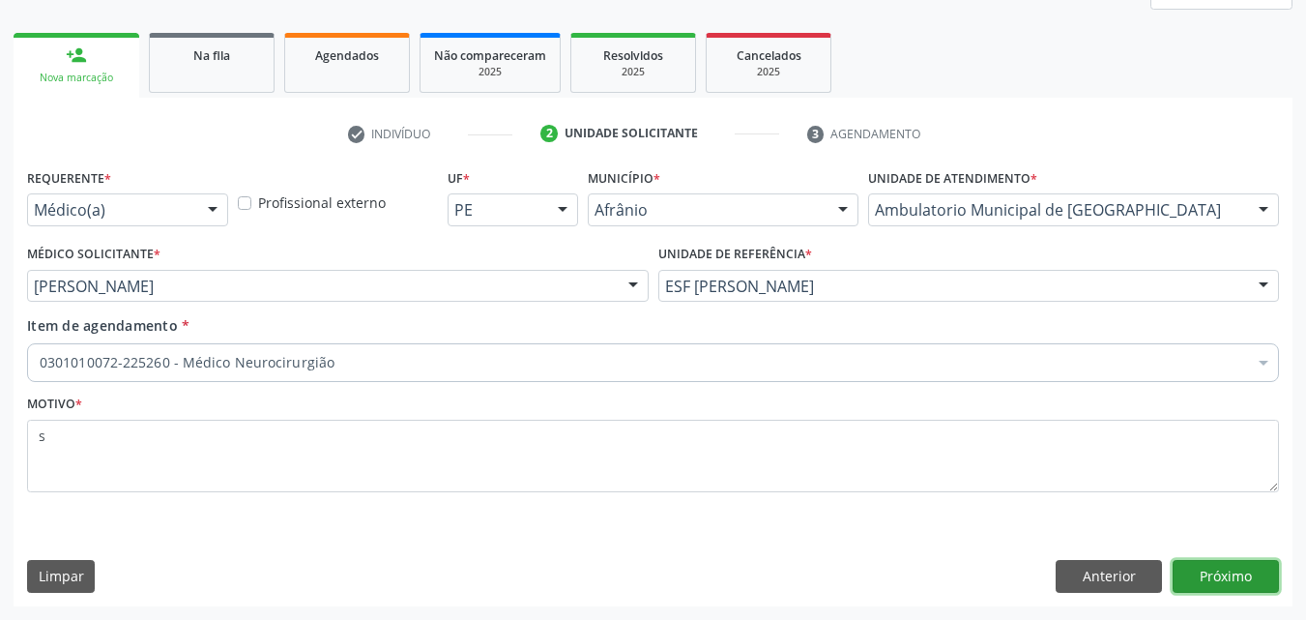
click at [1215, 580] on button "Próximo" at bounding box center [1226, 576] width 106 height 33
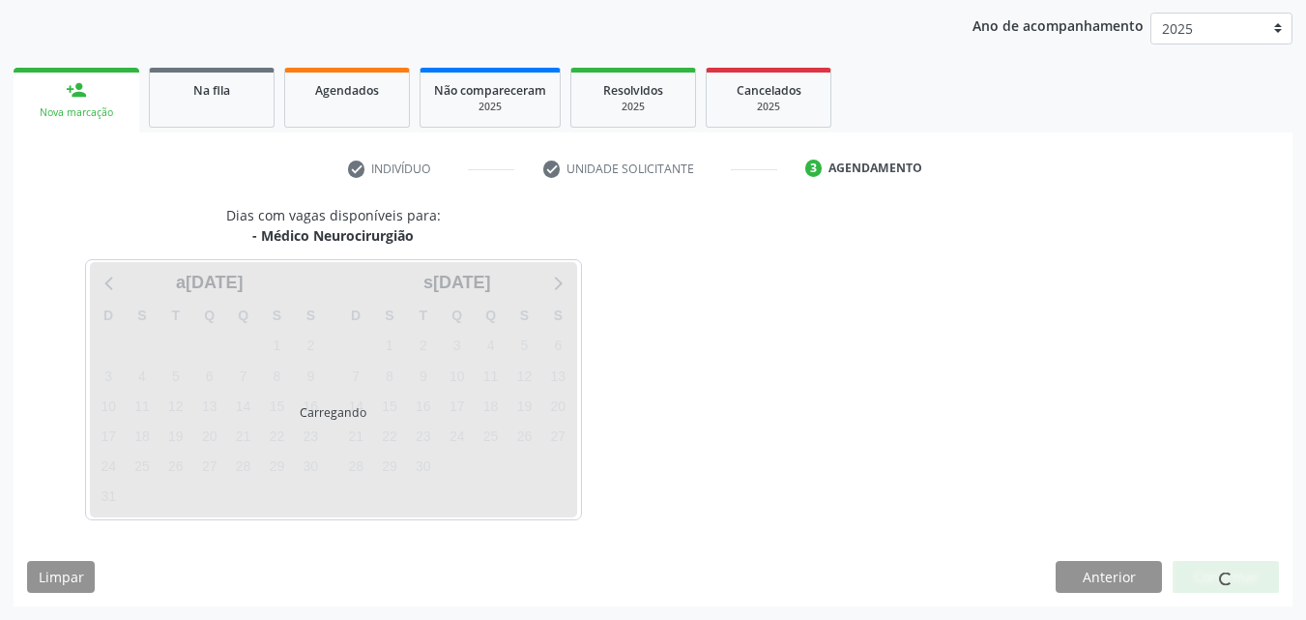
scroll to position [221, 0]
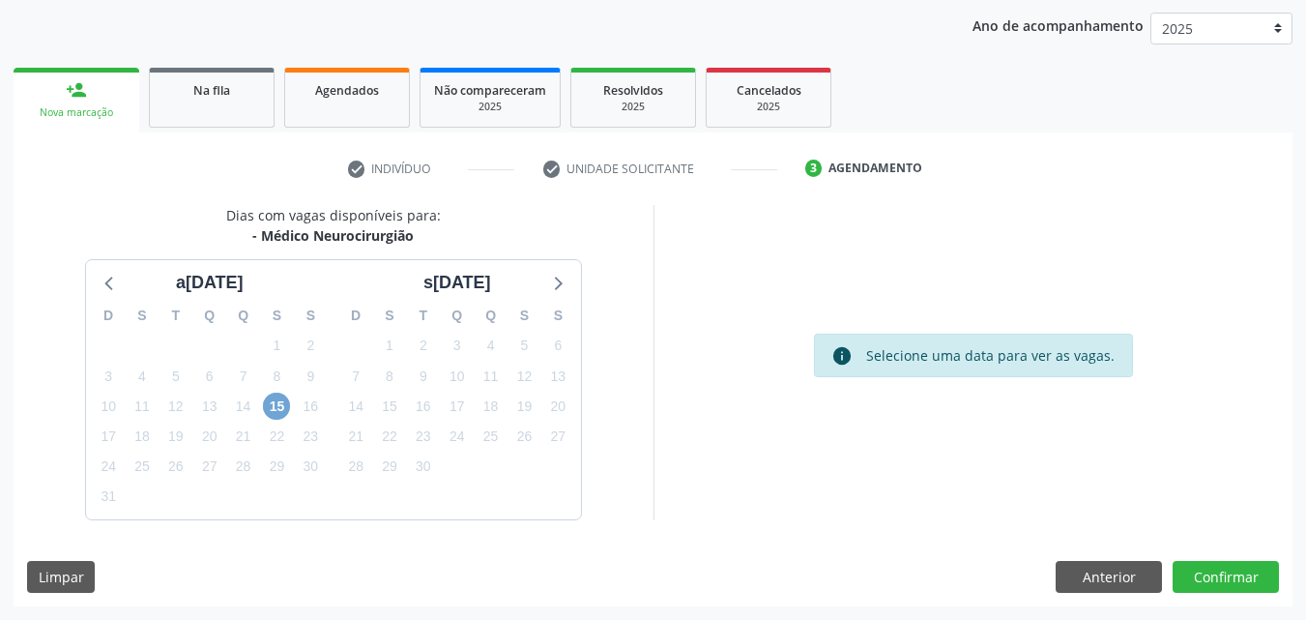
click at [274, 406] on span "15" at bounding box center [276, 406] width 27 height 27
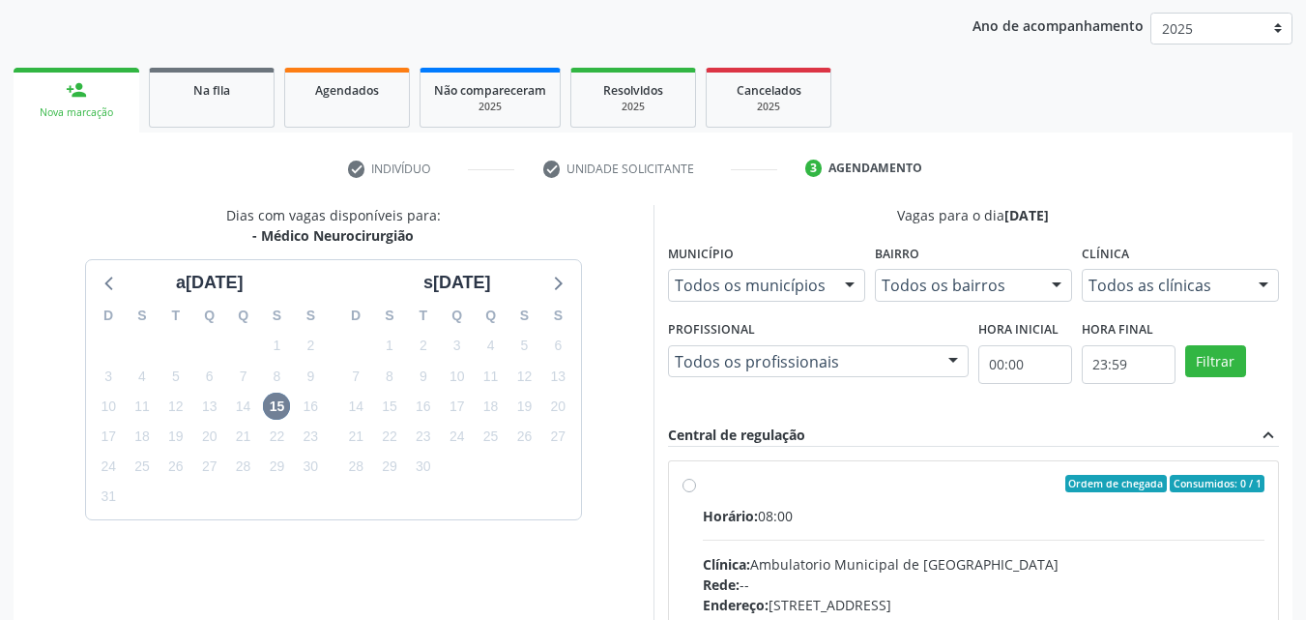
click at [816, 504] on label "Ordem de chegada Consumidos: 0 / 1 Horário: 08:00 Clínica: Ambulatorio Municipa…" at bounding box center [984, 623] width 563 height 297
click at [696, 492] on input "Ordem de chegada Consumidos: 0 / 1 Horário: 08:00 Clínica: Ambulatorio Municipa…" at bounding box center [690, 483] width 14 height 17
radio input "true"
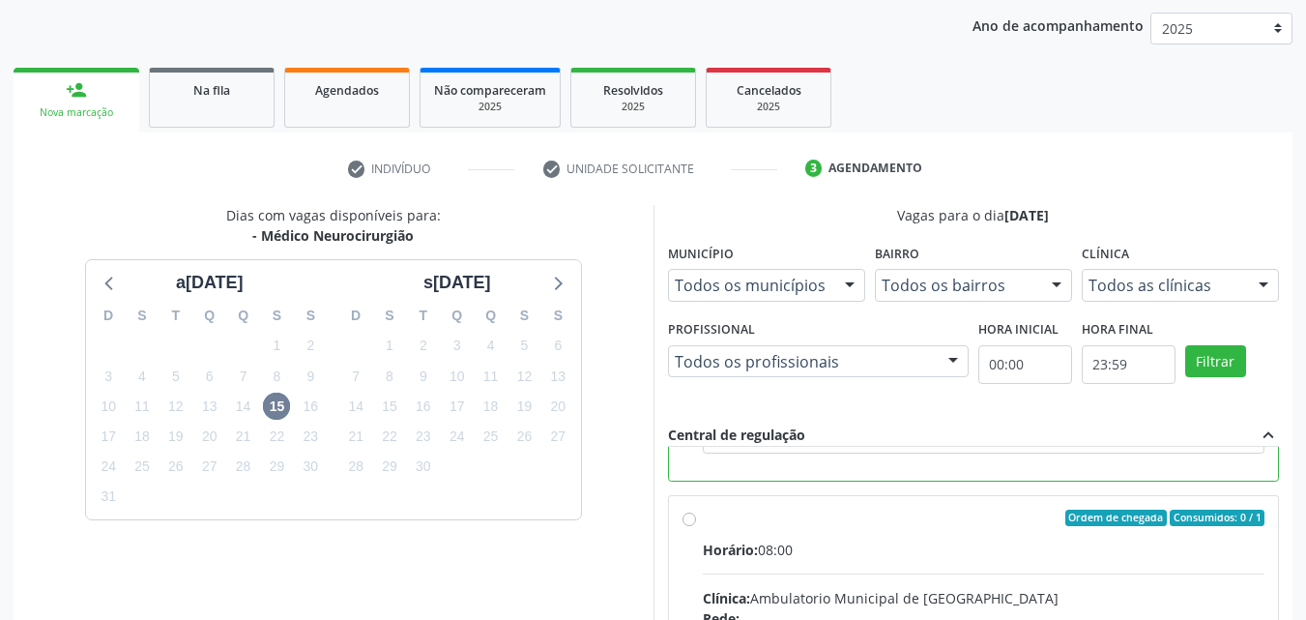
scroll to position [536, 0]
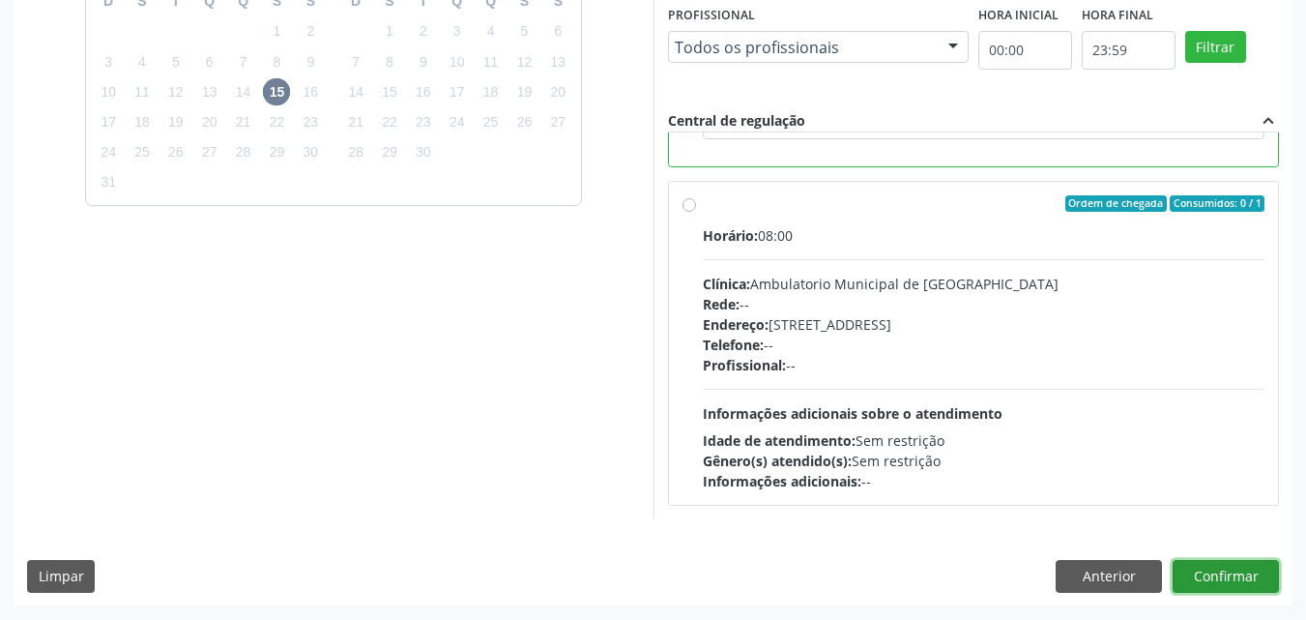
click at [1226, 571] on button "Confirmar" at bounding box center [1226, 576] width 106 height 33
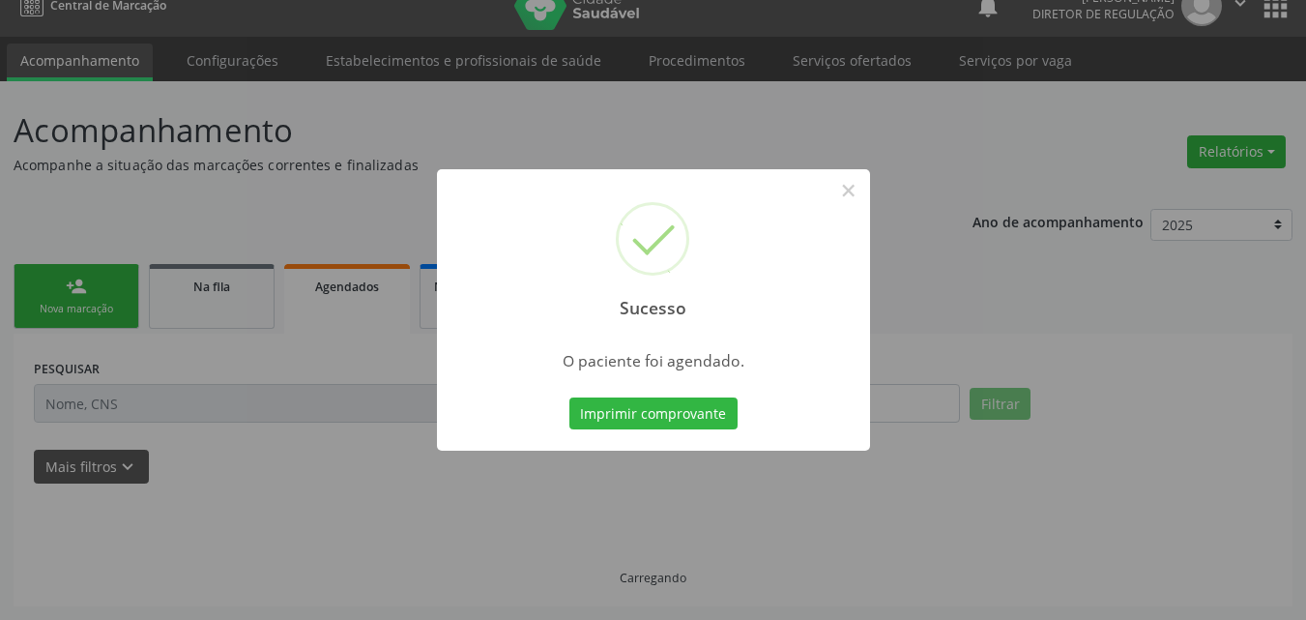
scroll to position [25, 0]
click at [703, 414] on button "Imprimir comprovante" at bounding box center [654, 413] width 168 height 33
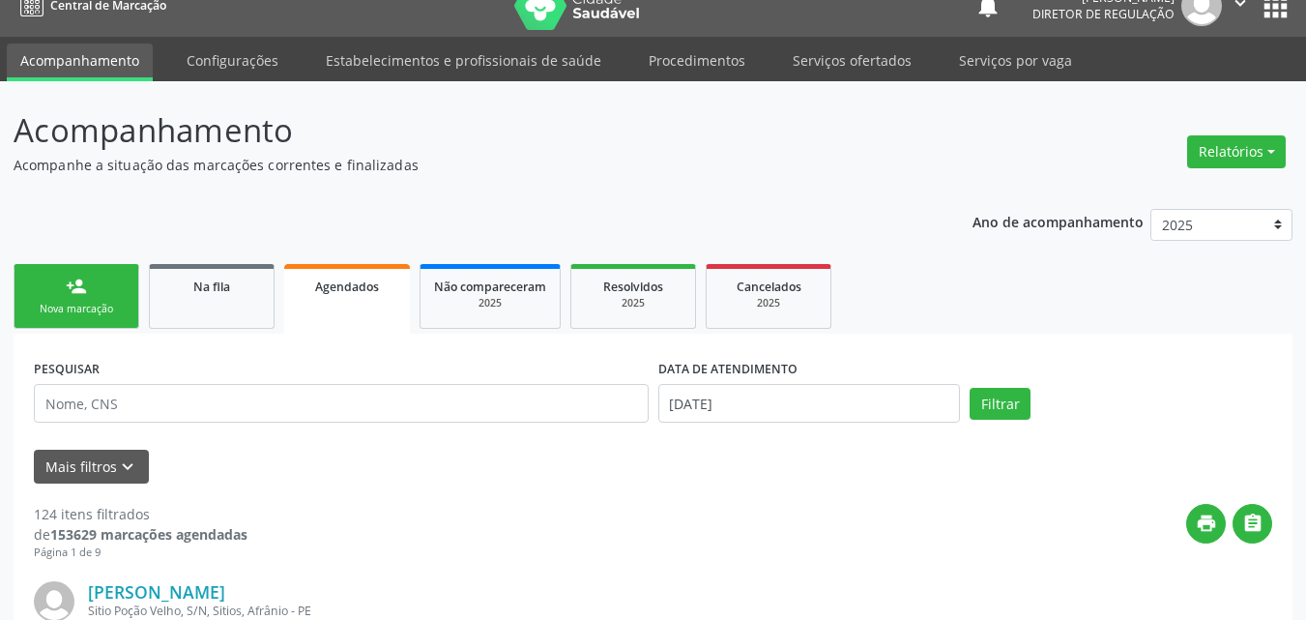
scroll to position [25, 0]
click at [97, 299] on link "person_add Nova marcação" at bounding box center [77, 296] width 126 height 65
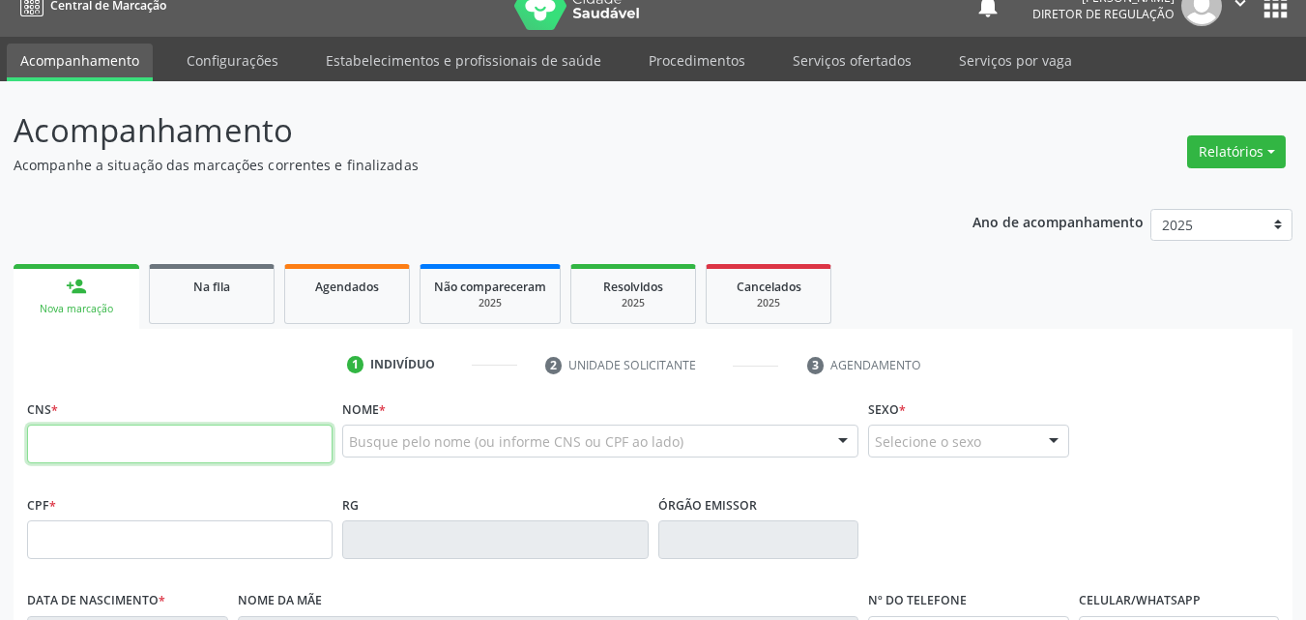
click at [323, 433] on input "text" at bounding box center [180, 444] width 306 height 39
type input "705 0058 6332 5955"
type input "946.113.004-04"
type input "28/[DATE]"
type input "[PERSON_NAME]"
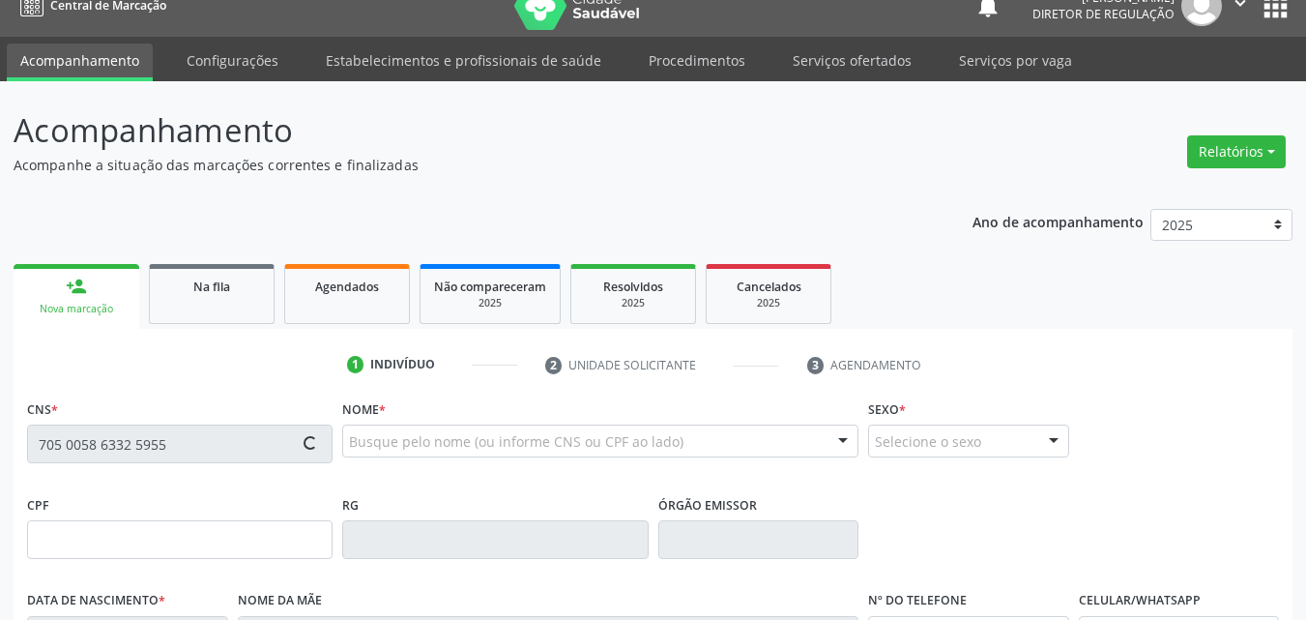
type input "[PHONE_NUMBER]"
type input "347"
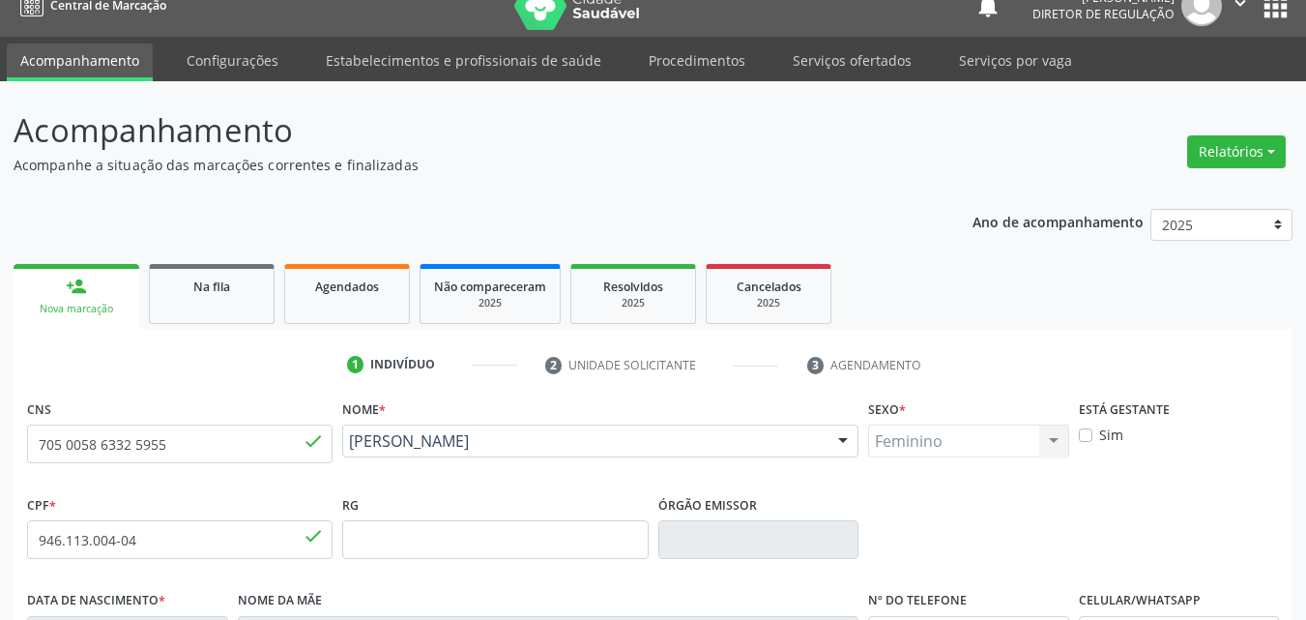
scroll to position [428, 0]
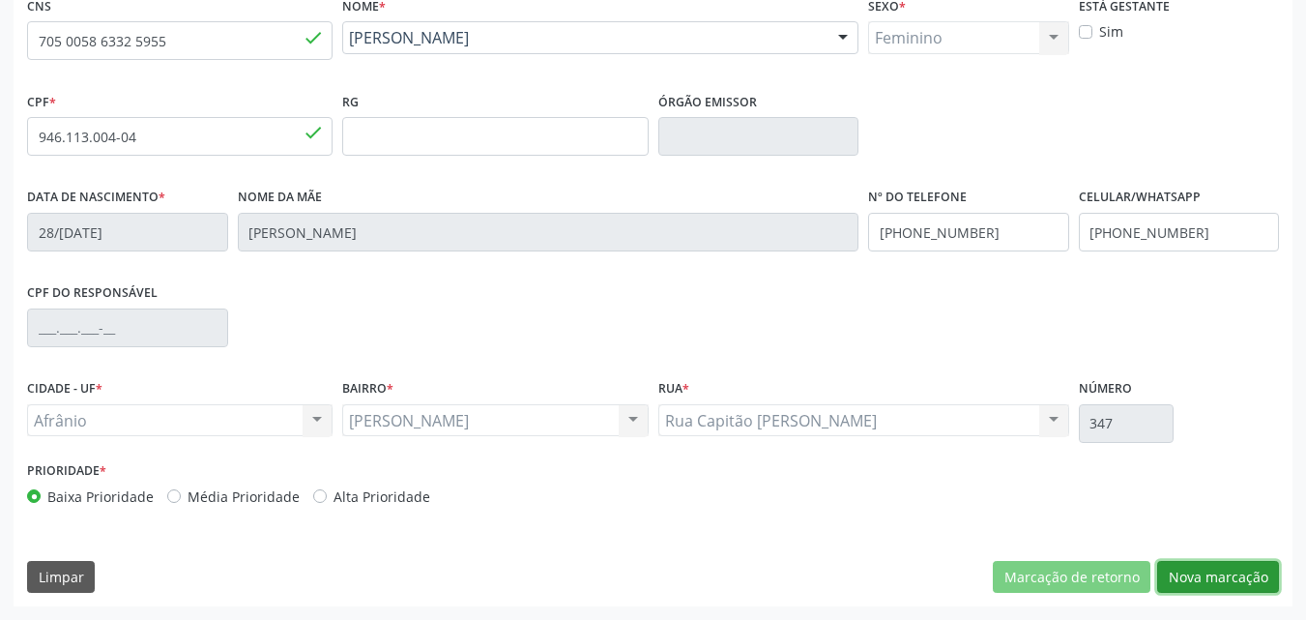
click at [1208, 570] on button "Nova marcação" at bounding box center [1219, 577] width 122 height 33
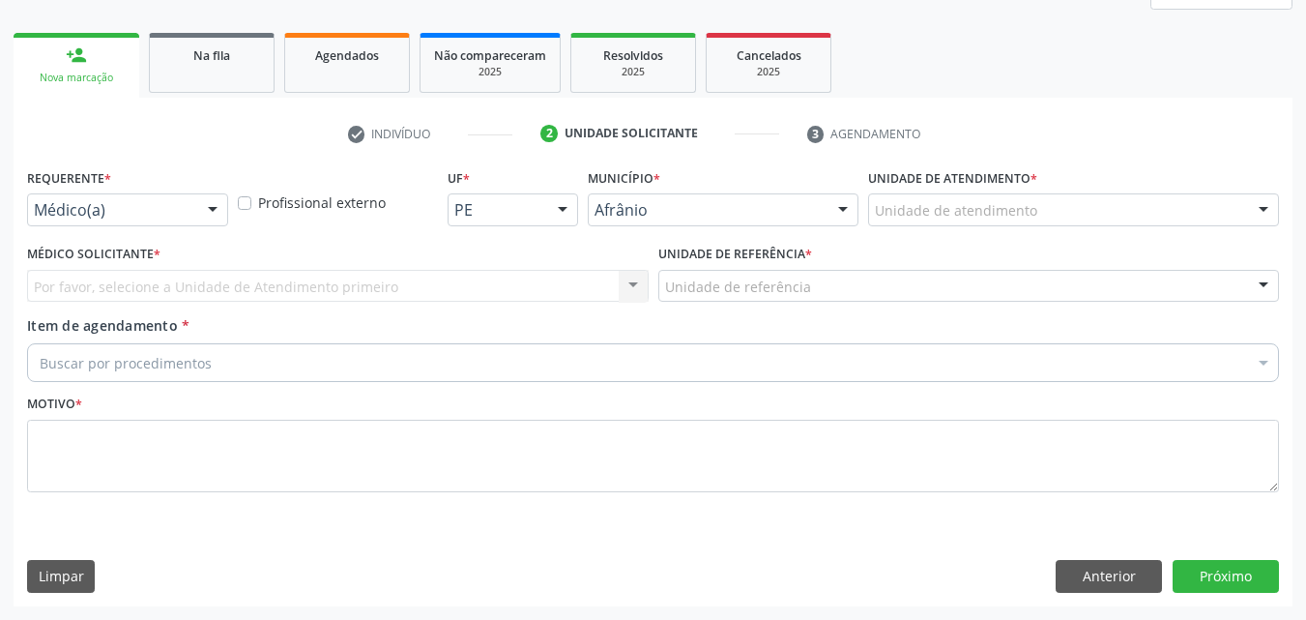
scroll to position [256, 0]
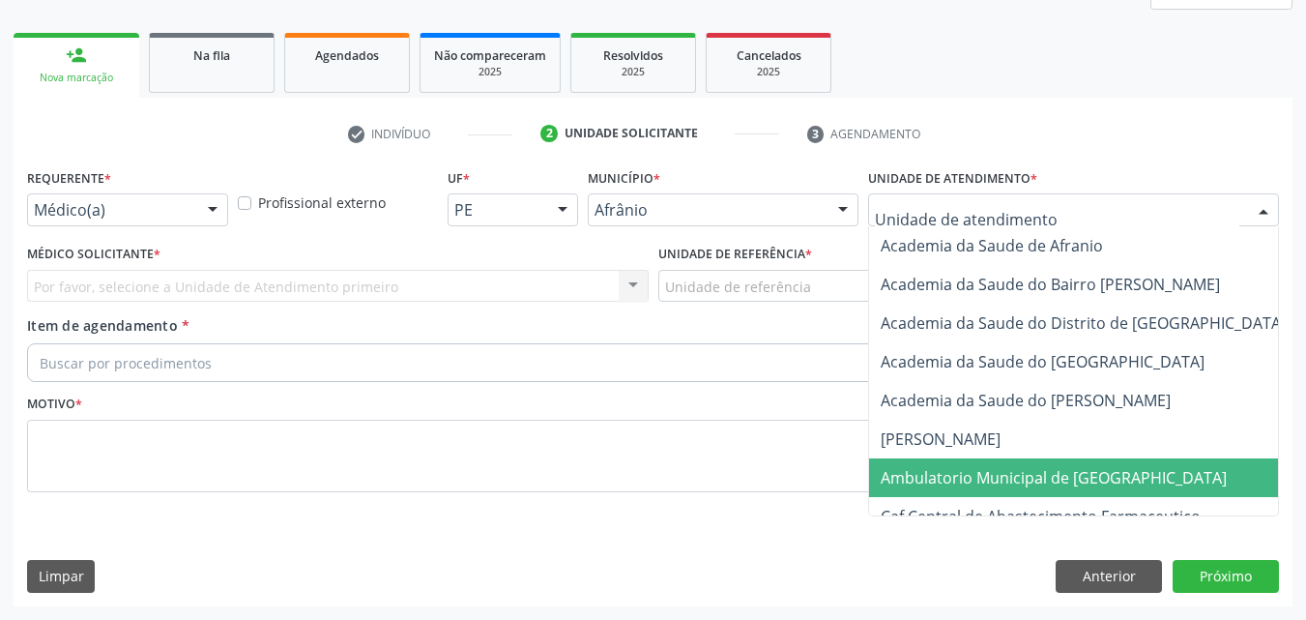
drag, startPoint x: 1053, startPoint y: 474, endPoint x: 988, endPoint y: 457, distance: 66.8
click at [1052, 474] on span "Ambulatorio Municipal de [GEOGRAPHIC_DATA]" at bounding box center [1054, 477] width 346 height 21
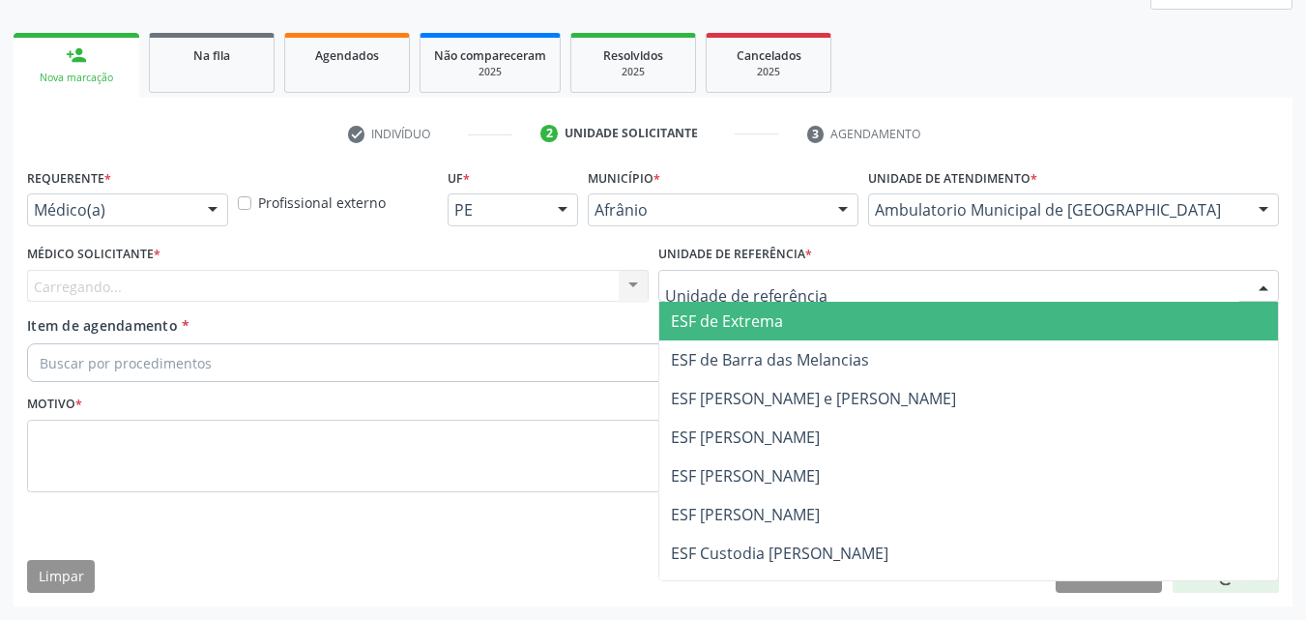
click at [818, 281] on div at bounding box center [970, 286] width 622 height 33
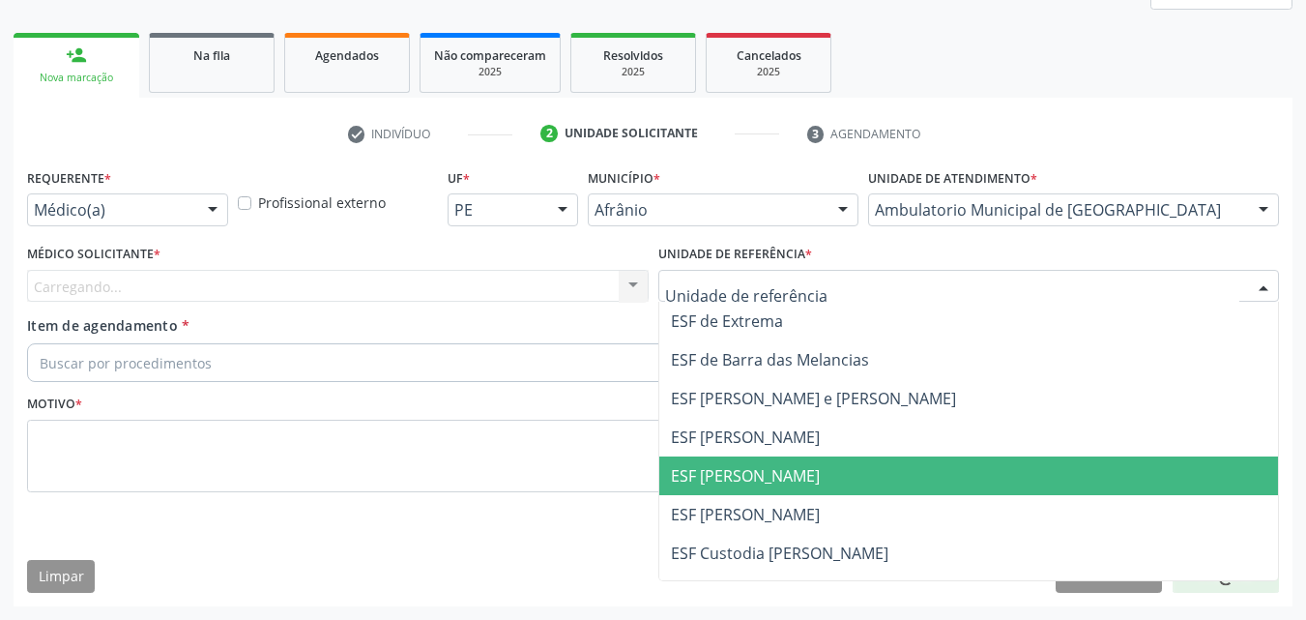
drag, startPoint x: 836, startPoint y: 478, endPoint x: 718, endPoint y: 454, distance: 120.2
click at [833, 479] on span "ESF [PERSON_NAME]" at bounding box center [969, 475] width 620 height 39
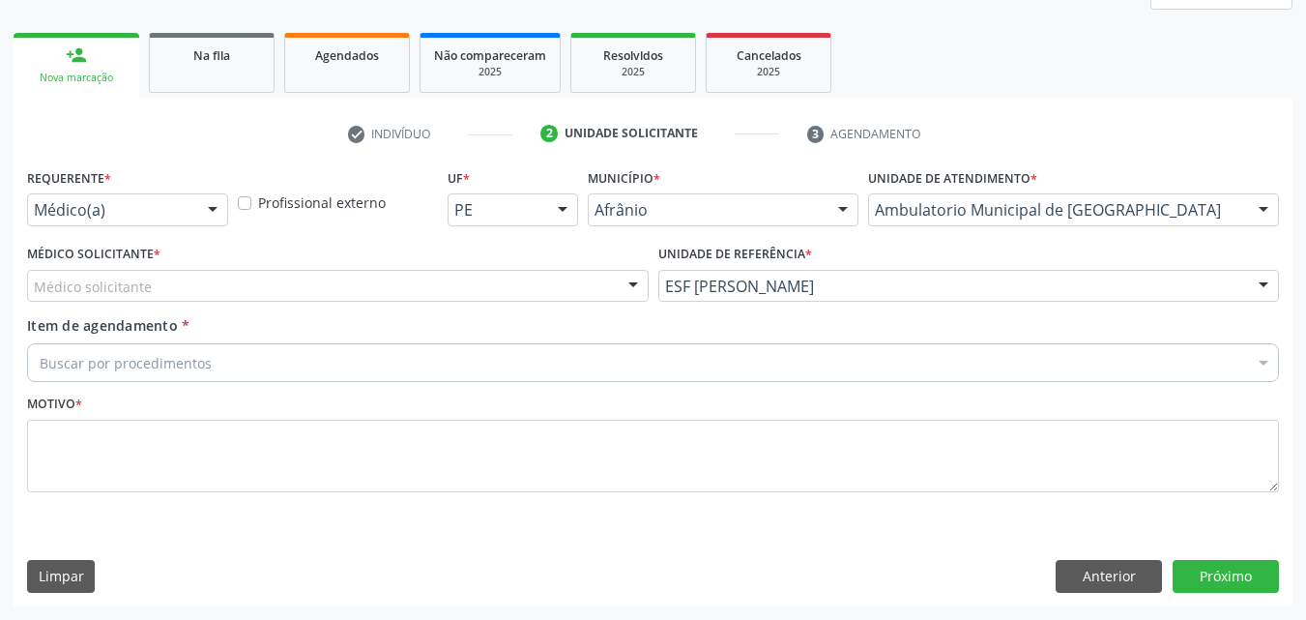
click at [429, 289] on div "Médico solicitante" at bounding box center [338, 286] width 622 height 33
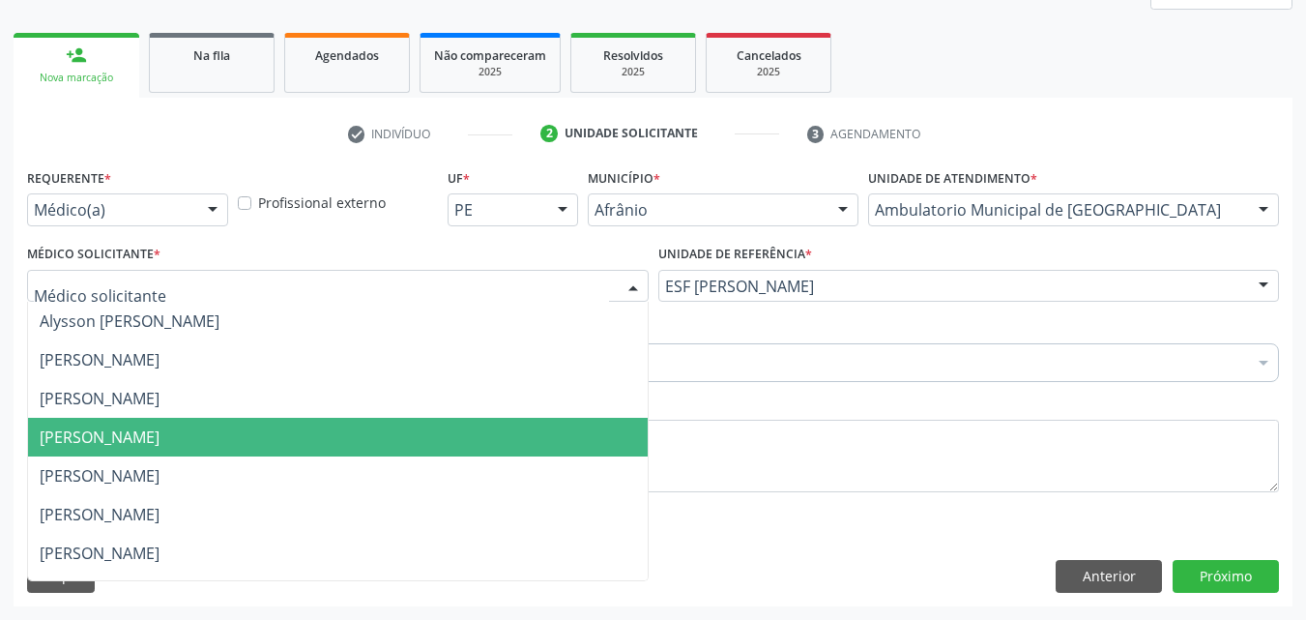
click at [461, 432] on span "[PERSON_NAME]" at bounding box center [338, 437] width 620 height 39
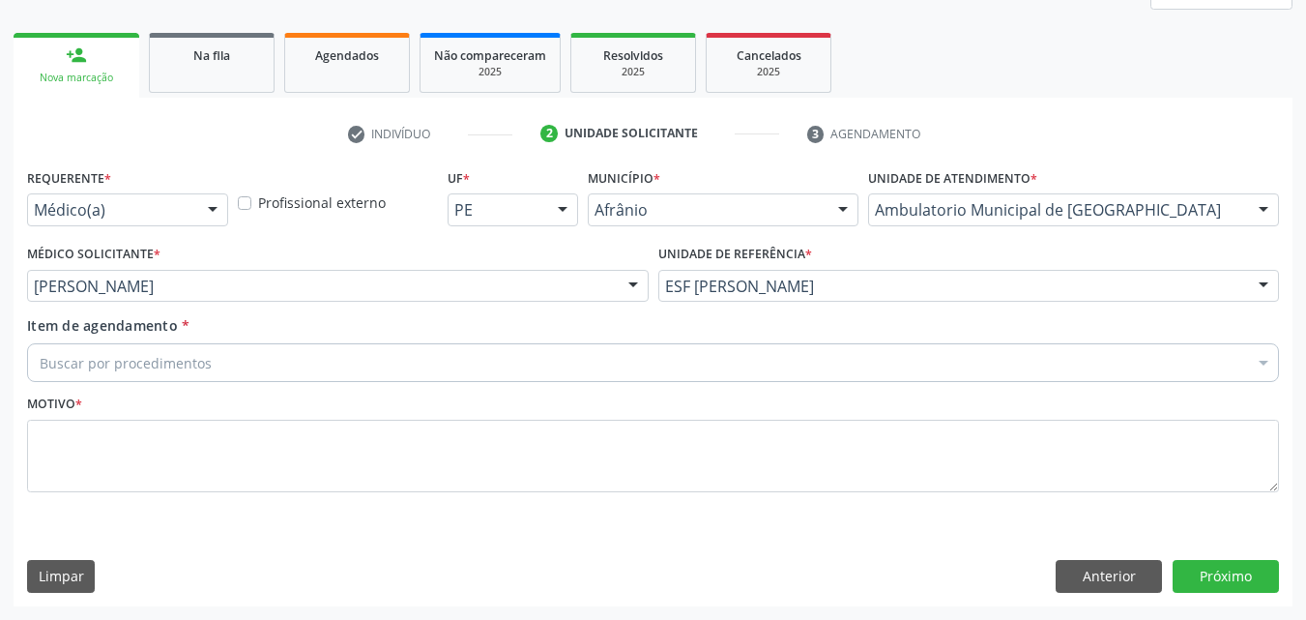
click at [400, 361] on div "Buscar por procedimentos" at bounding box center [653, 362] width 1252 height 39
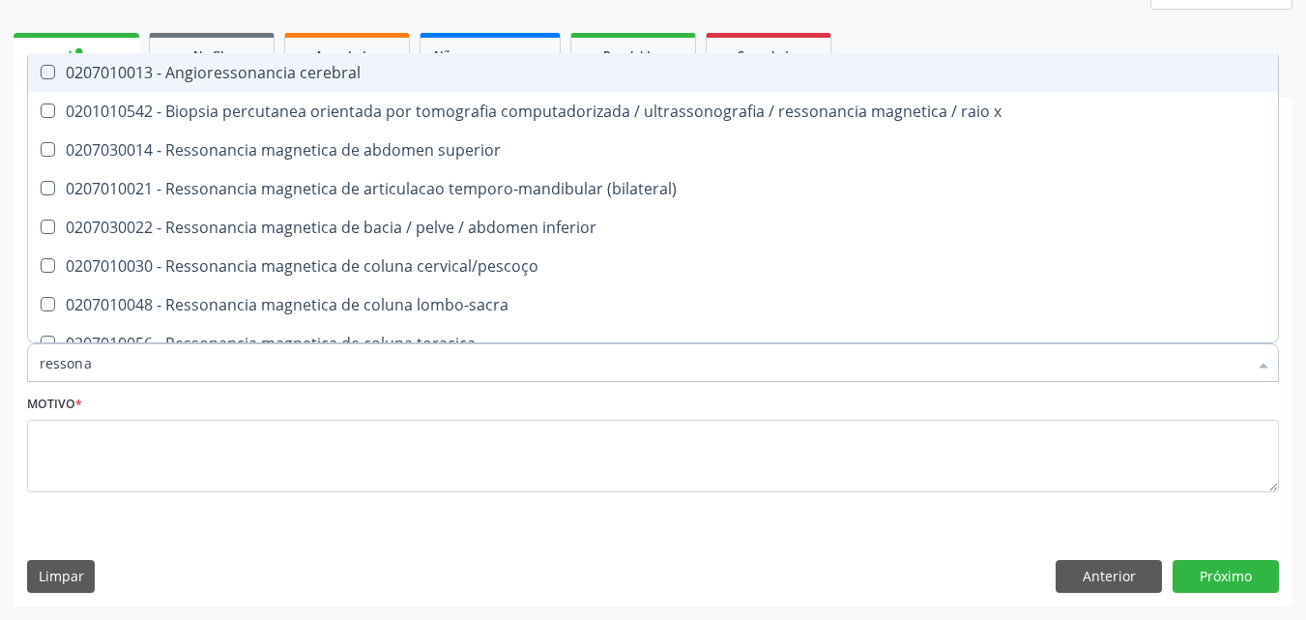
type input "ressonan"
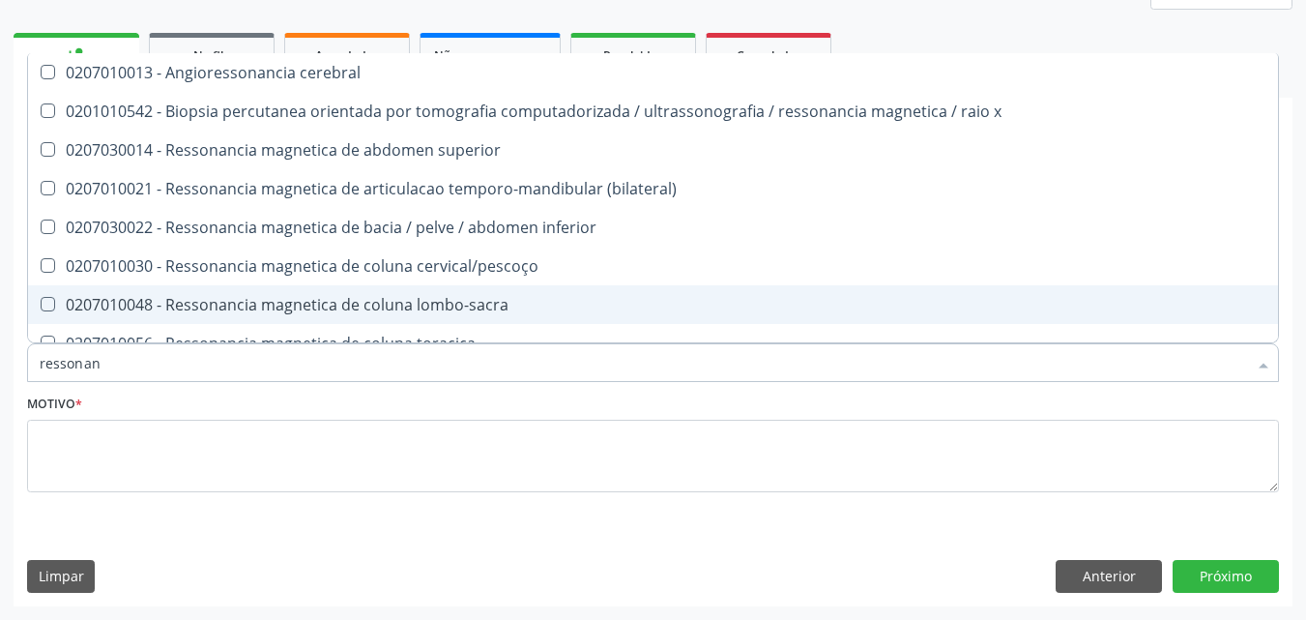
click at [401, 308] on div "0207010048 - Ressonancia magnetica de coluna lombo-sacra" at bounding box center [653, 304] width 1227 height 15
checkbox lombo-sacra "true"
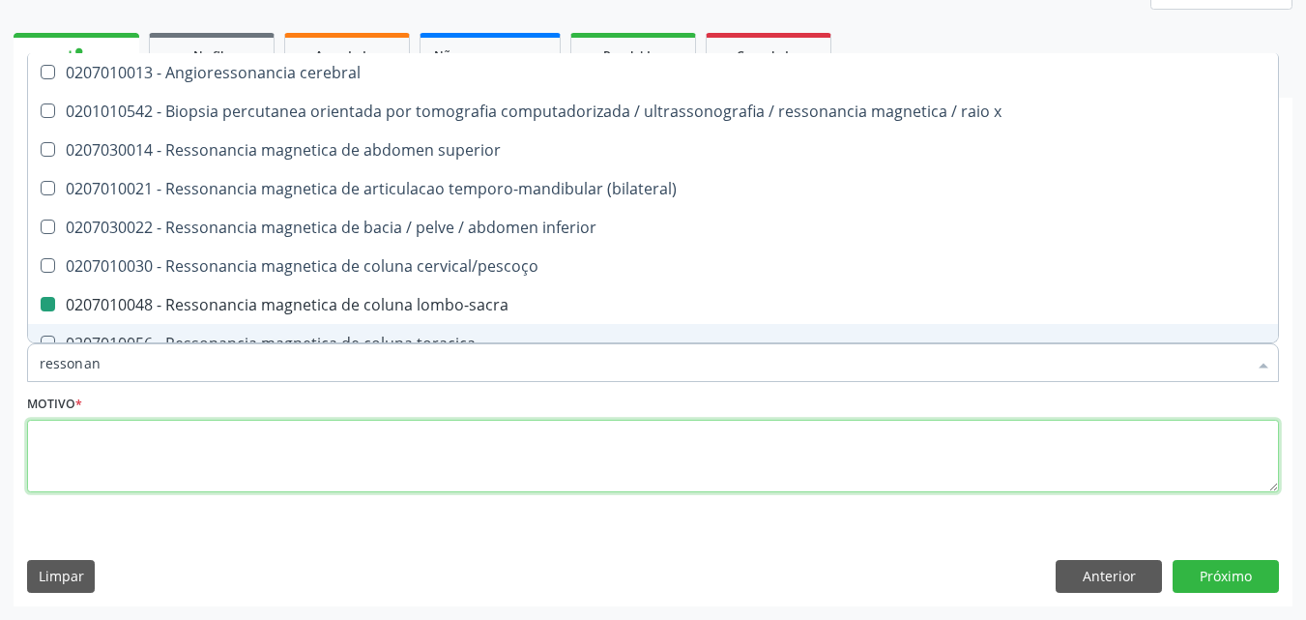
click at [417, 451] on textarea at bounding box center [653, 456] width 1252 height 73
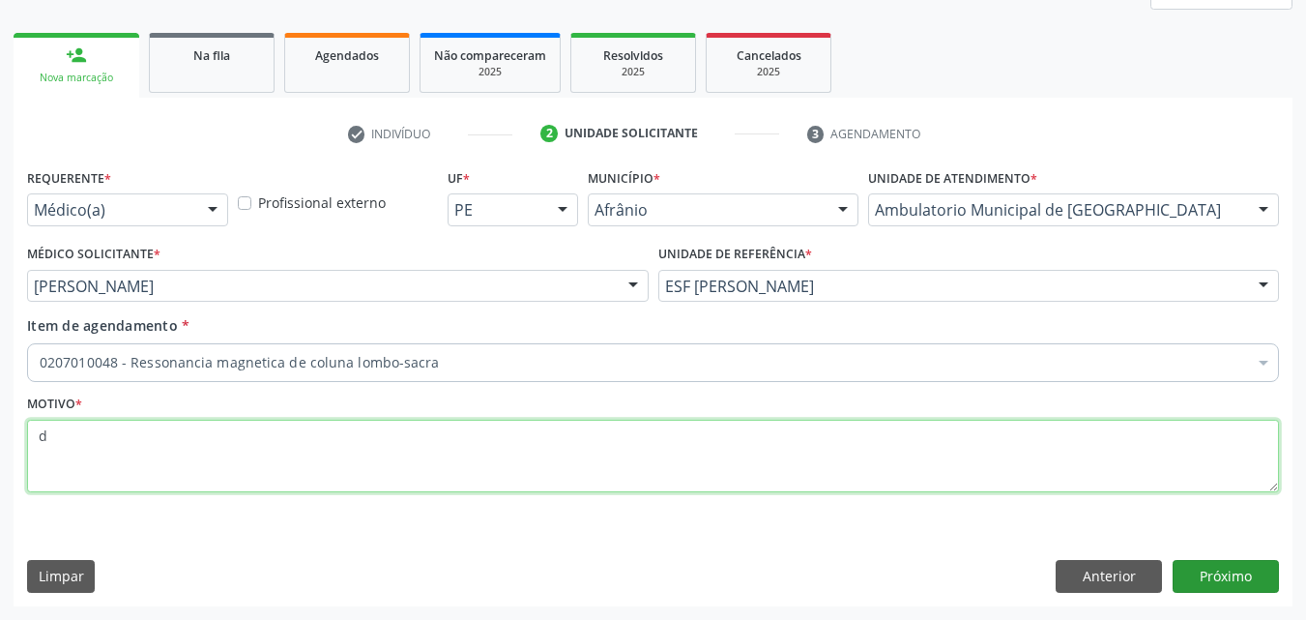
type textarea "d"
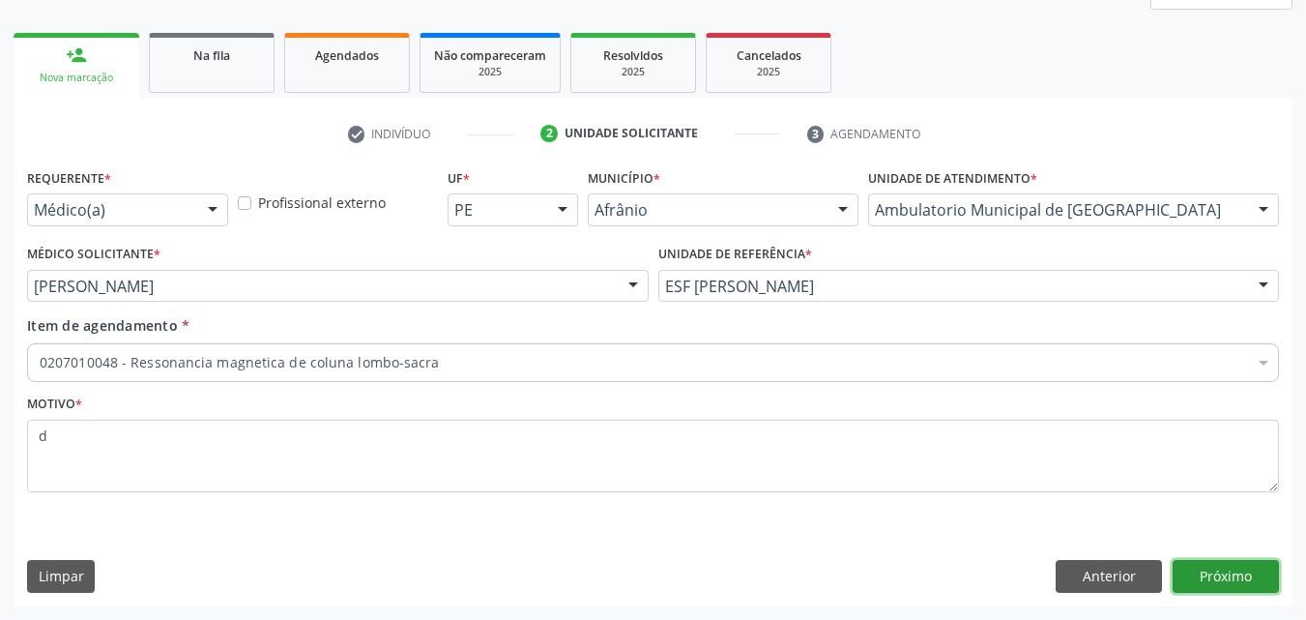
click at [1223, 579] on button "Próximo" at bounding box center [1226, 576] width 106 height 33
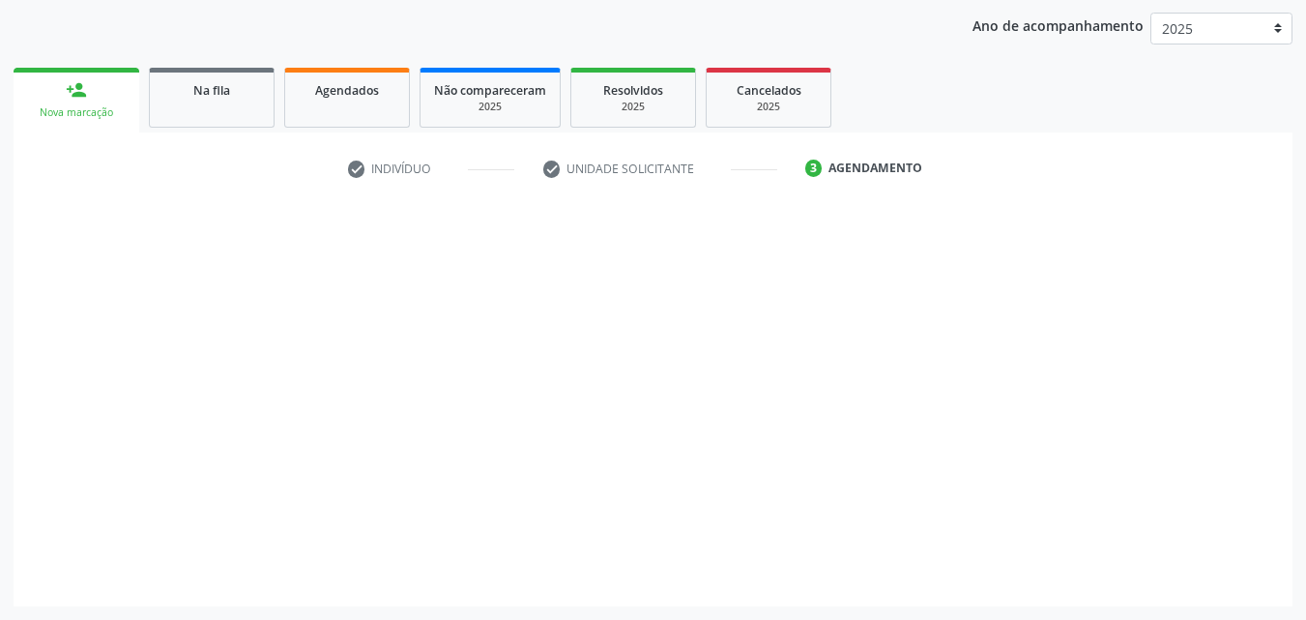
scroll to position [221, 0]
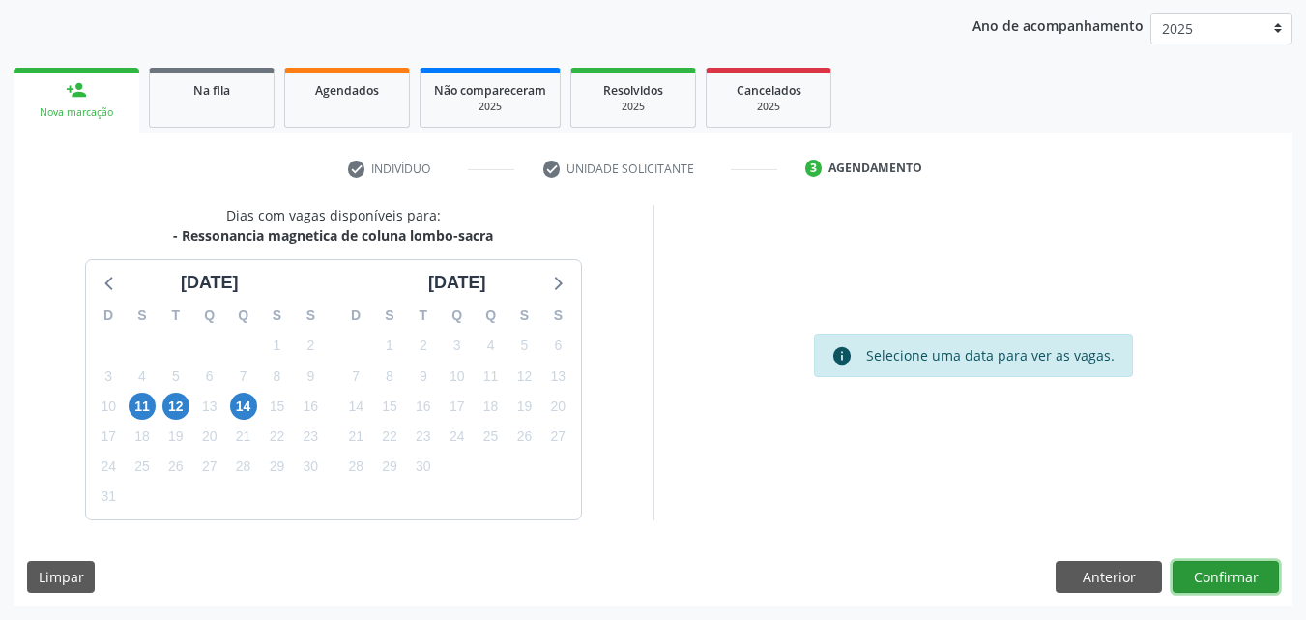
click at [1232, 576] on button "Confirmar" at bounding box center [1226, 577] width 106 height 33
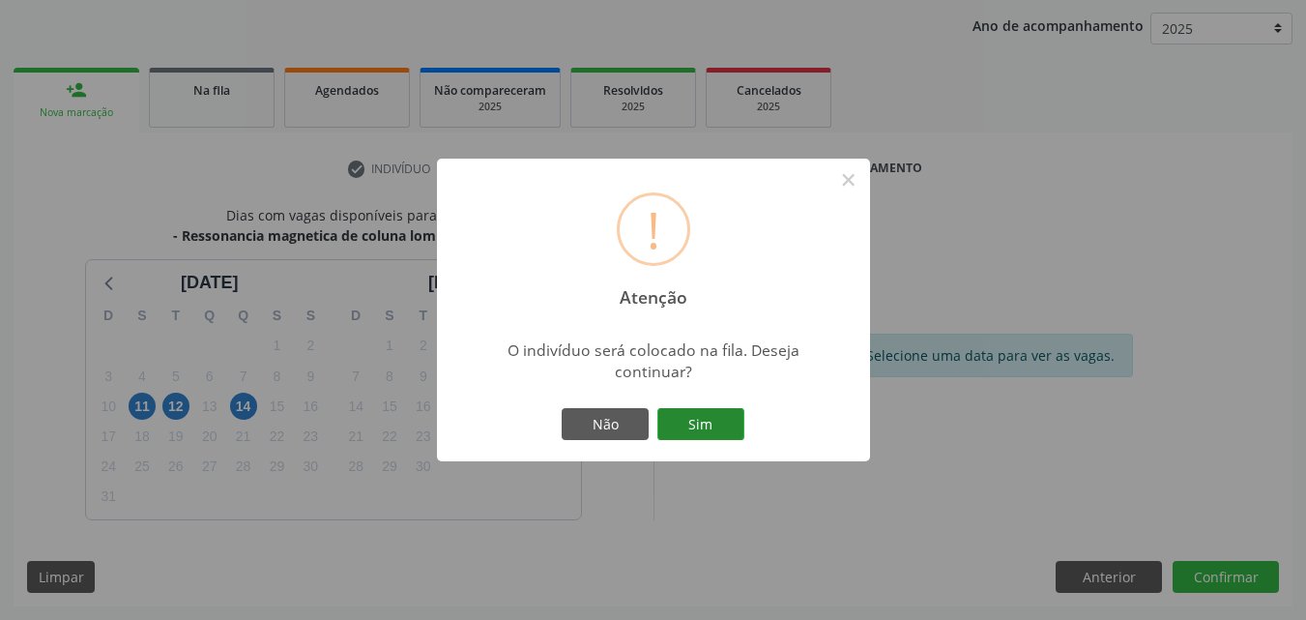
click at [712, 424] on button "Sim" at bounding box center [701, 424] width 87 height 33
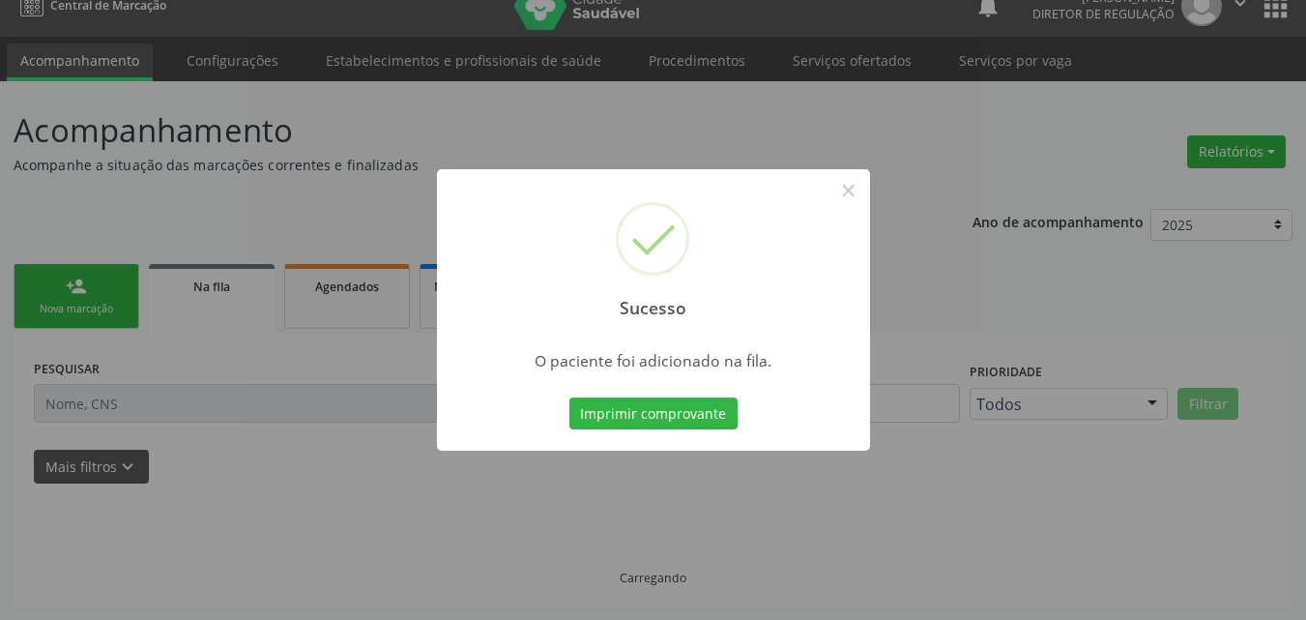
scroll to position [25, 0]
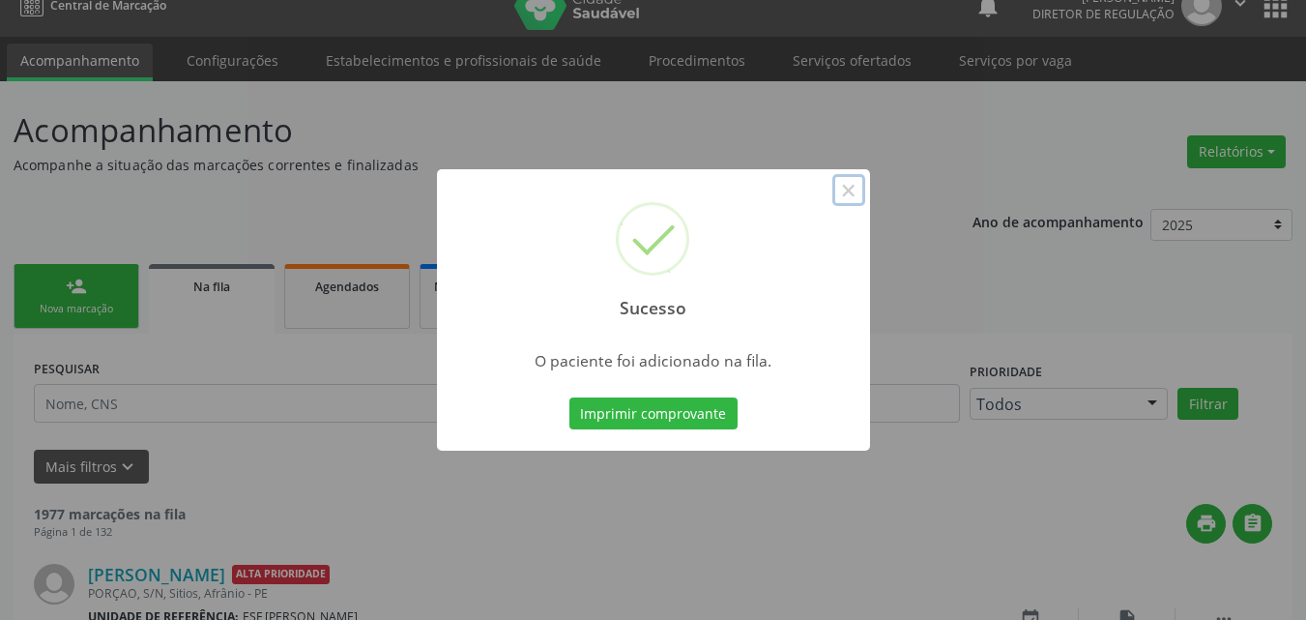
drag, startPoint x: 849, startPoint y: 189, endPoint x: 836, endPoint y: 189, distance: 12.6
click at [849, 188] on button "×" at bounding box center [849, 190] width 33 height 33
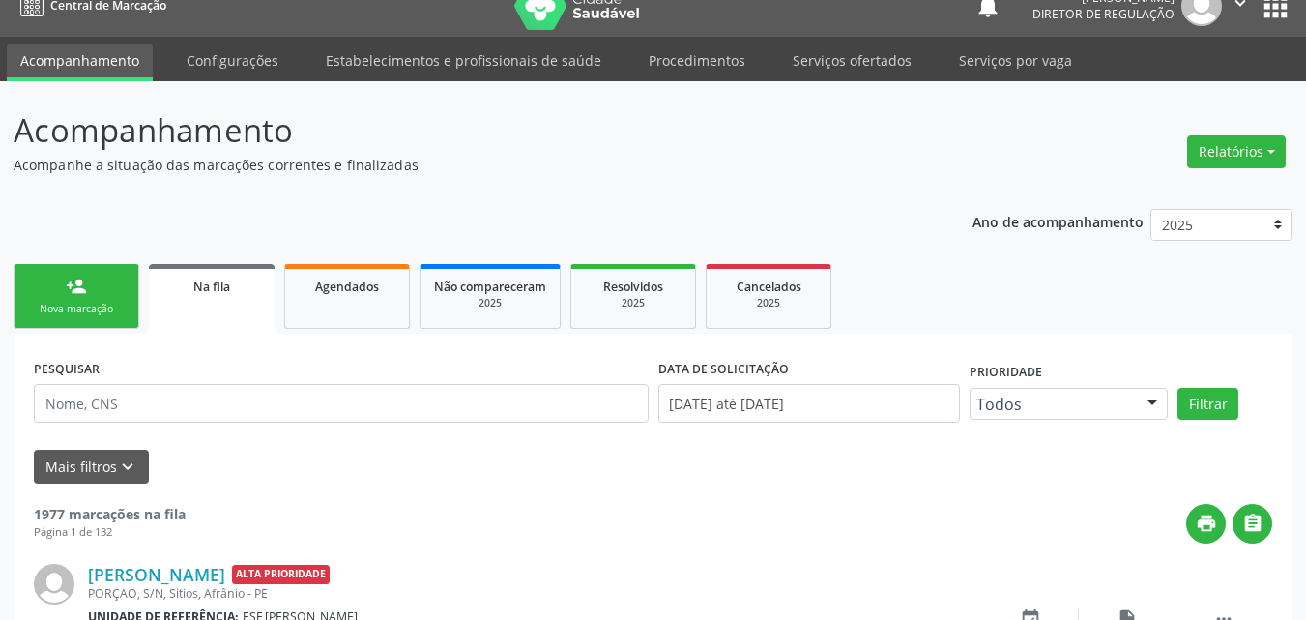
click at [119, 298] on link "person_add Nova marcação" at bounding box center [77, 296] width 126 height 65
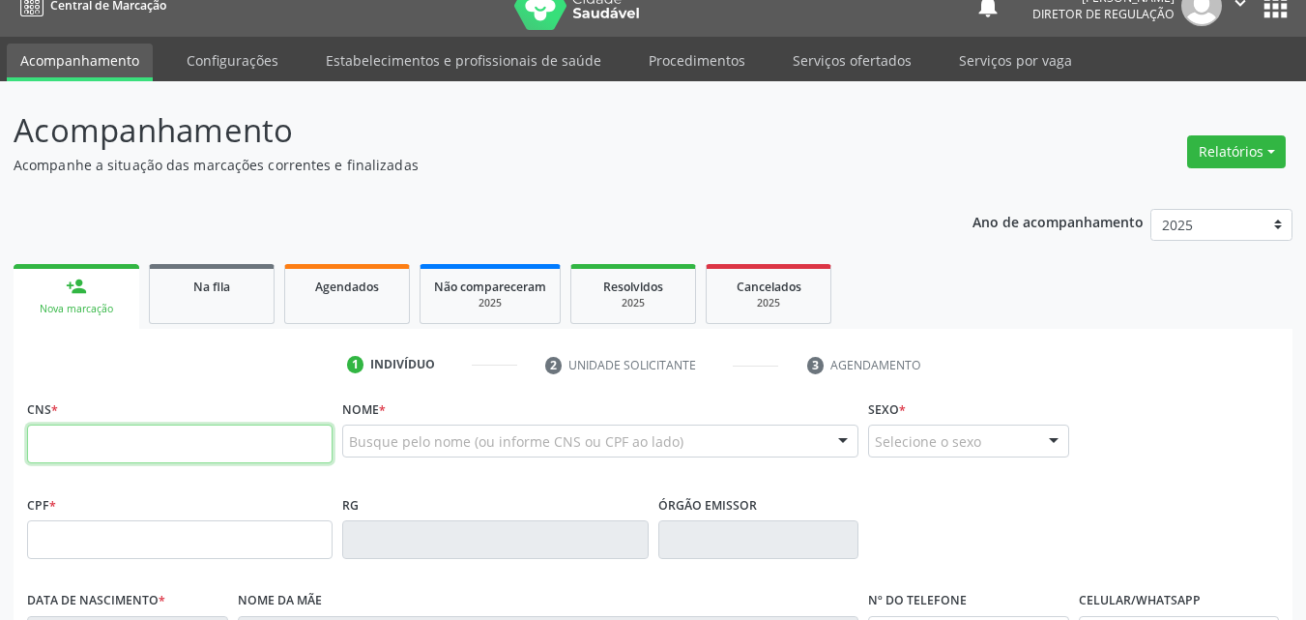
click at [176, 440] on input "text" at bounding box center [180, 444] width 306 height 39
type input "700 0044 7835 6402"
type input "[DATE]"
type input "[PERSON_NAME]"
type input "[PHONE_NUMBER]"
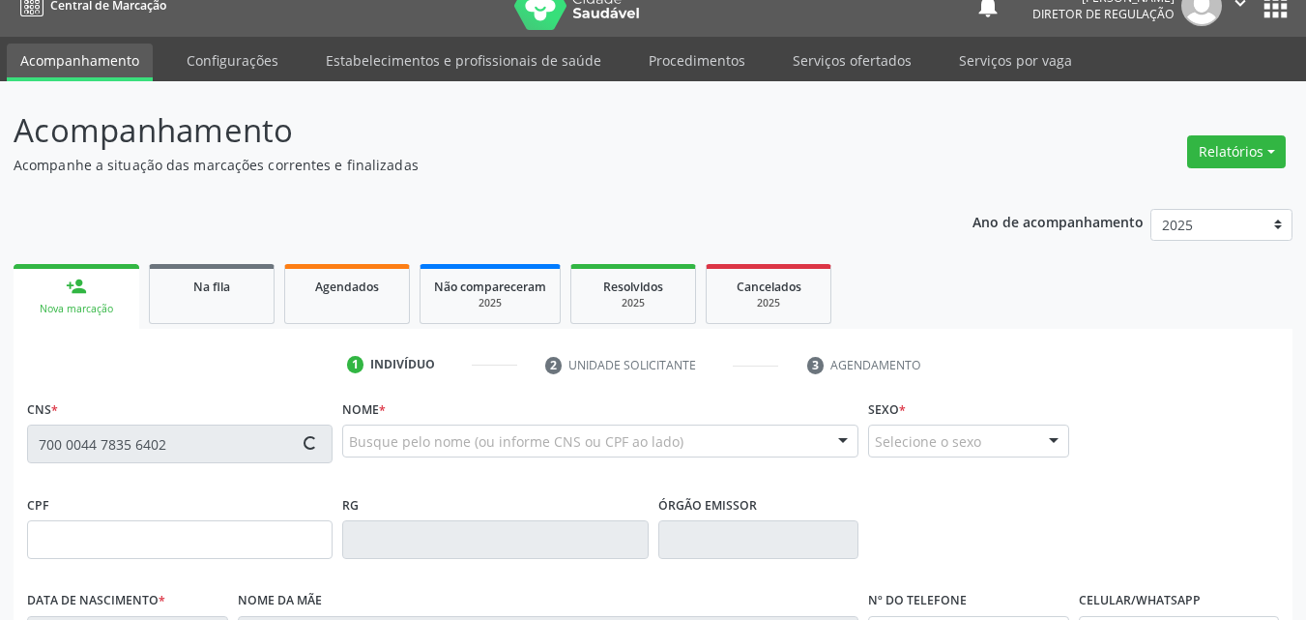
type input "[PHONE_NUMBER]"
type input "346"
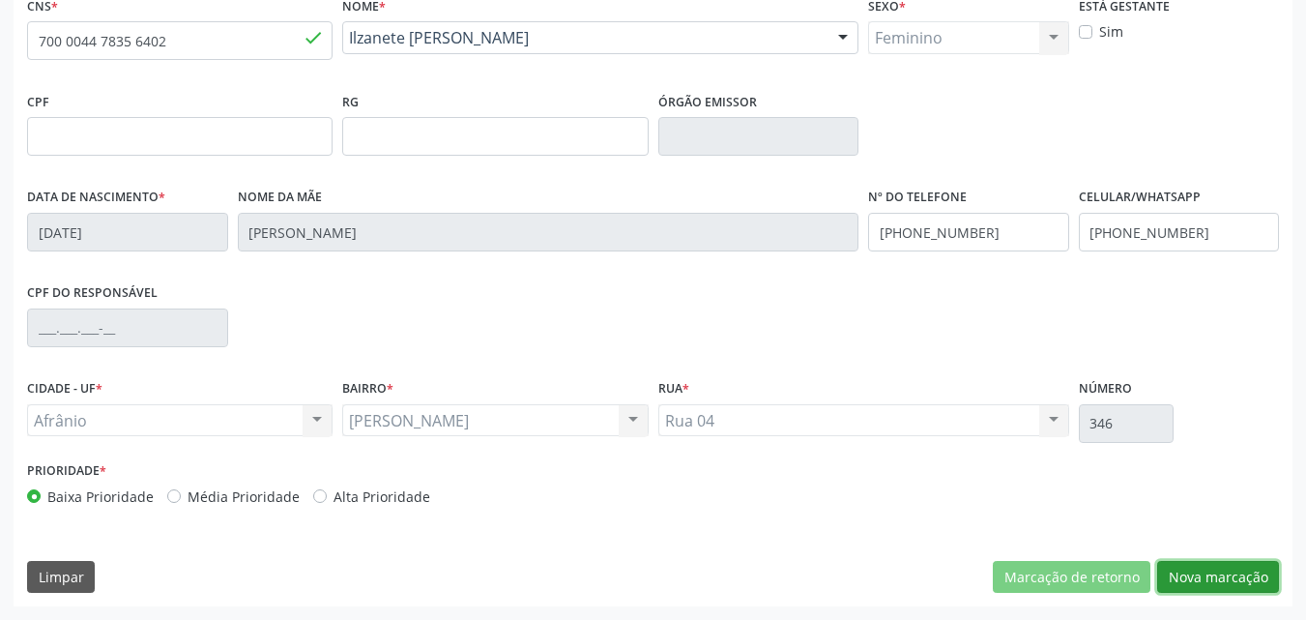
click at [1229, 577] on button "Nova marcação" at bounding box center [1219, 577] width 122 height 33
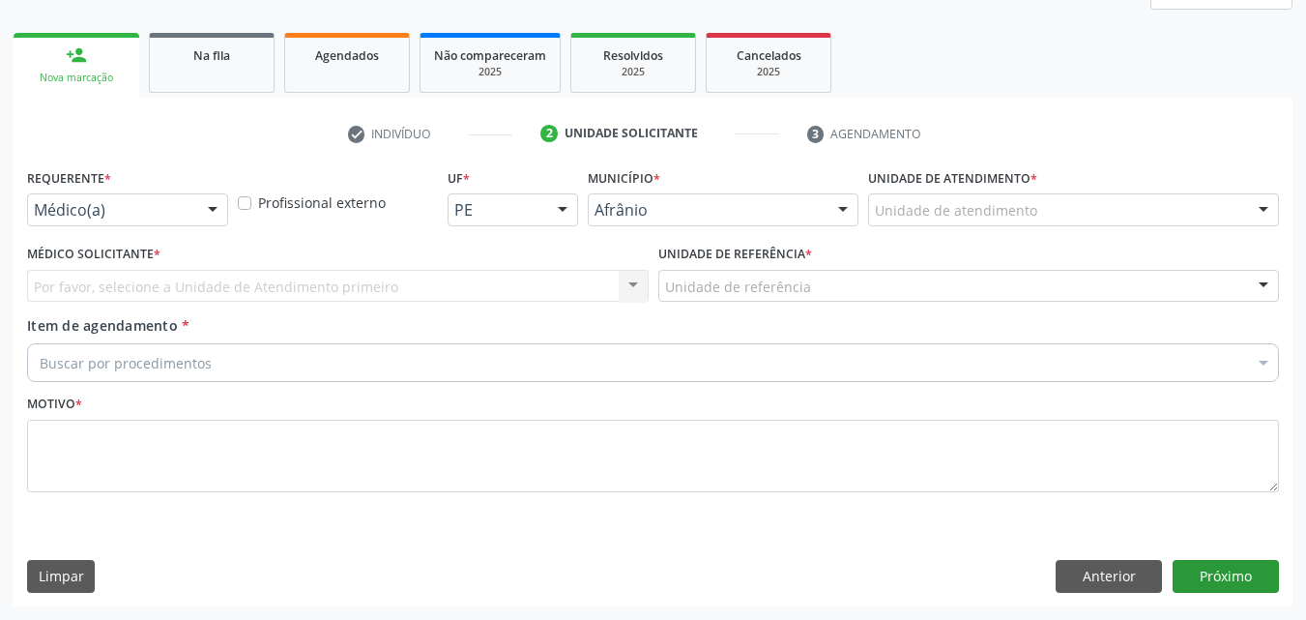
scroll to position [256, 0]
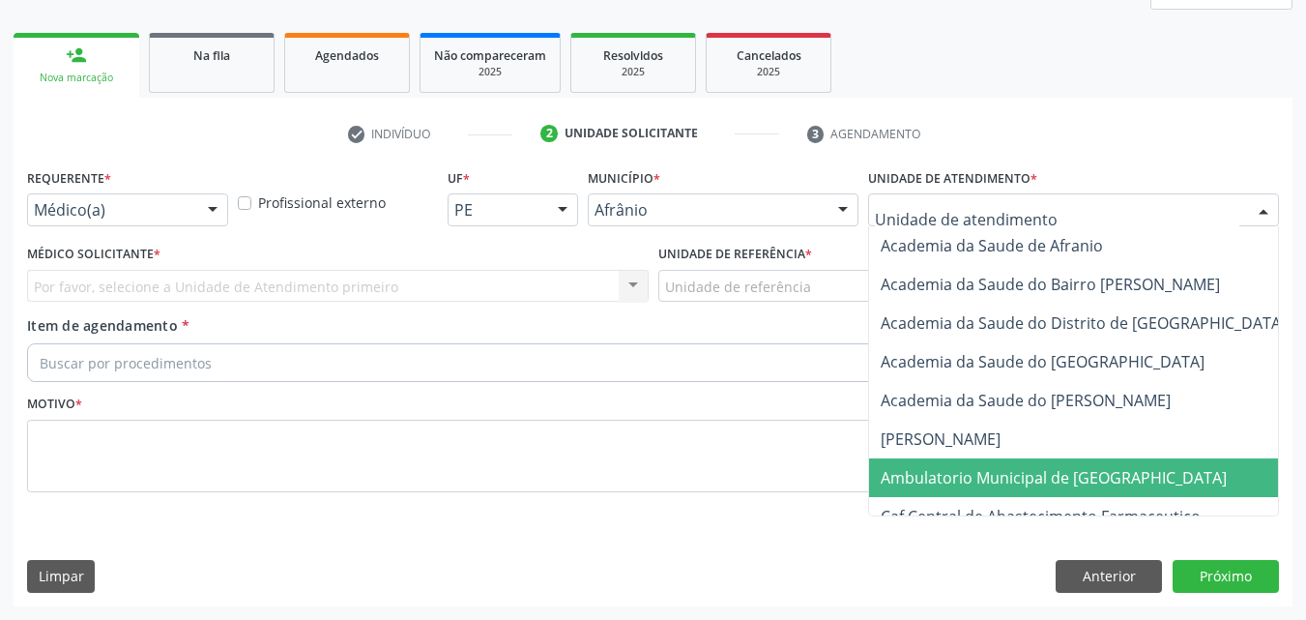
click at [1005, 470] on span "Ambulatorio Municipal de [GEOGRAPHIC_DATA]" at bounding box center [1054, 477] width 346 height 21
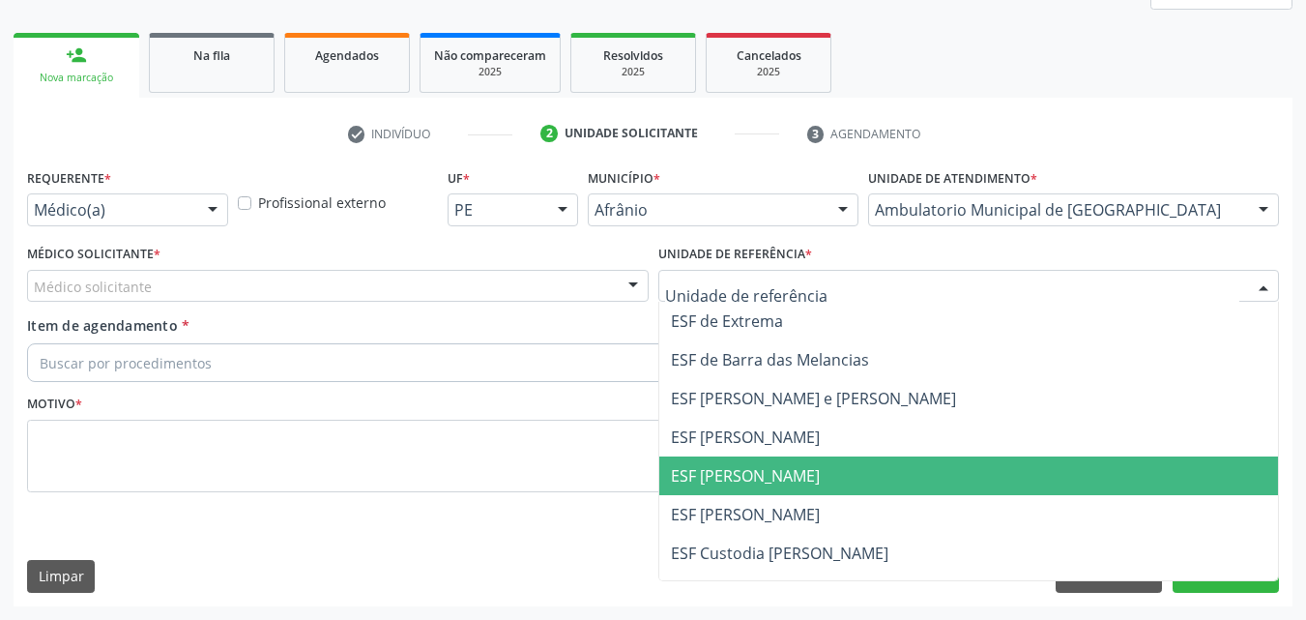
click at [807, 470] on span "ESF [PERSON_NAME]" at bounding box center [969, 475] width 620 height 39
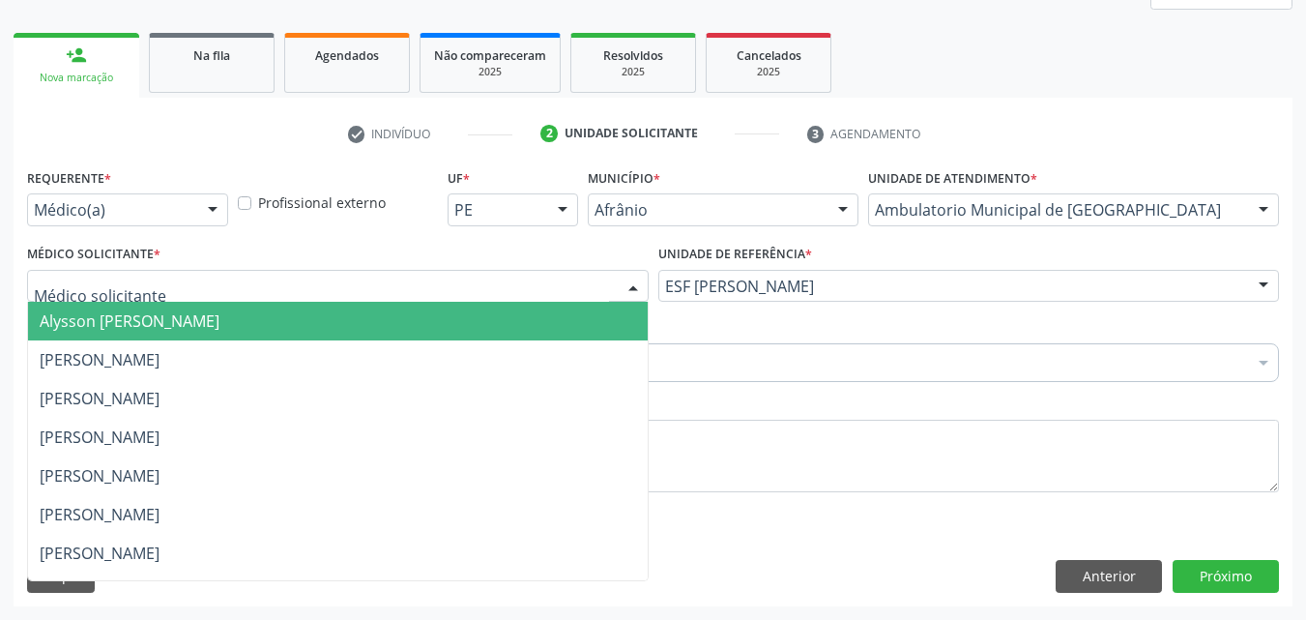
click at [549, 280] on div at bounding box center [338, 286] width 622 height 33
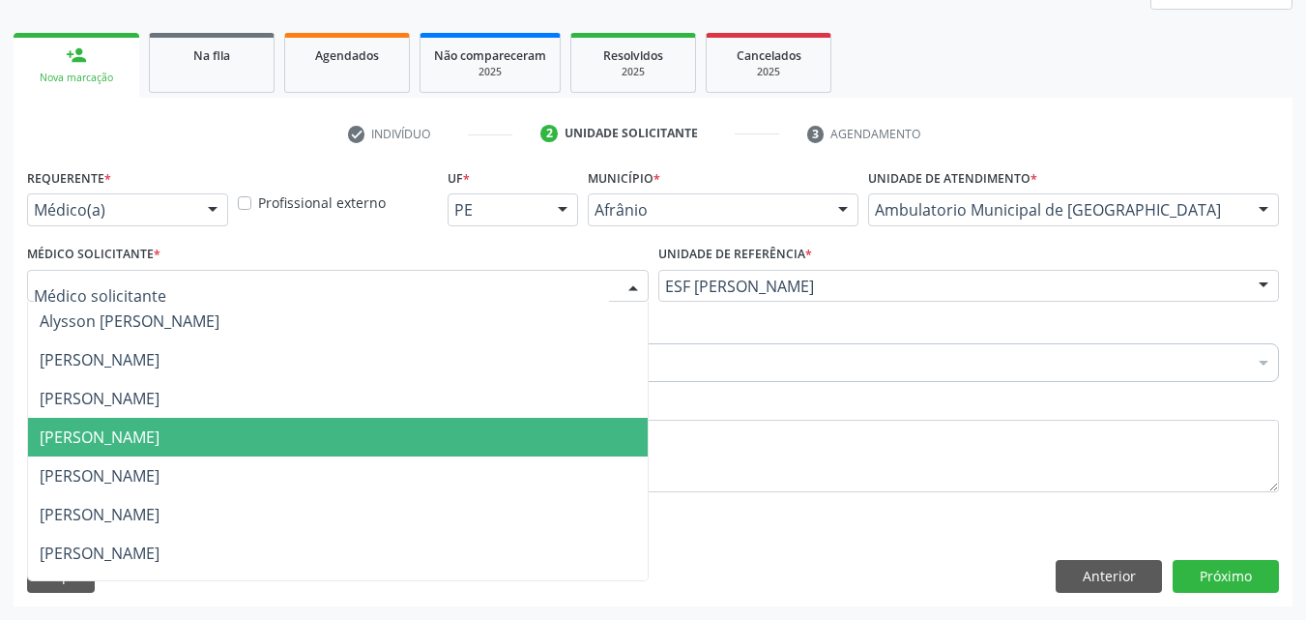
click at [528, 443] on span "[PERSON_NAME]" at bounding box center [338, 437] width 620 height 39
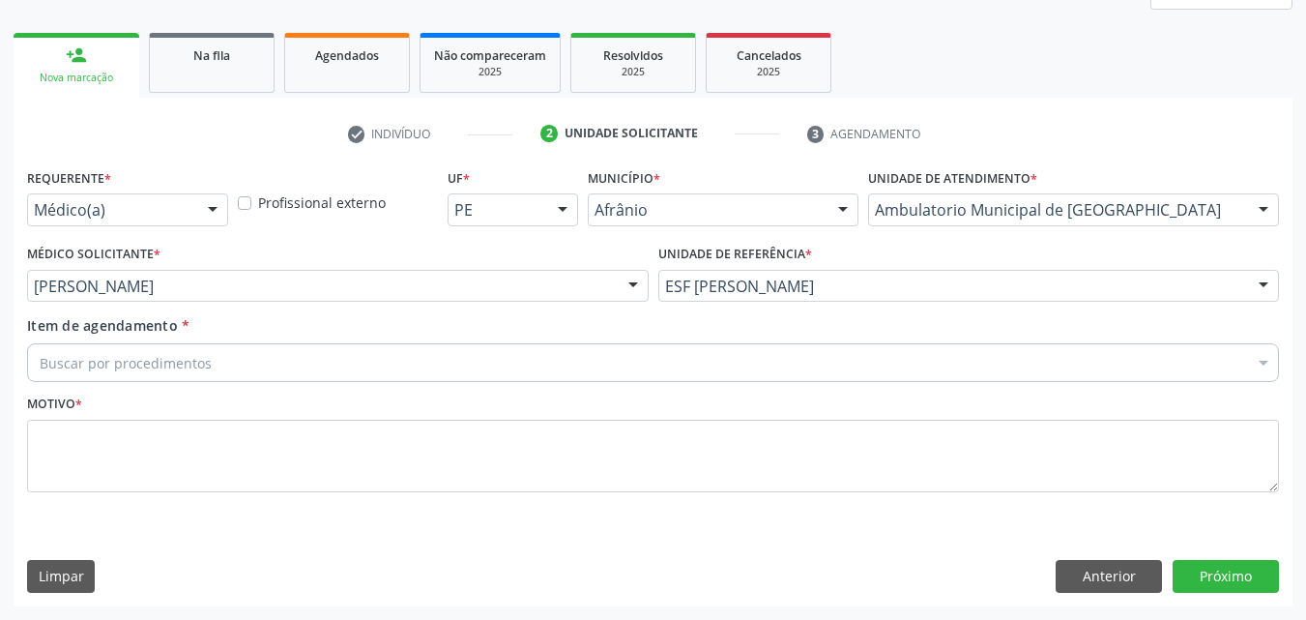
click at [403, 369] on div "Buscar por procedimentos" at bounding box center [653, 362] width 1252 height 39
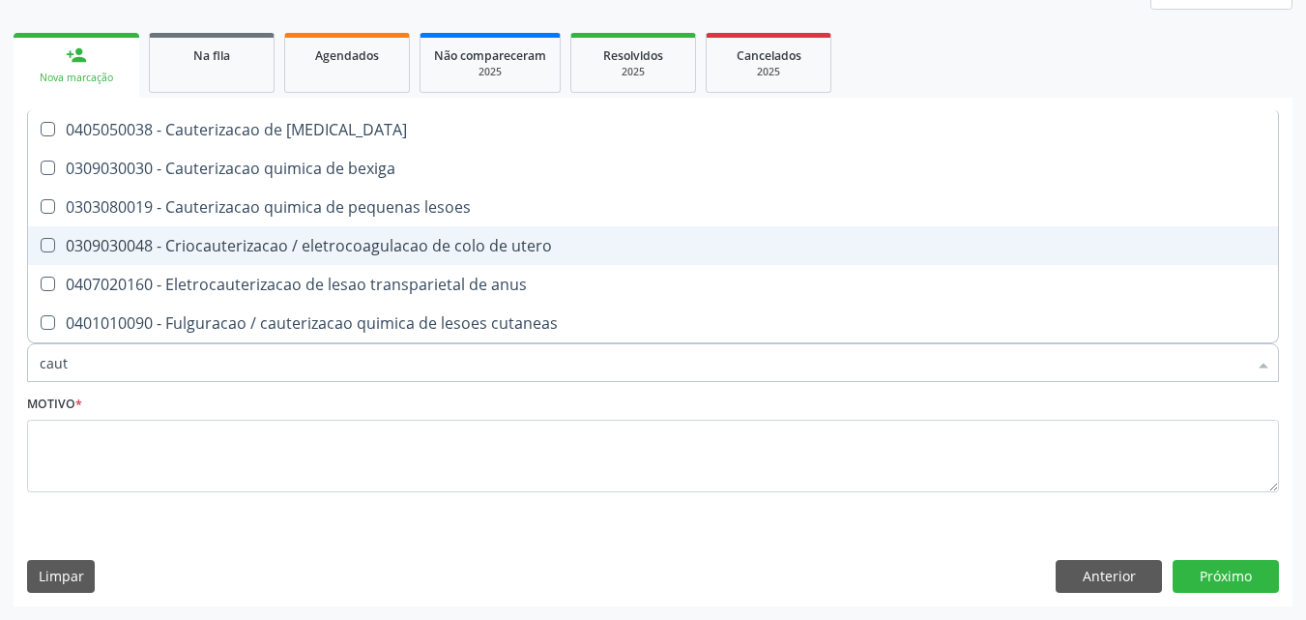
type input "cauts"
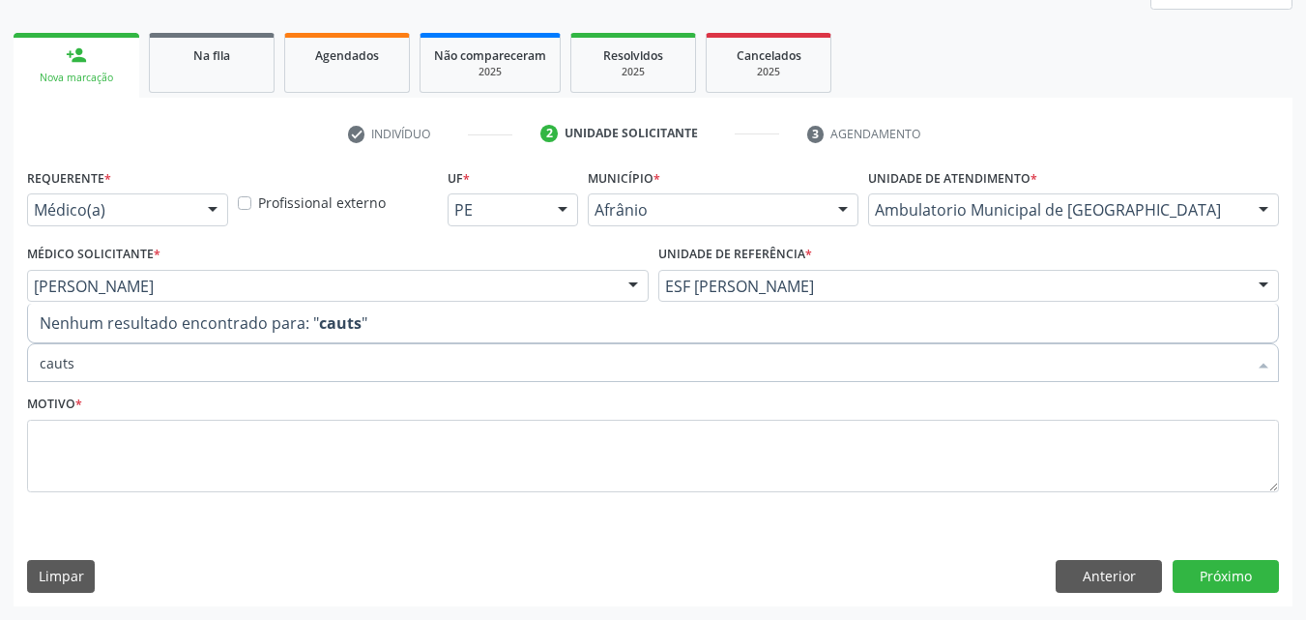
scroll to position [0, 0]
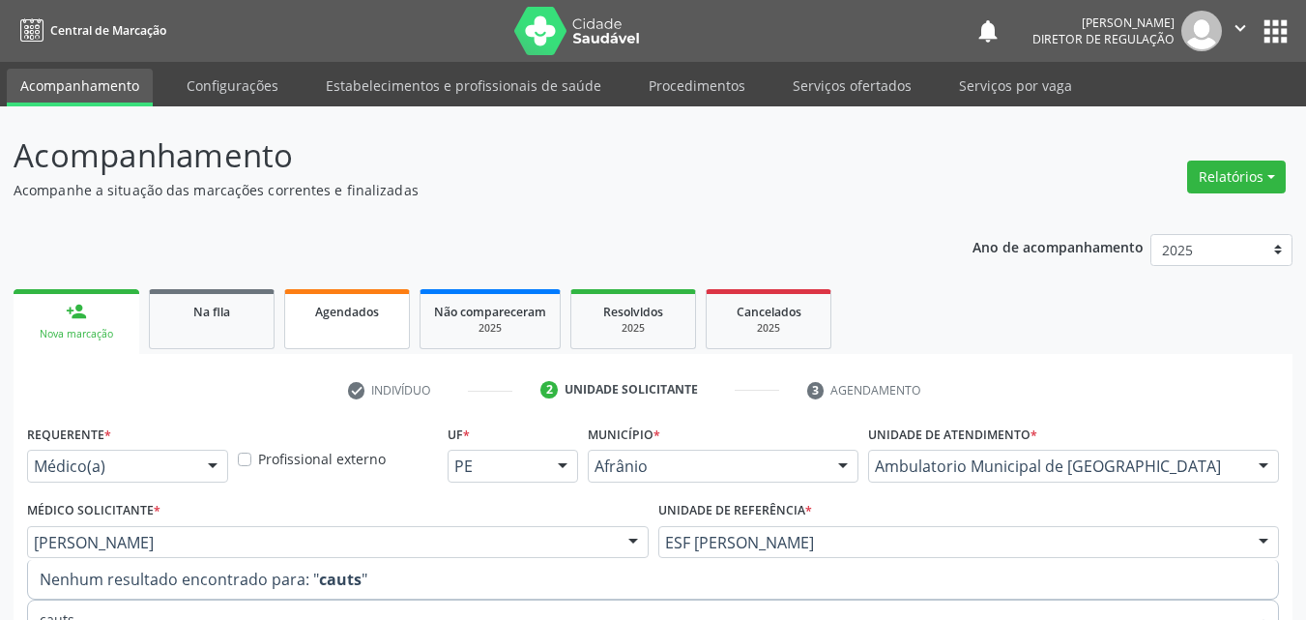
click at [353, 319] on div "person_add Nova marcação Na fila Agendados Não compareceram 2025 Resolvidos 202…" at bounding box center [653, 573] width 1279 height 578
click at [337, 324] on link "Agendados" at bounding box center [347, 319] width 126 height 60
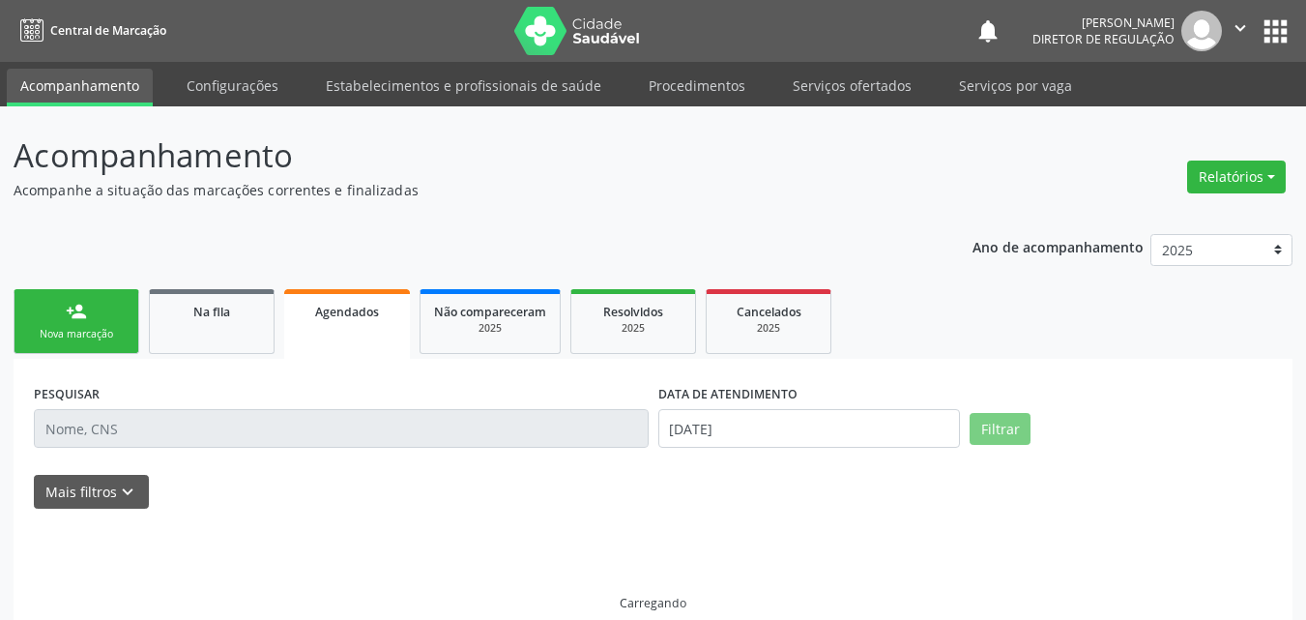
click at [94, 326] on link "person_add Nova marcação" at bounding box center [77, 321] width 126 height 65
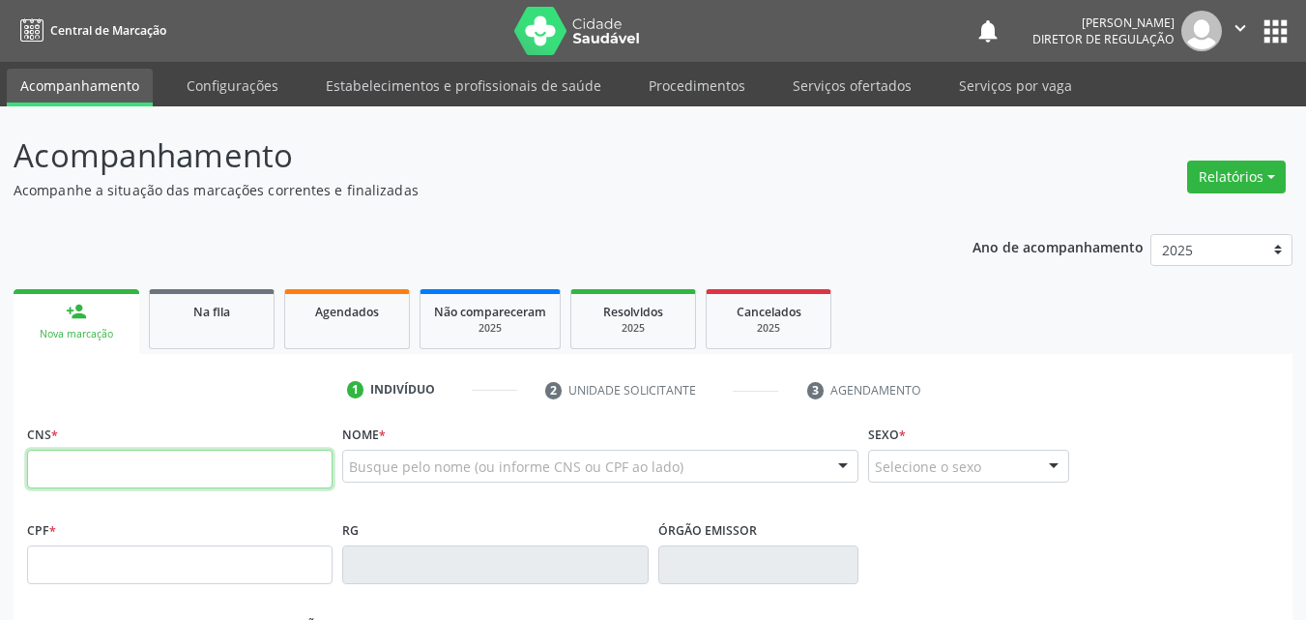
click at [150, 466] on input "text" at bounding box center [180, 469] width 306 height 39
type input "708 6045 7218 3885"
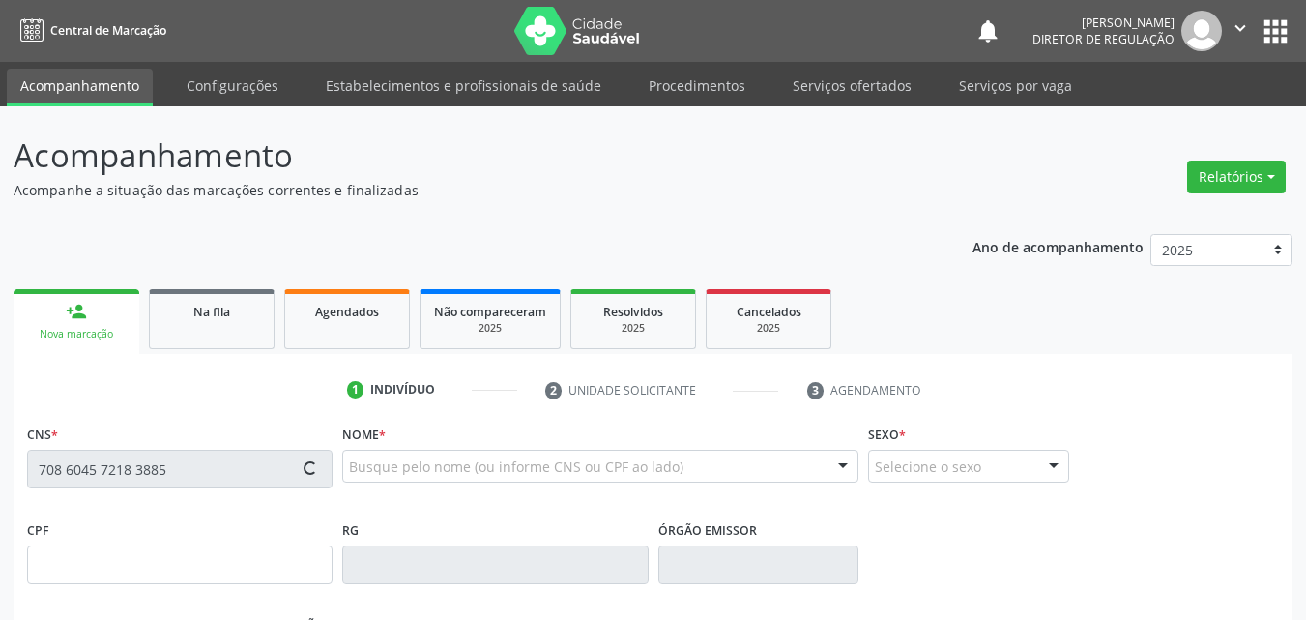
type input "447.566.074-20"
type input "1[DATE]"
type input "[PERSON_NAME]"
type input "[PHONE_NUMBER]"
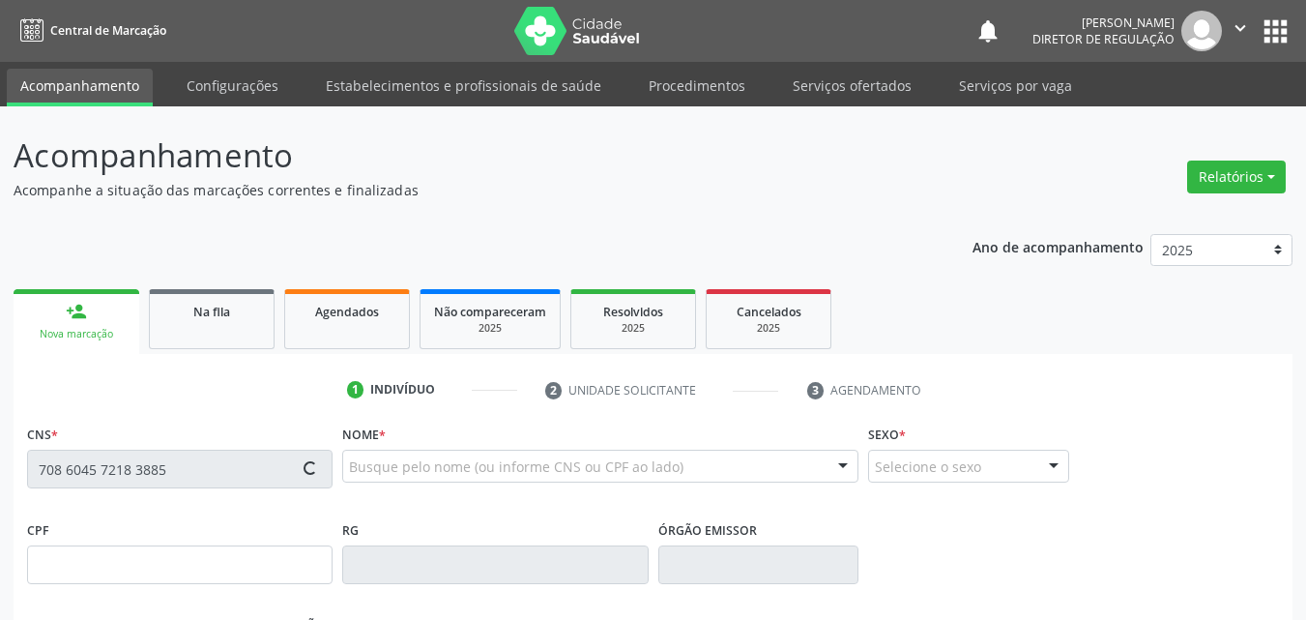
type input "283"
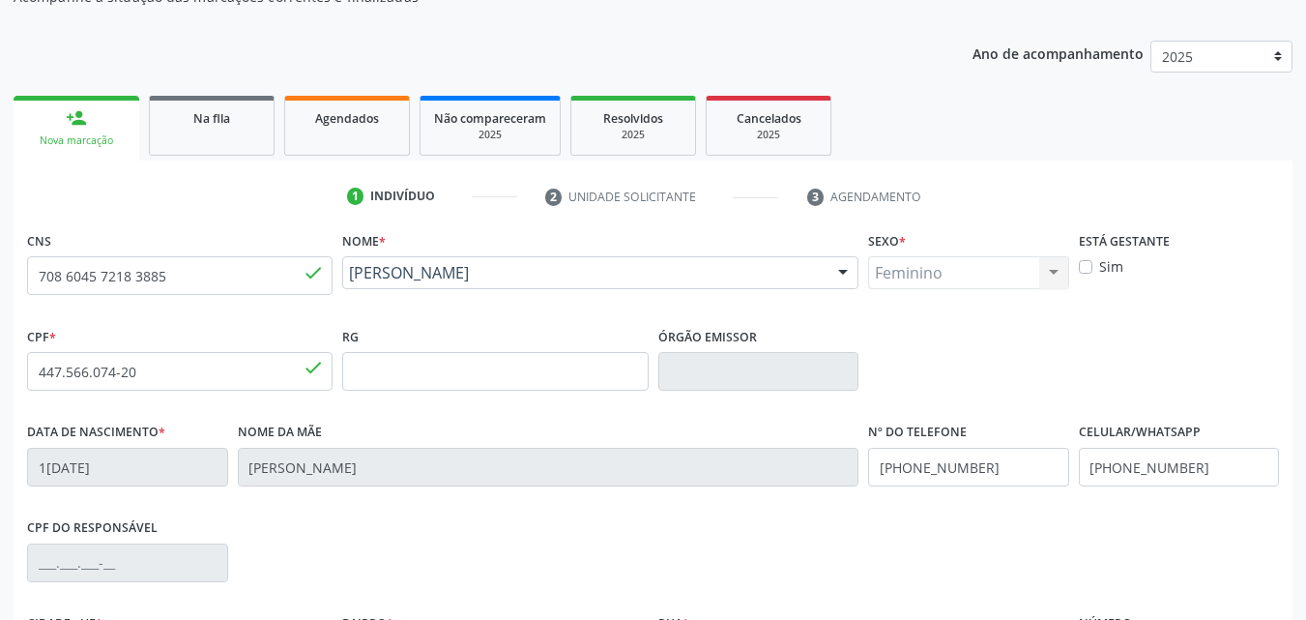
scroll to position [428, 0]
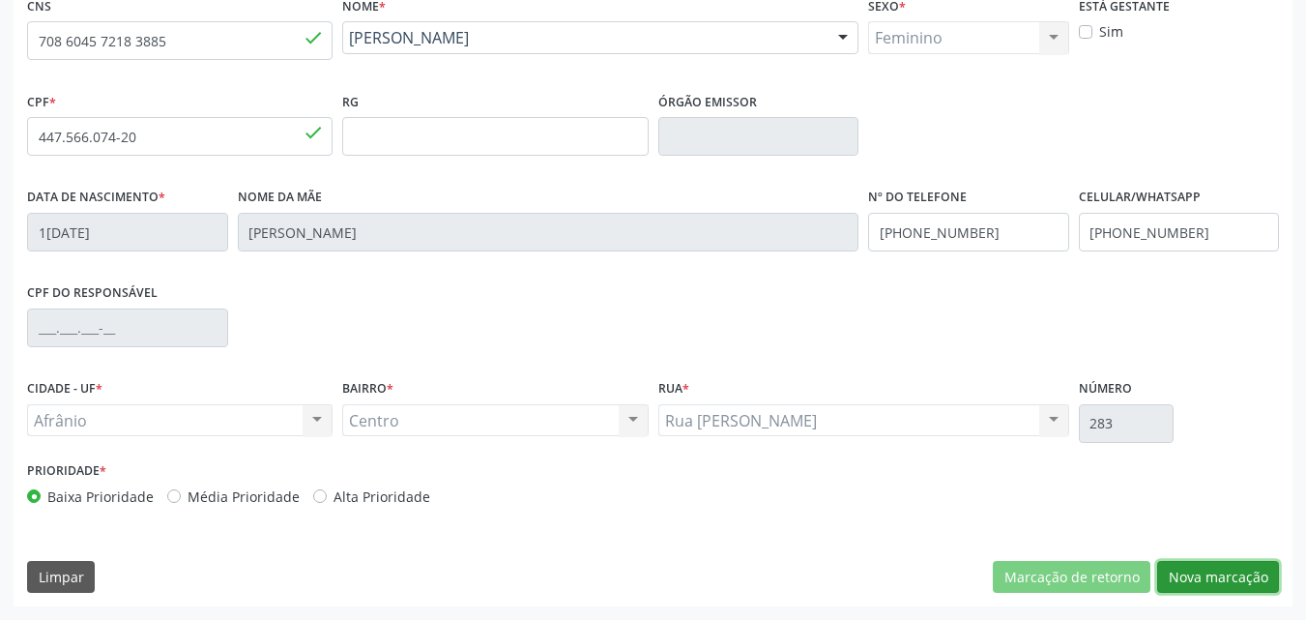
click at [1204, 575] on button "Nova marcação" at bounding box center [1219, 577] width 122 height 33
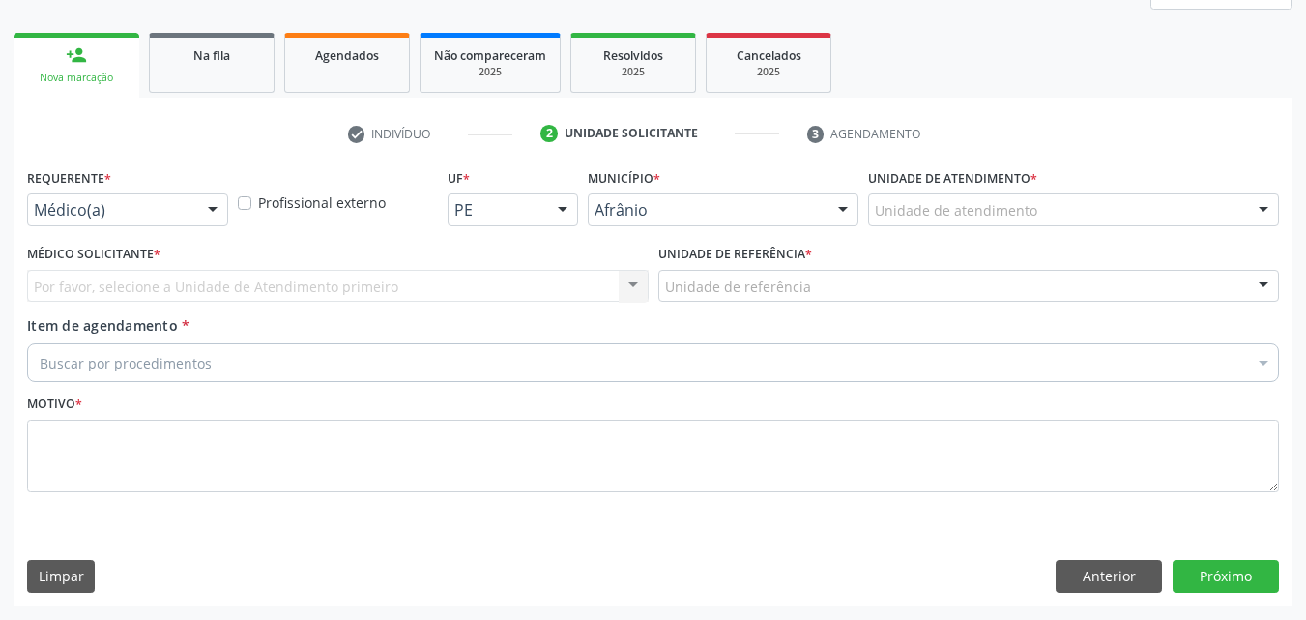
scroll to position [256, 0]
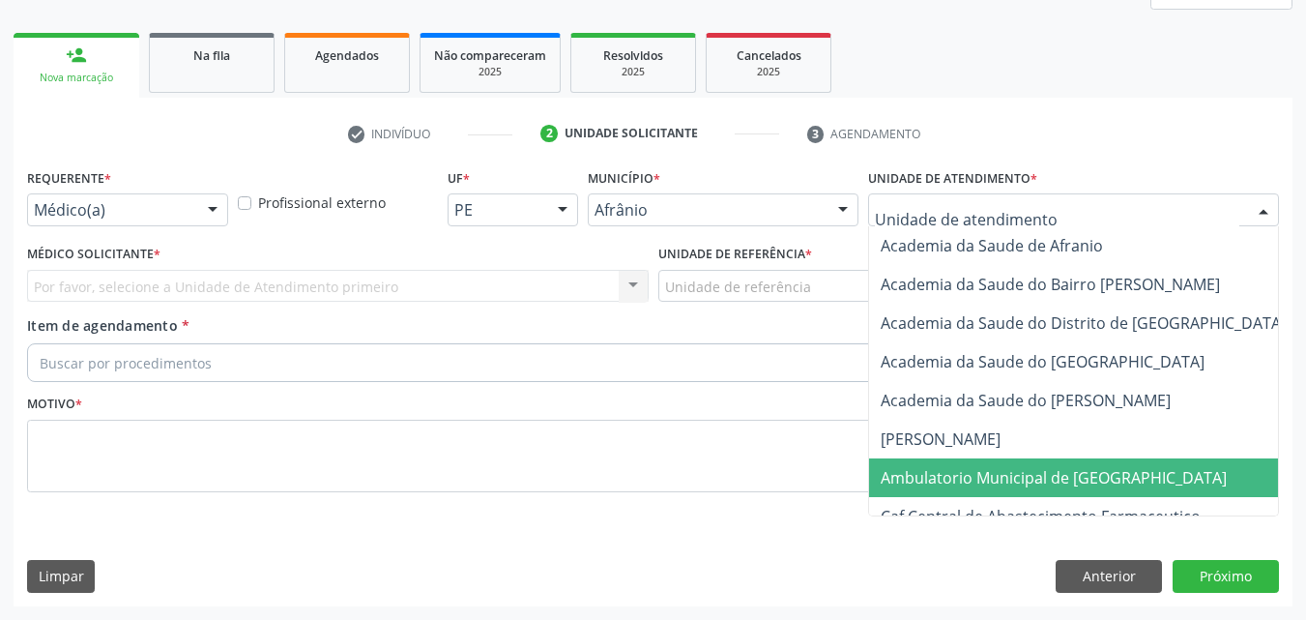
click at [1012, 472] on span "Ambulatorio Municipal de [GEOGRAPHIC_DATA]" at bounding box center [1054, 477] width 346 height 21
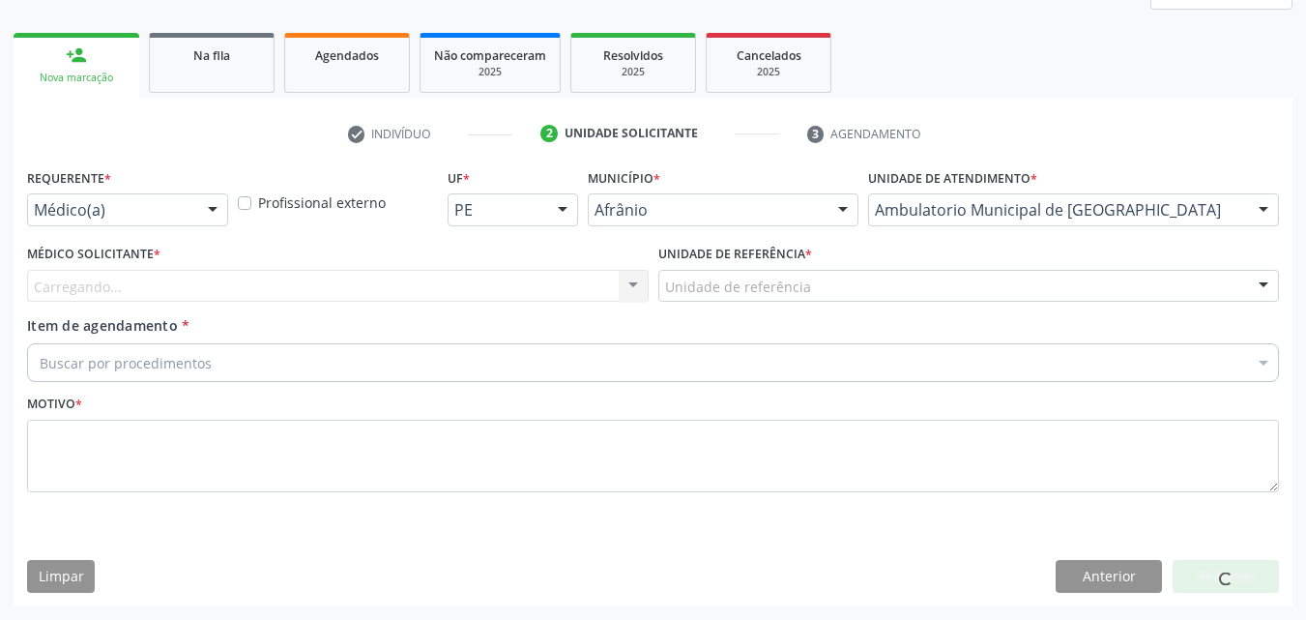
click at [826, 278] on div "Unidade de referência" at bounding box center [970, 286] width 622 height 33
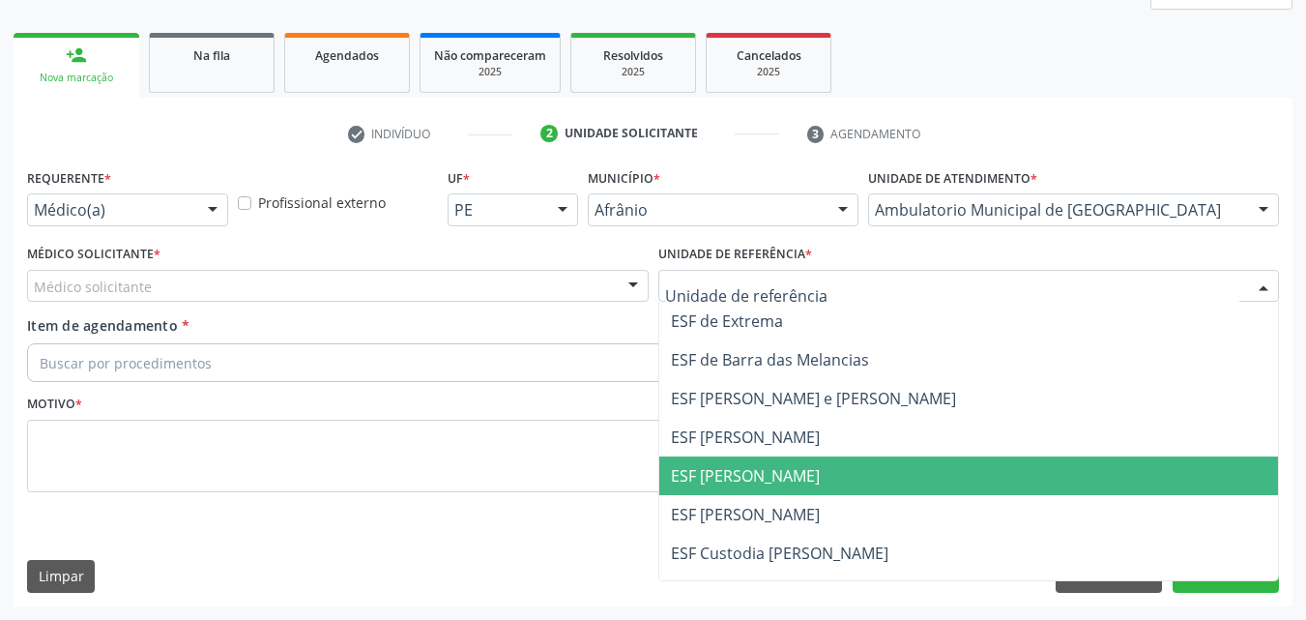
click at [832, 483] on span "ESF [PERSON_NAME]" at bounding box center [969, 475] width 620 height 39
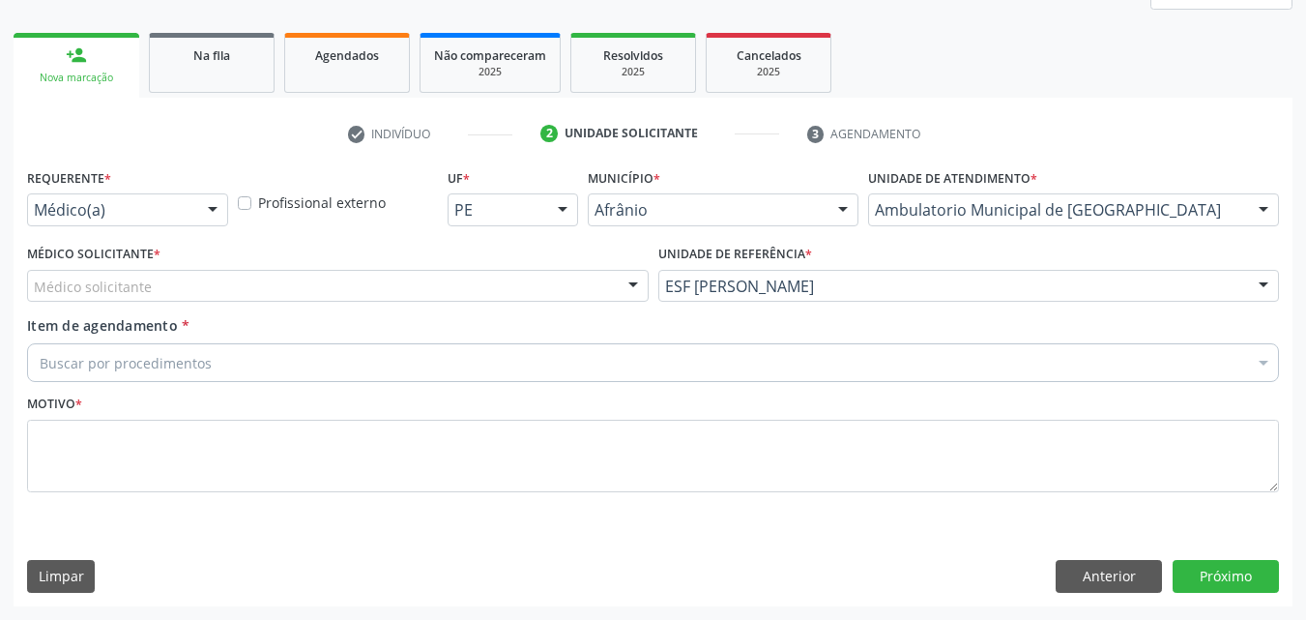
click at [553, 278] on div "Médico solicitante" at bounding box center [338, 286] width 622 height 33
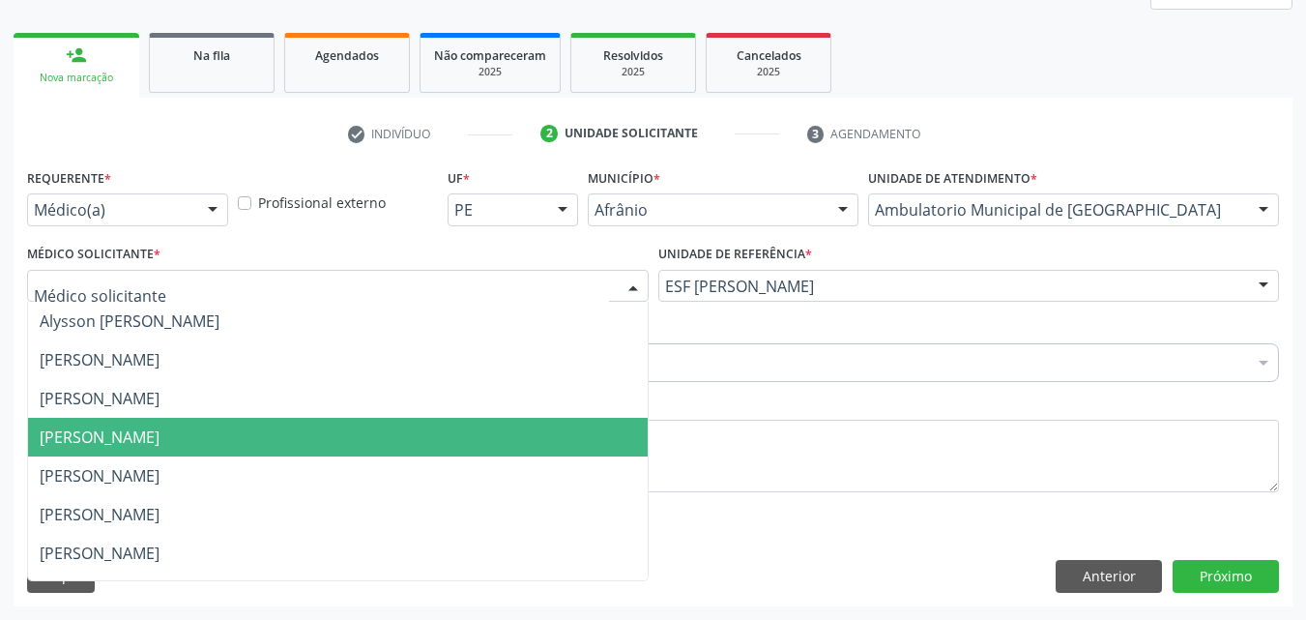
click at [532, 431] on span "[PERSON_NAME]" at bounding box center [338, 437] width 620 height 39
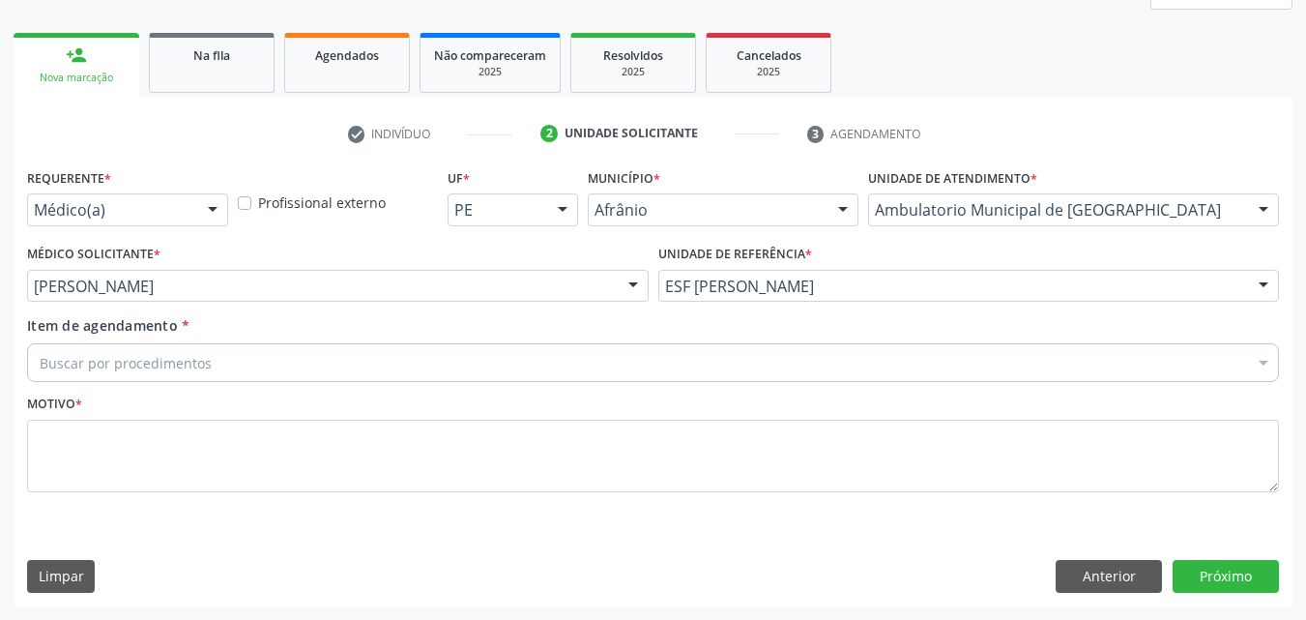
click at [373, 358] on div "Buscar por procedimentos" at bounding box center [653, 362] width 1252 height 39
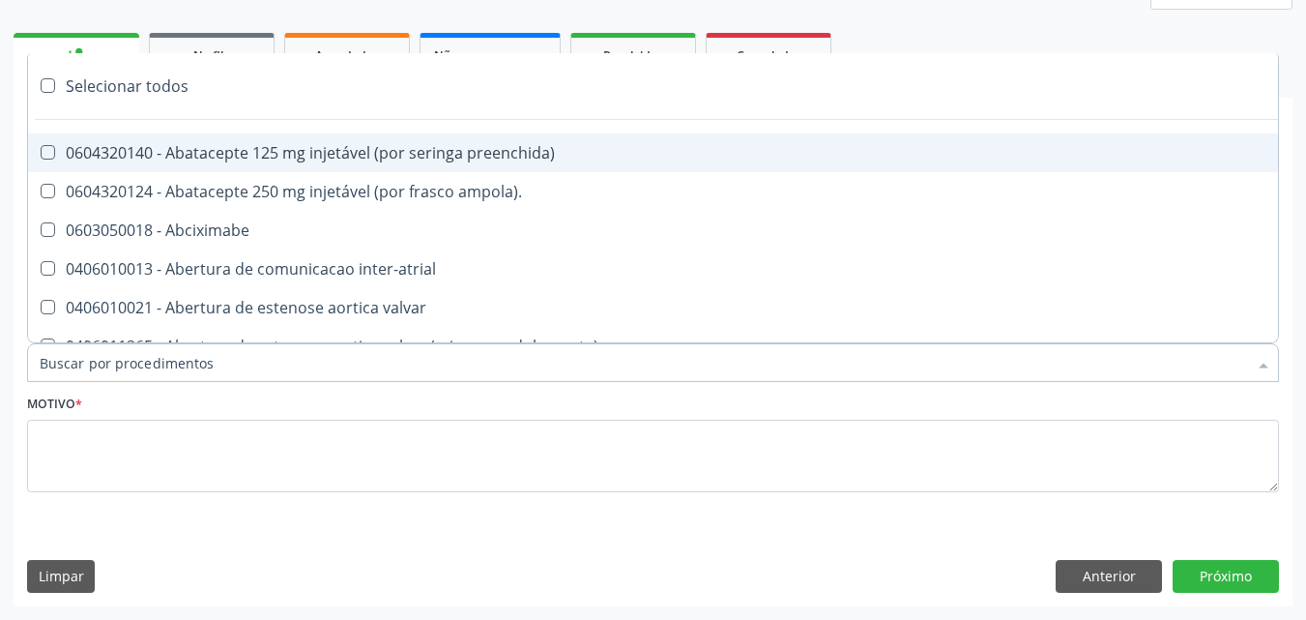
paste input "pneumologista"
type input "pneumologista"
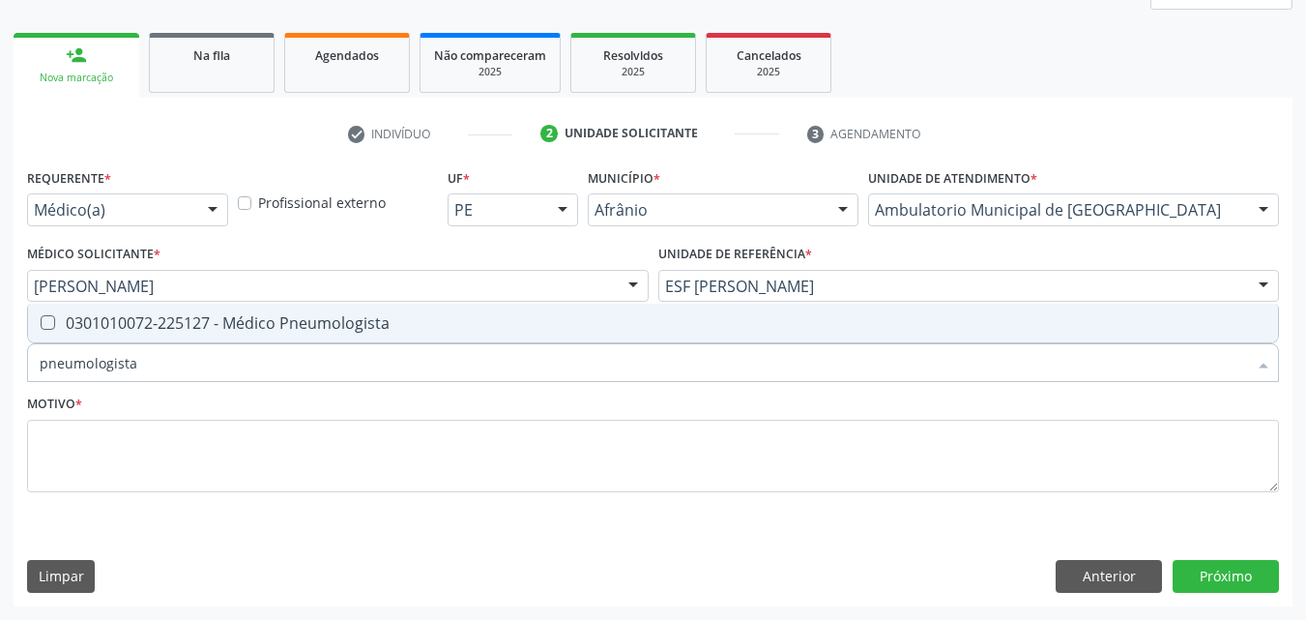
click at [377, 324] on div "0301010072-225127 - Médico Pneumologista" at bounding box center [653, 322] width 1227 height 15
checkbox Pneumologista "true"
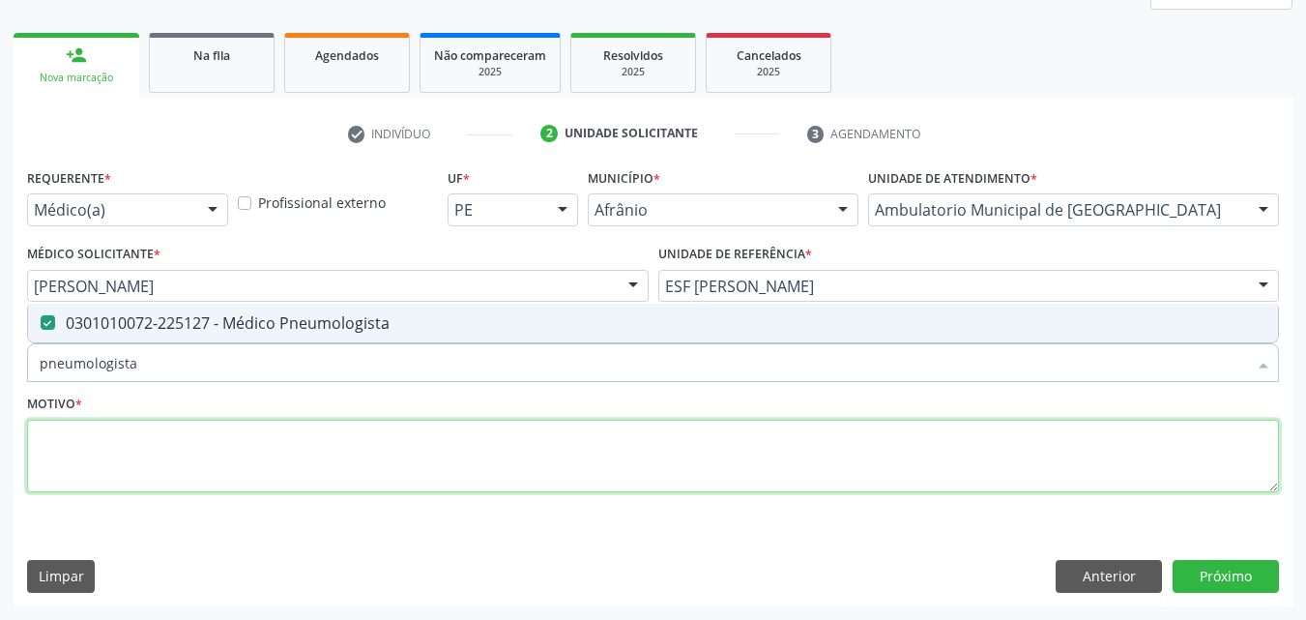
click at [400, 445] on textarea at bounding box center [653, 456] width 1252 height 73
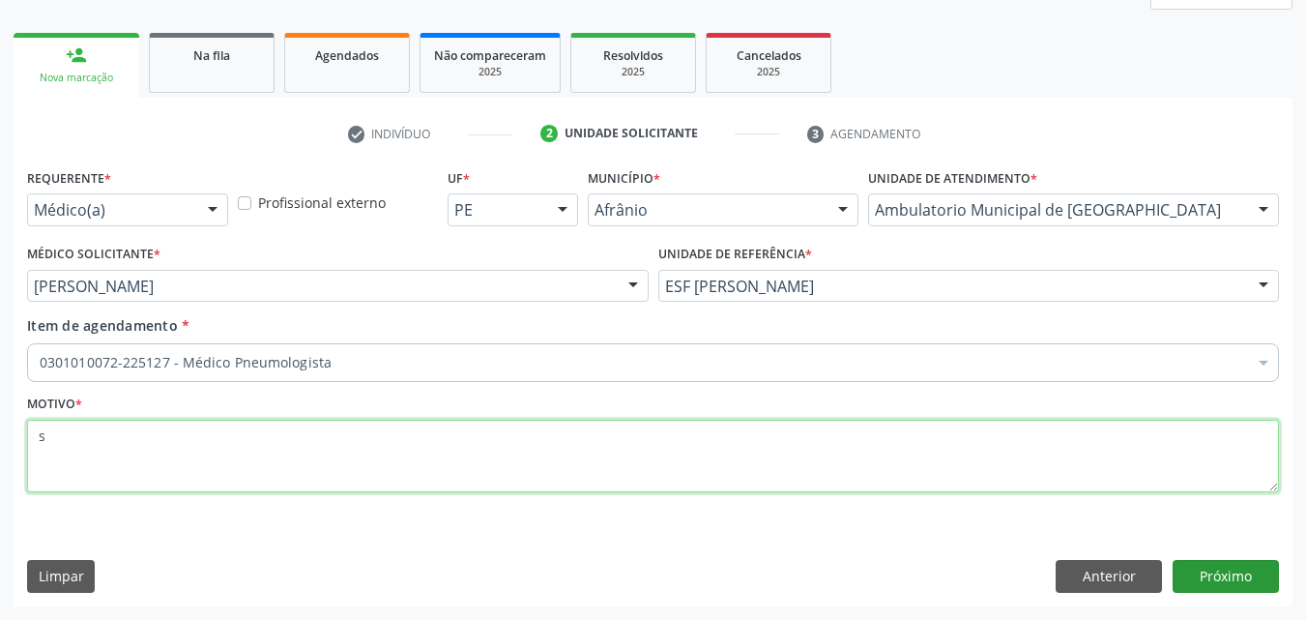
type textarea "s"
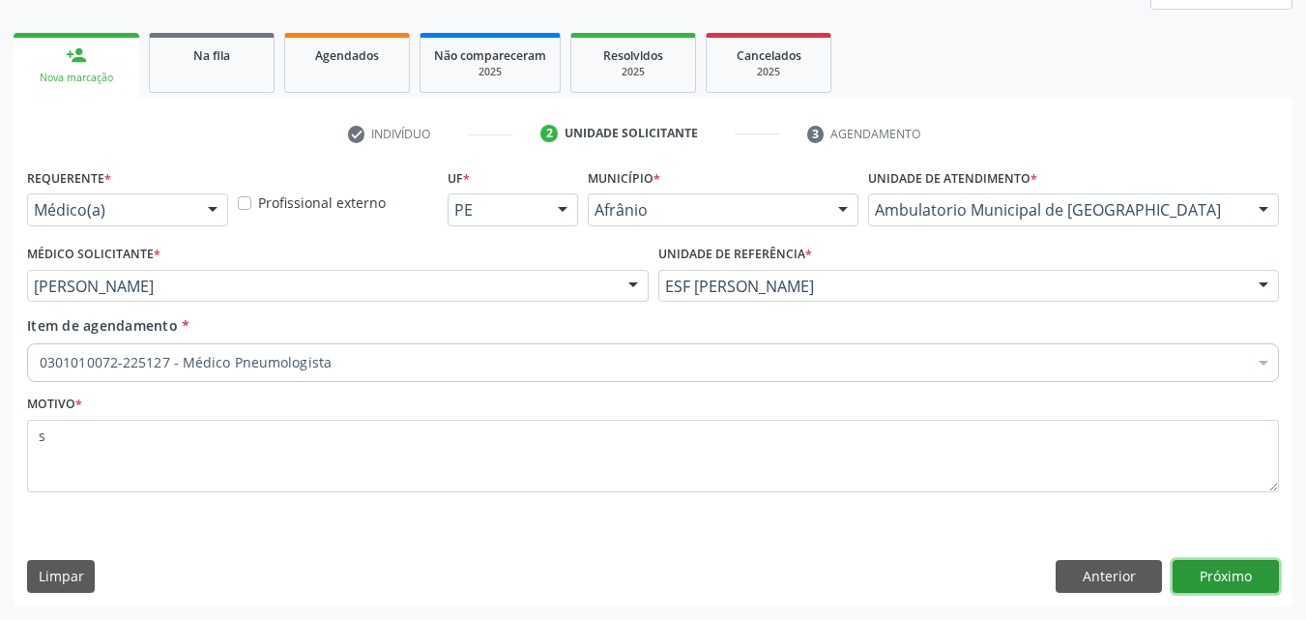
click at [1212, 573] on button "Próximo" at bounding box center [1226, 576] width 106 height 33
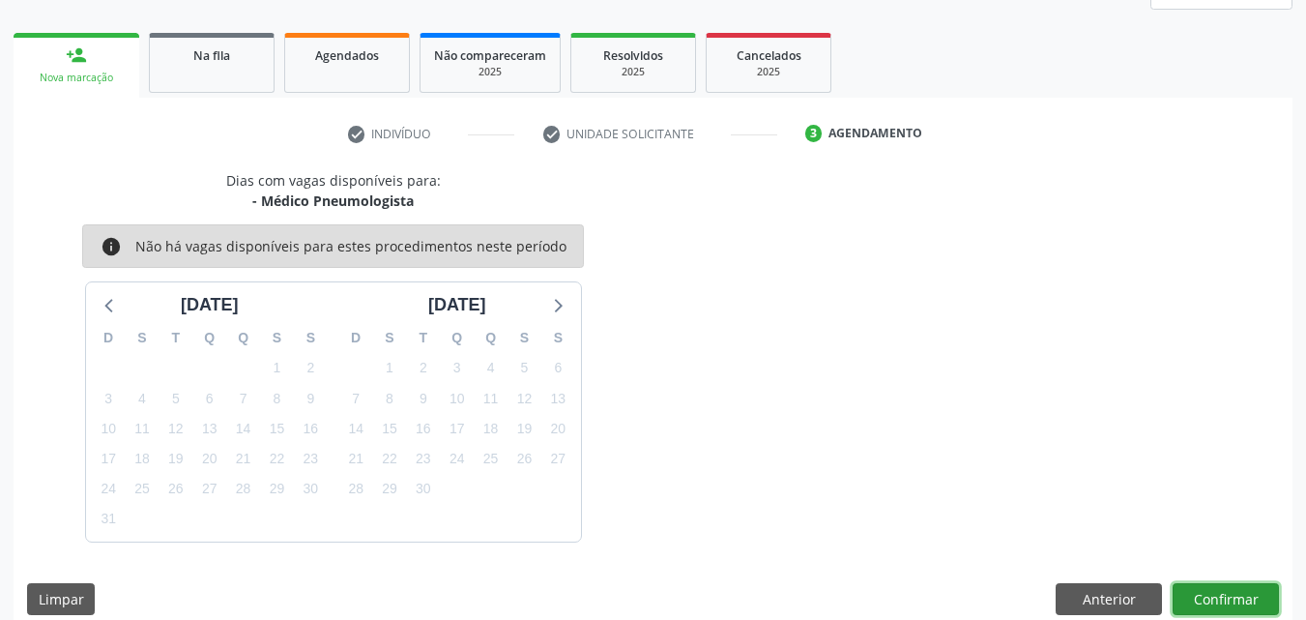
click at [1240, 595] on button "Confirmar" at bounding box center [1226, 599] width 106 height 33
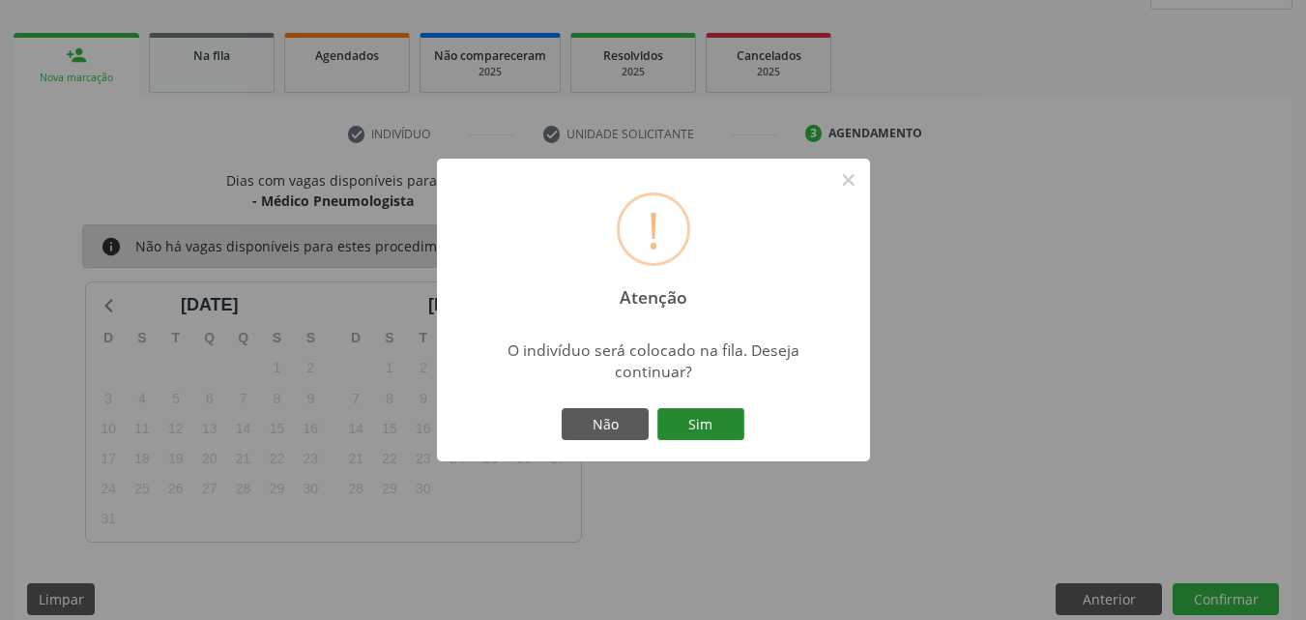
click at [710, 427] on button "Sim" at bounding box center [701, 424] width 87 height 33
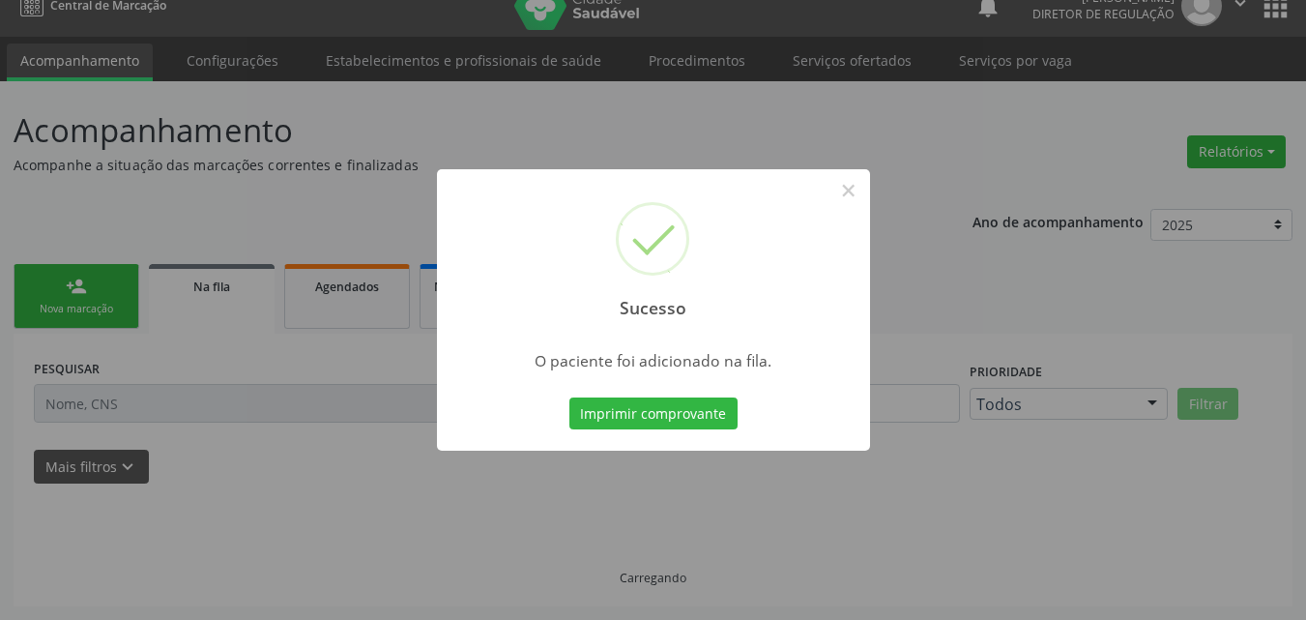
scroll to position [25, 0]
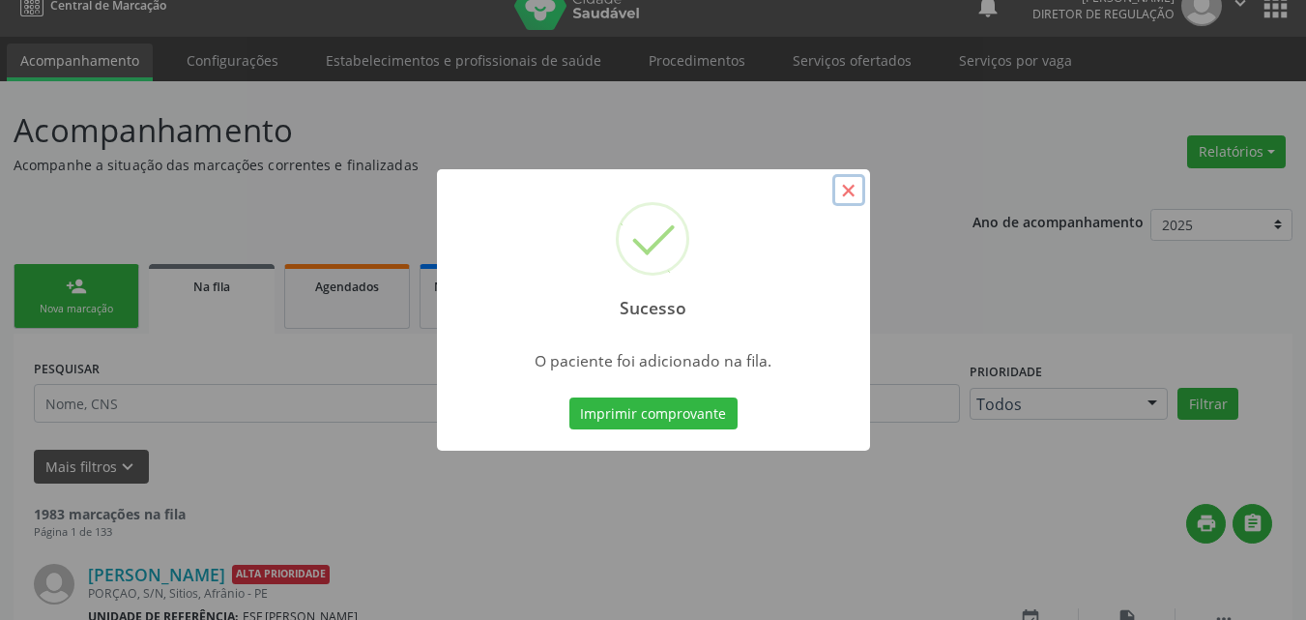
click at [854, 190] on button "×" at bounding box center [849, 190] width 33 height 33
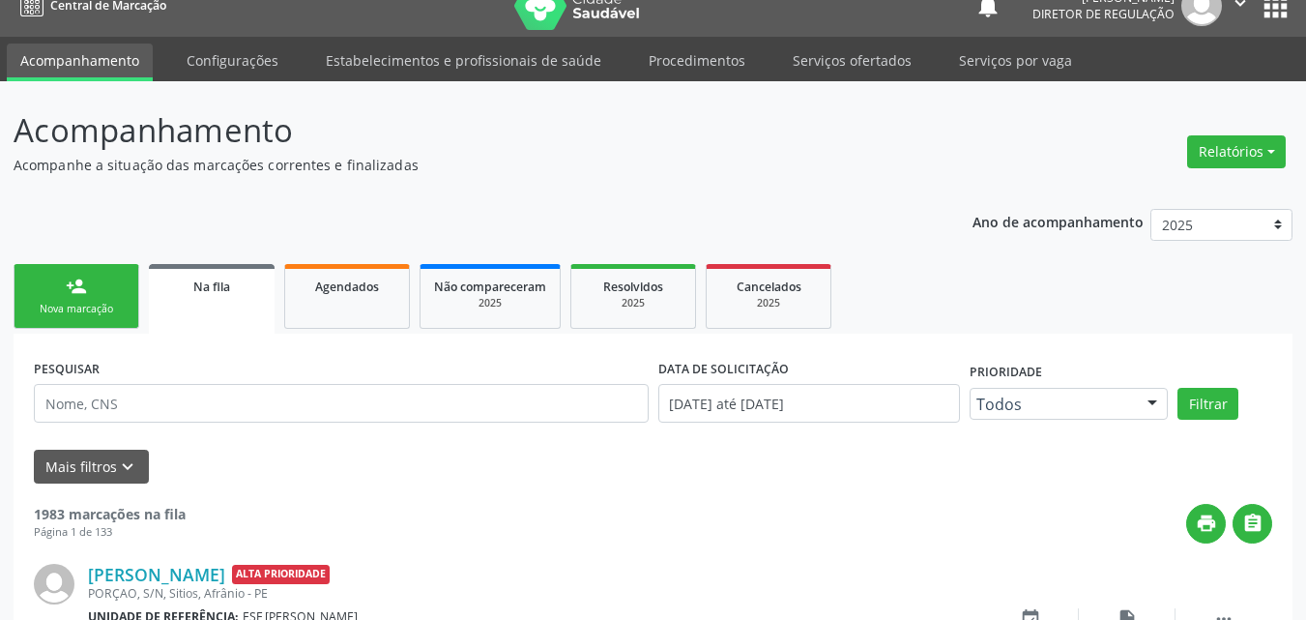
click at [107, 310] on div "Nova marcação" at bounding box center [76, 309] width 97 height 15
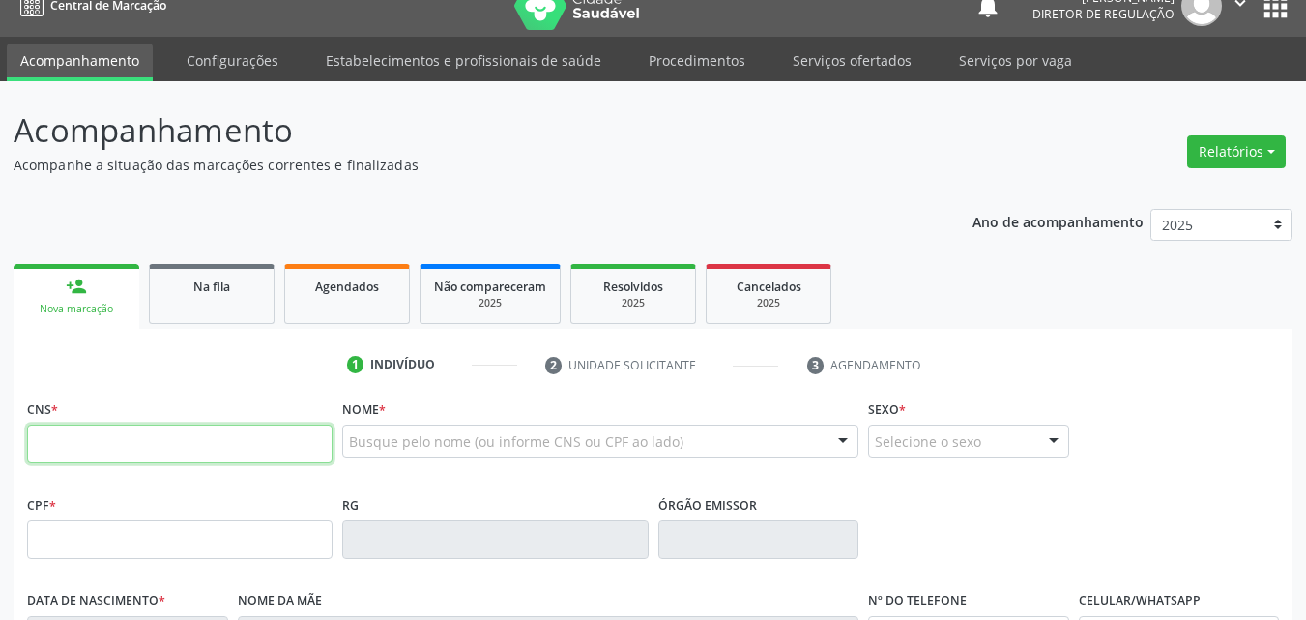
click at [146, 448] on input "text" at bounding box center [180, 444] width 306 height 39
type input "706 0028 0741 8949"
type input "155.445.554-51"
type input "2[DATE]"
type input "[PERSON_NAME]"
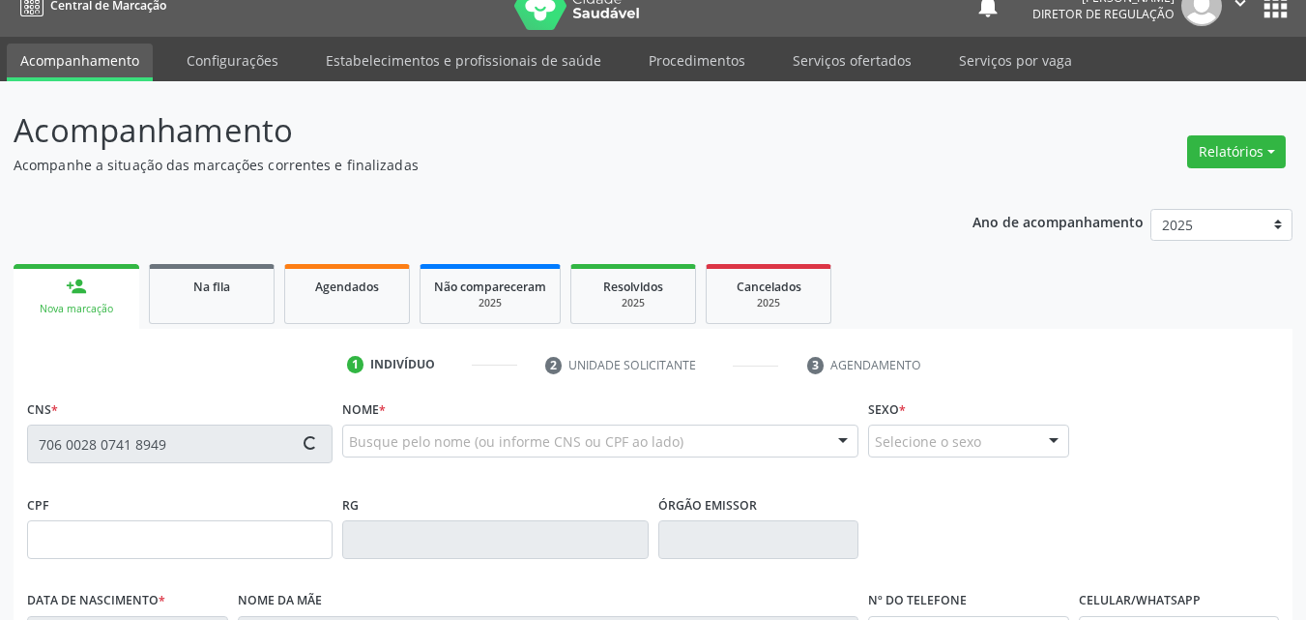
type input "[PHONE_NUMBER]"
type input "120.837.084-74"
type input "S/N"
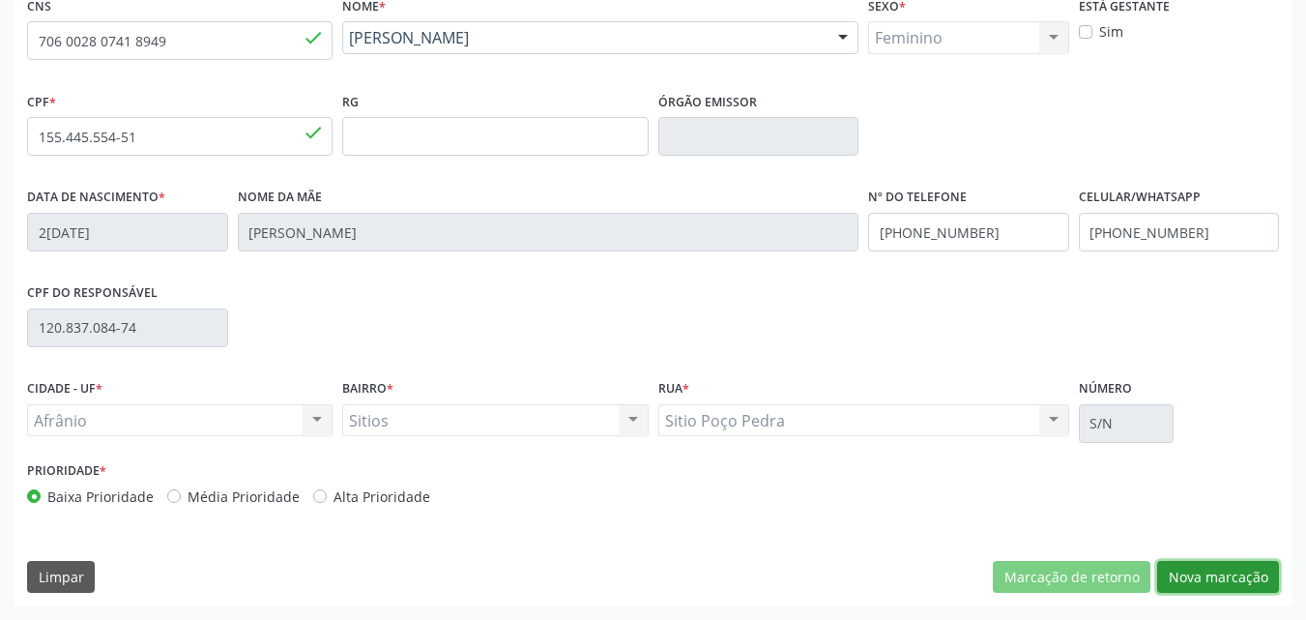
click at [1217, 573] on button "Nova marcação" at bounding box center [1219, 577] width 122 height 33
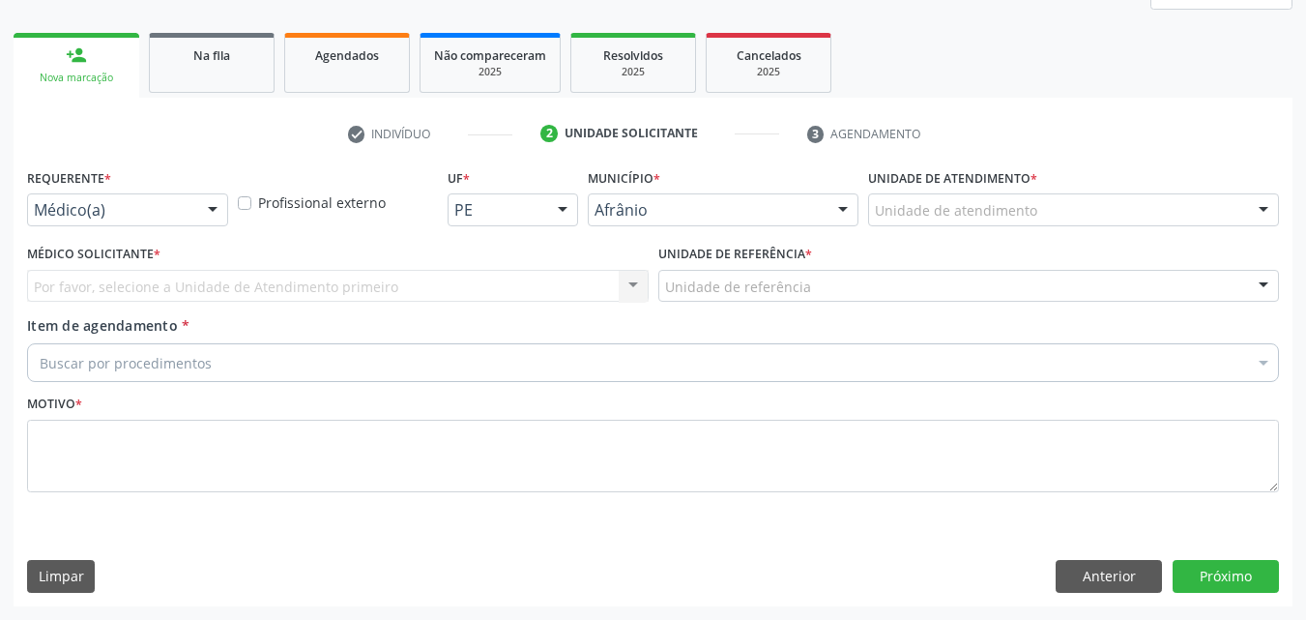
scroll to position [256, 0]
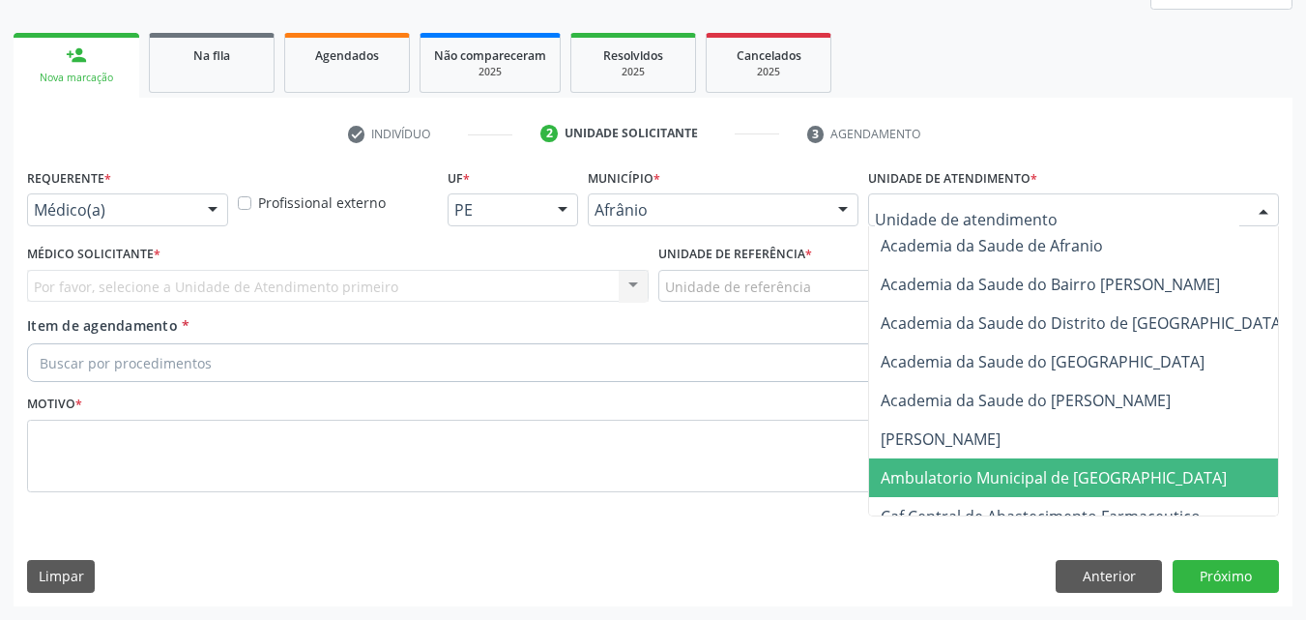
click at [995, 481] on span "Ambulatorio Municipal de [GEOGRAPHIC_DATA]" at bounding box center [1054, 477] width 346 height 21
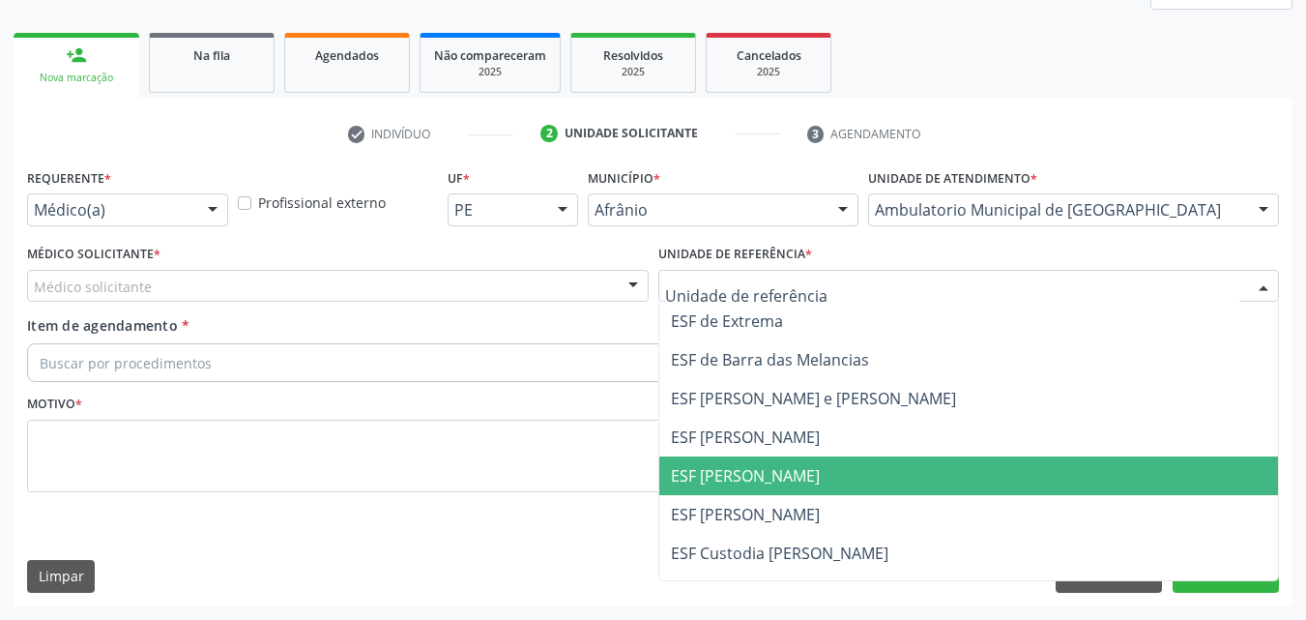
drag, startPoint x: 794, startPoint y: 472, endPoint x: 769, endPoint y: 462, distance: 26.9
click at [795, 472] on span "ESF [PERSON_NAME]" at bounding box center [745, 475] width 149 height 21
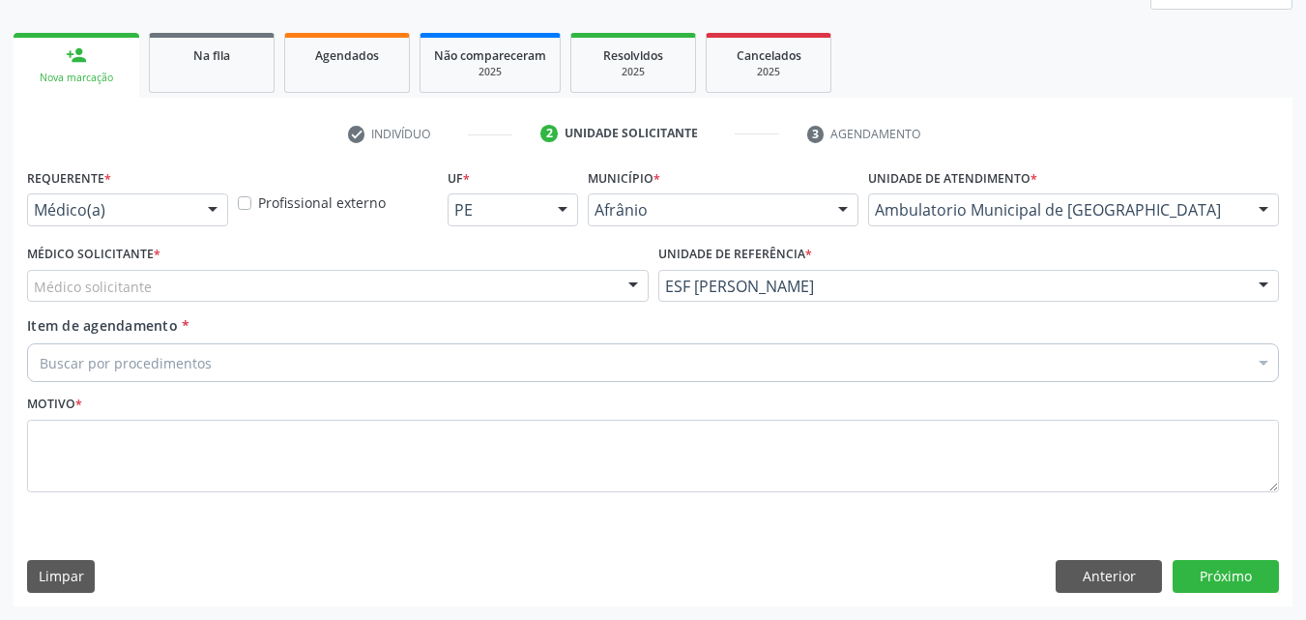
click at [526, 277] on div "Médico solicitante" at bounding box center [338, 286] width 622 height 33
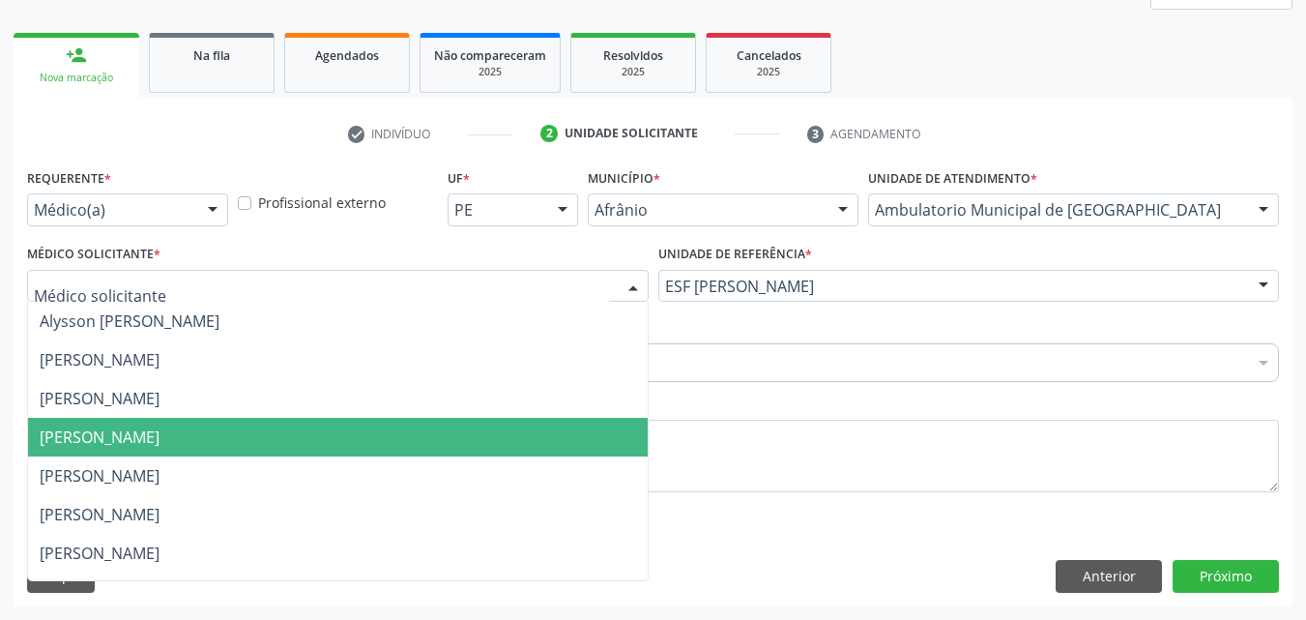
click at [387, 432] on span "[PERSON_NAME]" at bounding box center [338, 437] width 620 height 39
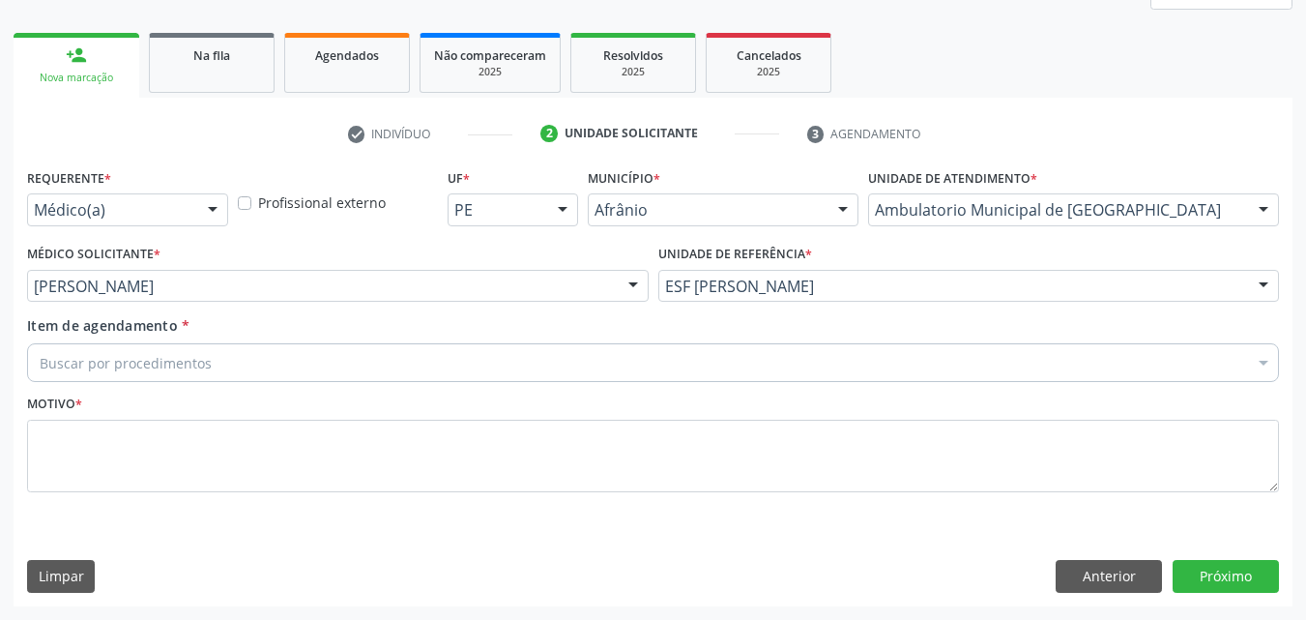
click at [304, 355] on div "Buscar por procedimentos" at bounding box center [653, 362] width 1252 height 39
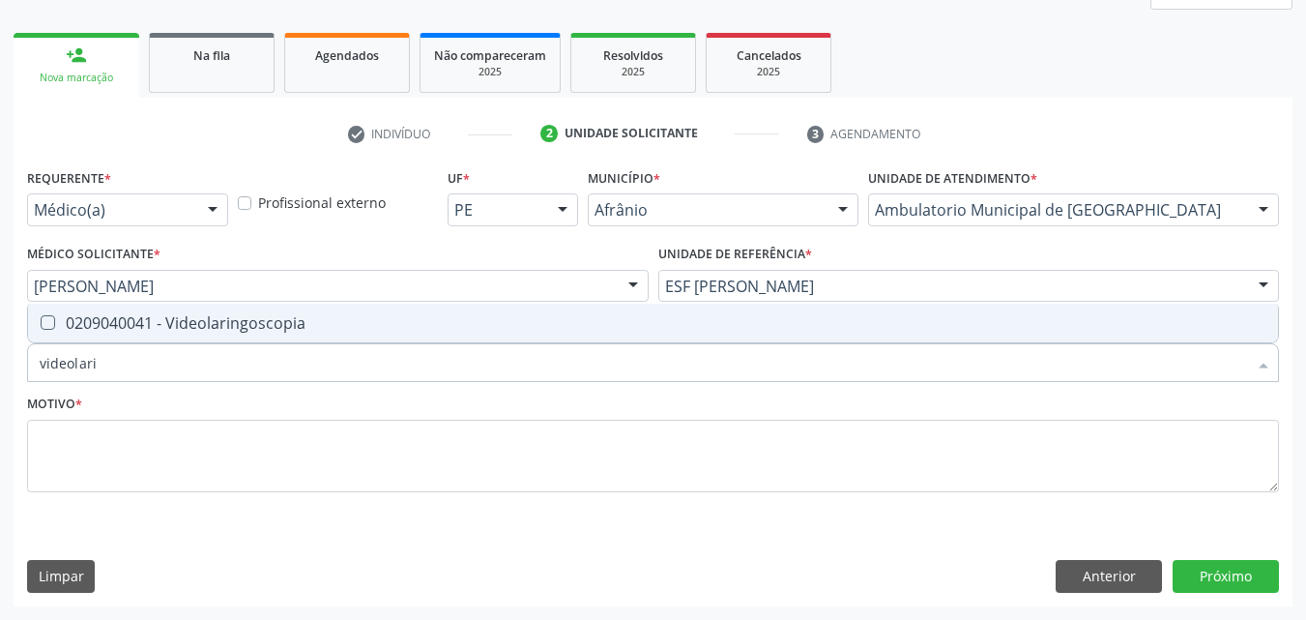
type input "videolarin"
click at [313, 321] on div "0209040041 - Videolaringoscopia" at bounding box center [653, 322] width 1227 height 15
checkbox Videolaringoscopia "true"
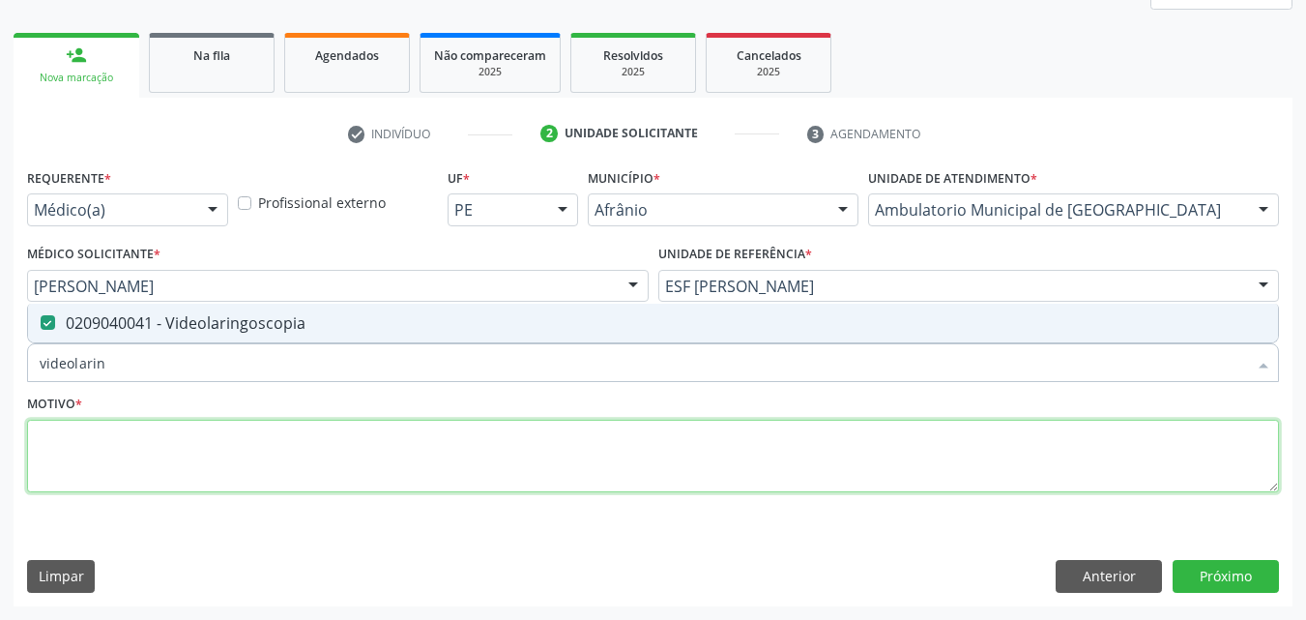
click at [337, 464] on textarea at bounding box center [653, 456] width 1252 height 73
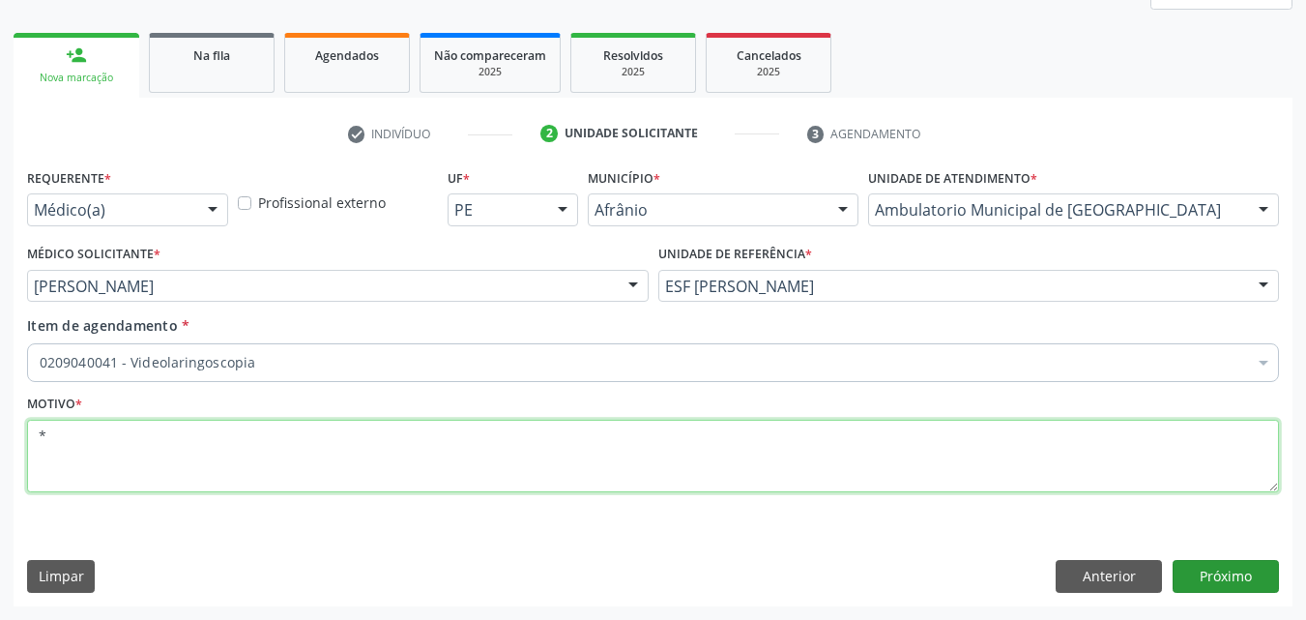
type textarea "*"
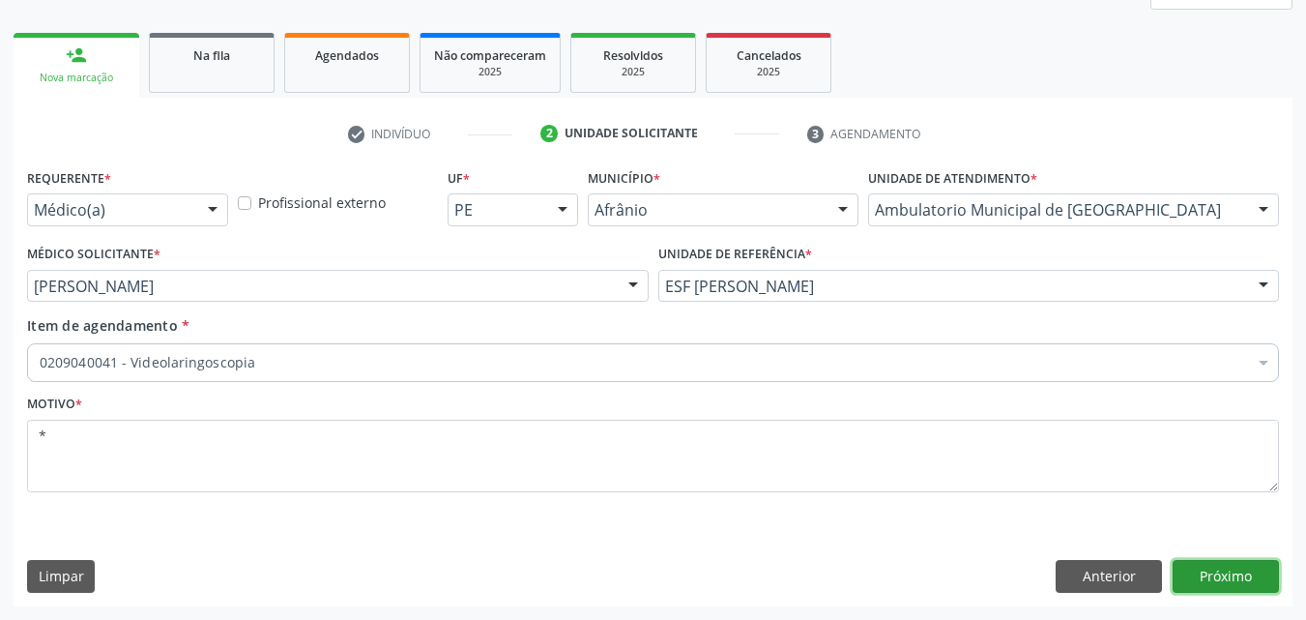
click at [1226, 572] on button "Próximo" at bounding box center [1226, 576] width 106 height 33
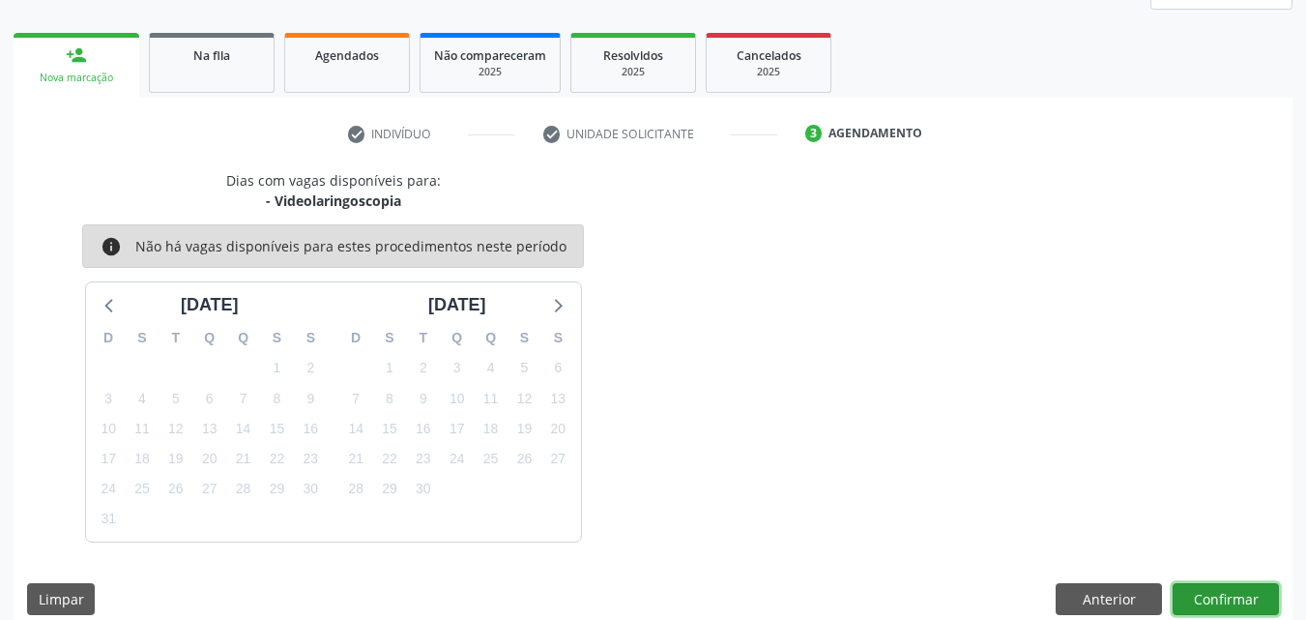
click at [1239, 596] on button "Confirmar" at bounding box center [1226, 599] width 106 height 33
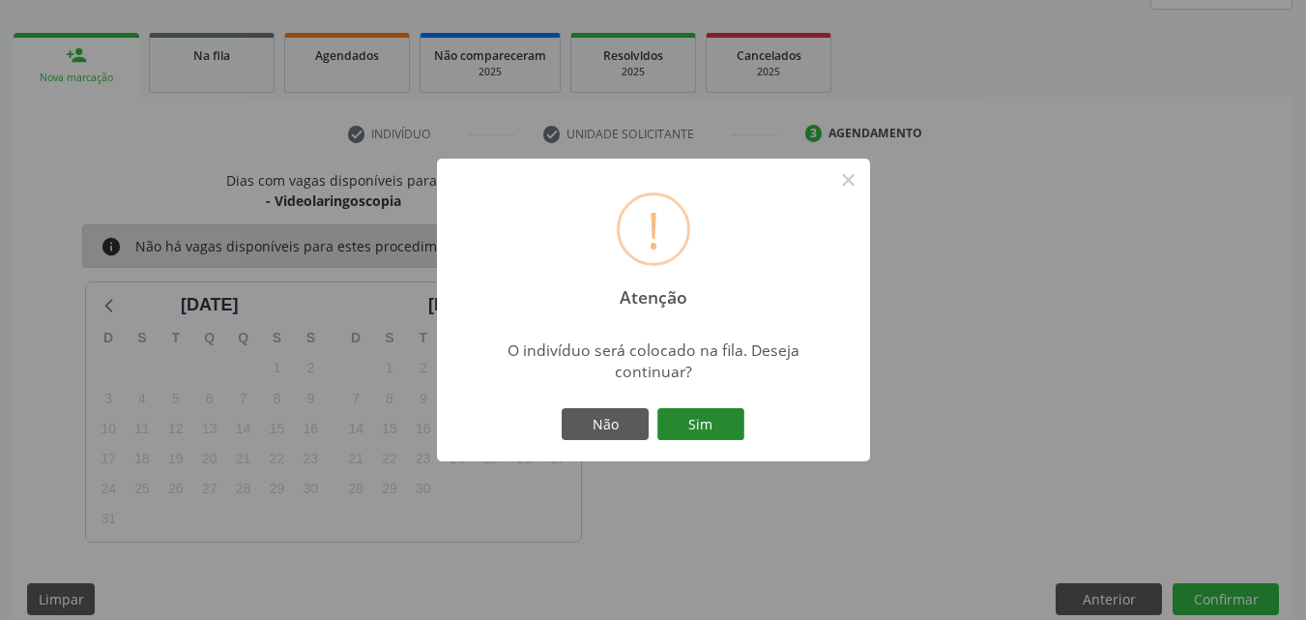
click at [704, 418] on button "Sim" at bounding box center [701, 424] width 87 height 33
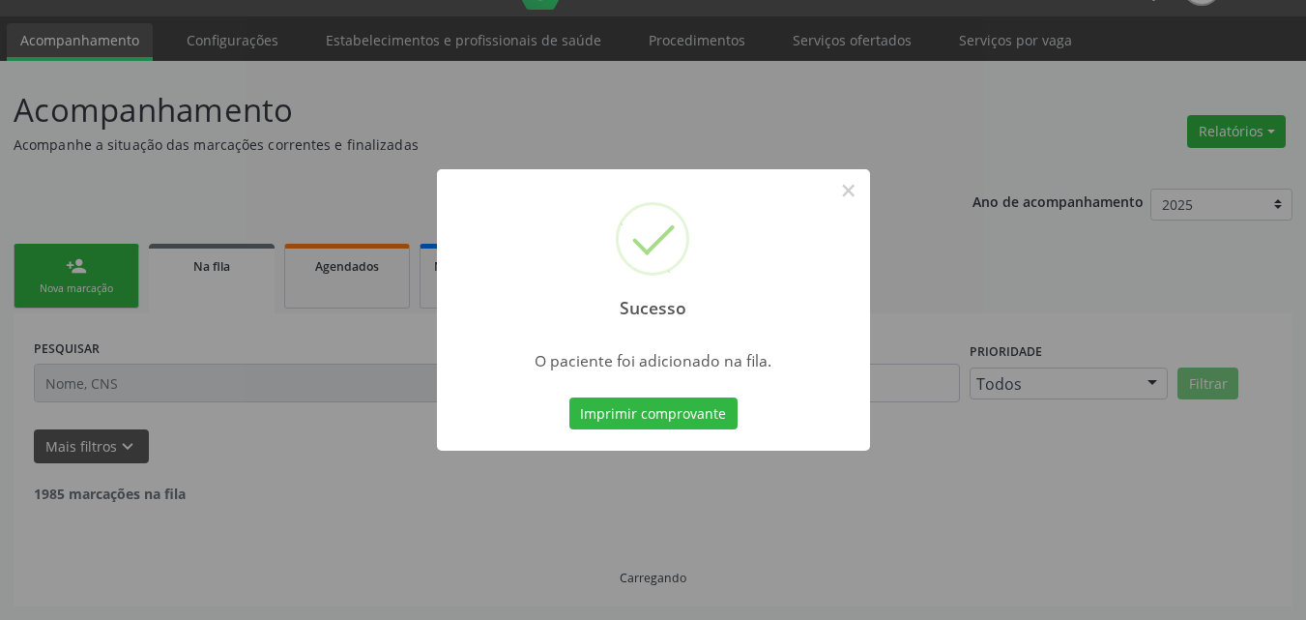
scroll to position [25, 0]
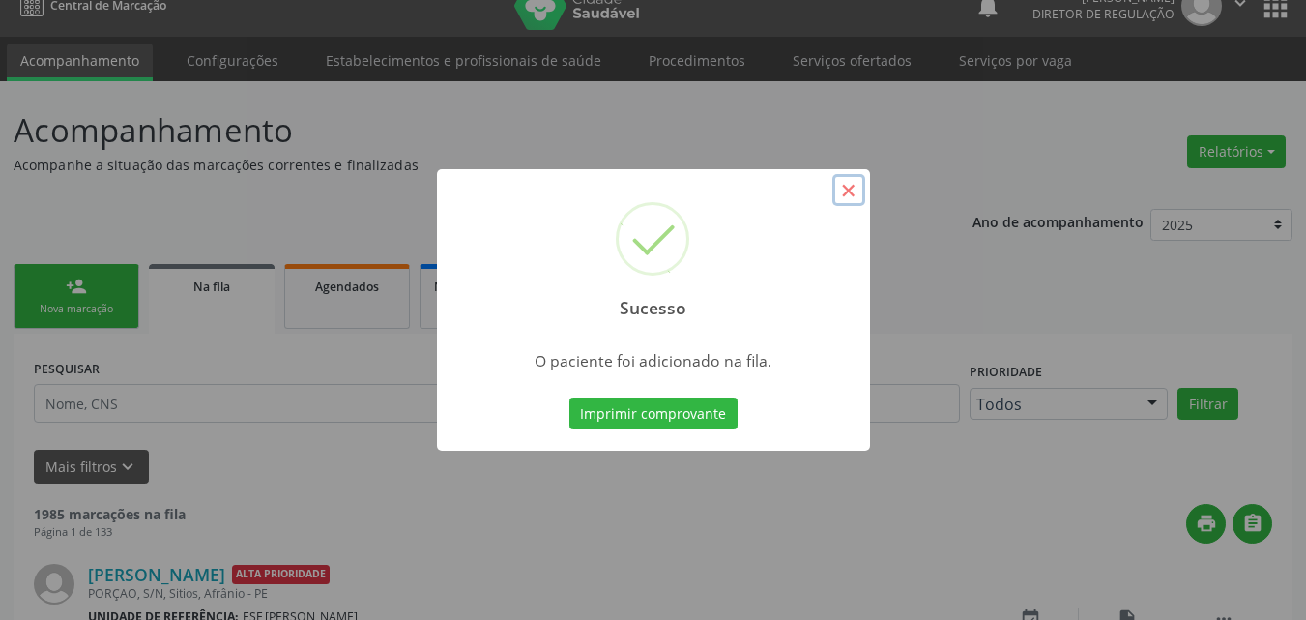
click at [846, 191] on button "×" at bounding box center [849, 190] width 33 height 33
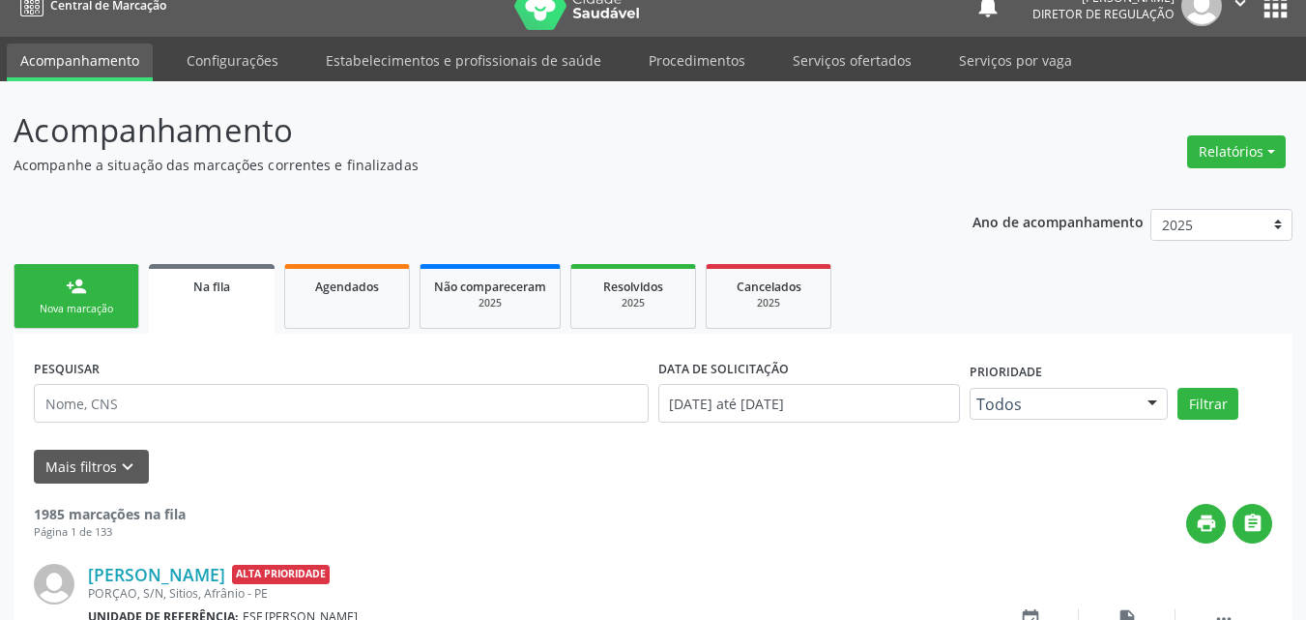
click at [116, 317] on link "person_add Nova marcação" at bounding box center [77, 296] width 126 height 65
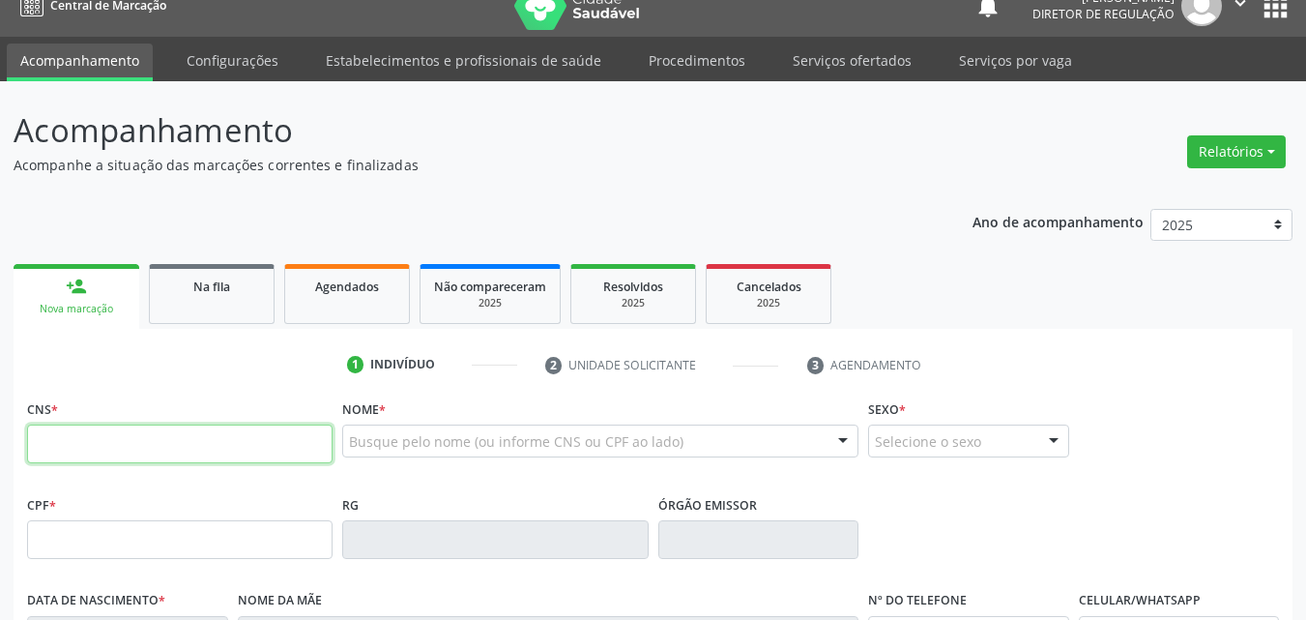
click at [139, 439] on input "text" at bounding box center [180, 444] width 306 height 39
type input "708 6065 9751 4488"
type input "13/04/1952"
type input "(87) 98824-7245"
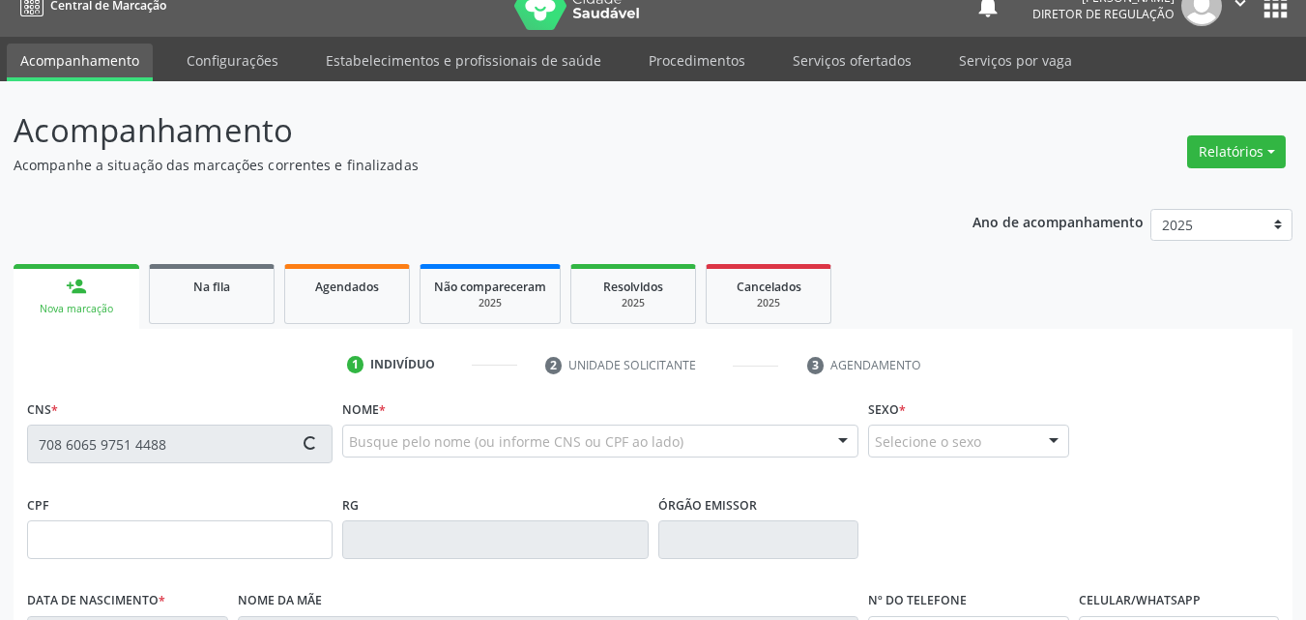
type input "S/N"
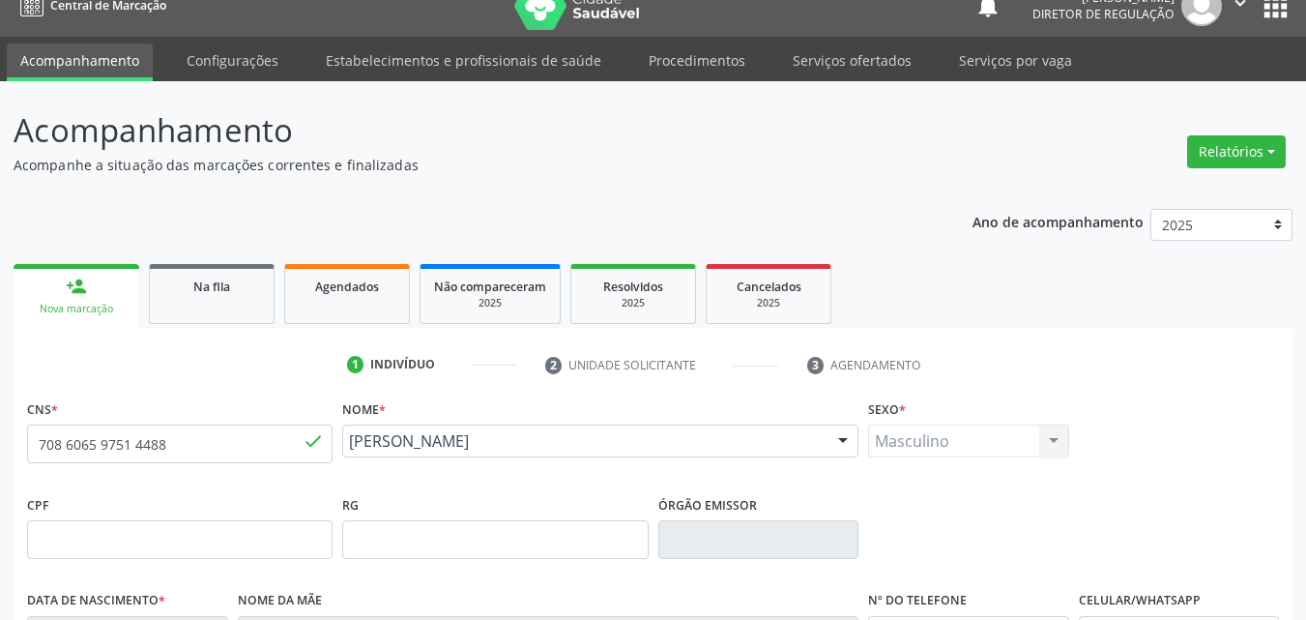
scroll to position [428, 0]
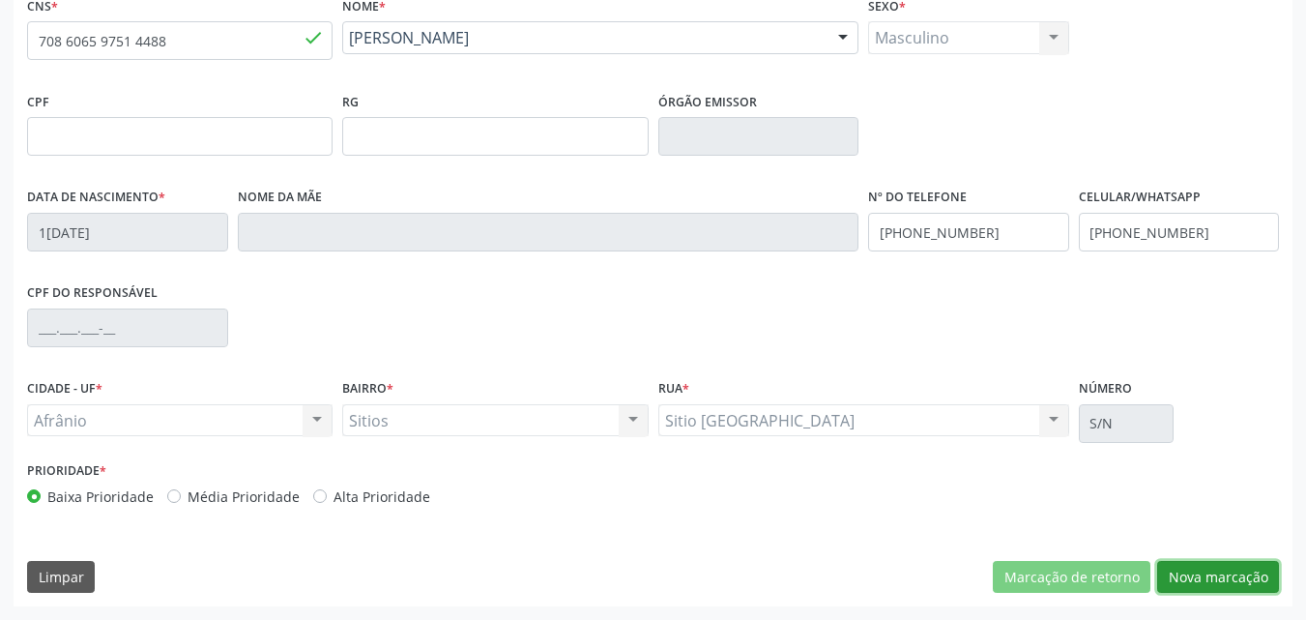
click at [1223, 573] on button "Nova marcação" at bounding box center [1219, 577] width 122 height 33
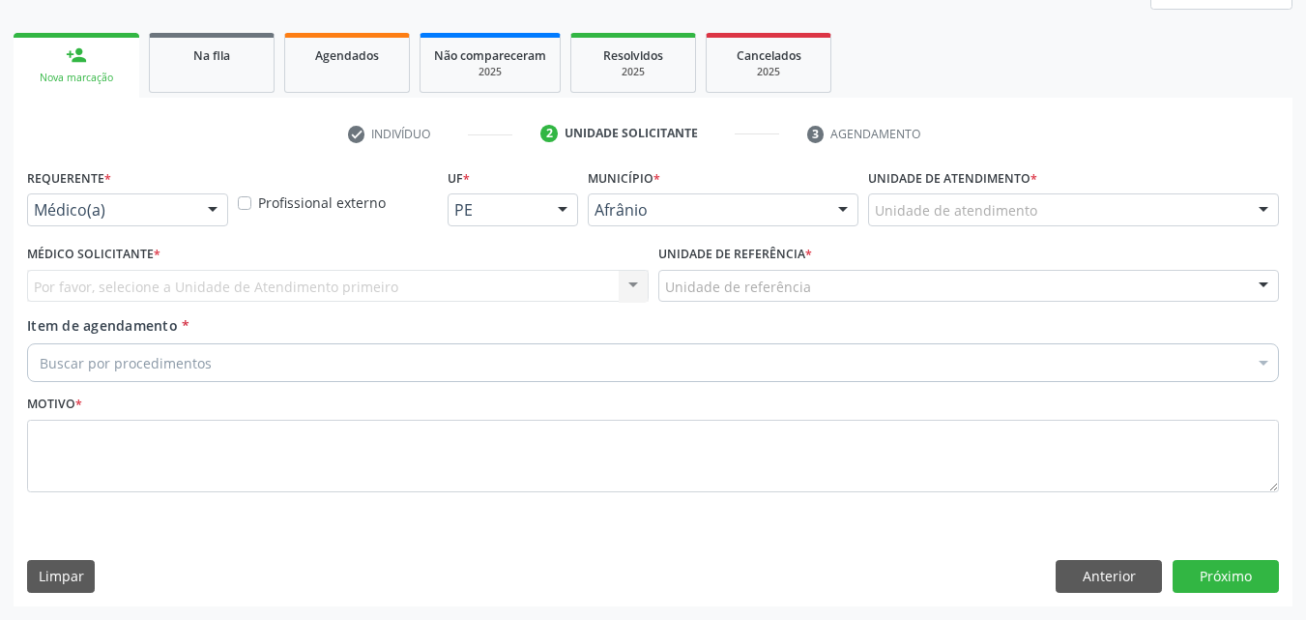
scroll to position [256, 0]
click at [989, 199] on div "Unidade de atendimento" at bounding box center [1073, 209] width 411 height 33
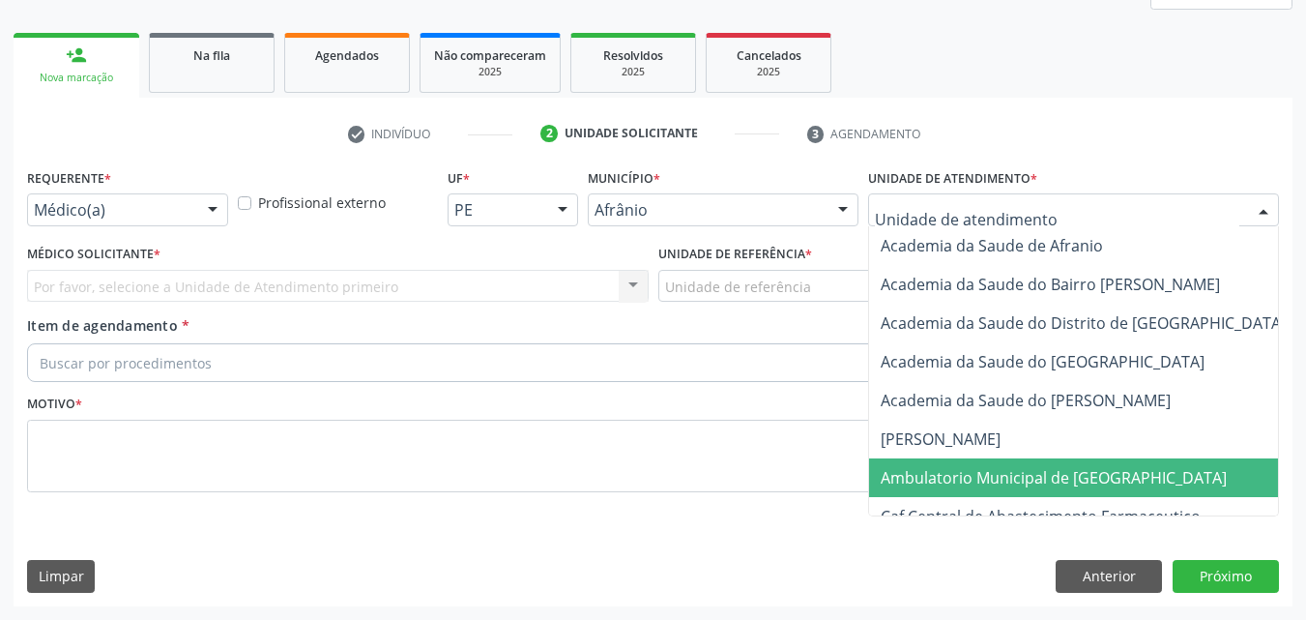
drag, startPoint x: 992, startPoint y: 477, endPoint x: 982, endPoint y: 471, distance: 11.3
click at [992, 473] on span "Ambulatorio Municipal de [GEOGRAPHIC_DATA]" at bounding box center [1054, 477] width 346 height 21
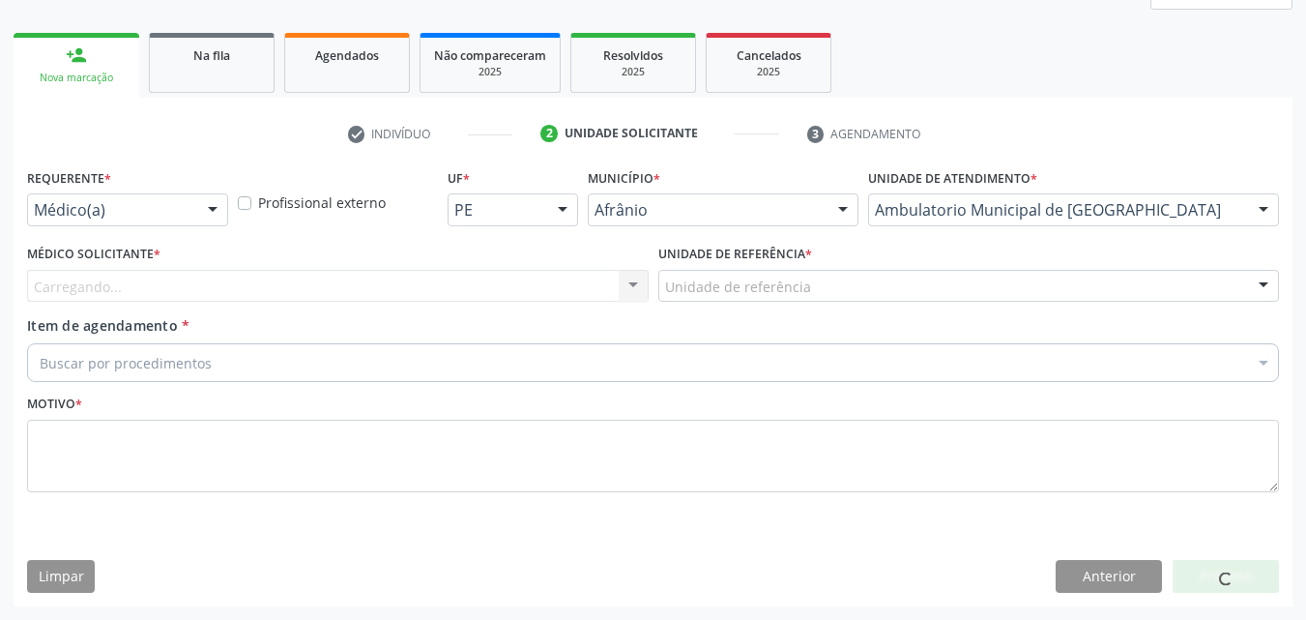
click at [822, 278] on div "Unidade de referência" at bounding box center [970, 286] width 622 height 33
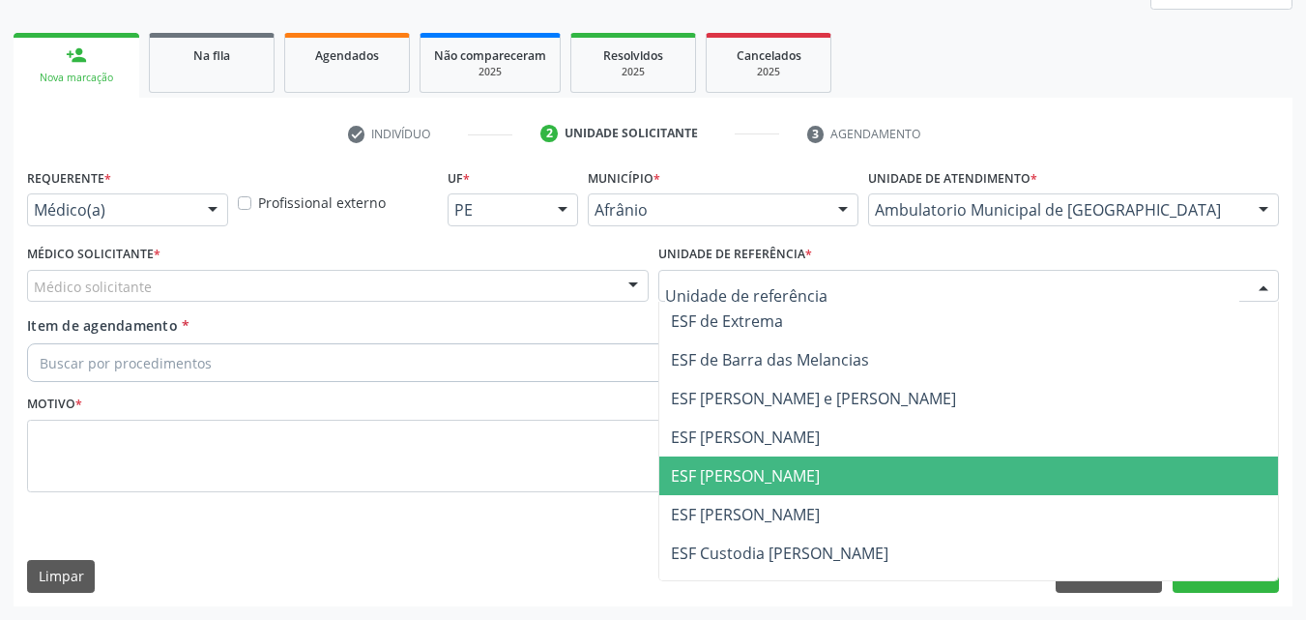
drag, startPoint x: 810, startPoint y: 473, endPoint x: 801, endPoint y: 471, distance: 9.9
click at [806, 473] on span "ESF [PERSON_NAME]" at bounding box center [969, 475] width 620 height 39
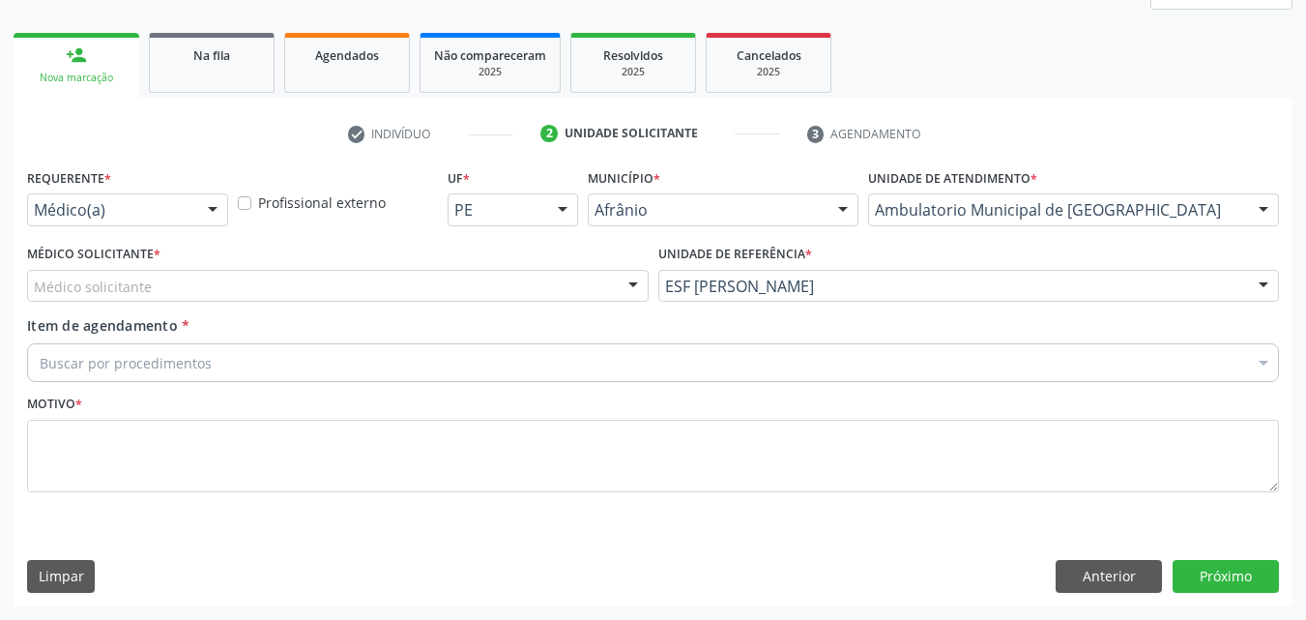
click at [572, 286] on div "Médico solicitante" at bounding box center [338, 286] width 622 height 33
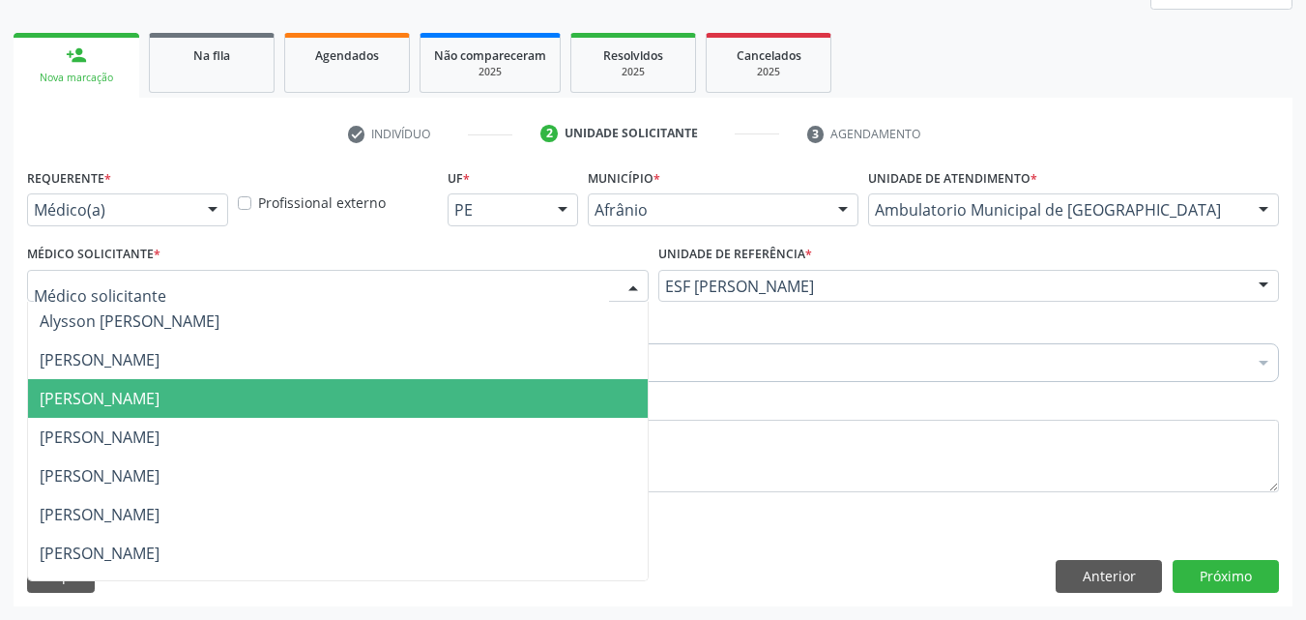
click at [582, 402] on span "[PERSON_NAME]" at bounding box center [338, 398] width 620 height 39
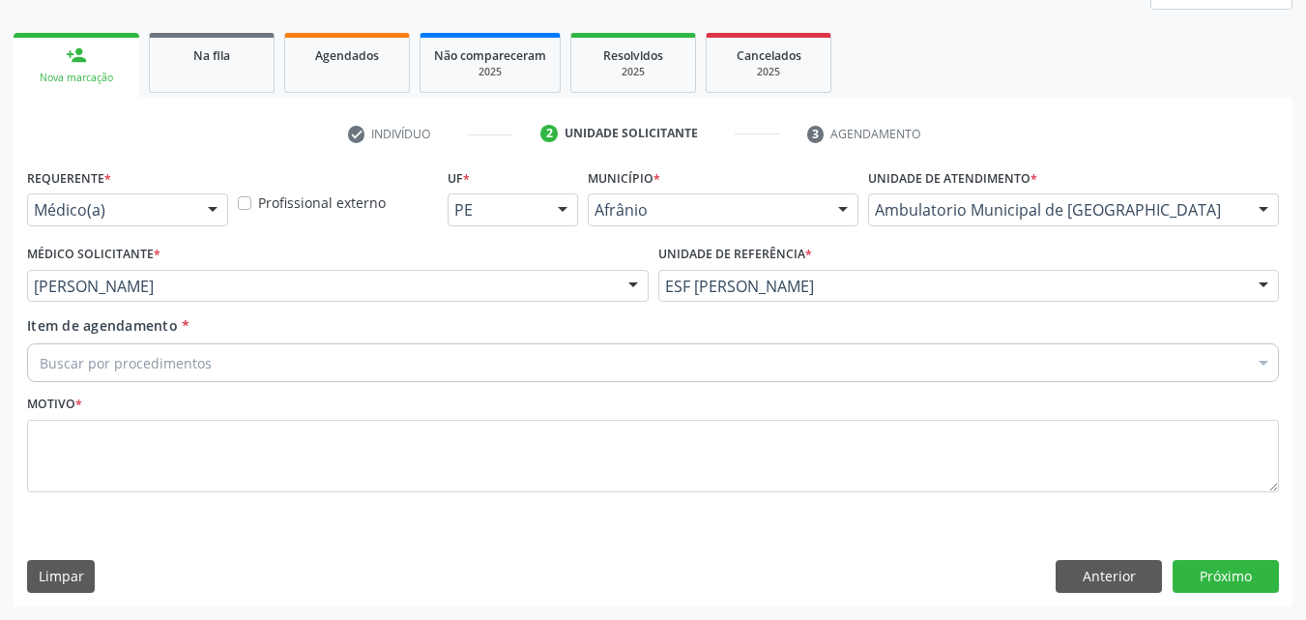
click at [504, 357] on div "Buscar por procedimentos" at bounding box center [653, 362] width 1252 height 39
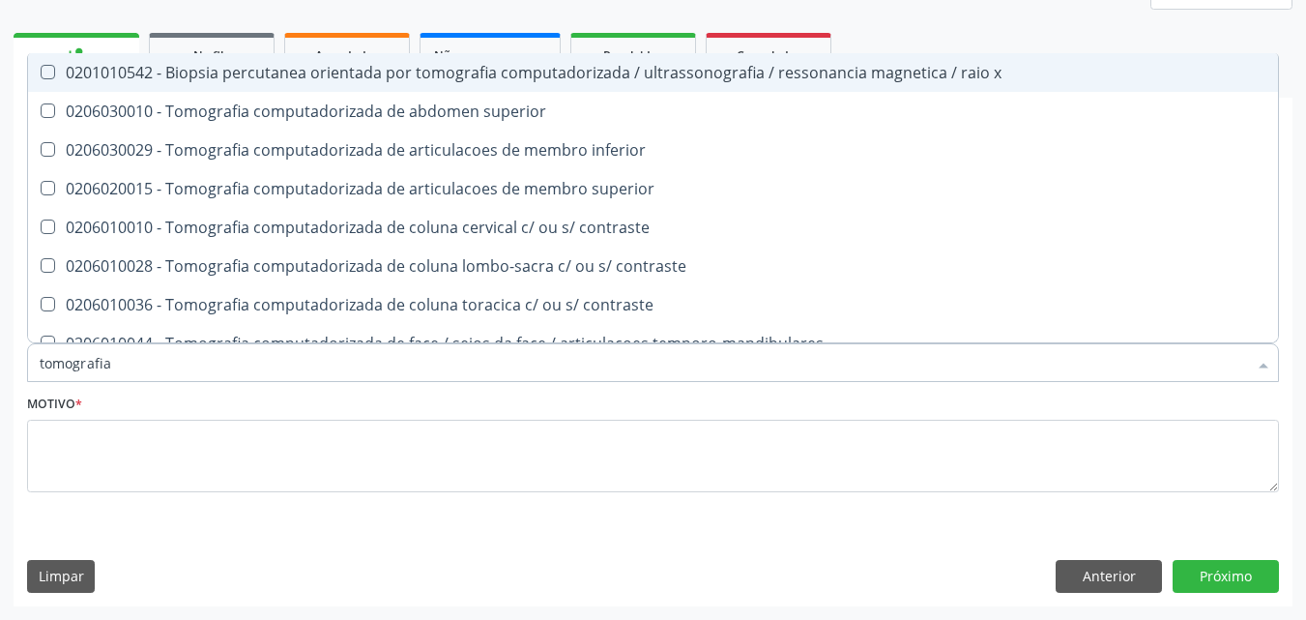
type input "tomografia"
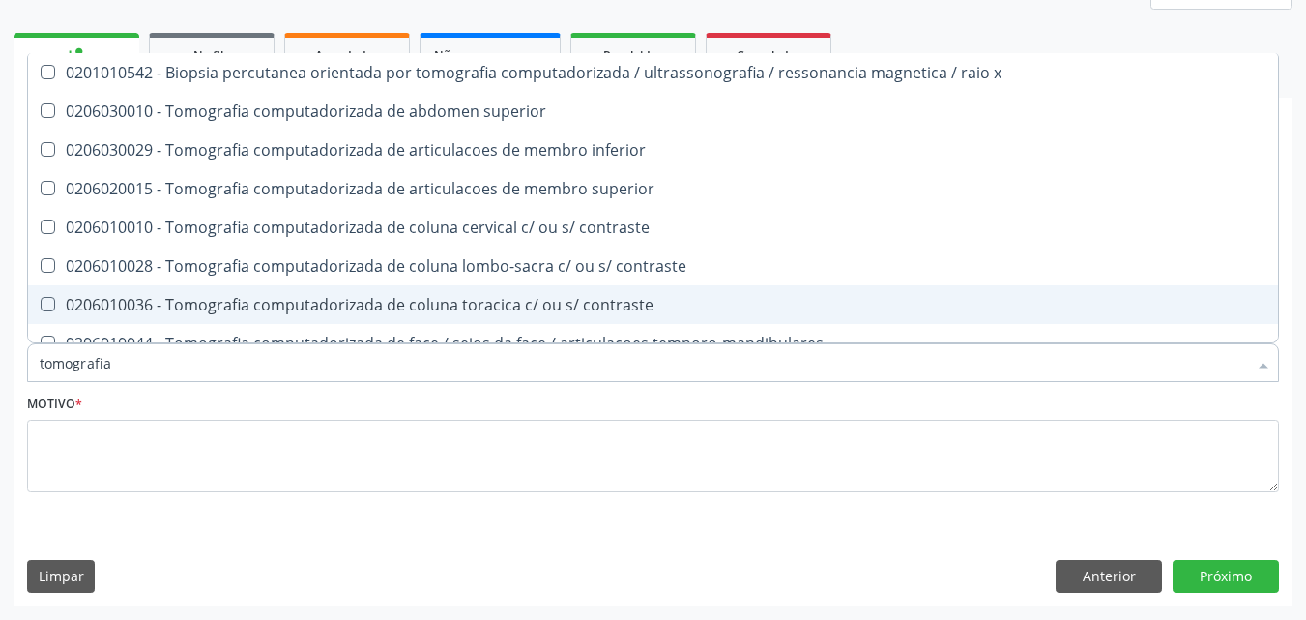
scroll to position [193, 0]
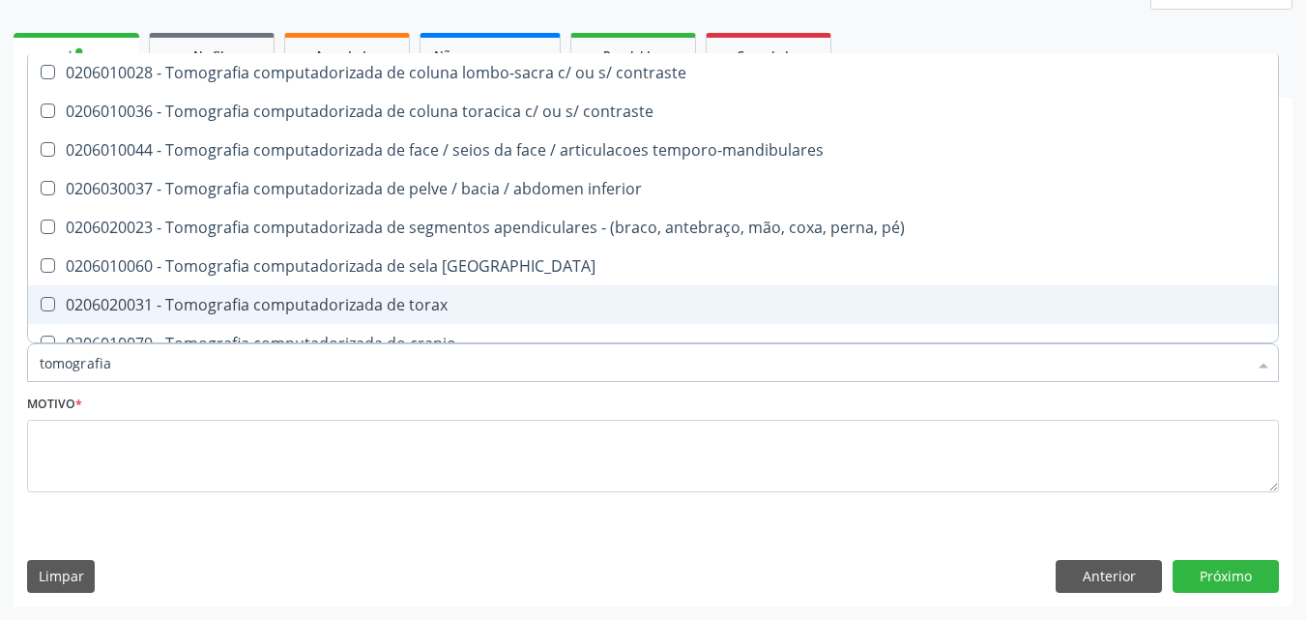
click at [578, 293] on span "0206020031 - Tomografia computadorizada de torax" at bounding box center [653, 304] width 1250 height 39
checkbox torax "true"
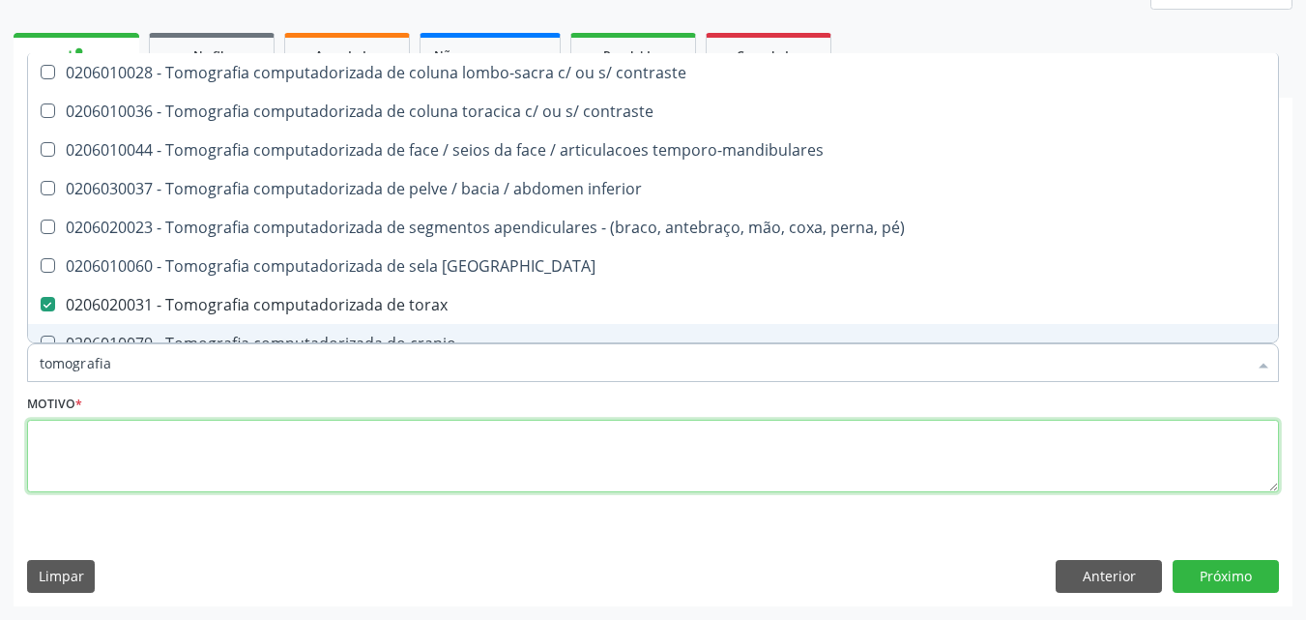
click at [557, 447] on textarea at bounding box center [653, 456] width 1252 height 73
checkbox superior "true"
checkbox torax "false"
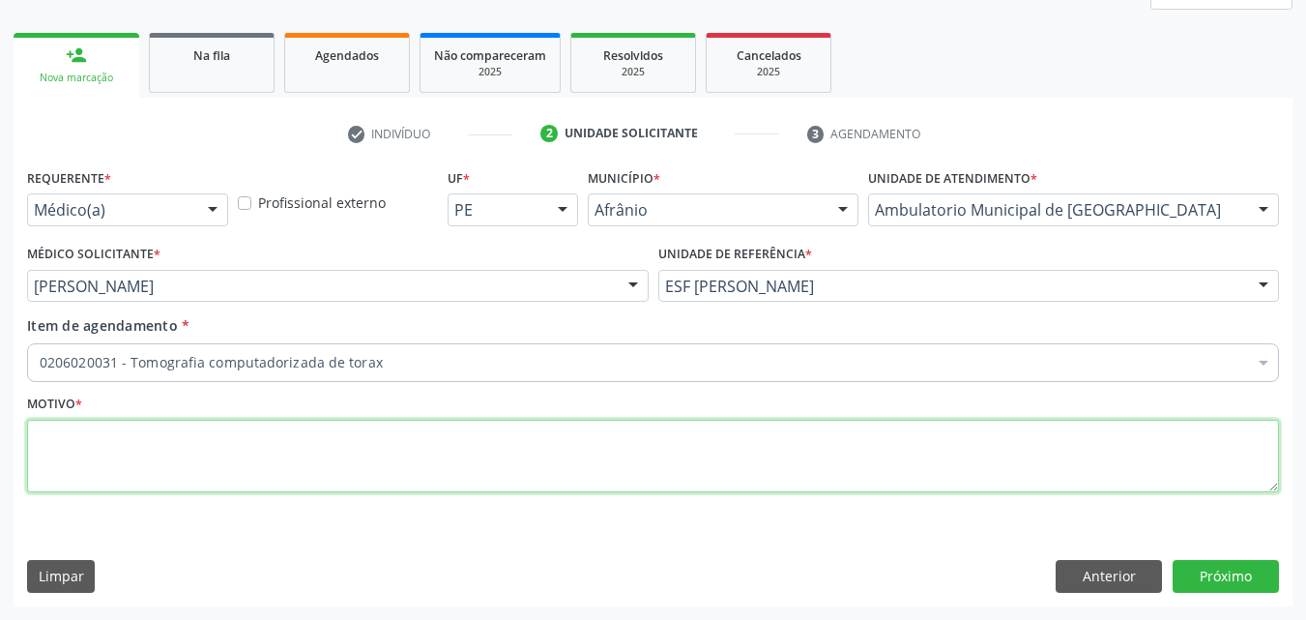
scroll to position [0, 0]
type textarea "s"
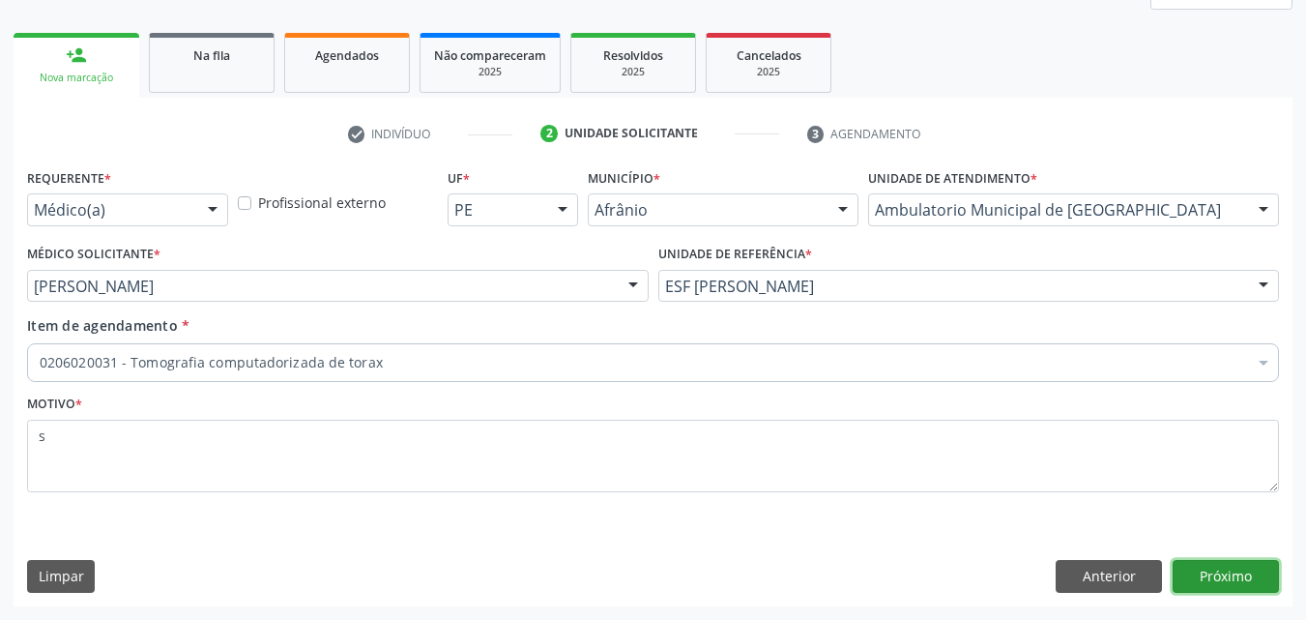
click at [1248, 571] on button "Próximo" at bounding box center [1226, 576] width 106 height 33
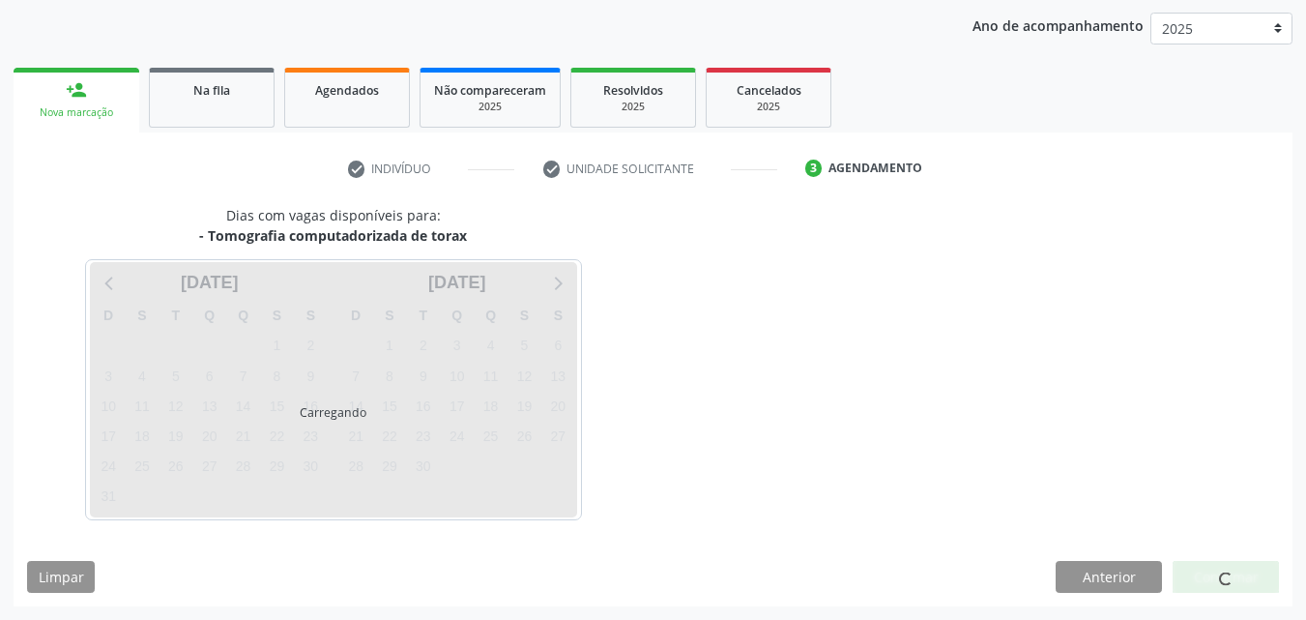
scroll to position [256, 0]
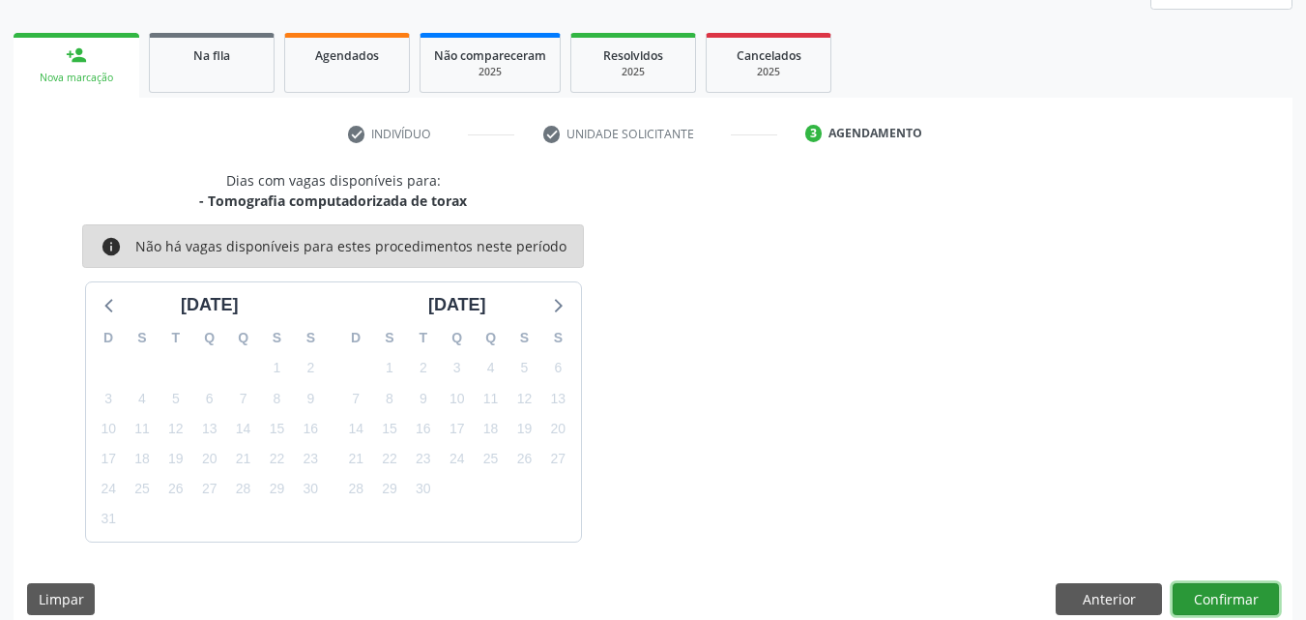
click at [1202, 594] on button "Confirmar" at bounding box center [1226, 599] width 106 height 33
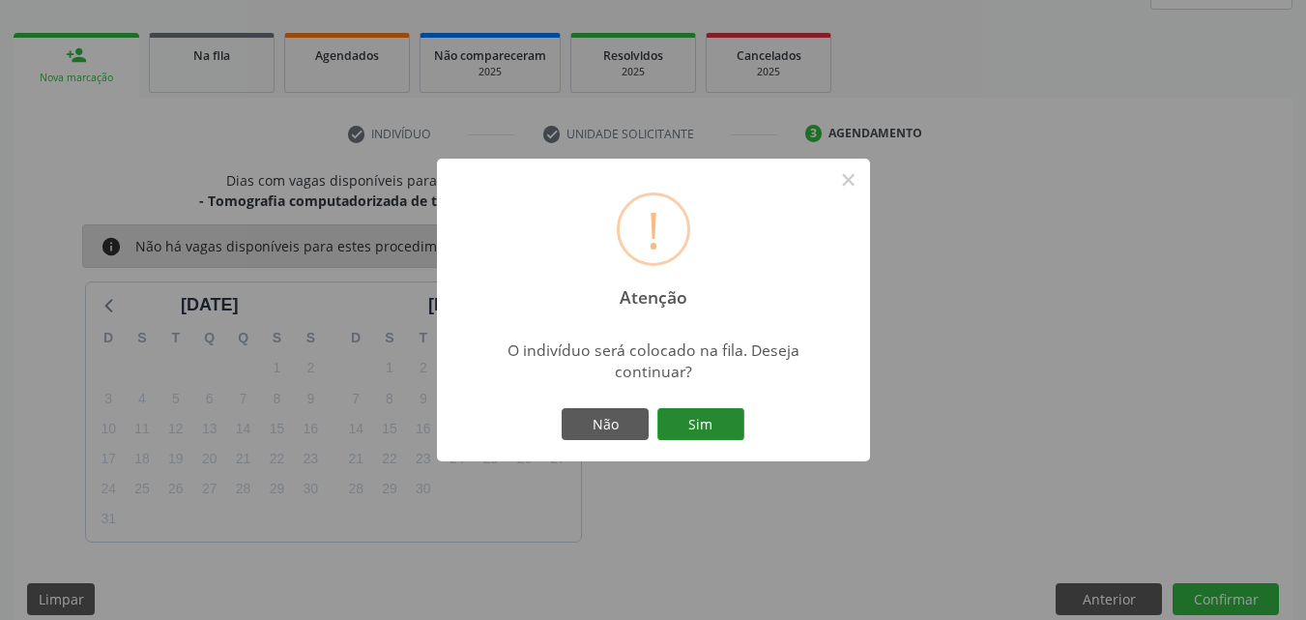
click at [740, 433] on button "Sim" at bounding box center [701, 424] width 87 height 33
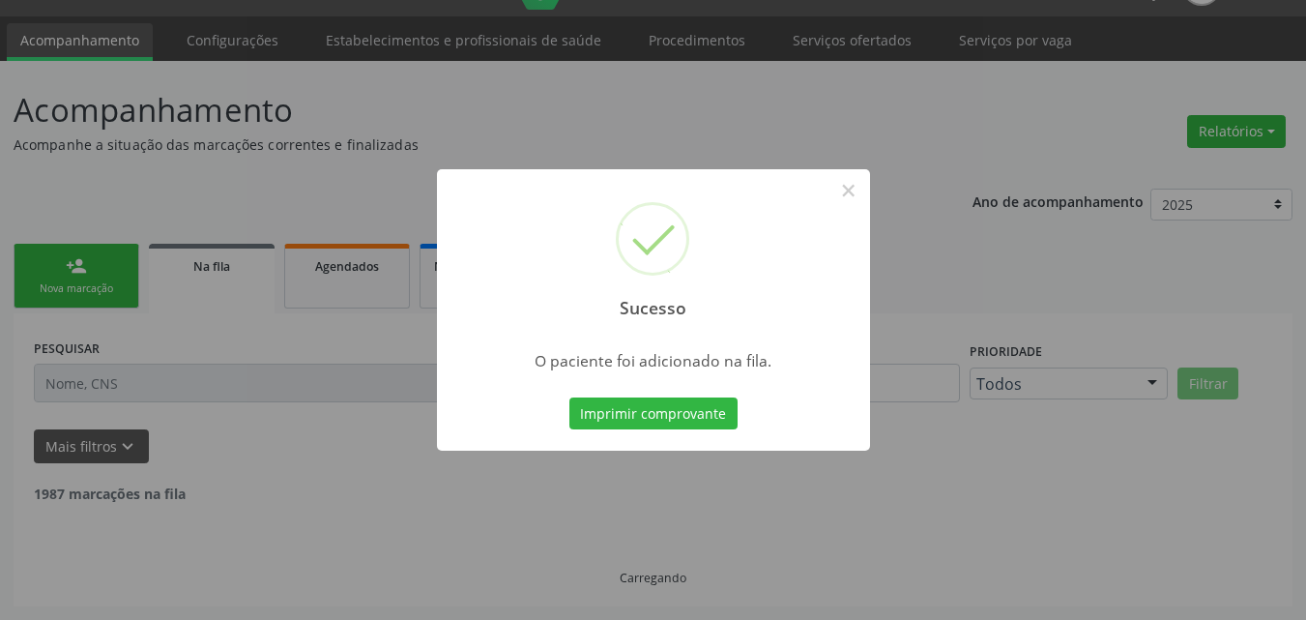
scroll to position [25, 0]
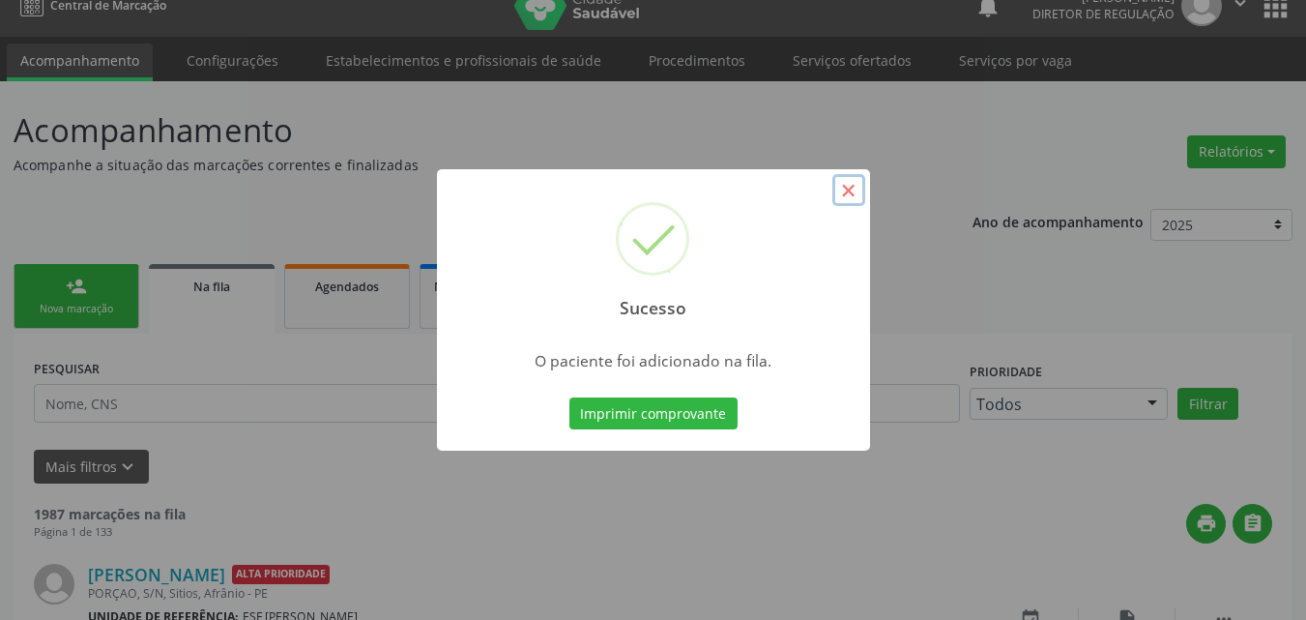
click at [839, 195] on button "×" at bounding box center [849, 190] width 33 height 33
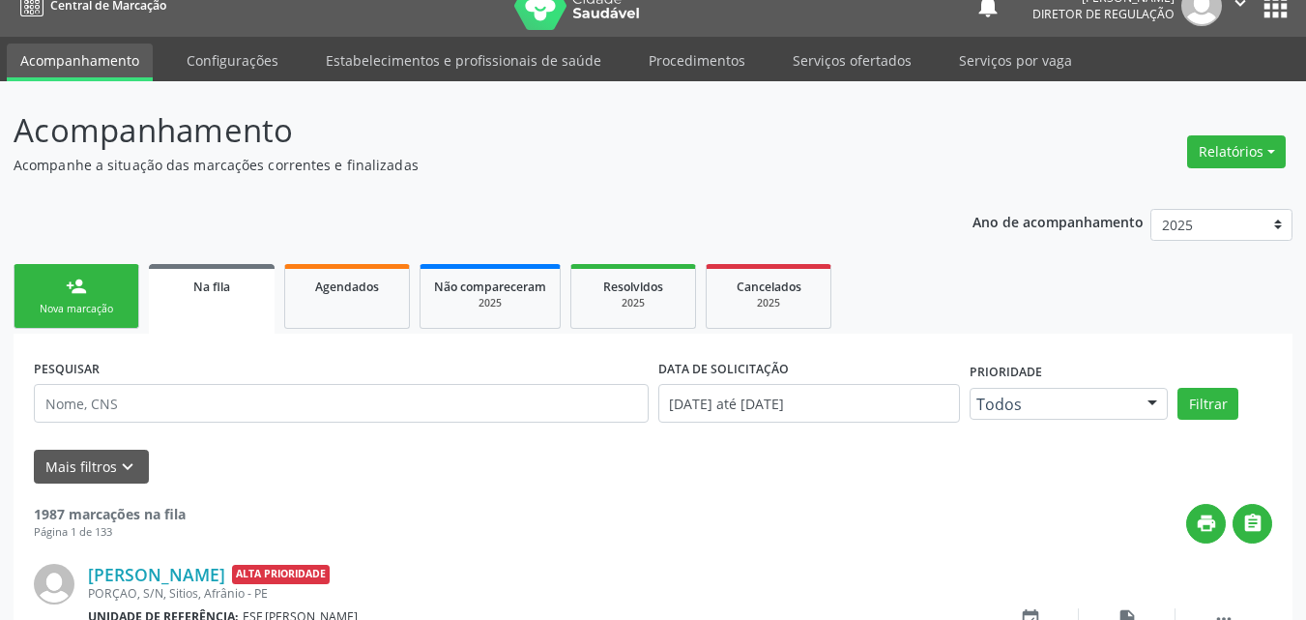
click at [89, 307] on div "Nova marcação" at bounding box center [76, 309] width 97 height 15
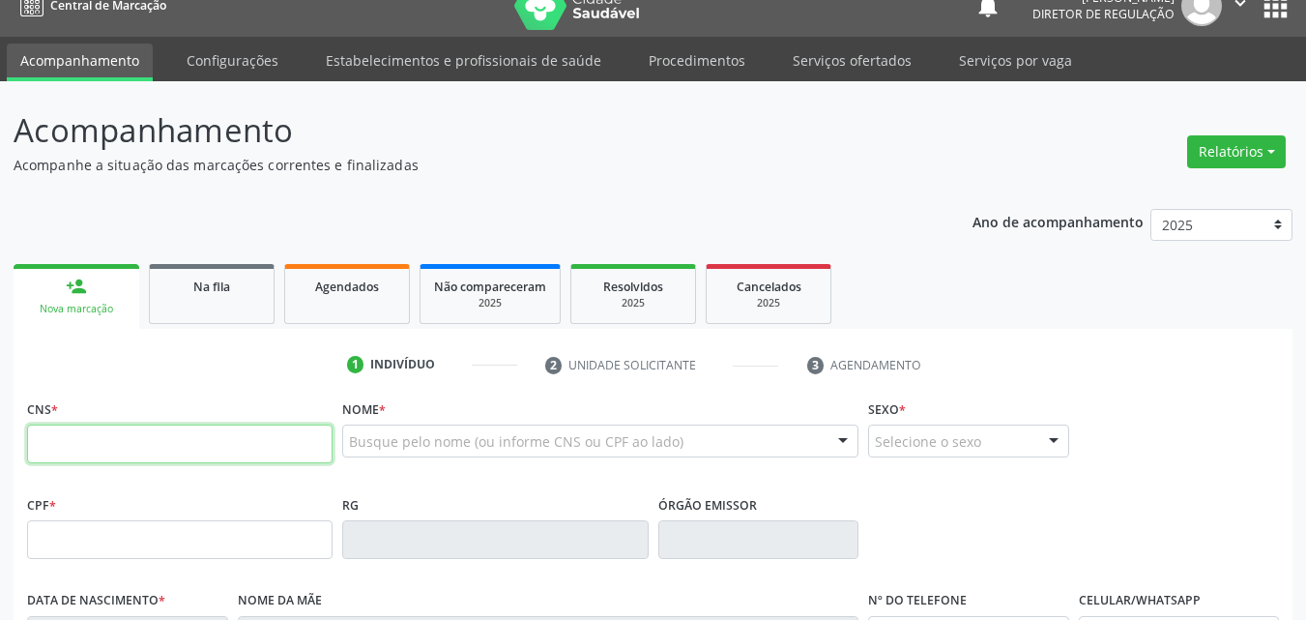
click at [143, 442] on input "text" at bounding box center [180, 444] width 306 height 39
type input "704 0098 3386 2761"
type input "28/02/1950"
type input "Claudina Barbara Nunes"
type input "(87) 98858-7843"
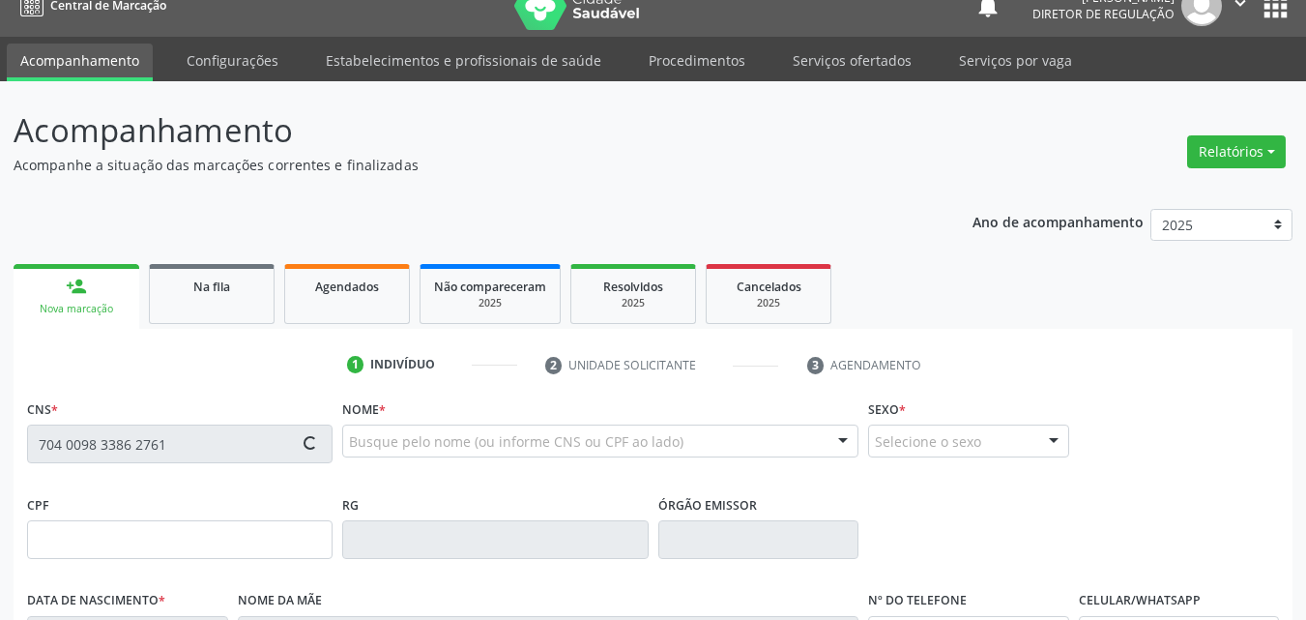
type input "(87) 98858-7843"
type input "S/N"
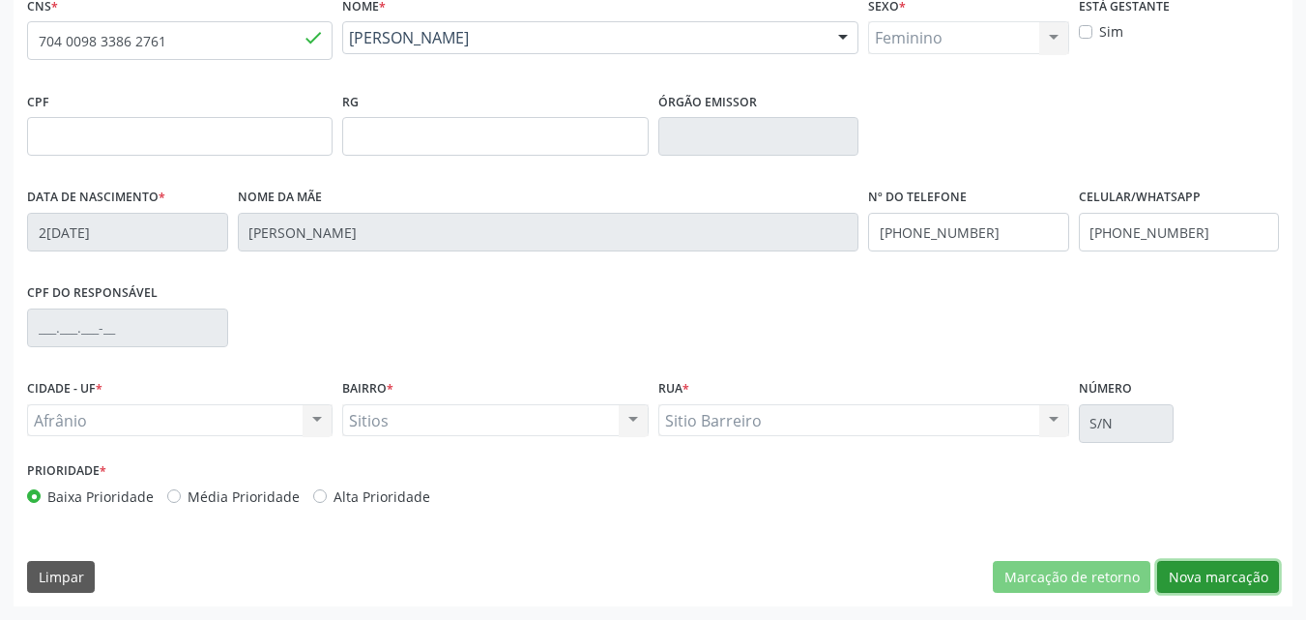
click at [1187, 578] on button "Nova marcação" at bounding box center [1219, 577] width 122 height 33
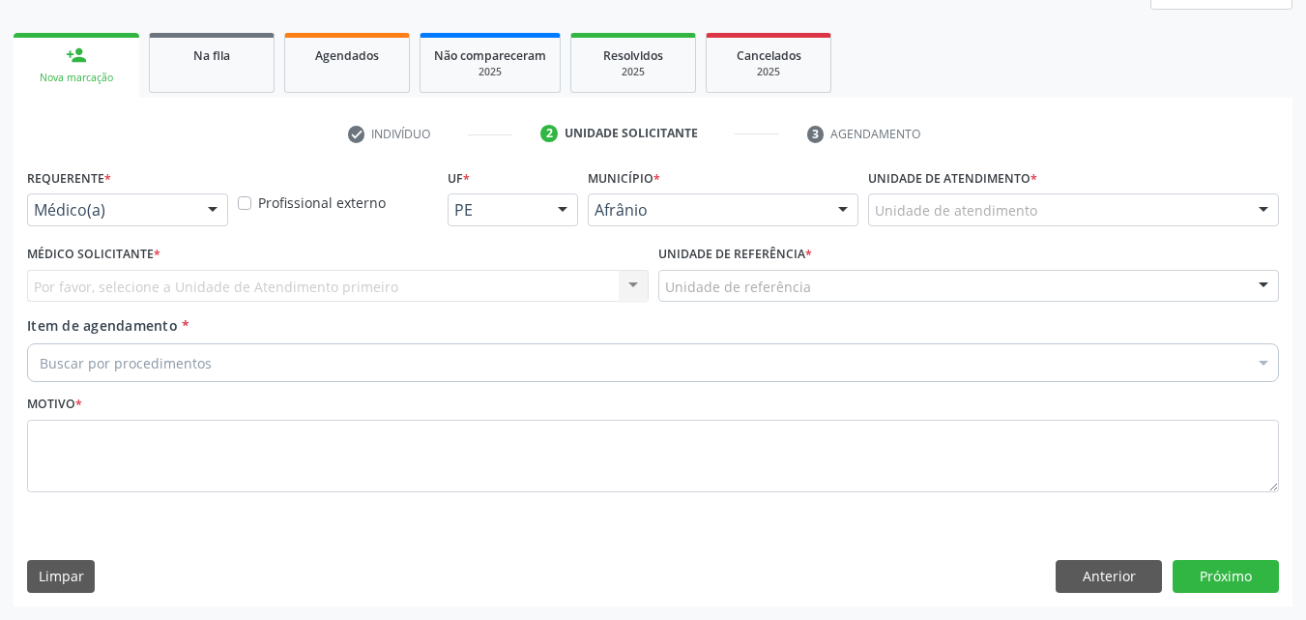
scroll to position [256, 0]
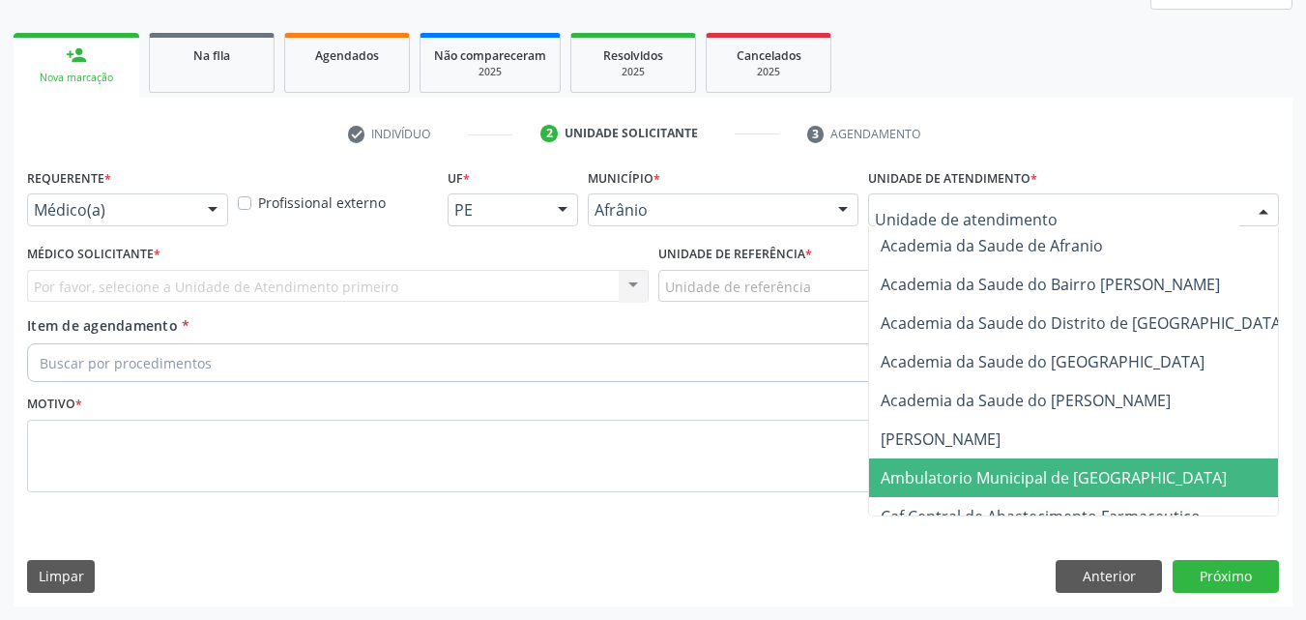
click at [986, 472] on span "Ambulatorio Municipal de [GEOGRAPHIC_DATA]" at bounding box center [1054, 477] width 346 height 21
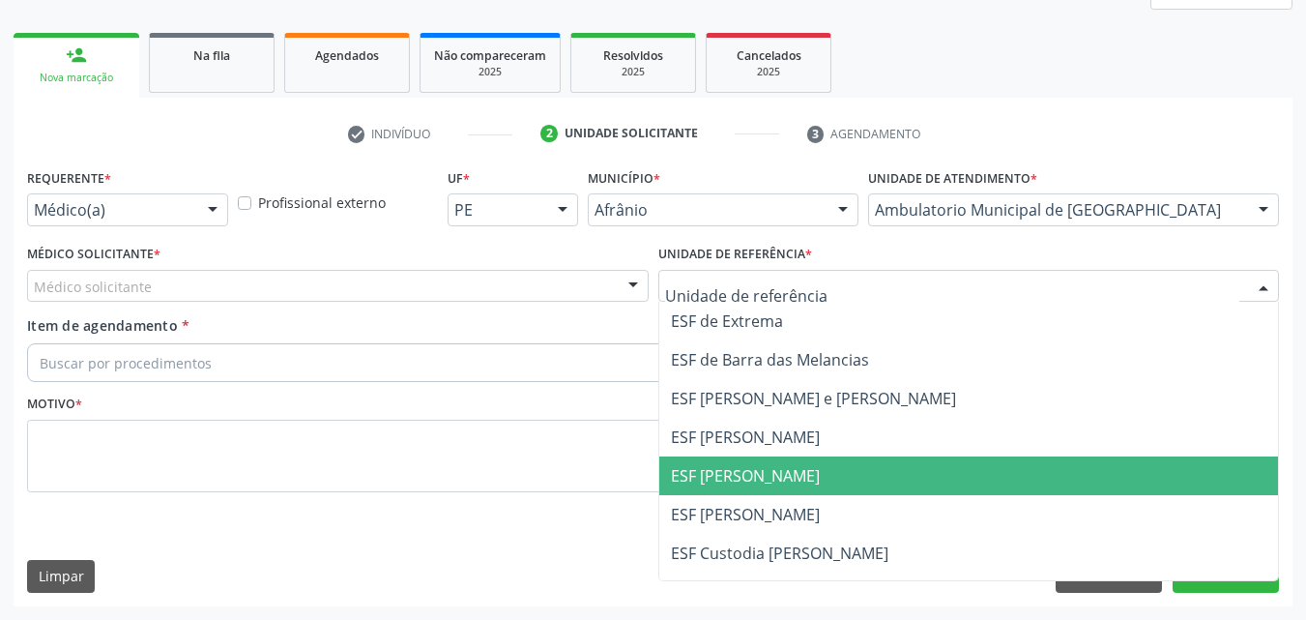
click at [783, 478] on span "ESF [PERSON_NAME]" at bounding box center [745, 475] width 149 height 21
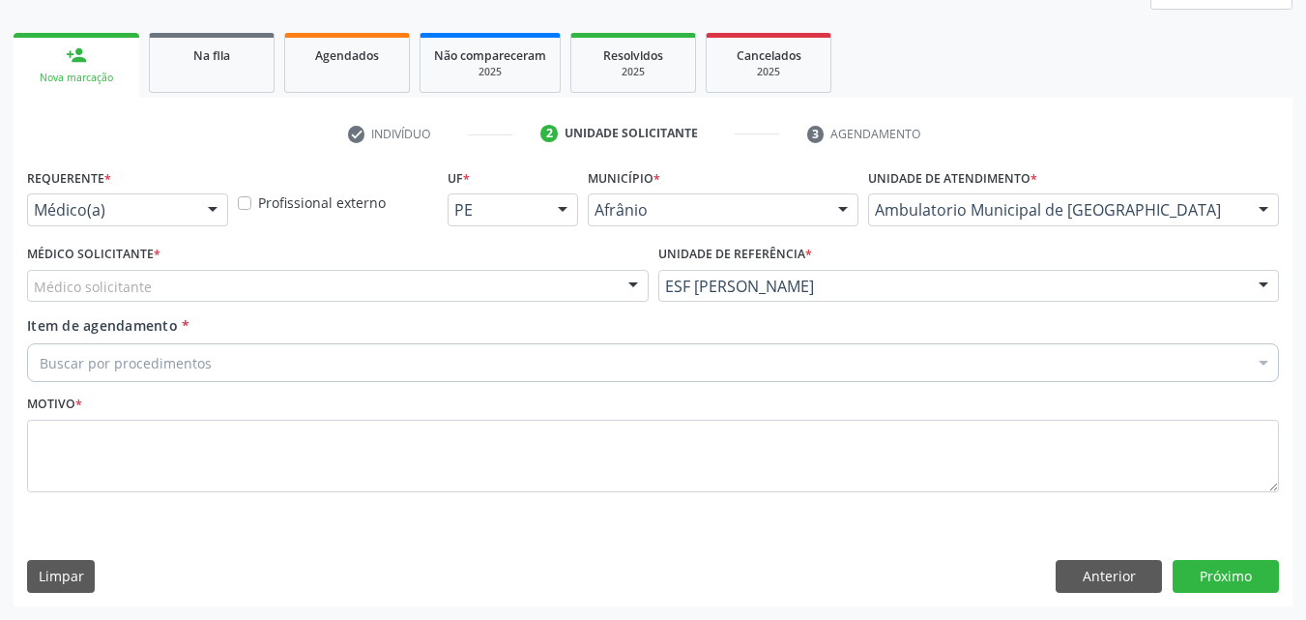
click at [526, 278] on div "Médico solicitante" at bounding box center [338, 286] width 622 height 33
type input "espiromet"
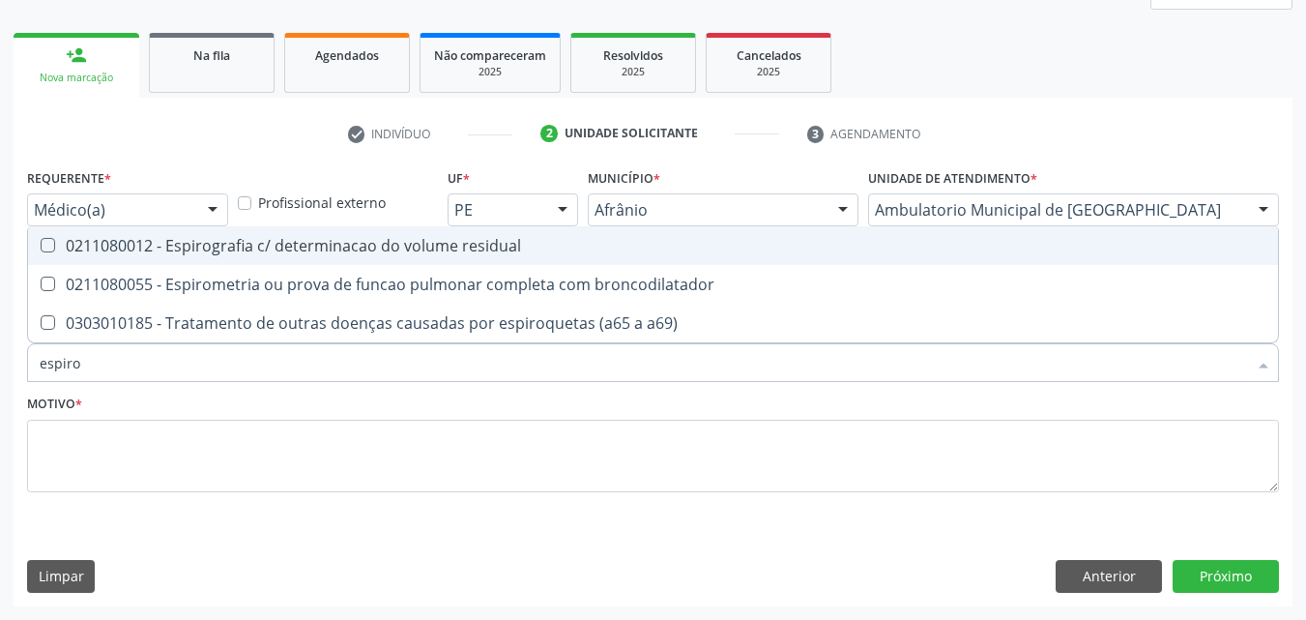
type input "espirom"
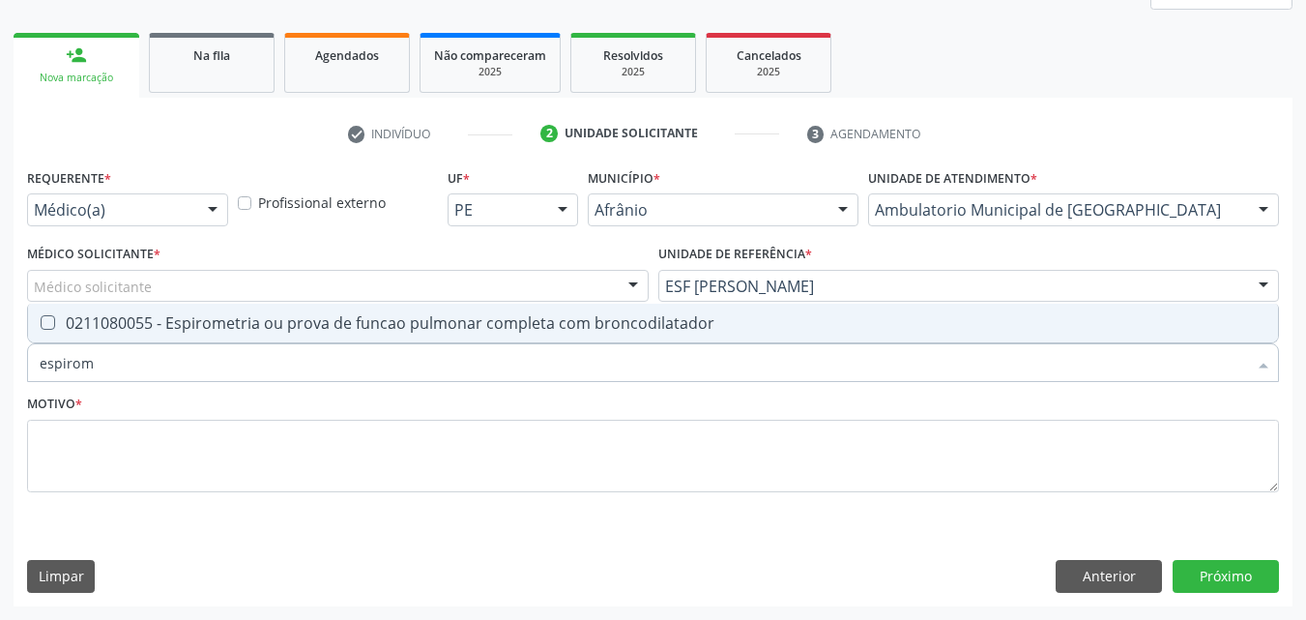
click at [206, 323] on div "0211080055 - Espirometria ou prova de funcao pulmonar completa com broncodilata…" at bounding box center [653, 322] width 1227 height 15
checkbox broncodilatador "true"
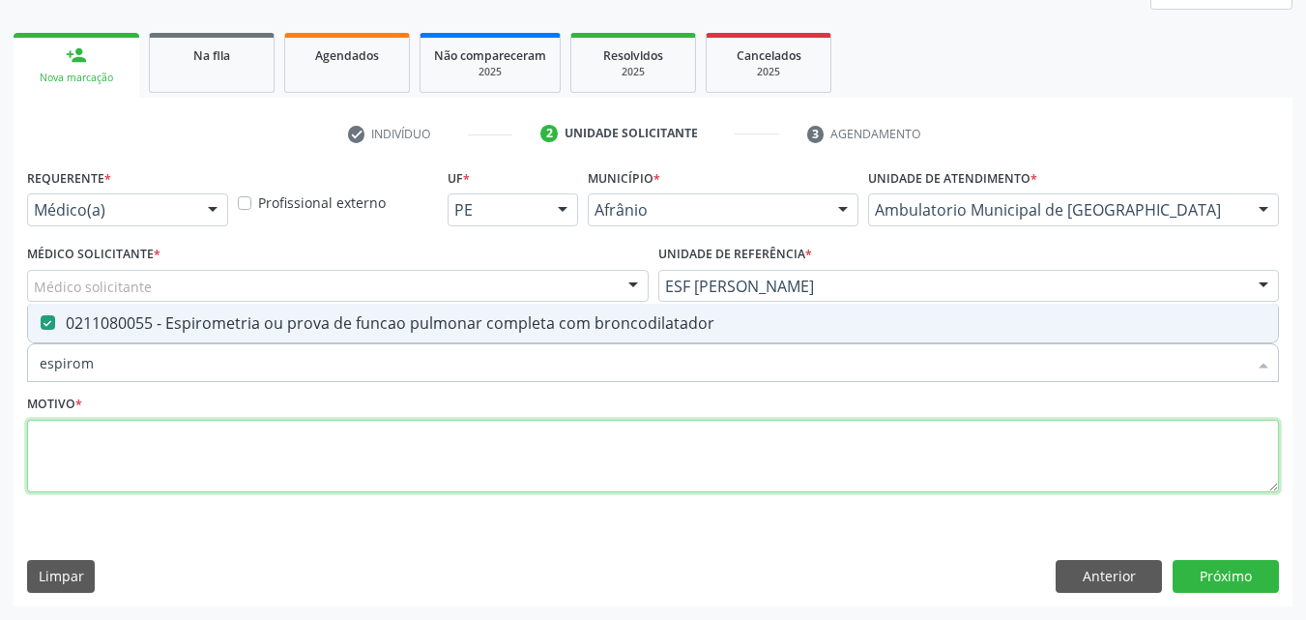
click at [207, 442] on textarea at bounding box center [653, 456] width 1252 height 73
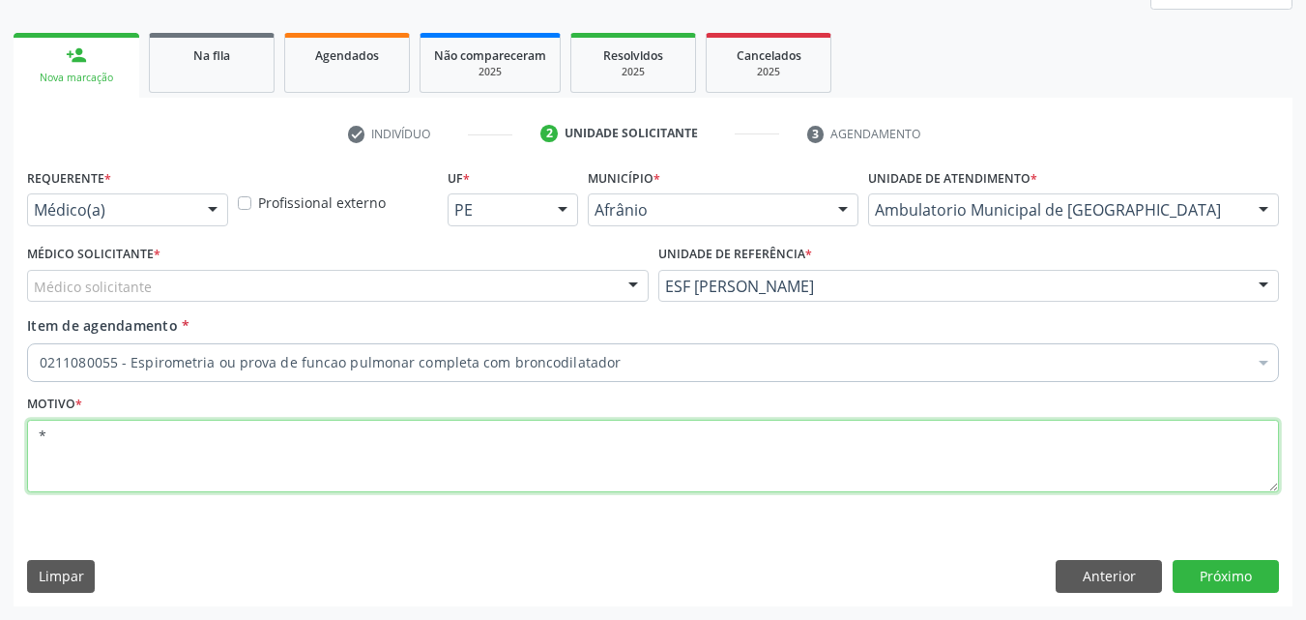
type textarea "*"
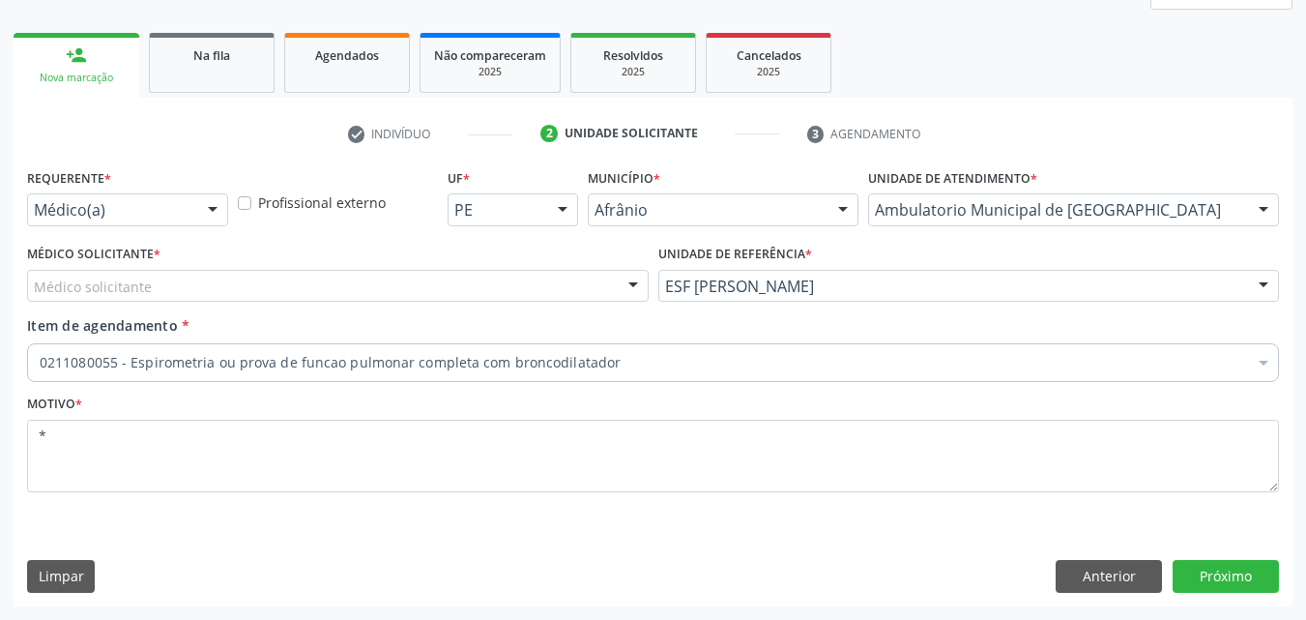
click at [200, 285] on div "Médico solicitante" at bounding box center [338, 286] width 622 height 33
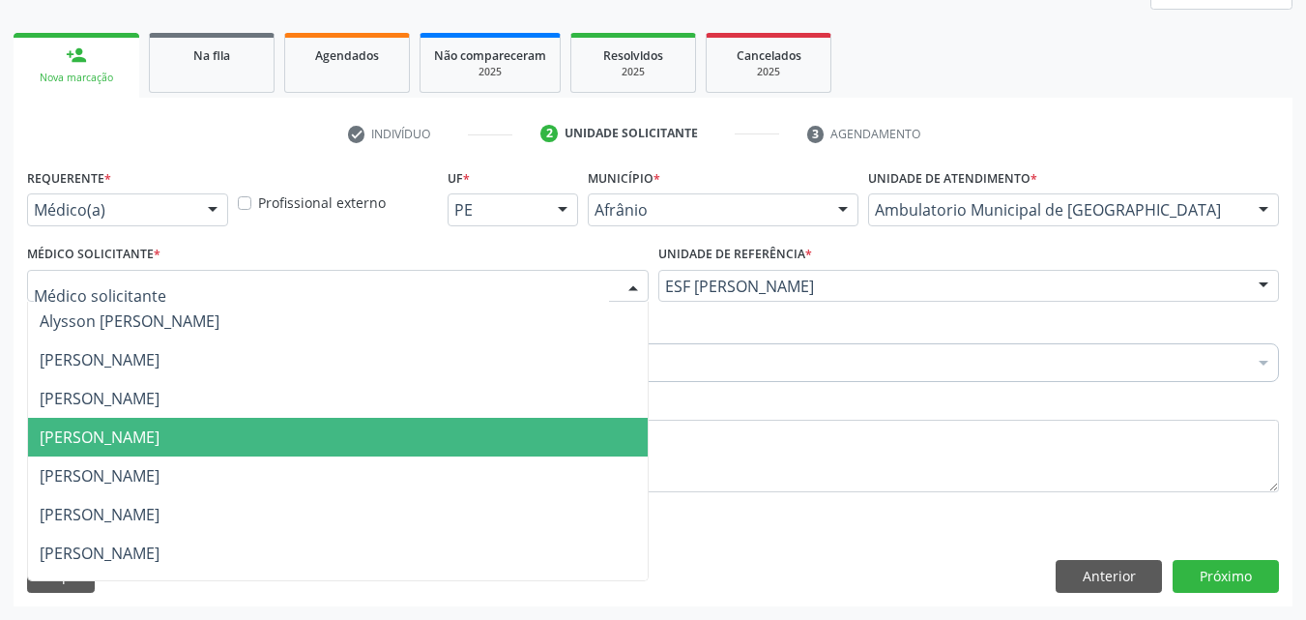
click at [160, 444] on span "[PERSON_NAME]" at bounding box center [100, 436] width 120 height 21
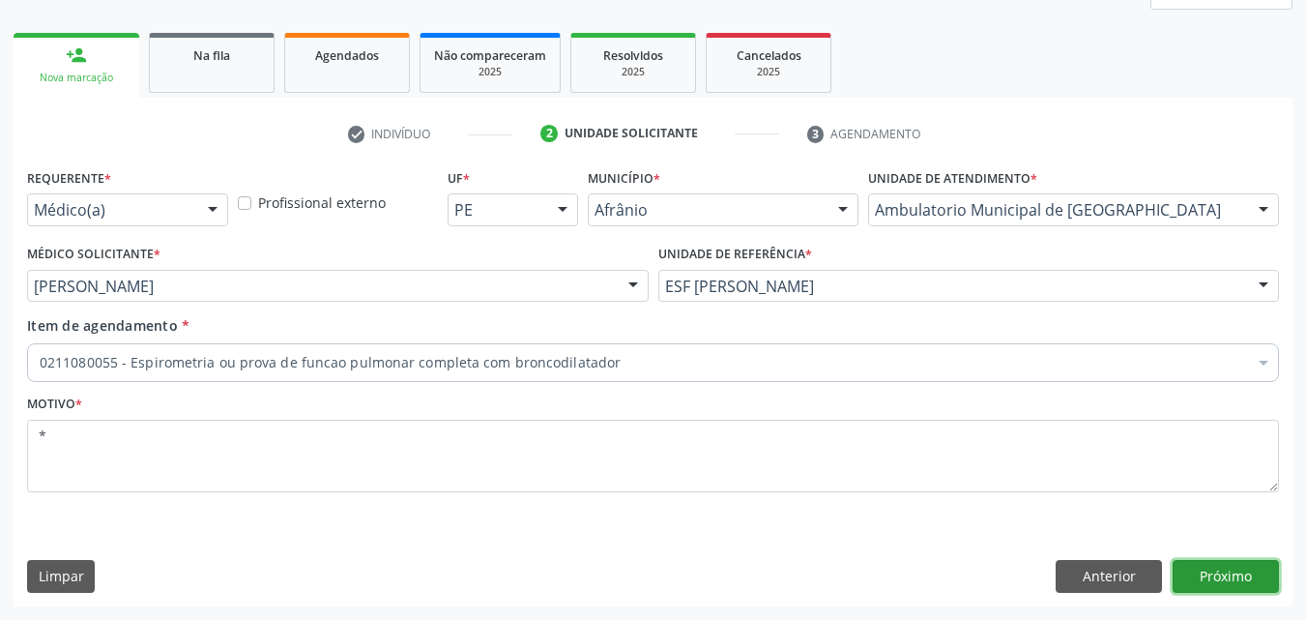
click at [1217, 581] on button "Próximo" at bounding box center [1226, 576] width 106 height 33
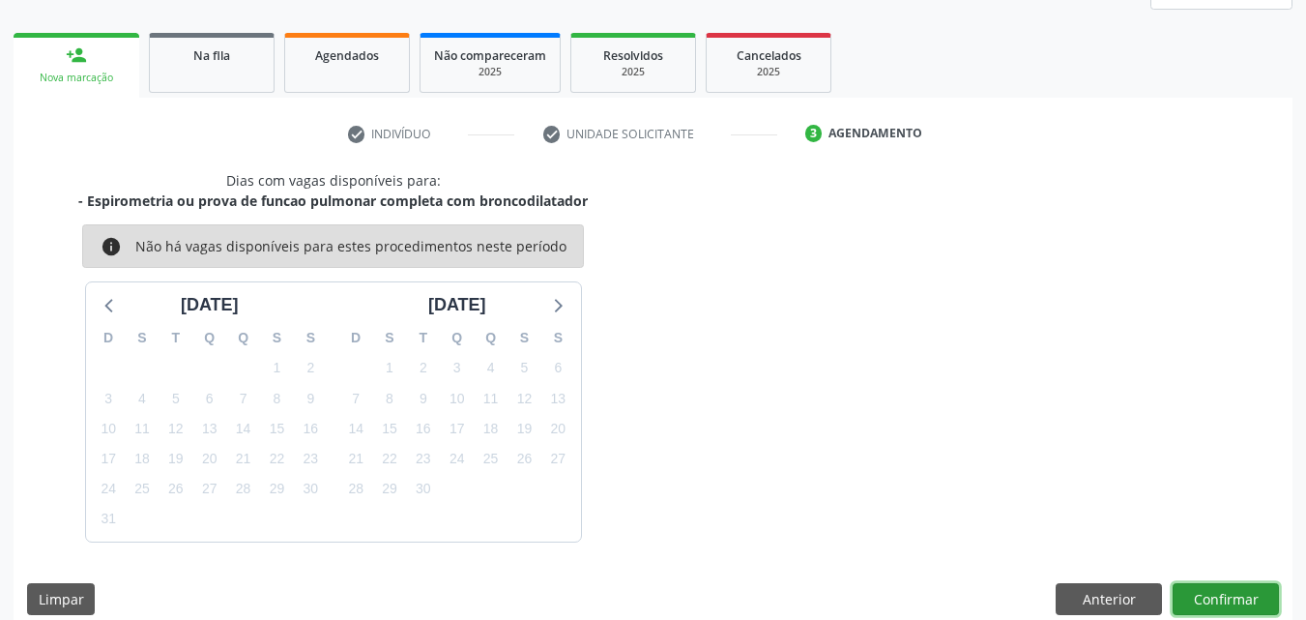
click at [1244, 601] on button "Confirmar" at bounding box center [1226, 599] width 106 height 33
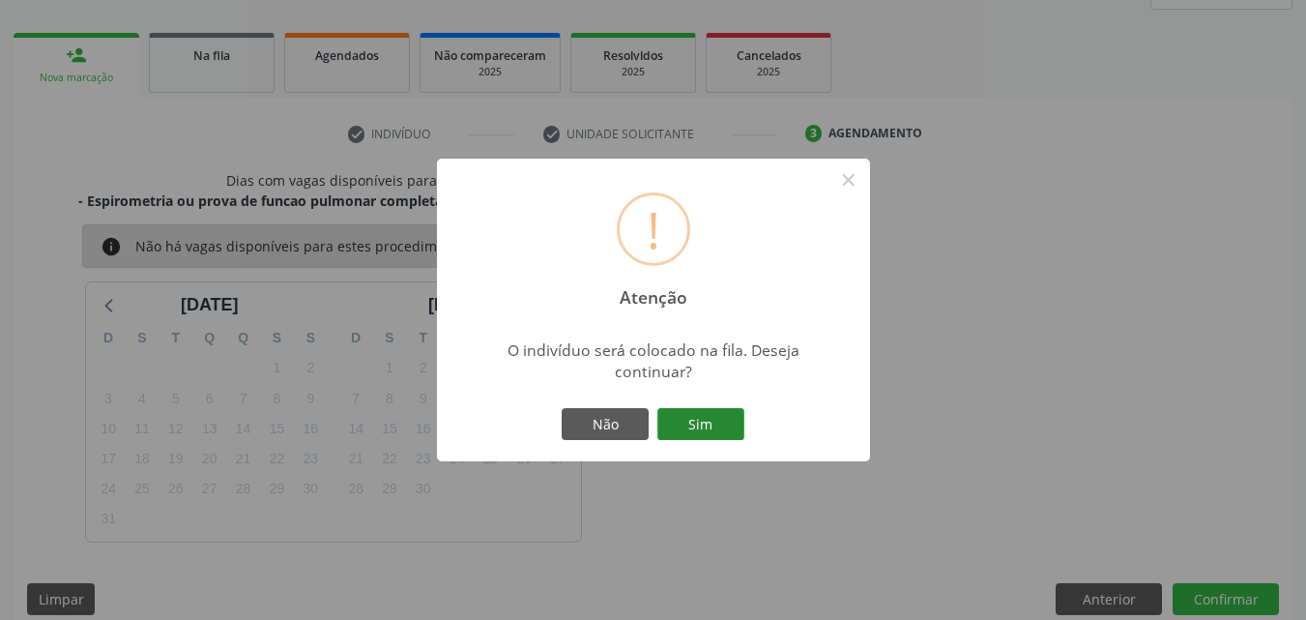
click at [695, 421] on button "Sim" at bounding box center [701, 424] width 87 height 33
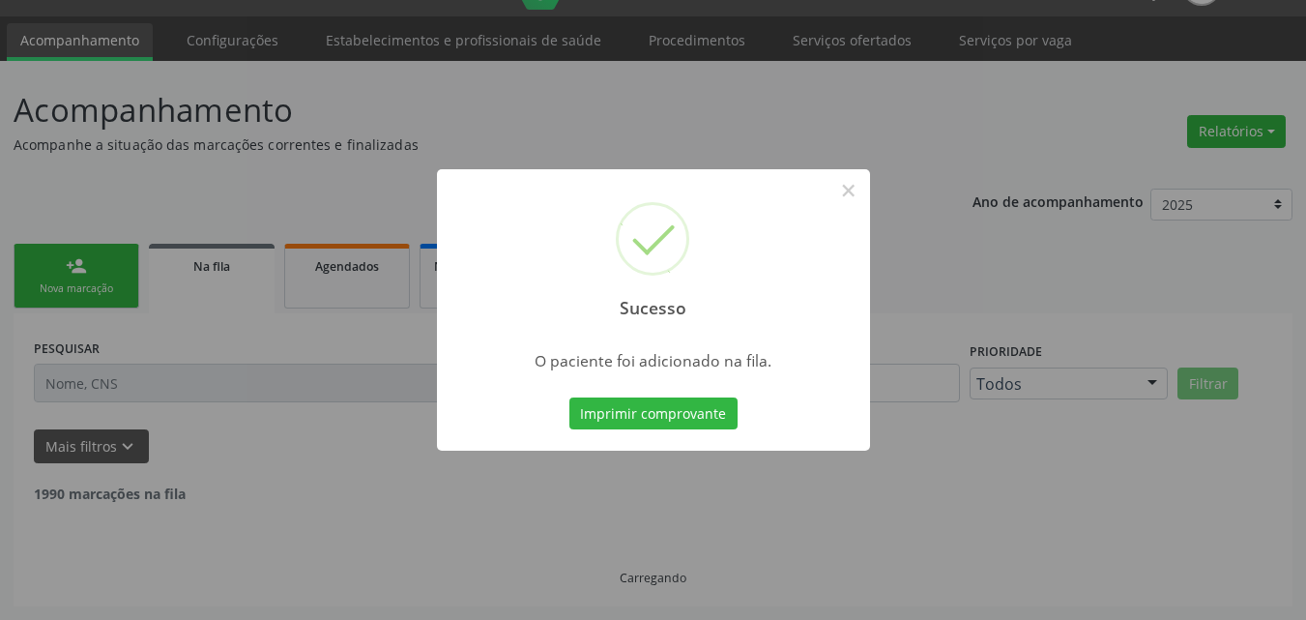
scroll to position [25, 0]
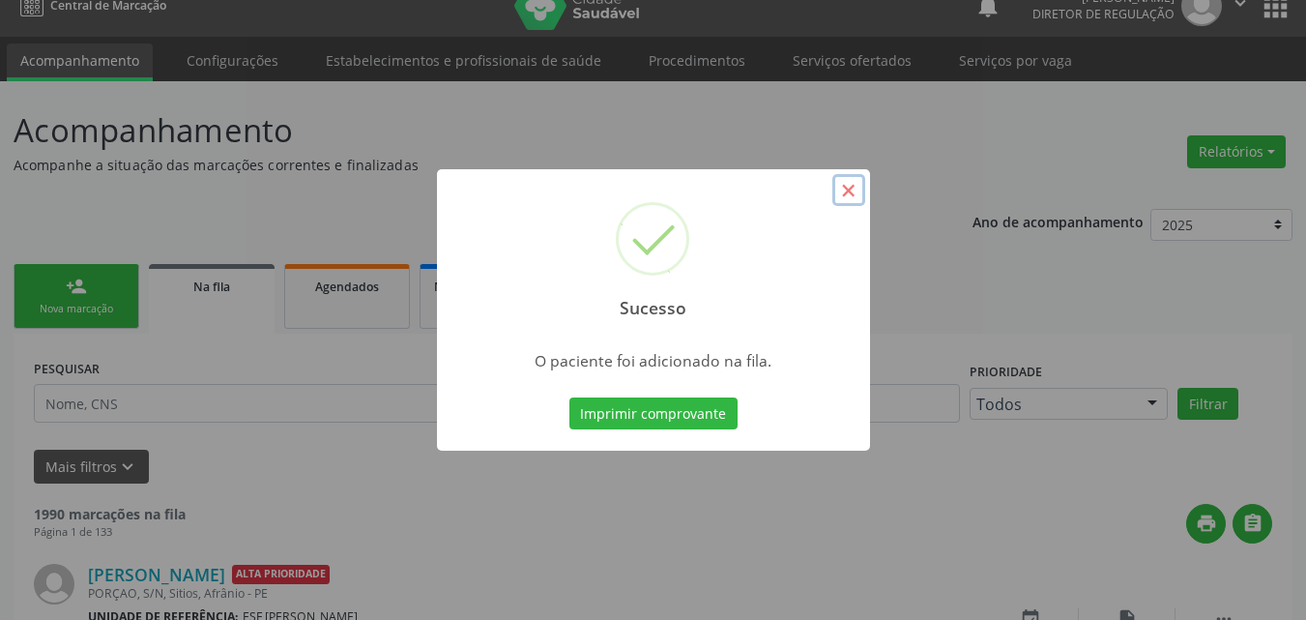
click at [850, 197] on button "×" at bounding box center [849, 190] width 33 height 33
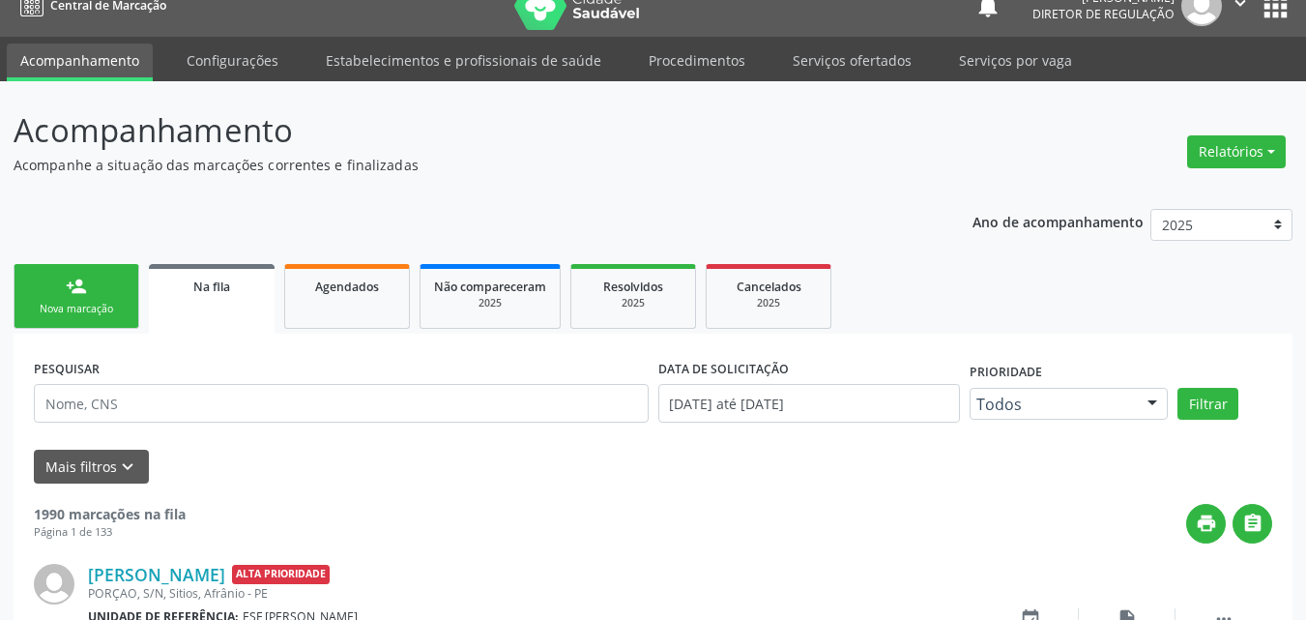
click at [111, 296] on link "person_add Nova marcação" at bounding box center [77, 296] width 126 height 65
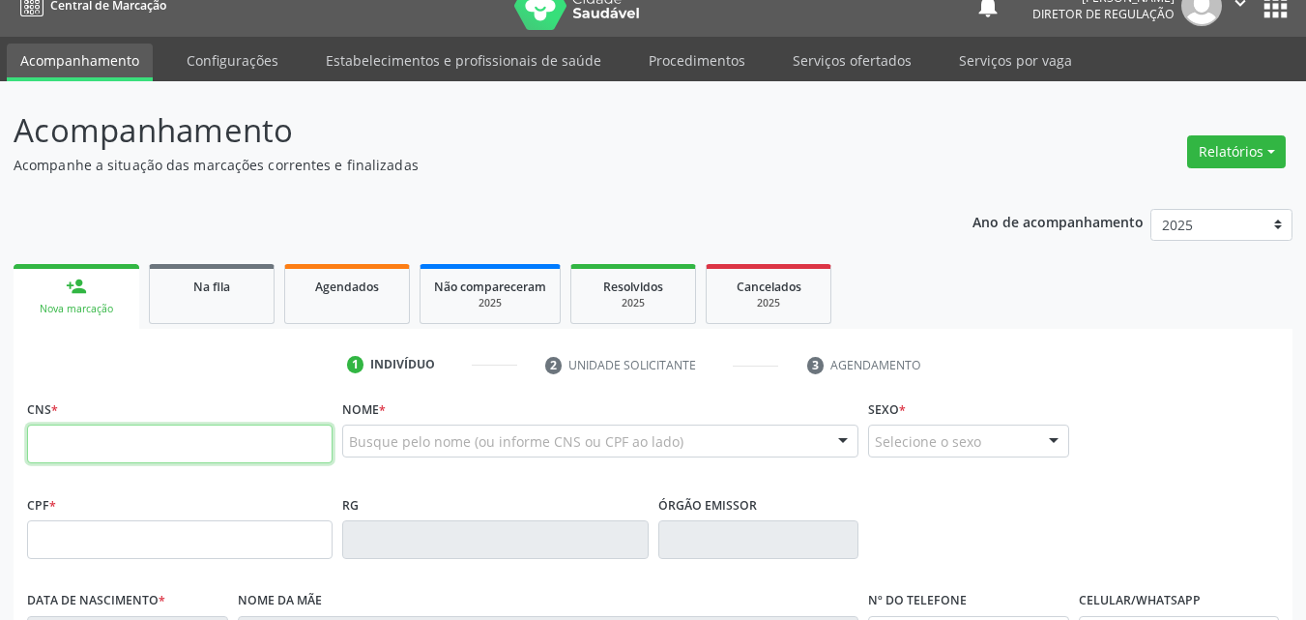
click at [208, 448] on input "text" at bounding box center [180, 444] width 306 height 39
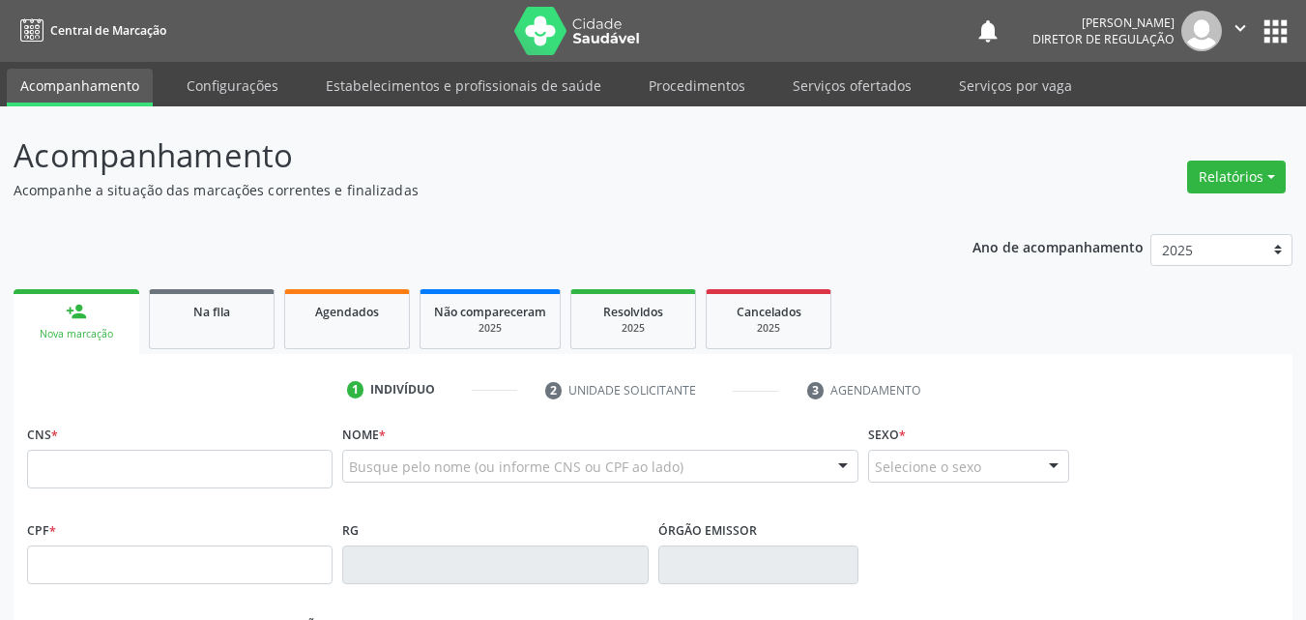
scroll to position [25, 0]
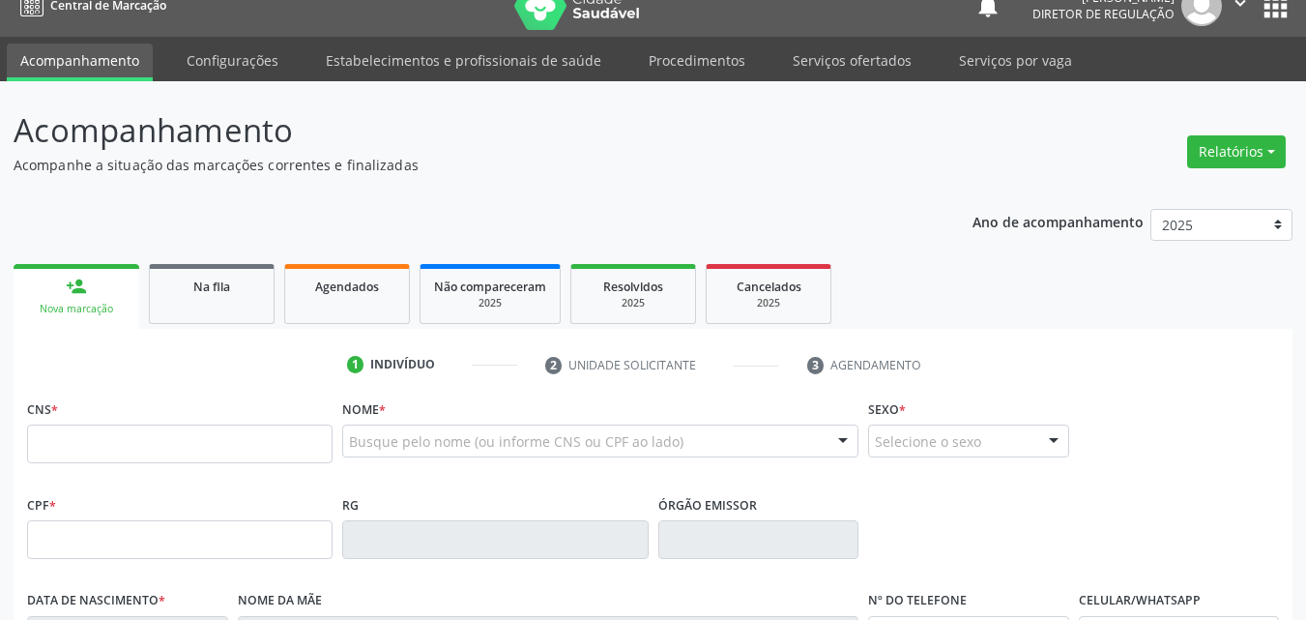
click at [199, 453] on input "text" at bounding box center [180, 444] width 306 height 39
type input "700 4049 9021 8249"
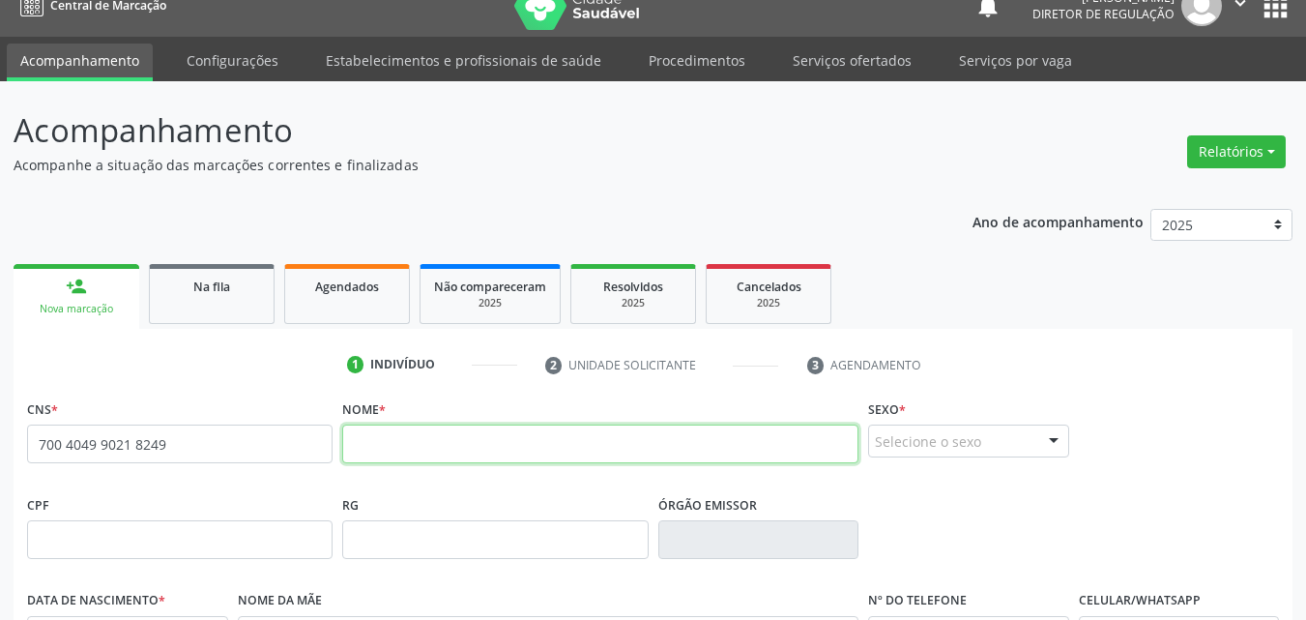
click at [369, 454] on input "text" at bounding box center [600, 444] width 516 height 39
type input "m"
type input "[PERSON_NAME]"
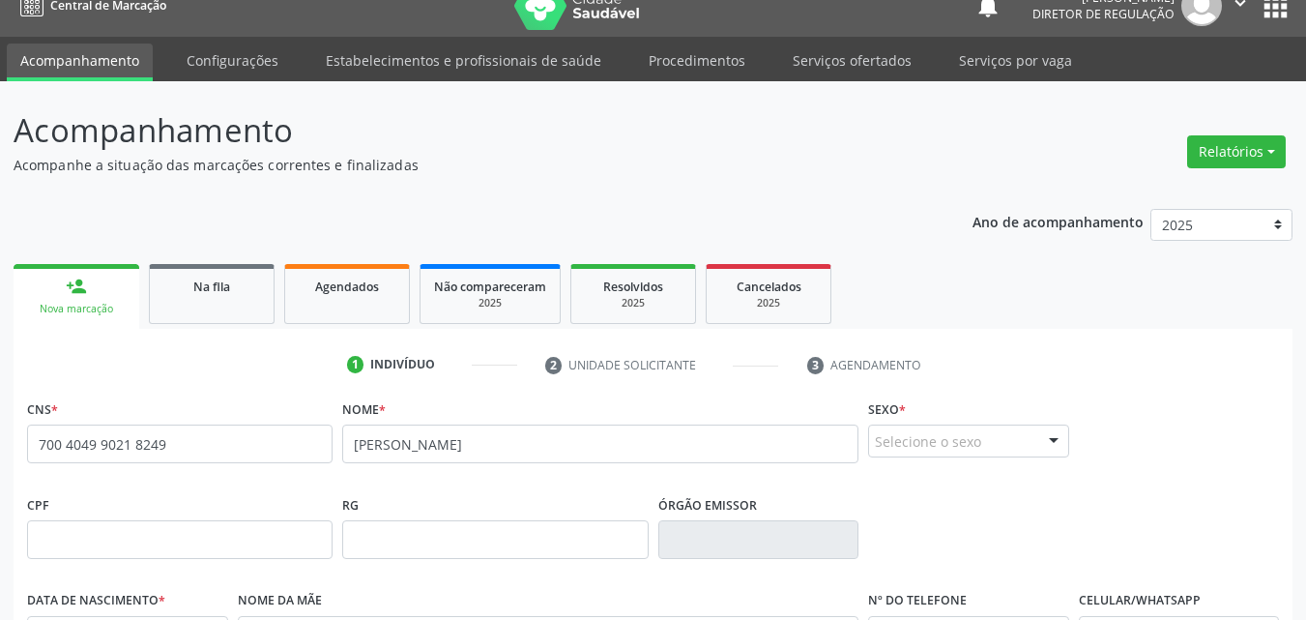
click at [986, 435] on div "Selecione o sexo" at bounding box center [968, 441] width 201 height 33
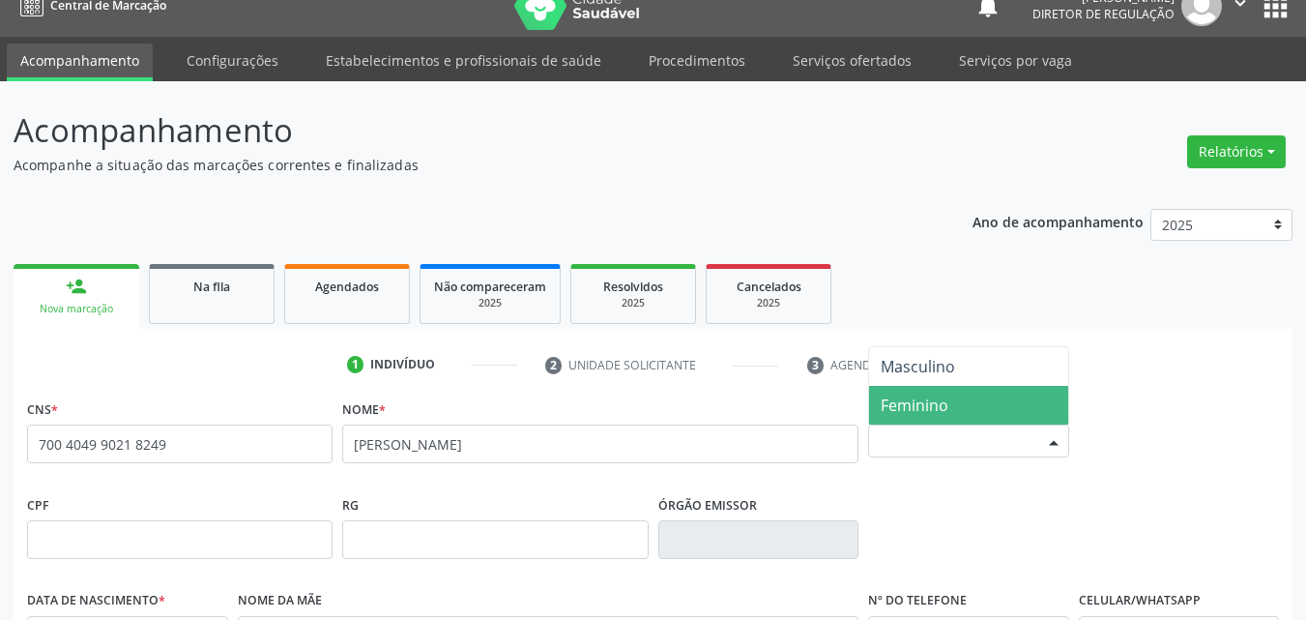
click at [951, 405] on span "Feminino" at bounding box center [968, 405] width 199 height 39
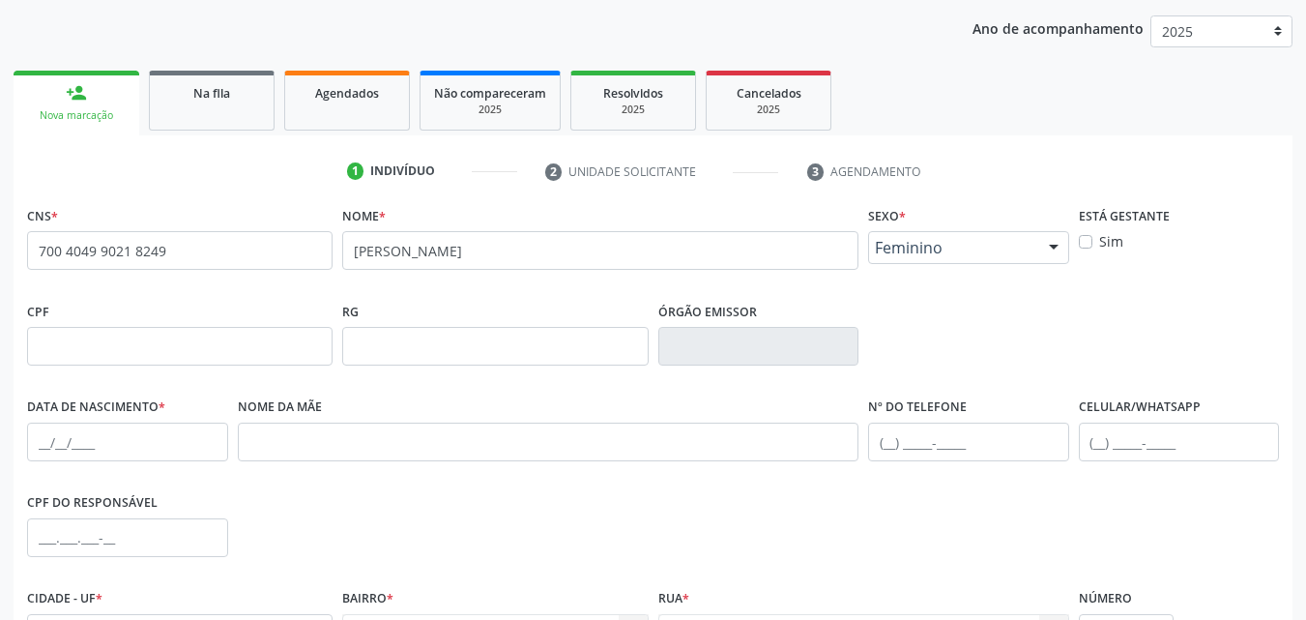
scroll to position [315, 0]
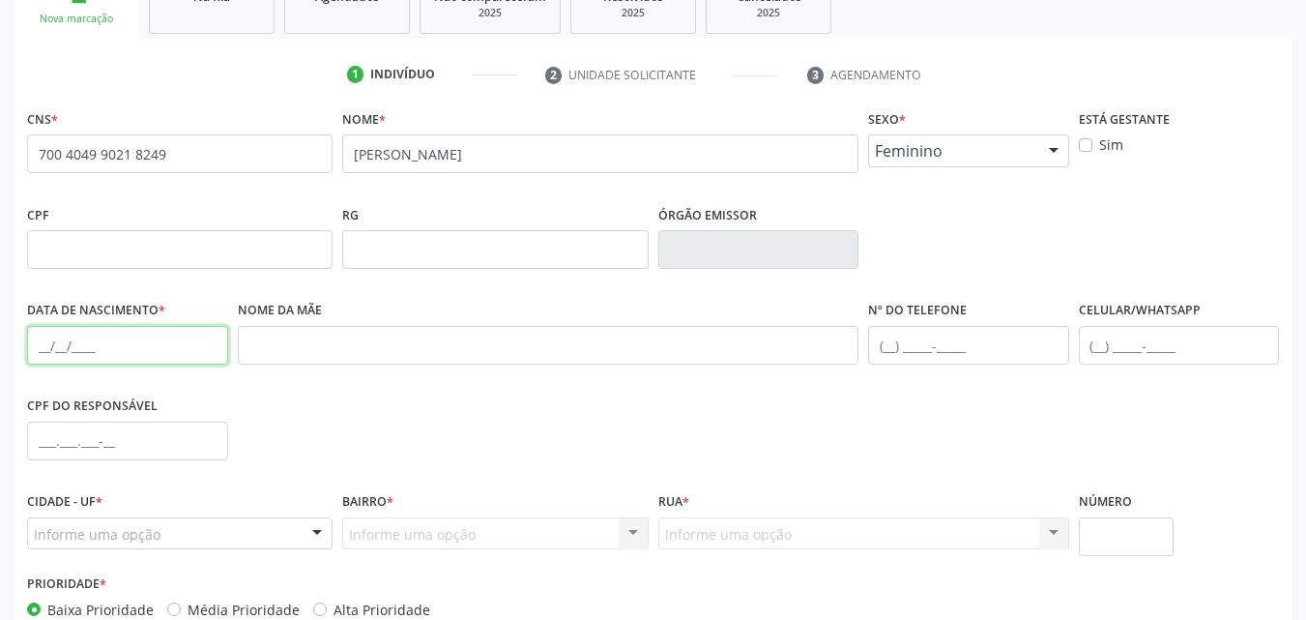
click at [126, 346] on input "text" at bounding box center [127, 345] width 201 height 39
type input "[DATE]"
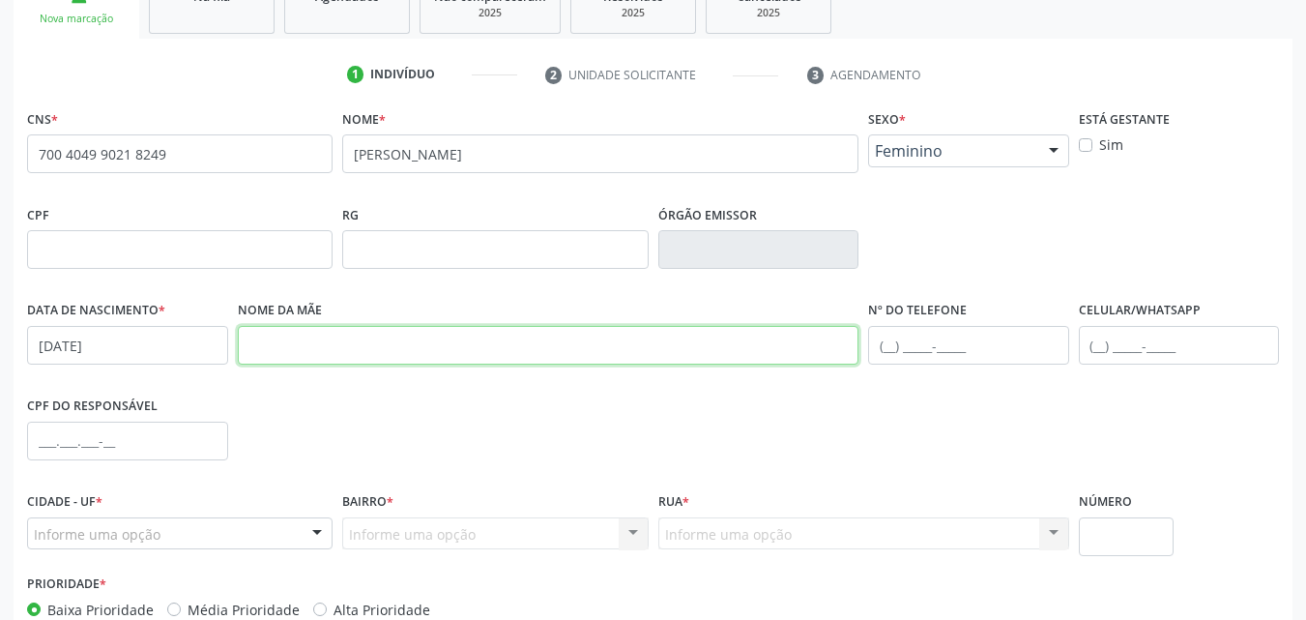
click at [270, 340] on input "text" at bounding box center [549, 345] width 622 height 39
type input "[PERSON_NAME]"
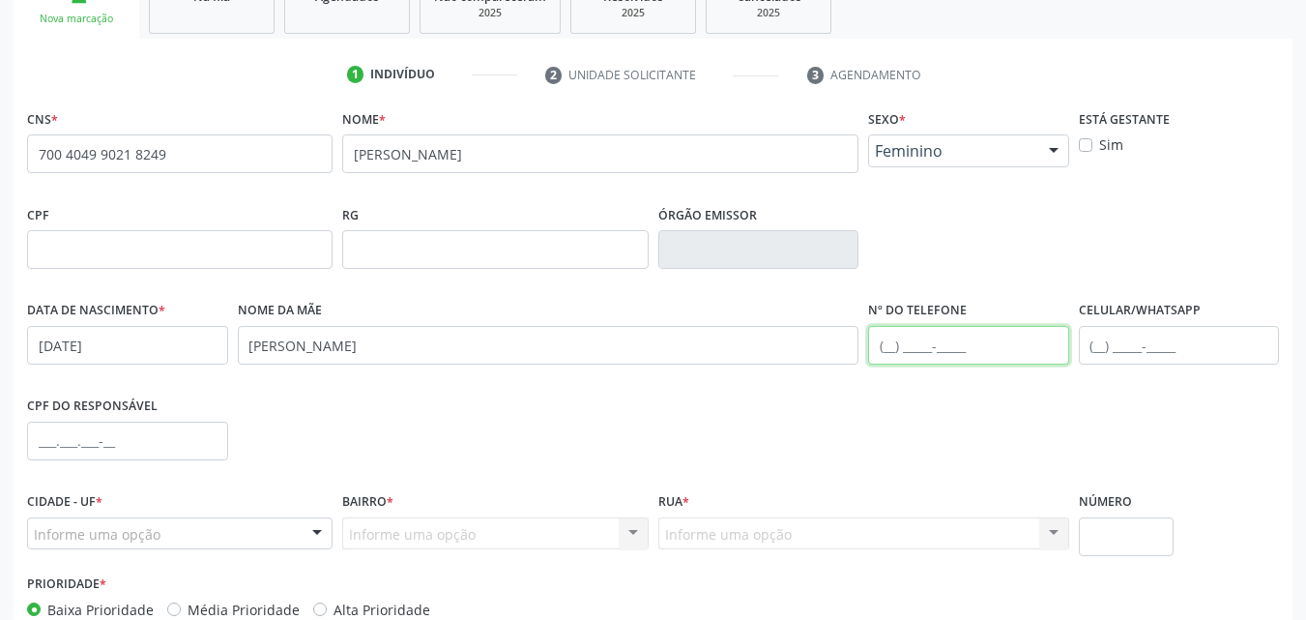
click at [886, 346] on input "text" at bounding box center [968, 345] width 201 height 39
type input "[PHONE_NUMBER]"
click at [296, 531] on div "Informe uma opção" at bounding box center [180, 533] width 306 height 33
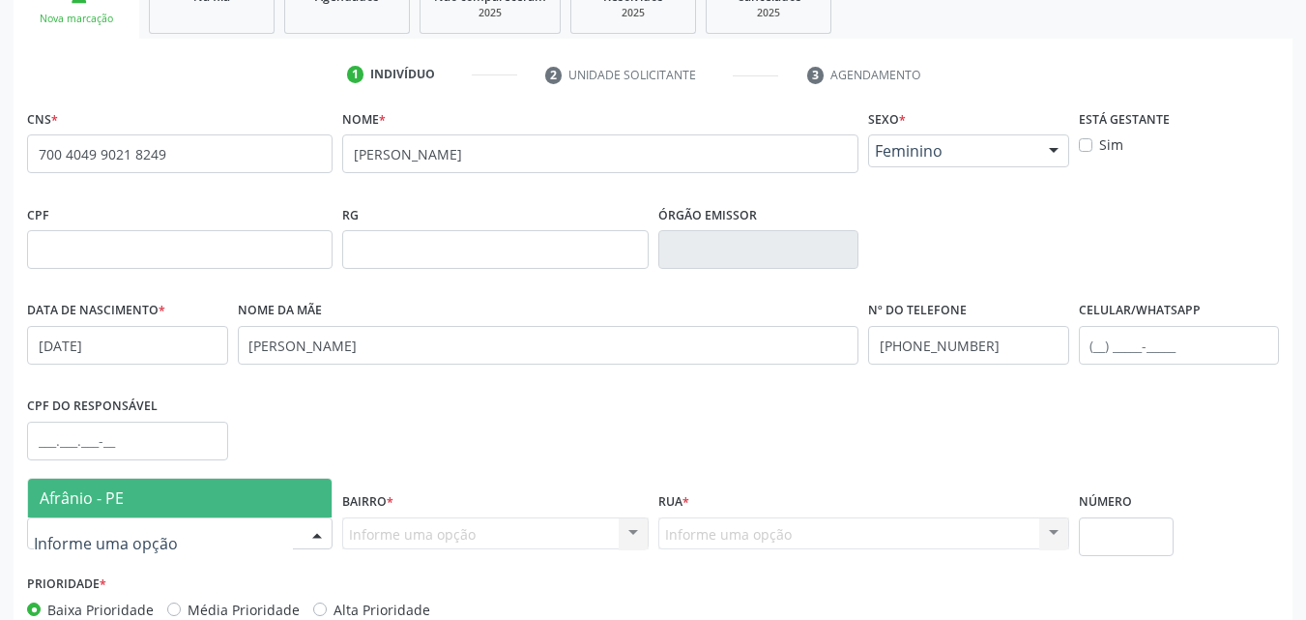
click at [240, 486] on span "Afrânio - PE" at bounding box center [180, 498] width 304 height 39
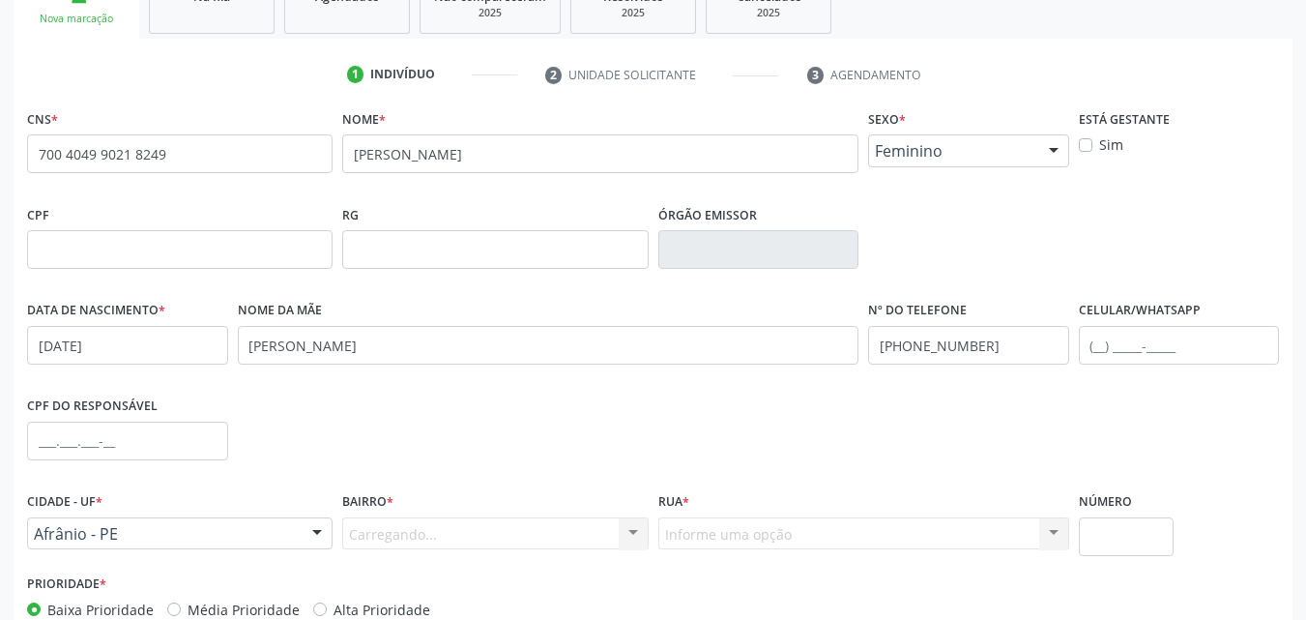
click at [408, 528] on div "Carregando... Nenhum resultado encontrado para: " " Nenhuma opção encontrada. D…" at bounding box center [495, 533] width 306 height 33
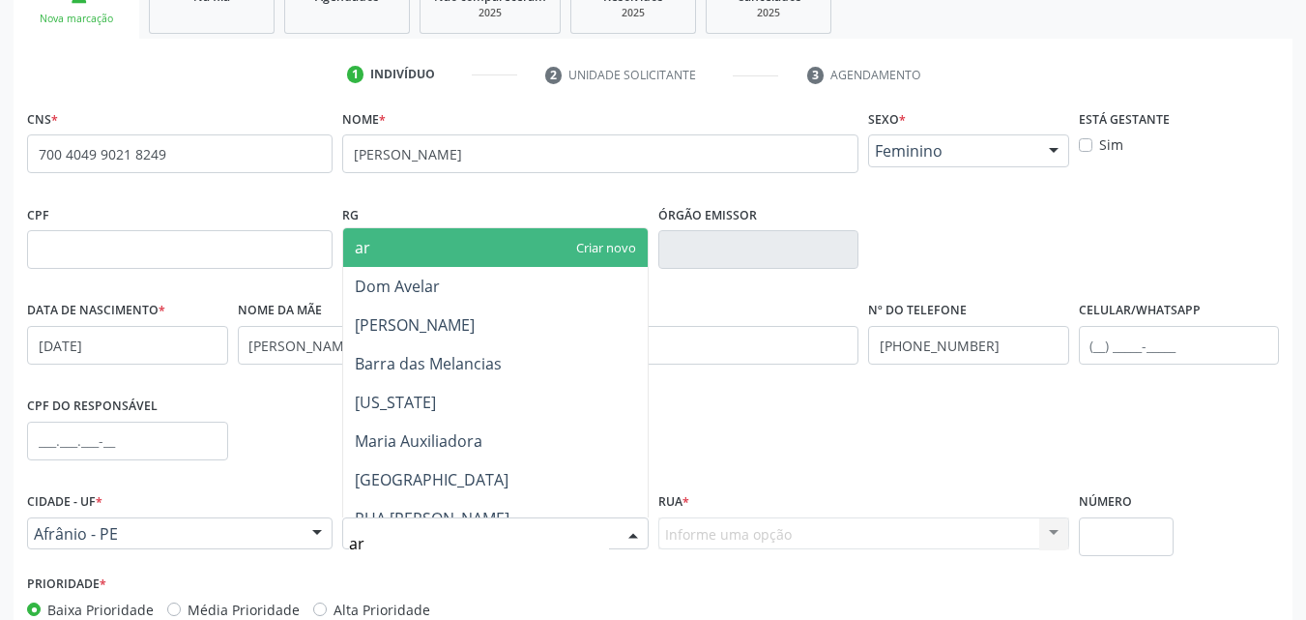
type input "ari"
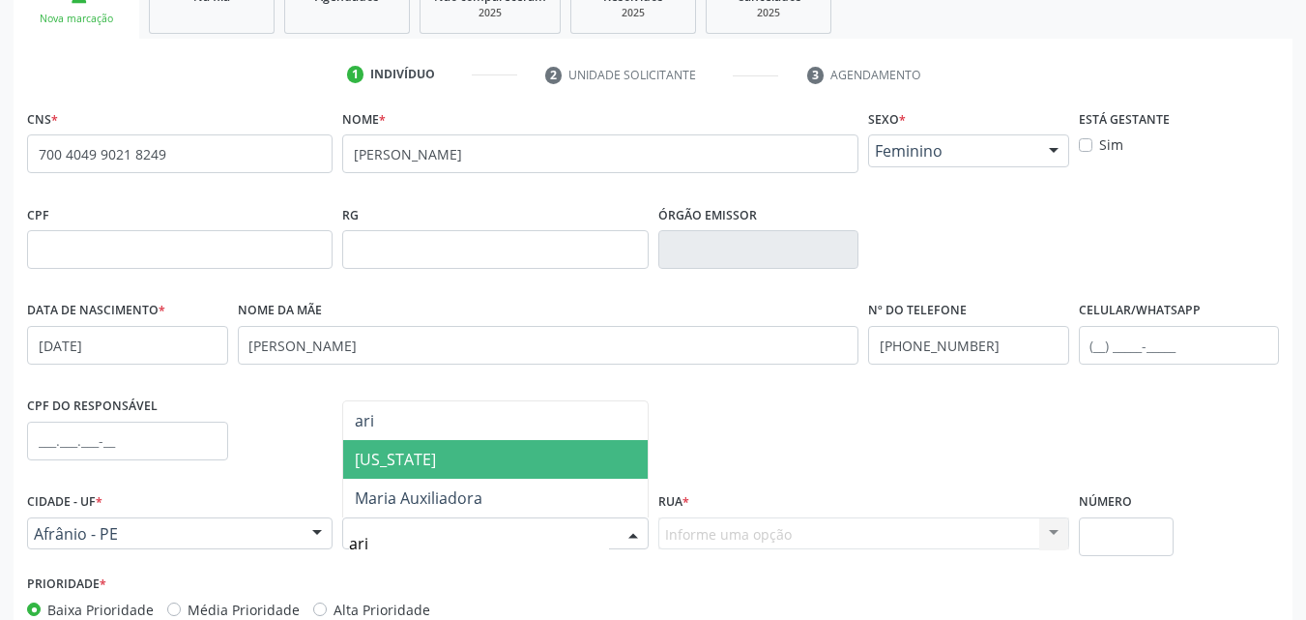
click at [426, 462] on span "[US_STATE]" at bounding box center [495, 459] width 304 height 39
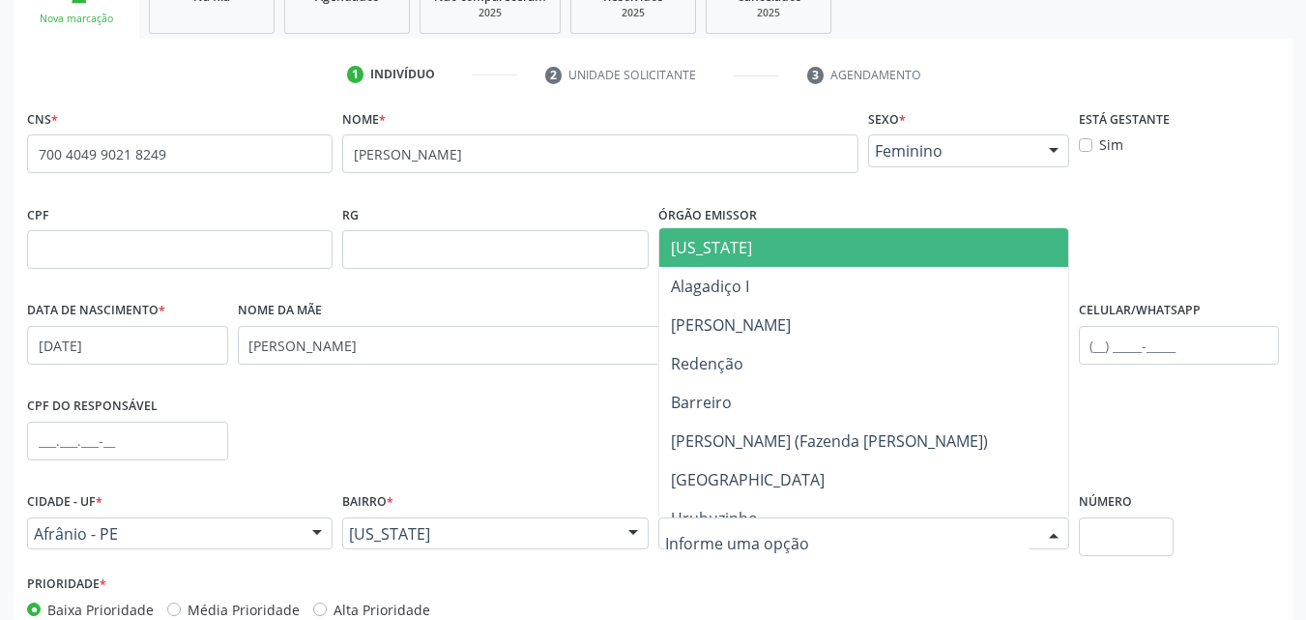
click at [738, 246] on span "[US_STATE]" at bounding box center [863, 247] width 409 height 39
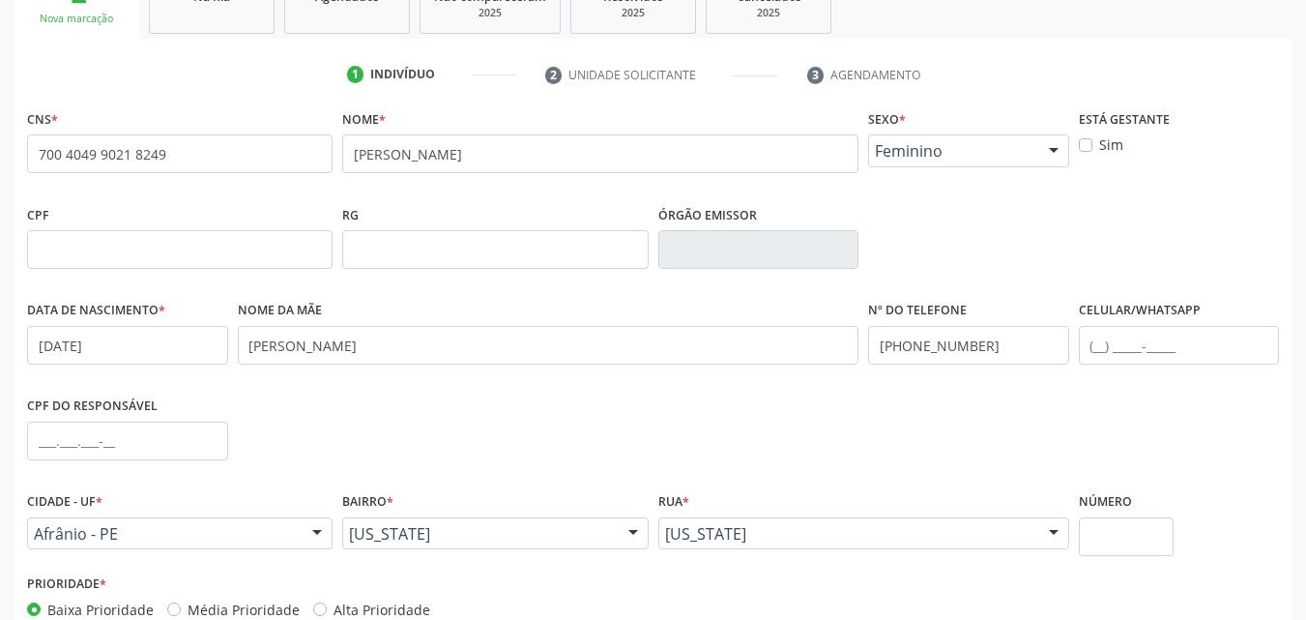
scroll to position [428, 0]
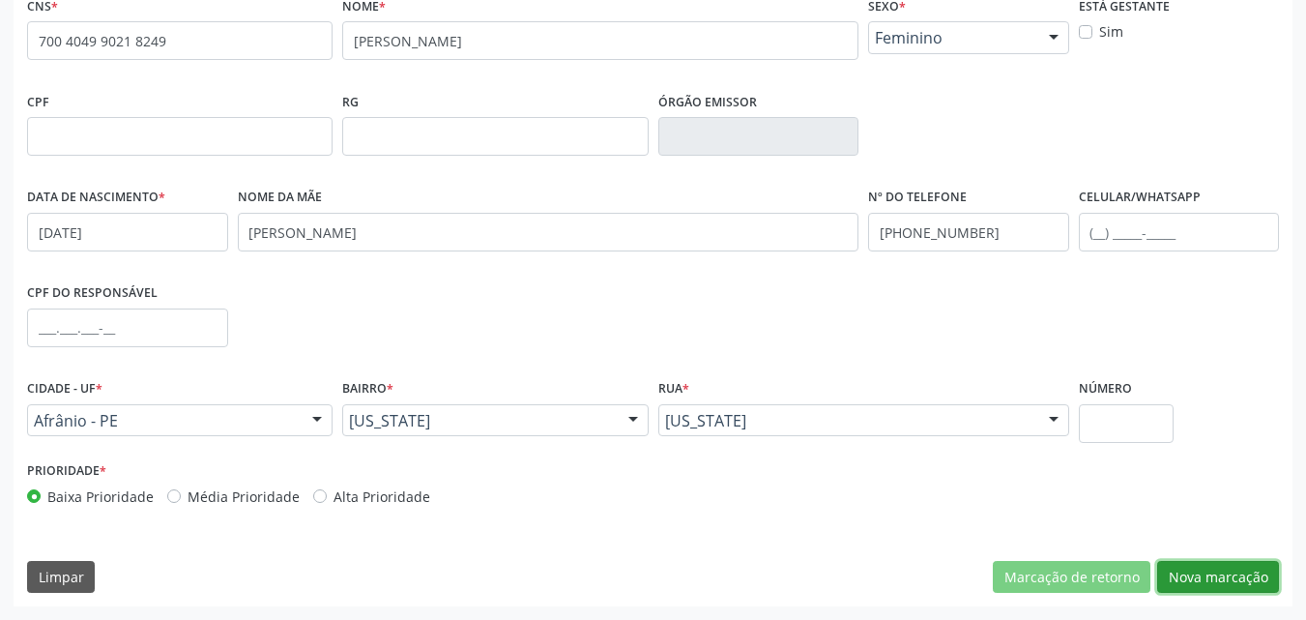
click at [1211, 574] on button "Nova marcação" at bounding box center [1219, 577] width 122 height 33
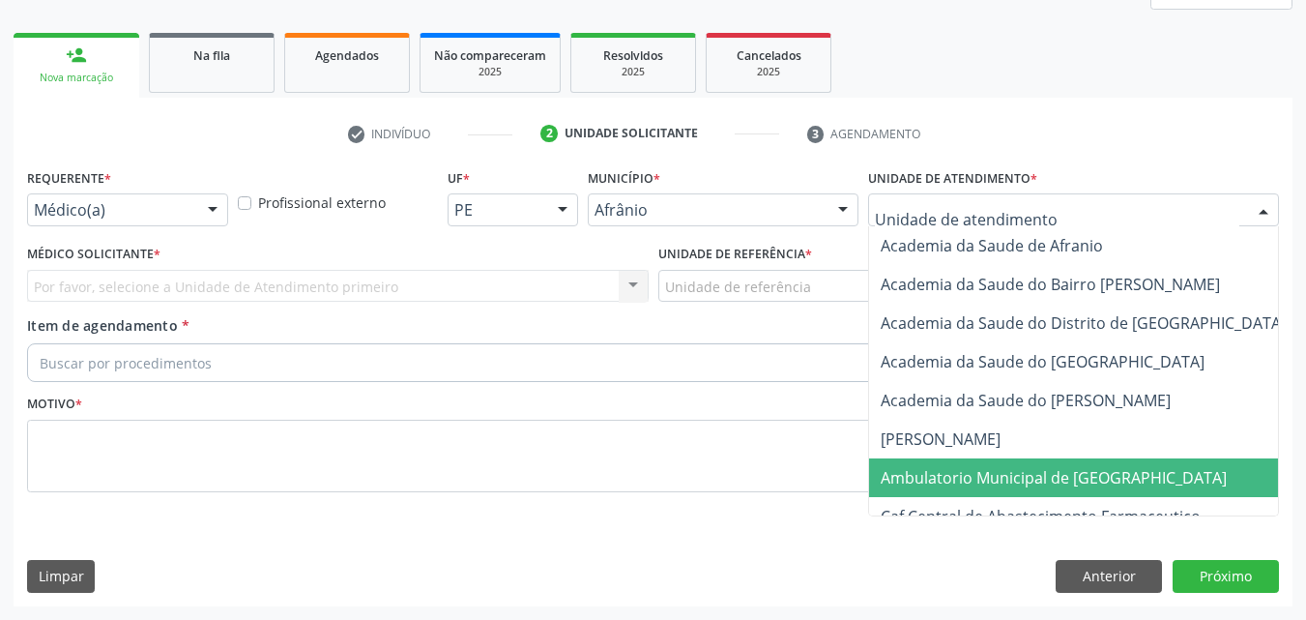
click at [998, 476] on span "Ambulatorio Municipal de [GEOGRAPHIC_DATA]" at bounding box center [1054, 477] width 346 height 21
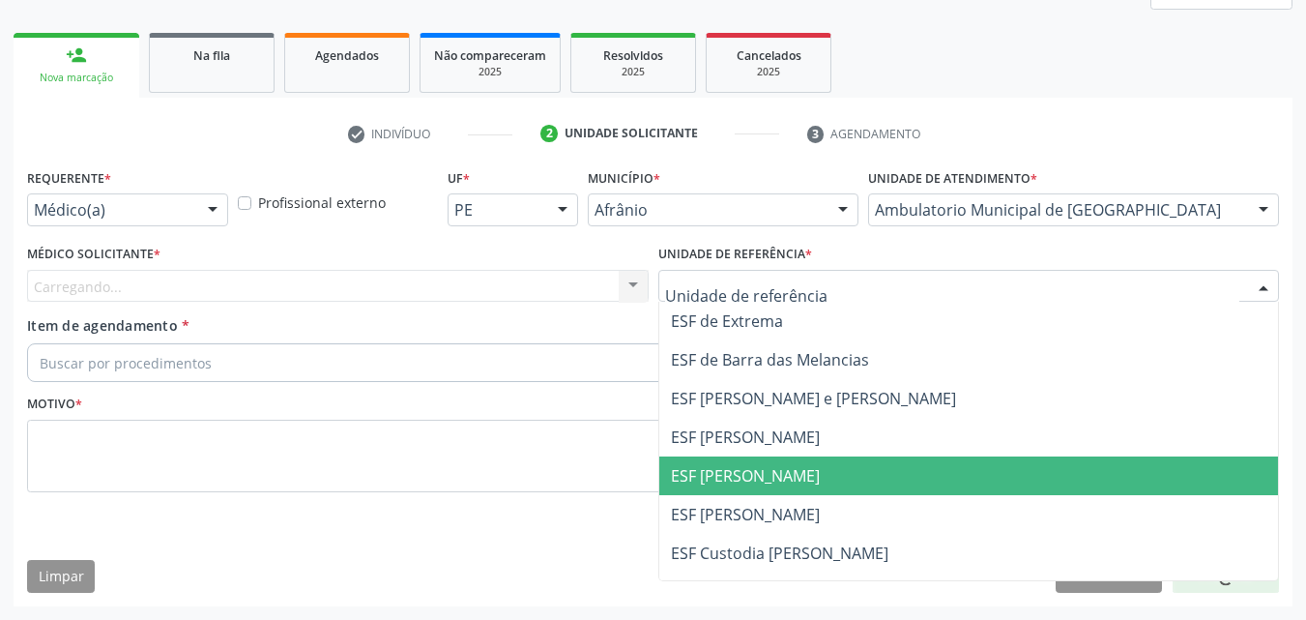
drag, startPoint x: 835, startPoint y: 471, endPoint x: 649, endPoint y: 433, distance: 189.5
click at [835, 472] on span "ESF [PERSON_NAME]" at bounding box center [969, 475] width 620 height 39
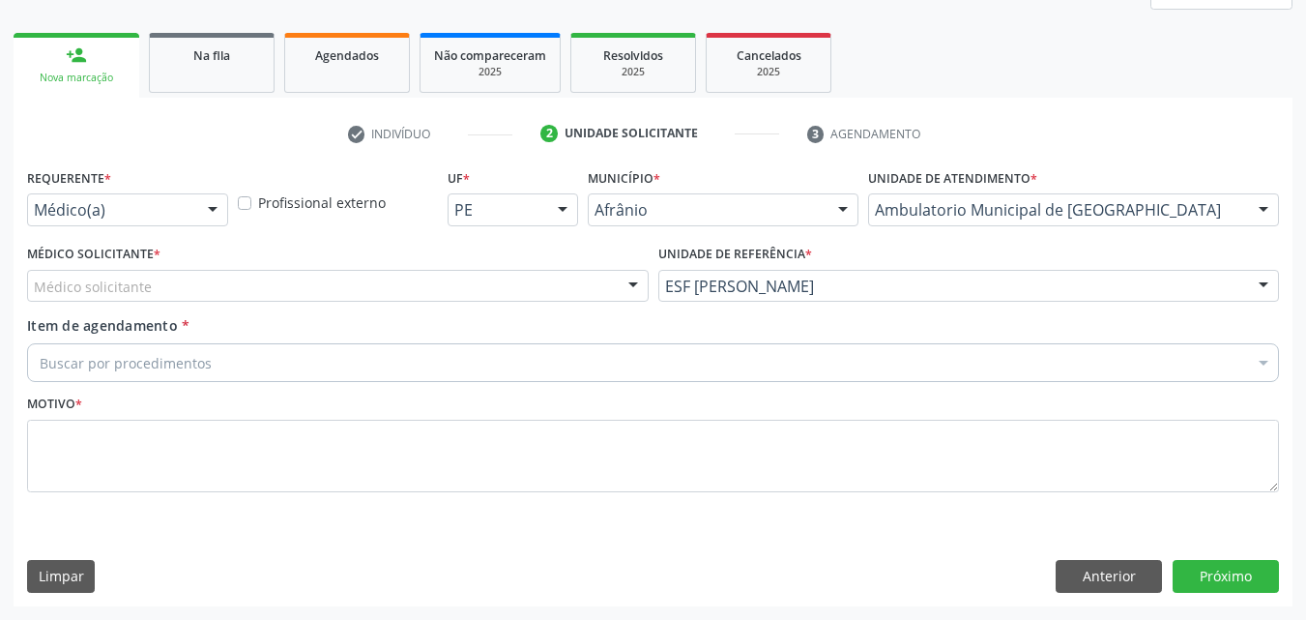
click at [388, 281] on div "Médico solicitante" at bounding box center [338, 286] width 622 height 33
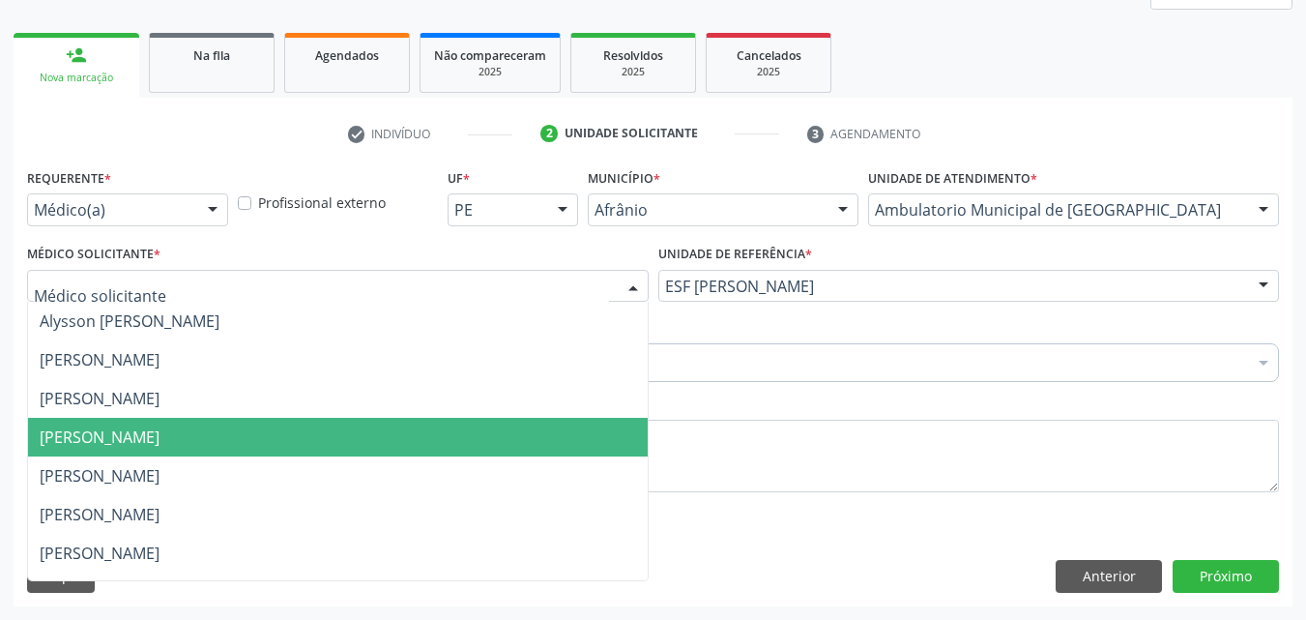
click at [381, 444] on span "[PERSON_NAME]" at bounding box center [338, 437] width 620 height 39
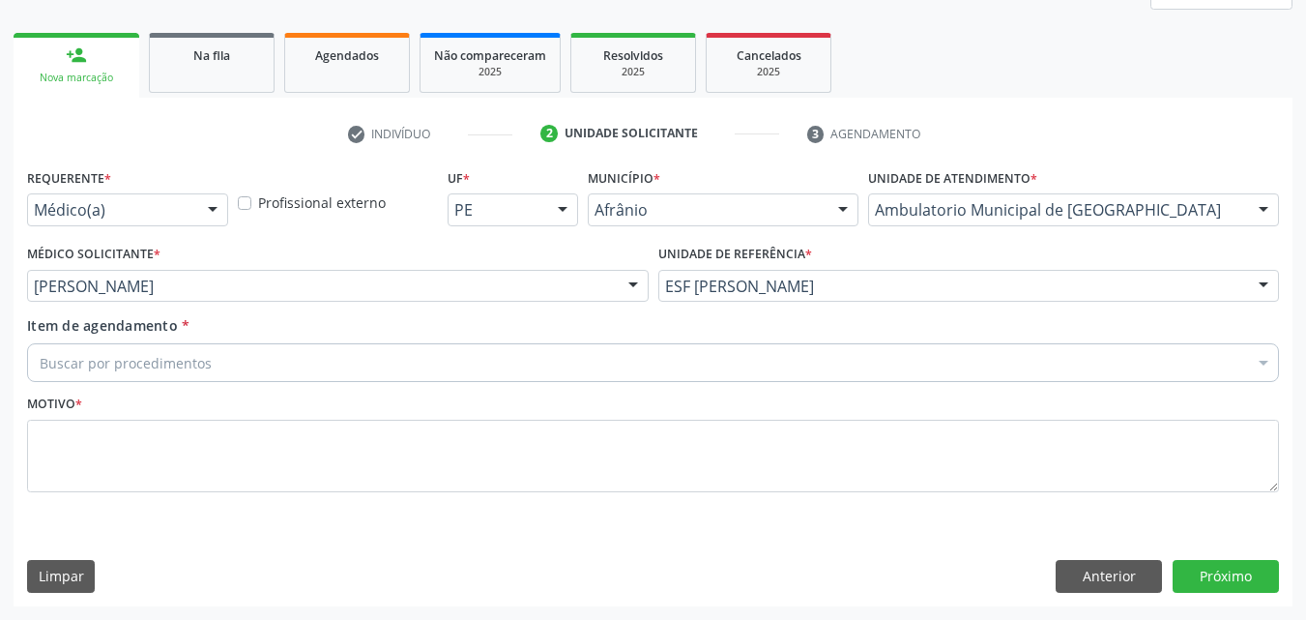
click at [312, 354] on div "Buscar por procedimentos" at bounding box center [653, 362] width 1252 height 39
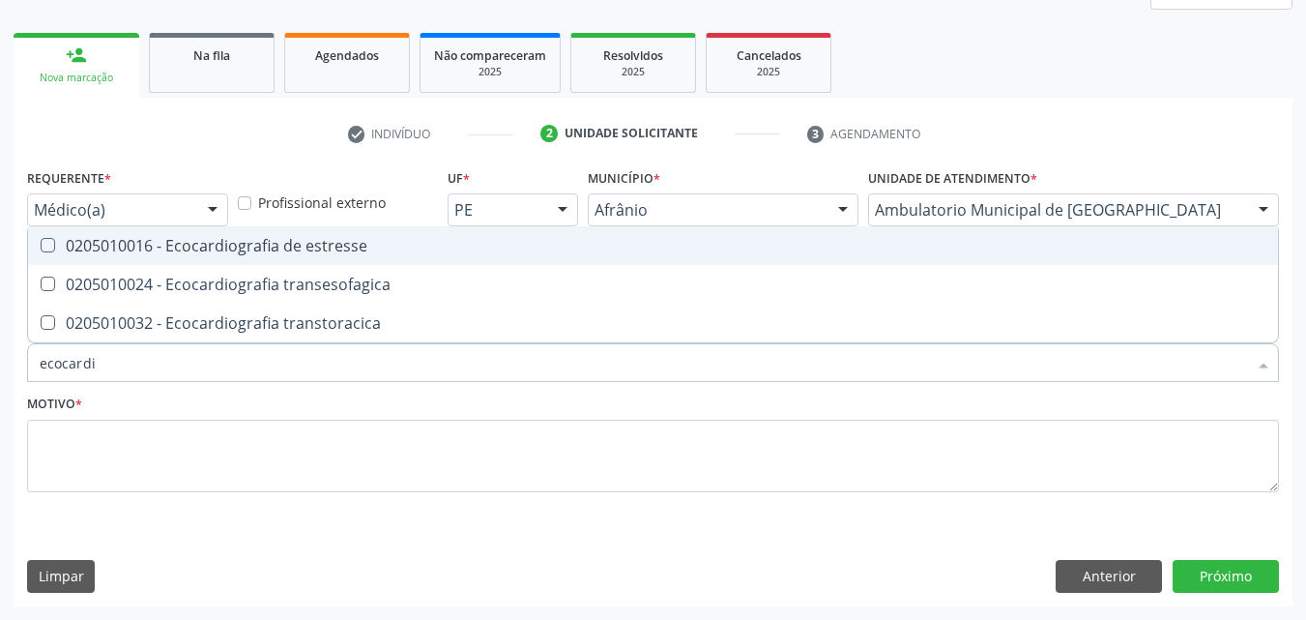
type input "ecocardio"
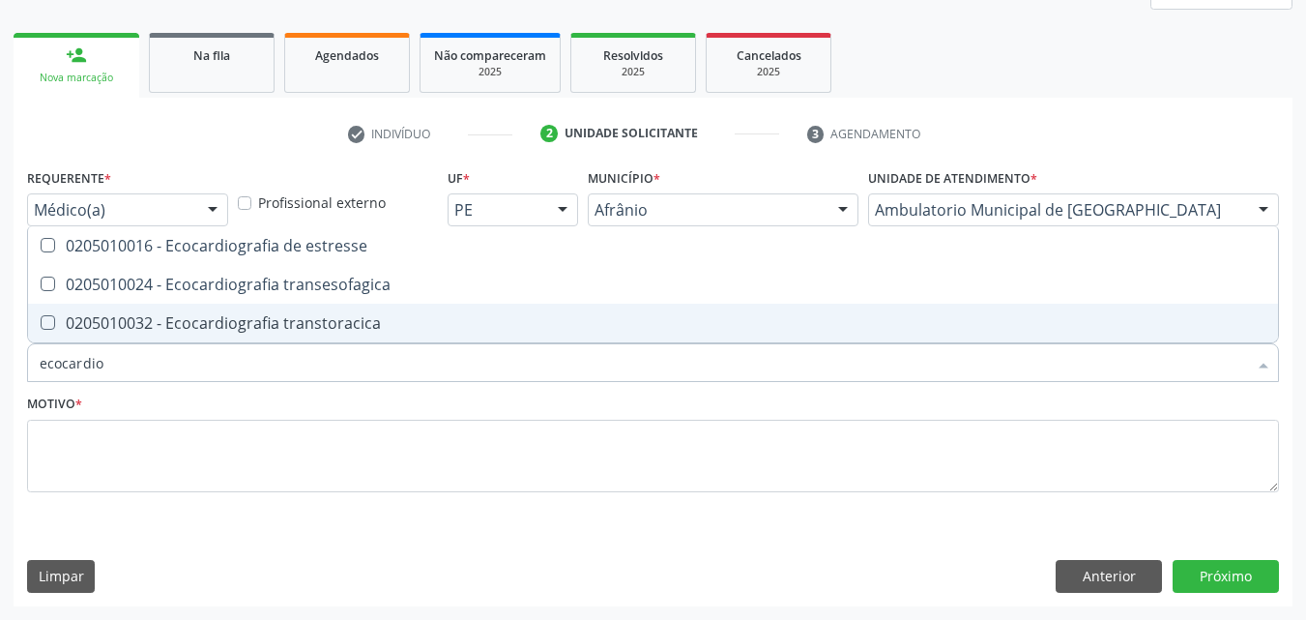
click at [290, 323] on div "0205010032 - Ecocardiografia transtoracica" at bounding box center [653, 322] width 1227 height 15
checkbox transtoracica "true"
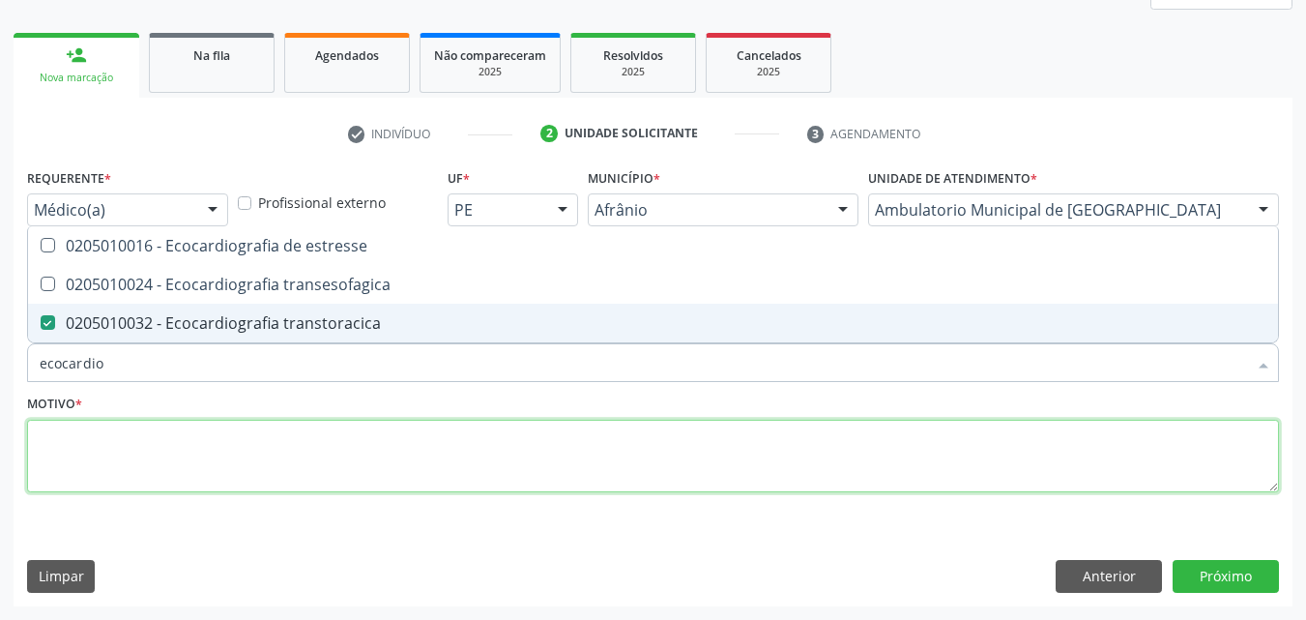
click at [301, 447] on textarea at bounding box center [653, 456] width 1252 height 73
checkbox transesofagica "true"
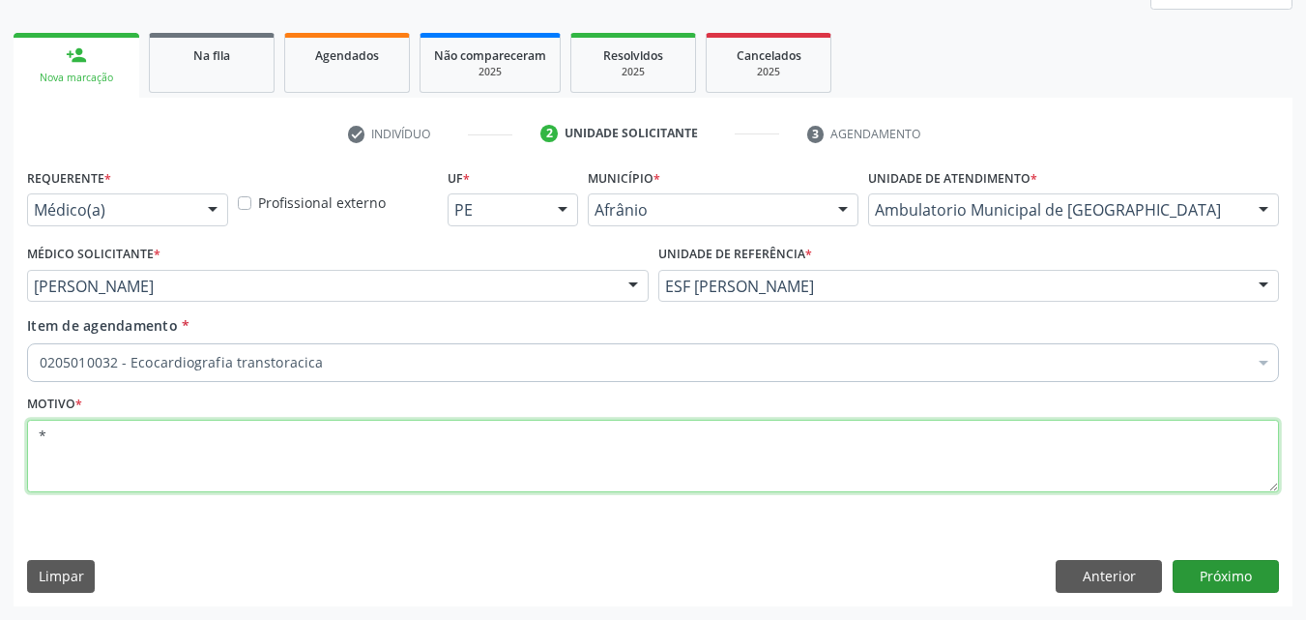
type textarea "*"
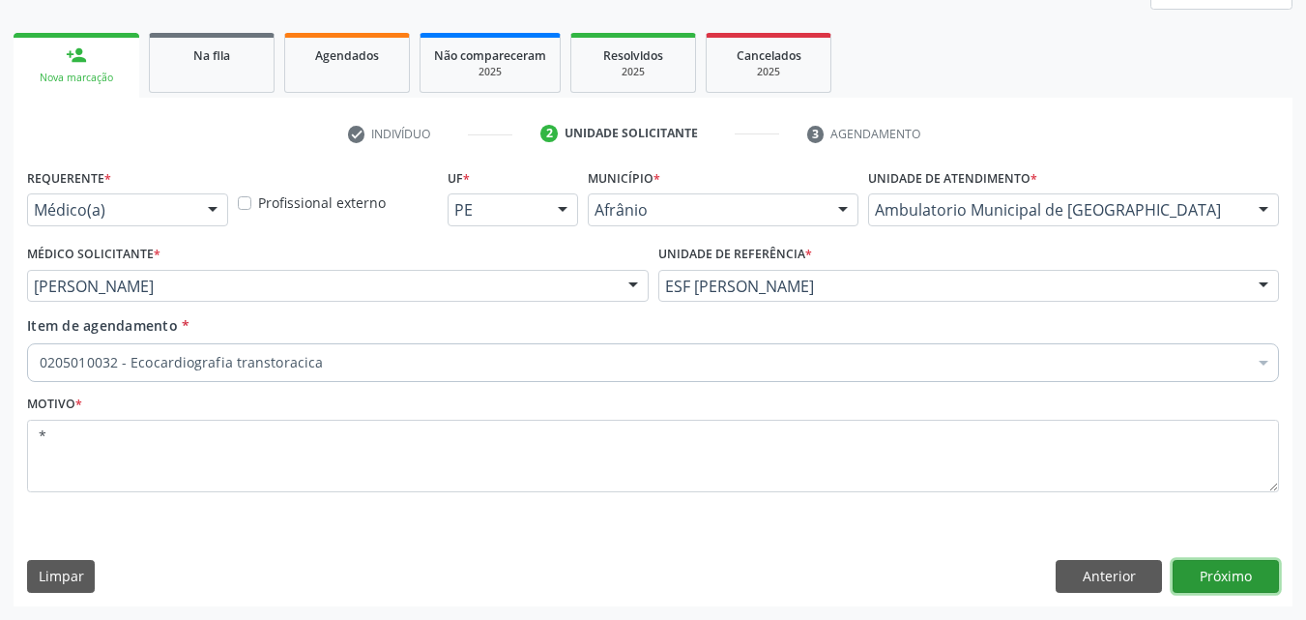
click at [1231, 572] on button "Próximo" at bounding box center [1226, 576] width 106 height 33
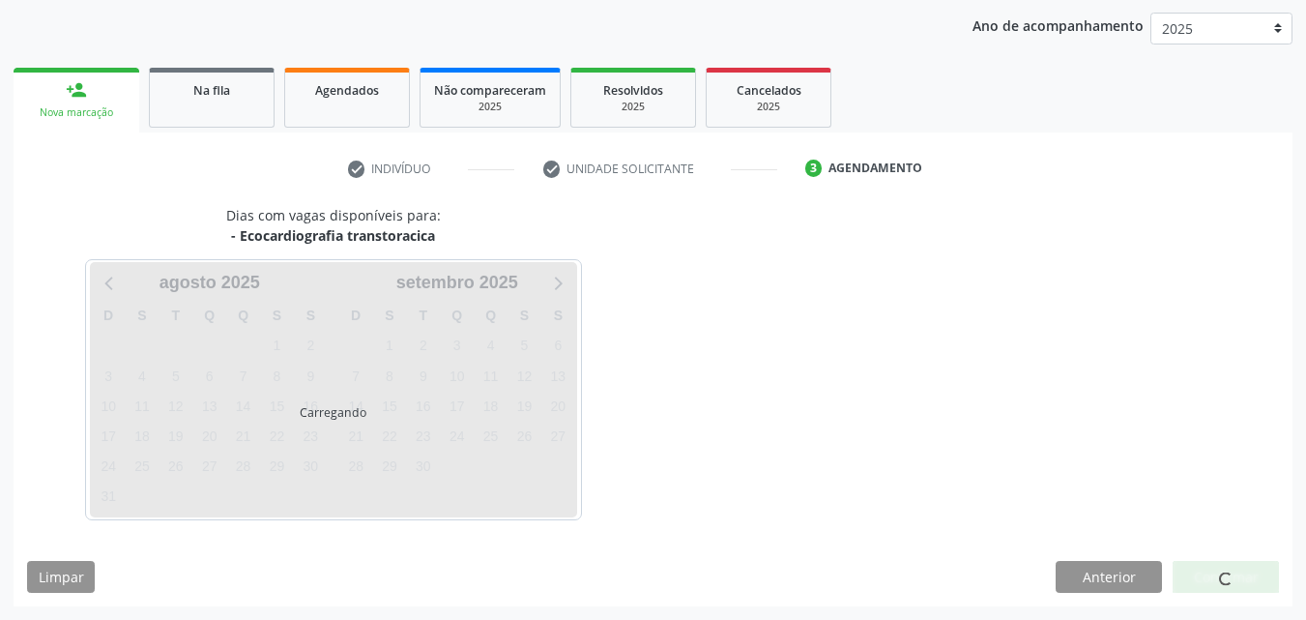
scroll to position [221, 0]
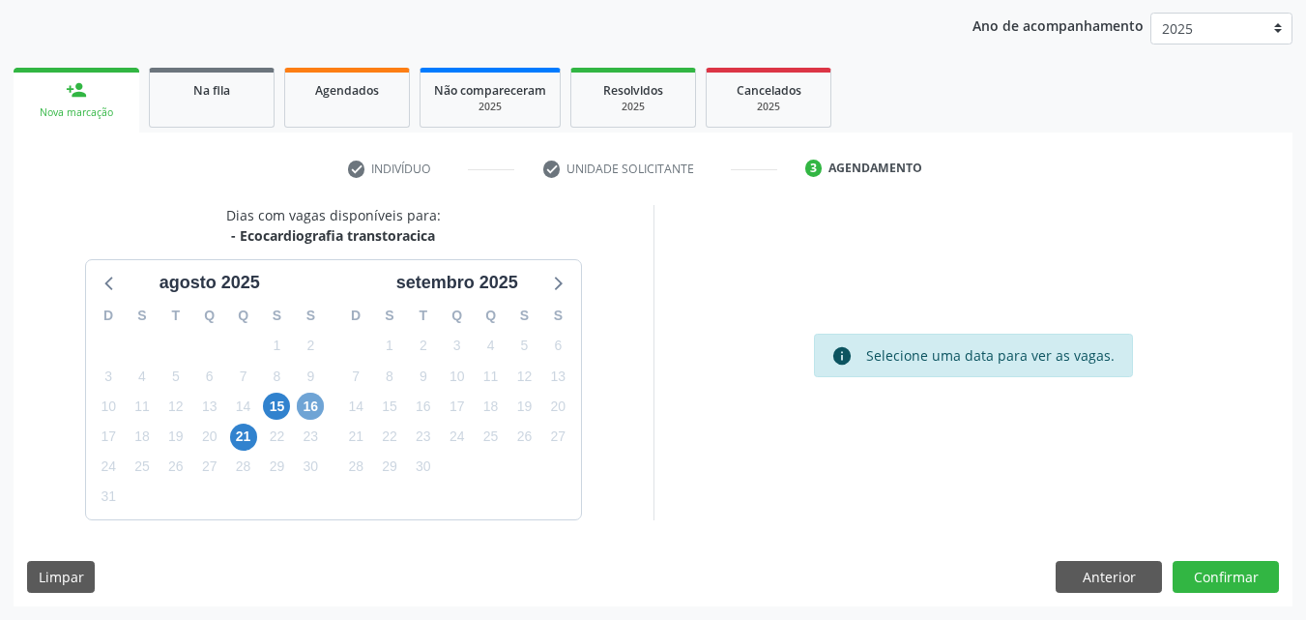
click at [311, 407] on span "16" at bounding box center [310, 406] width 27 height 27
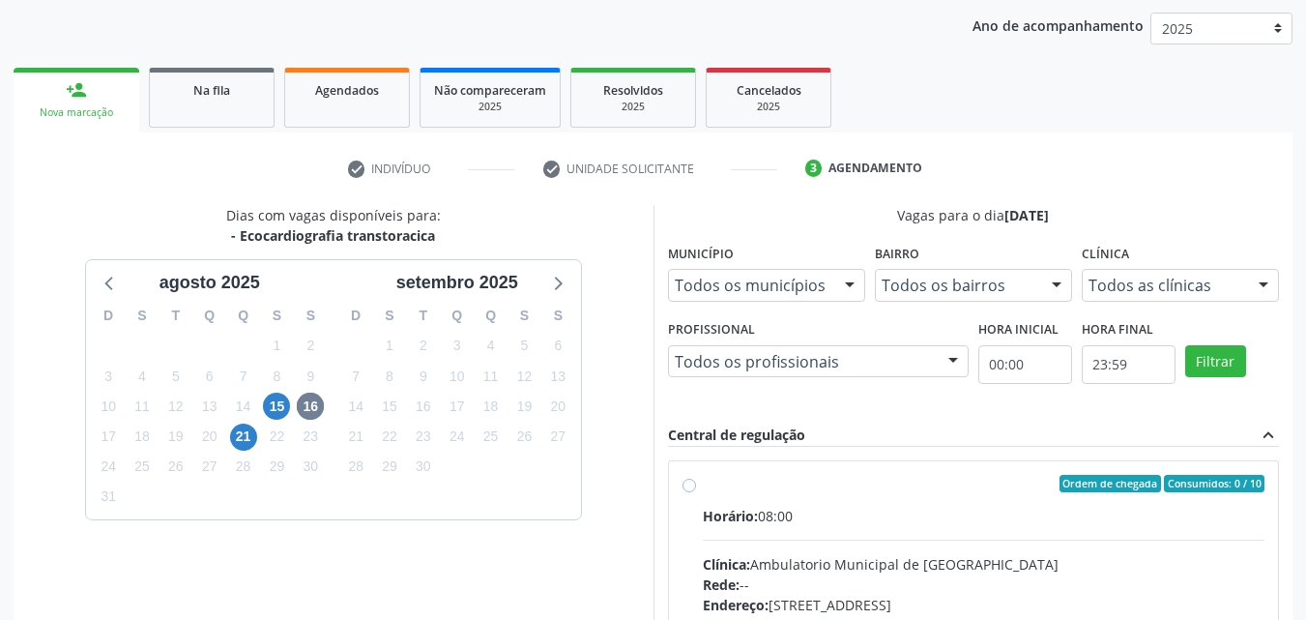
click at [803, 495] on label "Ordem de chegada Consumidos: 0 / 10 Horário: 08:00 Clínica: Ambulatorio Municip…" at bounding box center [984, 623] width 563 height 297
click at [696, 492] on input "Ordem de chegada Consumidos: 0 / 10 Horário: 08:00 Clínica: Ambulatorio Municip…" at bounding box center [690, 483] width 14 height 17
radio input "true"
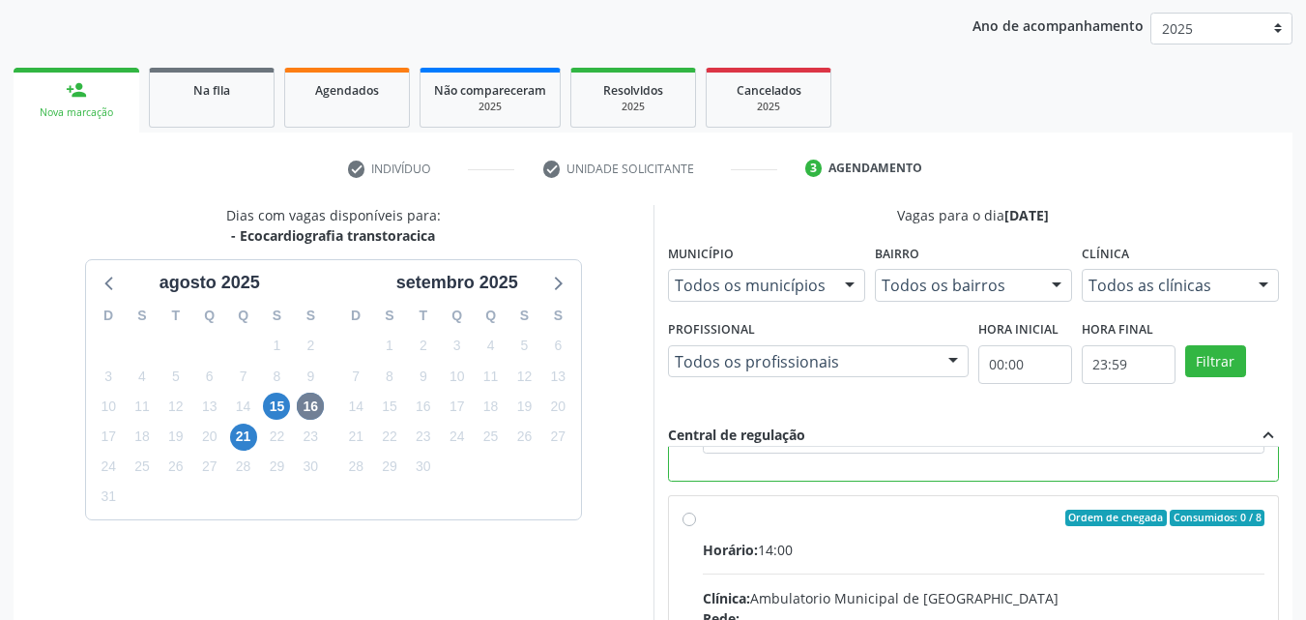
scroll to position [512, 0]
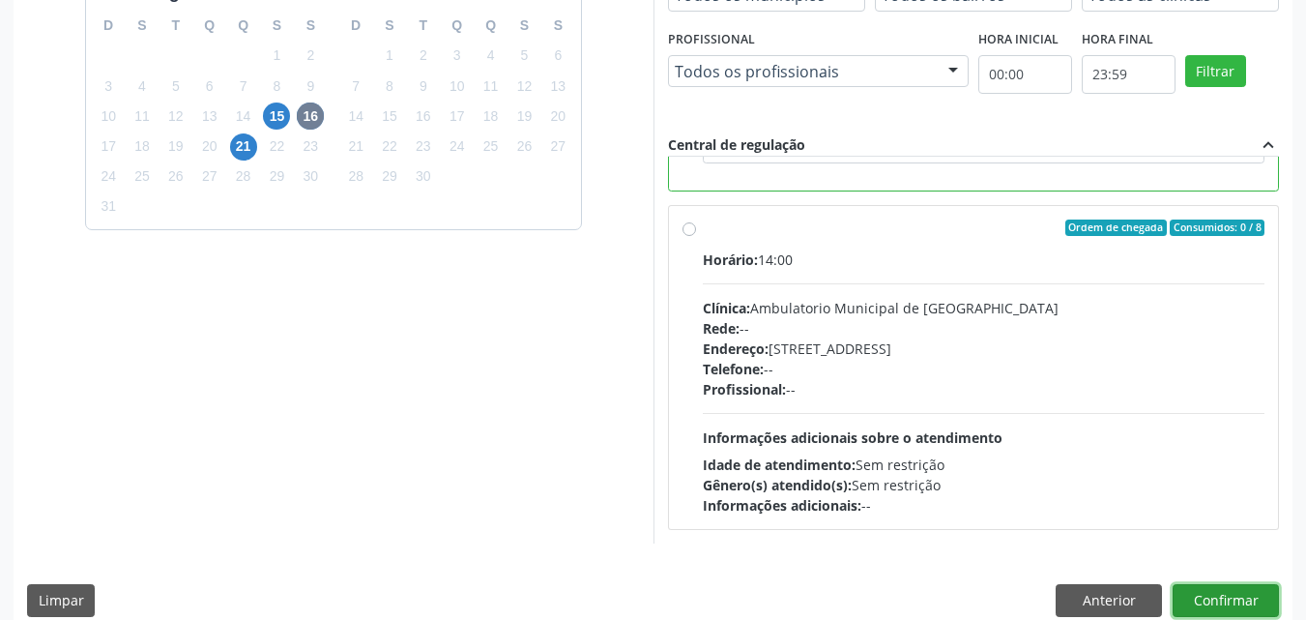
click at [1240, 594] on button "Confirmar" at bounding box center [1226, 600] width 106 height 33
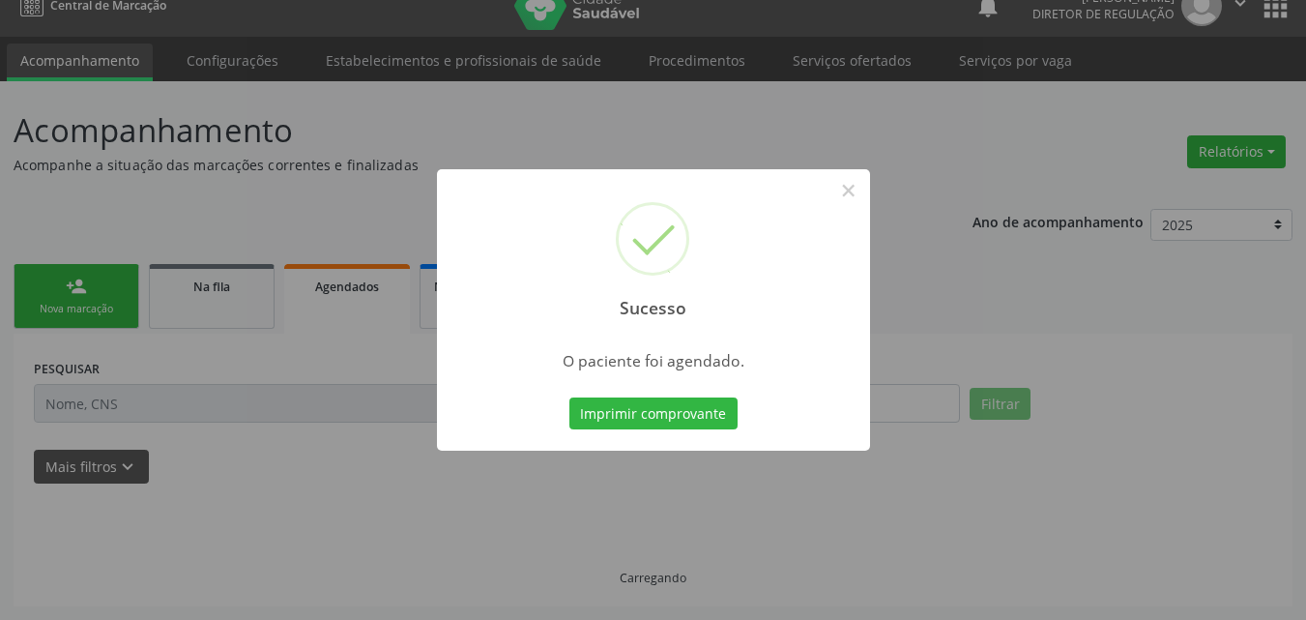
scroll to position [25, 0]
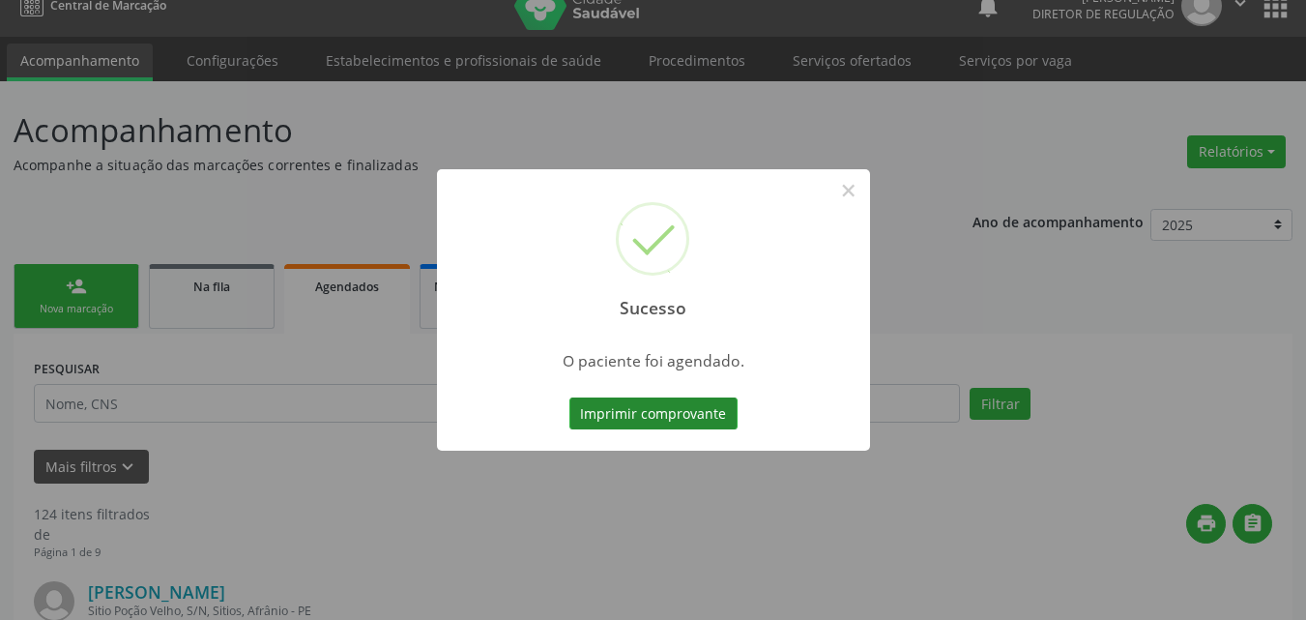
click at [714, 416] on button "Imprimir comprovante" at bounding box center [654, 413] width 168 height 33
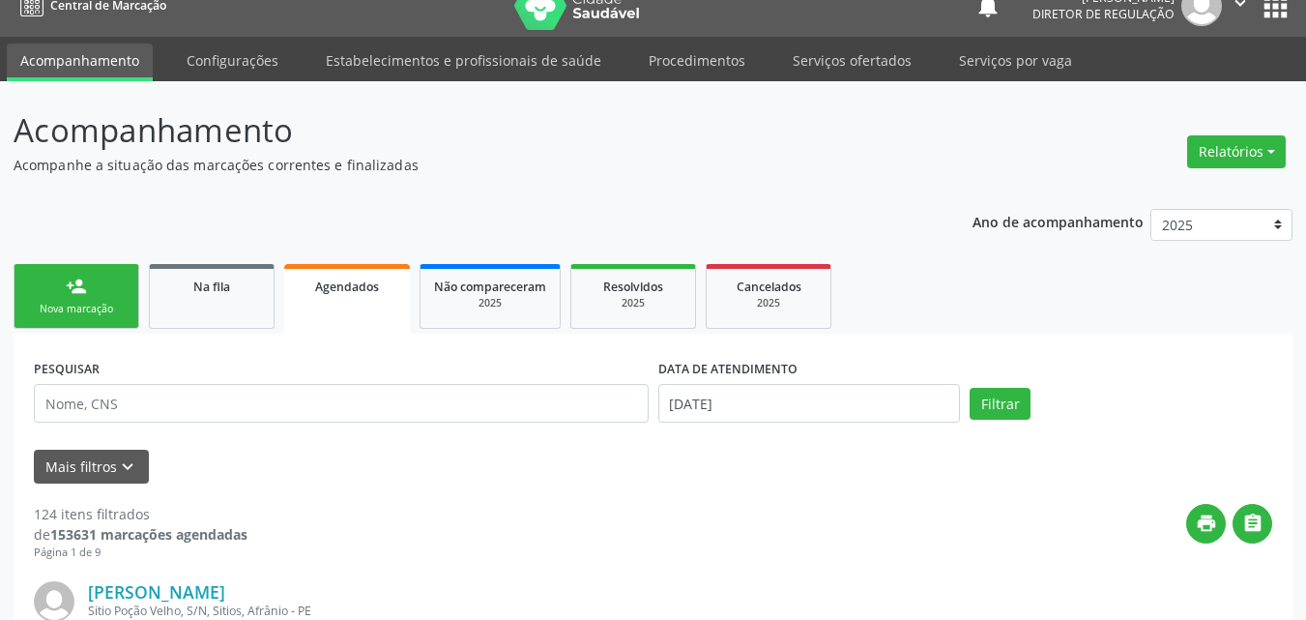
click at [123, 310] on div "Nova marcação" at bounding box center [76, 309] width 97 height 15
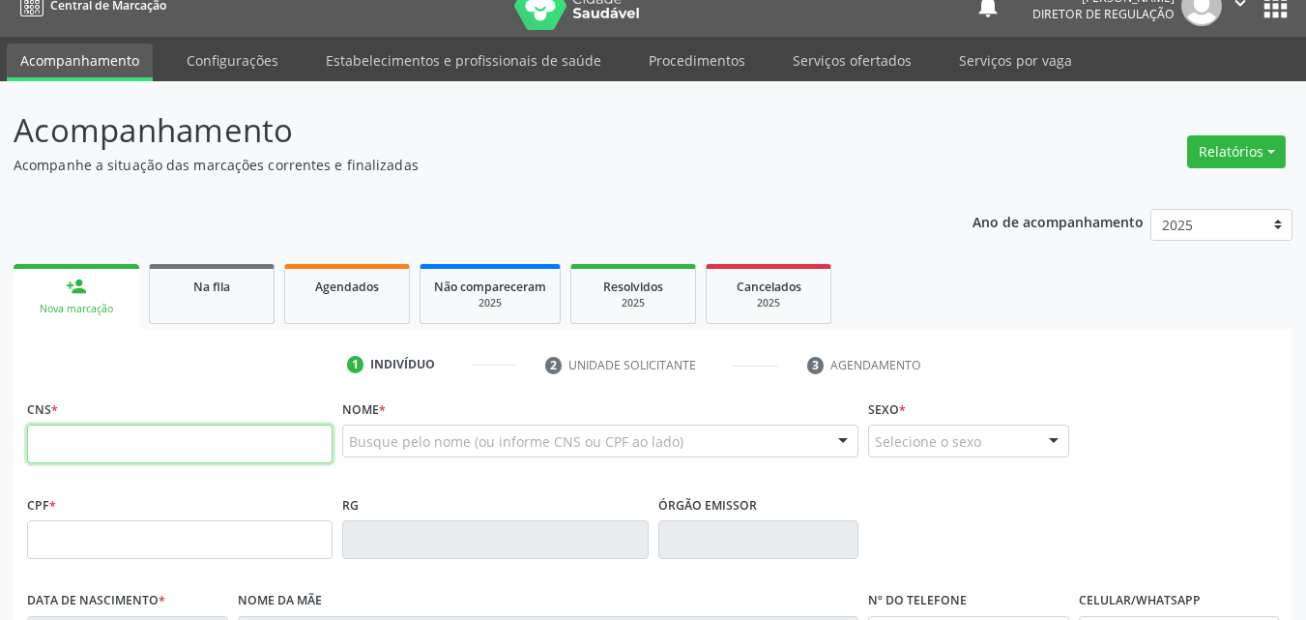
click at [205, 440] on input "text" at bounding box center [180, 444] width 306 height 39
type input "708 5073 5565 2473"
type input "138.615.864-01"
type input "06/06/2012"
type input "Roseane Pereira de Brito"
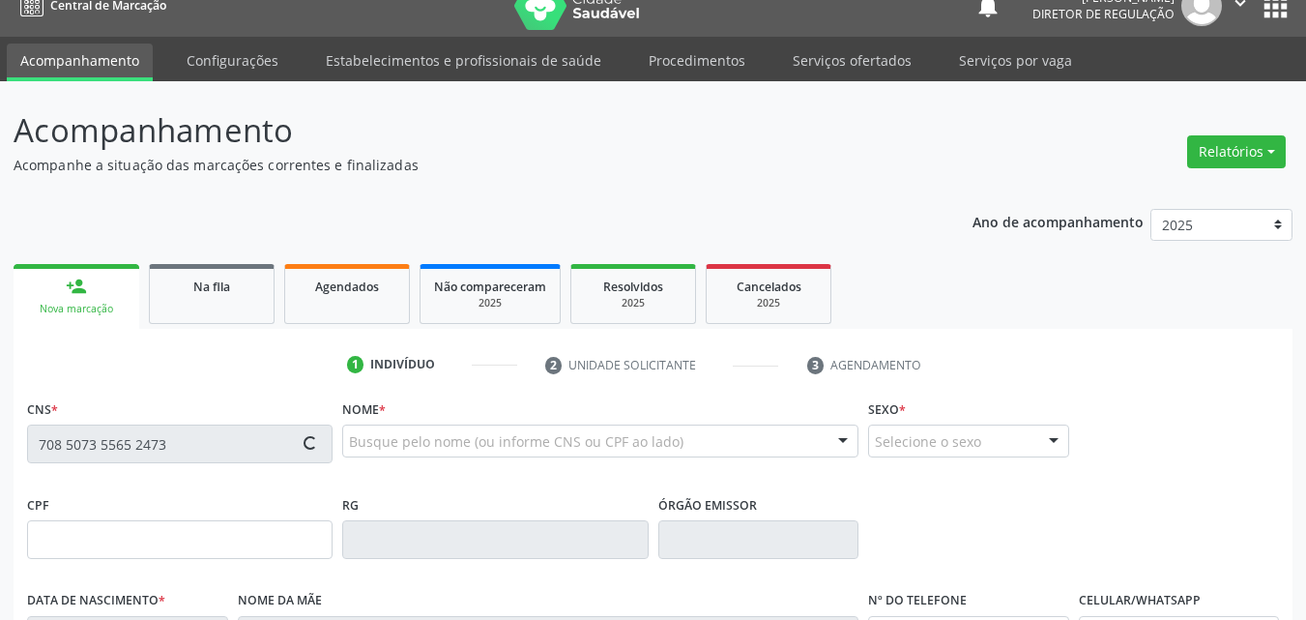
type input "(87) 98841-6019"
type input "099.480.754-63"
type input "S/N"
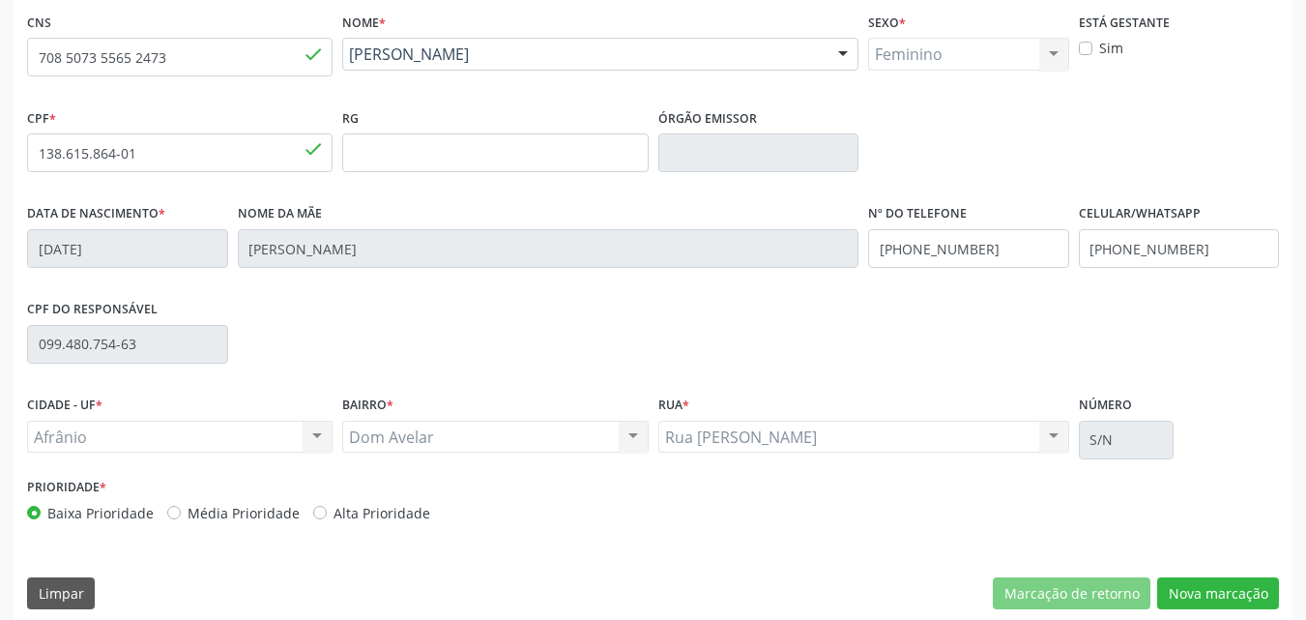
scroll to position [428, 0]
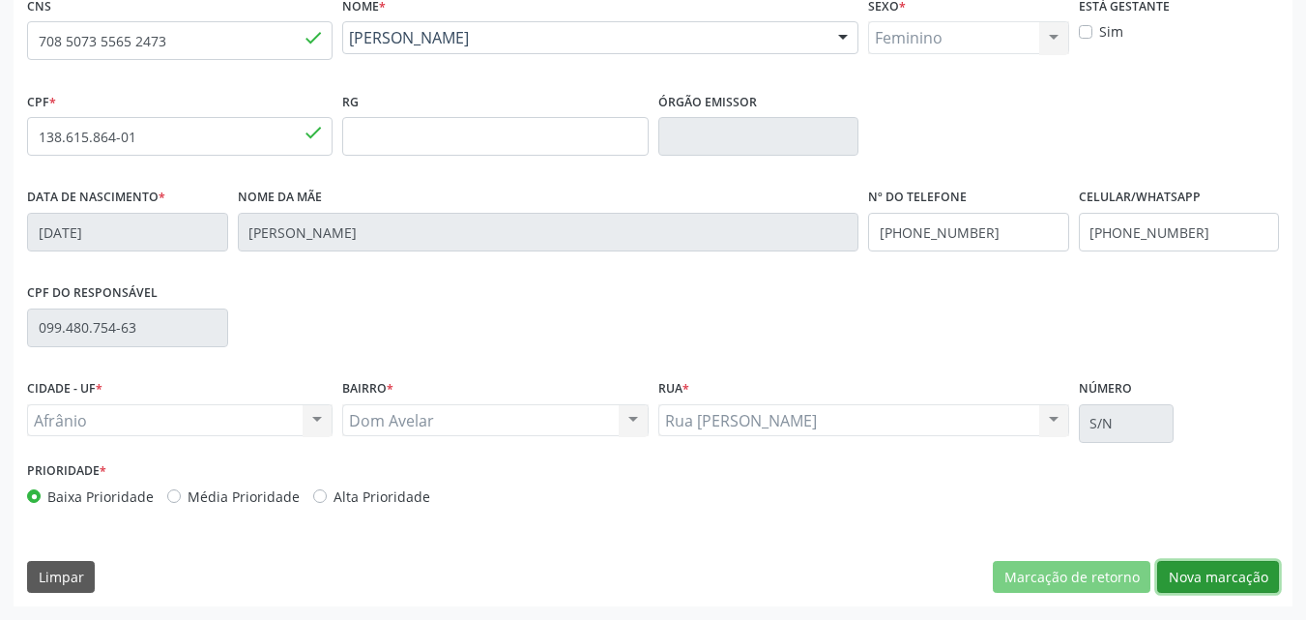
click at [1237, 571] on button "Nova marcação" at bounding box center [1219, 577] width 122 height 33
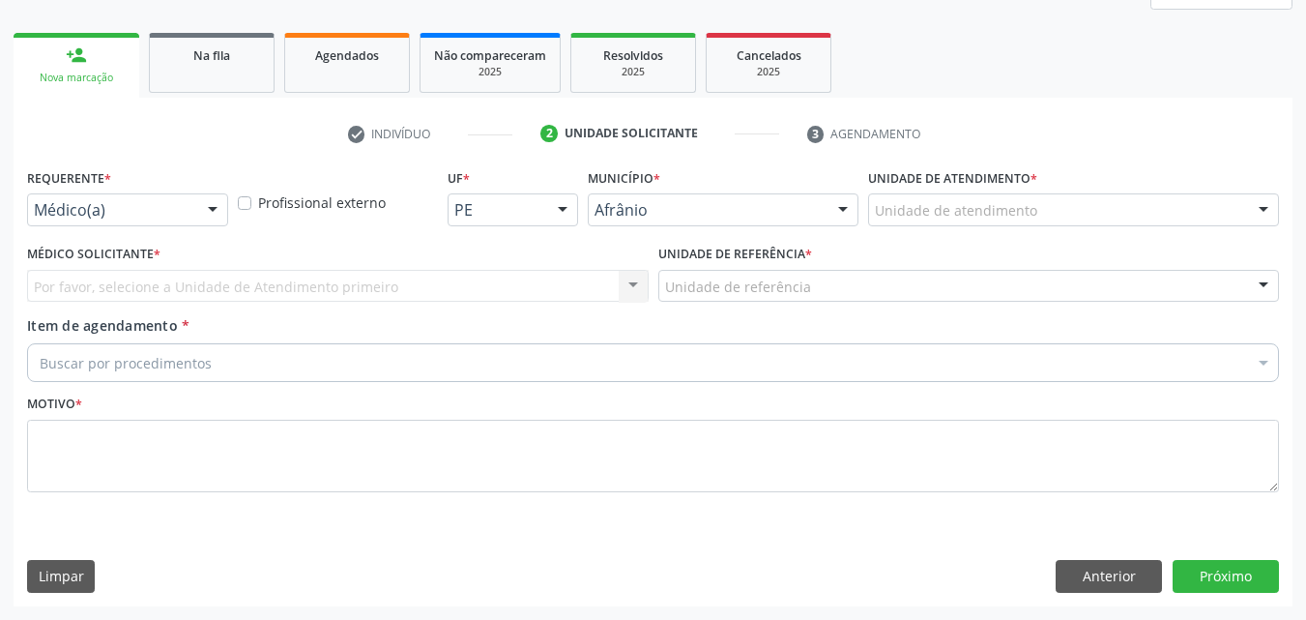
scroll to position [256, 0]
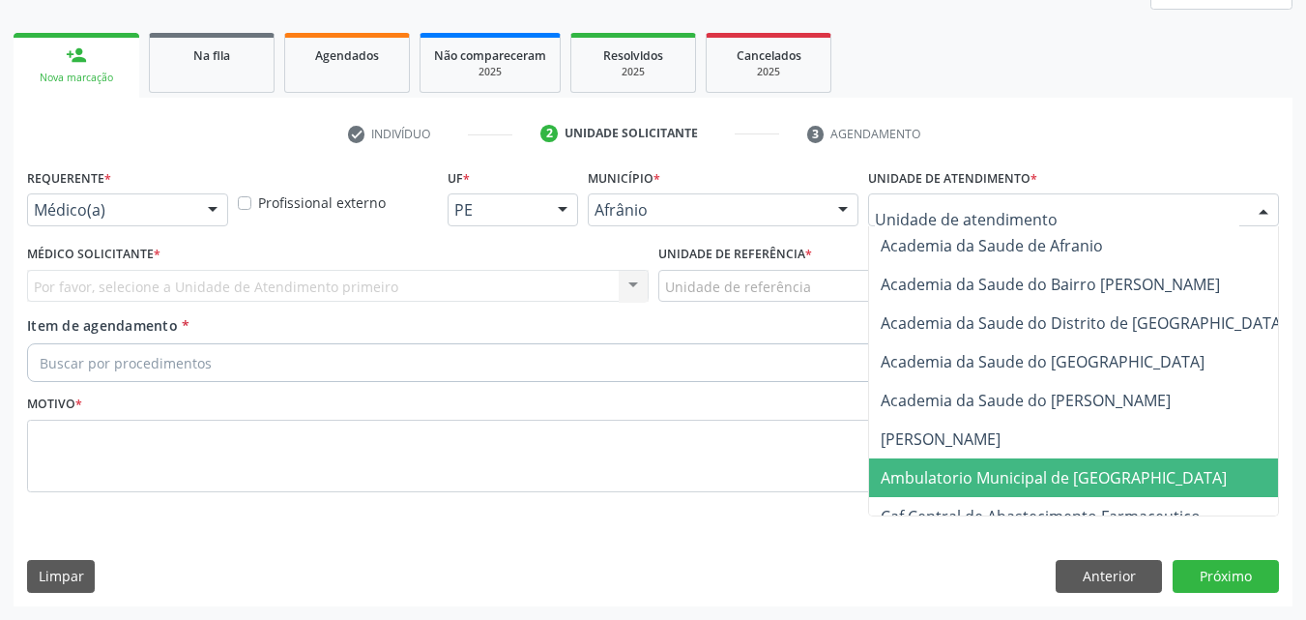
click at [979, 474] on span "Ambulatorio Municipal de [GEOGRAPHIC_DATA]" at bounding box center [1054, 477] width 346 height 21
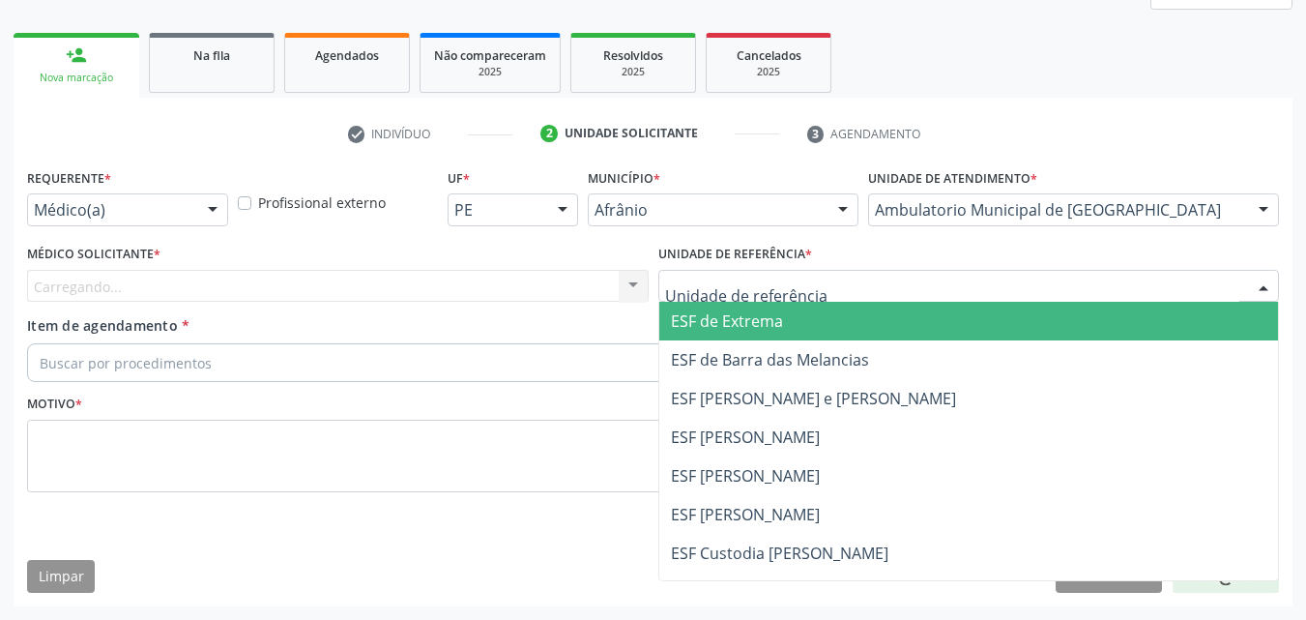
click at [843, 296] on div at bounding box center [970, 286] width 622 height 33
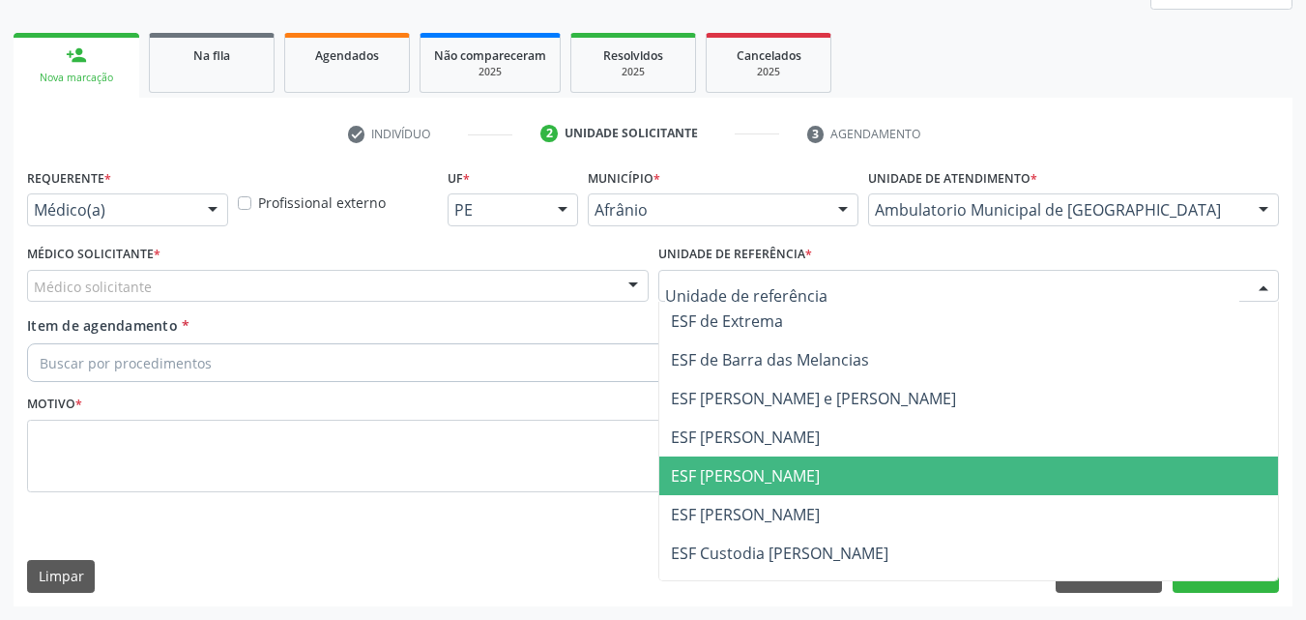
drag, startPoint x: 844, startPoint y: 472, endPoint x: 656, endPoint y: 406, distance: 199.7
click at [843, 472] on span "ESF [PERSON_NAME]" at bounding box center [969, 475] width 620 height 39
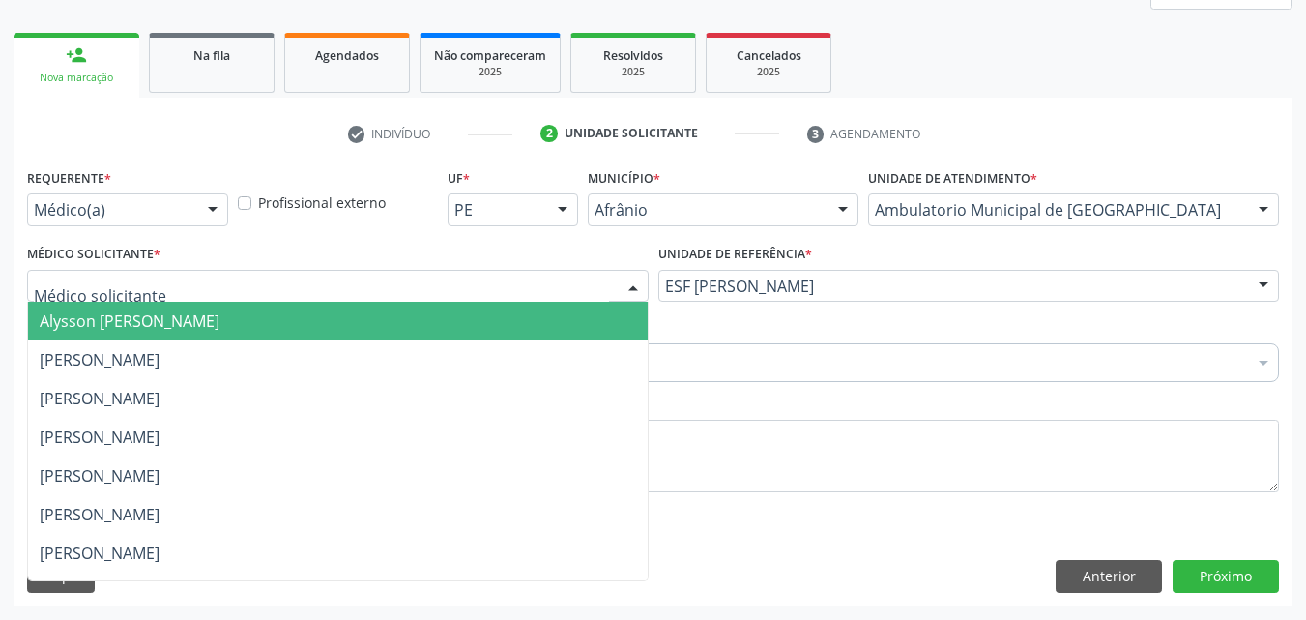
click at [526, 278] on div at bounding box center [338, 286] width 622 height 33
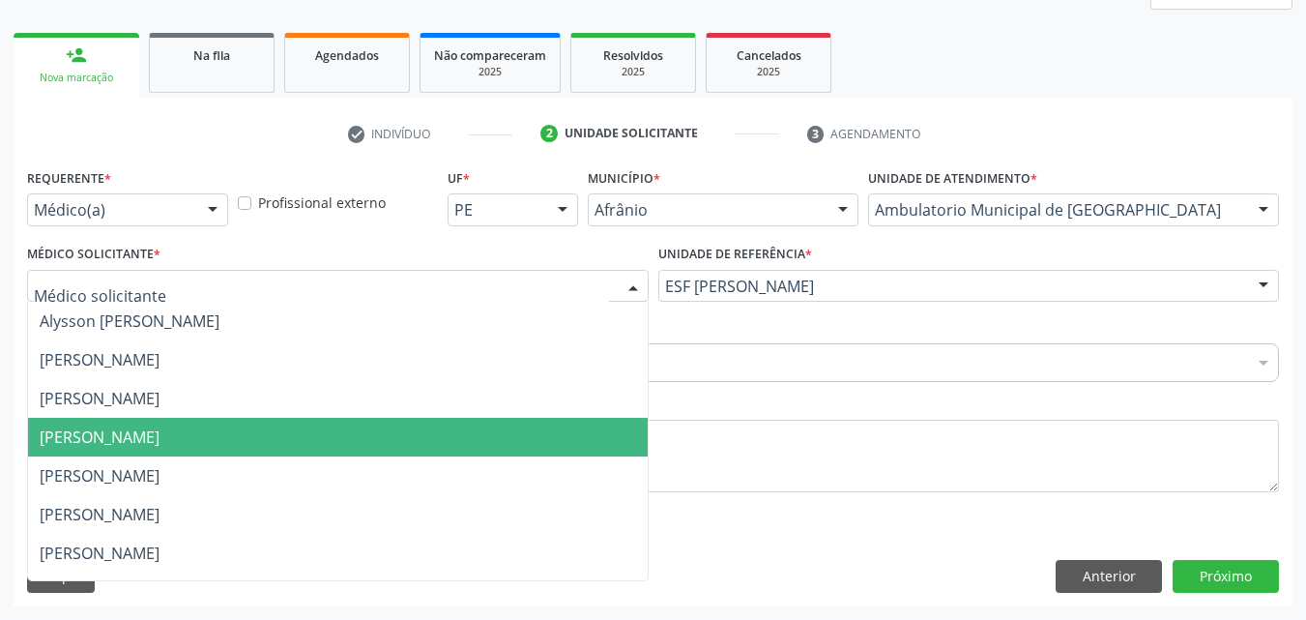
click at [534, 447] on span "[PERSON_NAME]" at bounding box center [338, 437] width 620 height 39
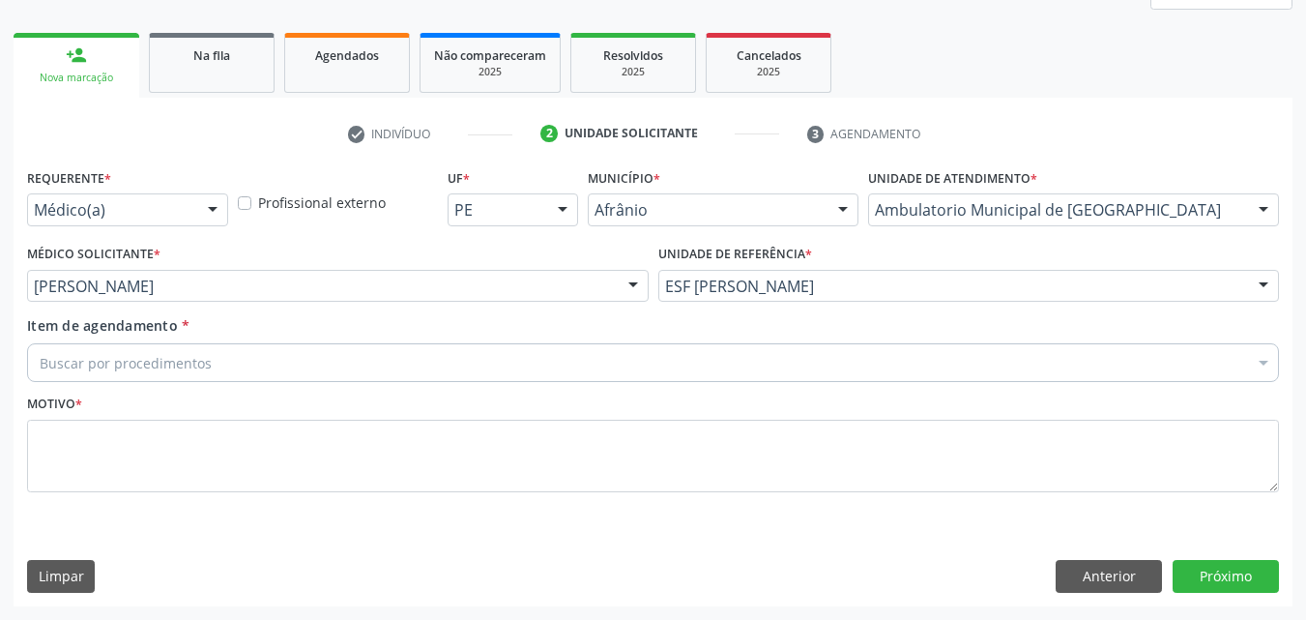
click at [377, 360] on div "Buscar por procedimentos" at bounding box center [653, 362] width 1252 height 39
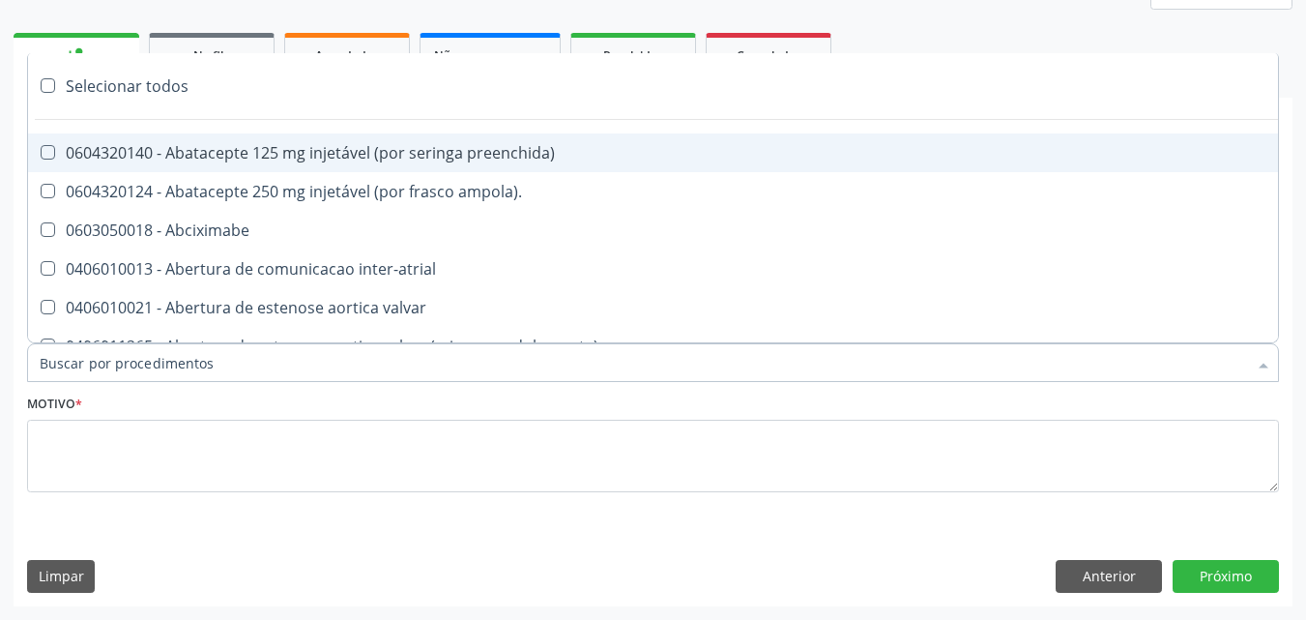
paste input "pneumologista"
type input "pneumologista"
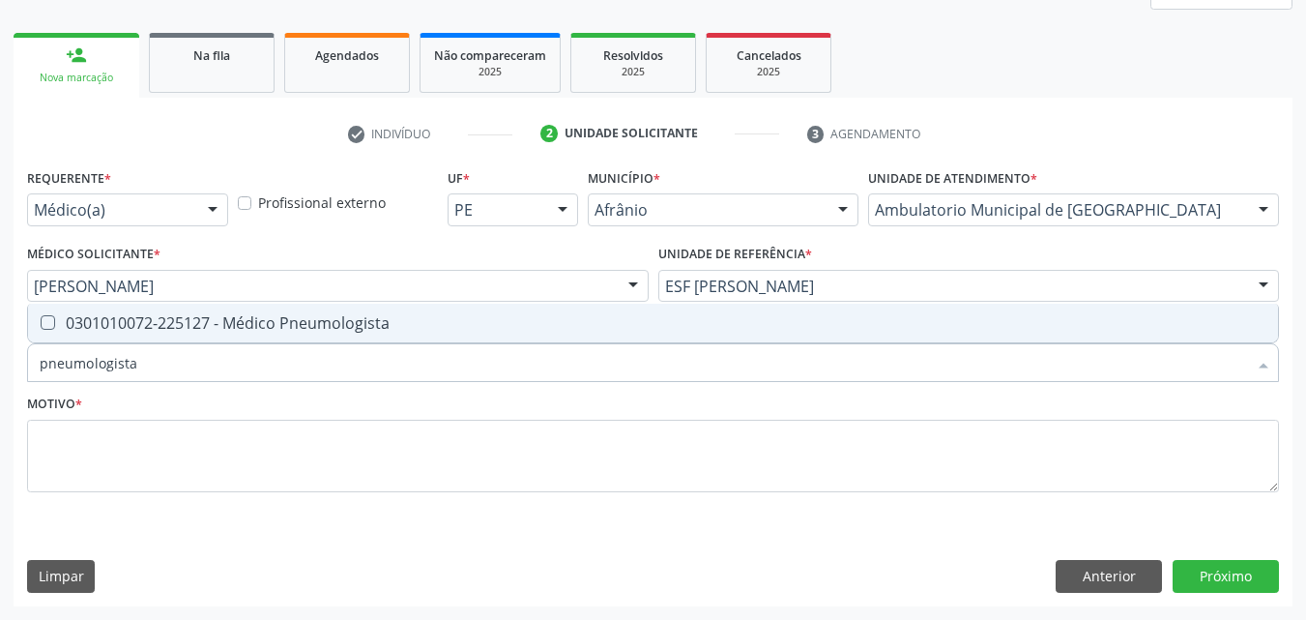
click at [384, 322] on div "0301010072-225127 - Médico Pneumologista" at bounding box center [653, 322] width 1227 height 15
checkbox Pneumologista "true"
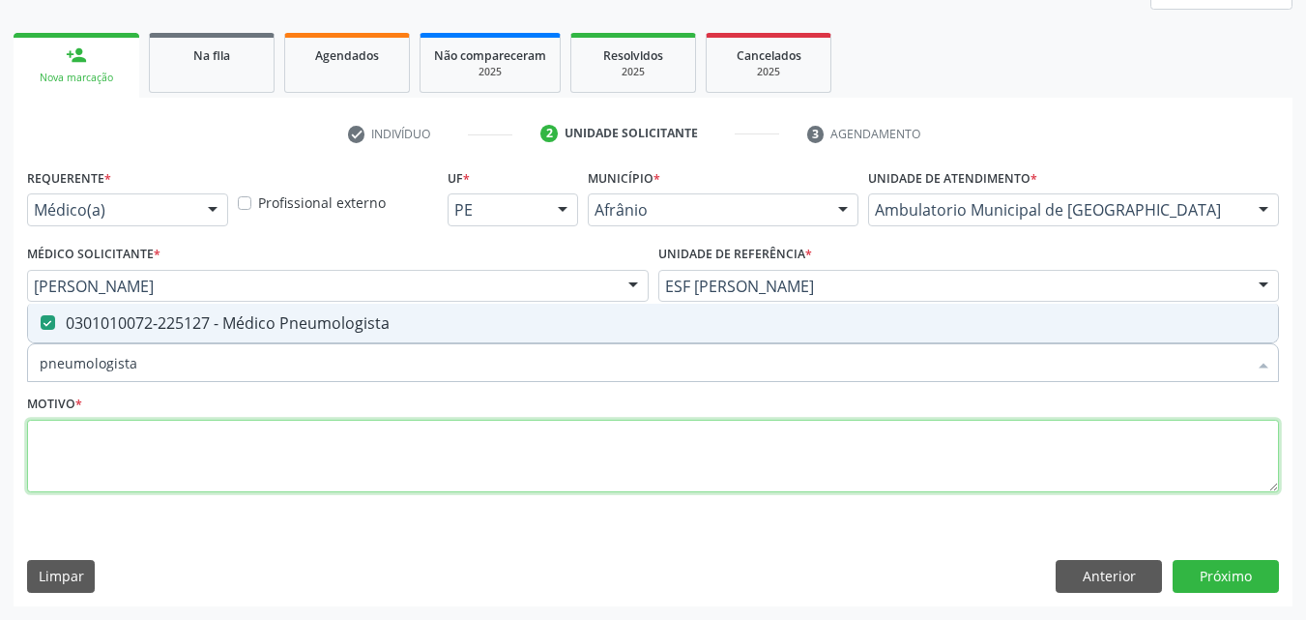
click at [417, 457] on textarea at bounding box center [653, 456] width 1252 height 73
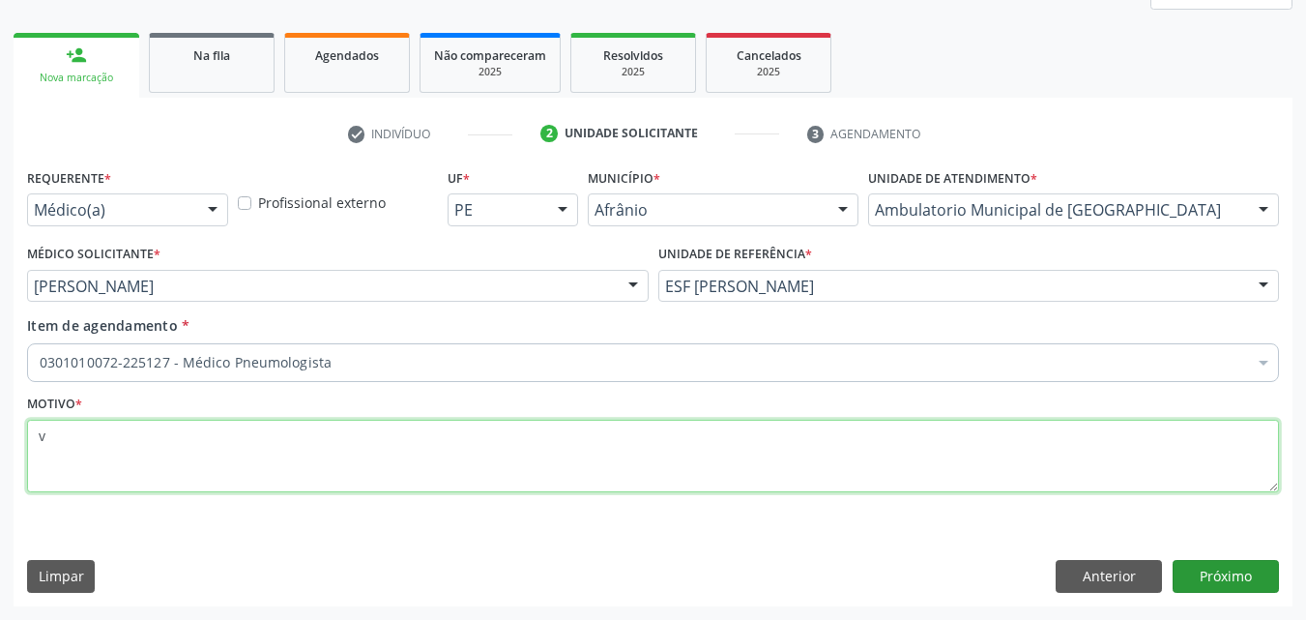
type textarea "v"
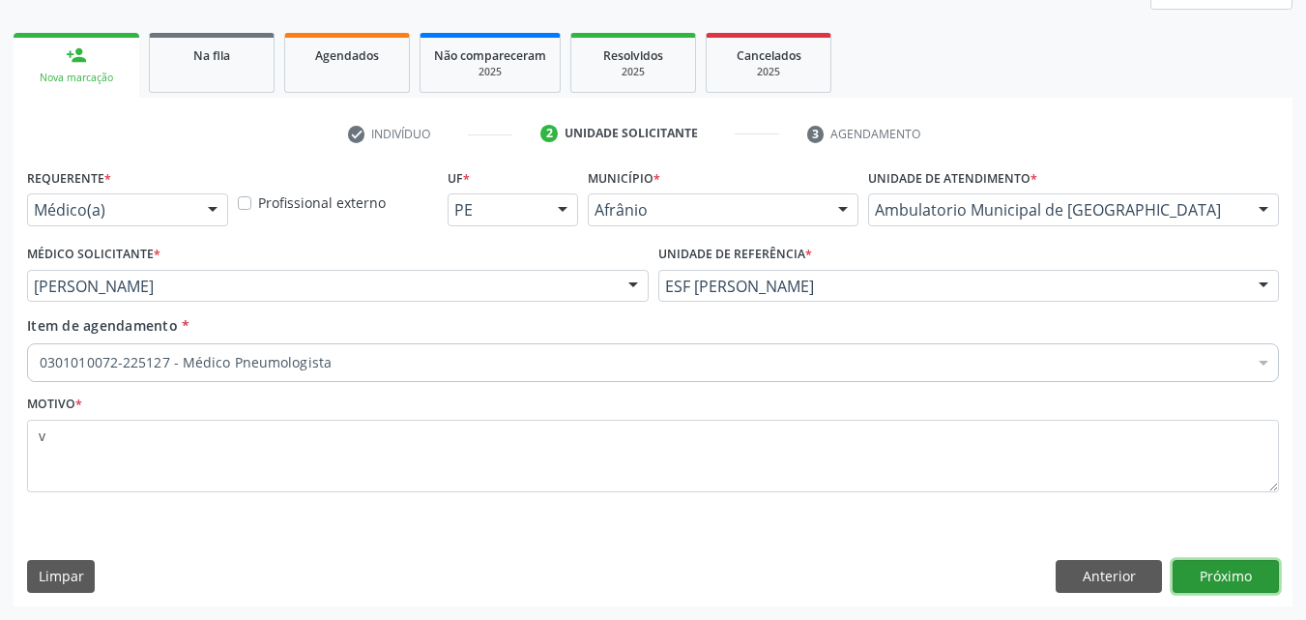
click at [1230, 574] on button "Próximo" at bounding box center [1226, 576] width 106 height 33
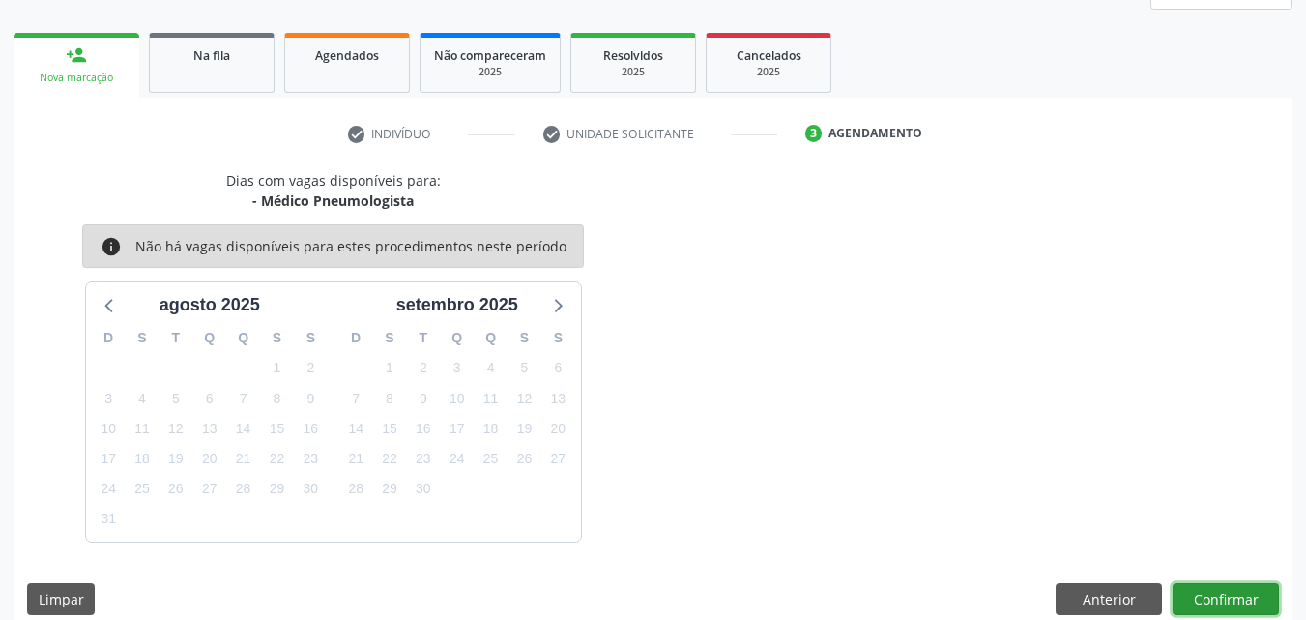
click at [1212, 597] on button "Confirmar" at bounding box center [1226, 599] width 106 height 33
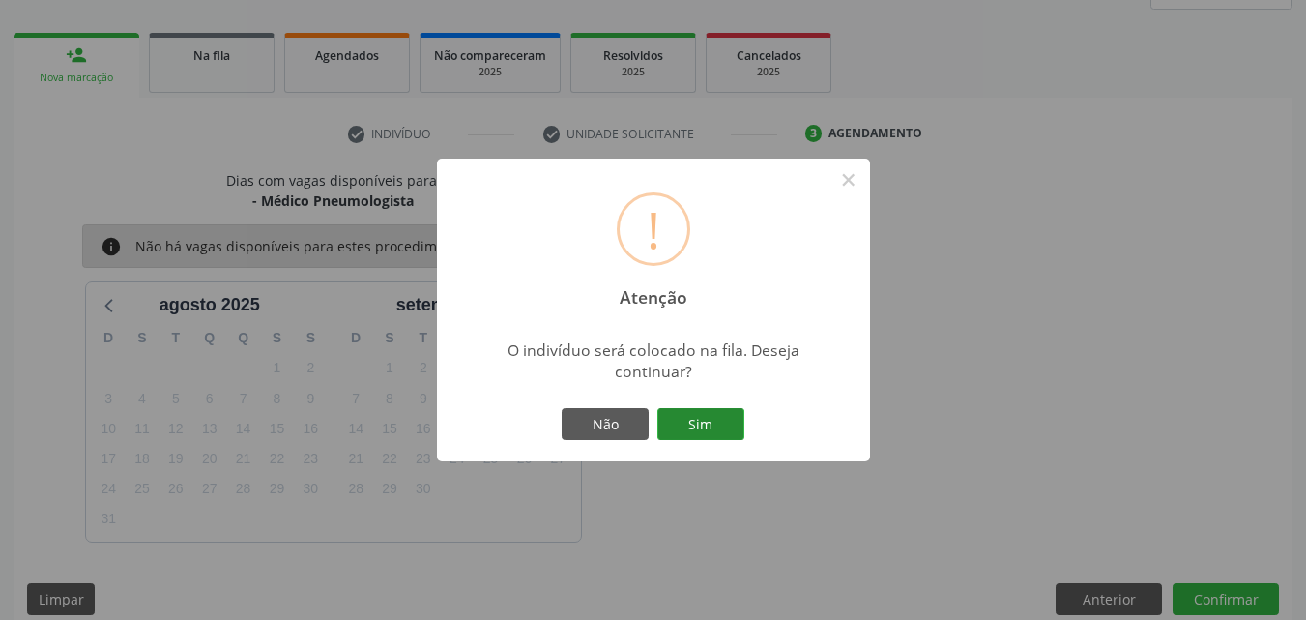
click at [727, 428] on button "Sim" at bounding box center [701, 424] width 87 height 33
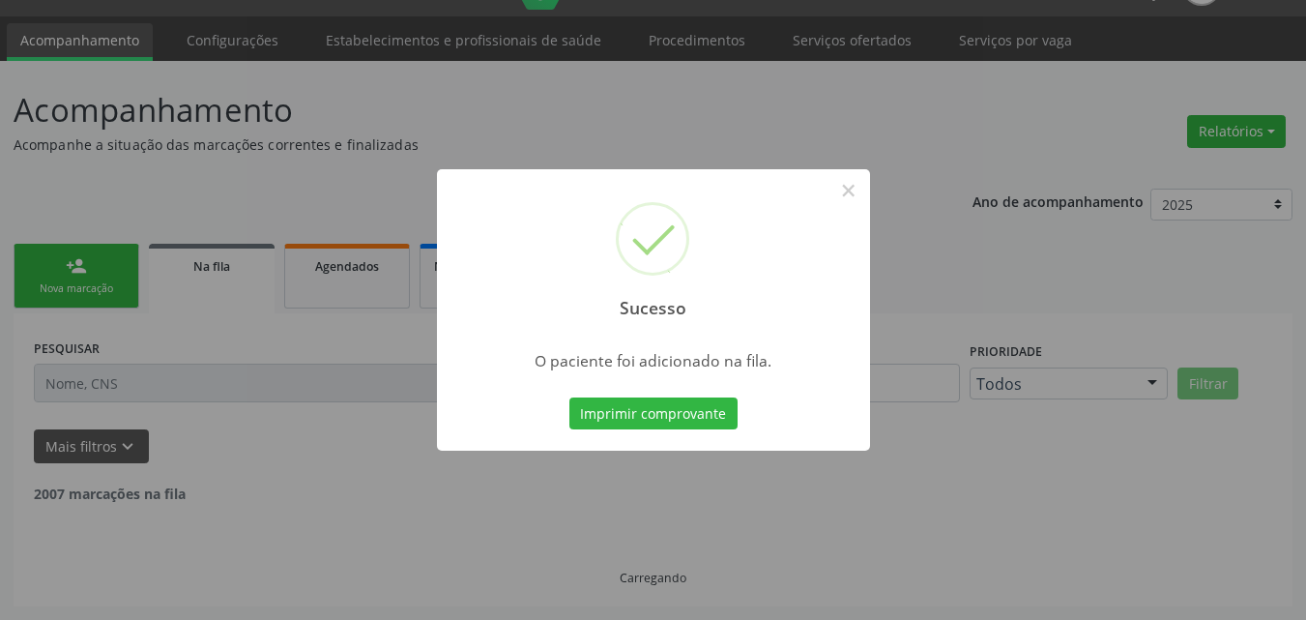
scroll to position [25, 0]
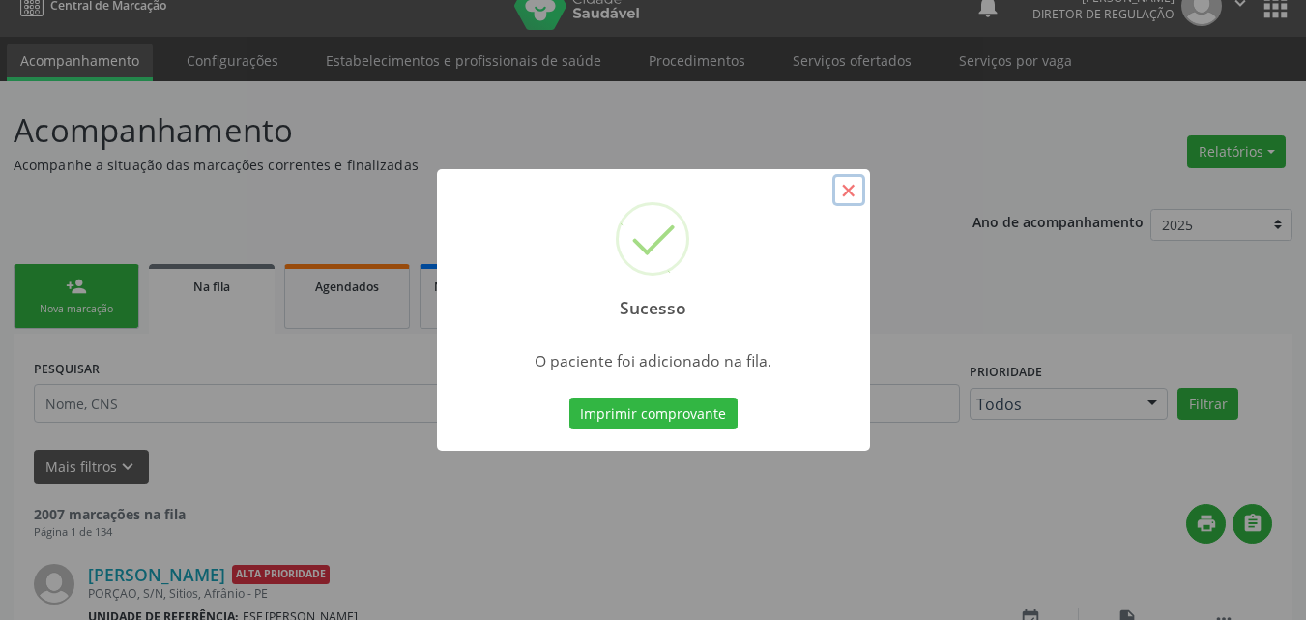
click at [847, 188] on button "×" at bounding box center [849, 190] width 33 height 33
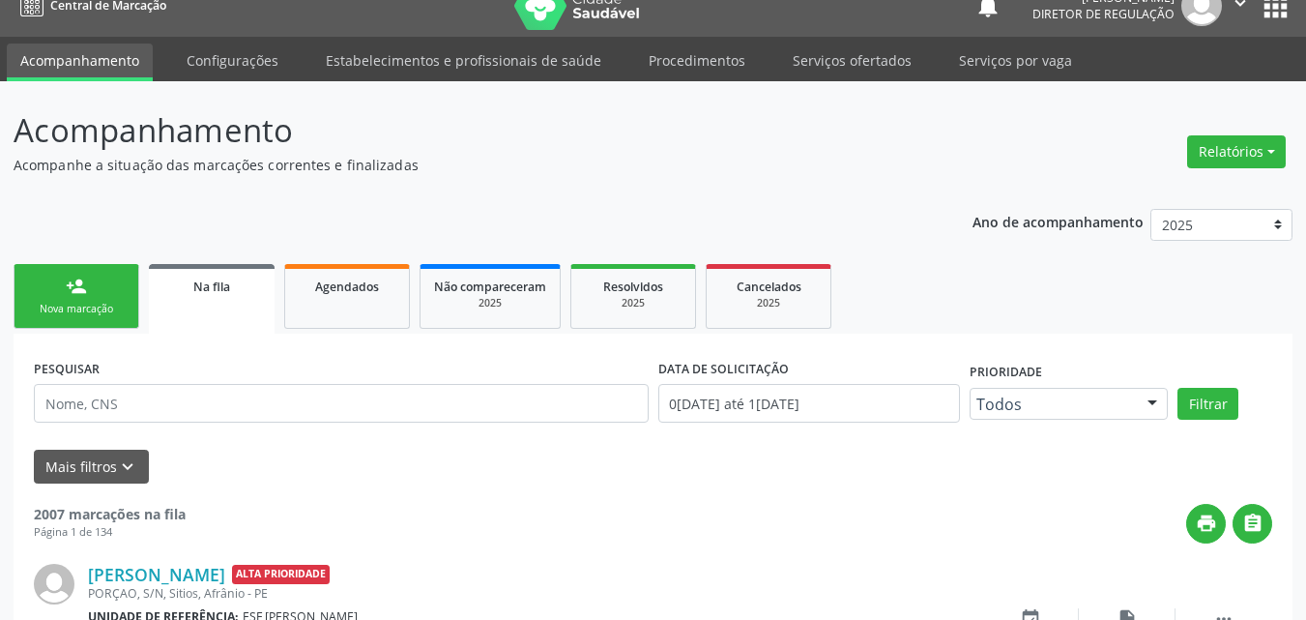
click at [106, 294] on link "person_add Nova marcação" at bounding box center [77, 296] width 126 height 65
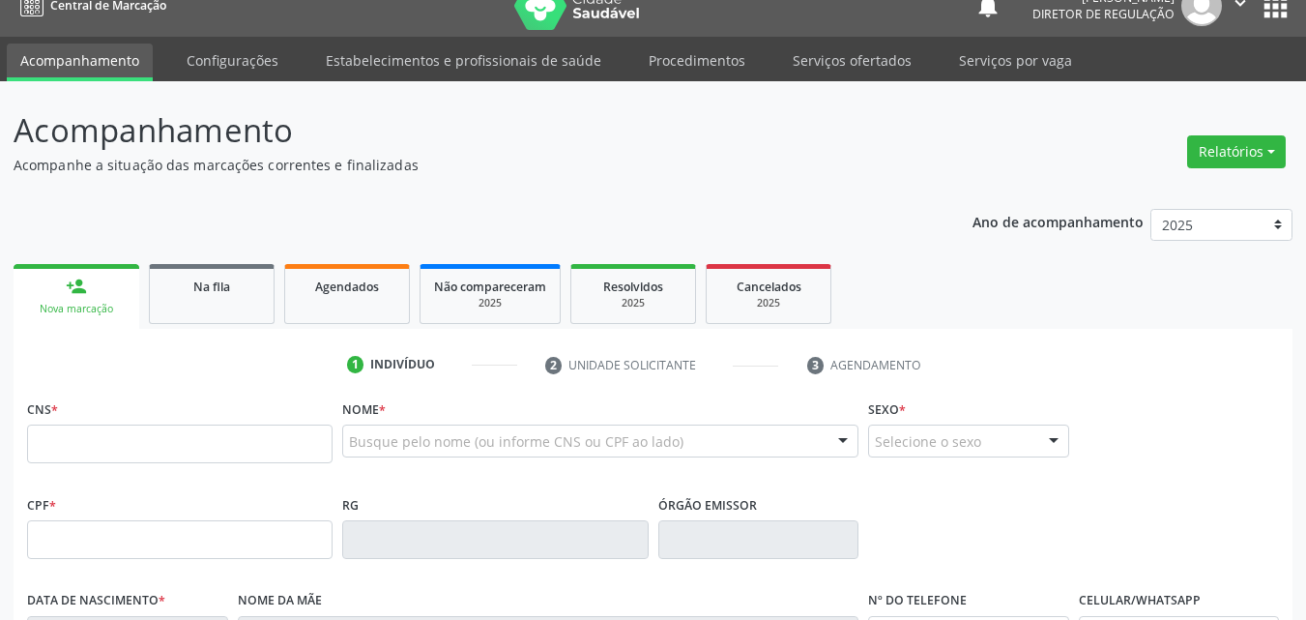
drag, startPoint x: 158, startPoint y: 444, endPoint x: 424, endPoint y: 209, distance: 354.9
click at [418, 207] on div "Ano de acompanhamento 2025 2024 2023 2022 2021 2020 2019 2018 person_add Nova m…" at bounding box center [653, 602] width 1279 height 815
click at [203, 426] on input "text" at bounding box center [180, 444] width 306 height 39
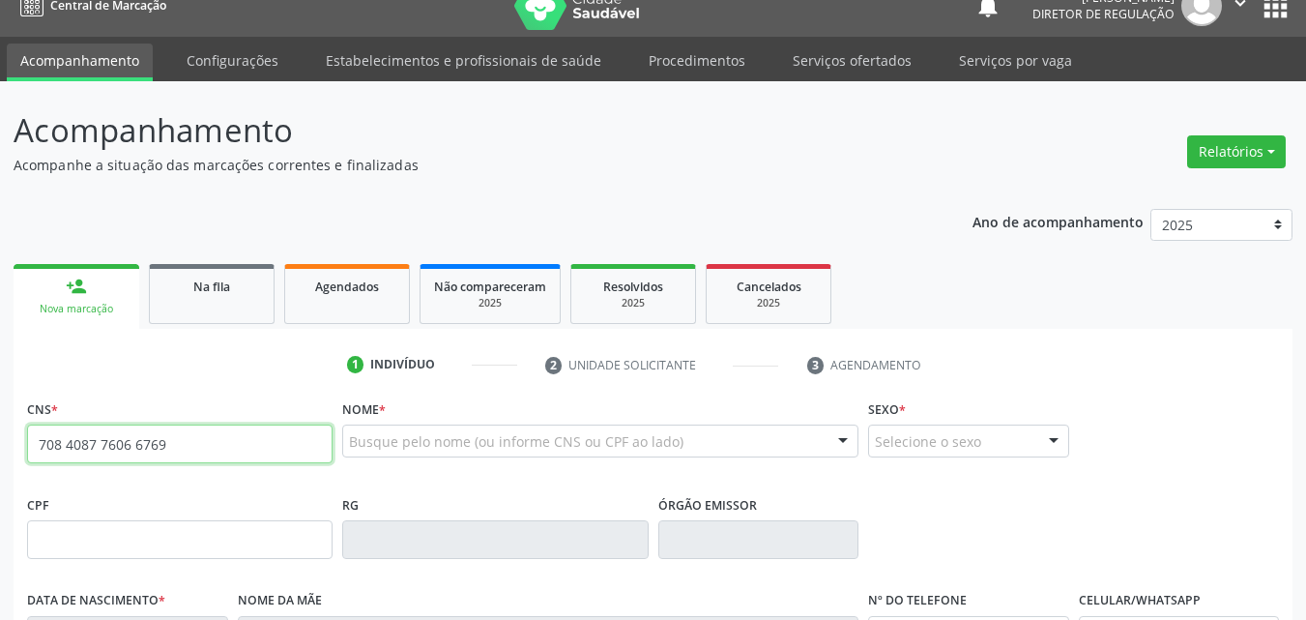
type input "708 4087 7606 6769"
type input "27/03/1966"
type input "Maria das Merces Rodrigues"
type input "(87) 98108-2563"
type input "(87) 98855-9578"
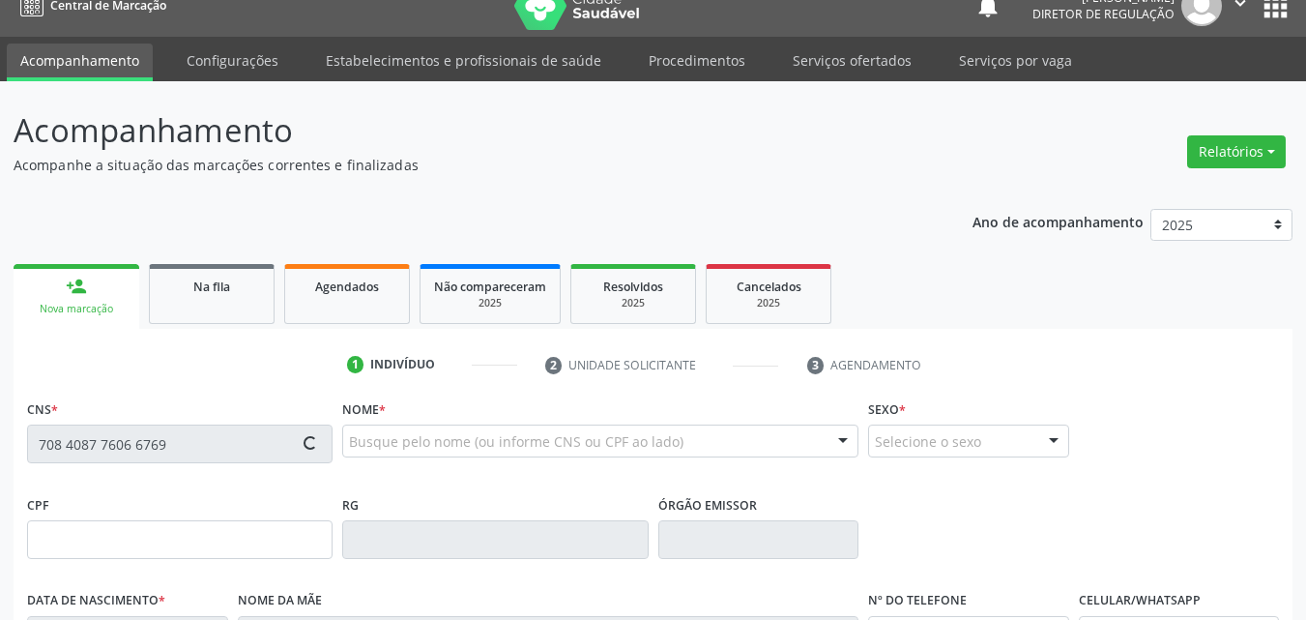
type input "S/N"
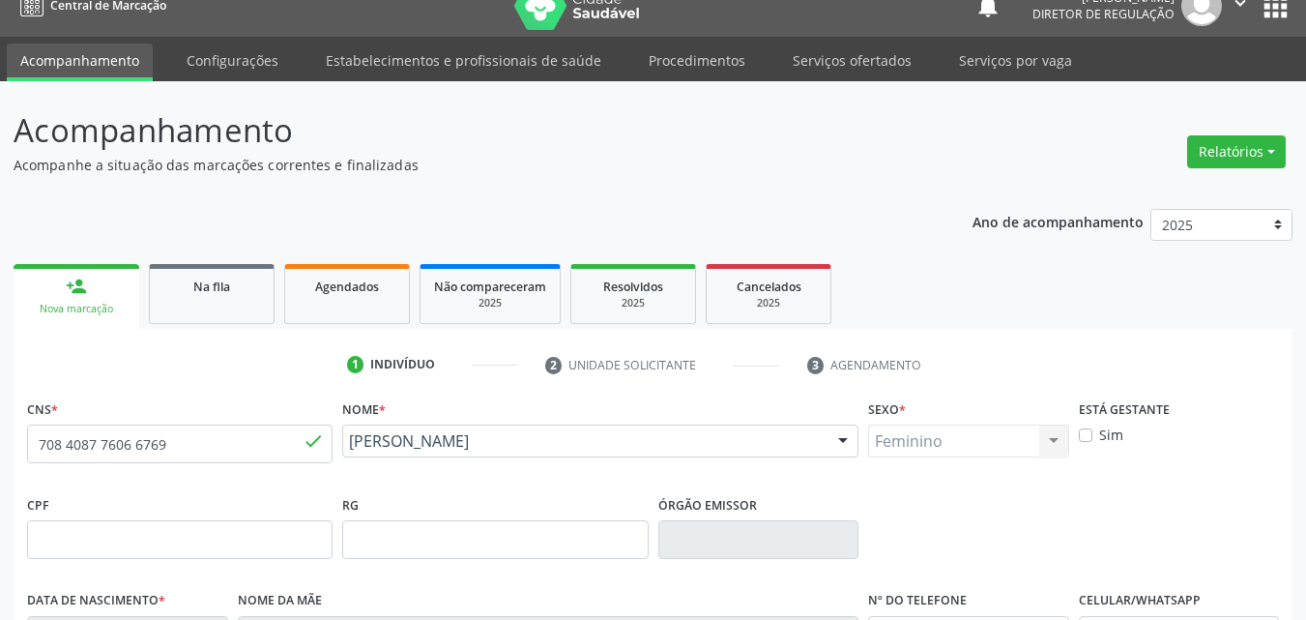
scroll to position [428, 0]
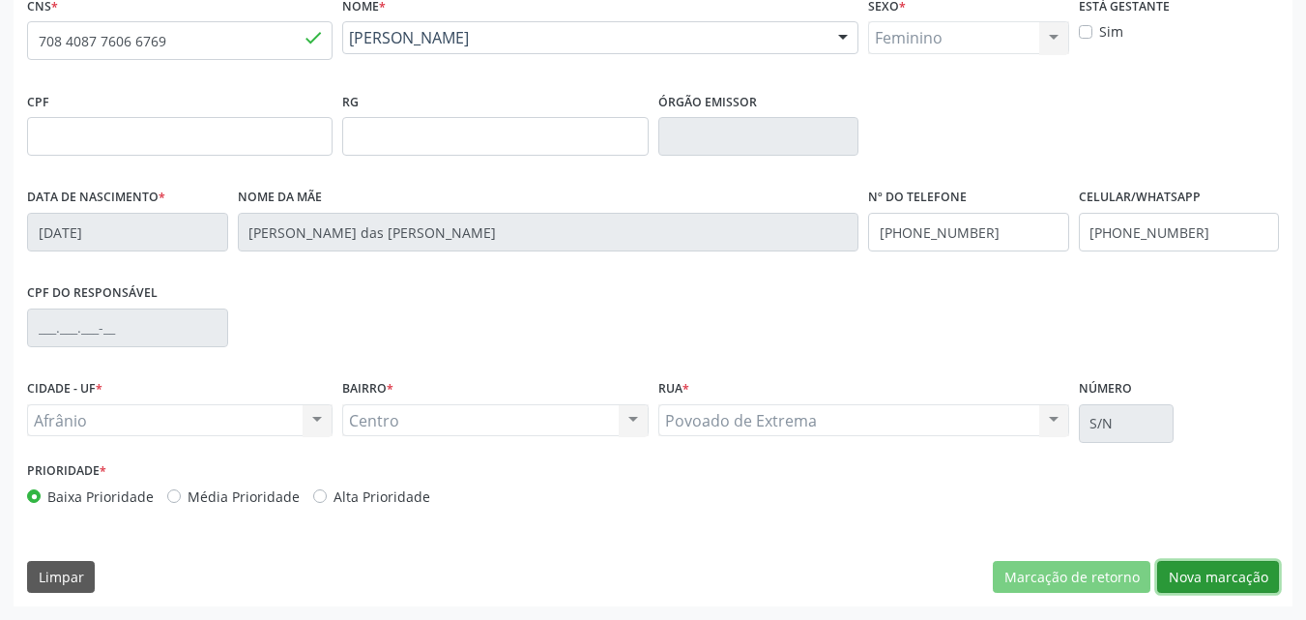
click at [1221, 576] on button "Nova marcação" at bounding box center [1219, 577] width 122 height 33
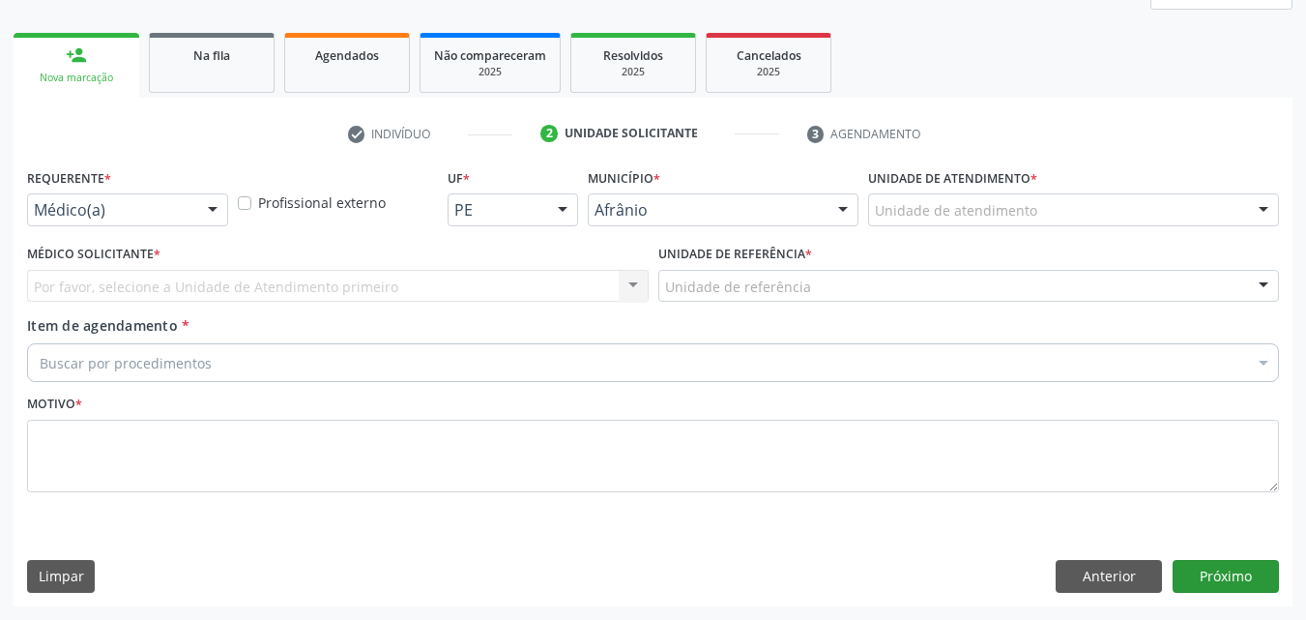
scroll to position [256, 0]
click at [1091, 207] on div "Unidade de atendimento" at bounding box center [1073, 209] width 411 height 33
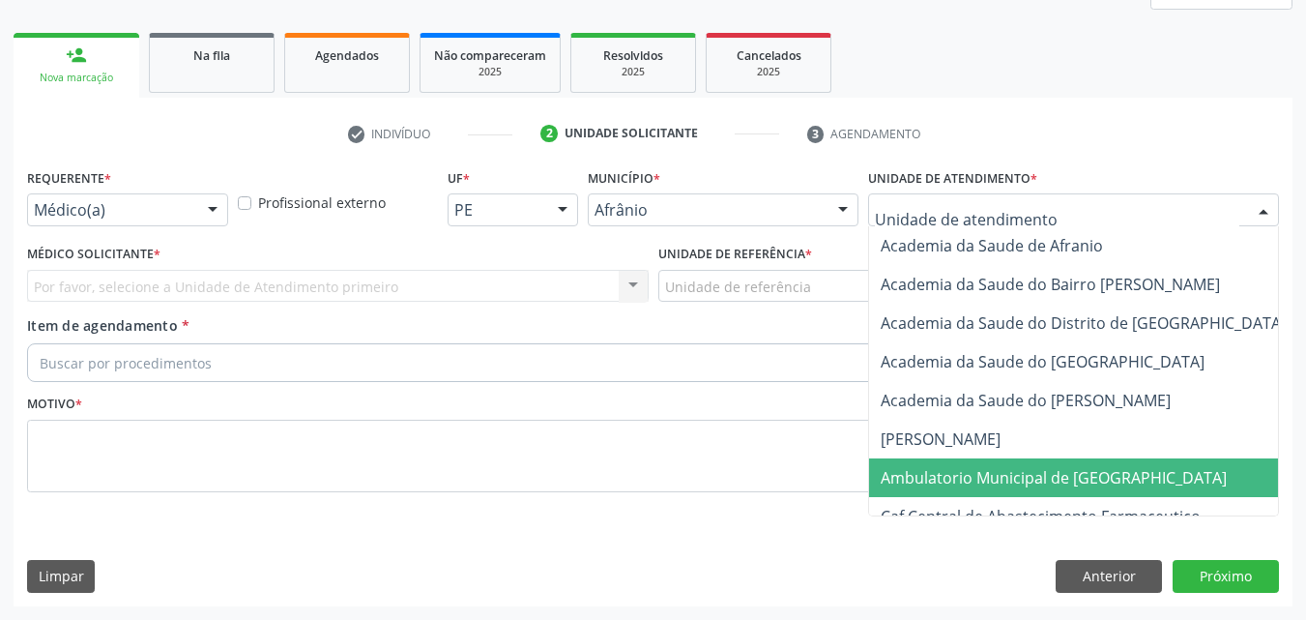
click at [1049, 477] on span "Ambulatorio Municipal de [GEOGRAPHIC_DATA]" at bounding box center [1054, 477] width 346 height 21
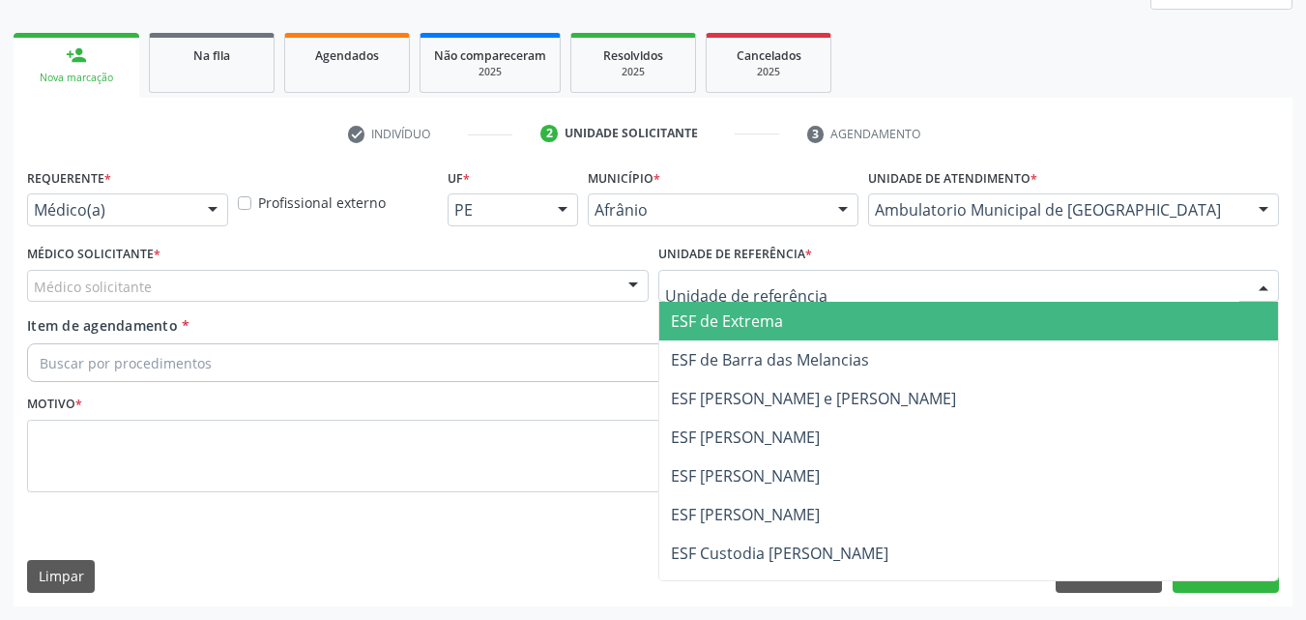
click at [835, 271] on div at bounding box center [970, 286] width 622 height 33
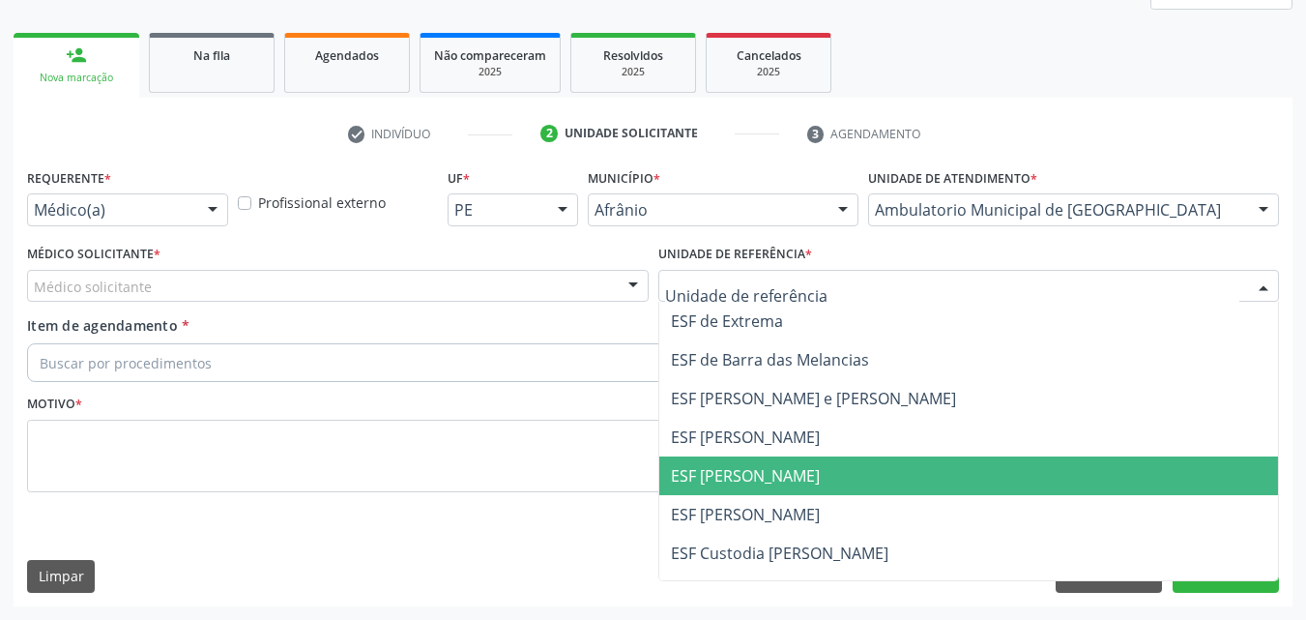
drag, startPoint x: 838, startPoint y: 483, endPoint x: 817, endPoint y: 478, distance: 21.8
click at [837, 482] on span "ESF [PERSON_NAME]" at bounding box center [969, 475] width 620 height 39
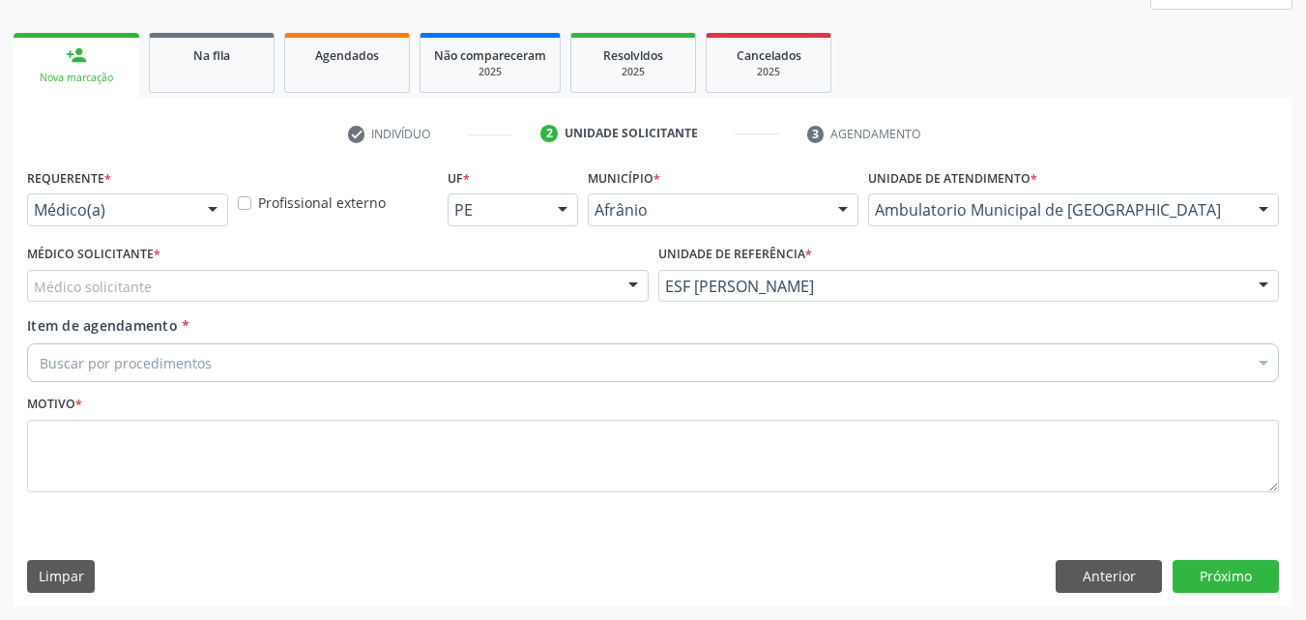
click at [392, 280] on div "Médico solicitante" at bounding box center [338, 286] width 622 height 33
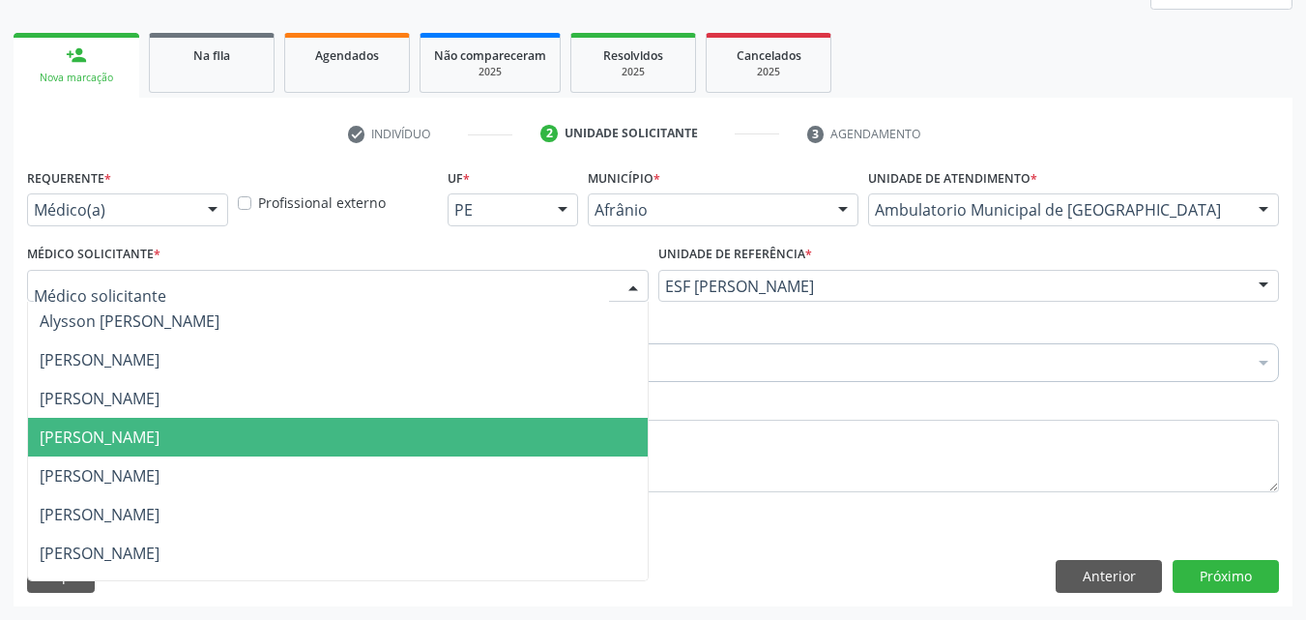
click at [351, 433] on span "[PERSON_NAME]" at bounding box center [338, 437] width 620 height 39
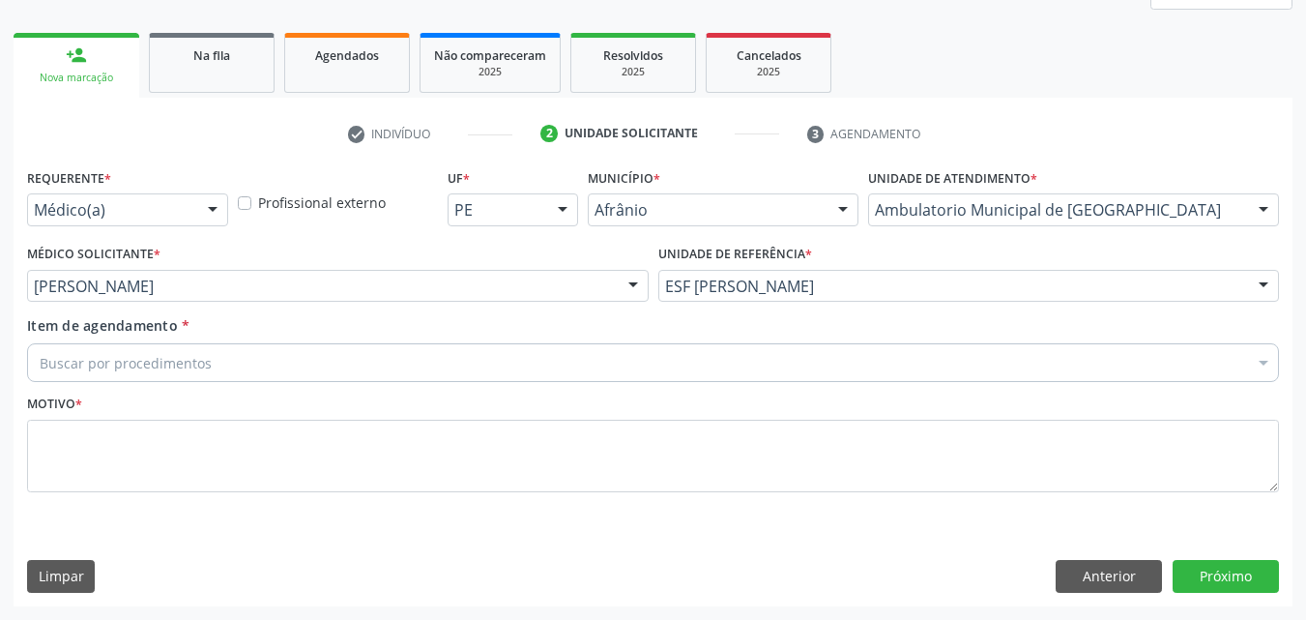
click at [299, 357] on div "Buscar por procedimentos" at bounding box center [653, 362] width 1252 height 39
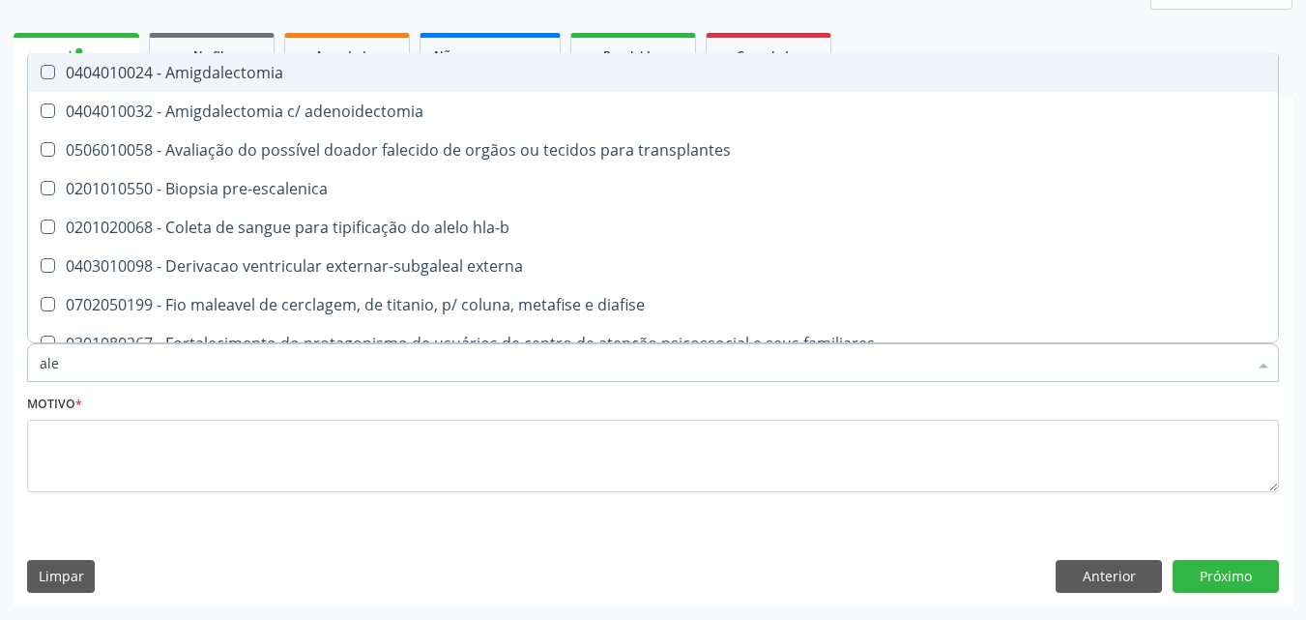
type input "aler"
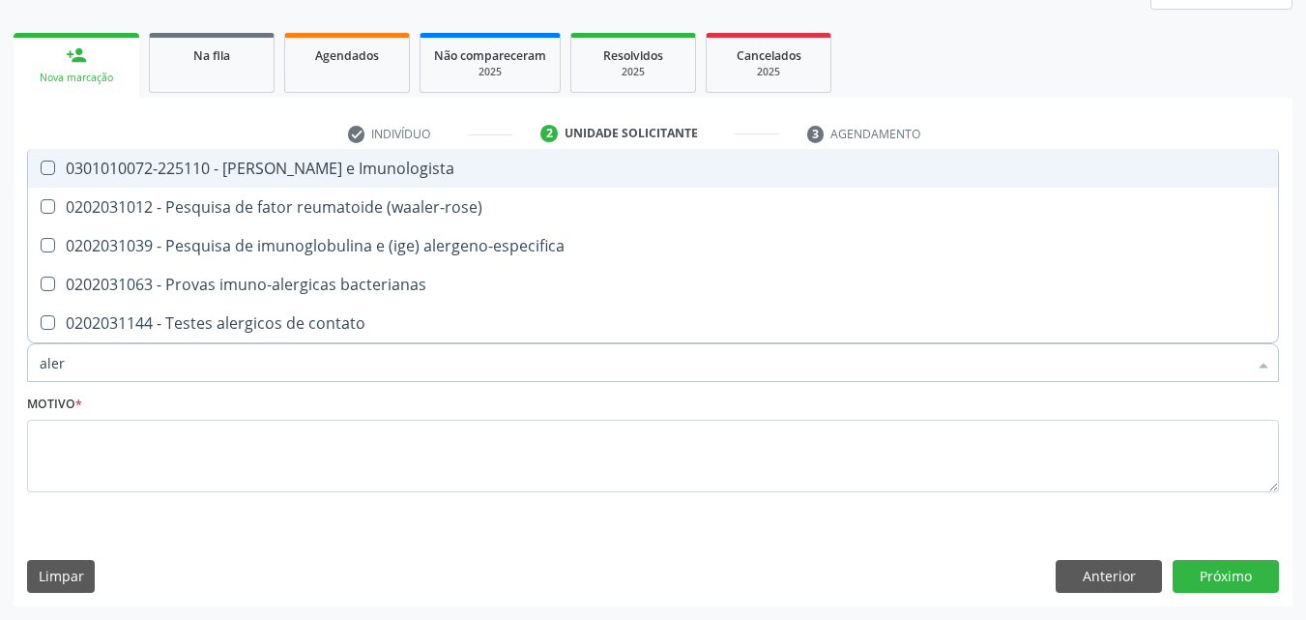
click at [397, 169] on div "0301010072-225110 - Médico Alergista e Imunologista" at bounding box center [653, 168] width 1227 height 15
checkbox Imunologista "true"
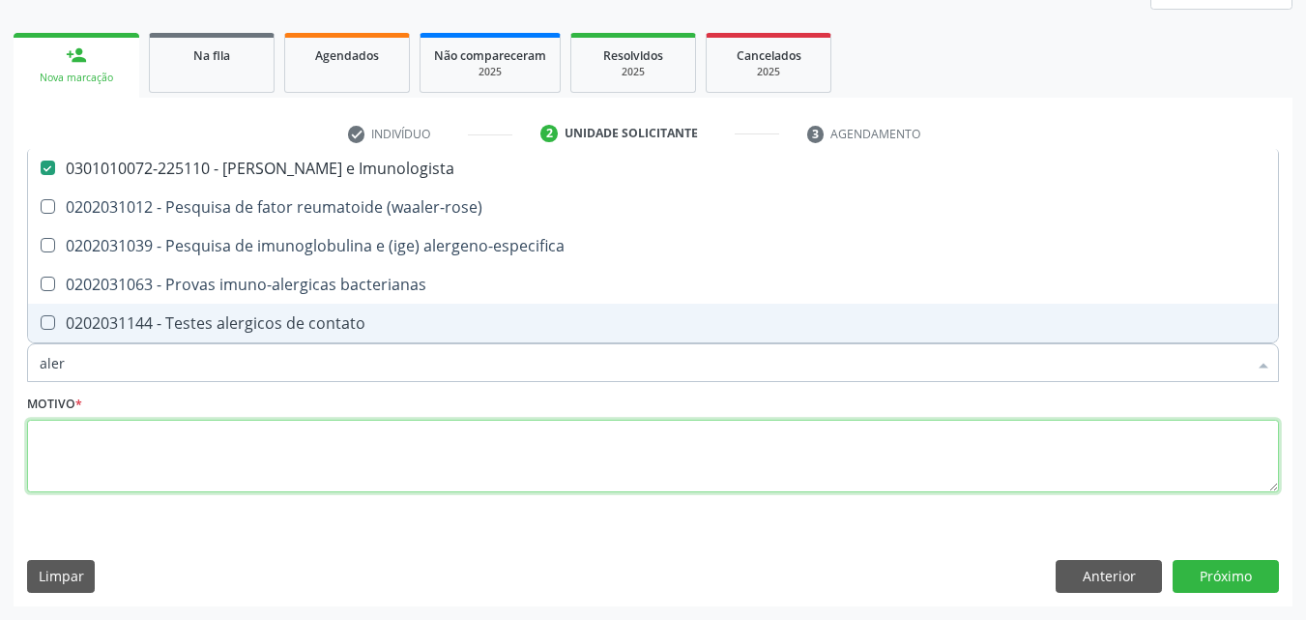
click at [434, 429] on textarea at bounding box center [653, 456] width 1252 height 73
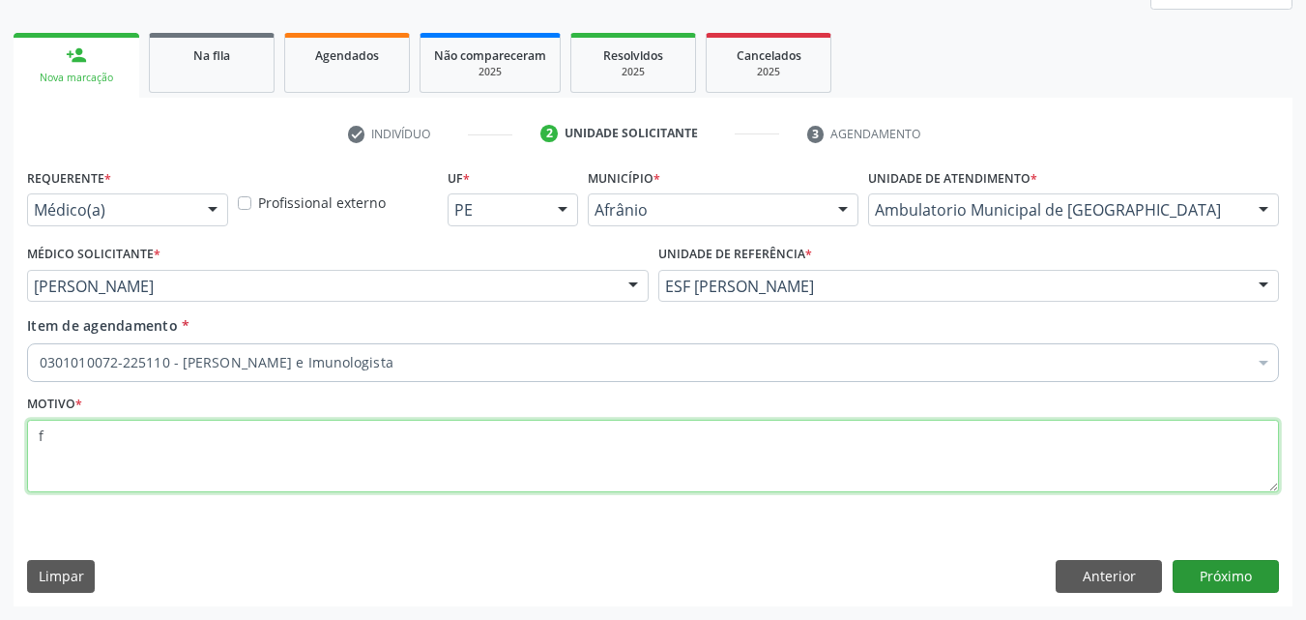
type textarea "f"
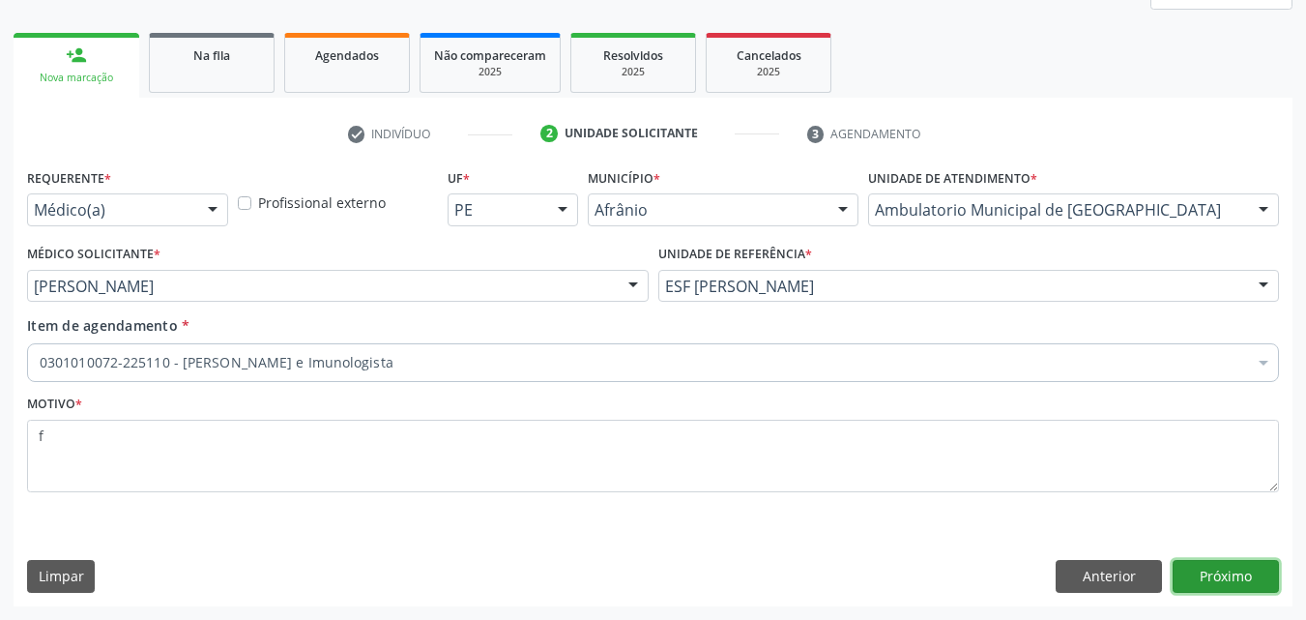
click at [1234, 571] on button "Próximo" at bounding box center [1226, 576] width 106 height 33
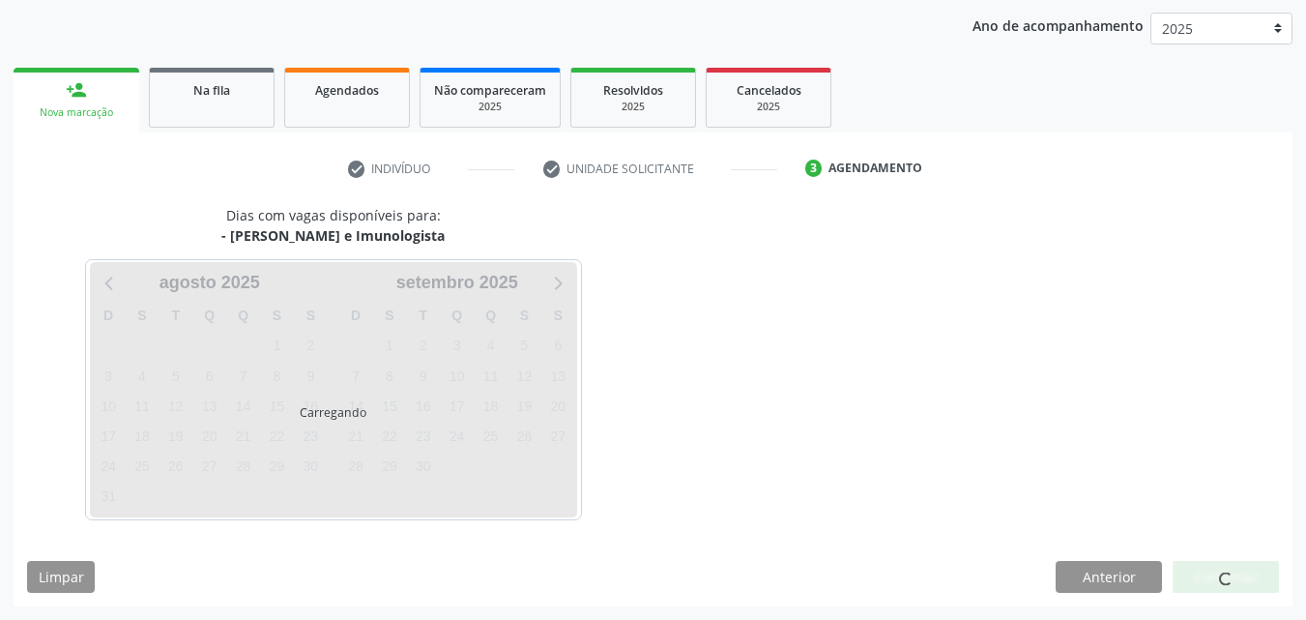
scroll to position [221, 0]
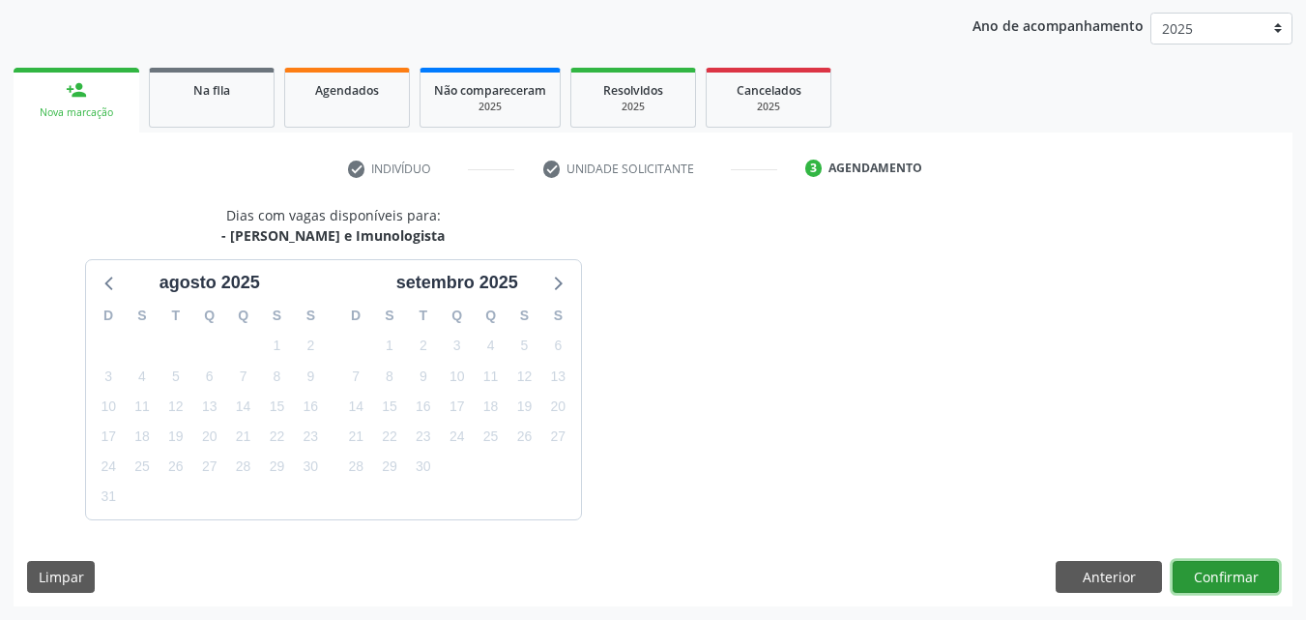
click at [1226, 580] on button "Confirmar" at bounding box center [1226, 577] width 106 height 33
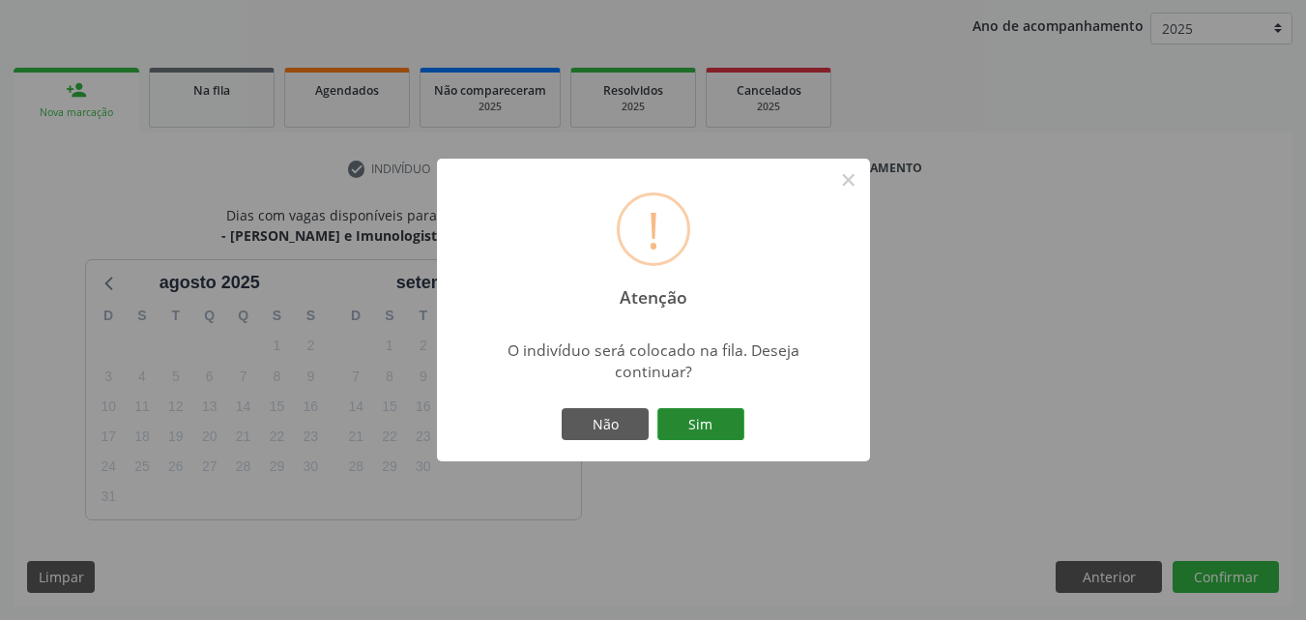
click at [738, 424] on button "Sim" at bounding box center [701, 424] width 87 height 33
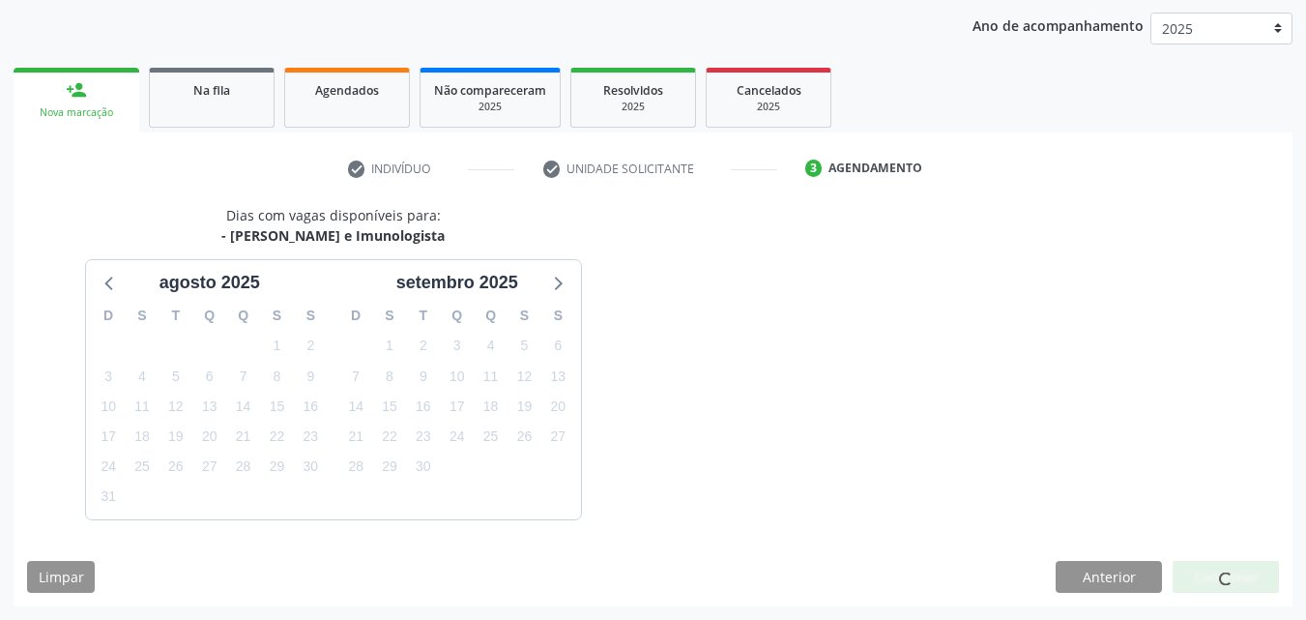
scroll to position [25, 0]
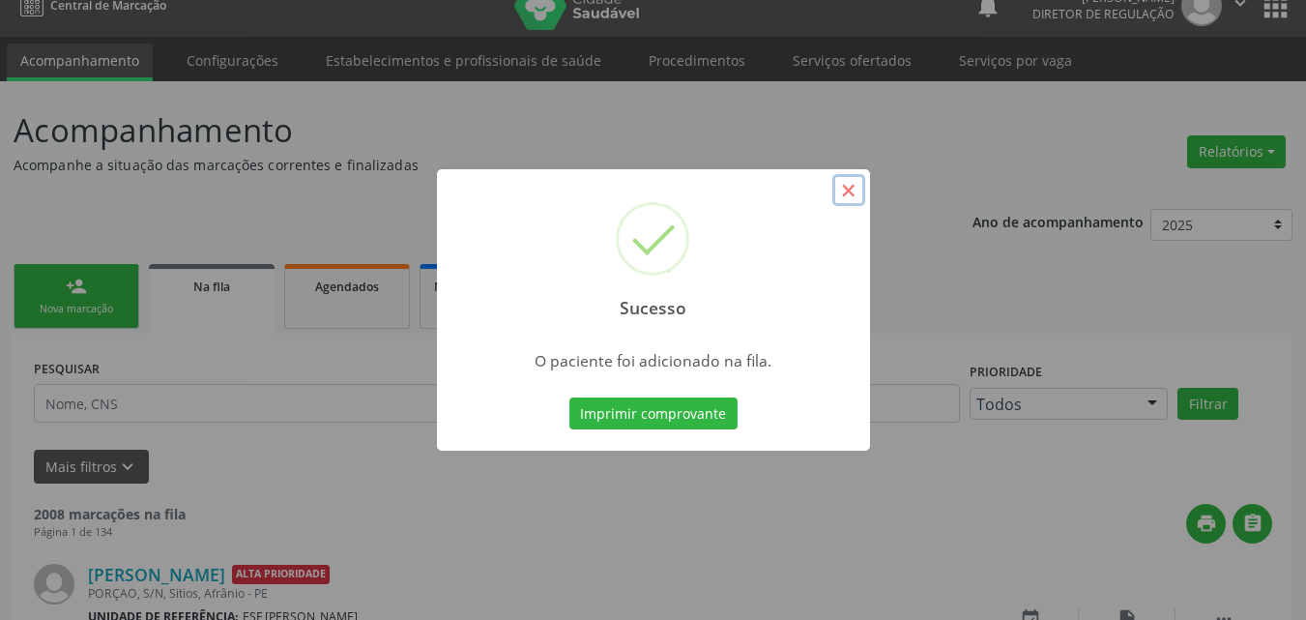
click at [850, 191] on button "×" at bounding box center [849, 190] width 33 height 33
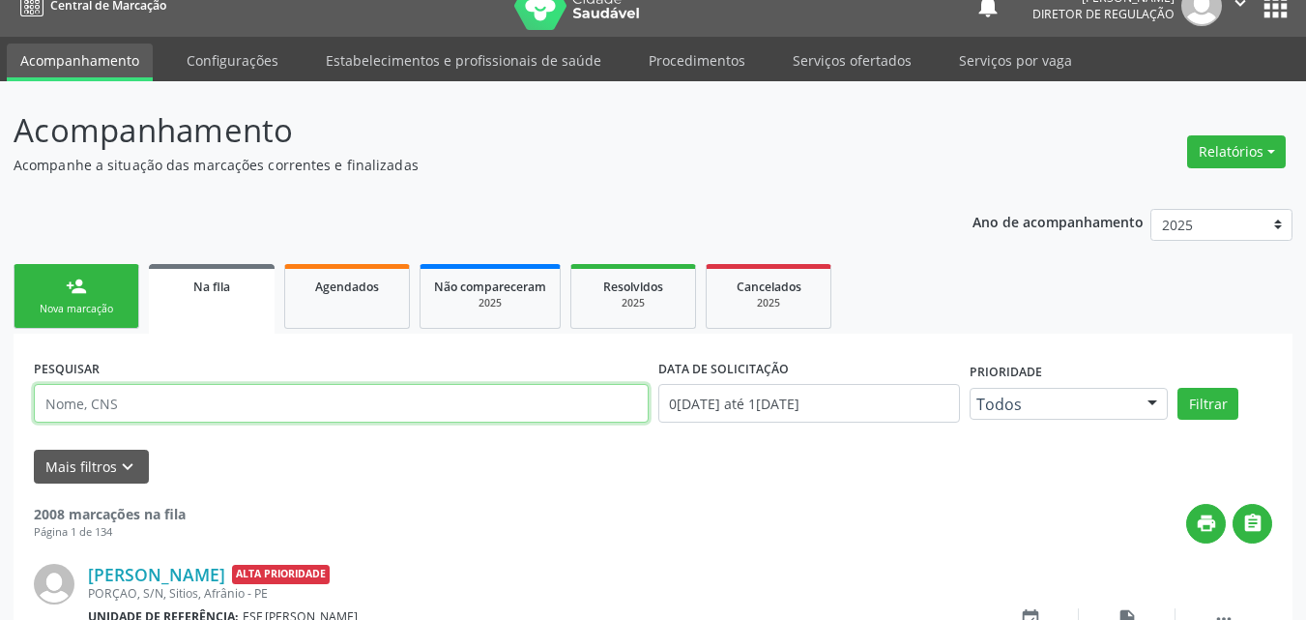
click at [257, 407] on input "text" at bounding box center [341, 403] width 615 height 39
type input "jonatas sa"
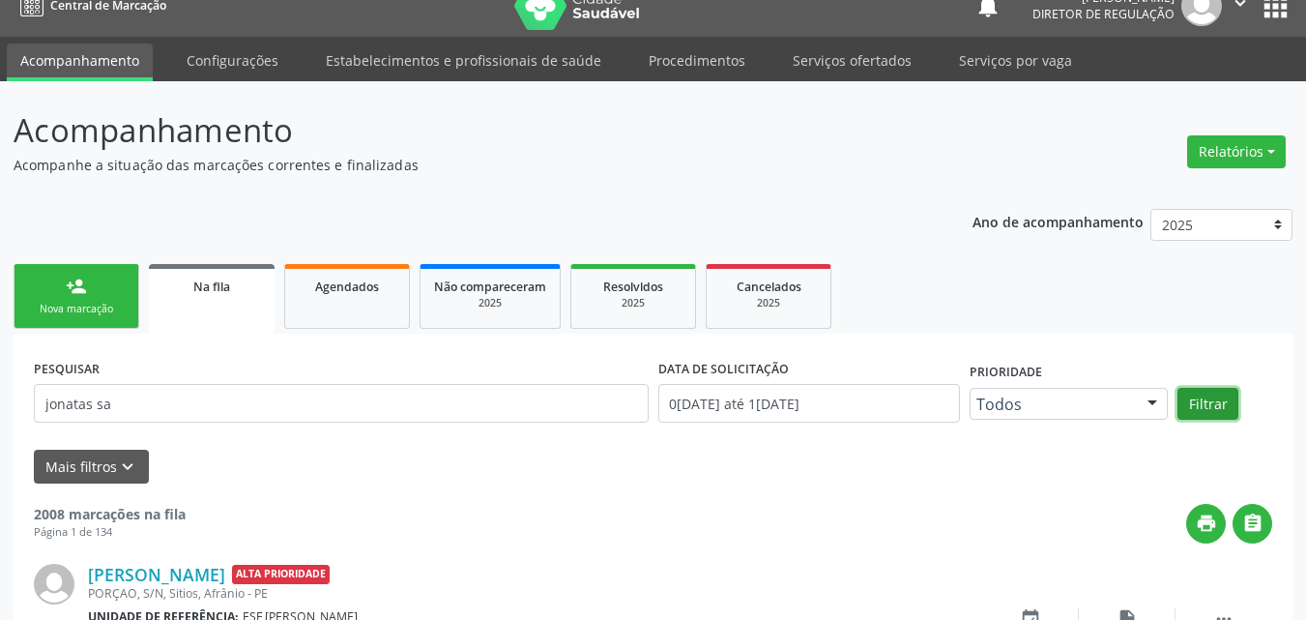
click at [1209, 396] on button "Filtrar" at bounding box center [1208, 404] width 61 height 33
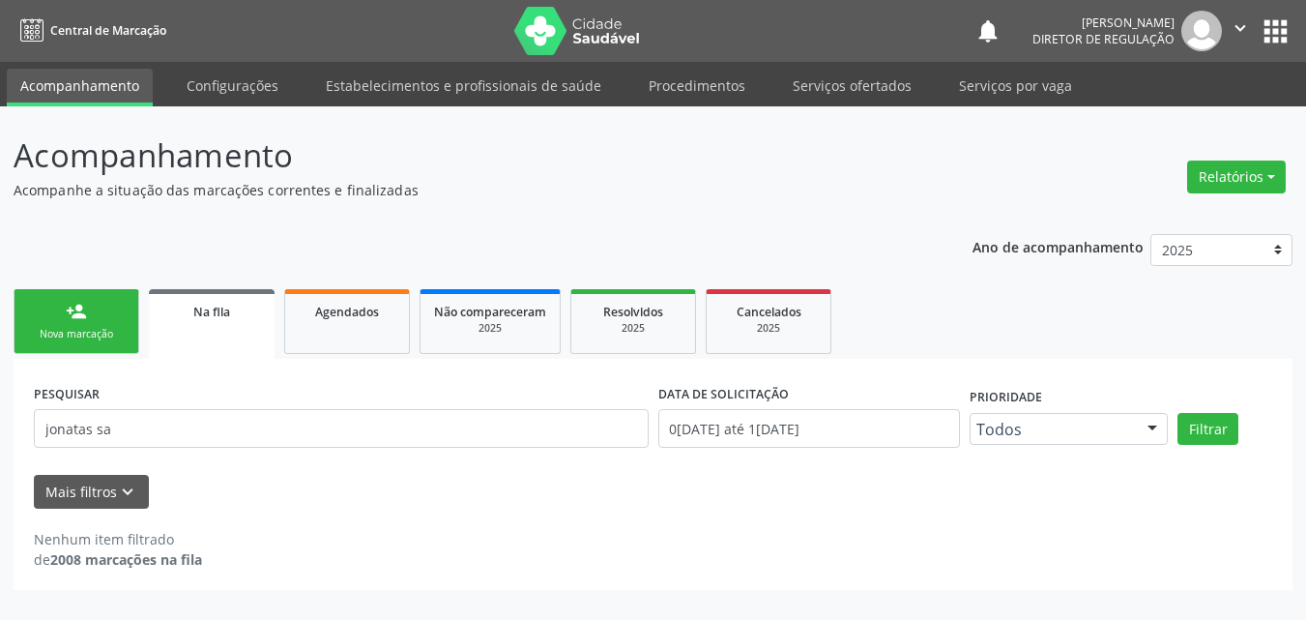
scroll to position [0, 0]
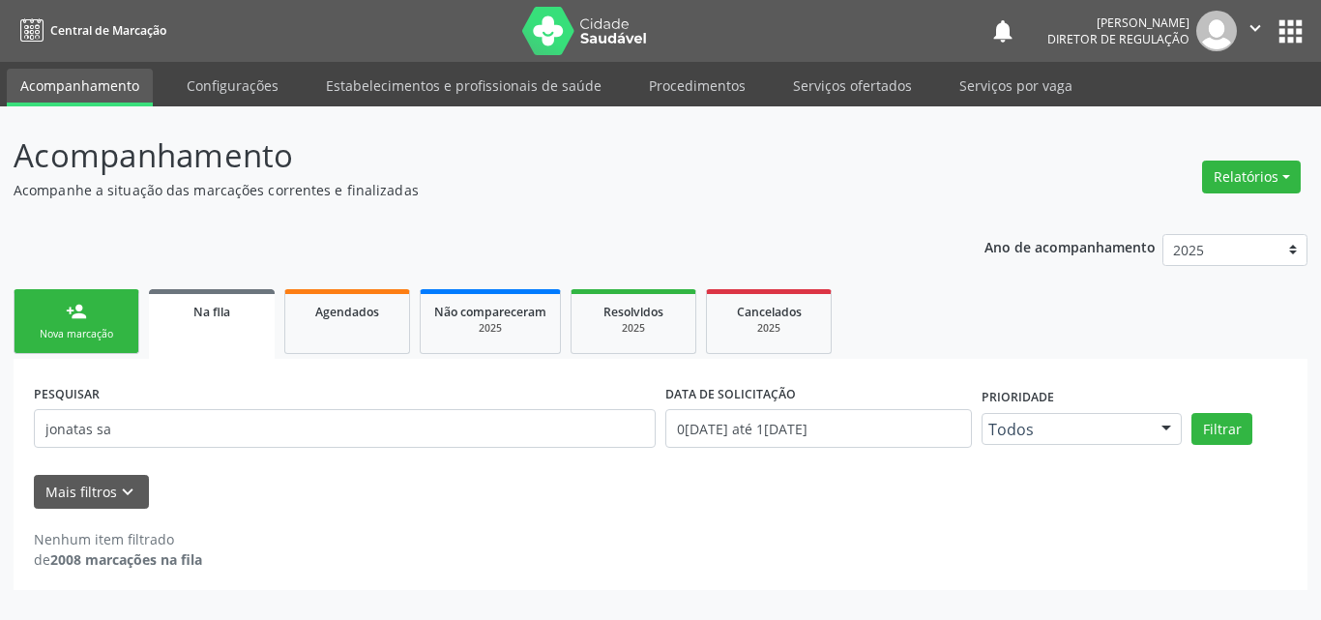
click at [99, 322] on link "person_add Nova marcação" at bounding box center [77, 321] width 126 height 65
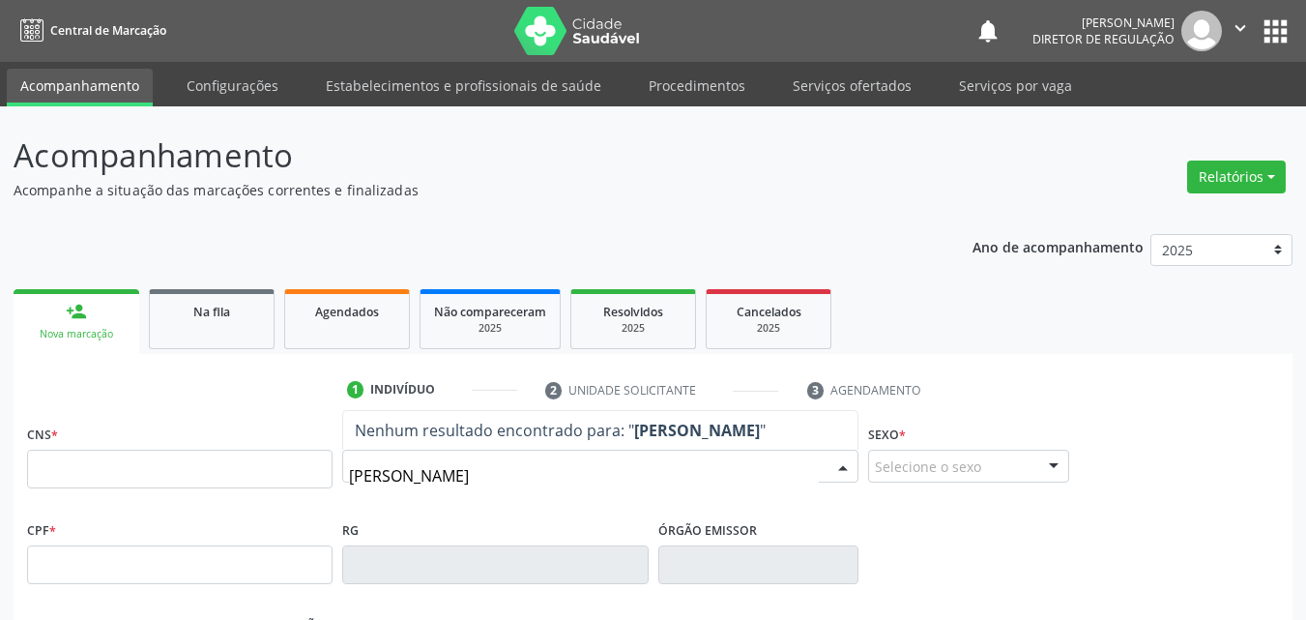
type input "PEDRO FRANCISCO NETO"
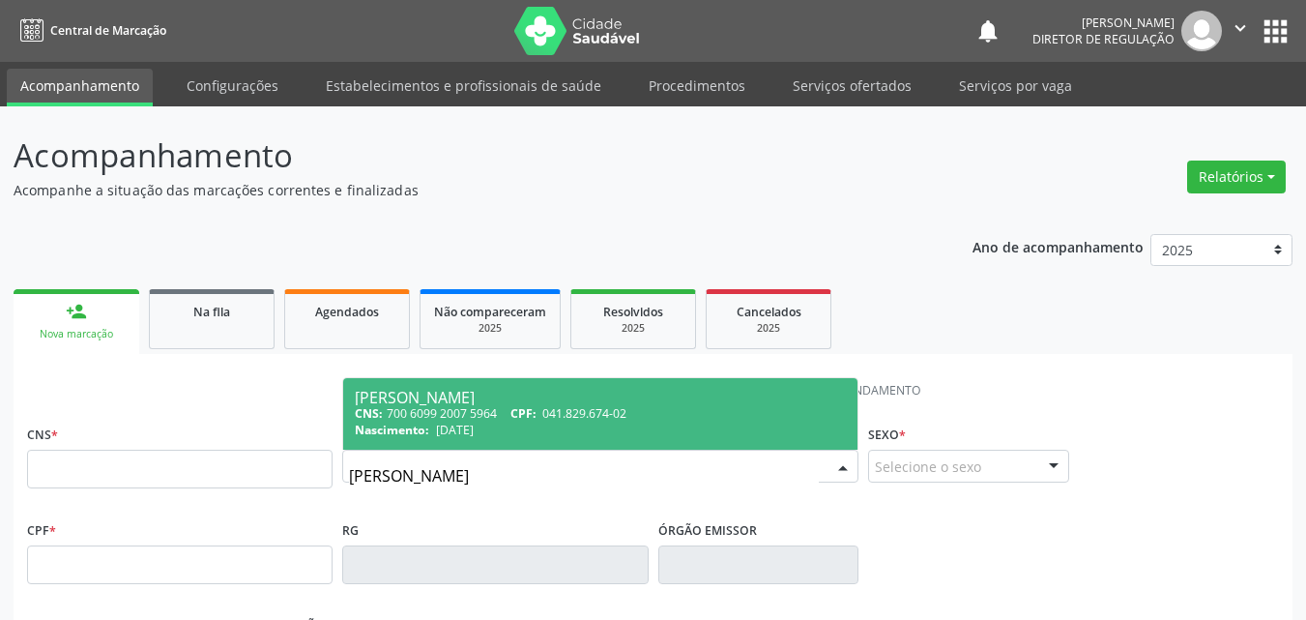
click at [506, 407] on div "CNS: 700 6099 2007 5964 CPF: 041.829.674-02" at bounding box center [600, 413] width 491 height 16
type input "700 6099 2007 5964"
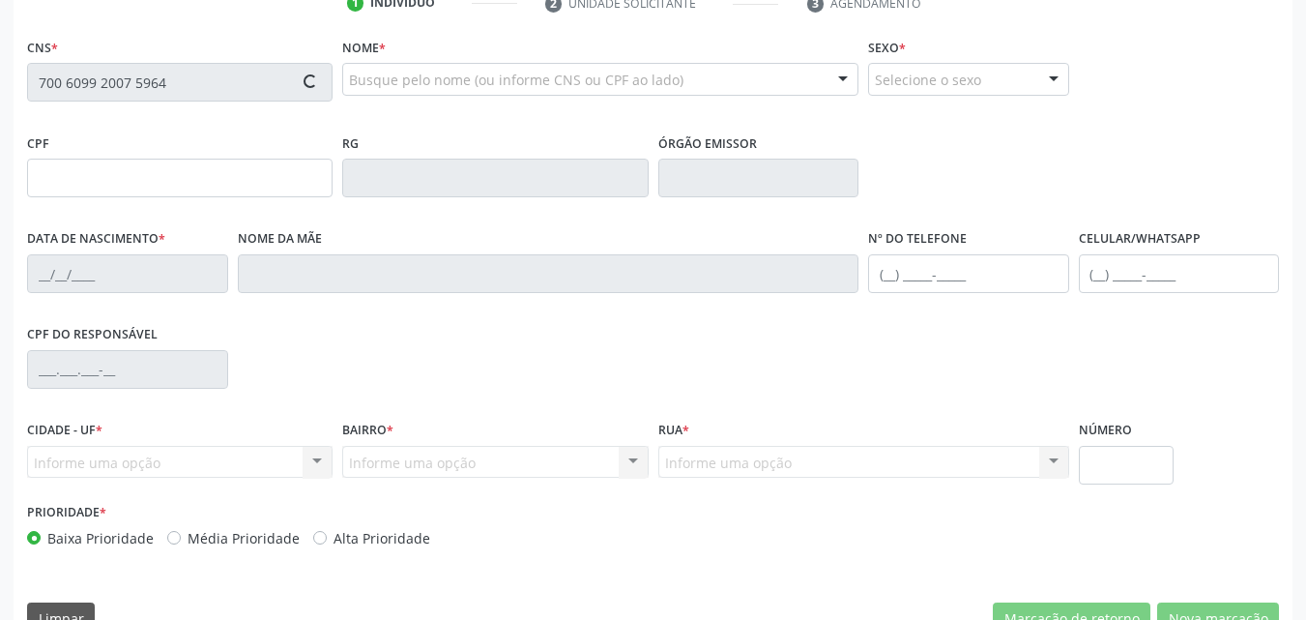
scroll to position [428, 0]
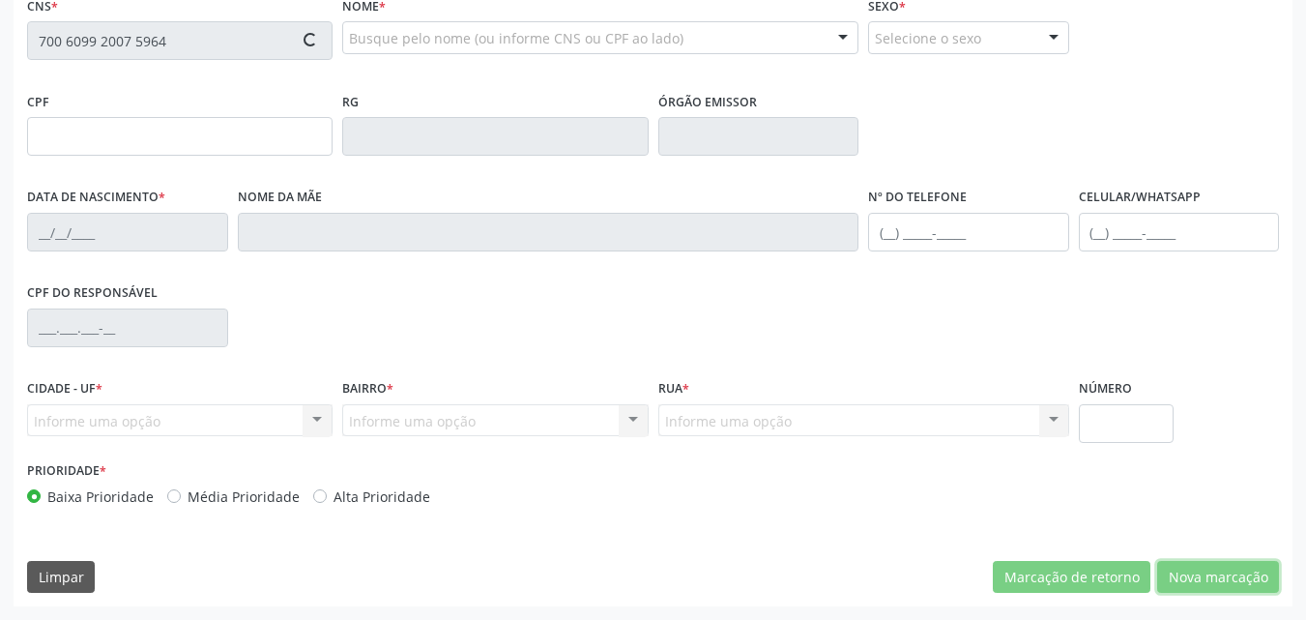
click at [1228, 576] on button "Nova marcação" at bounding box center [1219, 577] width 122 height 33
type input "041.829.674-02"
type input "15/09/1982"
type input "Rute Araújo da Silva"
type input "(87) 98856-3076"
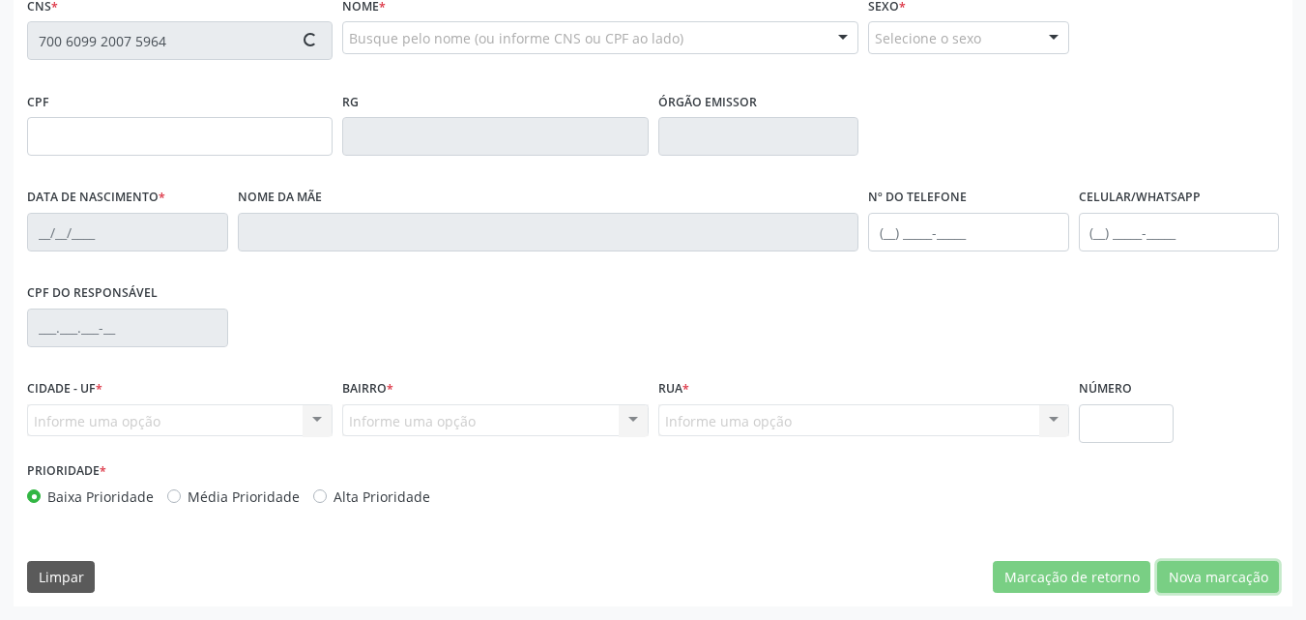
type input "(87) 98856-3076"
type input "211.282.784-72"
type input "113"
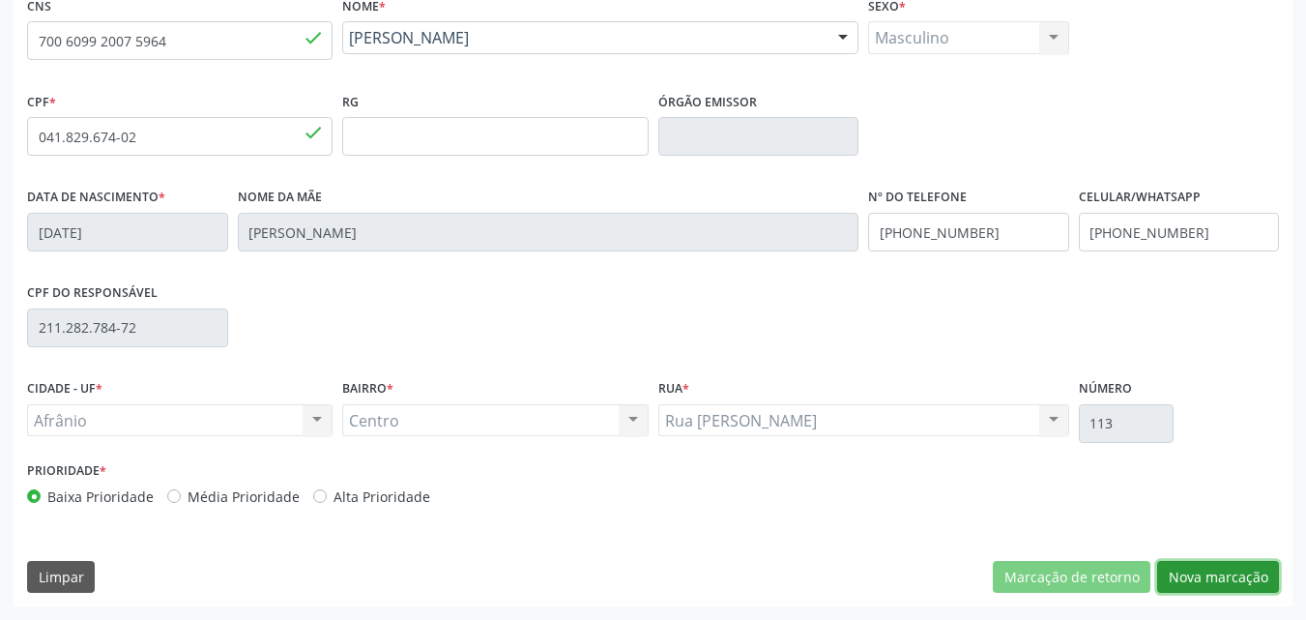
click at [1229, 576] on button "Nova marcação" at bounding box center [1219, 577] width 122 height 33
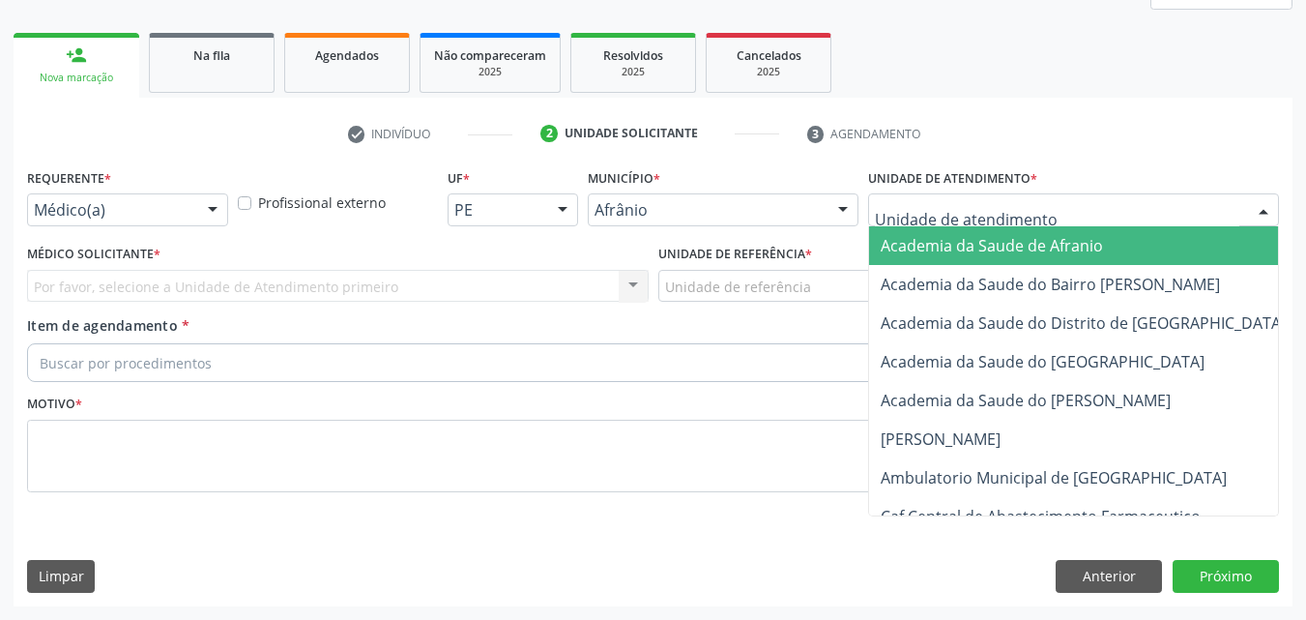
click at [1060, 201] on div at bounding box center [1073, 209] width 411 height 33
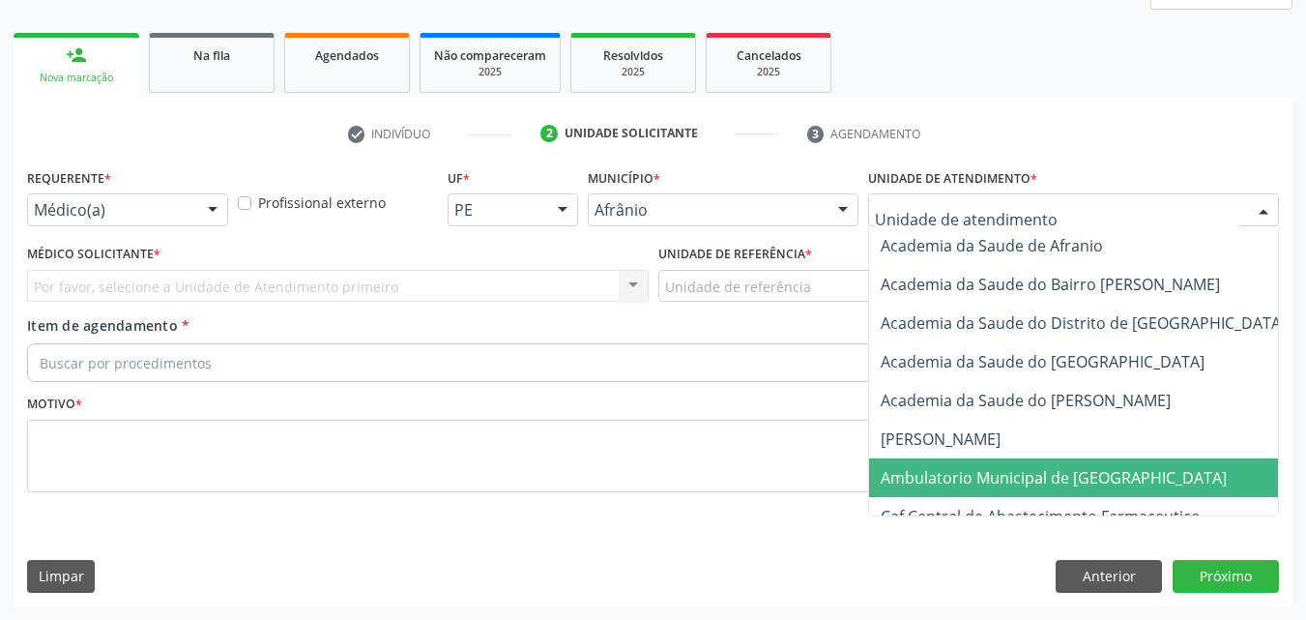
click at [1081, 483] on span "Ambulatorio Municipal de [GEOGRAPHIC_DATA]" at bounding box center [1054, 477] width 346 height 21
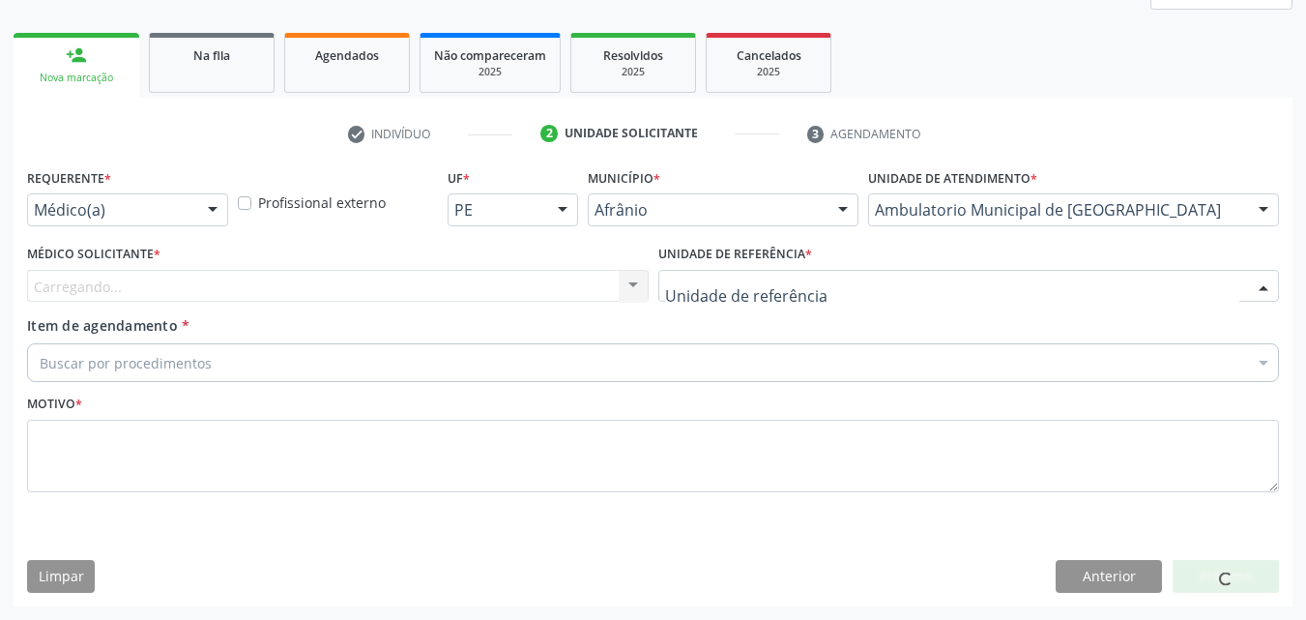
click at [872, 288] on div at bounding box center [970, 286] width 622 height 33
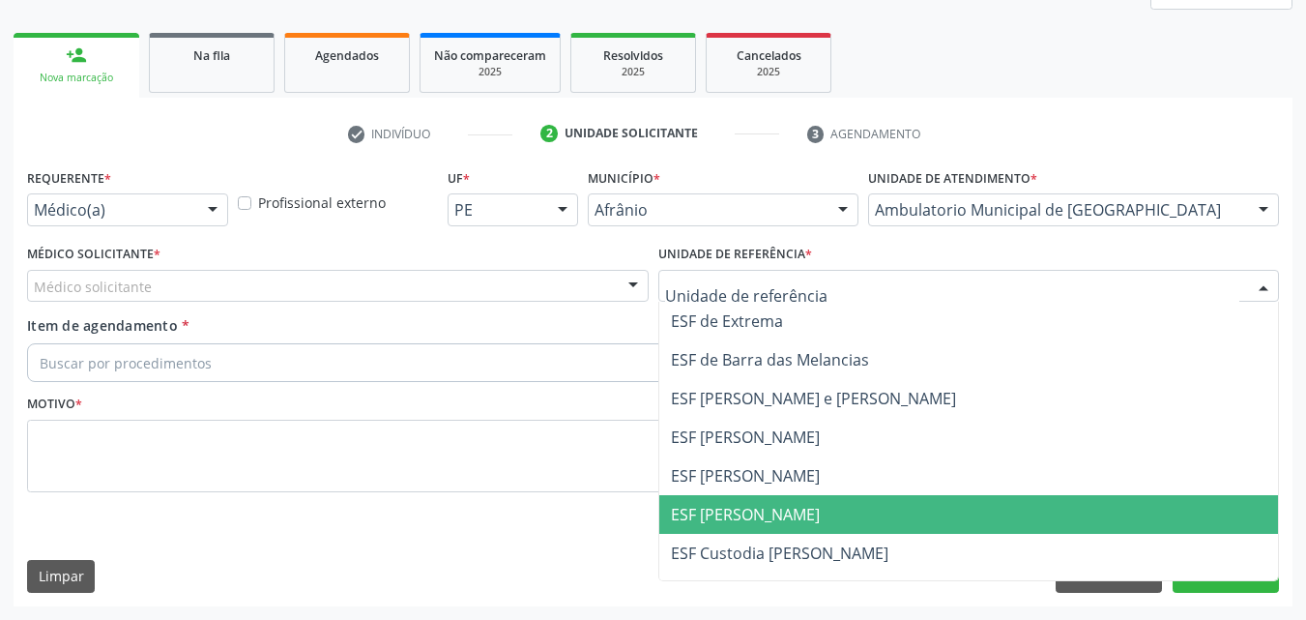
click at [882, 513] on span "ESF [PERSON_NAME]" at bounding box center [969, 514] width 620 height 39
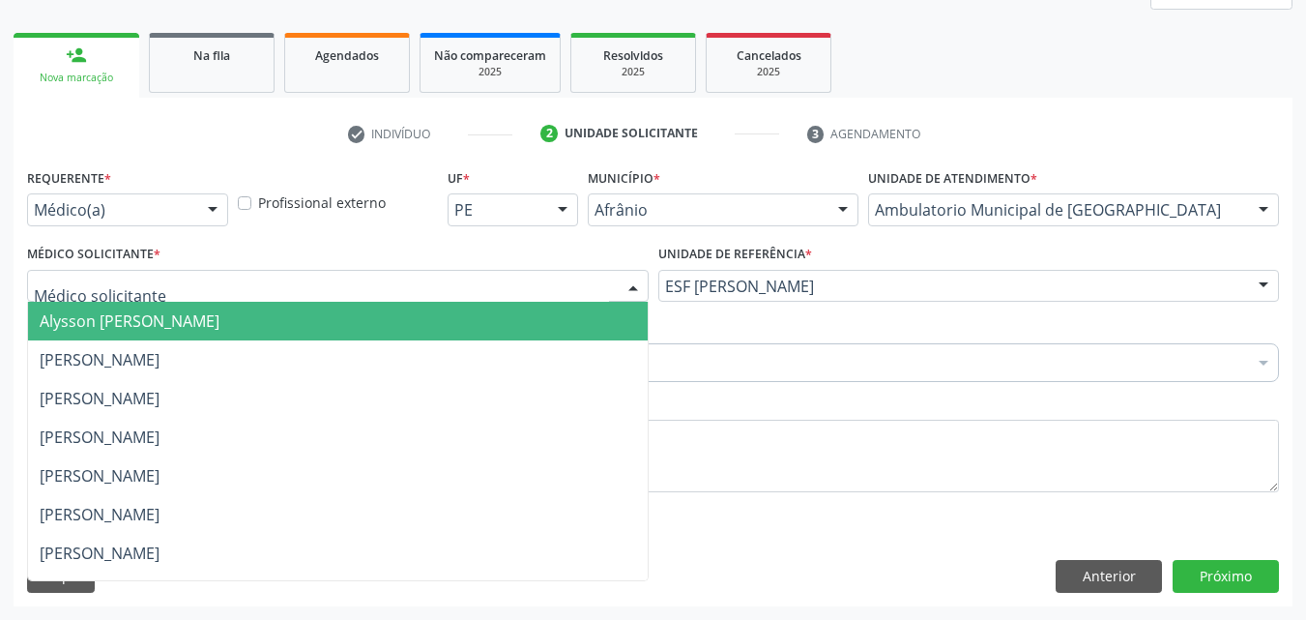
click at [572, 280] on div at bounding box center [338, 286] width 622 height 33
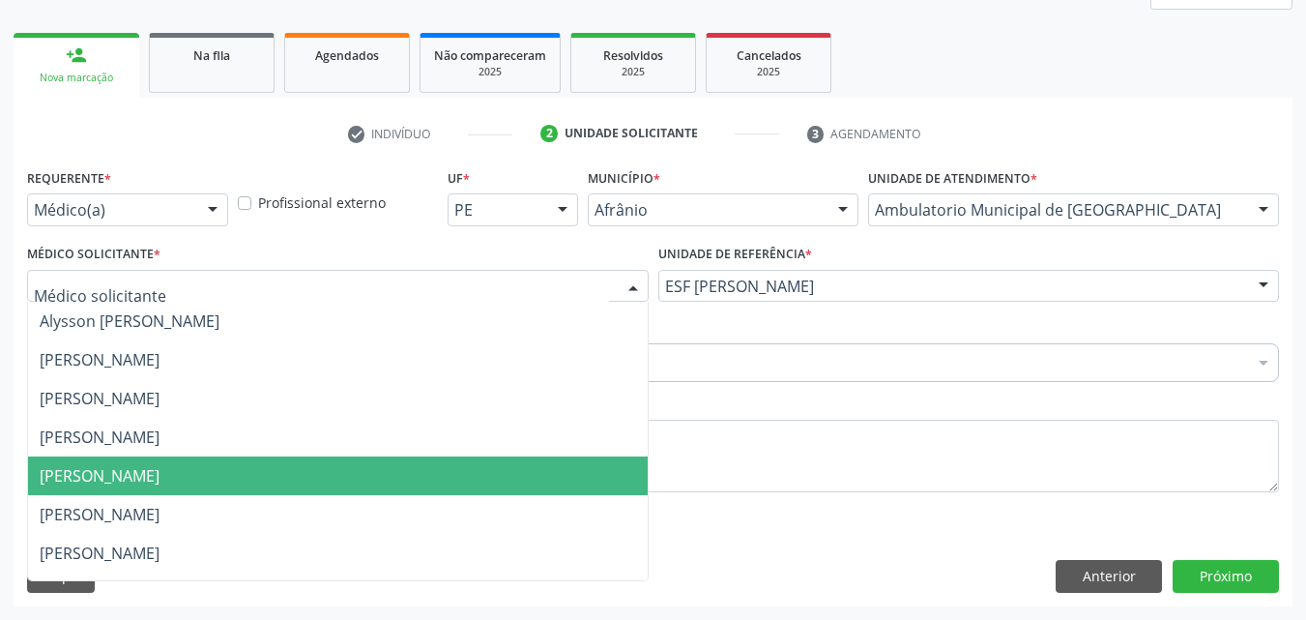
drag, startPoint x: 573, startPoint y: 465, endPoint x: 560, endPoint y: 459, distance: 14.7
click at [573, 466] on span "[PERSON_NAME]" at bounding box center [338, 475] width 620 height 39
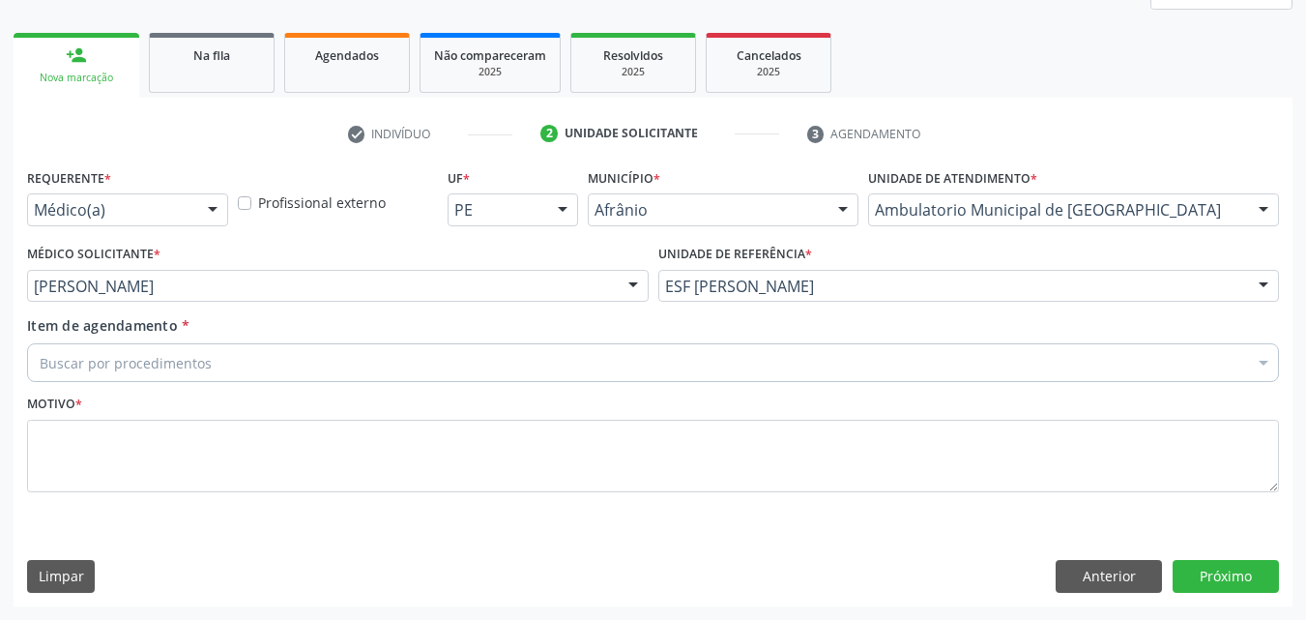
click at [493, 357] on div "Buscar por procedimentos" at bounding box center [653, 362] width 1252 height 39
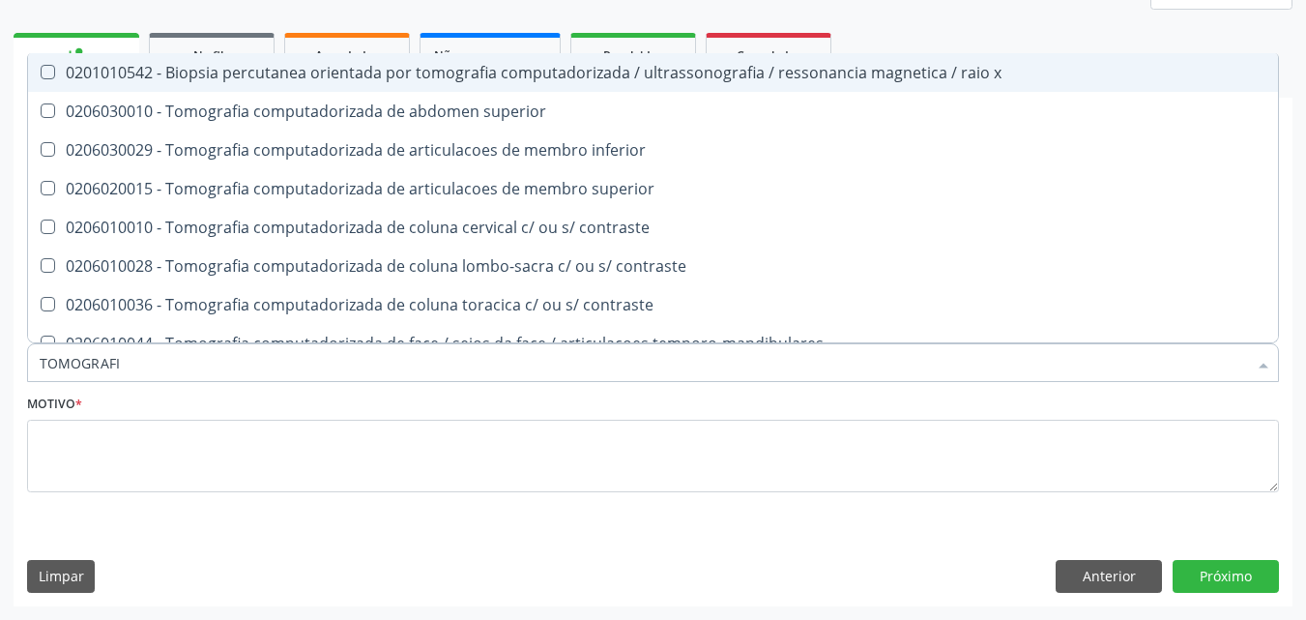
type input "TOMOGRAFIA"
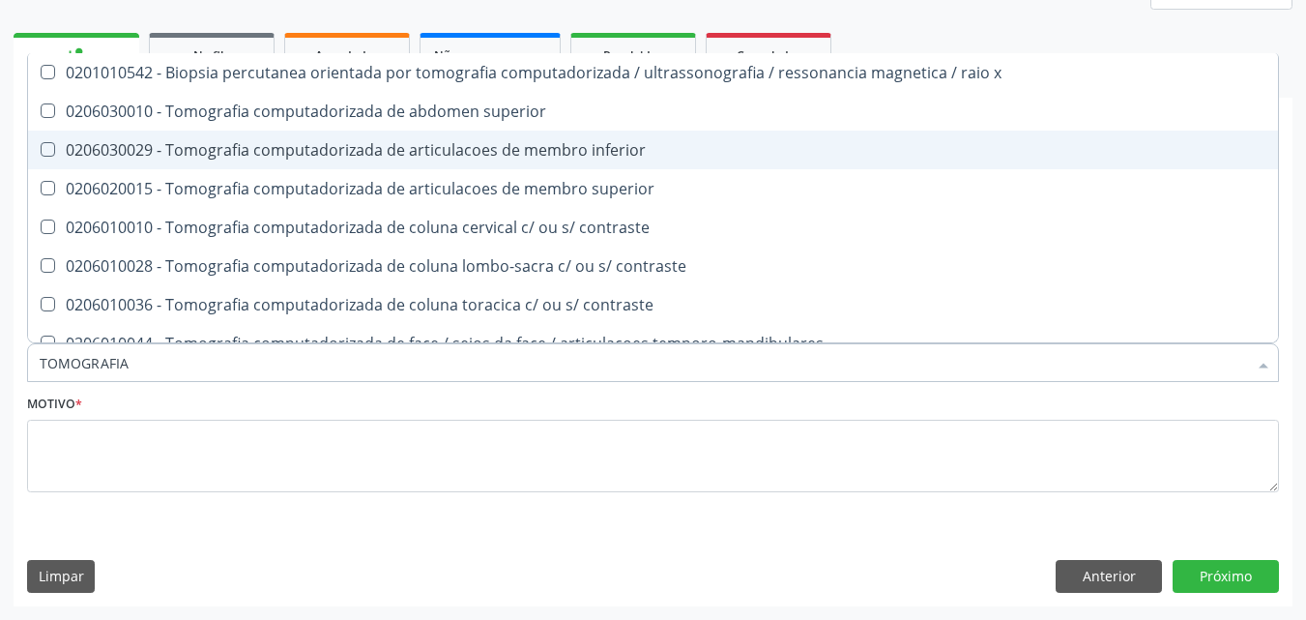
click at [627, 147] on div "0206030029 - Tomografia computadorizada de articulacoes de membro inferior" at bounding box center [653, 149] width 1227 height 15
checkbox inferior "true"
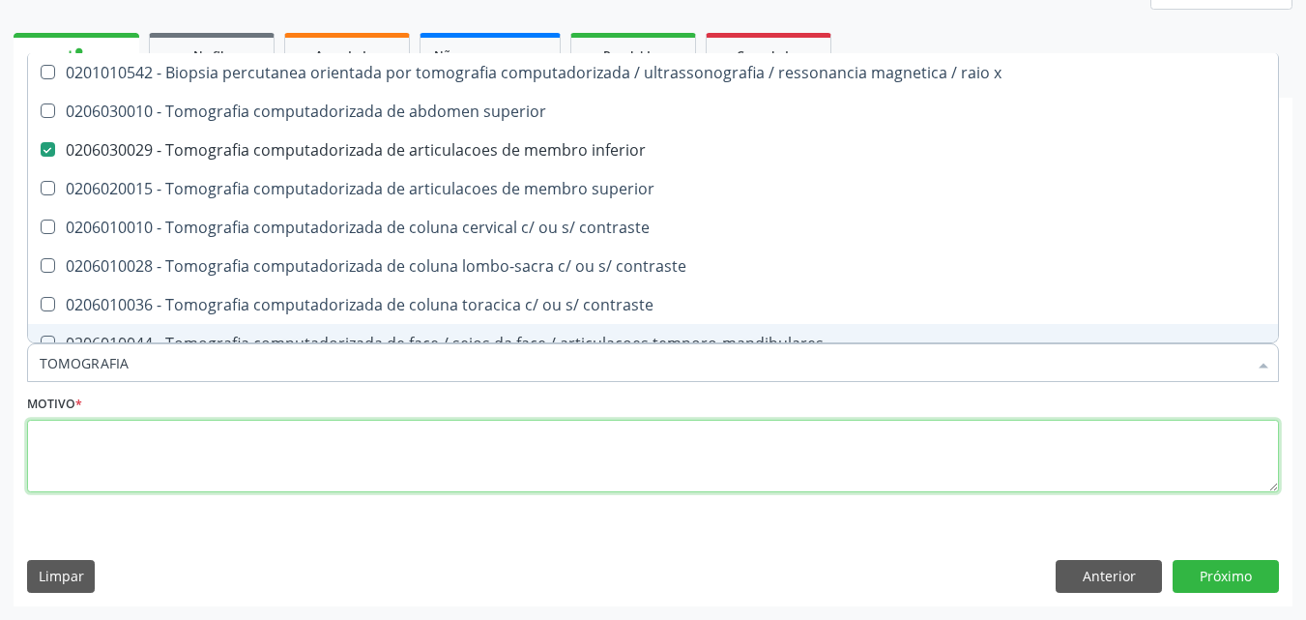
click at [656, 465] on textarea at bounding box center [653, 456] width 1252 height 73
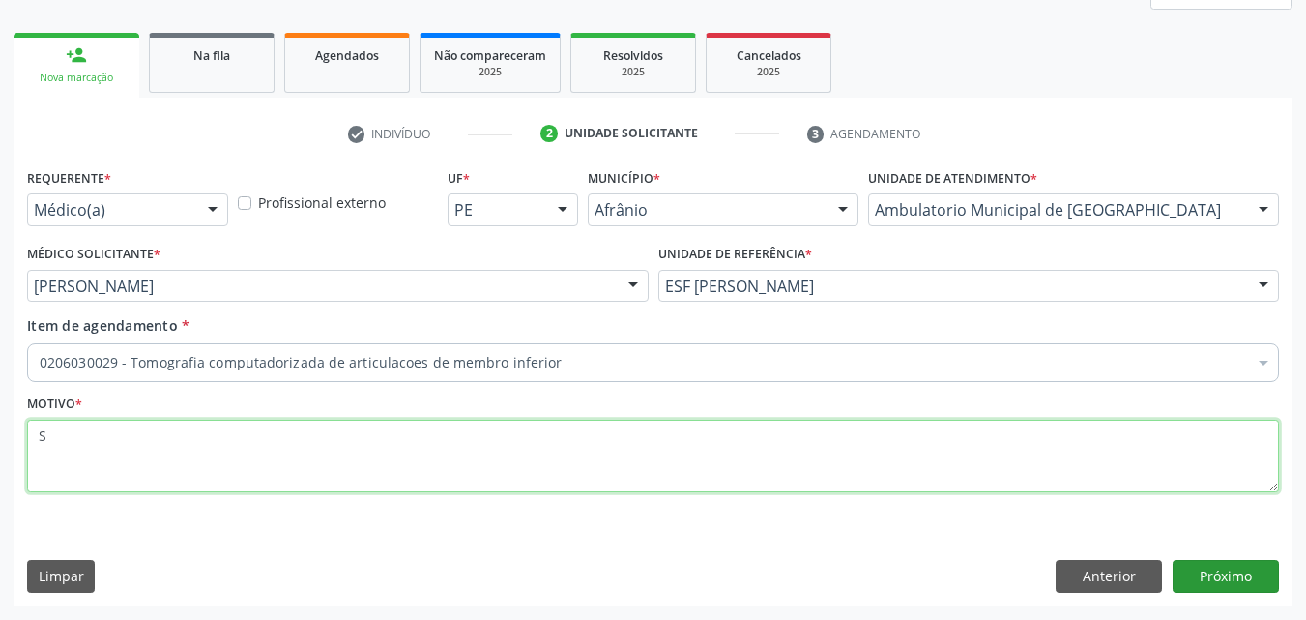
type textarea "S"
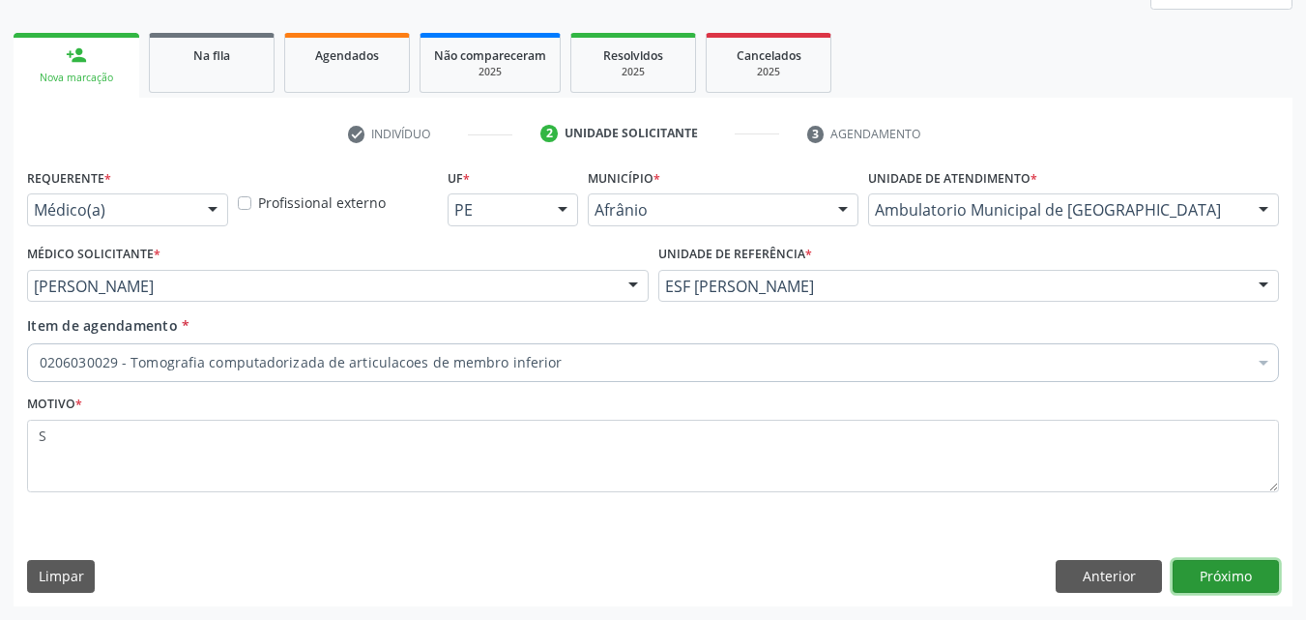
click at [1249, 572] on button "Próximo" at bounding box center [1226, 576] width 106 height 33
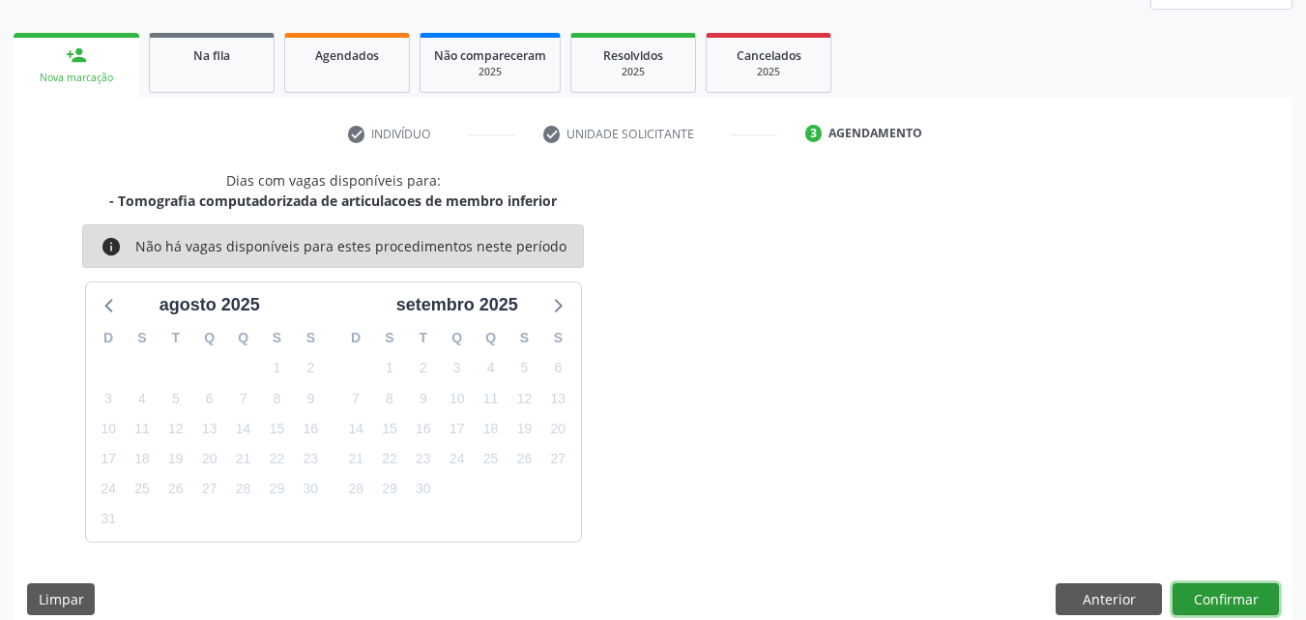
click at [1244, 598] on button "Confirmar" at bounding box center [1226, 599] width 106 height 33
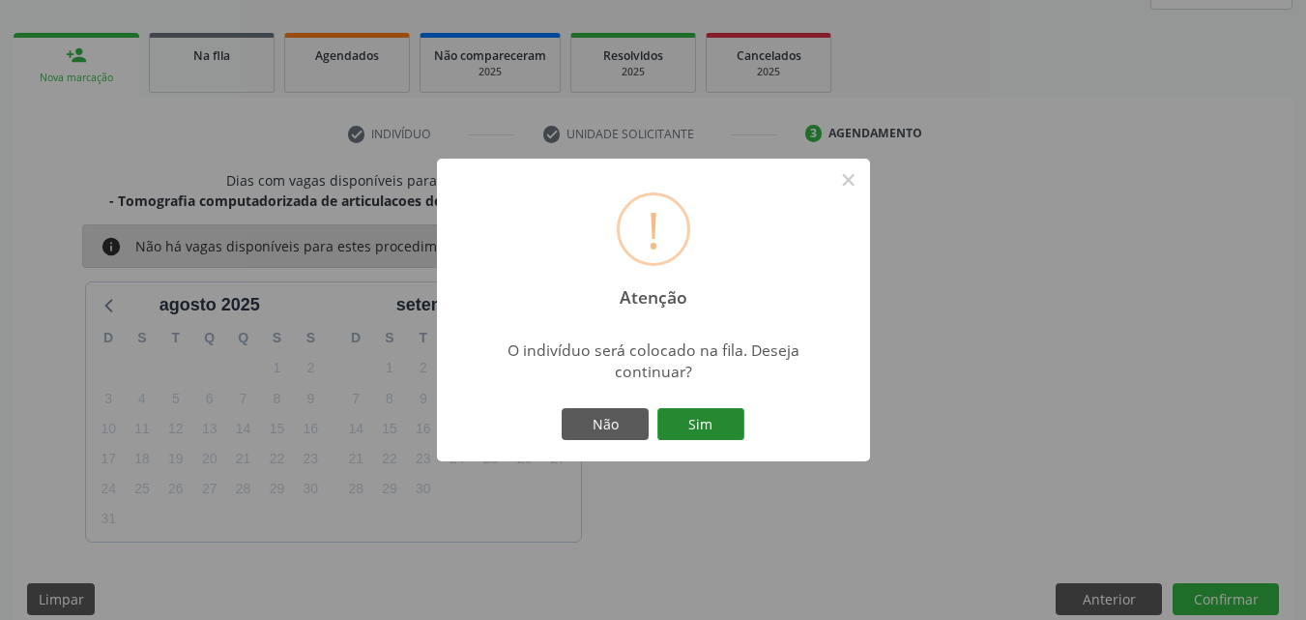
click at [736, 428] on button "Sim" at bounding box center [701, 424] width 87 height 33
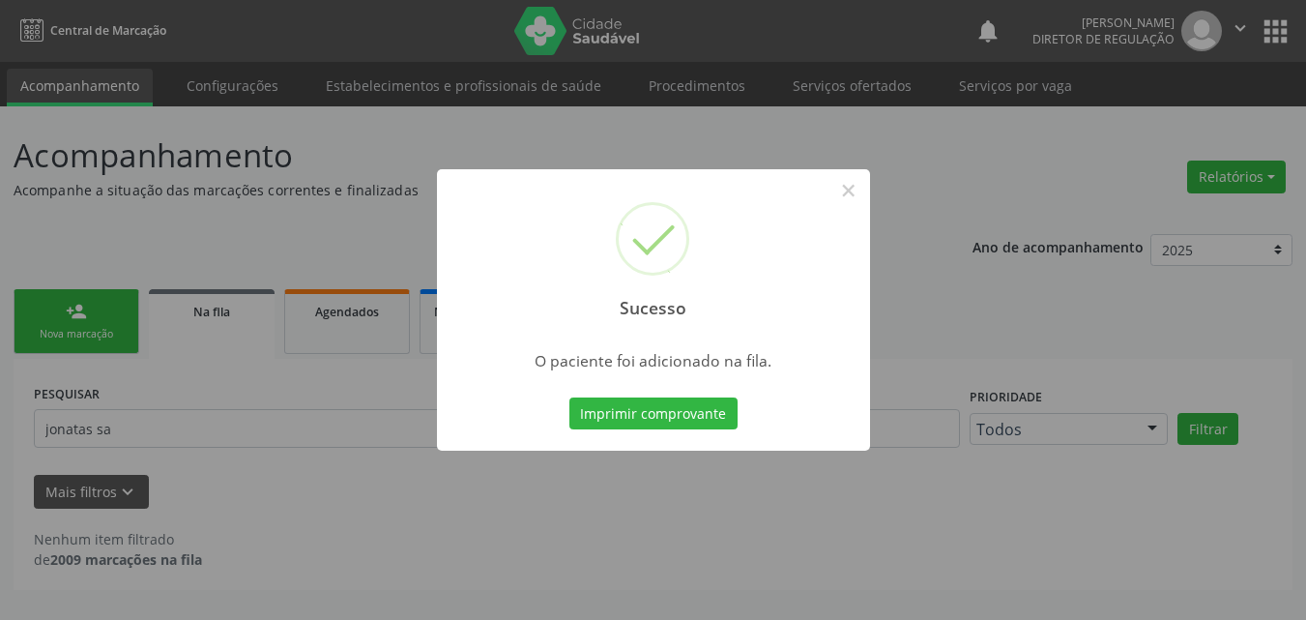
scroll to position [0, 0]
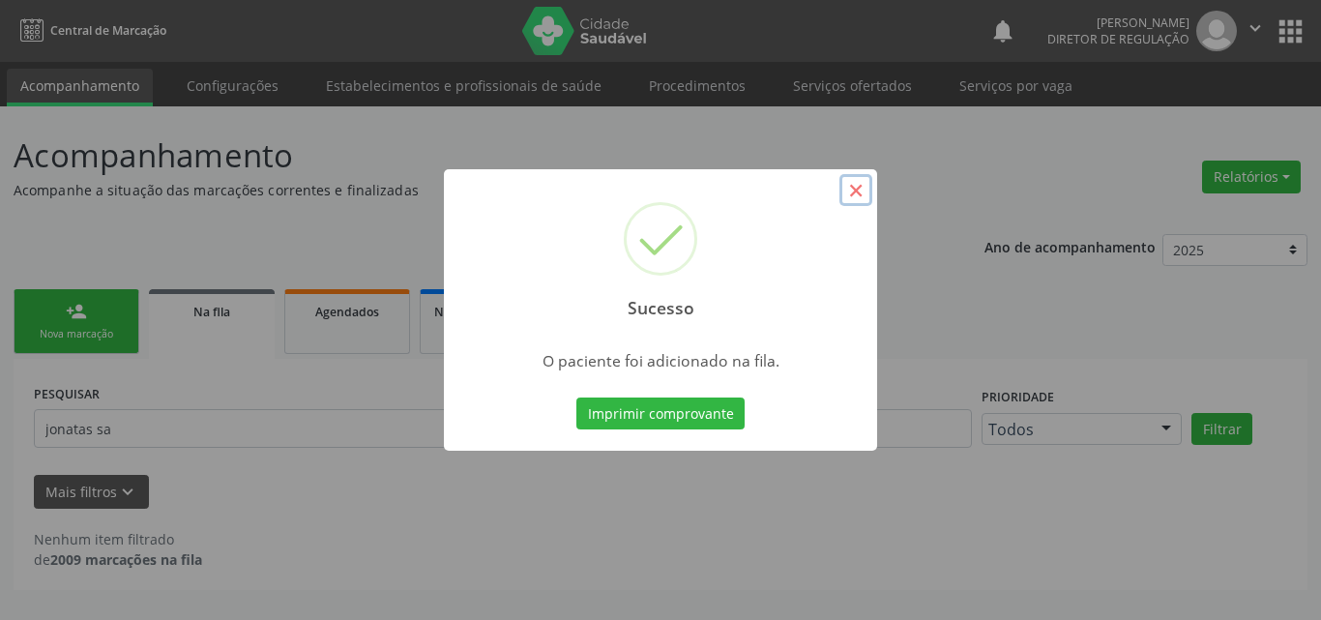
click at [865, 188] on button "×" at bounding box center [855, 190] width 33 height 33
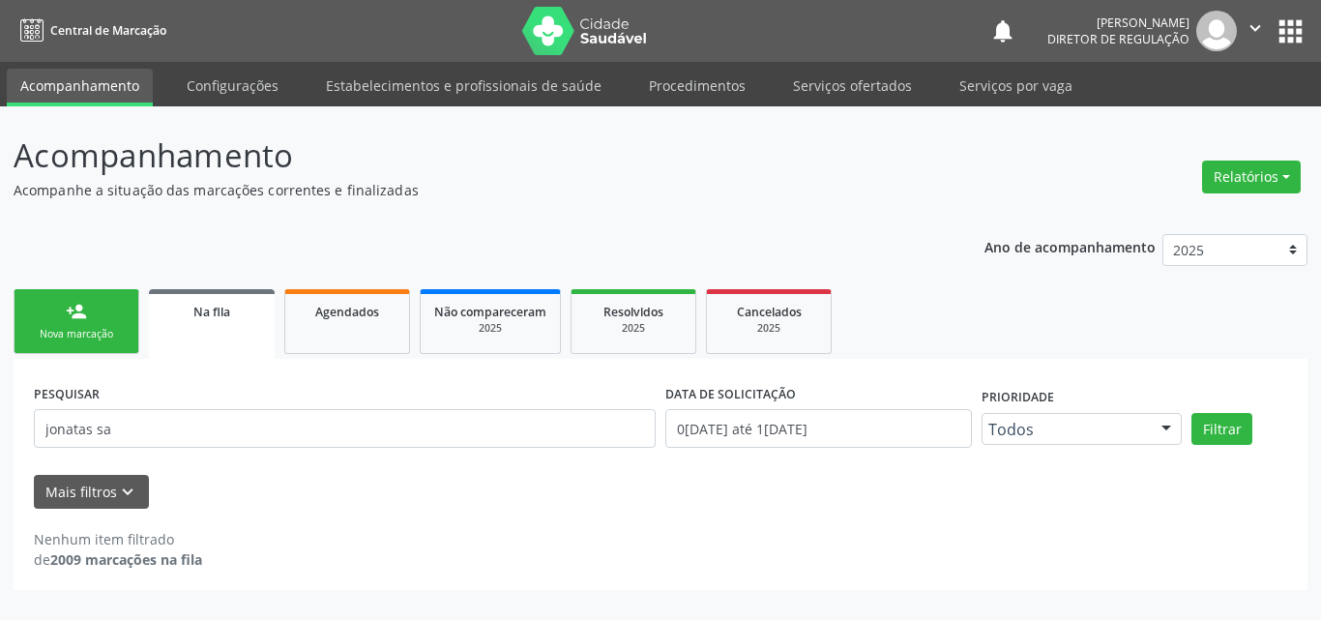
click at [116, 334] on div "Nova marcação" at bounding box center [76, 334] width 97 height 15
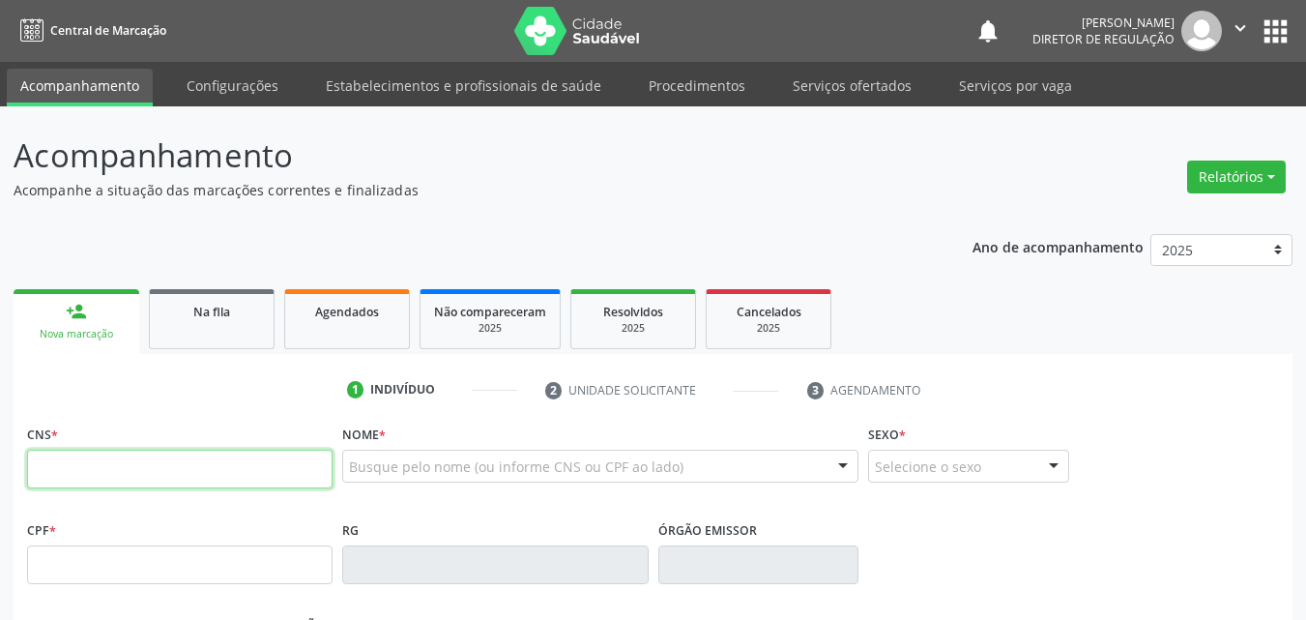
click at [161, 468] on input "text" at bounding box center [180, 469] width 306 height 39
type input "709 2082 8724 2432"
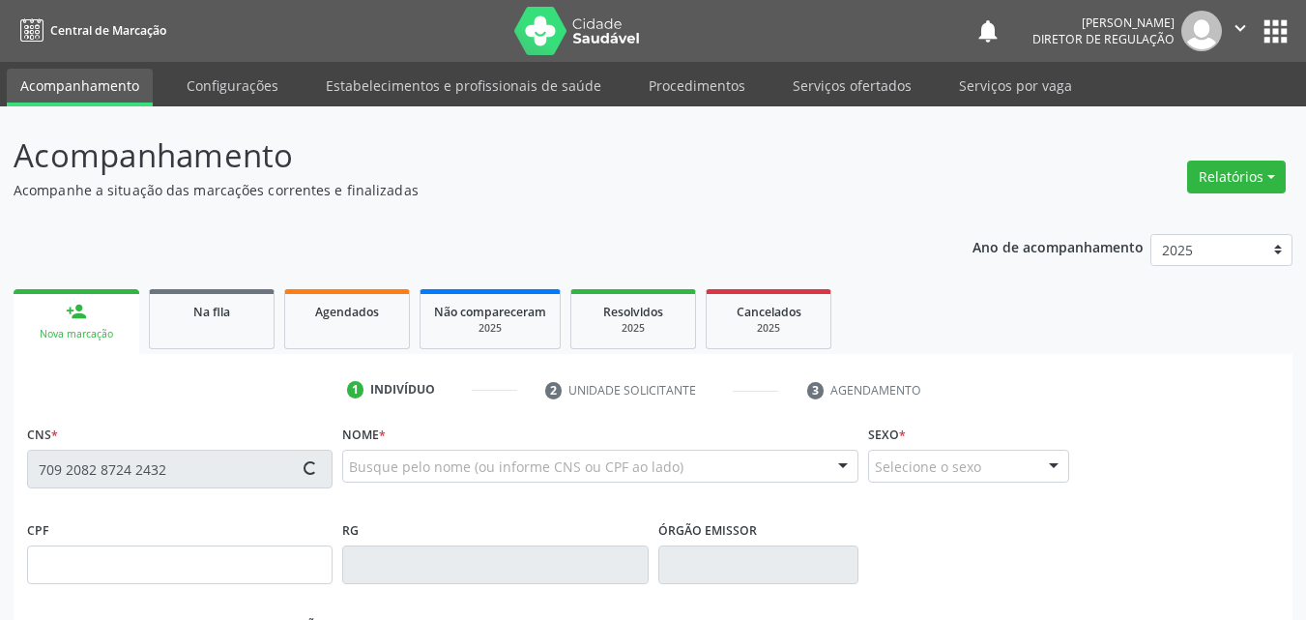
type input "13/10/1952"
type input "(87) 98833-4572"
type input "046.403.894-42"
type input "S/N"
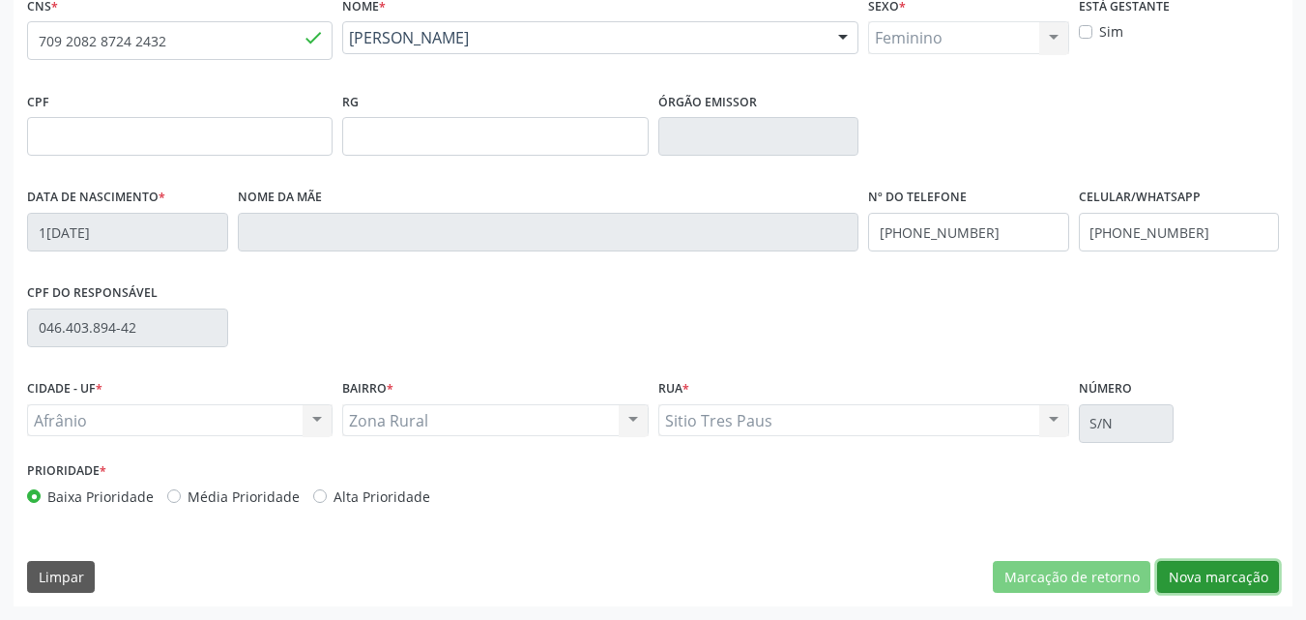
click at [1247, 577] on button "Nova marcação" at bounding box center [1219, 577] width 122 height 33
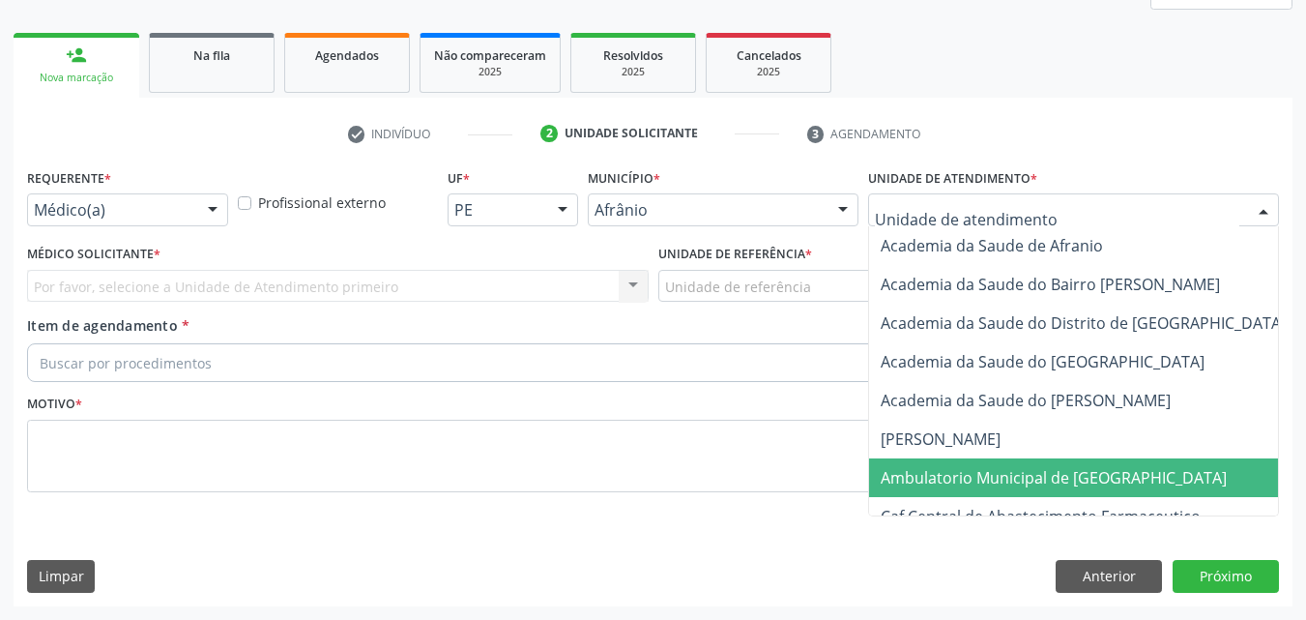
drag, startPoint x: 1046, startPoint y: 484, endPoint x: 1040, endPoint y: 472, distance: 13.4
click at [1046, 482] on span "Ambulatorio Municipal de [GEOGRAPHIC_DATA]" at bounding box center [1054, 477] width 346 height 21
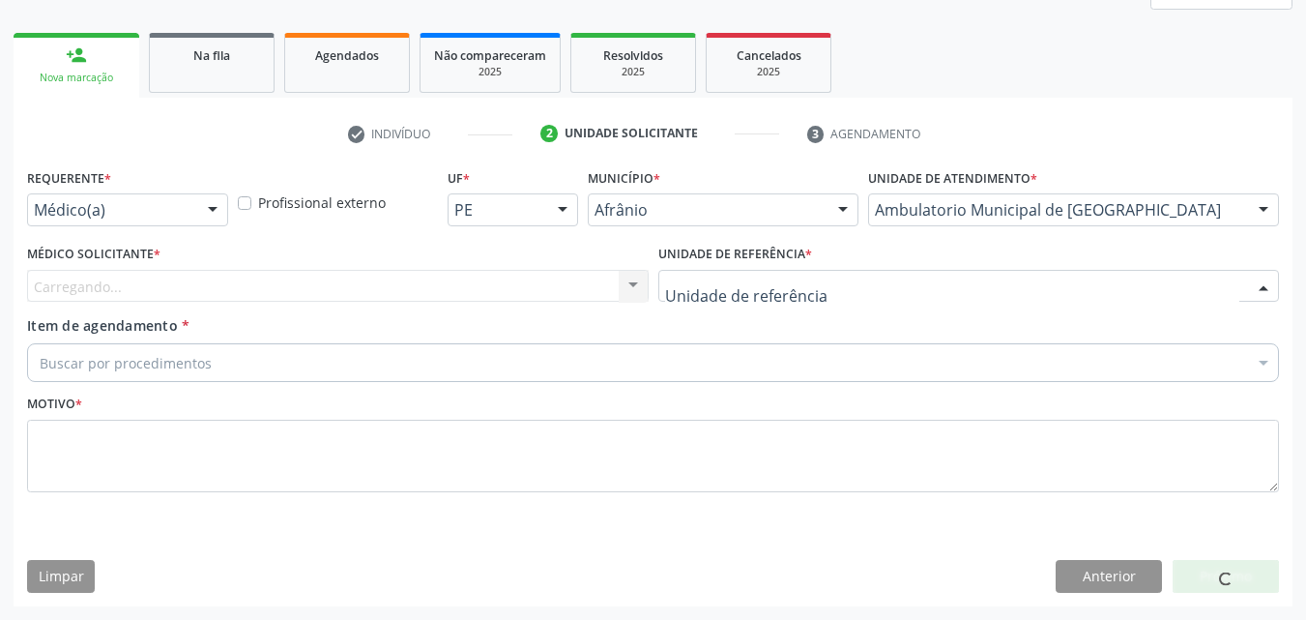
click at [835, 282] on div at bounding box center [970, 286] width 622 height 33
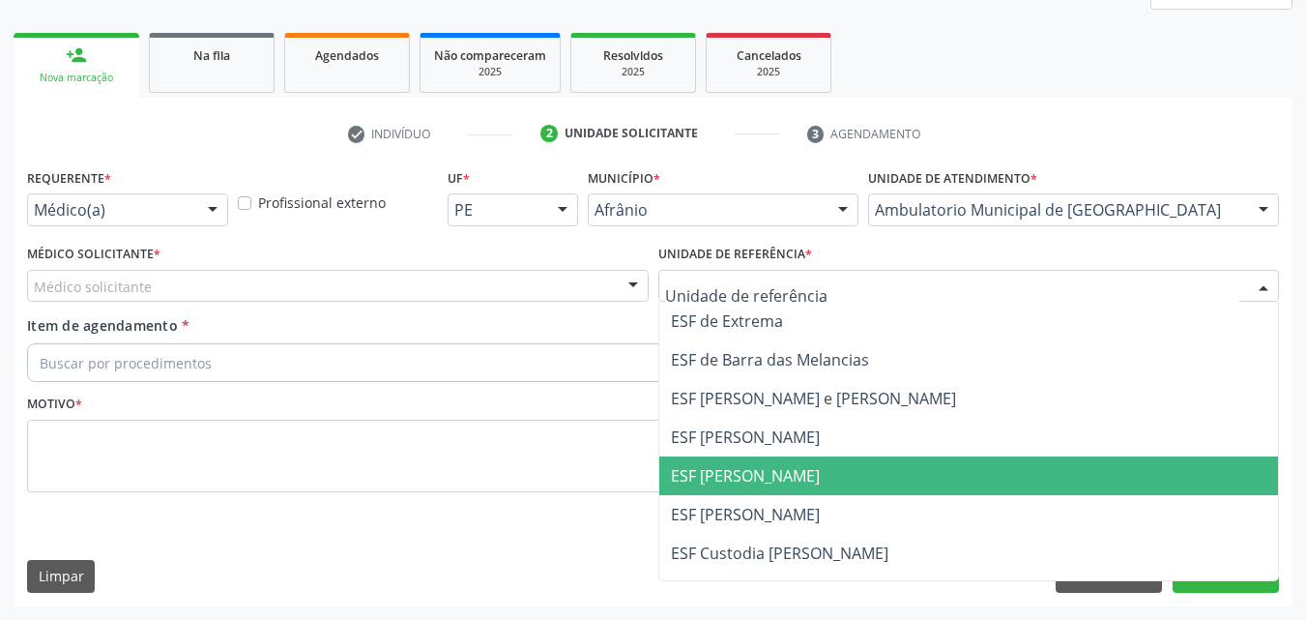
drag, startPoint x: 850, startPoint y: 479, endPoint x: 475, endPoint y: 335, distance: 401.9
click at [848, 478] on span "ESF [PERSON_NAME]" at bounding box center [969, 475] width 620 height 39
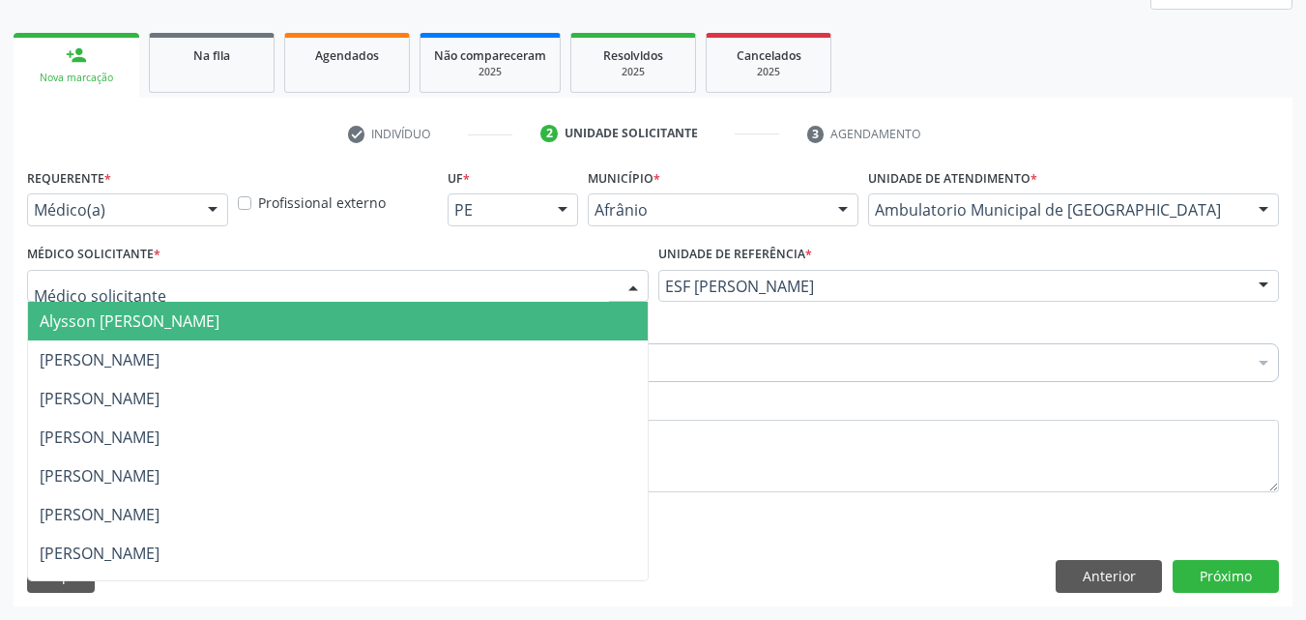
click at [439, 270] on div at bounding box center [338, 286] width 622 height 33
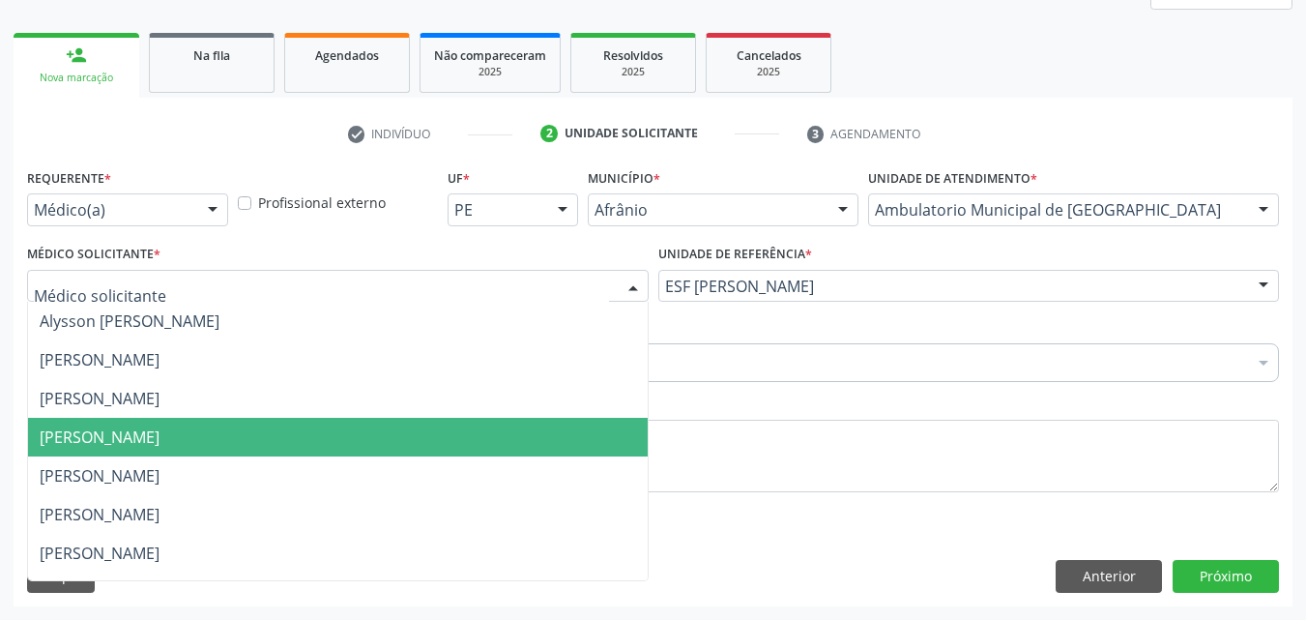
click at [459, 430] on span "[PERSON_NAME]" at bounding box center [338, 437] width 620 height 39
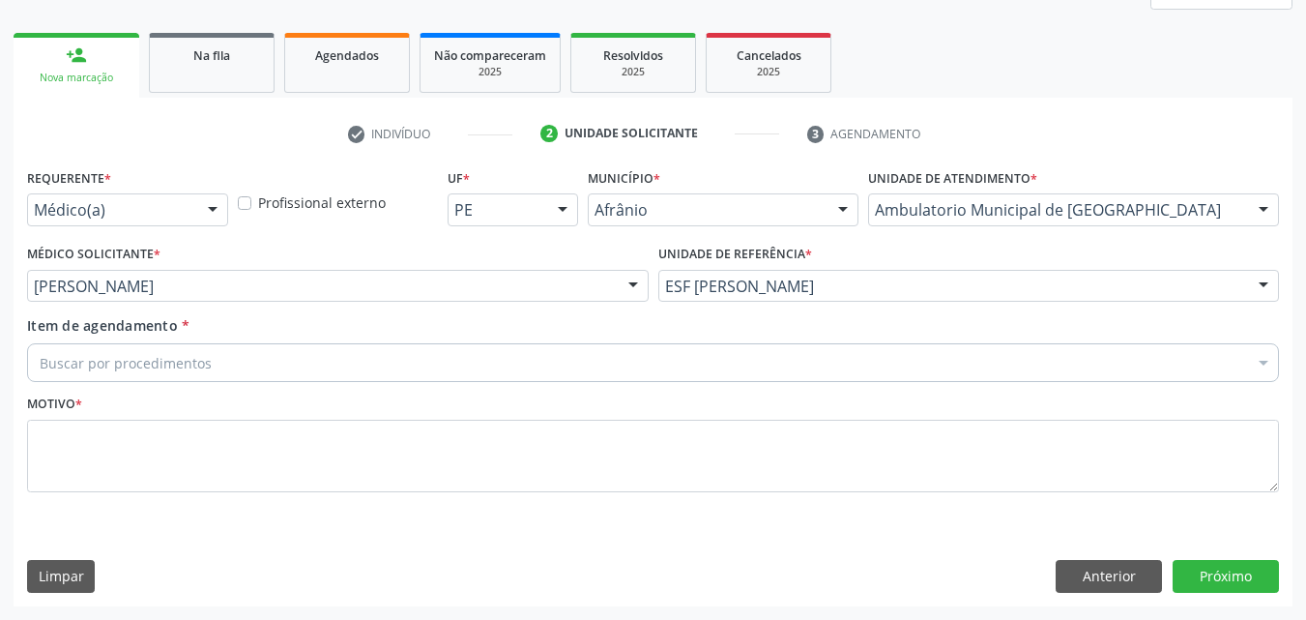
click at [303, 356] on div "Buscar por procedimentos" at bounding box center [653, 362] width 1252 height 39
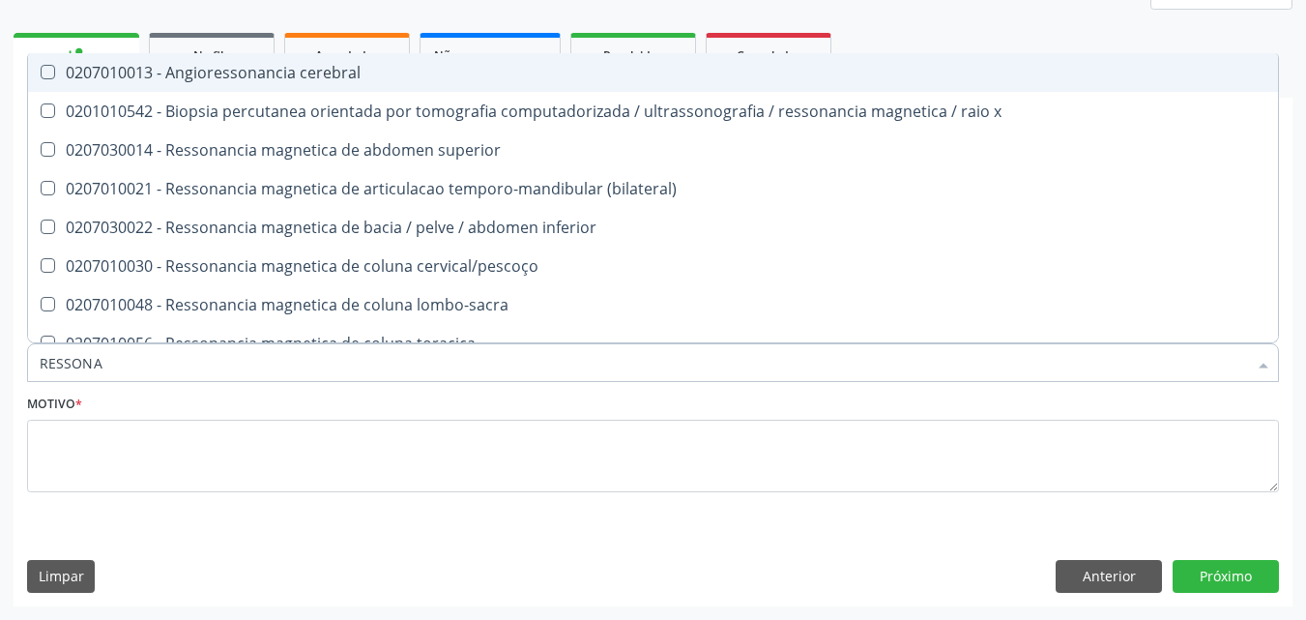
type input "RESSONAN"
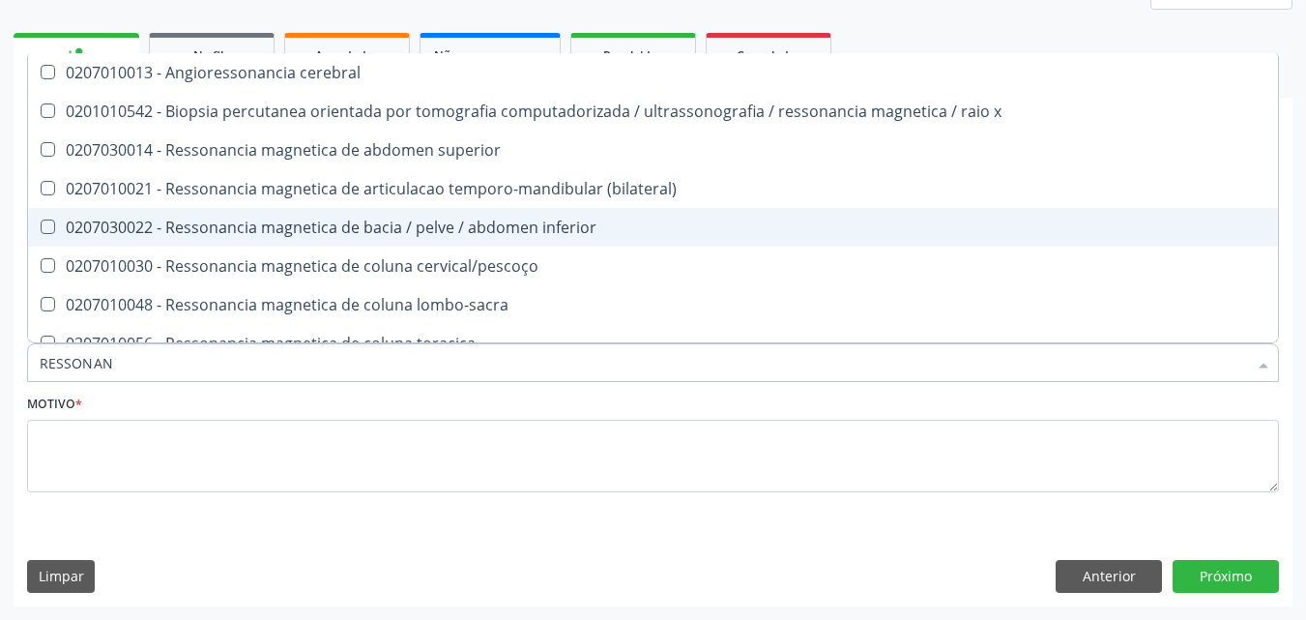
scroll to position [193, 0]
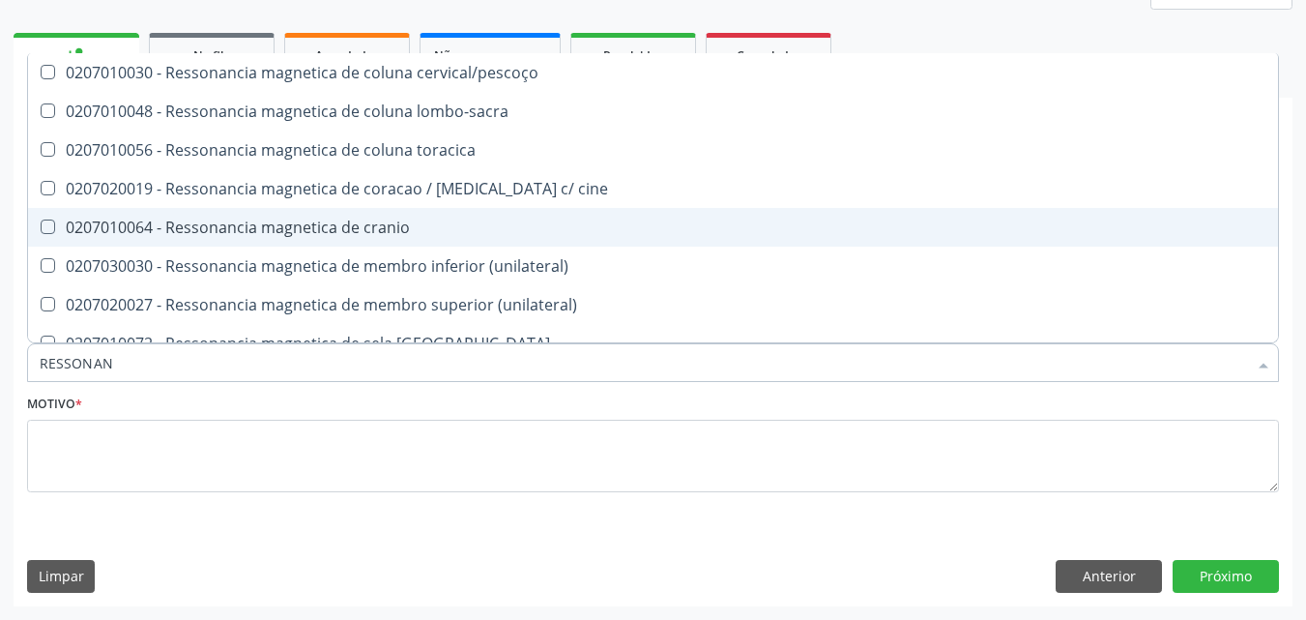
click at [450, 223] on div "0207010064 - Ressonancia magnetica de cranio" at bounding box center [653, 227] width 1227 height 15
checkbox cranio "true"
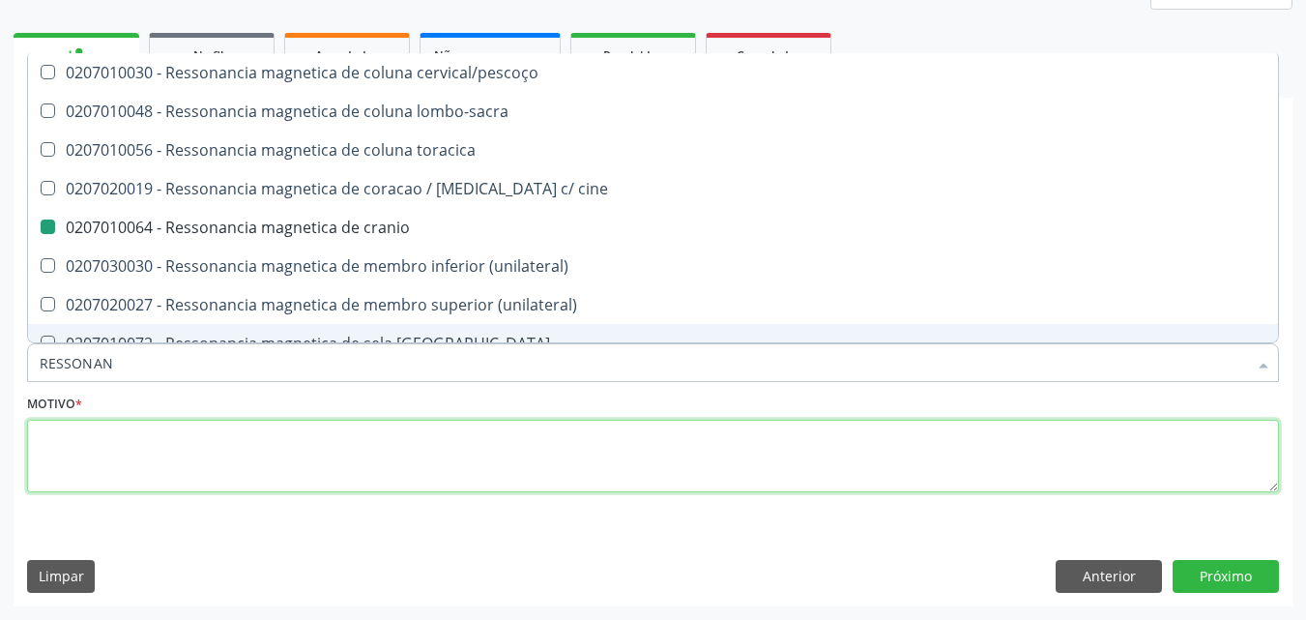
click at [448, 446] on textarea at bounding box center [653, 456] width 1252 height 73
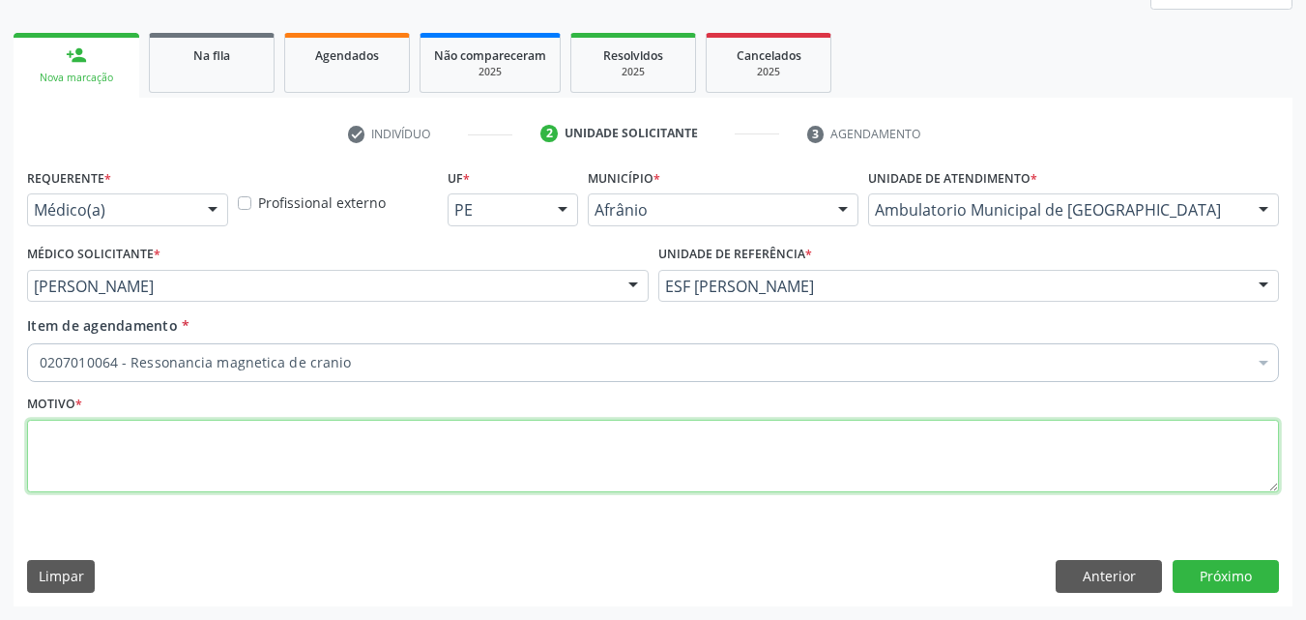
scroll to position [0, 0]
type textarea "*"
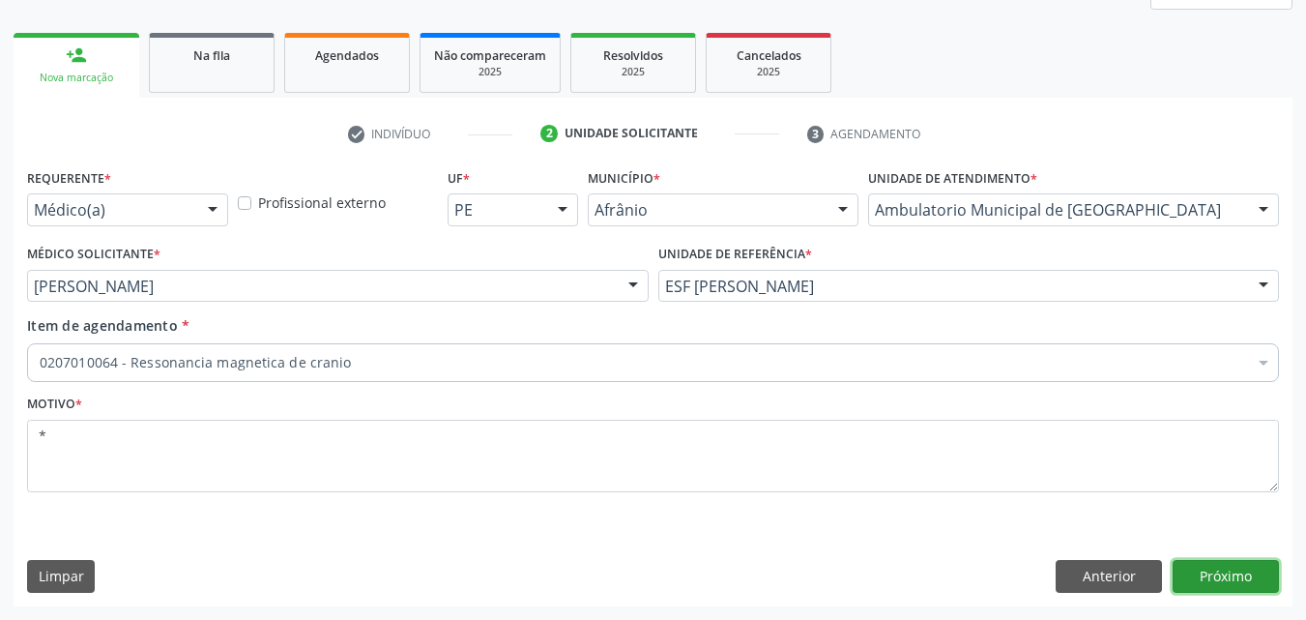
click at [1211, 576] on button "Próximo" at bounding box center [1226, 576] width 106 height 33
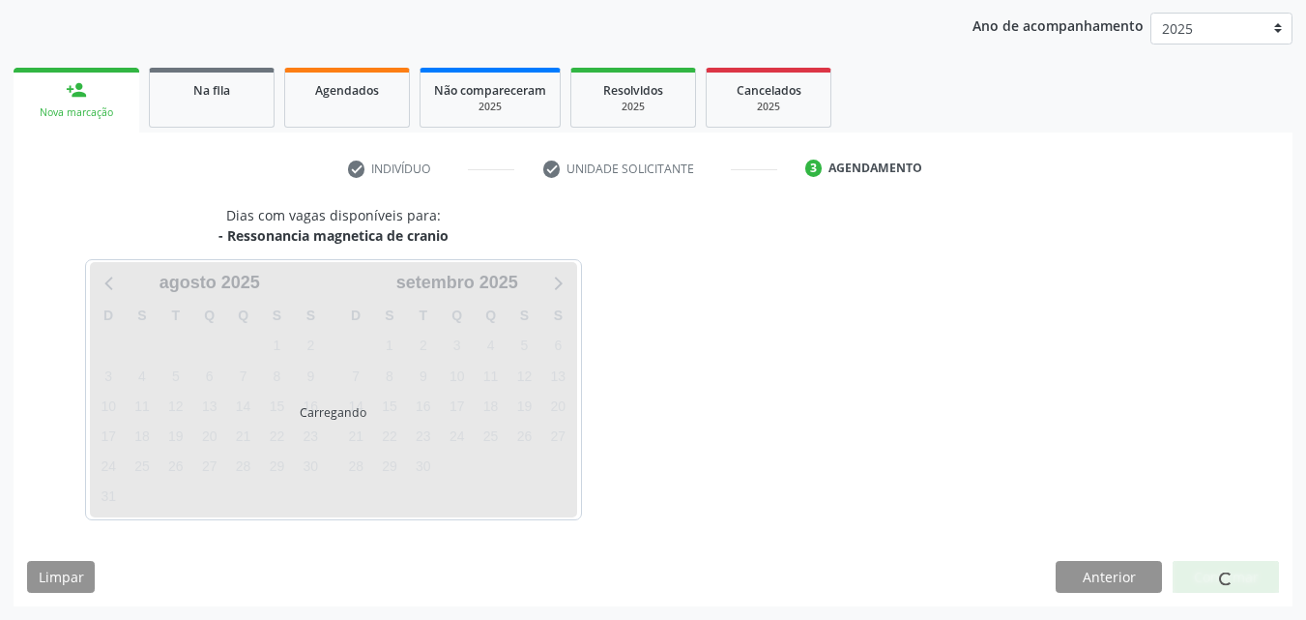
scroll to position [221, 0]
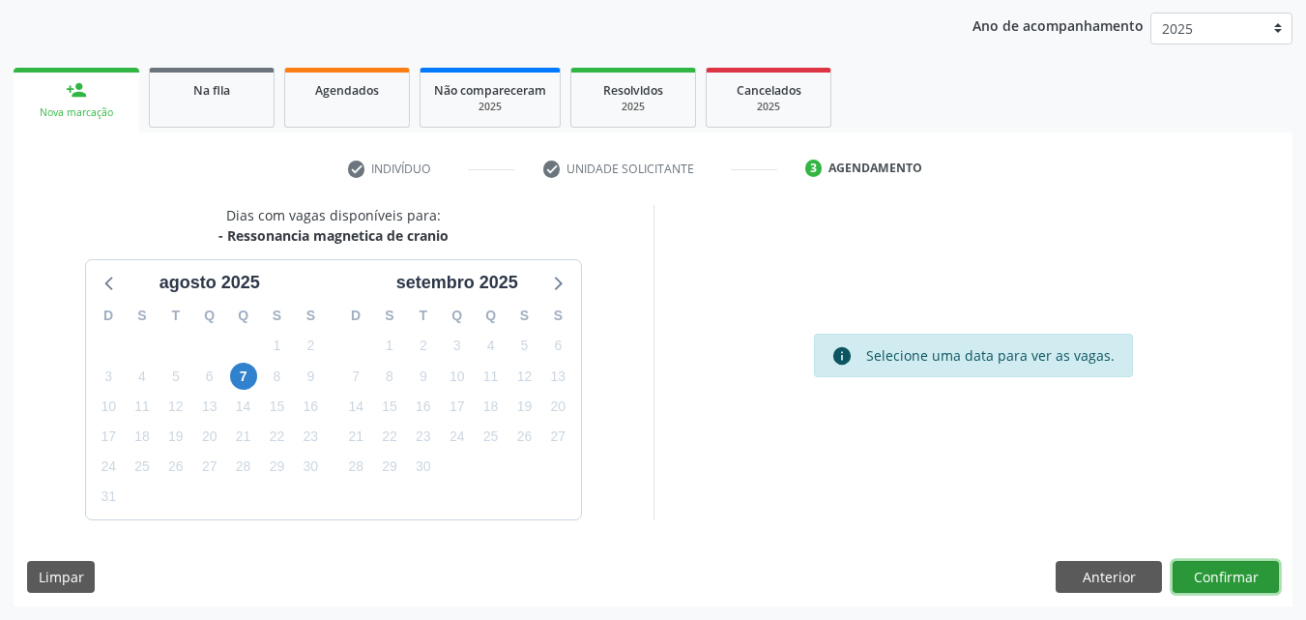
click at [1230, 580] on button "Confirmar" at bounding box center [1226, 577] width 106 height 33
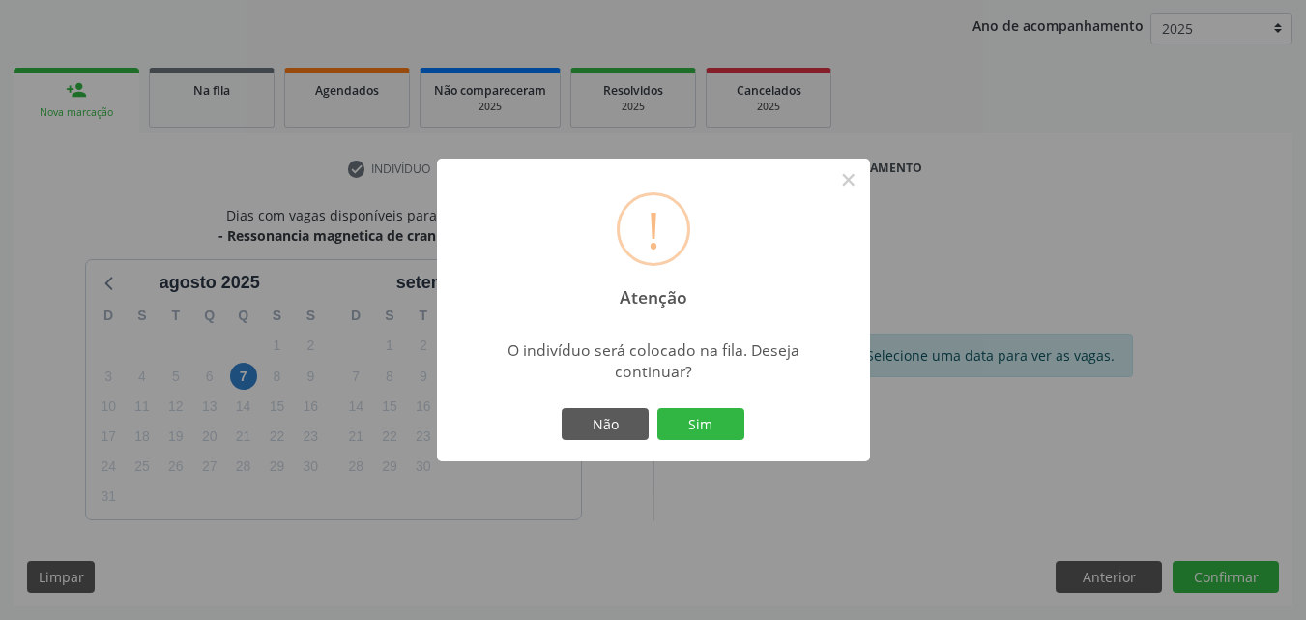
click at [745, 420] on div "Não Sim" at bounding box center [653, 424] width 191 height 41
click at [720, 422] on button "Sim" at bounding box center [701, 424] width 87 height 33
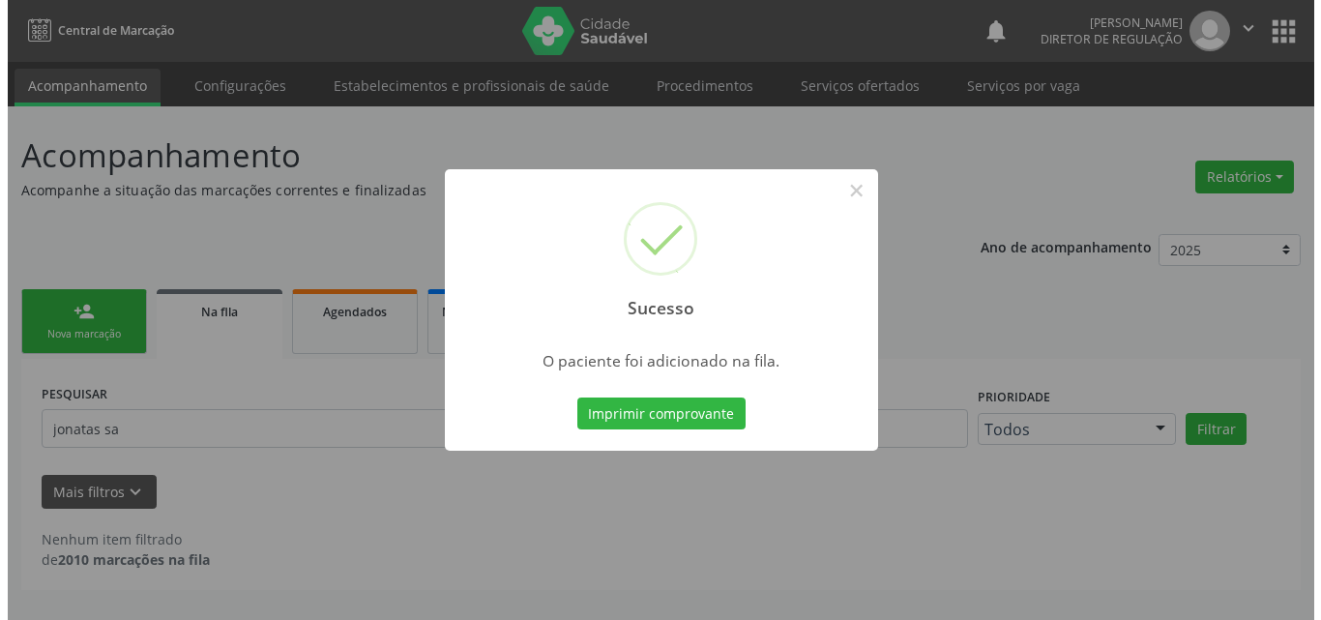
scroll to position [0, 0]
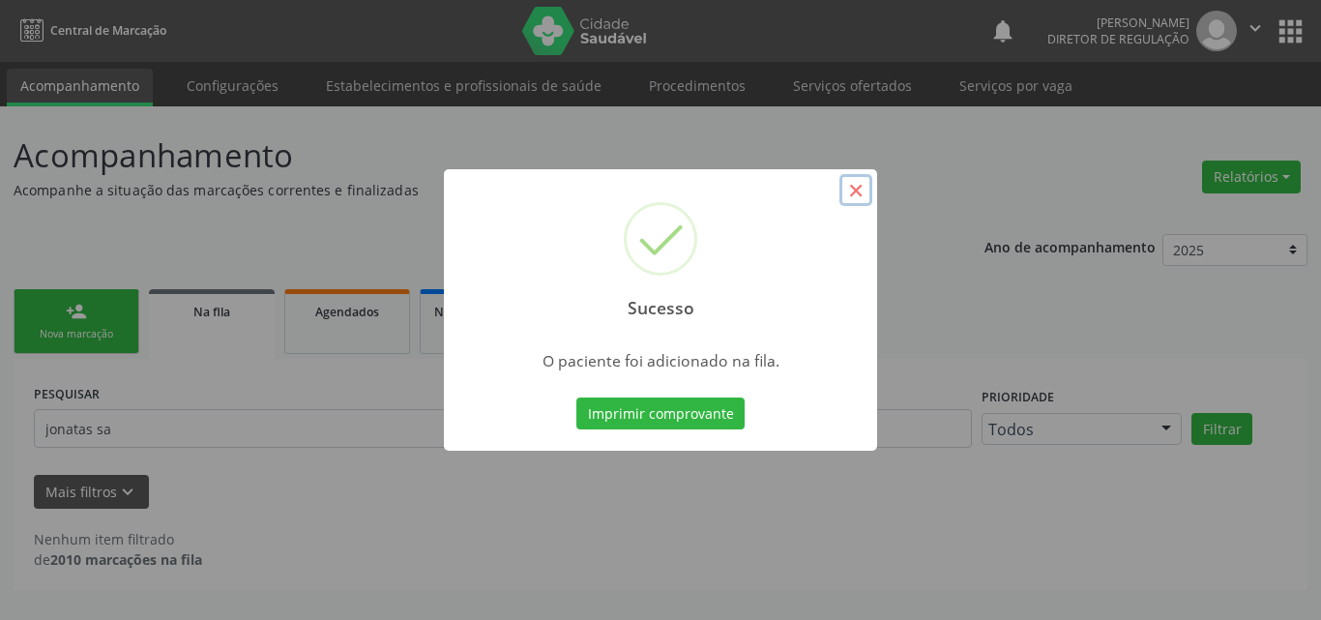
click at [851, 191] on button "×" at bounding box center [855, 190] width 33 height 33
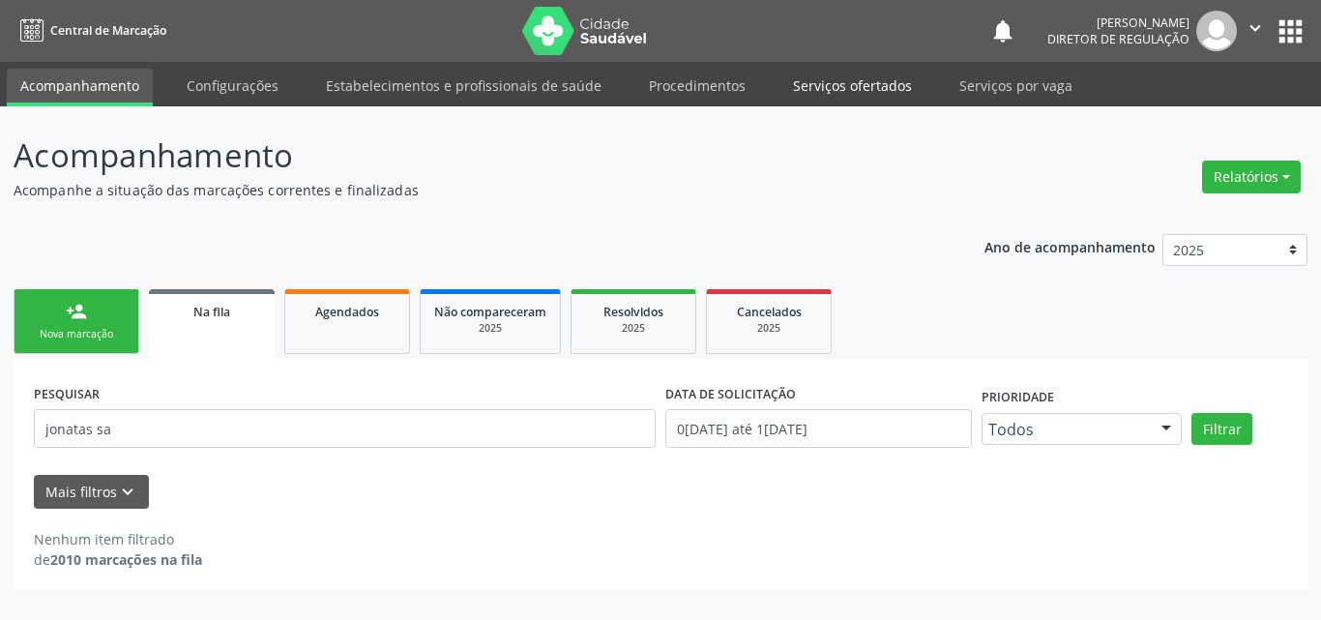
click at [875, 84] on link "Serviços ofertados" at bounding box center [852, 86] width 146 height 34
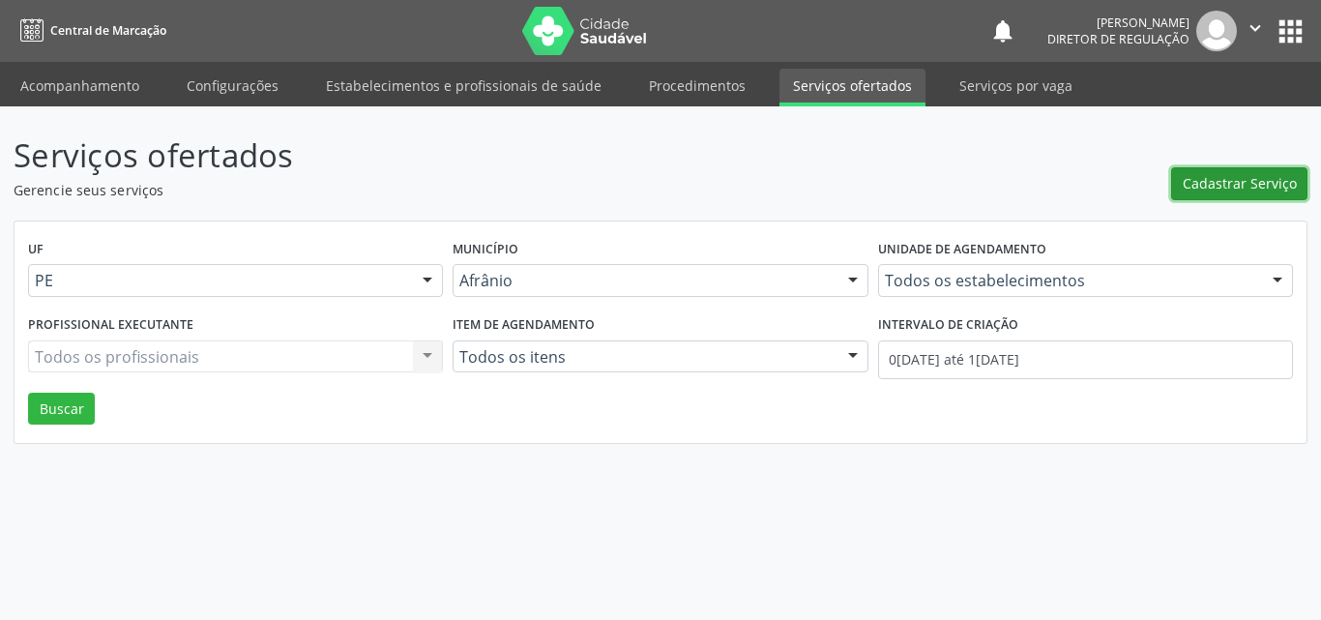
click at [1235, 176] on span "Cadastrar Serviço" at bounding box center [1240, 183] width 114 height 20
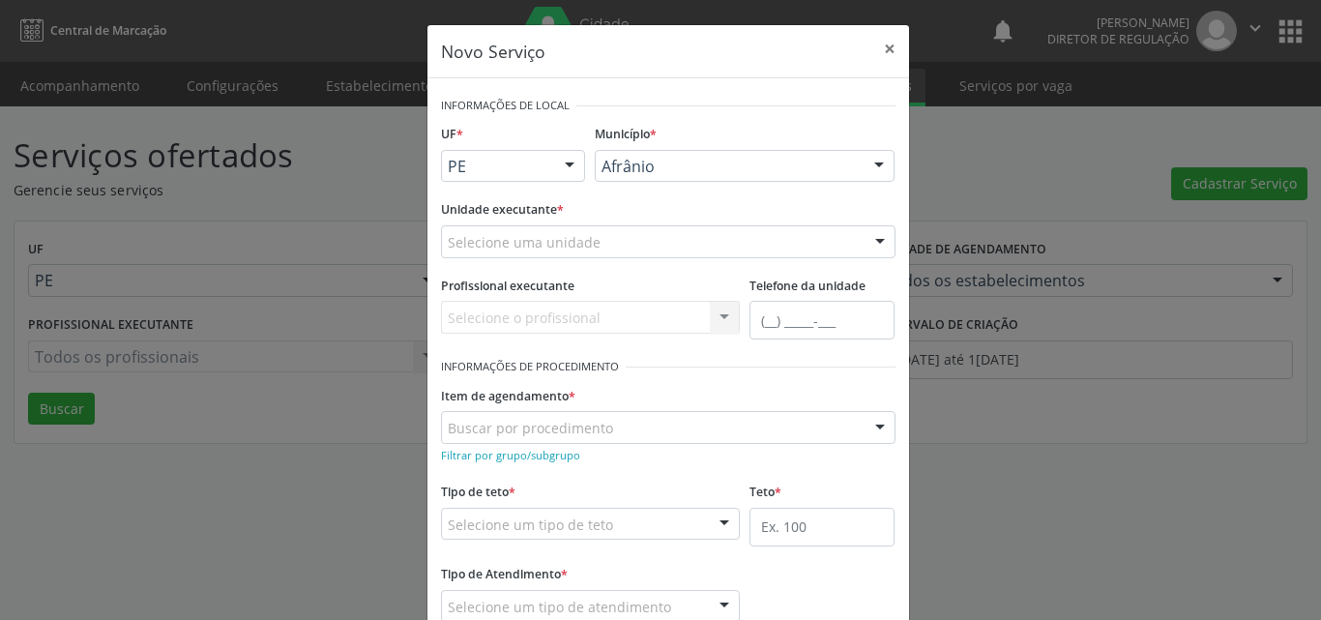
click at [659, 239] on div "Selecione uma unidade" at bounding box center [668, 241] width 454 height 33
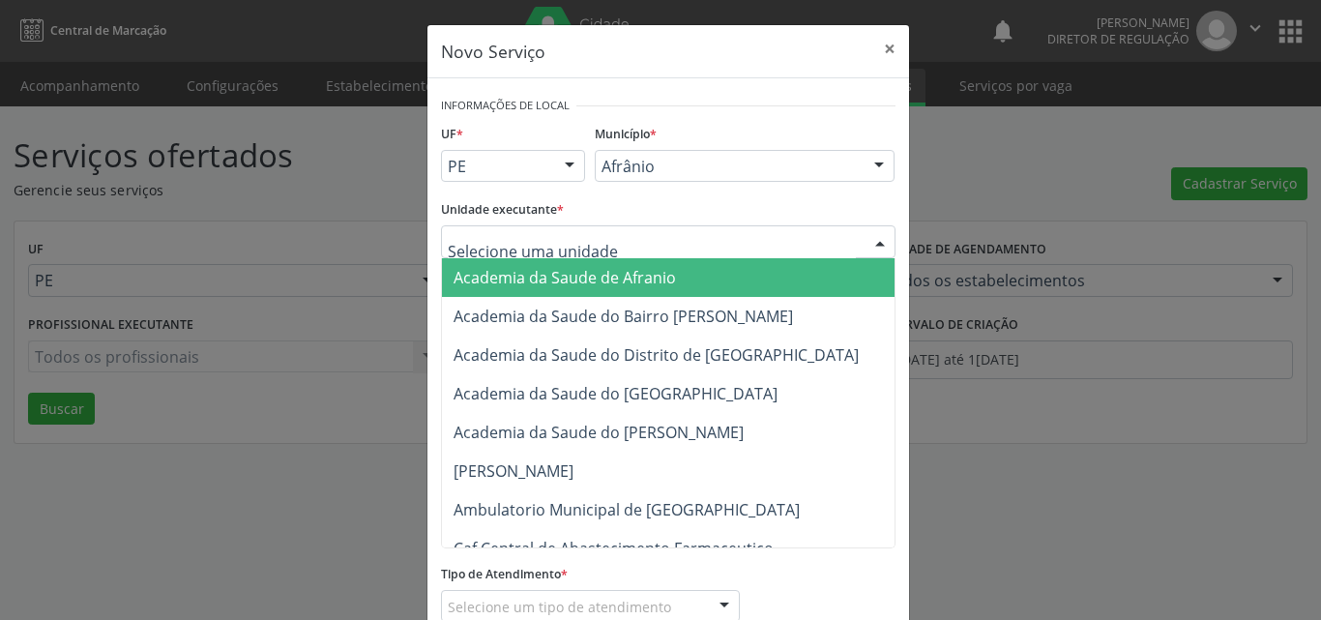
scroll to position [290, 0]
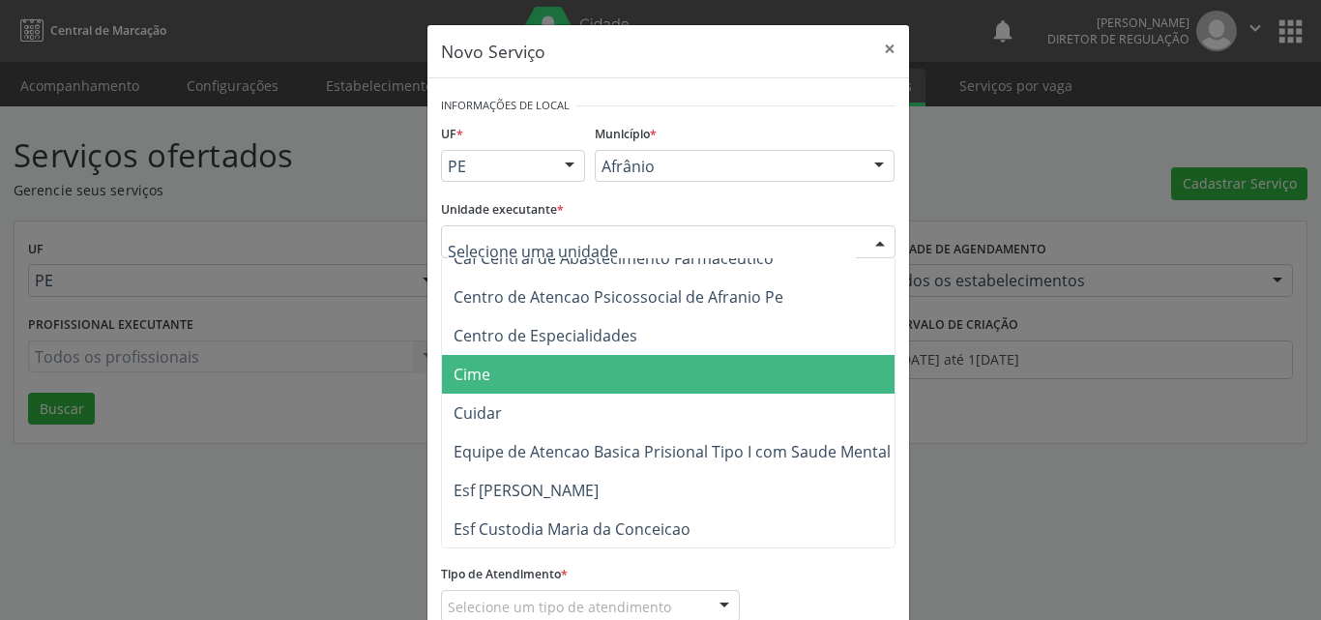
click at [588, 368] on span "Cime" at bounding box center [678, 374] width 472 height 39
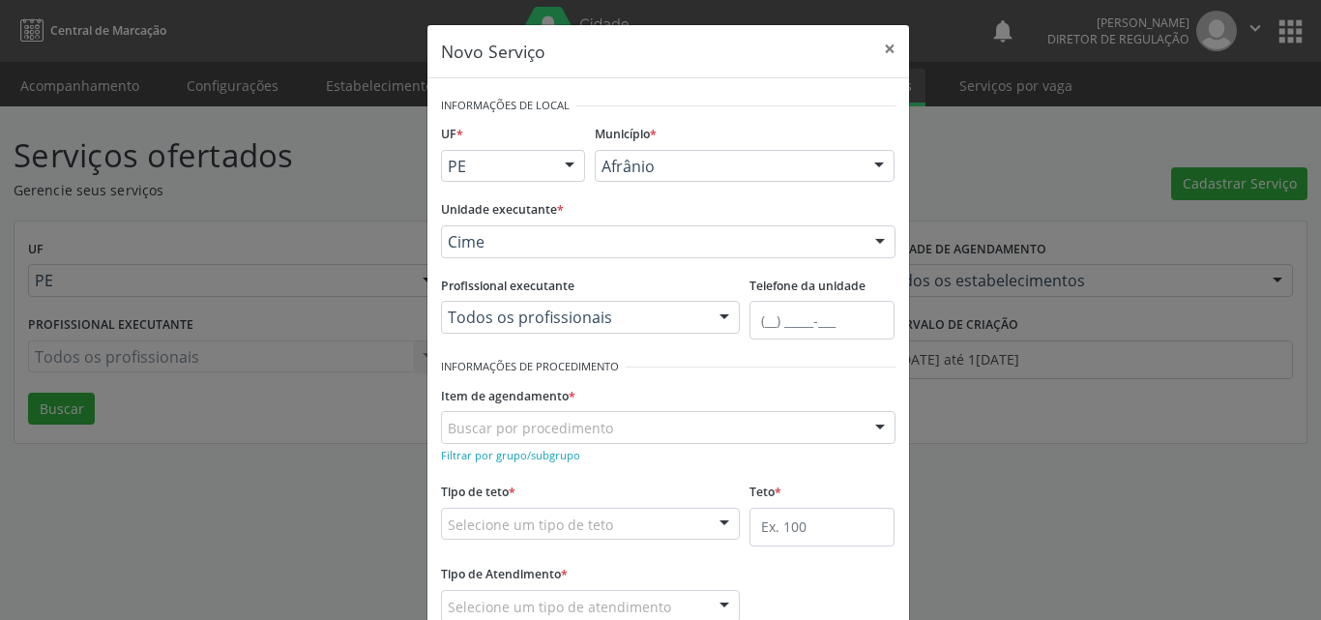
click at [636, 430] on div "Buscar por procedimento" at bounding box center [668, 427] width 454 height 33
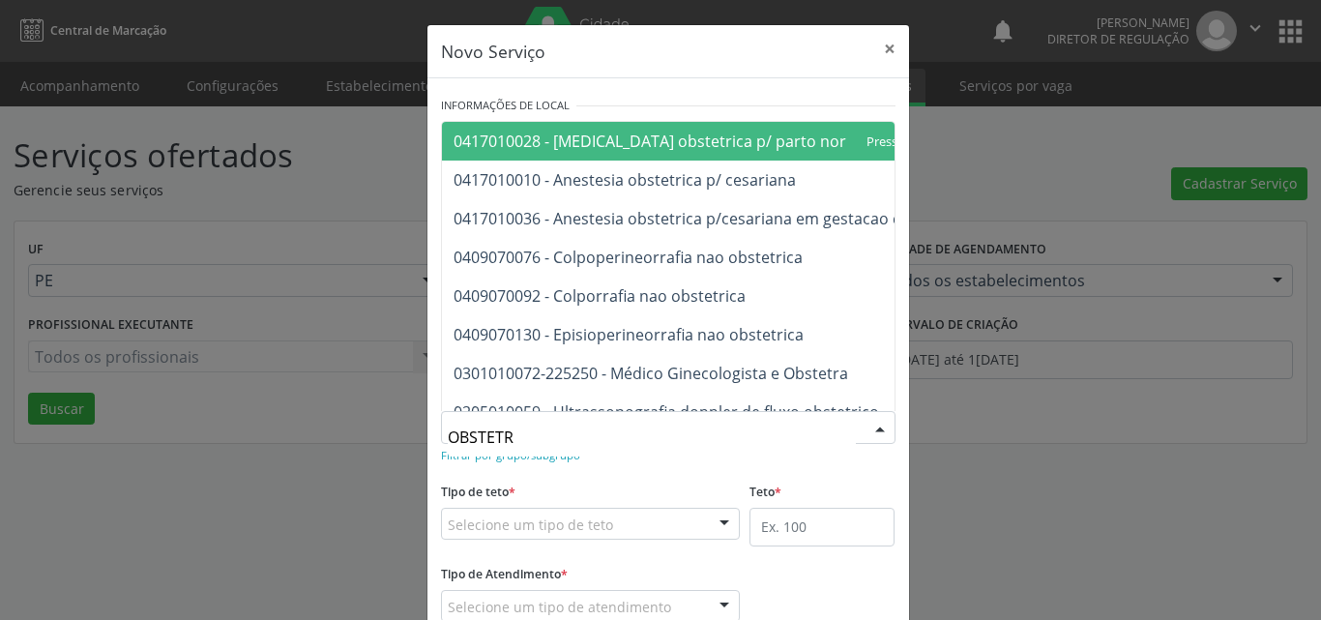
type input "OBSTETRI"
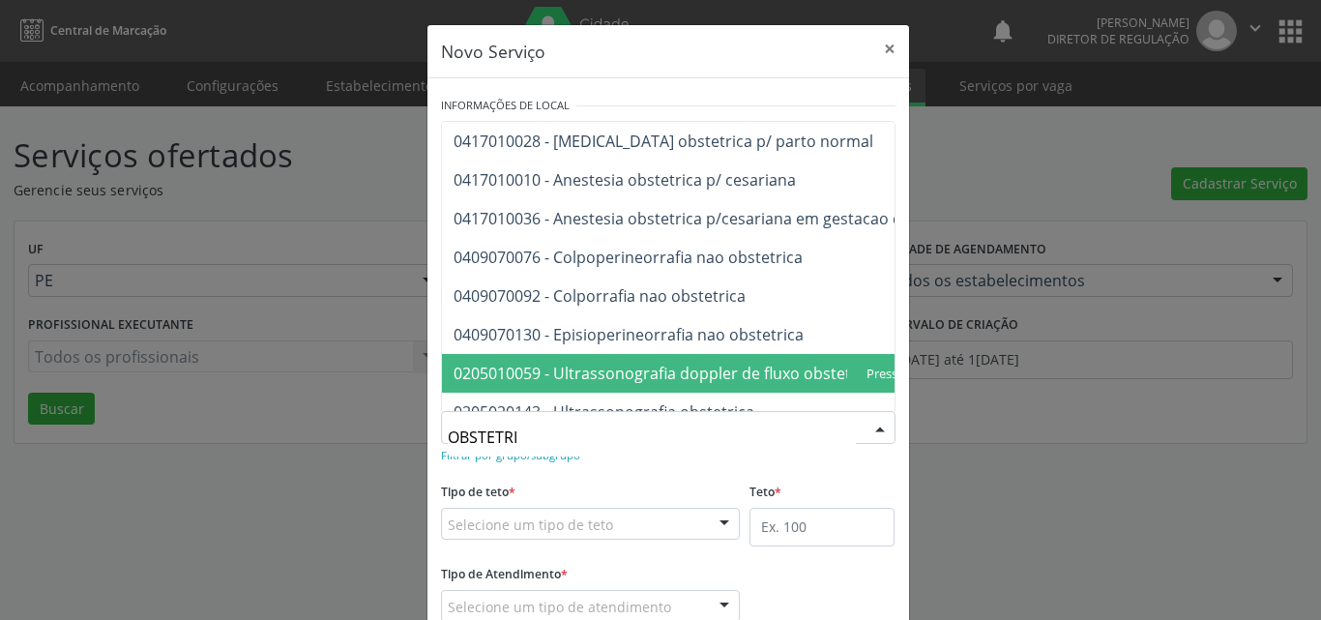
click at [634, 381] on span "0205010059 - Ultrassonografia doppler de fluxo obstetrico" at bounding box center [666, 373] width 425 height 21
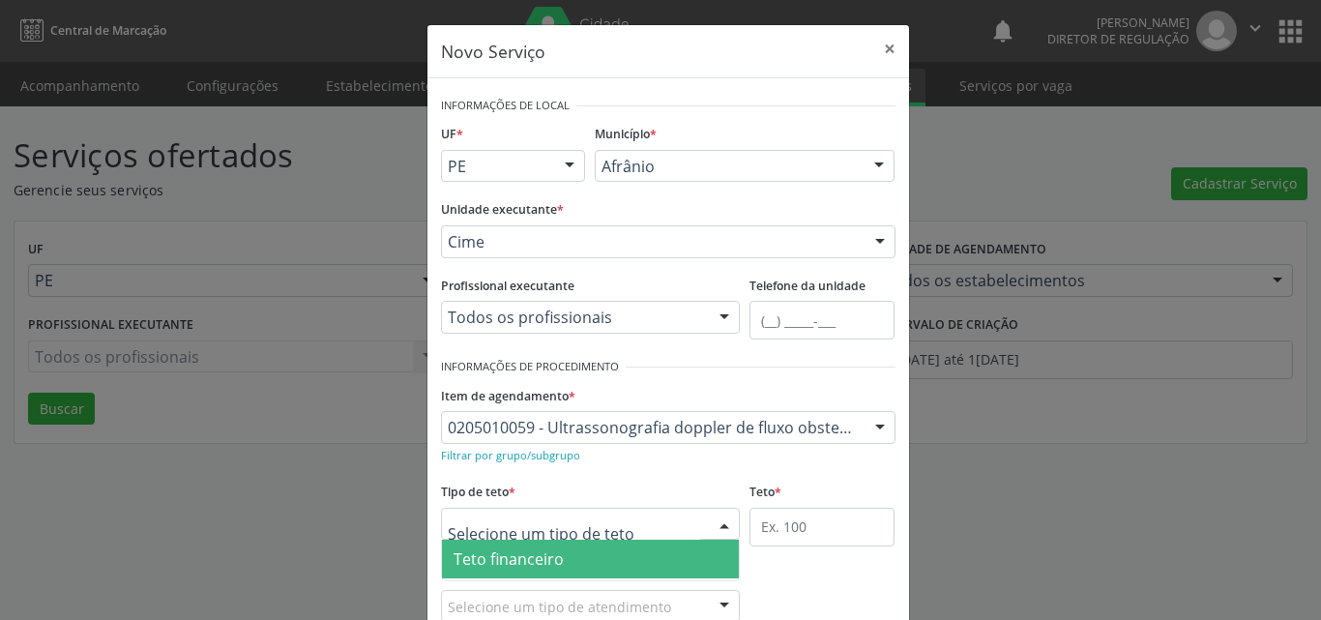
click at [628, 515] on div at bounding box center [591, 524] width 300 height 33
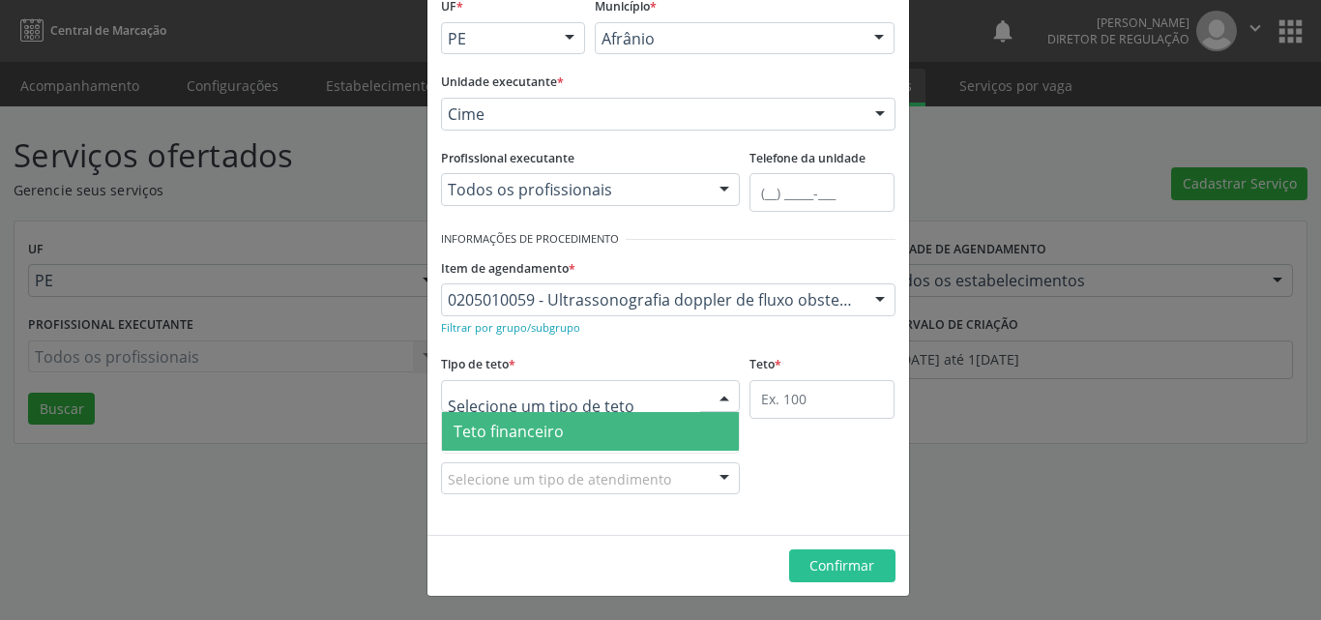
scroll to position [37, 0]
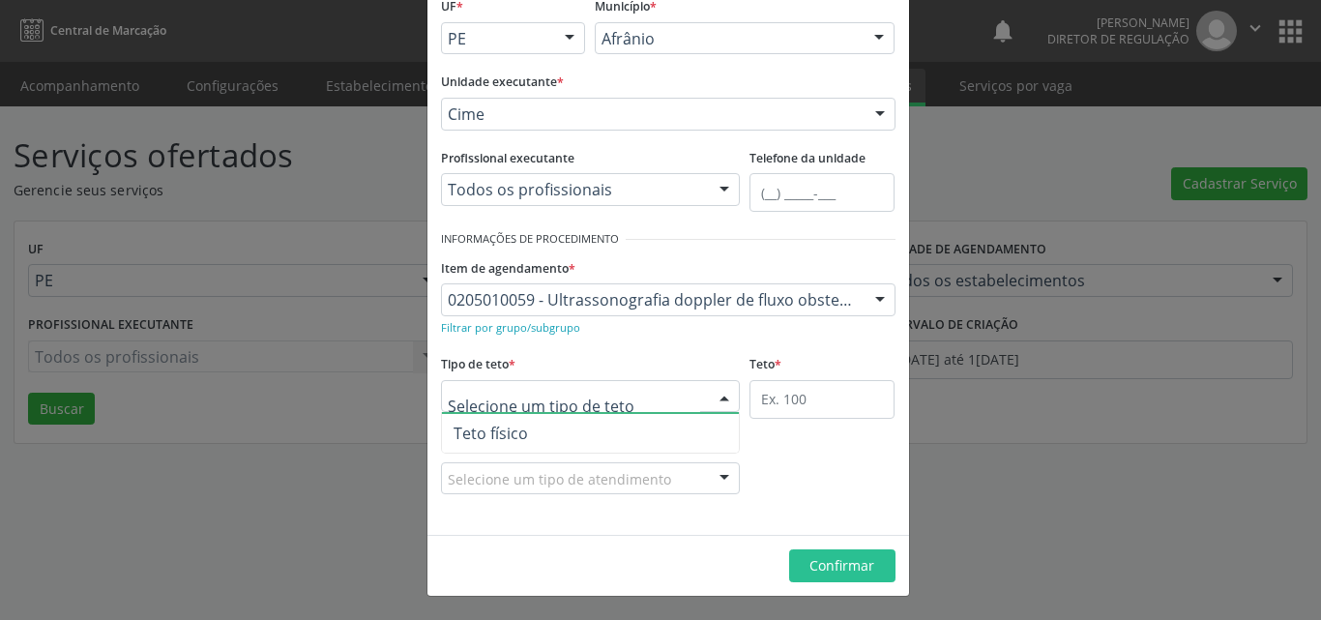
click at [592, 435] on span "Teto físico" at bounding box center [591, 433] width 298 height 39
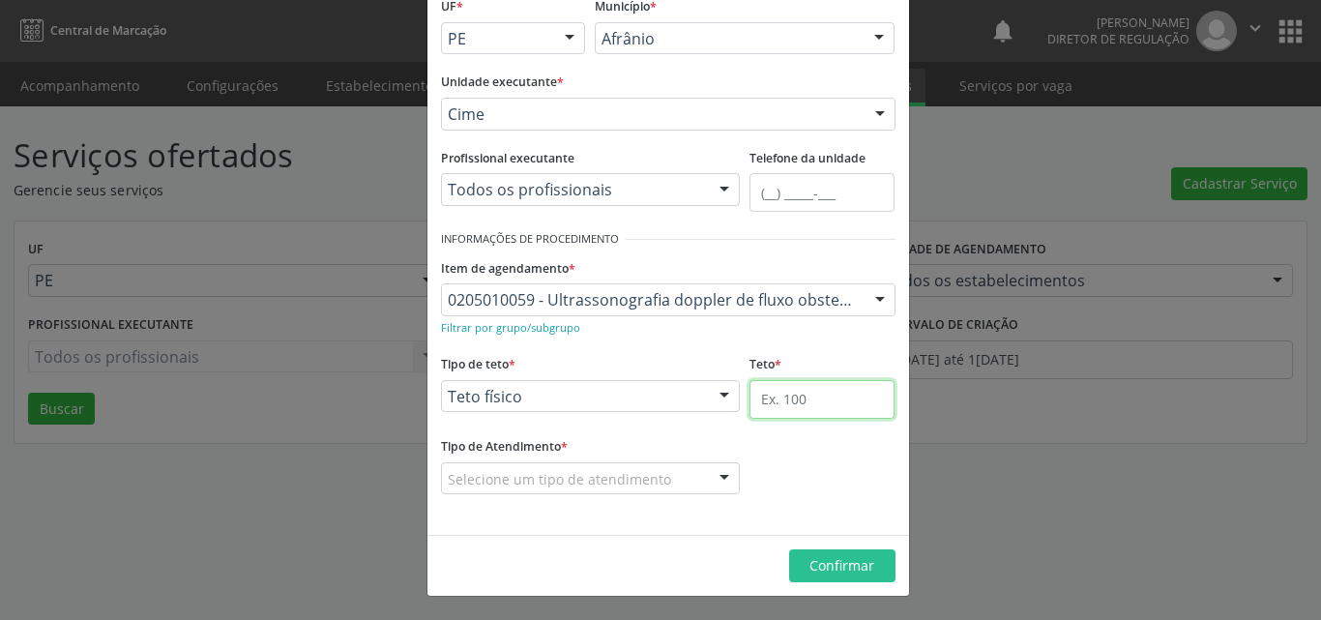
click at [777, 394] on input "text" at bounding box center [821, 399] width 145 height 39
type input "1"
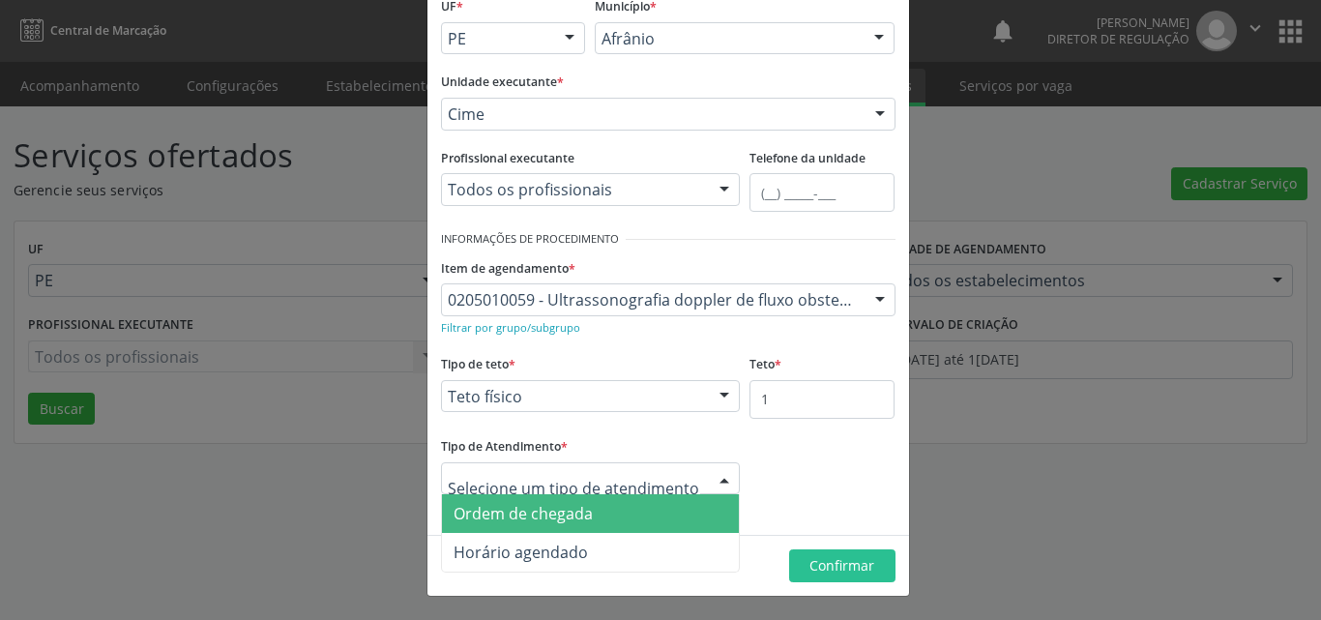
click at [644, 513] on span "Ordem de chegada" at bounding box center [591, 513] width 298 height 39
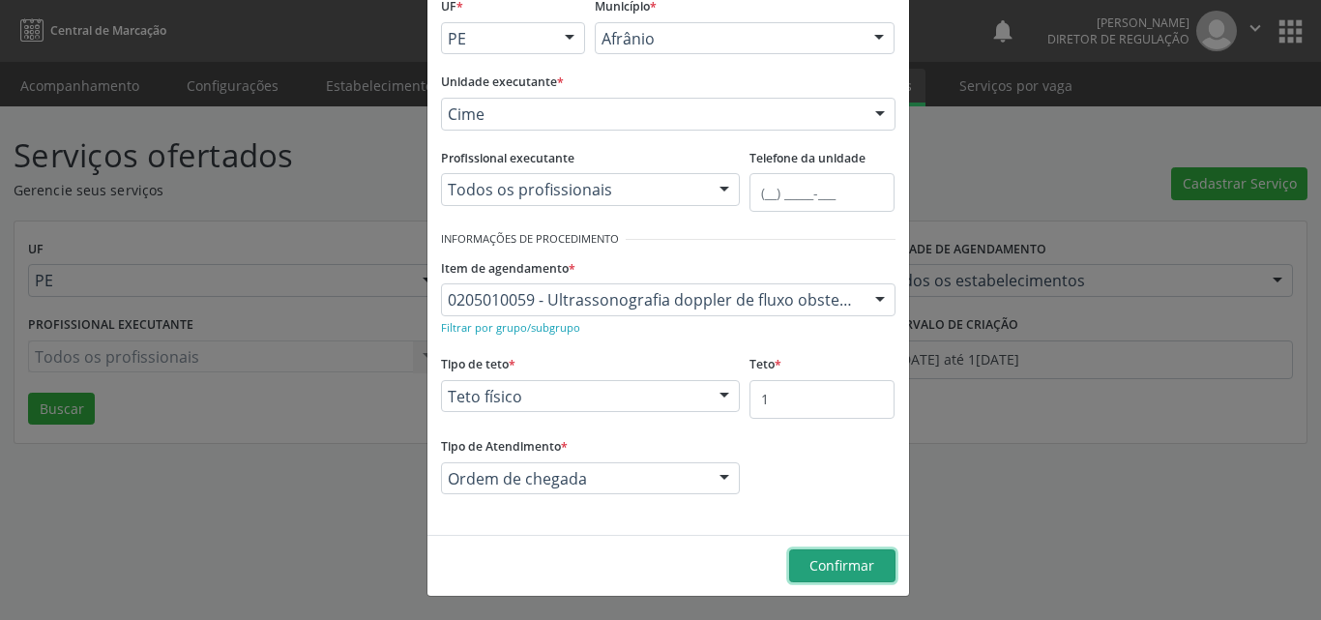
click at [834, 558] on span "Confirmar" at bounding box center [841, 565] width 65 height 18
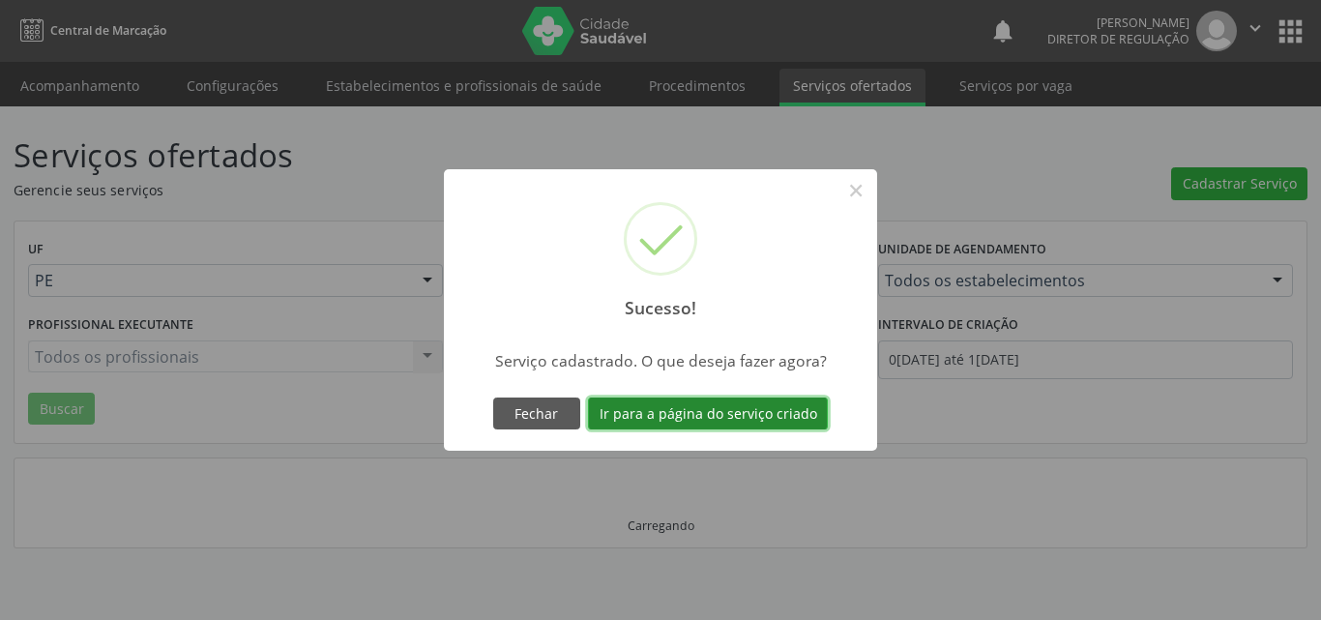
click at [767, 405] on button "Ir para a página do serviço criado" at bounding box center [708, 413] width 240 height 33
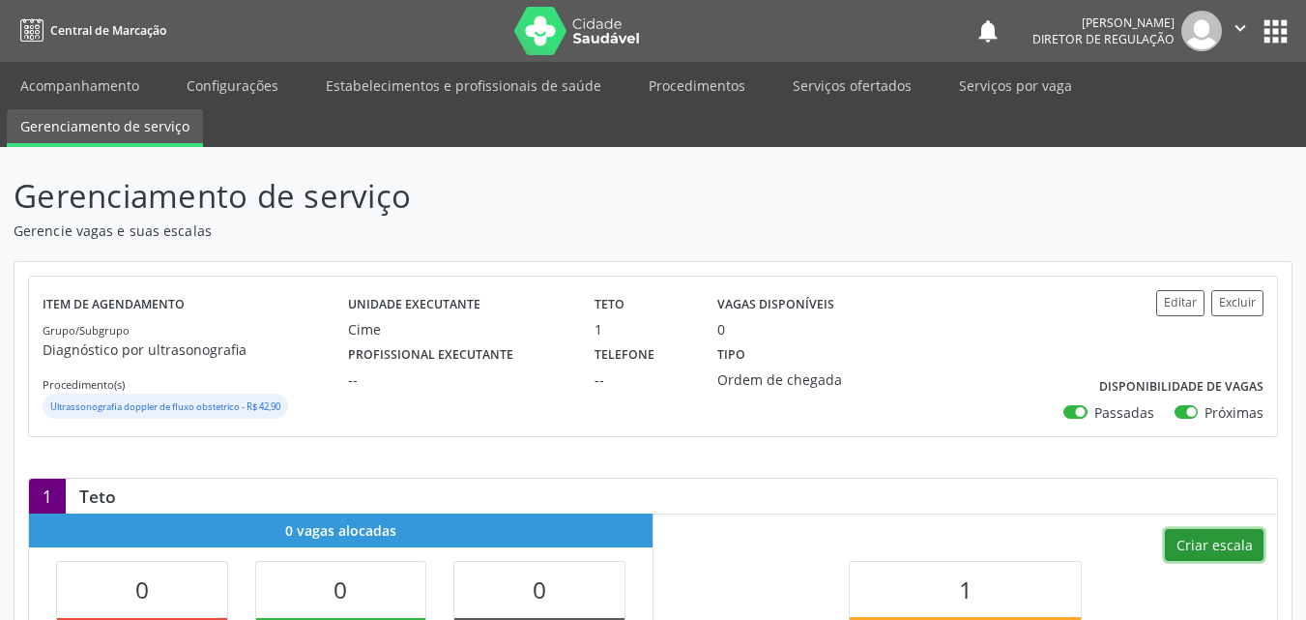
click at [1201, 540] on button "Criar escala" at bounding box center [1214, 545] width 99 height 33
select select "7"
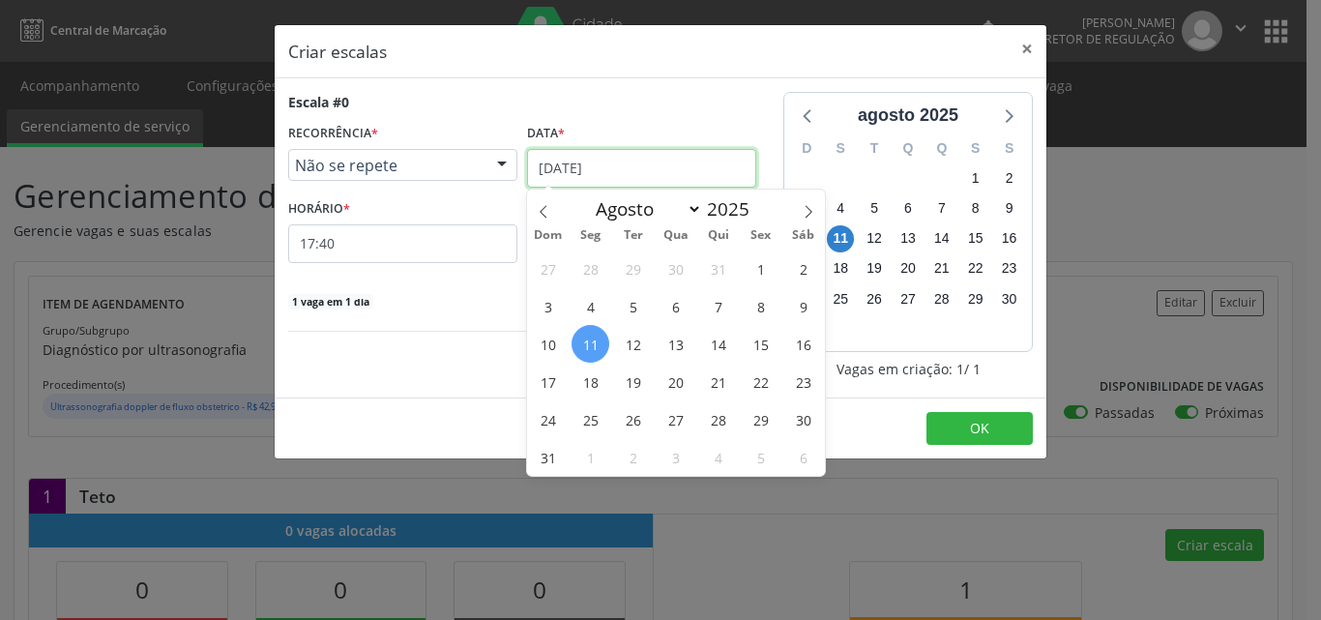
click at [655, 168] on input "11/08/2025" at bounding box center [641, 168] width 229 height 39
click at [720, 387] on span "21" at bounding box center [718, 382] width 38 height 38
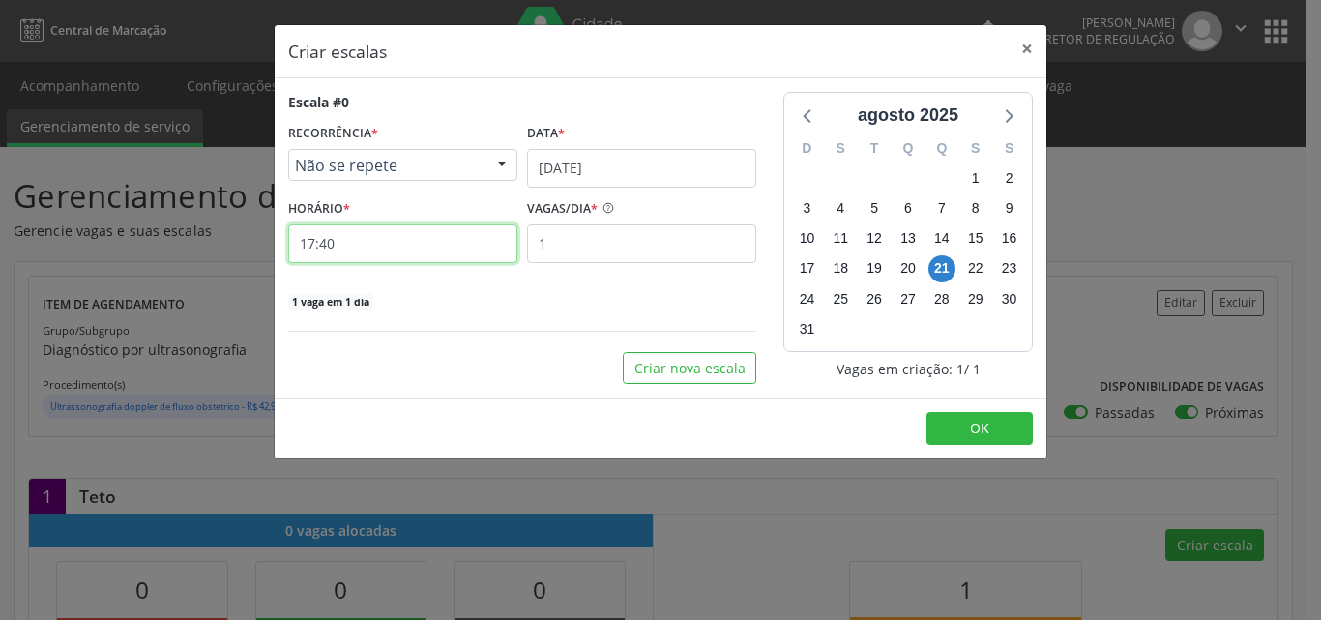
click at [449, 249] on input "17:40" at bounding box center [402, 243] width 229 height 39
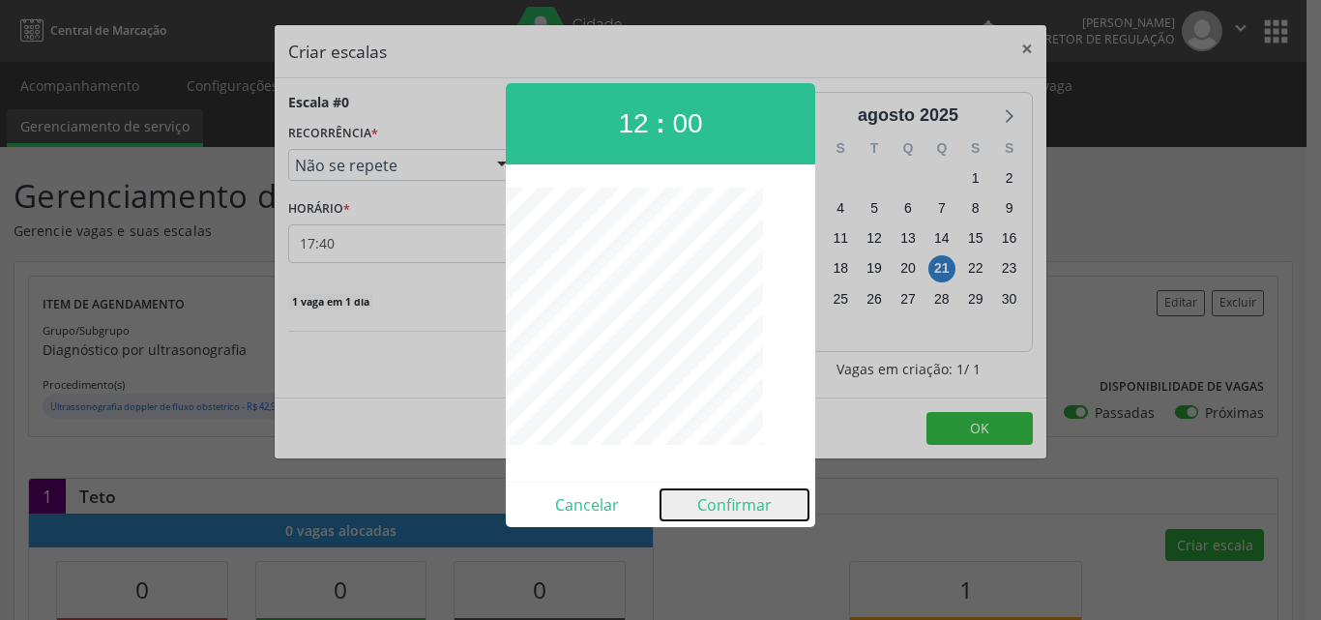
click at [756, 502] on button "Confirmar" at bounding box center [734, 504] width 148 height 31
type input "12:00"
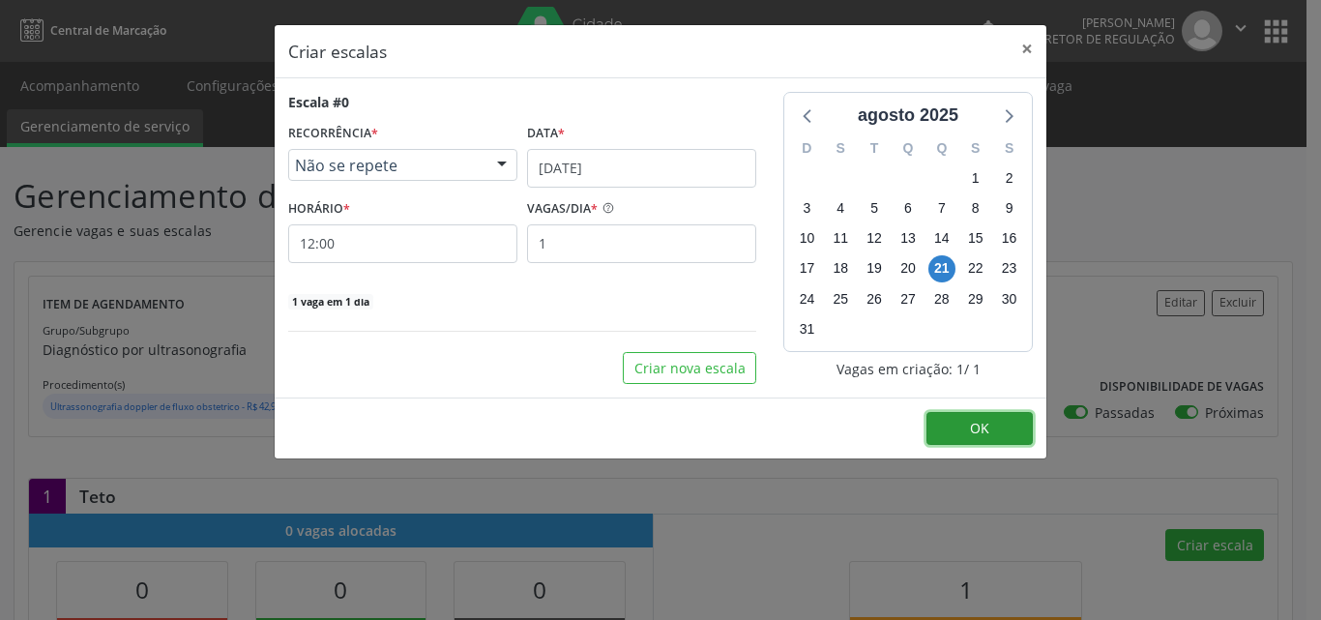
click at [964, 428] on button "OK" at bounding box center [979, 428] width 106 height 33
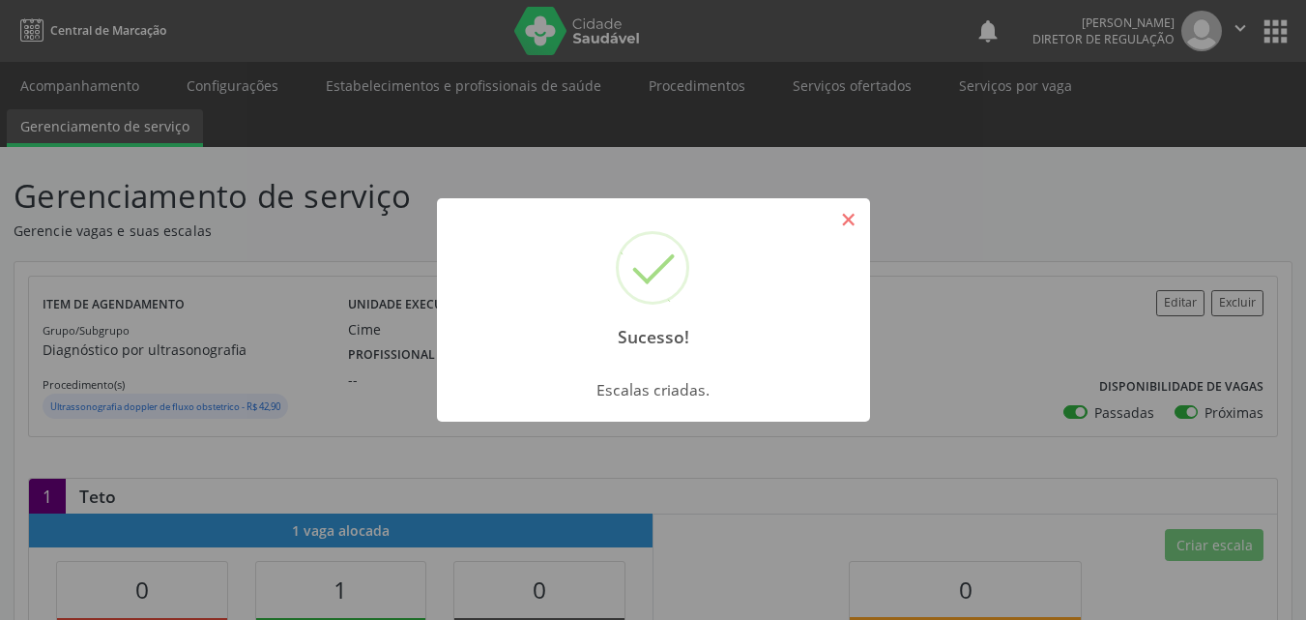
click at [856, 228] on button "×" at bounding box center [849, 219] width 33 height 33
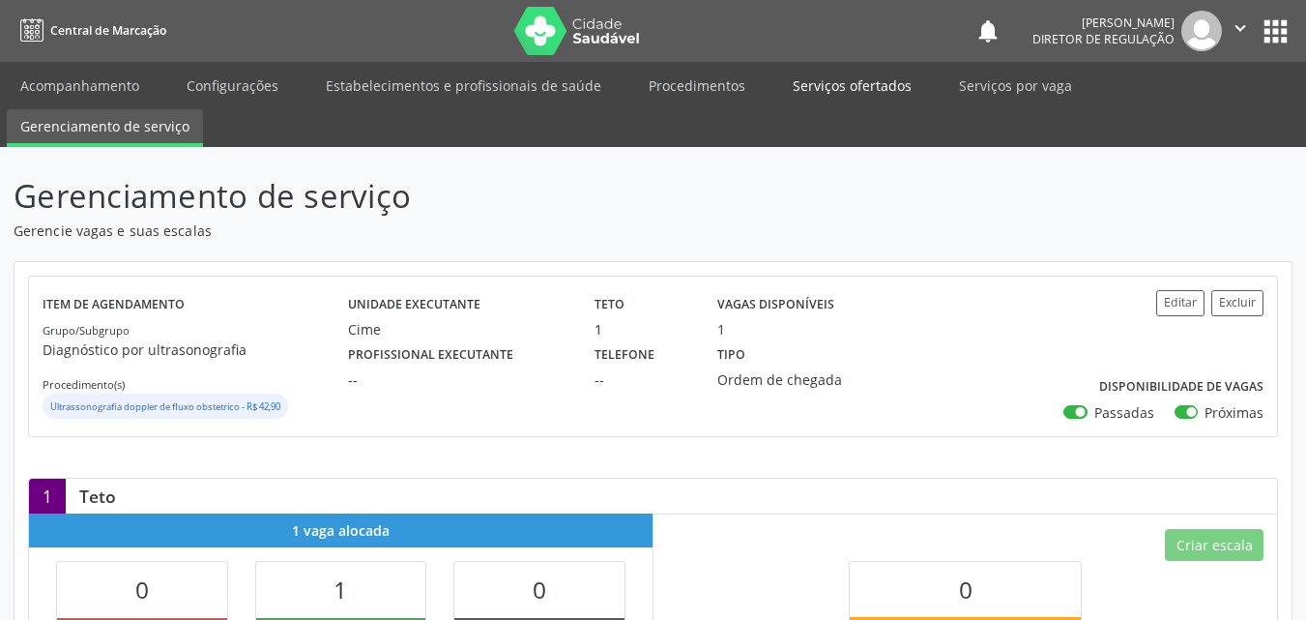
click at [885, 87] on link "Serviços ofertados" at bounding box center [852, 86] width 146 height 34
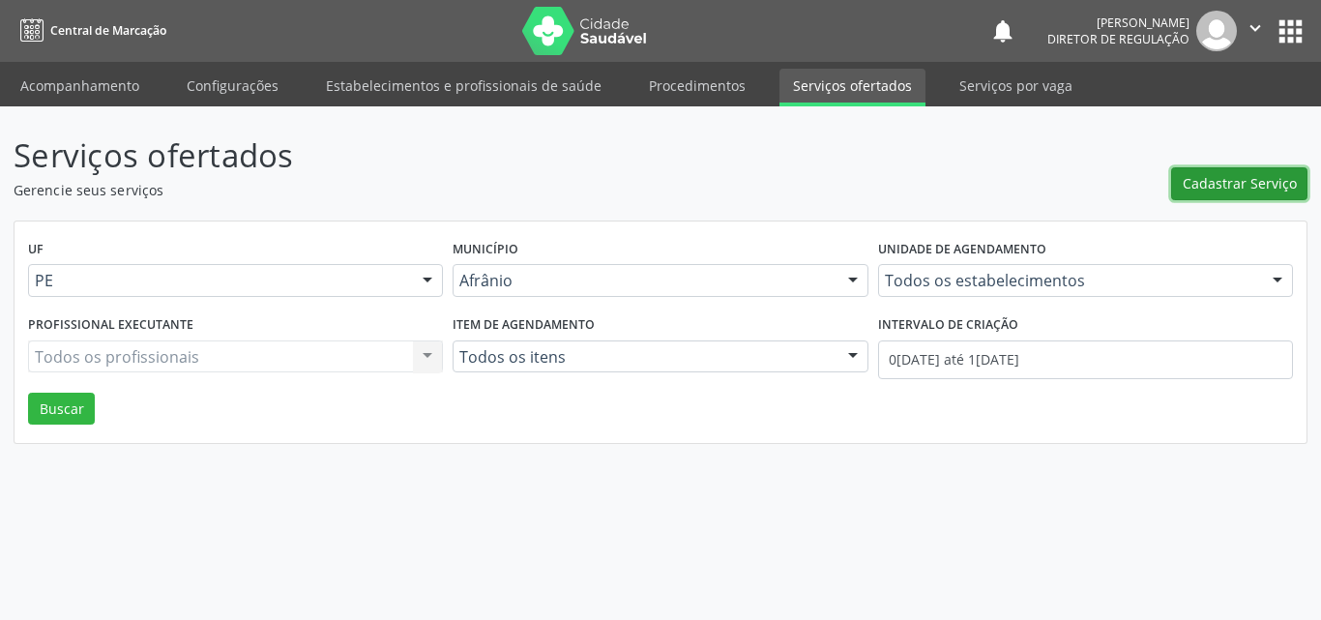
click at [1240, 186] on span "Cadastrar Serviço" at bounding box center [1240, 183] width 114 height 20
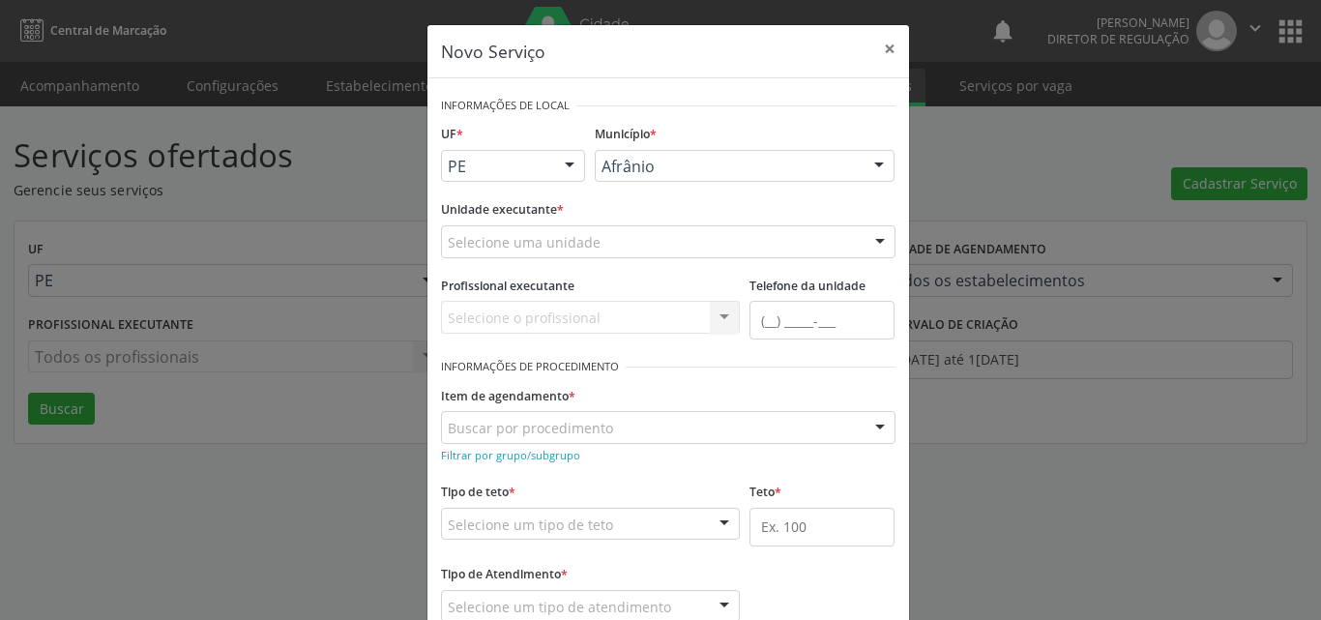
click at [630, 239] on div "Selecione uma unidade" at bounding box center [668, 241] width 454 height 33
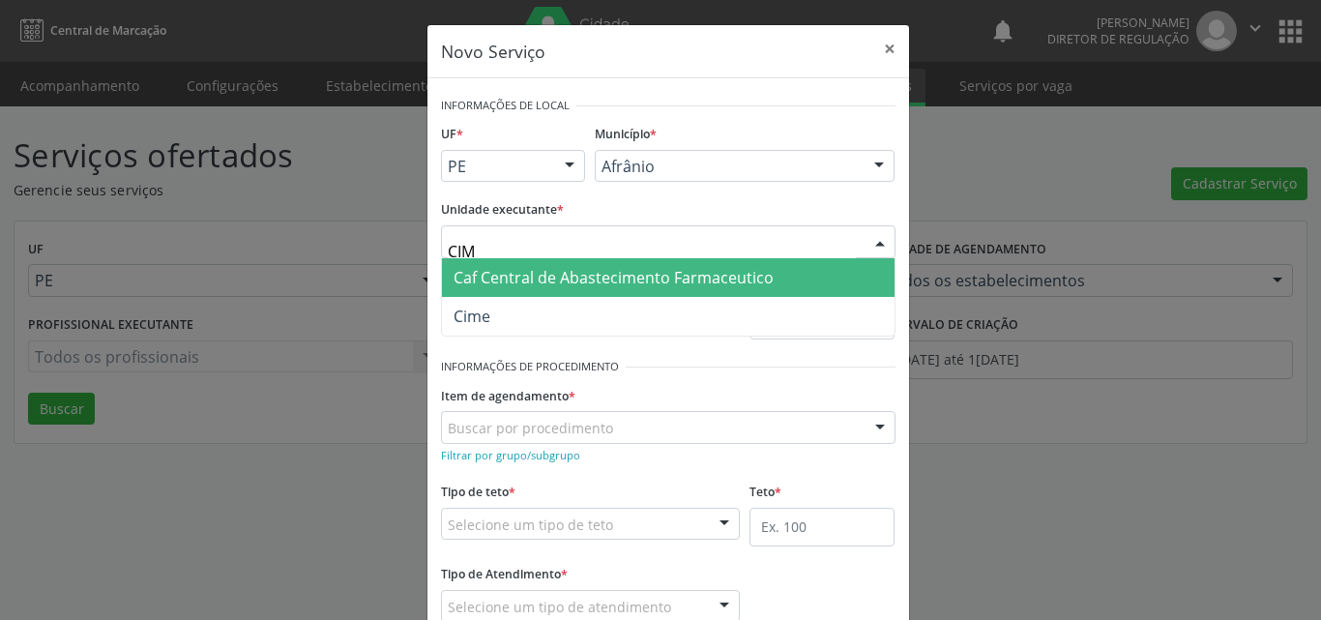
type input "CIME"
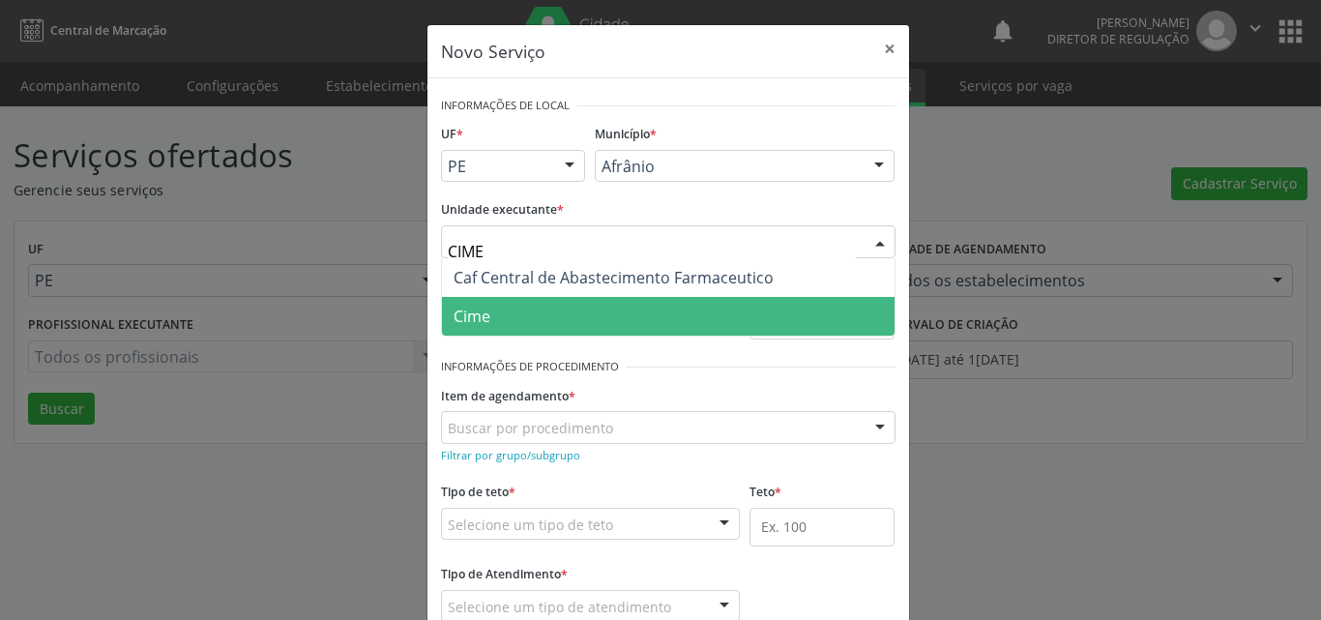
click at [546, 307] on span "Cime" at bounding box center [668, 316] width 453 height 39
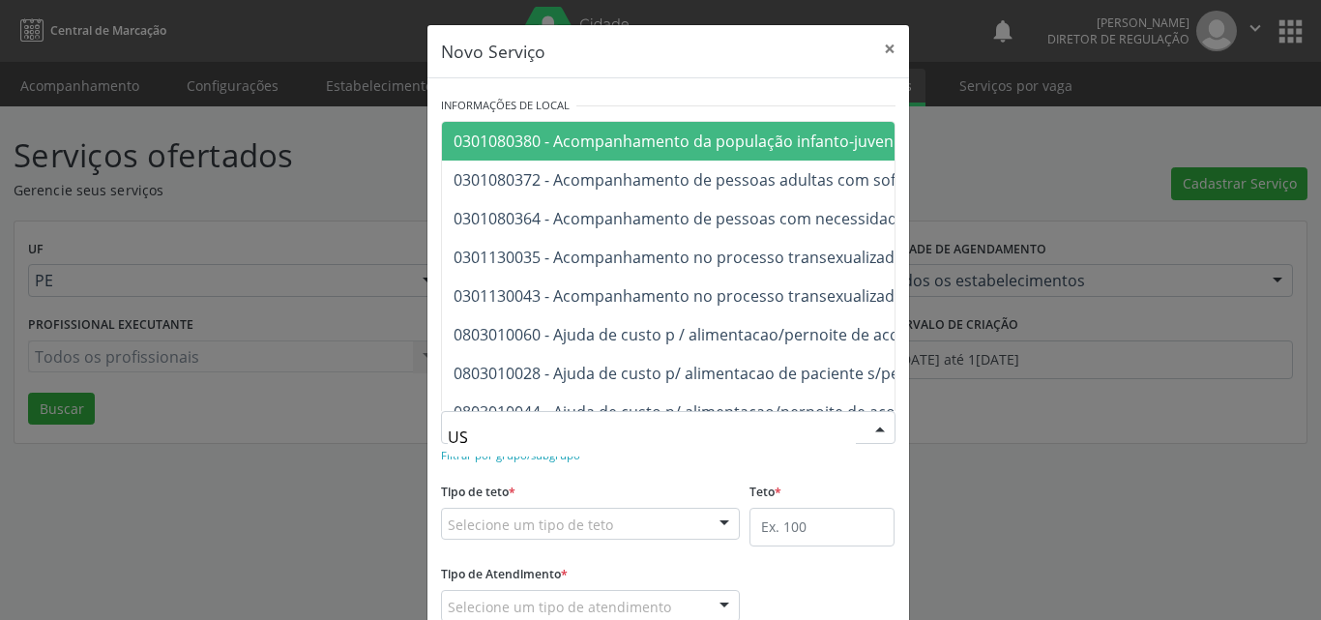
type input "USG"
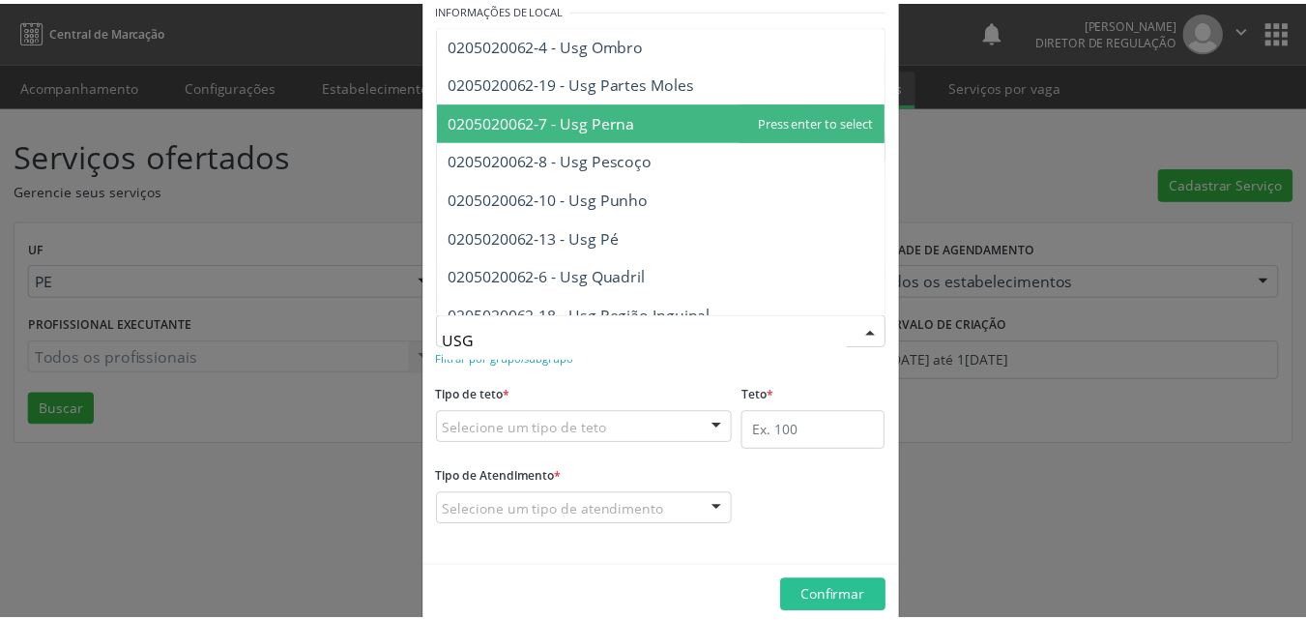
scroll to position [252, 0]
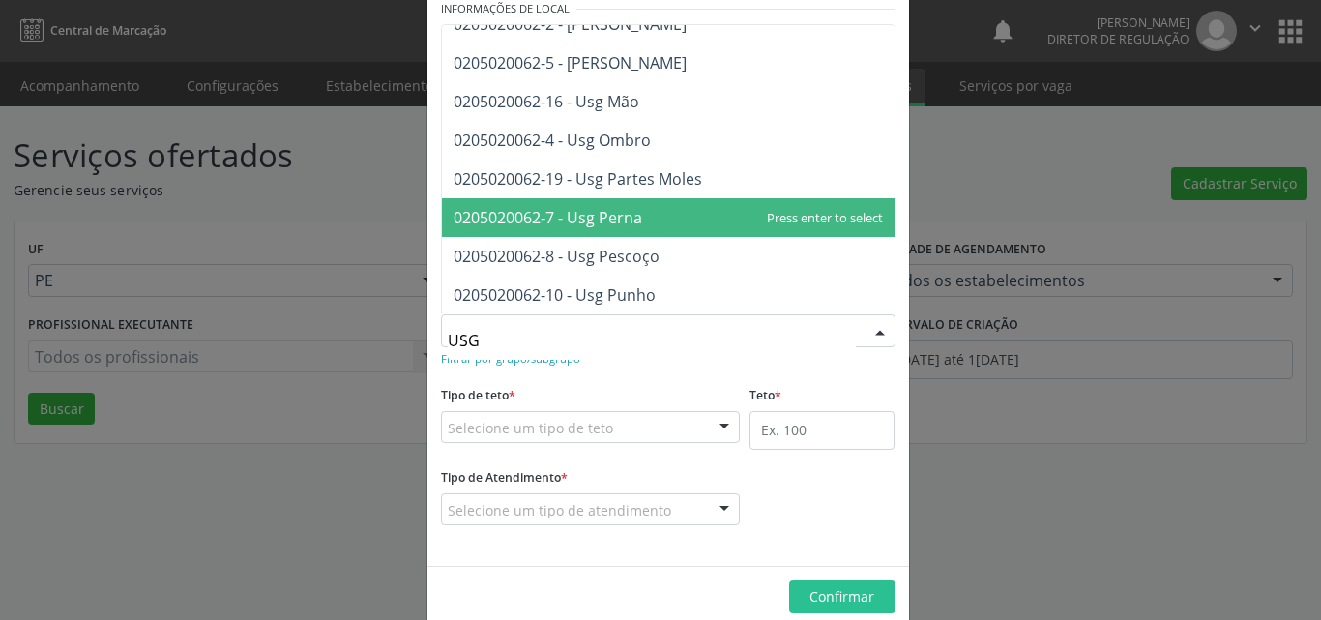
click at [643, 216] on span "0205020062-7 - Usg Perna" at bounding box center [668, 217] width 453 height 39
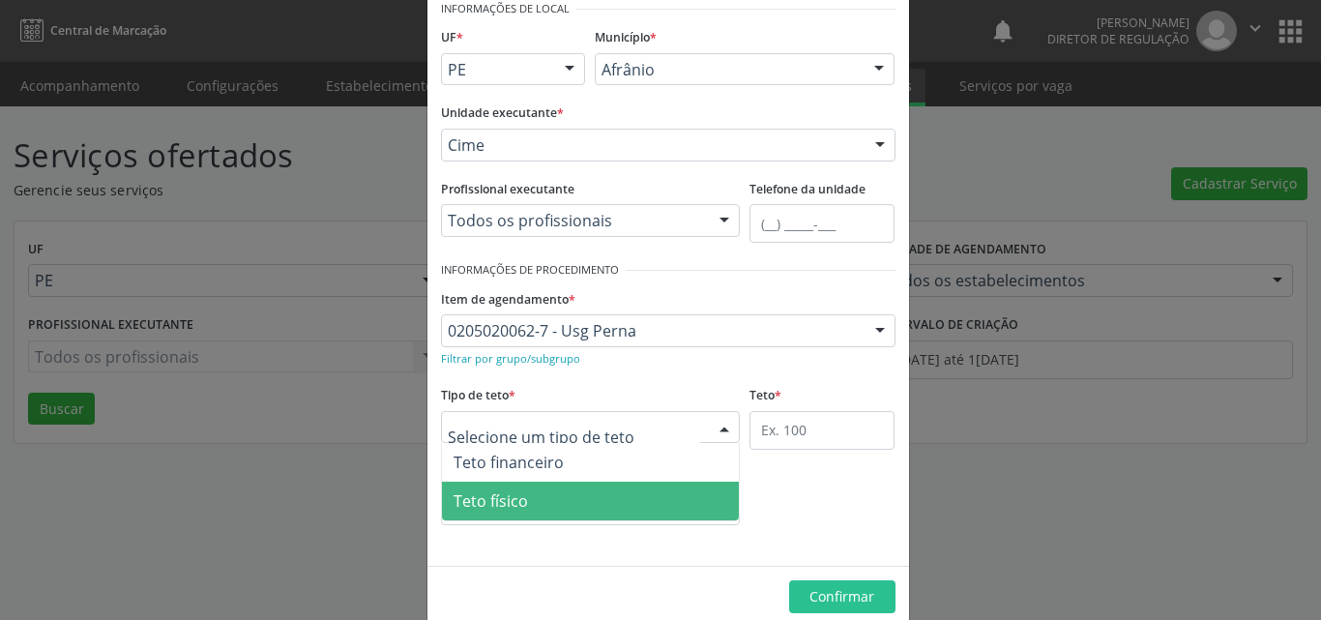
drag, startPoint x: 585, startPoint y: 502, endPoint x: 694, endPoint y: 482, distance: 111.1
click at [588, 503] on span "Teto físico" at bounding box center [591, 501] width 298 height 39
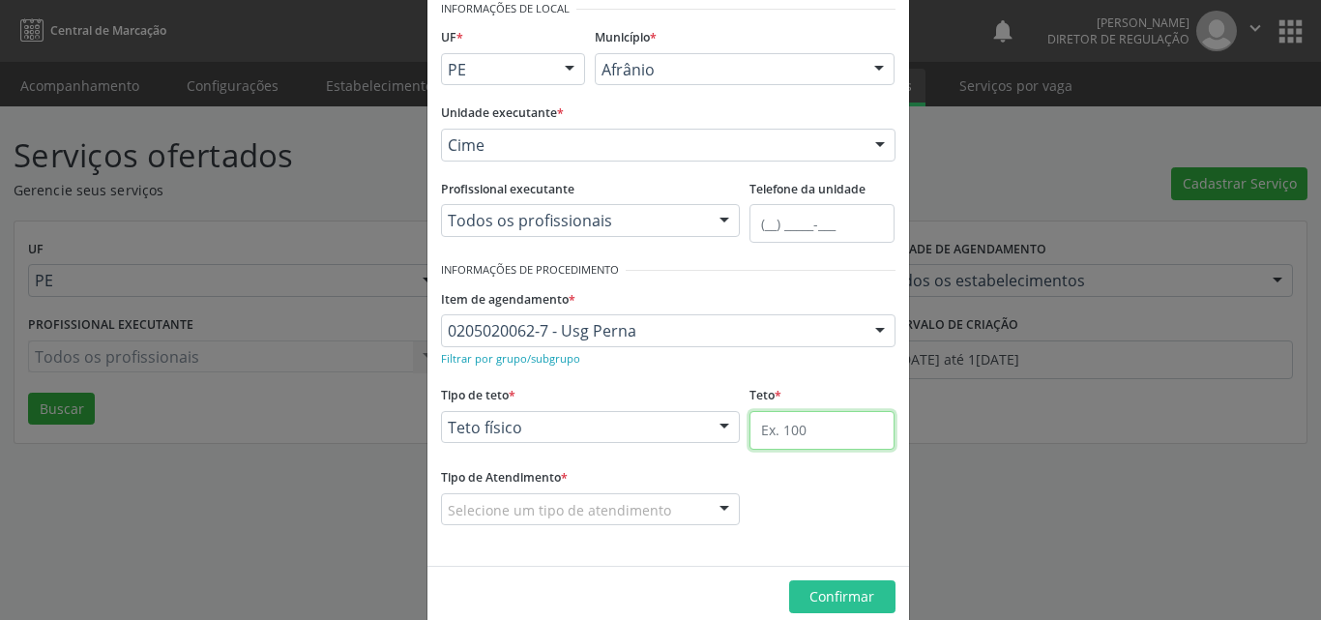
click at [812, 429] on input "text" at bounding box center [821, 430] width 145 height 39
type input "1"
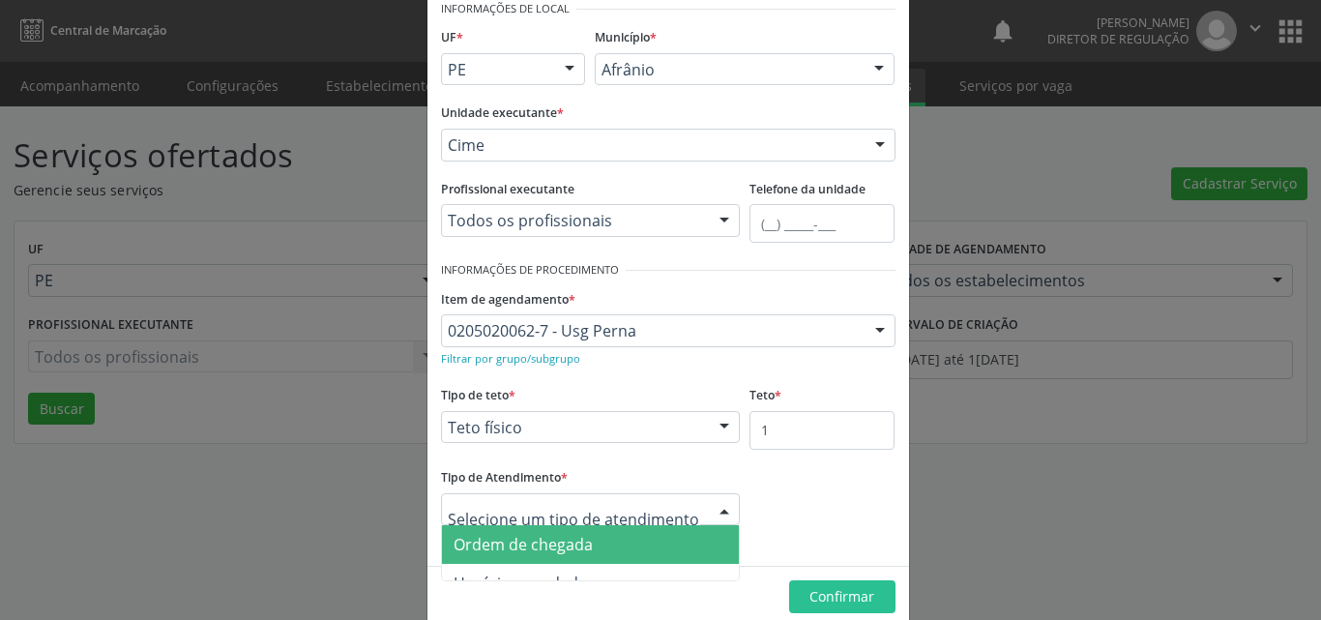
click at [661, 515] on div at bounding box center [591, 509] width 300 height 33
click at [613, 546] on span "Ordem de chegada" at bounding box center [591, 544] width 298 height 39
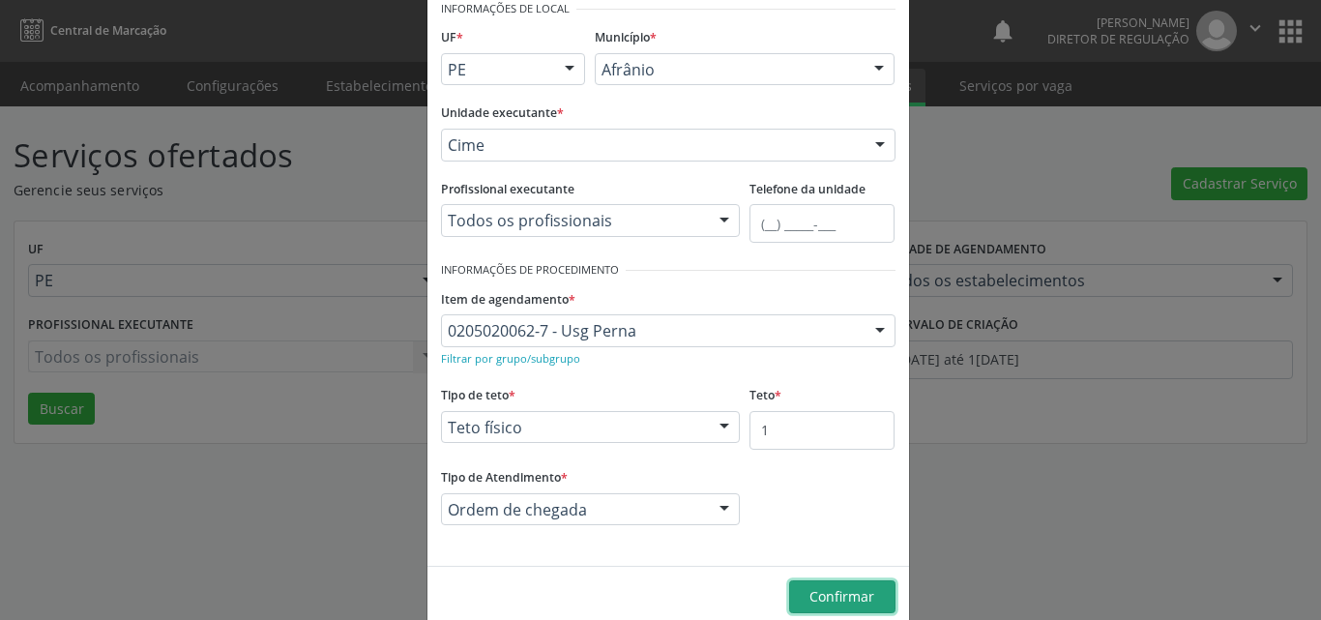
click at [851, 597] on span "Confirmar" at bounding box center [841, 596] width 65 height 18
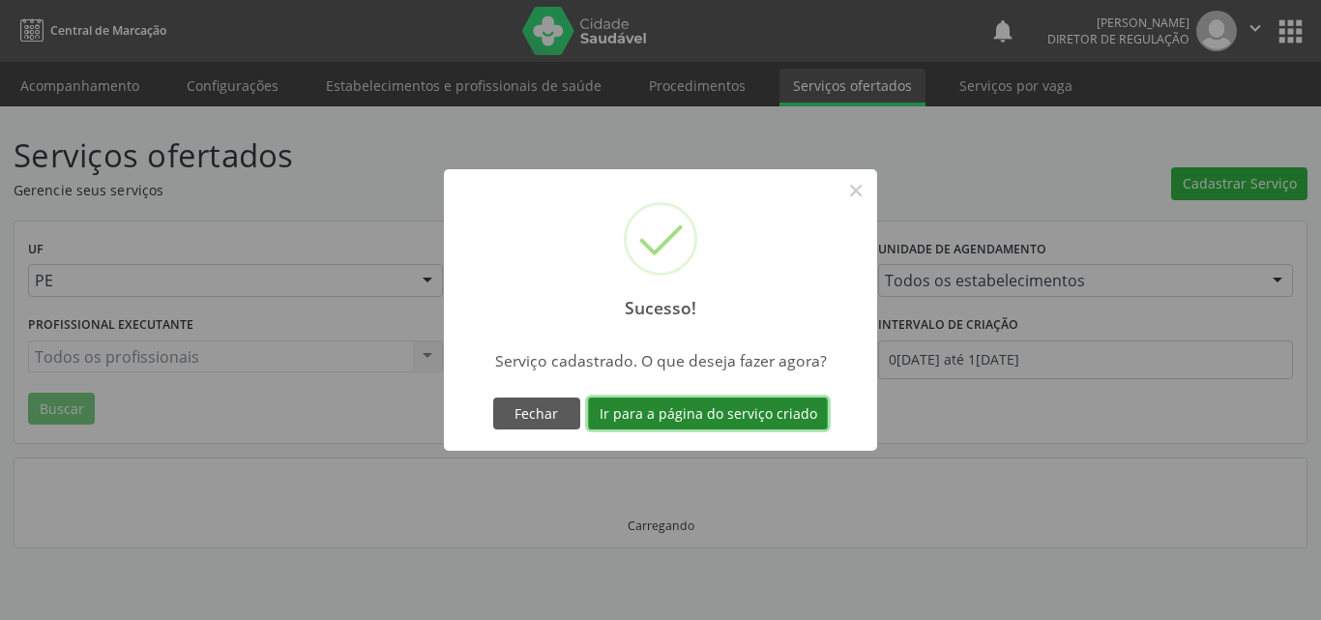
click at [757, 413] on button "Ir para a página do serviço criado" at bounding box center [708, 413] width 240 height 33
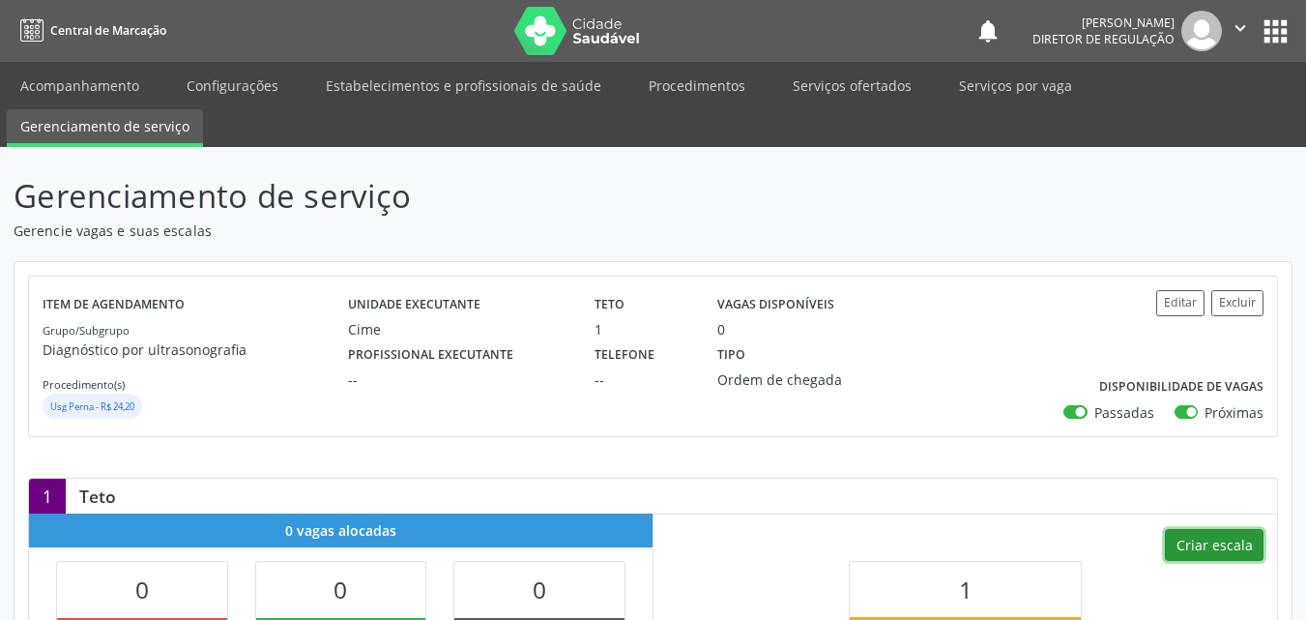
click at [1208, 542] on button "Criar escala" at bounding box center [1214, 545] width 99 height 33
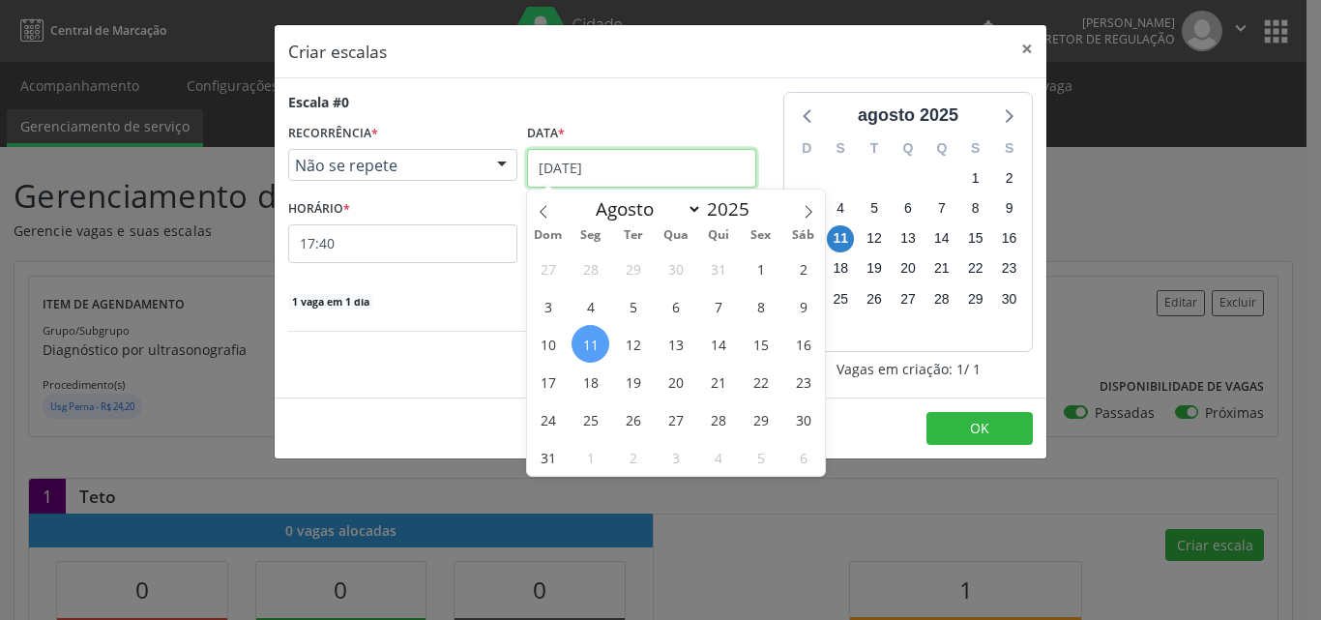
click at [649, 163] on input "11/08/2025" at bounding box center [641, 168] width 229 height 39
click at [634, 349] on span "12" at bounding box center [633, 344] width 38 height 38
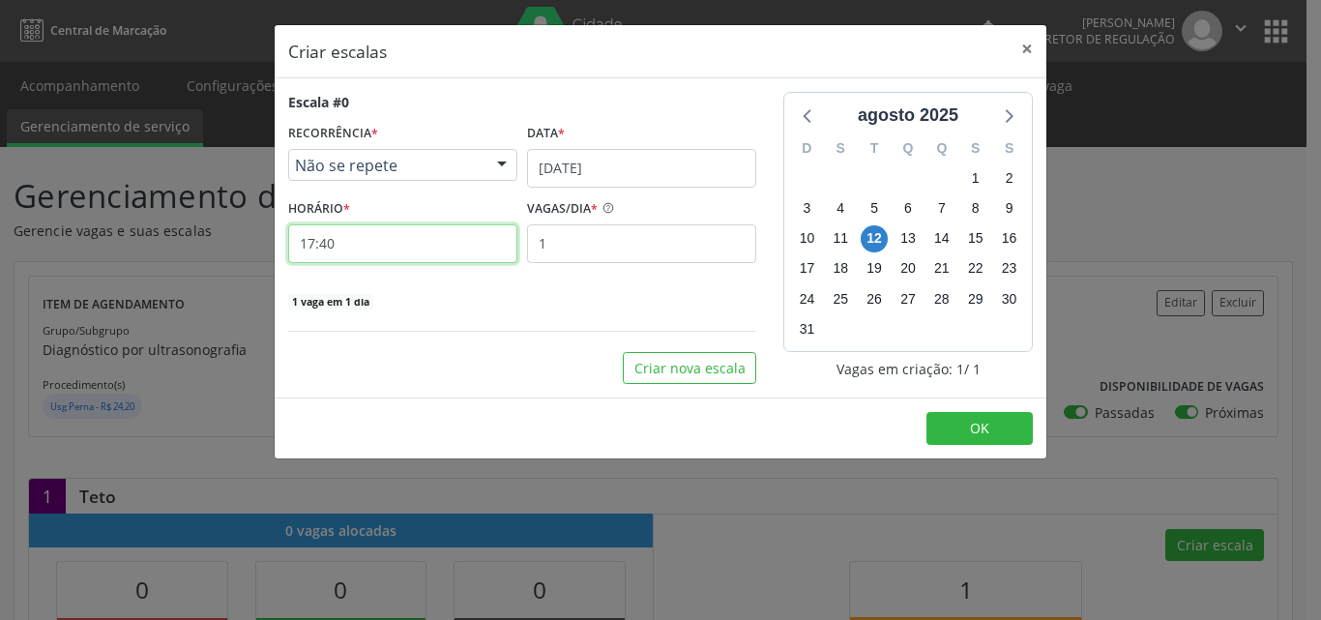
click at [350, 249] on input "17:40" at bounding box center [402, 243] width 229 height 39
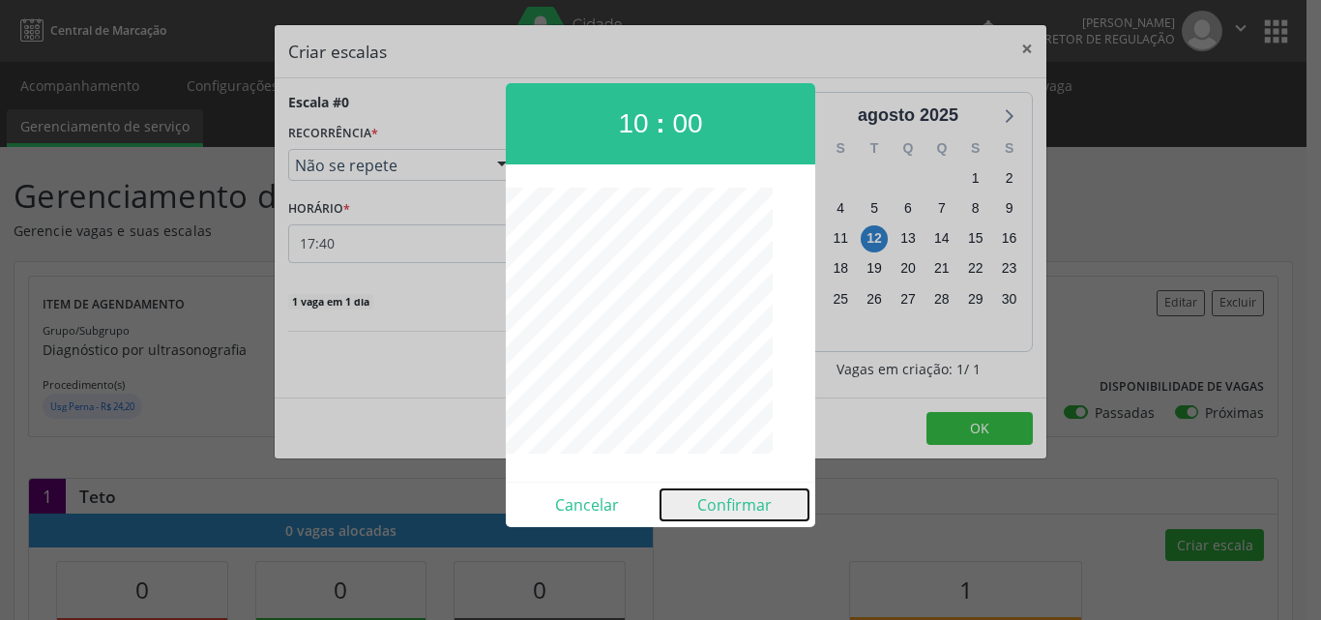
click at [746, 499] on button "Confirmar" at bounding box center [734, 504] width 148 height 31
type input "10:00"
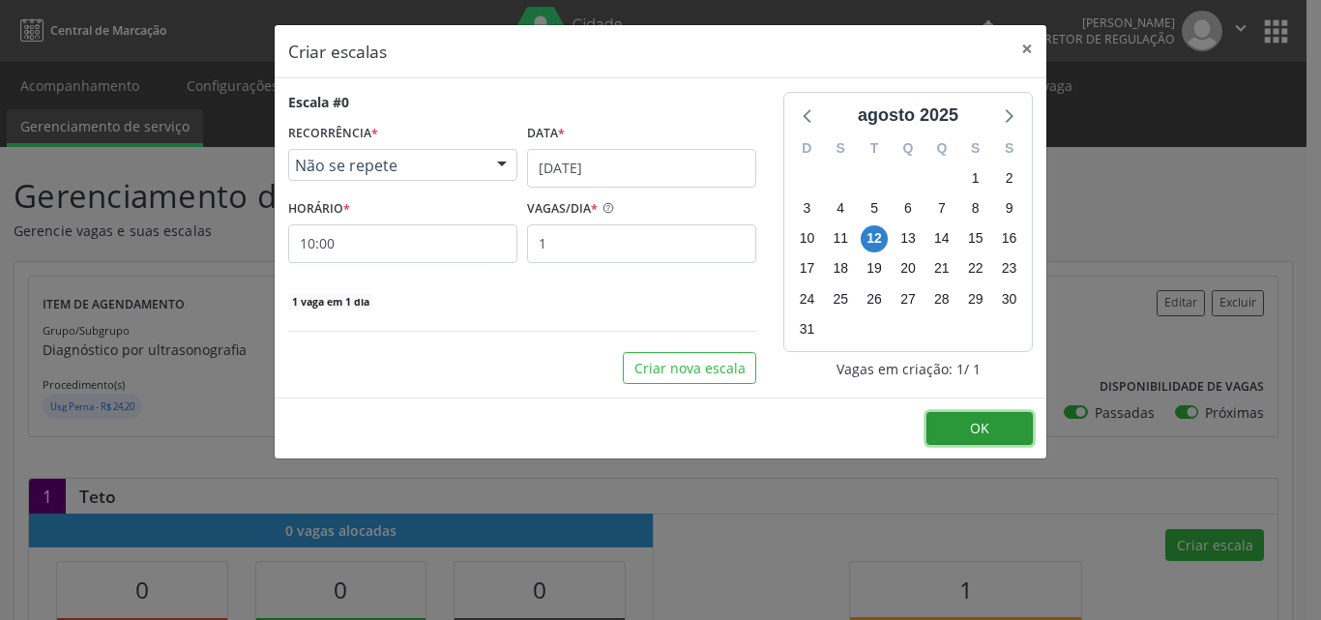
click at [960, 430] on button "OK" at bounding box center [979, 428] width 106 height 33
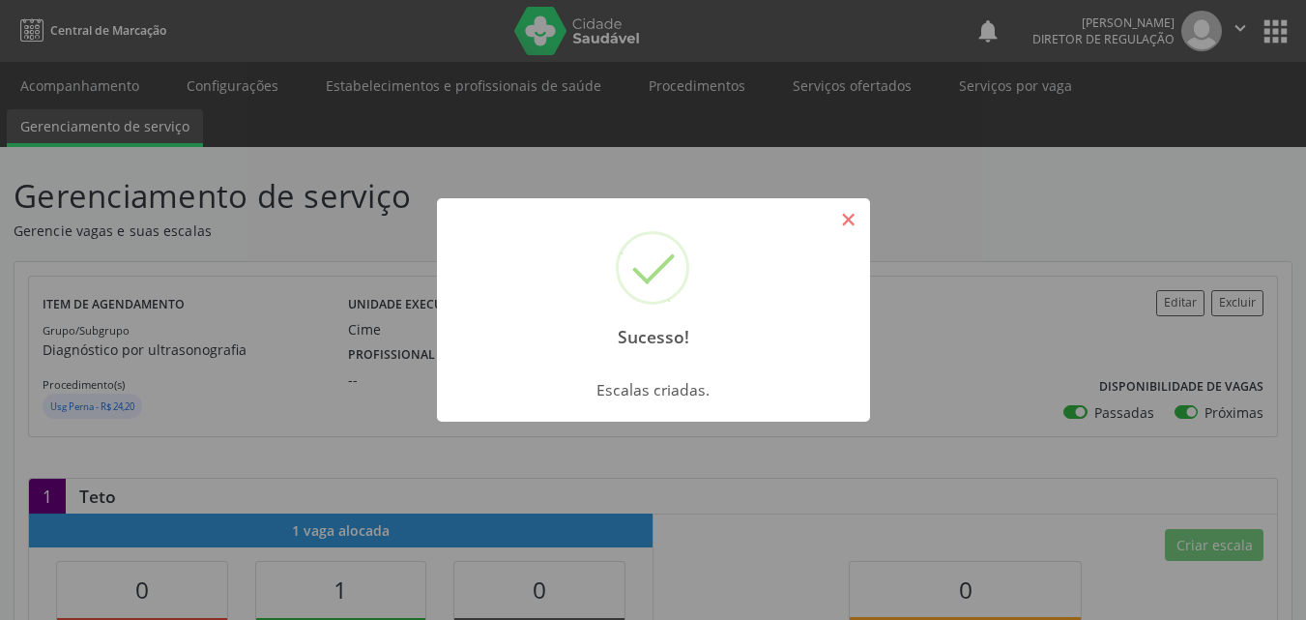
drag, startPoint x: 859, startPoint y: 219, endPoint x: 723, endPoint y: 187, distance: 139.1
click at [858, 216] on button "×" at bounding box center [849, 219] width 33 height 33
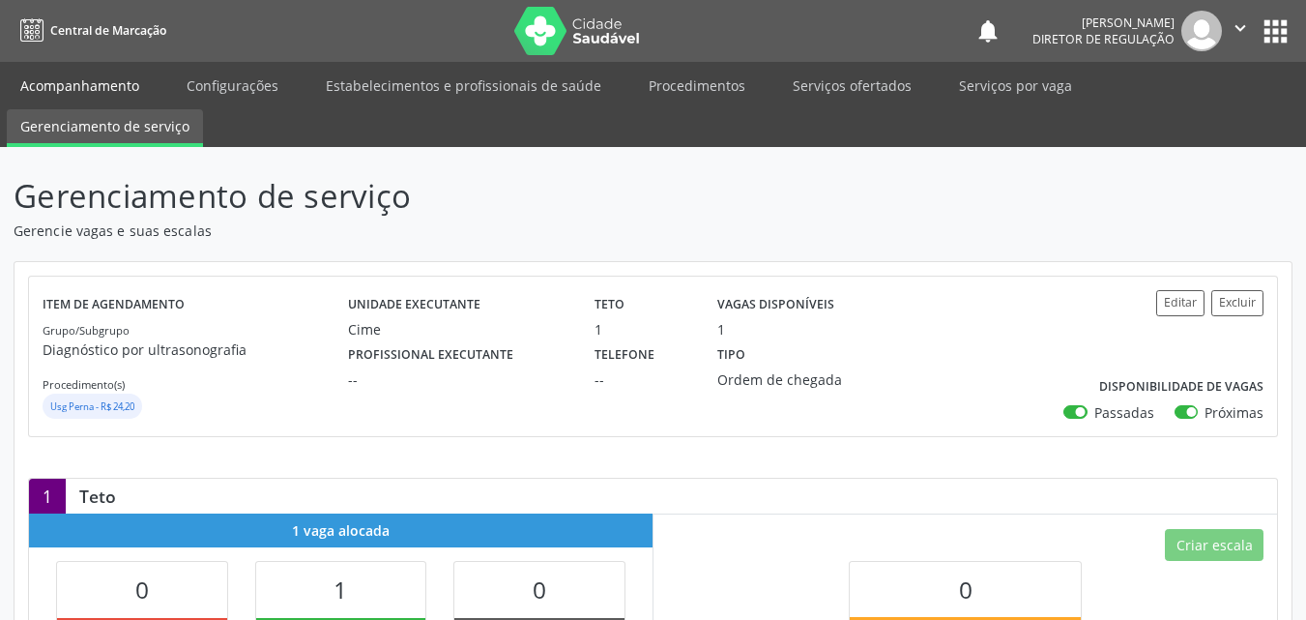
click at [86, 85] on link "Acompanhamento" at bounding box center [80, 86] width 146 height 34
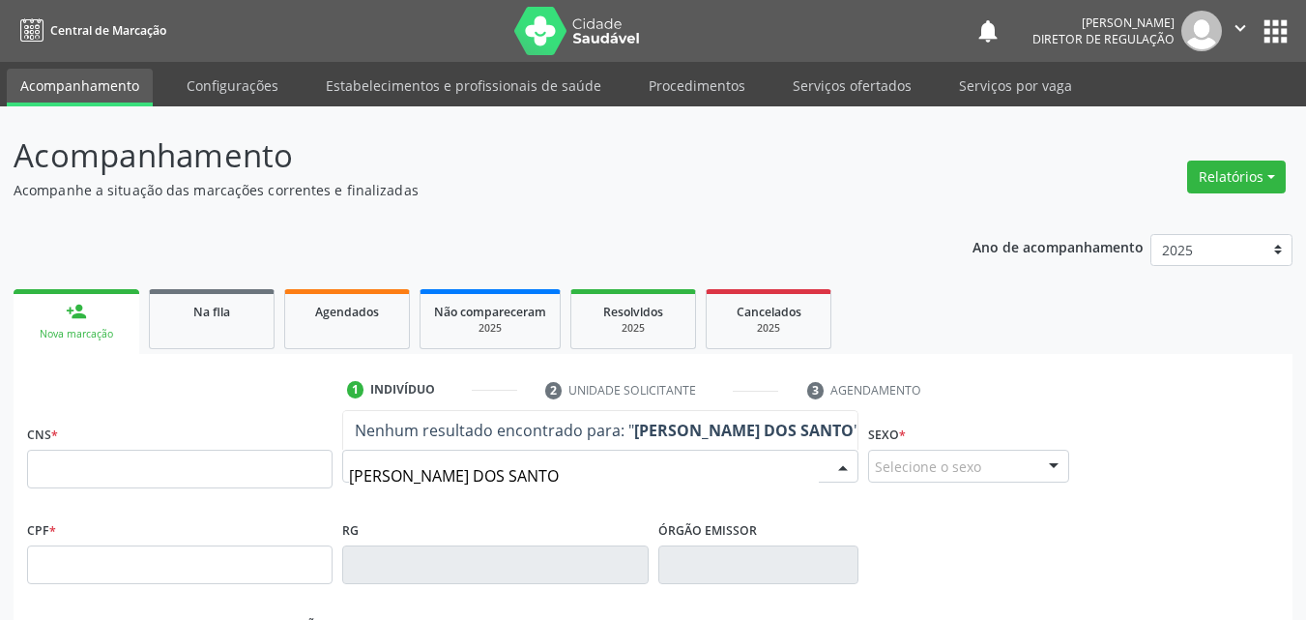
type input "RENATO COELHO DOS SANTOS"
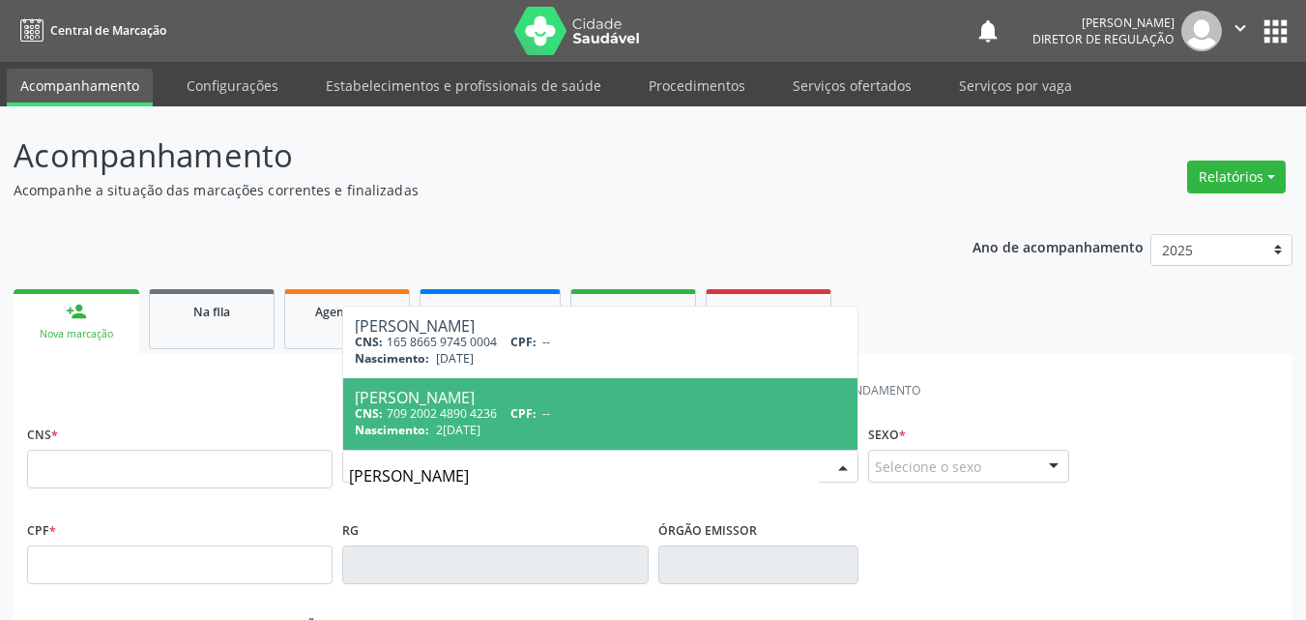
click at [458, 419] on div "CNS: 709 2002 4890 4236 CPF: --" at bounding box center [600, 413] width 491 height 16
type input "709 2002 4890 4236"
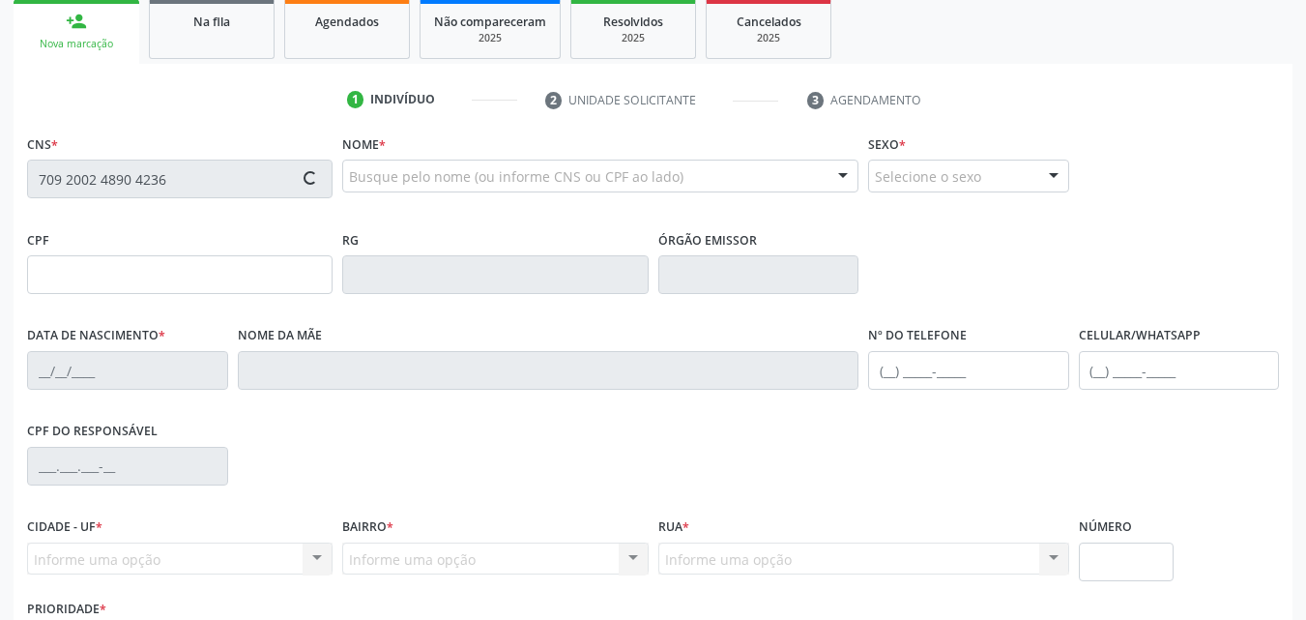
scroll to position [428, 0]
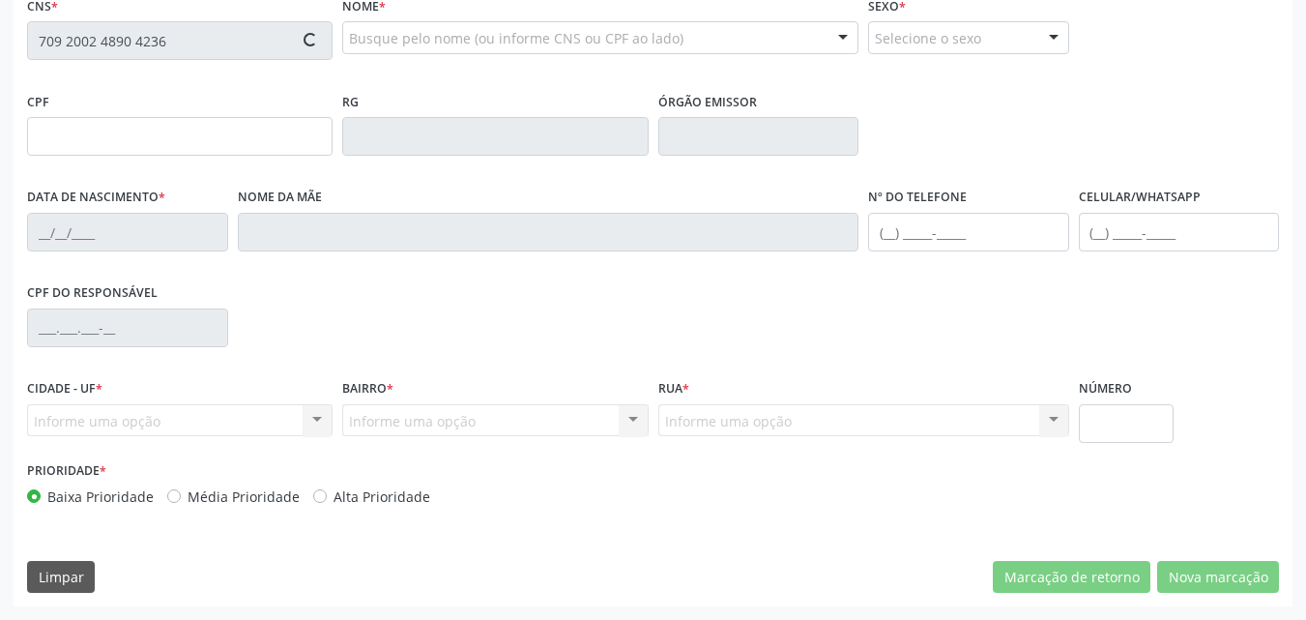
click at [1226, 575] on button "Nova marcação" at bounding box center [1219, 577] width 122 height 33
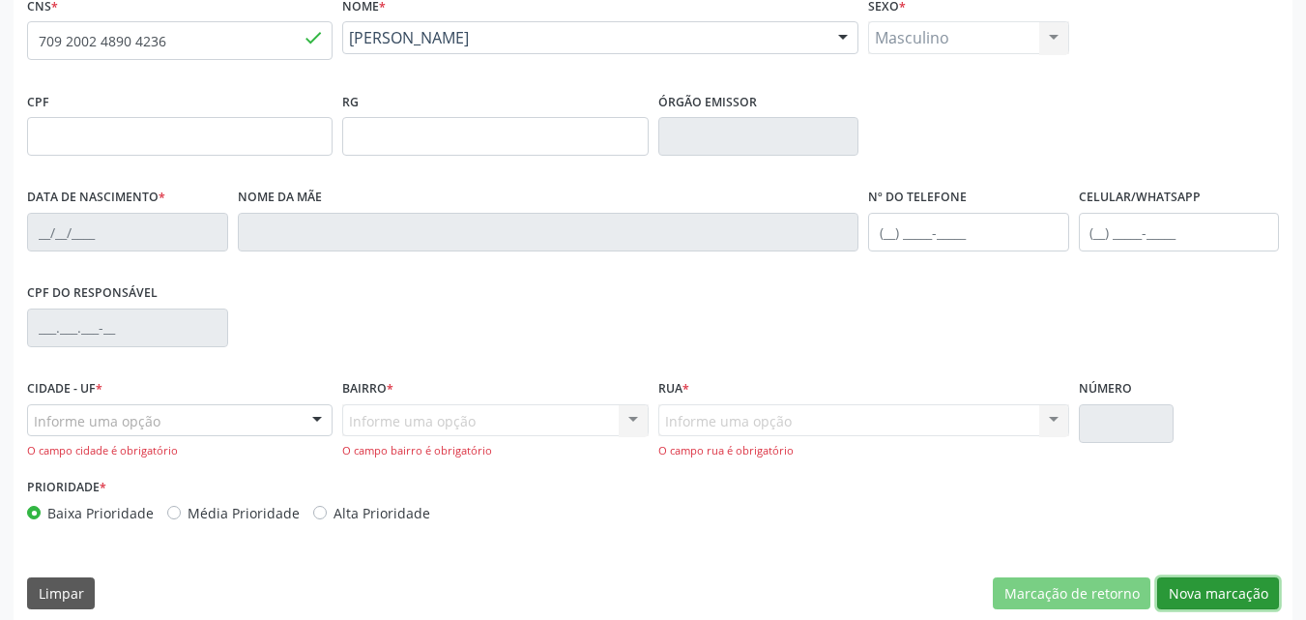
type input "24/10/1980"
type input "Balbina Benigna dos Santos C."
type input "(87) 98822-7932"
type input "S/N"
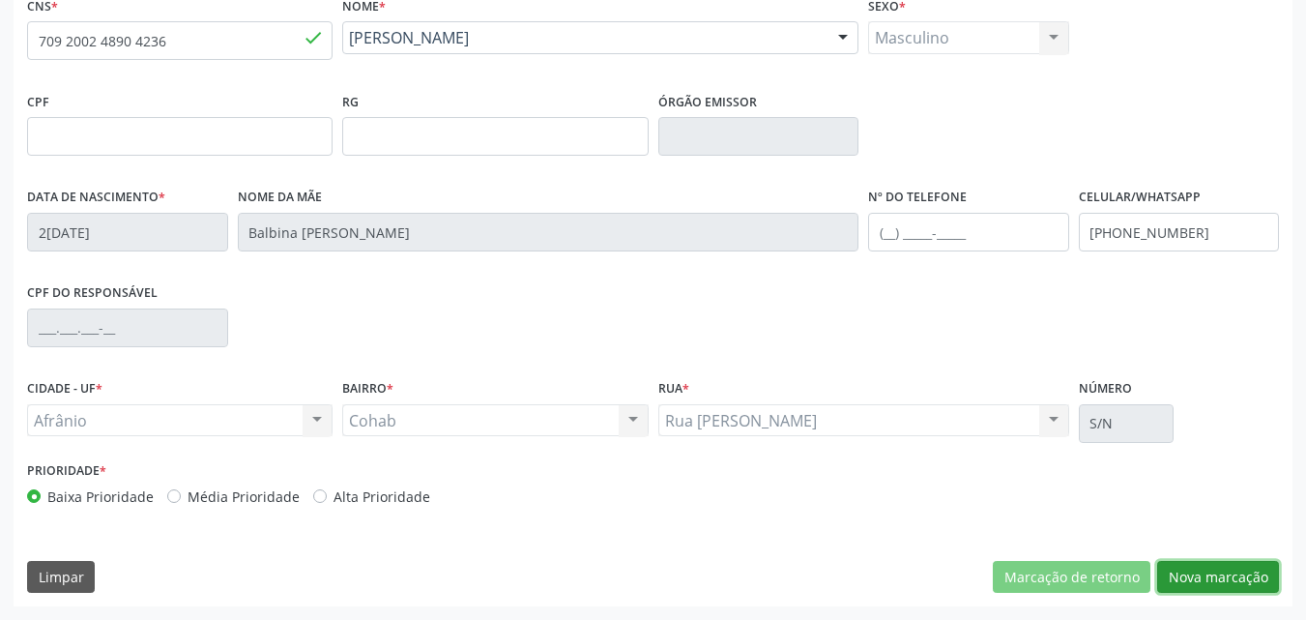
click at [1227, 576] on button "Nova marcação" at bounding box center [1219, 577] width 122 height 33
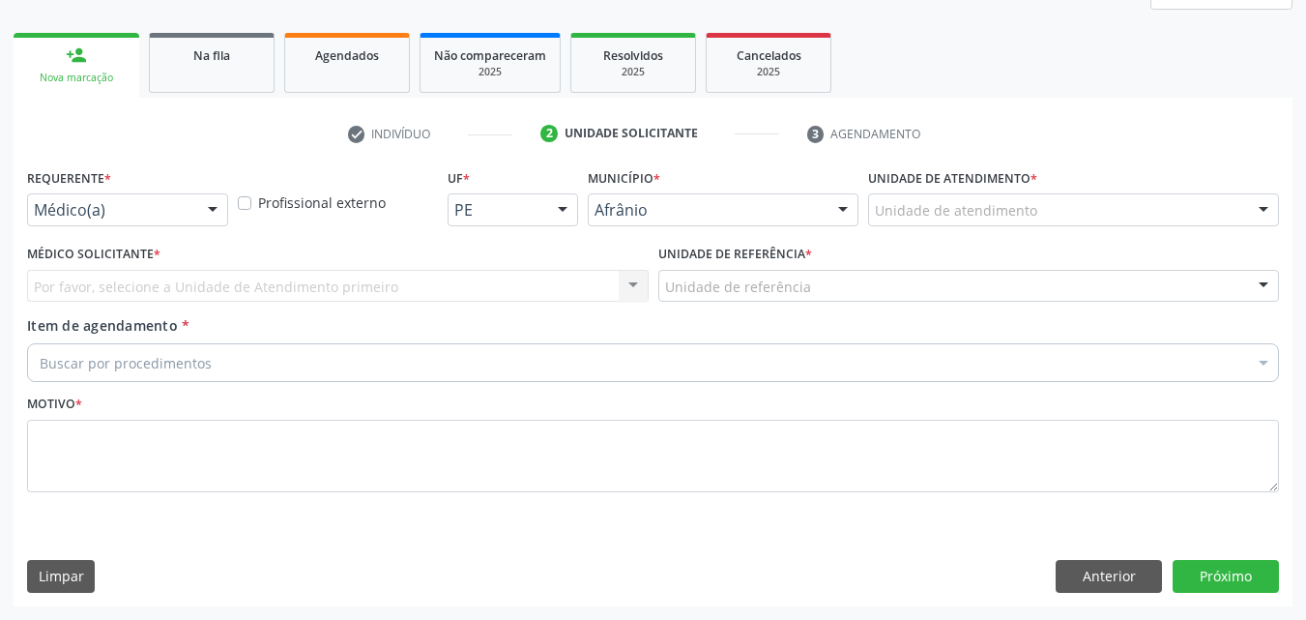
scroll to position [256, 0]
click at [1037, 203] on div "Unidade de atendimento" at bounding box center [1073, 209] width 411 height 33
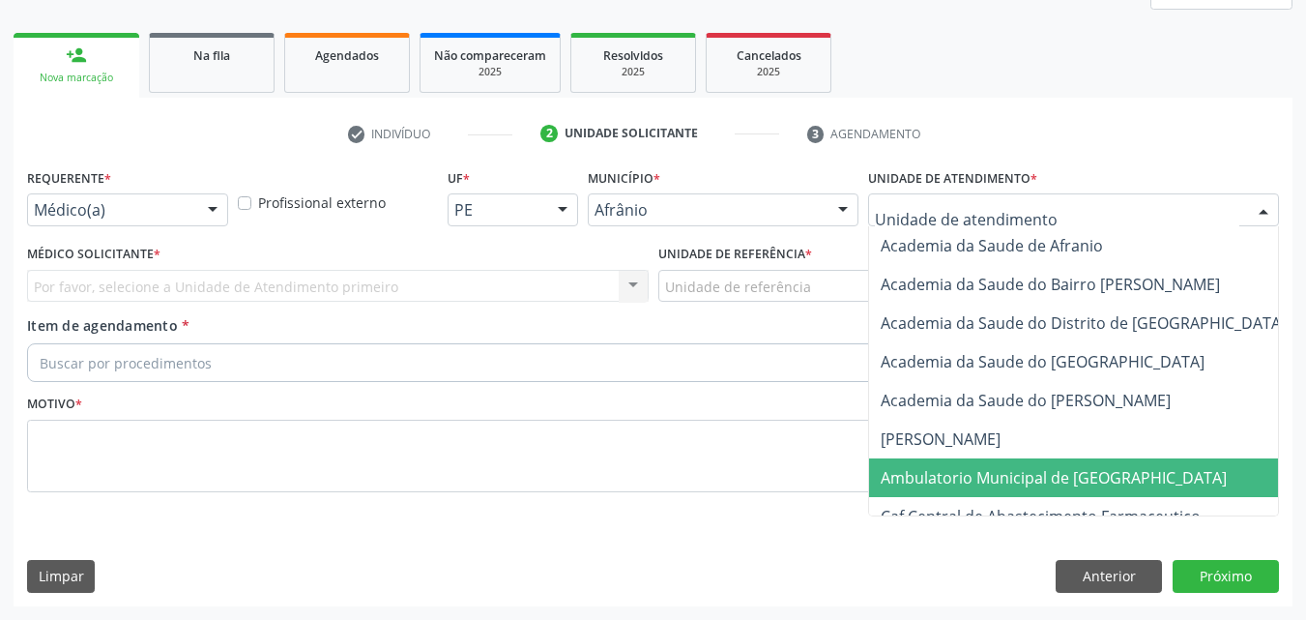
drag, startPoint x: 1060, startPoint y: 483, endPoint x: 1002, endPoint y: 444, distance: 69.7
click at [1057, 482] on span "Ambulatorio Municipal de [GEOGRAPHIC_DATA]" at bounding box center [1054, 477] width 346 height 21
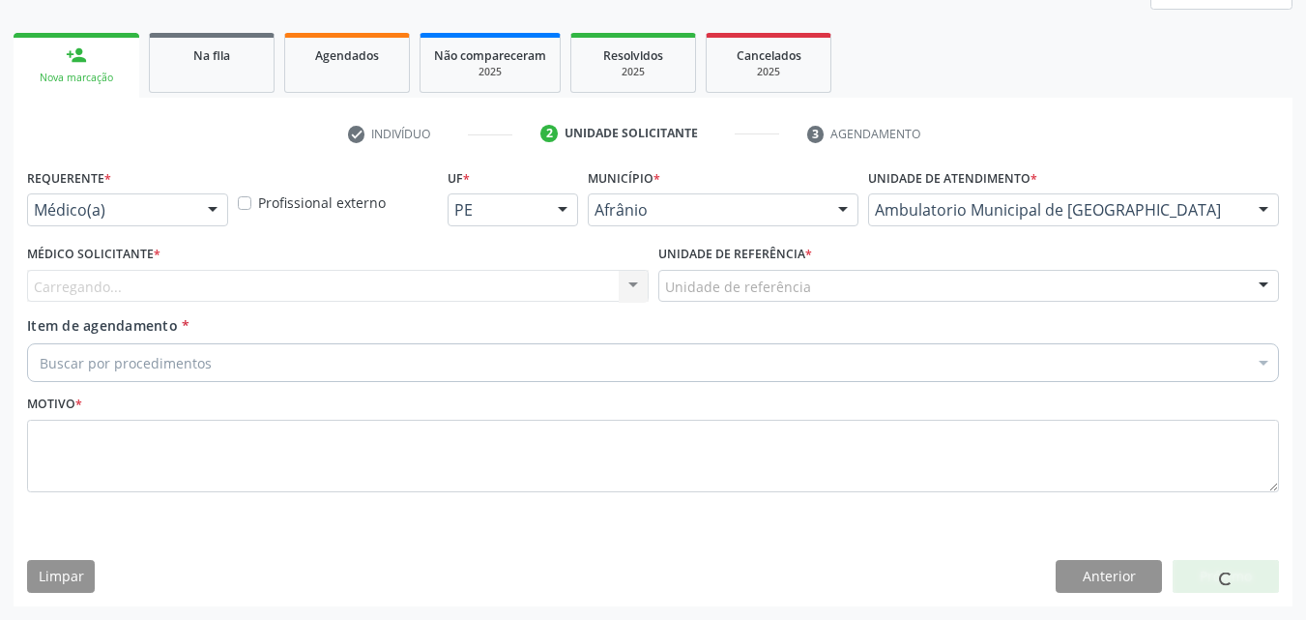
click at [850, 284] on div "Unidade de referência" at bounding box center [970, 286] width 622 height 33
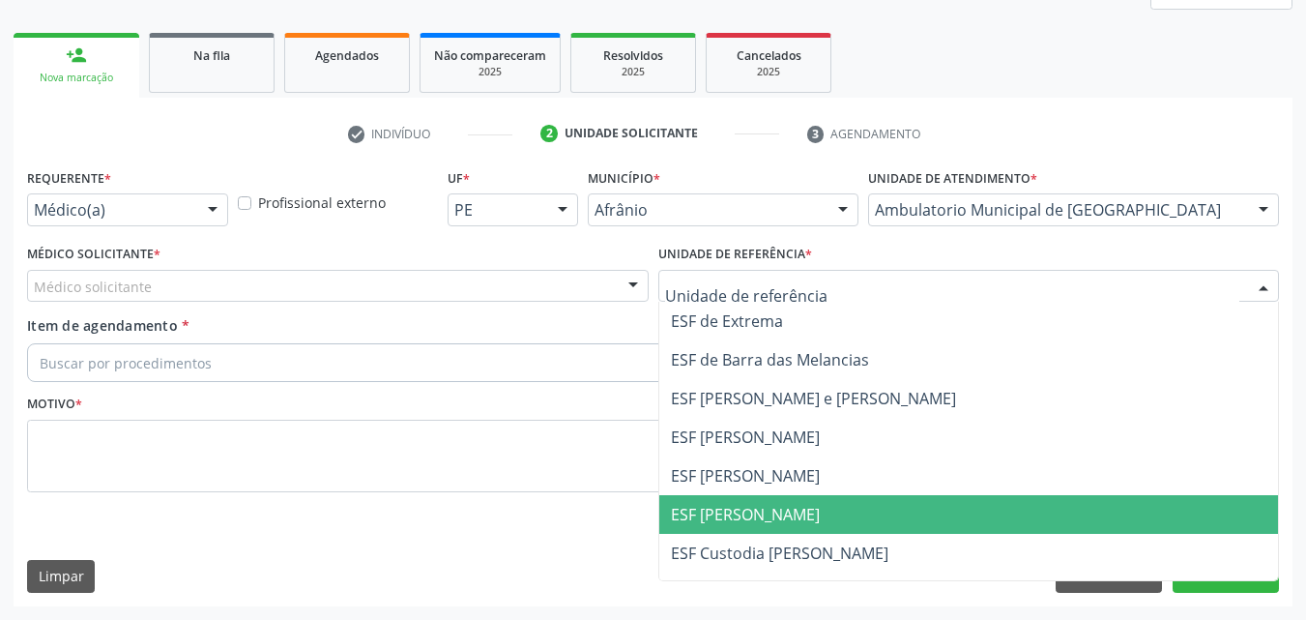
click at [850, 513] on span "ESF [PERSON_NAME]" at bounding box center [969, 514] width 620 height 39
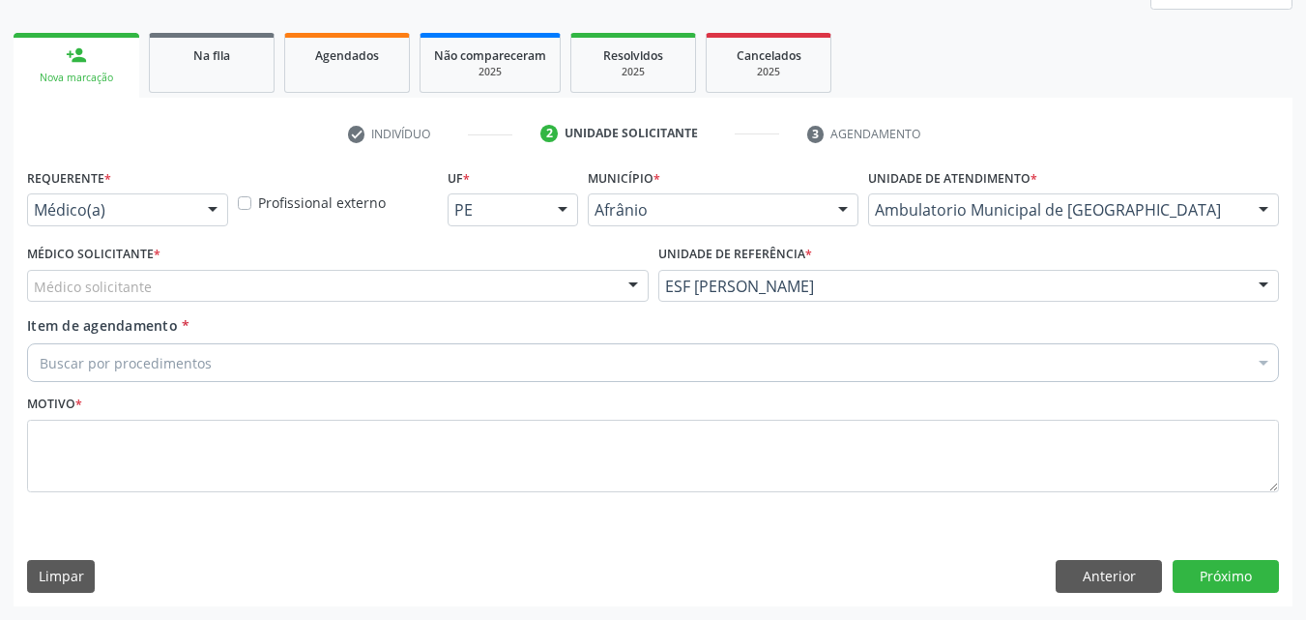
click at [513, 282] on div "Médico solicitante" at bounding box center [338, 286] width 622 height 33
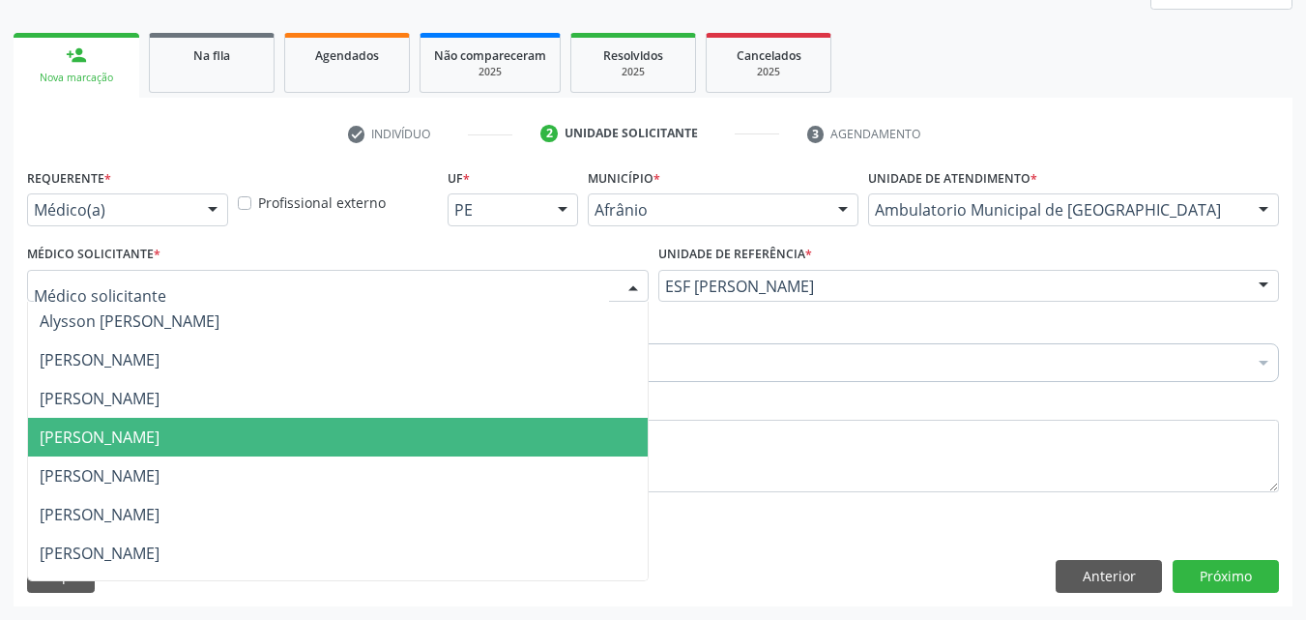
click at [495, 428] on span "[PERSON_NAME]" at bounding box center [338, 437] width 620 height 39
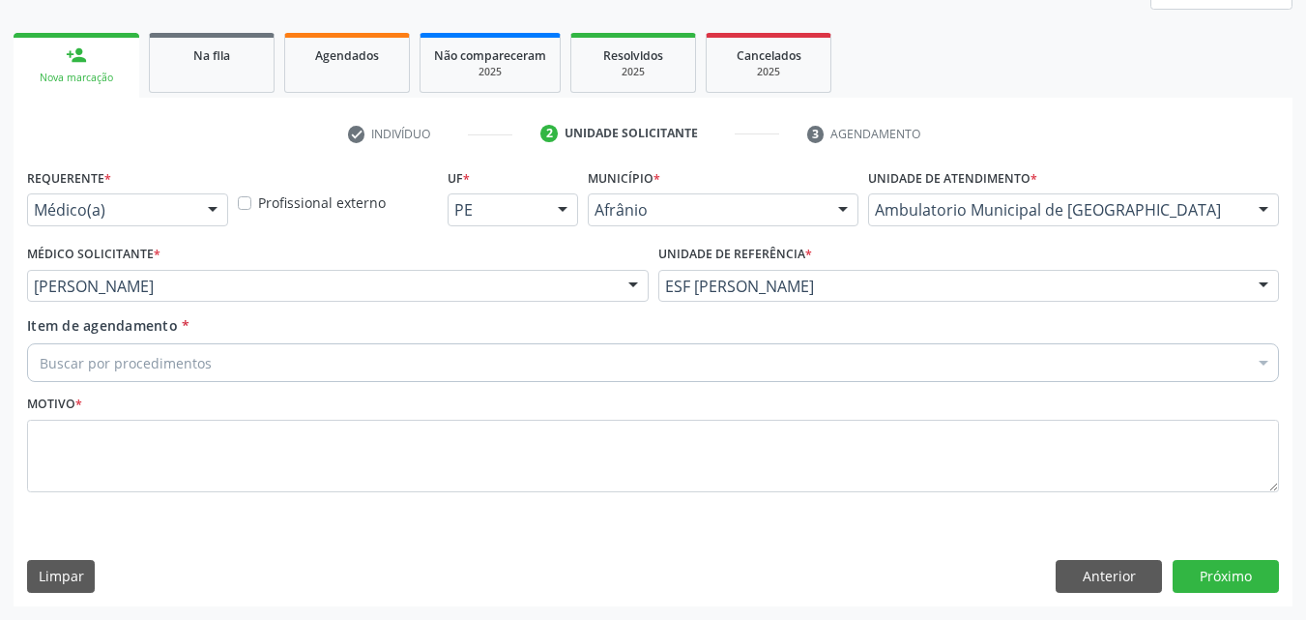
click at [369, 359] on div "Buscar por procedimentos" at bounding box center [653, 362] width 1252 height 39
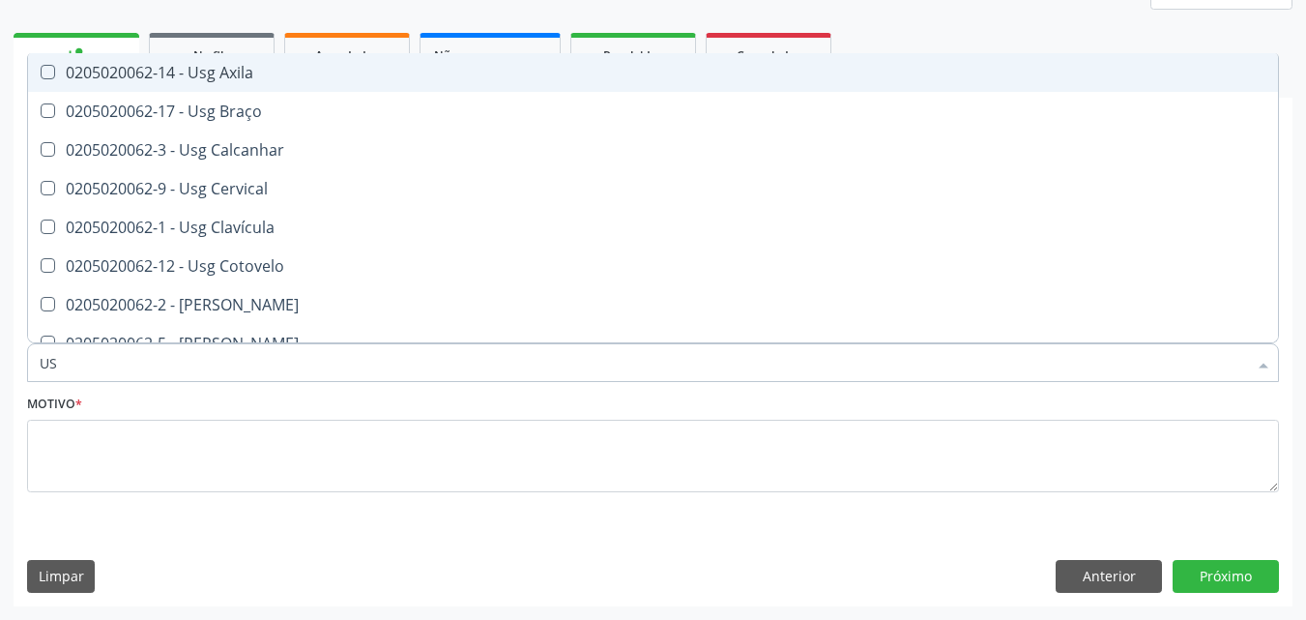
type input "USG"
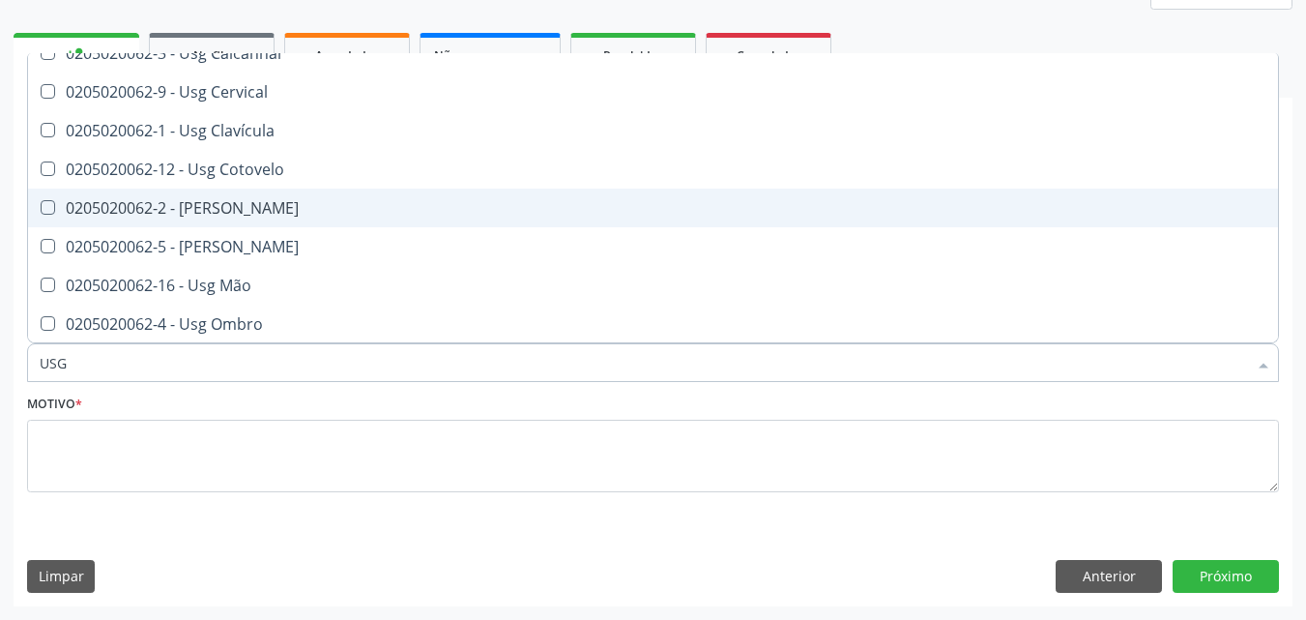
scroll to position [193, 0]
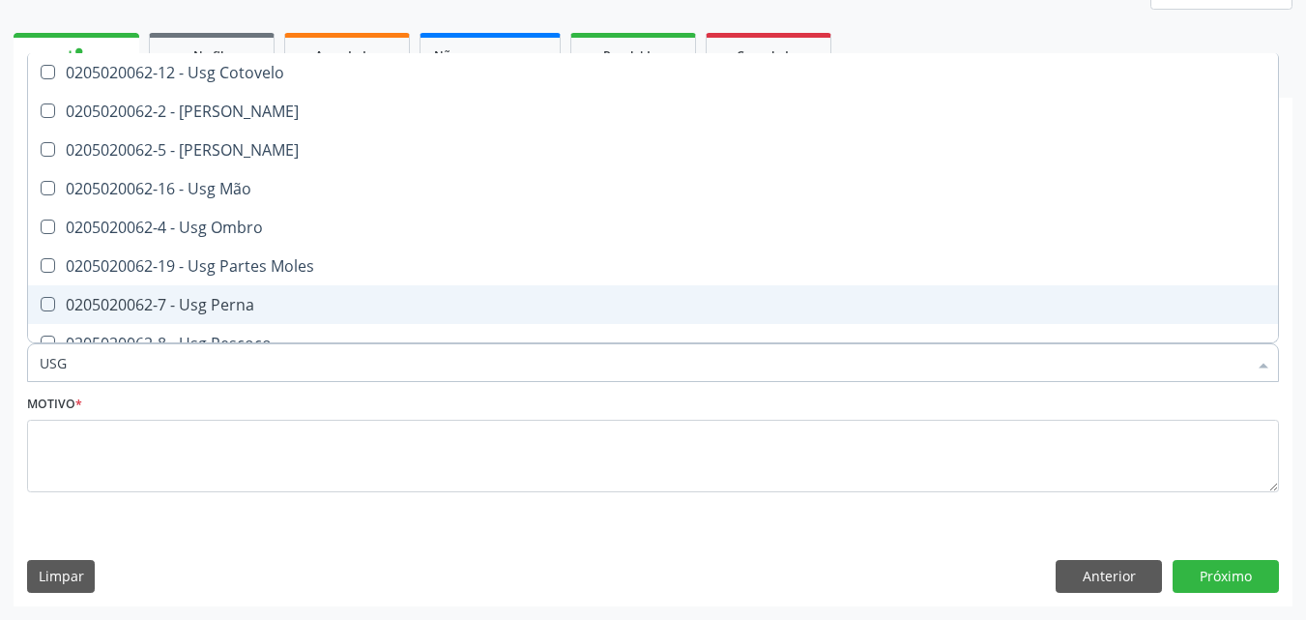
click at [250, 303] on div "0205020062-7 - Usg Perna" at bounding box center [653, 304] width 1227 height 15
checkbox Perna "true"
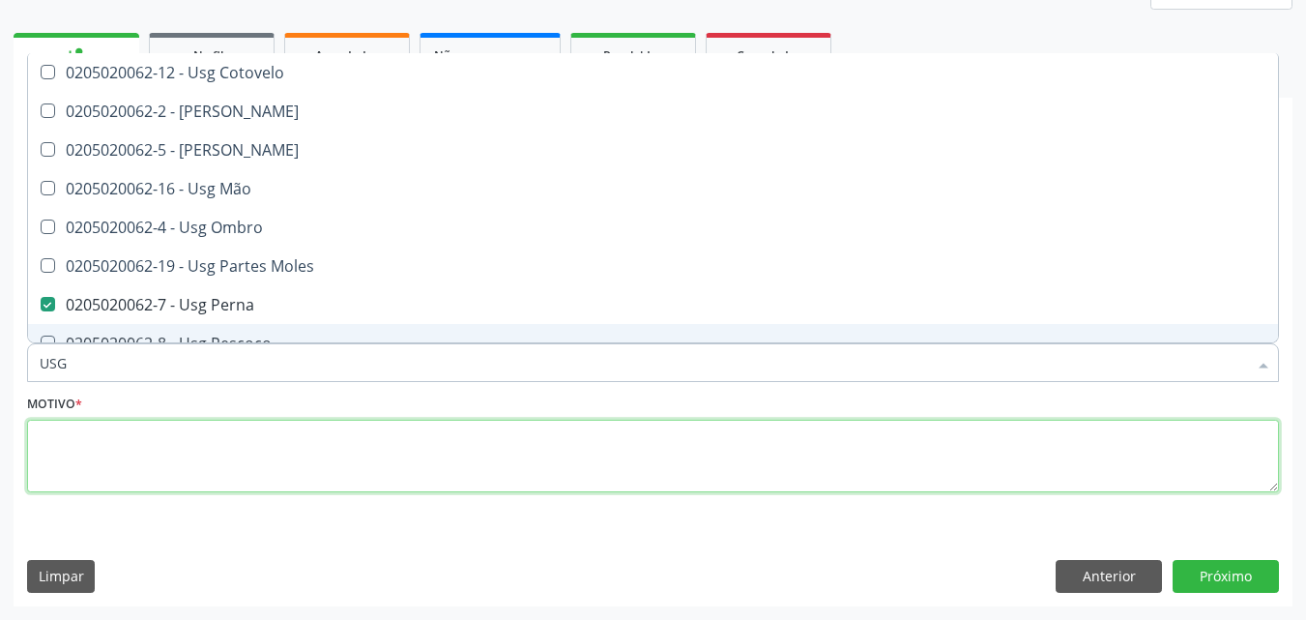
click at [260, 452] on textarea at bounding box center [653, 456] width 1252 height 73
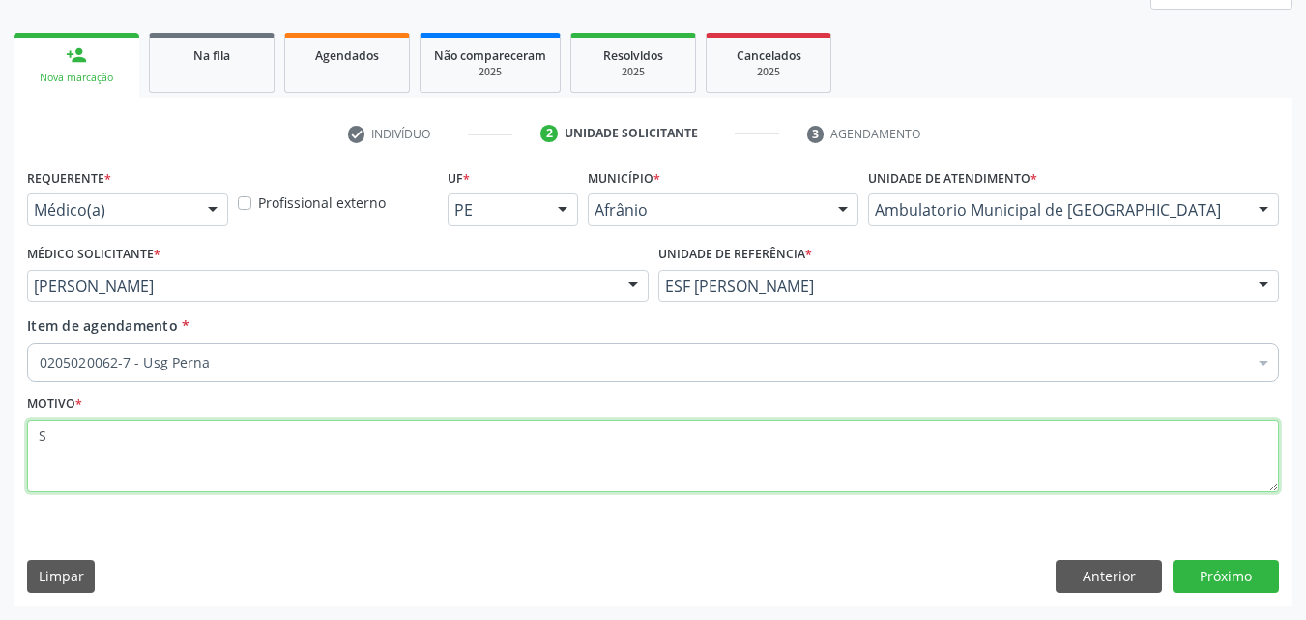
scroll to position [0, 0]
type textarea "S"
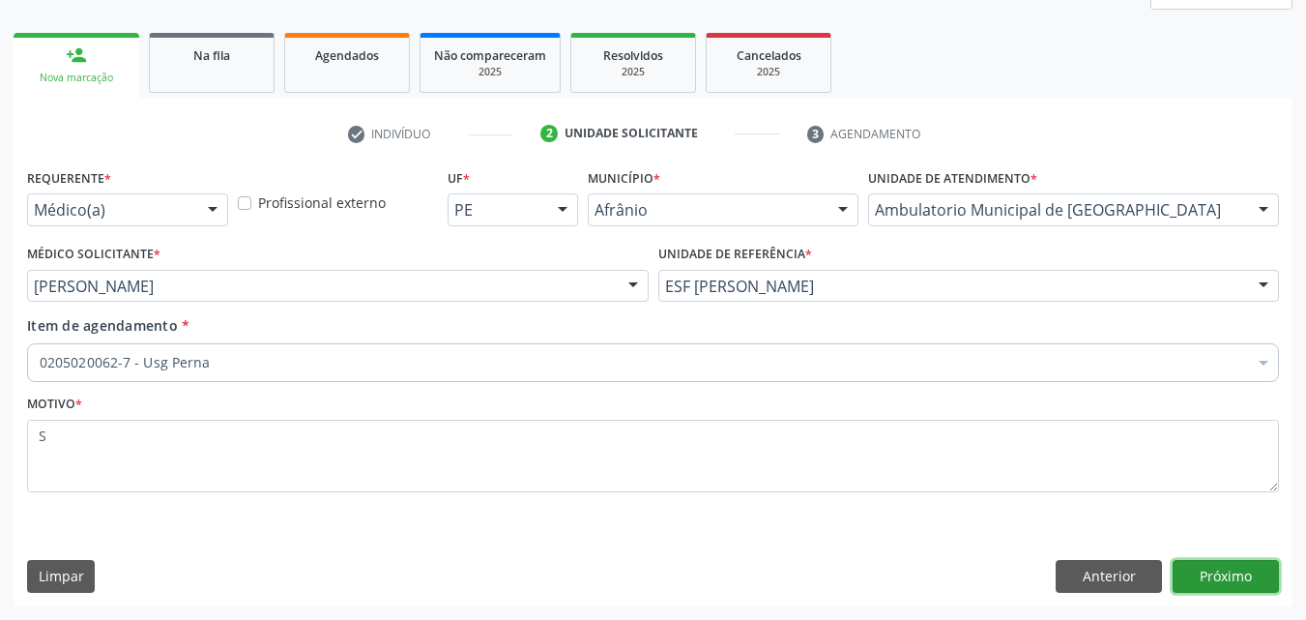
click at [1223, 572] on button "Próximo" at bounding box center [1226, 576] width 106 height 33
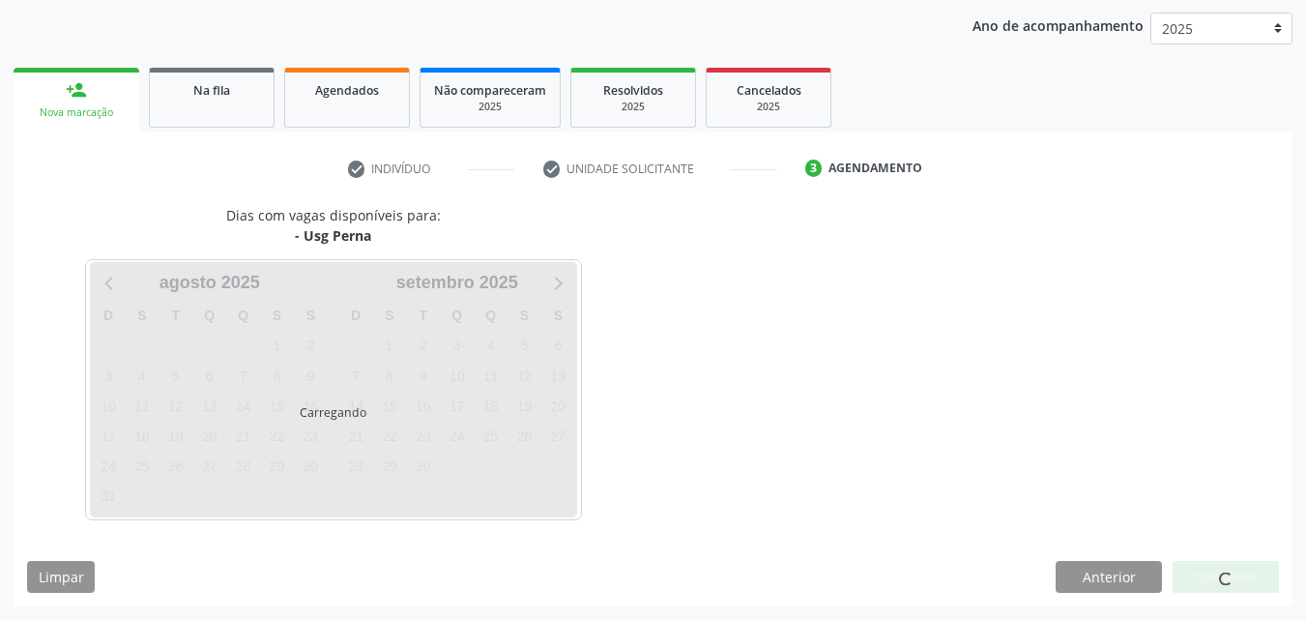
scroll to position [221, 0]
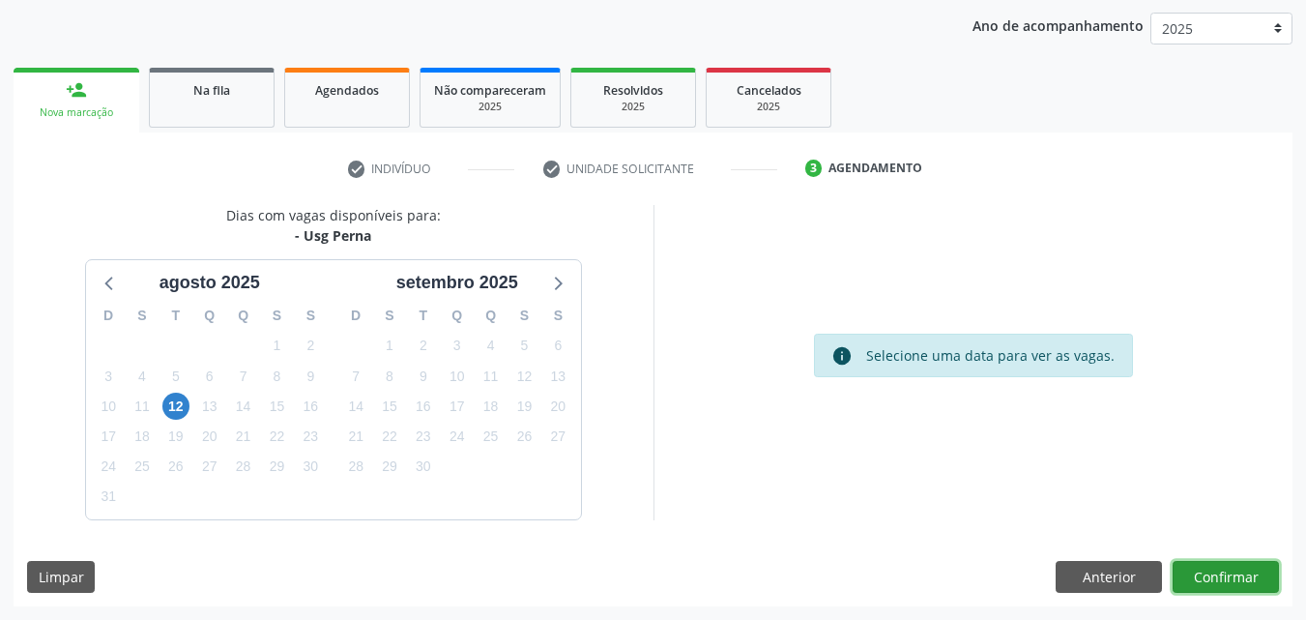
click at [1224, 572] on button "Confirmar" at bounding box center [1226, 577] width 106 height 33
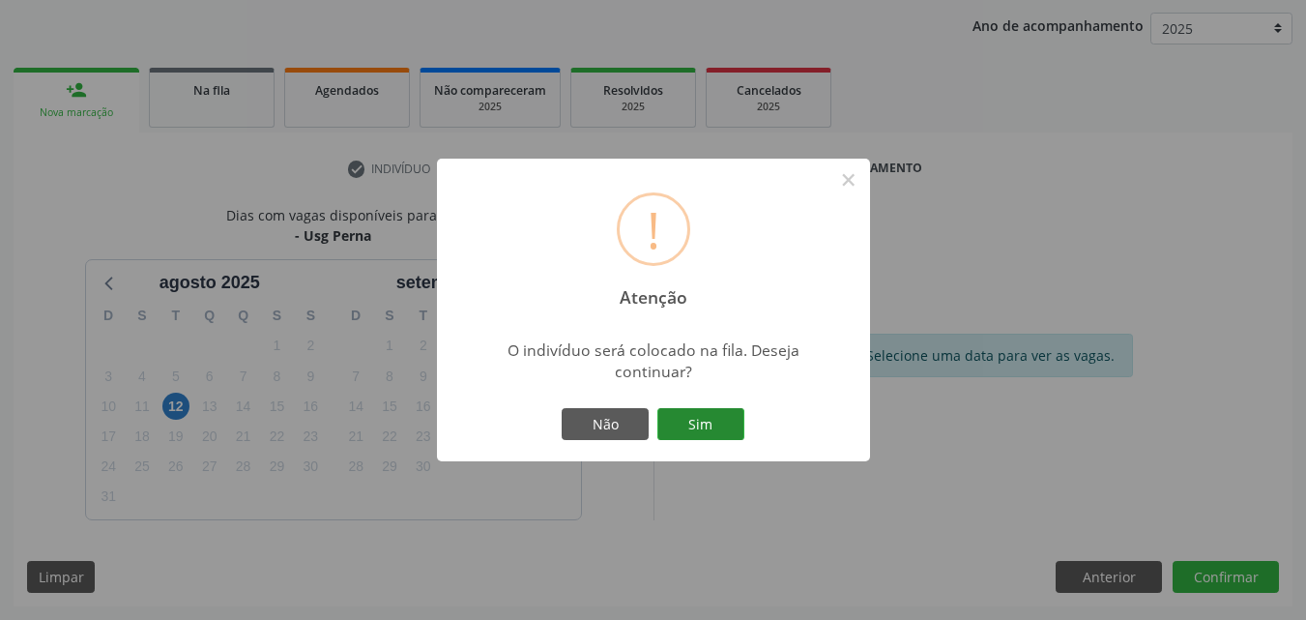
click at [726, 425] on button "Sim" at bounding box center [701, 424] width 87 height 33
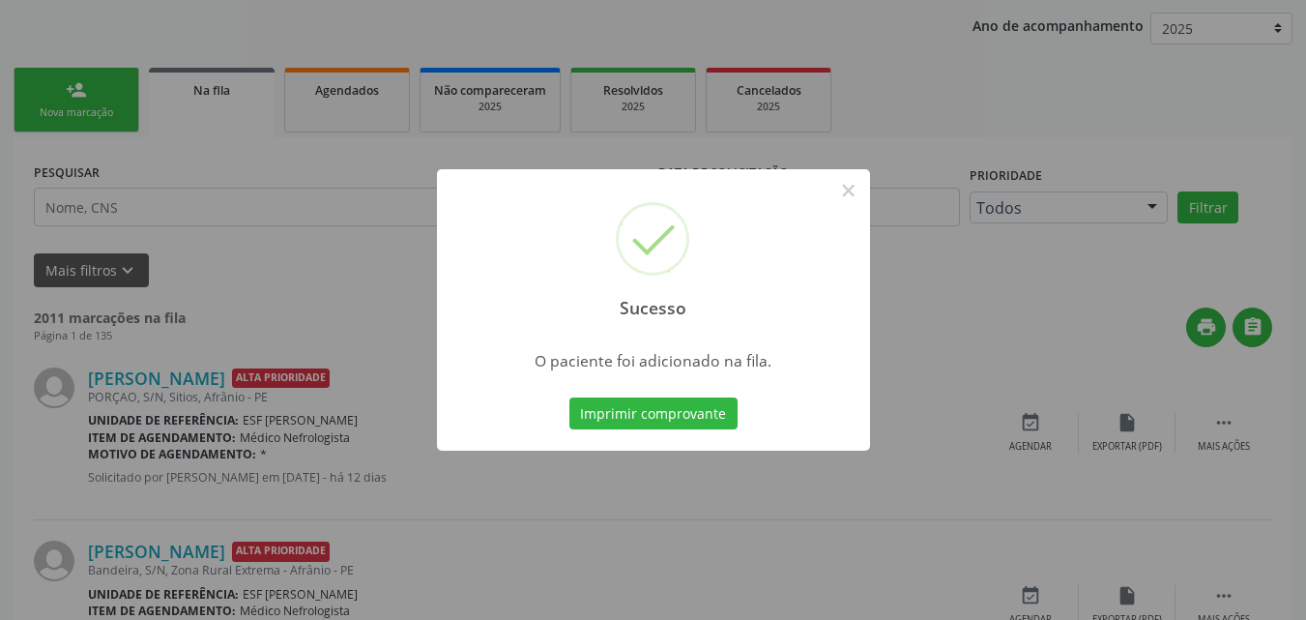
scroll to position [25, 0]
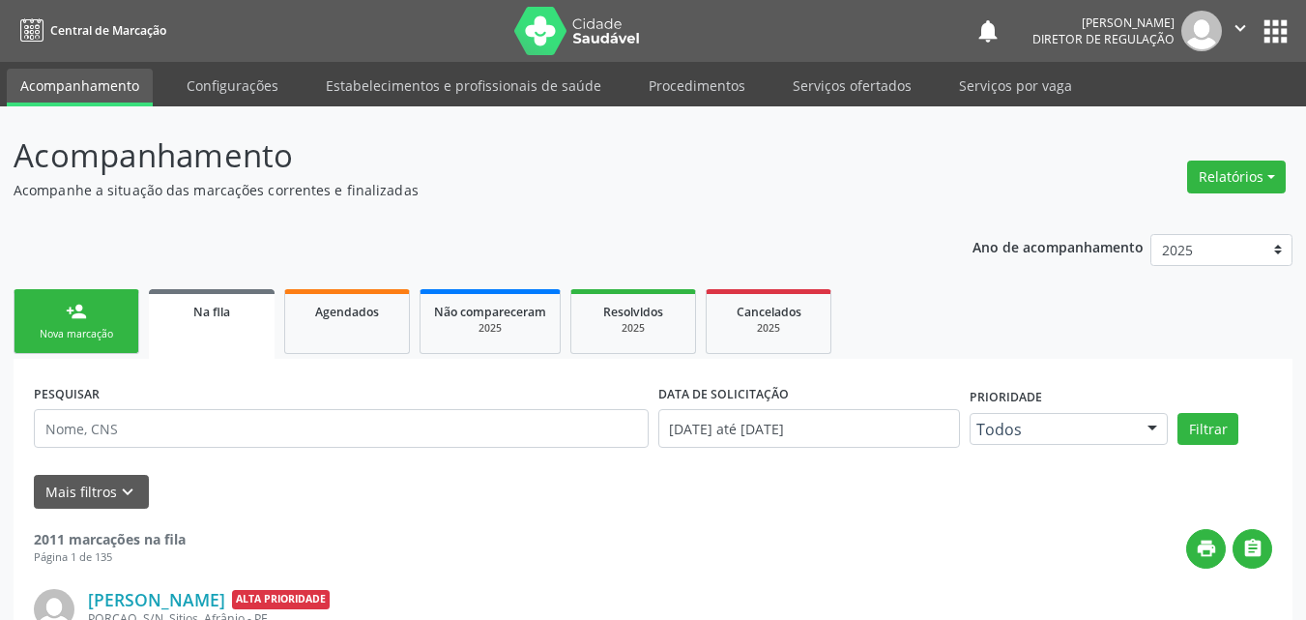
scroll to position [25, 0]
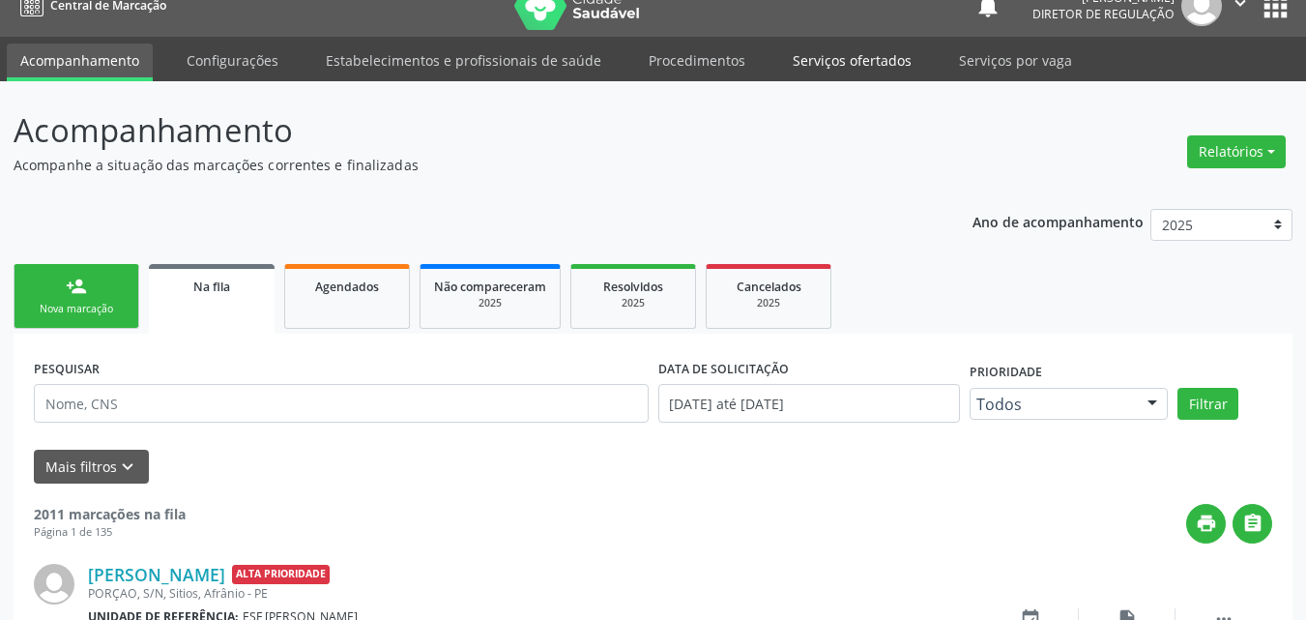
click at [834, 59] on link "Serviços ofertados" at bounding box center [852, 61] width 146 height 34
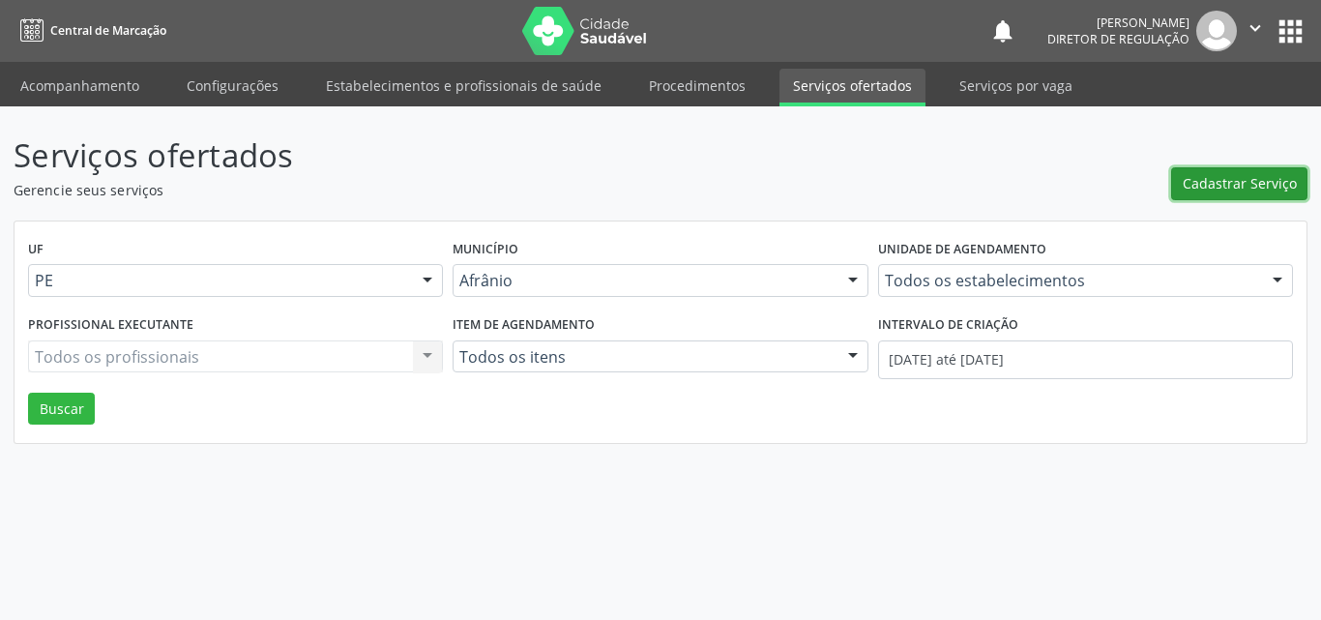
click at [1216, 180] on span "Cadastrar Serviço" at bounding box center [1240, 183] width 114 height 20
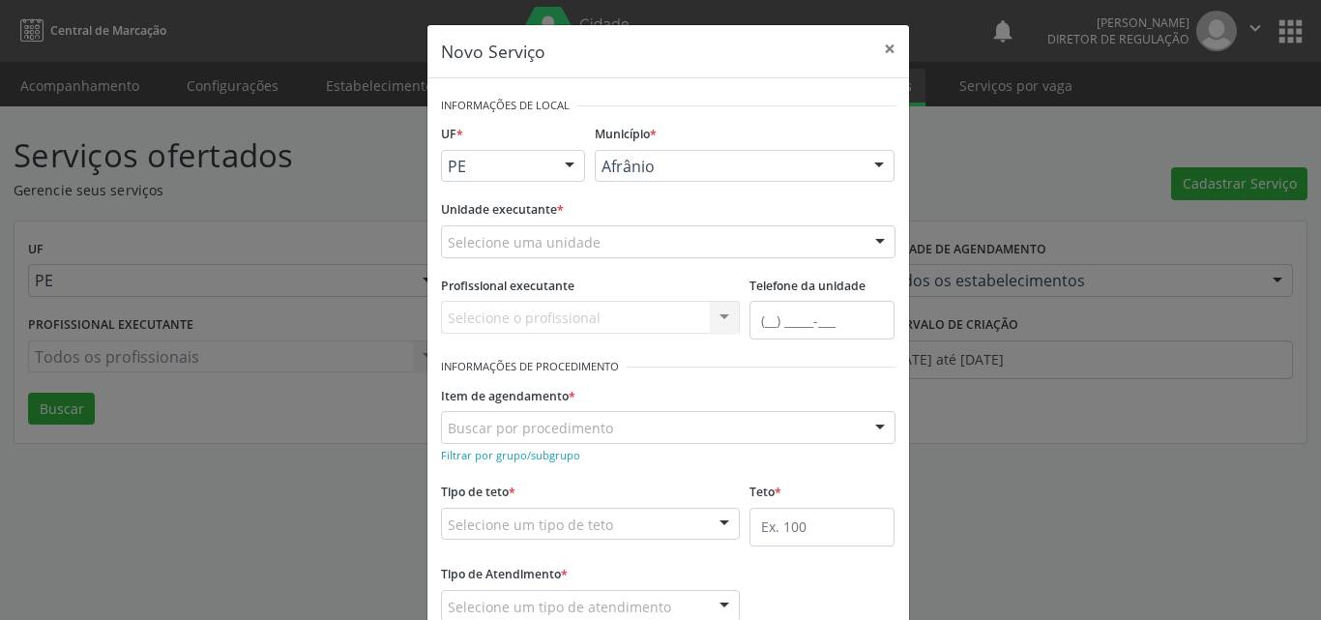
click at [621, 242] on div "Selecione uma unidade" at bounding box center [668, 241] width 454 height 33
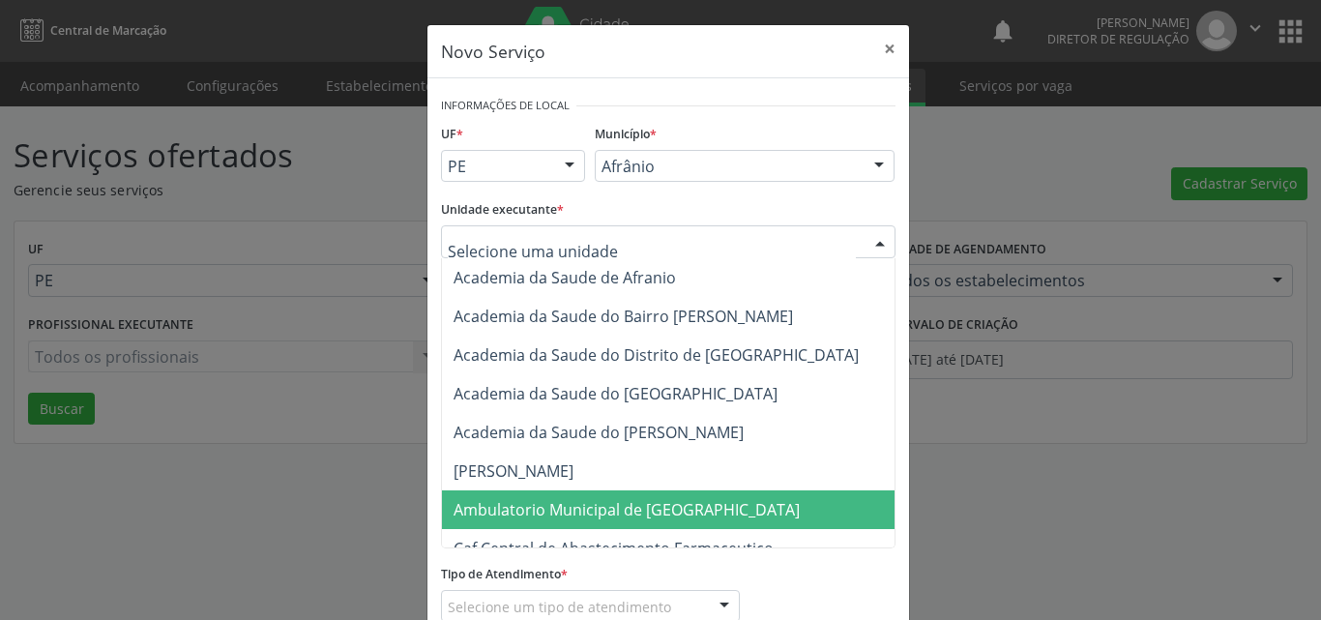
click at [610, 517] on span "Ambulatorio Municipal de [GEOGRAPHIC_DATA]" at bounding box center [627, 509] width 346 height 21
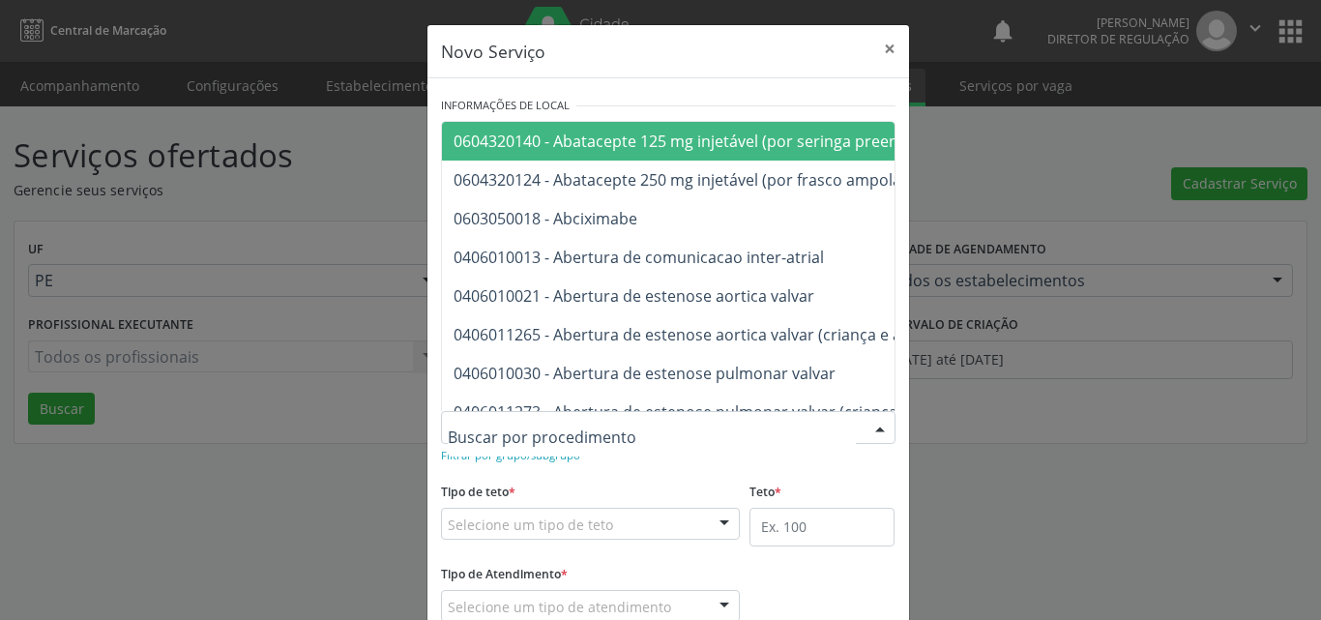
click at [607, 420] on div at bounding box center [668, 427] width 454 height 33
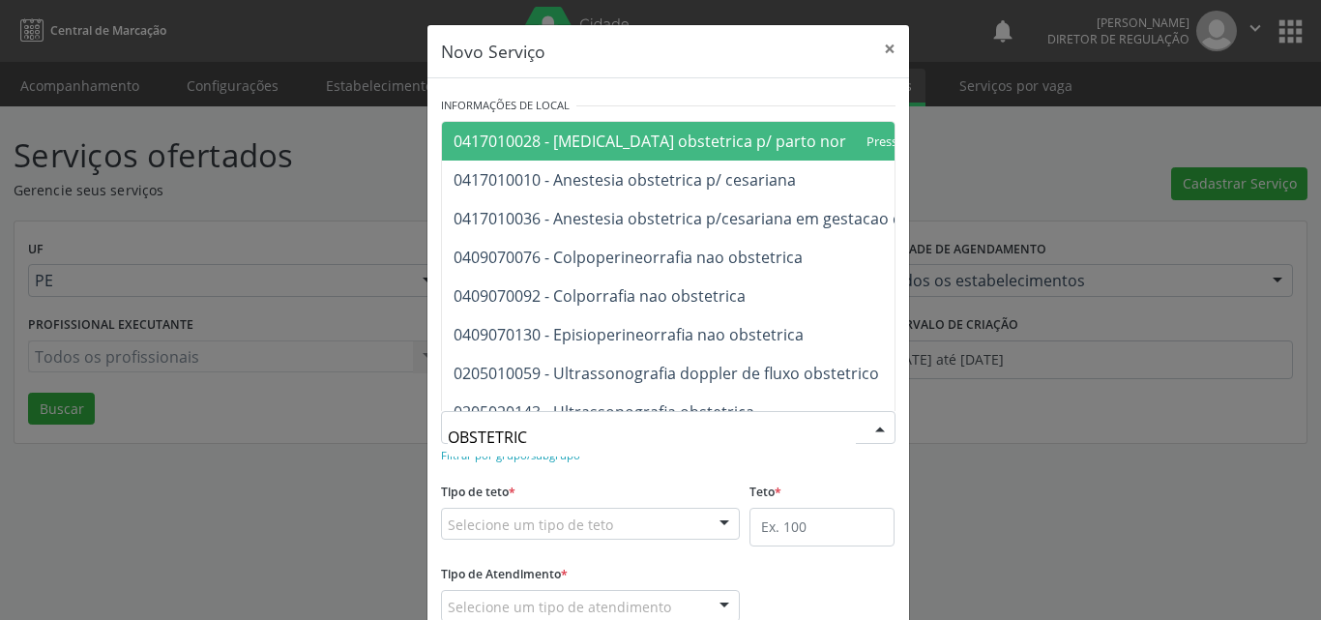
type input "OBSTETRICO"
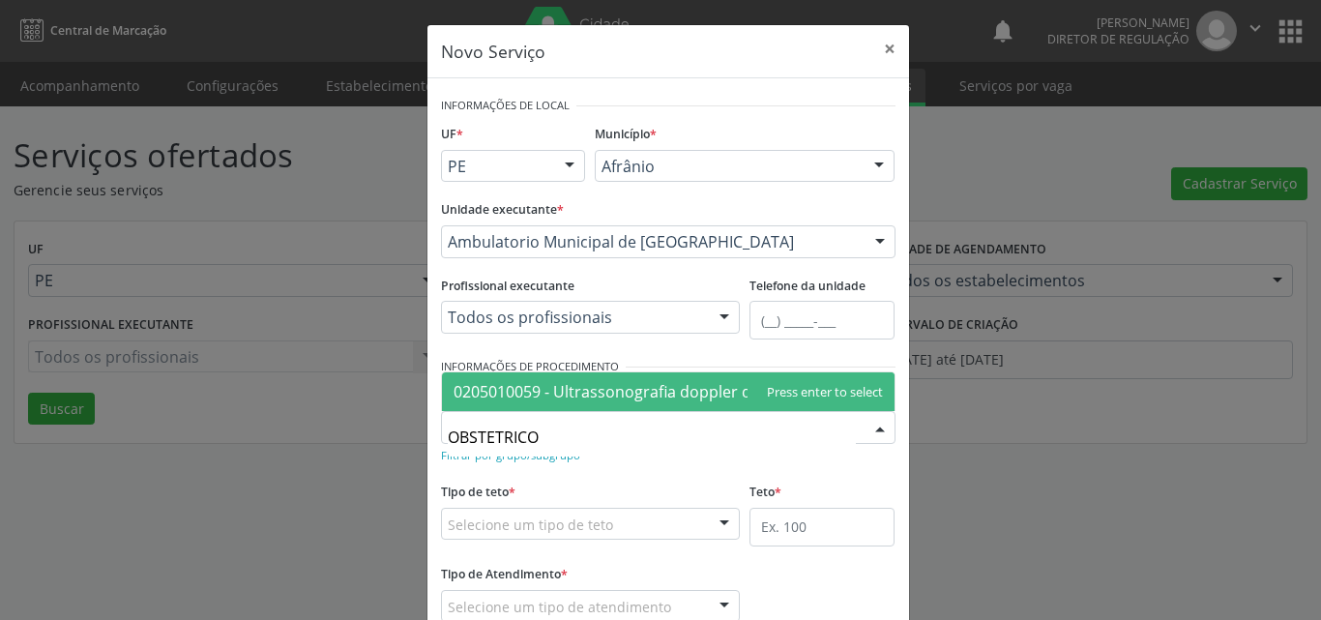
click at [684, 395] on span "0205010059 - Ultrassonografia doppler de fluxo obstetrico" at bounding box center [666, 391] width 425 height 21
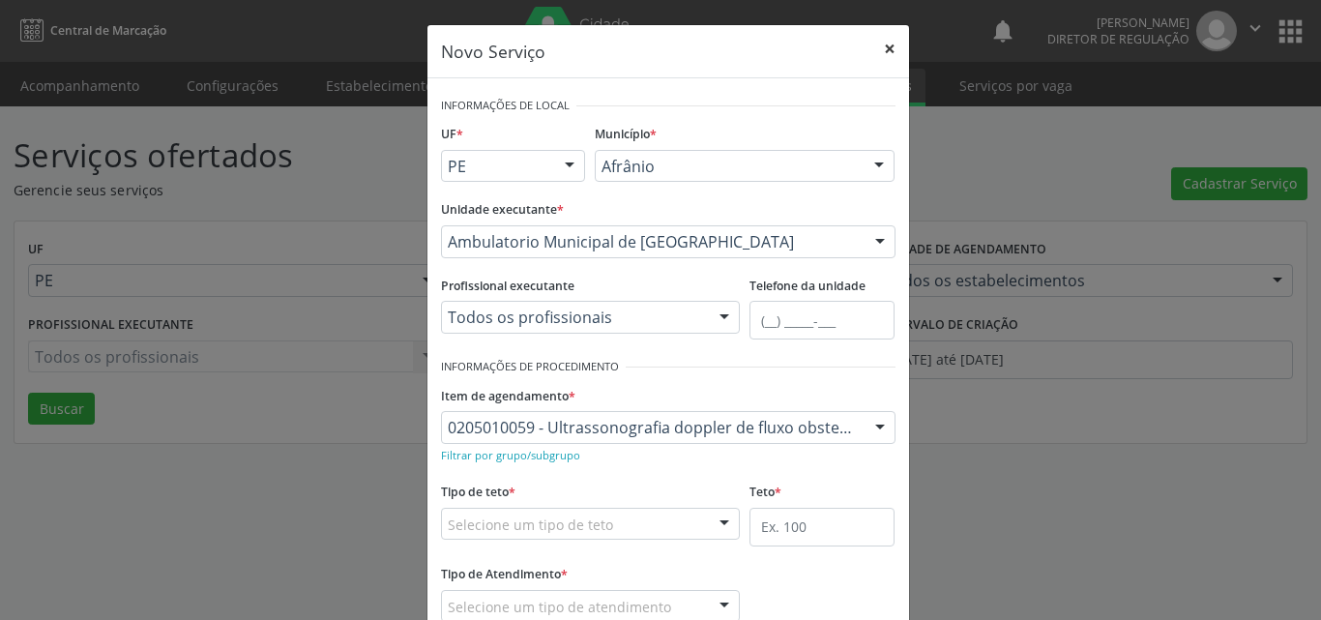
click at [883, 53] on button "×" at bounding box center [889, 48] width 39 height 47
